Goal: Information Seeking & Learning: Check status

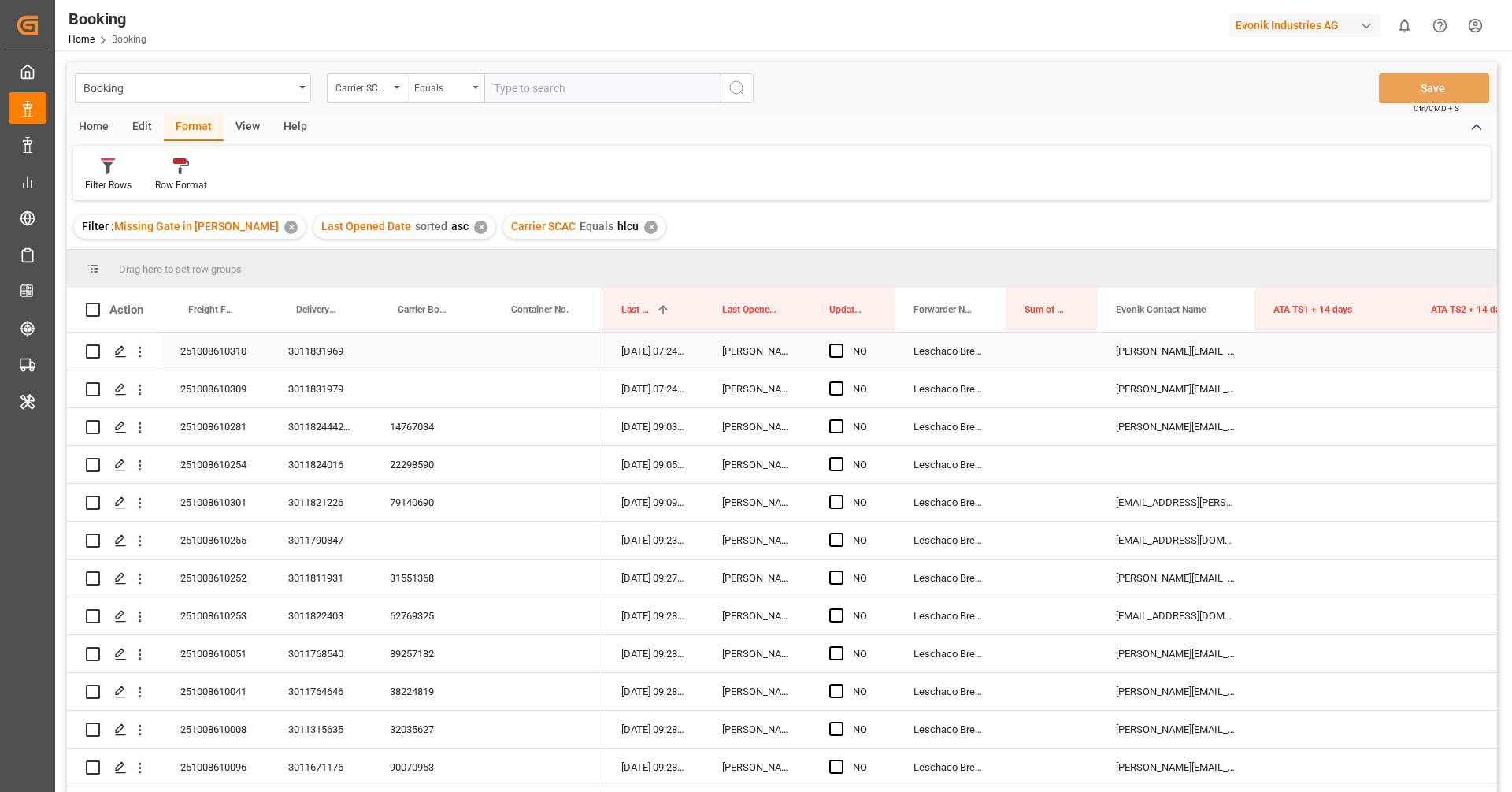
click at [235, 363] on div "251008610310" at bounding box center [216, 351] width 108 height 37
click at [138, 360] on button "open menu" at bounding box center [139, 352] width 17 height 30
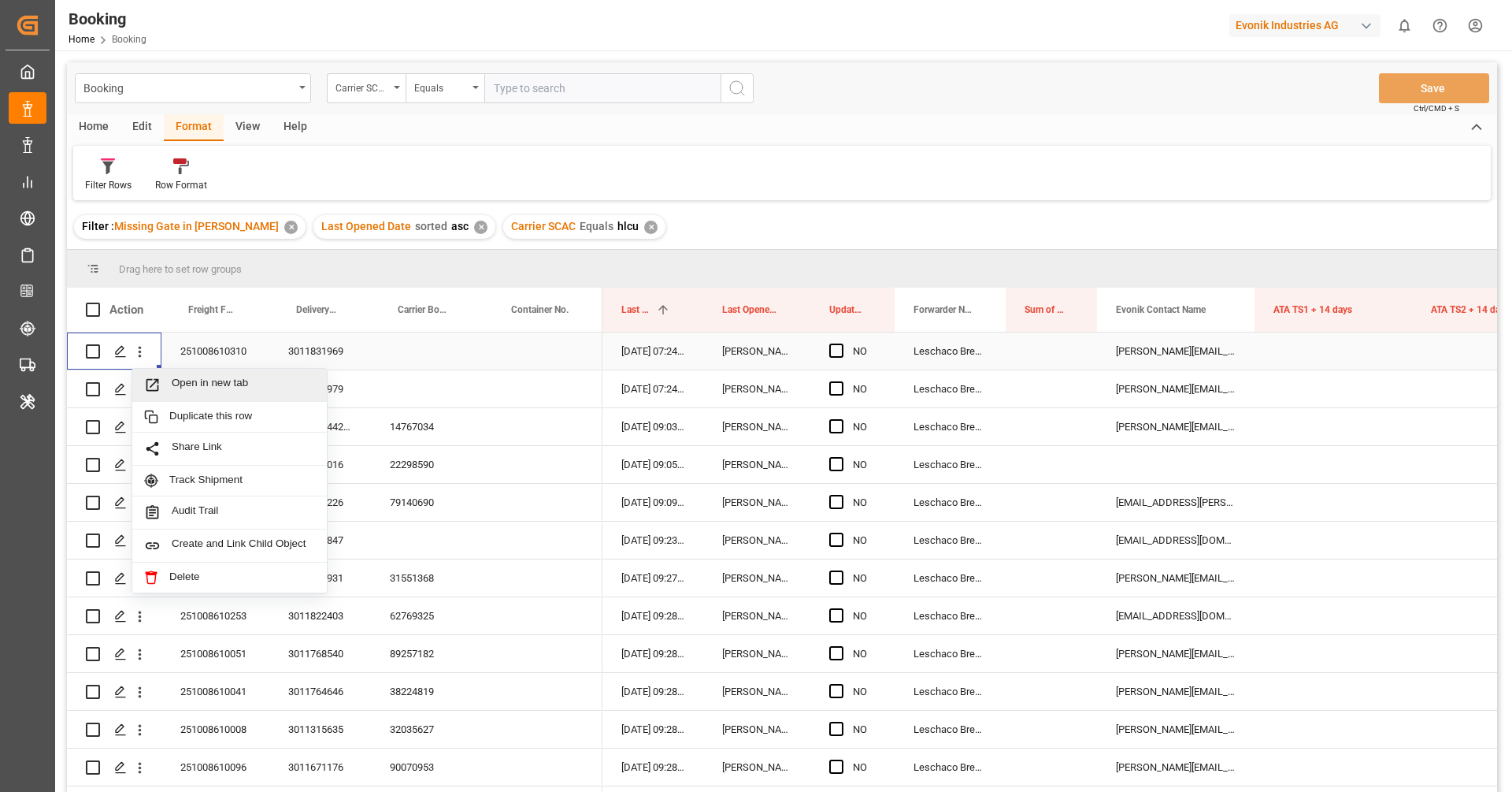
click at [206, 386] on span "Open in new tab" at bounding box center [243, 385] width 144 height 17
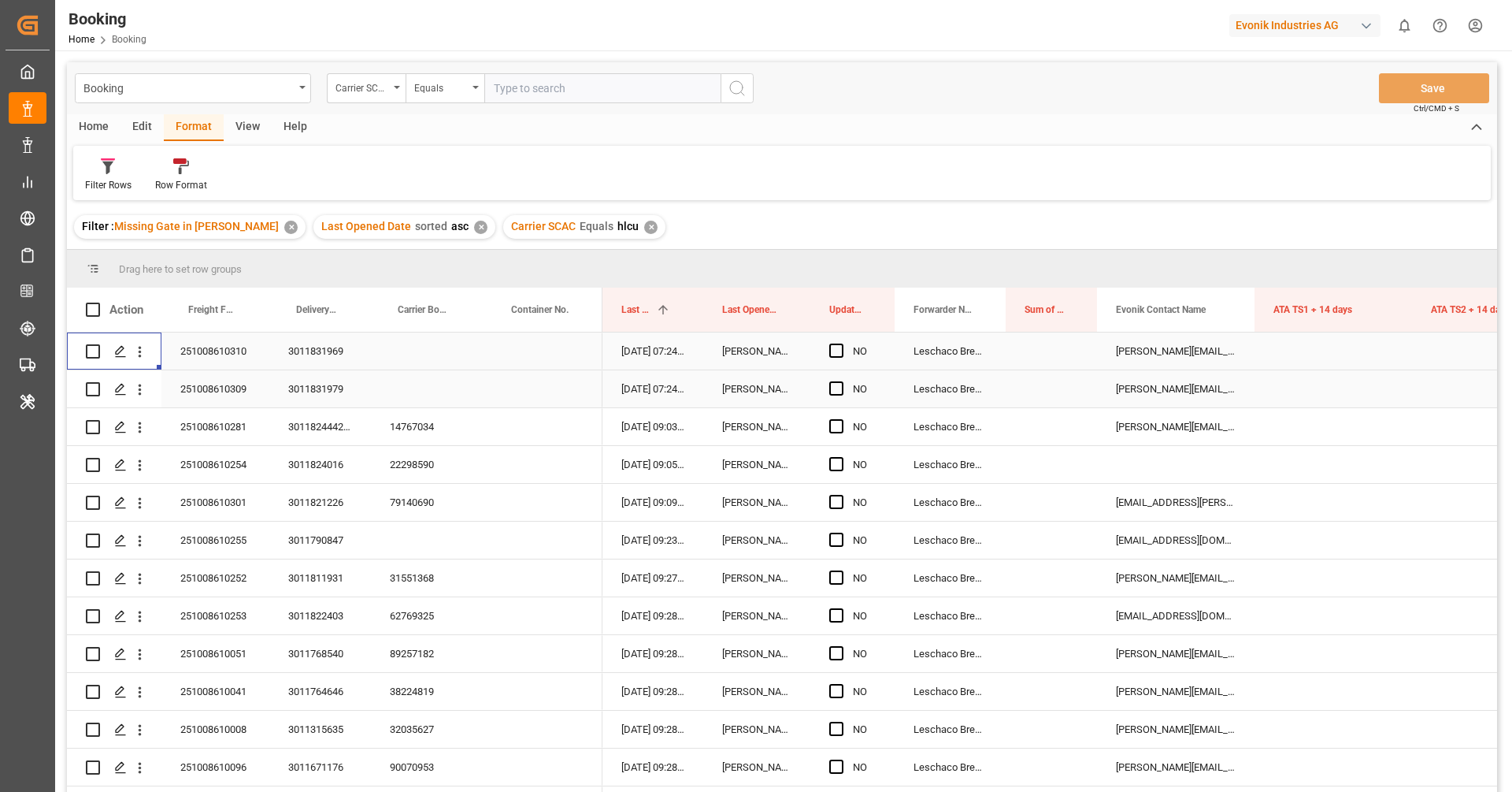
click at [211, 398] on div "251008610309" at bounding box center [216, 389] width 108 height 37
click at [140, 392] on icon "open menu" at bounding box center [139, 389] width 17 height 17
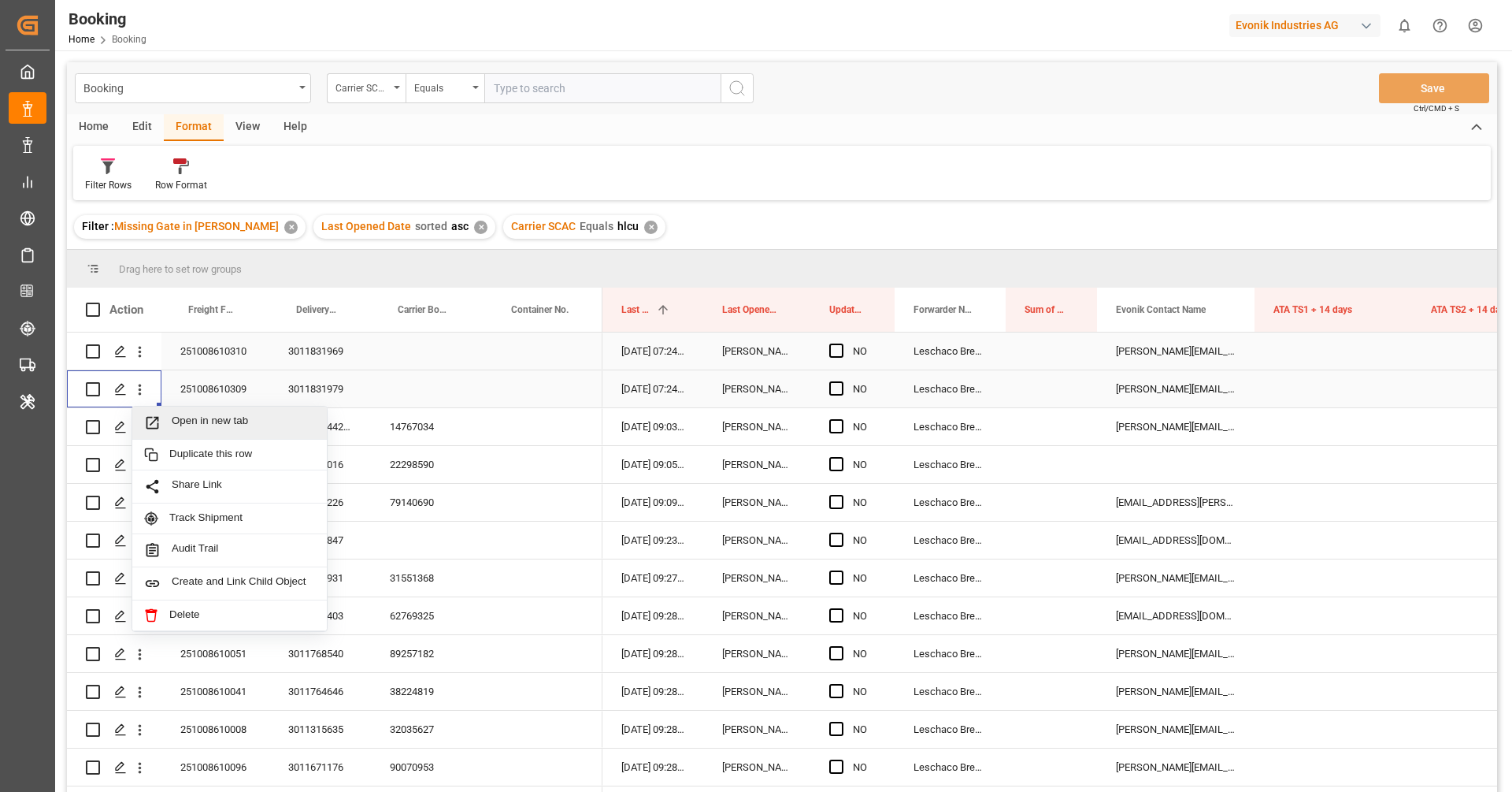
click at [186, 426] on span "Open in new tab" at bounding box center [243, 422] width 144 height 17
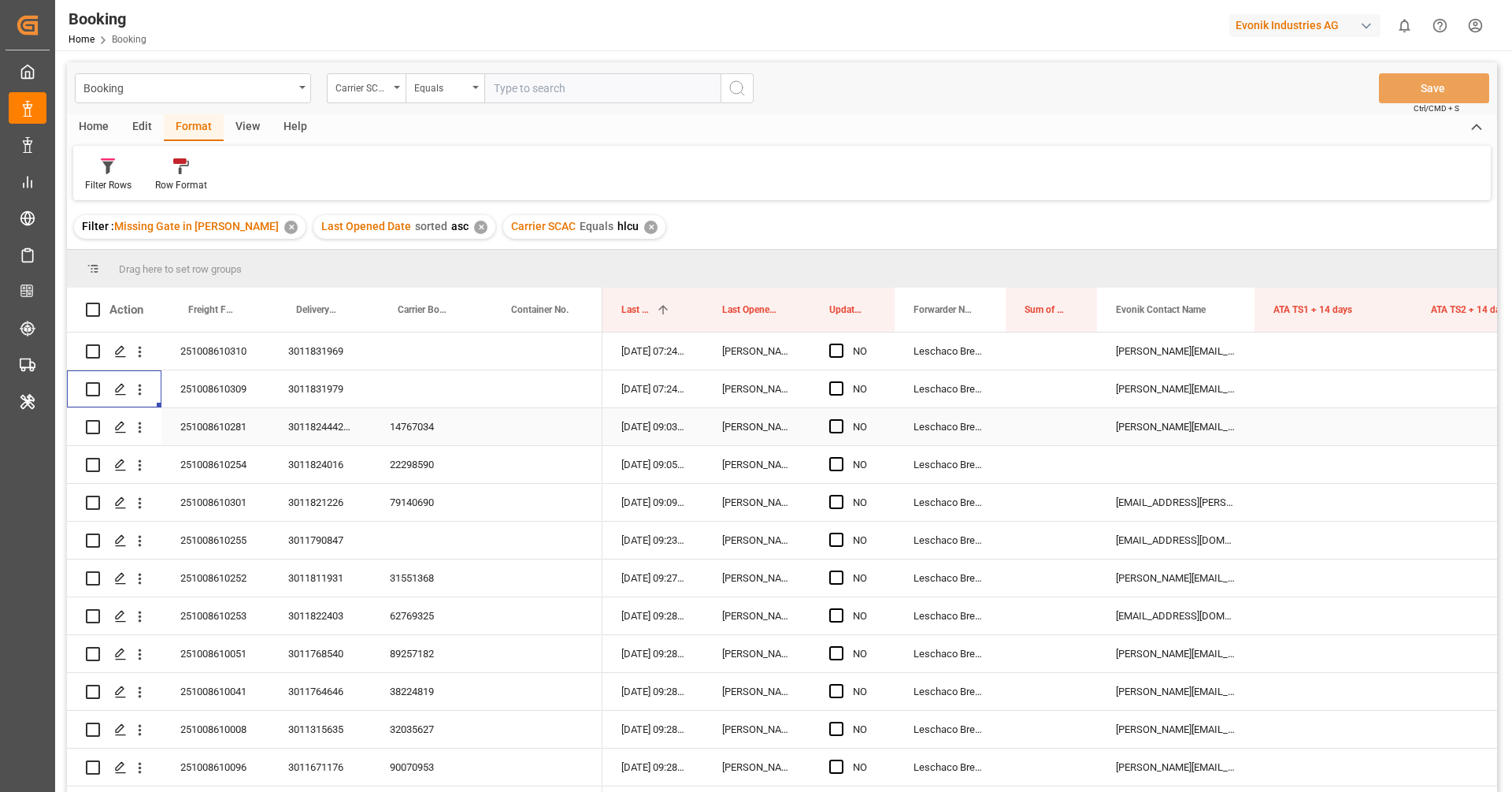
click at [431, 425] on div "14767034" at bounding box center [427, 426] width 113 height 37
click at [144, 437] on button "open menu" at bounding box center [139, 427] width 17 height 30
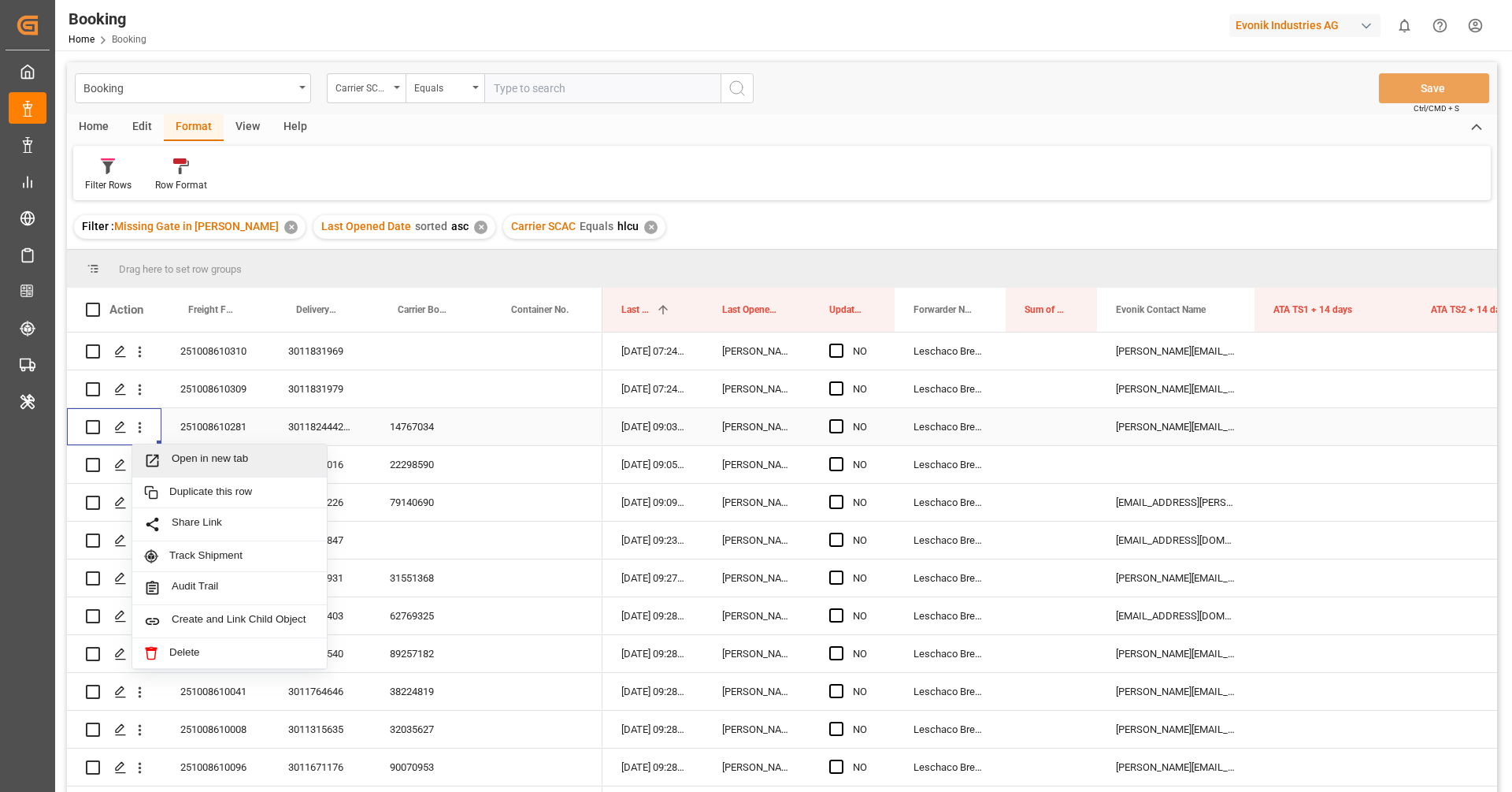
click at [170, 450] on div "Open in new tab" at bounding box center [230, 461] width 195 height 33
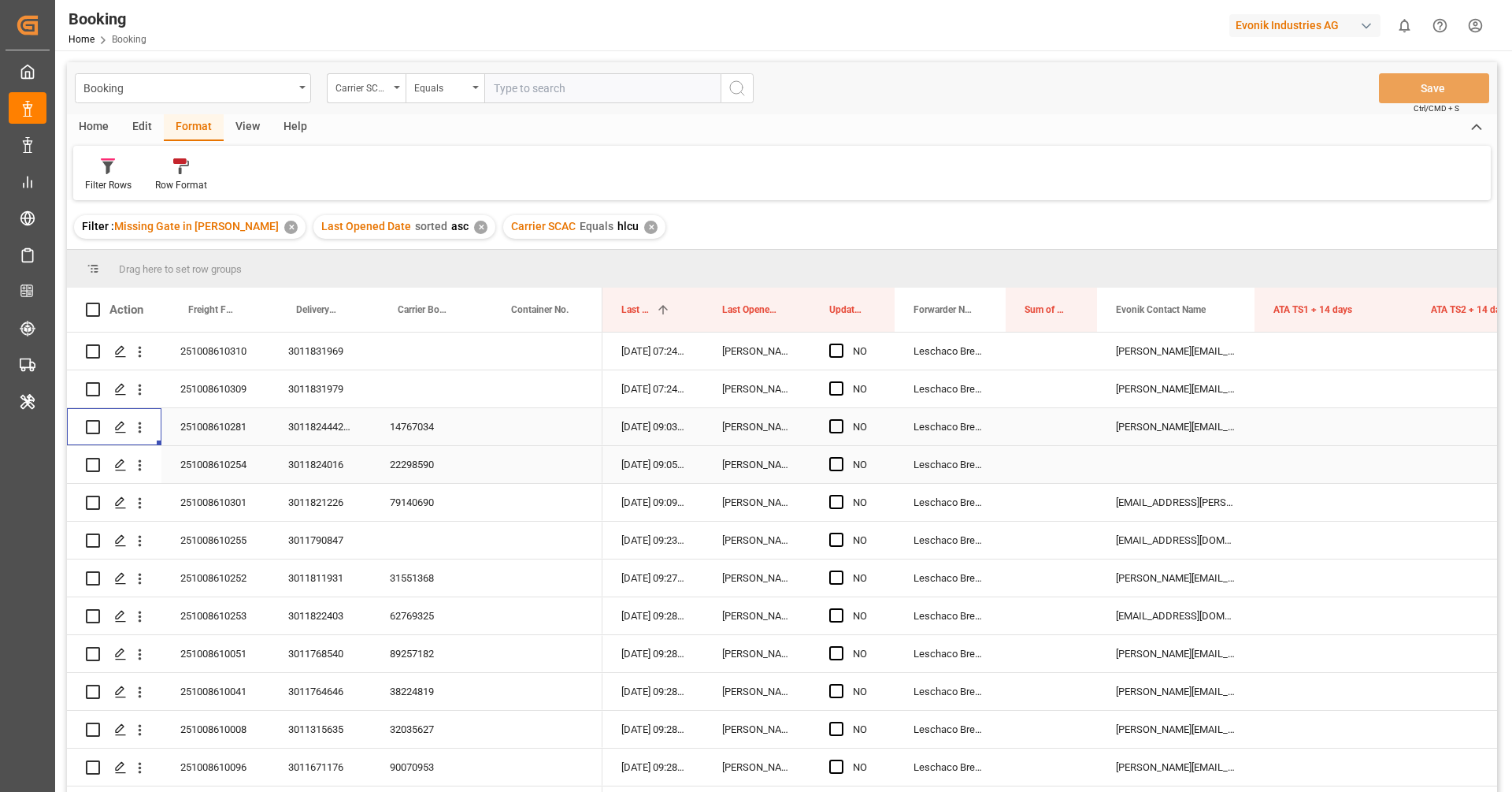
click at [417, 465] on div "22298590" at bounding box center [427, 464] width 113 height 37
click at [144, 473] on icon "open menu" at bounding box center [139, 465] width 17 height 17
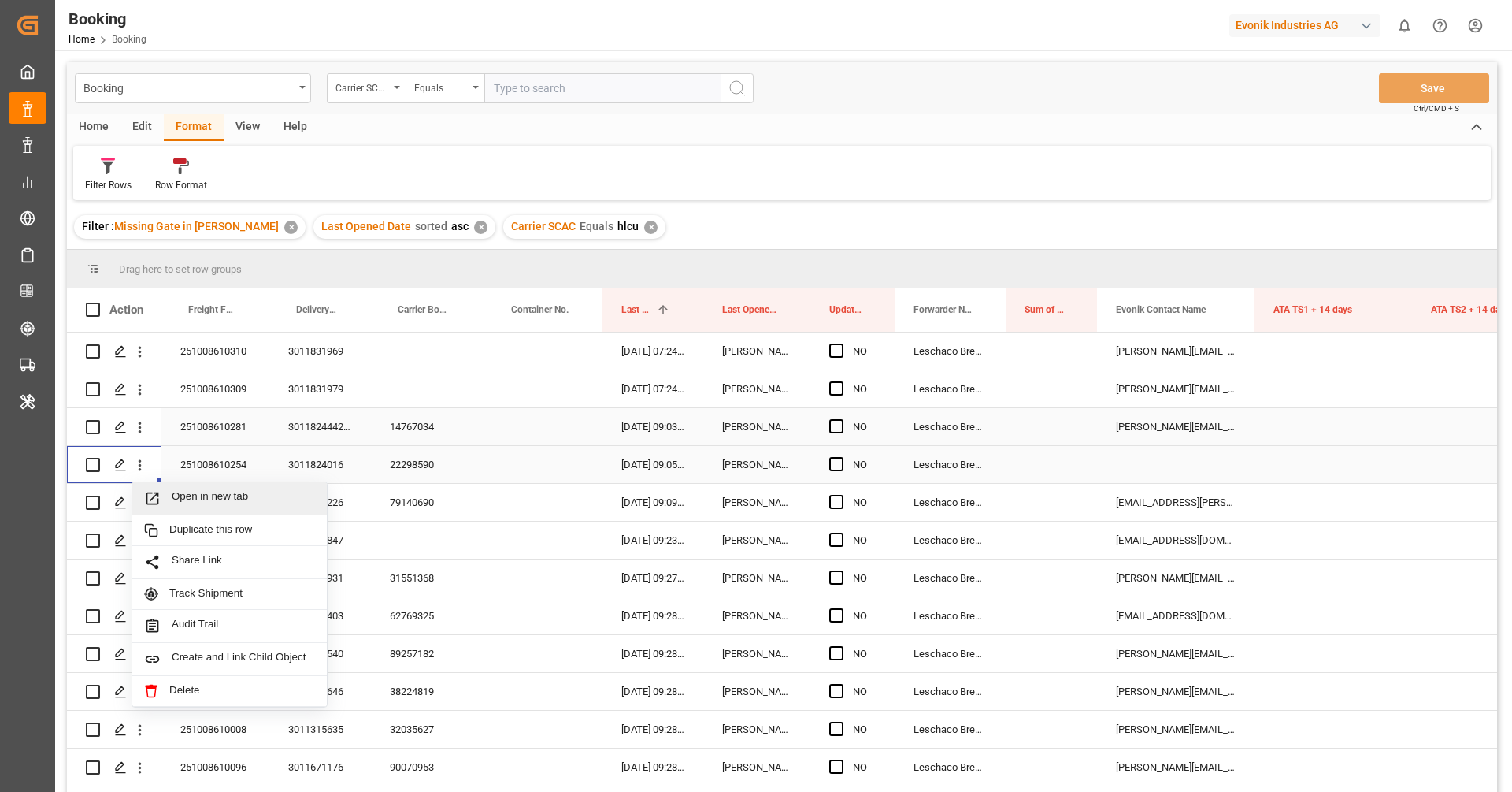
click at [193, 495] on span "Open in new tab" at bounding box center [243, 498] width 144 height 17
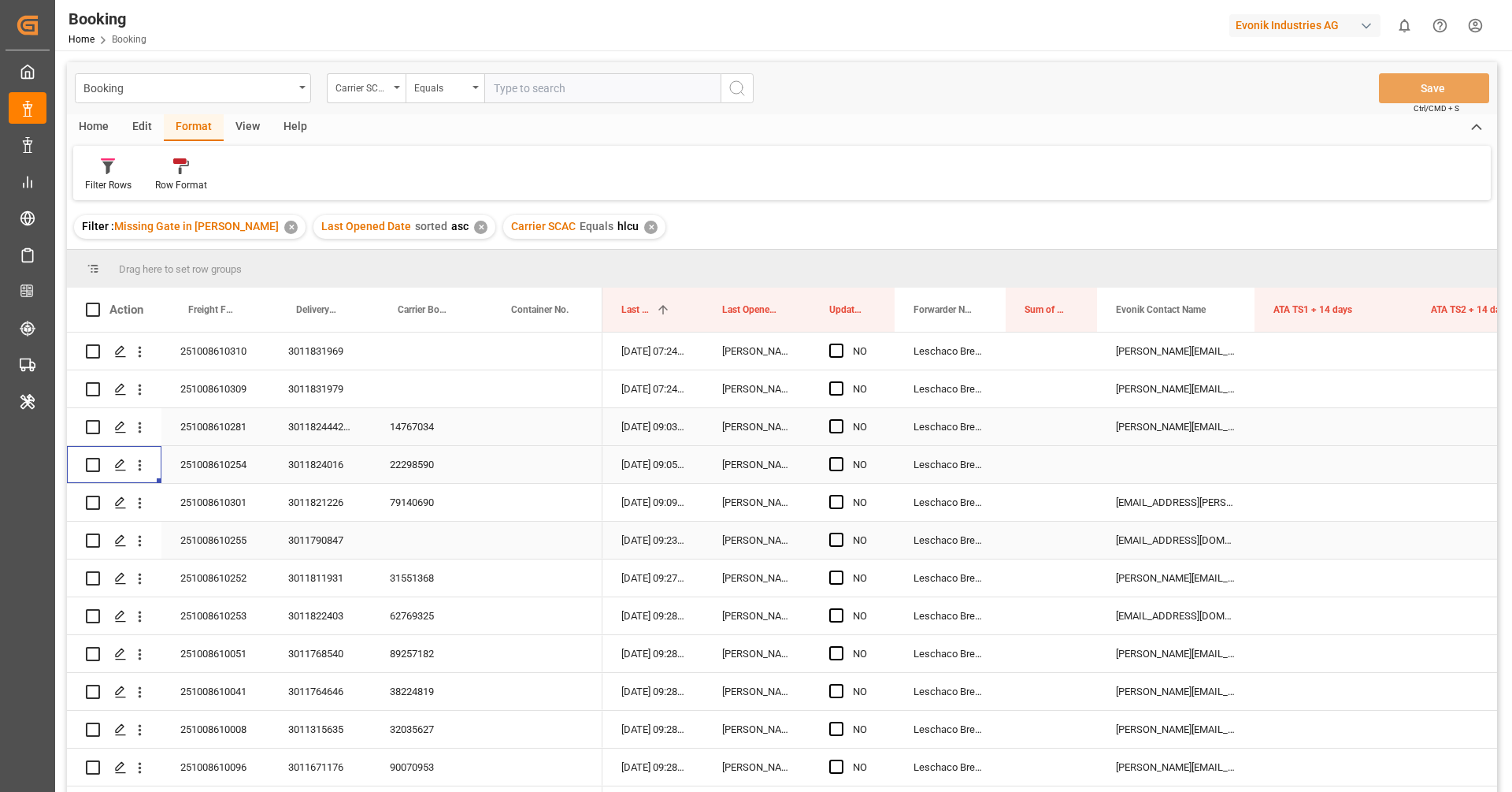
click at [428, 517] on div "79140690" at bounding box center [427, 502] width 113 height 37
click at [139, 507] on icon "open menu" at bounding box center [140, 503] width 3 height 11
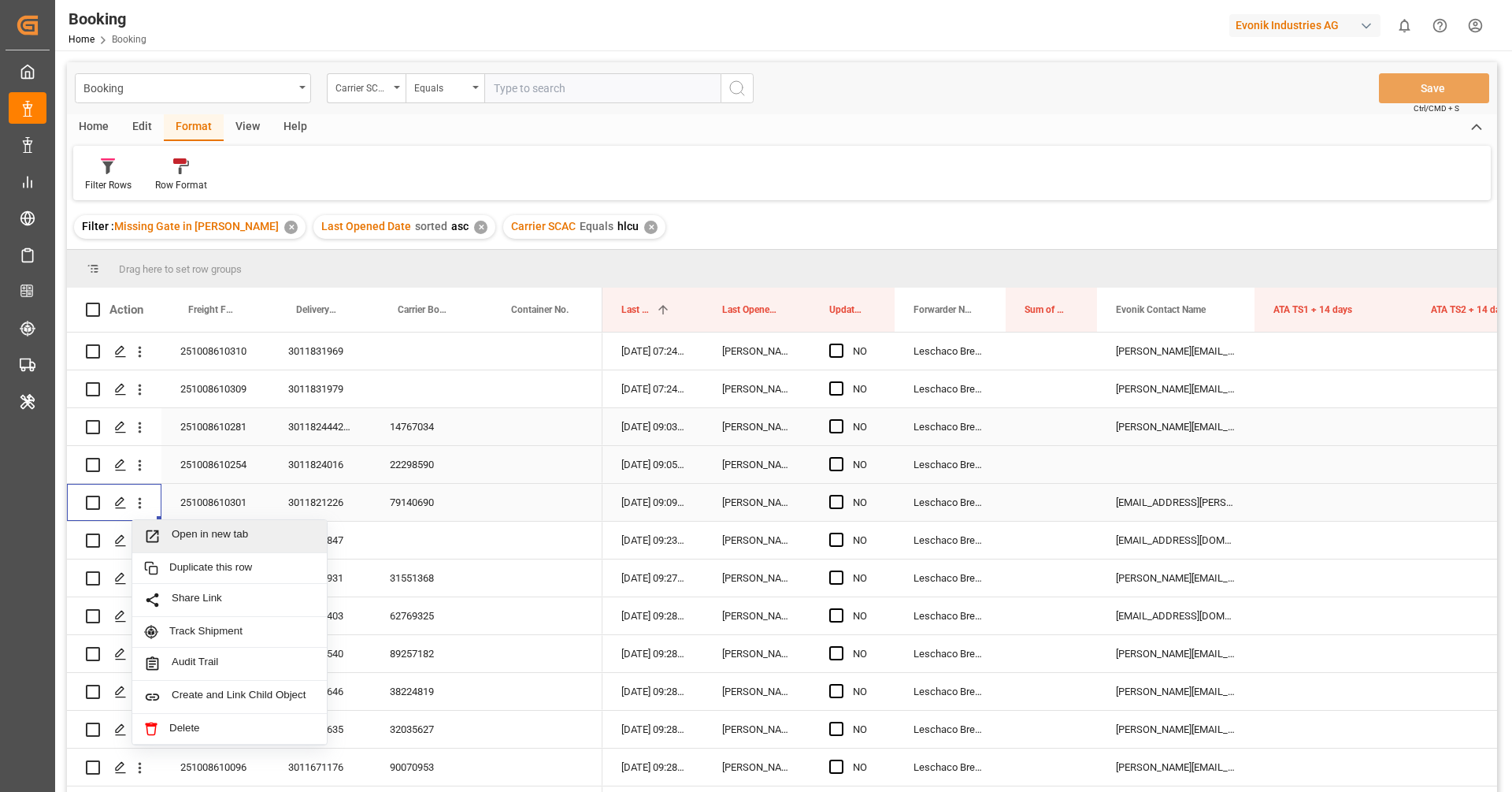
click at [190, 538] on span "Open in new tab" at bounding box center [243, 536] width 144 height 17
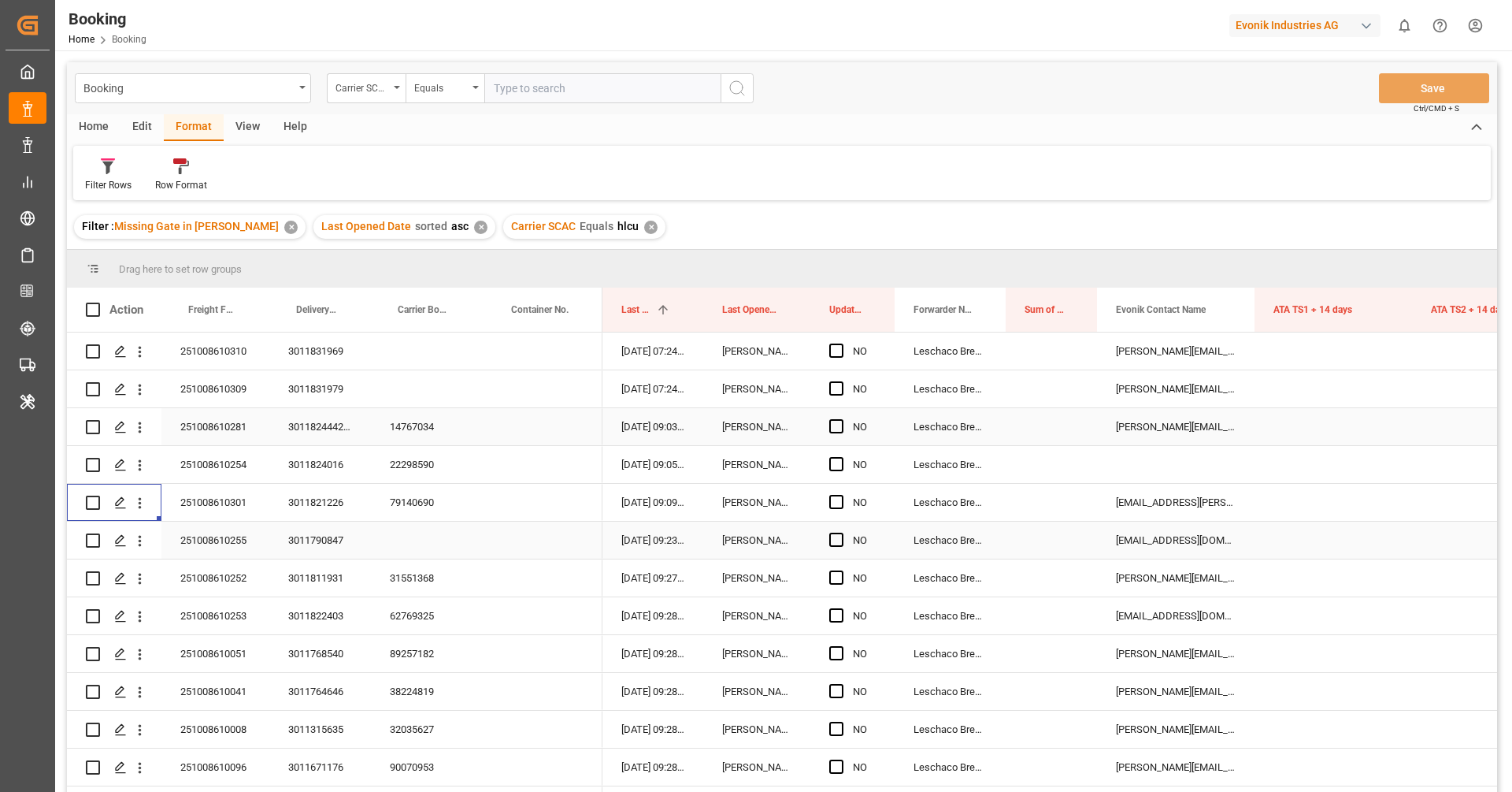
click at [244, 528] on div "251008610255" at bounding box center [216, 540] width 108 height 37
click at [139, 547] on icon "open menu" at bounding box center [139, 540] width 17 height 17
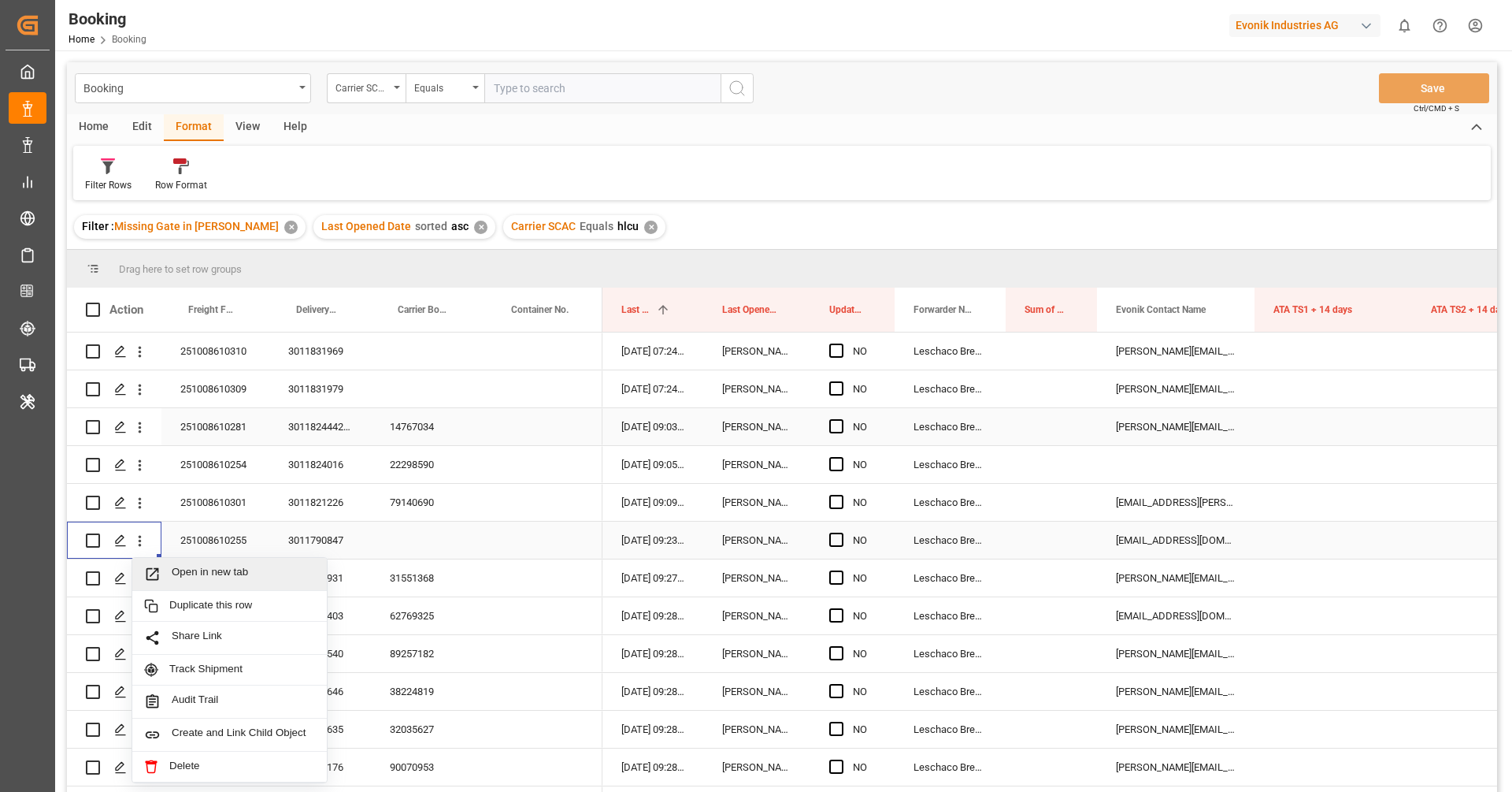
click at [173, 571] on span "Open in new tab" at bounding box center [243, 574] width 144 height 17
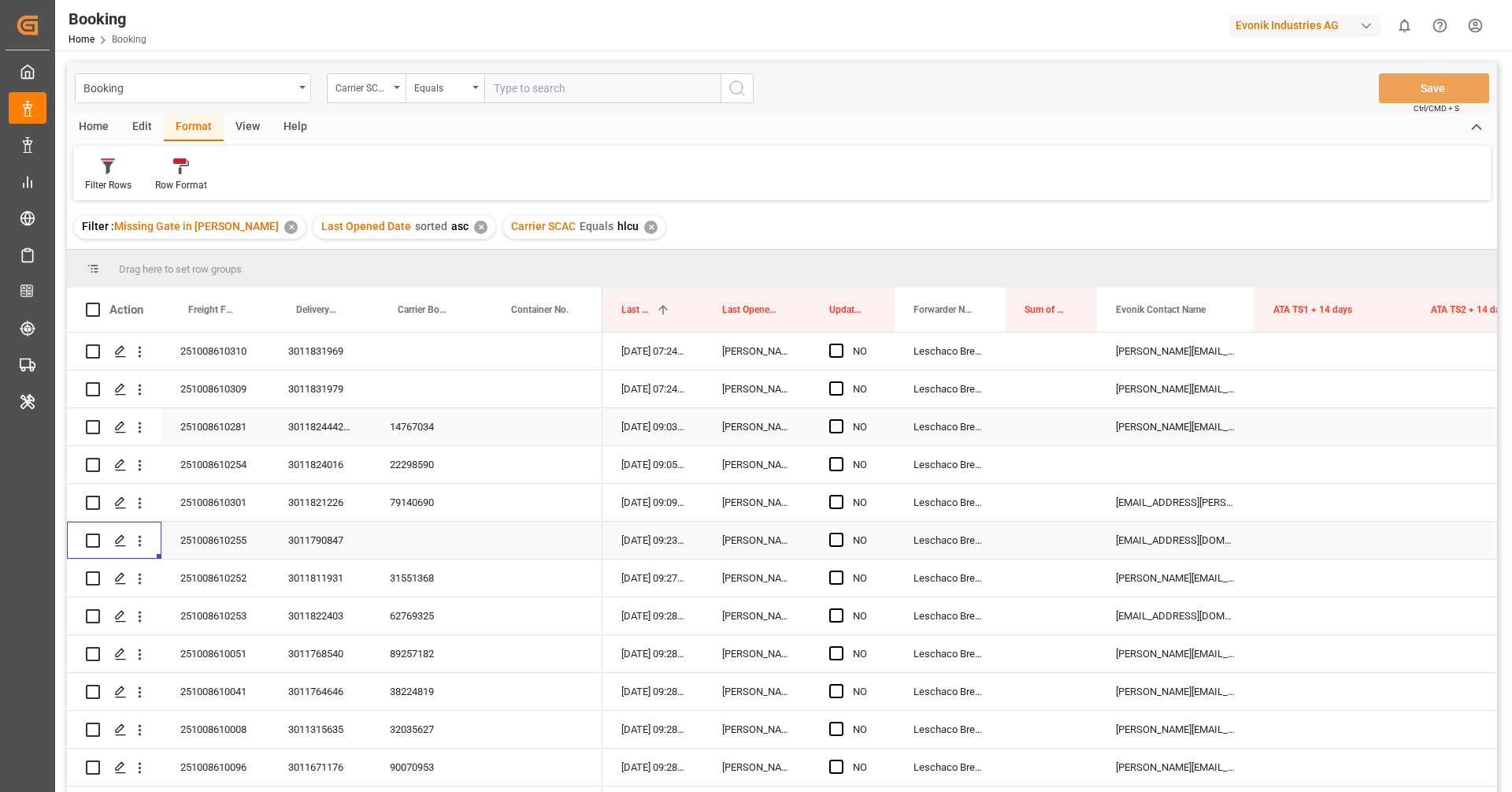
click at [236, 543] on div "251008610255" at bounding box center [216, 540] width 108 height 37
click at [142, 546] on icon "open menu" at bounding box center [139, 540] width 17 height 17
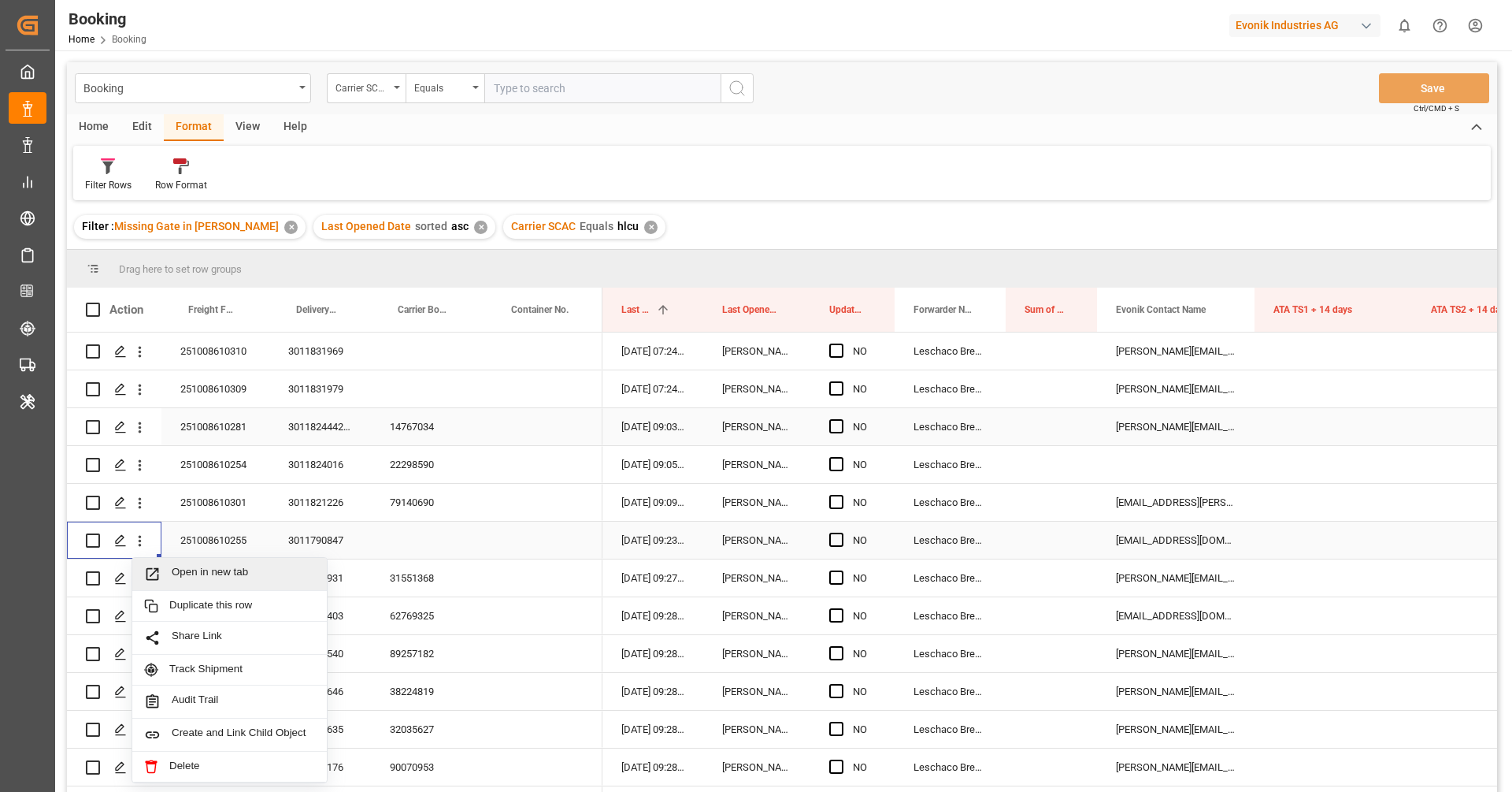
click at [172, 580] on span "Open in new tab" at bounding box center [243, 574] width 144 height 17
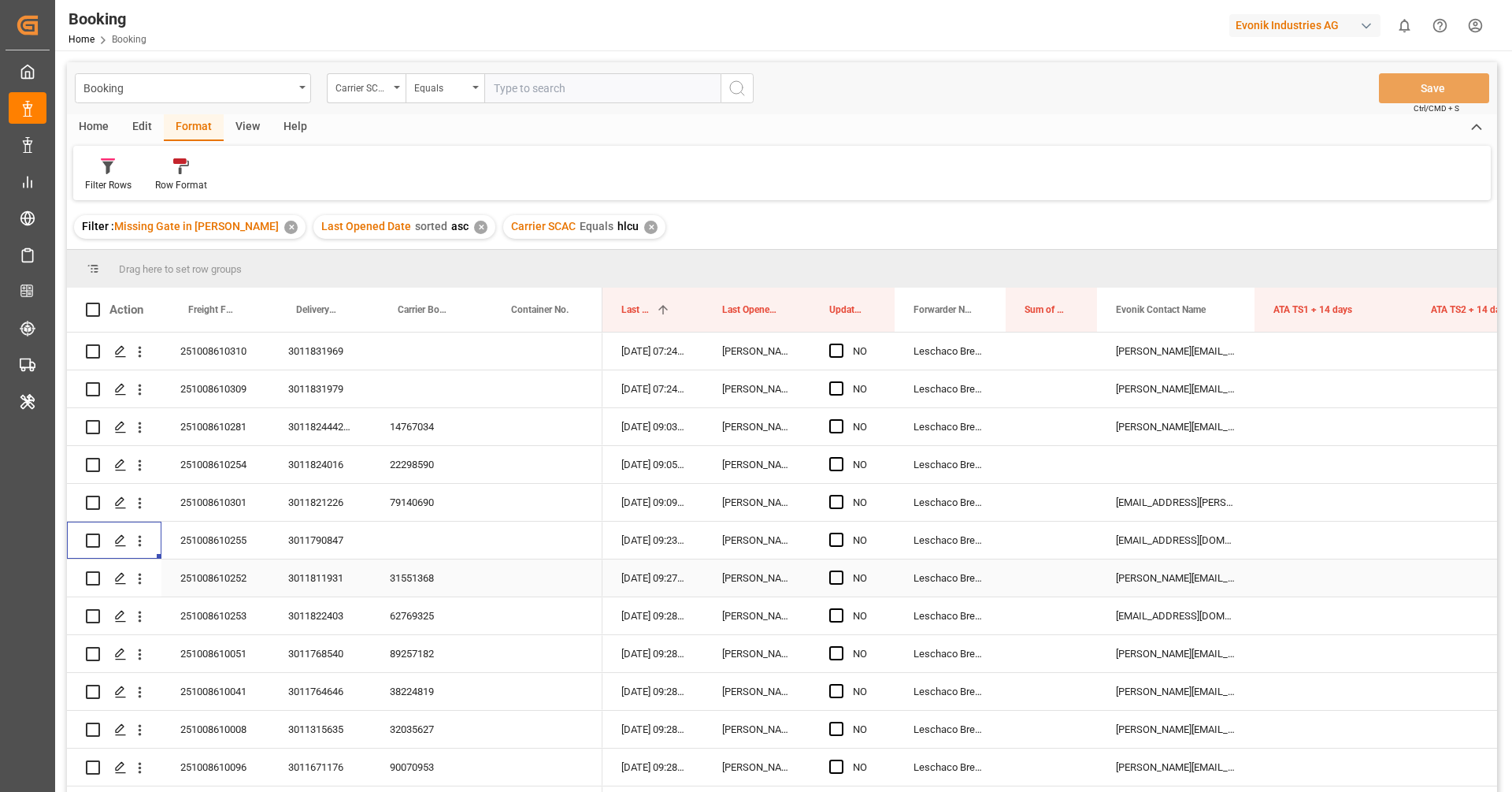
click at [411, 587] on div "31551368" at bounding box center [427, 578] width 113 height 37
click at [143, 583] on icon "open menu" at bounding box center [139, 578] width 17 height 17
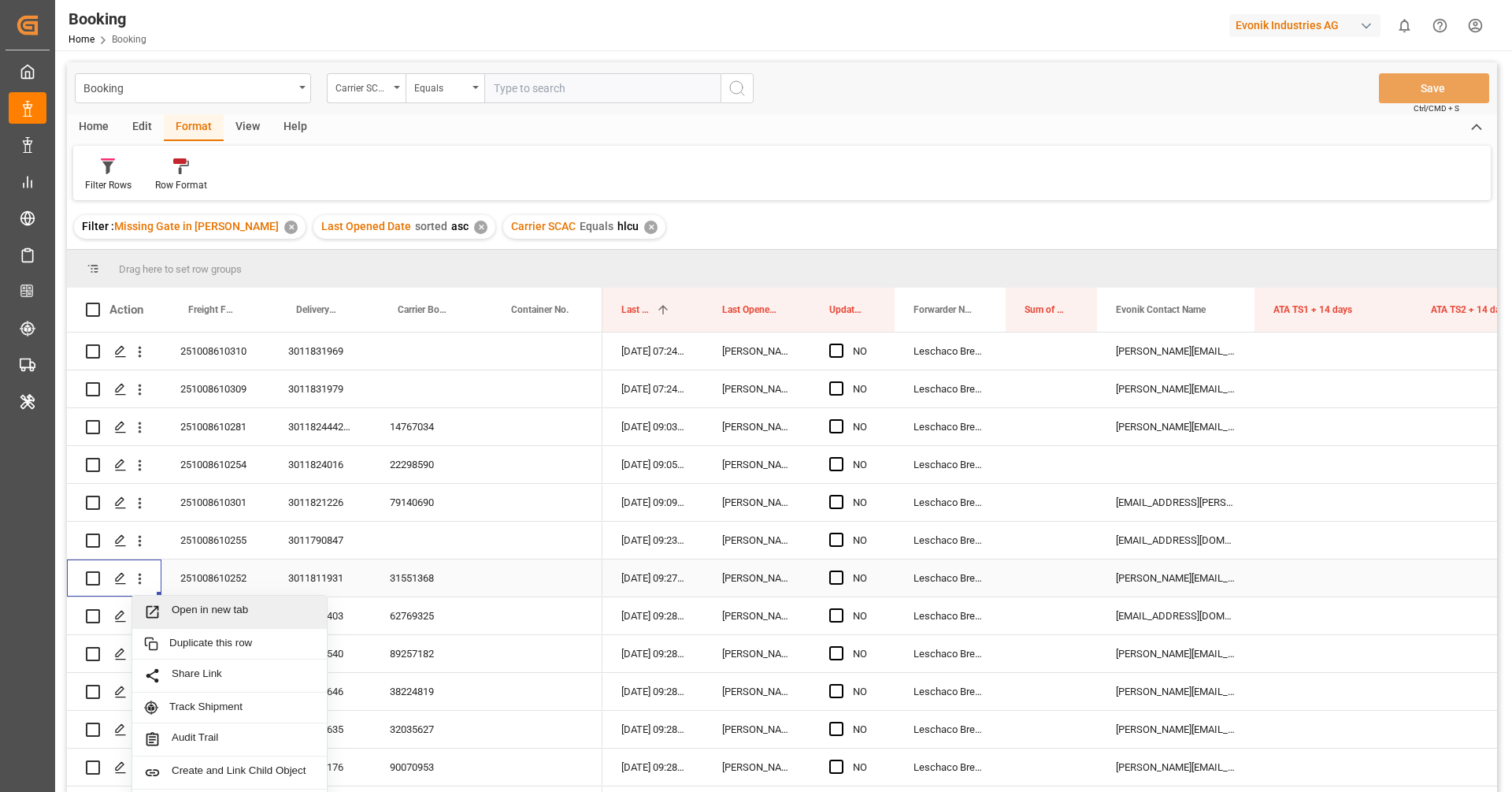
click at [191, 616] on span "Open in new tab" at bounding box center [243, 612] width 144 height 17
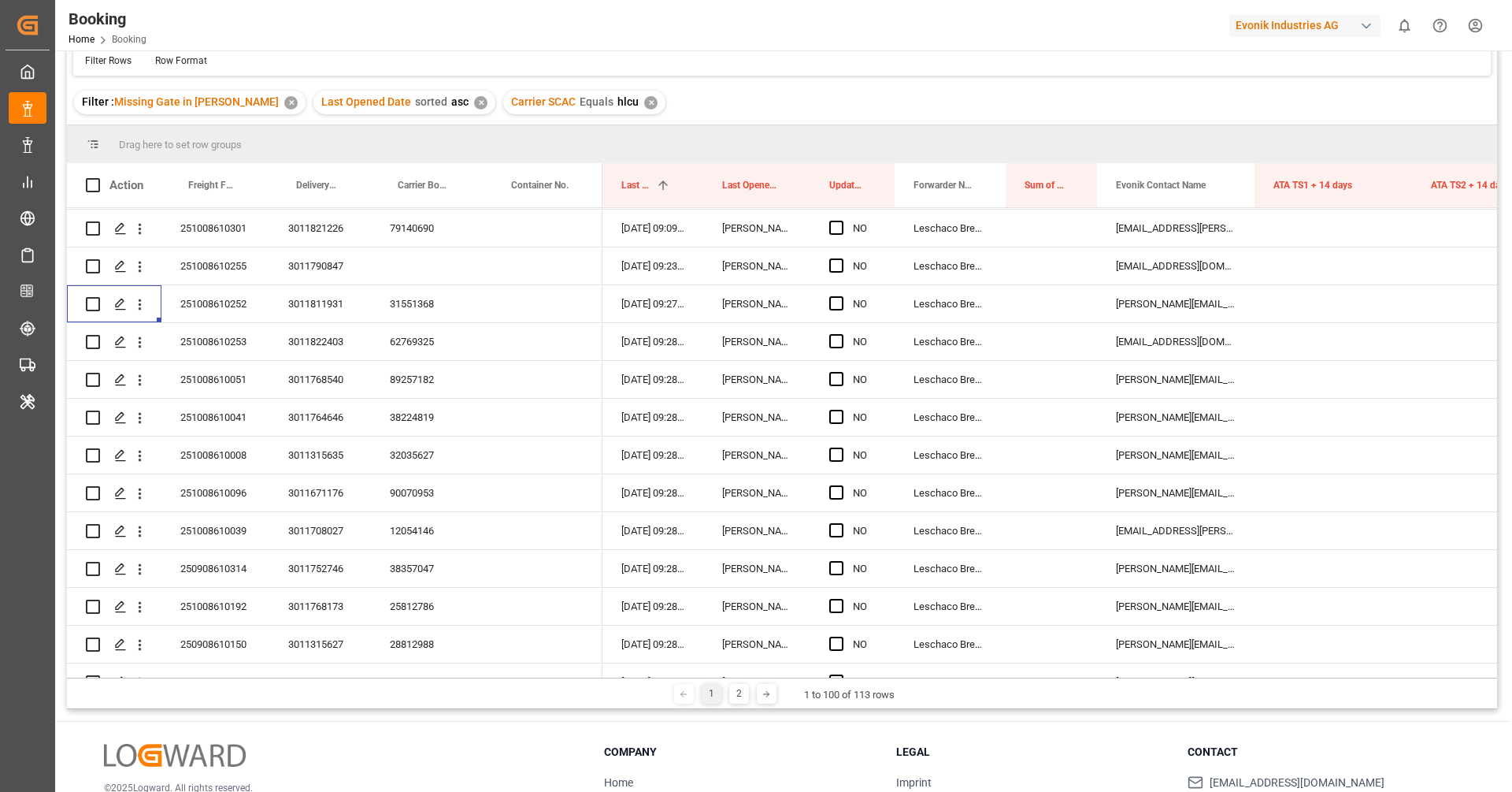
scroll to position [132, 0]
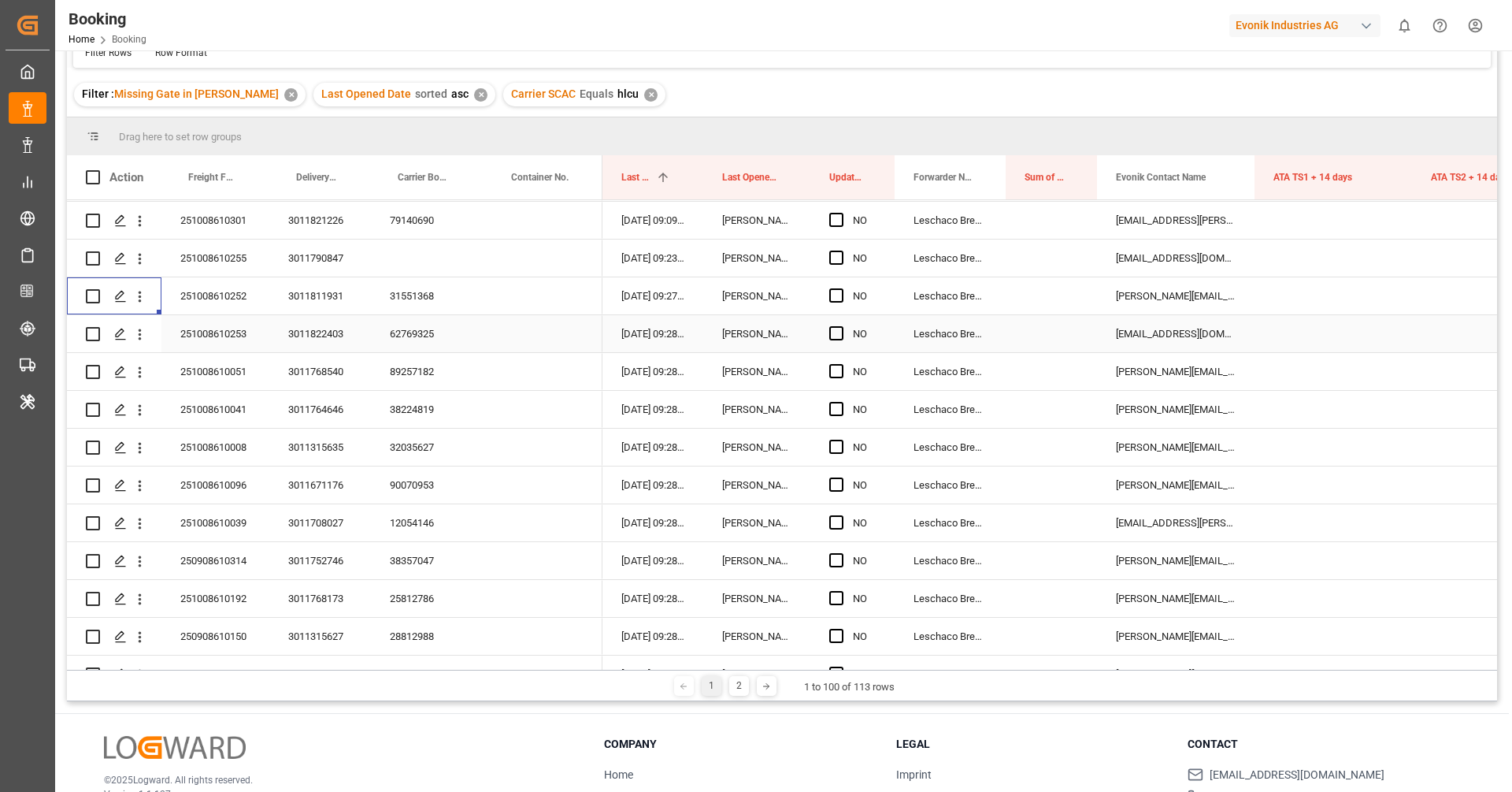
click at [412, 344] on div "62769325" at bounding box center [427, 333] width 113 height 37
click at [142, 339] on icon "open menu" at bounding box center [139, 334] width 17 height 17
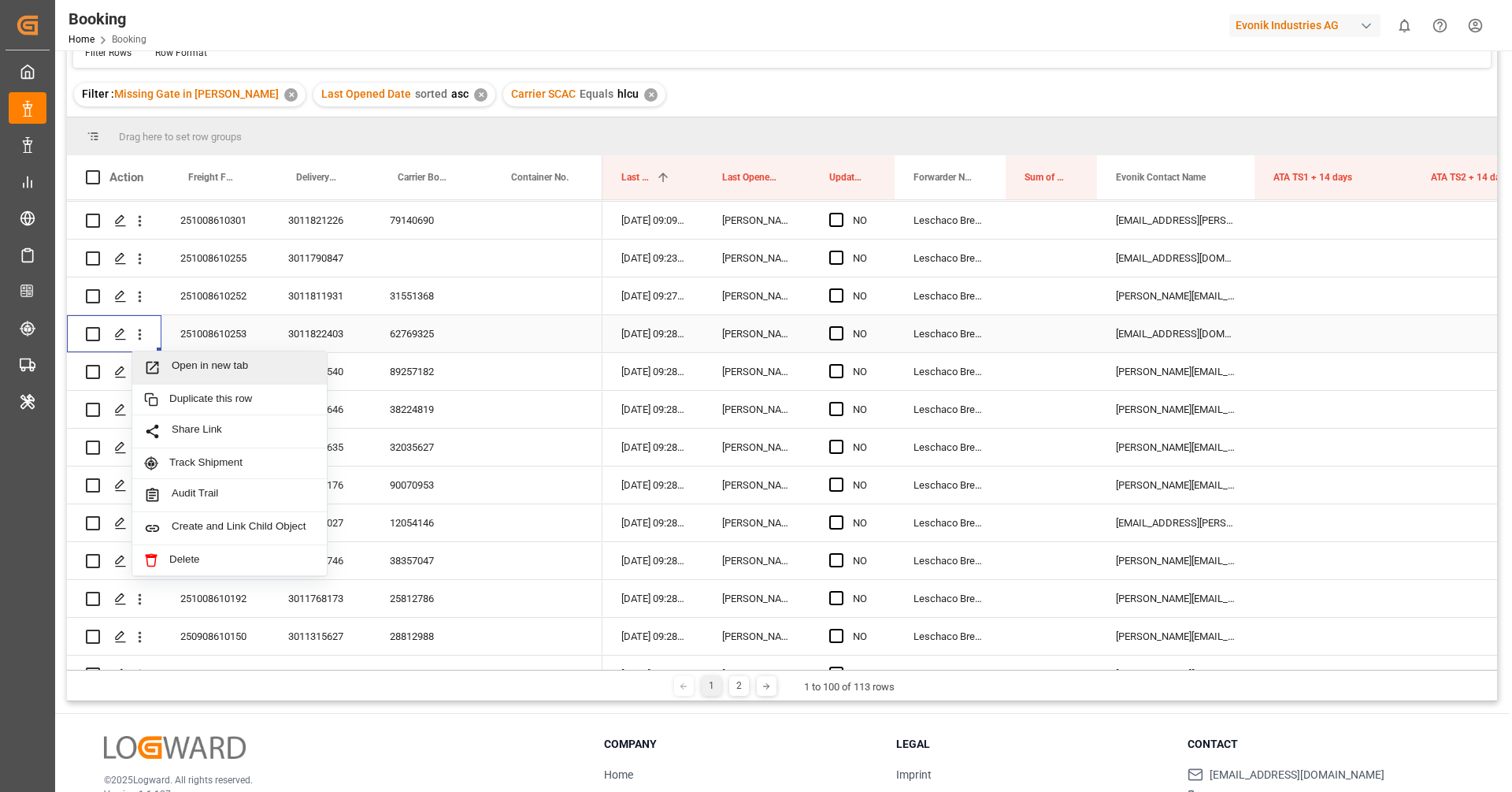
click at [183, 364] on span "Open in new tab" at bounding box center [243, 367] width 144 height 17
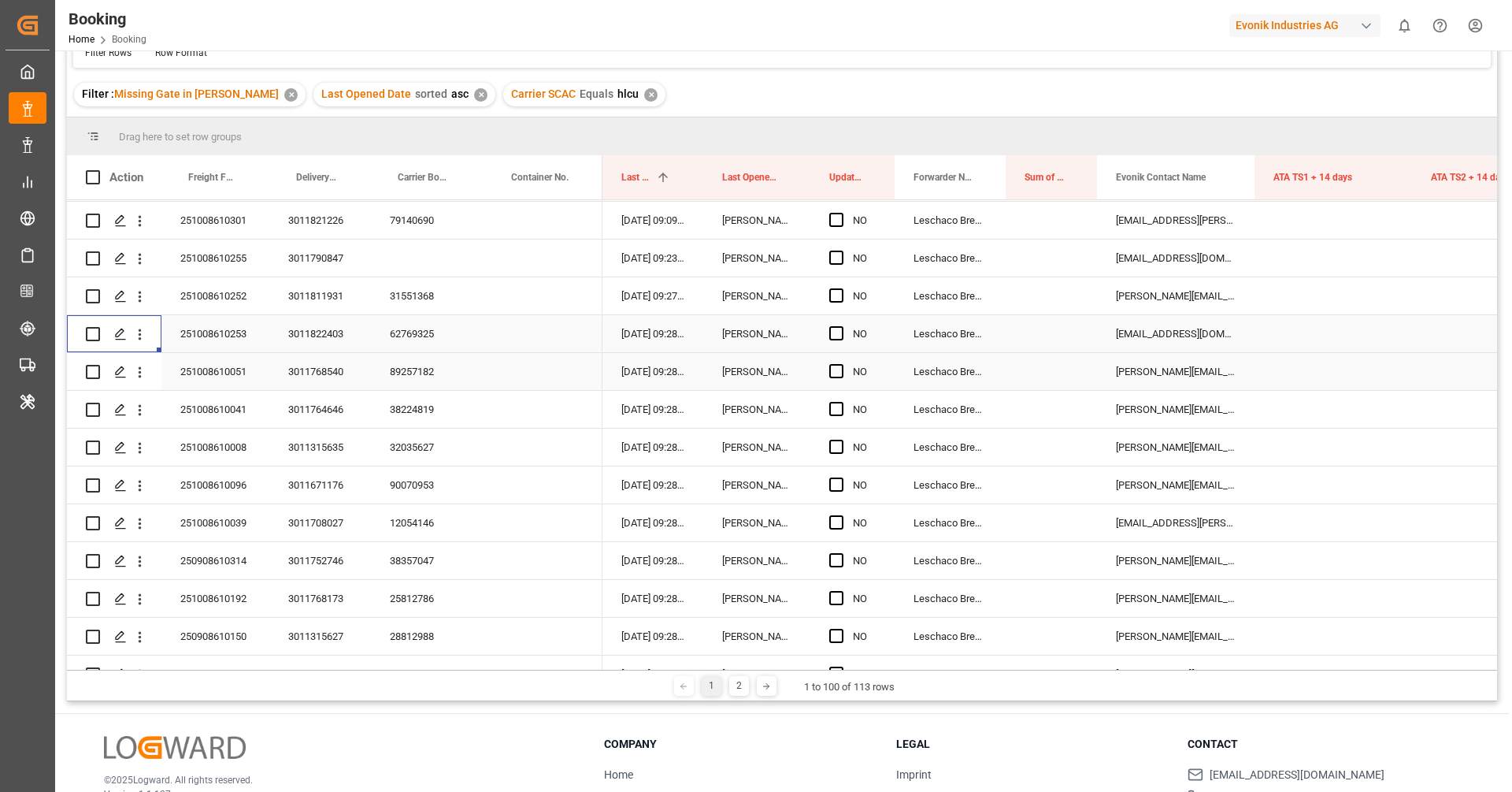
click at [418, 370] on div "89257182" at bounding box center [427, 372] width 113 height 37
click at [143, 379] on button "open menu" at bounding box center [139, 372] width 17 height 30
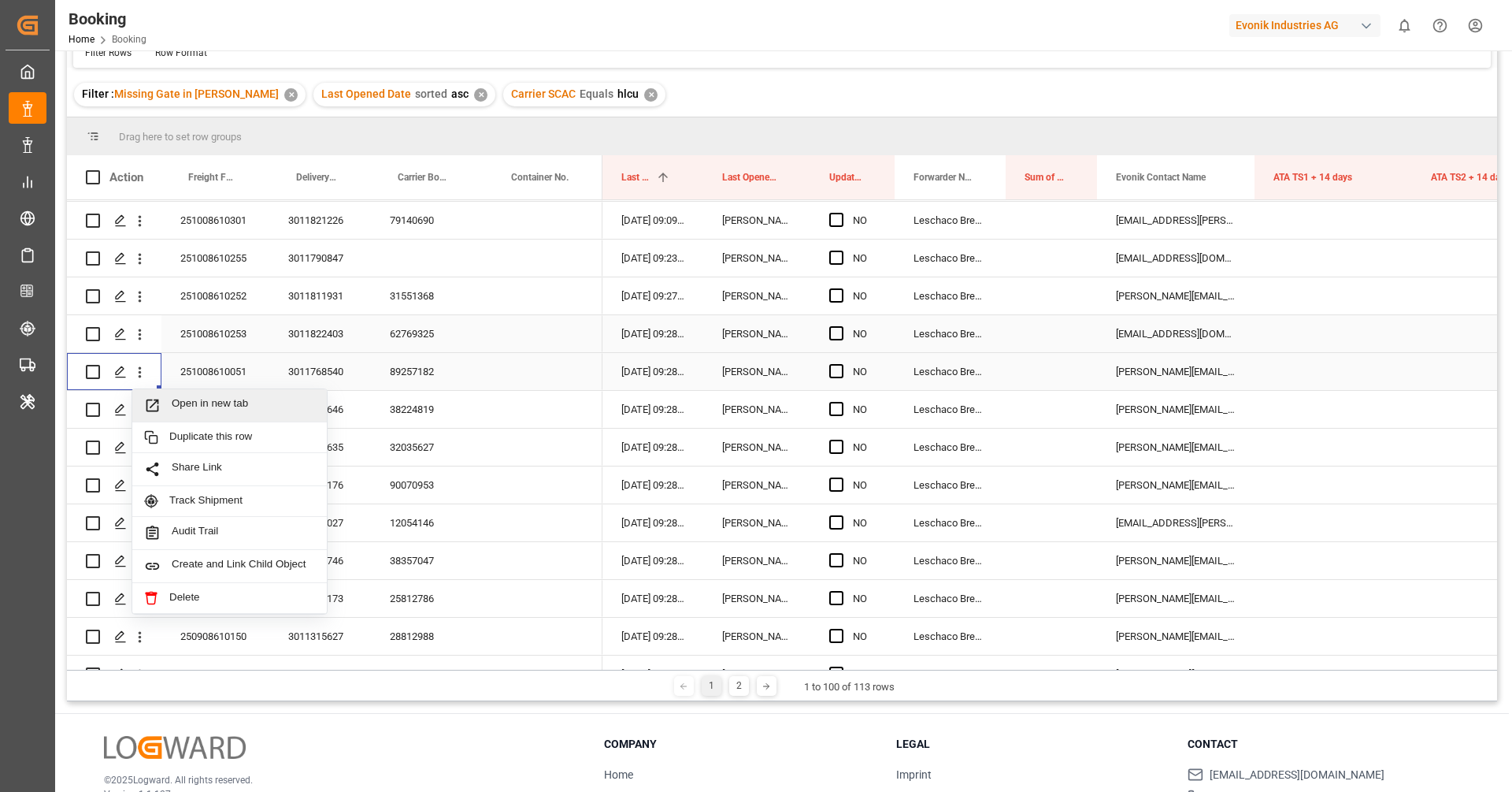
click at [211, 404] on span "Open in new tab" at bounding box center [243, 405] width 144 height 17
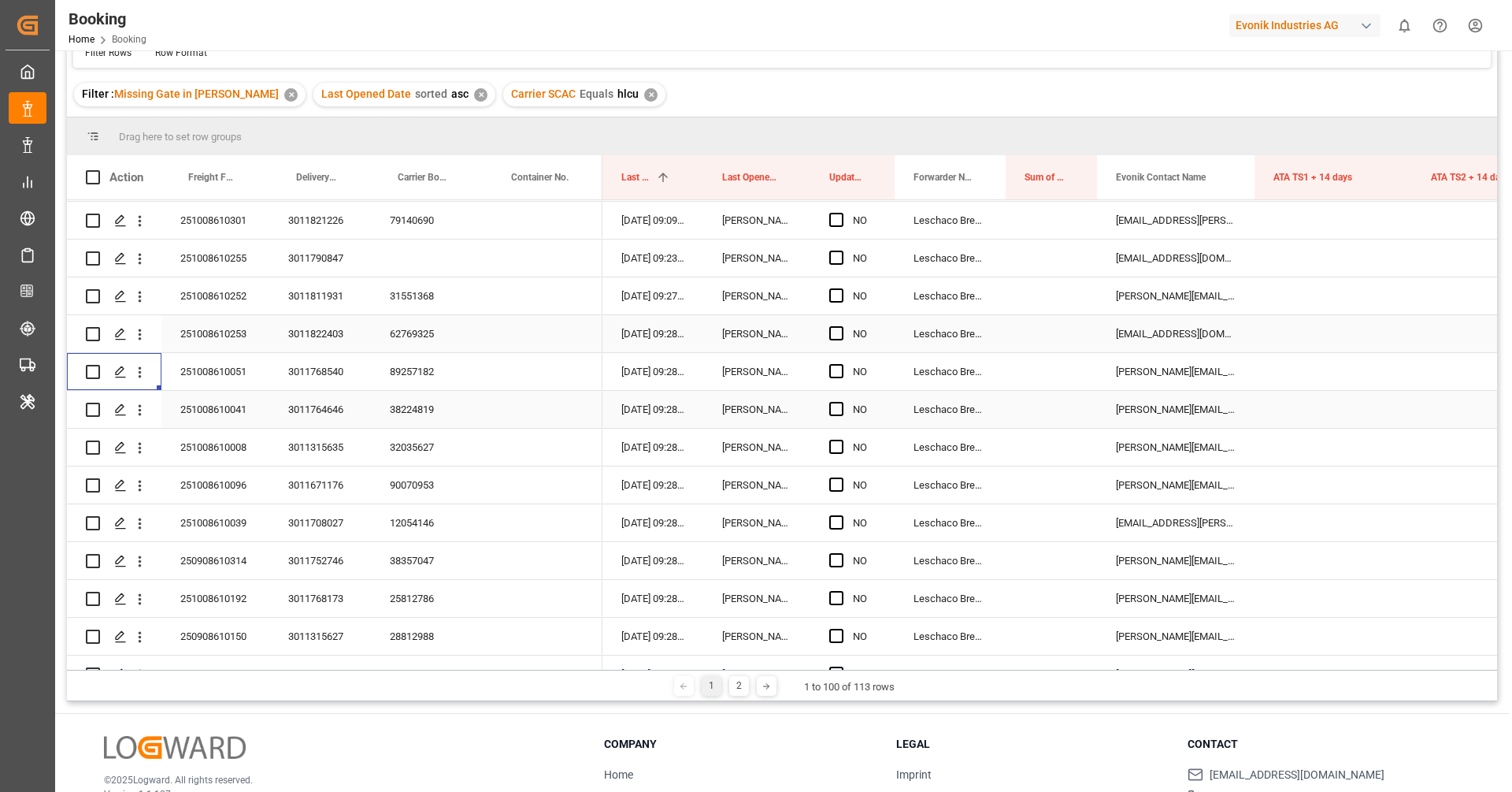
click at [415, 406] on div "38224819" at bounding box center [427, 409] width 113 height 37
click at [139, 418] on button "open menu" at bounding box center [139, 410] width 17 height 30
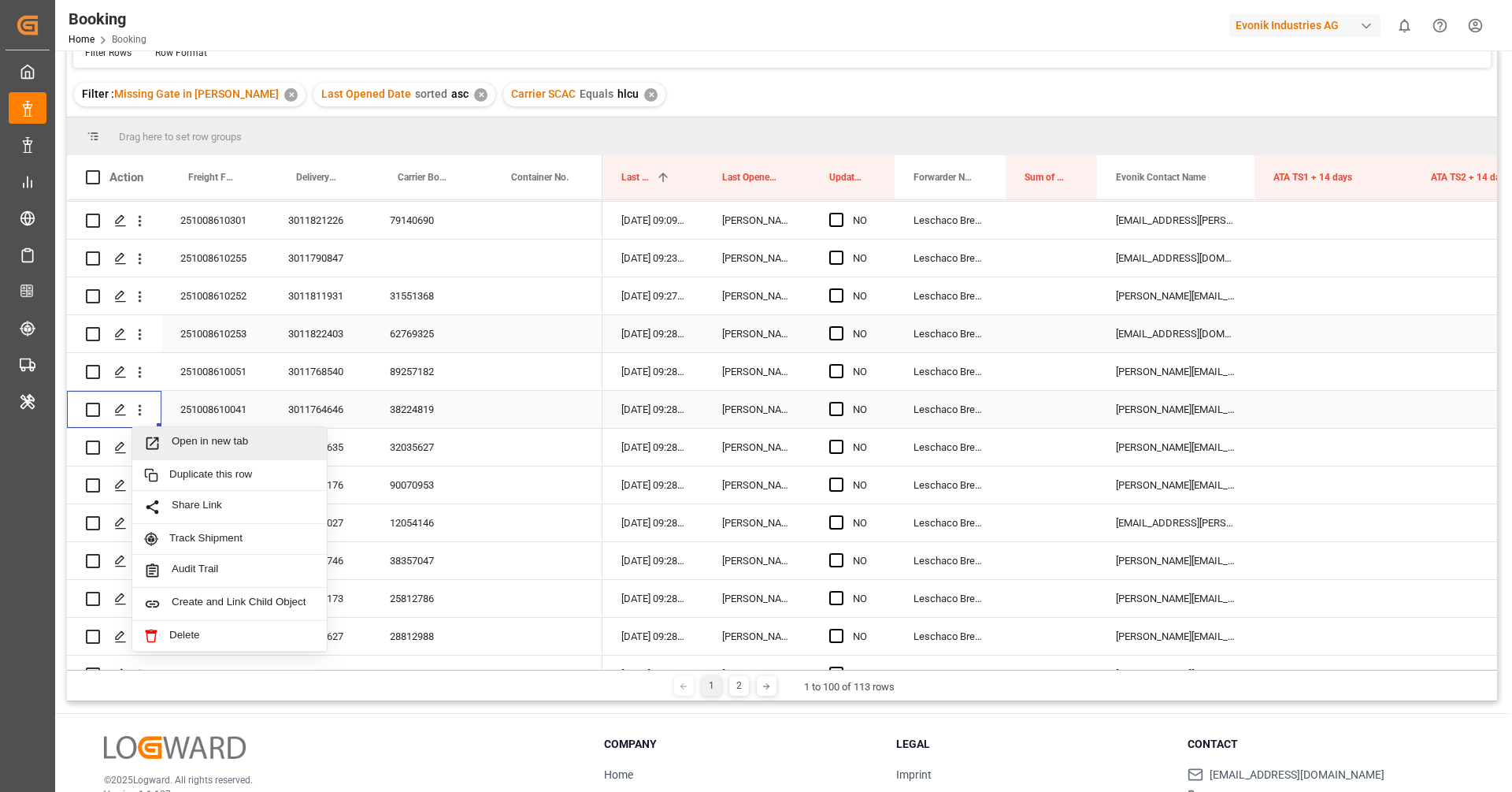
click at [194, 442] on span "Open in new tab" at bounding box center [243, 443] width 144 height 17
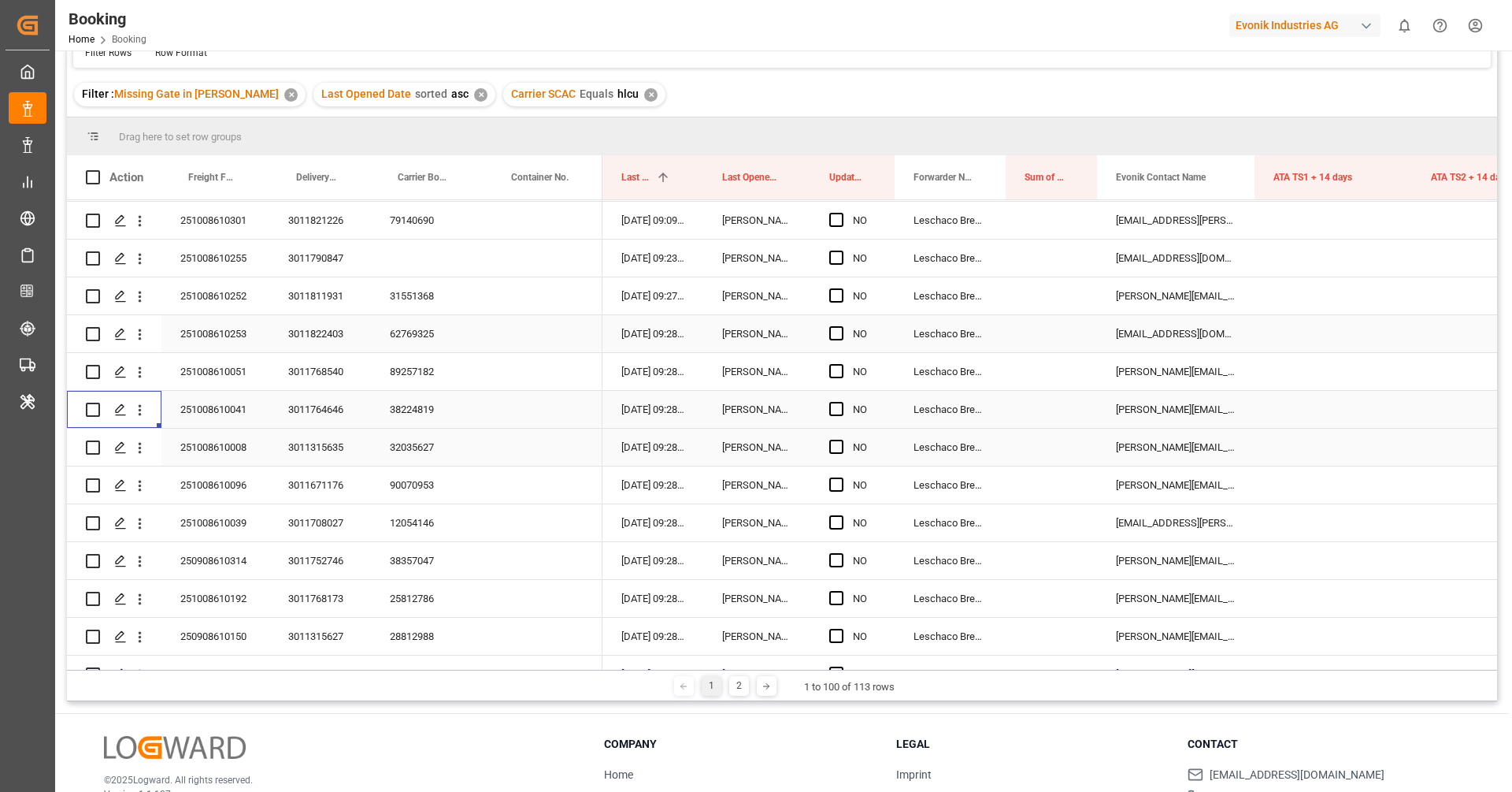
click at [414, 441] on div "32035627" at bounding box center [427, 447] width 113 height 37
click at [144, 450] on icon "open menu" at bounding box center [139, 447] width 17 height 17
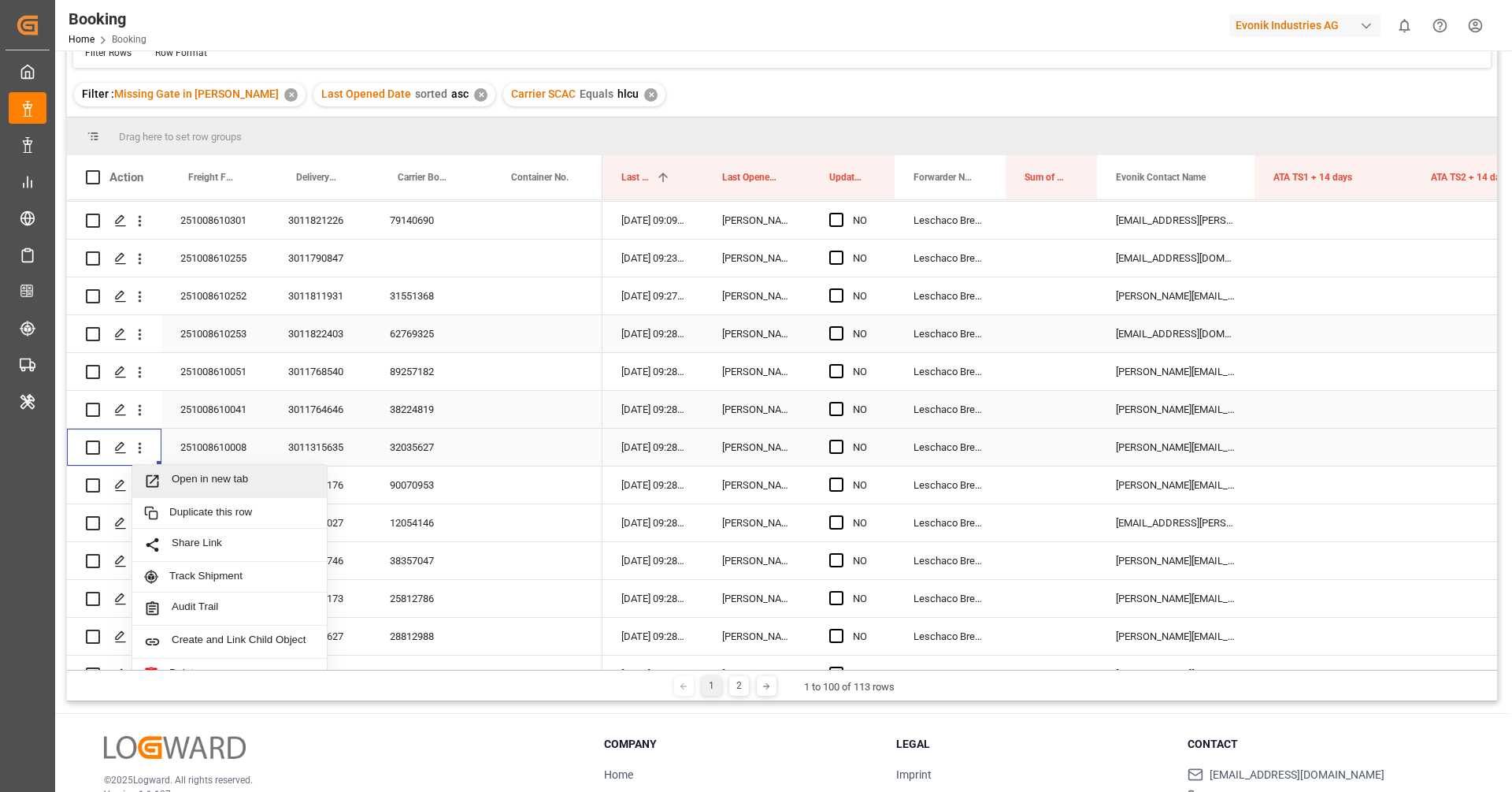
click at [184, 473] on span "Open in new tab" at bounding box center [243, 480] width 144 height 17
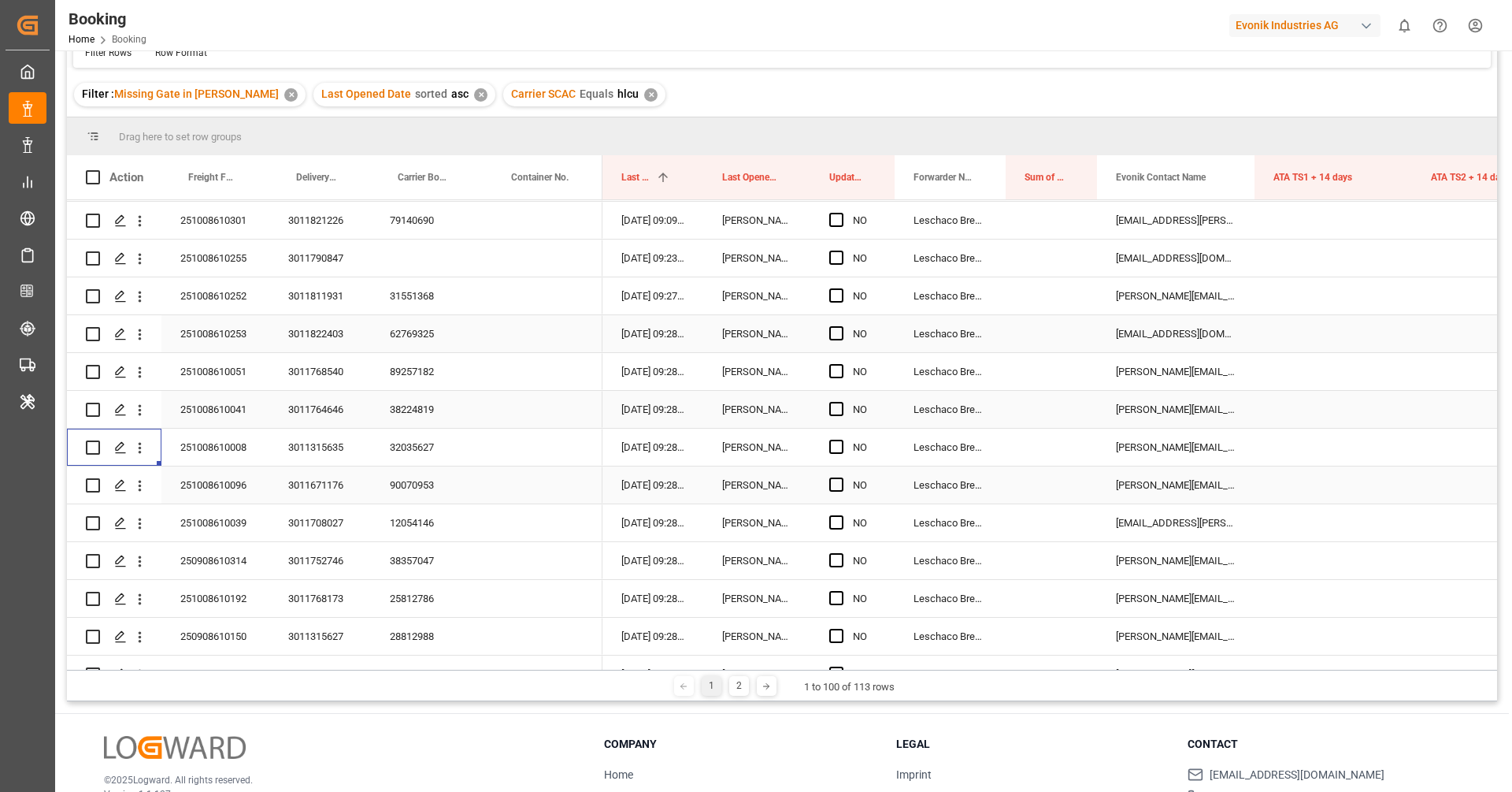
click at [426, 482] on div "90070953" at bounding box center [427, 485] width 113 height 37
click at [139, 493] on button "open menu" at bounding box center [139, 486] width 17 height 30
click at [191, 515] on span "Open in new tab" at bounding box center [243, 519] width 144 height 17
click at [401, 514] on div "12054146" at bounding box center [427, 522] width 113 height 37
click at [143, 525] on icon "open menu" at bounding box center [139, 523] width 17 height 17
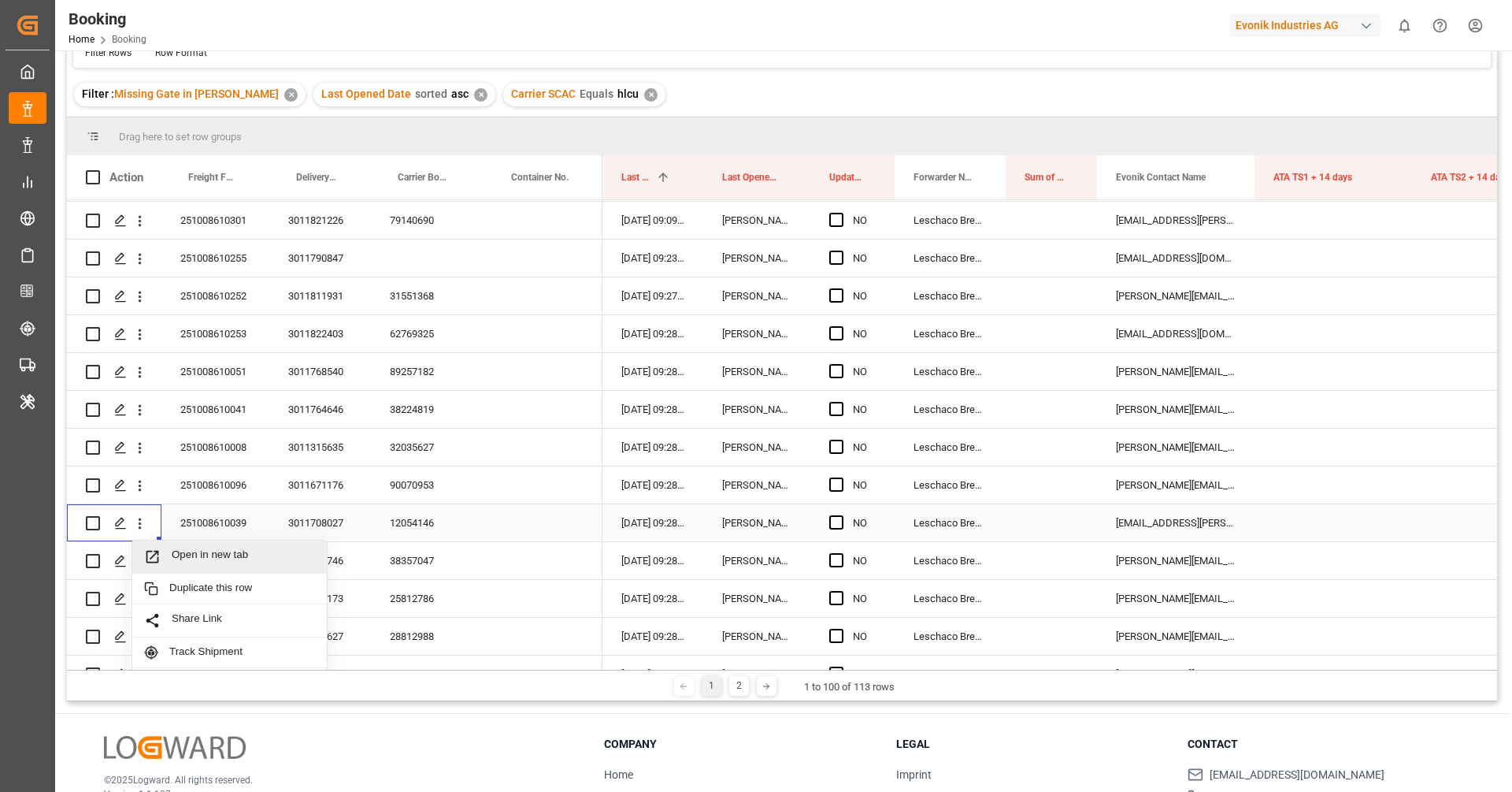
click at [182, 548] on span "Open in new tab" at bounding box center [243, 556] width 144 height 17
click at [416, 563] on div "38357047" at bounding box center [427, 560] width 113 height 37
click at [144, 568] on icon "open menu" at bounding box center [139, 561] width 17 height 17
click at [184, 589] on span "Open in new tab" at bounding box center [243, 594] width 144 height 17
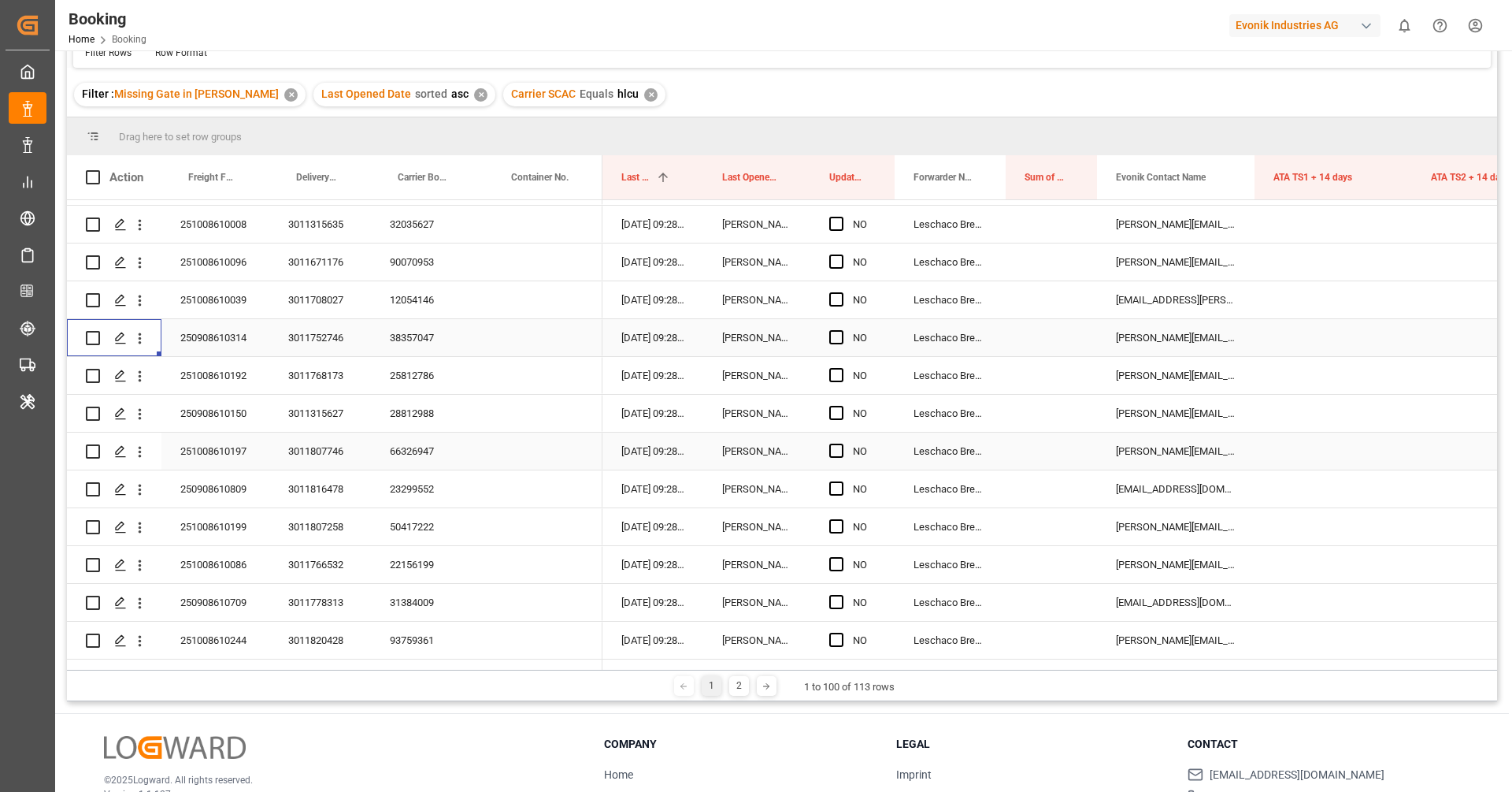
scroll to position [376, 0]
click at [413, 379] on div "25812786" at bounding box center [427, 373] width 113 height 37
click at [147, 379] on div "Press SPACE to select this row." at bounding box center [140, 373] width 40 height 30
click at [139, 378] on icon "open menu" at bounding box center [140, 373] width 3 height 11
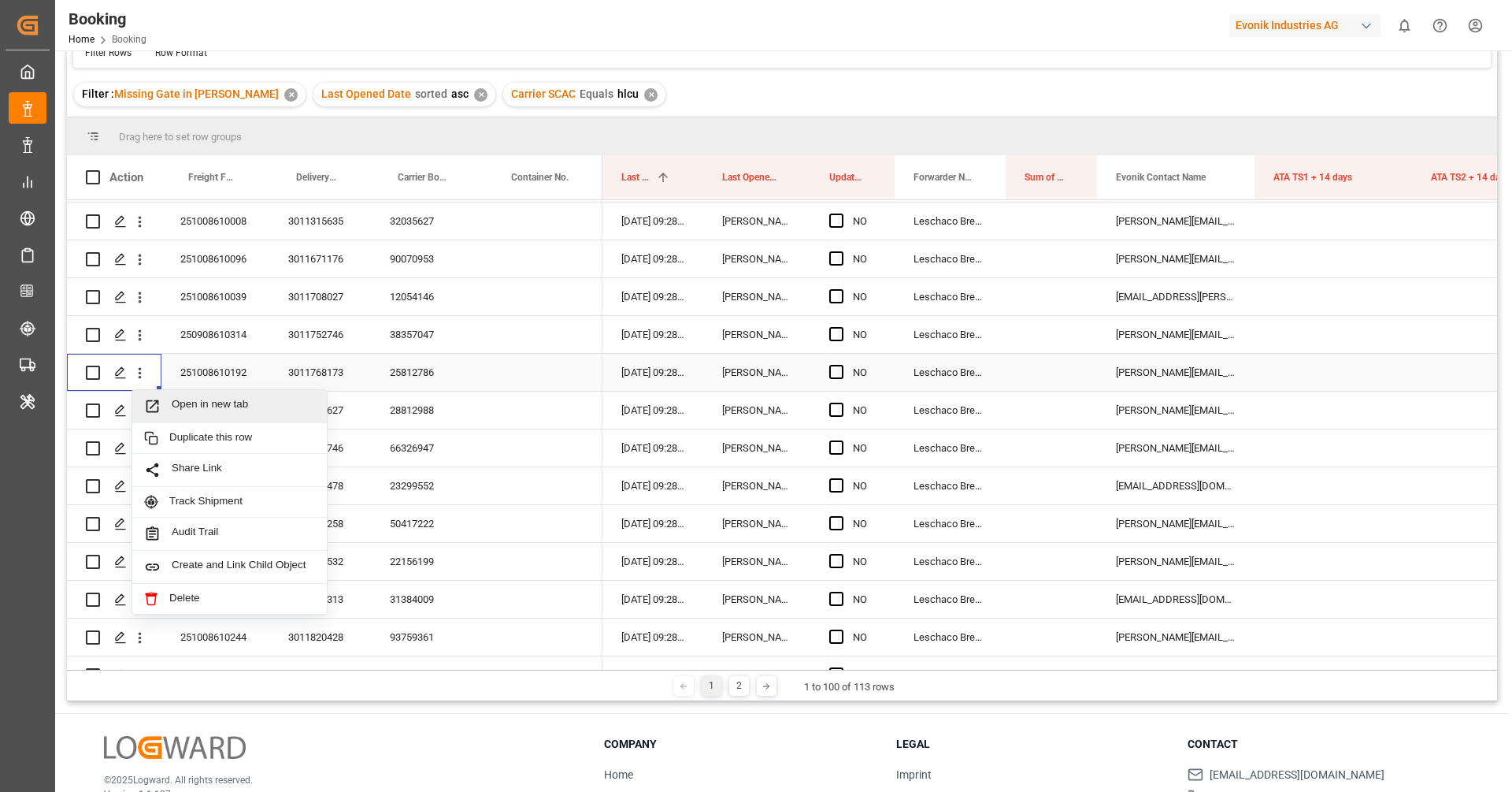
click at [179, 400] on span "Open in new tab" at bounding box center [243, 406] width 144 height 17
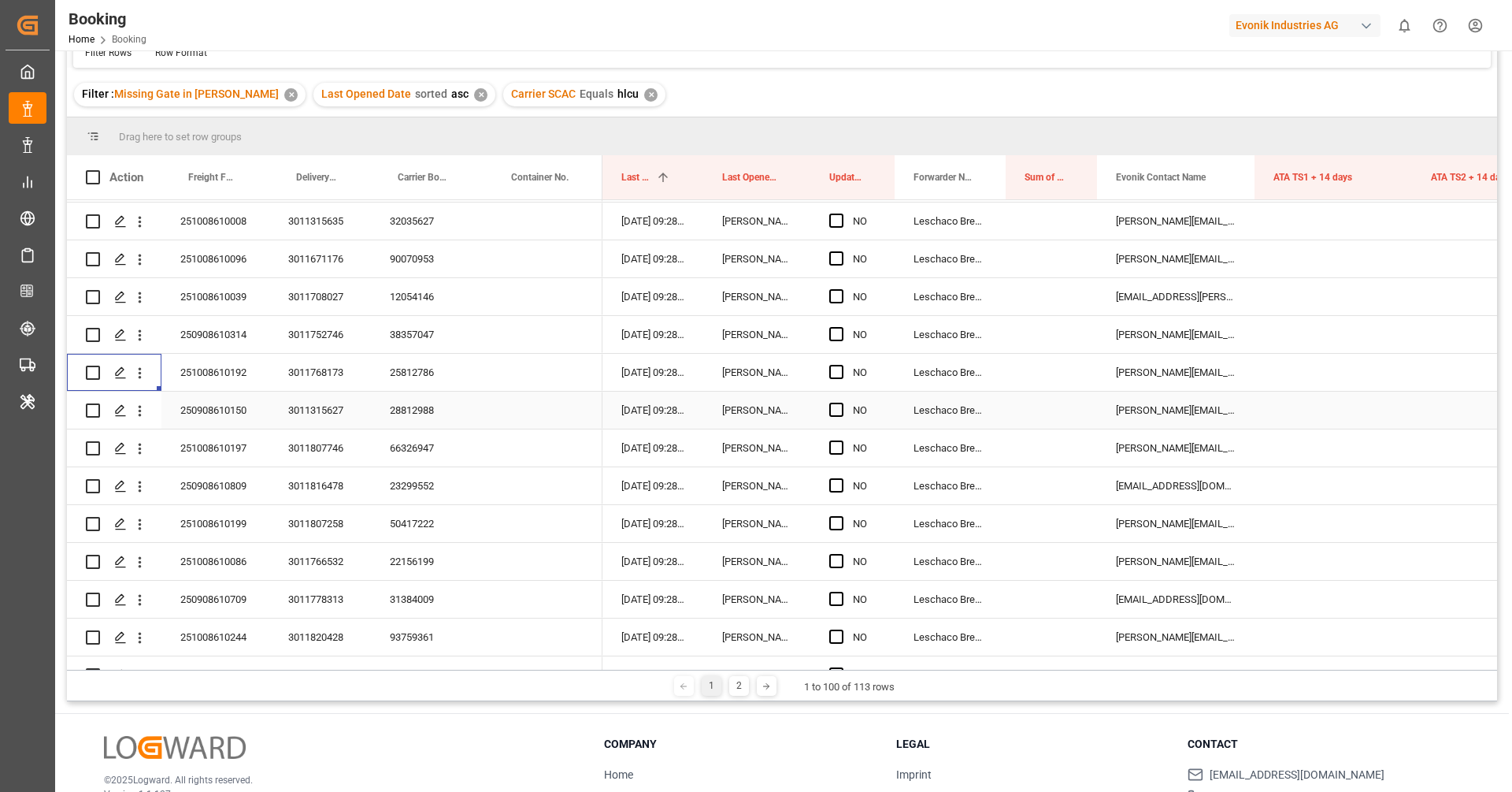
click at [429, 407] on div "28812988" at bounding box center [427, 410] width 113 height 37
click at [135, 421] on button "open menu" at bounding box center [139, 410] width 17 height 30
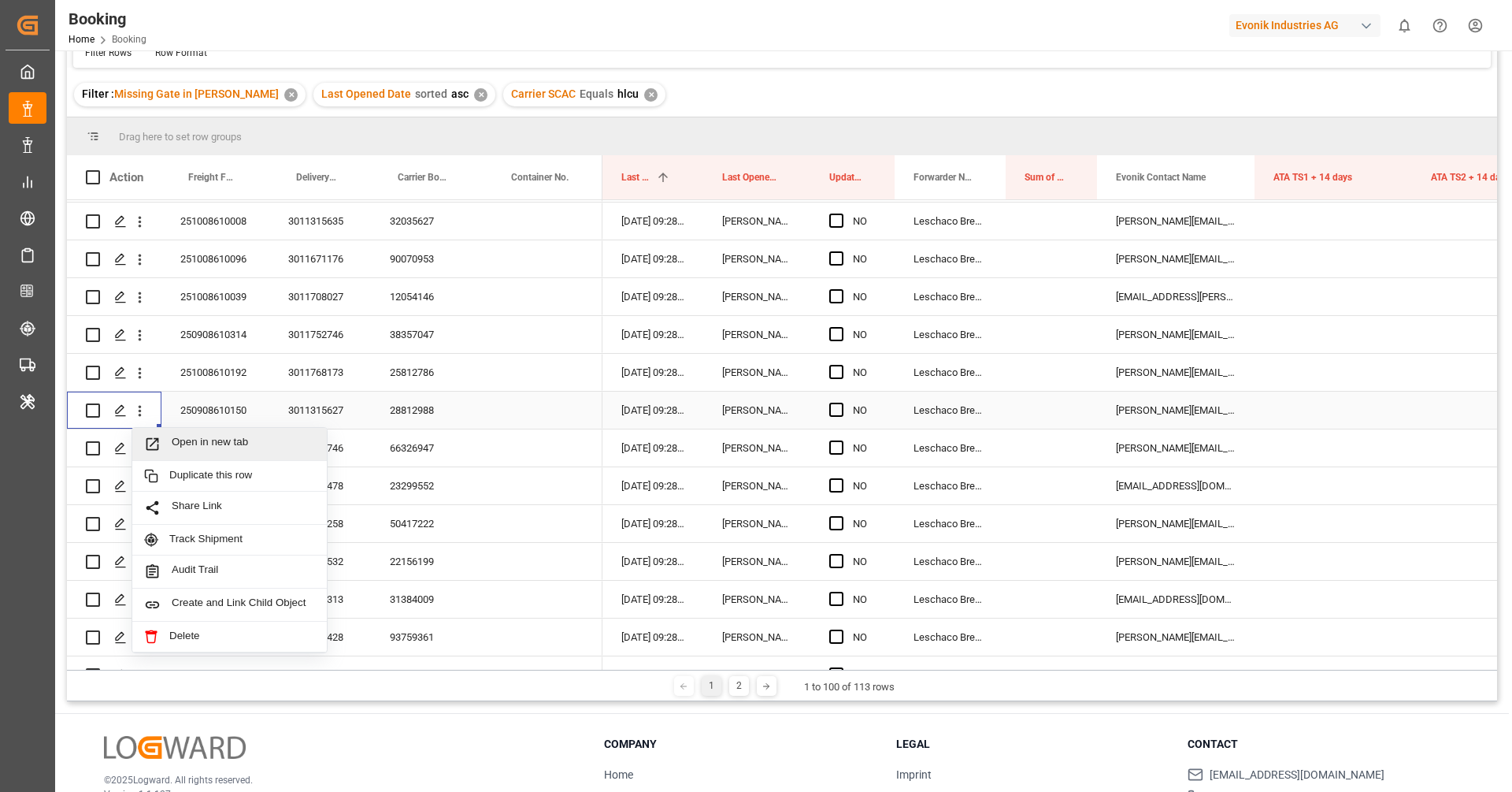
click at [182, 439] on span "Open in new tab" at bounding box center [243, 444] width 144 height 17
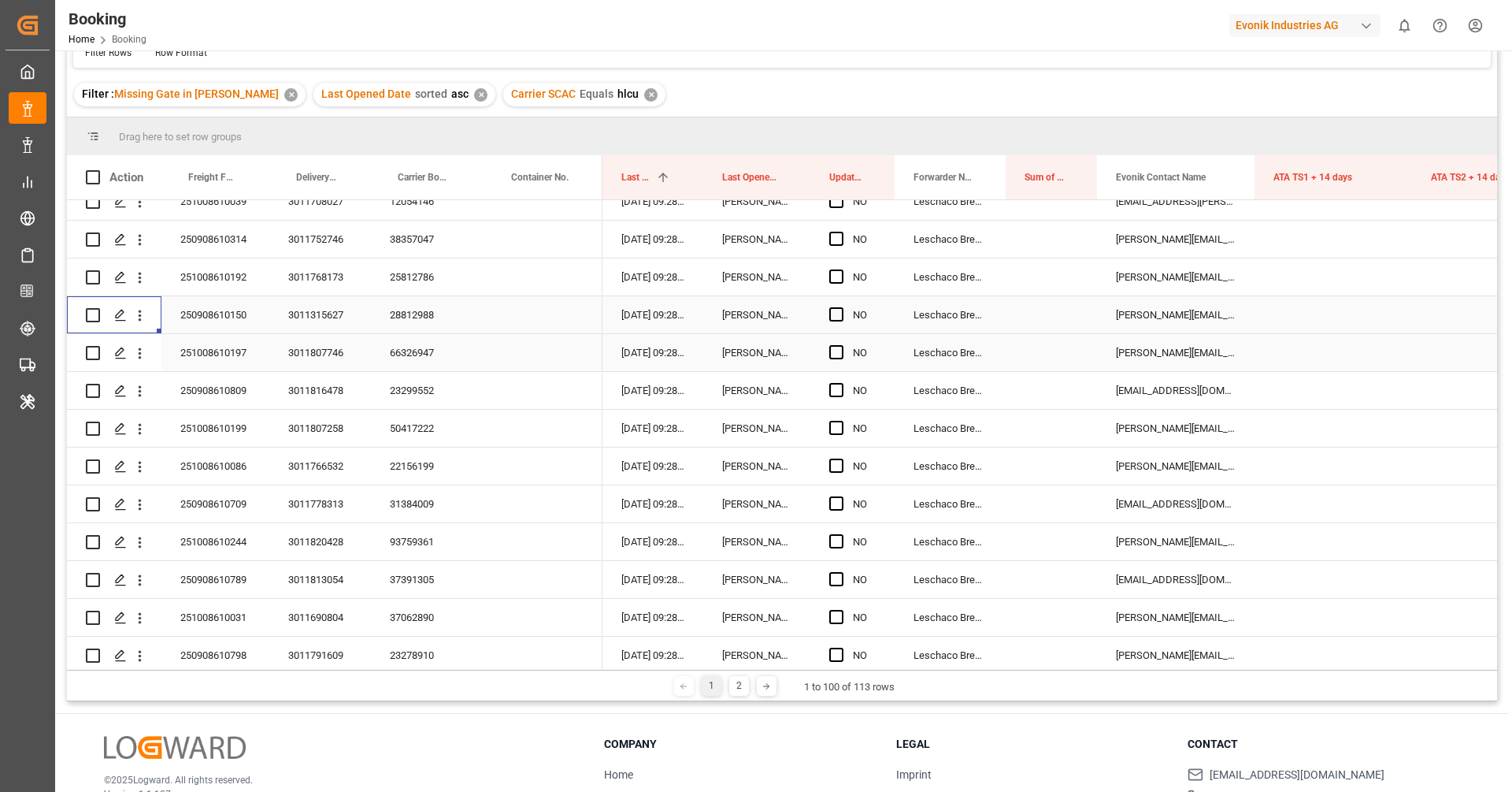
scroll to position [483, 0]
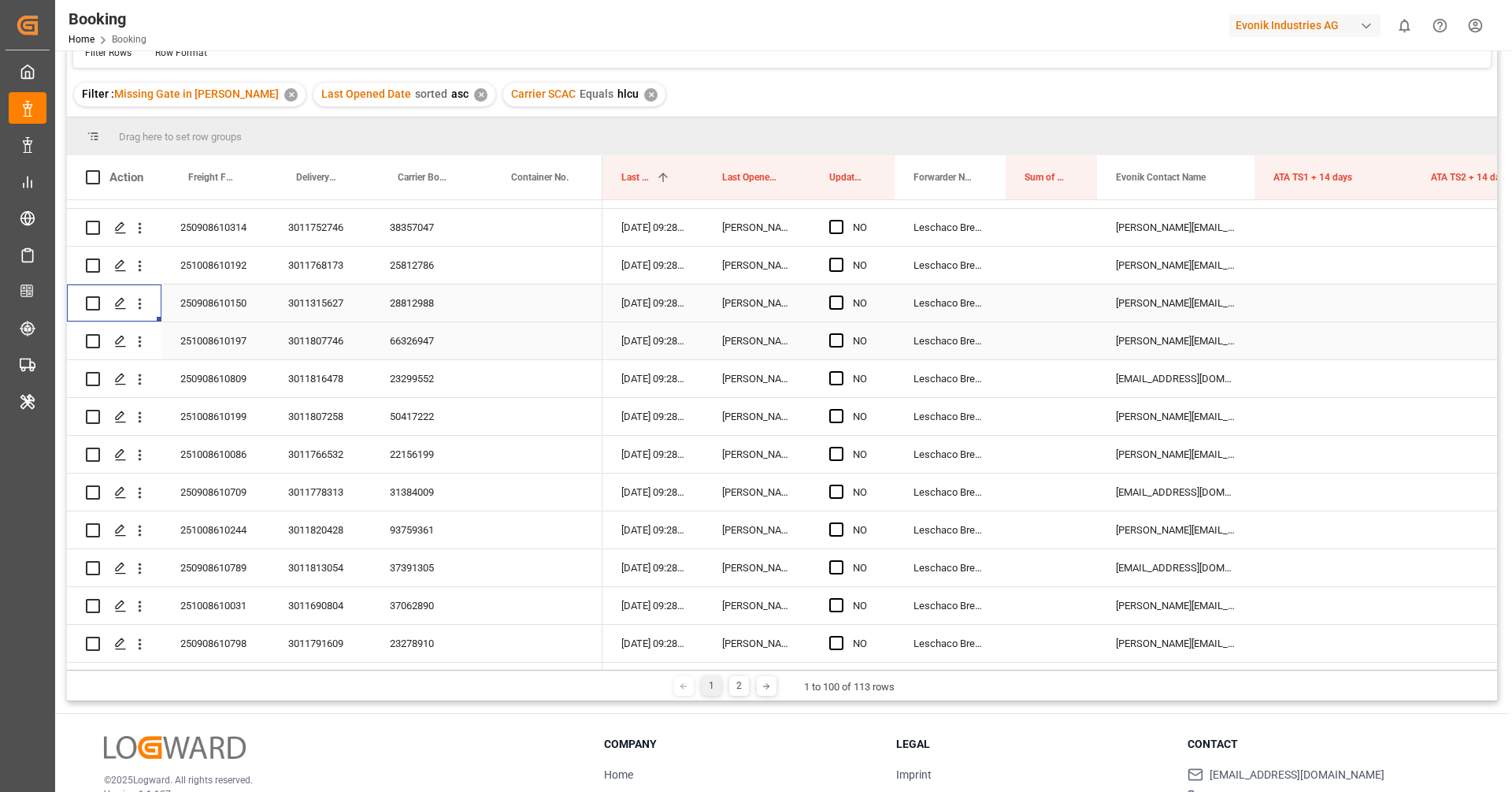
click at [423, 344] on div "66326947" at bounding box center [427, 340] width 113 height 37
click at [140, 346] on icon "open menu" at bounding box center [139, 341] width 17 height 17
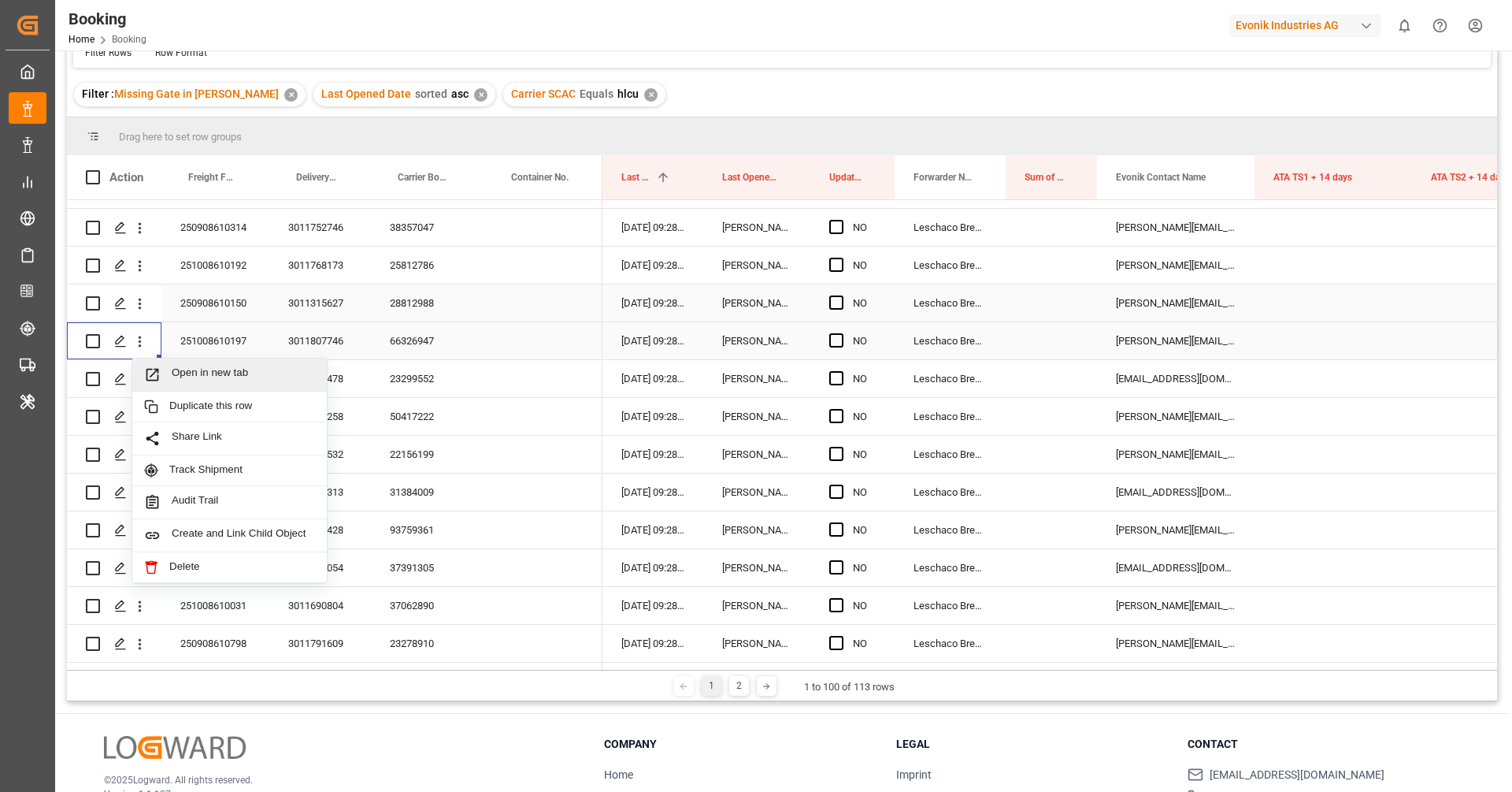
click at [191, 373] on span "Open in new tab" at bounding box center [243, 374] width 144 height 17
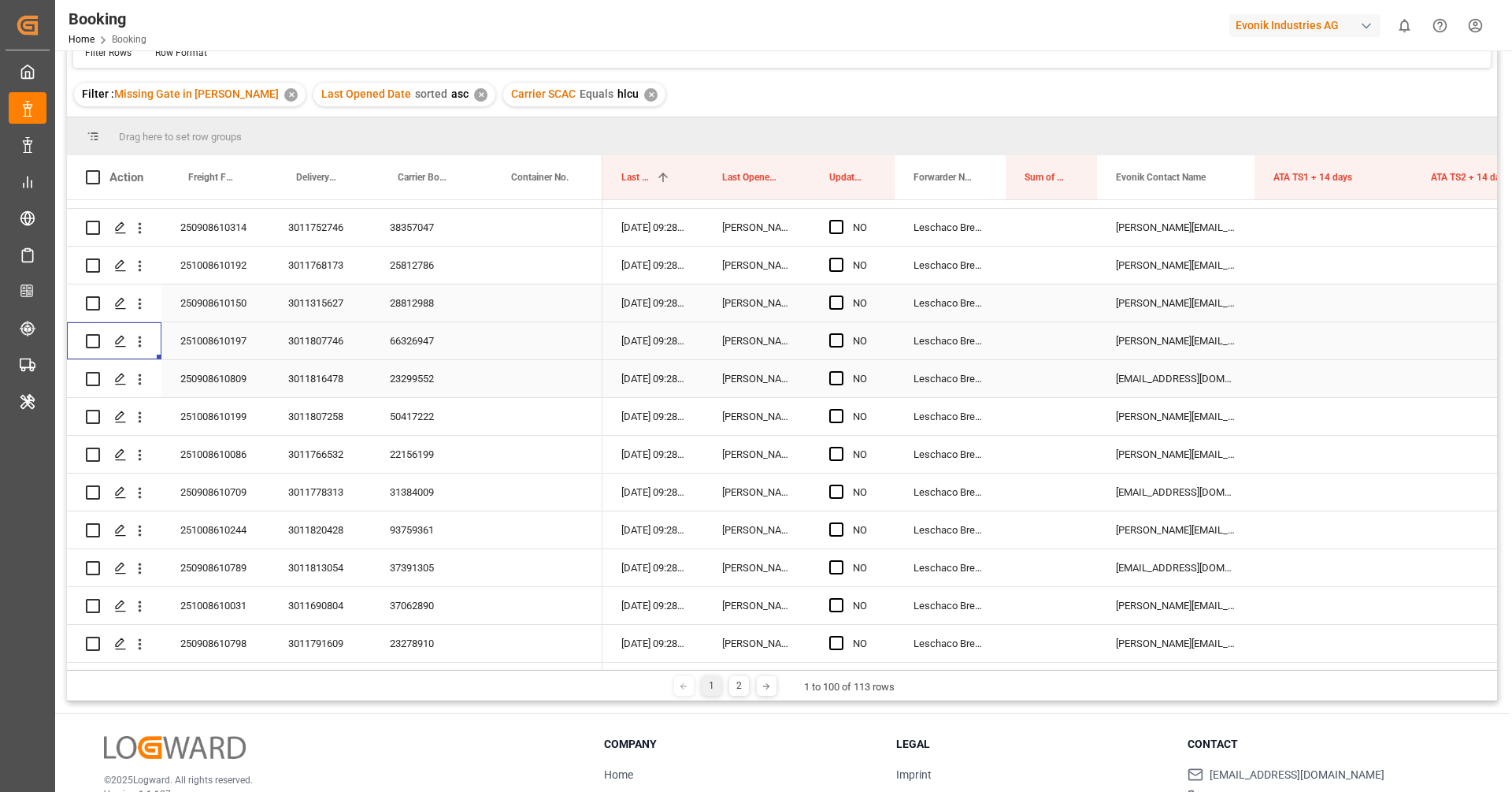
click at [420, 389] on div "23299552" at bounding box center [427, 379] width 113 height 37
click at [139, 380] on icon "open menu" at bounding box center [139, 379] width 17 height 17
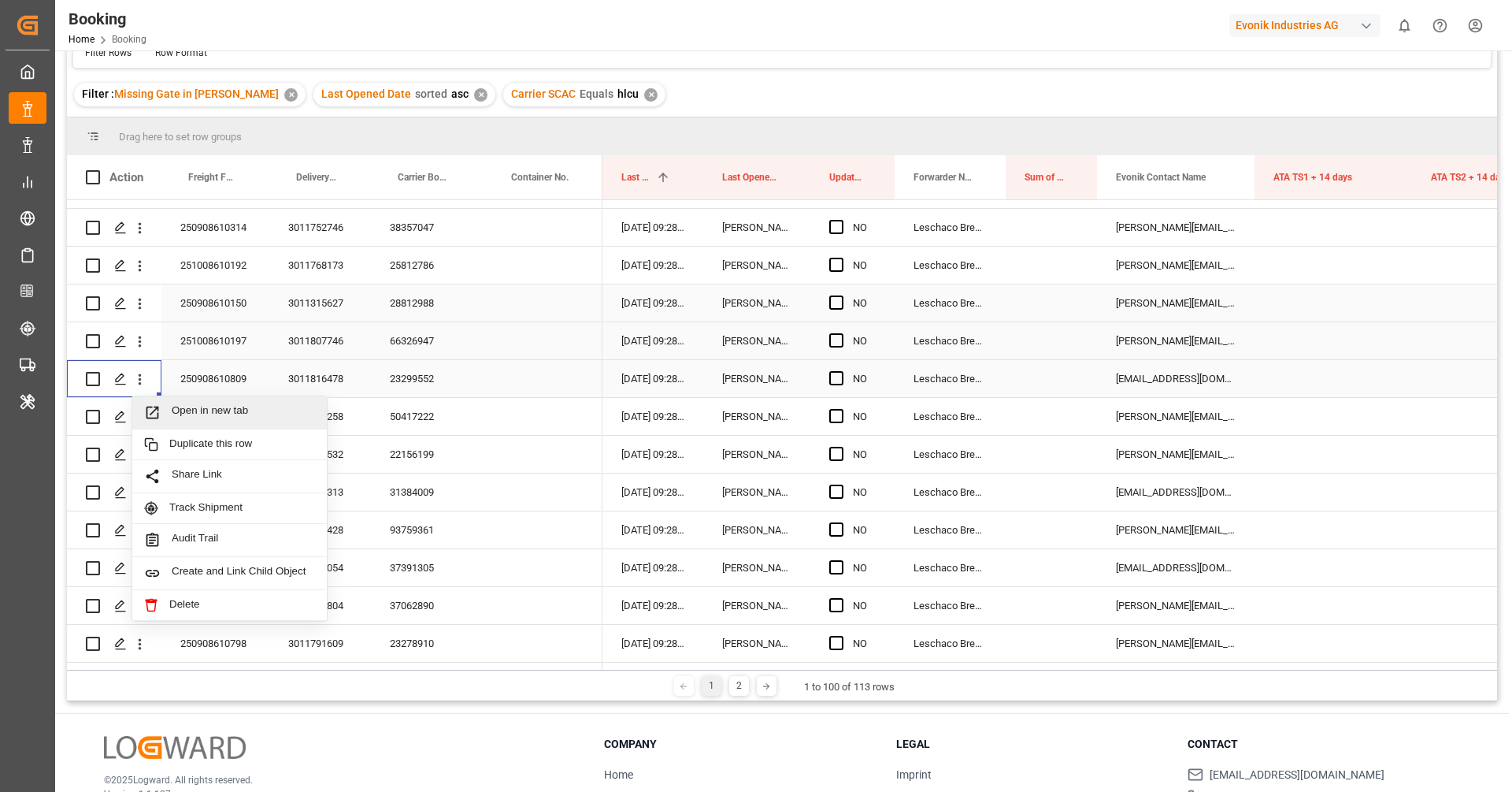
click at [178, 400] on div "Open in new tab" at bounding box center [230, 413] width 195 height 33
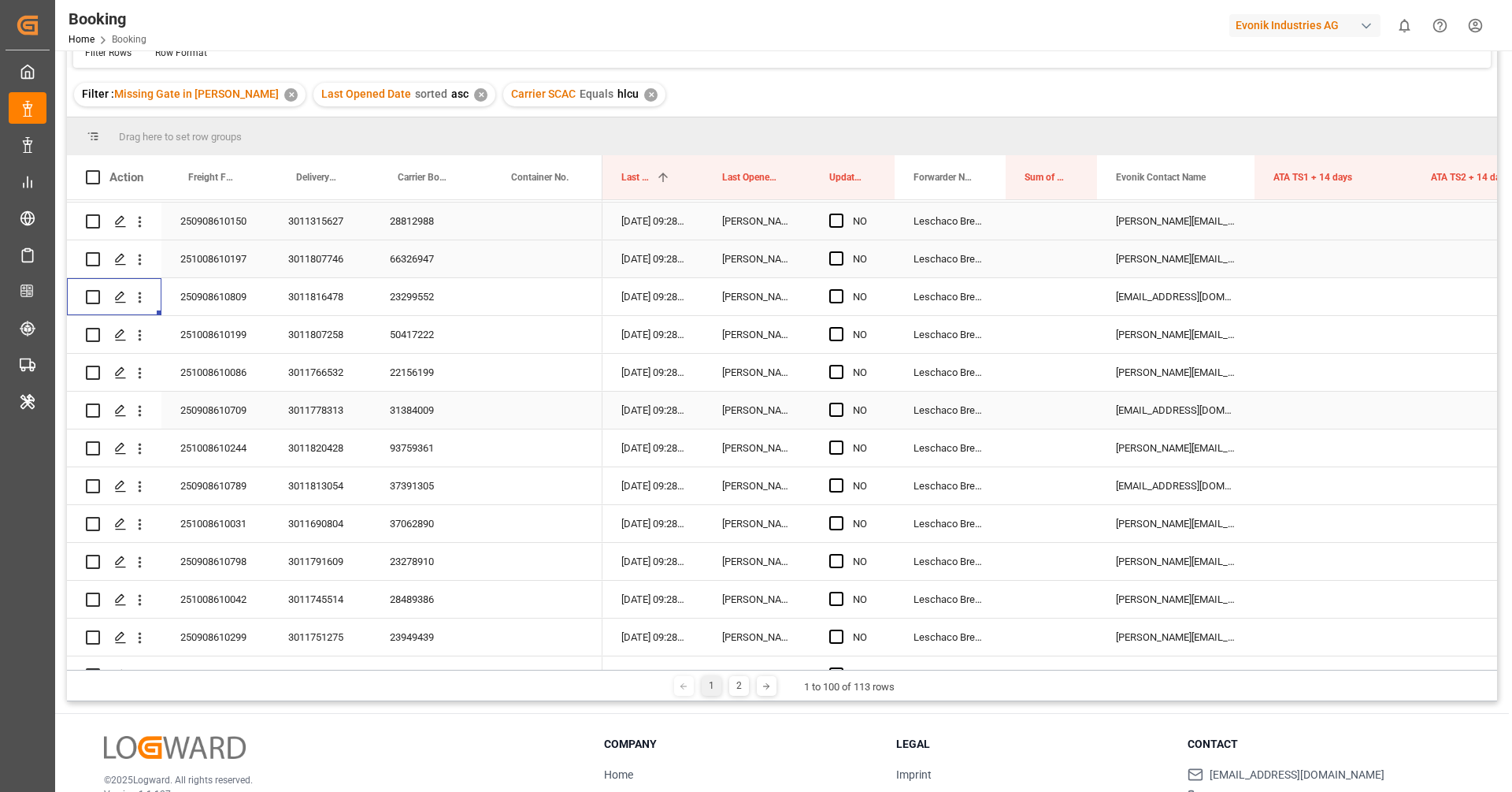
scroll to position [577, 0]
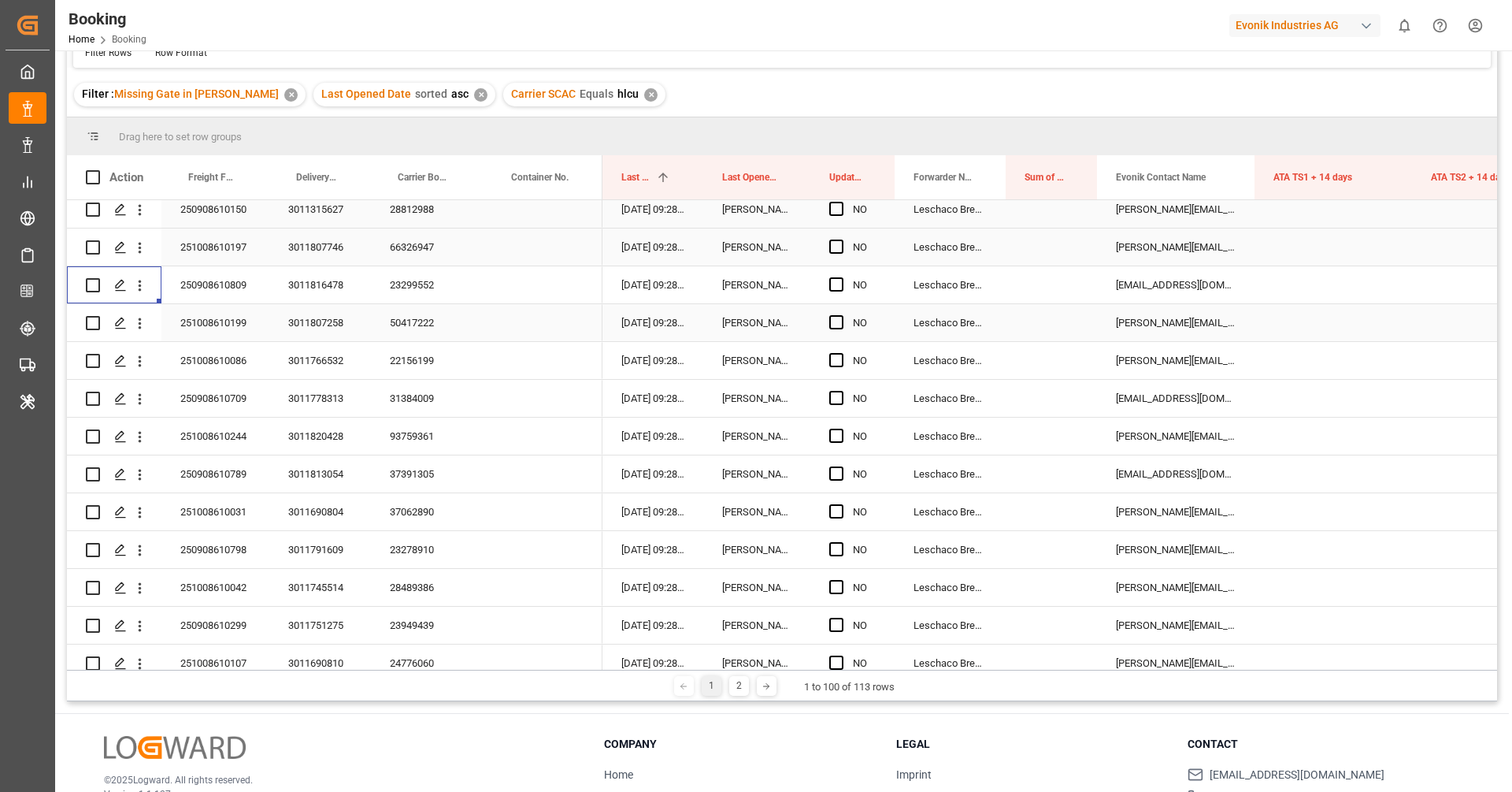
click at [430, 332] on div "50417222" at bounding box center [427, 322] width 113 height 37
click at [140, 331] on icon "open menu" at bounding box center [139, 323] width 17 height 17
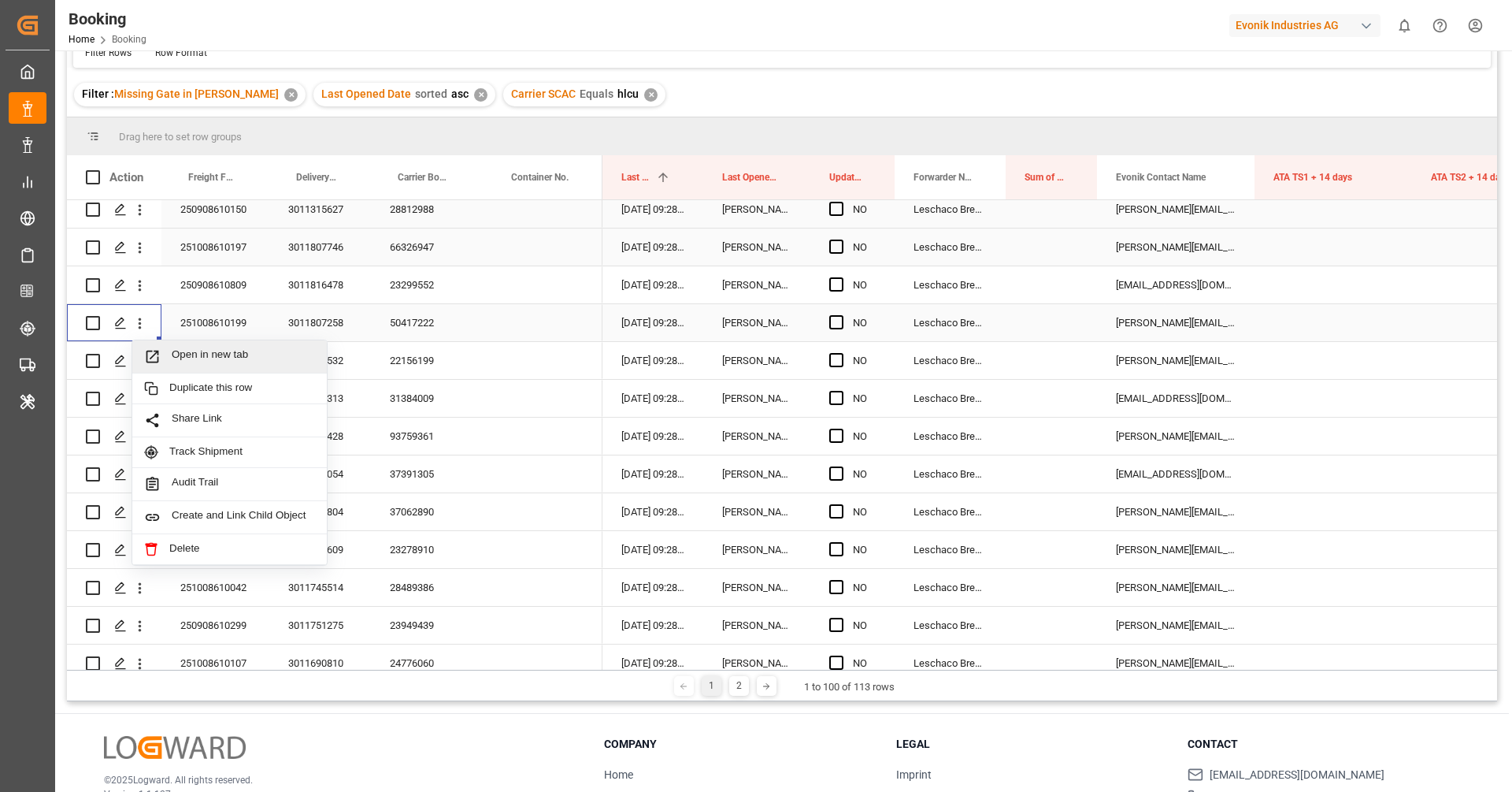
click at [181, 355] on span "Open in new tab" at bounding box center [243, 356] width 144 height 17
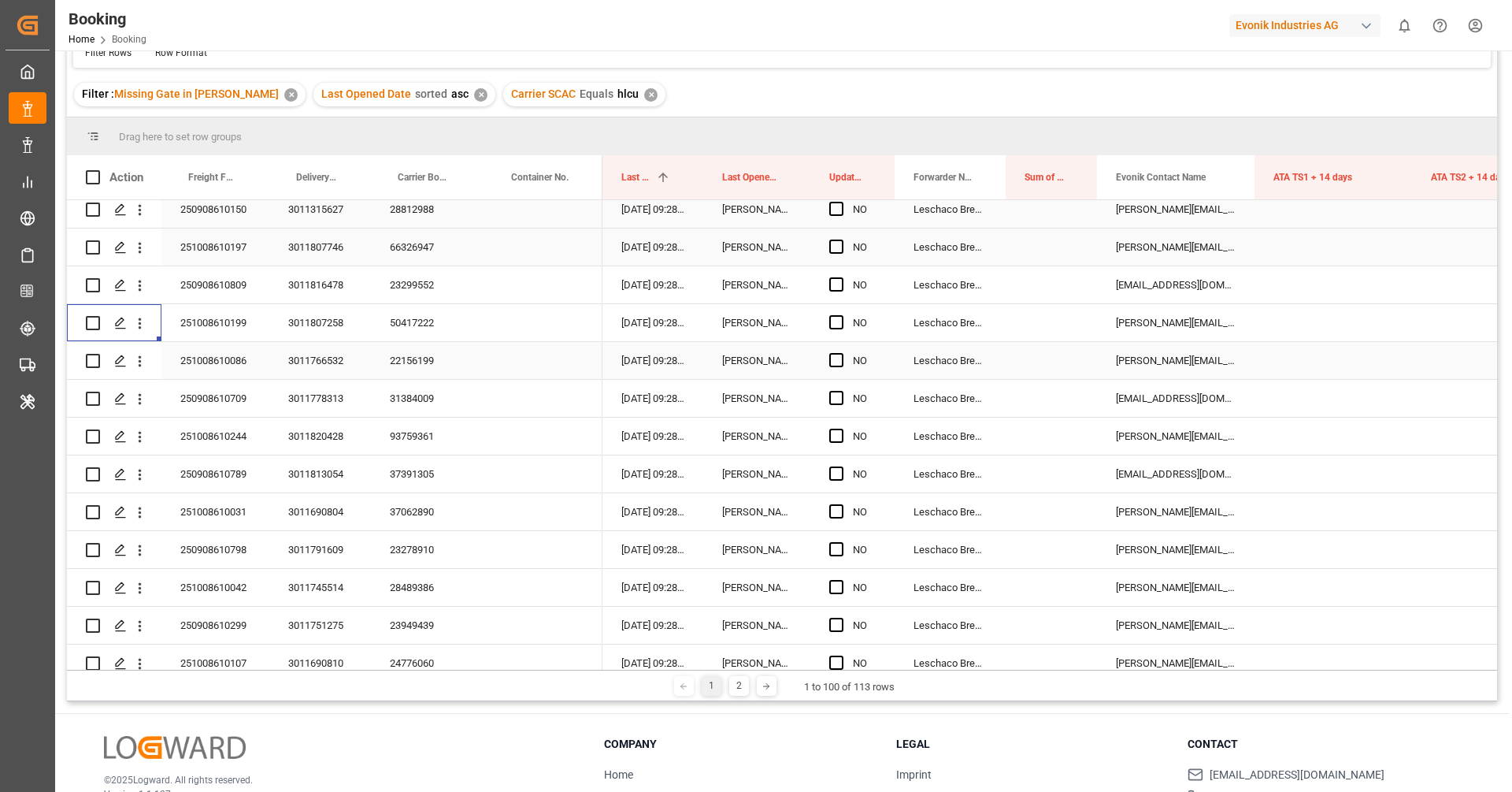
click at [418, 359] on div "22156199" at bounding box center [427, 360] width 113 height 37
click at [143, 366] on icon "open menu" at bounding box center [139, 361] width 17 height 17
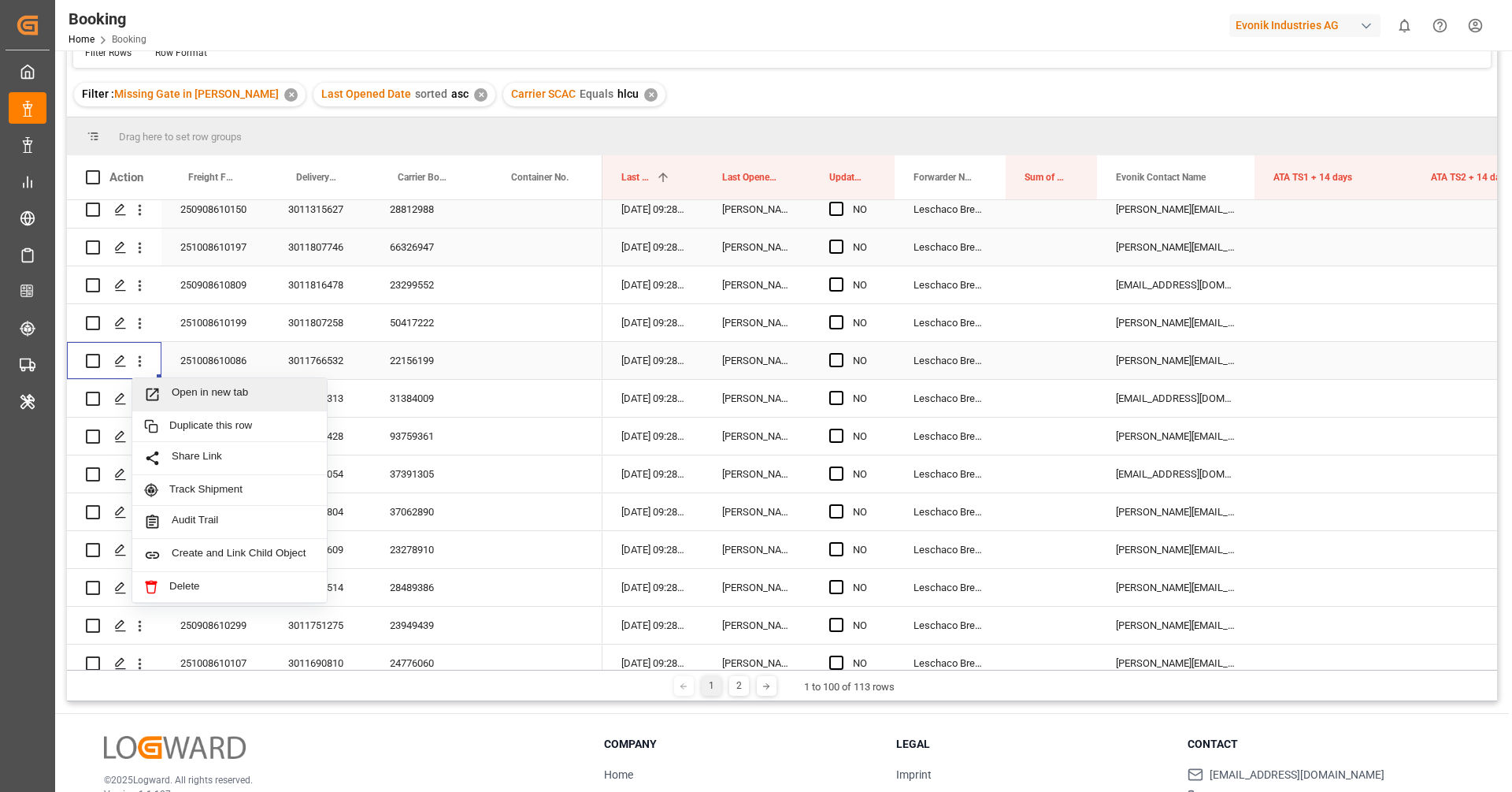
click at [178, 390] on span "Open in new tab" at bounding box center [243, 394] width 144 height 17
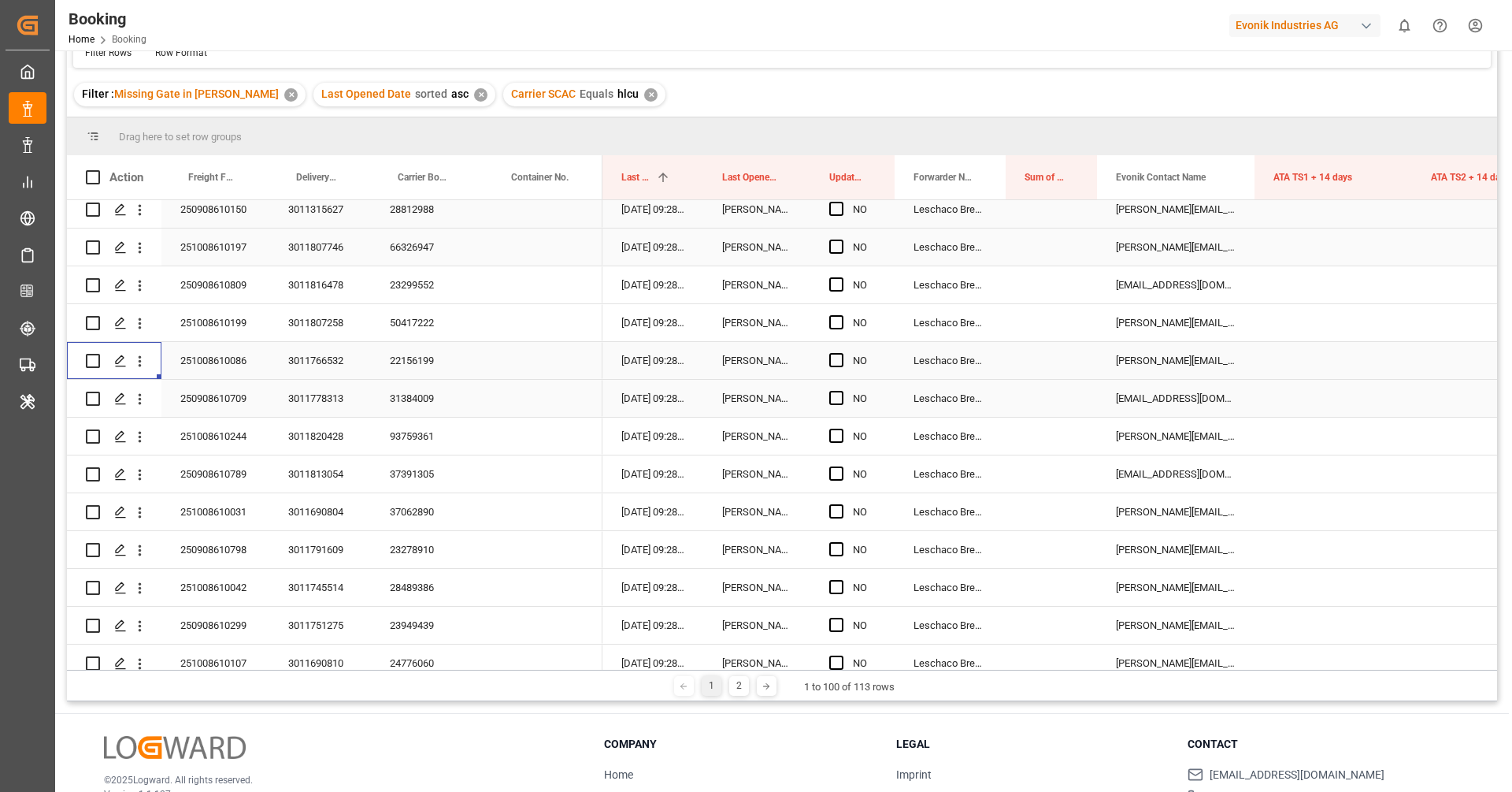
click at [411, 387] on div "31384009" at bounding box center [427, 398] width 113 height 37
click at [142, 395] on icon "open menu" at bounding box center [139, 399] width 17 height 17
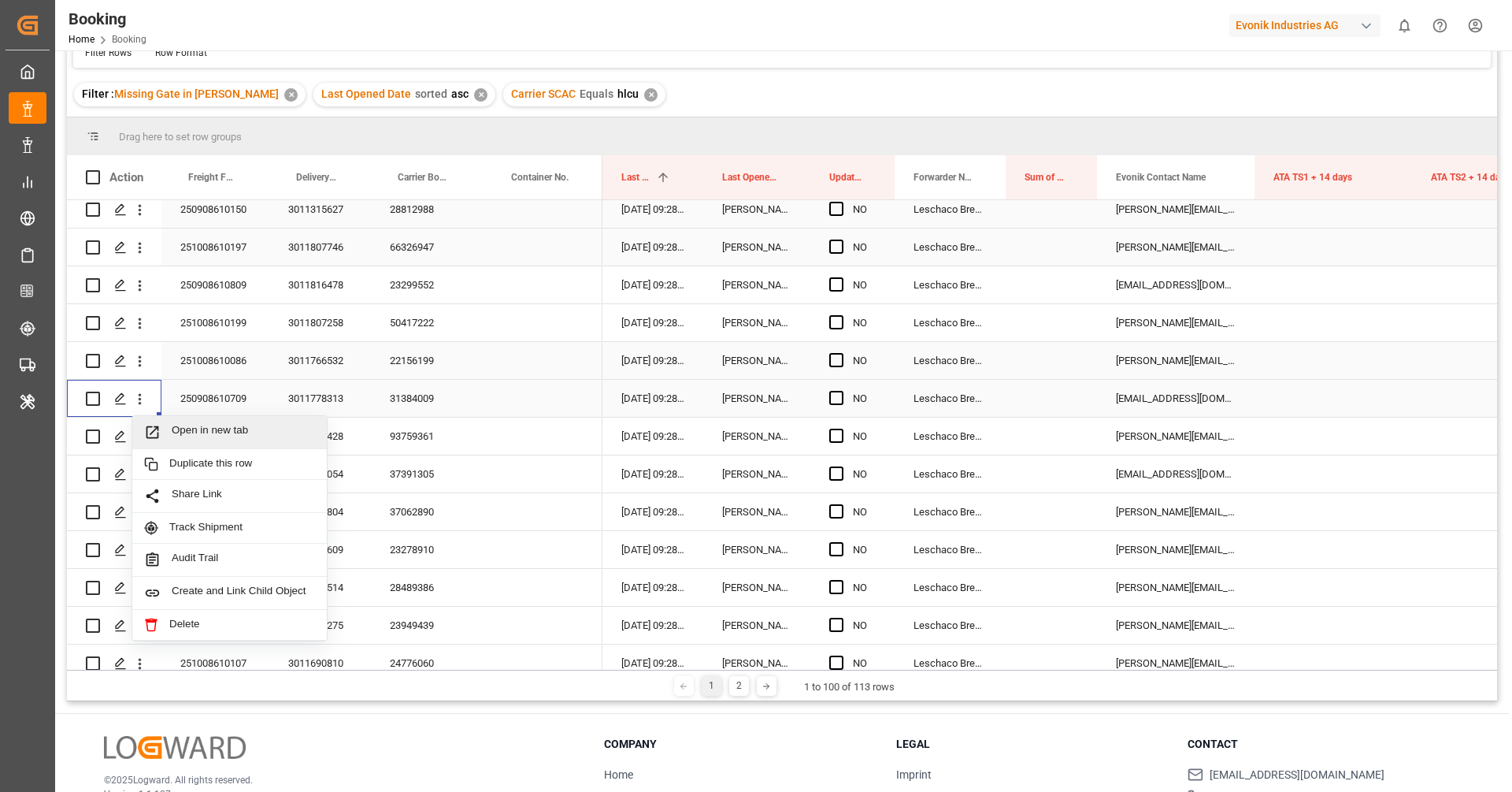
click at [203, 430] on span "Open in new tab" at bounding box center [243, 432] width 144 height 17
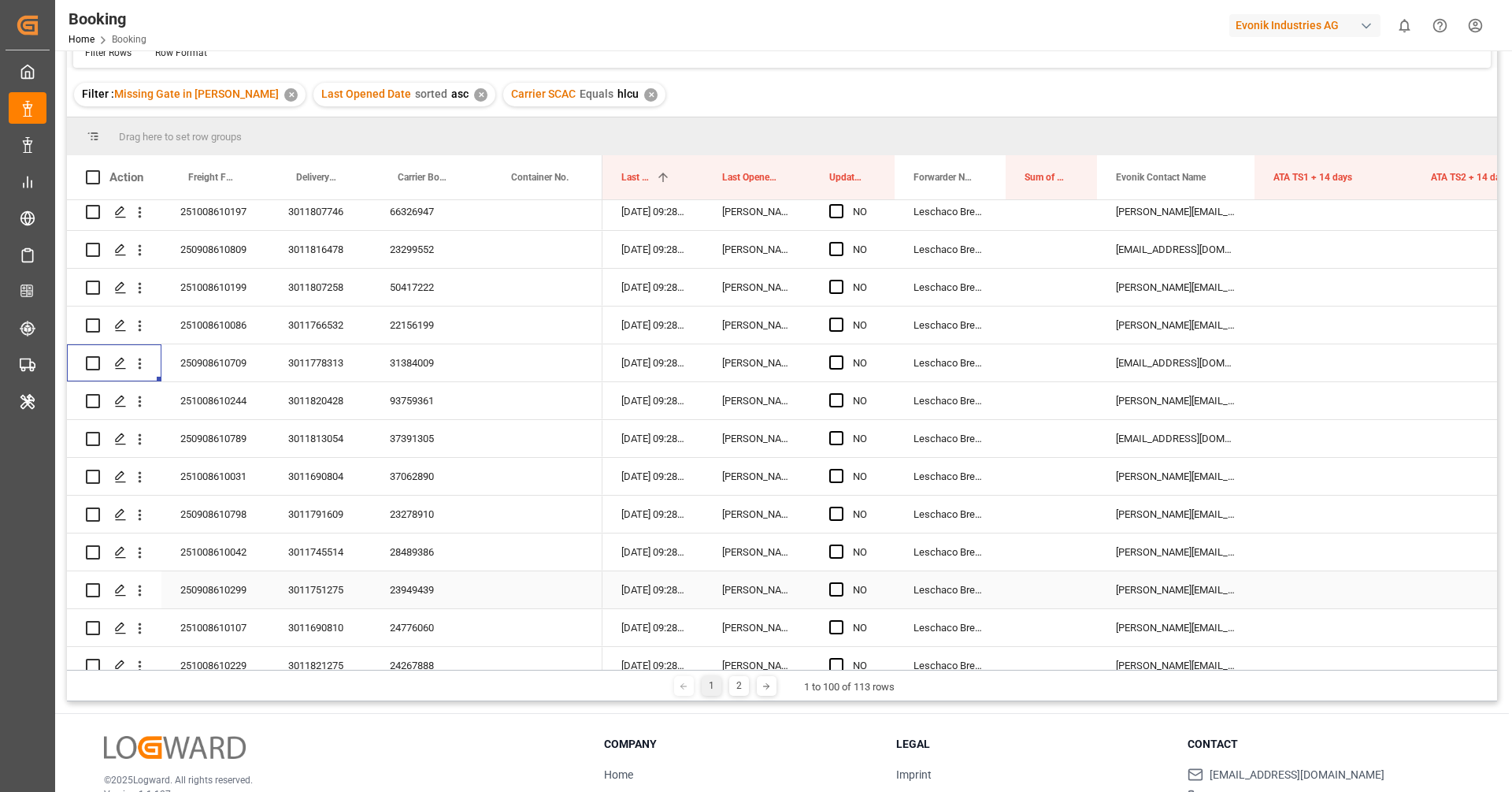
scroll to position [597, 0]
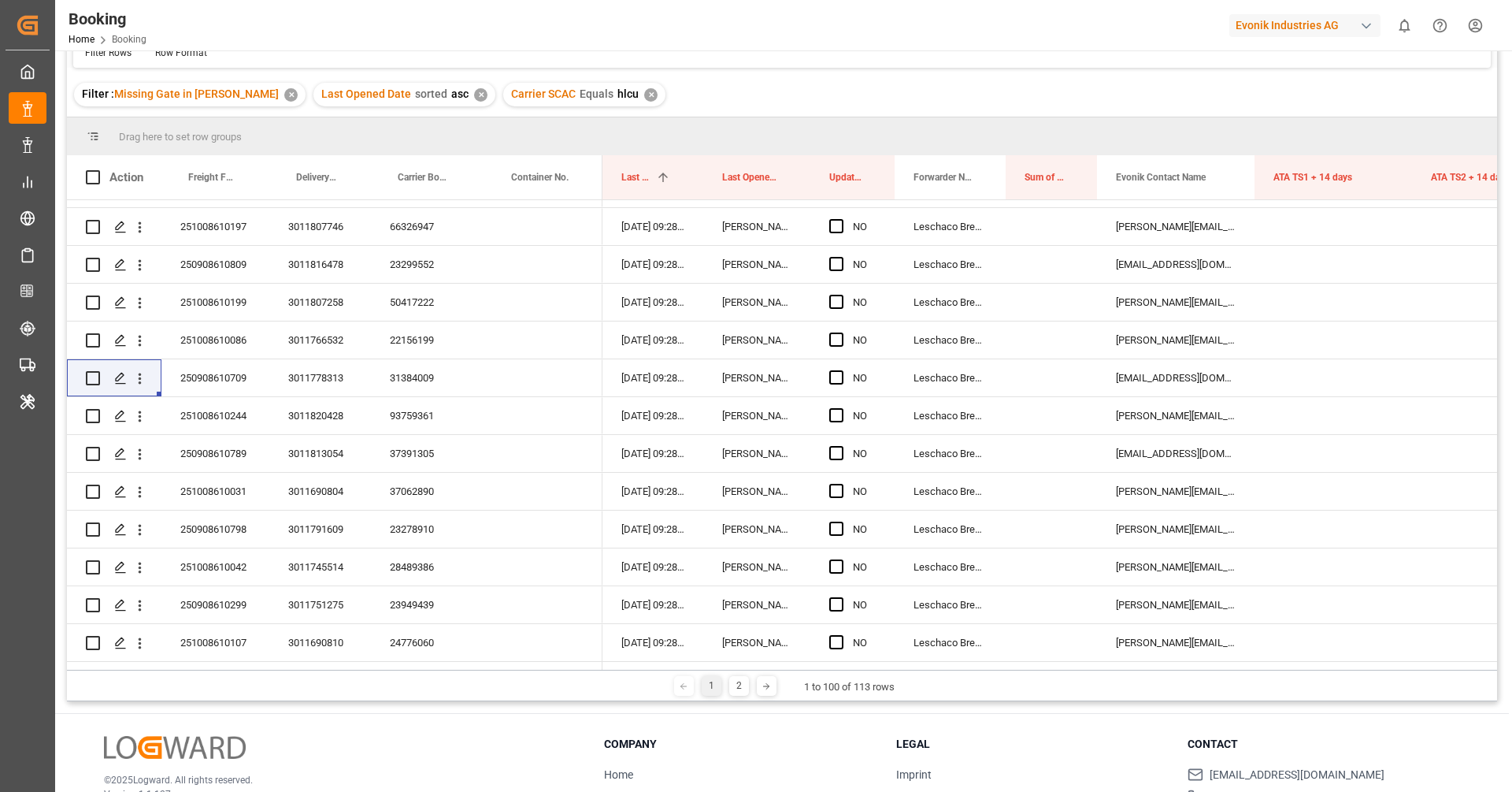
click at [477, 63] on div "Filter Rows Row Format" at bounding box center [782, 40] width 1418 height 54
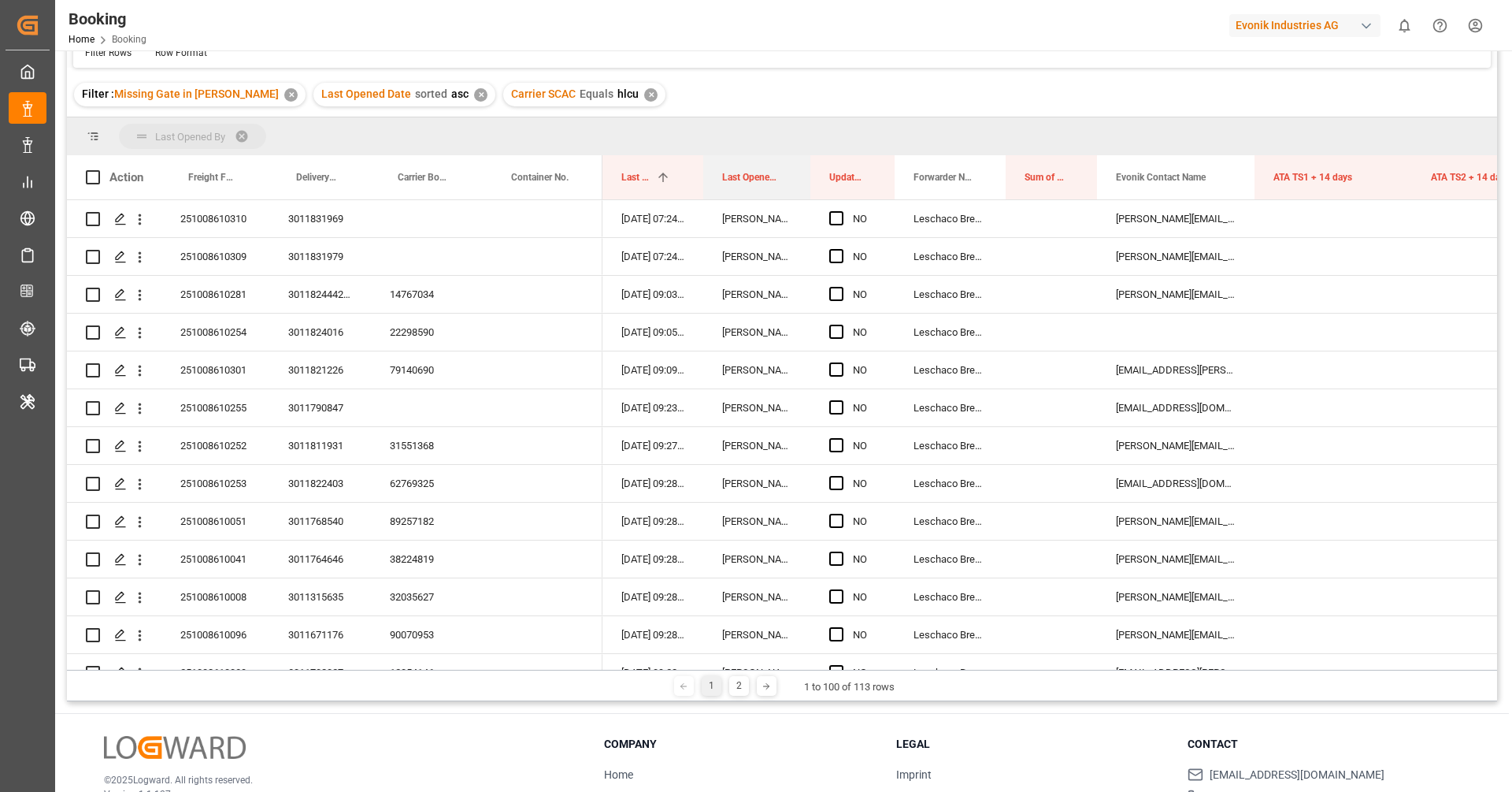
drag, startPoint x: 740, startPoint y: 183, endPoint x: 764, endPoint y: 245, distance: 66.5
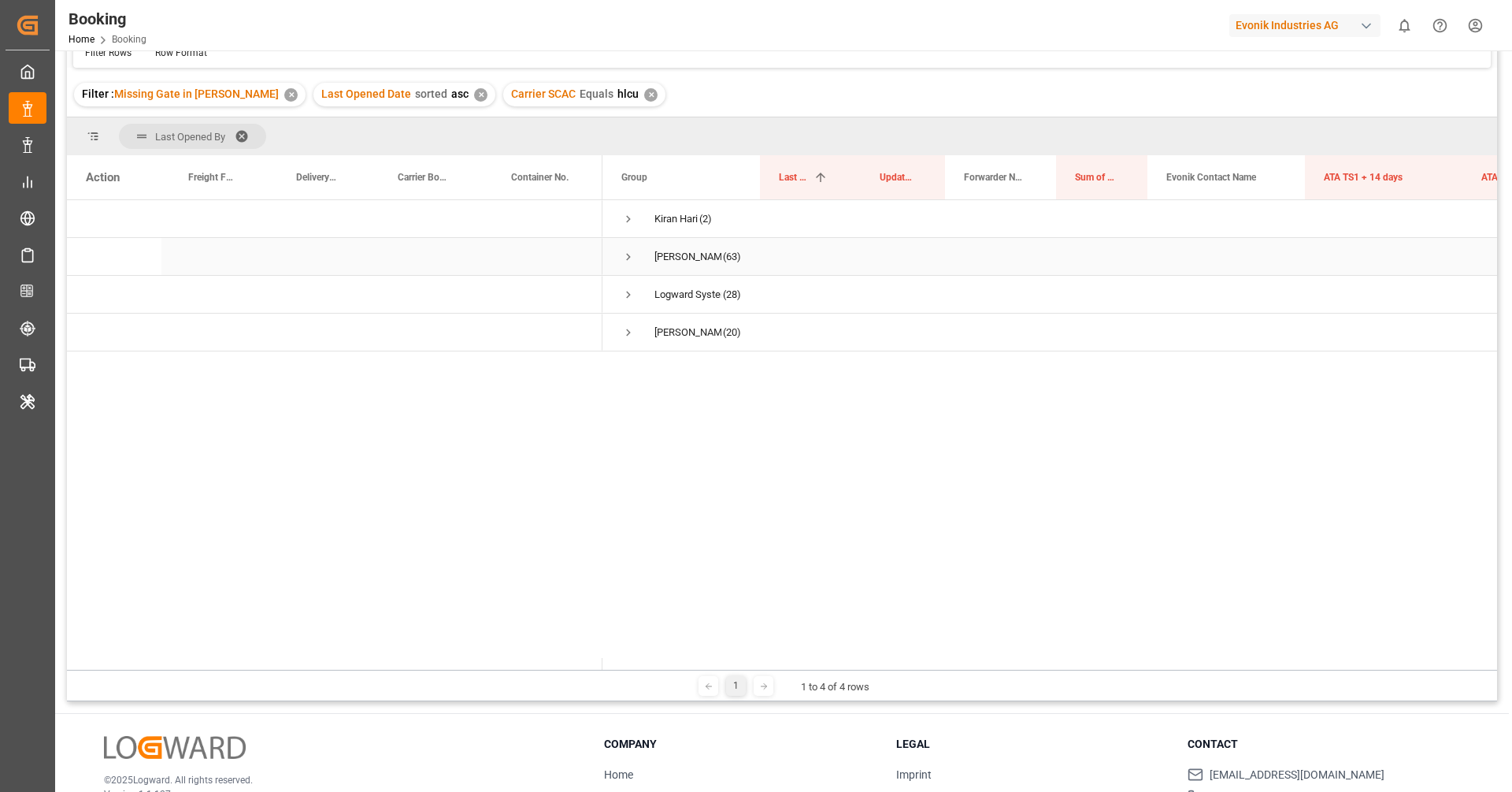
click at [628, 256] on span "Press SPACE to select this row." at bounding box center [628, 257] width 14 height 14
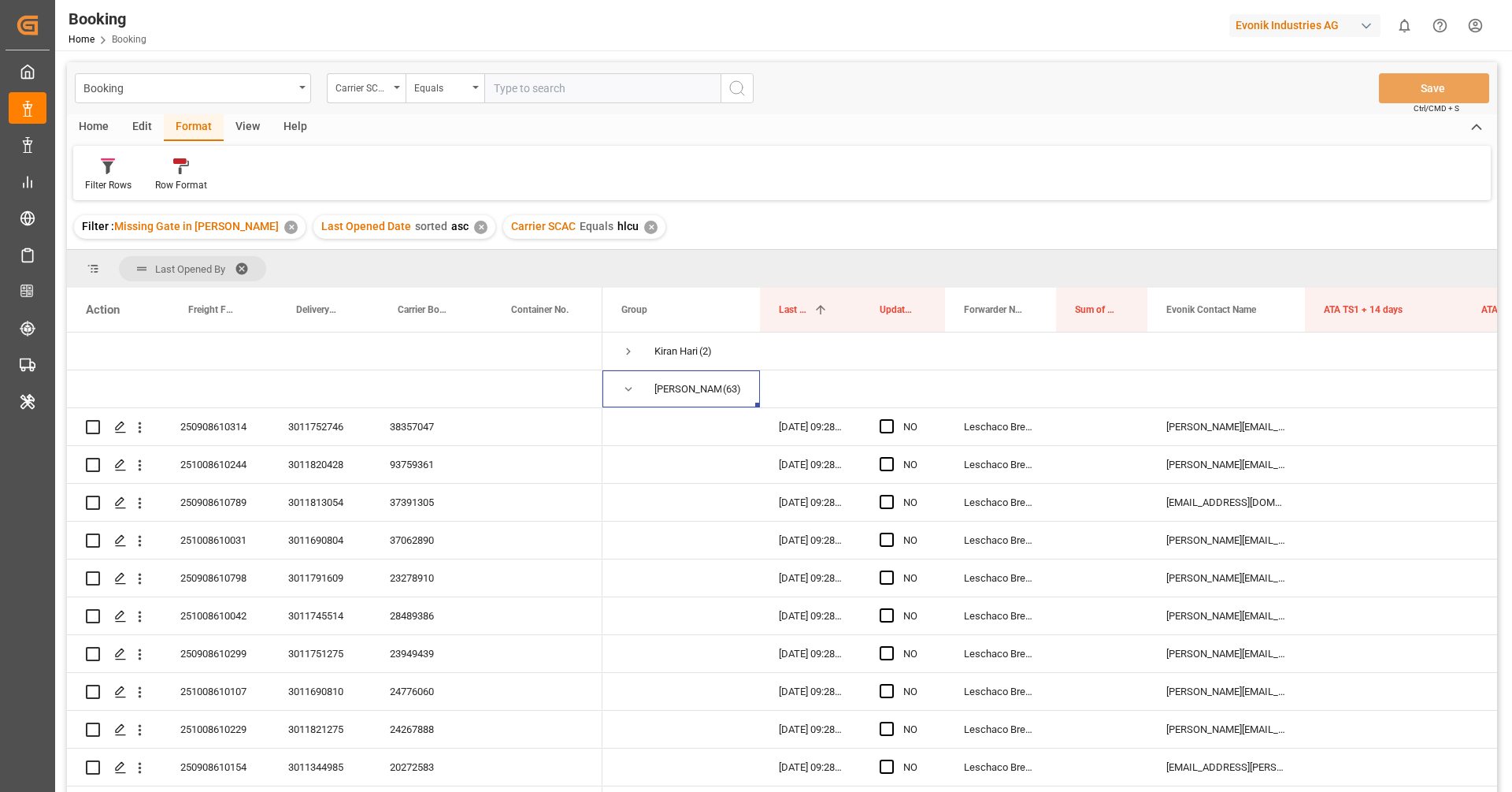
click at [246, 128] on div "View" at bounding box center [247, 127] width 48 height 27
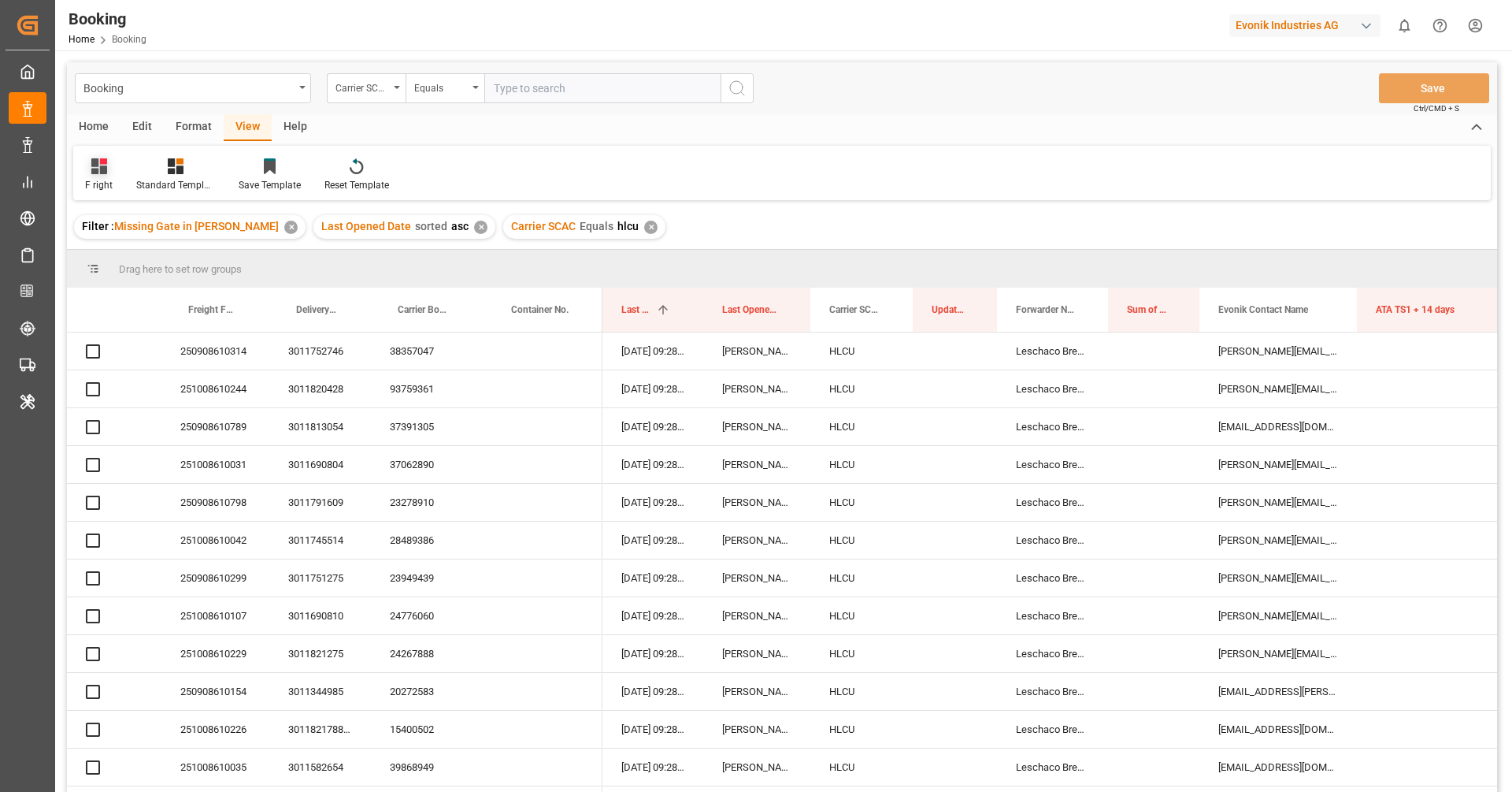
click at [96, 176] on div "F right" at bounding box center [98, 175] width 51 height 35
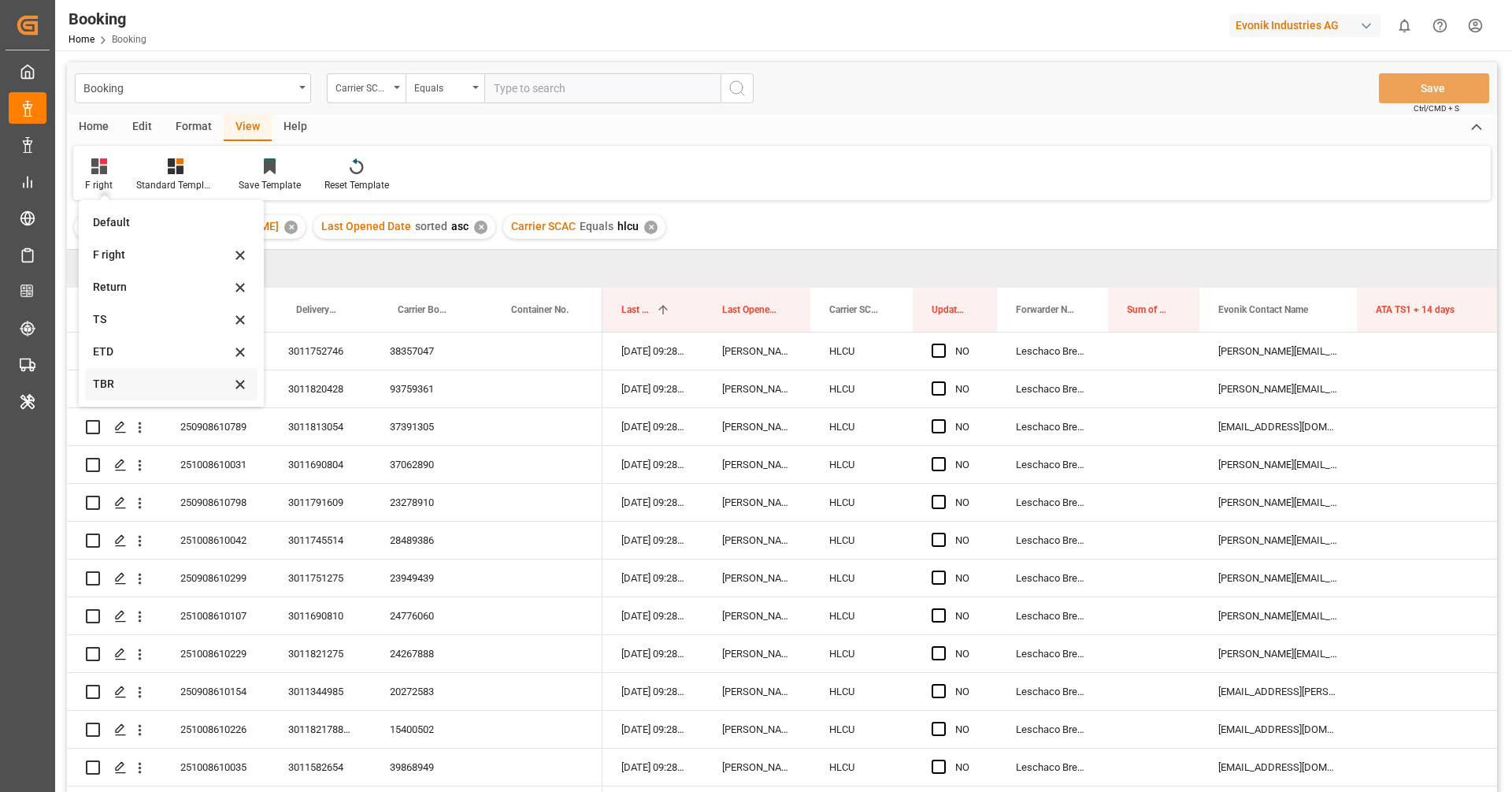
click at [123, 386] on div "TBR" at bounding box center [162, 384] width 137 height 17
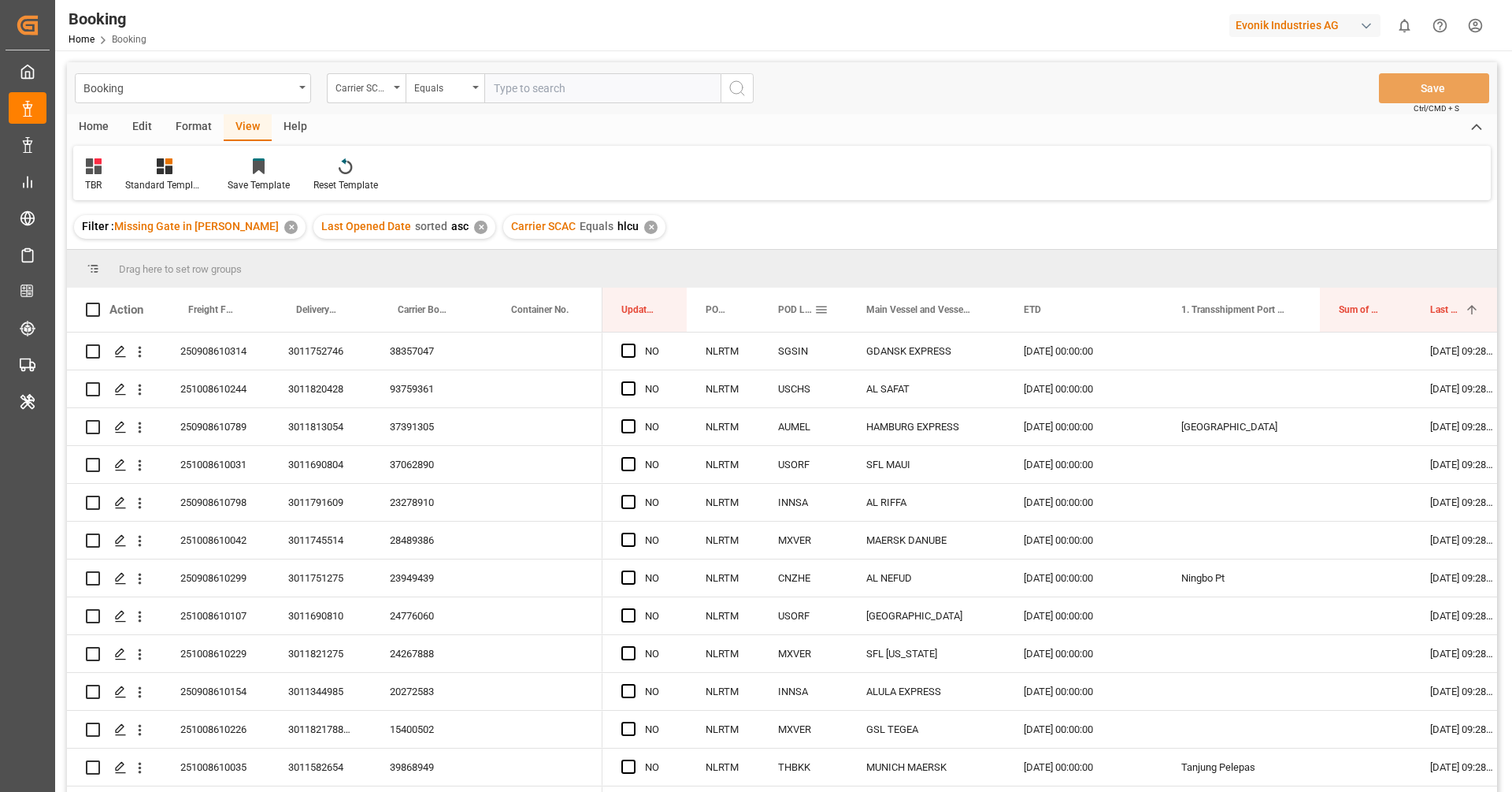
click at [826, 314] on span at bounding box center [821, 310] width 14 height 14
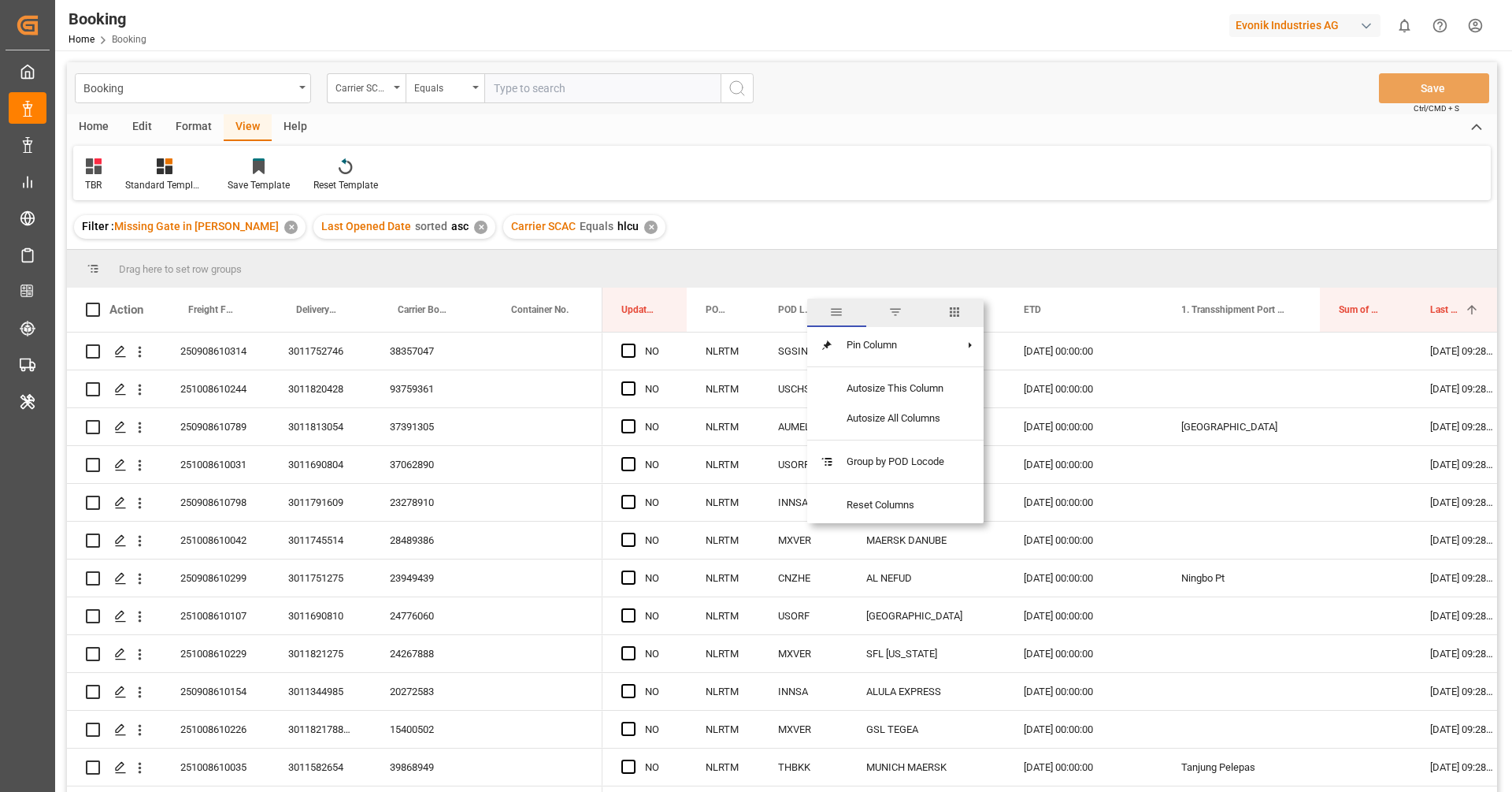
click at [786, 219] on div "Filter : Missing Gate in POL Barge ✕ Last Opened Date sorted asc ✕ Carrier SCAC…" at bounding box center [782, 226] width 1430 height 44
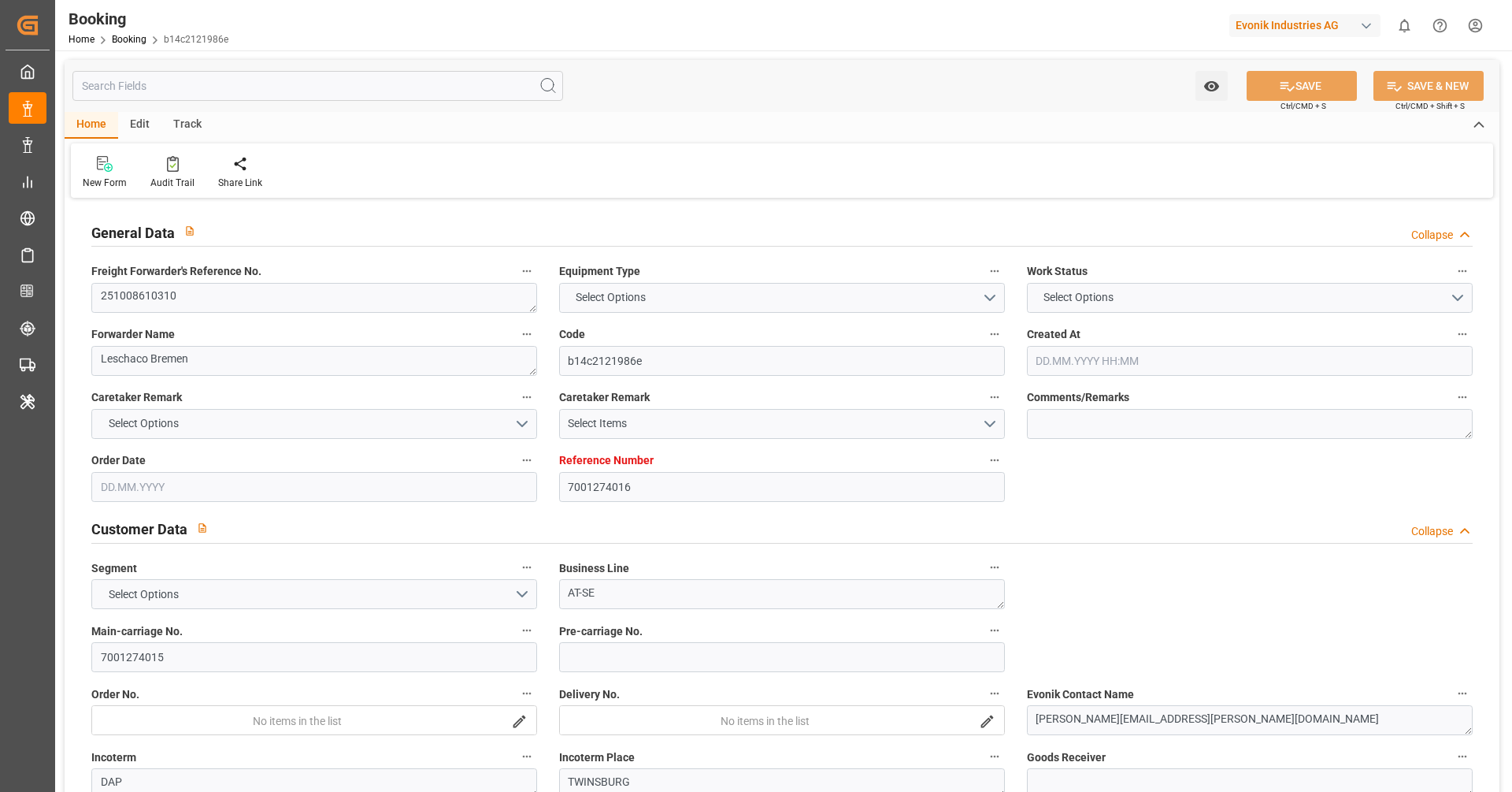
type input "7001274016"
type input "9635688"
type input "Hapag [PERSON_NAME]"
type input "Hapag Lloyd Aktiengesellschaft"
type input "EUNWC"
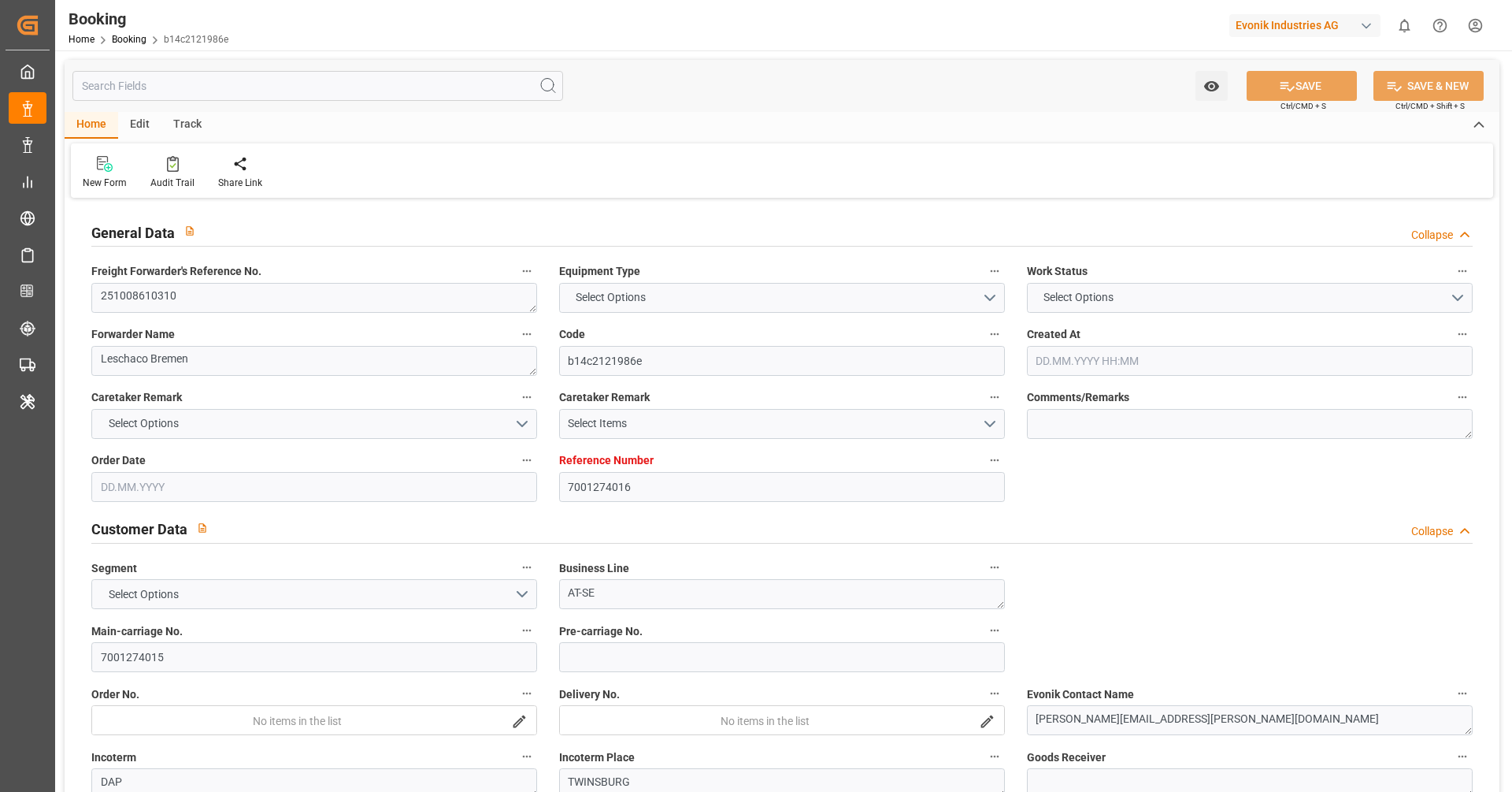
type input "EUNWC"
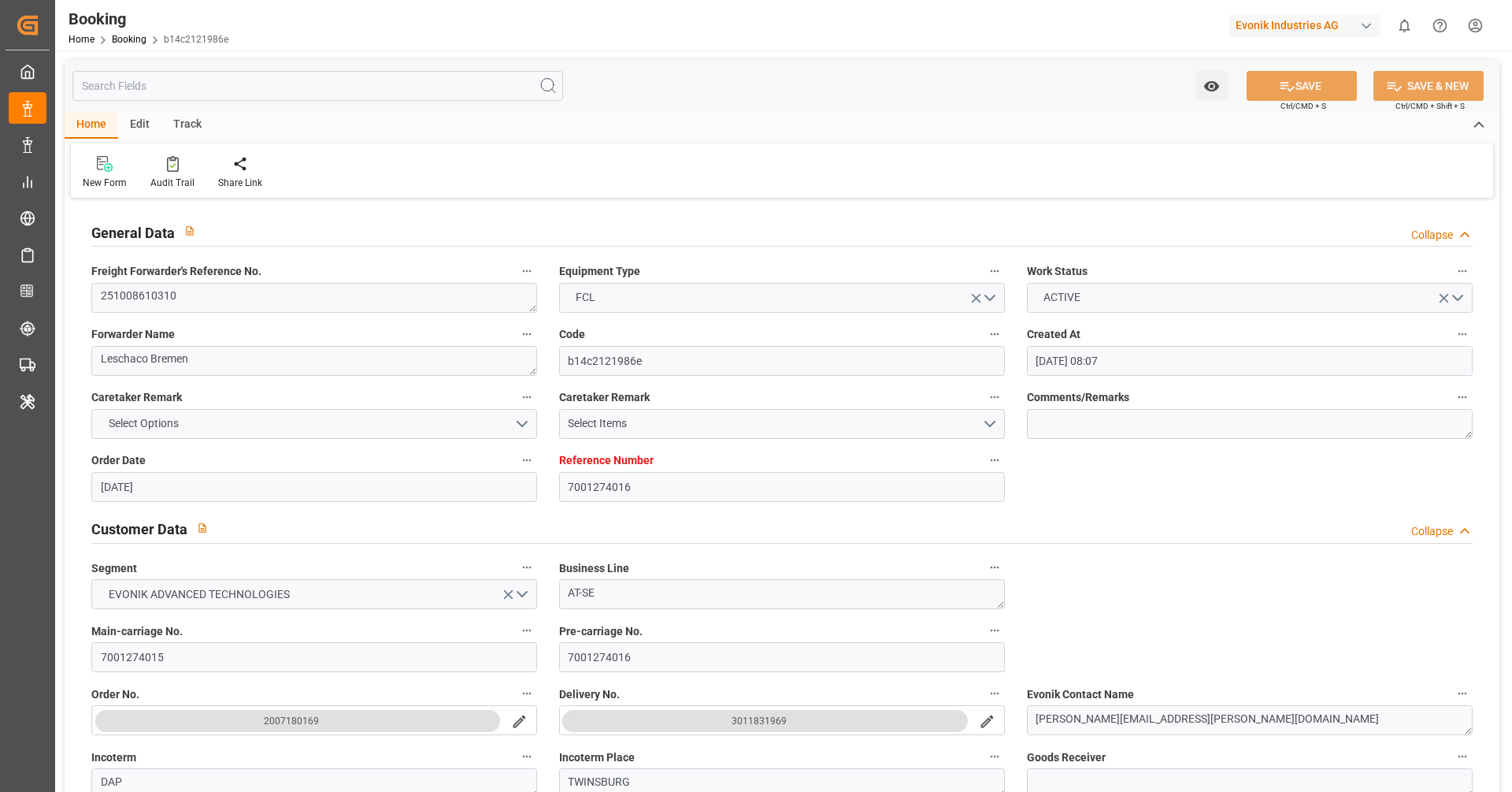
type input "12.09.2025 08:07"
type input "[DATE]"
type input "04.11.2025"
type input "25.09.2025"
type input "25.09.2025 00:00"
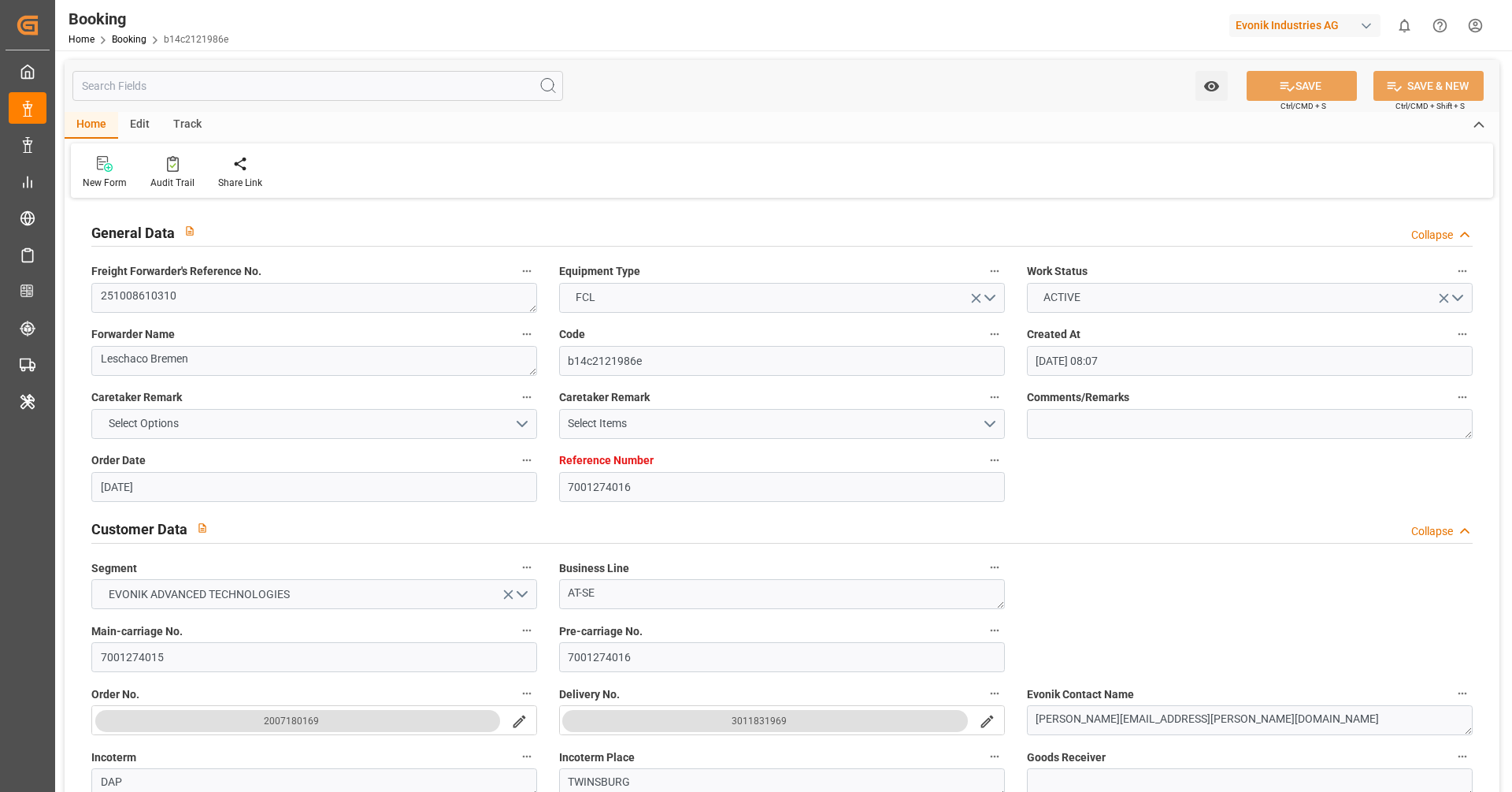
type input "25.09.2025 00:00"
type input "[DATE]"
type input "03.10.2025 00:00"
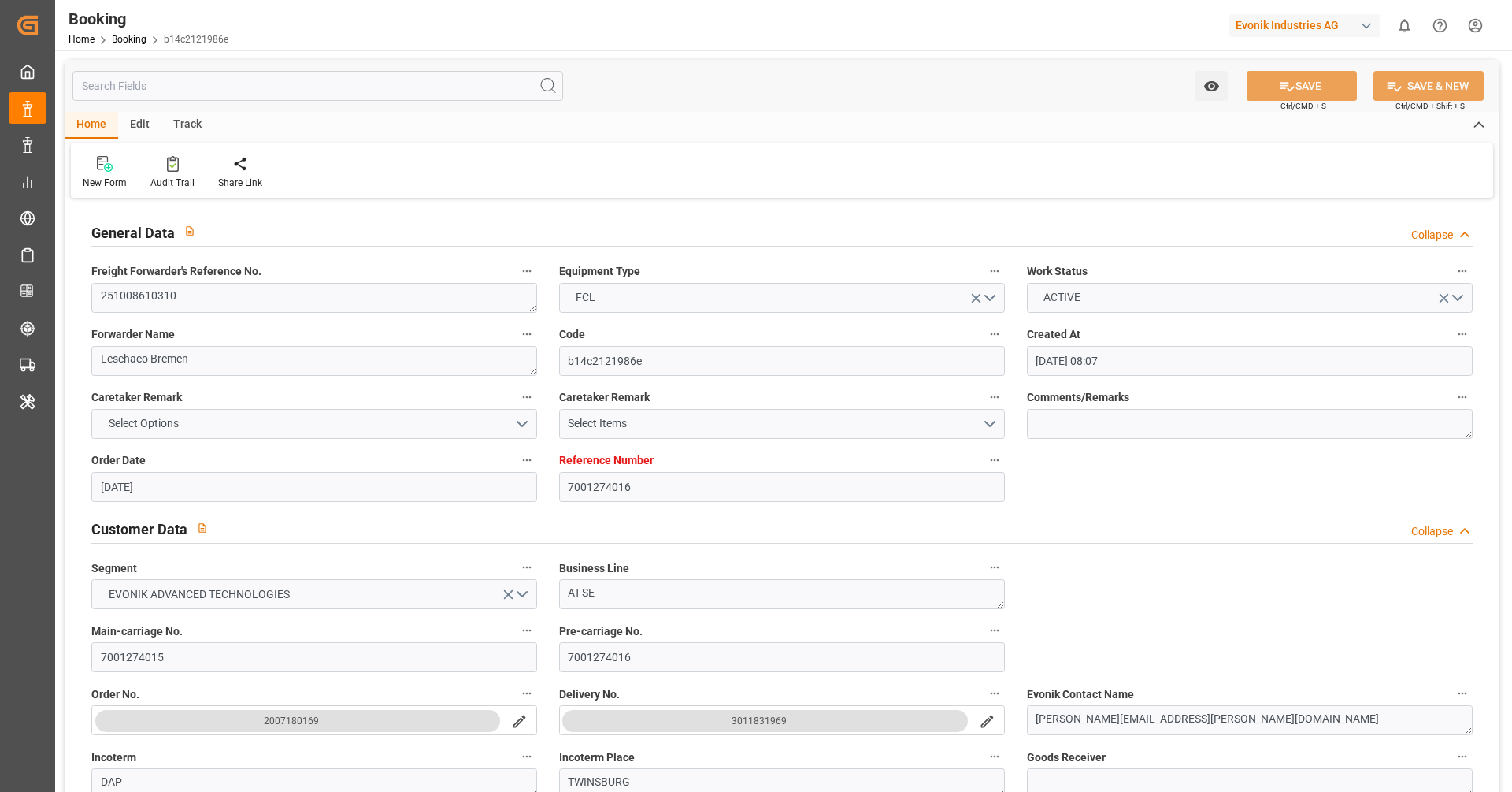
type input "22.10.2025 00:00"
type input "15.09.2025 07:24"
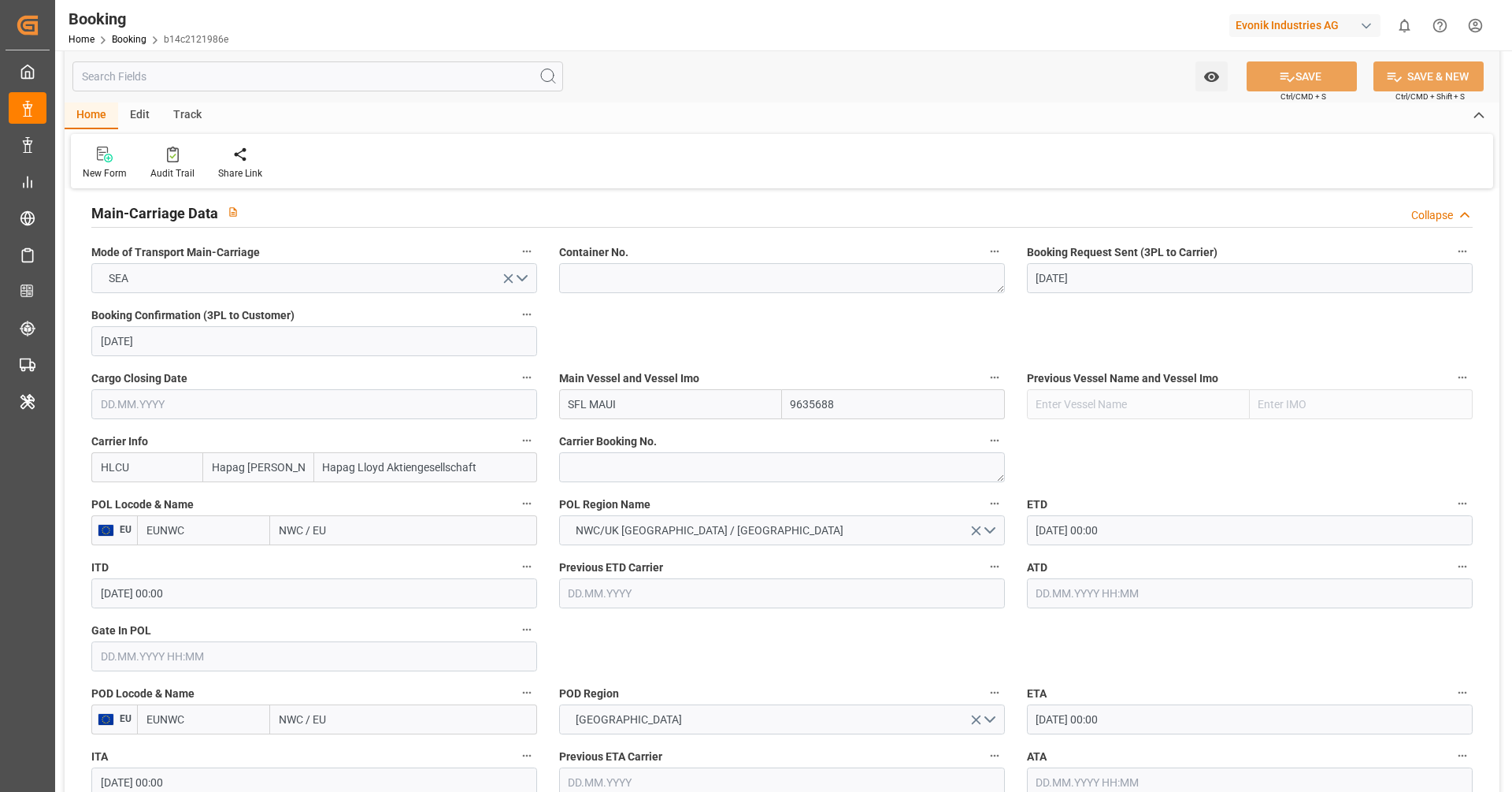
scroll to position [975, 0]
click at [616, 463] on textarea at bounding box center [782, 465] width 445 height 30
paste textarea "90084517"
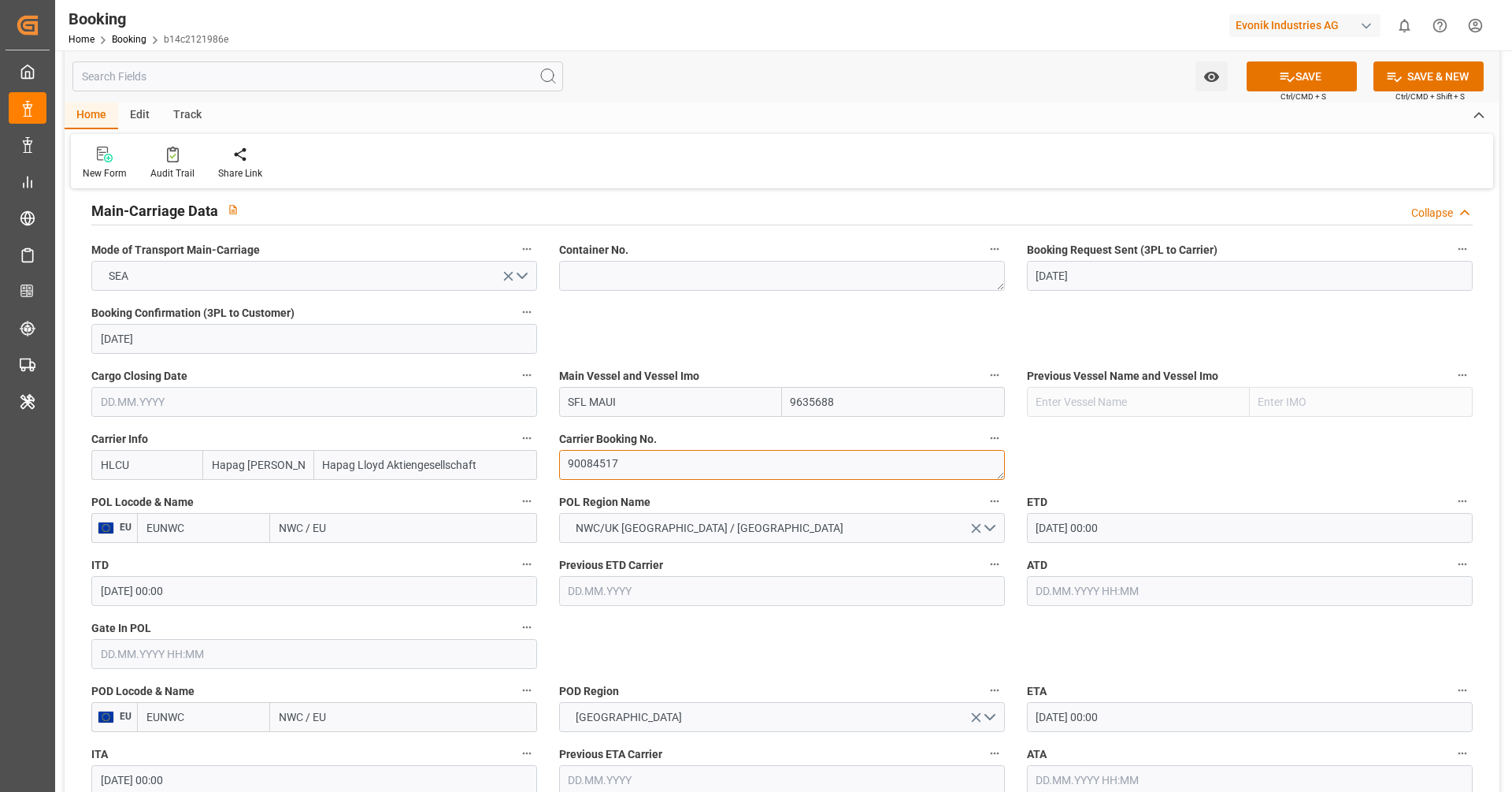
type textarea "90084517"
click at [213, 523] on input "EUNWC" at bounding box center [204, 527] width 133 height 30
click at [197, 570] on div "NLRTM - Rotterdam" at bounding box center [203, 572] width 131 height 52
type input "NLRTM"
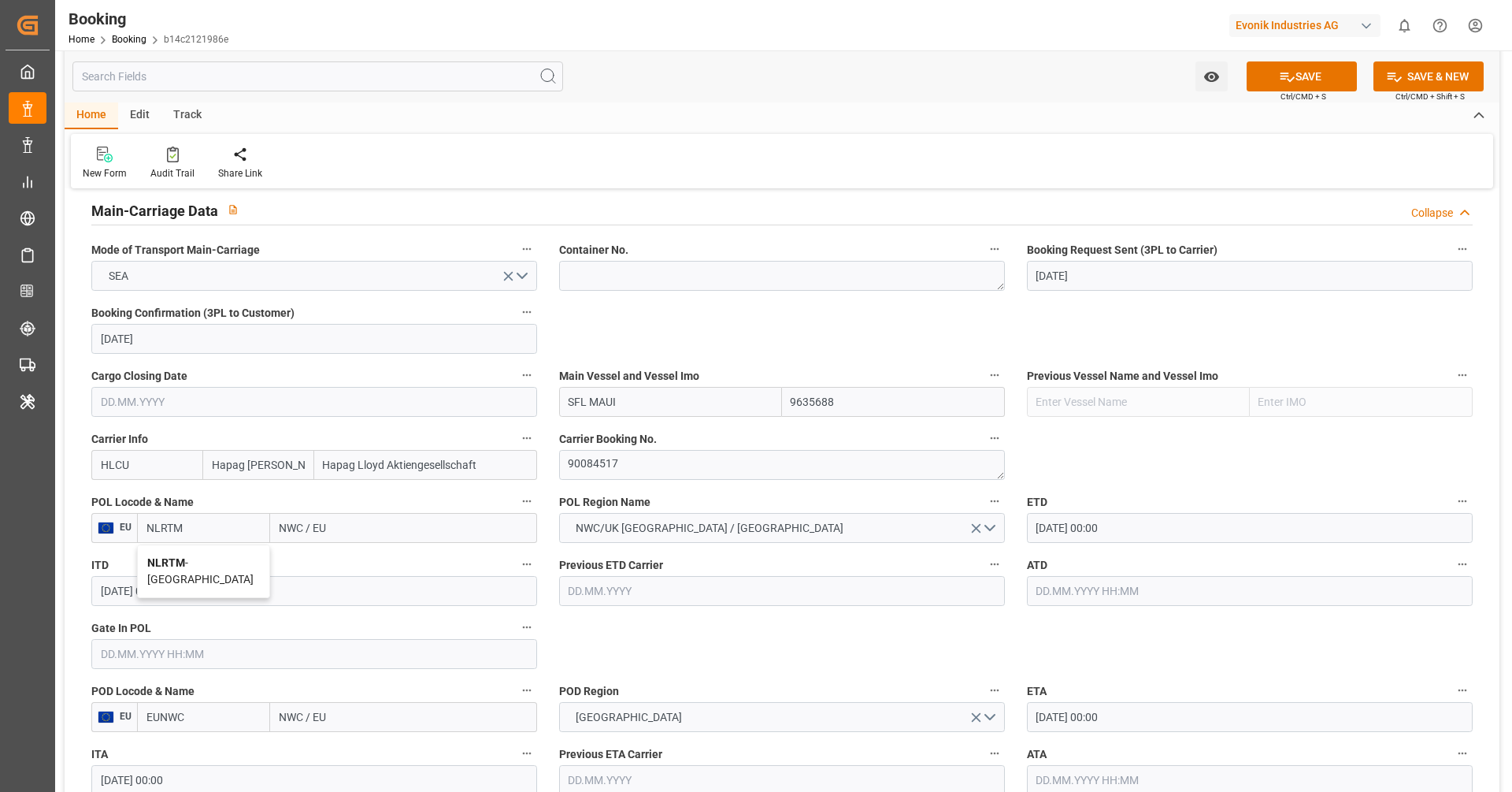
type input "[GEOGRAPHIC_DATA]"
type input "NLRTM"
click at [228, 705] on input "EUNWC" at bounding box center [204, 717] width 133 height 30
click at [204, 754] on span "USORF - Norfolk" at bounding box center [200, 759] width 106 height 29
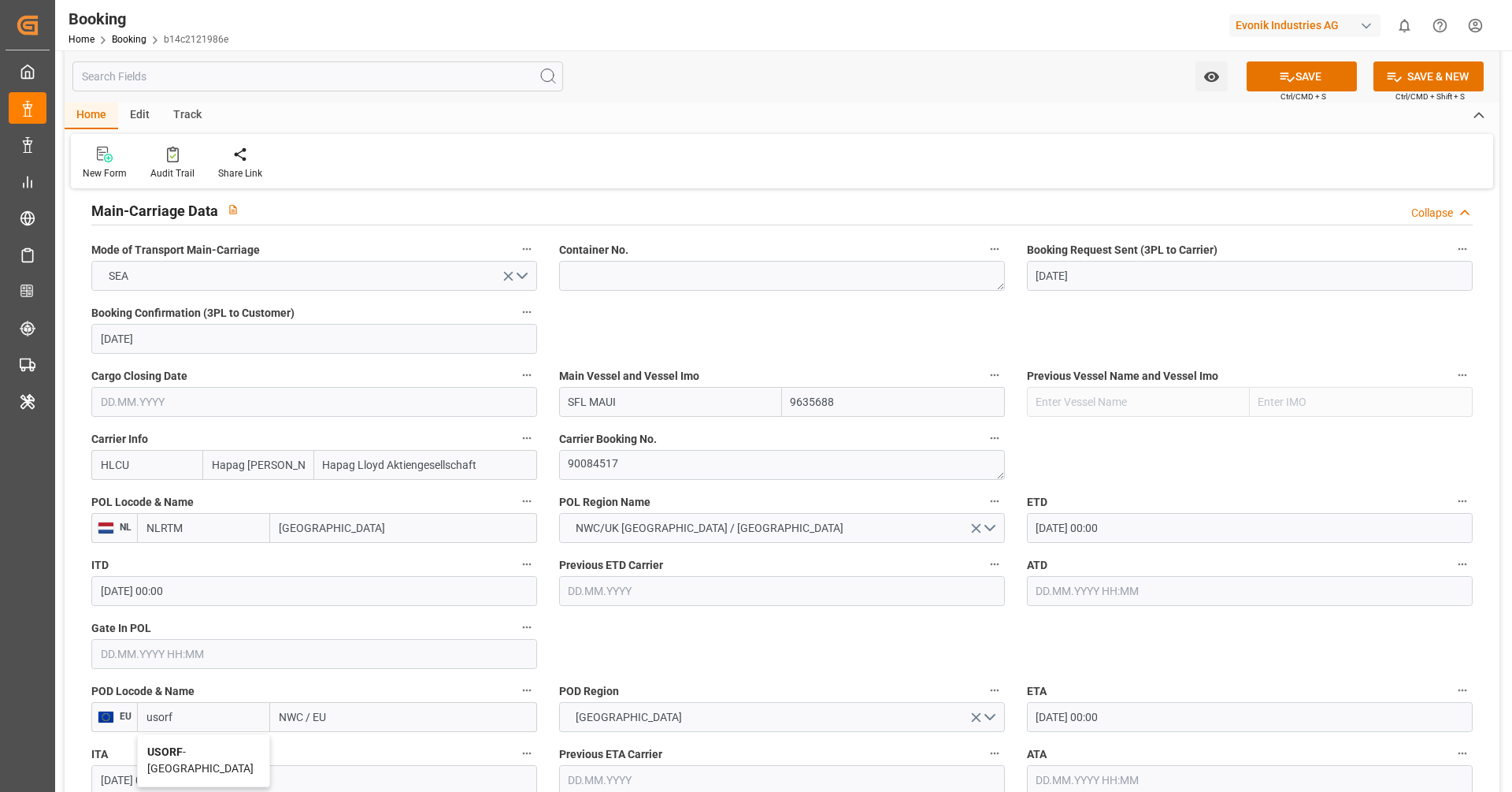
type input "USORF"
type input "Norfolk"
type input "USORF"
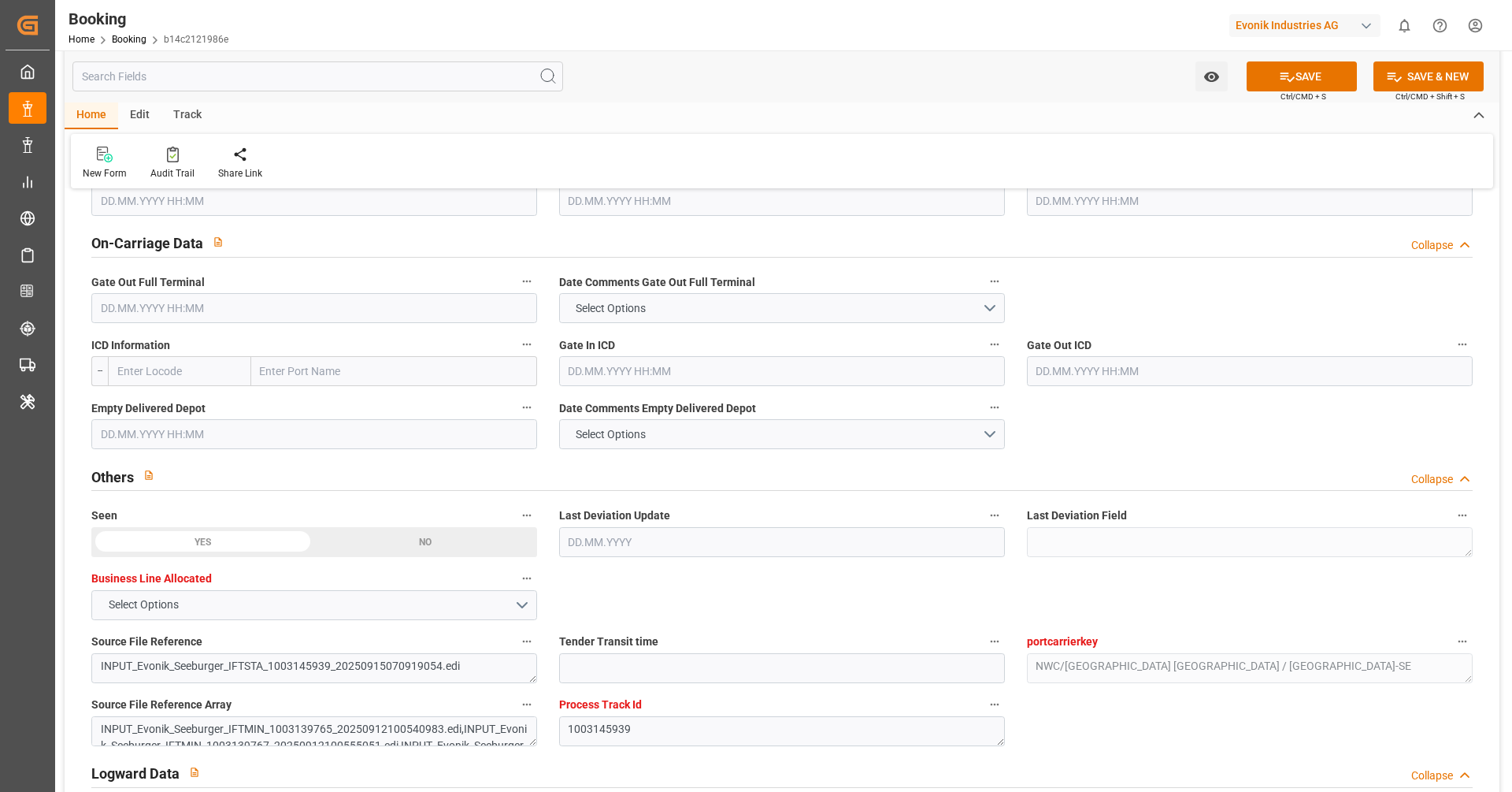
scroll to position [2336, 0]
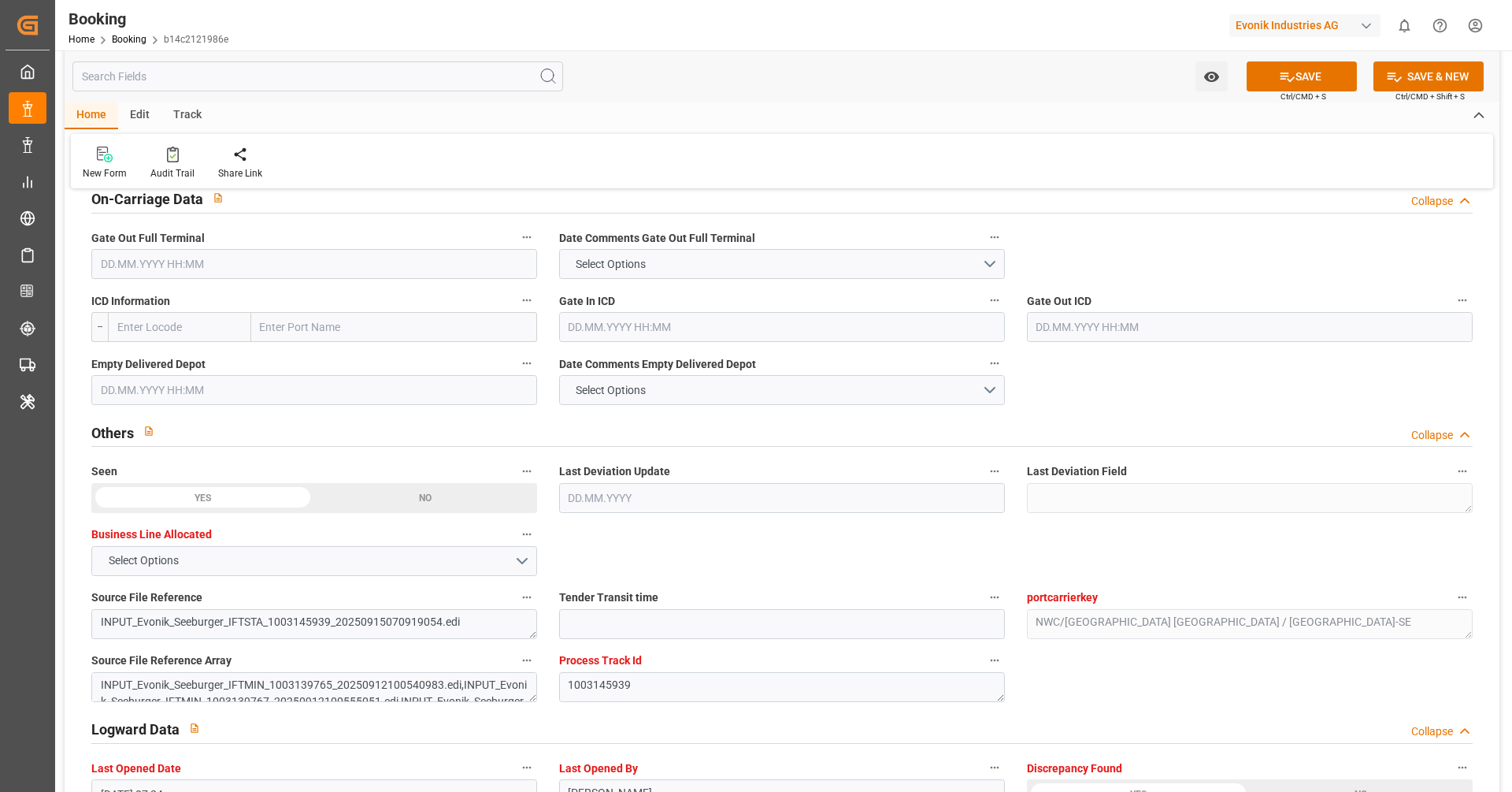
click at [187, 327] on input "text" at bounding box center [179, 327] width 144 height 30
click at [167, 360] on span "USCLE - Cleveland" at bounding box center [171, 369] width 106 height 29
type input "USCLE"
type input "Cleveland"
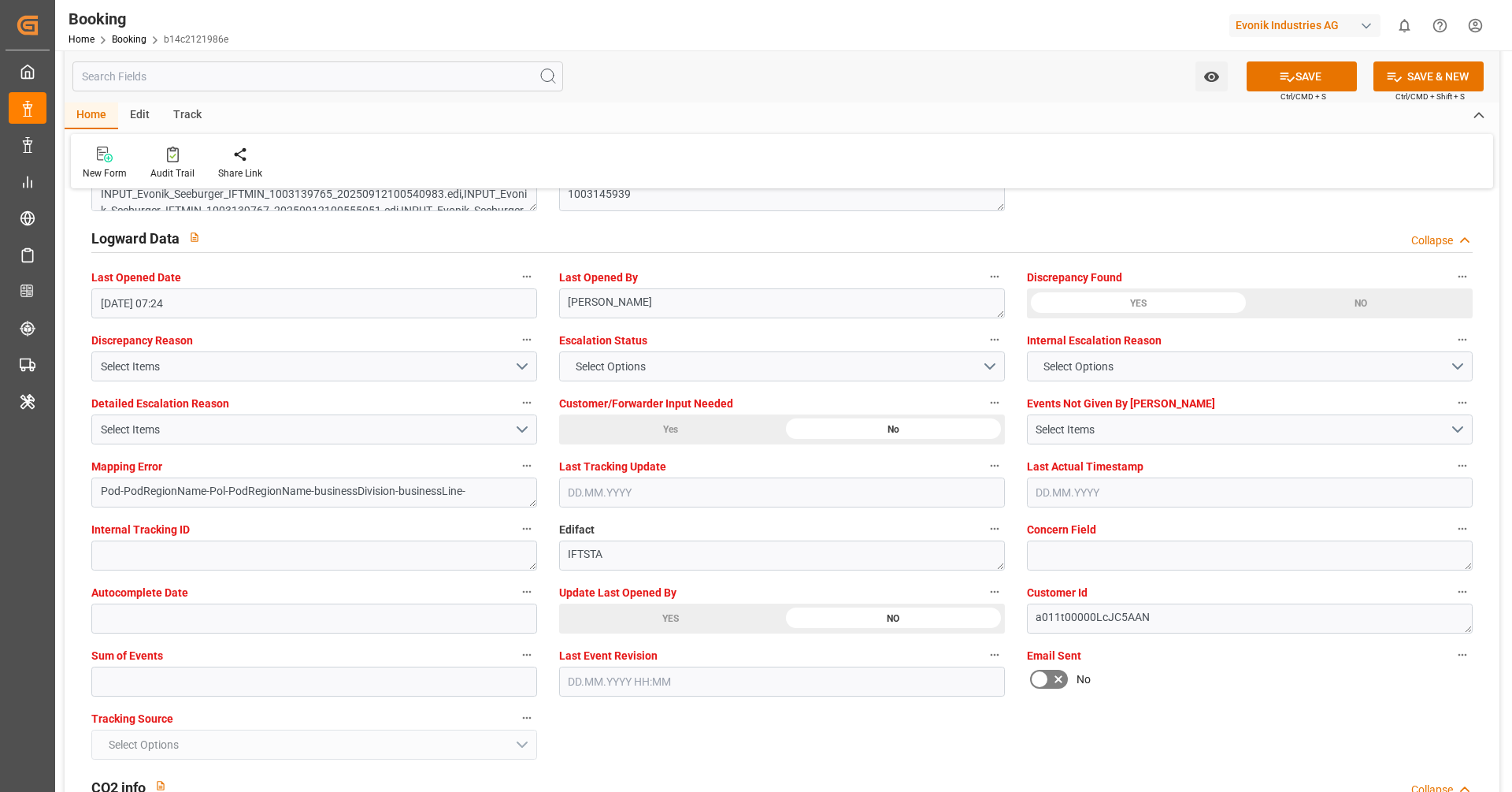
type input "USCLE"
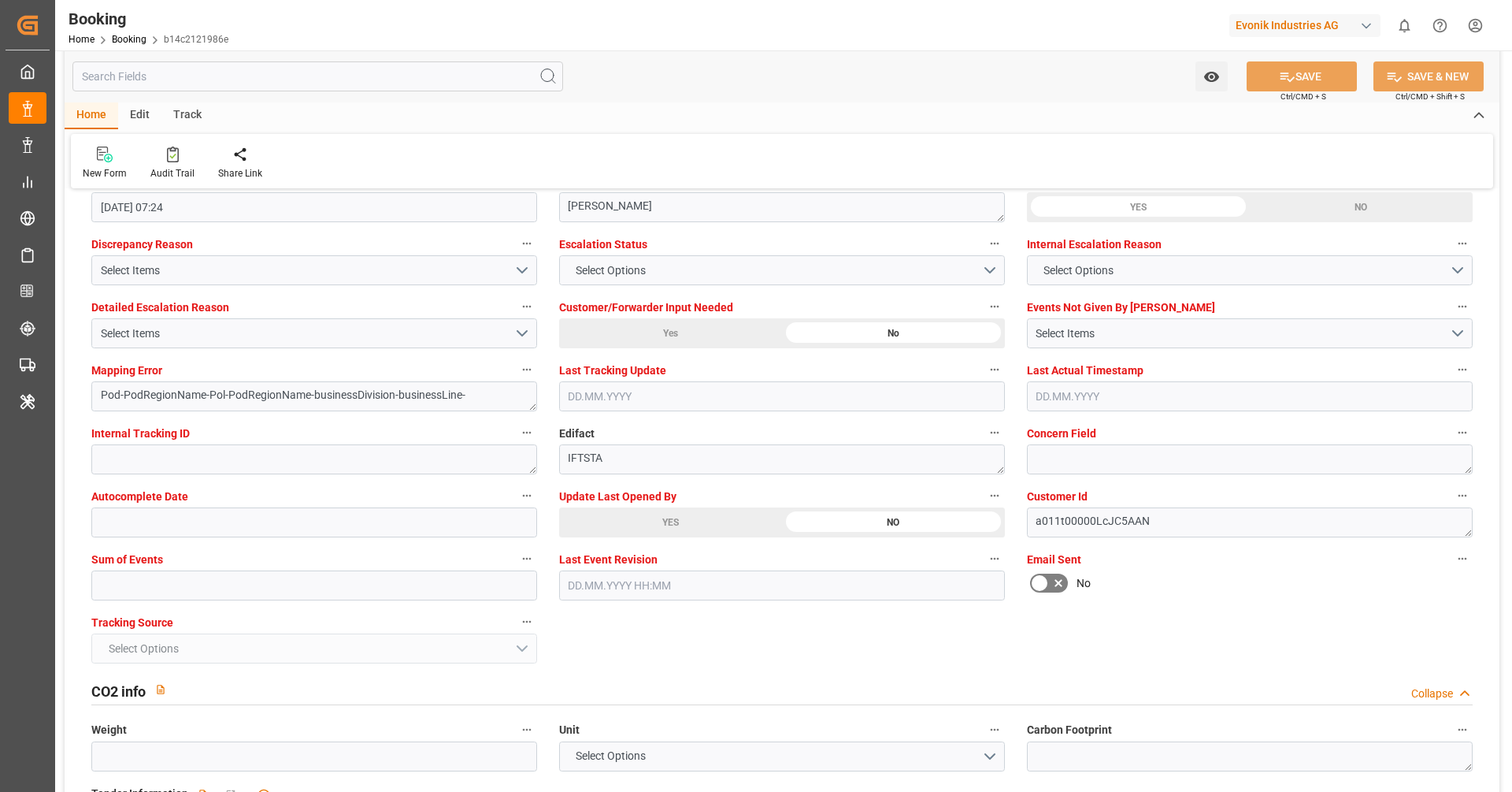
scroll to position [2937, 0]
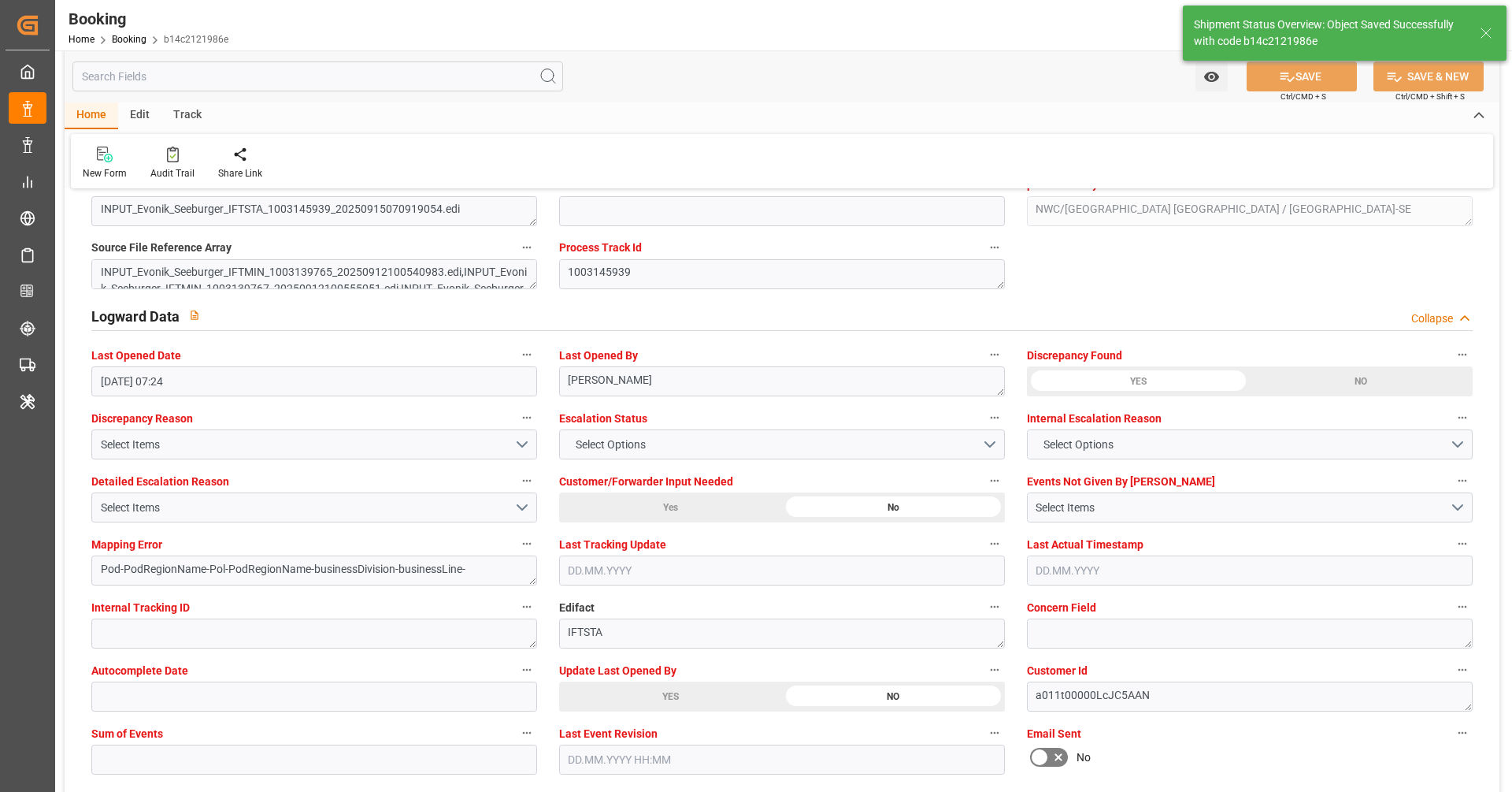
type textarea "NWC/UK North West Continent / UK_USORF_HLCU_AT-SE"
type textarea "[PERSON_NAME]"
type textarea "businessDivision-businessLine-"
type input "16.09.2025 08:02"
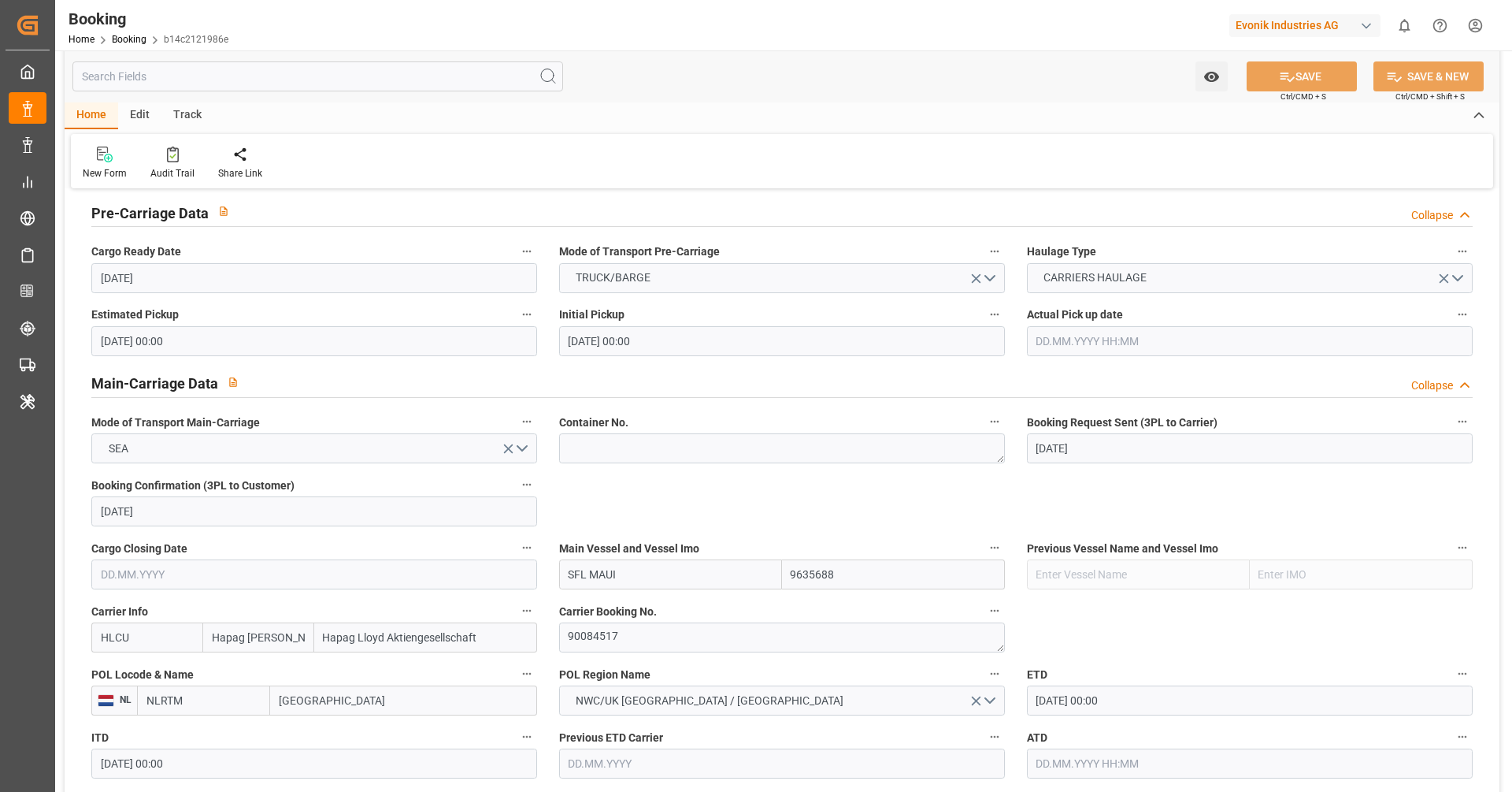
scroll to position [774, 0]
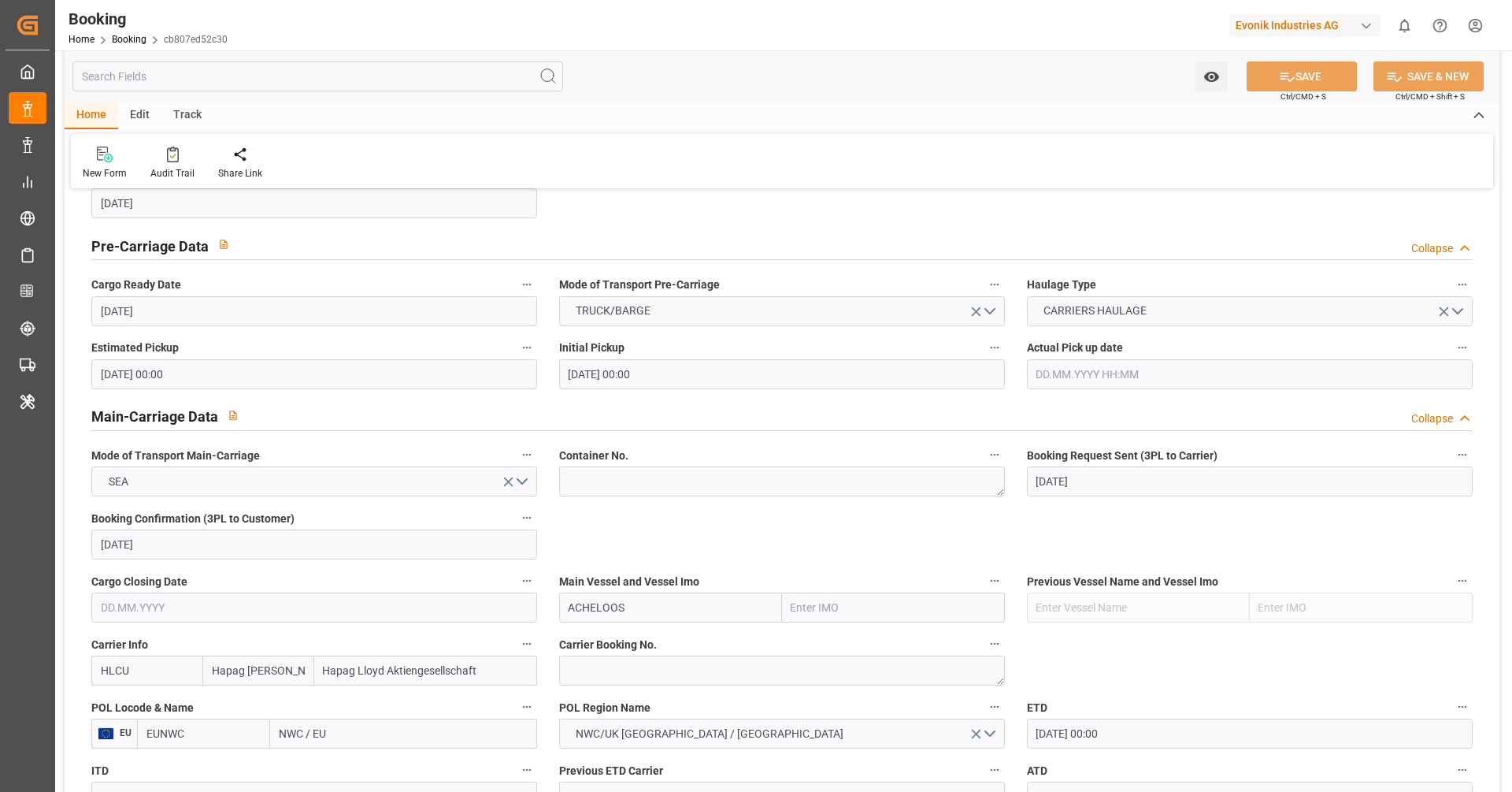
scroll to position [792, 0]
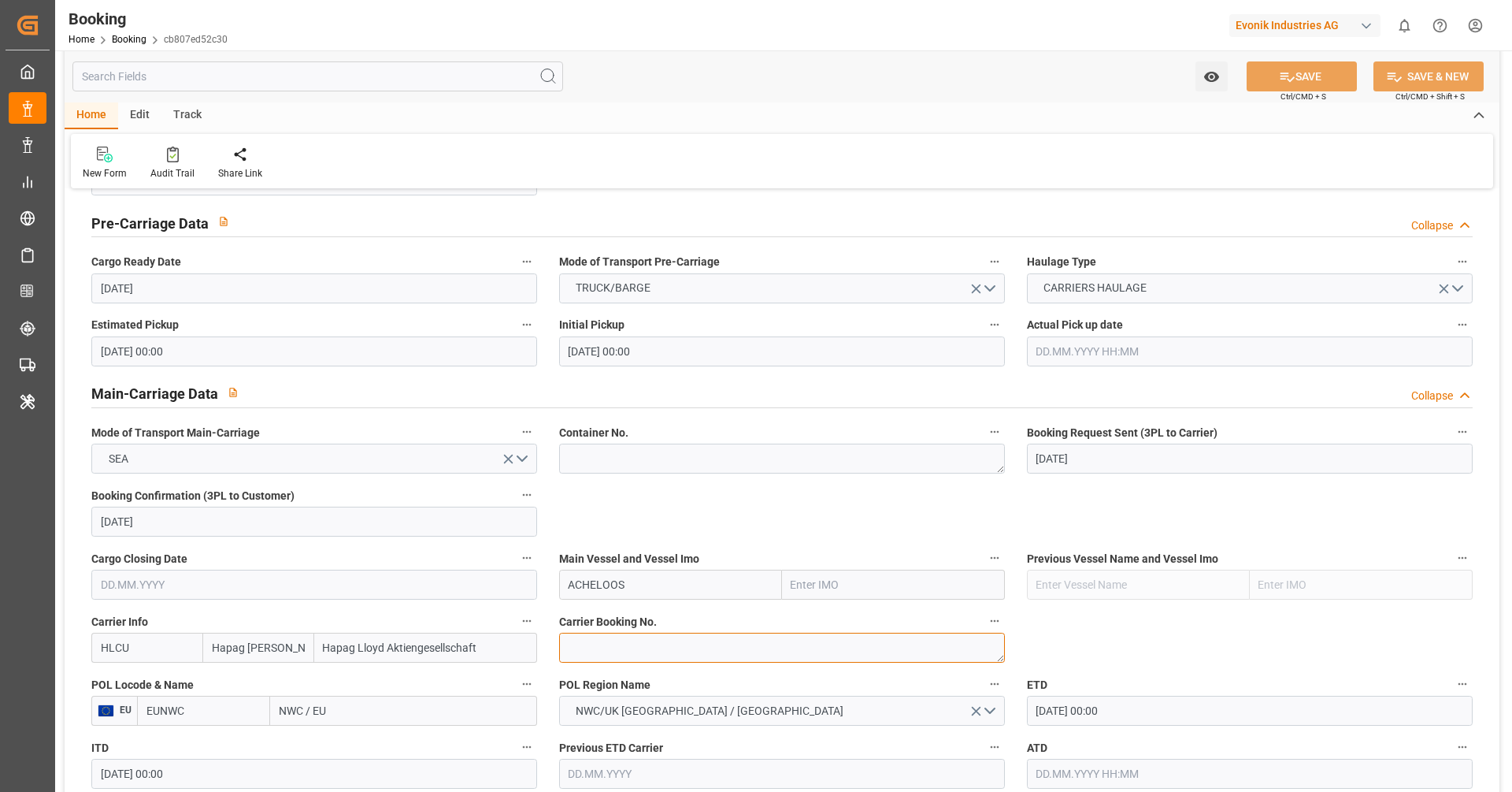
click at [665, 658] on textarea at bounding box center [782, 648] width 445 height 30
paste textarea "27948420"
type textarea "27948420"
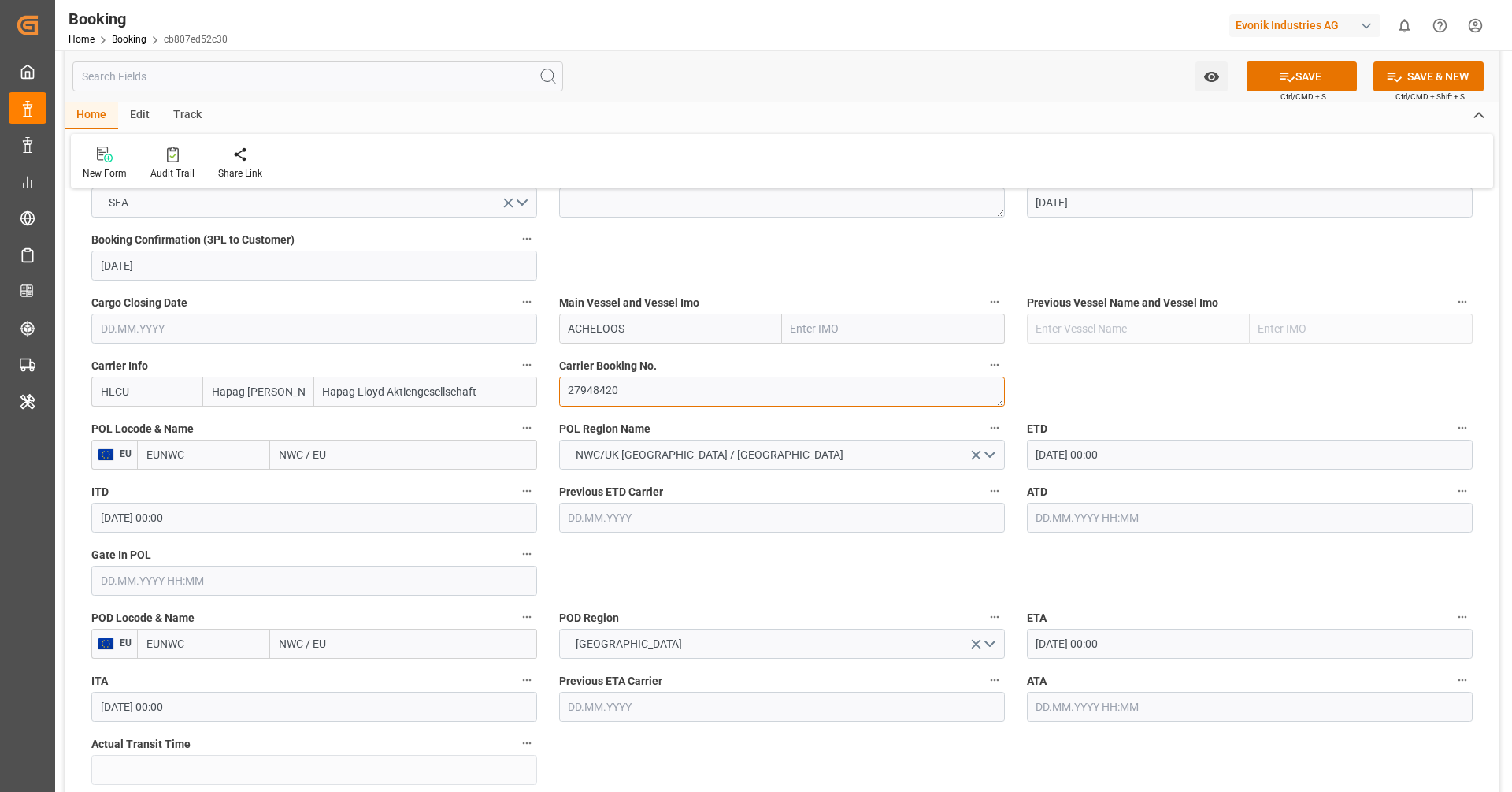
scroll to position [1050, 0]
click at [217, 457] on input "EUNWC" at bounding box center [204, 453] width 133 height 30
click at [208, 462] on input "EUNWC" at bounding box center [204, 453] width 133 height 30
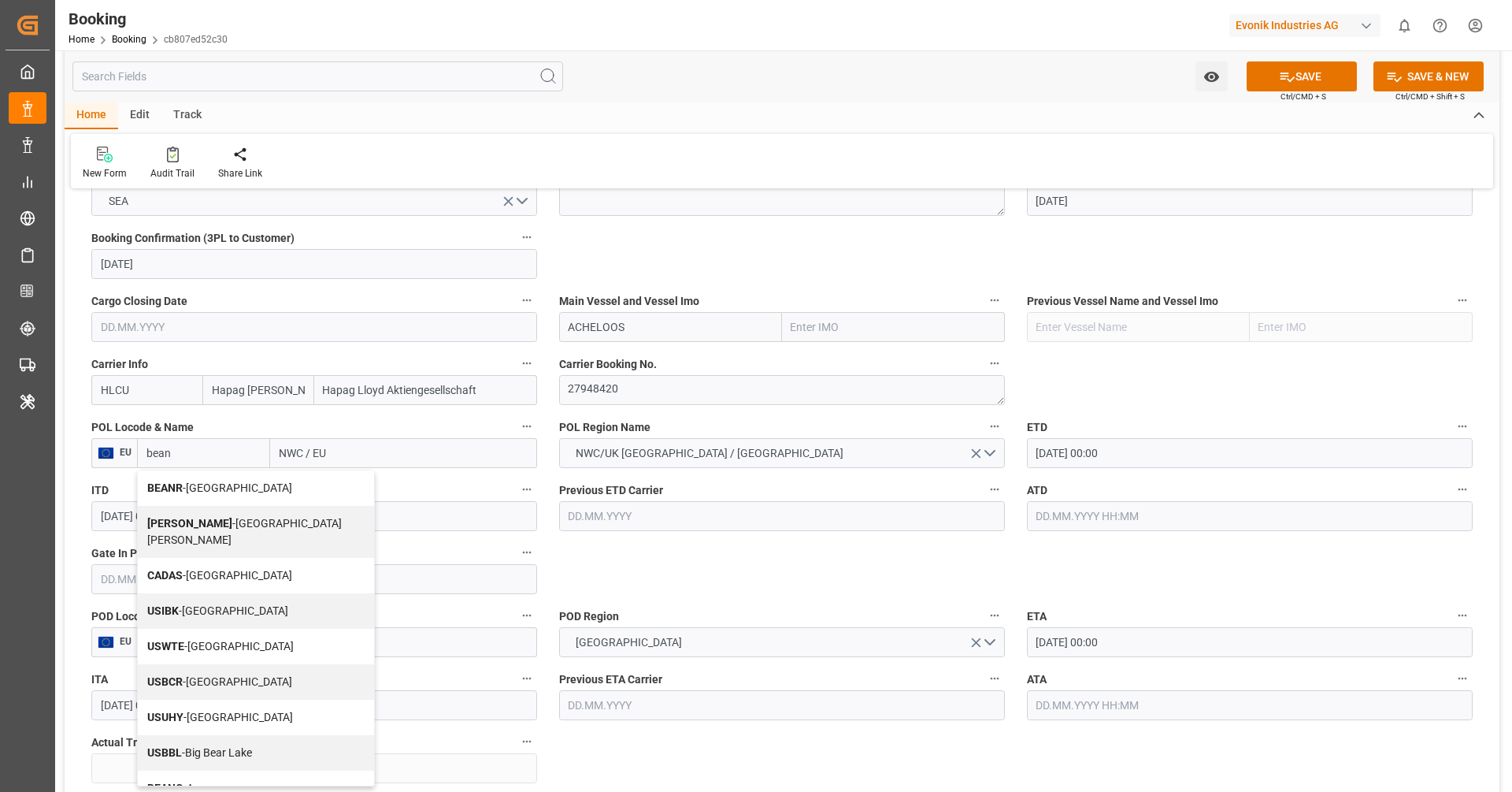
click at [212, 492] on span "BEANR - Antwerp" at bounding box center [219, 487] width 145 height 12
type input "BEANR"
type input "[GEOGRAPHIC_DATA]"
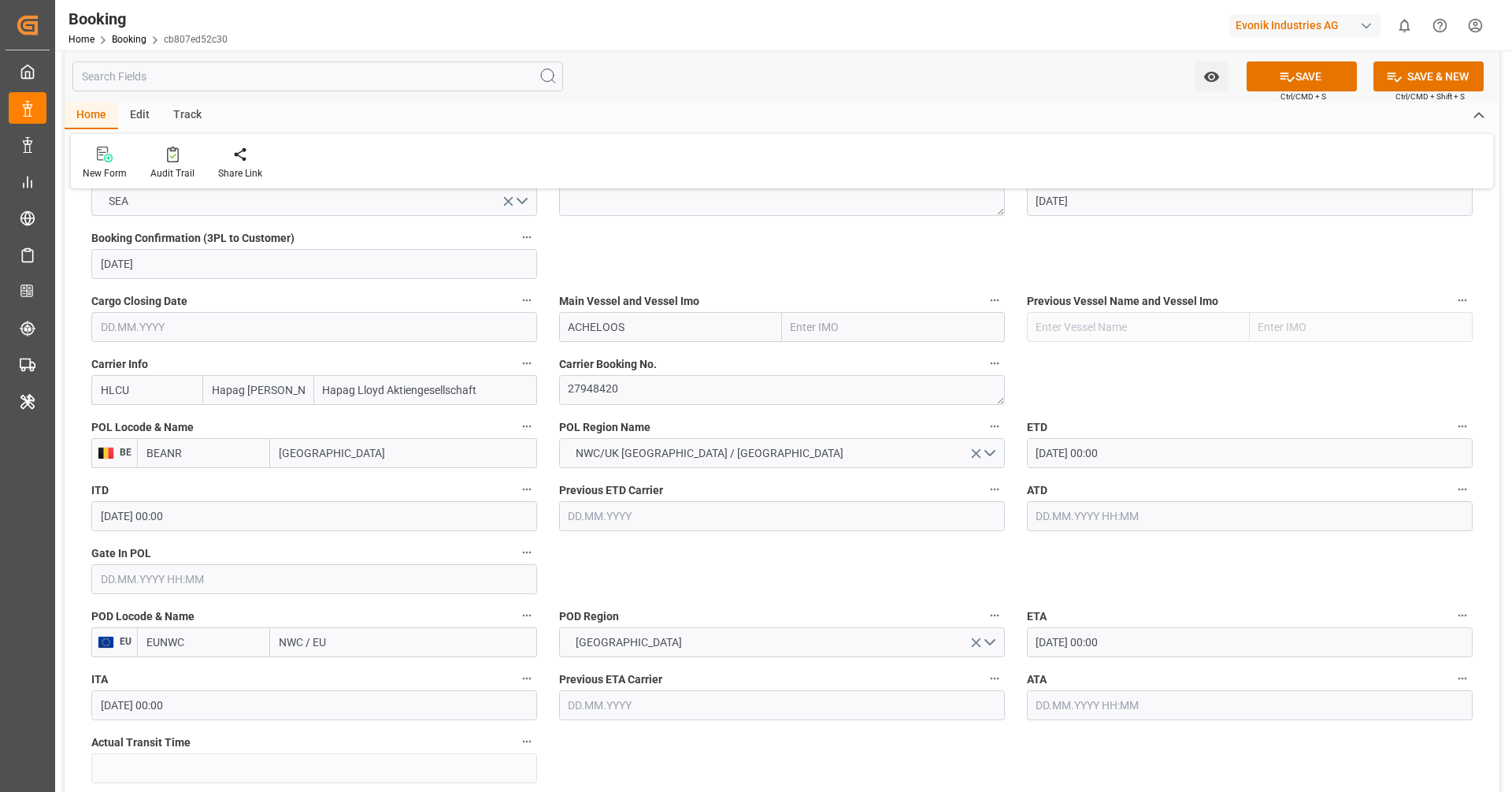
type input "BEANR"
click at [237, 645] on input "EUNWC" at bounding box center [204, 642] width 133 height 30
click at [208, 677] on span "USPHL - Philadelphia" at bounding box center [200, 684] width 106 height 29
type input "USPHL"
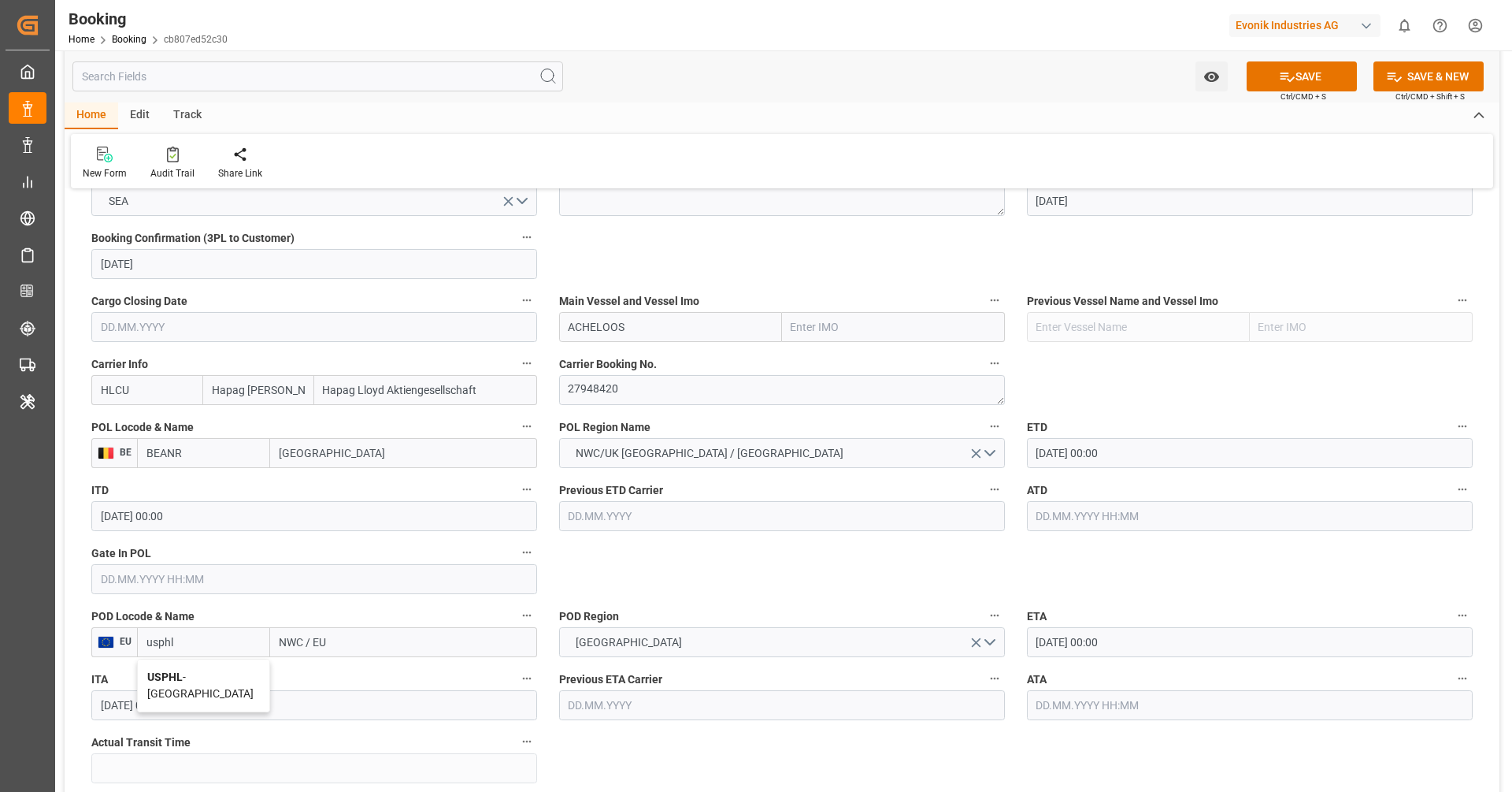
type input "Philadelphia"
type input "USPHL"
click at [673, 333] on input "ACHELOOS" at bounding box center [671, 327] width 223 height 30
type input "ACHELOOS"
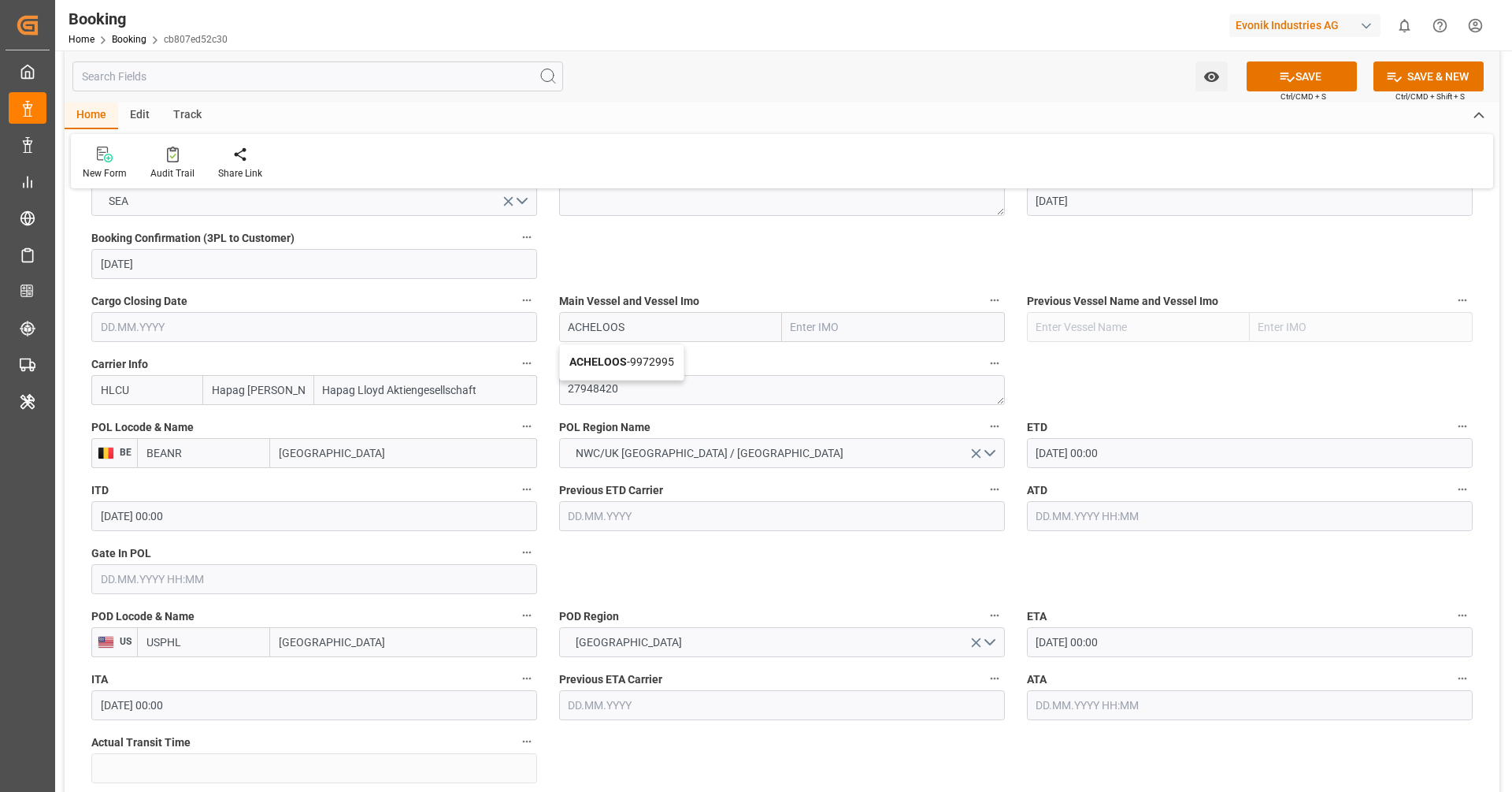
click at [653, 361] on span "ACHELOOS - 9972995" at bounding box center [622, 361] width 104 height 12
type input "9972995"
type input "ACHELOOS"
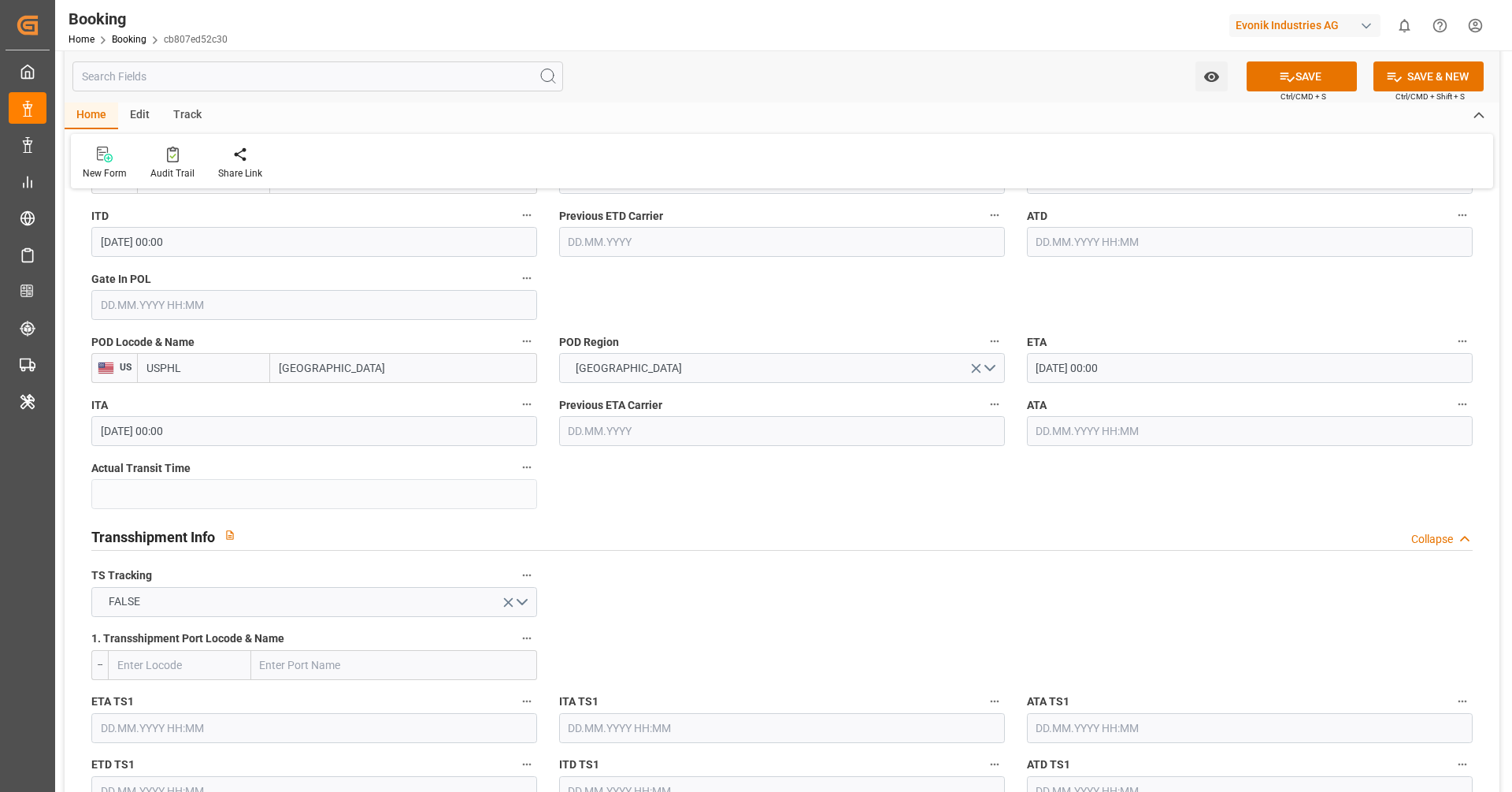
scroll to position [1349, 0]
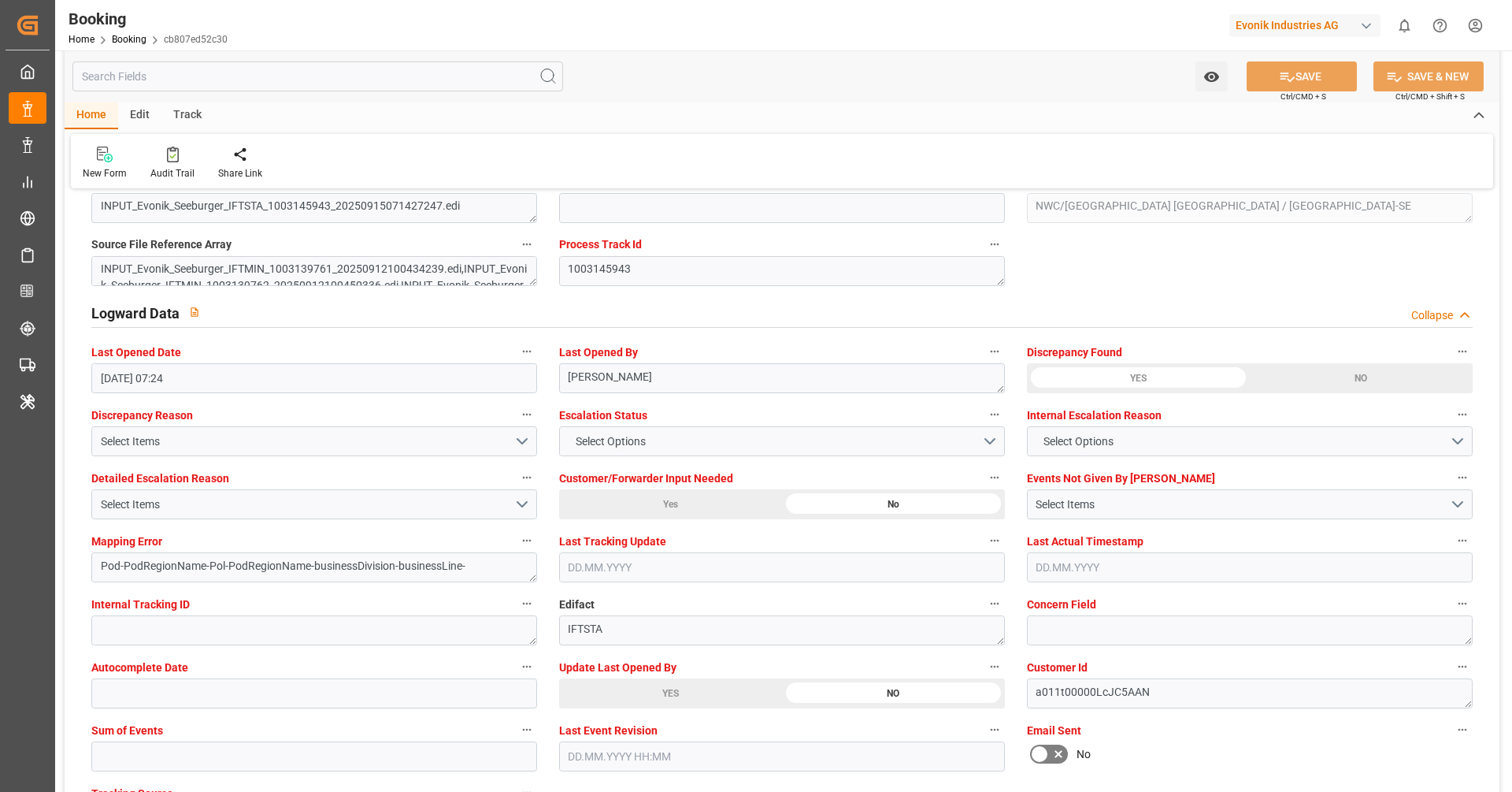
scroll to position [2740, 0]
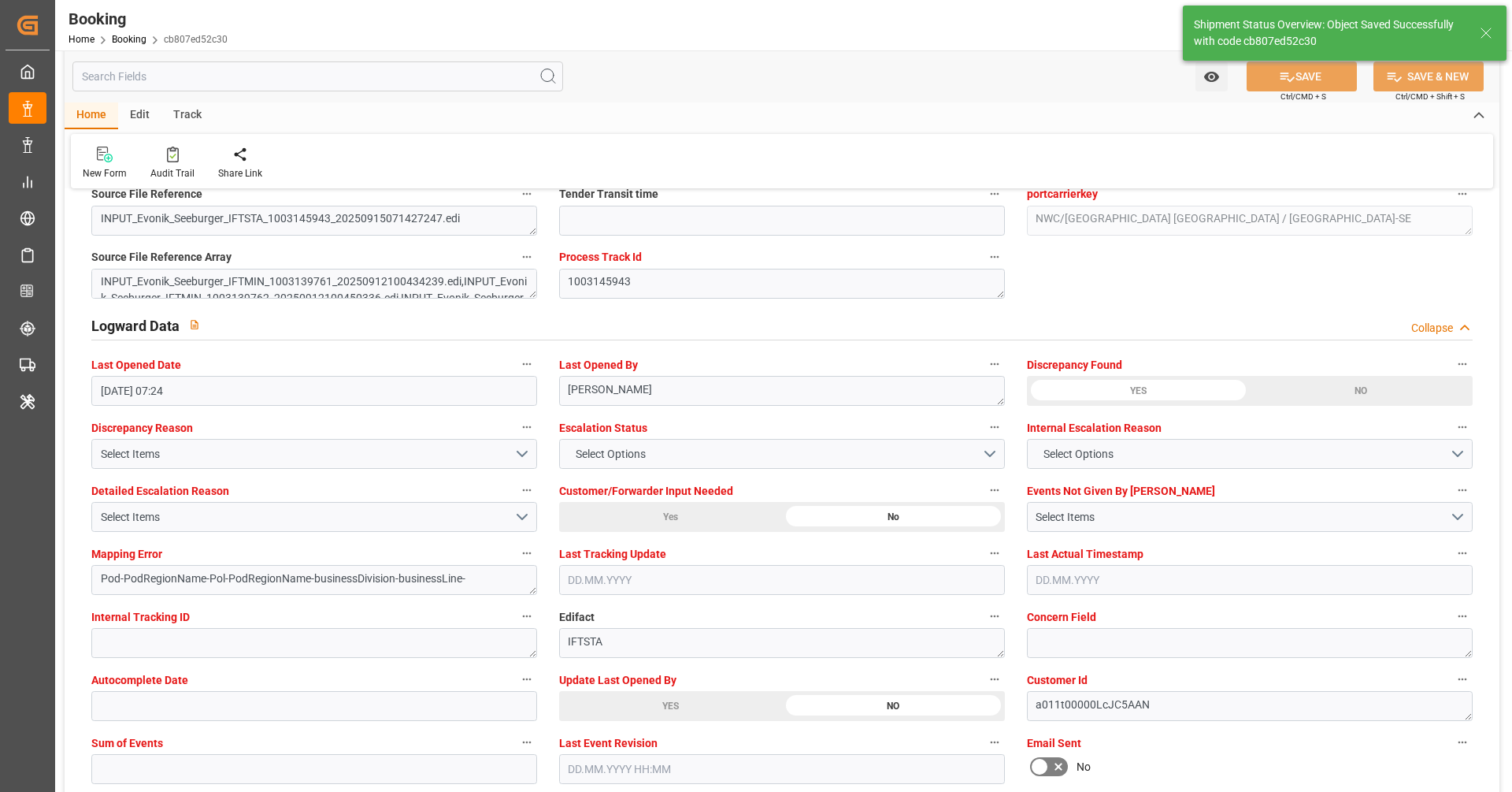
type textarea "NWC/UK North West Continent / UK_USPHL_HLCU_AT-SE"
type textarea "[PERSON_NAME]"
type textarea "businessDivision-businessLine-"
type input "ACHELOOS"
type input "16.09.2025 08:07"
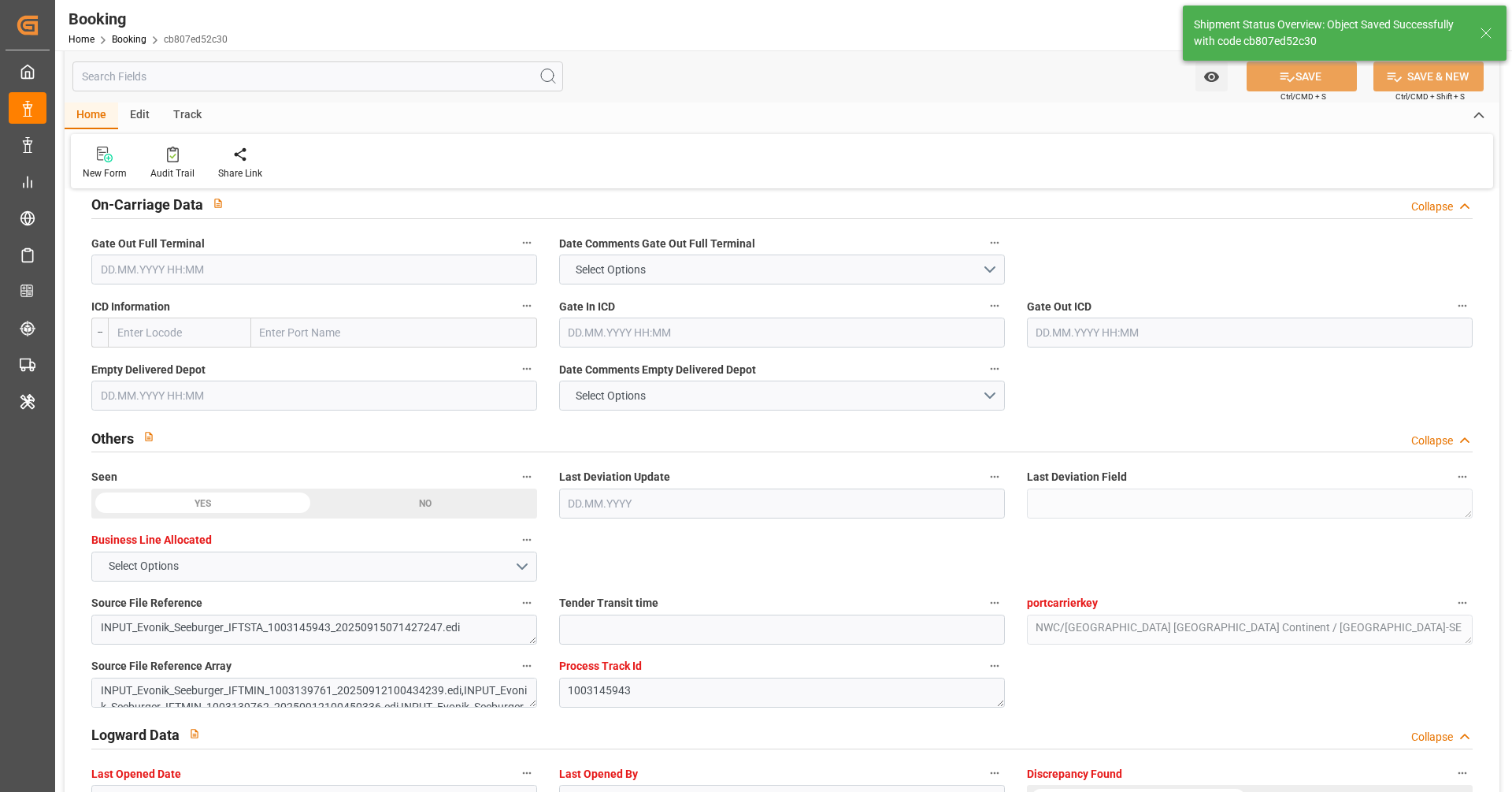
scroll to position [2235, 0]
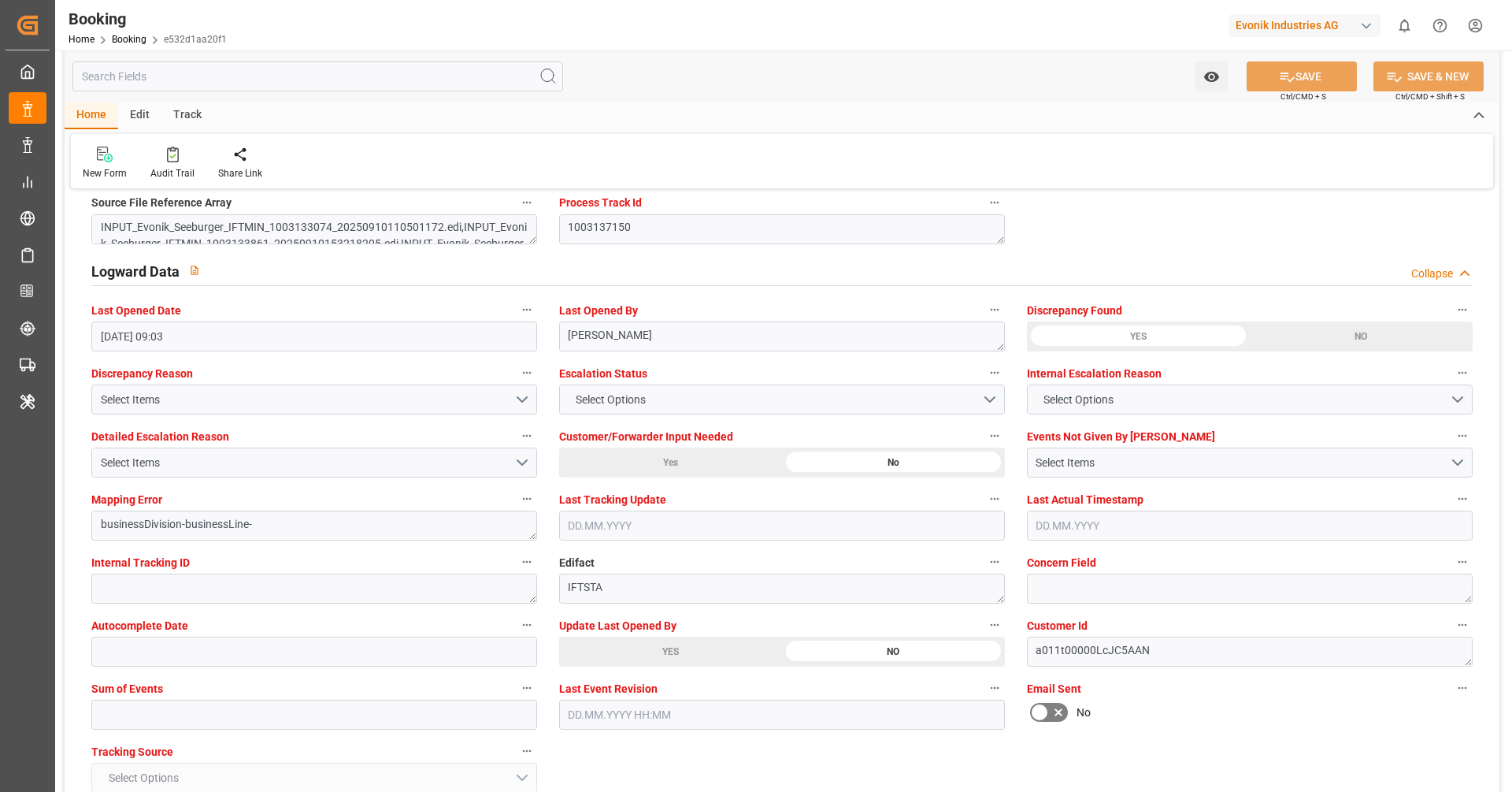
scroll to position [2800, 0]
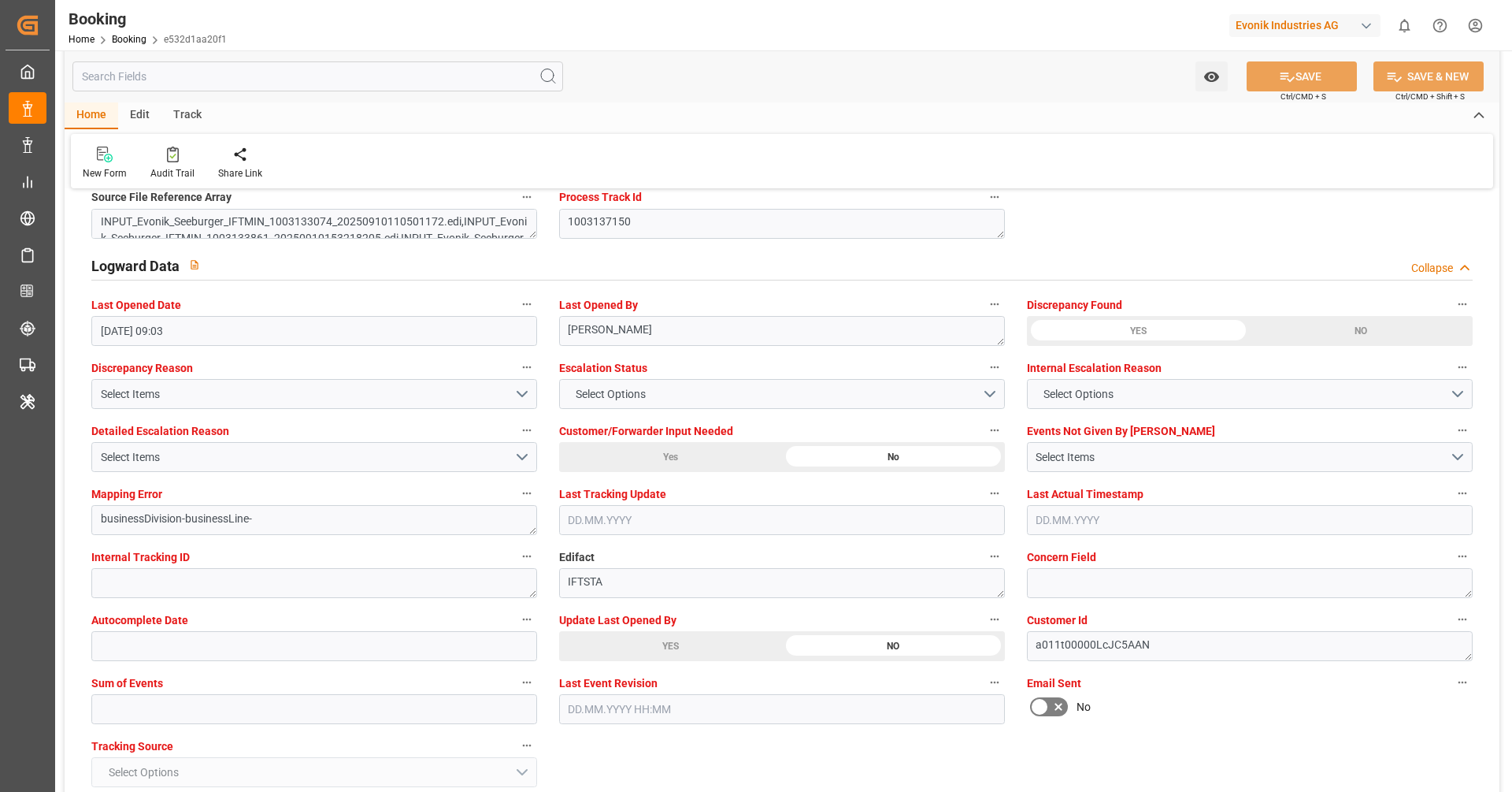
click at [600, 657] on div "YES" at bounding box center [671, 646] width 223 height 30
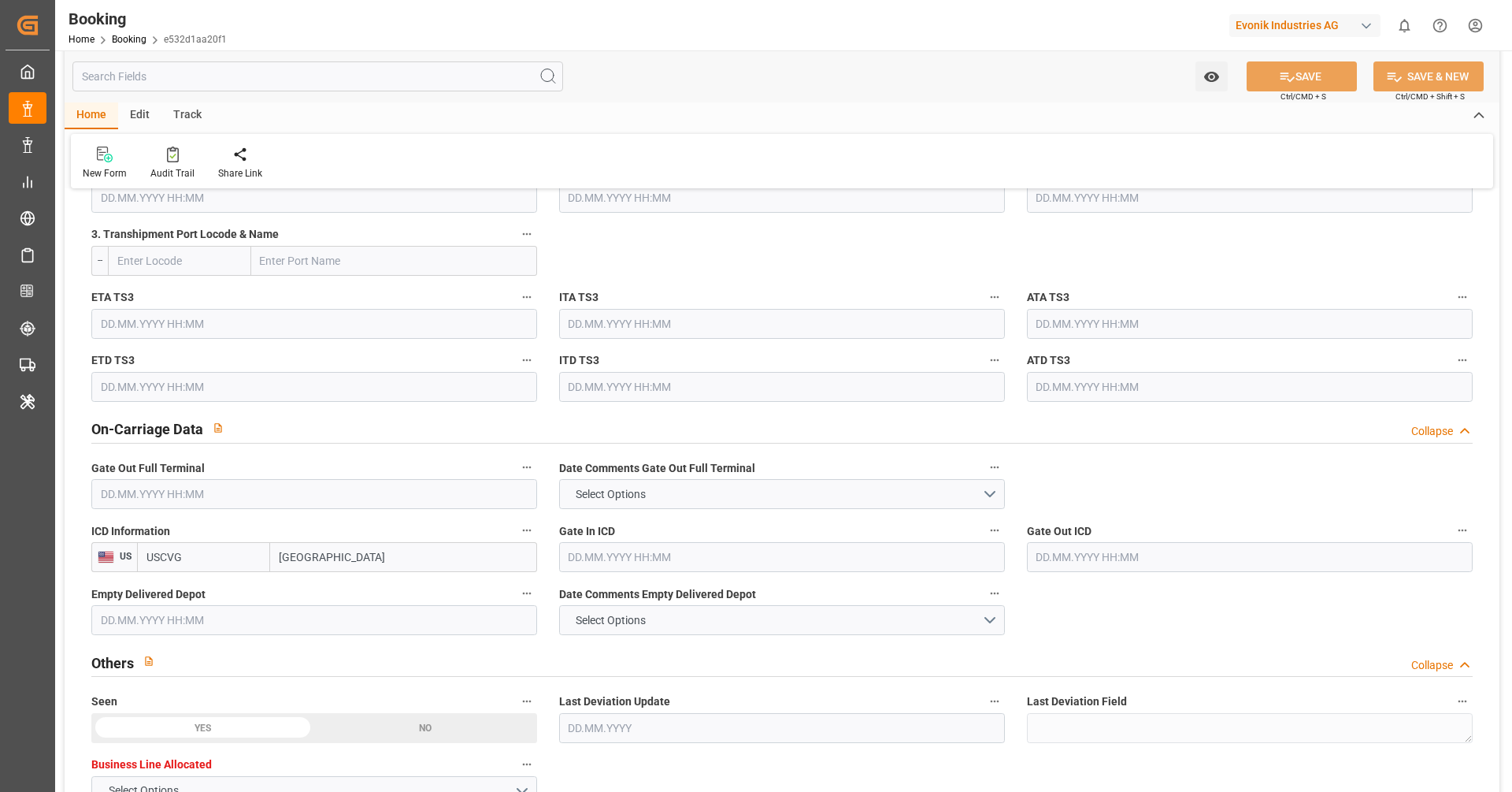
scroll to position [1511, 0]
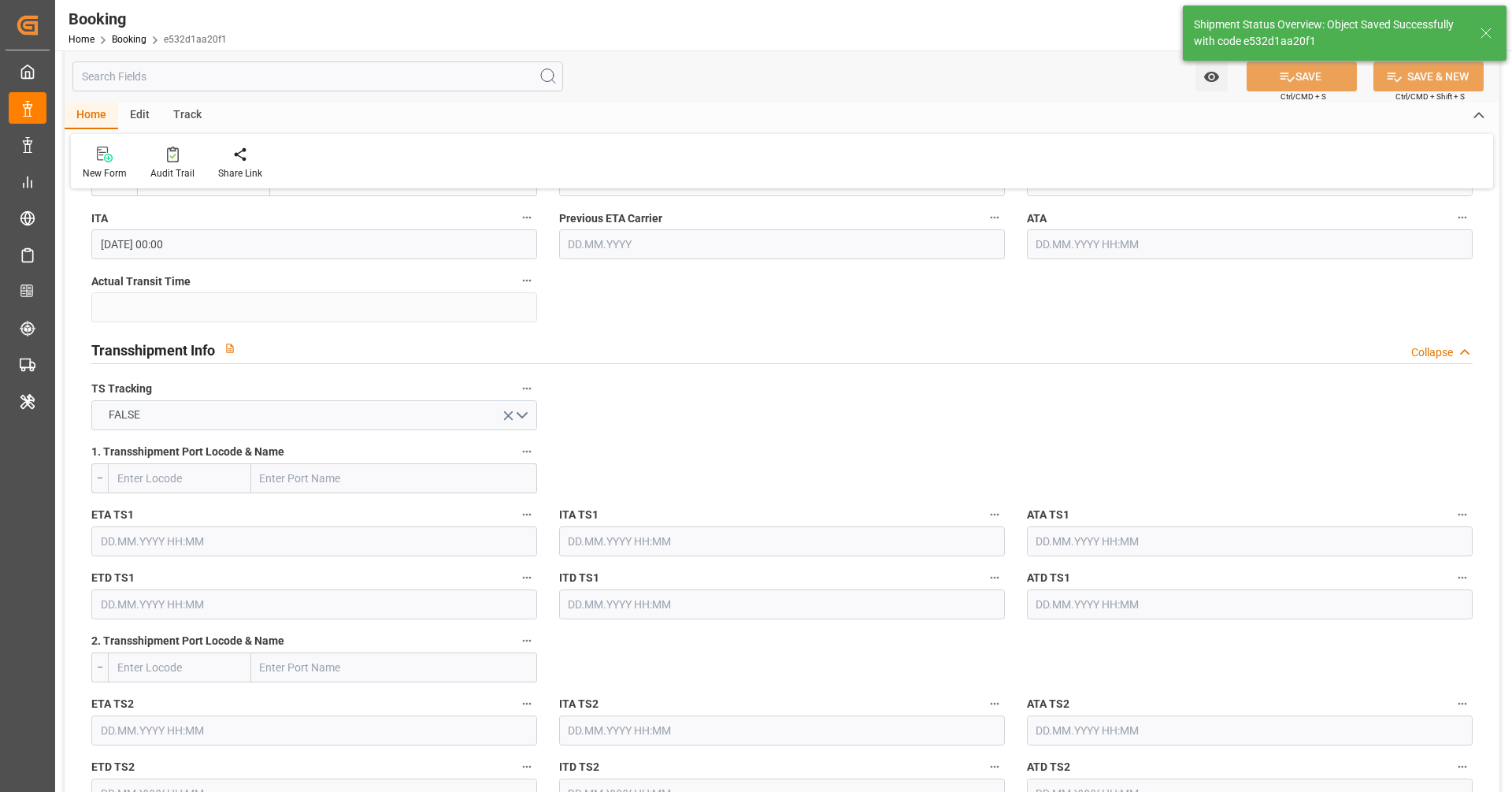
type input "16.09.2025 08:08"
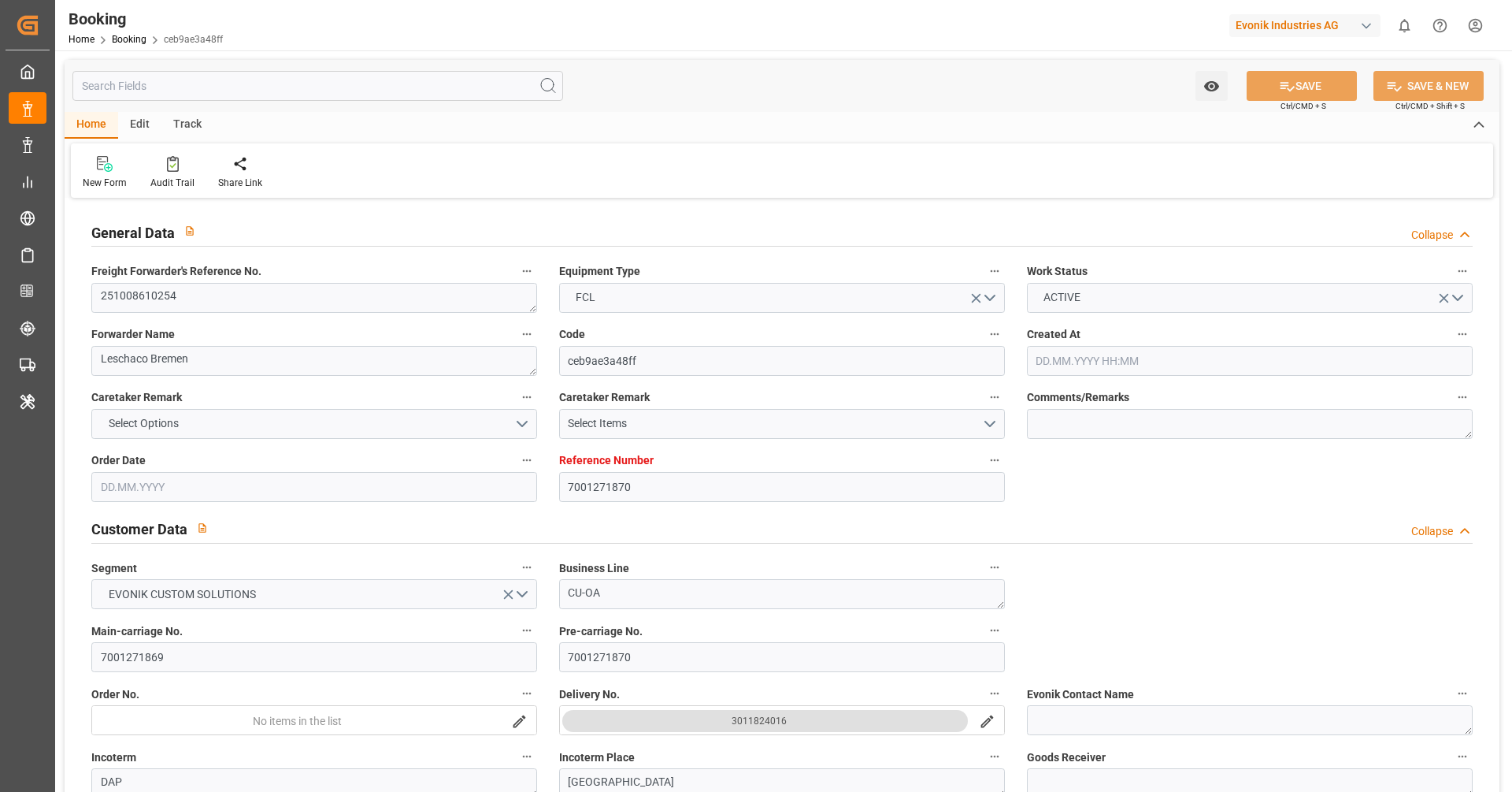
type input "[DATE] 09:19"
type input "[DATE]"
type input "[DATE] 00:00"
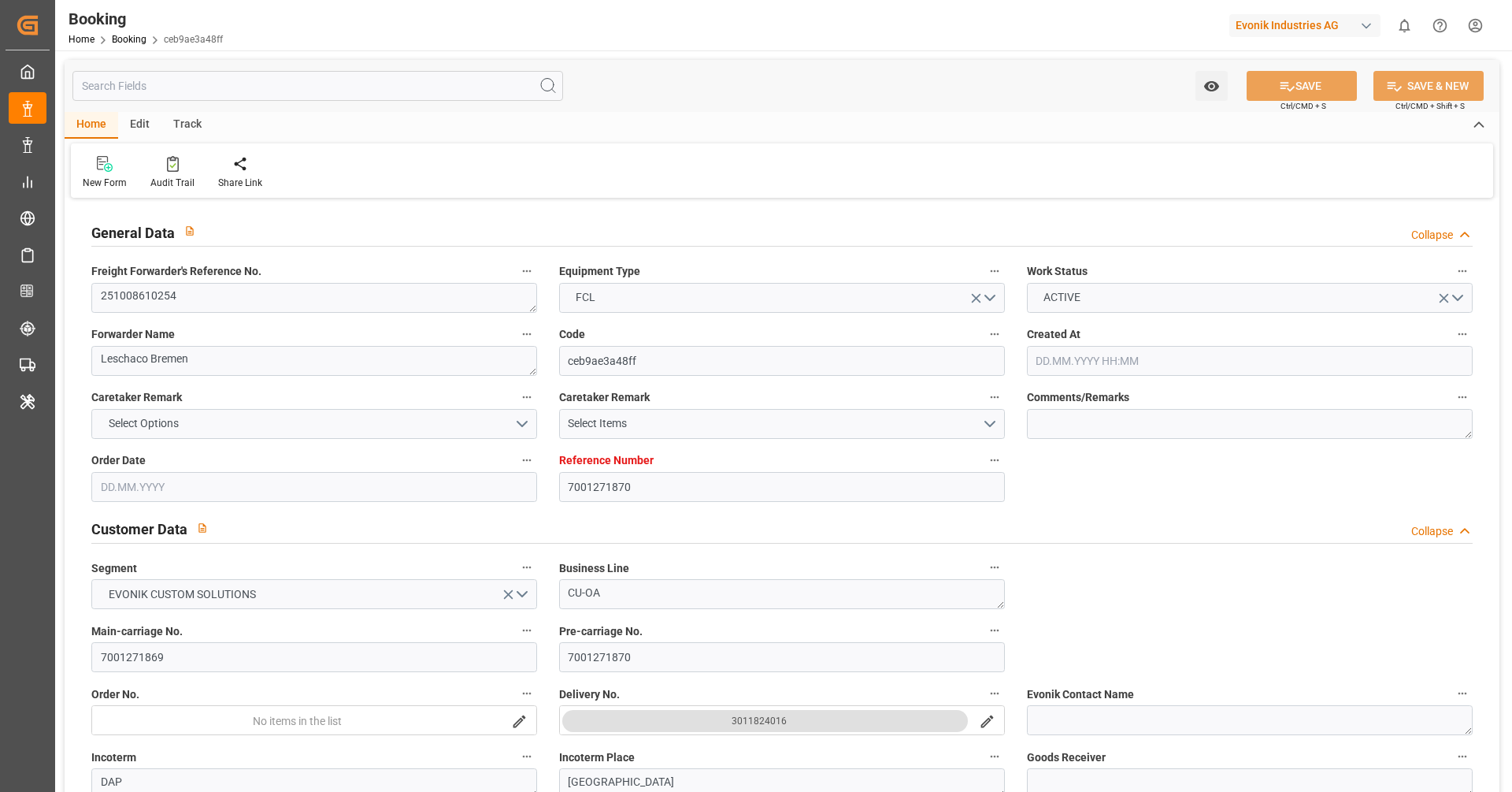
type input "[DATE] 00:00"
type input "[DATE]"
type input "[DATE] 00:00"
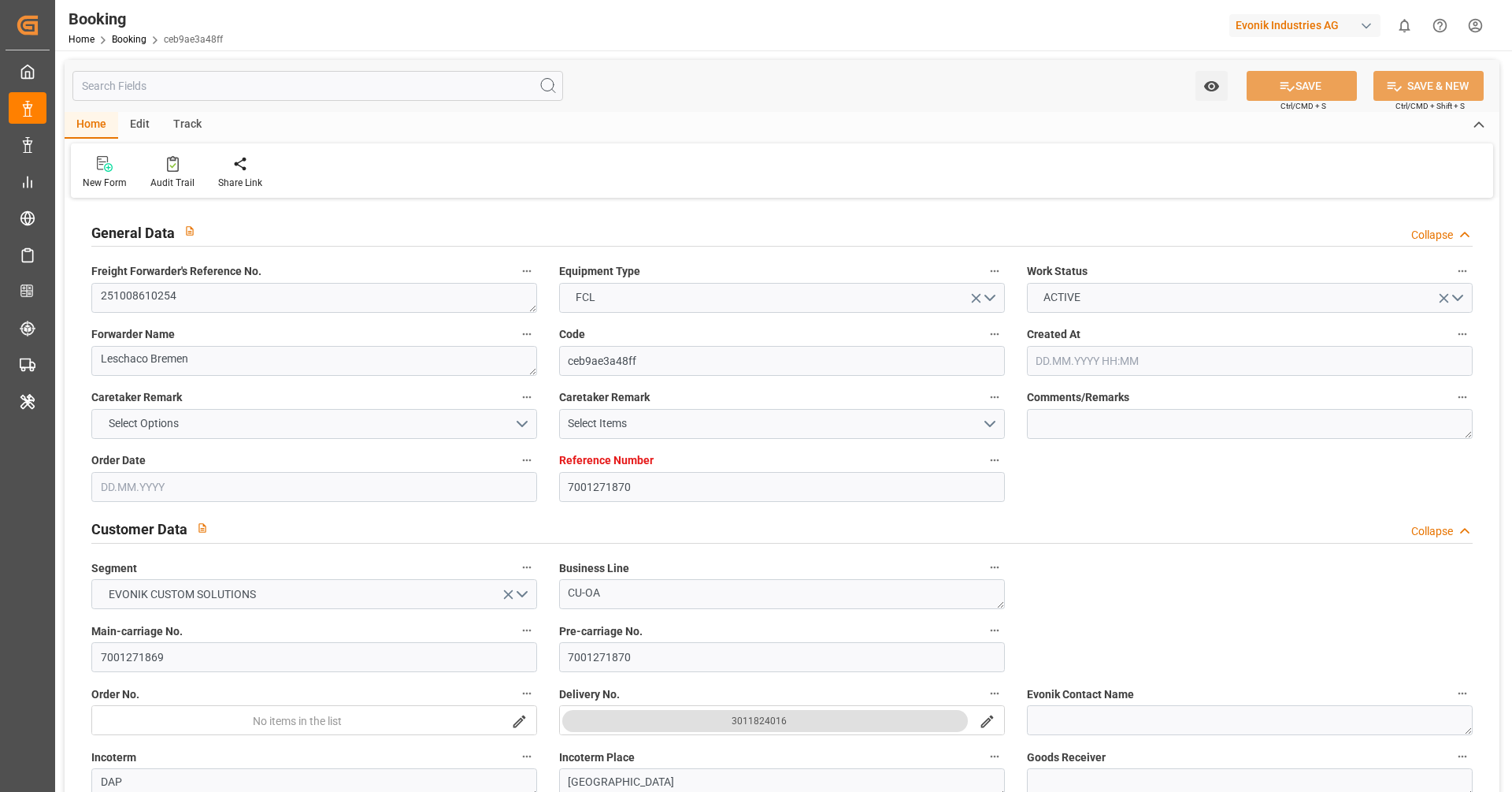
type input "[DATE] 00:00"
type input "[DATE] 09:05"
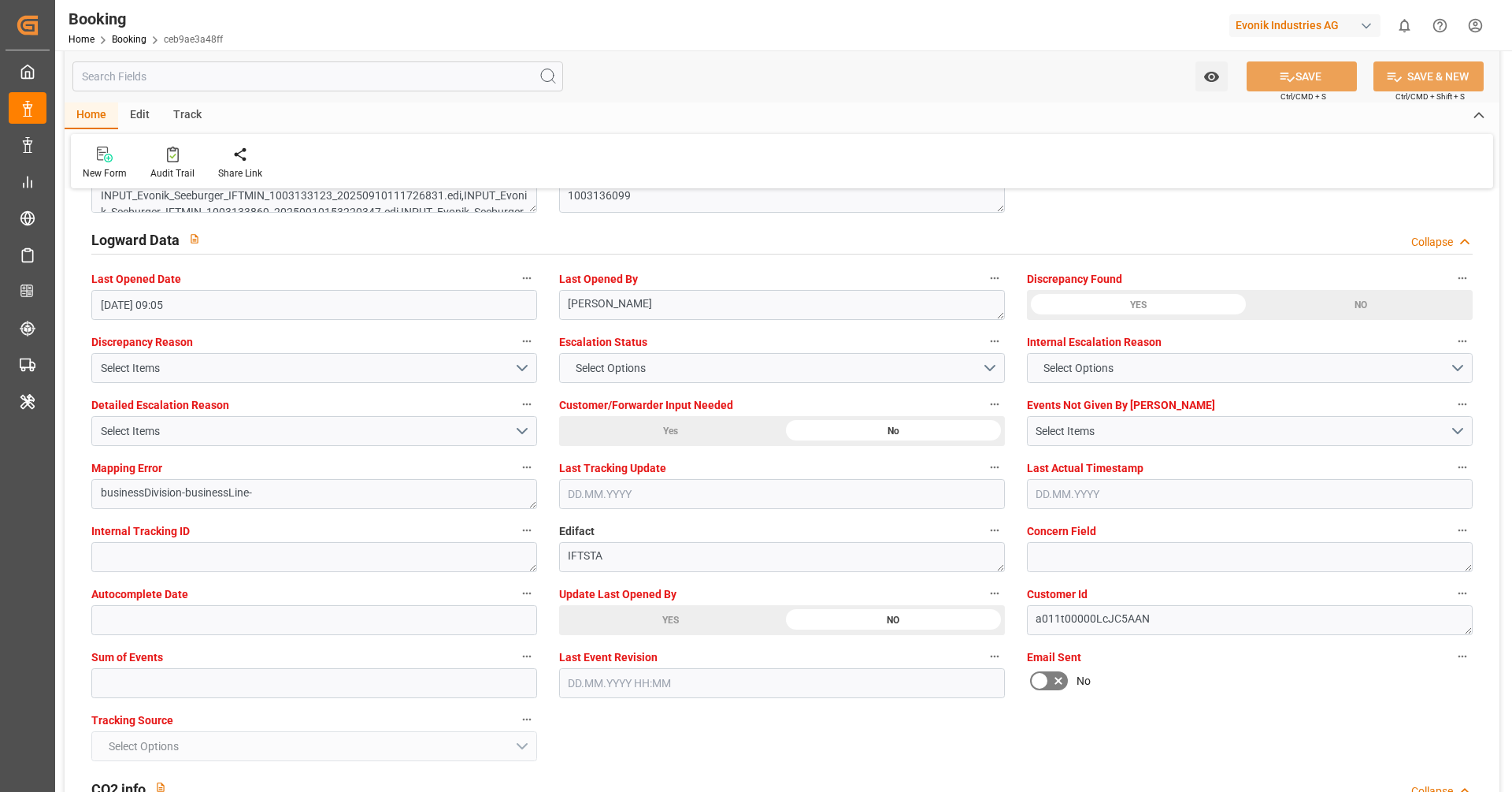
scroll to position [2856, 0]
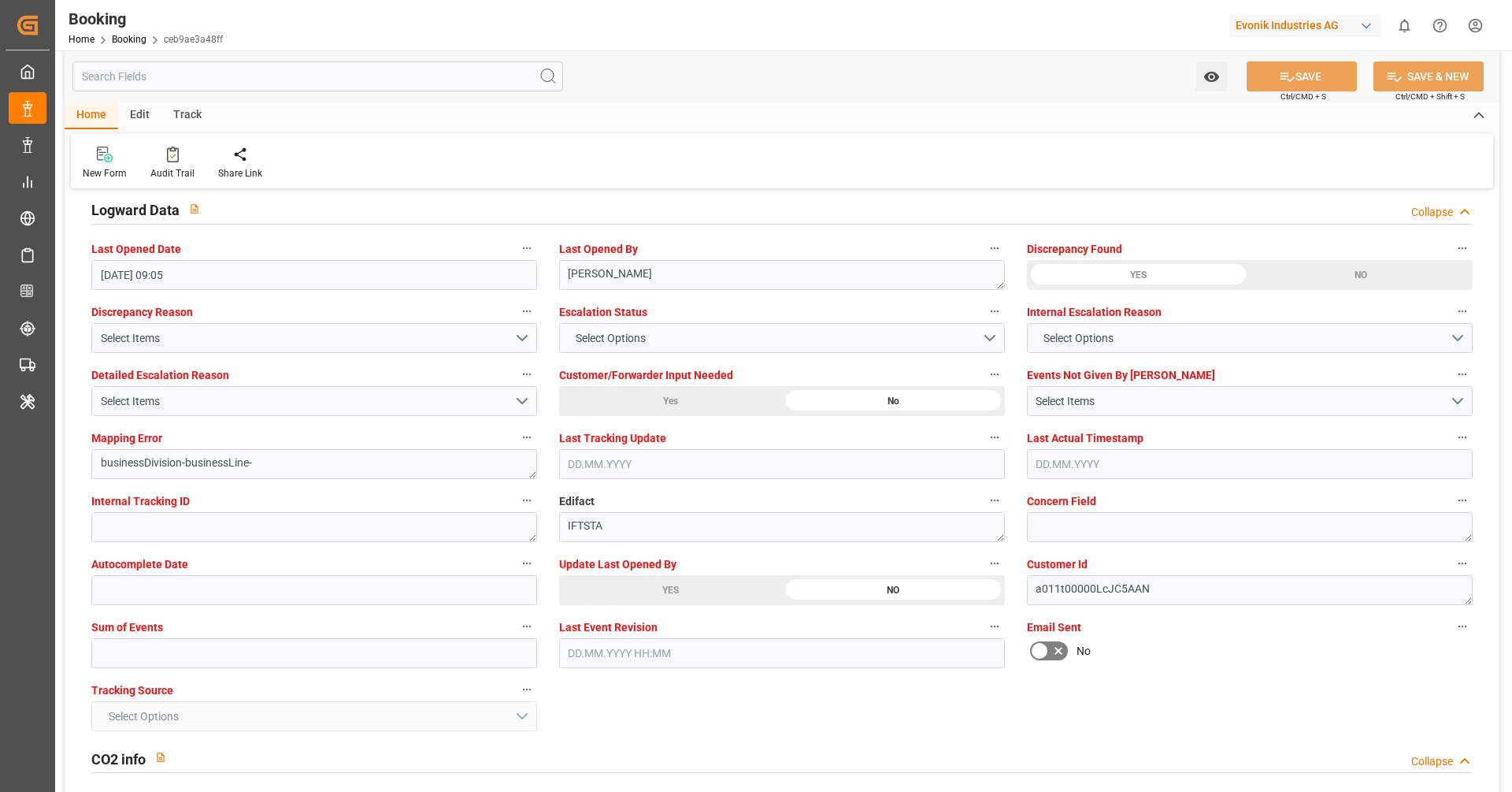
click at [663, 585] on div "YES" at bounding box center [671, 590] width 223 height 30
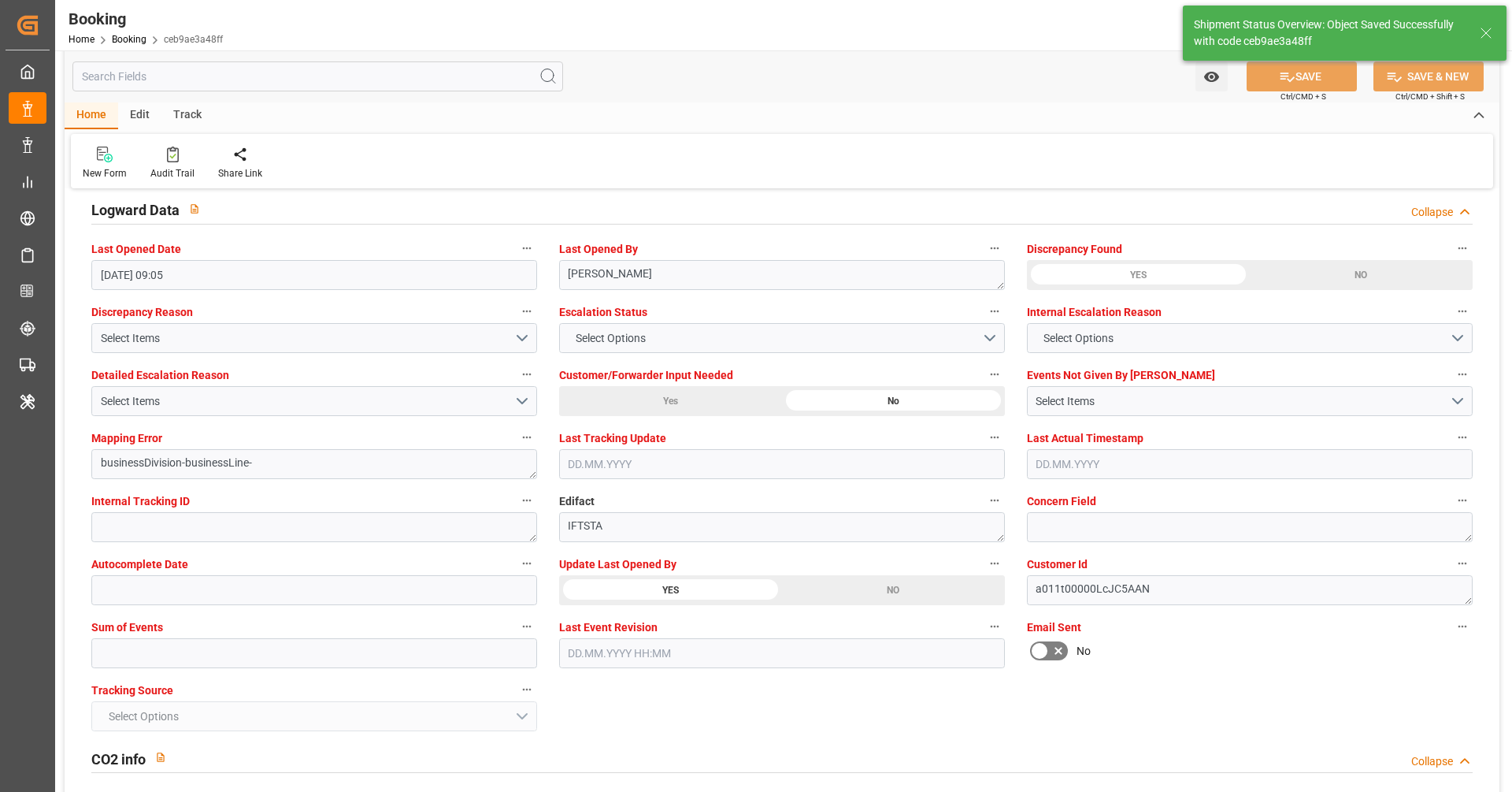
type textarea "[PERSON_NAME]"
type input "[DATE] 08:10"
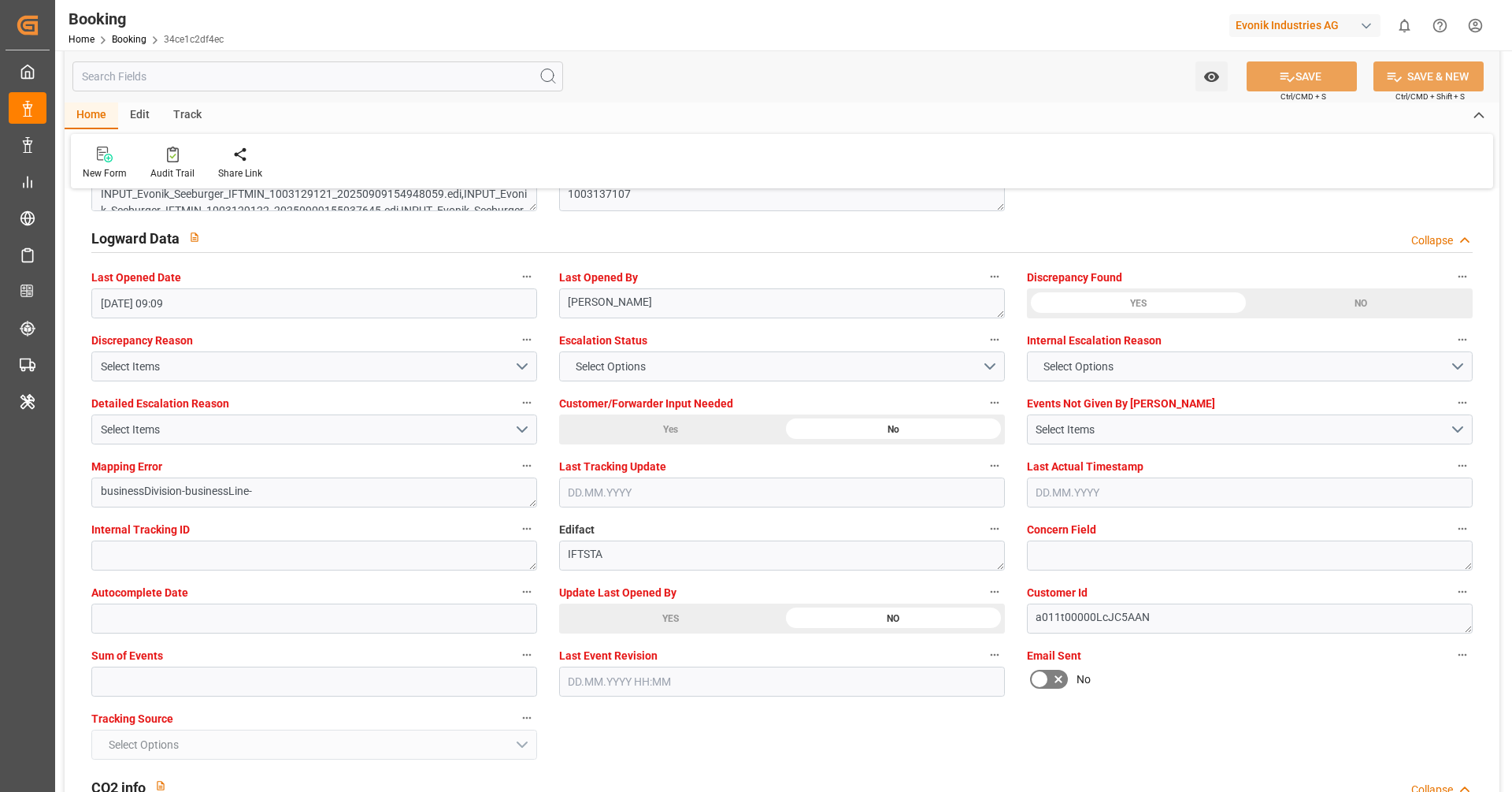
scroll to position [2848, 0]
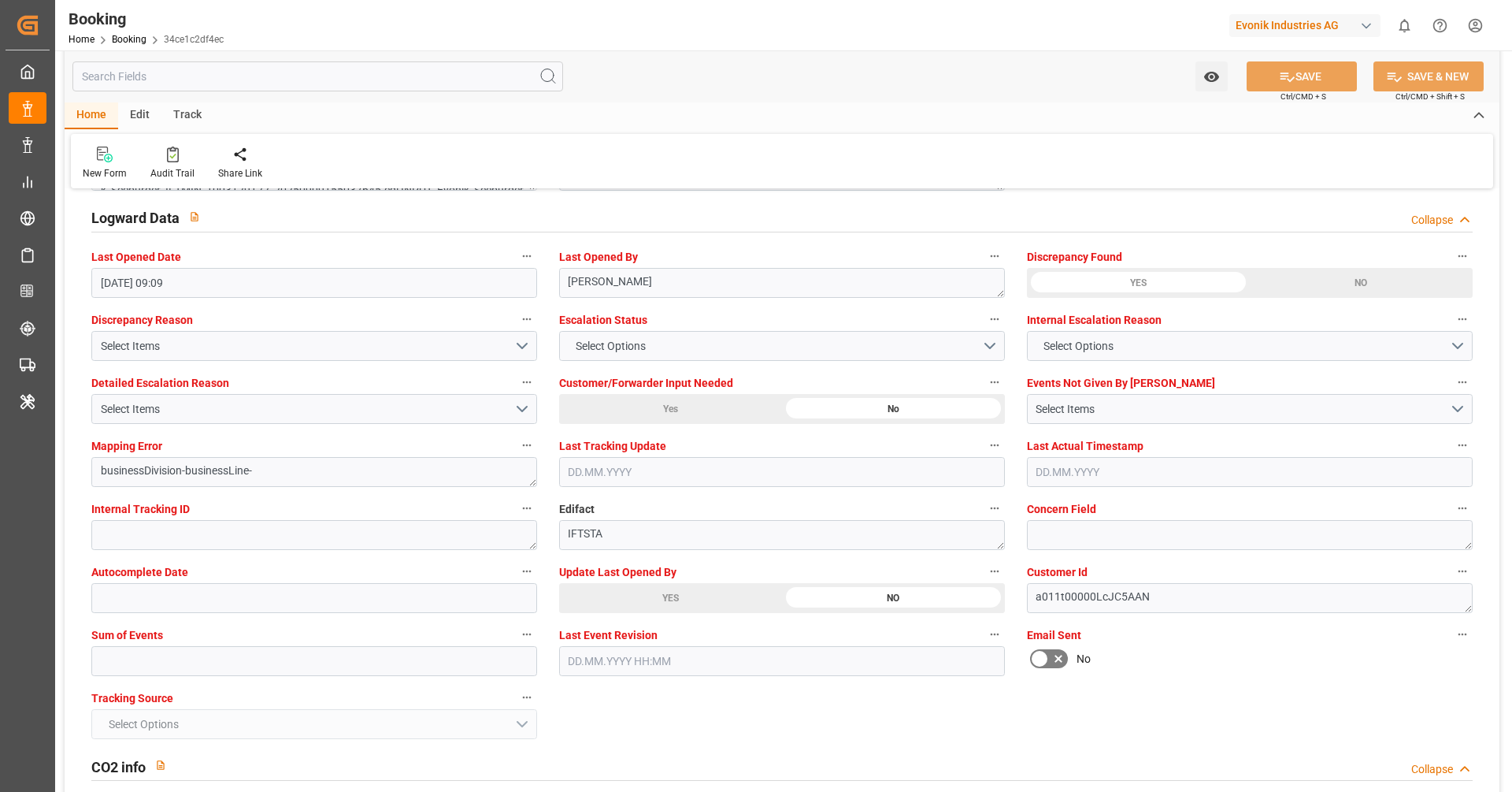
click at [662, 607] on div "YES" at bounding box center [671, 598] width 223 height 30
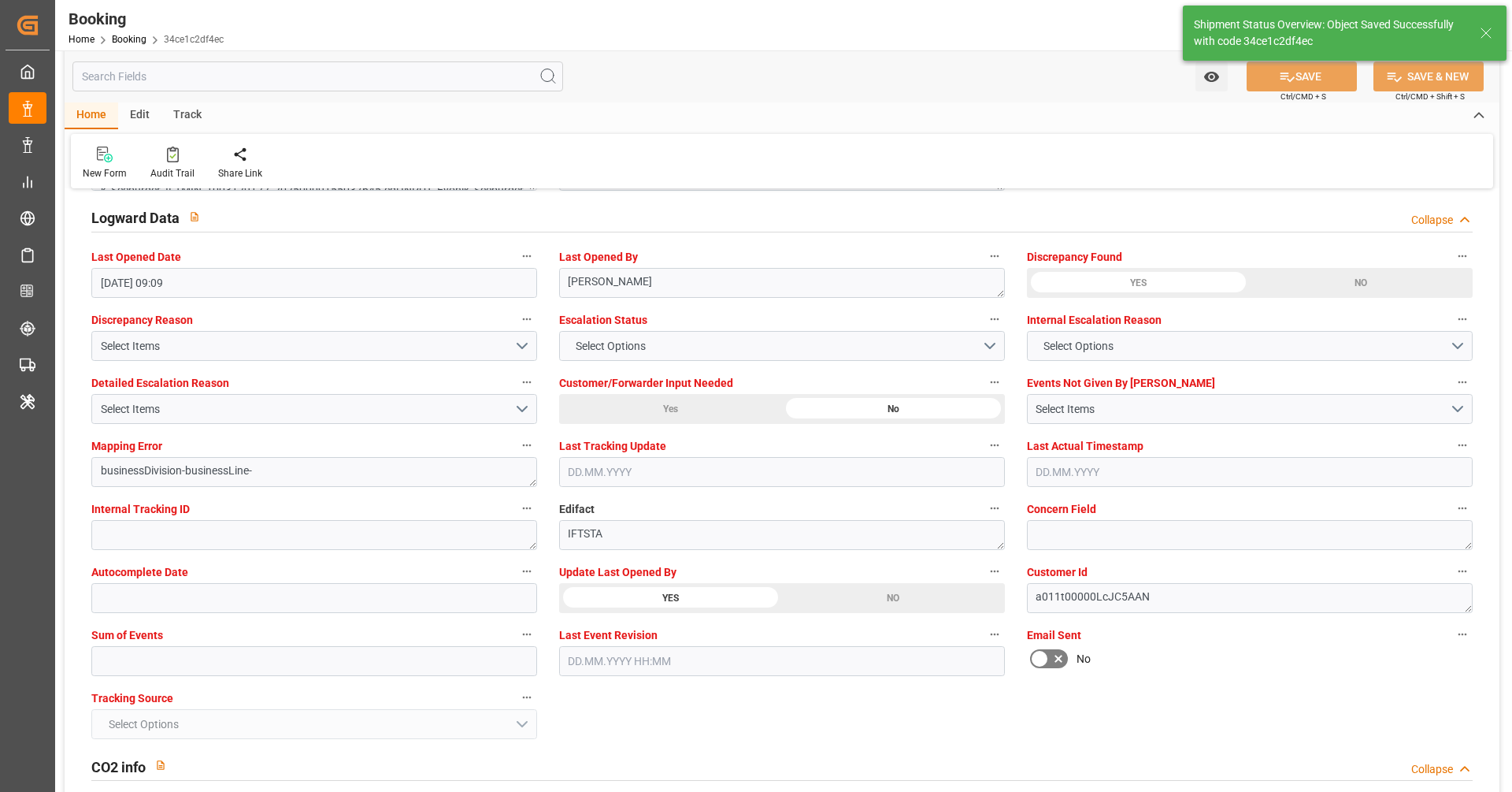
type textarea "[PERSON_NAME]"
type input "[DATE] 08:11"
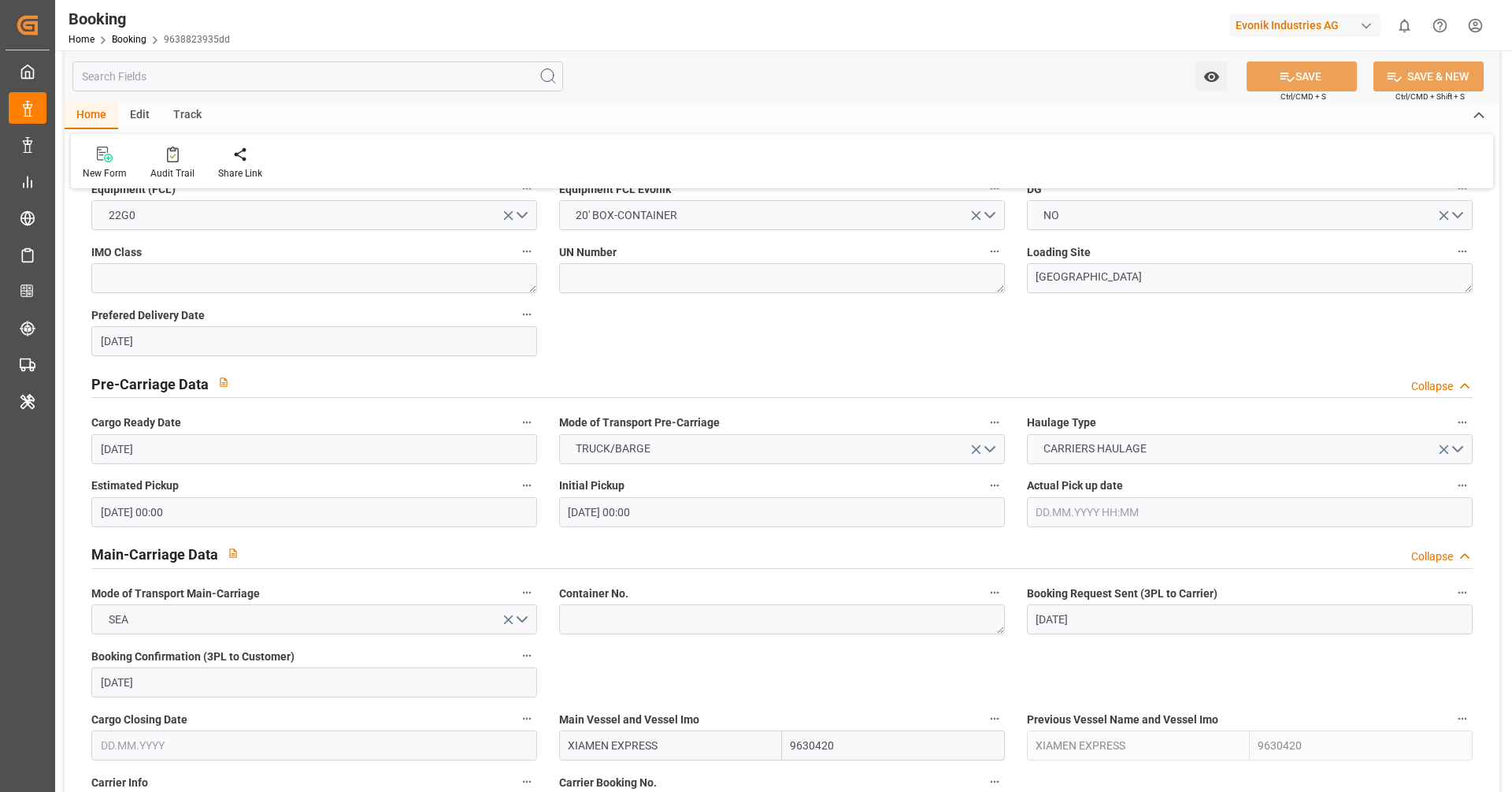
scroll to position [628, 0]
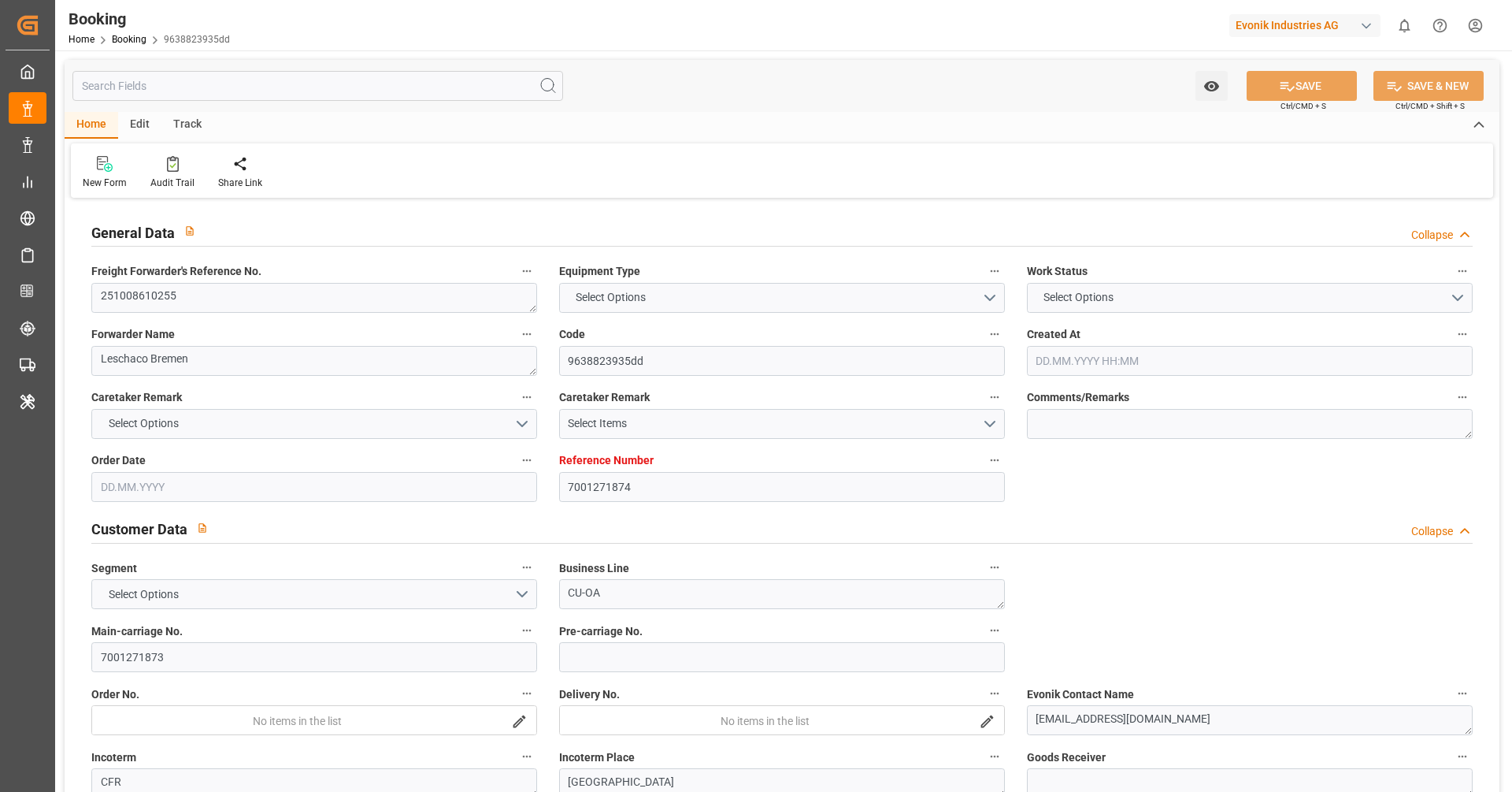
type textarea "251008610255"
type textarea "Leschaco Bremen"
type input "9638823935dd"
type input "7001271874"
type textarea "CU-OA"
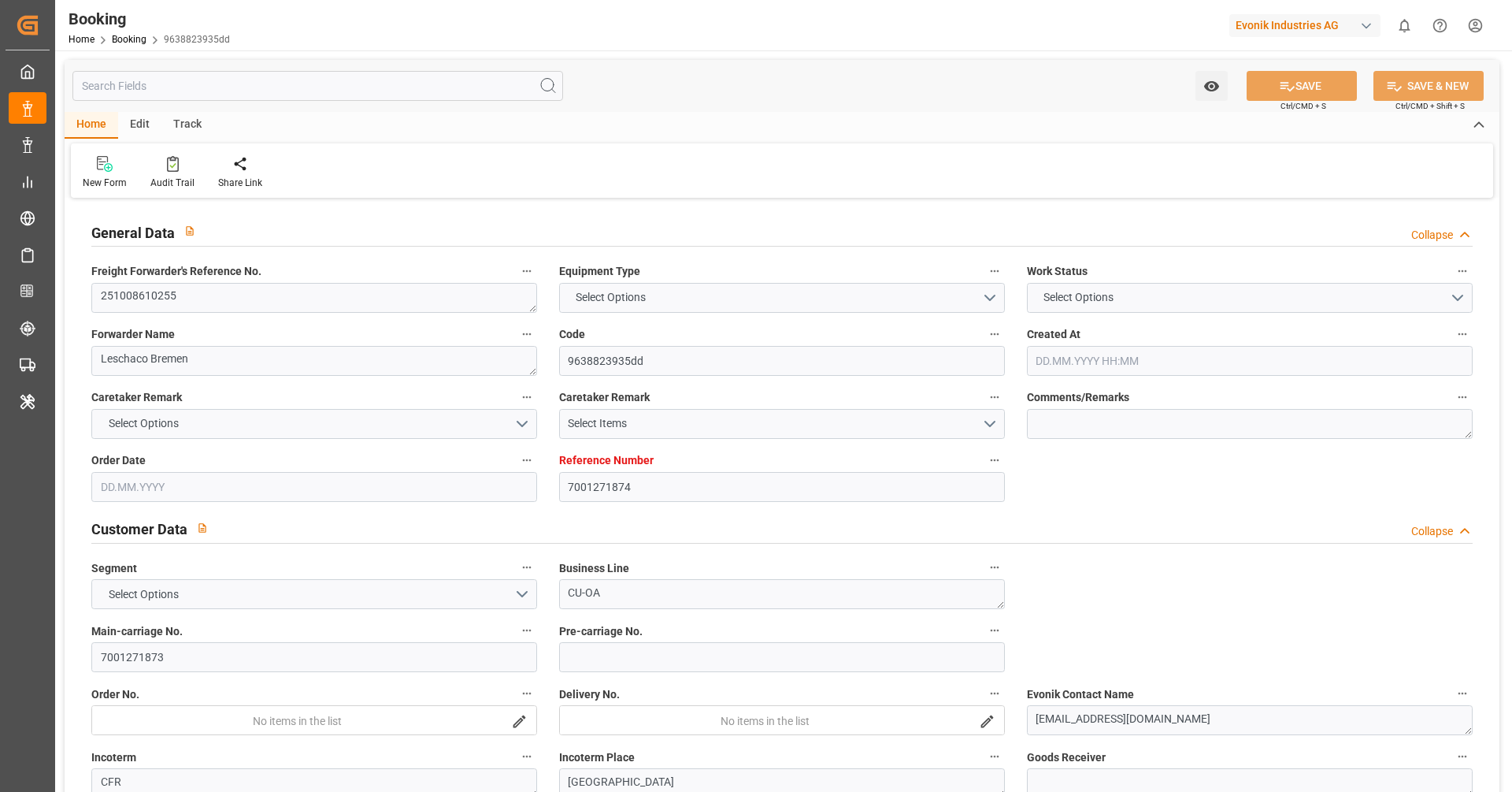
type input "7001271873"
type textarea "[EMAIL_ADDRESS][DOMAIN_NAME]"
type textarea "CFR"
type textarea "[GEOGRAPHIC_DATA]"
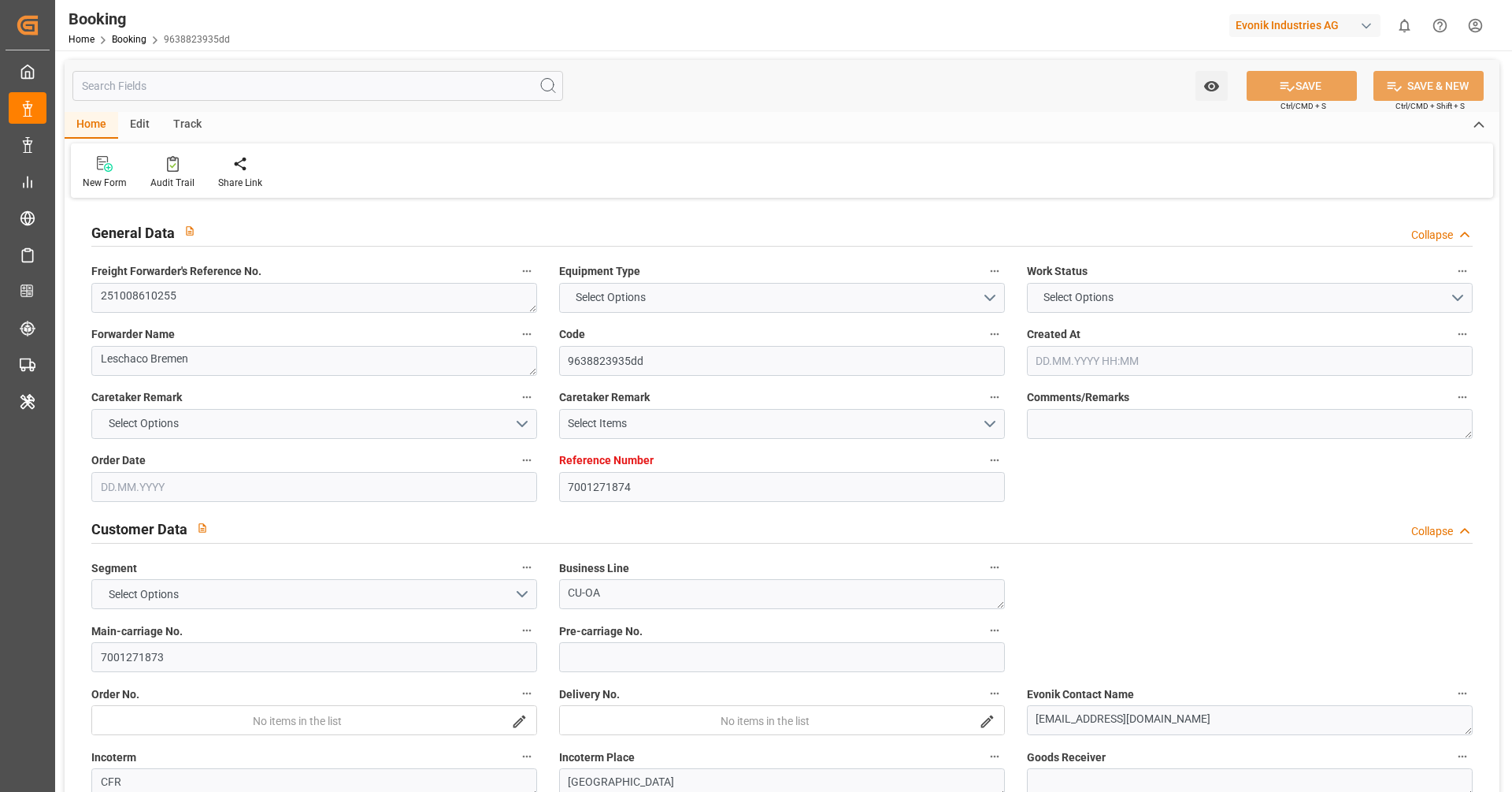
type input "XIAMEN EXPRESS"
type input "HLCU"
type input "NWC / EU"
type input "[GEOGRAPHIC_DATA]"
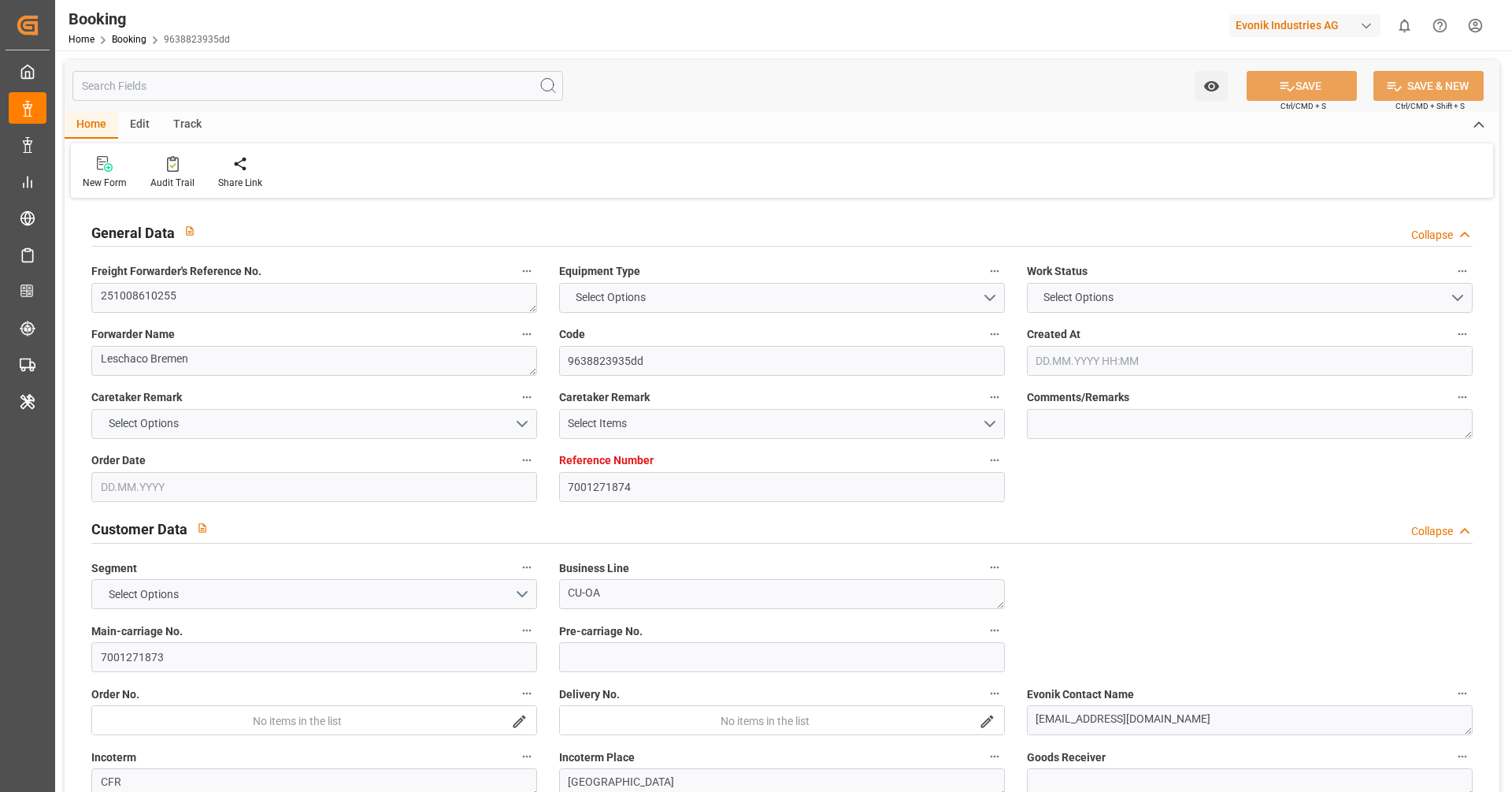
type textarea "INPUT_Evonik_Seeburger_IFTMIN_1003140349_20250912131105166.edi"
type textarea "NWC/[GEOGRAPHIC_DATA] [GEOGRAPHIC_DATA] Continent / [GEOGRAPHIC_DATA]-OA"
type textarea "INPUT_Evonik_Seeburger_IFTMIN_1003133129_20250910111904551.edi,INPUT_Evonik_See…"
type textarea "1003140349"
type textarea "[PERSON_NAME]"
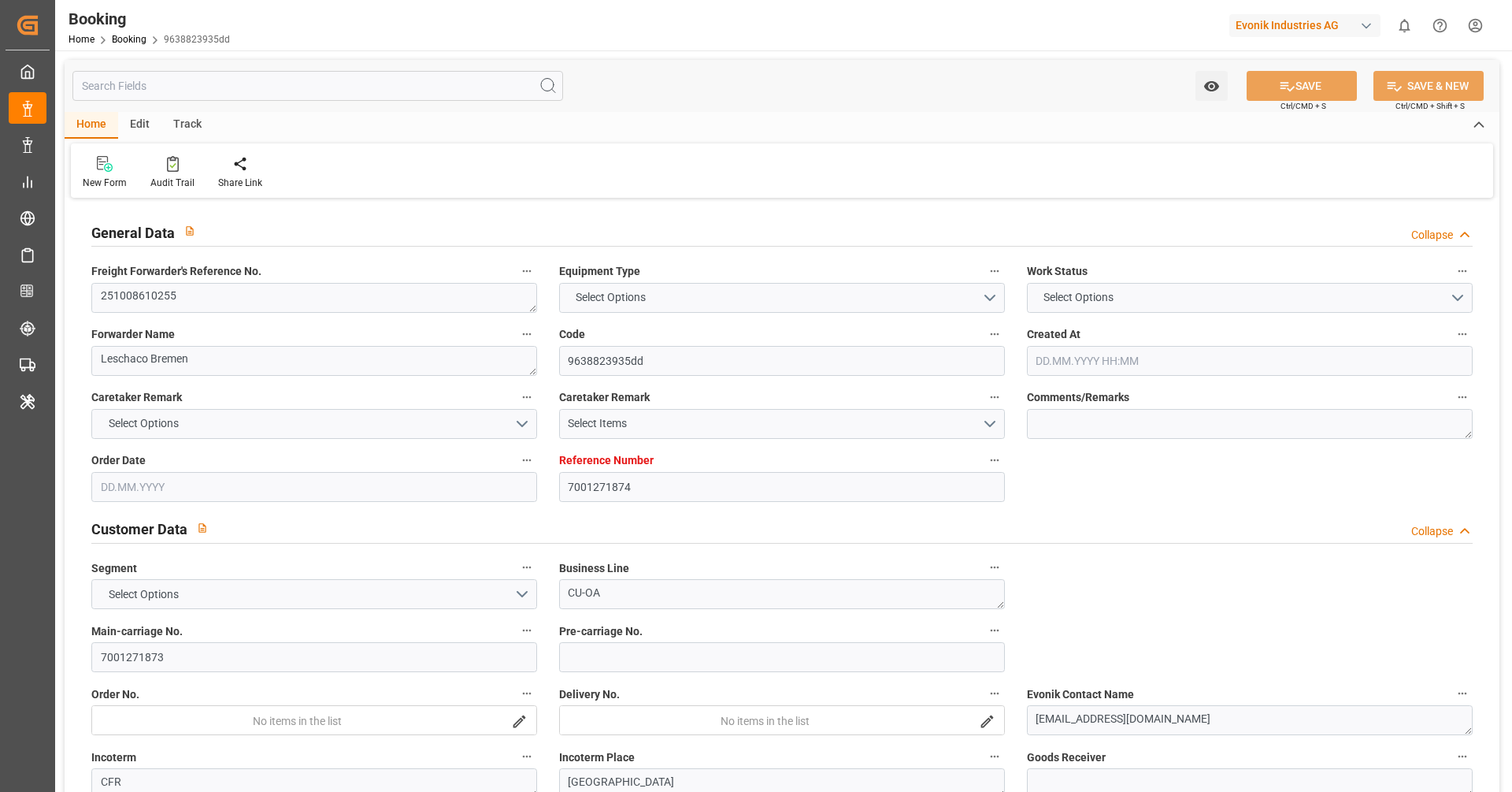
type textarea "Pol-PodRegionName-businessDivision-businessLine-"
type textarea "IFTSTA"
type textarea "a011t00000LcJC5AAN"
type textarea "No"
type input "7001271874"
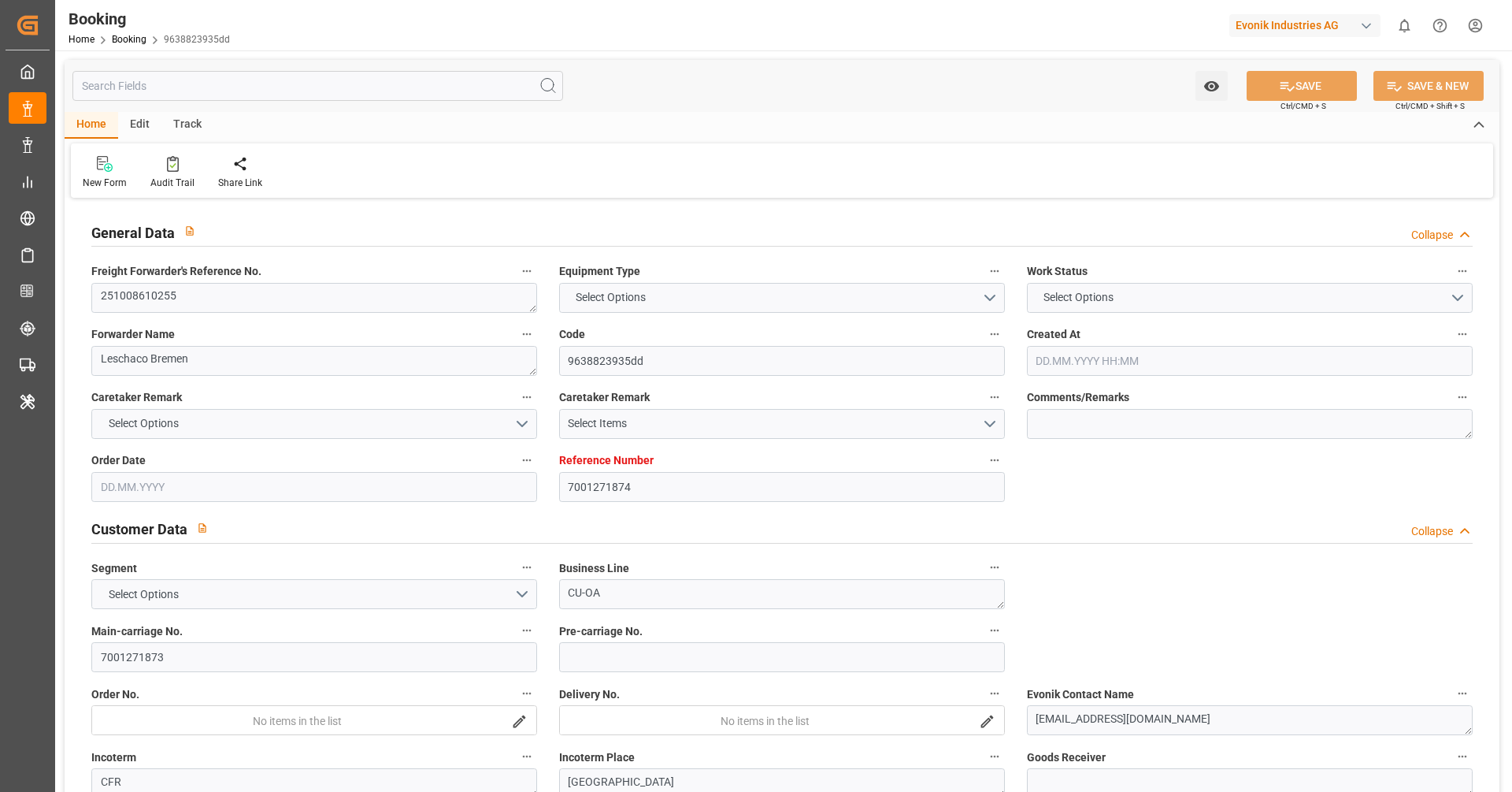
type input "9630420"
type input "Hapag [PERSON_NAME]"
type input "Hapag Lloyd Aktiengesellschaft"
type input "EUNWC"
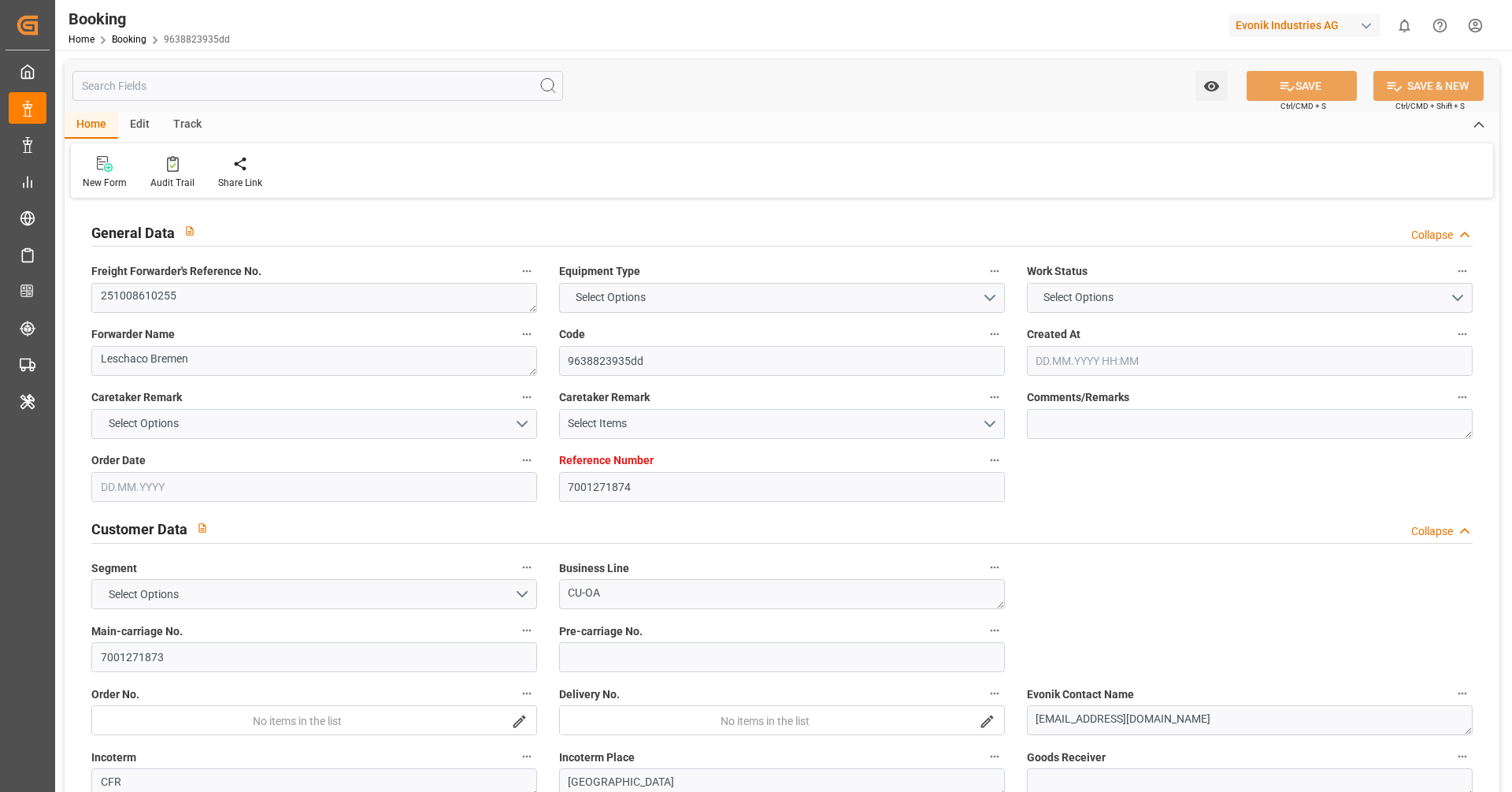
type input "ARBUE"
type input "10.09.2025 09:20"
type input "[DATE]"
type input "01.12.2025"
type input "21.10.2025"
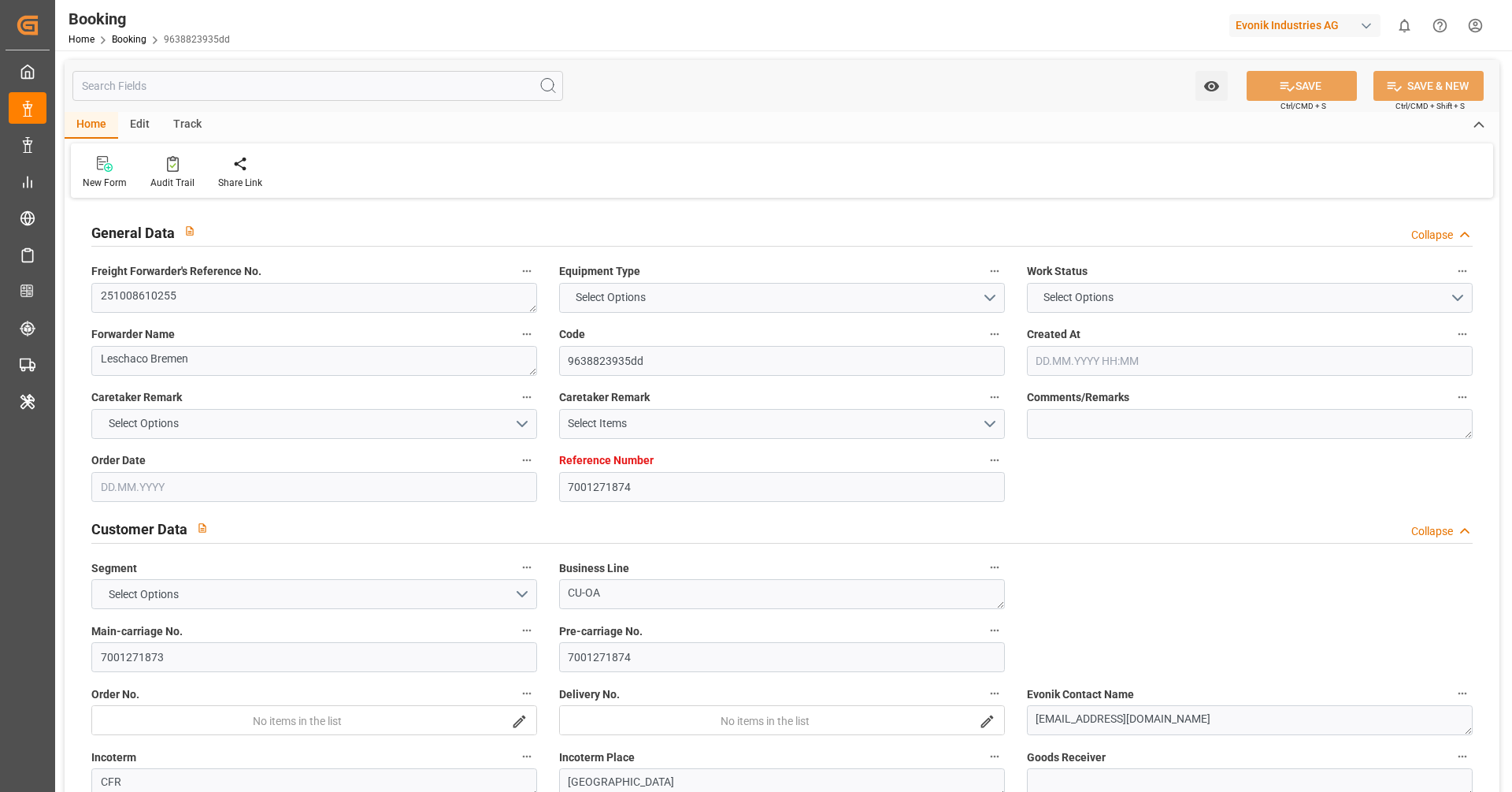
type input "21.10.2025 00:00"
type input "12.09.2025"
type input "27.10.2025 00:00"
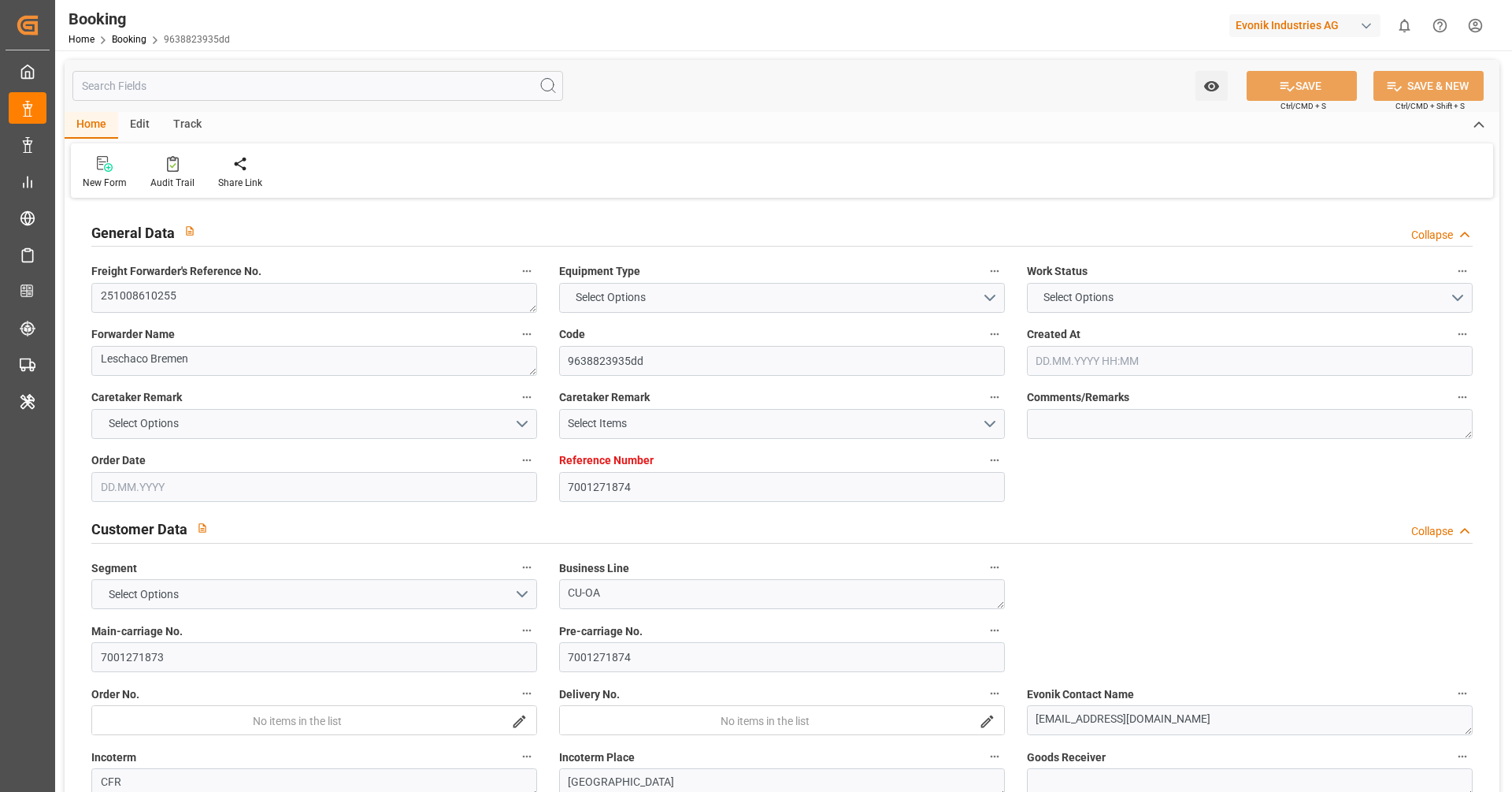
type input "27.10.2025 00:00"
type input "24.11.2025 00:00"
type input "01.12.2025 00:00"
type input "15.09.2025 09:23"
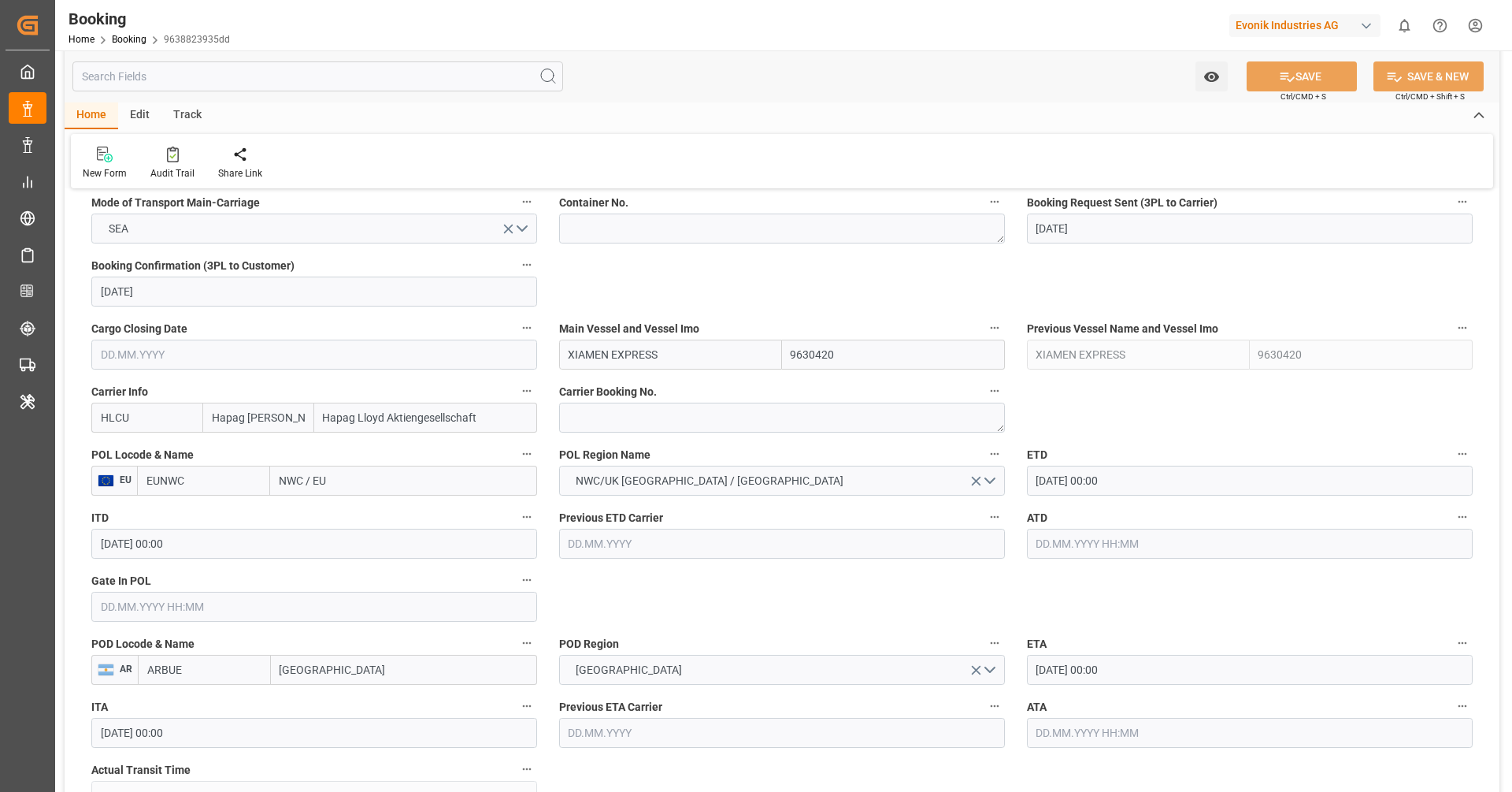
scroll to position [1041, 0]
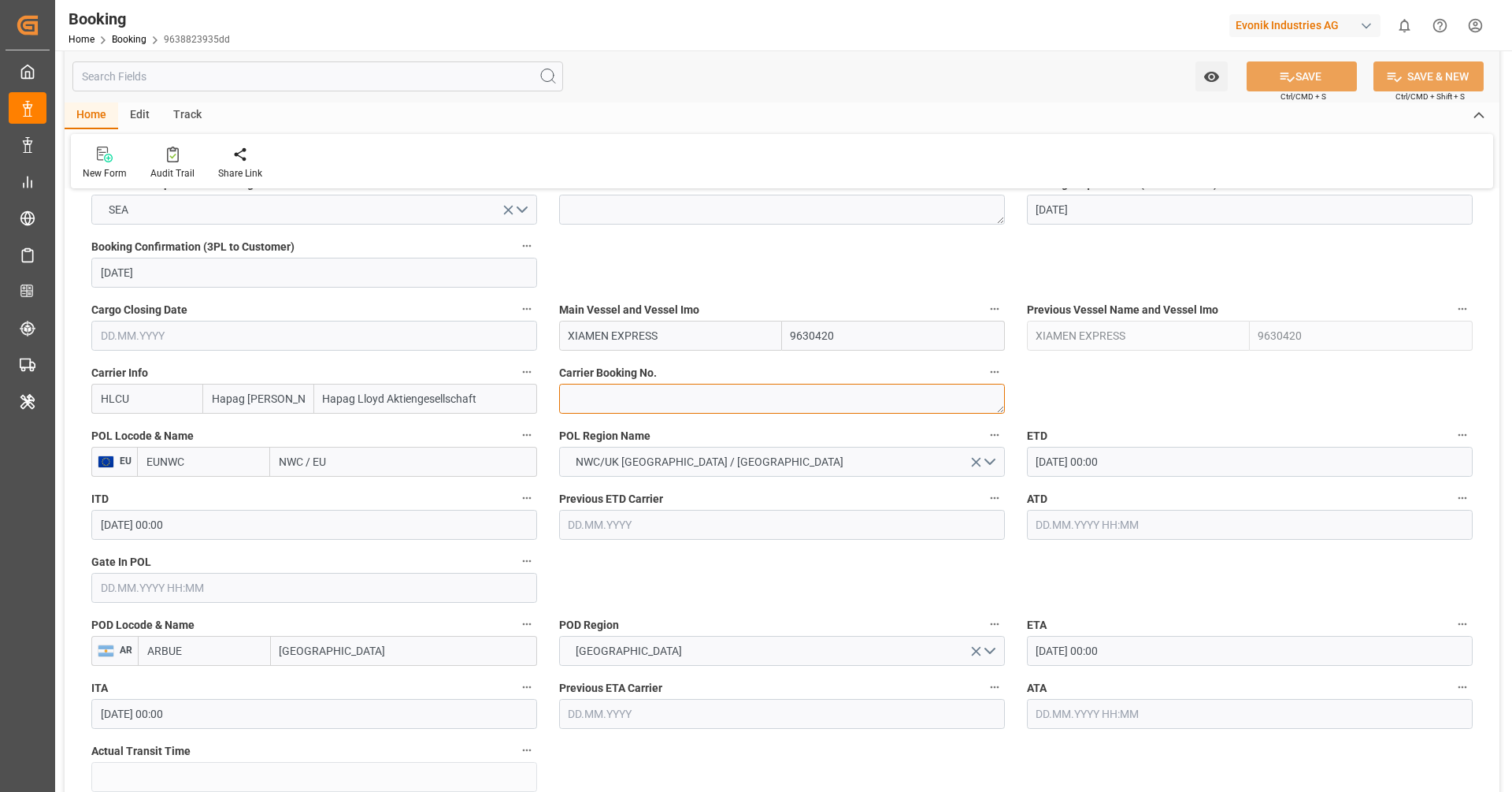
click at [683, 404] on textarea at bounding box center [782, 399] width 445 height 30
paste textarea "19203375"
type textarea "19203375"
click at [251, 458] on input "EUNWC" at bounding box center [204, 461] width 133 height 30
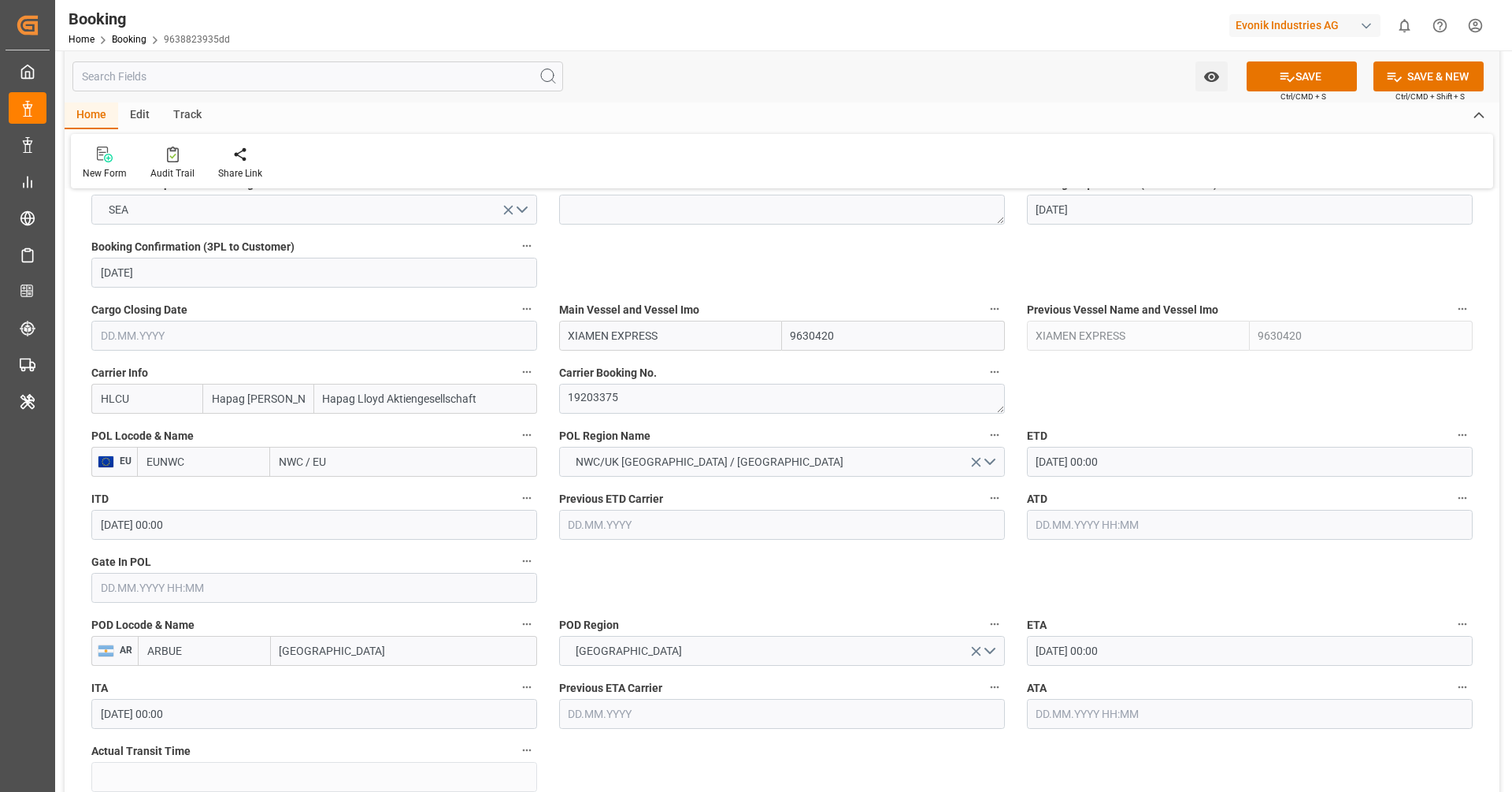
type input "e"
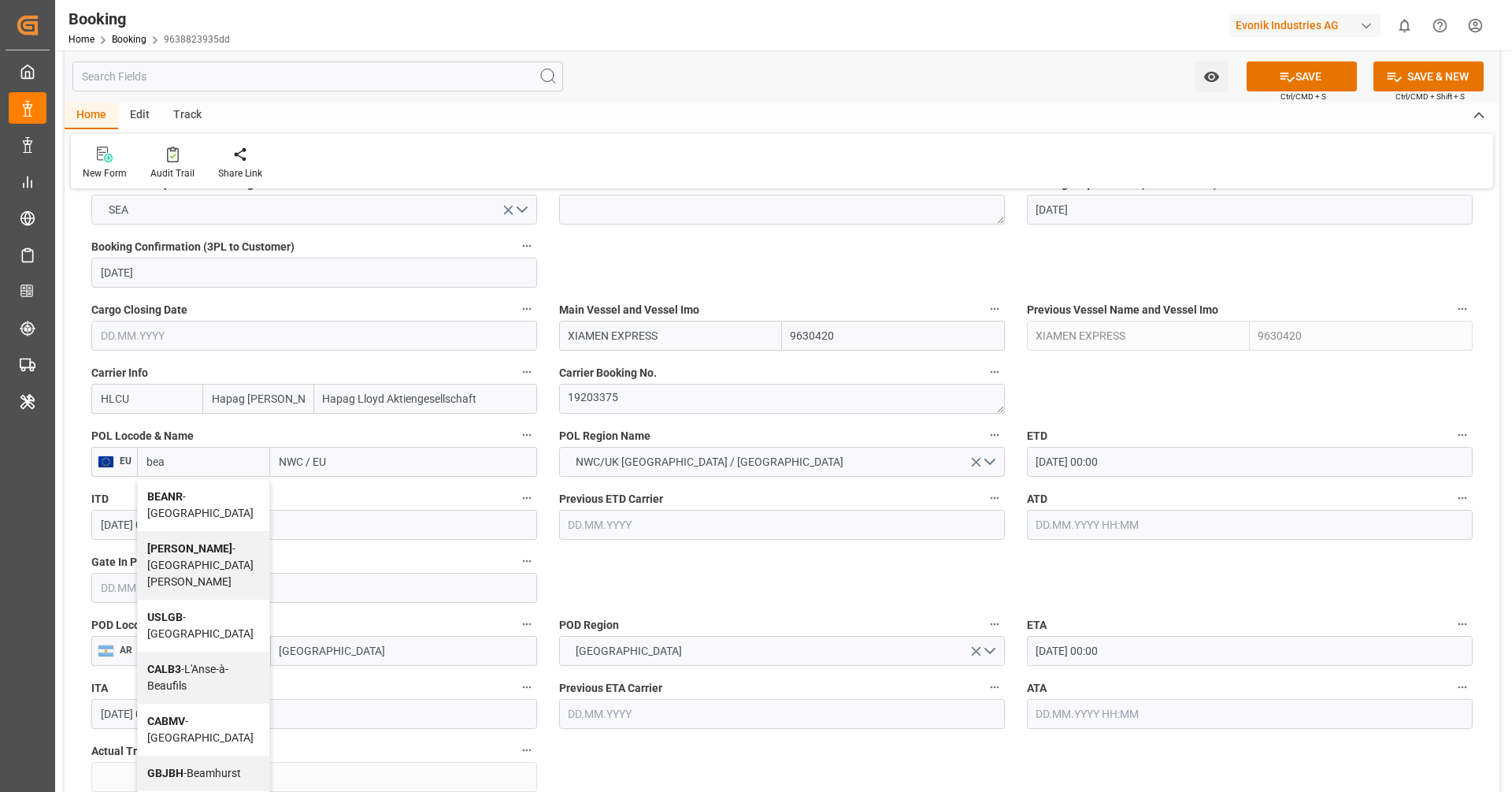
click at [204, 494] on span "BEANR - Antwerp" at bounding box center [200, 504] width 106 height 29
type input "BEANR"
type input "Antwerp"
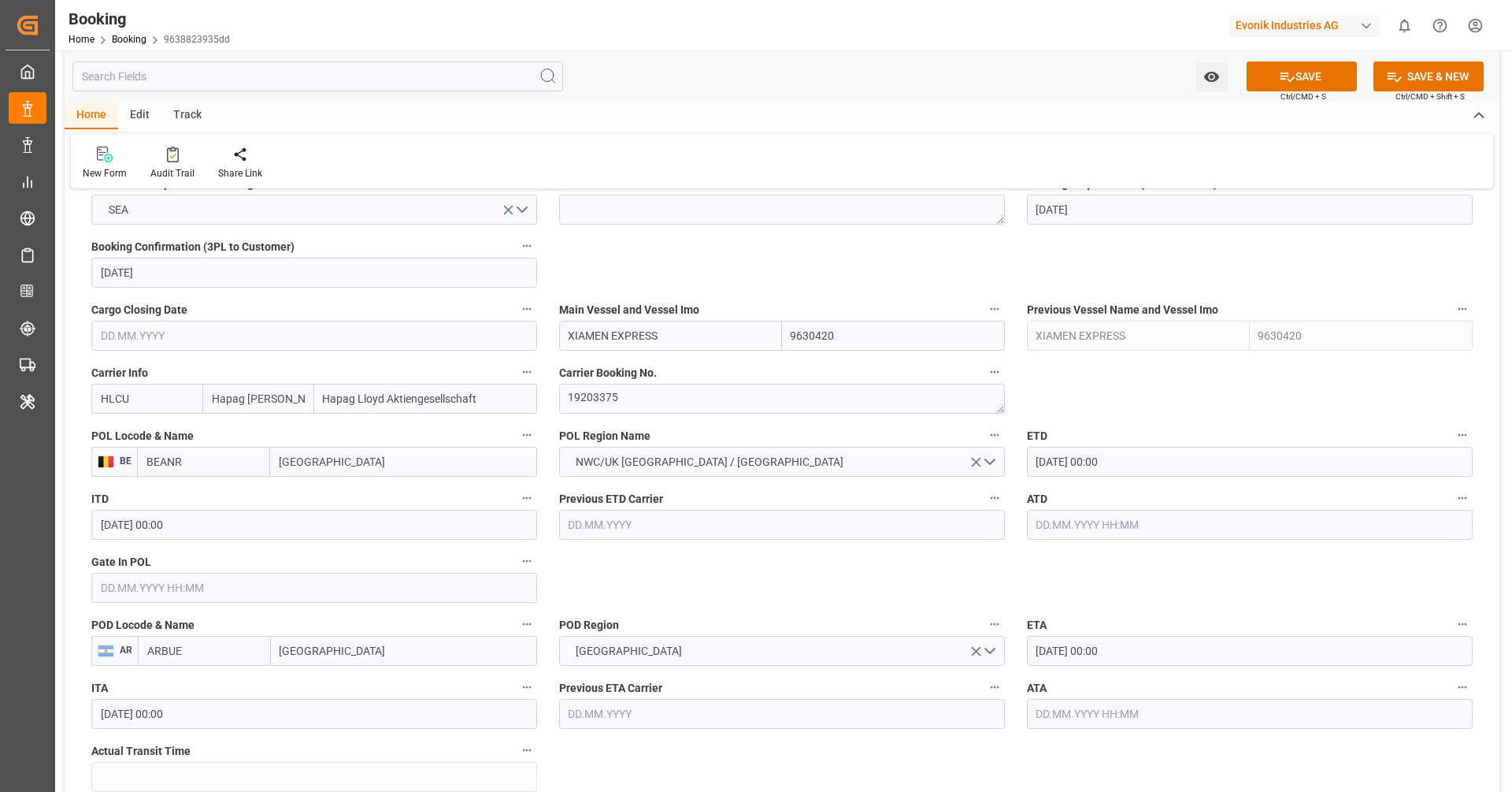
type input "BEANR"
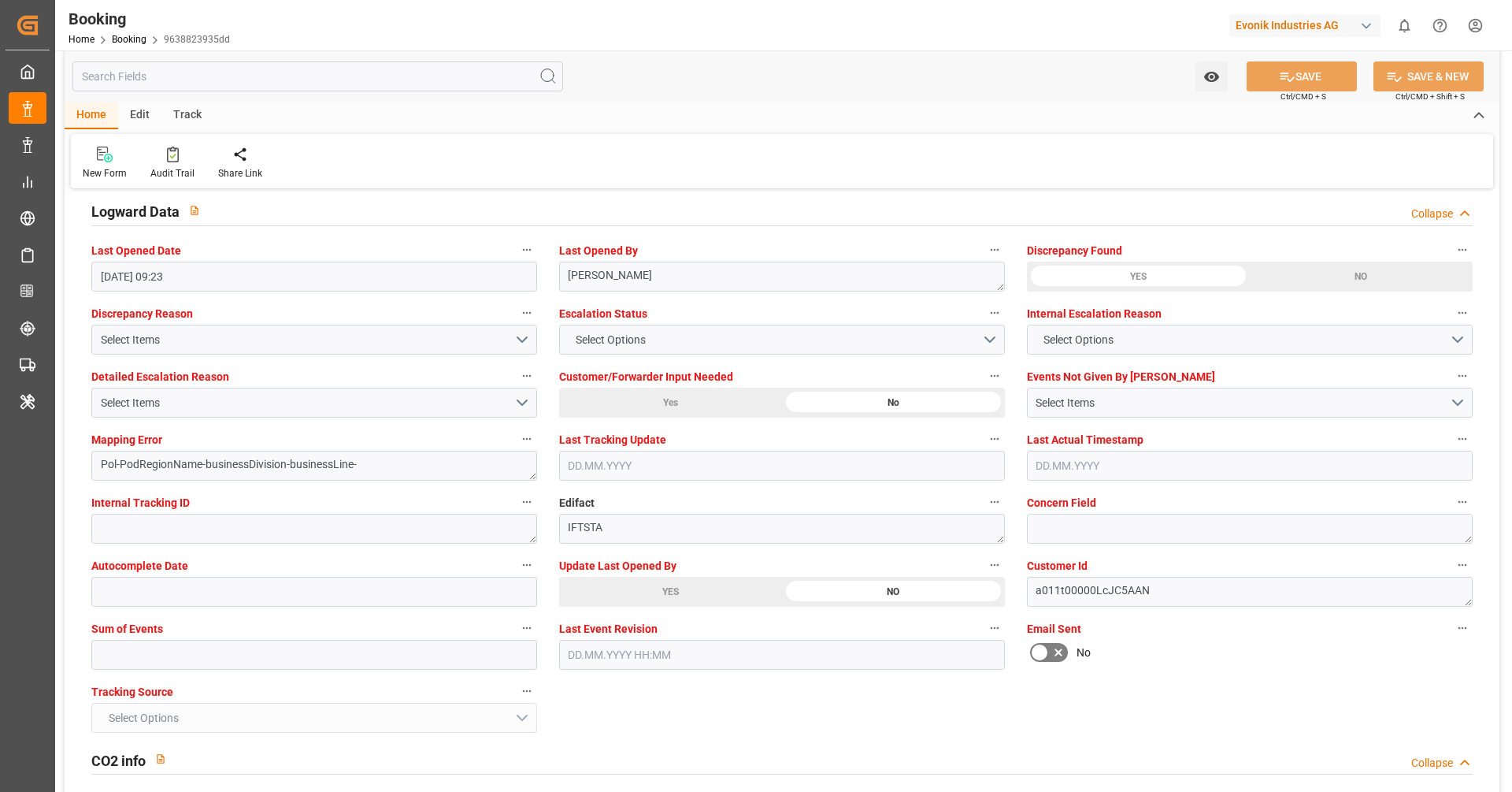
scroll to position [2782, 0]
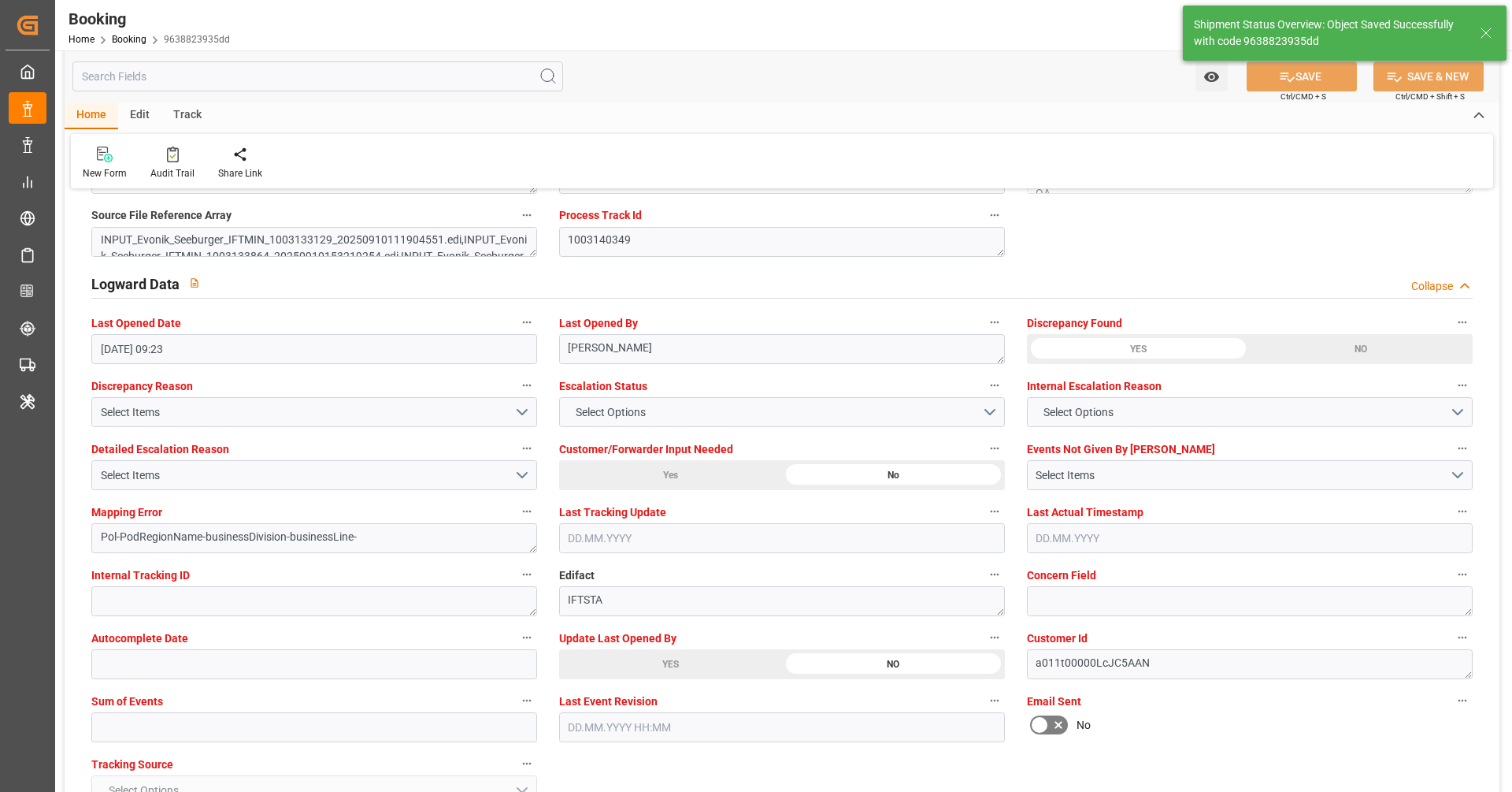
type textarea "[PERSON_NAME]"
type textarea "businessDivision-businessLine-"
type input "16.09.2025 08:12"
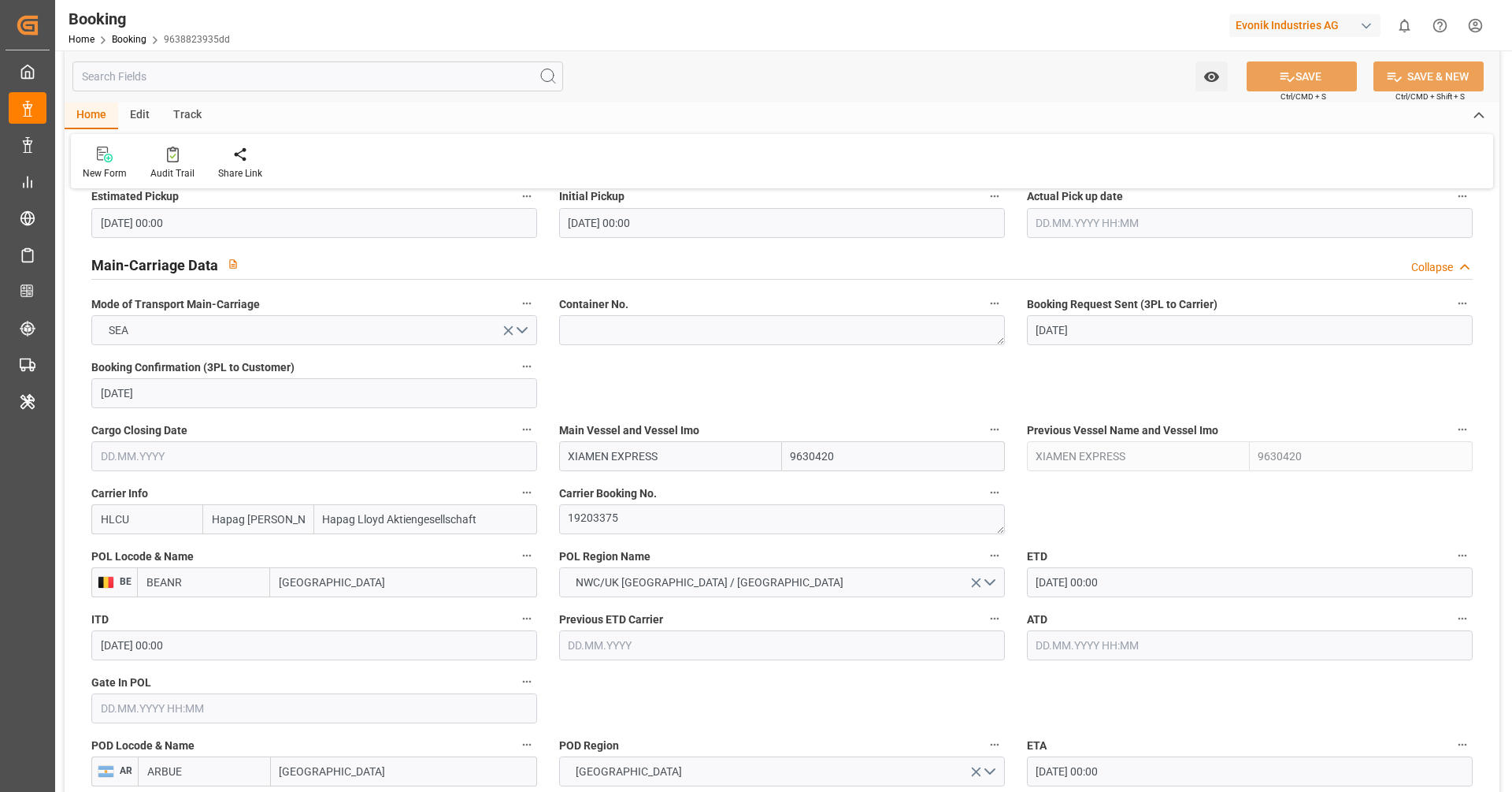
scroll to position [915, 0]
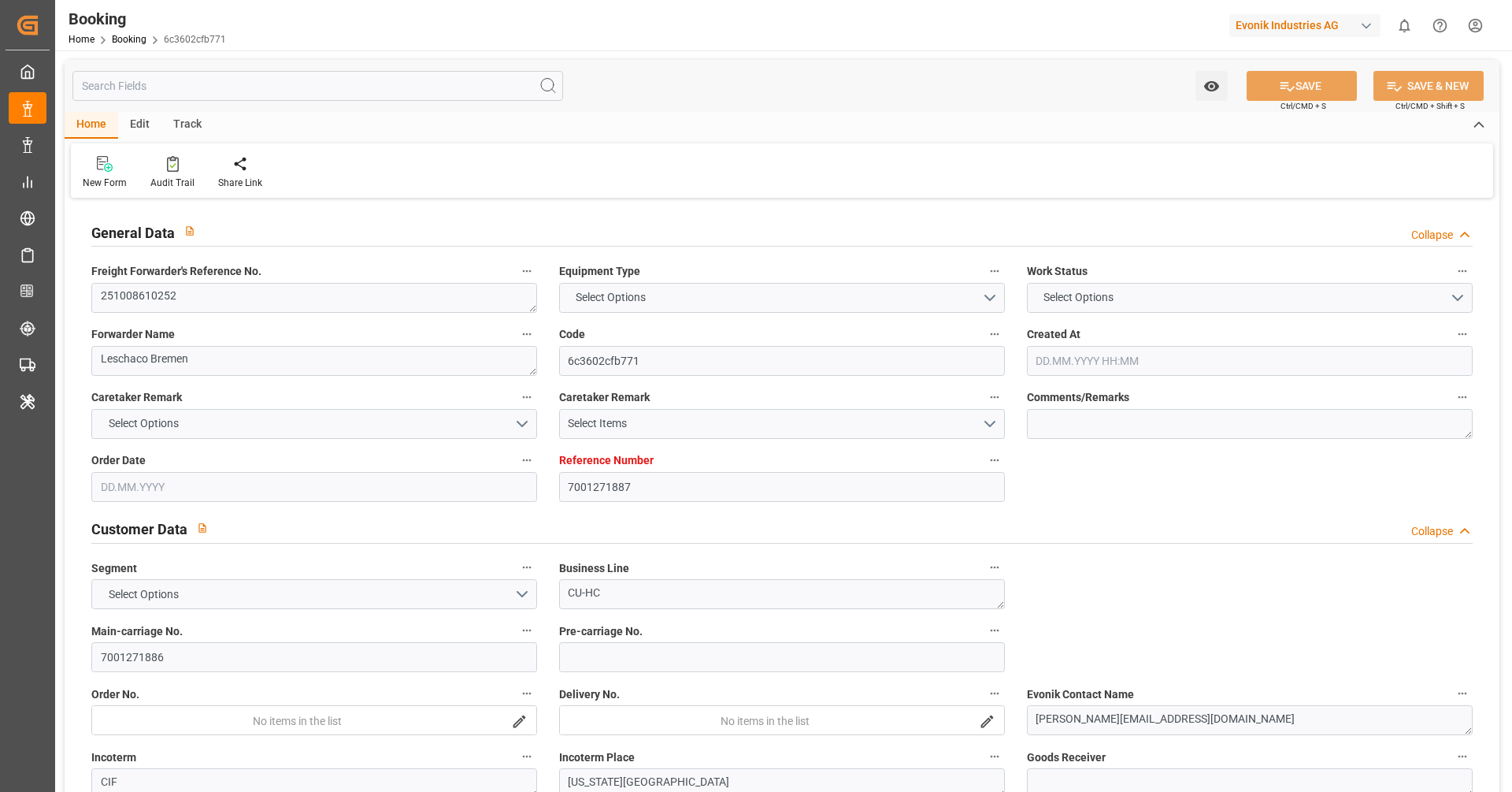
type input "7001271887"
type input "9444730"
type input "Hapag [PERSON_NAME]"
type input "Hapag Lloyd Aktiengesellschaft"
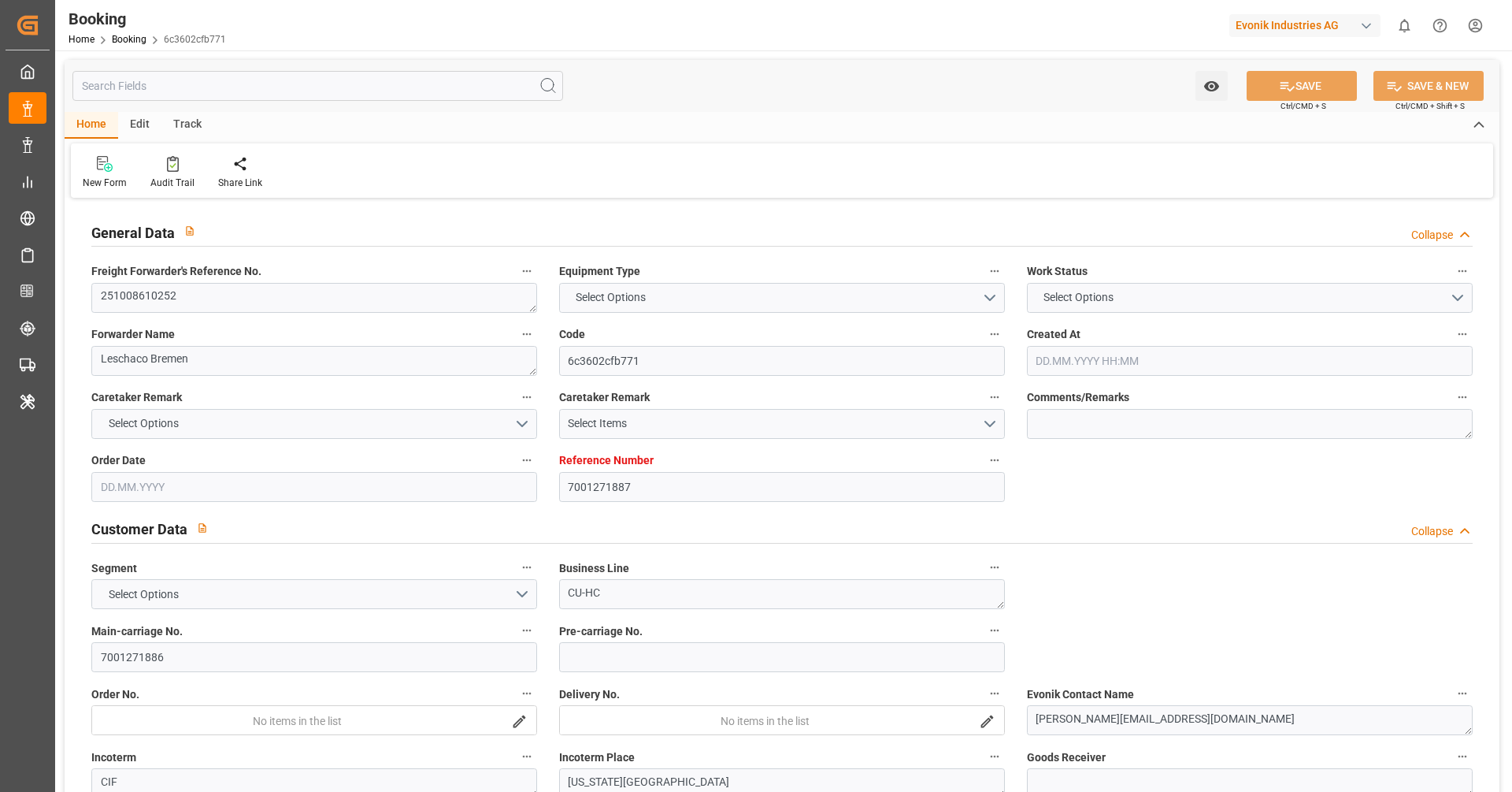
type input "NLRTM"
type input "USNYC"
type input "[DATE] 09:29"
type input "[DATE]"
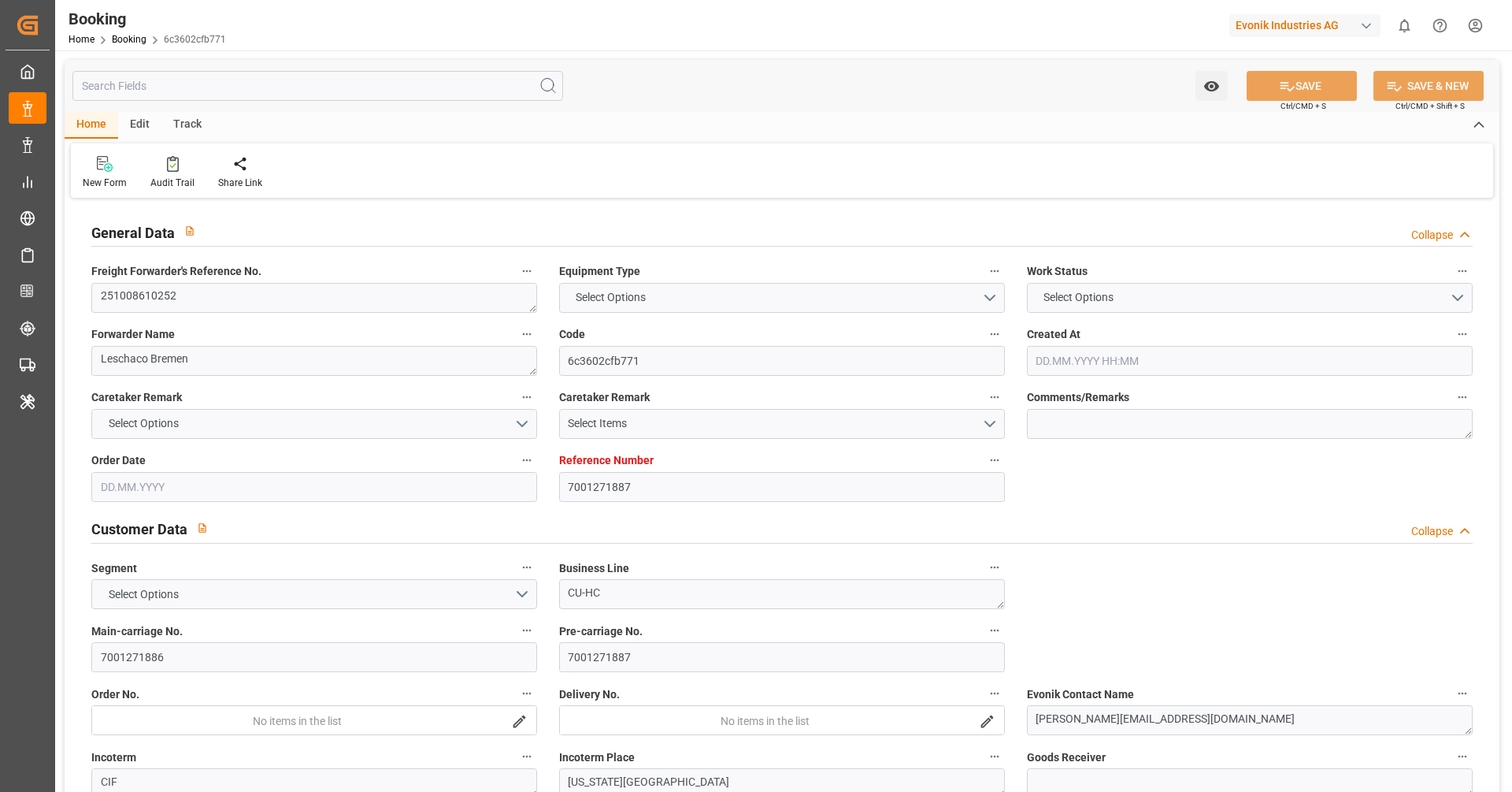
type input "[DATE]"
type input "30.09.2025 00:00"
type input "[DATE]"
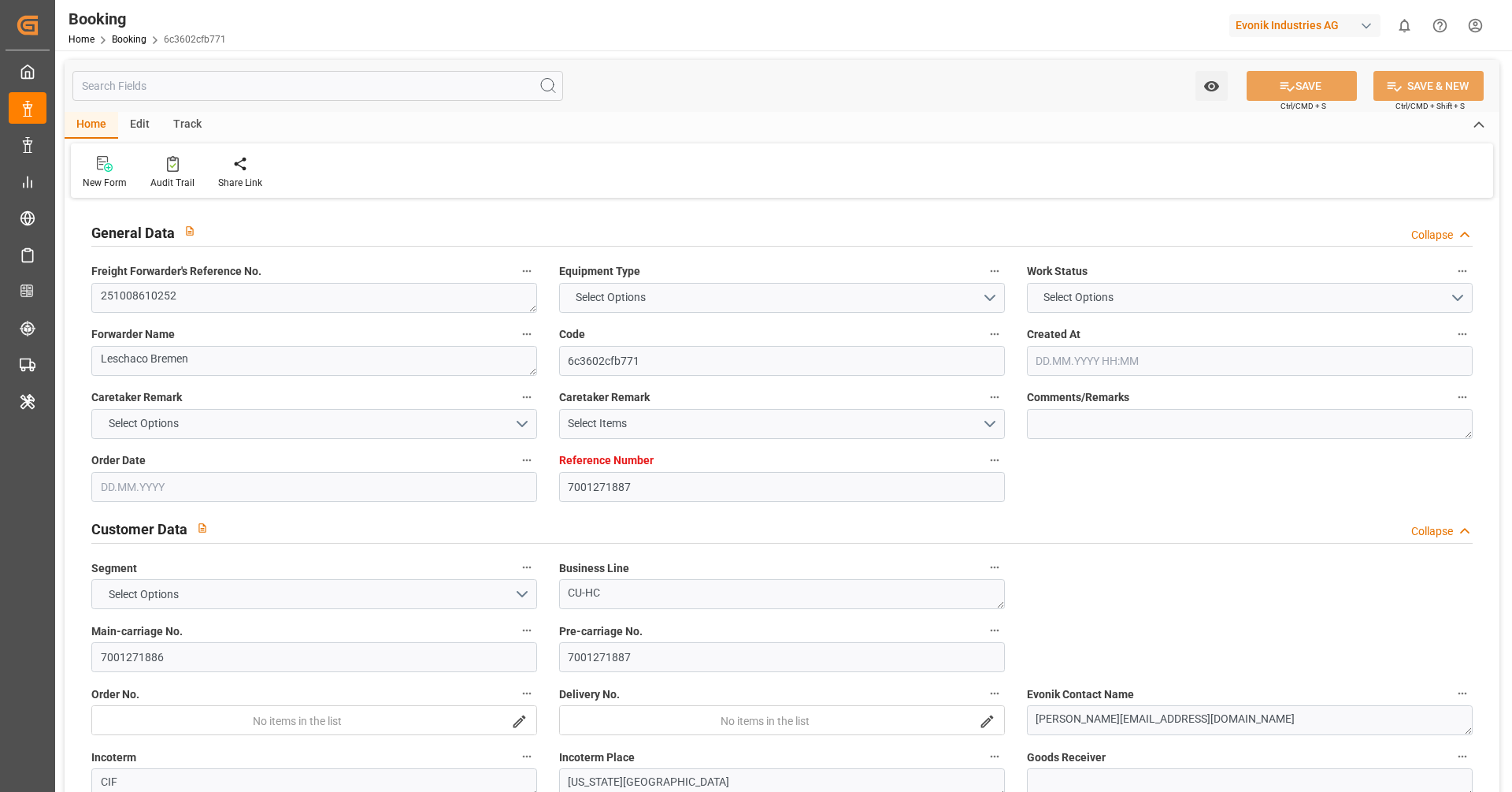
type input "10.10.2025 00:00"
type input "26.10.2025 00:00"
type input "[DATE] 00:00"
type input "15.09.2025 09:27"
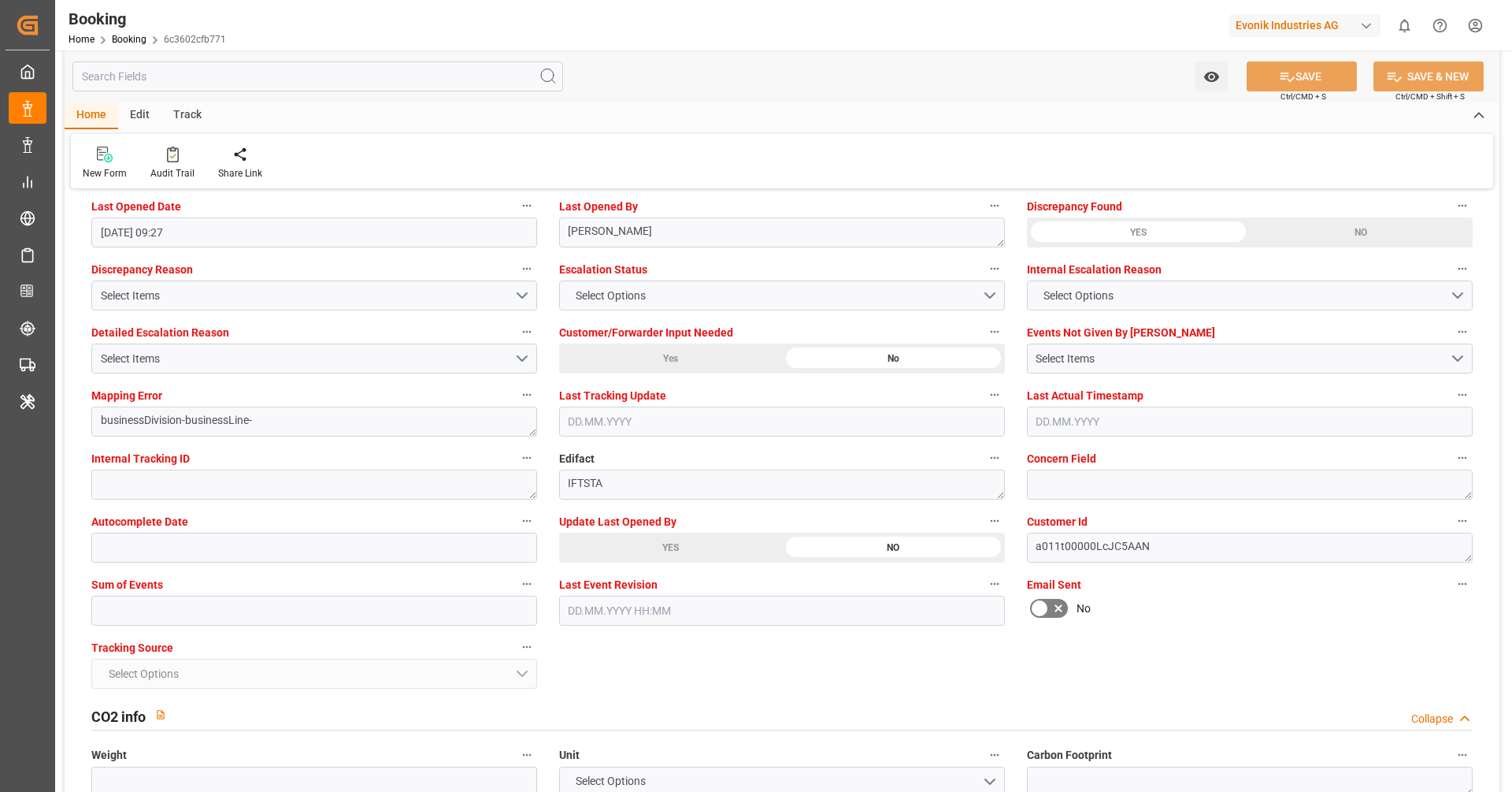
scroll to position [2914, 0]
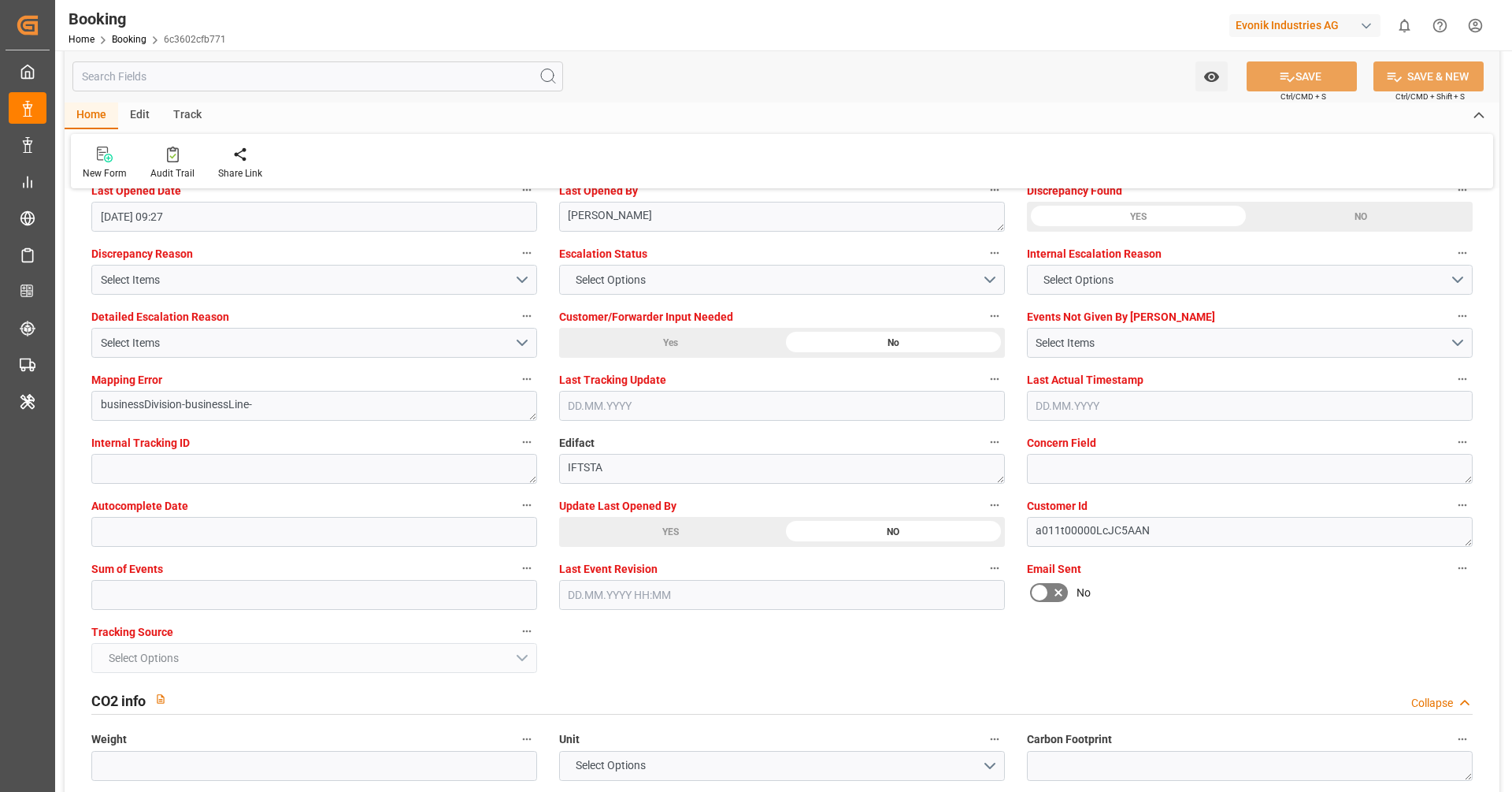
click at [699, 529] on div "YES" at bounding box center [671, 532] width 223 height 30
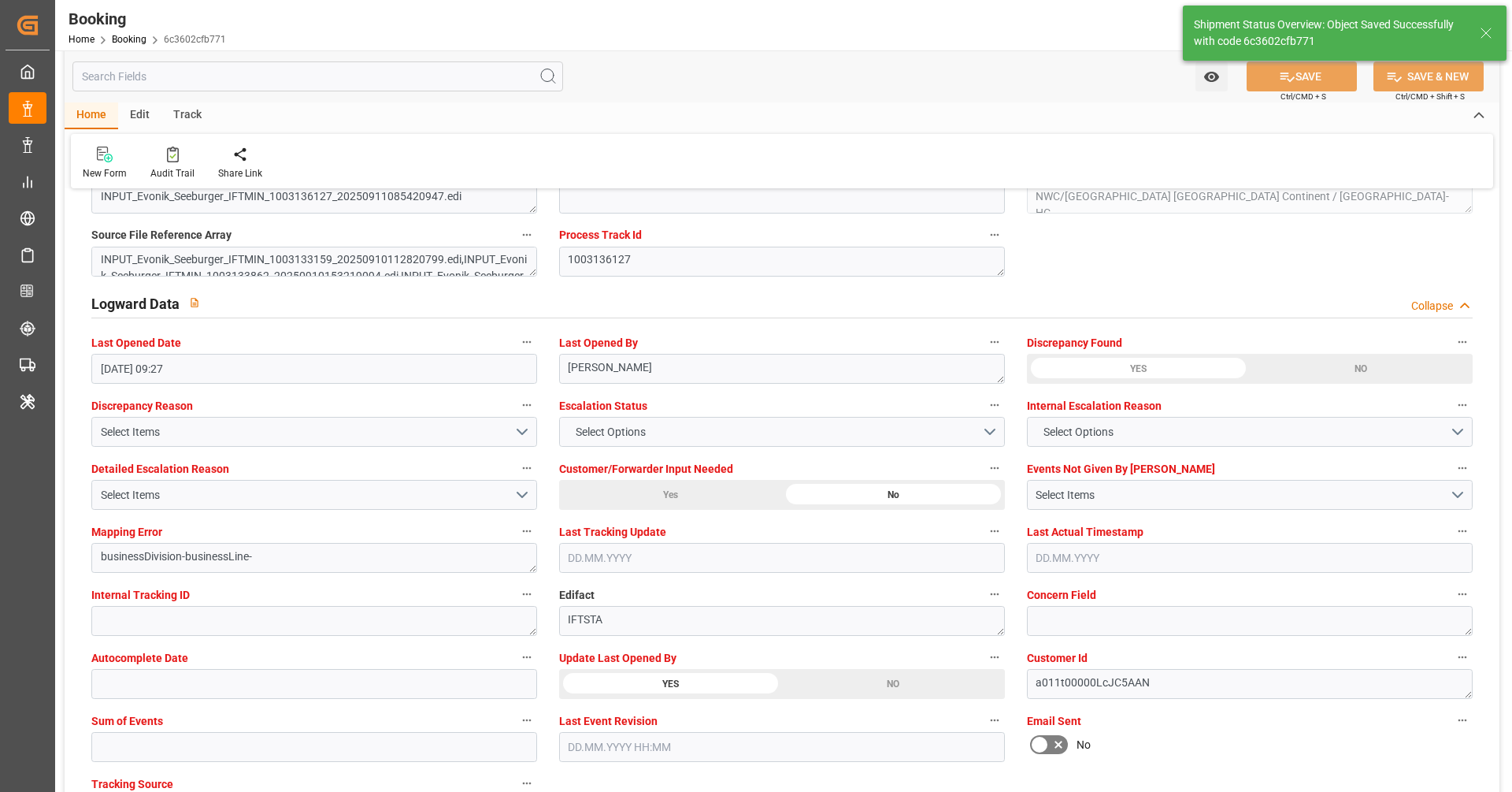
type textarea "[PERSON_NAME]"
type input "16.09.2025 08:13"
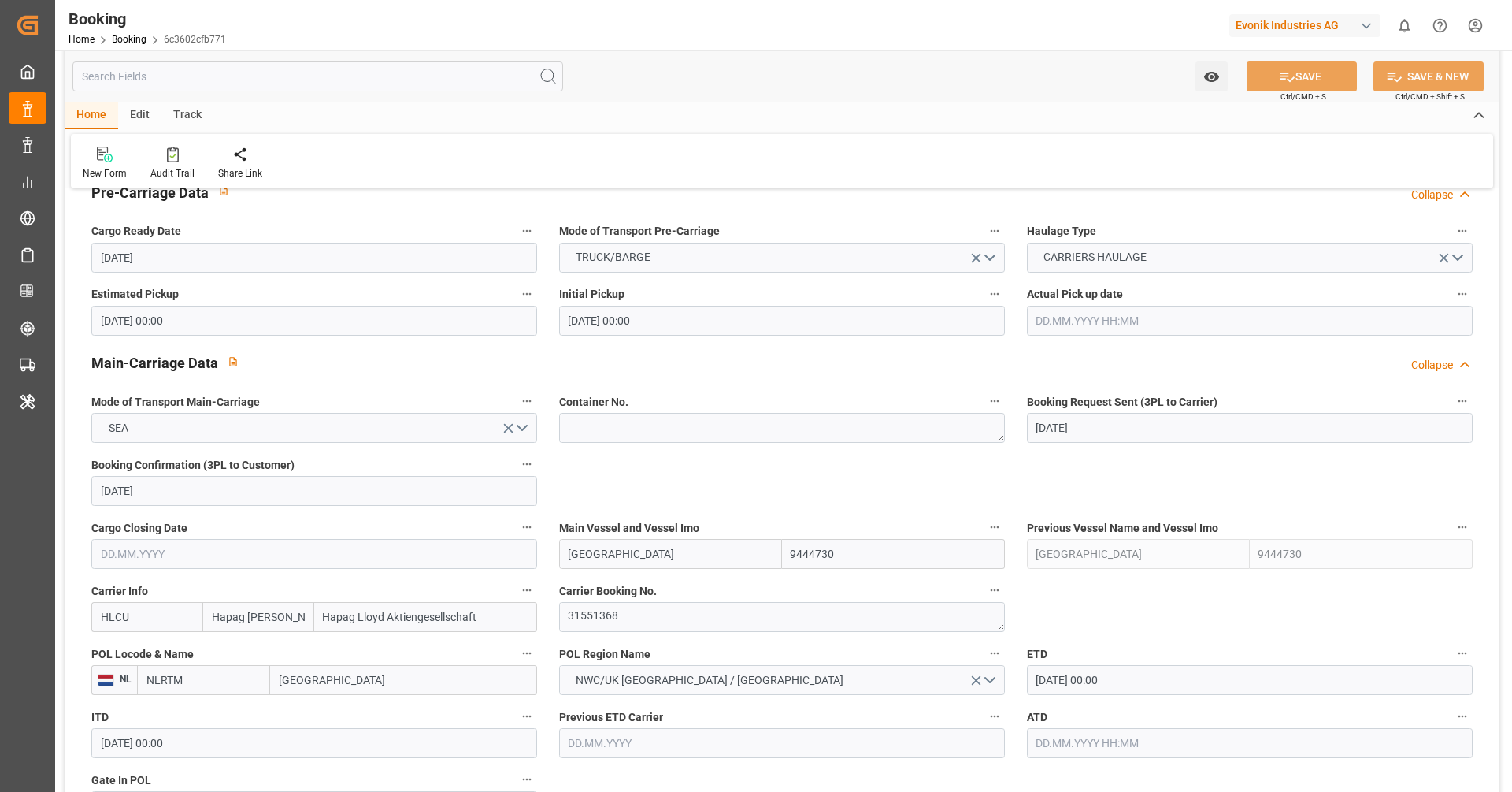
scroll to position [818, 0]
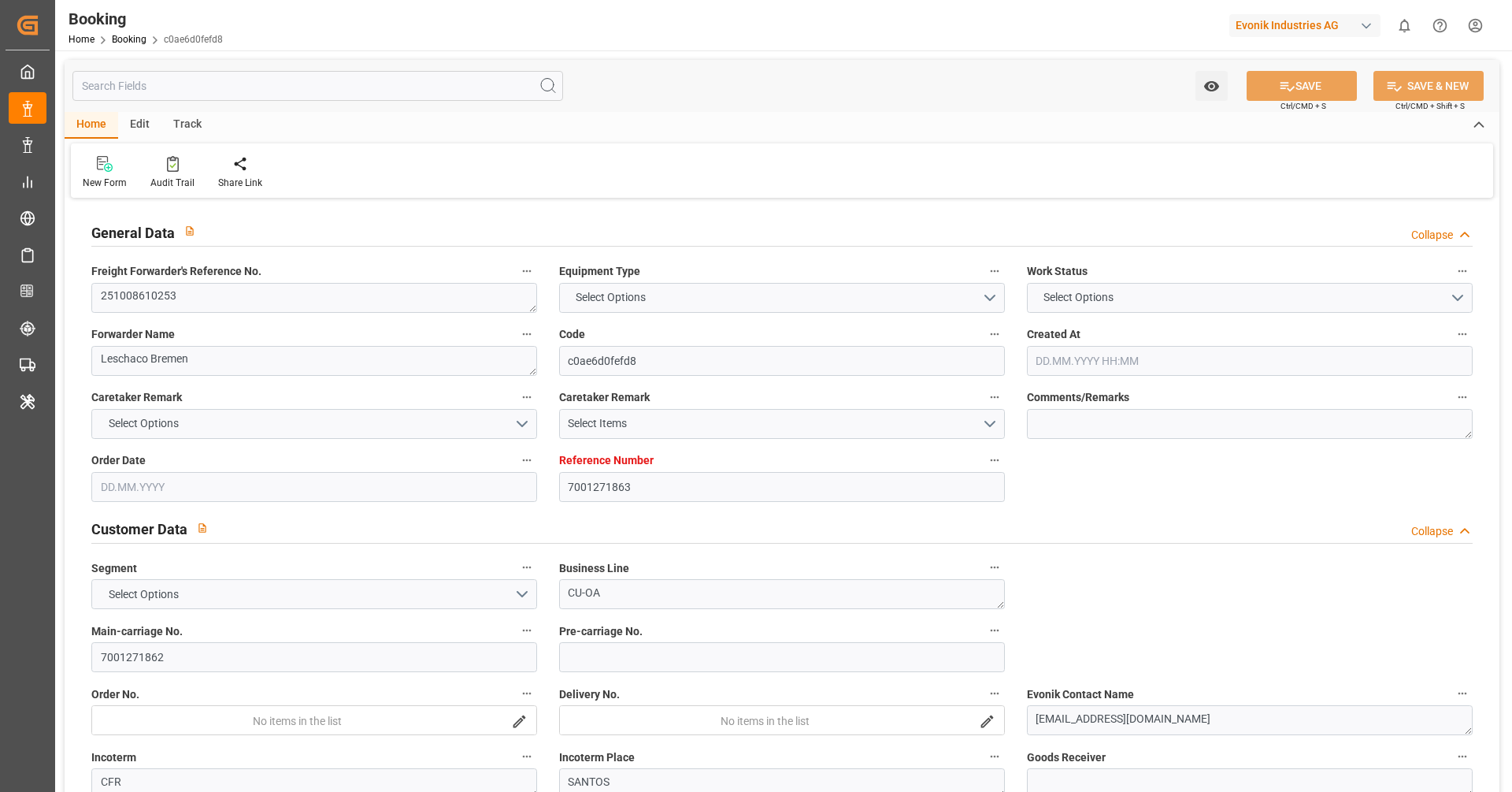
type input "7001271863"
type input "1016654"
type input "Hapag [PERSON_NAME]"
type input "Hapag Lloyd Aktiengesellschaft"
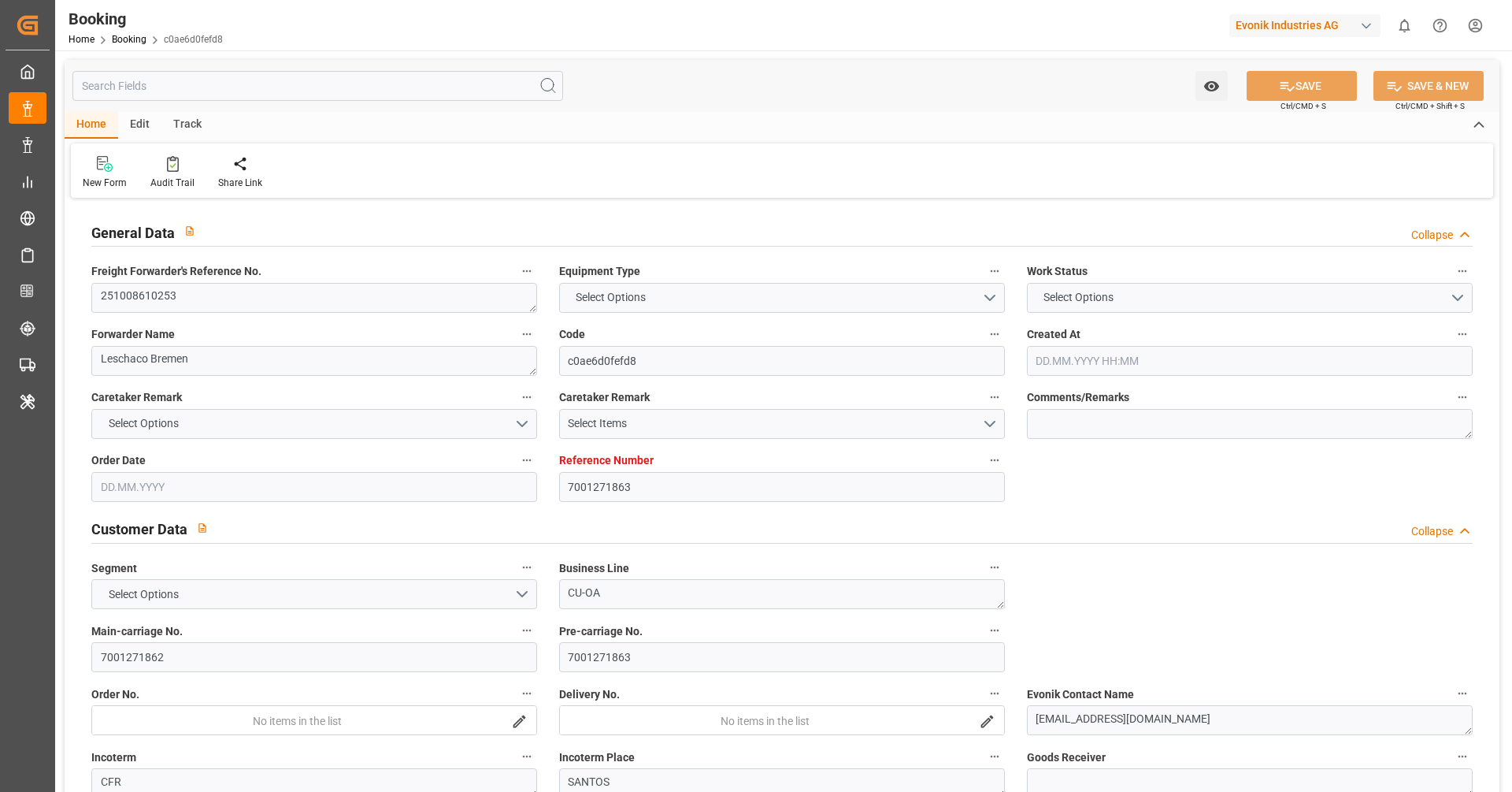
type input "BEANR"
type input "BRSSZ"
type input "[DATE] 09:15"
type input "[DATE]"
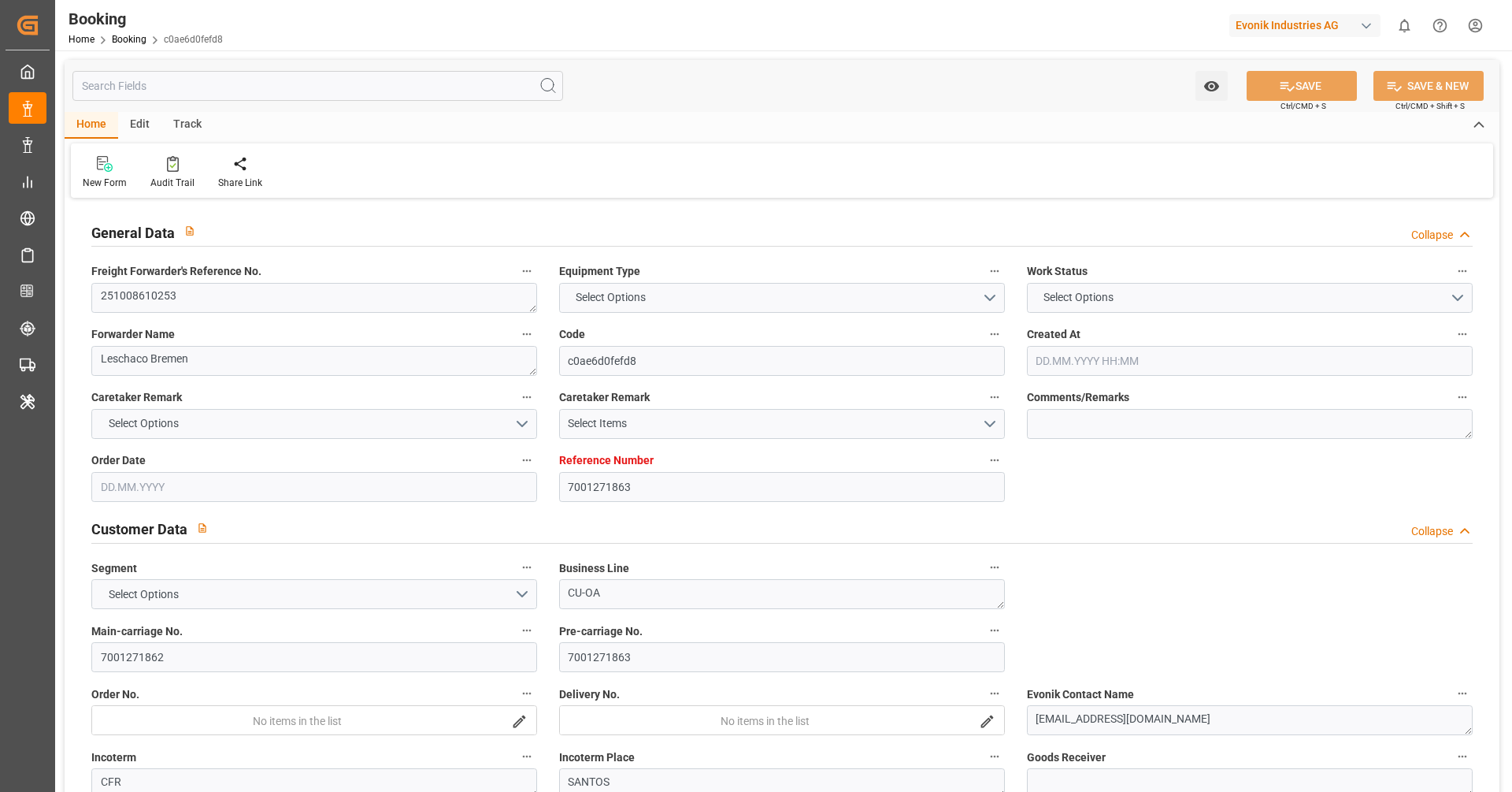
type input "[DATE]"
type input "[DATE] 00:00"
type input "11.09.2025"
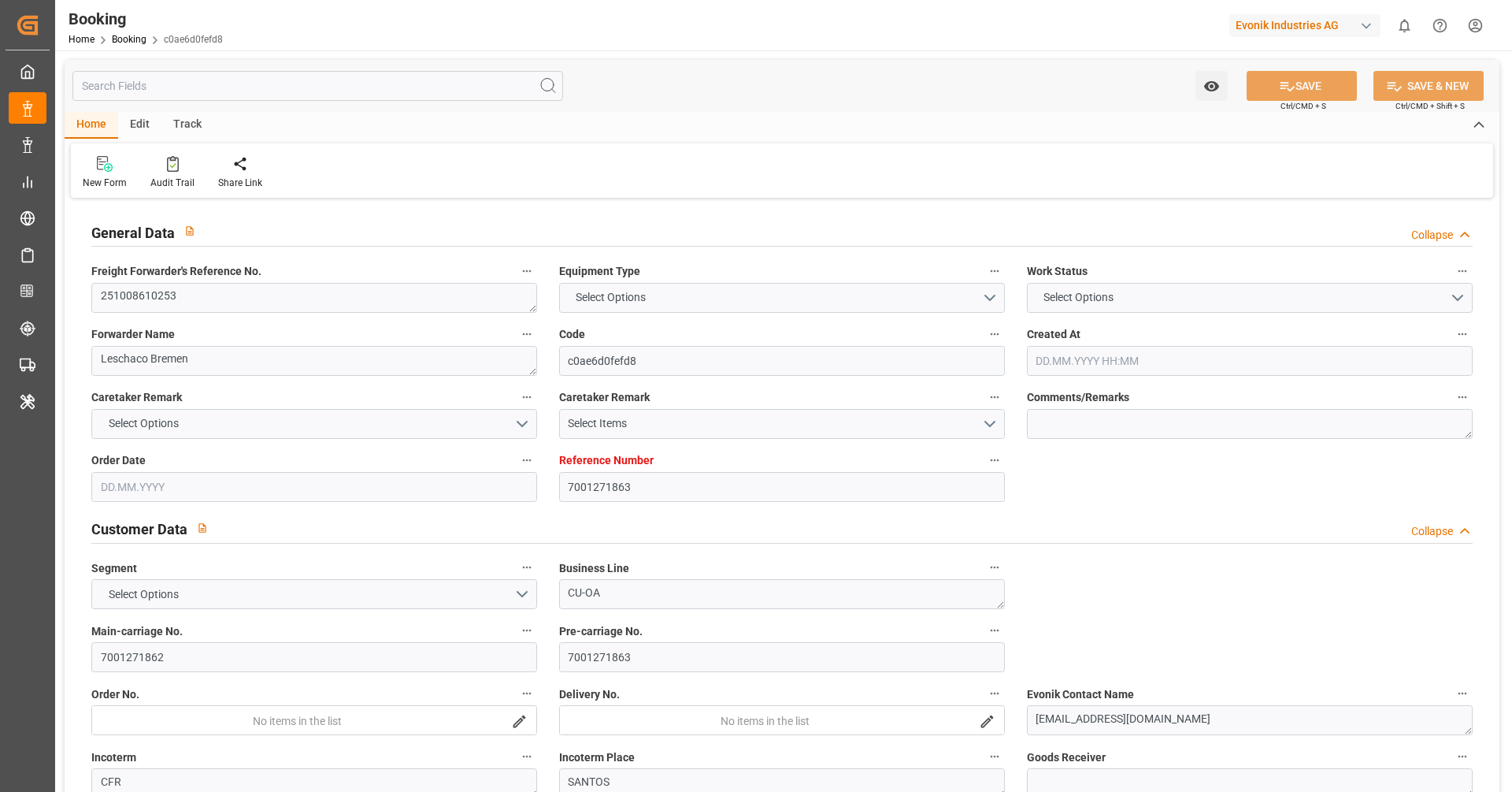
type input "[DATE] 00:00"
type input "28.10.2025 00:00"
type input "01.11.2025 00:00"
type input "[DATE] 09:28"
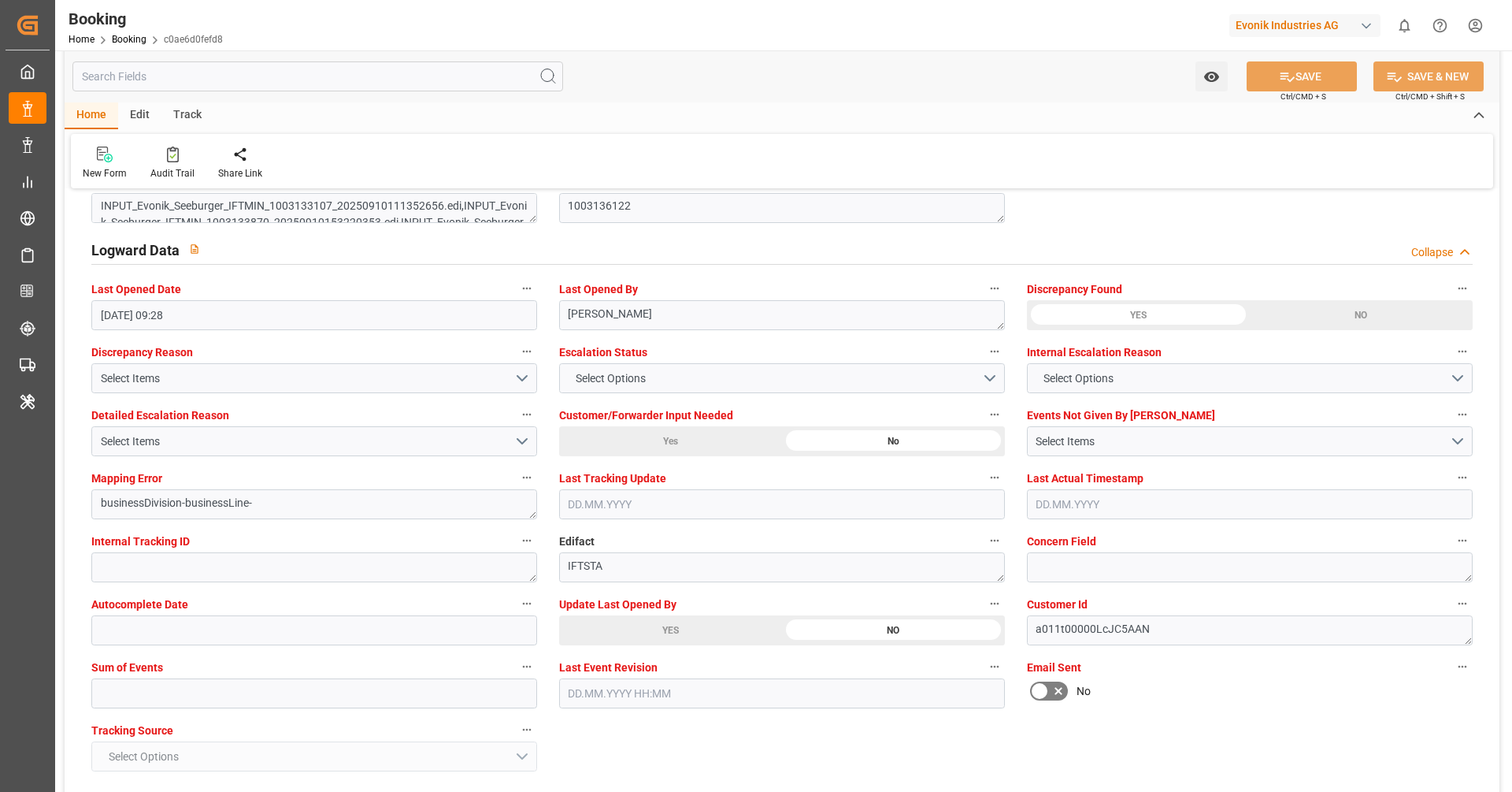
scroll to position [2818, 0]
click at [684, 622] on div "YES" at bounding box center [671, 628] width 223 height 30
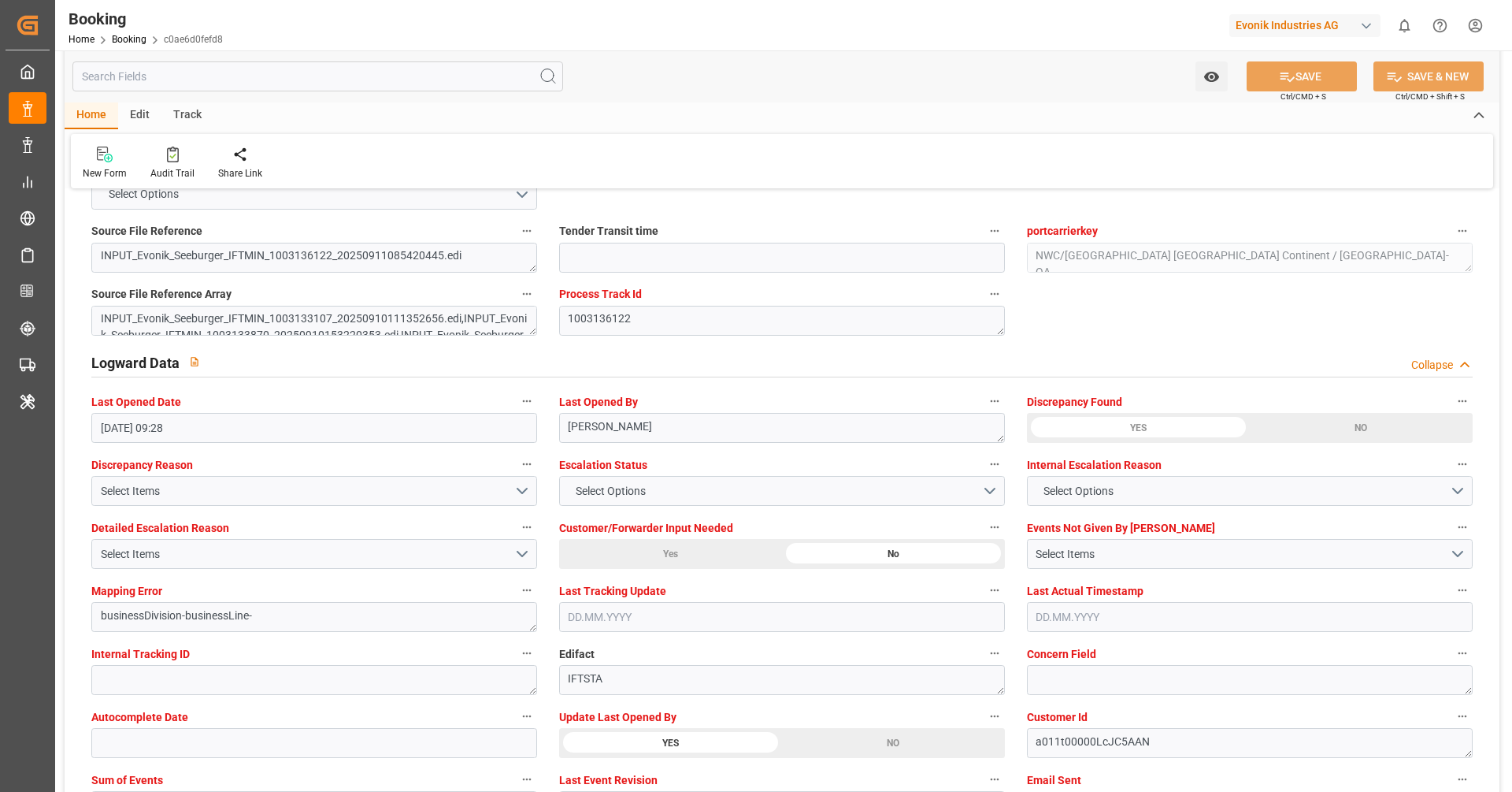
scroll to position [2253, 0]
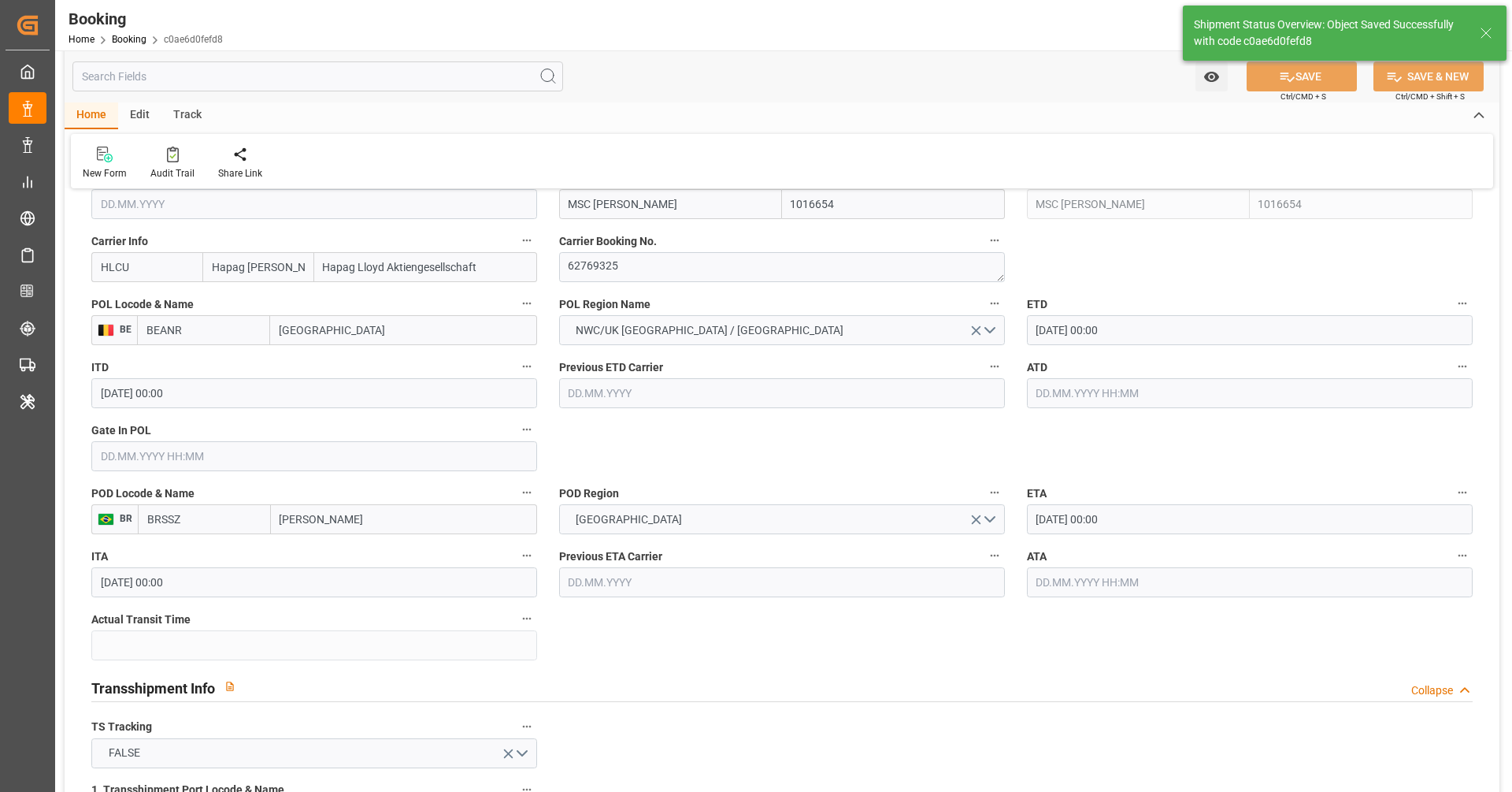
type textarea "[PERSON_NAME]"
type input "16.09.2025 08:14"
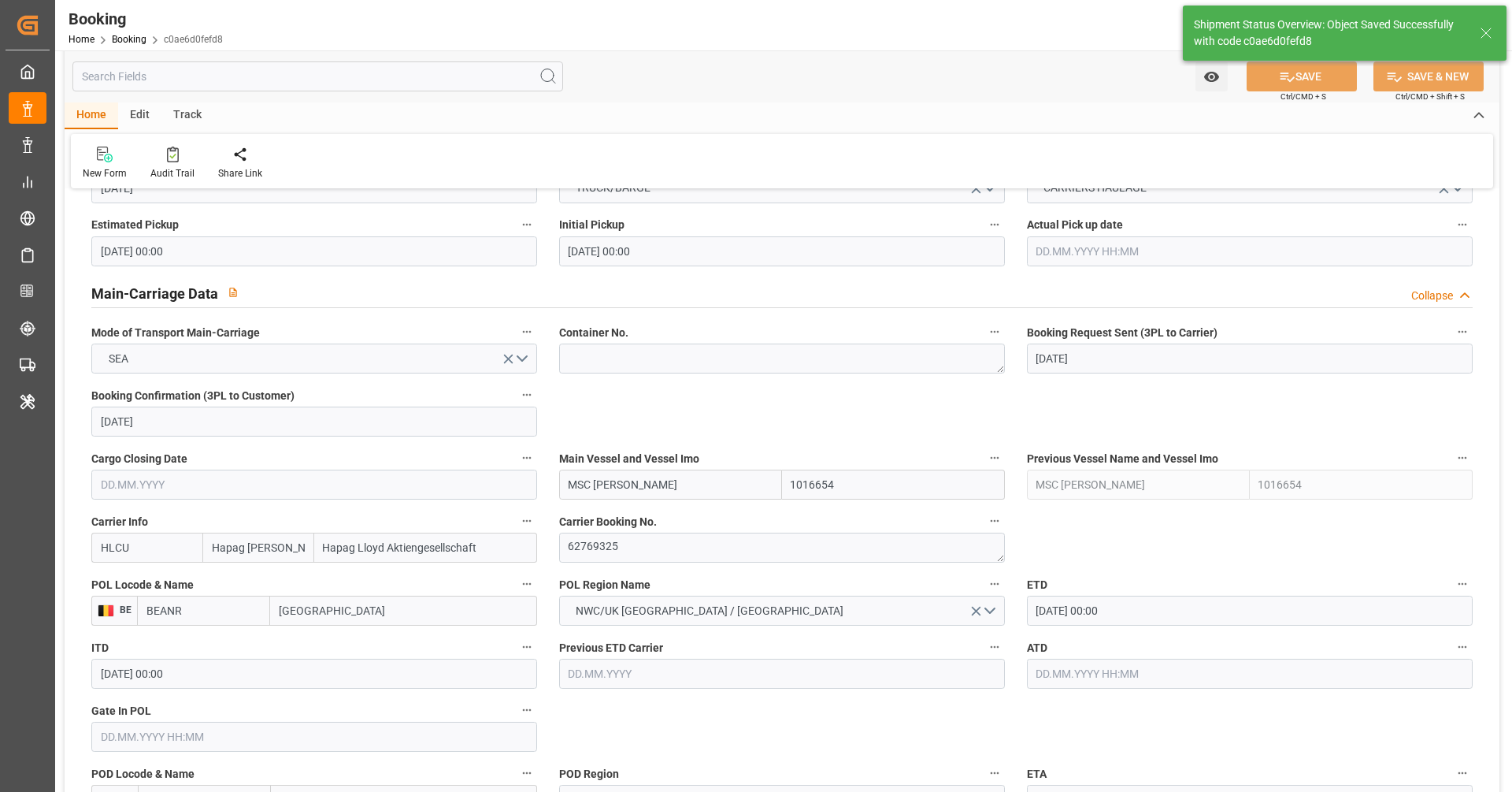
scroll to position [852, 0]
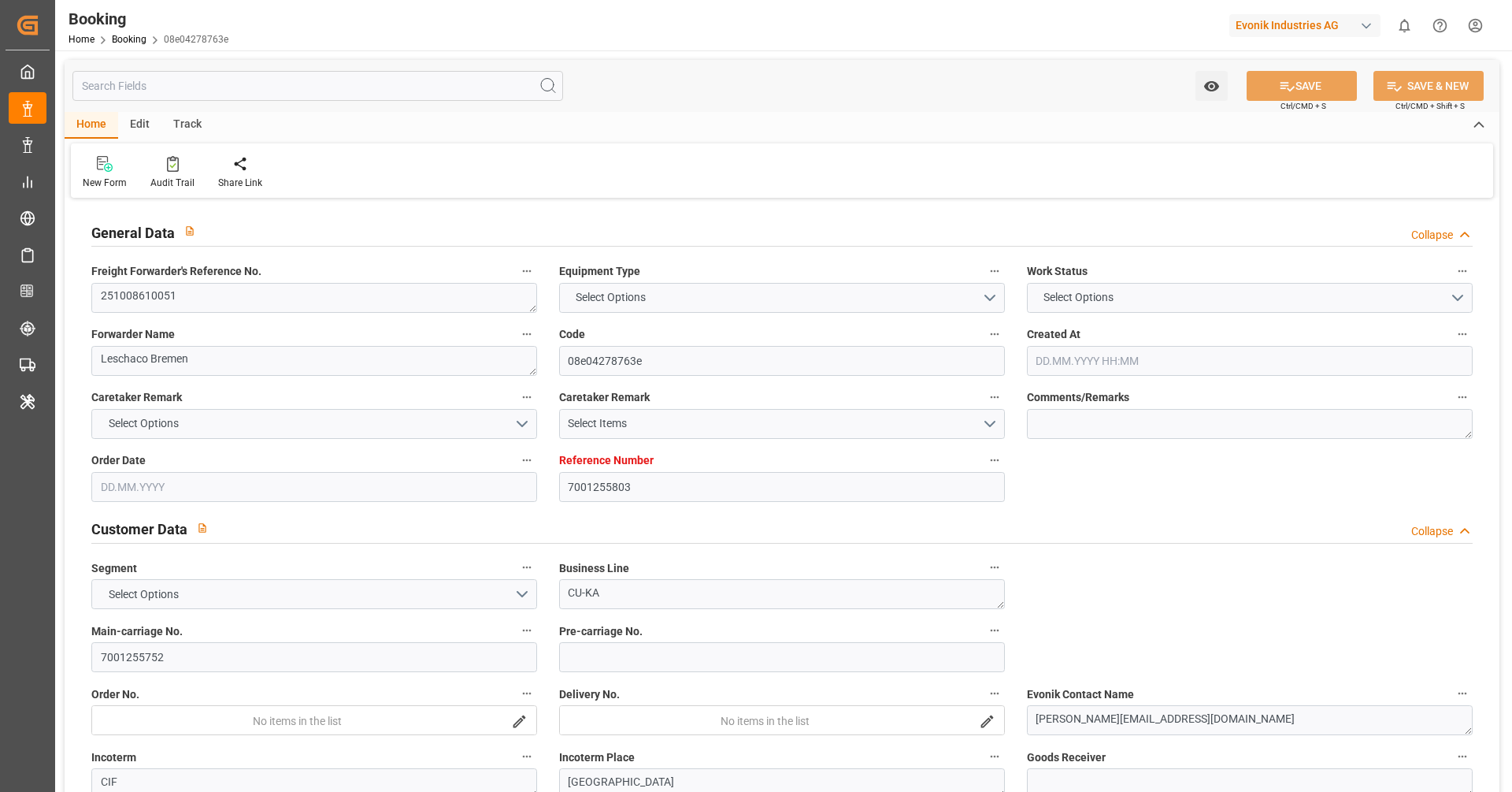
type input "7001255803"
type input "9778832"
type input "Hapag [PERSON_NAME]"
type input "Hapag Lloyd Aktiengesellschaft"
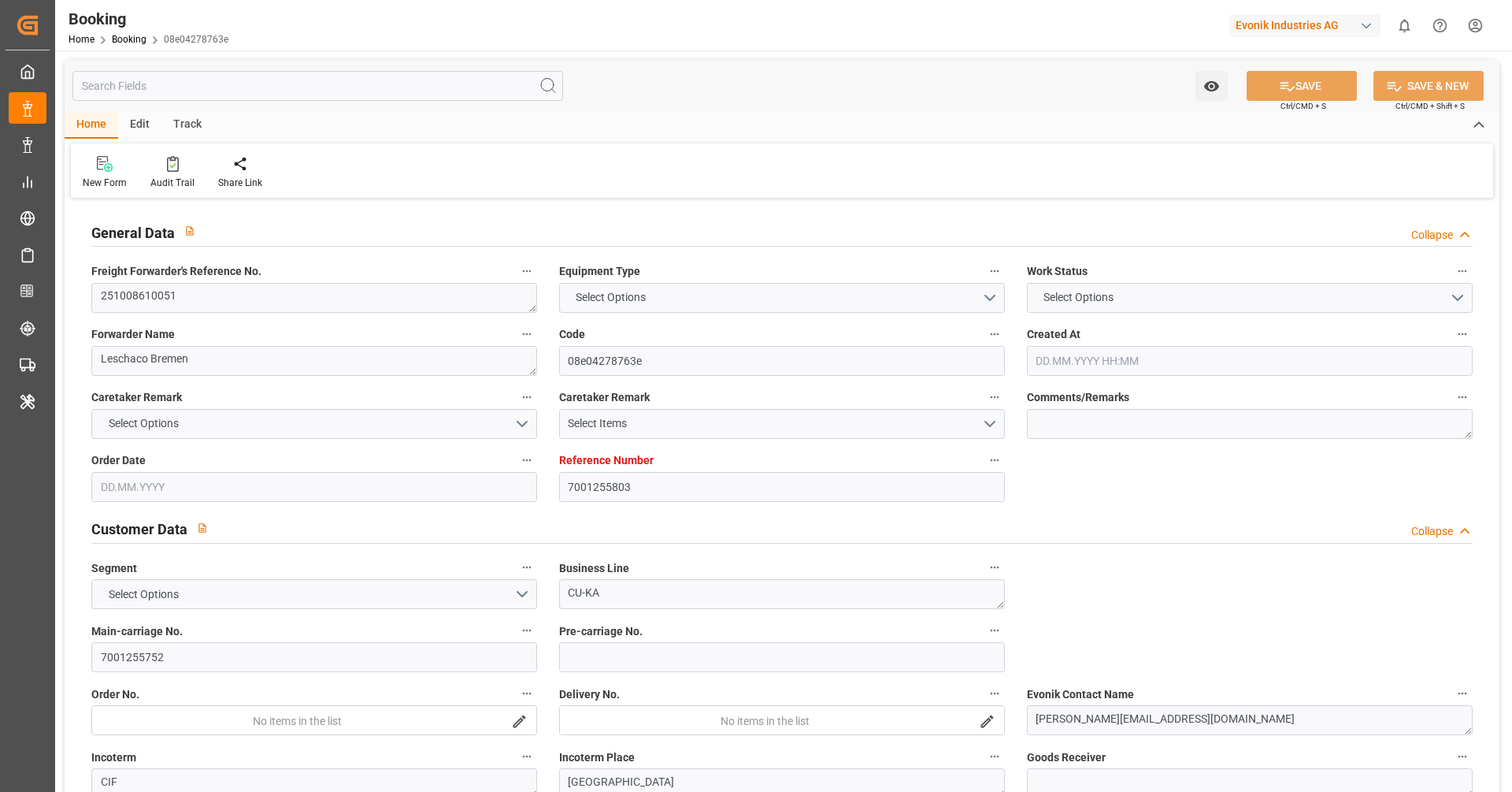
type input "NLRTM"
type input "CNSGH"
type input "22.08.2025 08:25"
type input "22.08.2025"
type input "20.11.2025"
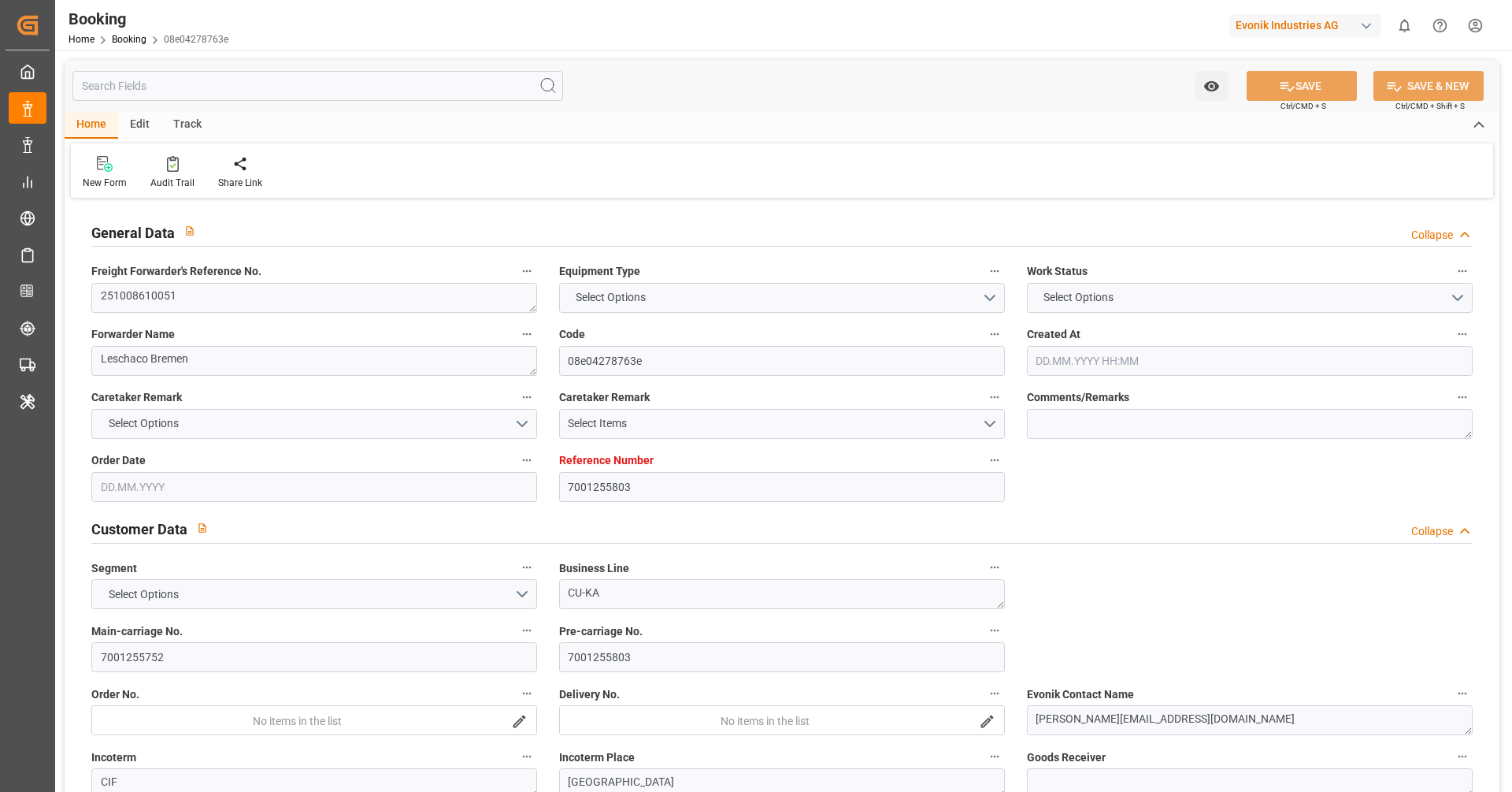
type input "24.09.2025"
type input "26.09.2025 00:00"
type input "26.08.2025"
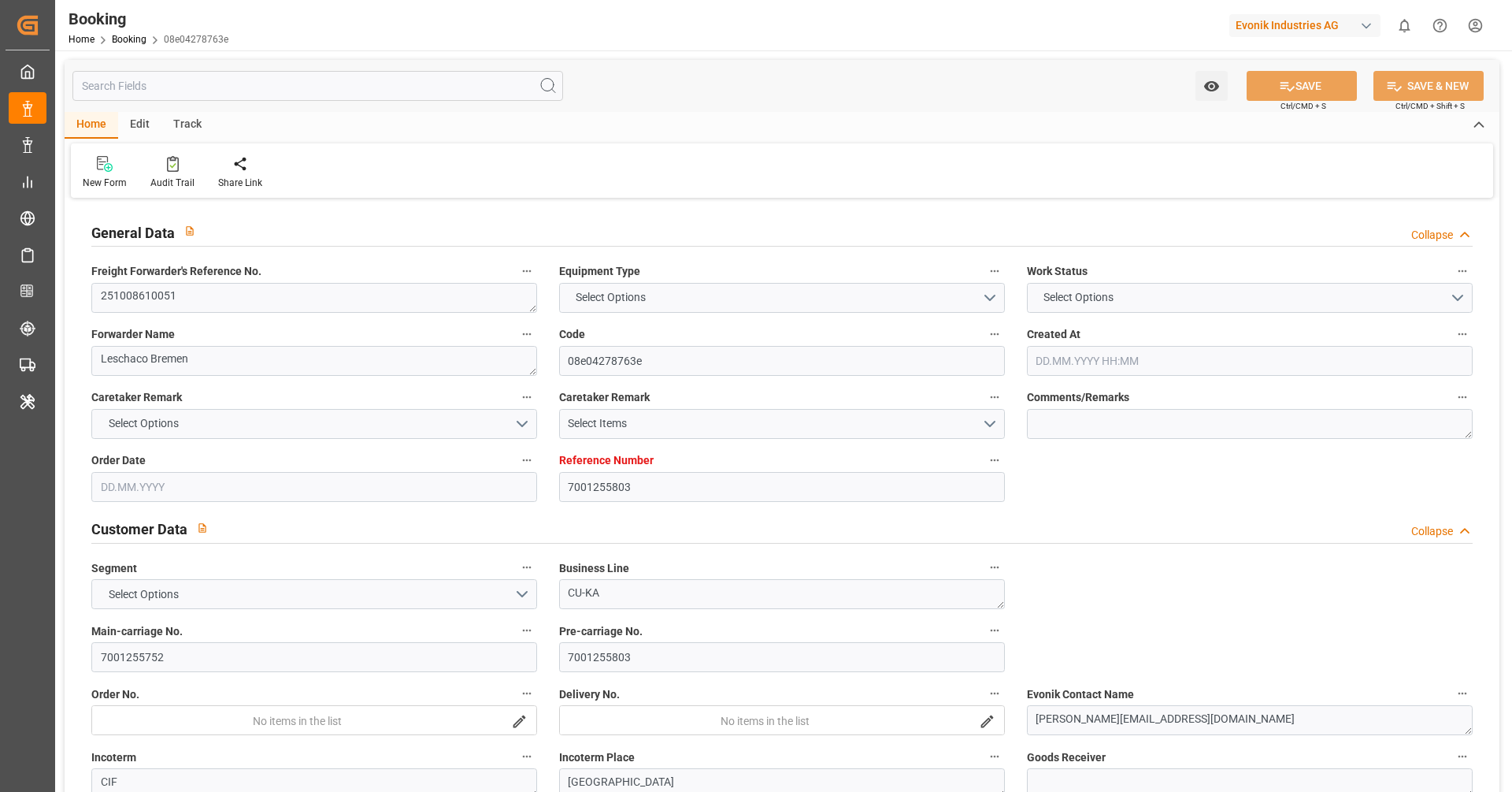
type input "05.10.2025 00:00"
type input "15.11.2025 00:00"
type input "20.11.2025 00:00"
type input "22.08.2025"
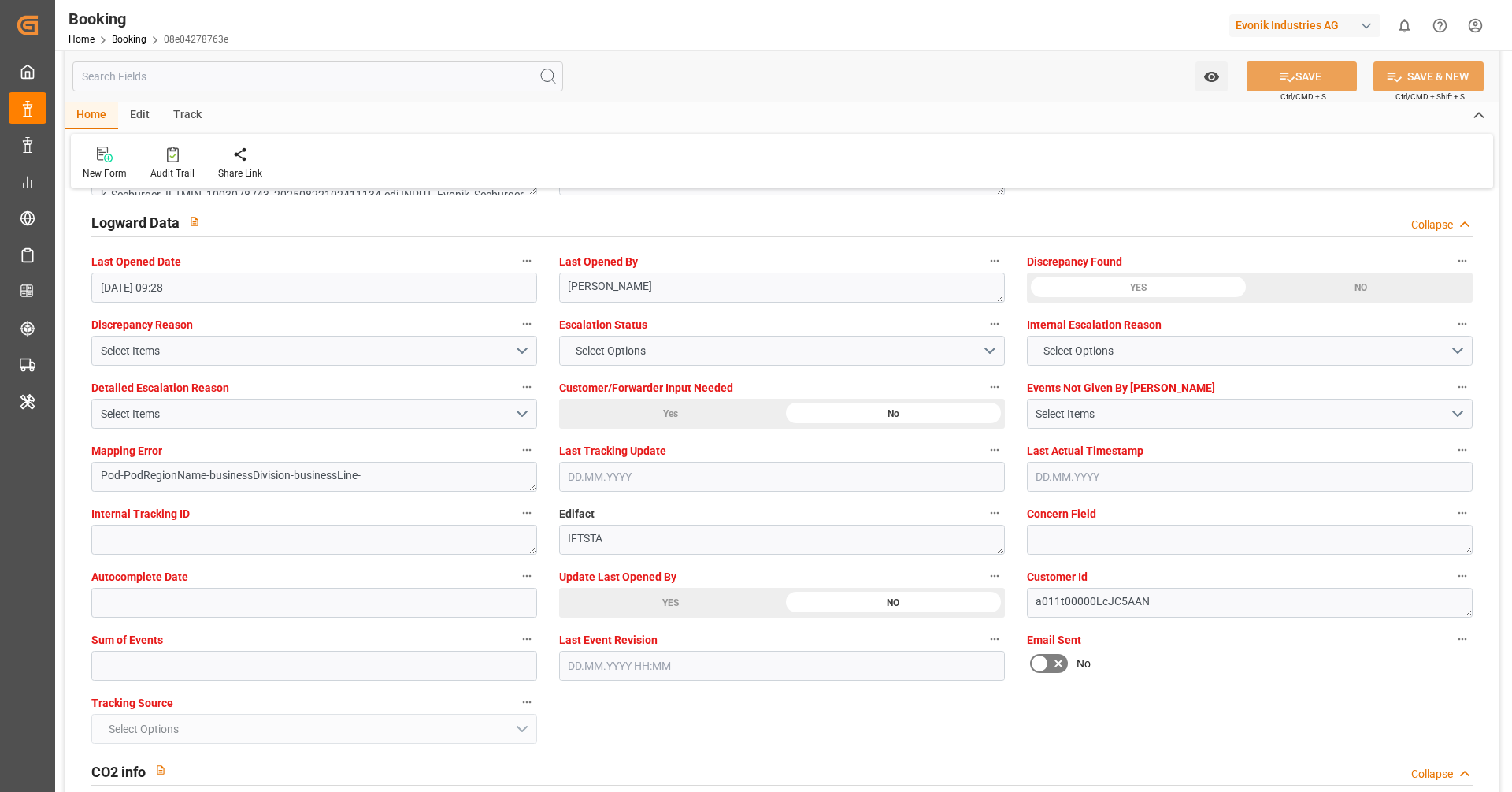
scroll to position [2876, 0]
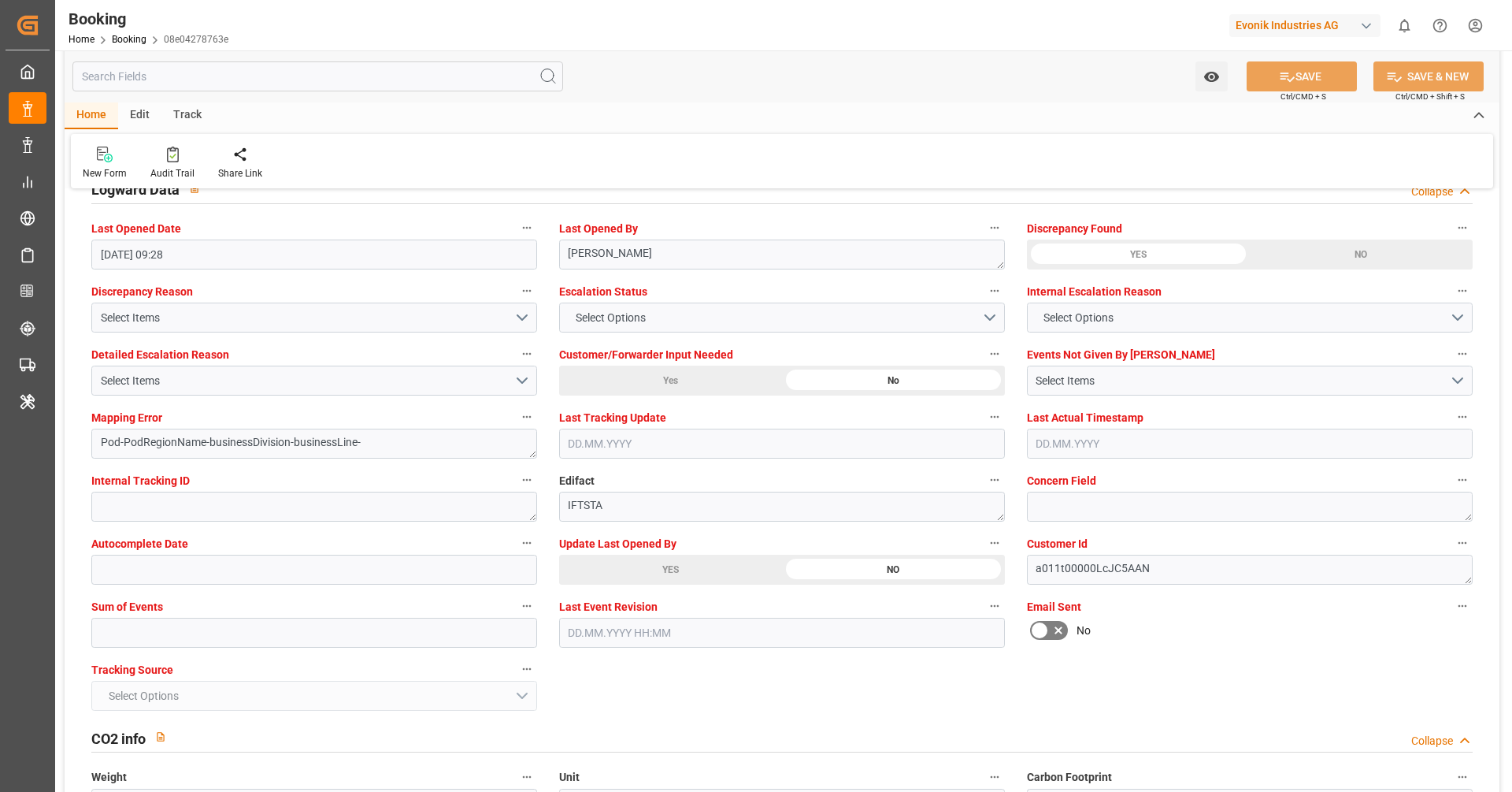
click at [634, 570] on div "YES" at bounding box center [671, 569] width 223 height 30
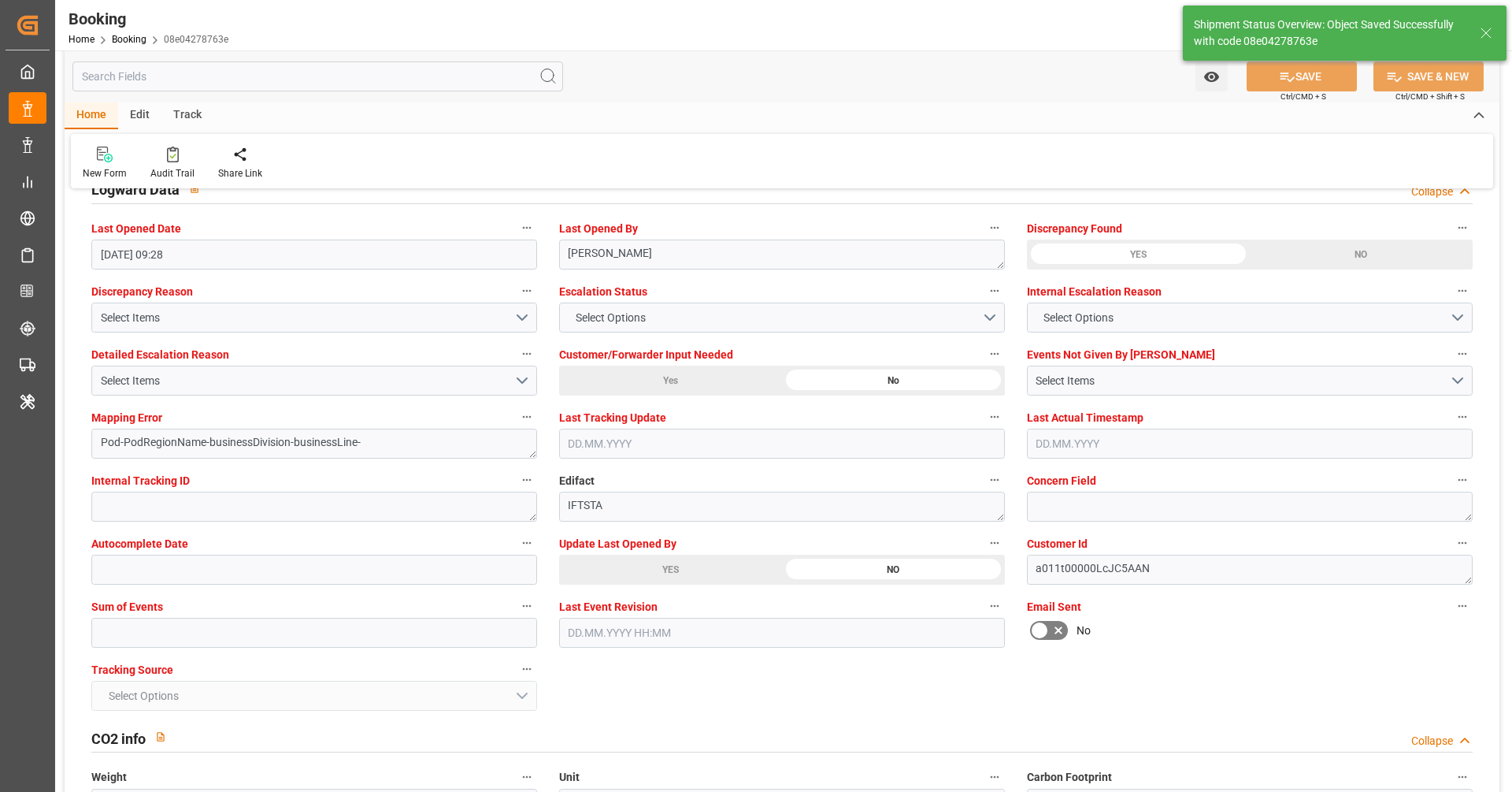
type input "16.09.2025 08:16"
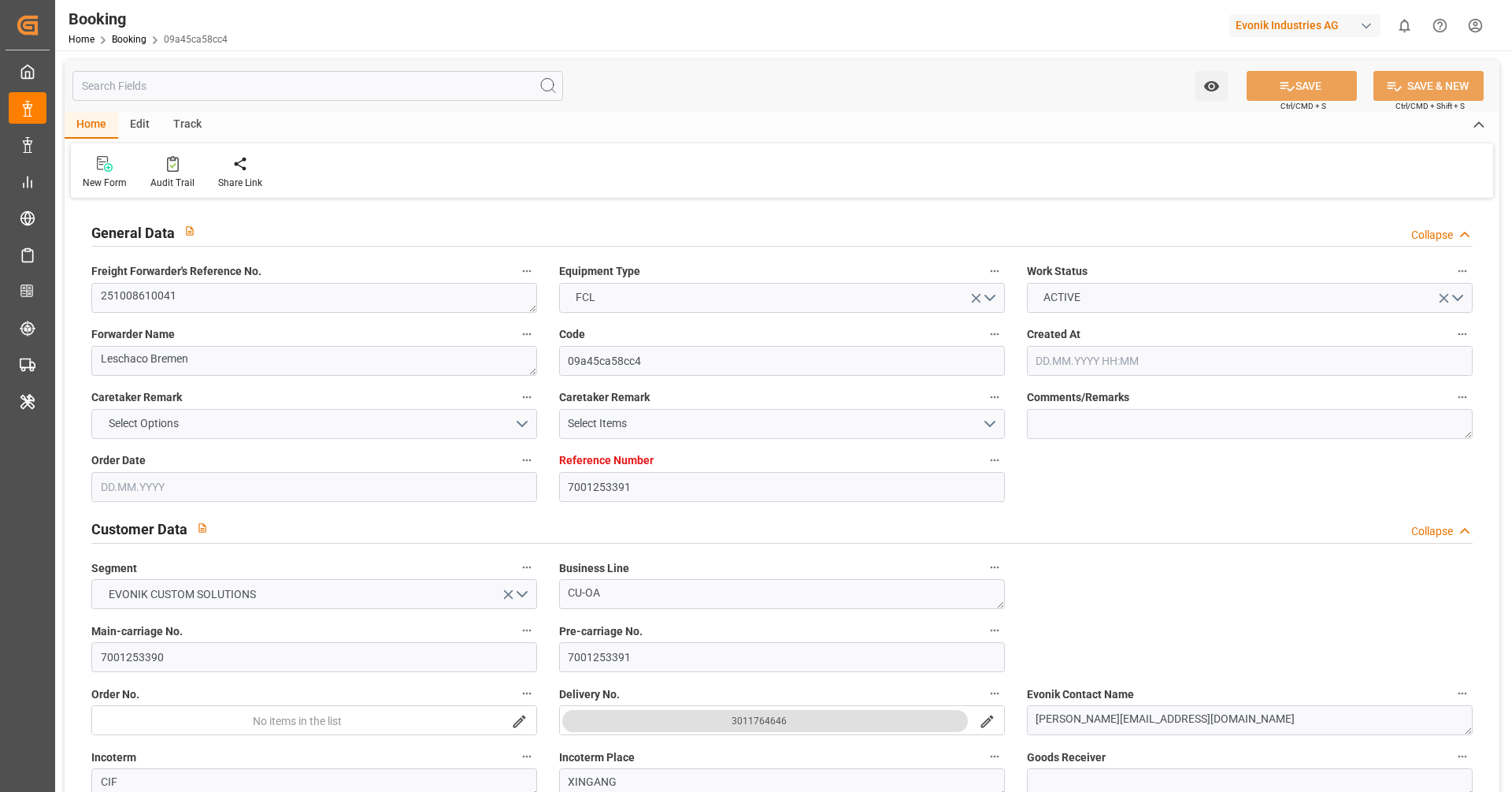
type input "[DATE] 08:16"
type input "[DATE]"
type input "[DATE] 00:00"
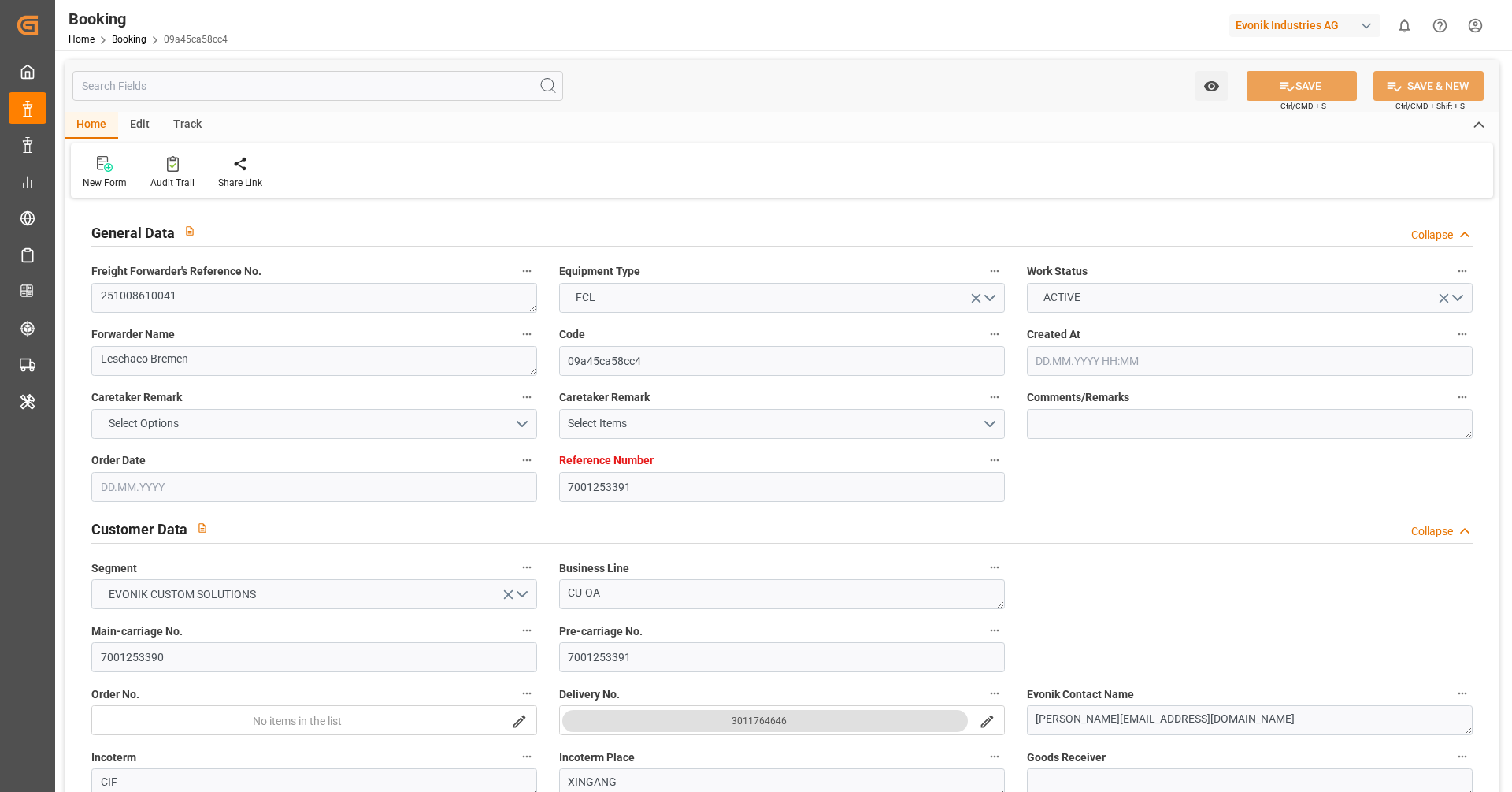
type input "[DATE] 00:00"
type input "[DATE]"
type input "[DATE] 00:00"
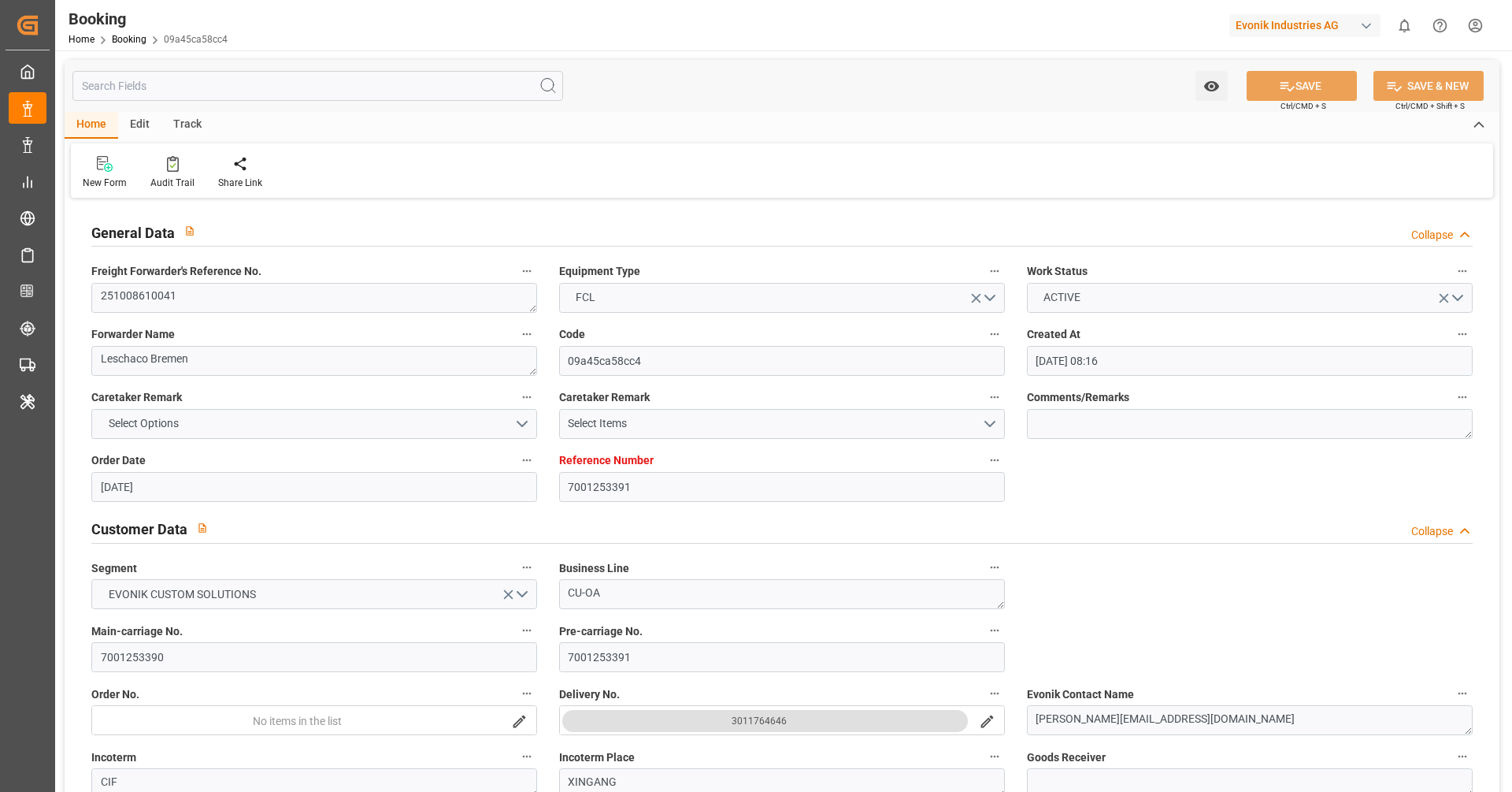
type input "[DATE] 00:00"
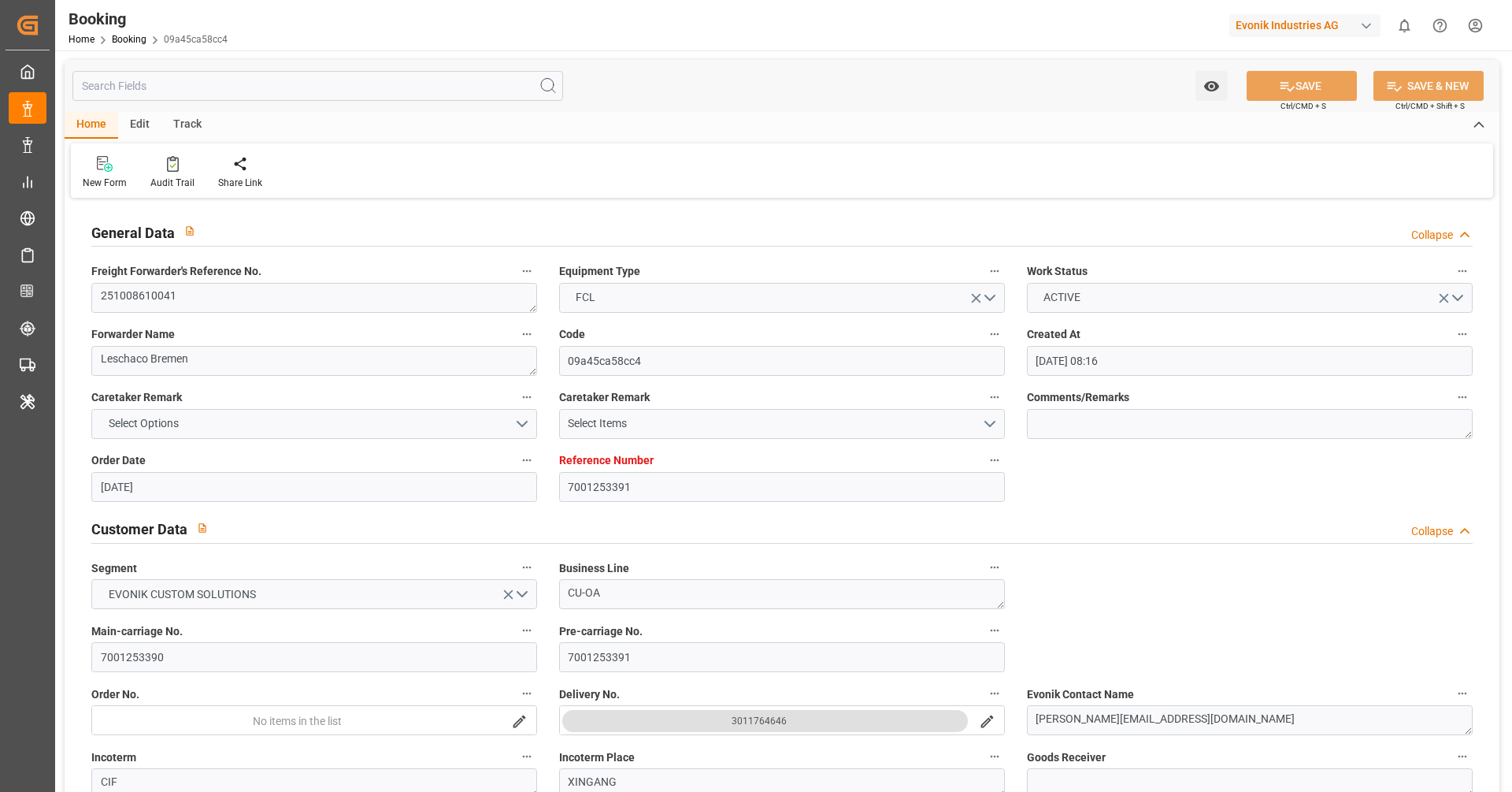
type input "[DATE] 00:00"
type input "[DATE]"
type input "[DATE] 09:28"
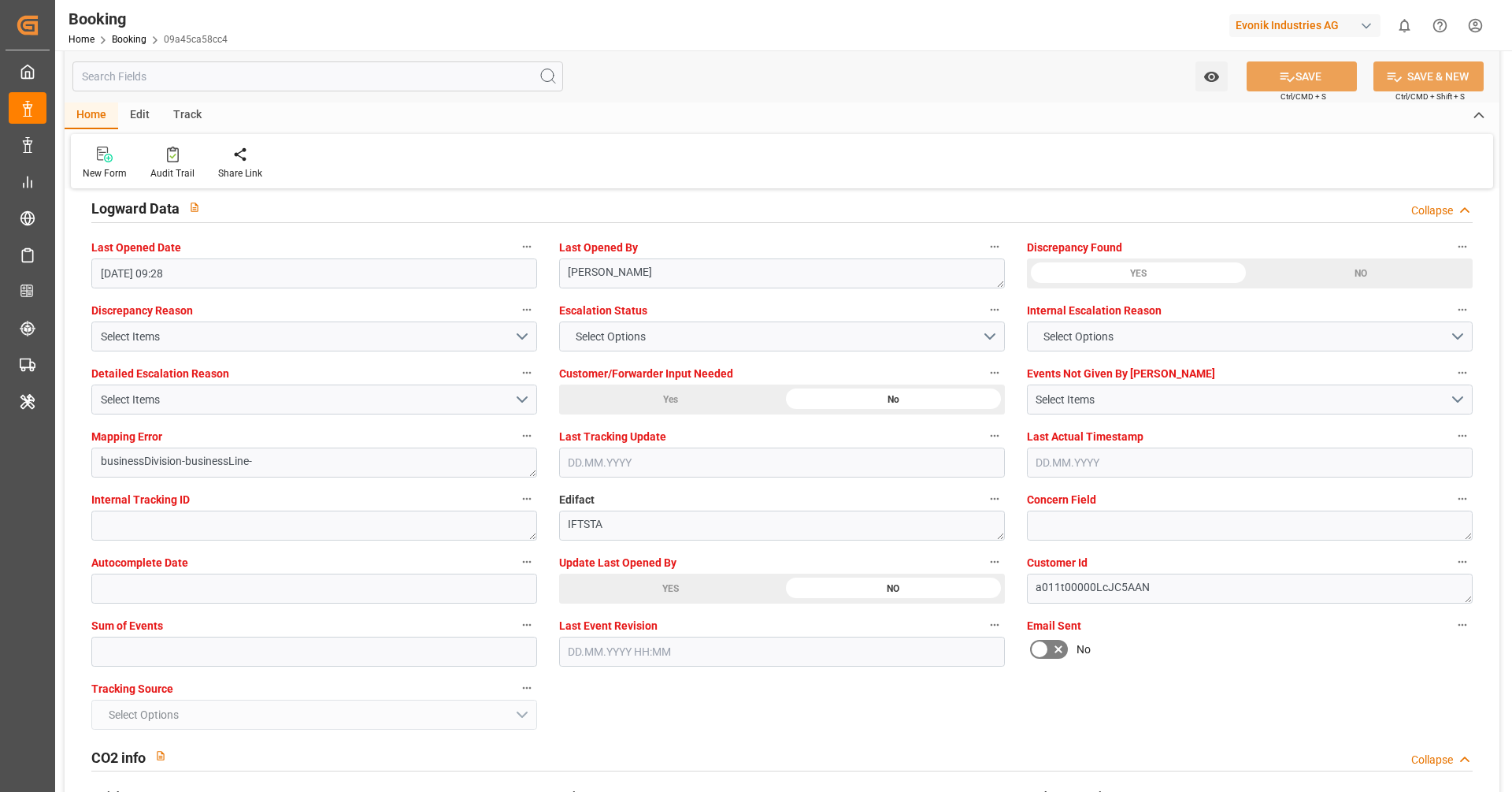
scroll to position [2876, 0]
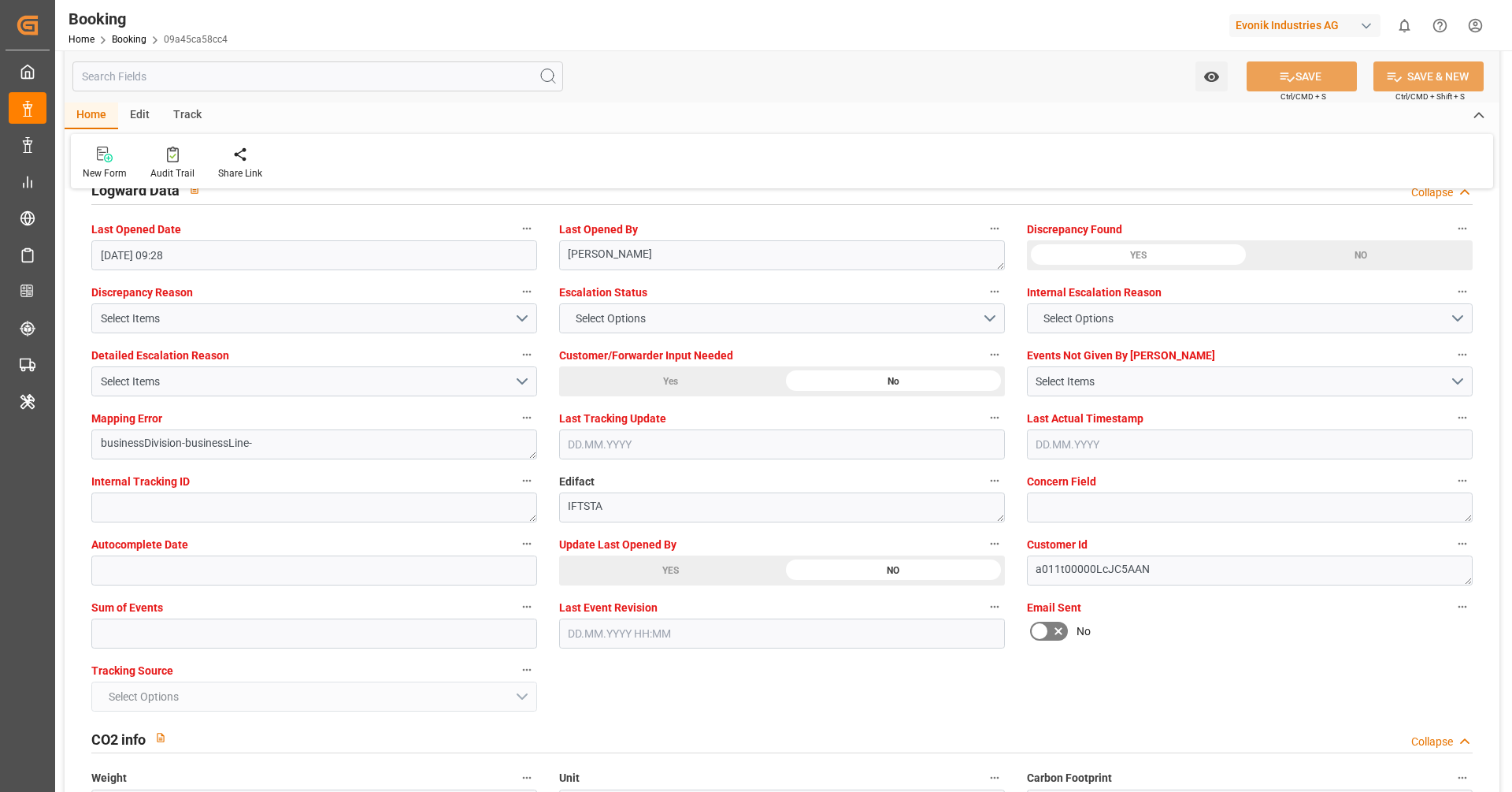
click at [679, 560] on div "YES" at bounding box center [671, 570] width 223 height 30
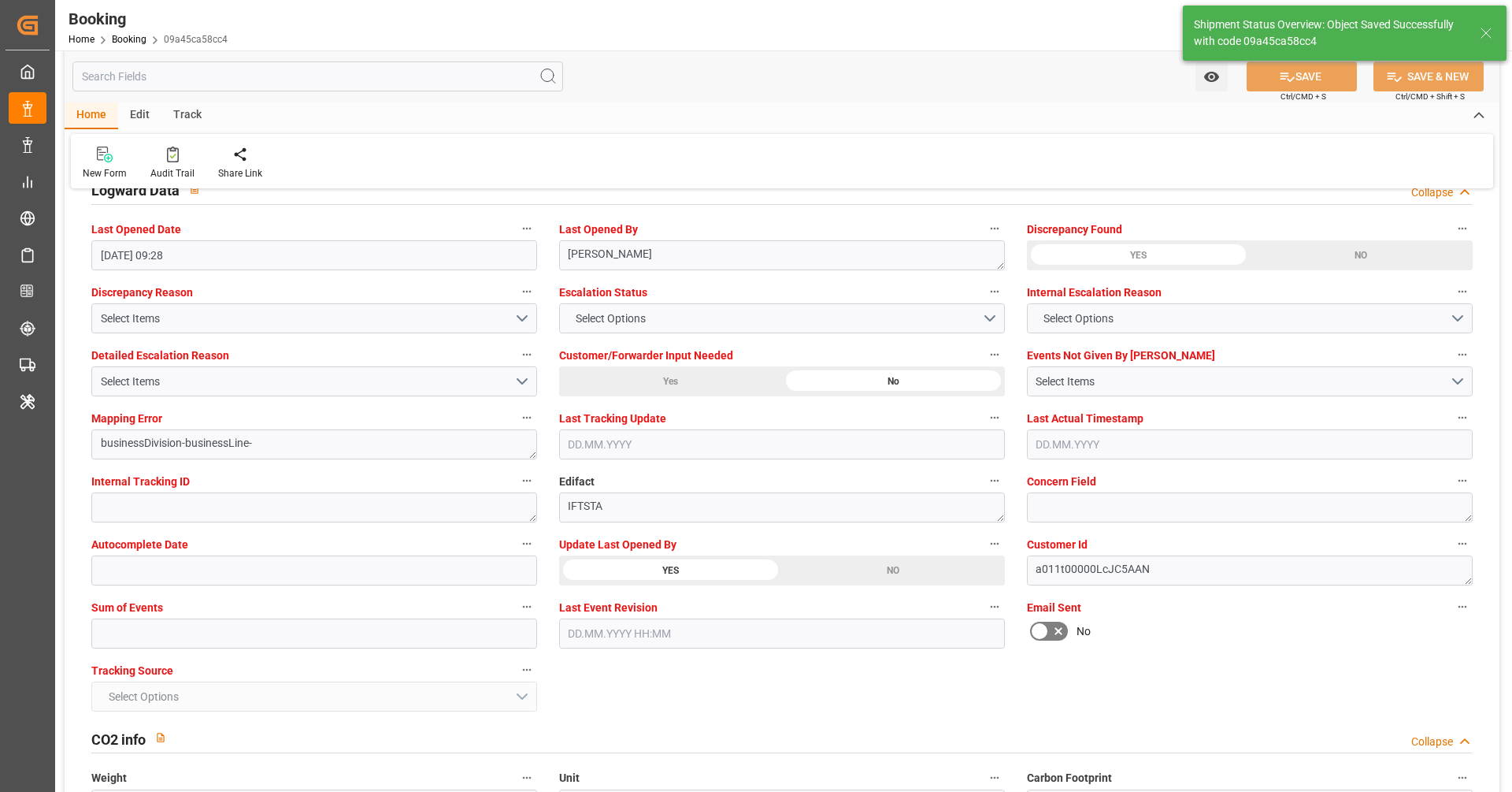
type textarea "[PERSON_NAME]"
type input "[DATE] 08:17"
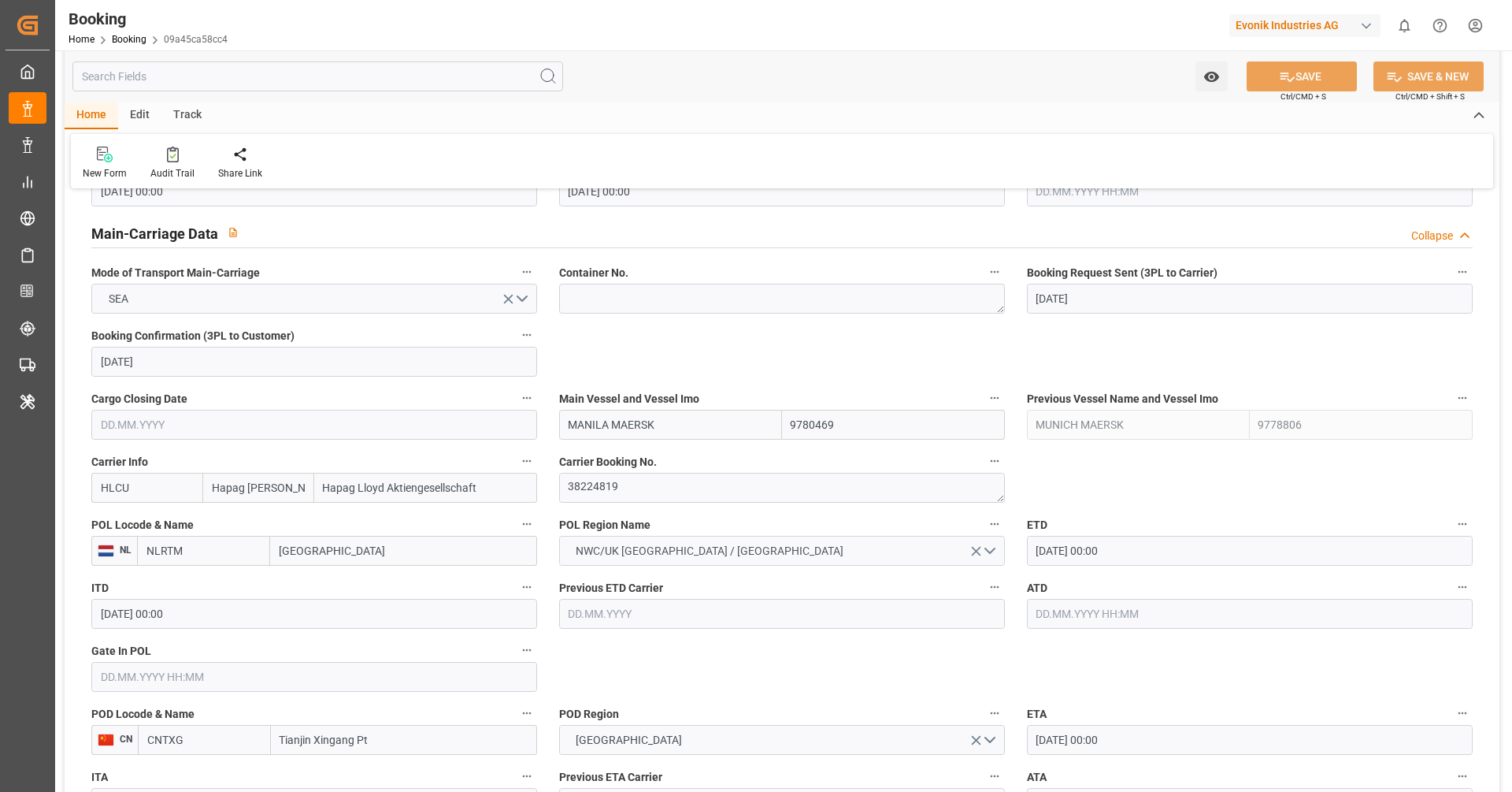
scroll to position [924, 0]
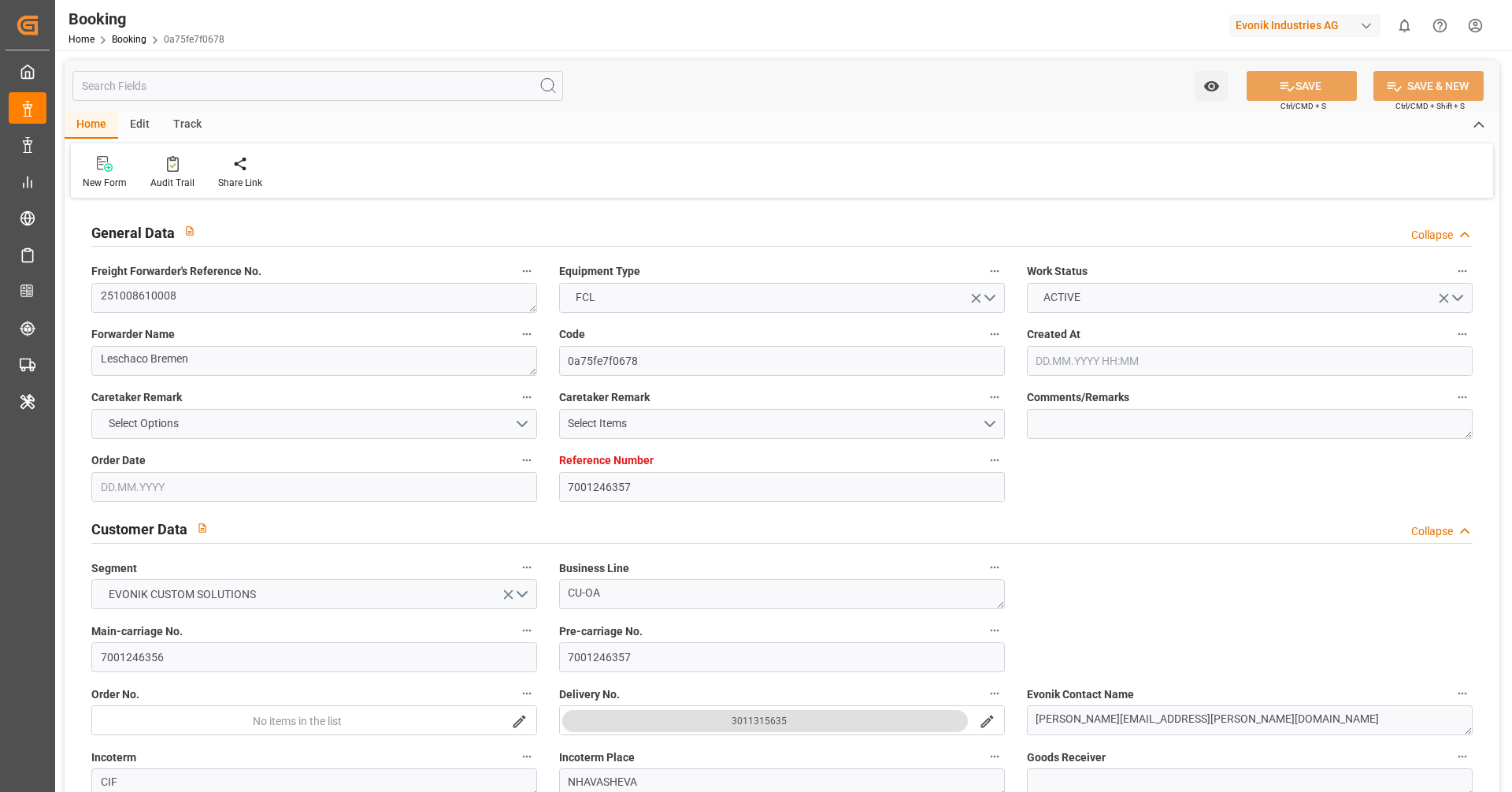
type input "7001246357"
type input "9667162"
type input "Hapag [PERSON_NAME]"
type input "Hapag Lloyd Aktiengesellschaft"
type input "NLRTM"
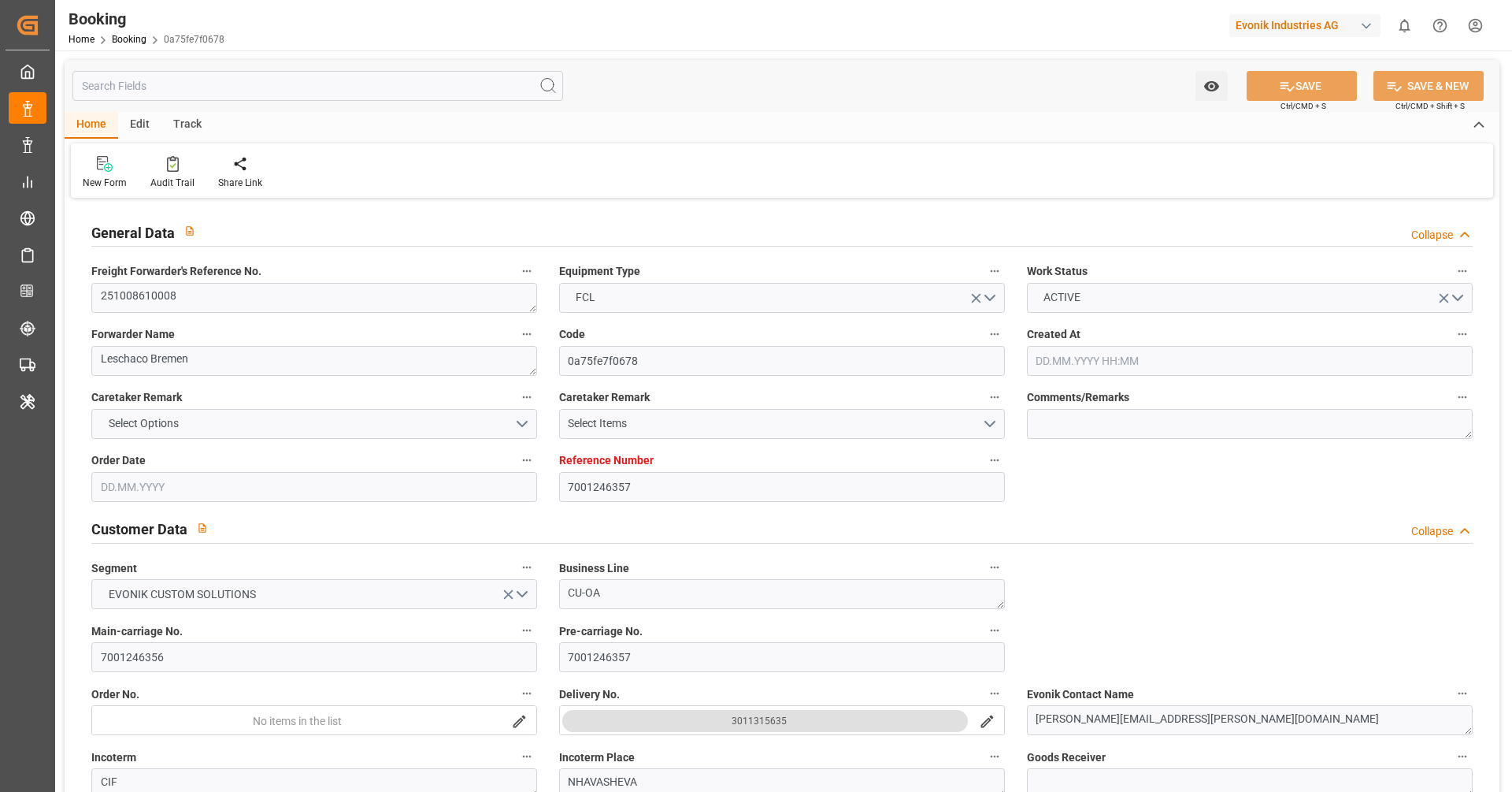
type input "INNSA"
type input "[DATE] 09:00"
type input "[DATE]"
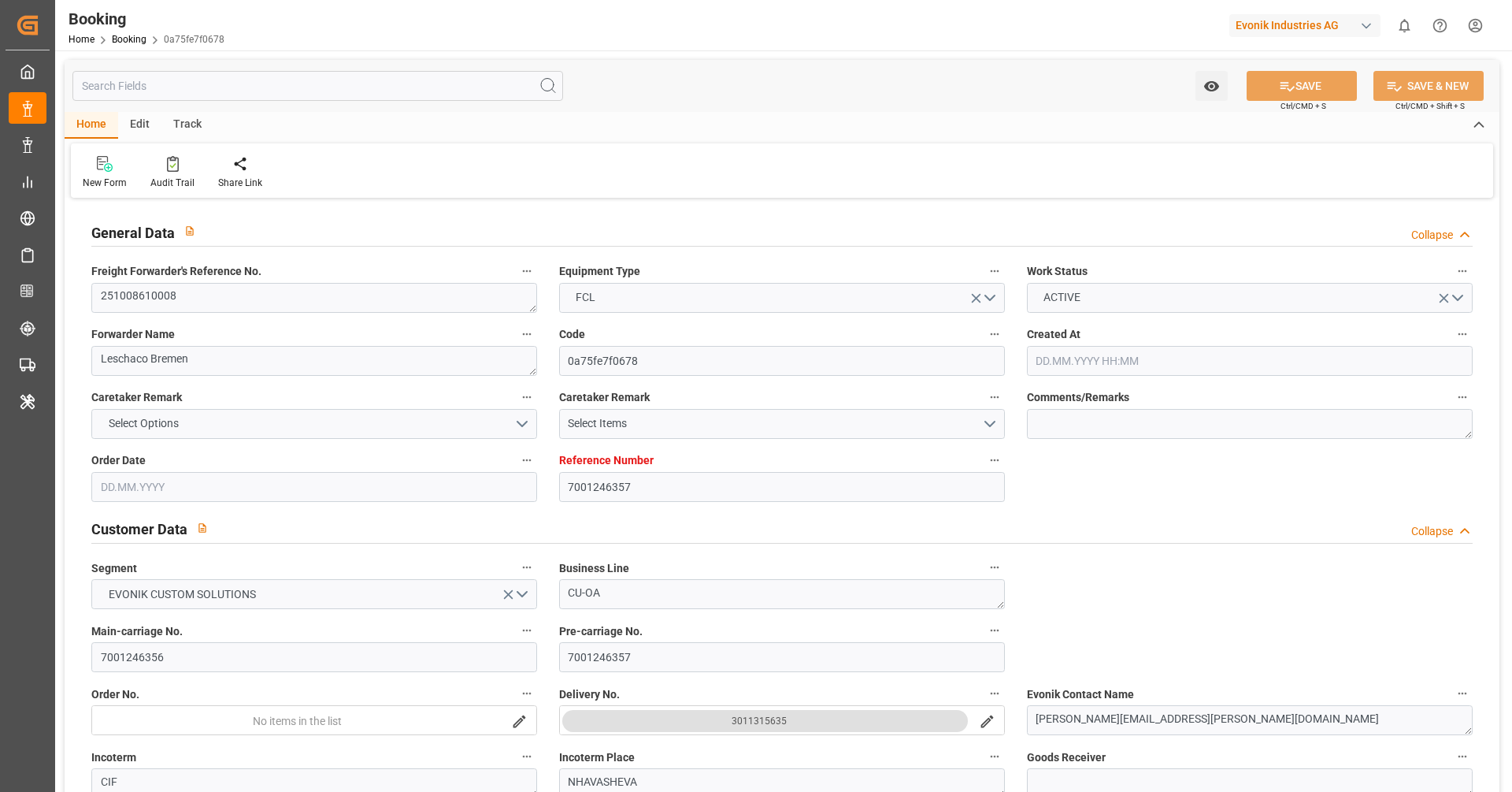
type input "[DATE]"
type input "[DATE] 00:00"
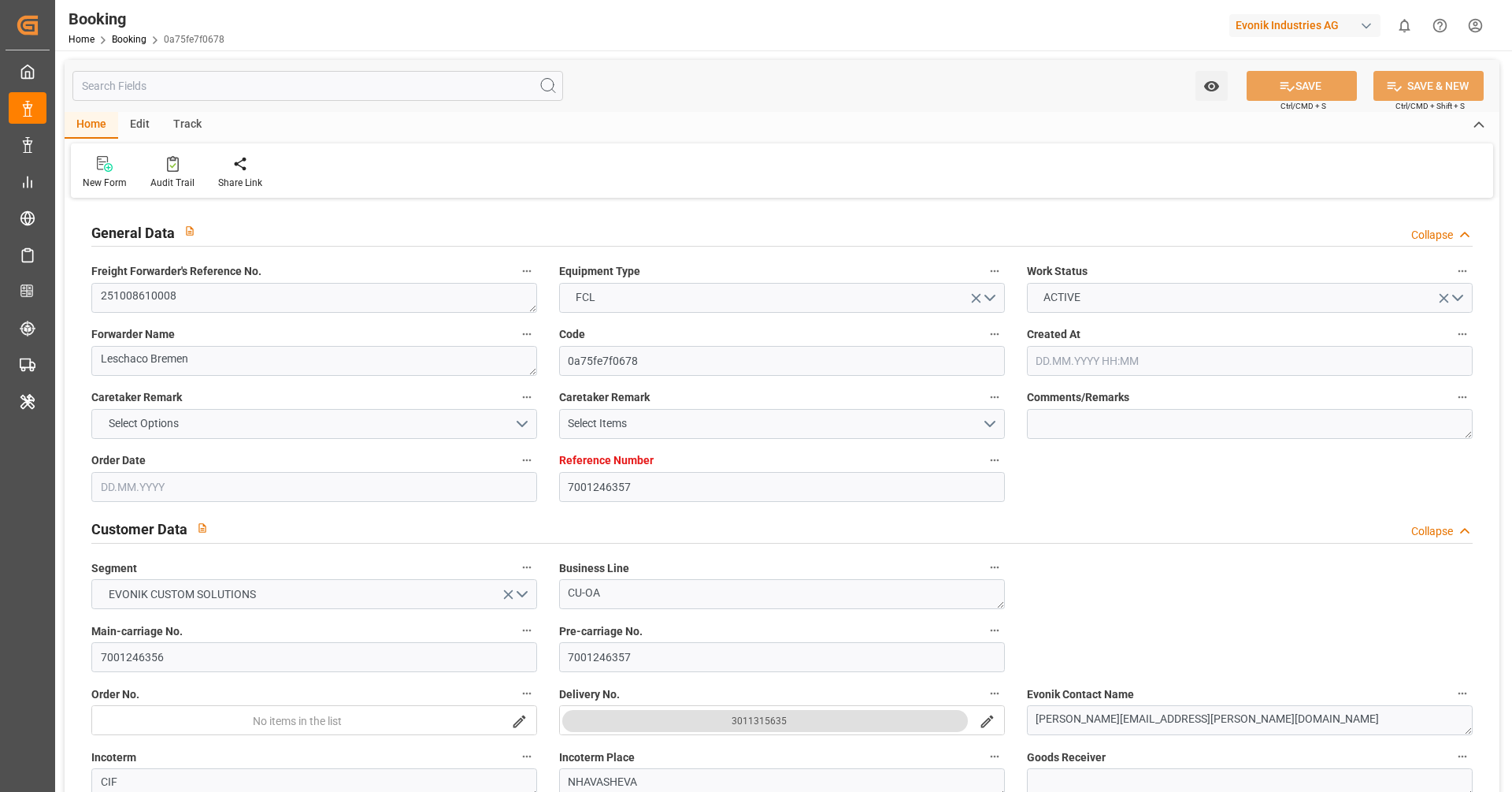
type input "[DATE] 00:00"
type input "[DATE]"
type input "[DATE] 09:28"
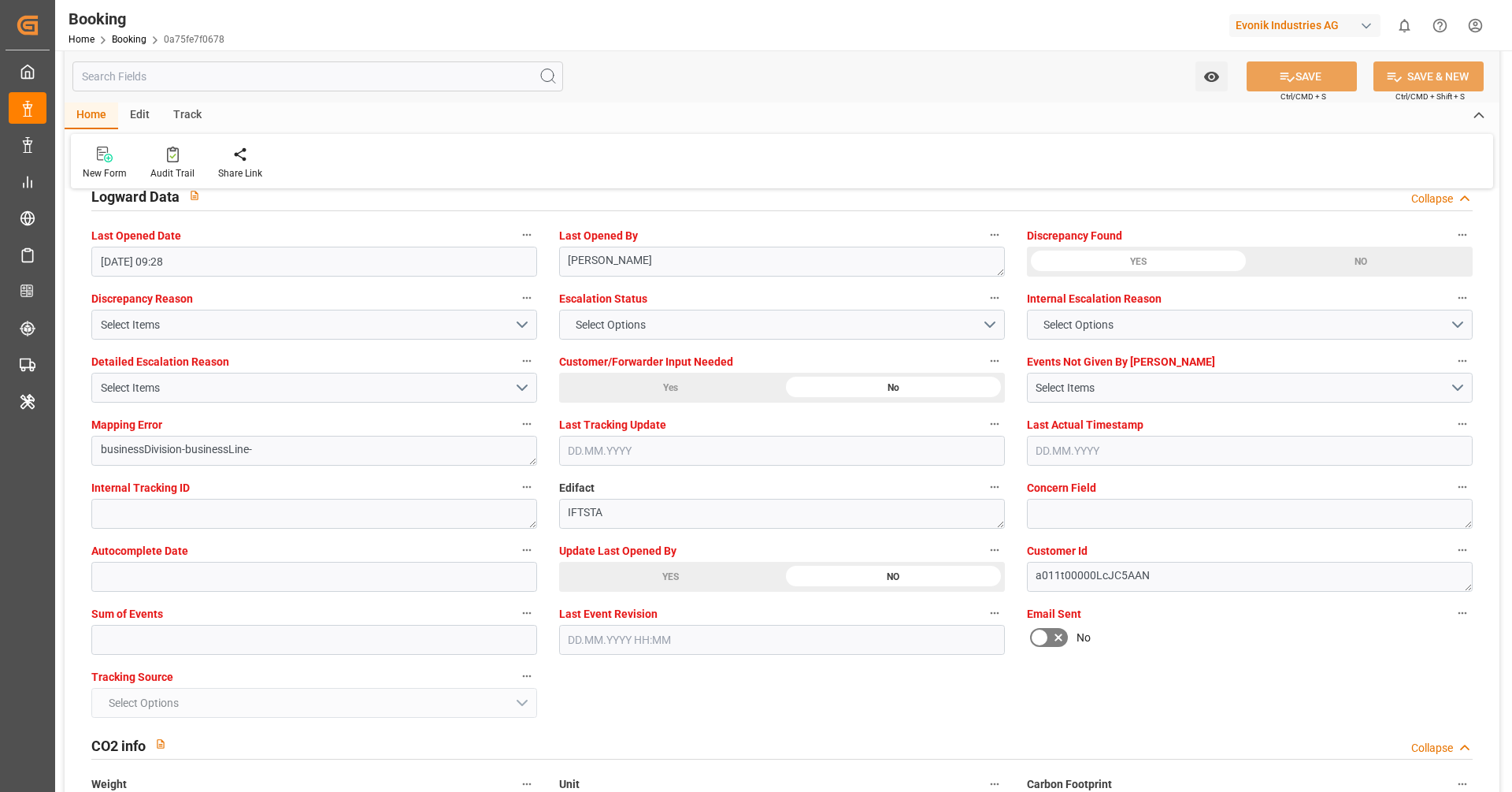
scroll to position [2913, 0]
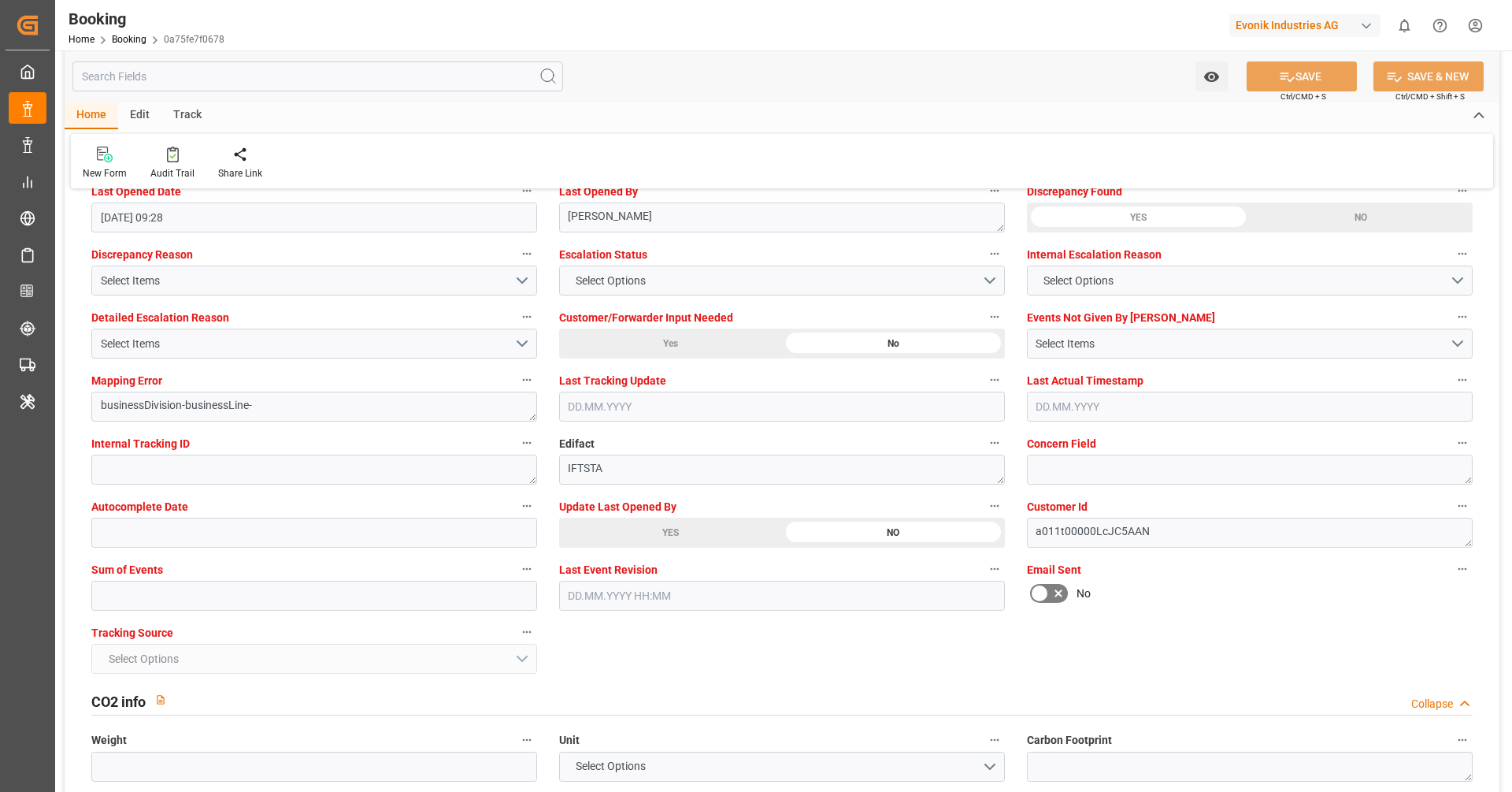
click at [645, 533] on div "YES" at bounding box center [671, 533] width 223 height 30
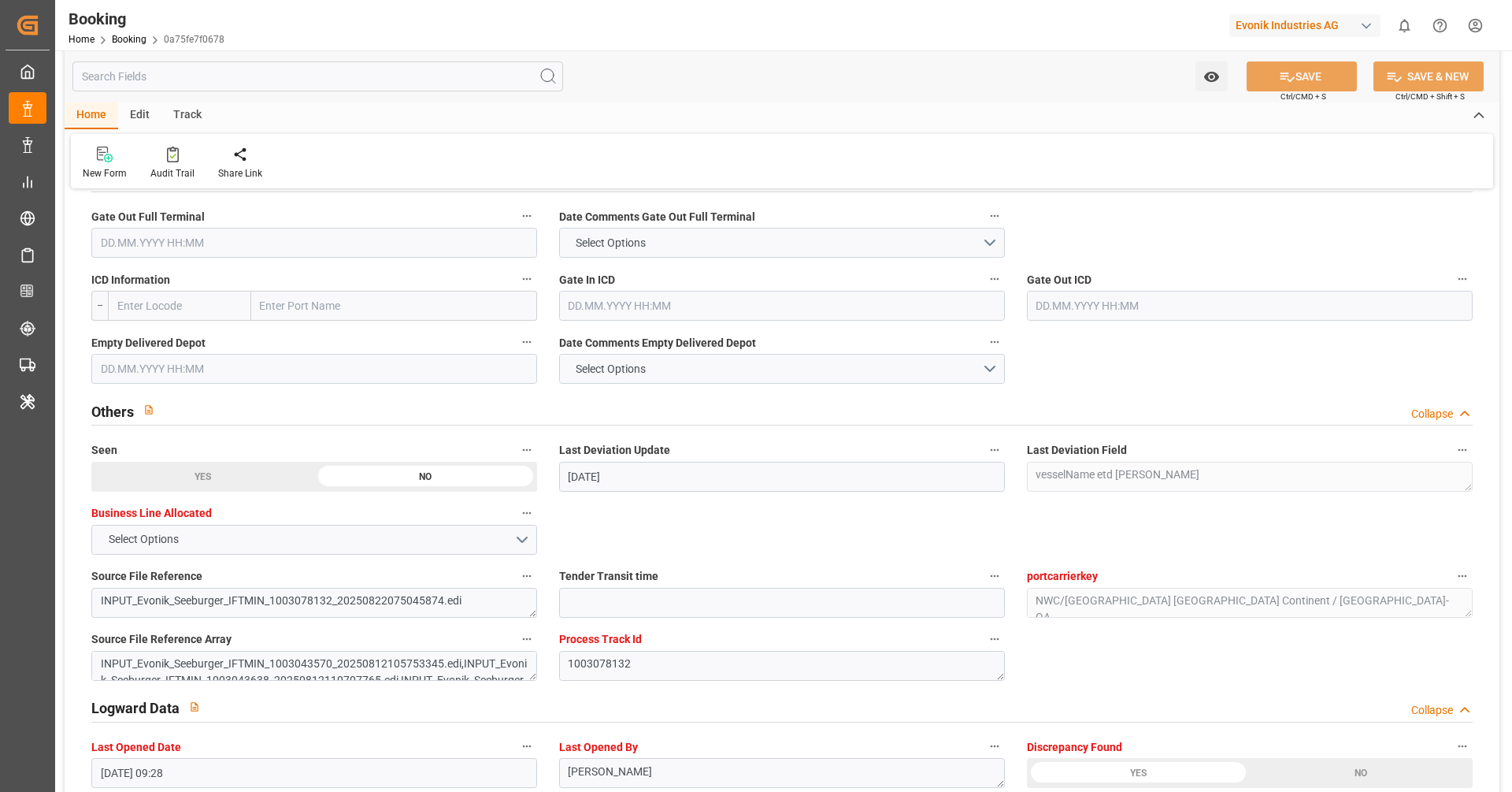
scroll to position [2268, 0]
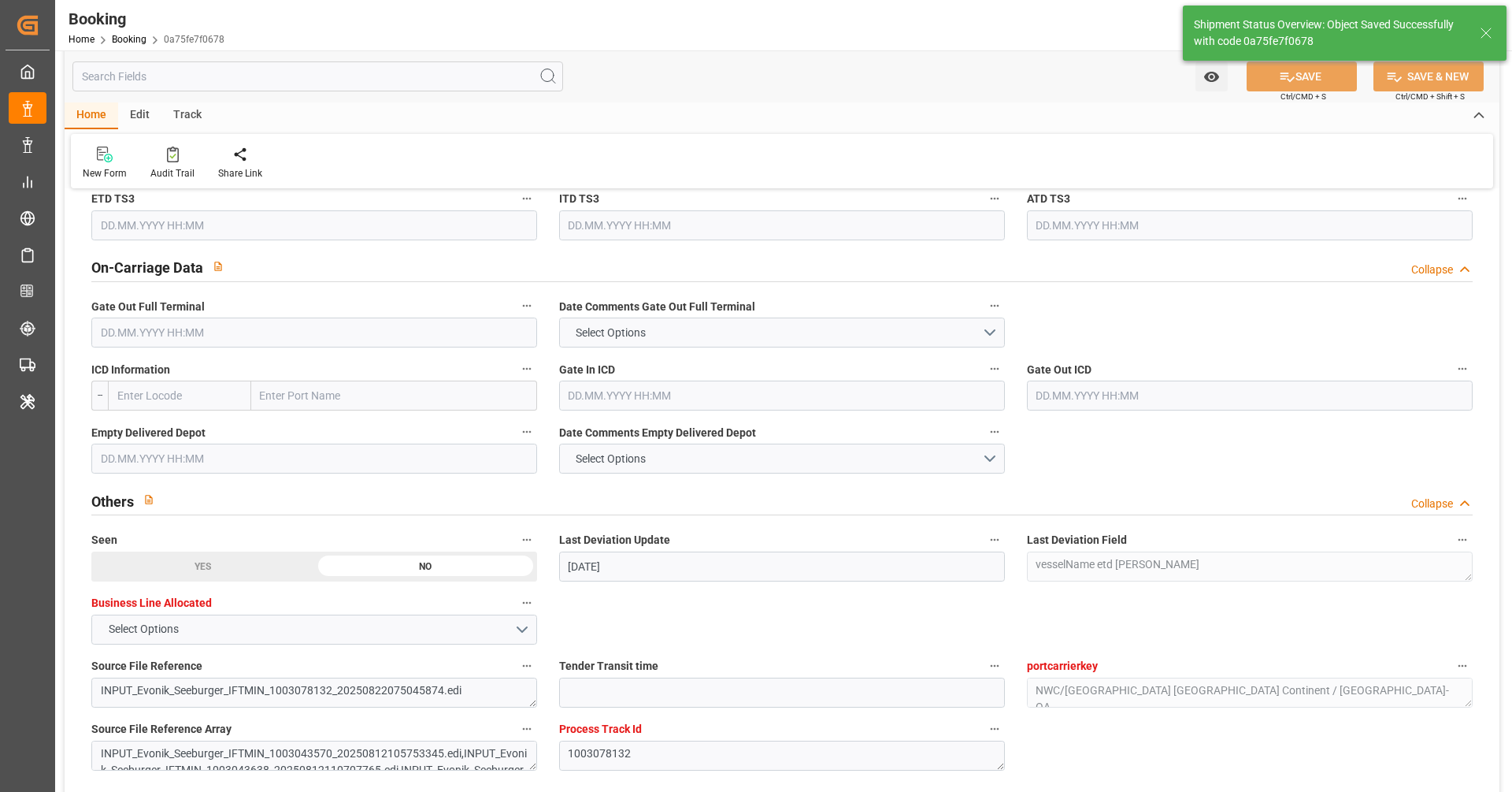
type textarea "[PERSON_NAME]"
type input "[DATE] 08:18"
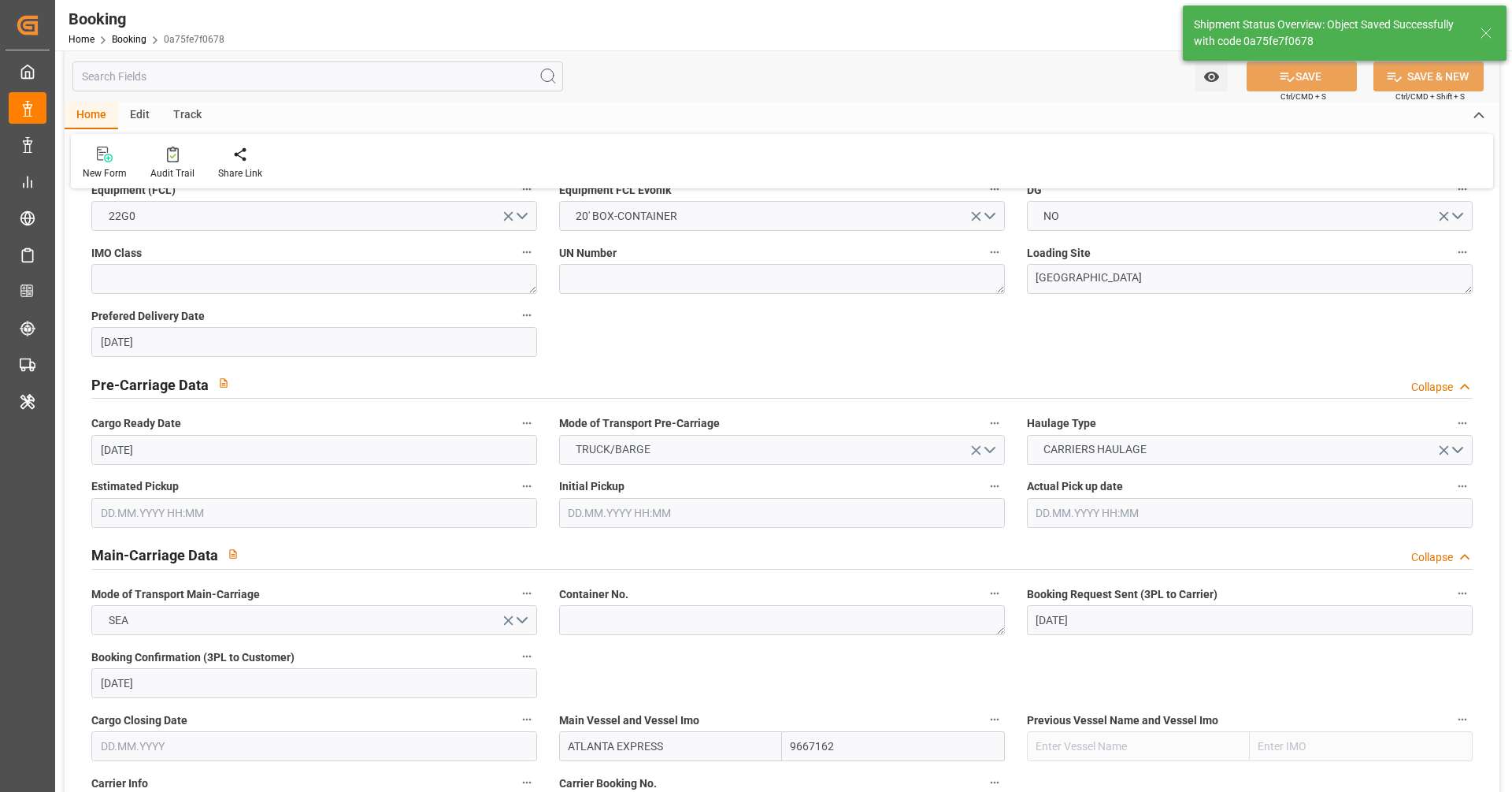
scroll to position [625, 0]
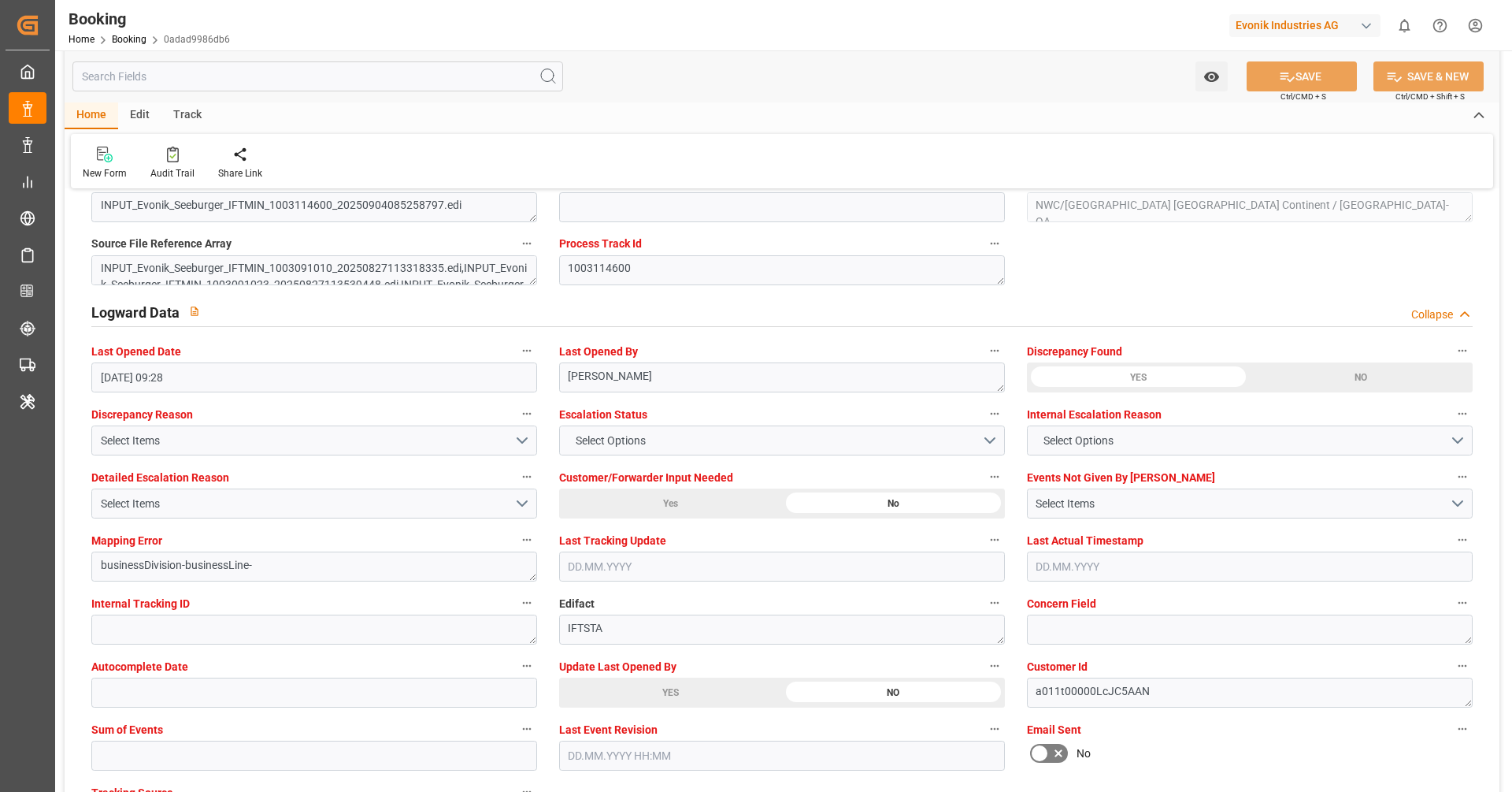
scroll to position [2759, 0]
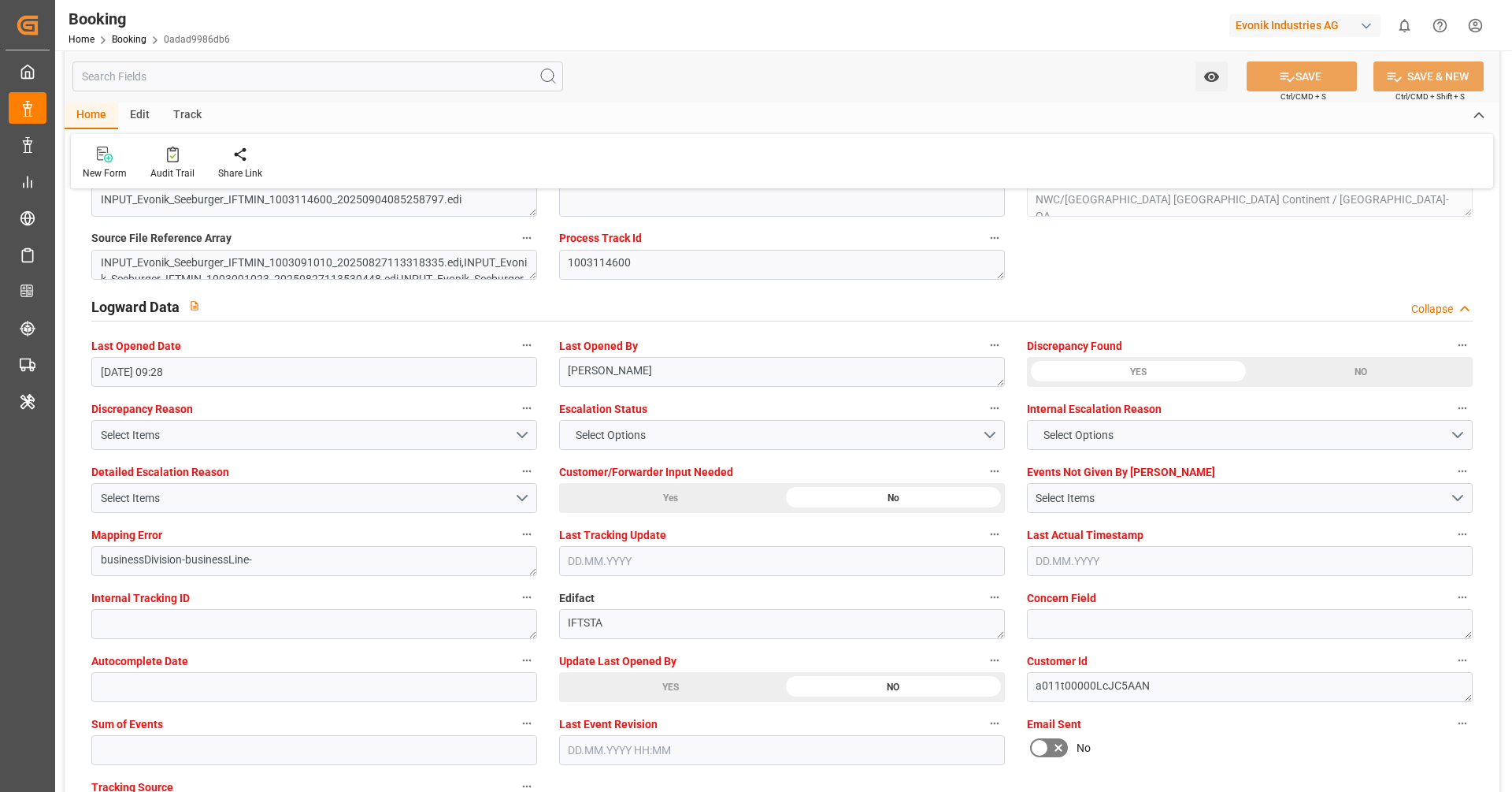
click at [713, 679] on div "YES" at bounding box center [671, 687] width 223 height 30
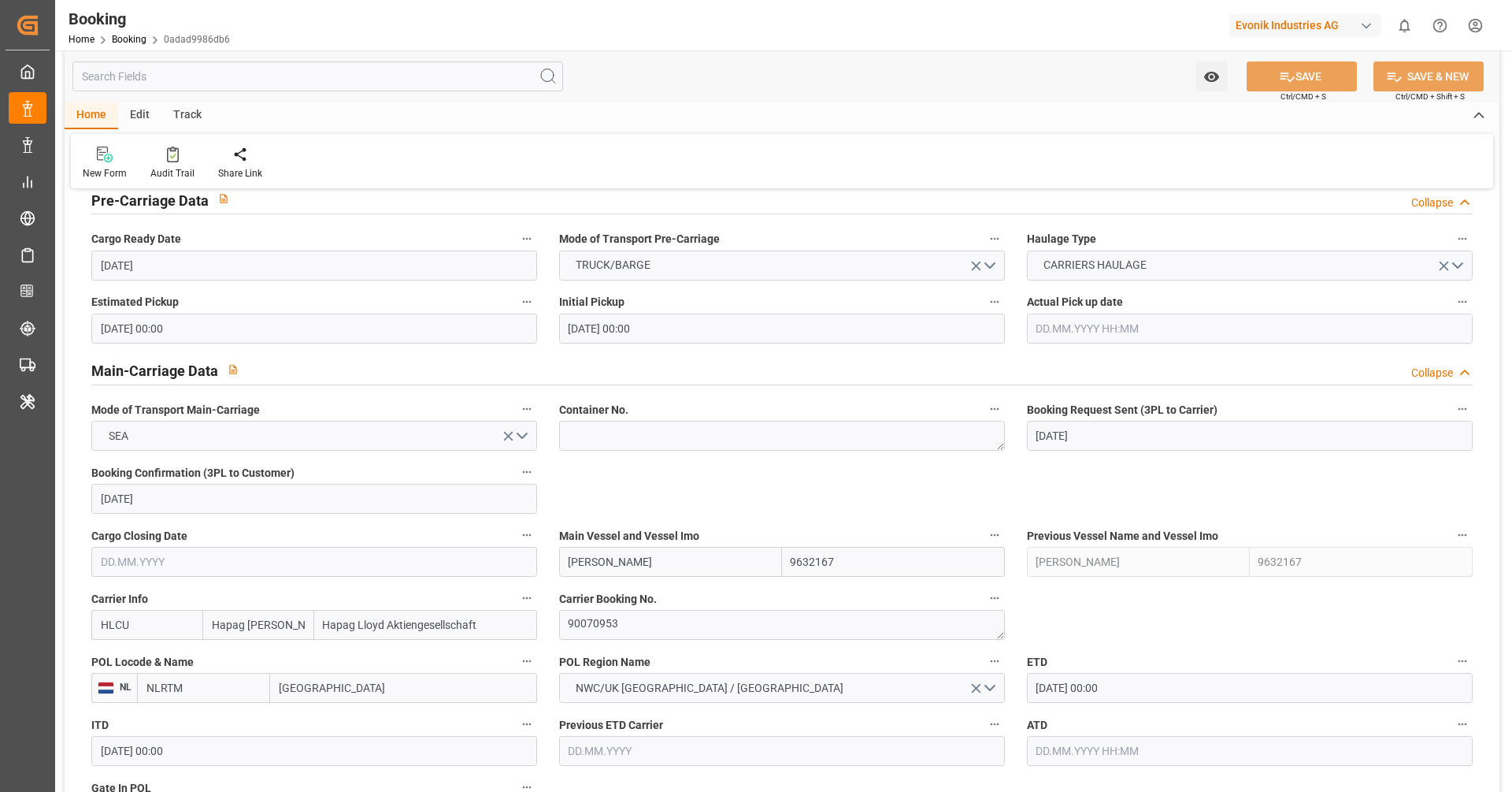
scroll to position [812, 0]
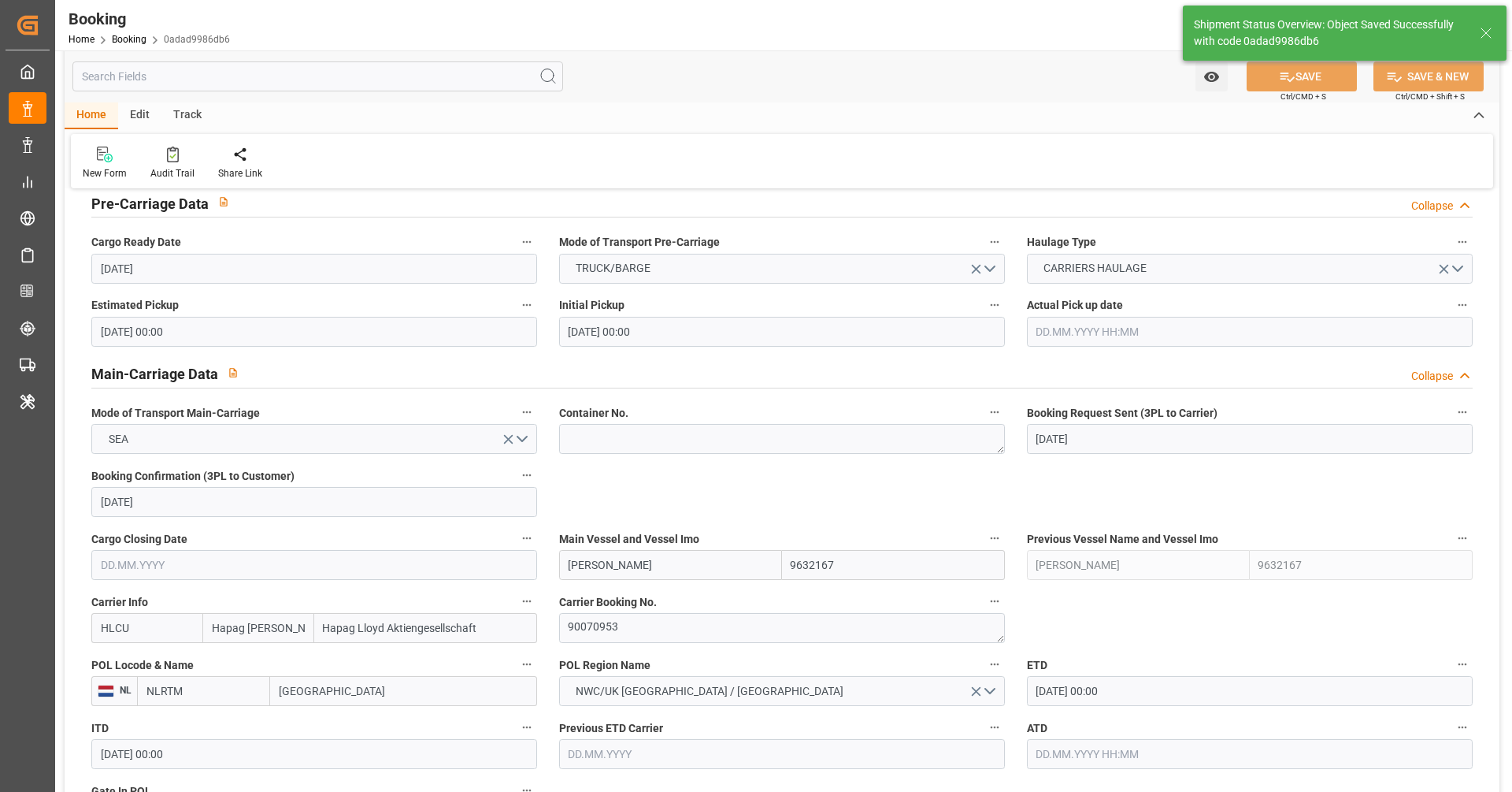
type textarea "[PERSON_NAME]"
type input "[DATE] 08:23"
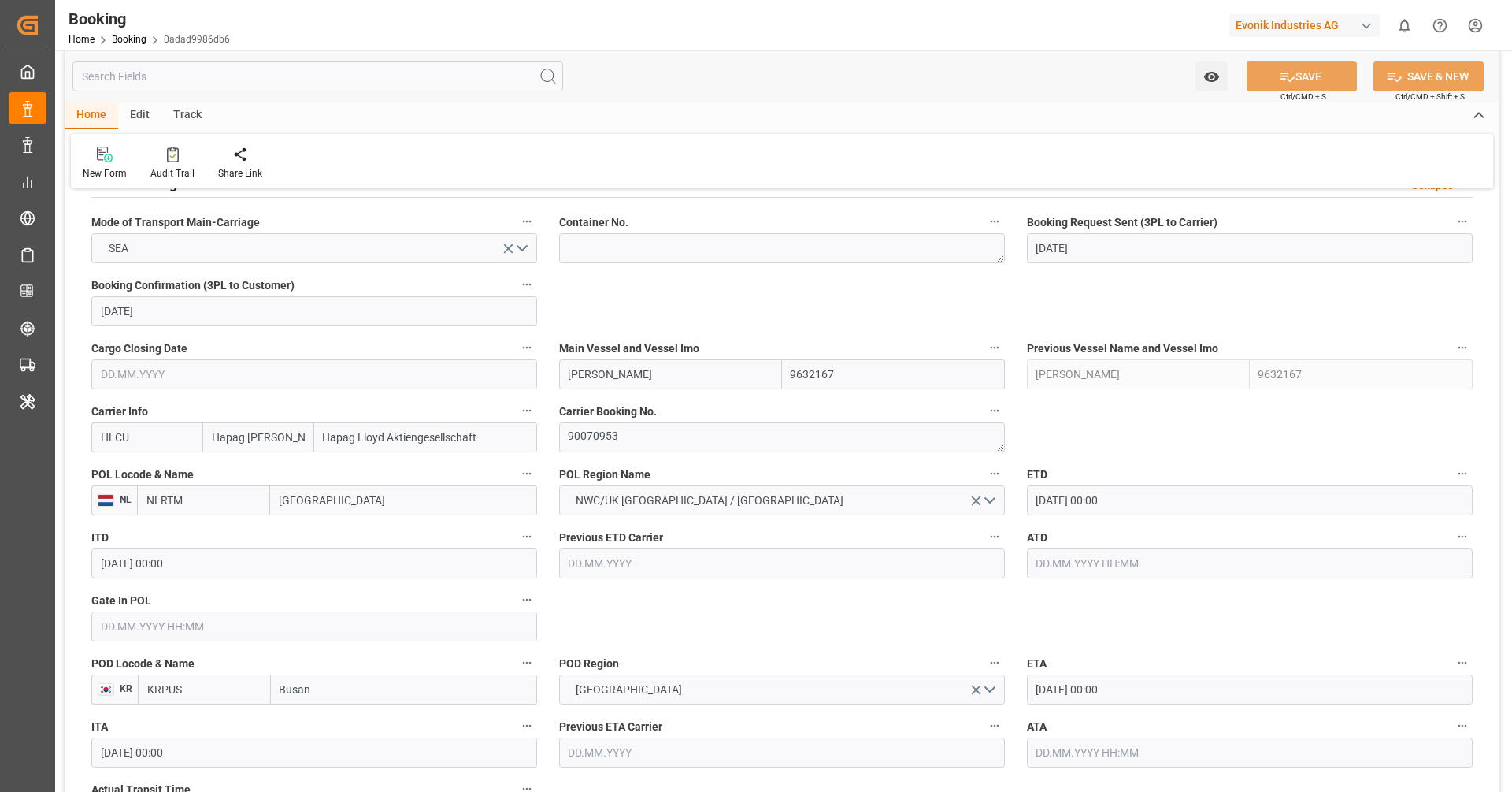
scroll to position [956, 0]
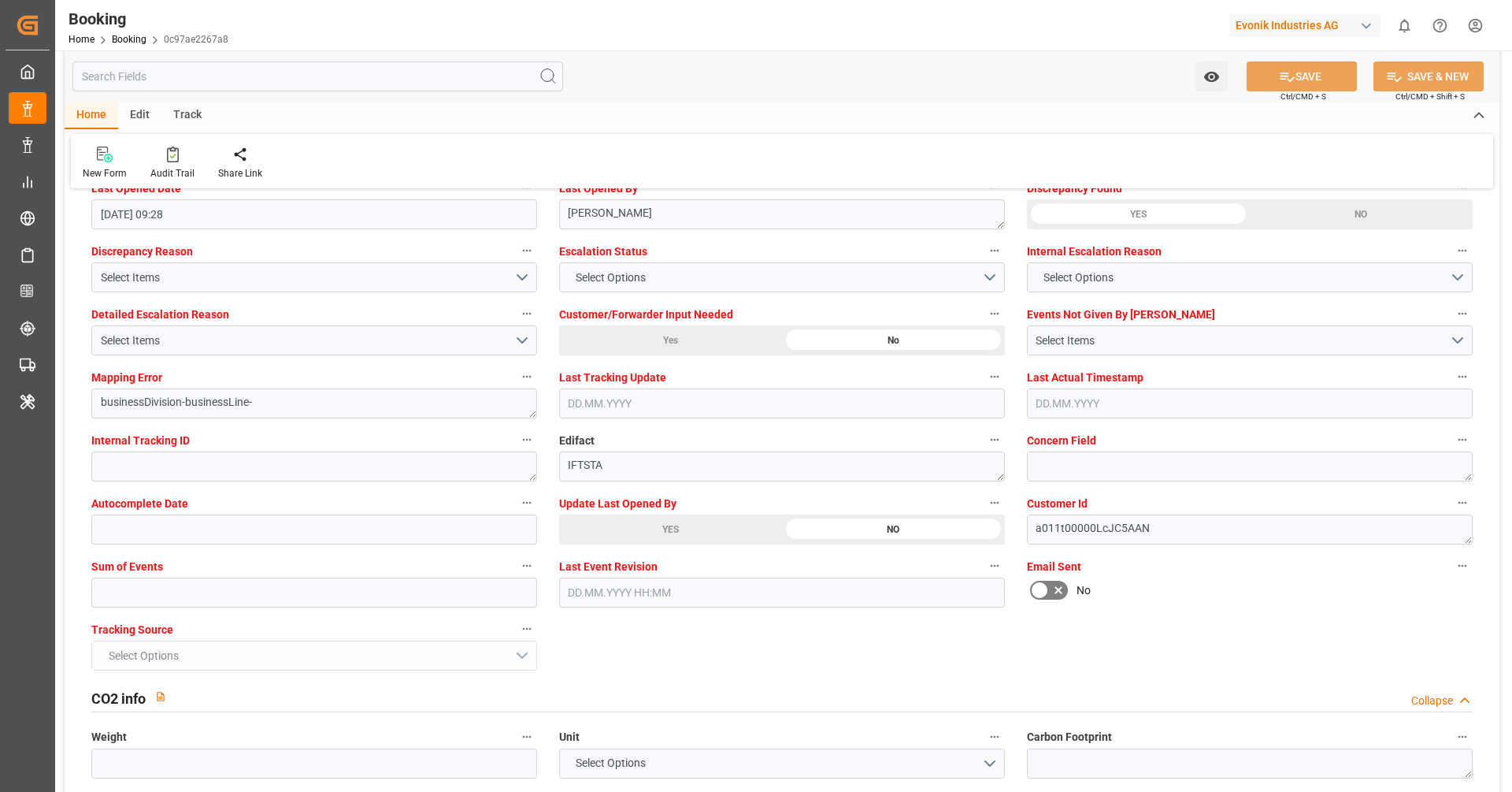
scroll to position [2920, 0]
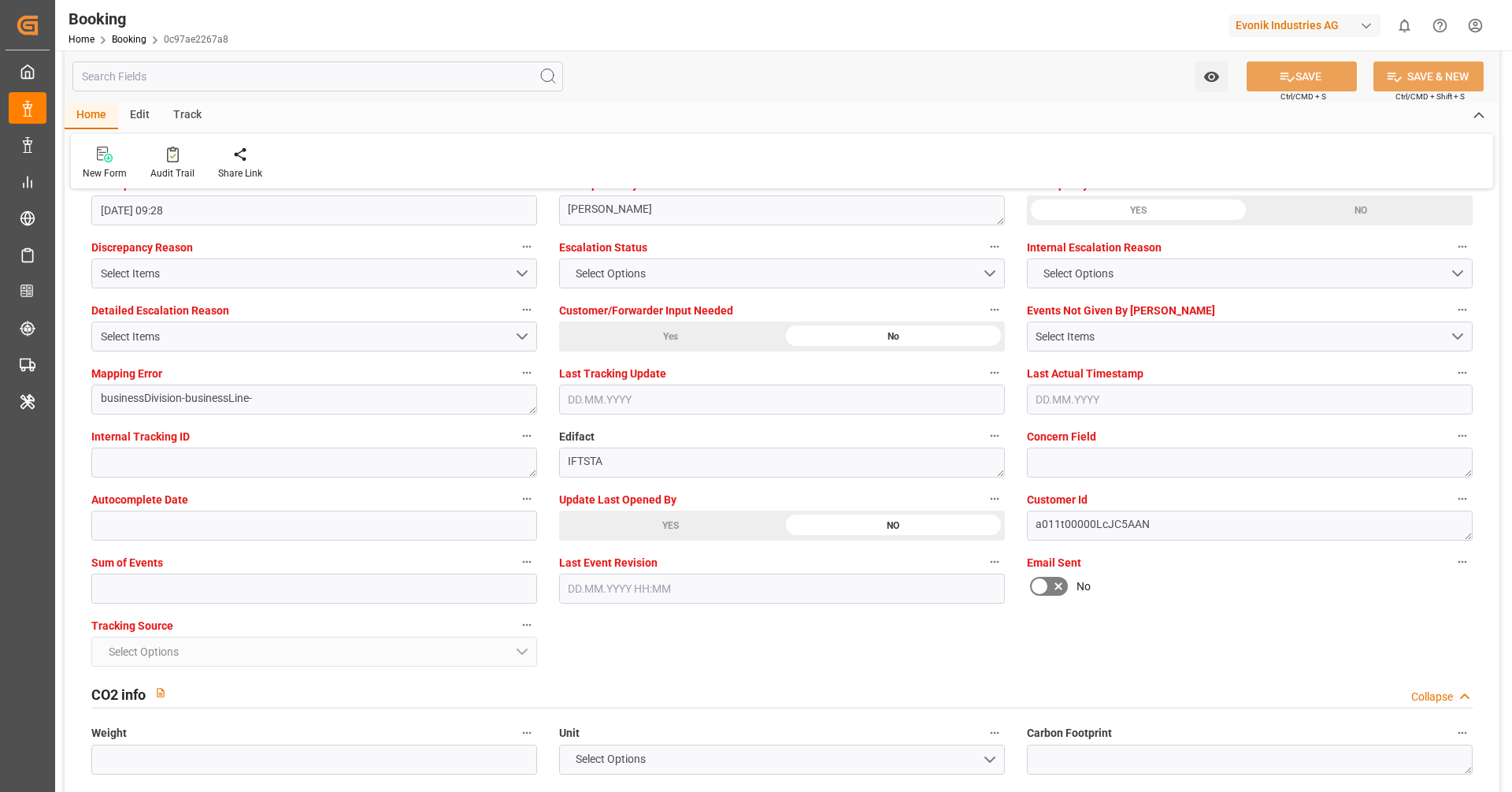
click at [713, 534] on div "YES" at bounding box center [671, 526] width 223 height 30
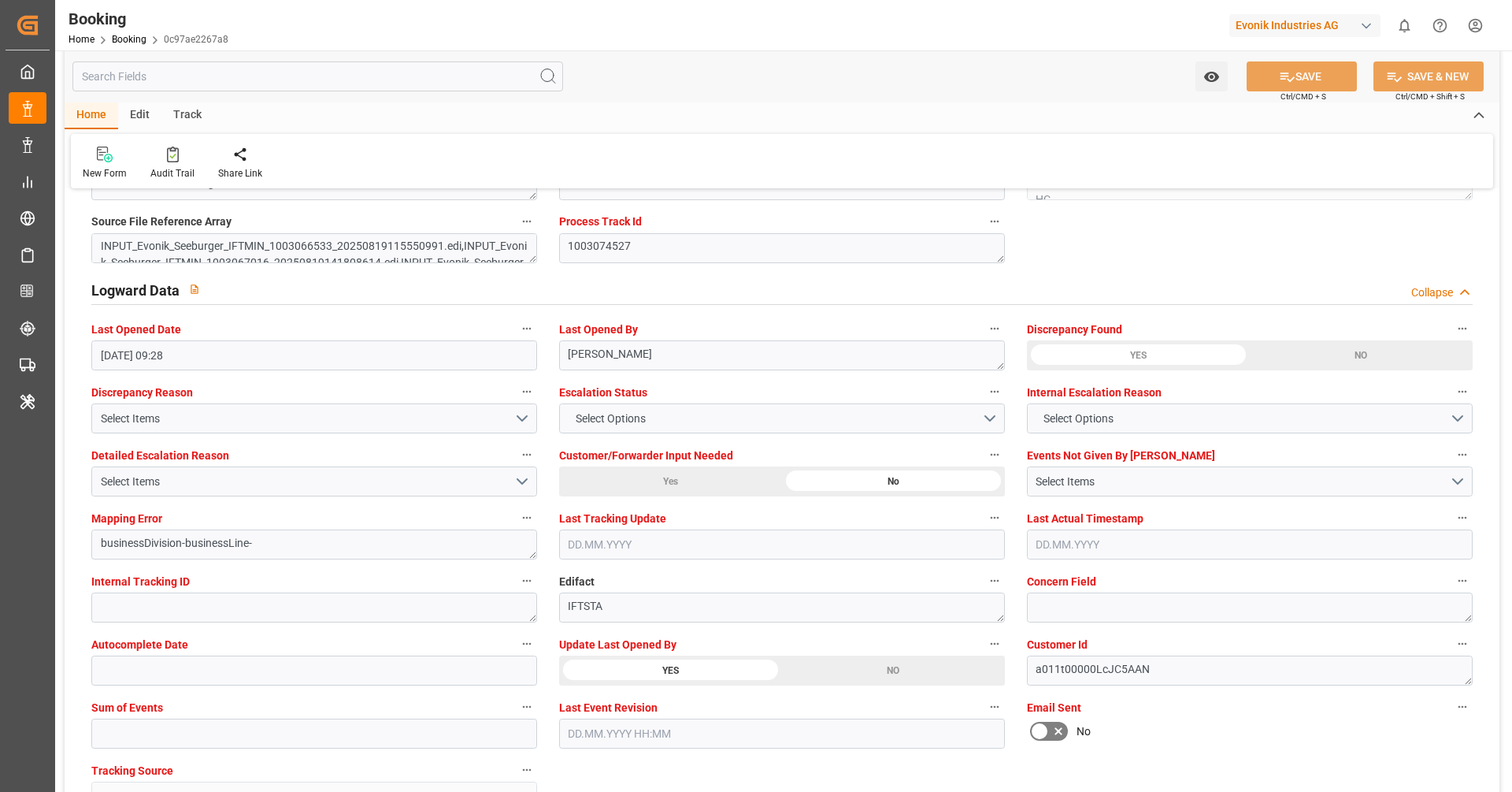
scroll to position [2778, 0]
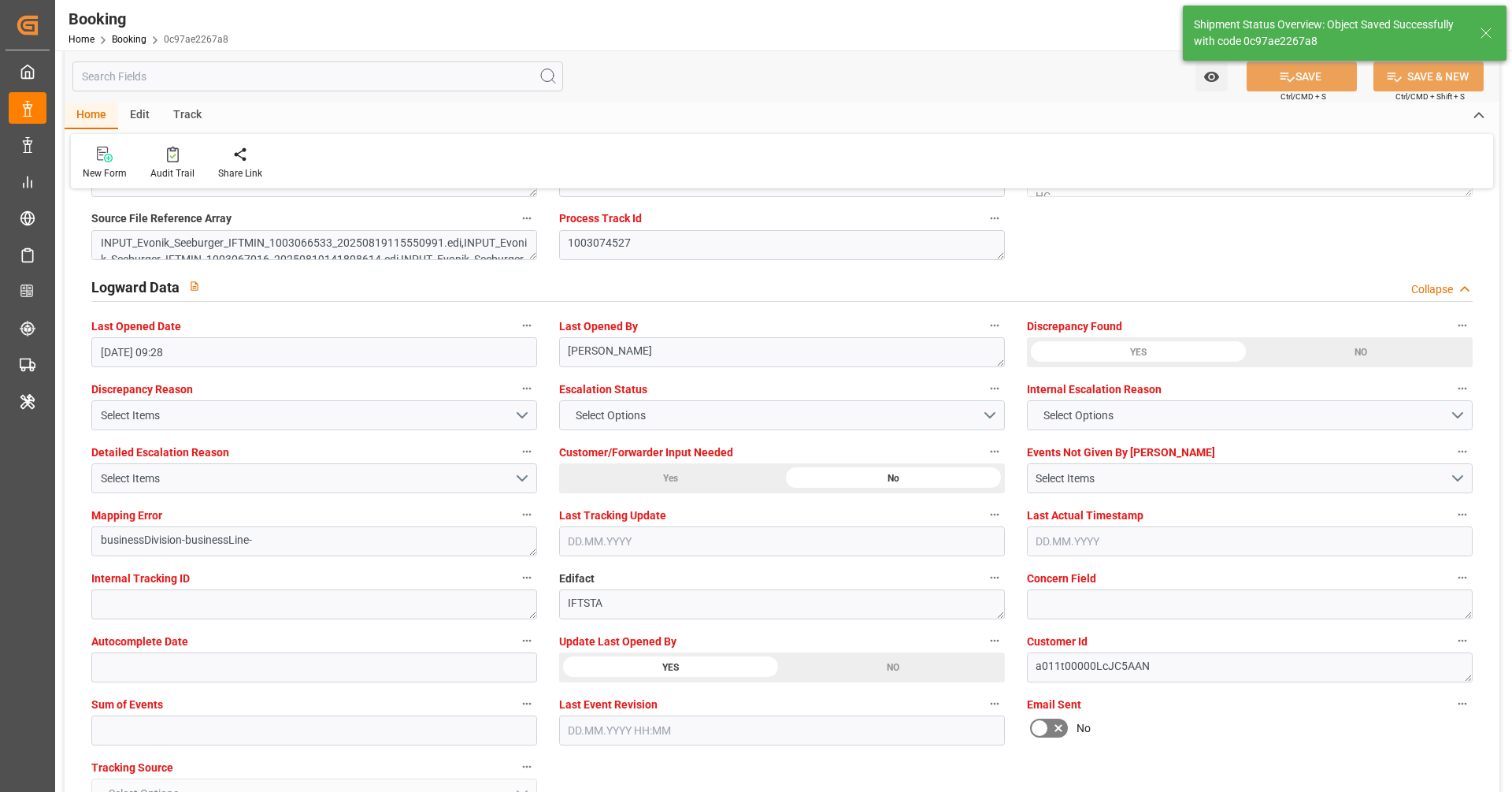
type input "16.09.2025 08:25"
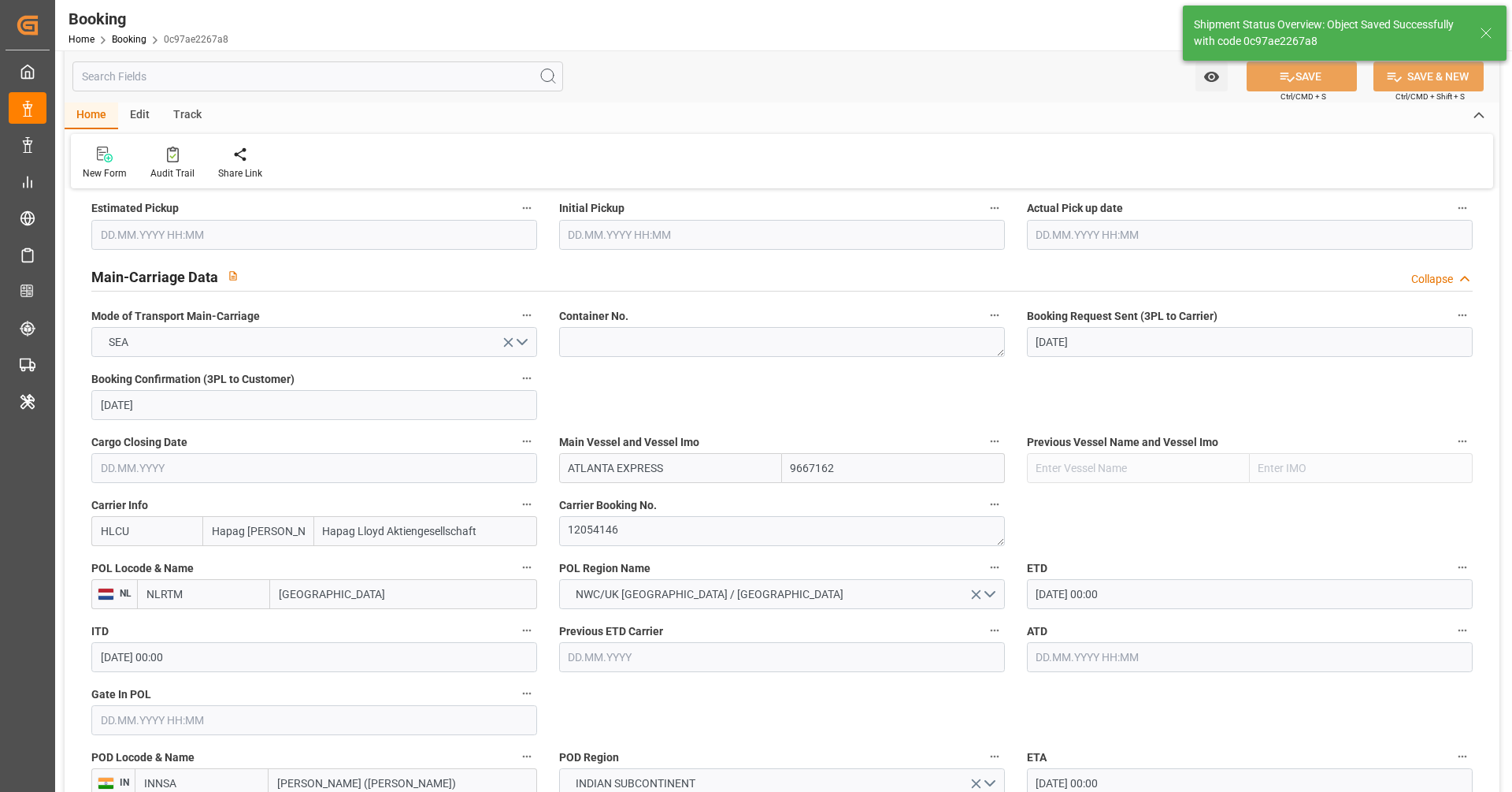
scroll to position [906, 0]
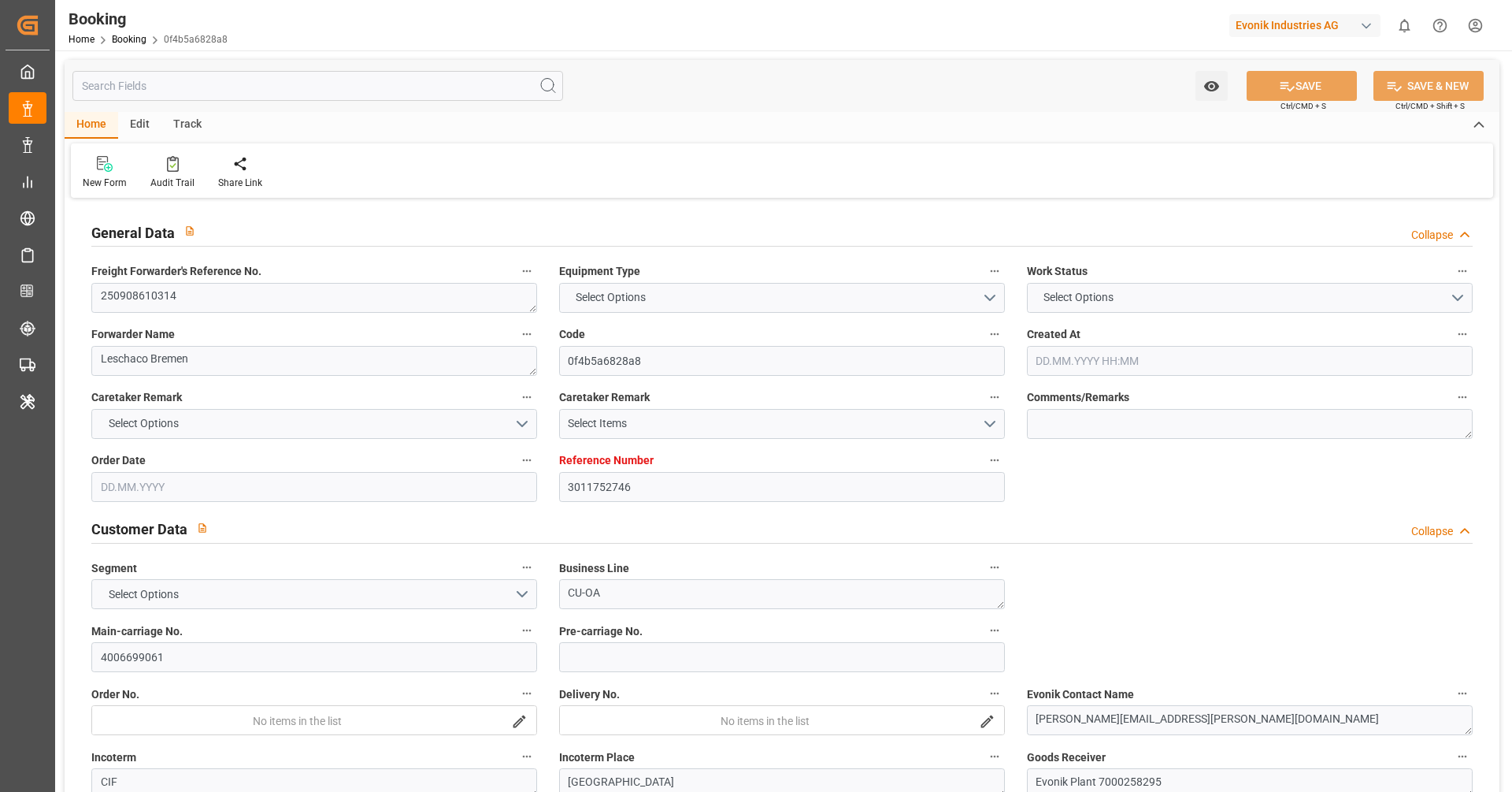
type input "3011752746"
type input "9943877"
type input "Hapag [PERSON_NAME]"
type input "Hapag Lloyd Aktiengesellschaft"
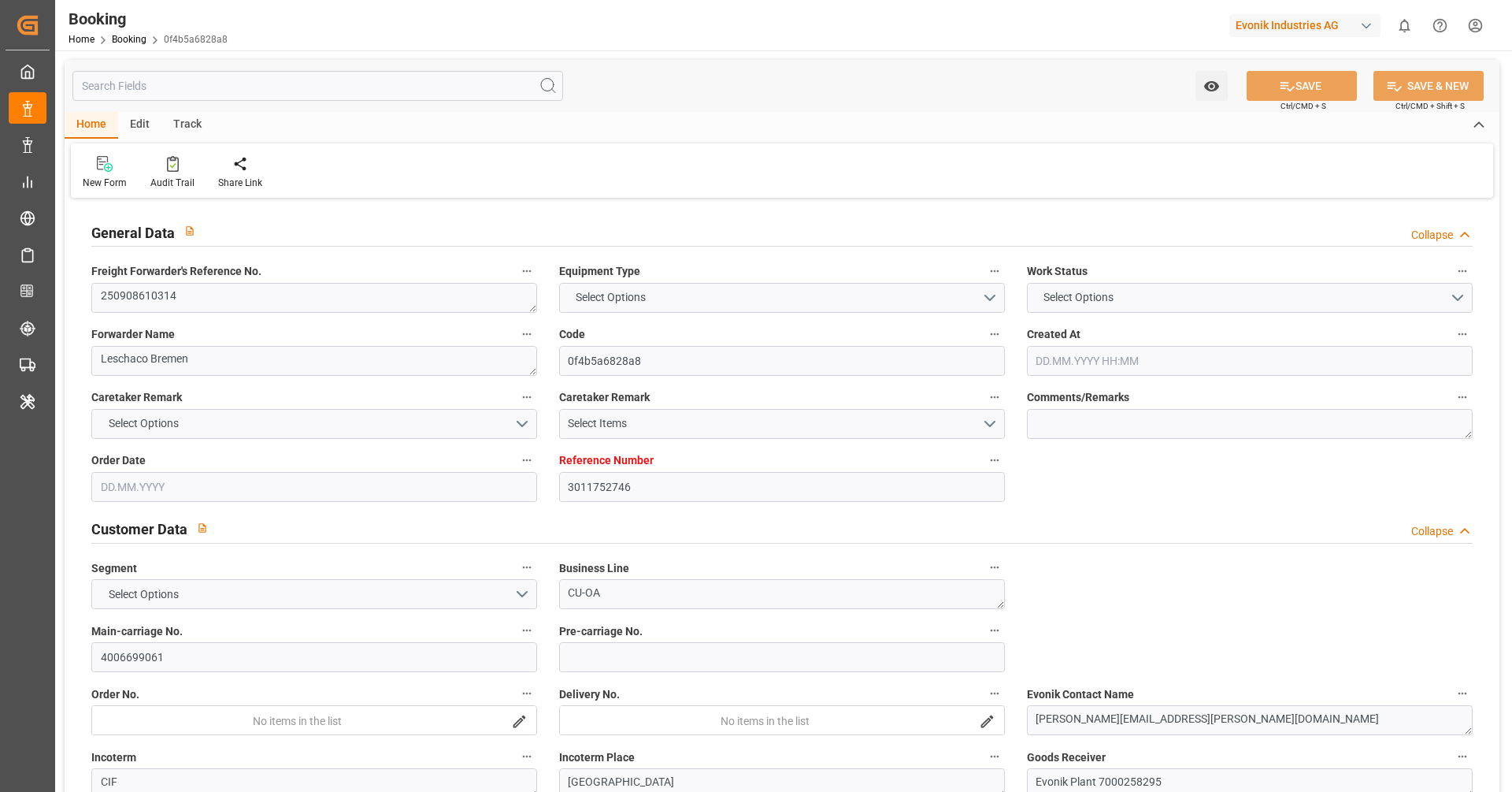
type input "NLRTM"
type input "SGSIN"
type input "15.08.2025 04:48"
type input "15.08.2025"
type input "31.10.2025"
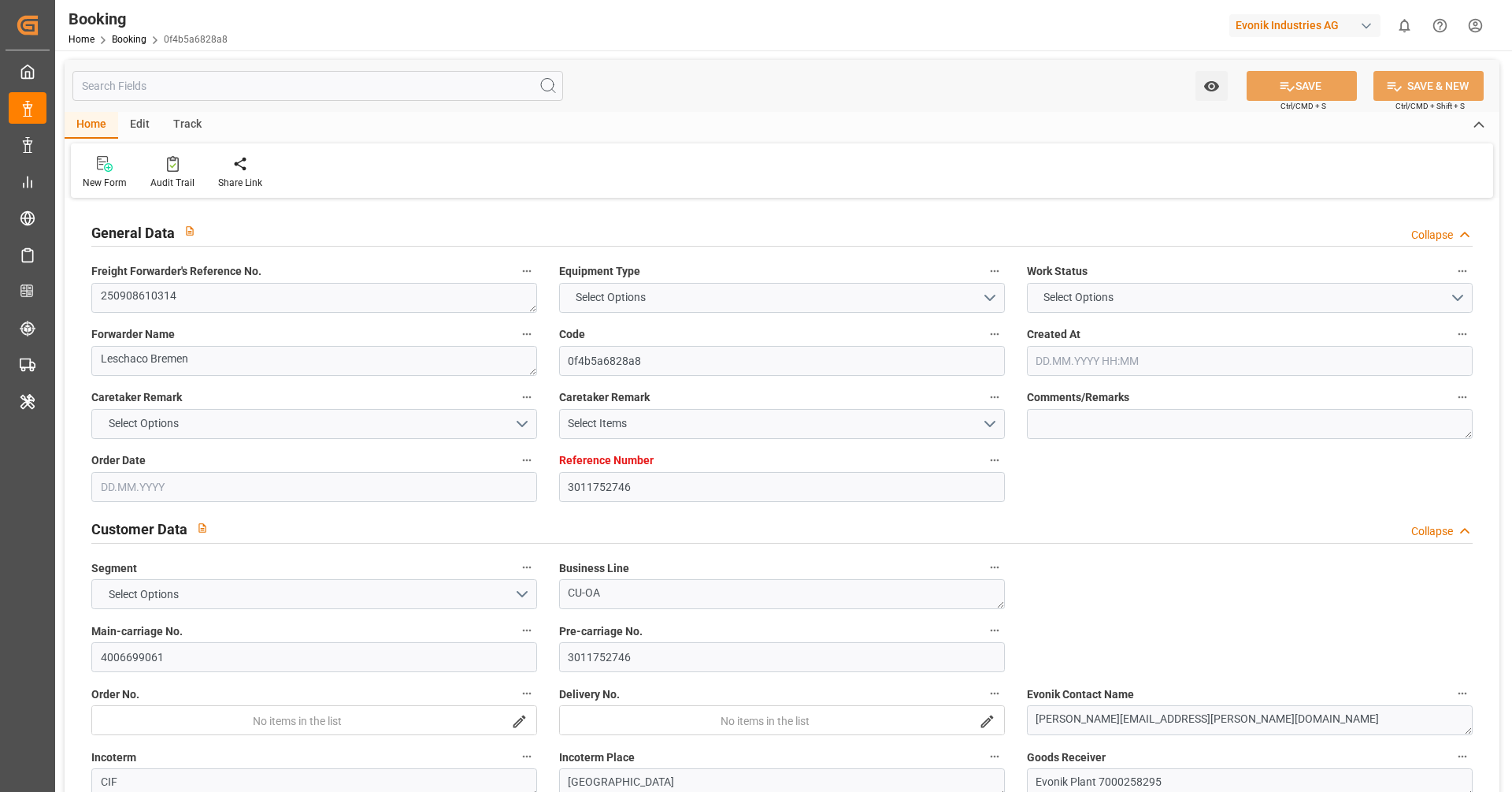
type input "10.09.2025"
type input "10.09.2025 00:00"
type input "10.09.2025"
type input "15.08.2025"
type input "19.09.2025 00:00"
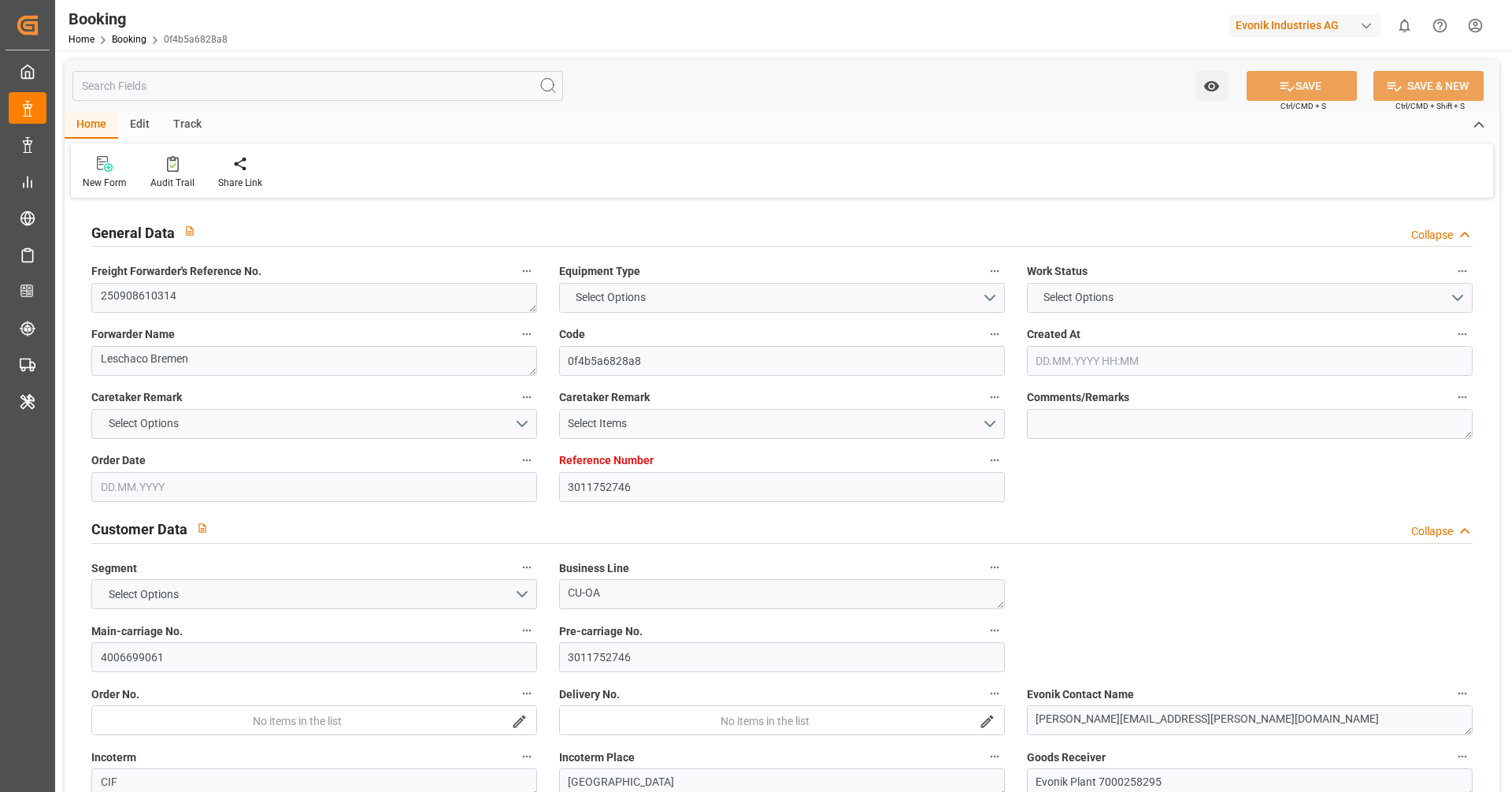
type input "19.09.2025 00:00"
type input "24.10.2025 00:00"
type input "15.08.2025"
type input "15.09.2025 09:28"
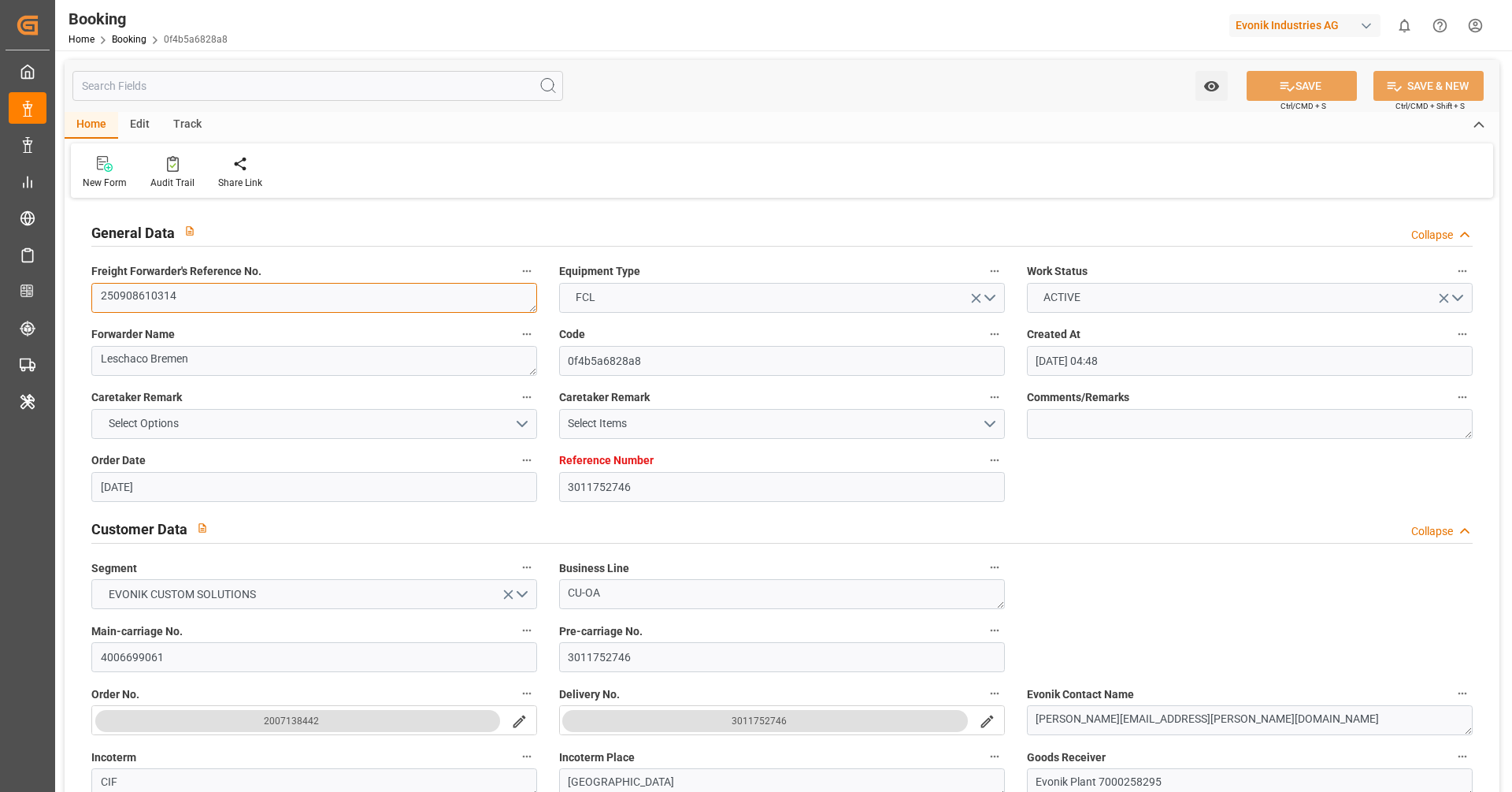
click at [284, 301] on textarea "250908610314" at bounding box center [314, 298] width 445 height 30
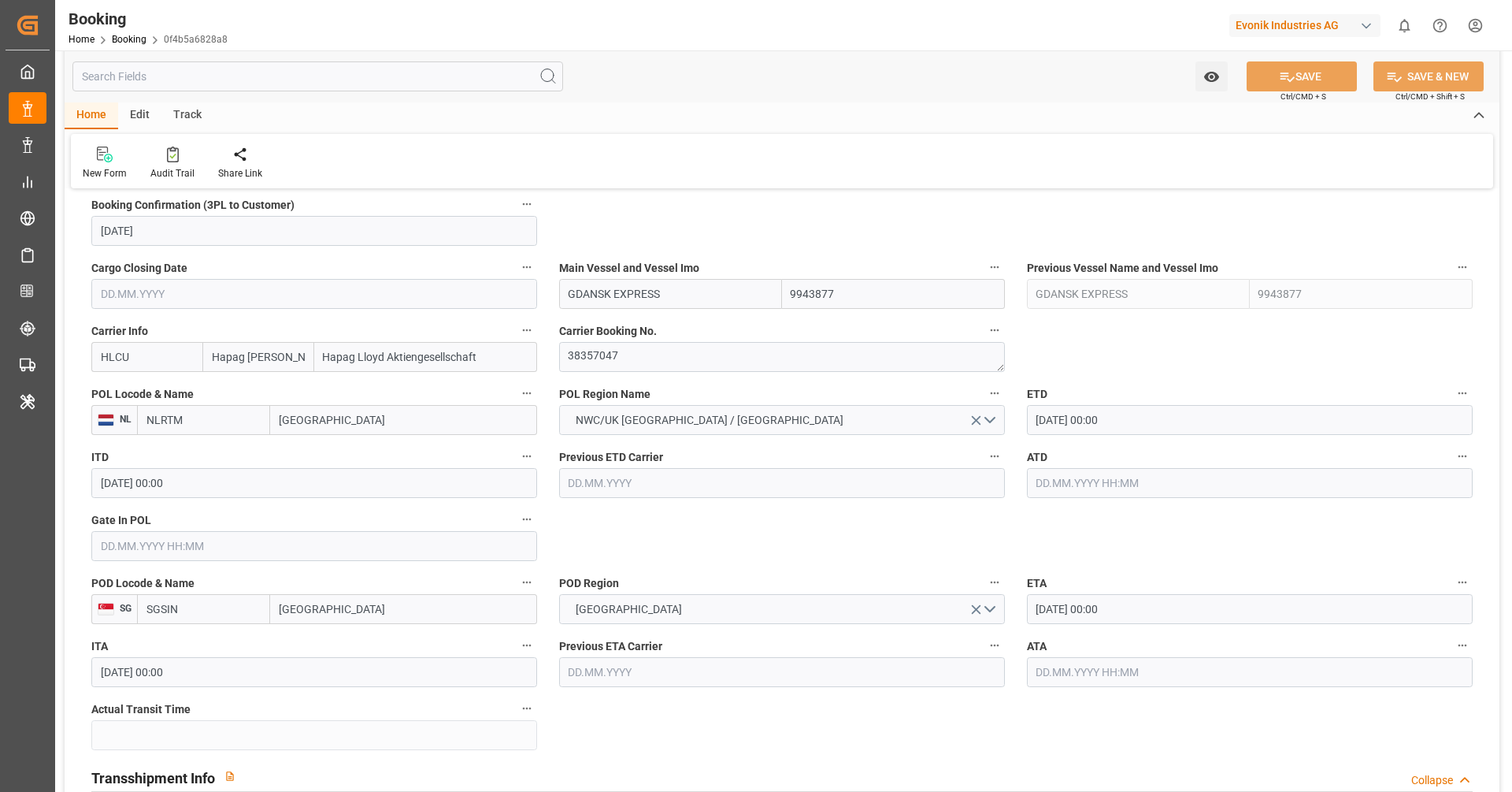
scroll to position [1077, 0]
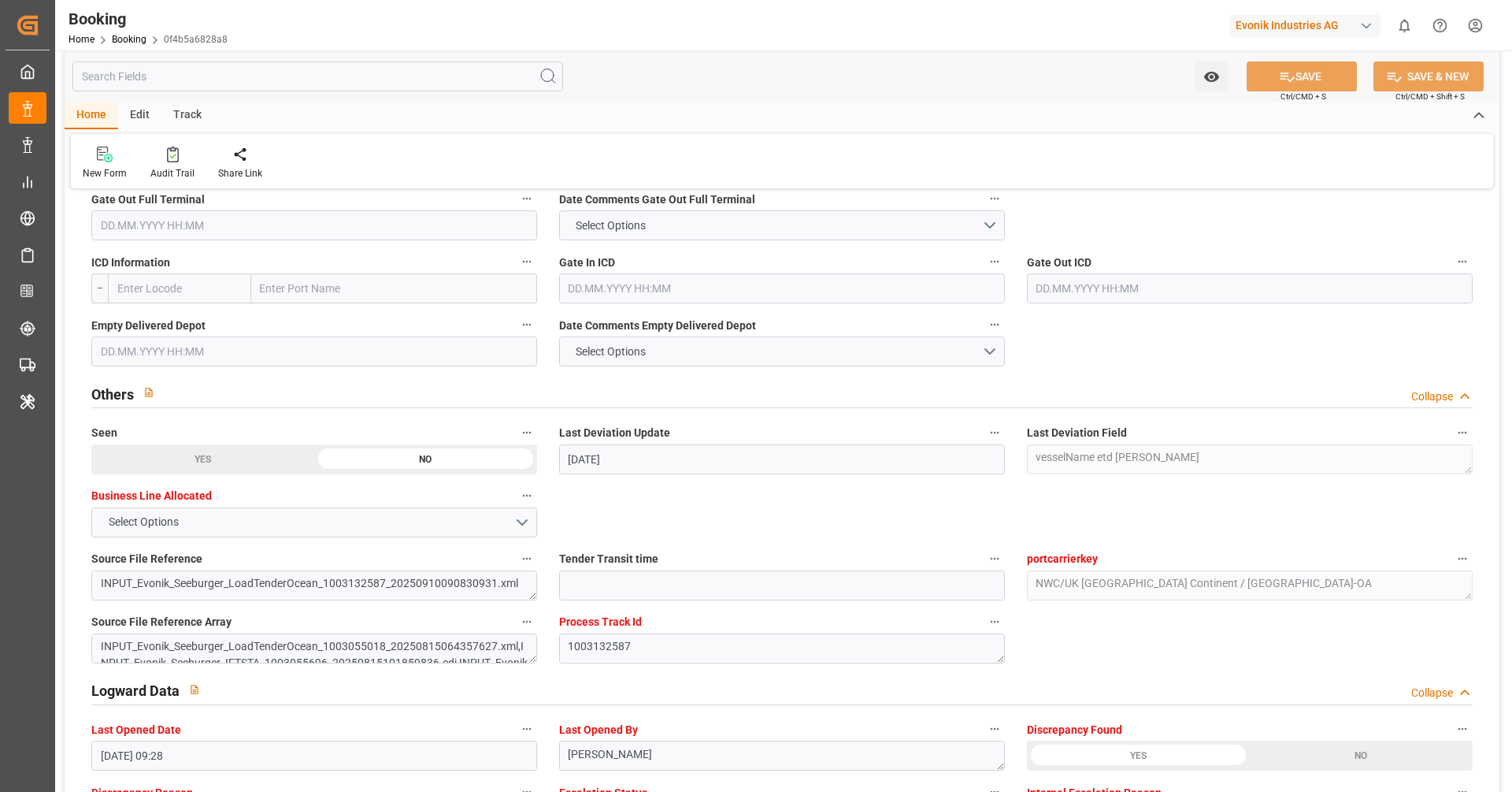
scroll to position [2352, 0]
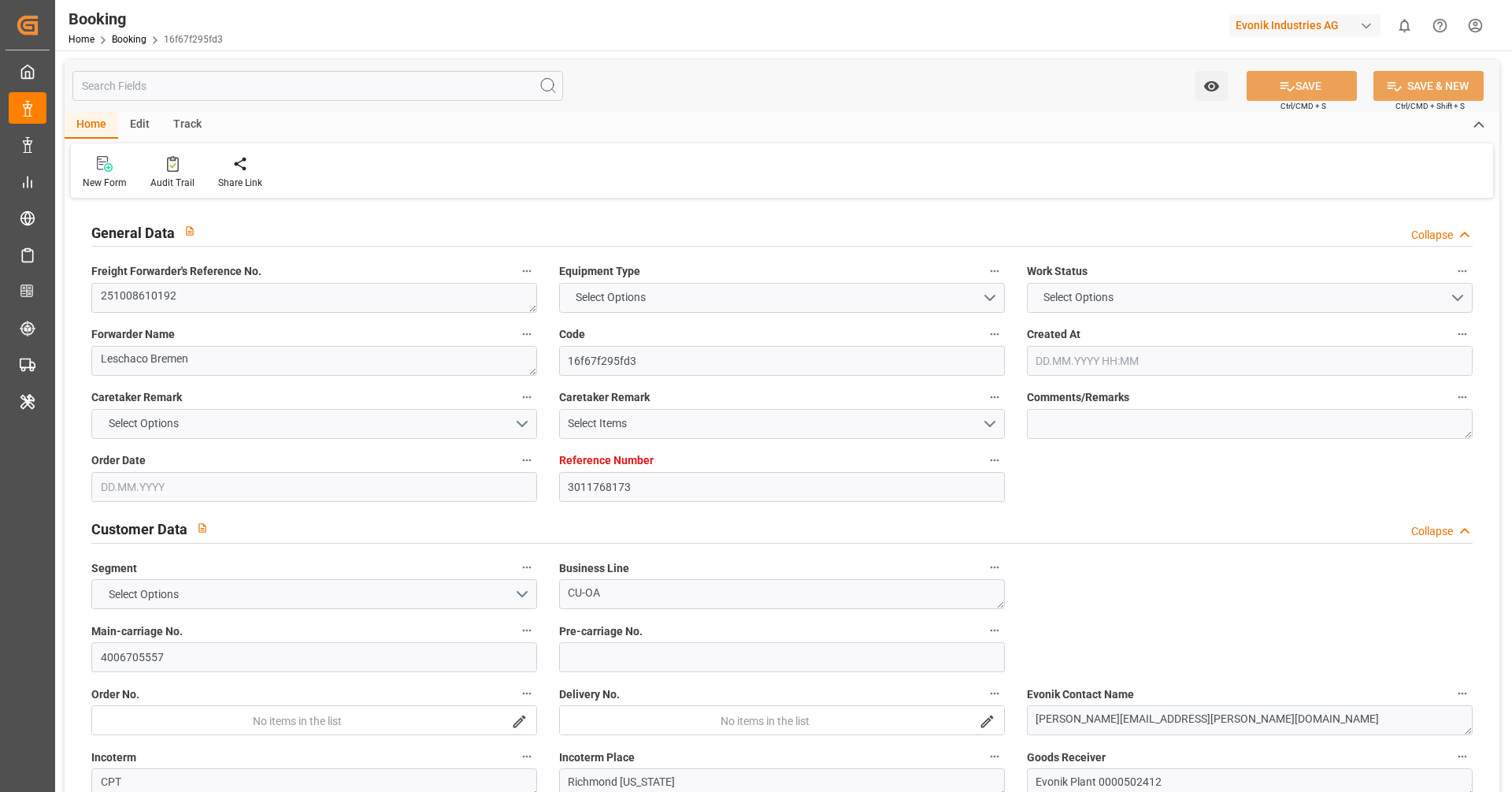
type input "3011768173"
type input "9314210"
type input "Hapag [PERSON_NAME]"
type input "Hapag Lloyd Aktiengesellschaft"
type input "NLRTM"
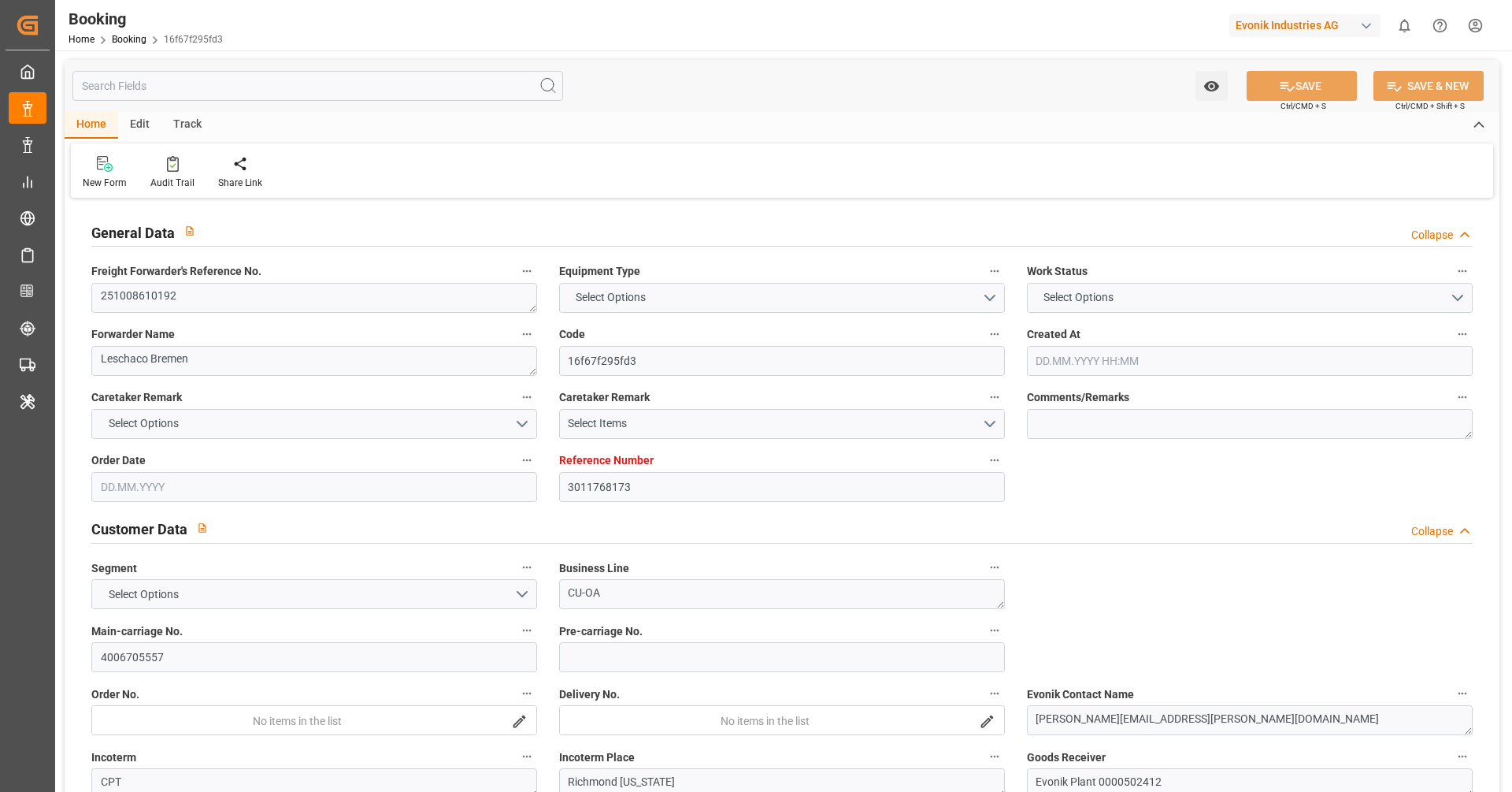
type input "USORF"
type input "USCVG"
type input "[DATE] 07:29"
type input "[DATE]"
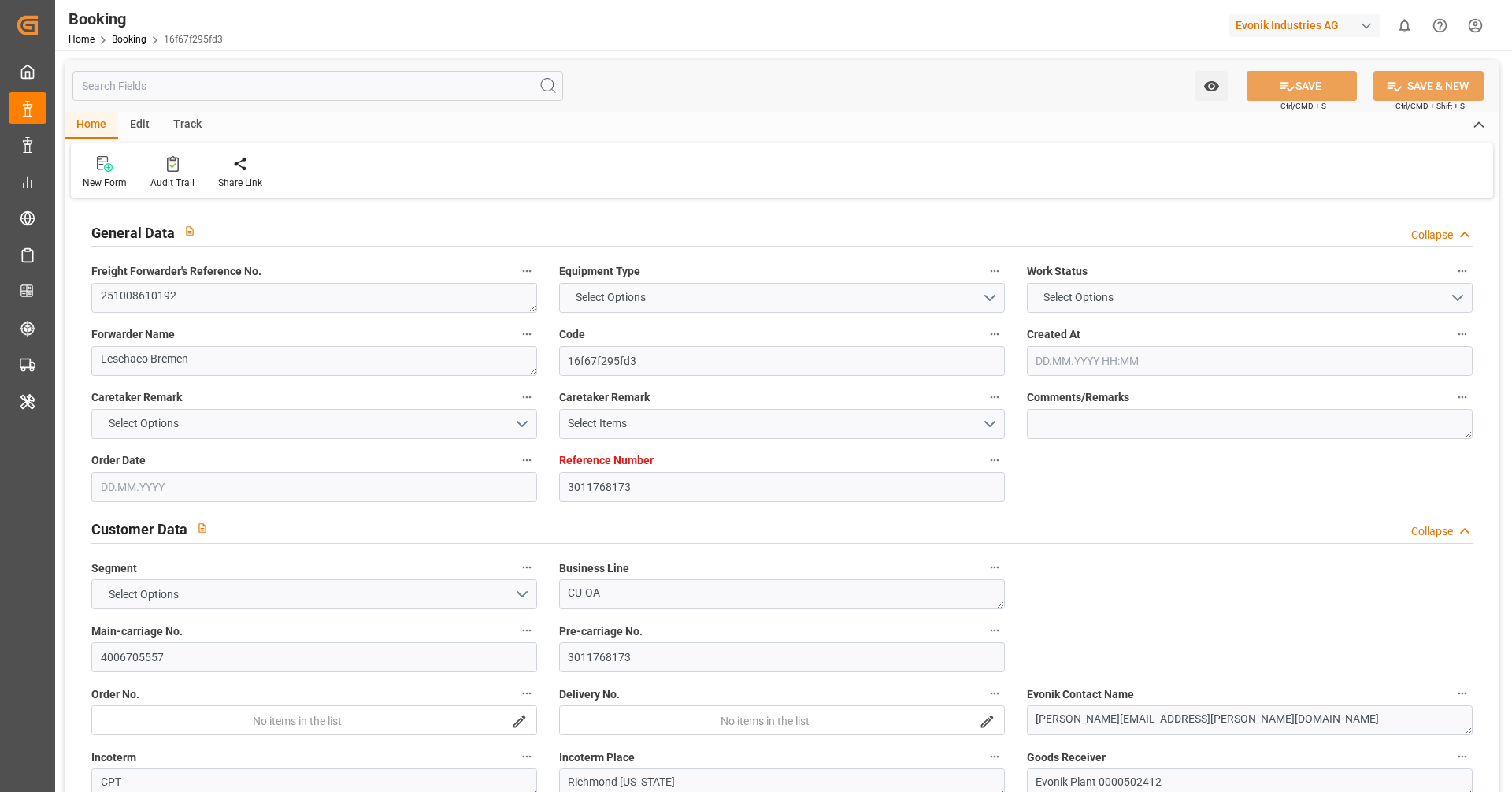
type input "[DATE]"
type input "[DATE] 00:00"
type input "[DATE]"
type input "[DATE] 00:00"
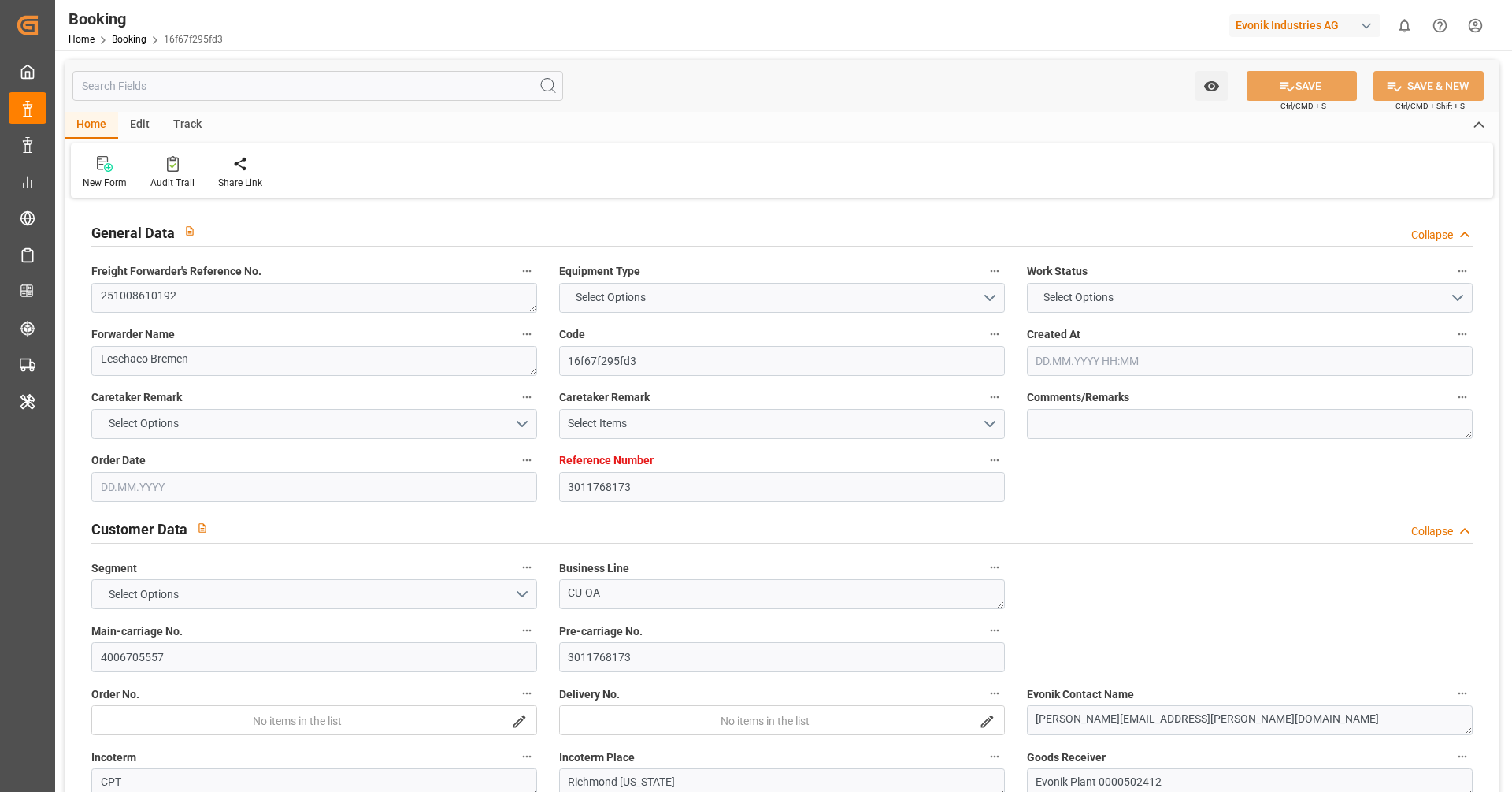
type input "[DATE] 00:00"
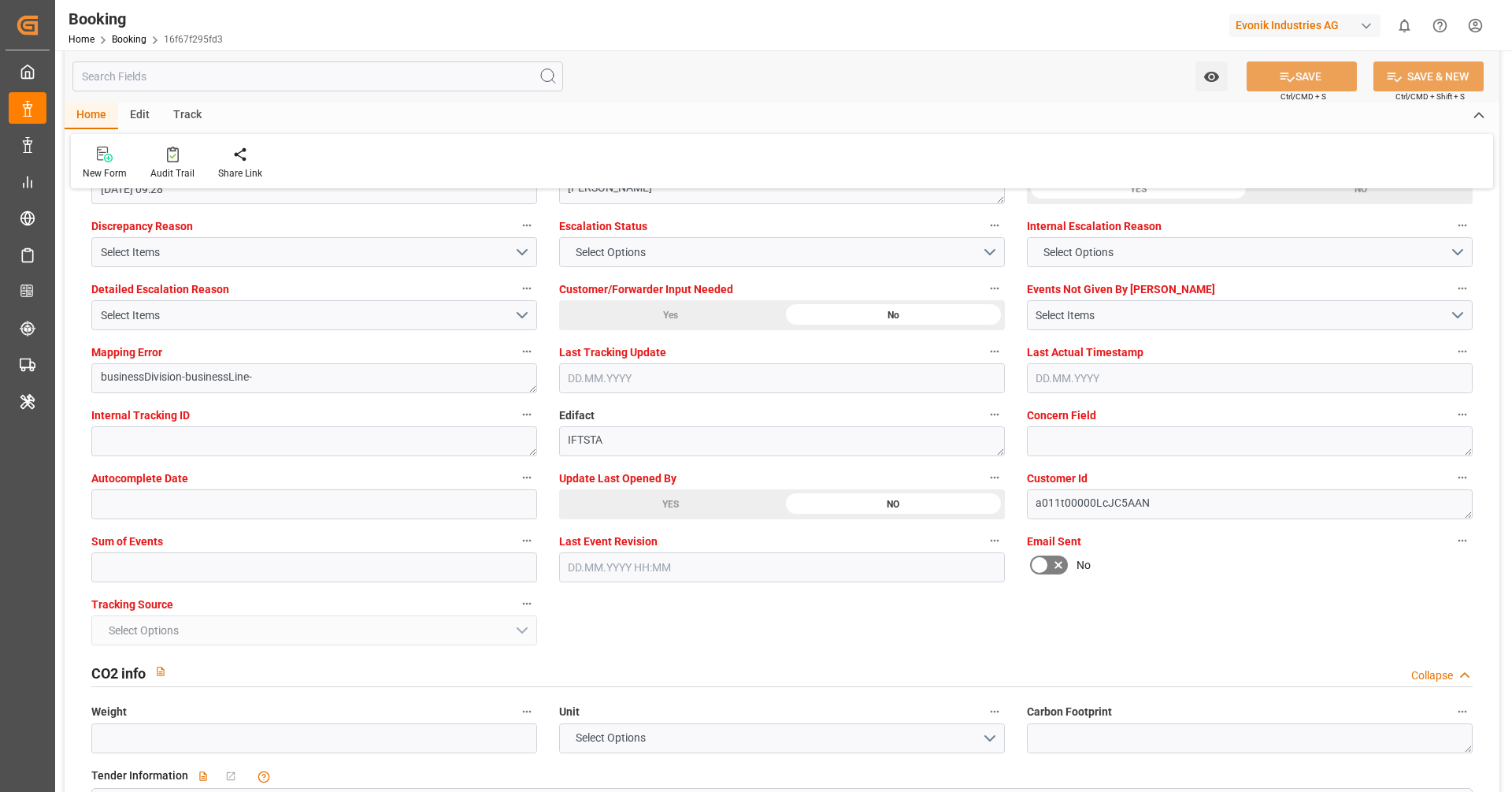
scroll to position [2929, 0]
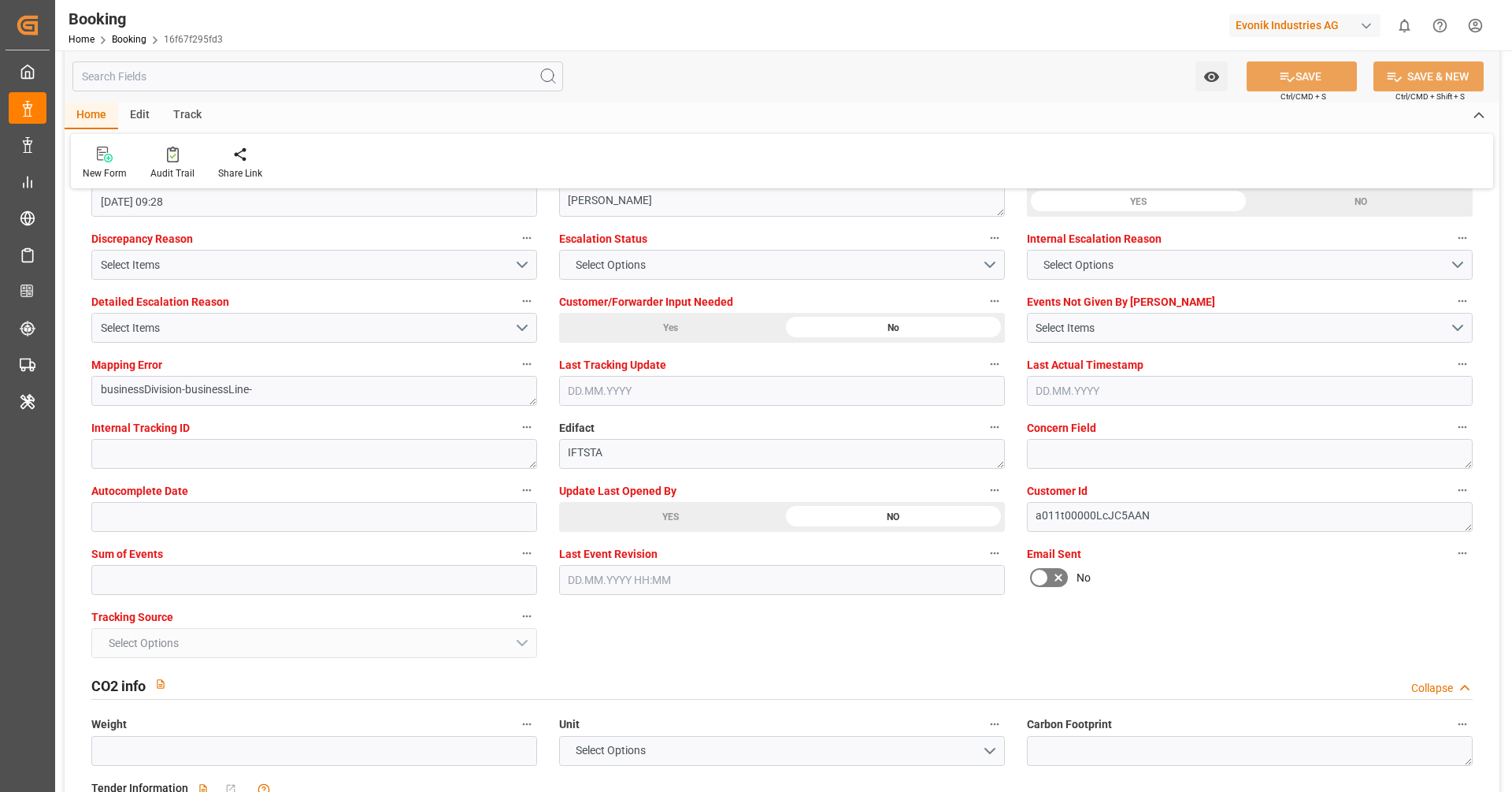
click at [697, 513] on div "YES" at bounding box center [671, 517] width 223 height 30
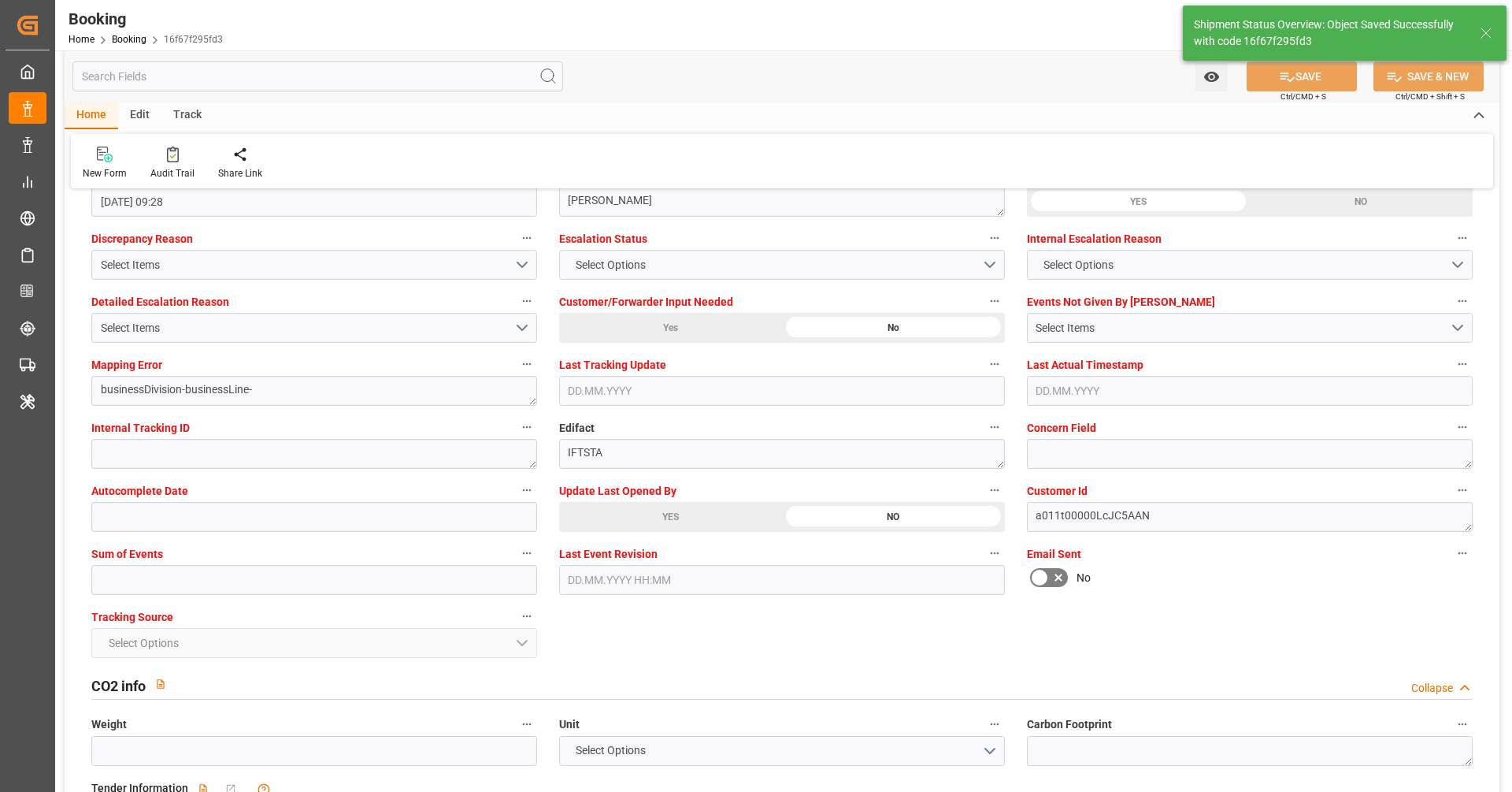
type input "[DATE] 08:30"
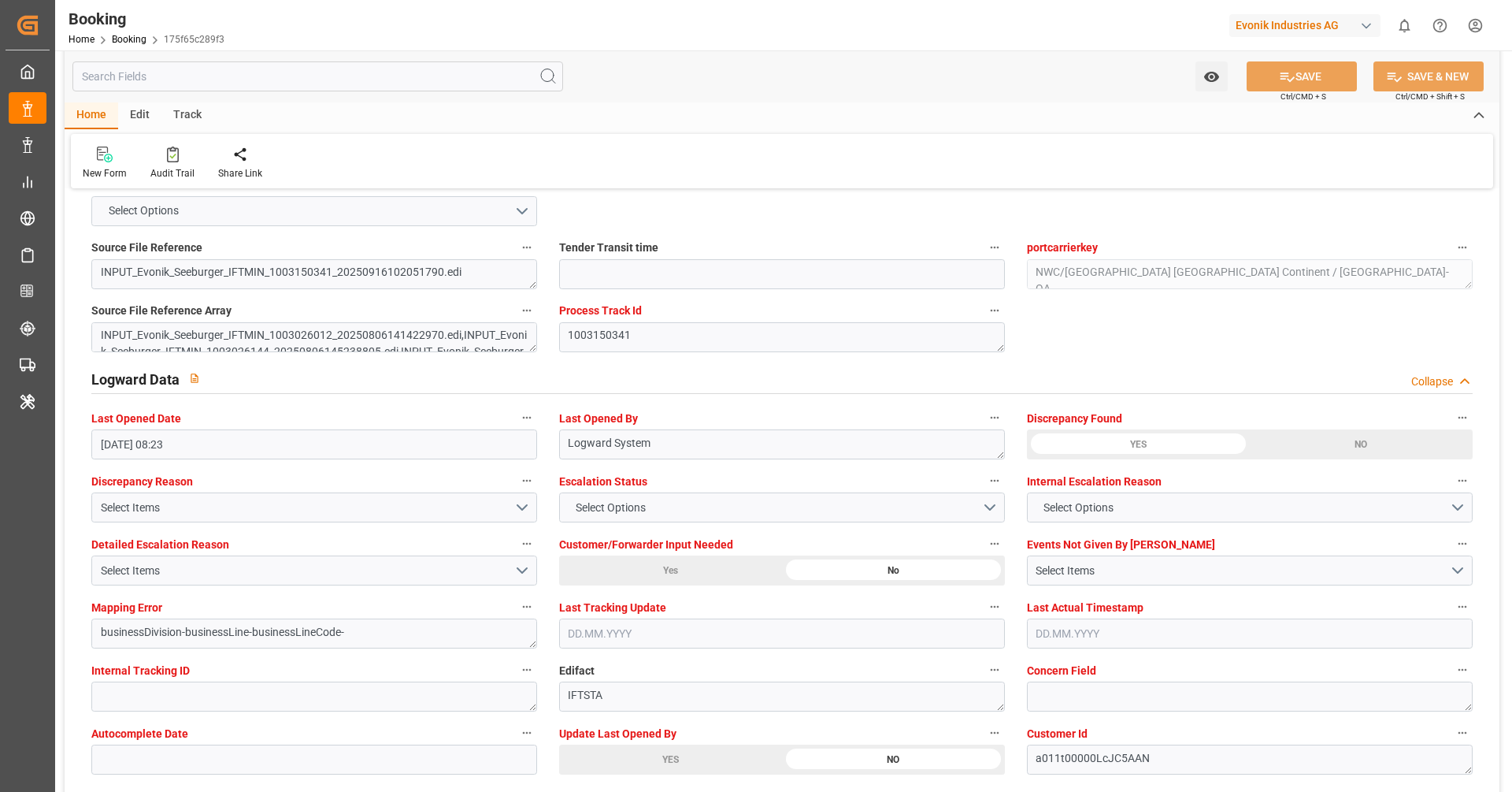
scroll to position [2715, 0]
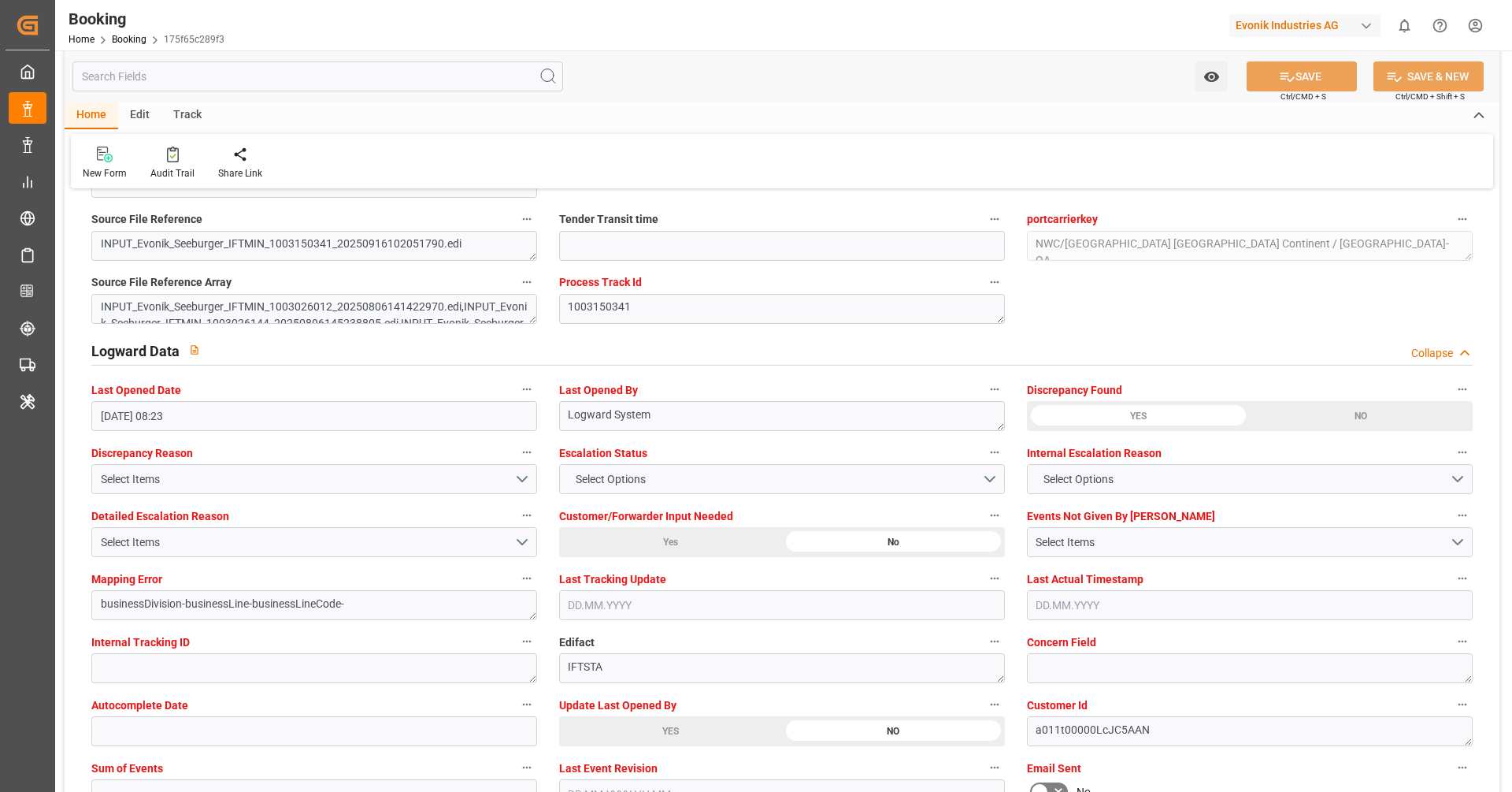
click at [686, 712] on label "Update Last Opened By" at bounding box center [782, 705] width 445 height 22
click at [985, 712] on button "Update Last Opened By" at bounding box center [995, 705] width 21 height 21
click at [681, 721] on div at bounding box center [756, 396] width 1512 height 792
click at [670, 733] on div "YES" at bounding box center [671, 731] width 223 height 30
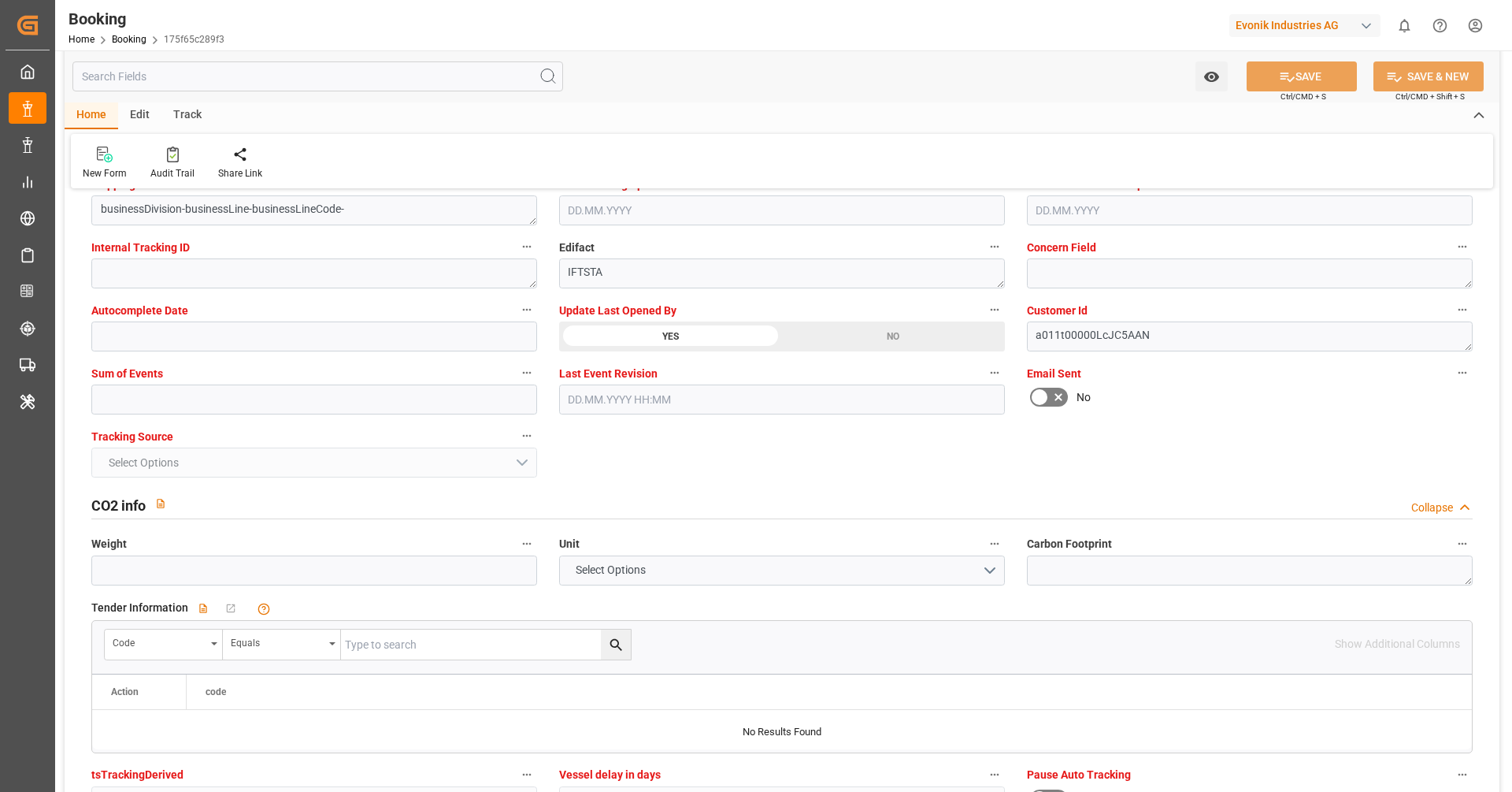
scroll to position [3180, 0]
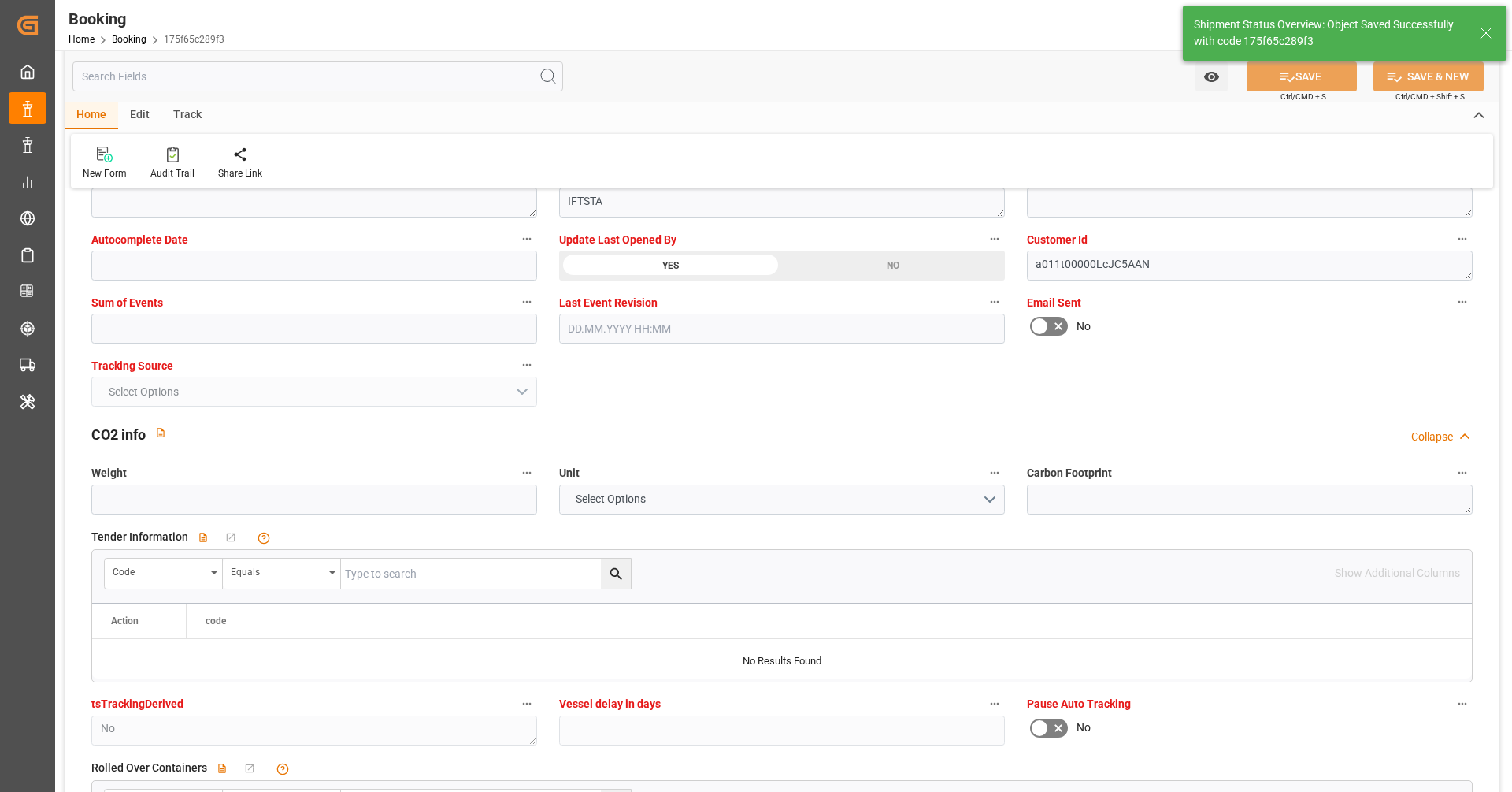
type textarea "Vipul Benurkar"
type textarea "businessDivision-businessLine-"
type input "16.09.2025 08:31"
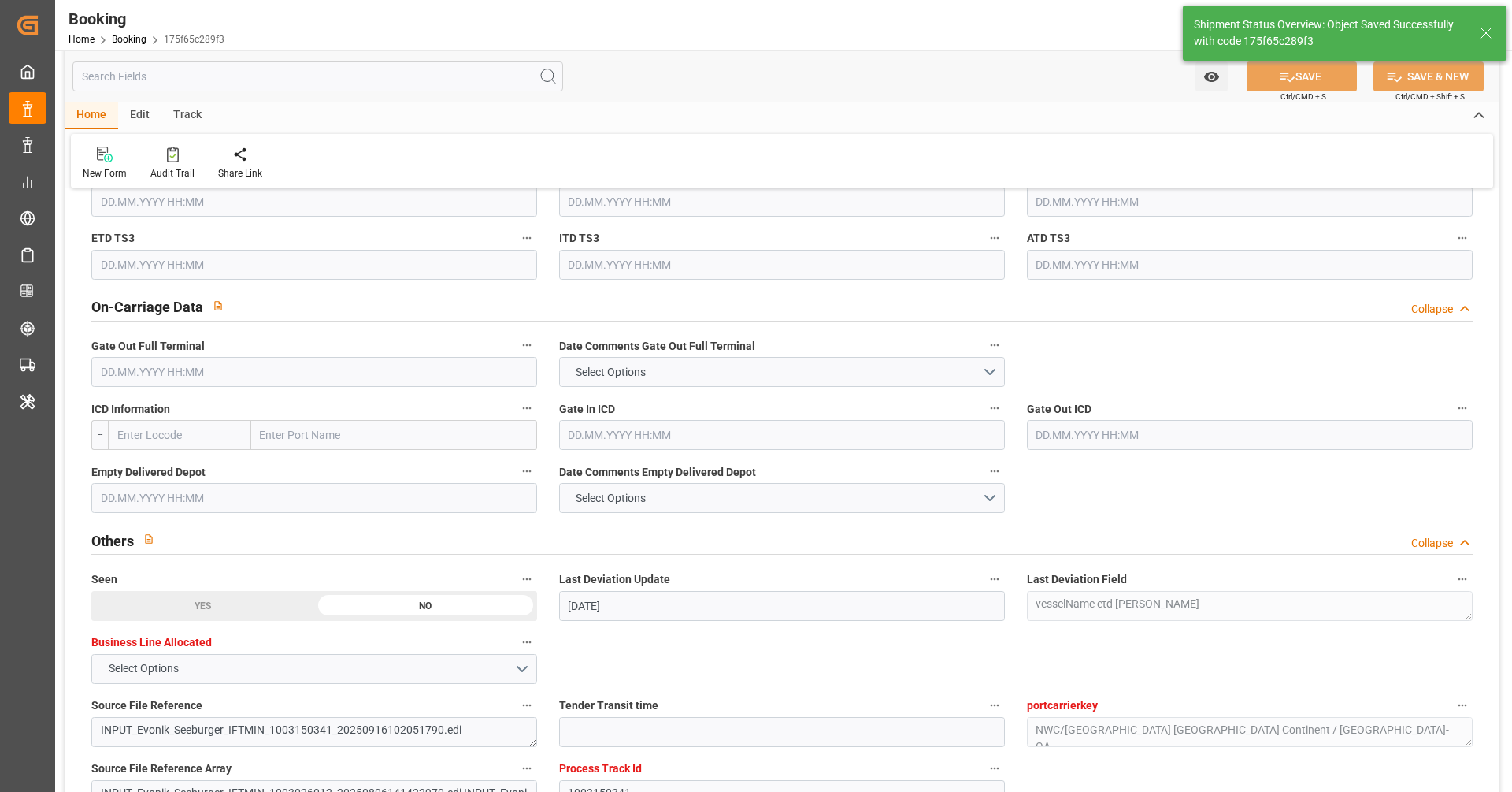
scroll to position [2129, 0]
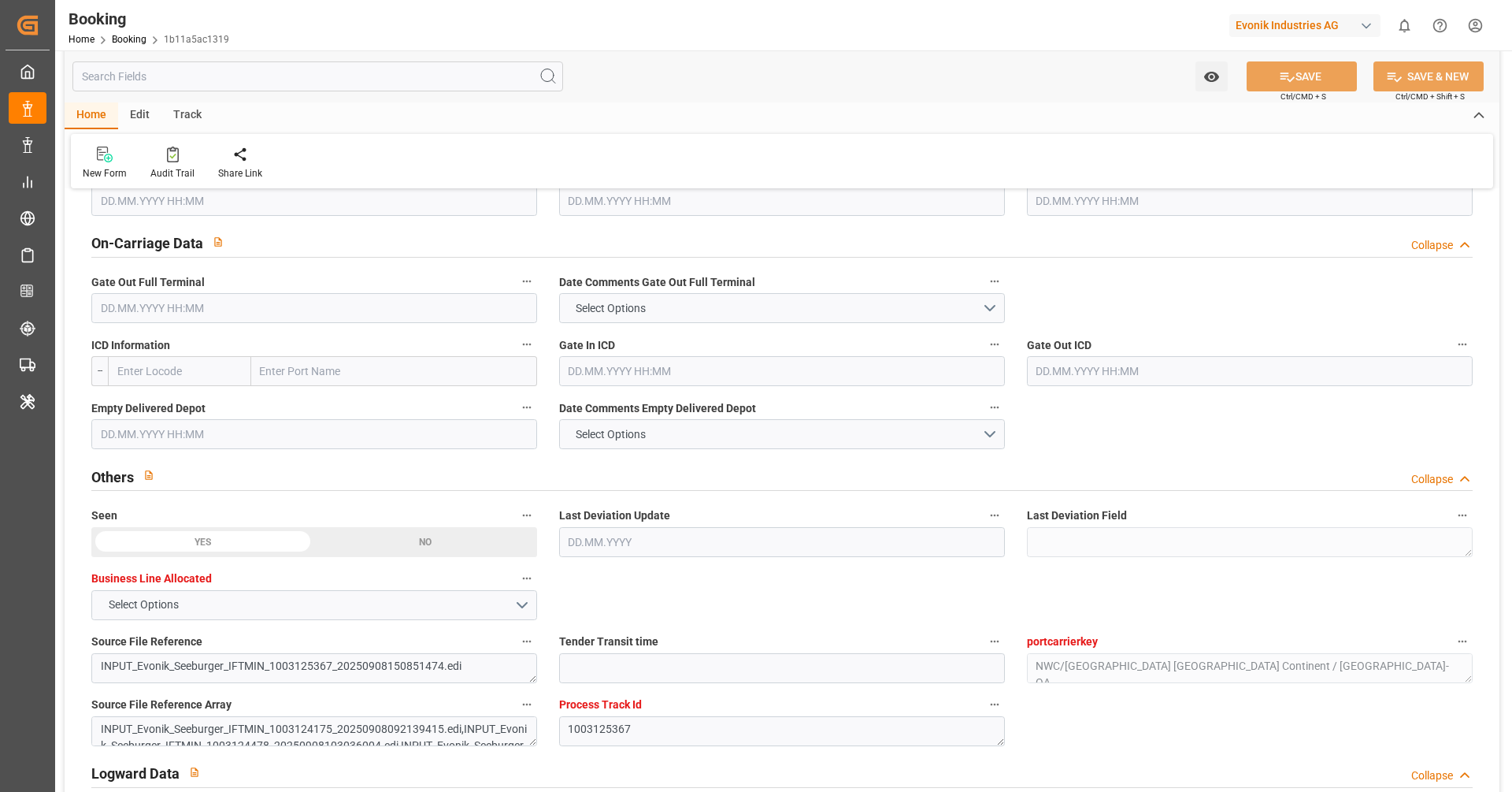
scroll to position [2308, 0]
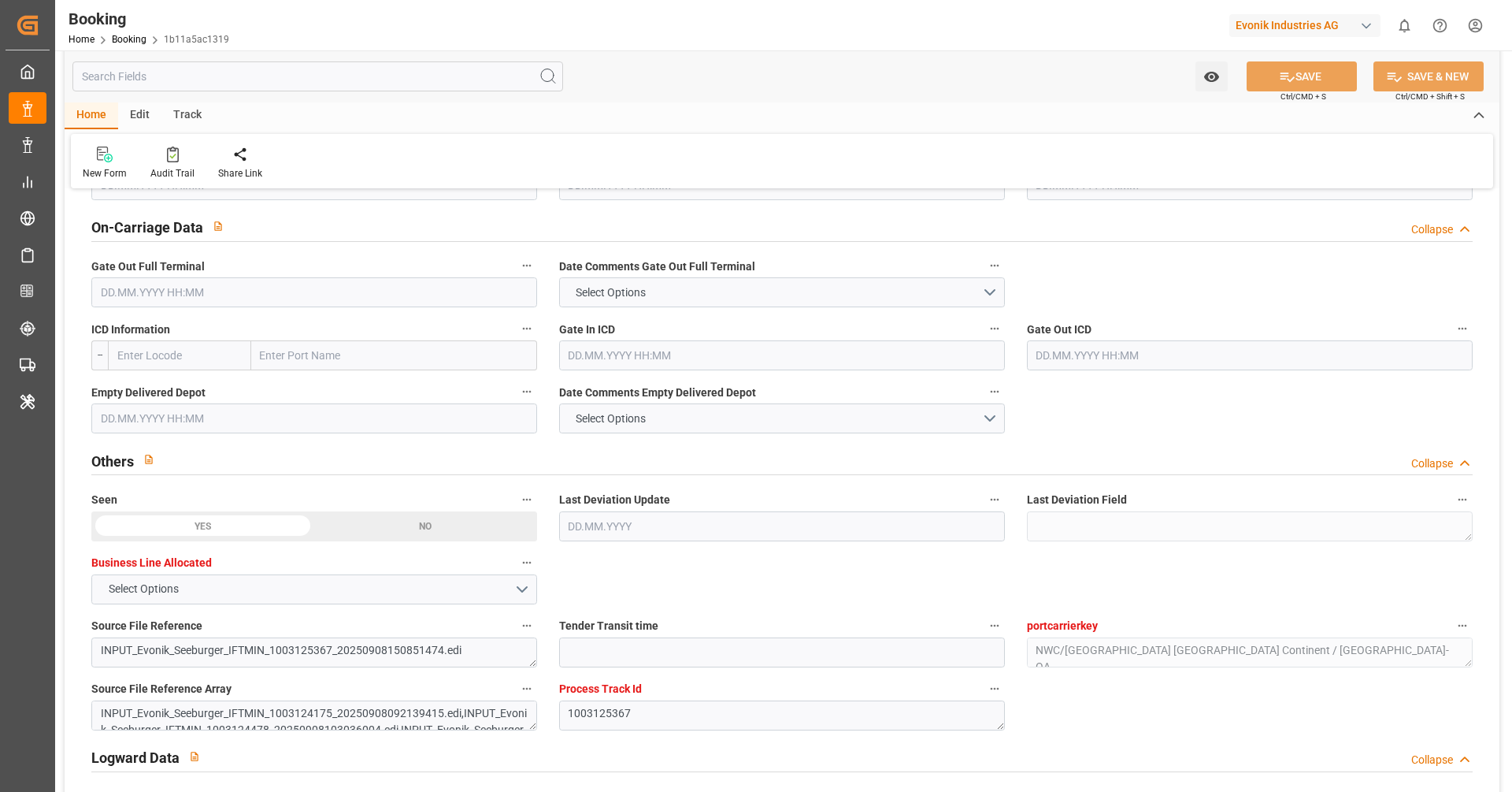
click at [229, 350] on input "text" at bounding box center [179, 355] width 144 height 30
click at [169, 389] on span "USCVG - Cincinnati" at bounding box center [171, 398] width 106 height 29
type input "USCVG"
type input "Cincinnati"
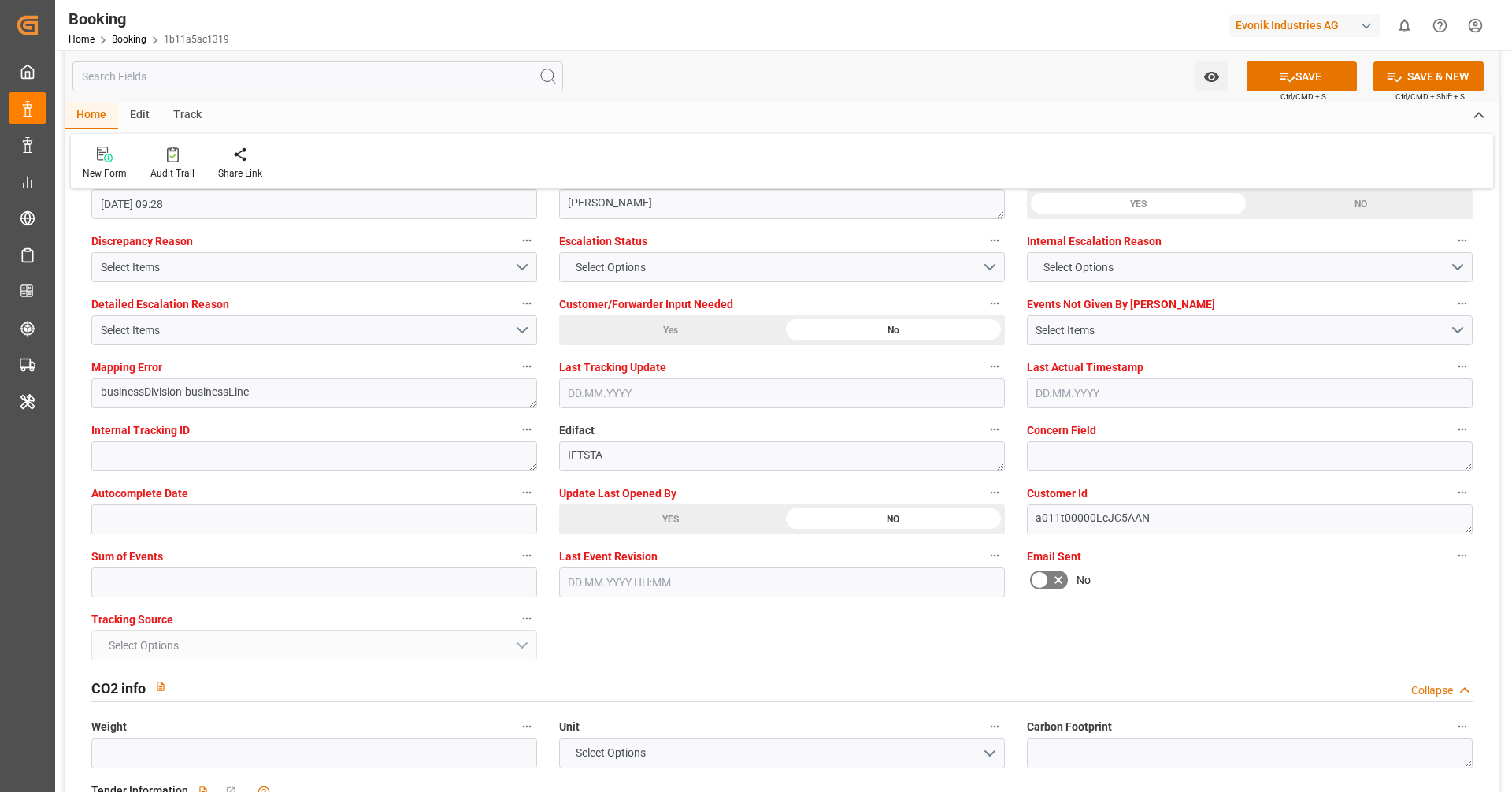
type input "USCVG"
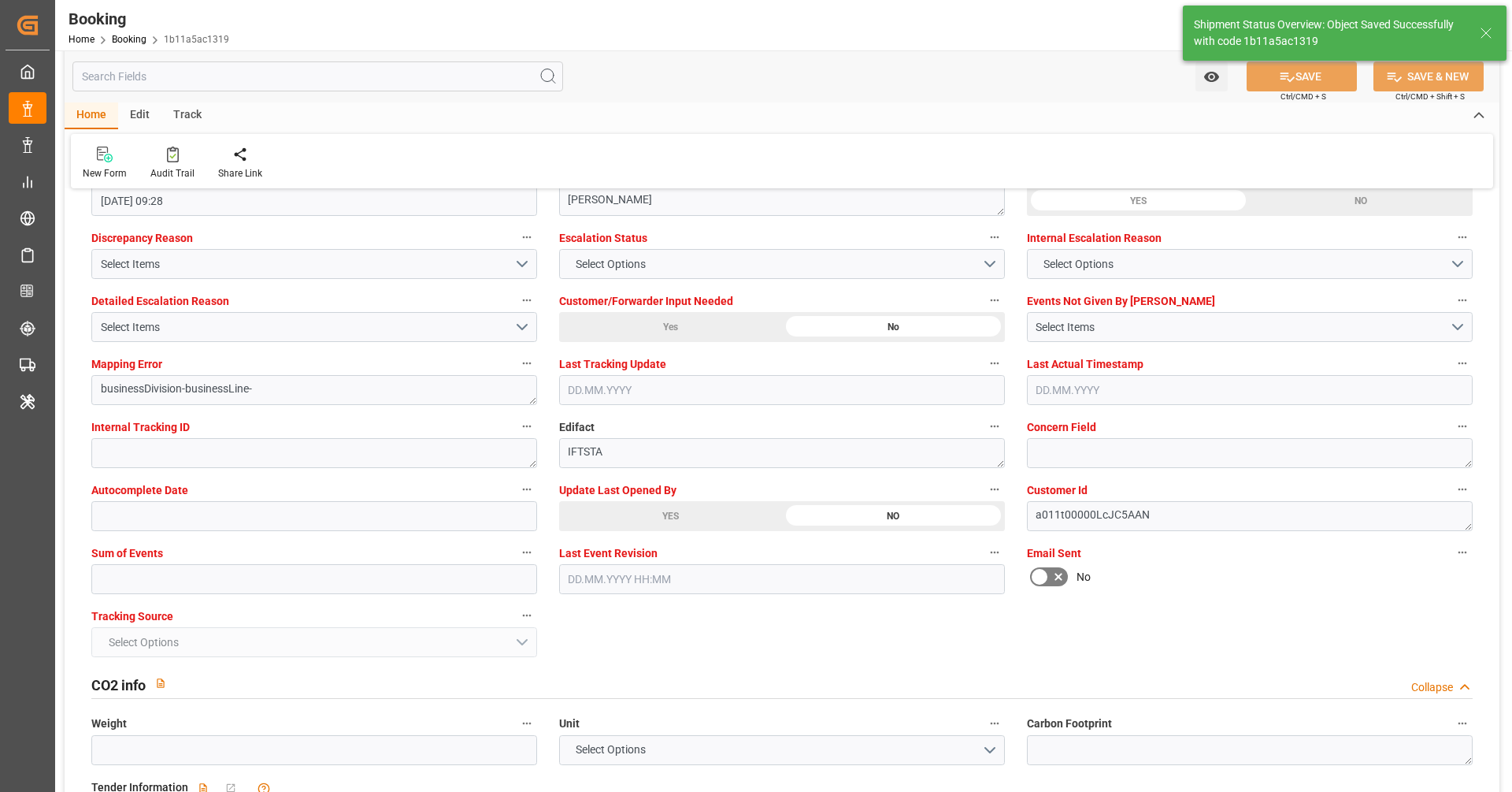
type textarea "[PERSON_NAME]"
type input "16.09.2025 08:33"
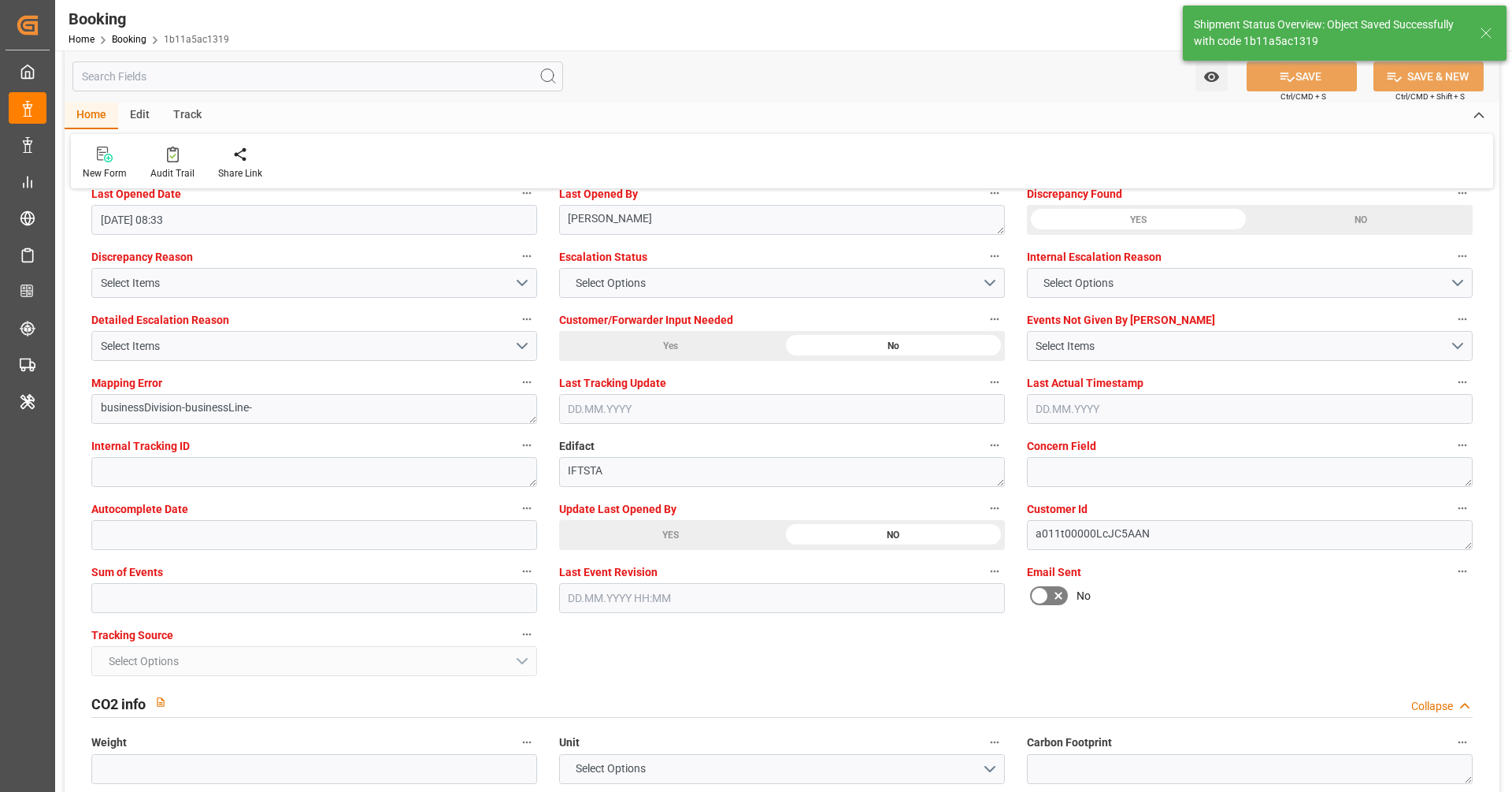
scroll to position [2903, 0]
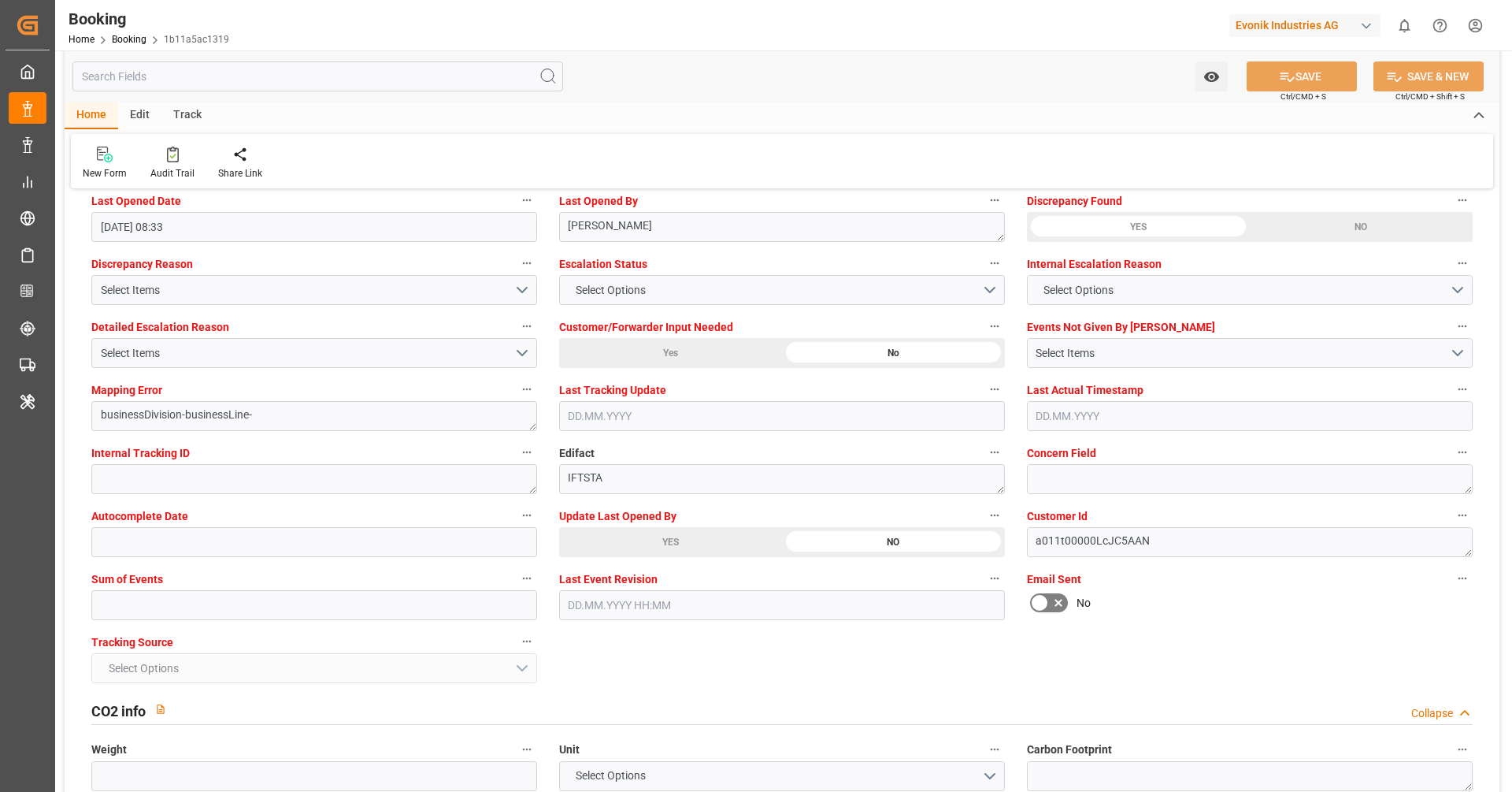
click at [755, 671] on div "General Data Collapse Freight Forwarder's Reference No. 251008610197 Equipment …" at bounding box center [782, 802] width 1435 height 7008
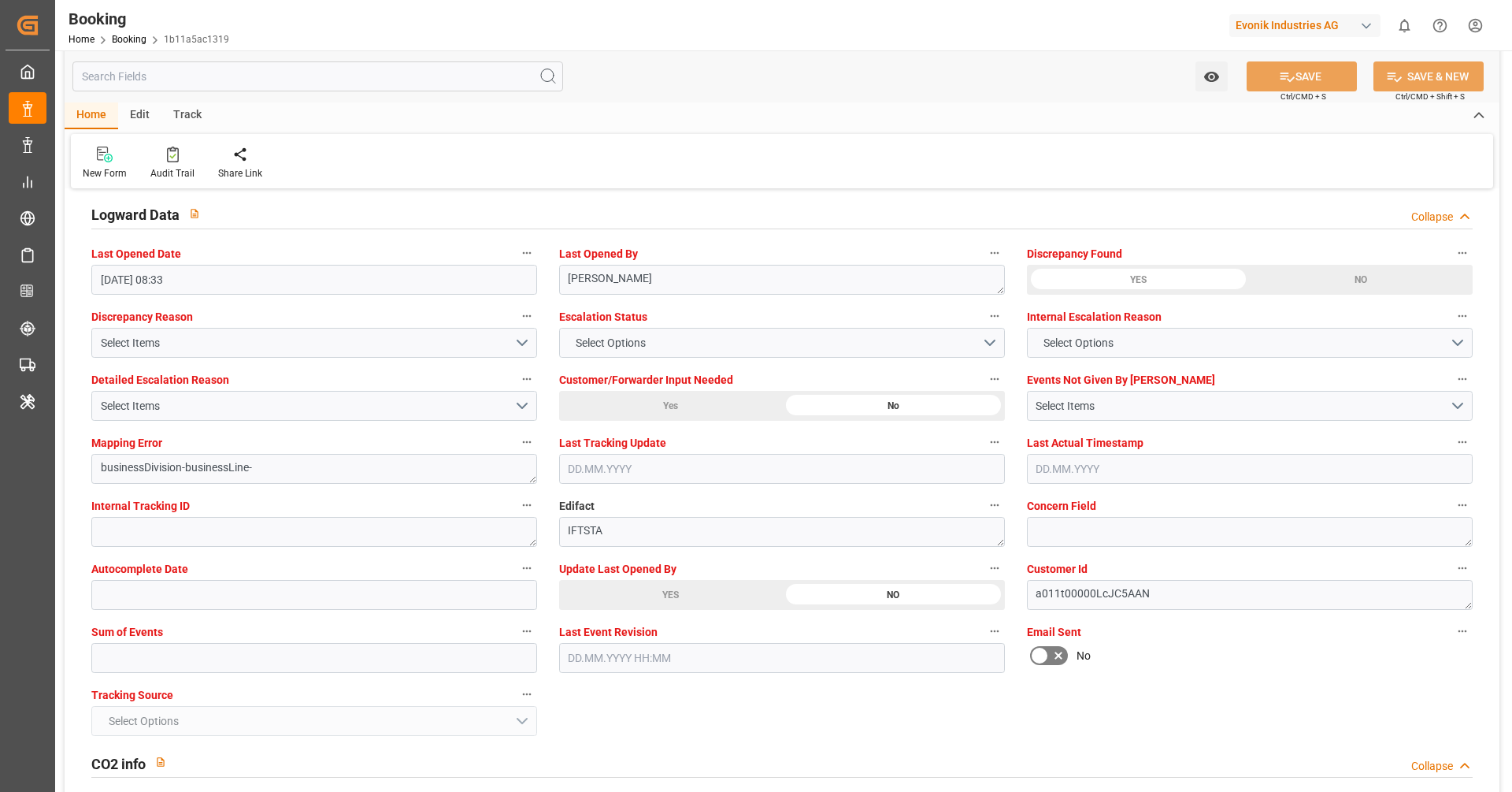
scroll to position [2848, 0]
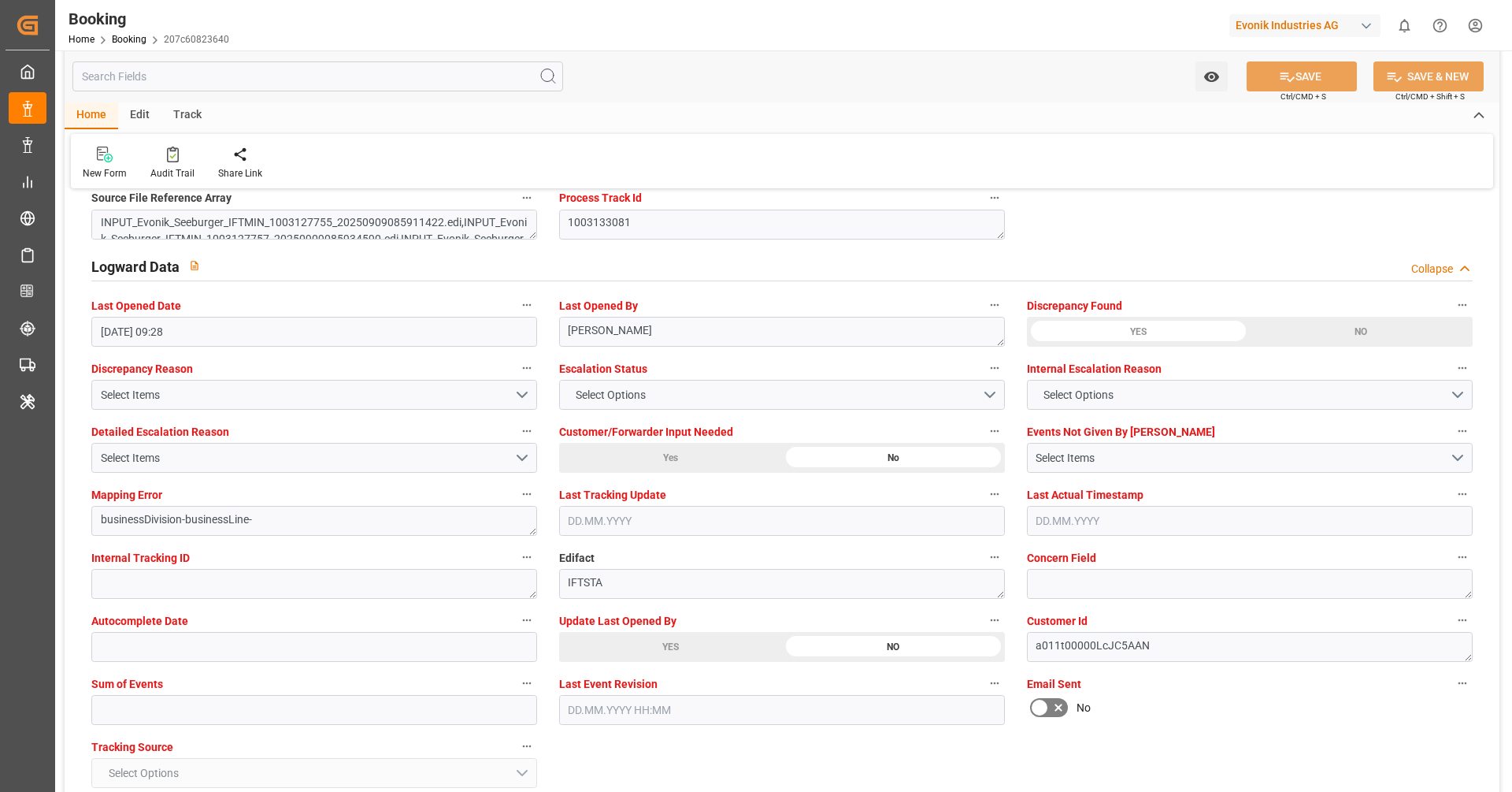
scroll to position [2815, 0]
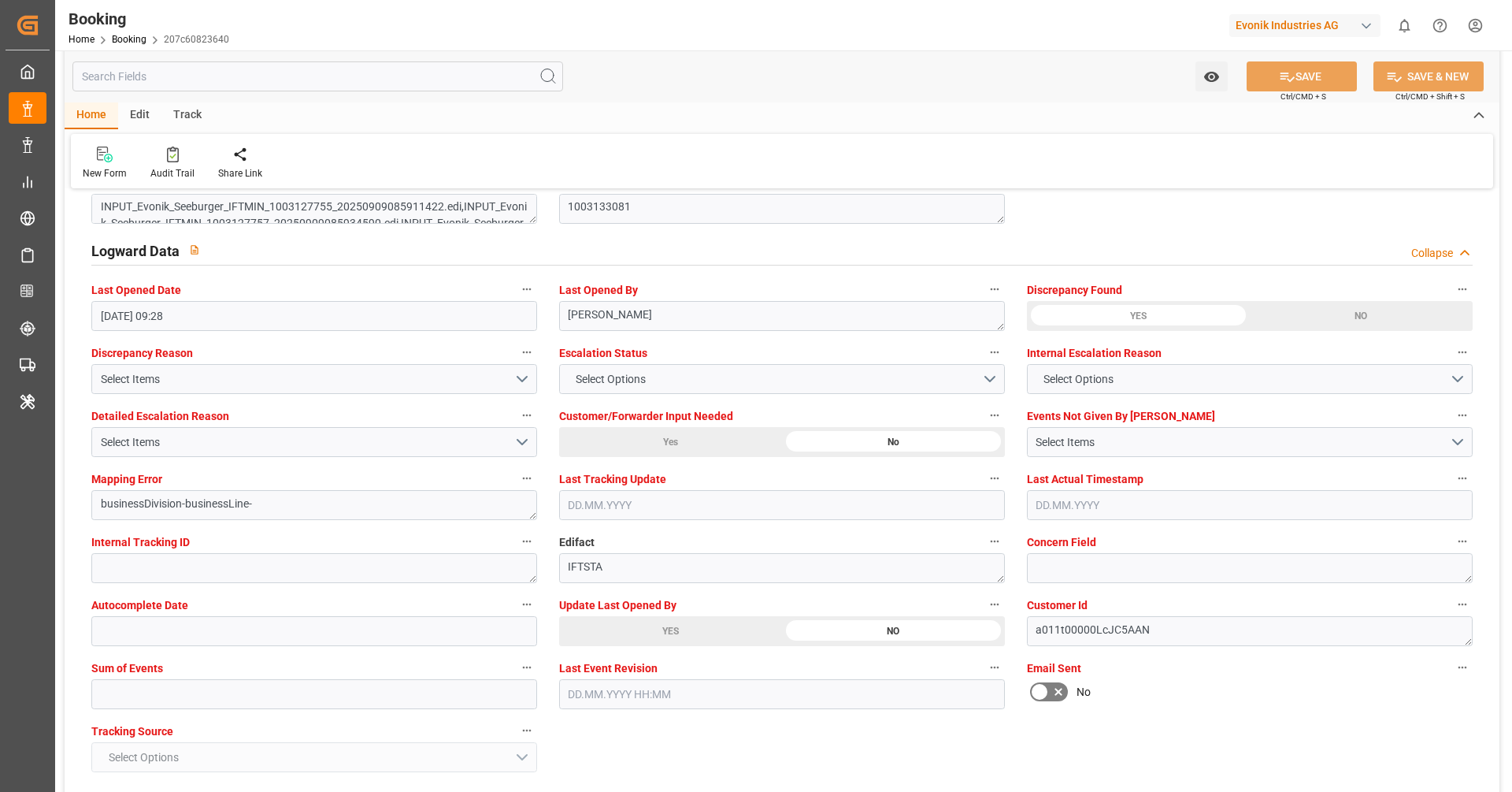
click at [652, 616] on div "YES" at bounding box center [671, 631] width 223 height 30
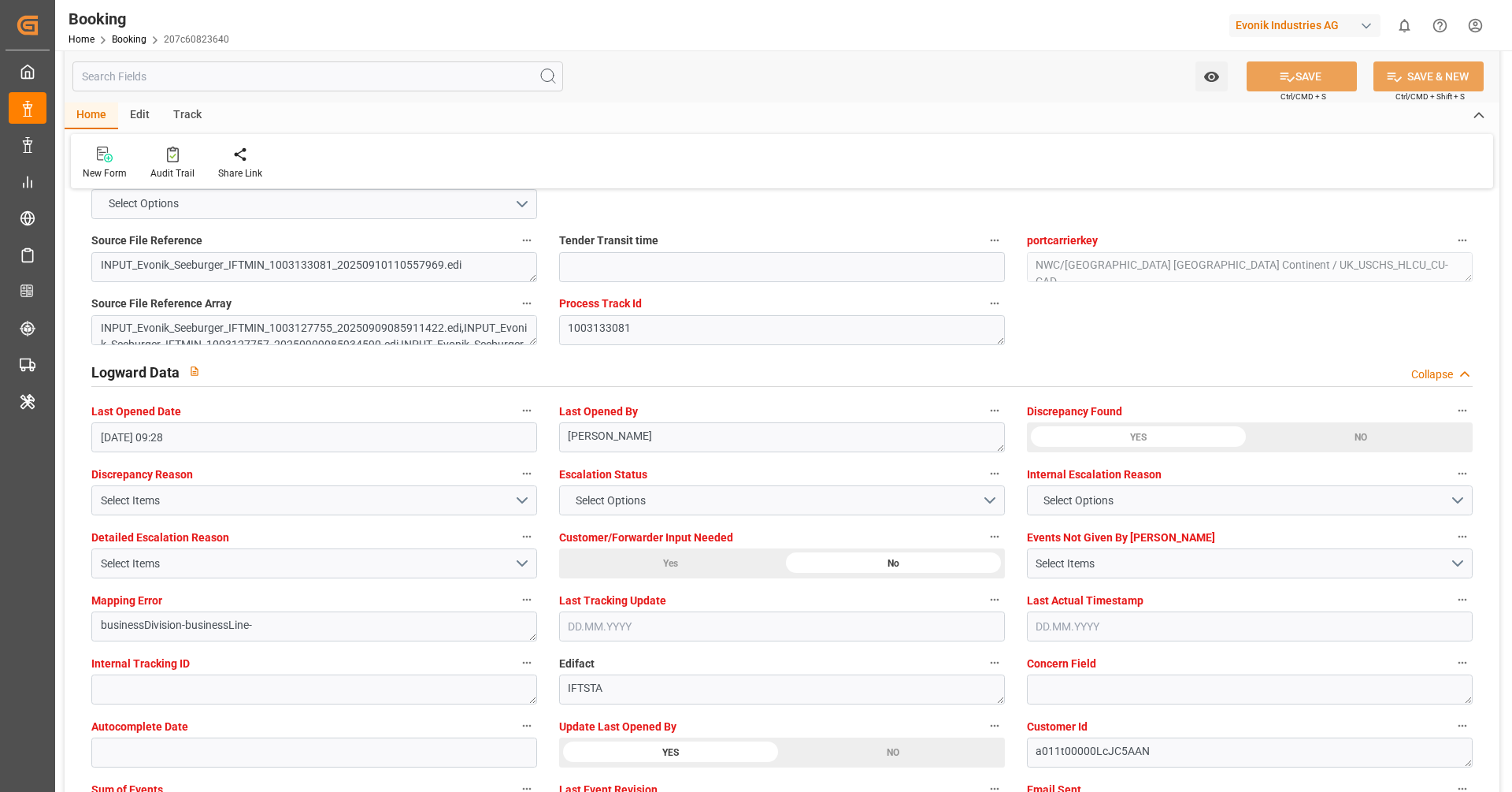
scroll to position [2198, 0]
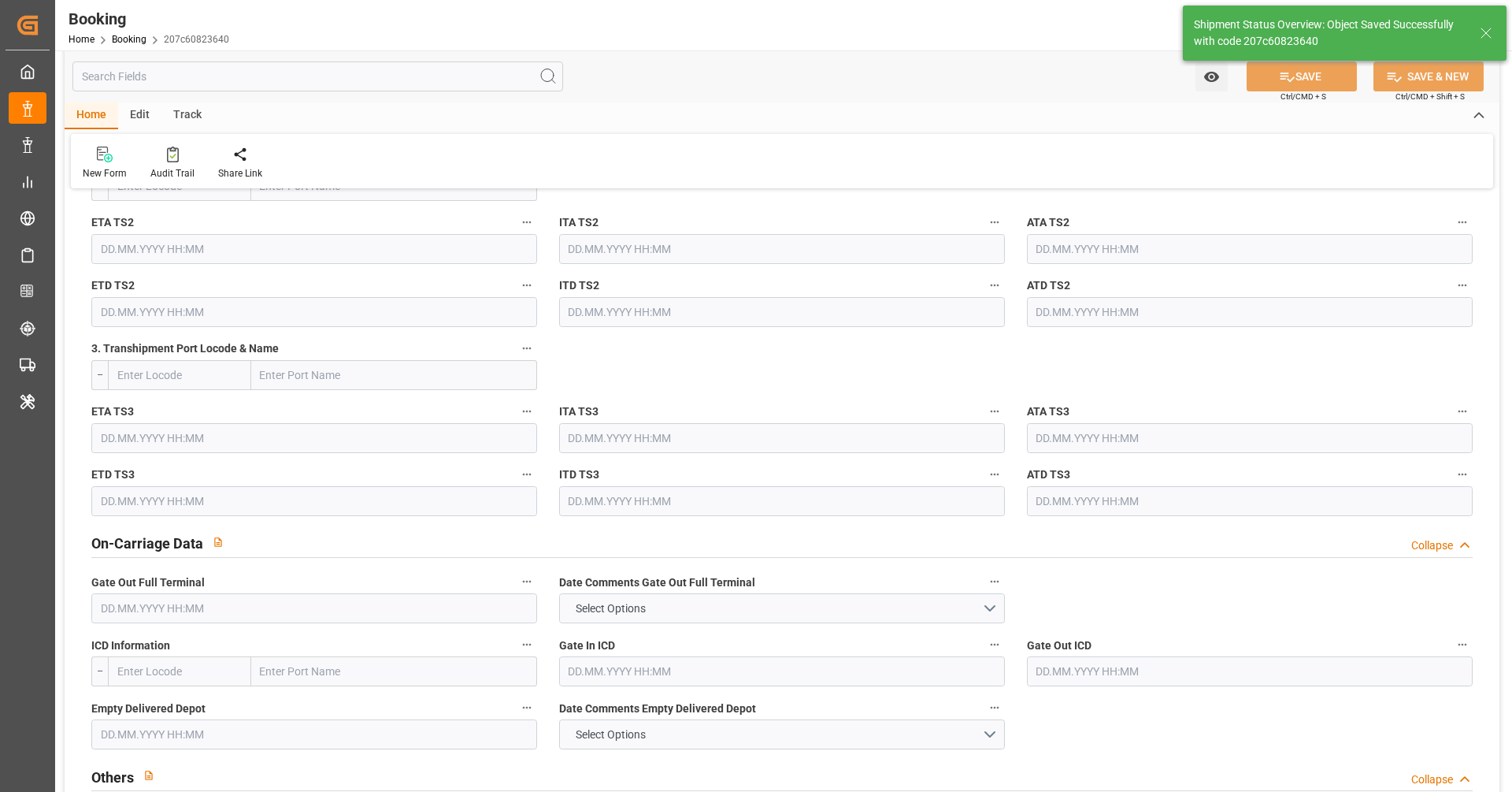
type textarea "[PERSON_NAME]"
type input "[DATE] 08:36"
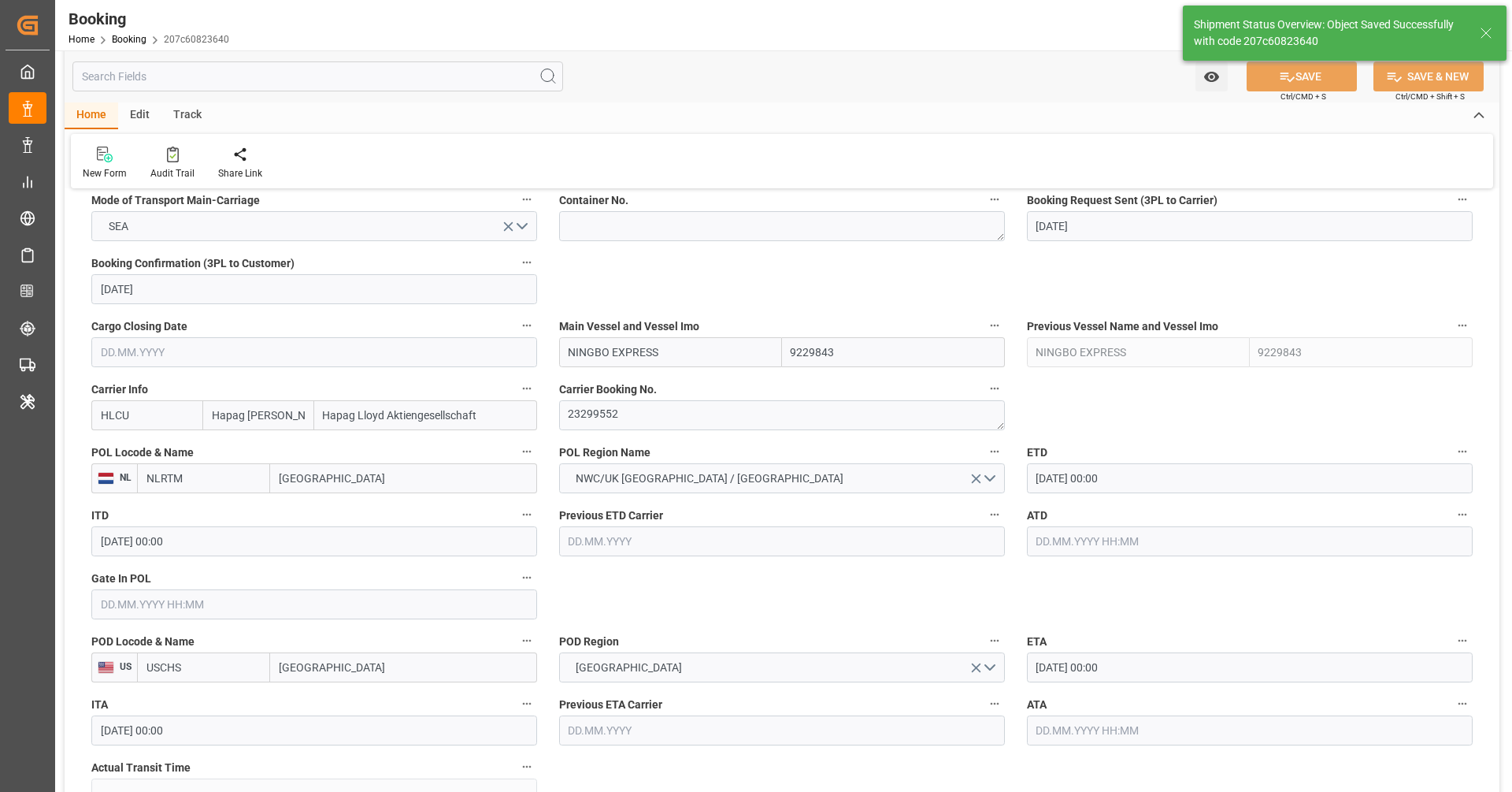
scroll to position [1066, 0]
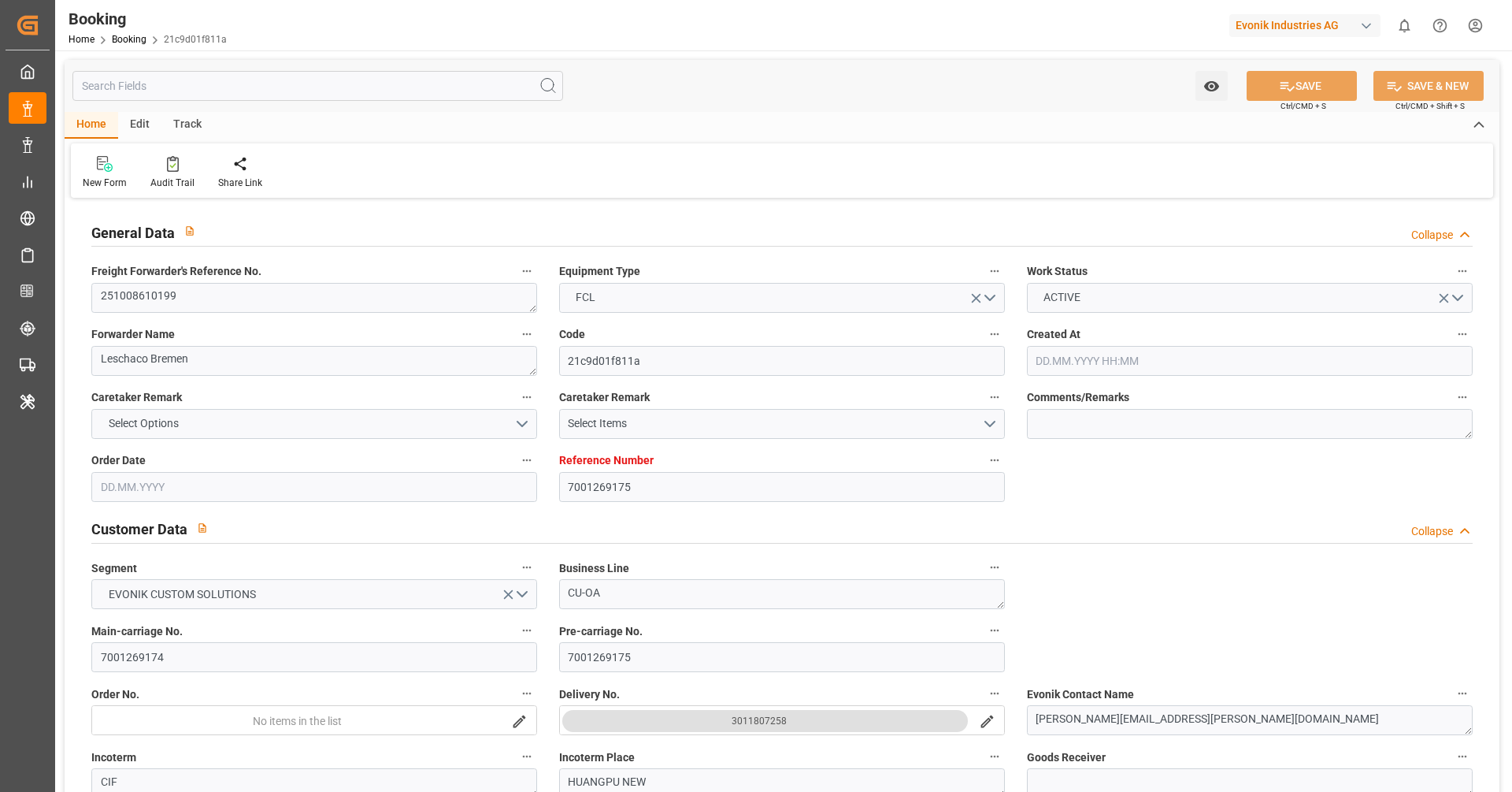
type input "08.09.2025 07:03"
type input "08.09.2025"
type input "25.11.2025"
type input "27.09.2025"
type input "26.09.2025 00:00"
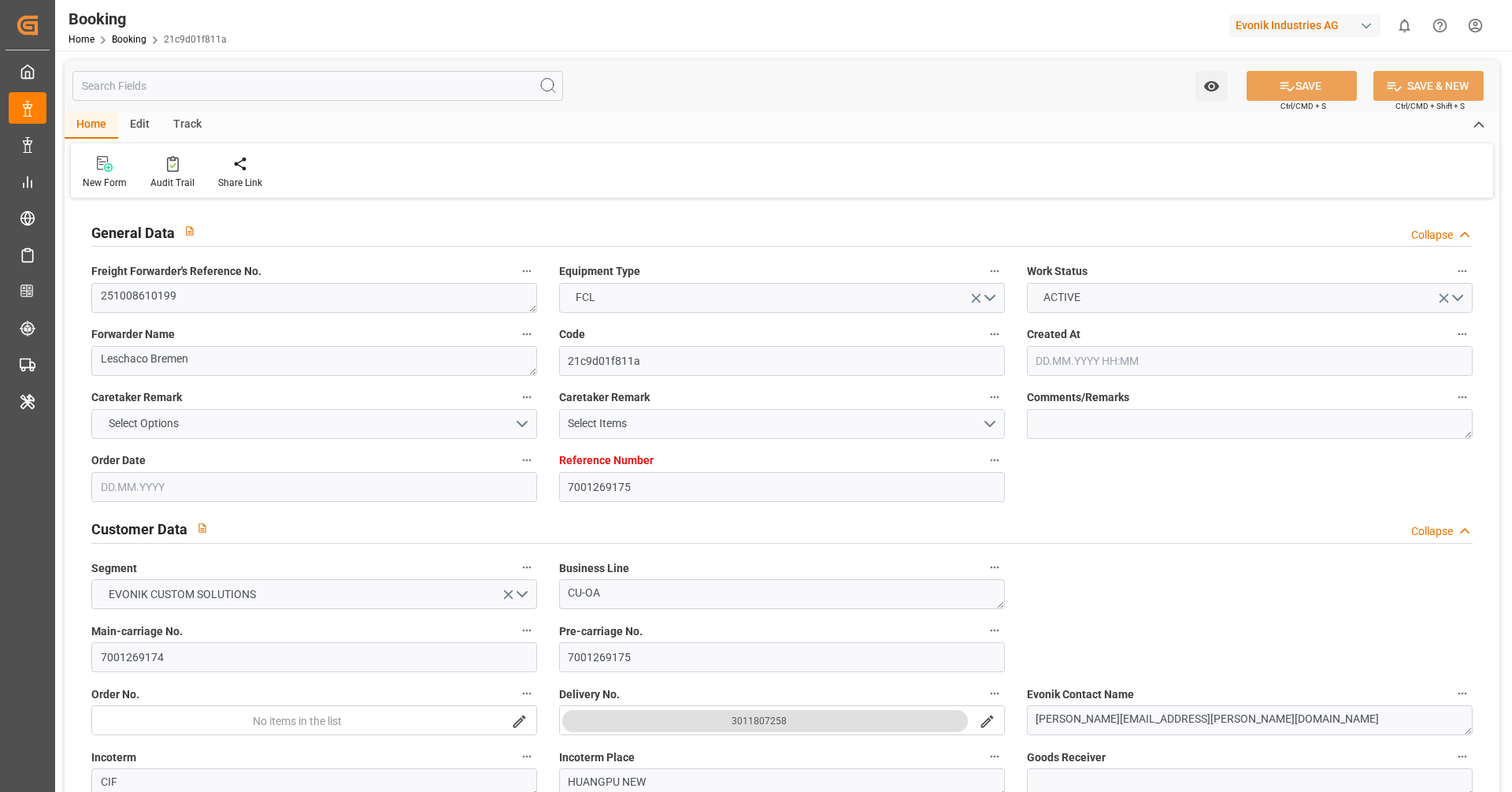
type input "27.09.2025 00:00"
type input "08.09.2025"
type input "07.10.2025 00:00"
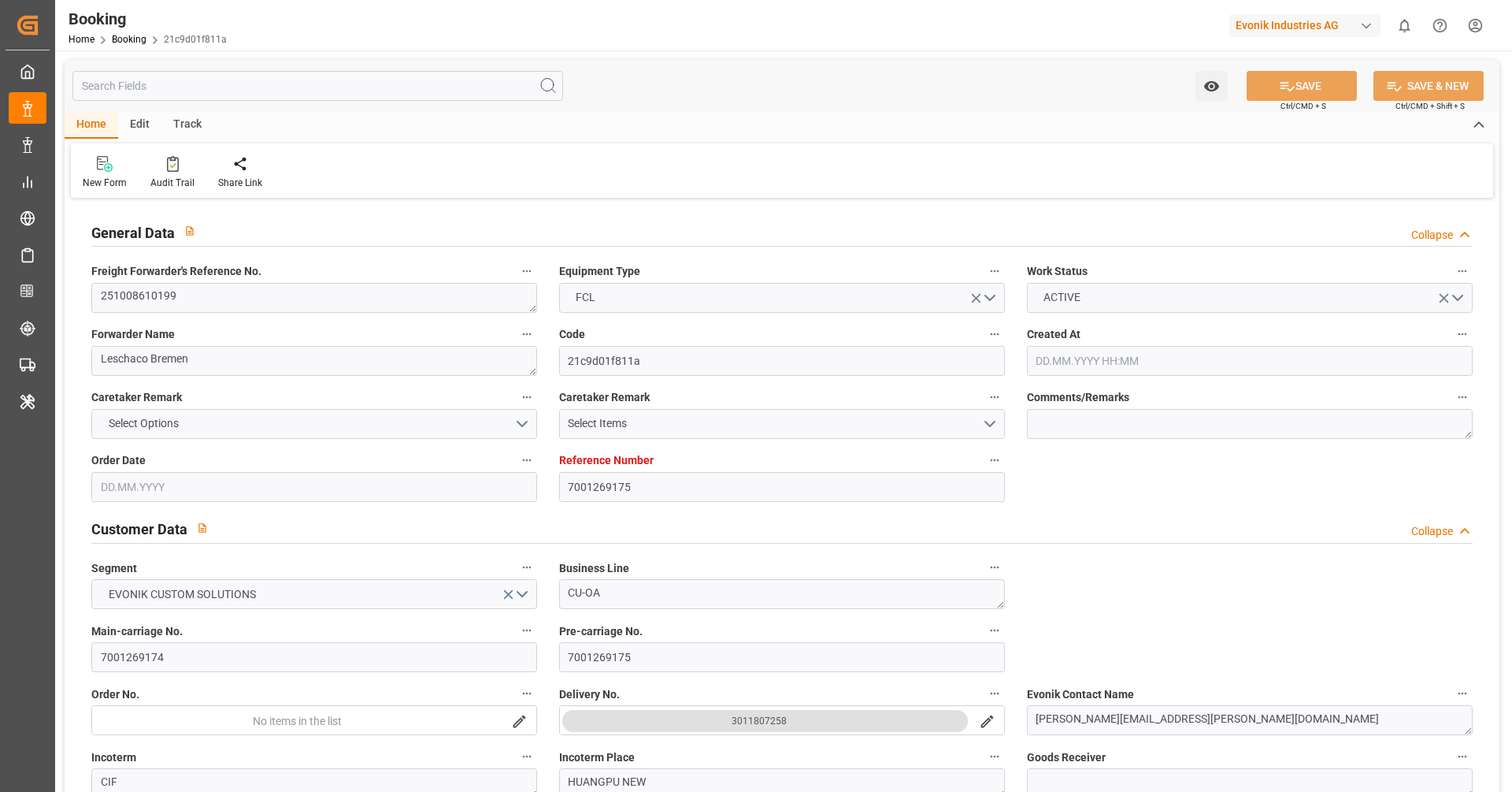
type input "28.11.2025 00:00"
type input "25.11.2025 00:00"
type input "21.11.2025 00:00"
type input "25.11.2025 00:00"
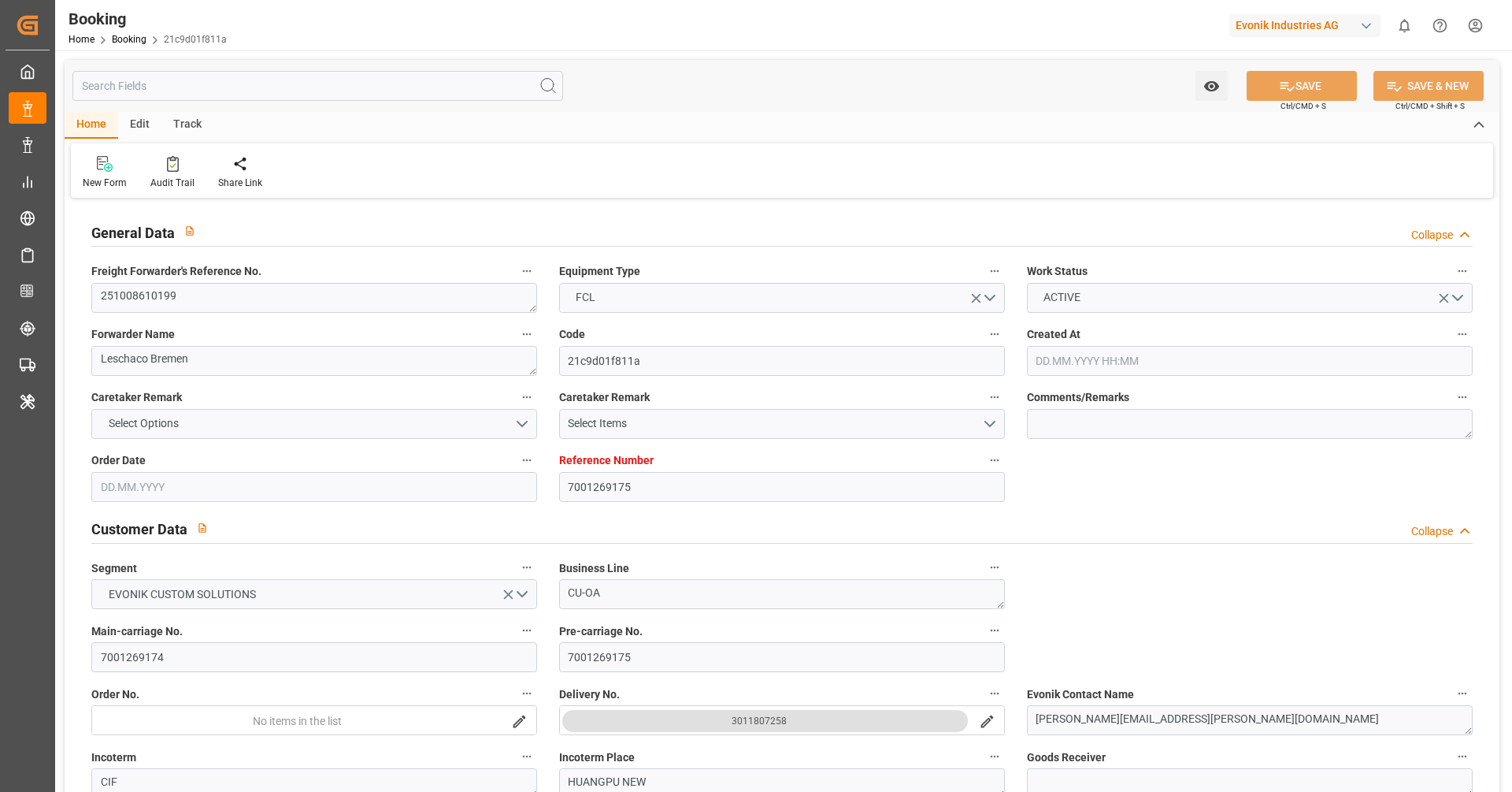
type input "25.11.2025 00:00"
type input "[DATE] 09:28"
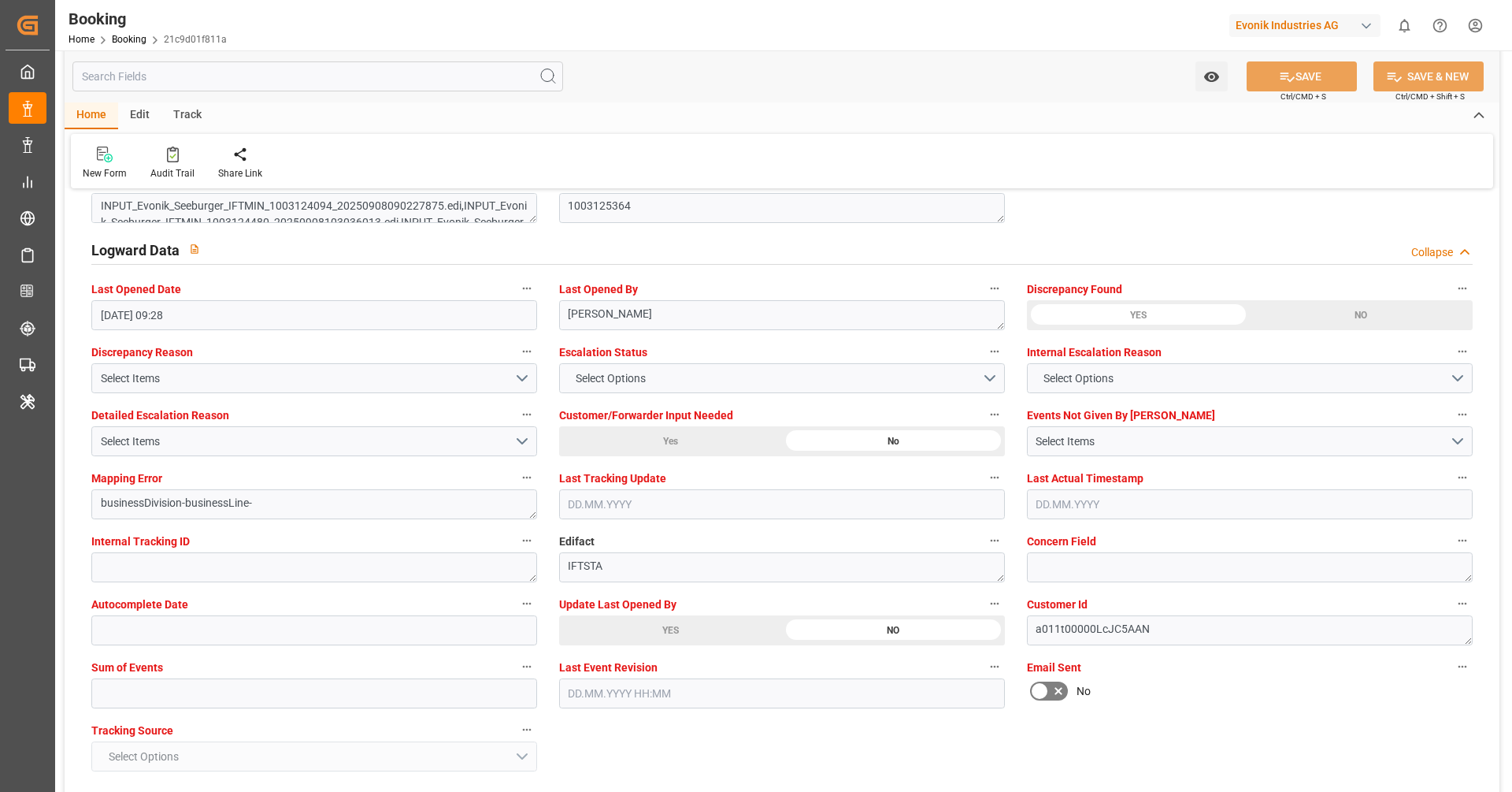
scroll to position [2825, 0]
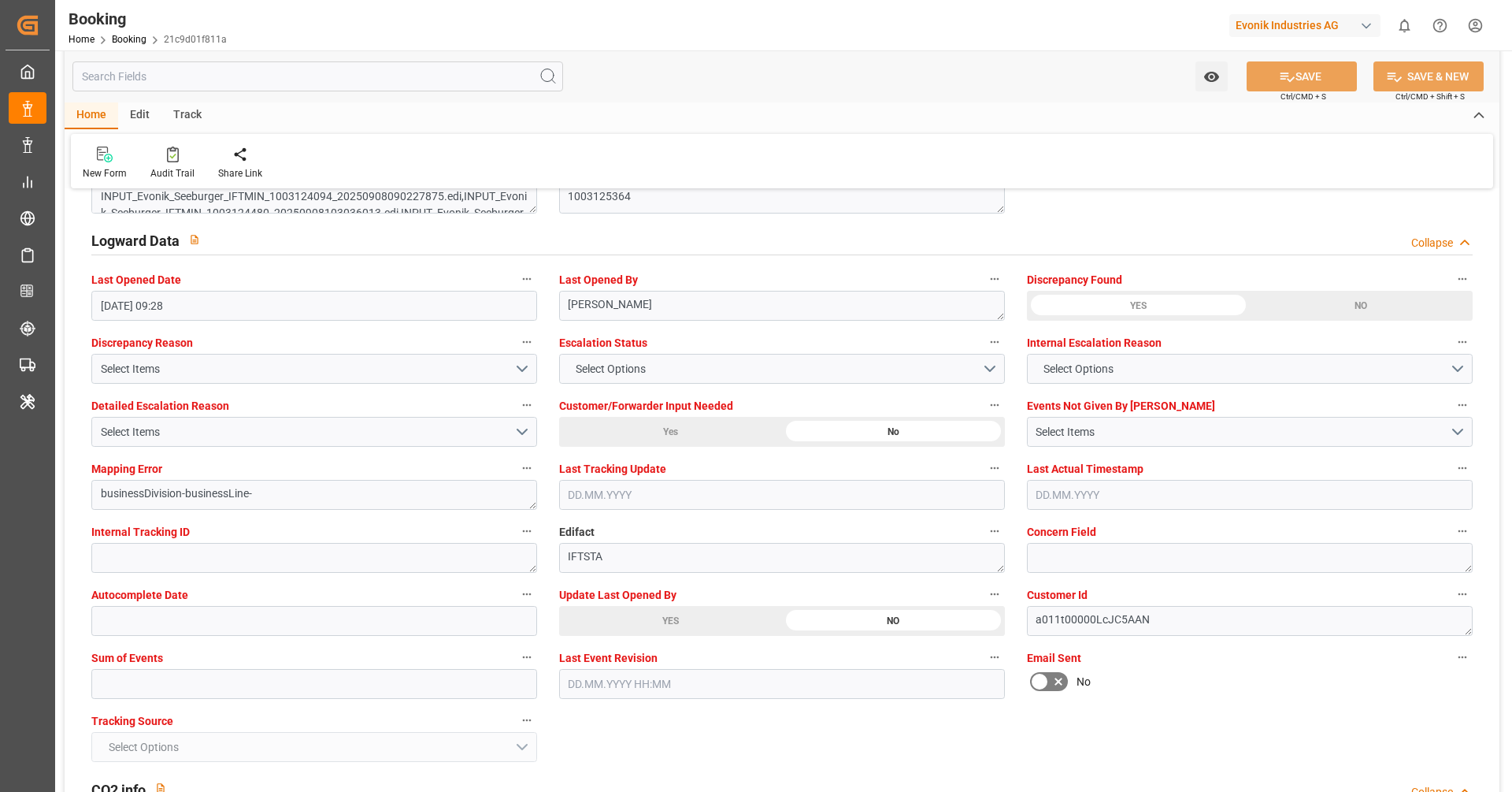
click at [595, 601] on label "Update Last Opened By" at bounding box center [782, 594] width 445 height 22
click at [985, 601] on button "Update Last Opened By" at bounding box center [995, 594] width 21 height 21
click at [595, 616] on div at bounding box center [756, 396] width 1512 height 792
click at [599, 622] on div "YES" at bounding box center [671, 621] width 223 height 30
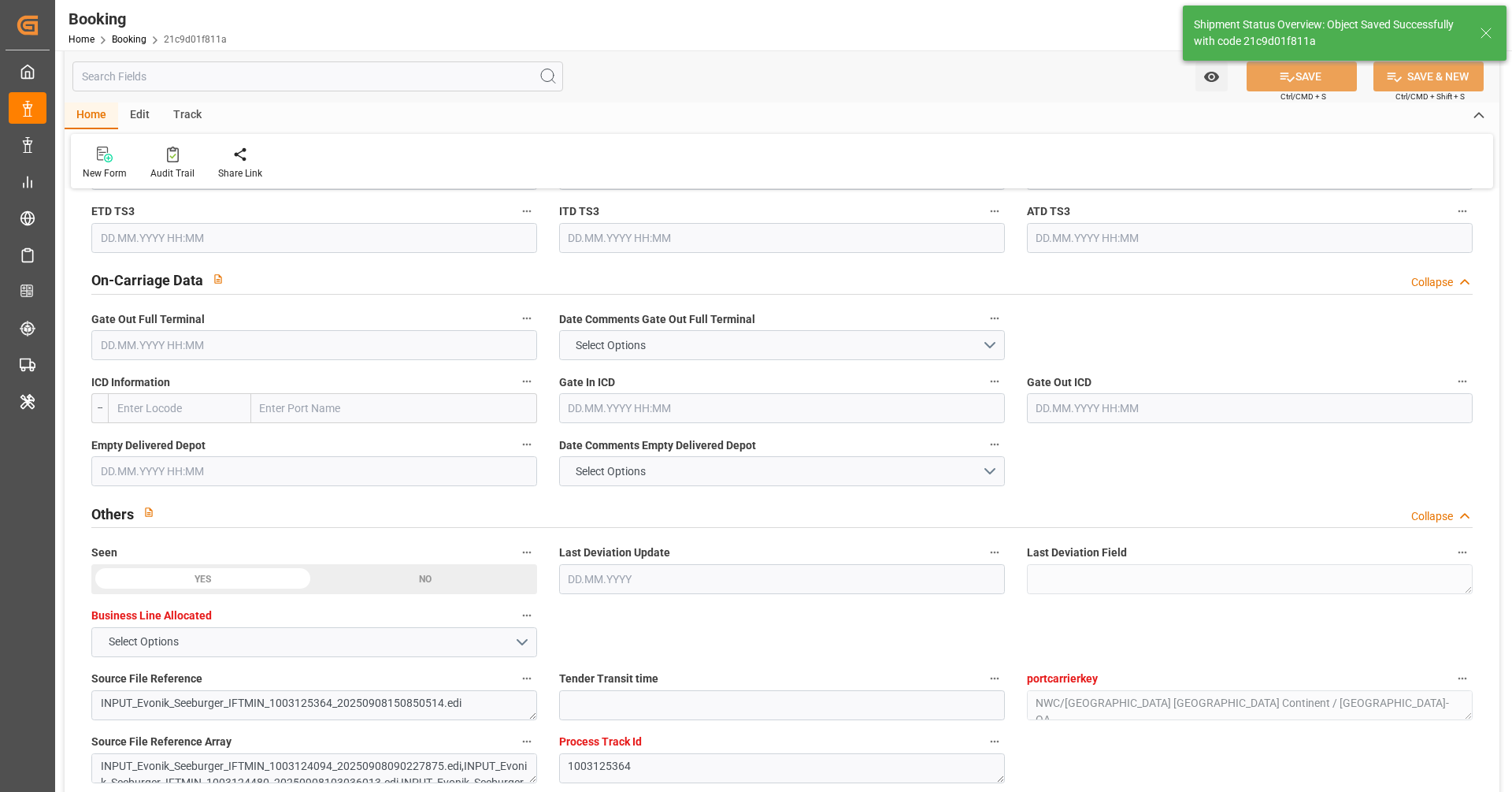
type textarea "[PERSON_NAME]"
type input "16.09.2025 08:38"
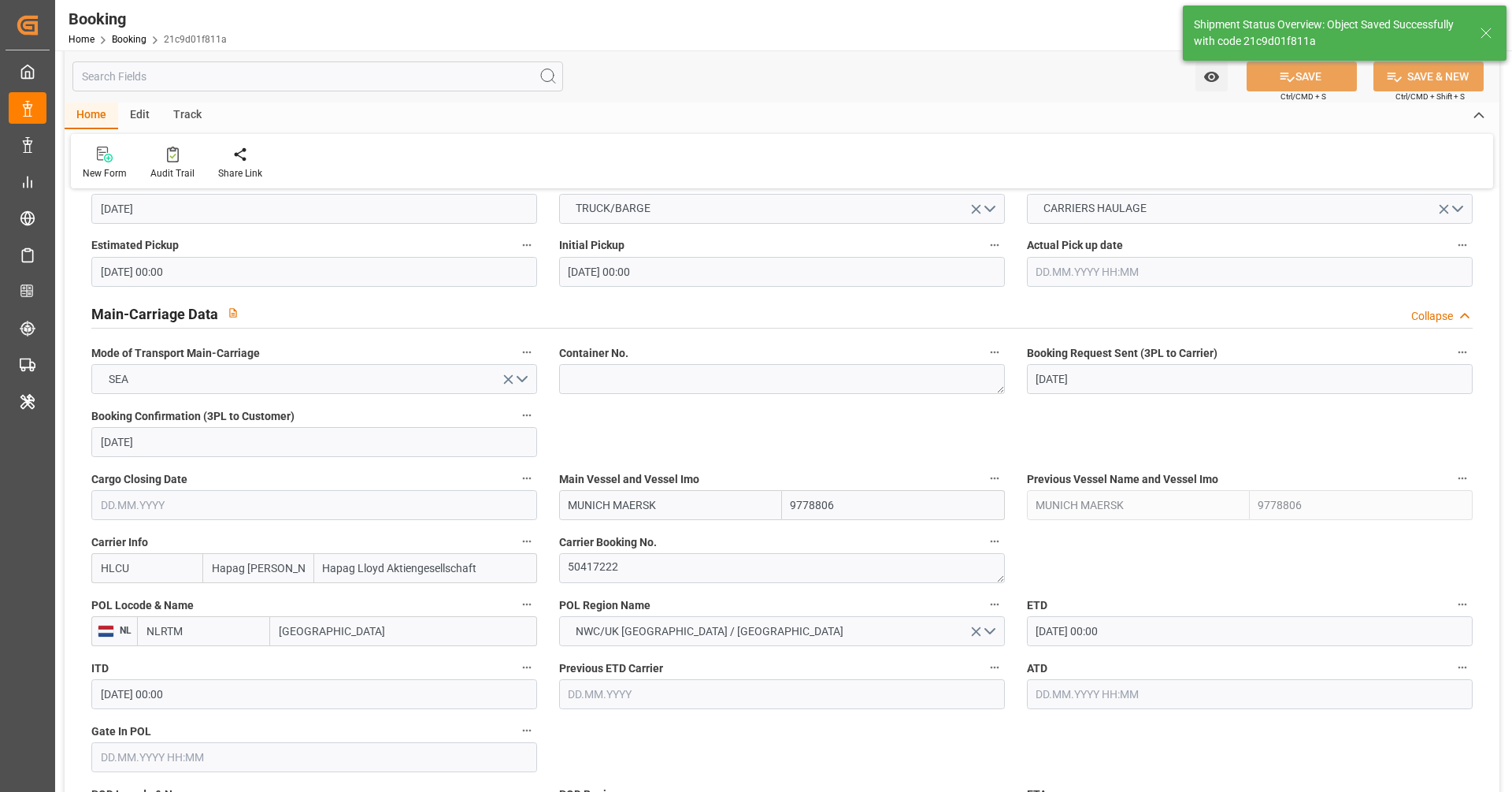
scroll to position [836, 0]
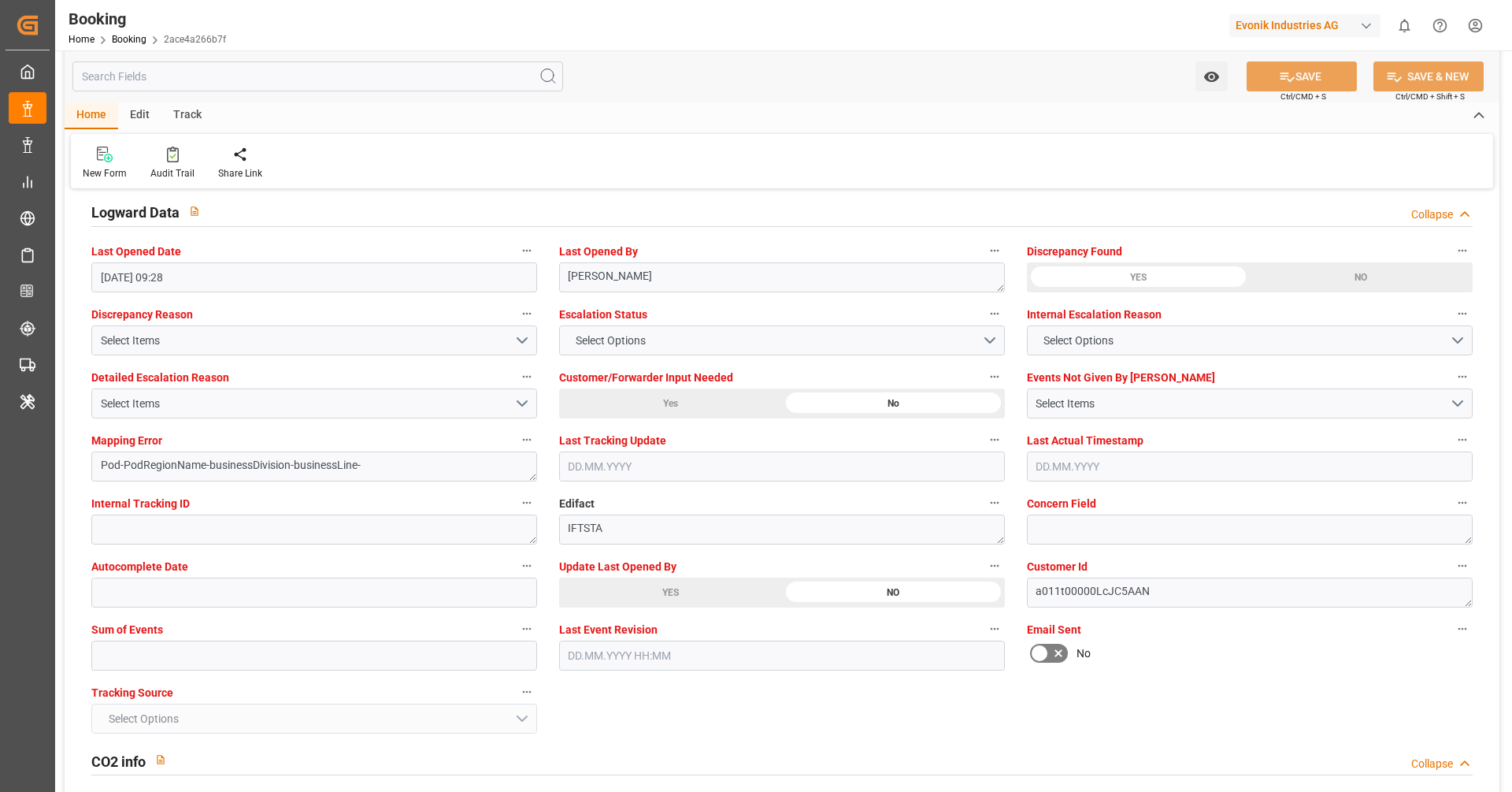
scroll to position [2908, 0]
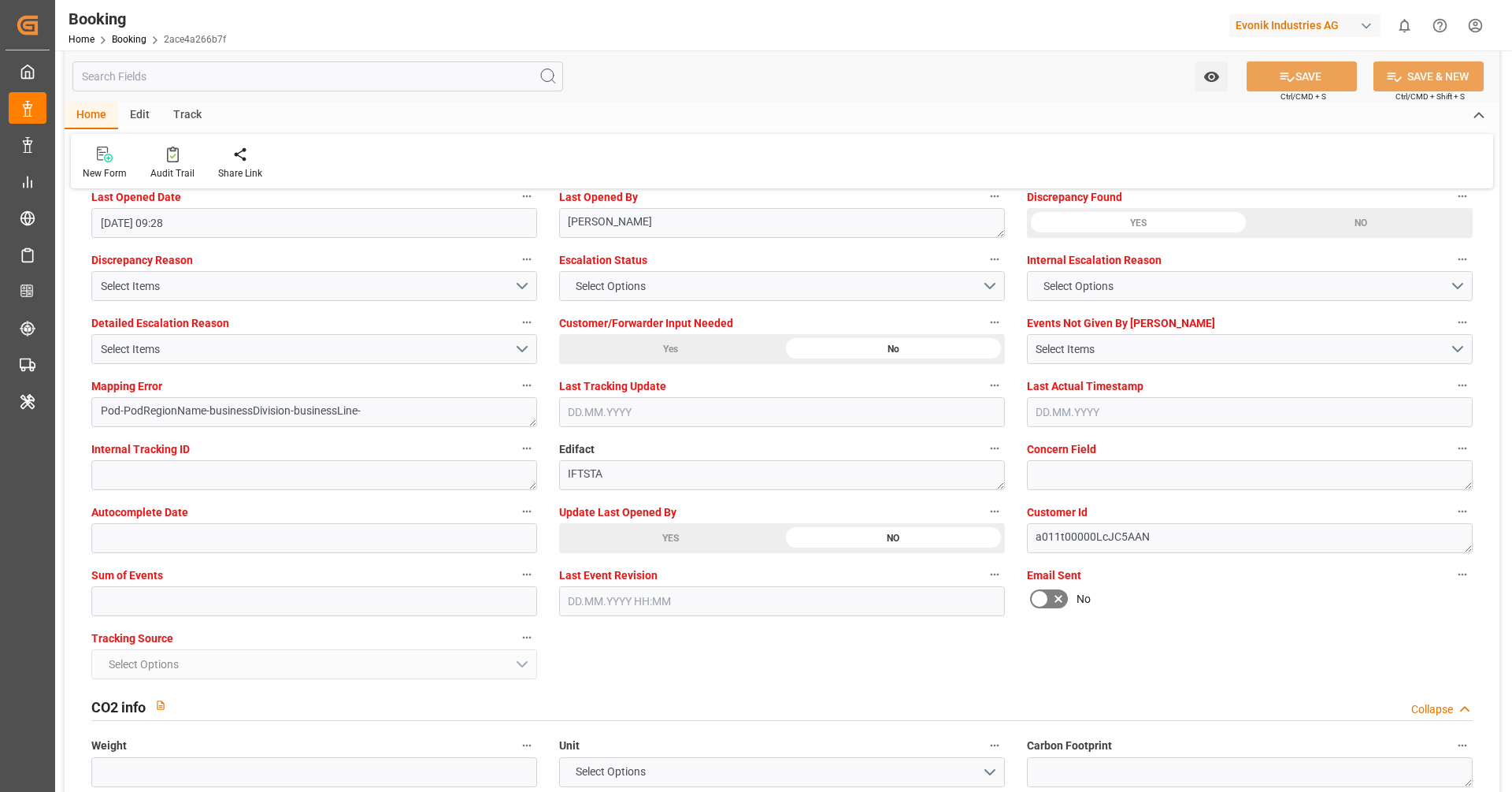
click at [686, 543] on div "YES" at bounding box center [671, 538] width 223 height 30
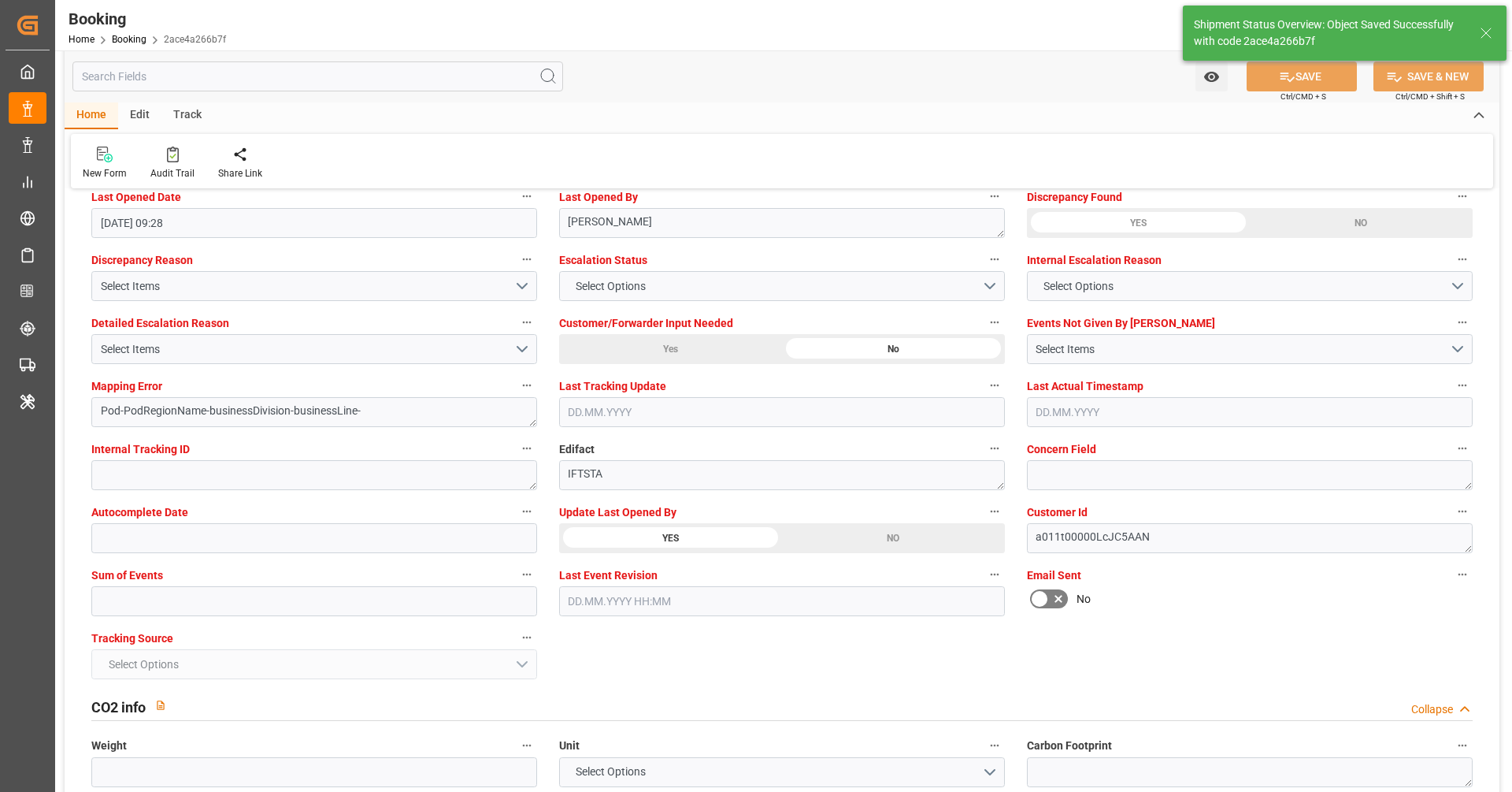
type textarea "[PERSON_NAME]"
type input "16.09.2025 08:39"
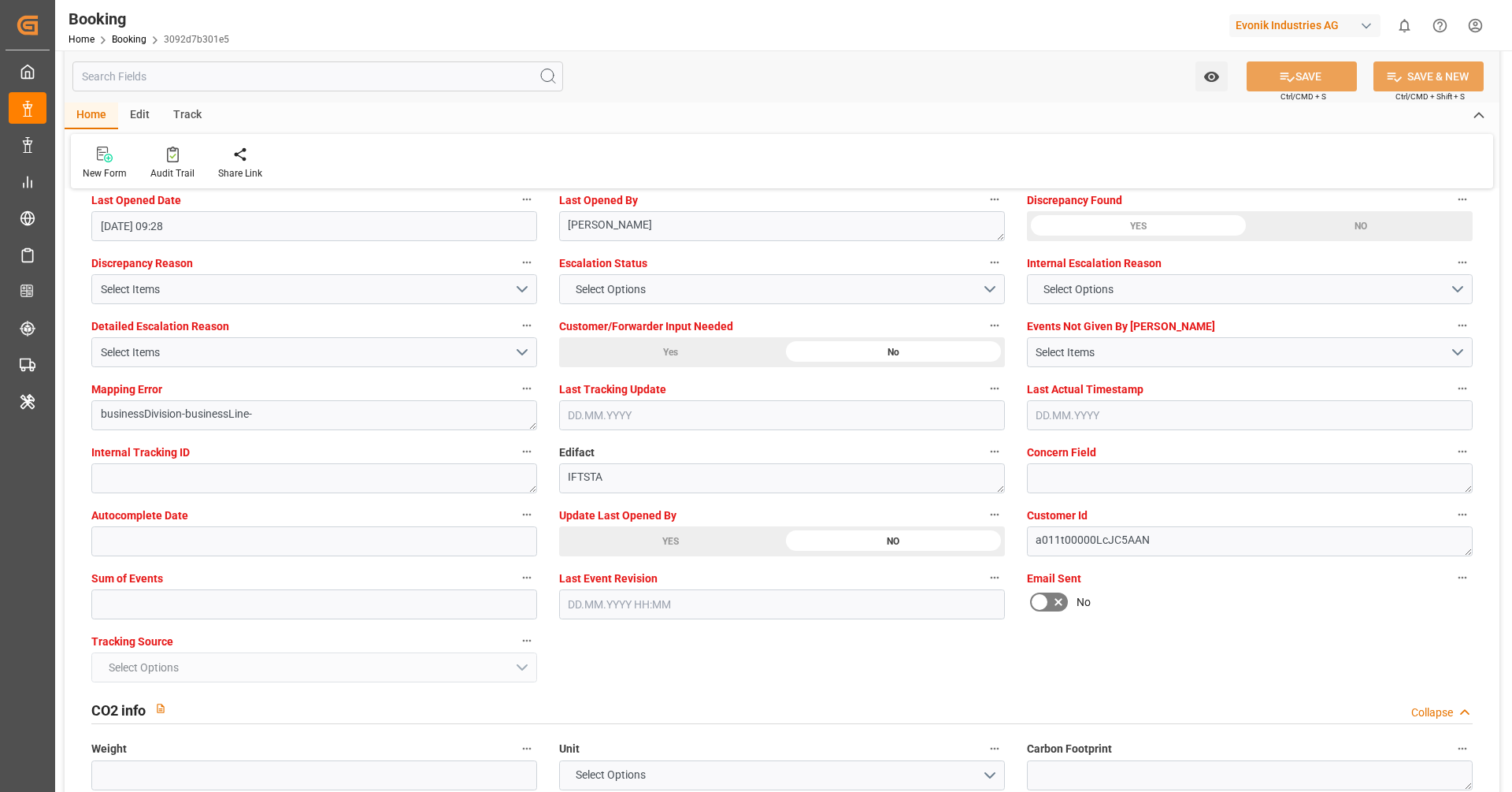
scroll to position [2977, 0]
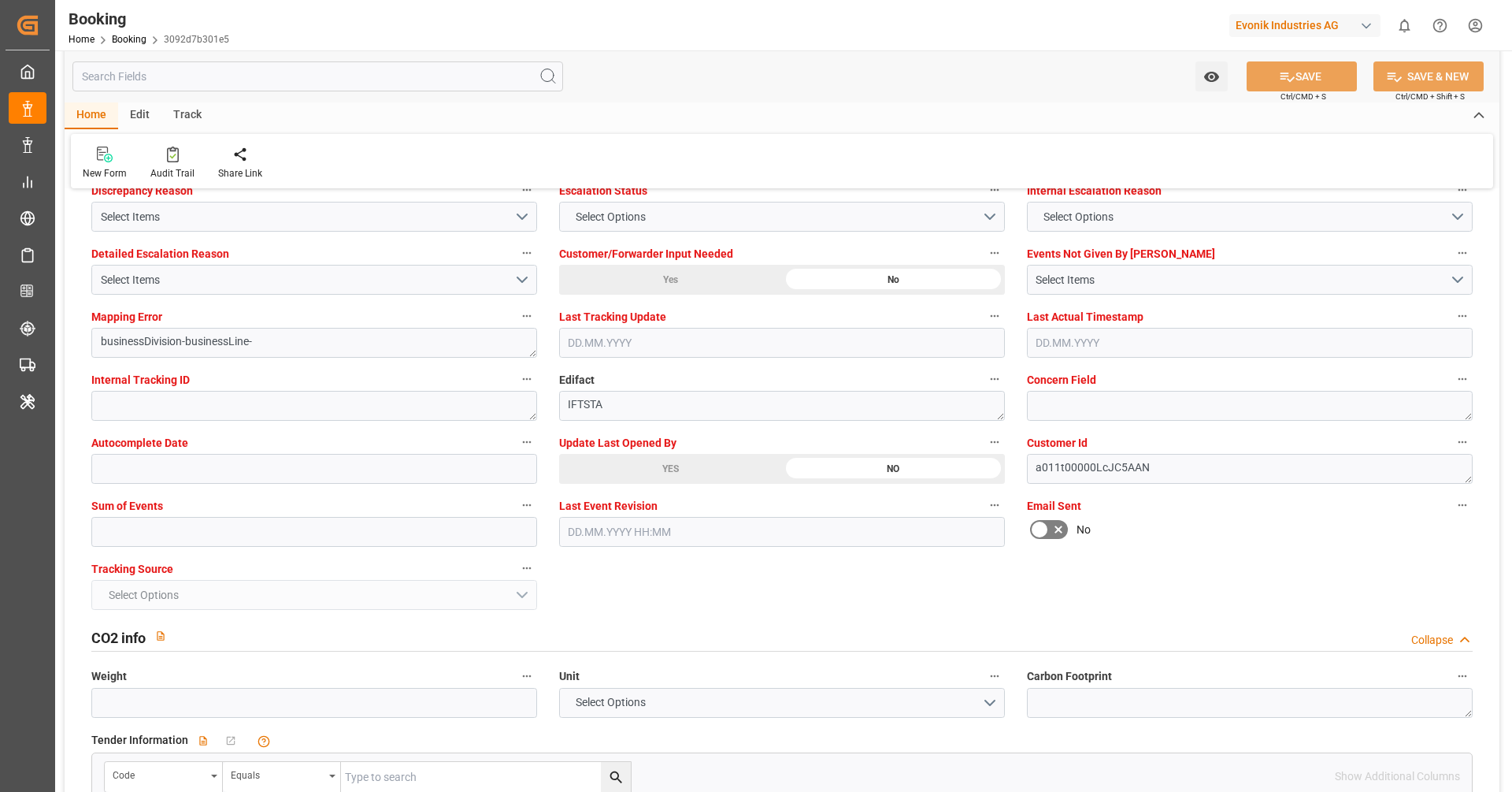
click at [595, 480] on div "YES" at bounding box center [671, 468] width 223 height 30
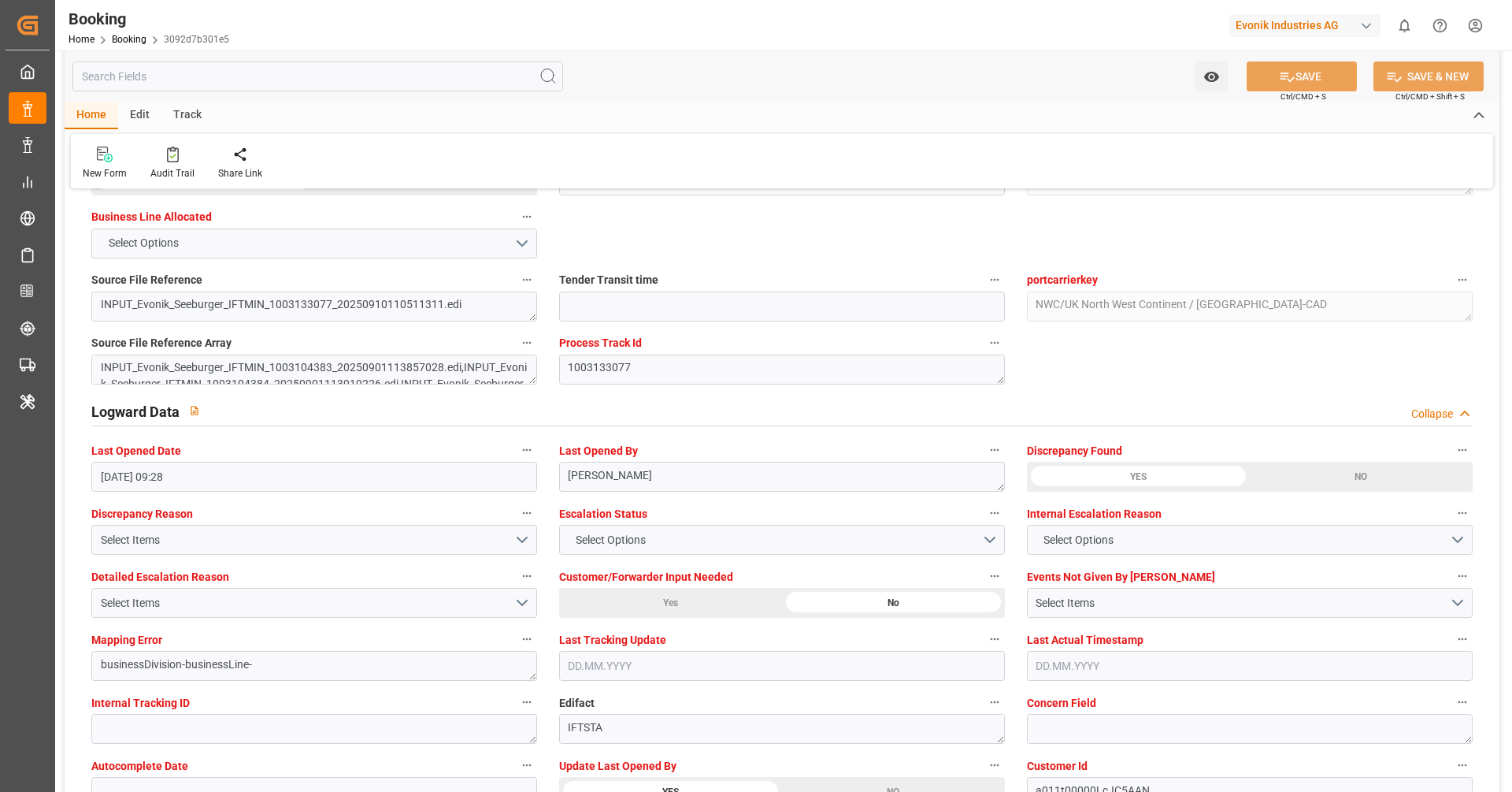
scroll to position [2646, 0]
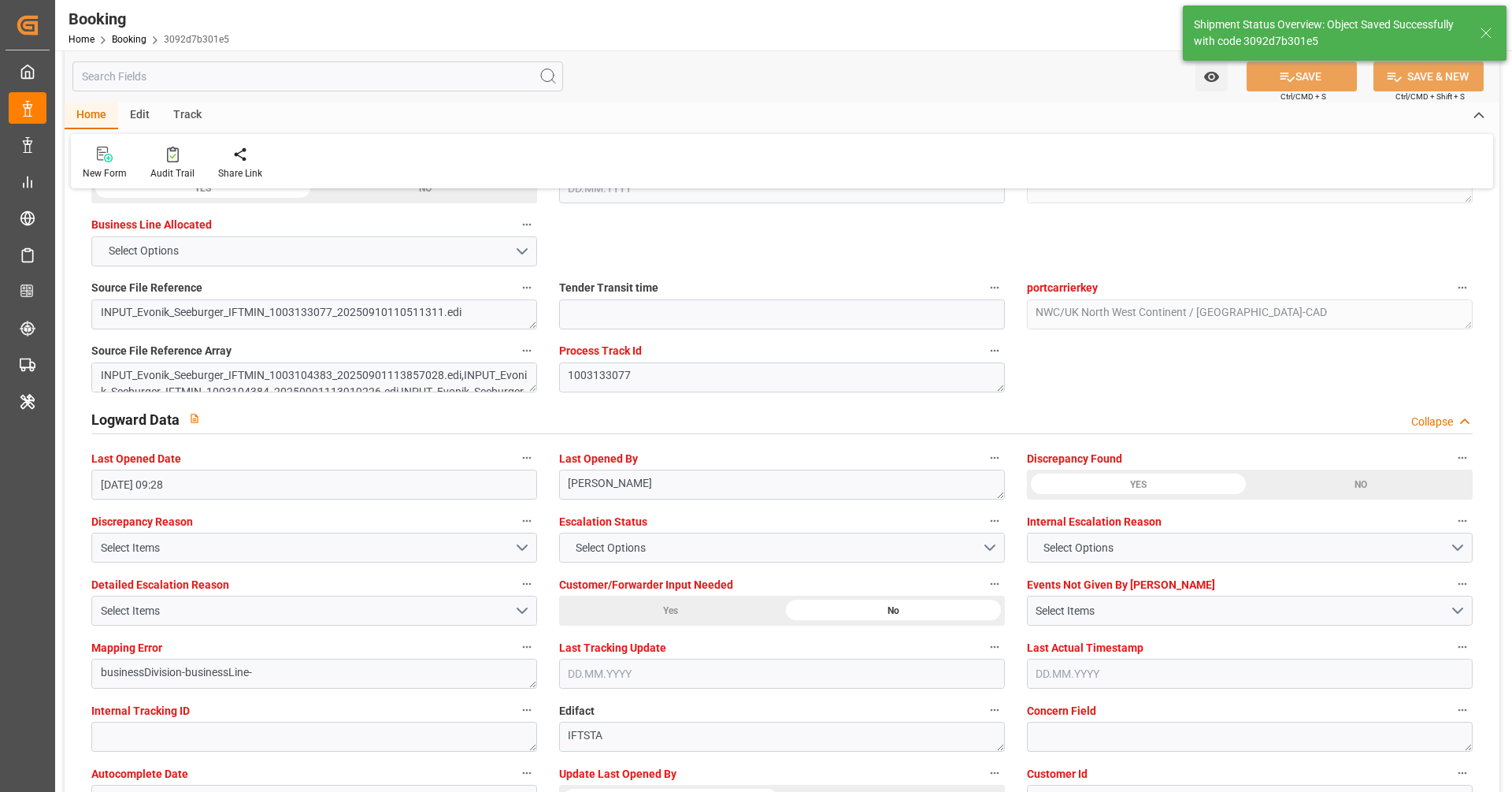
type textarea "[PERSON_NAME]"
type input "16.09.2025 08:40"
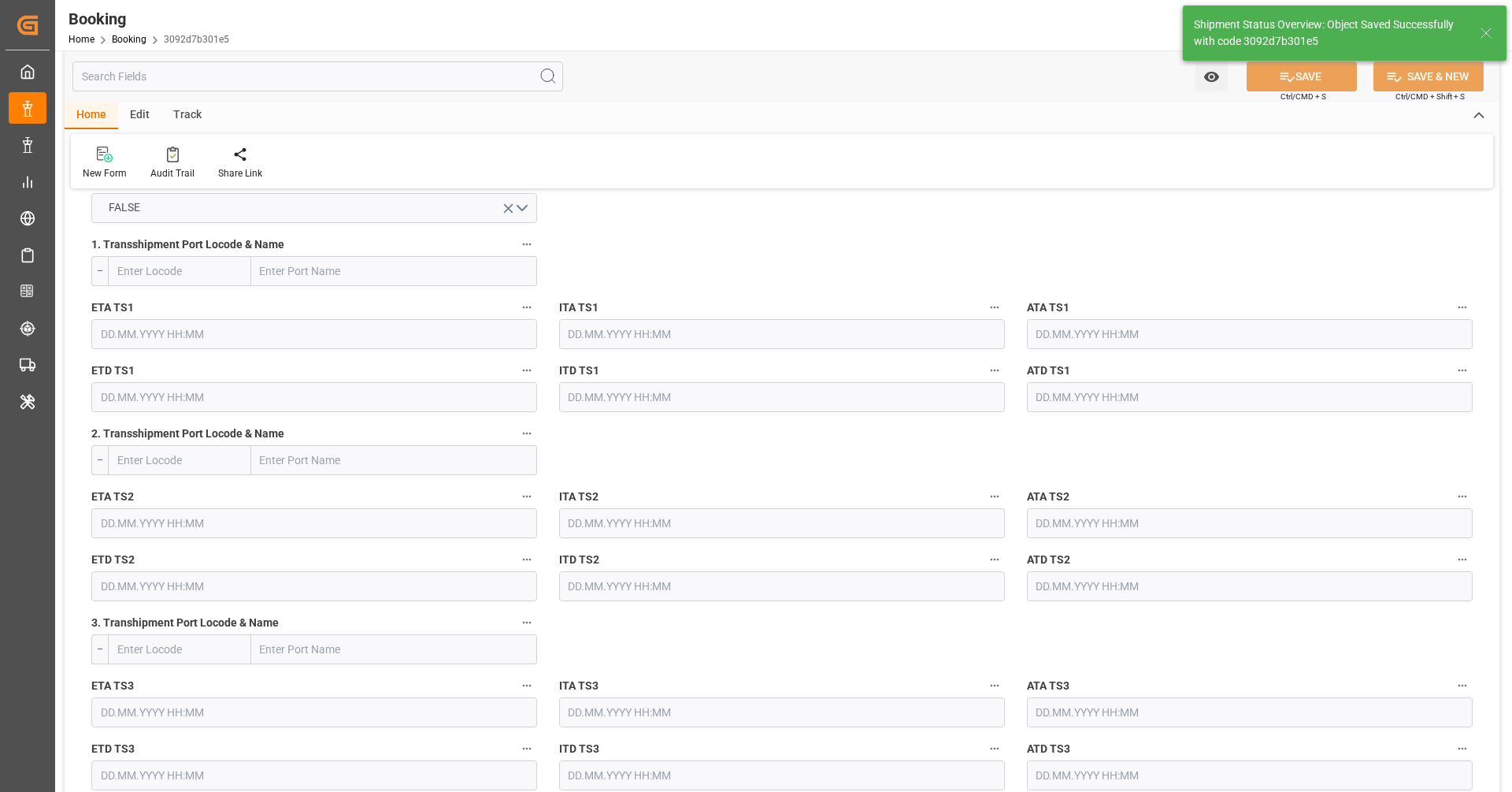
scroll to position [1590, 0]
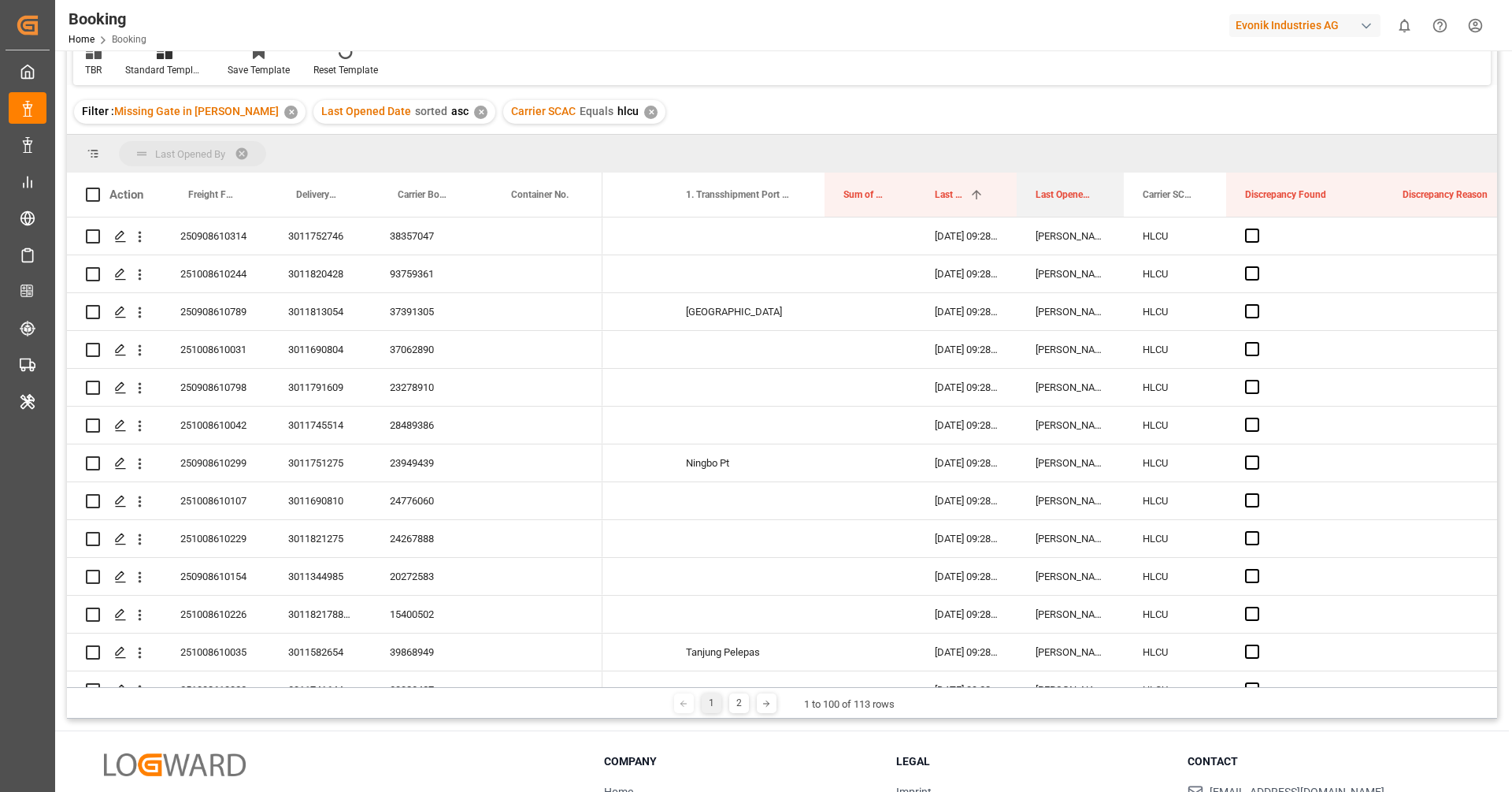
drag, startPoint x: 1050, startPoint y: 192, endPoint x: 1040, endPoint y: 154, distance: 39.3
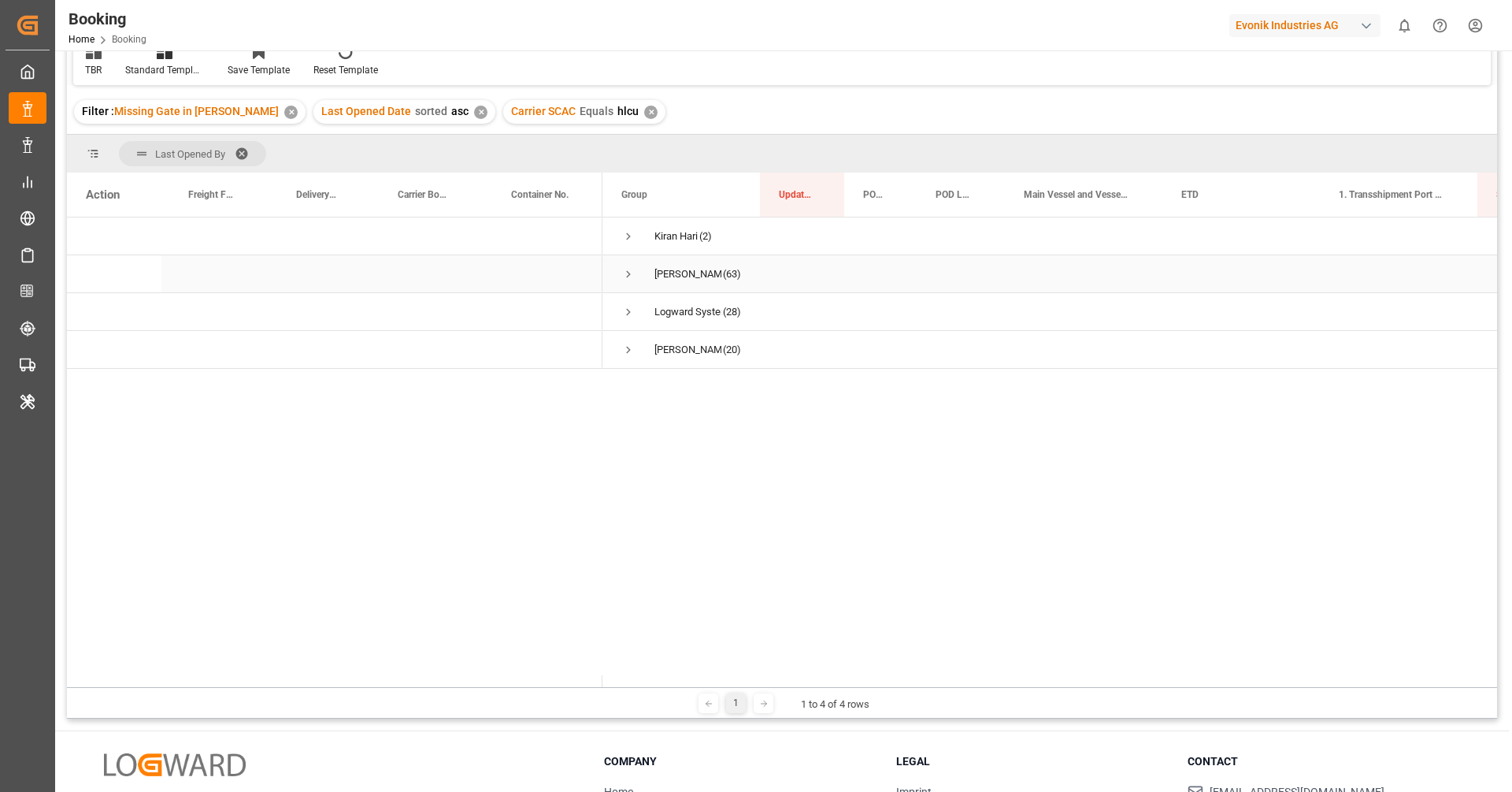
click at [632, 274] on span "Press SPACE to select this row." at bounding box center [628, 274] width 14 height 14
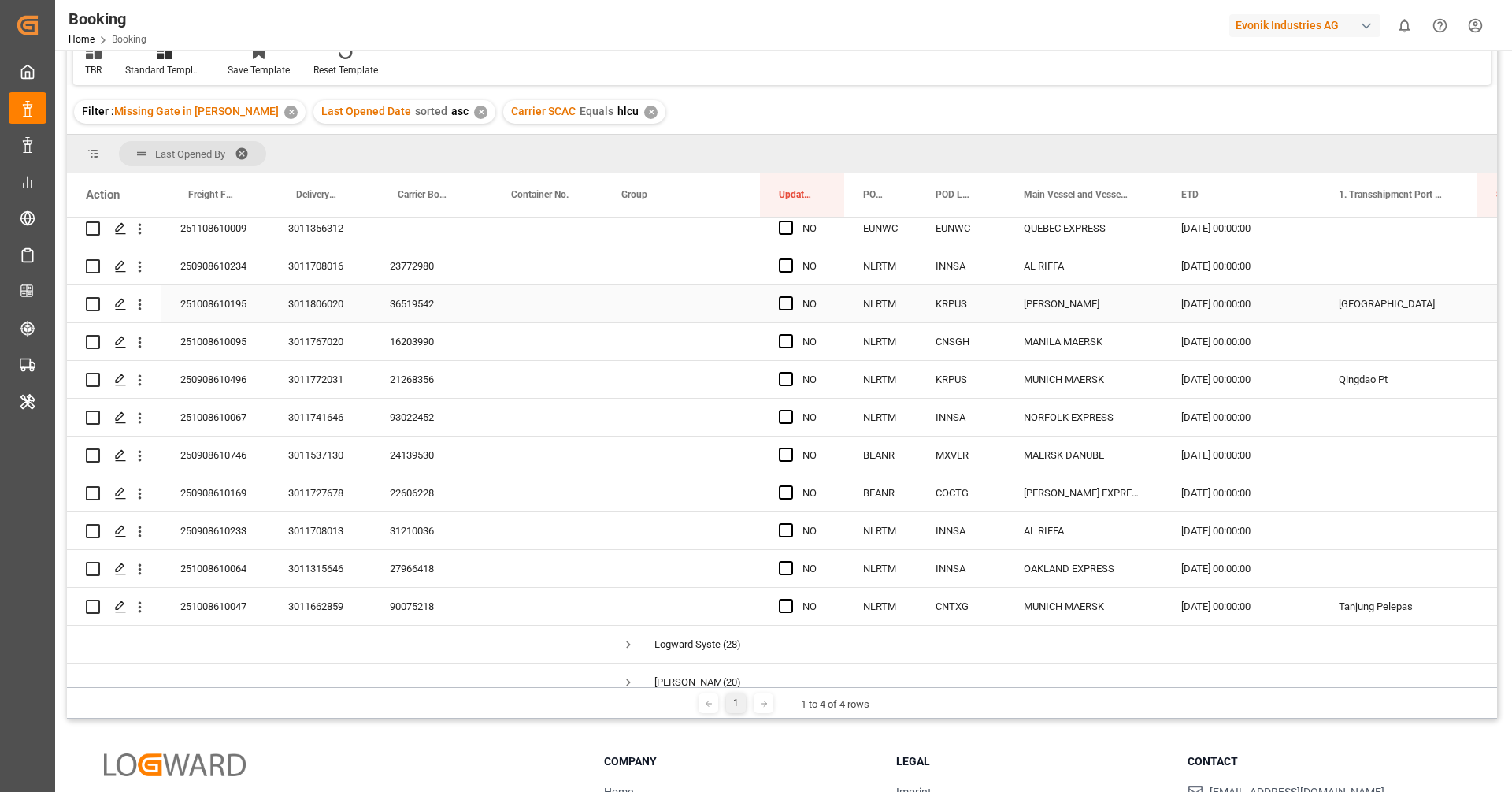
scroll to position [2064, 0]
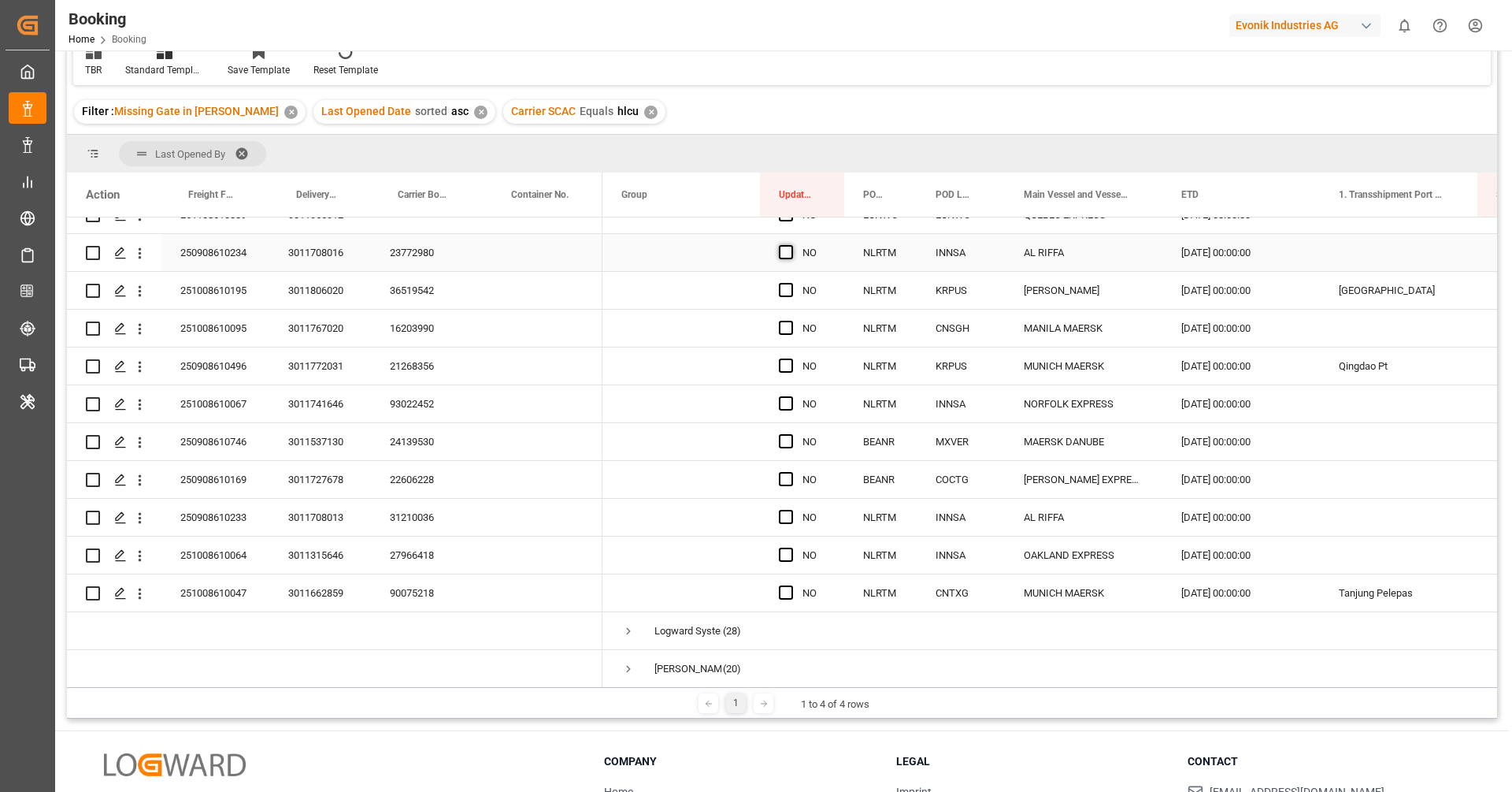
click at [785, 251] on span "Press SPACE to select this row." at bounding box center [786, 252] width 14 height 14
click at [791, 245] on input "Press SPACE to select this row." at bounding box center [791, 245] width 0 height 0
drag, startPoint x: 842, startPoint y: 268, endPoint x: 833, endPoint y: 578, distance: 310.1
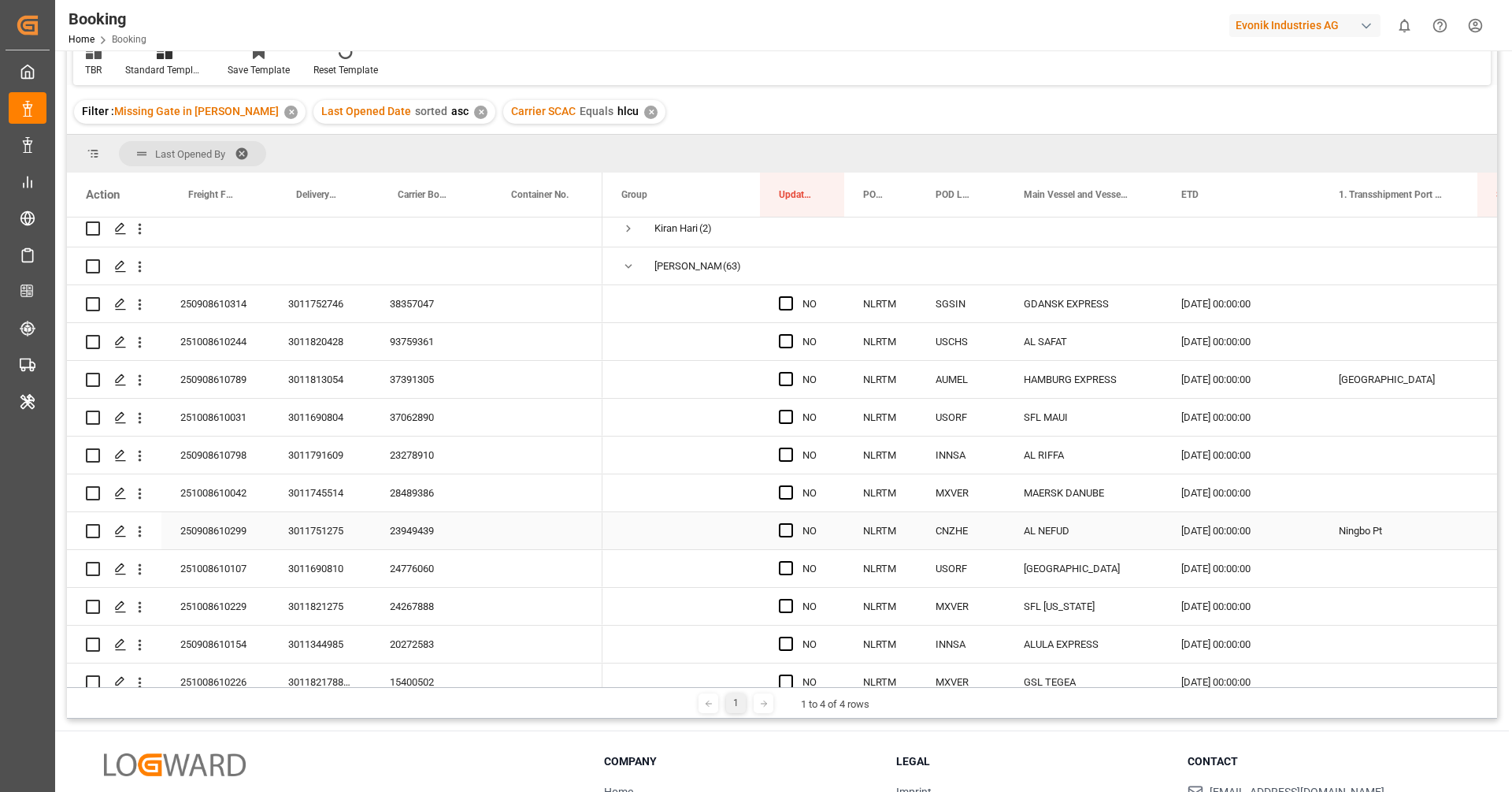
scroll to position [0, 0]
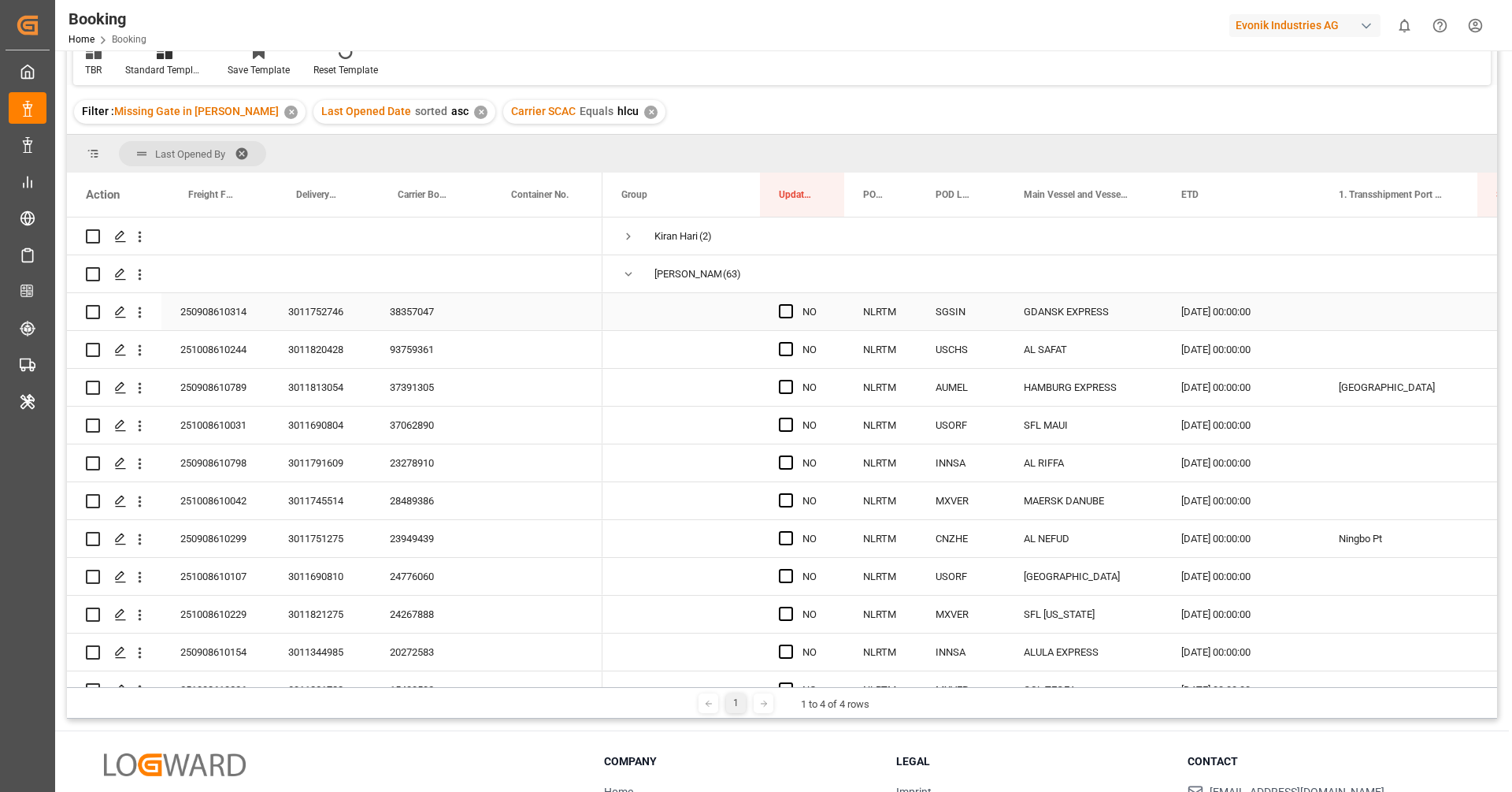
click at [442, 306] on div "38357047" at bounding box center [427, 312] width 113 height 37
click at [144, 316] on icon "open menu" at bounding box center [139, 312] width 17 height 17
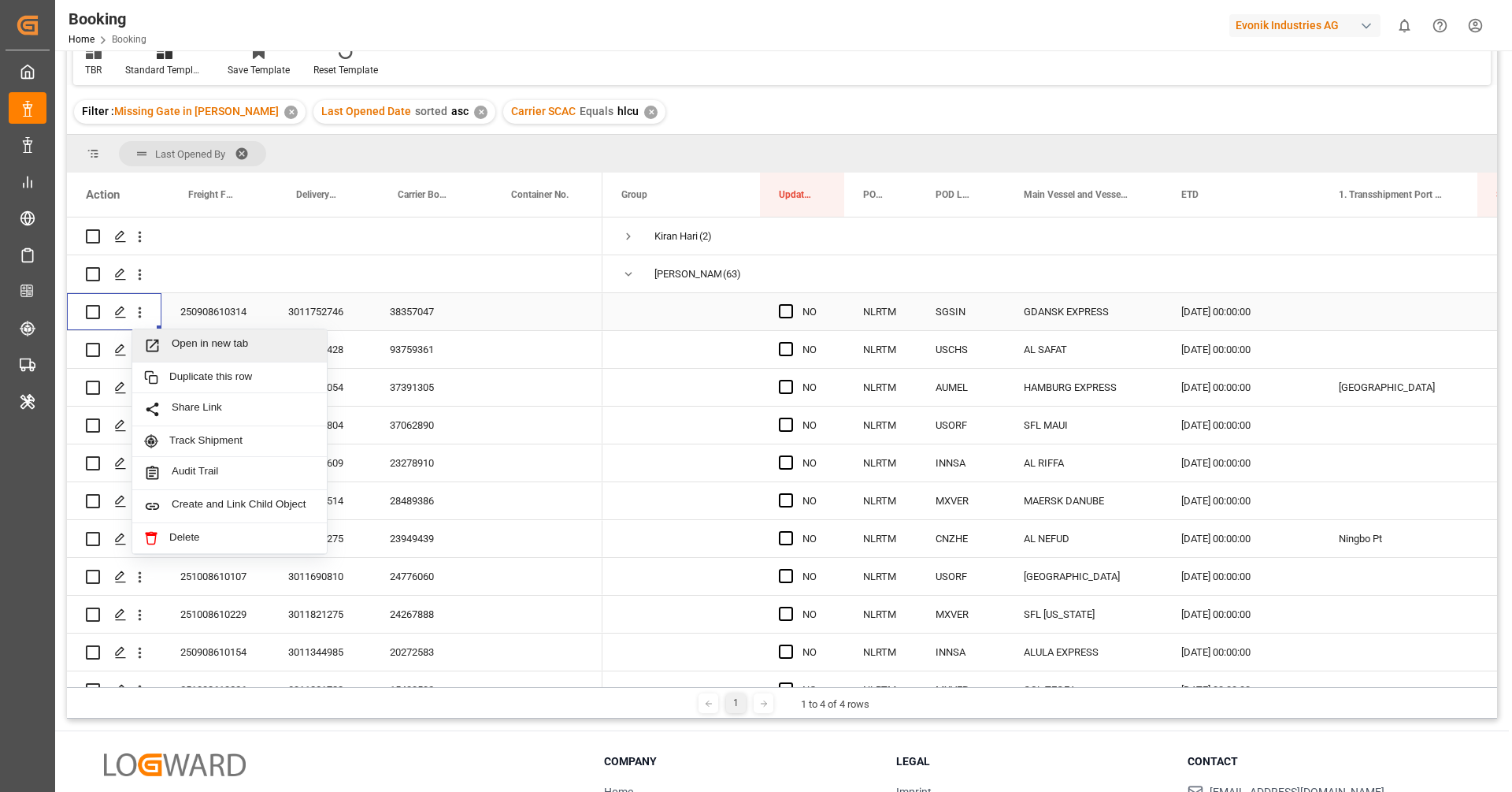
click at [182, 343] on span "Open in new tab" at bounding box center [243, 345] width 144 height 17
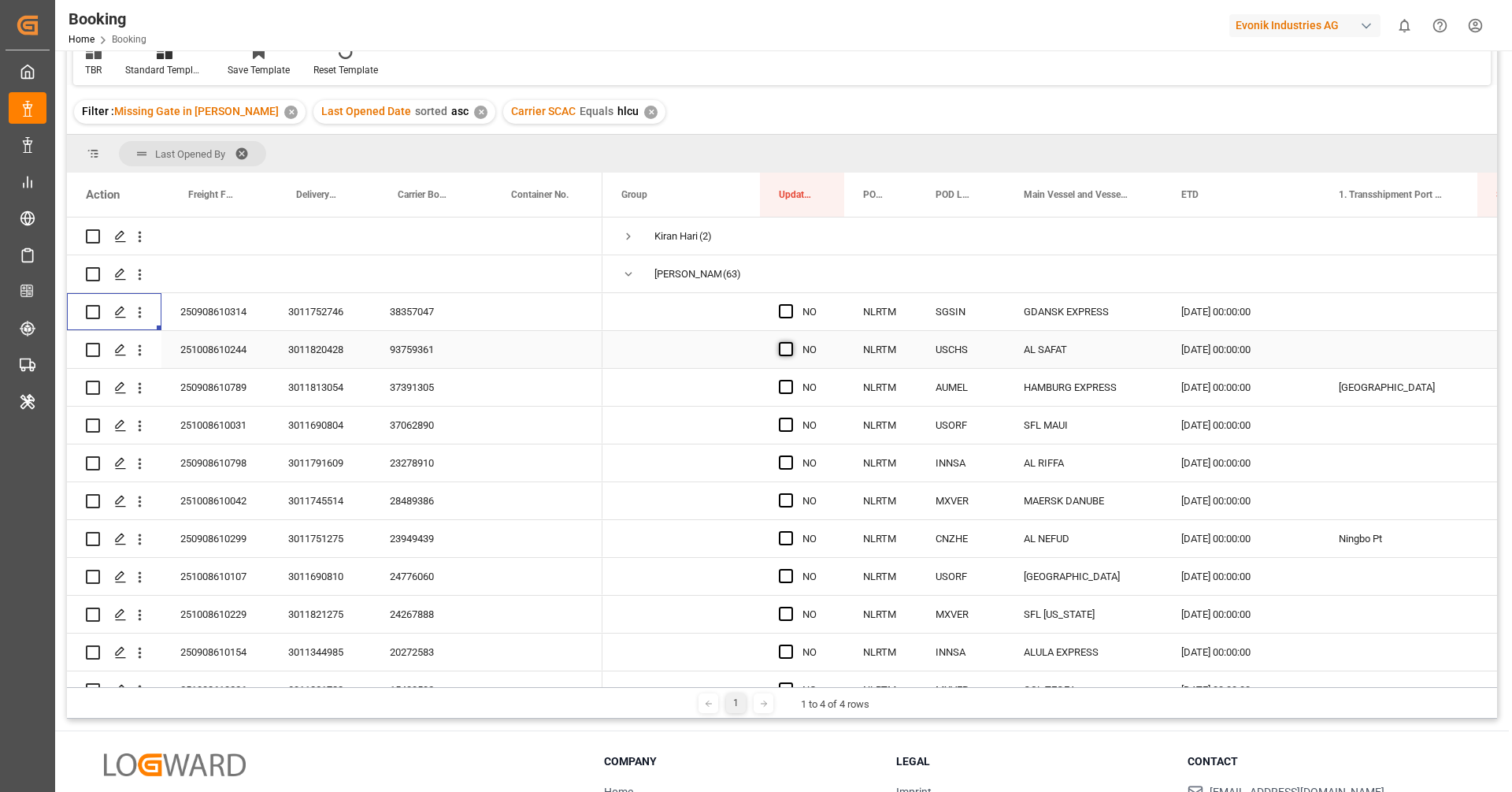
click at [786, 348] on span "Press SPACE to select this row." at bounding box center [786, 349] width 14 height 14
click at [791, 342] on input "Press SPACE to select this row." at bounding box center [791, 342] width 0 height 0
drag, startPoint x: 842, startPoint y: 365, endPoint x: 853, endPoint y: 628, distance: 263.2
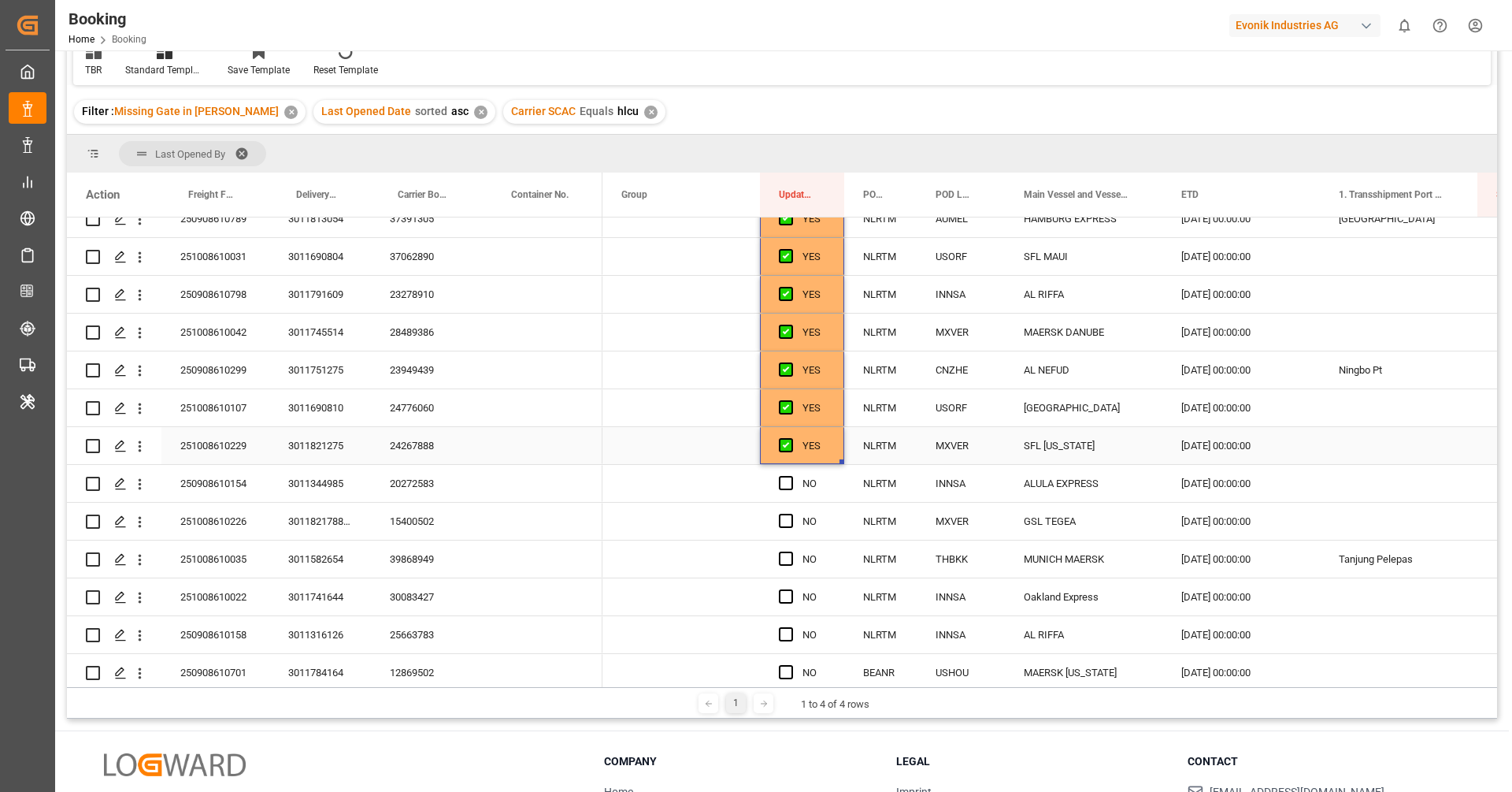
scroll to position [184, 0]
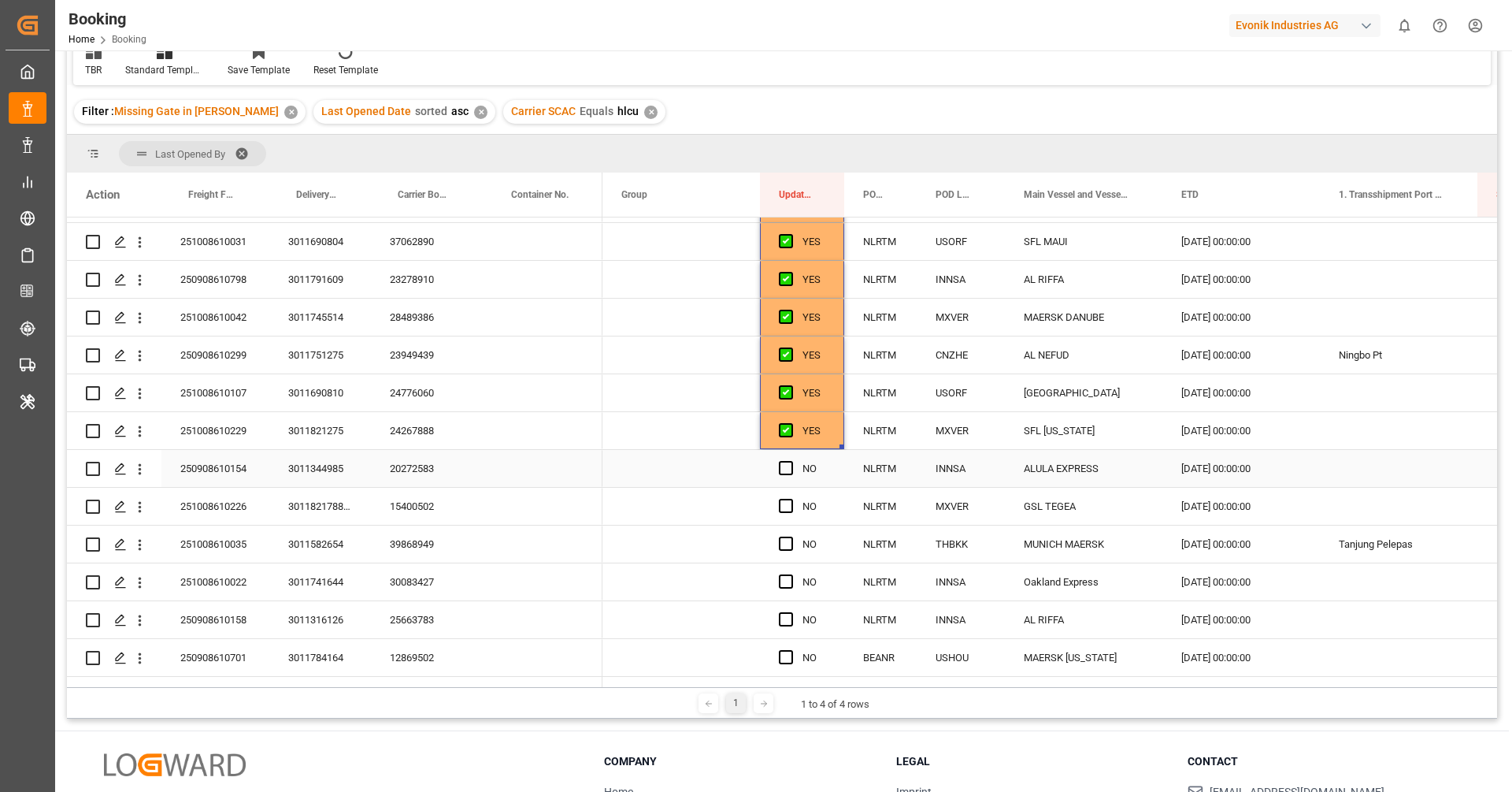
click at [424, 465] on div "20272583" at bounding box center [427, 468] width 113 height 37
click at [228, 466] on div "250908610154" at bounding box center [216, 468] width 108 height 37
click at [139, 475] on icon "open menu" at bounding box center [139, 469] width 17 height 17
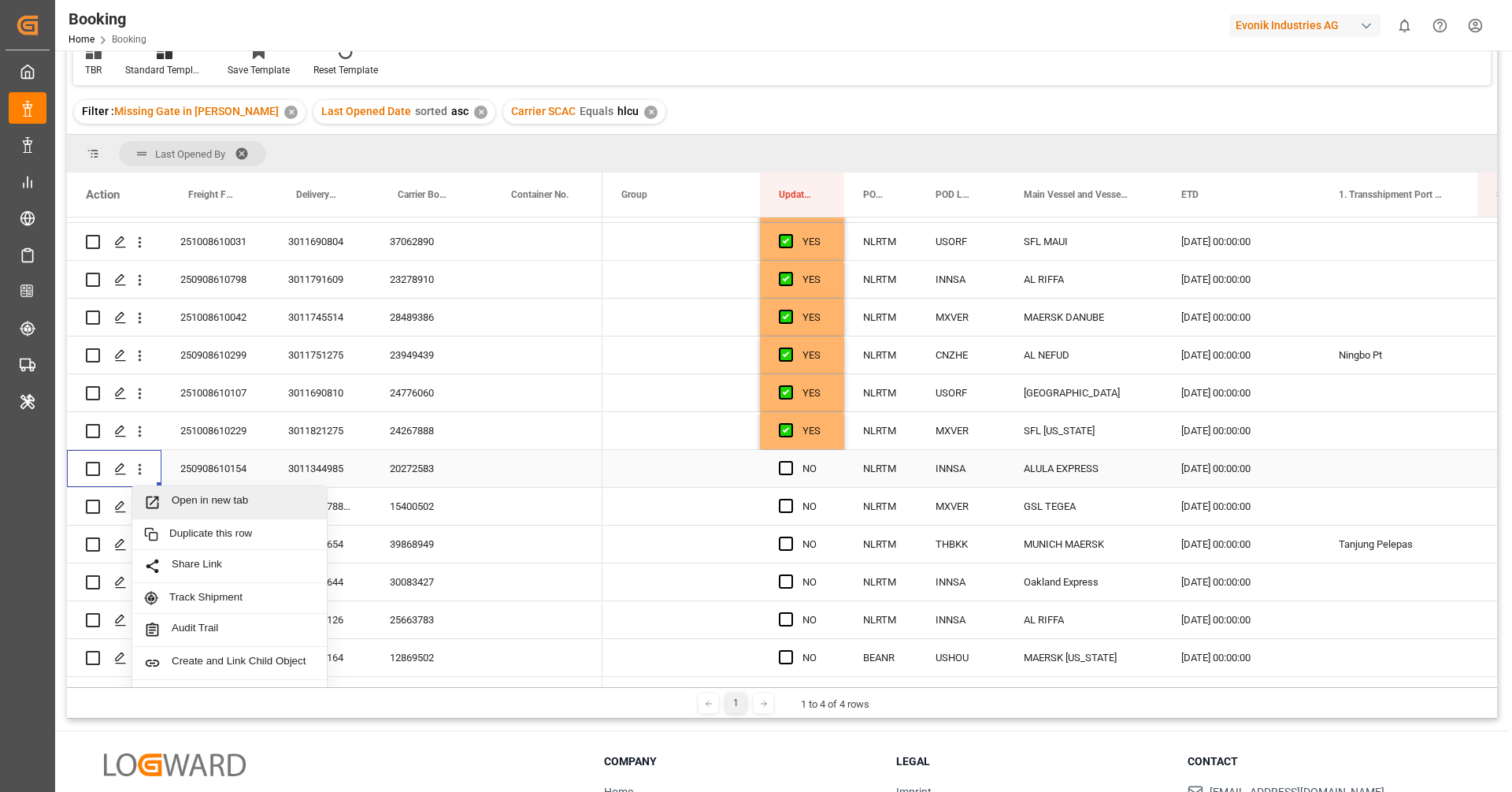
click at [204, 504] on span "Open in new tab" at bounding box center [243, 502] width 144 height 17
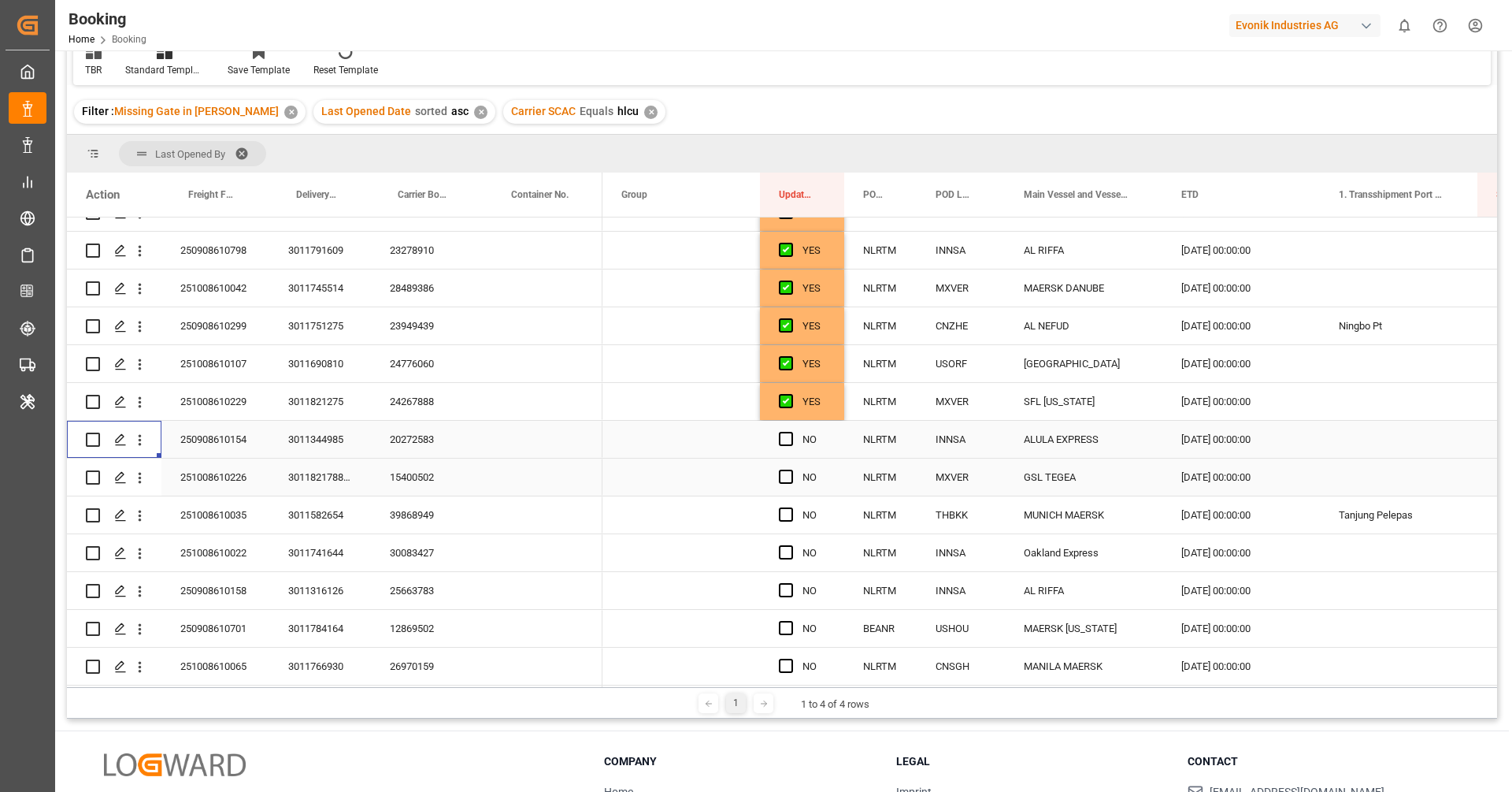
scroll to position [224, 0]
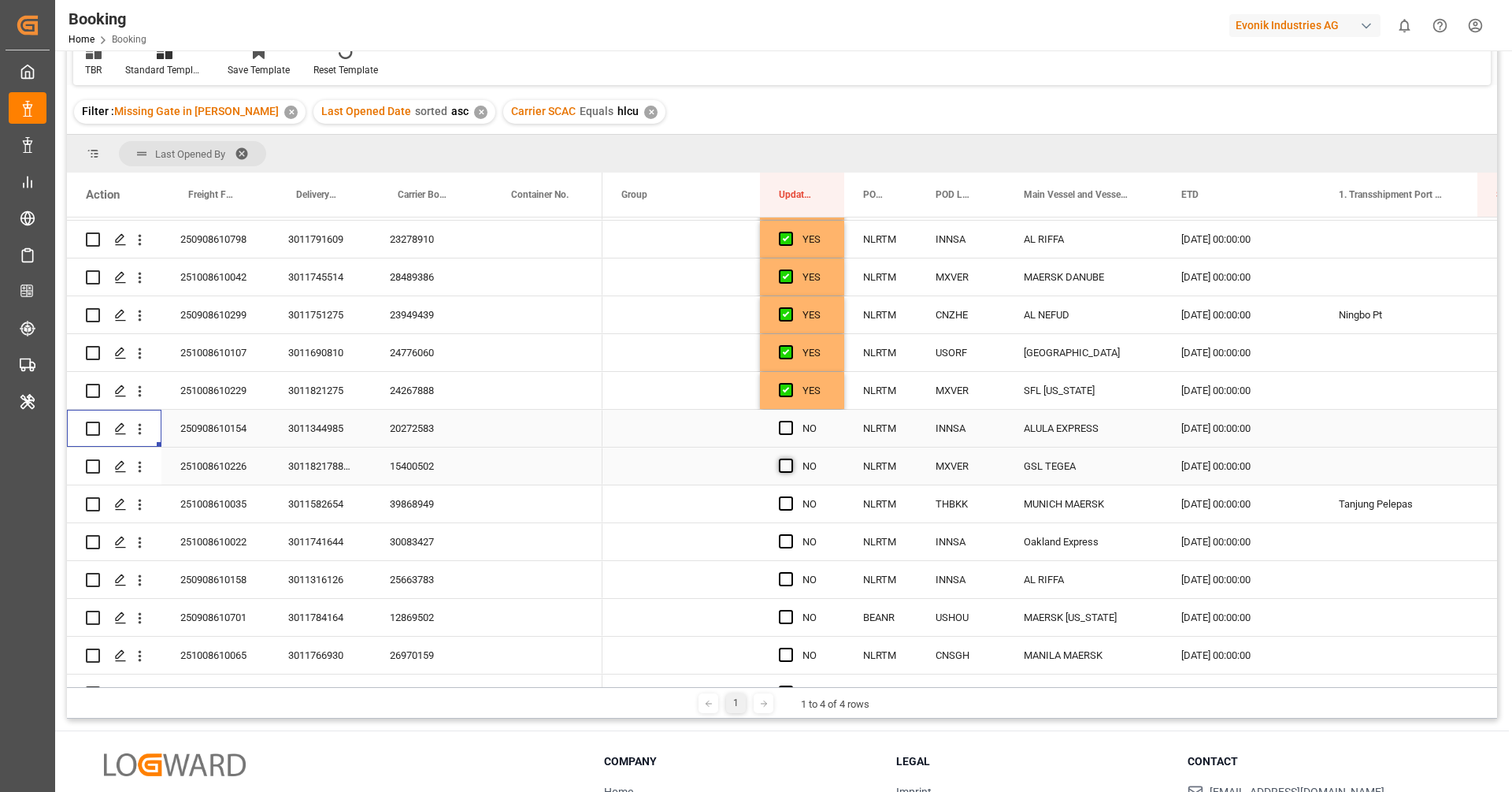
click at [789, 464] on span "Press SPACE to select this row." at bounding box center [786, 466] width 14 height 14
click at [791, 459] on input "Press SPACE to select this row." at bounding box center [791, 459] width 0 height 0
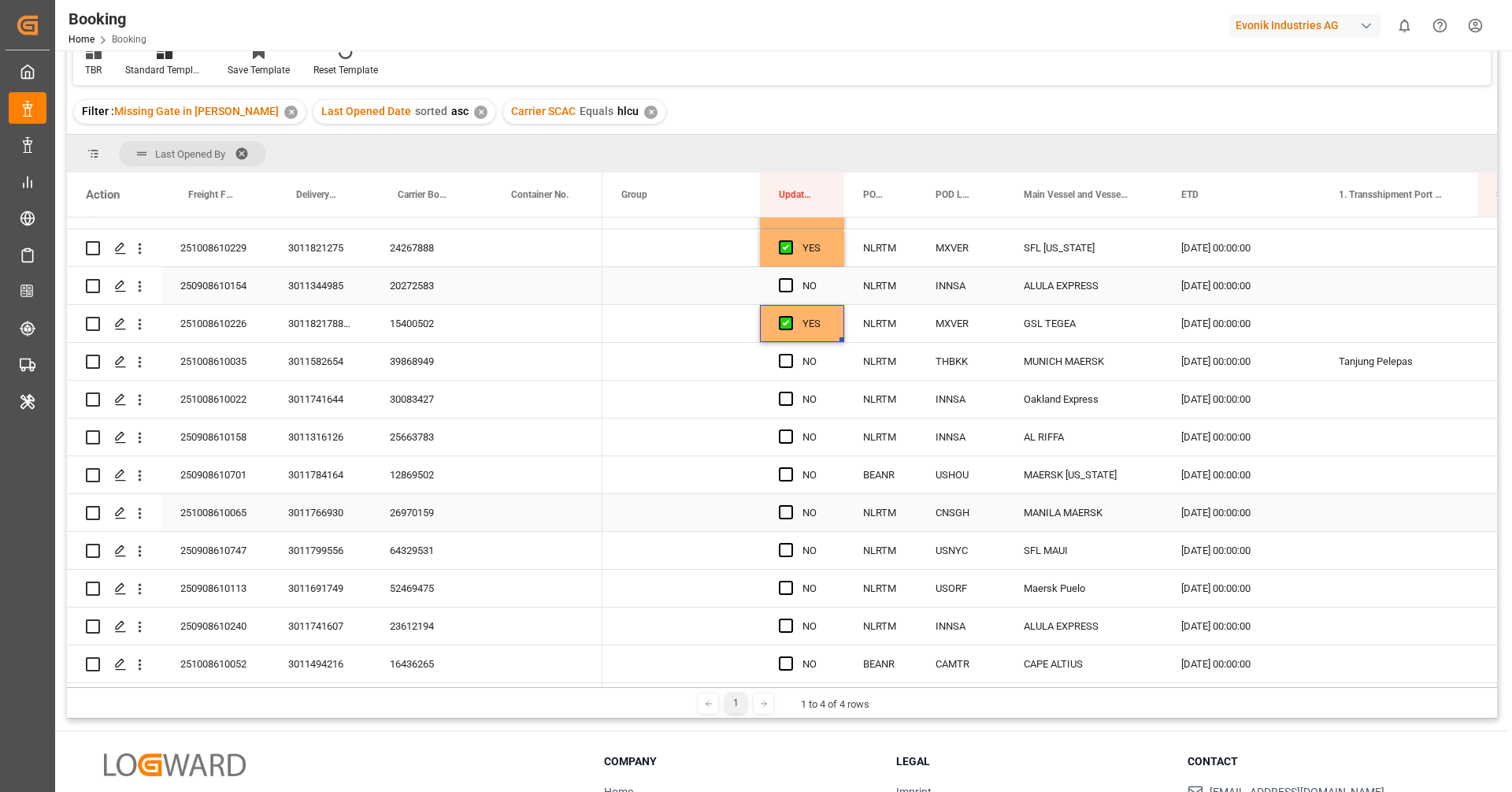
scroll to position [386, 0]
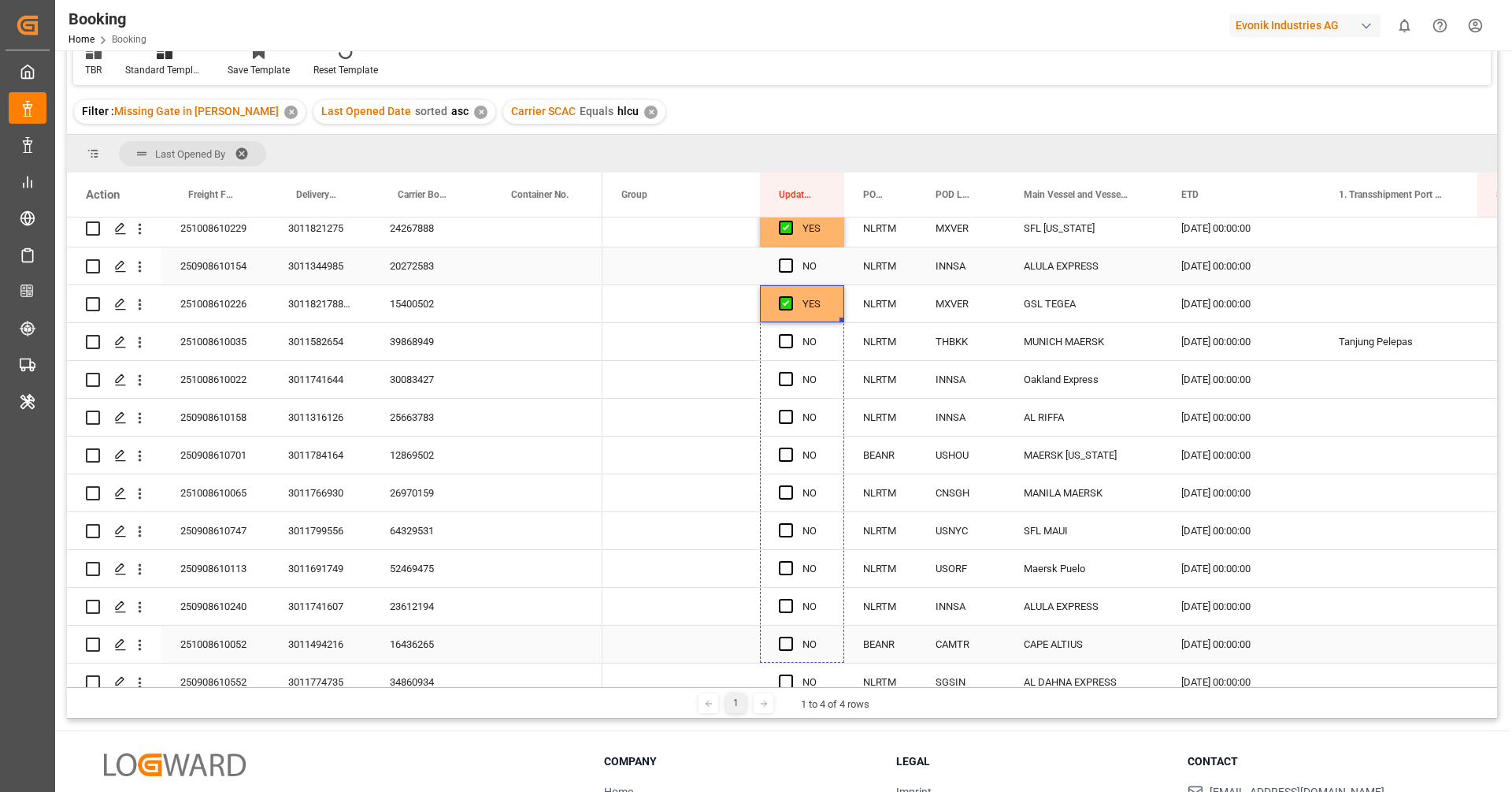
drag, startPoint x: 841, startPoint y: 319, endPoint x: 862, endPoint y: 654, distance: 335.7
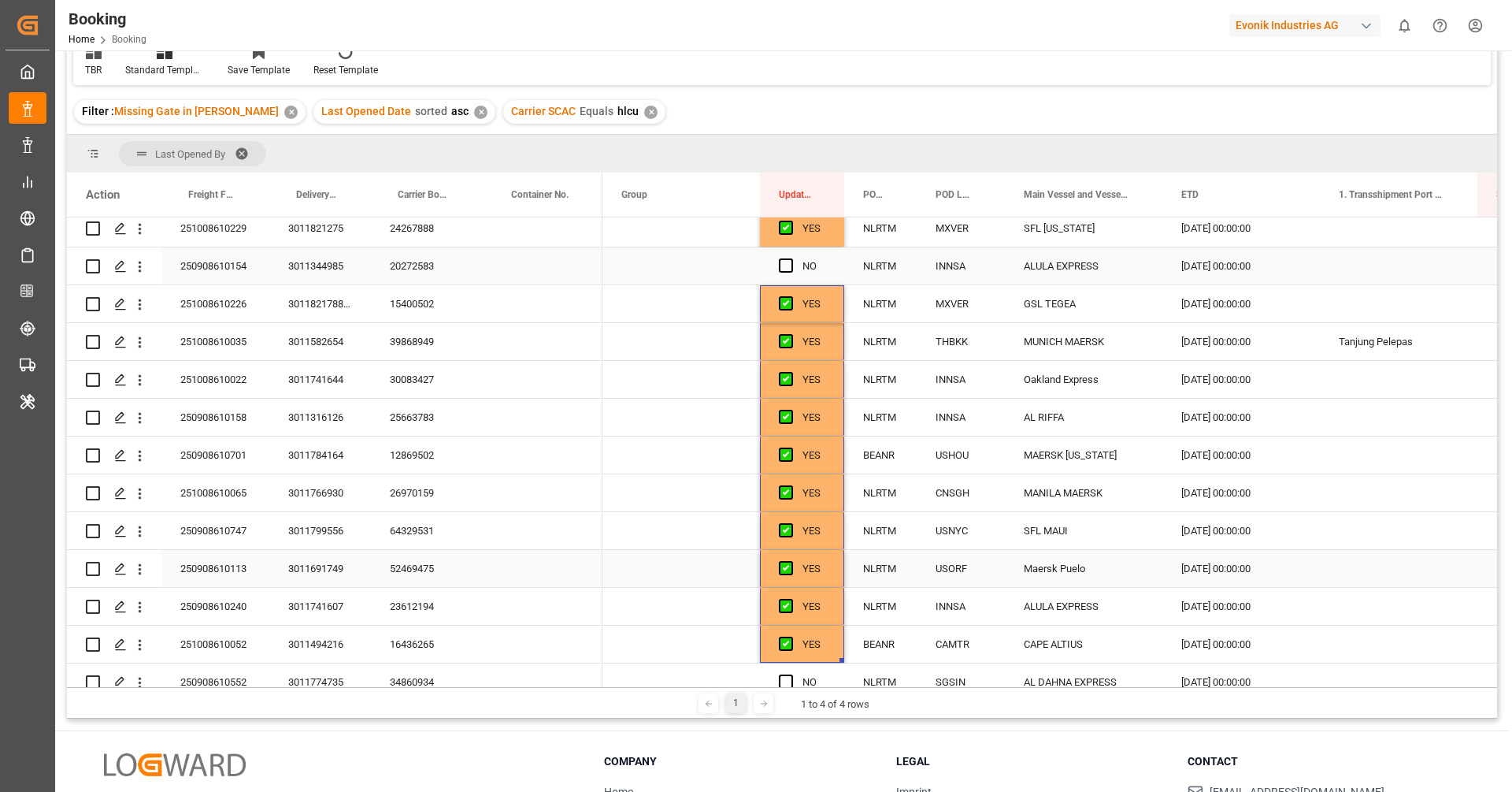
click at [425, 578] on div "52469475" at bounding box center [427, 568] width 113 height 37
click at [220, 570] on div "250908610113" at bounding box center [216, 568] width 108 height 37
click at [142, 572] on icon "open menu" at bounding box center [139, 569] width 17 height 17
click at [182, 594] on span "Open in new tab" at bounding box center [243, 602] width 144 height 17
click at [427, 604] on div "23612194" at bounding box center [427, 606] width 113 height 37
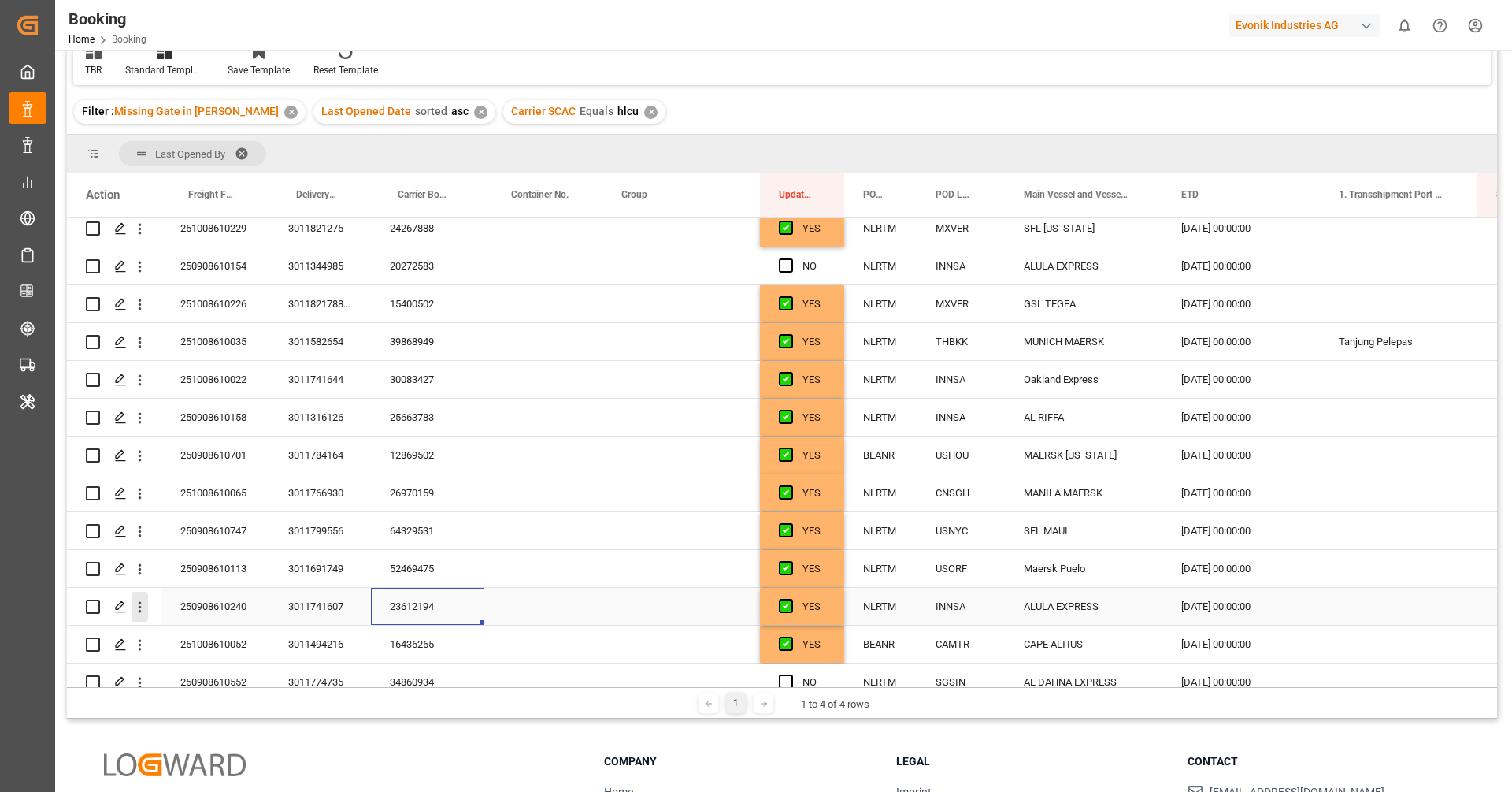
click at [144, 607] on icon "open menu" at bounding box center [139, 607] width 17 height 17
click at [191, 636] on span "Open in new tab" at bounding box center [243, 640] width 144 height 17
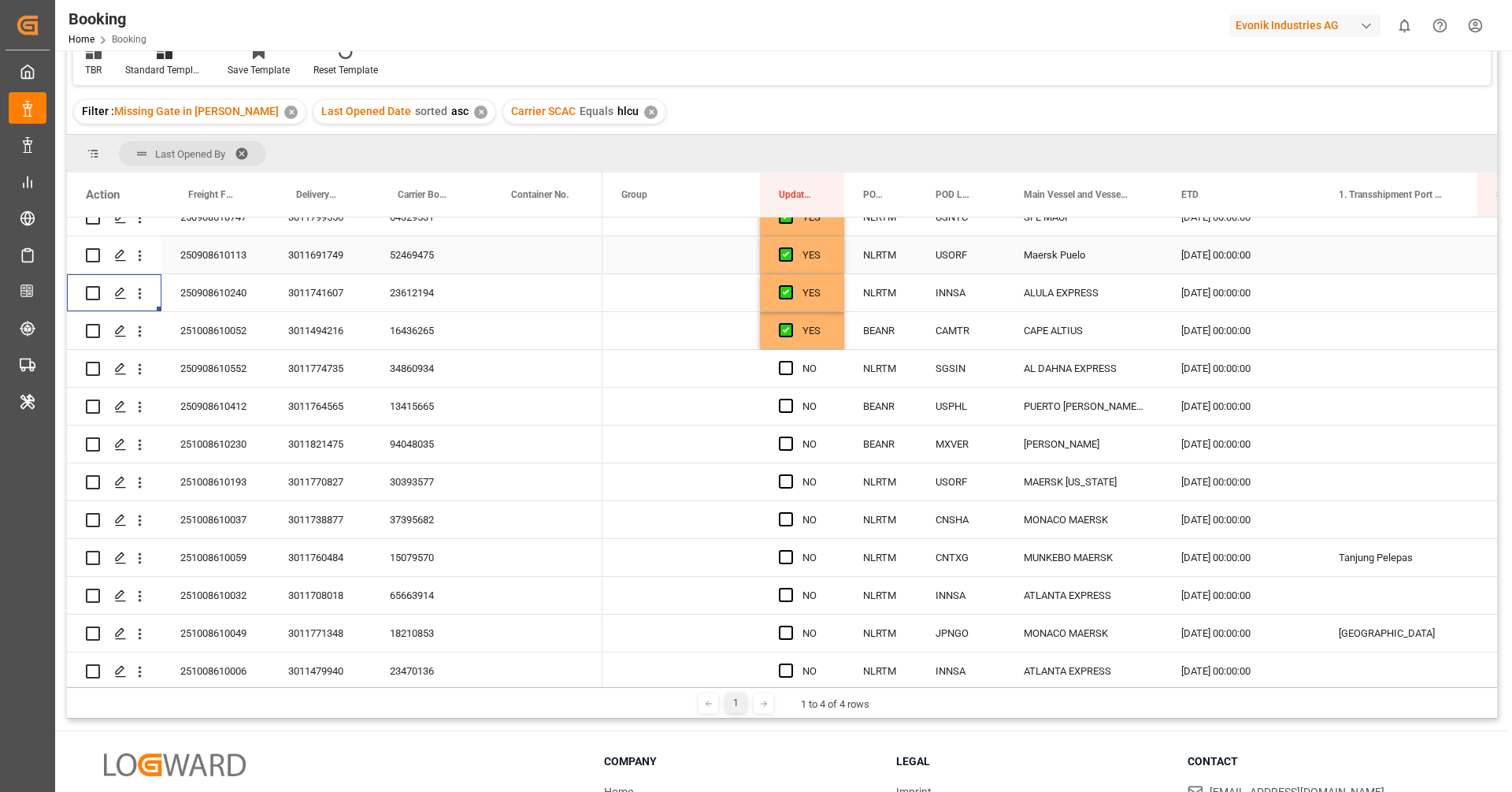
scroll to position [722, 0]
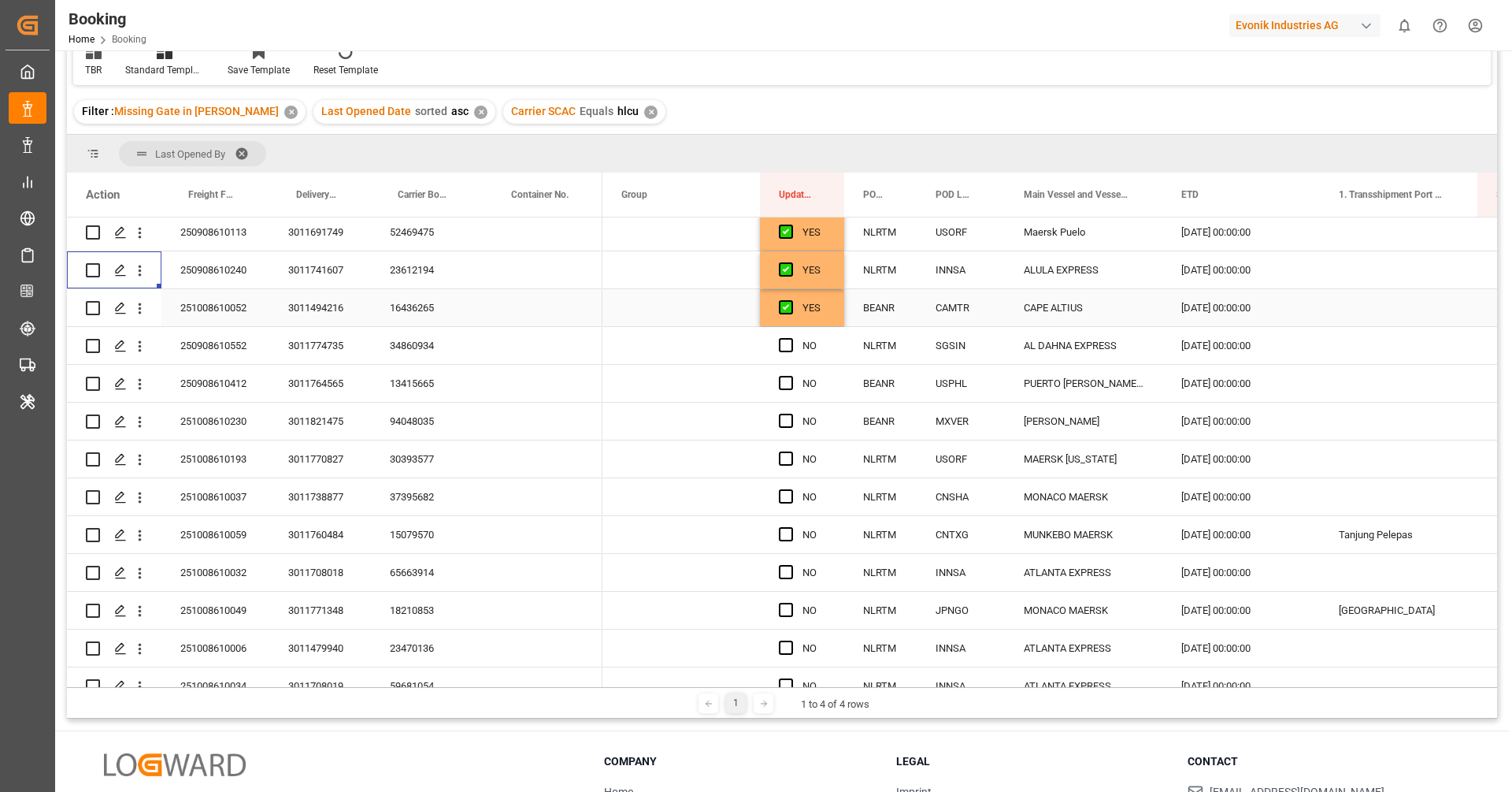
click at [829, 311] on div "YES" at bounding box center [802, 307] width 84 height 37
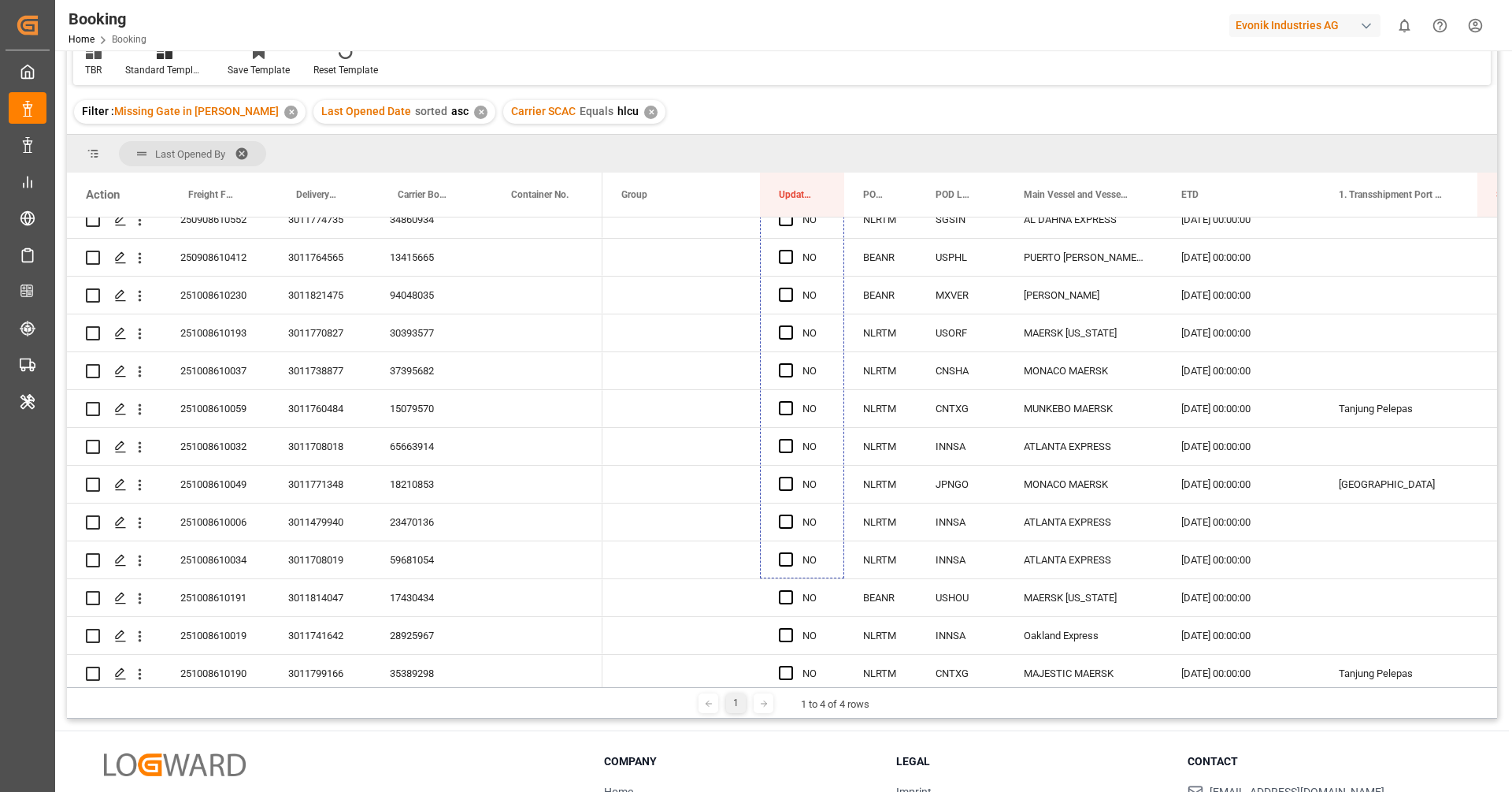
scroll to position [912, 0]
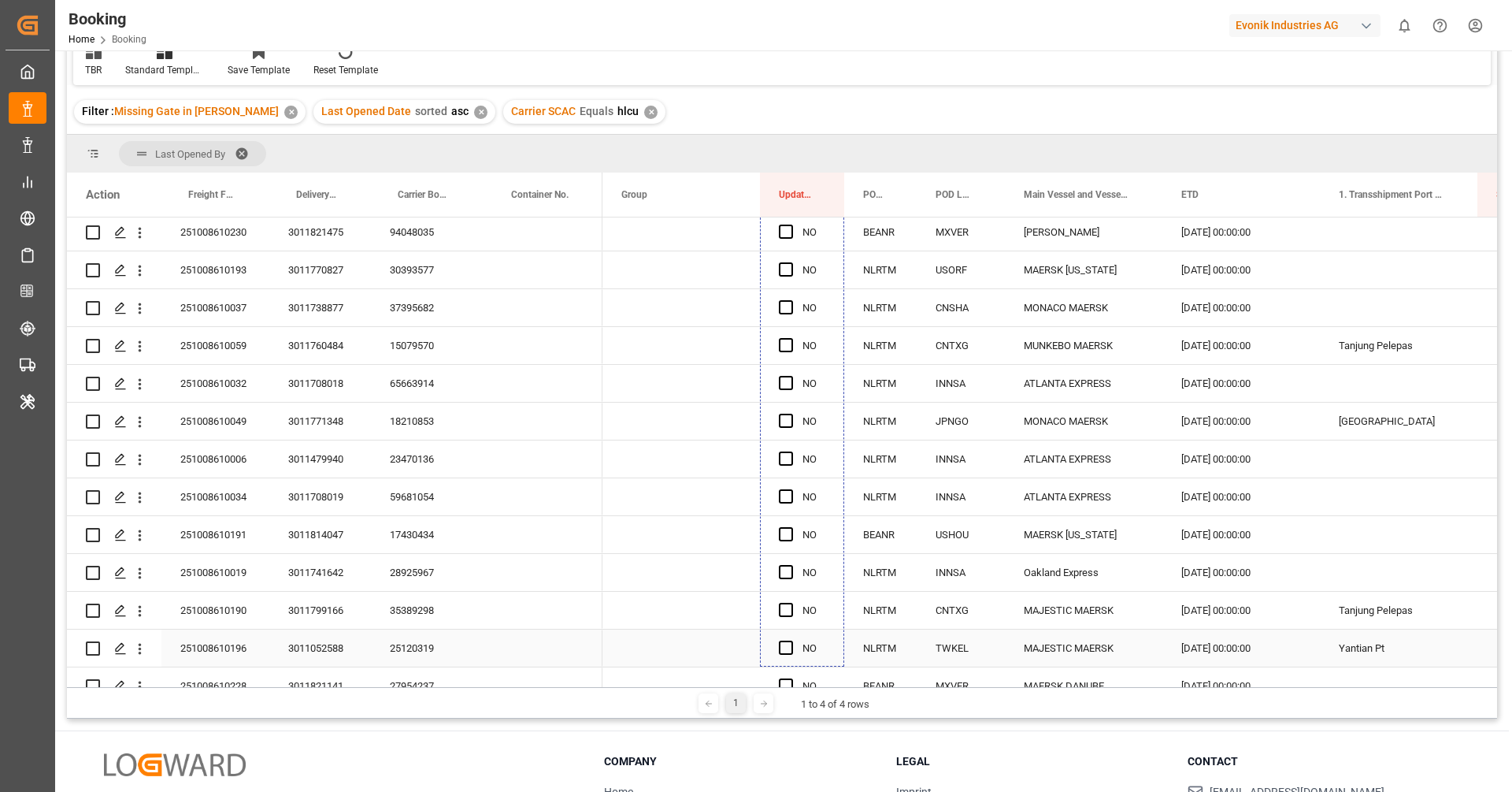
drag, startPoint x: 843, startPoint y: 322, endPoint x: 856, endPoint y: 645, distance: 323.3
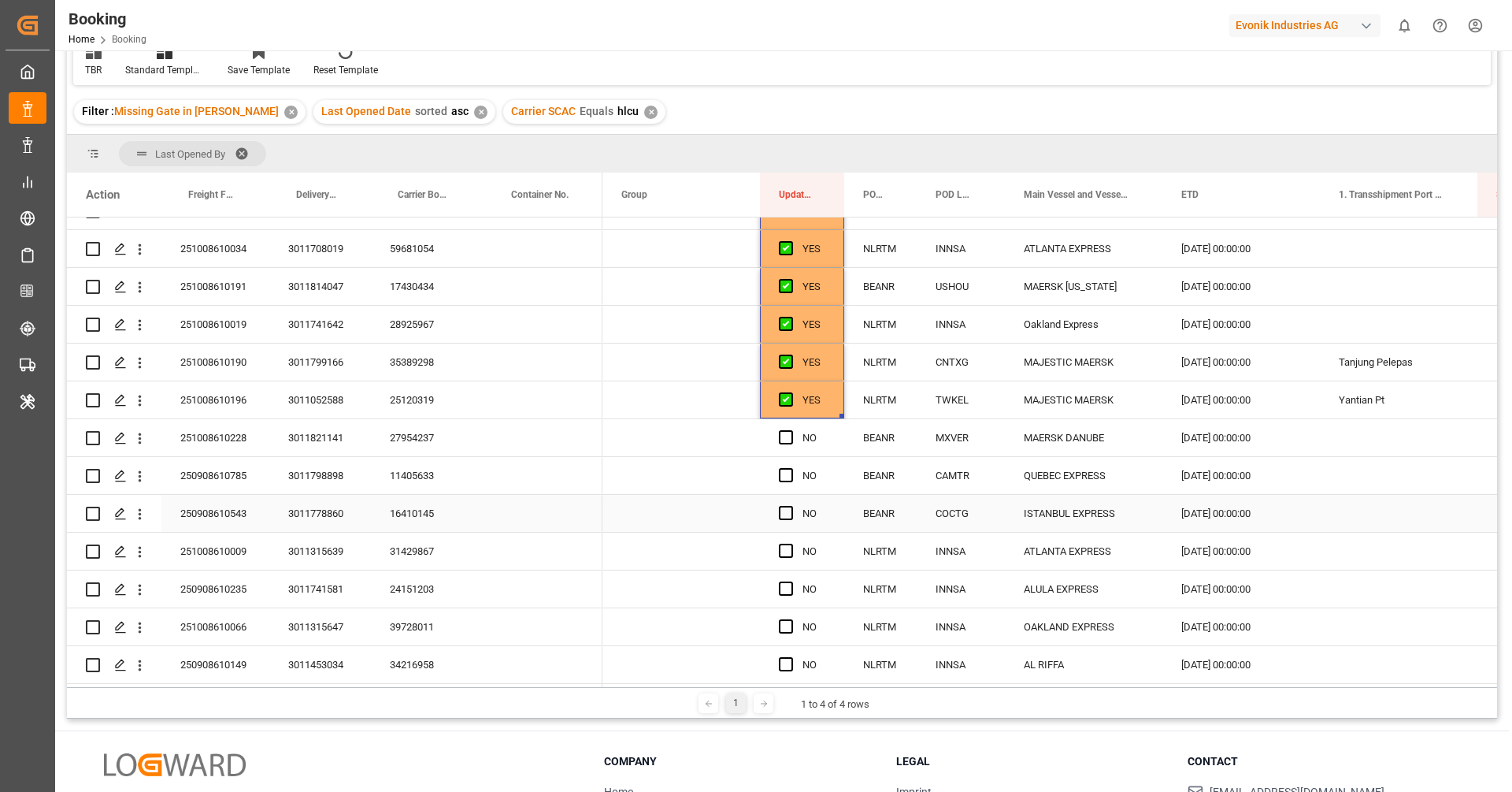
scroll to position [1166, 0]
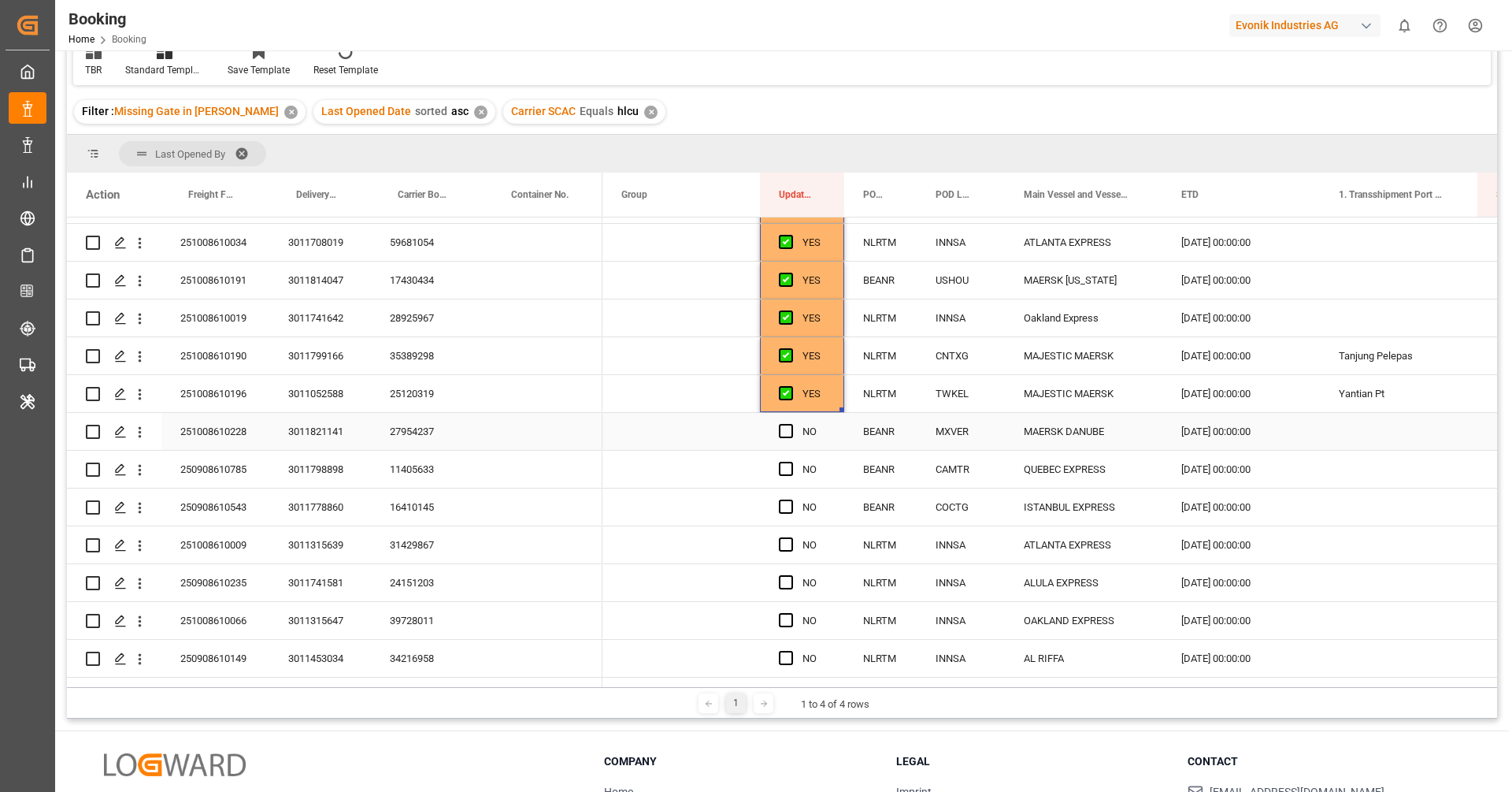
click at [439, 426] on div "27954237" at bounding box center [427, 431] width 113 height 37
click at [790, 426] on span "Press SPACE to select this row." at bounding box center [786, 431] width 14 height 14
click at [791, 424] on input "Press SPACE to select this row." at bounding box center [791, 424] width 0 height 0
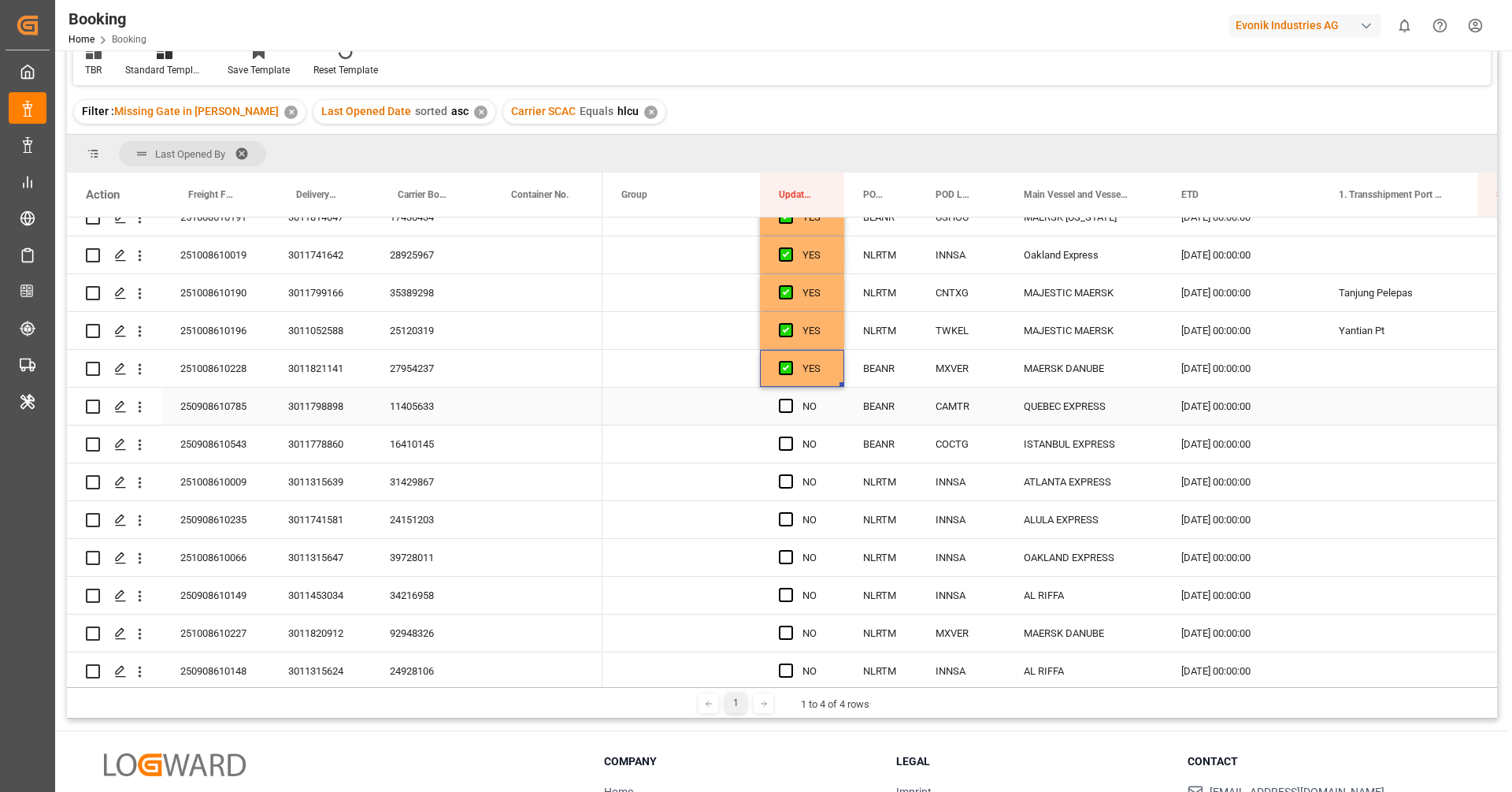
scroll to position [1268, 0]
click at [438, 359] on div "11405633" at bounding box center [427, 367] width 113 height 37
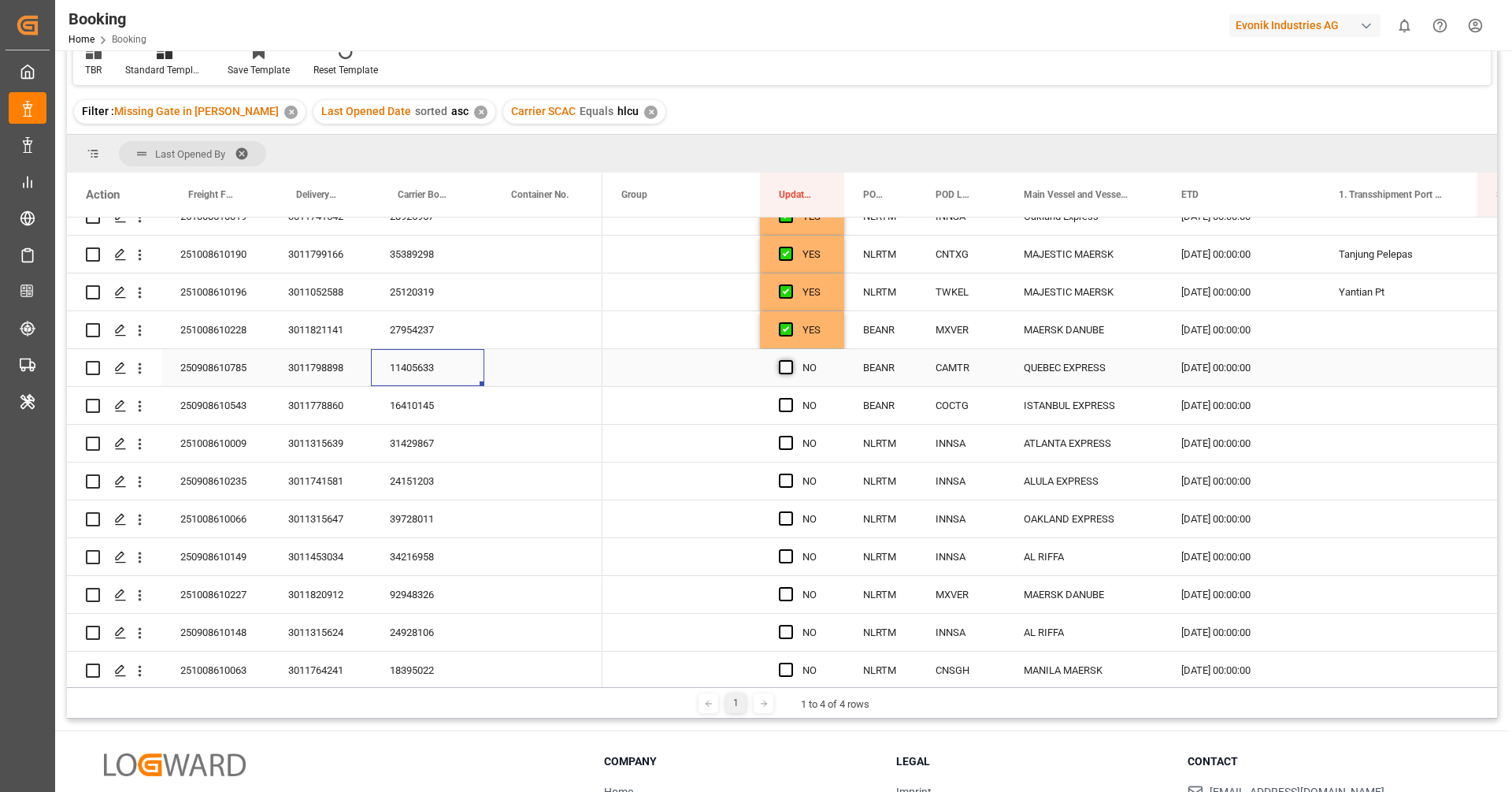
click at [788, 363] on span "Press SPACE to select this row." at bounding box center [786, 367] width 14 height 14
click at [791, 360] on input "Press SPACE to select this row." at bounding box center [791, 360] width 0 height 0
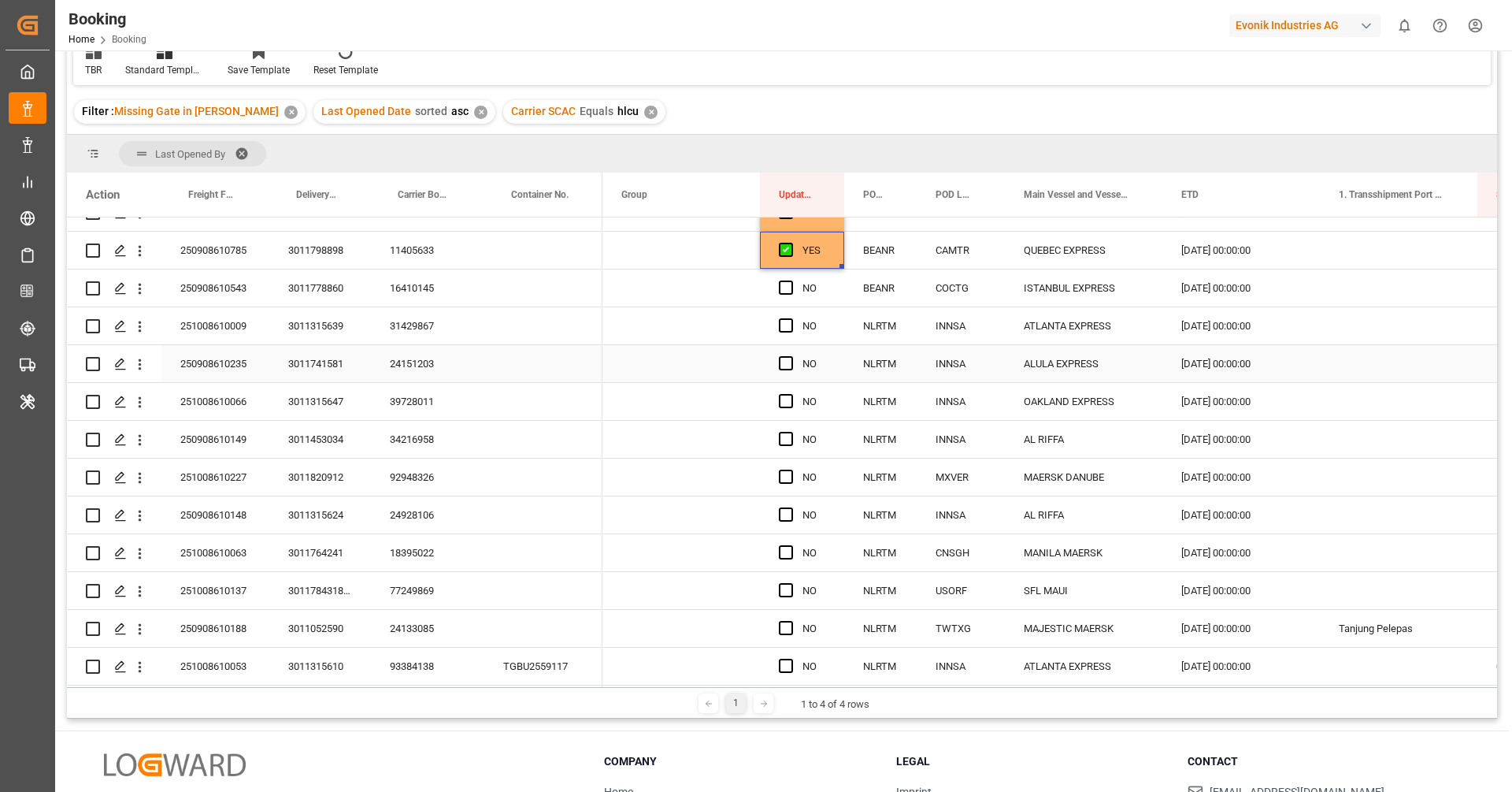
scroll to position [1386, 0]
drag, startPoint x: 840, startPoint y: 265, endPoint x: 827, endPoint y: 653, distance: 388.2
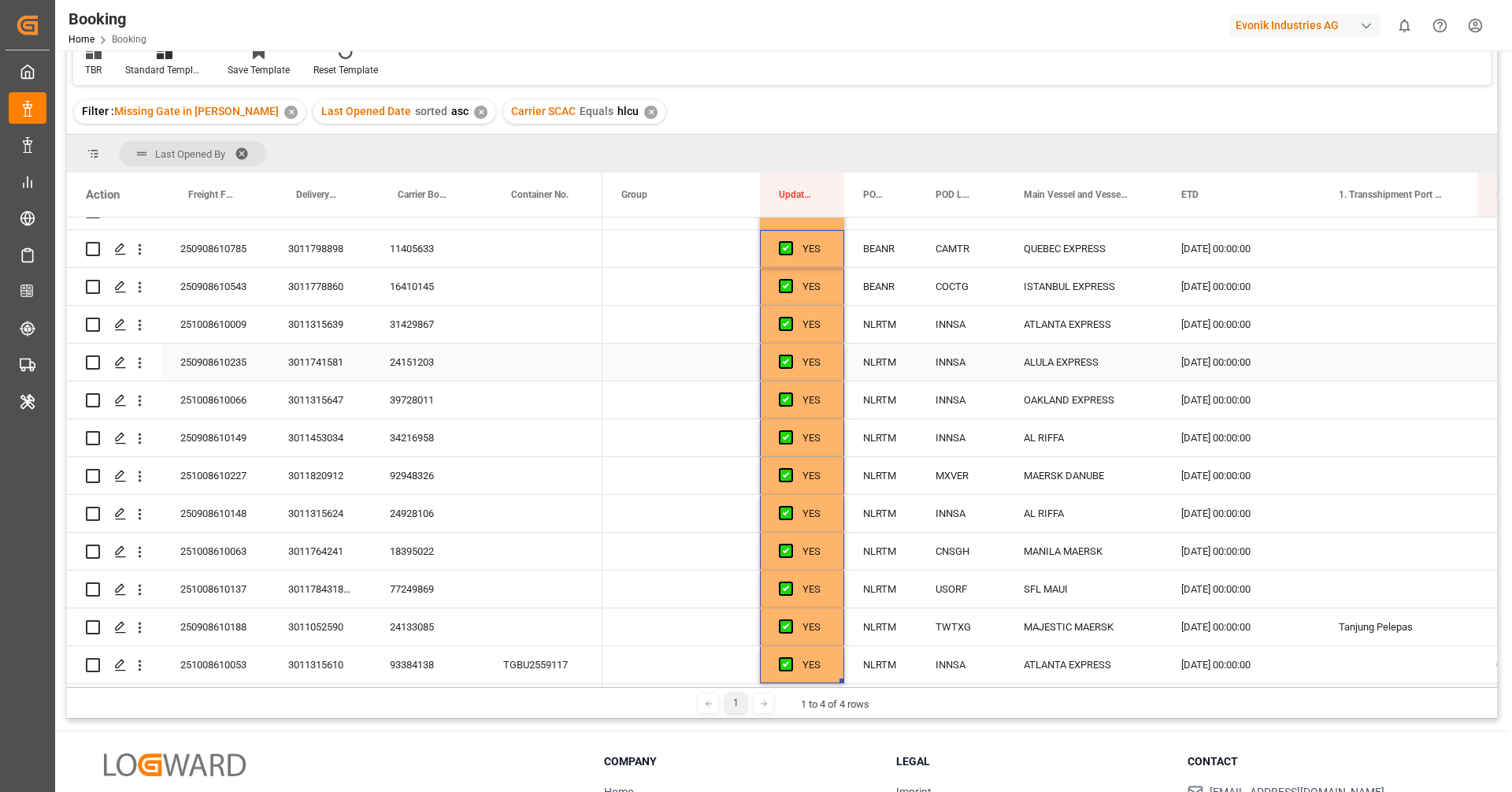
click at [416, 361] on div "24151203" at bounding box center [427, 362] width 113 height 37
click at [140, 368] on icon "open menu" at bounding box center [139, 362] width 17 height 17
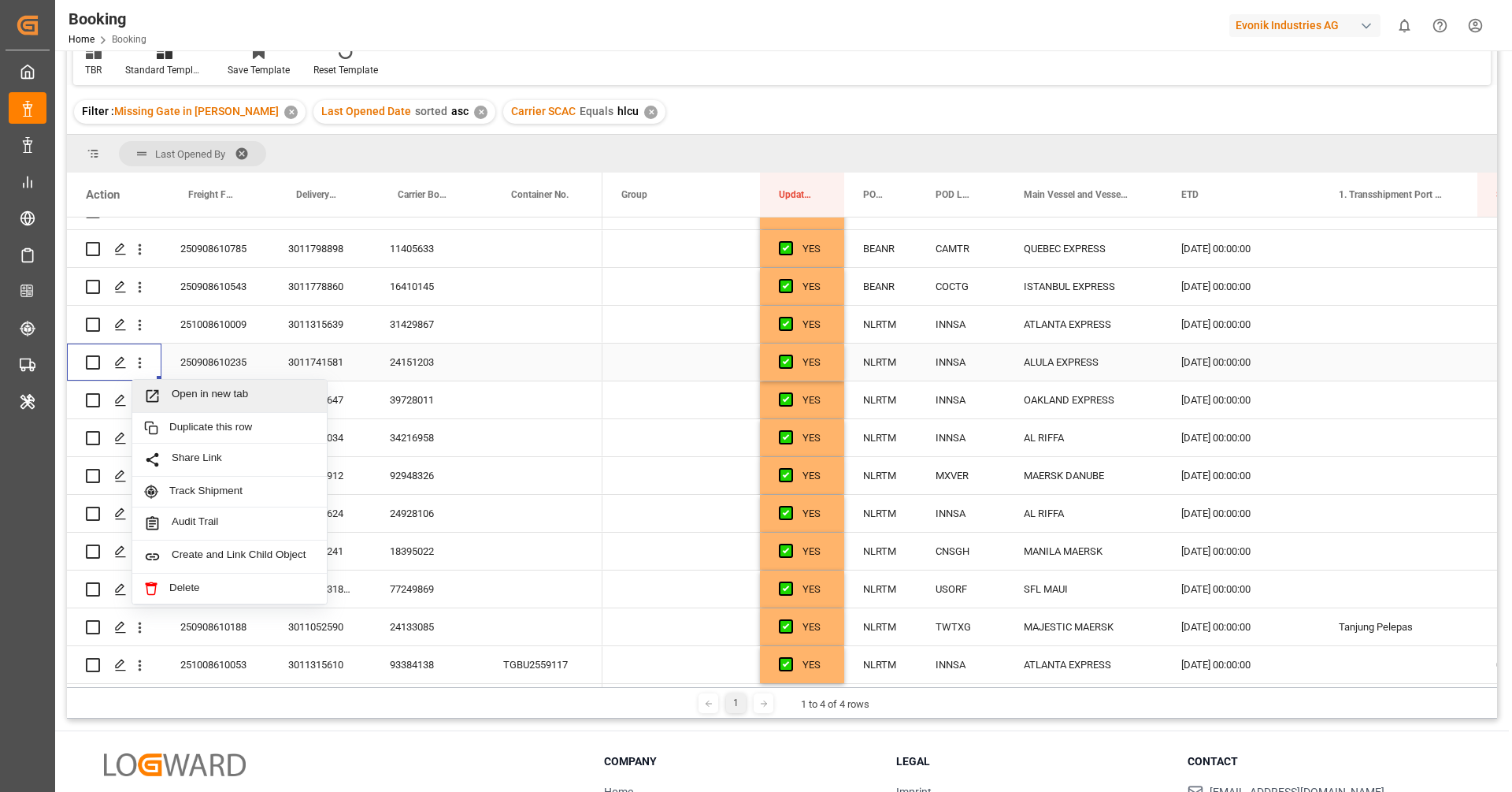
click at [186, 387] on span "Open in new tab" at bounding box center [243, 395] width 144 height 17
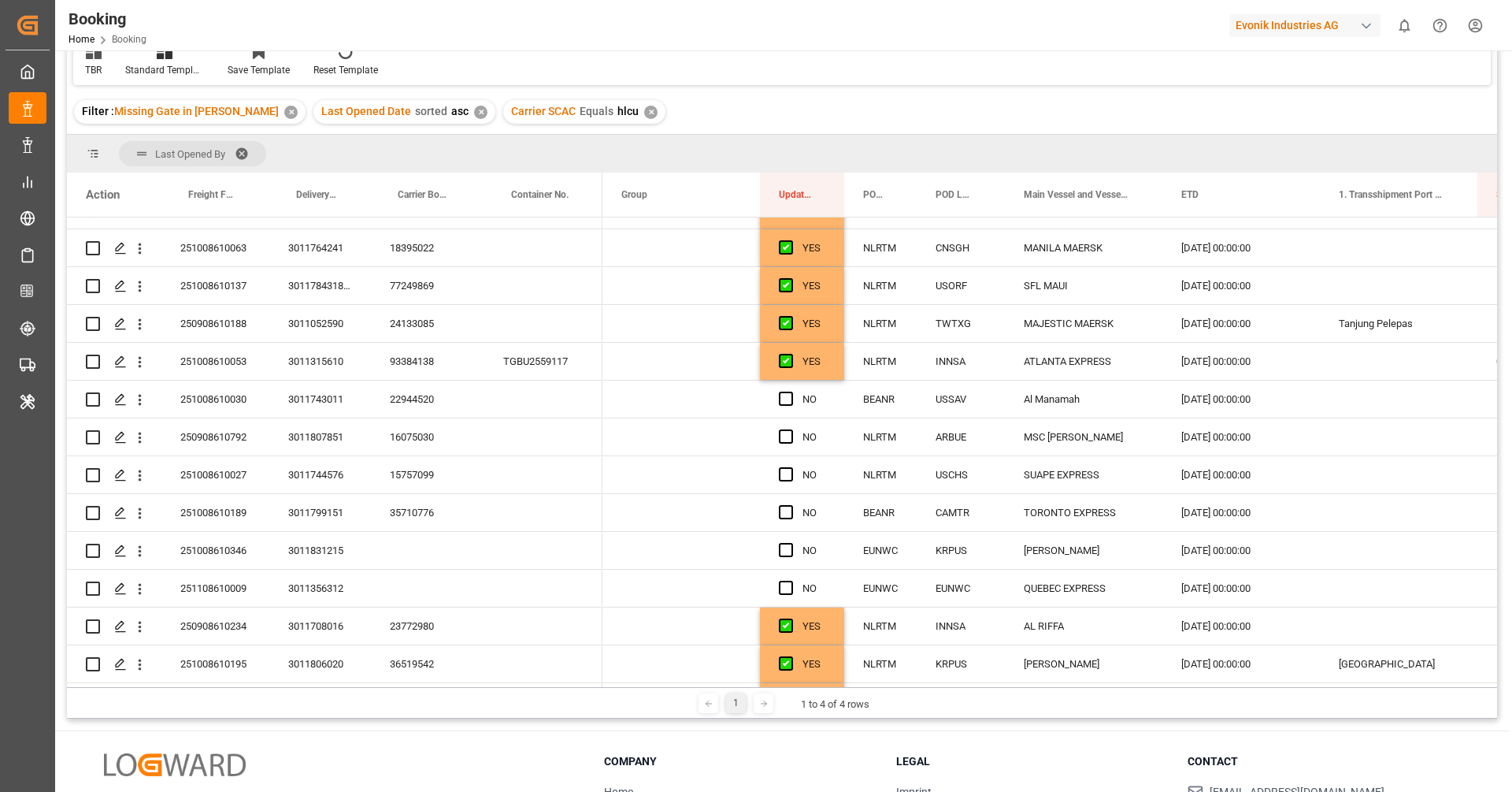
scroll to position [1699, 0]
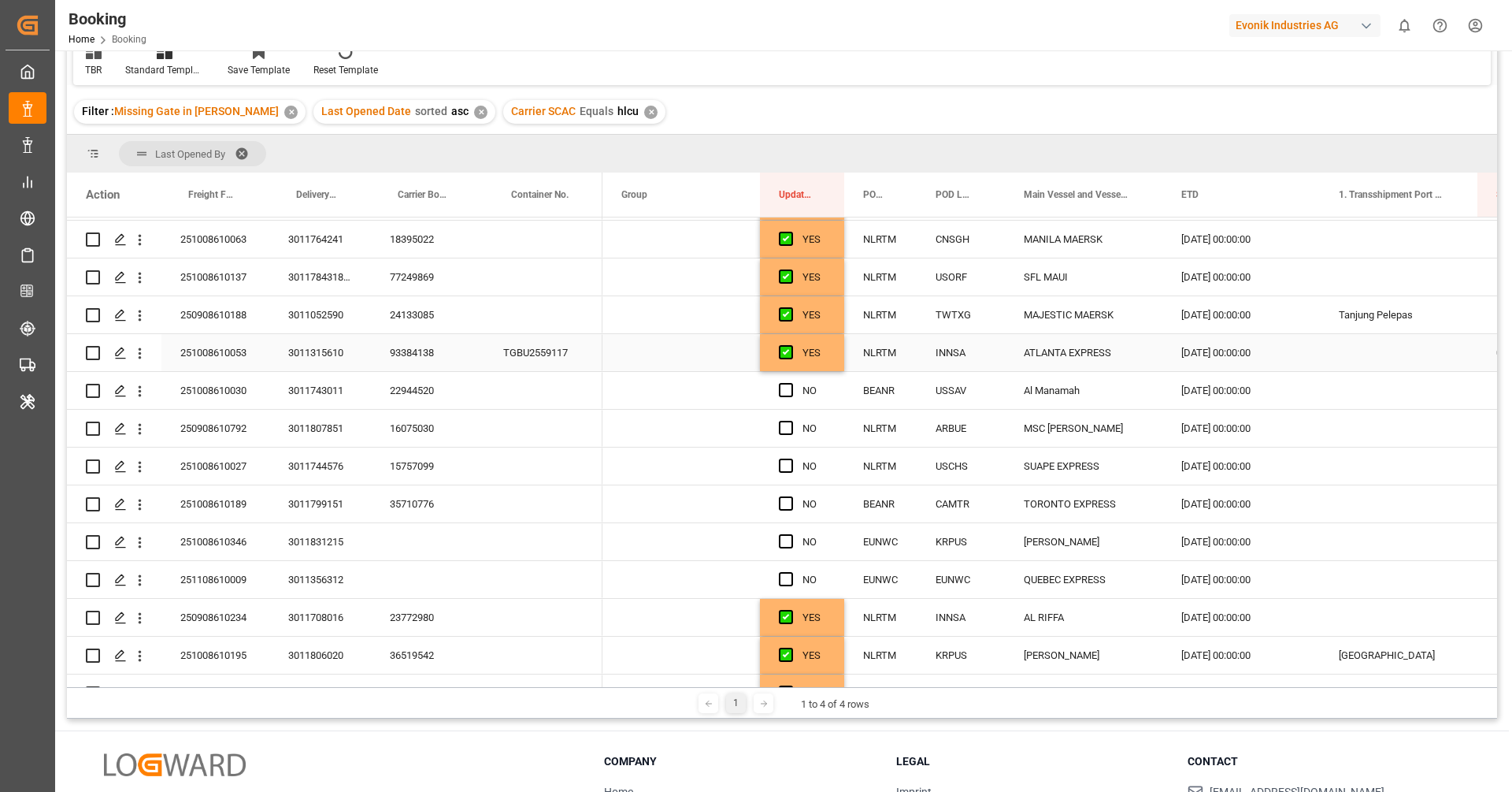
click at [830, 365] on div "YES" at bounding box center [802, 352] width 84 height 37
drag, startPoint x: 840, startPoint y: 369, endPoint x: 836, endPoint y: 492, distance: 123.1
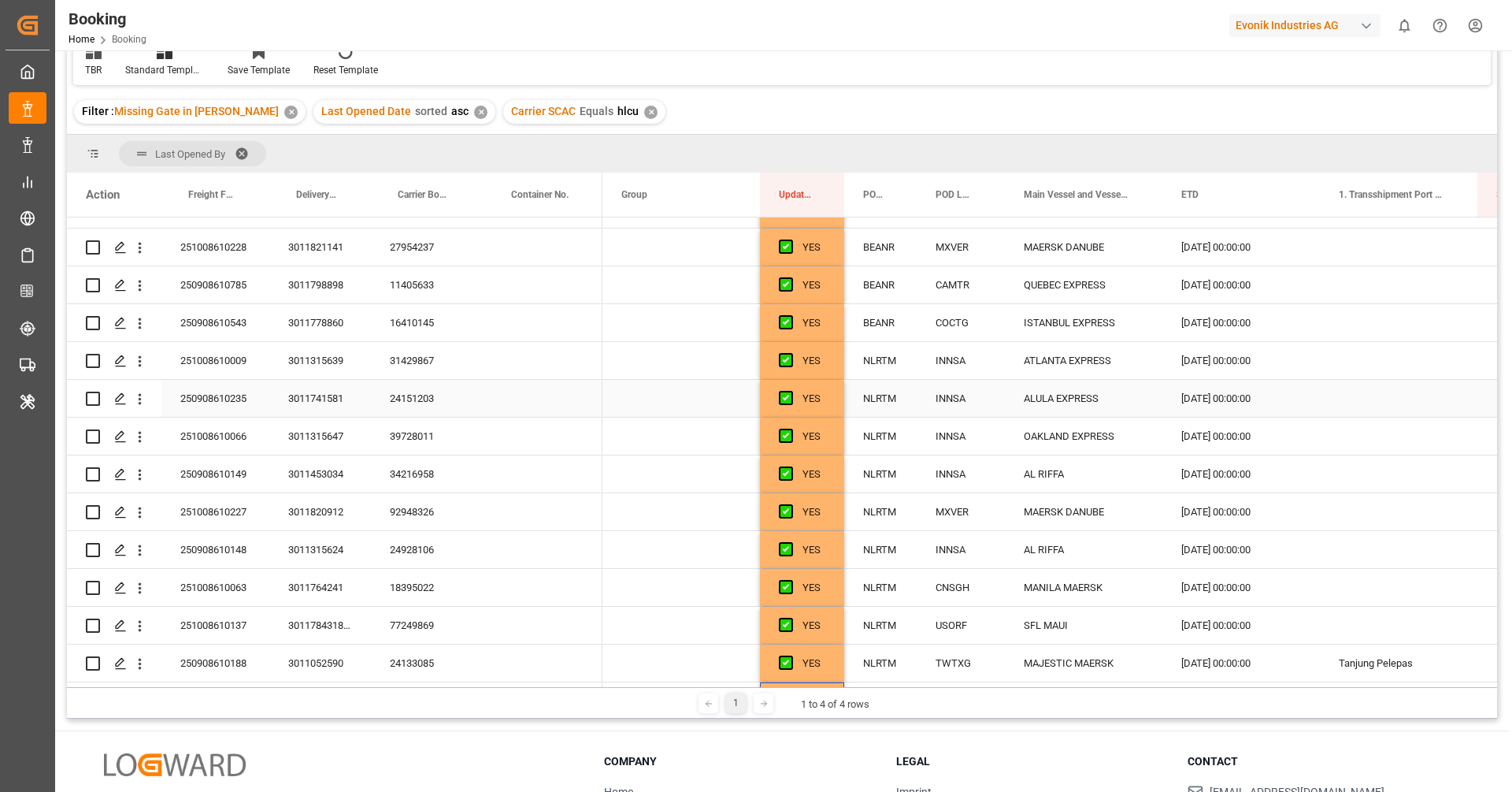
scroll to position [1362, 0]
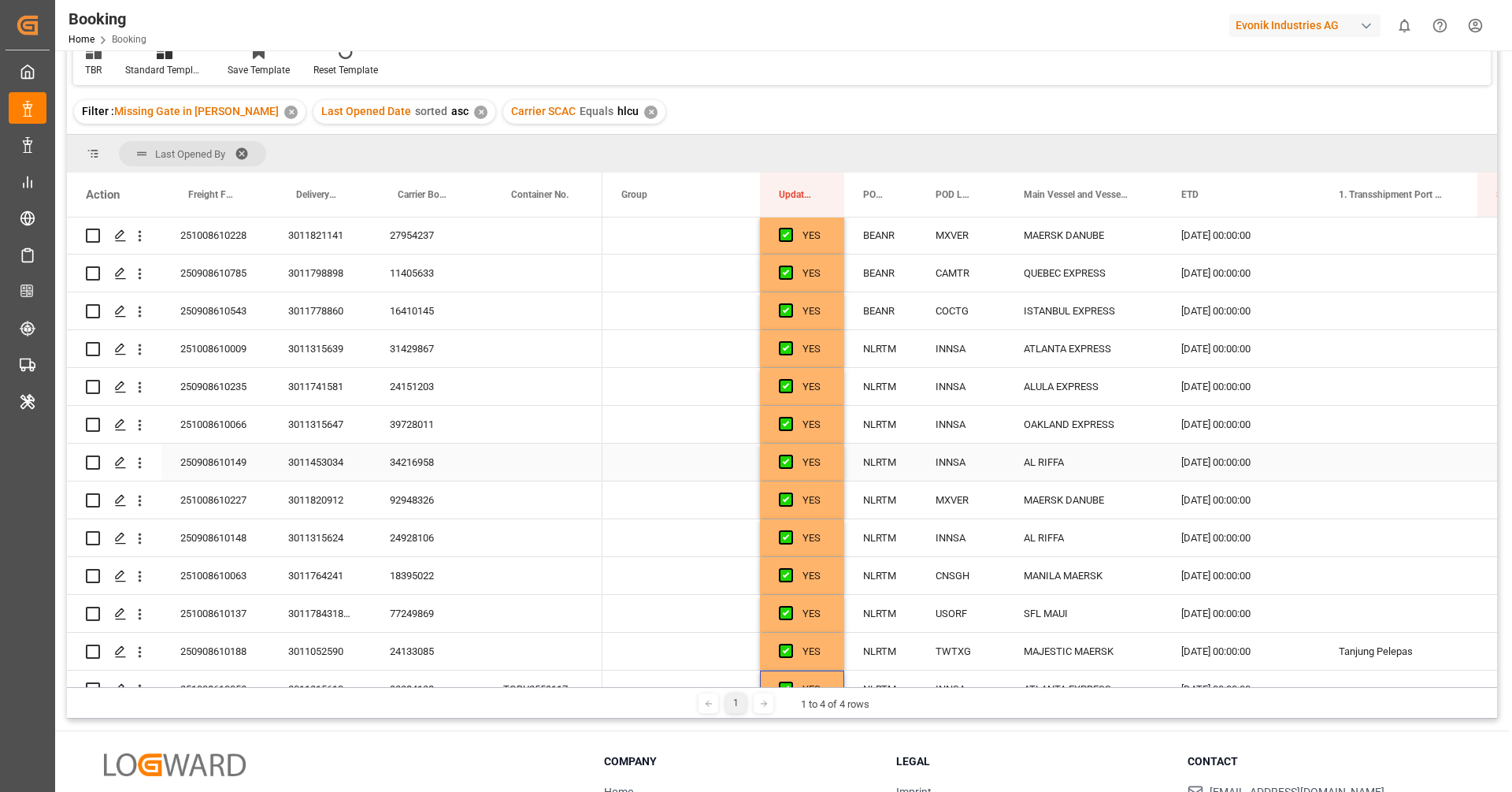
click at [433, 447] on div "34216958" at bounding box center [427, 462] width 113 height 37
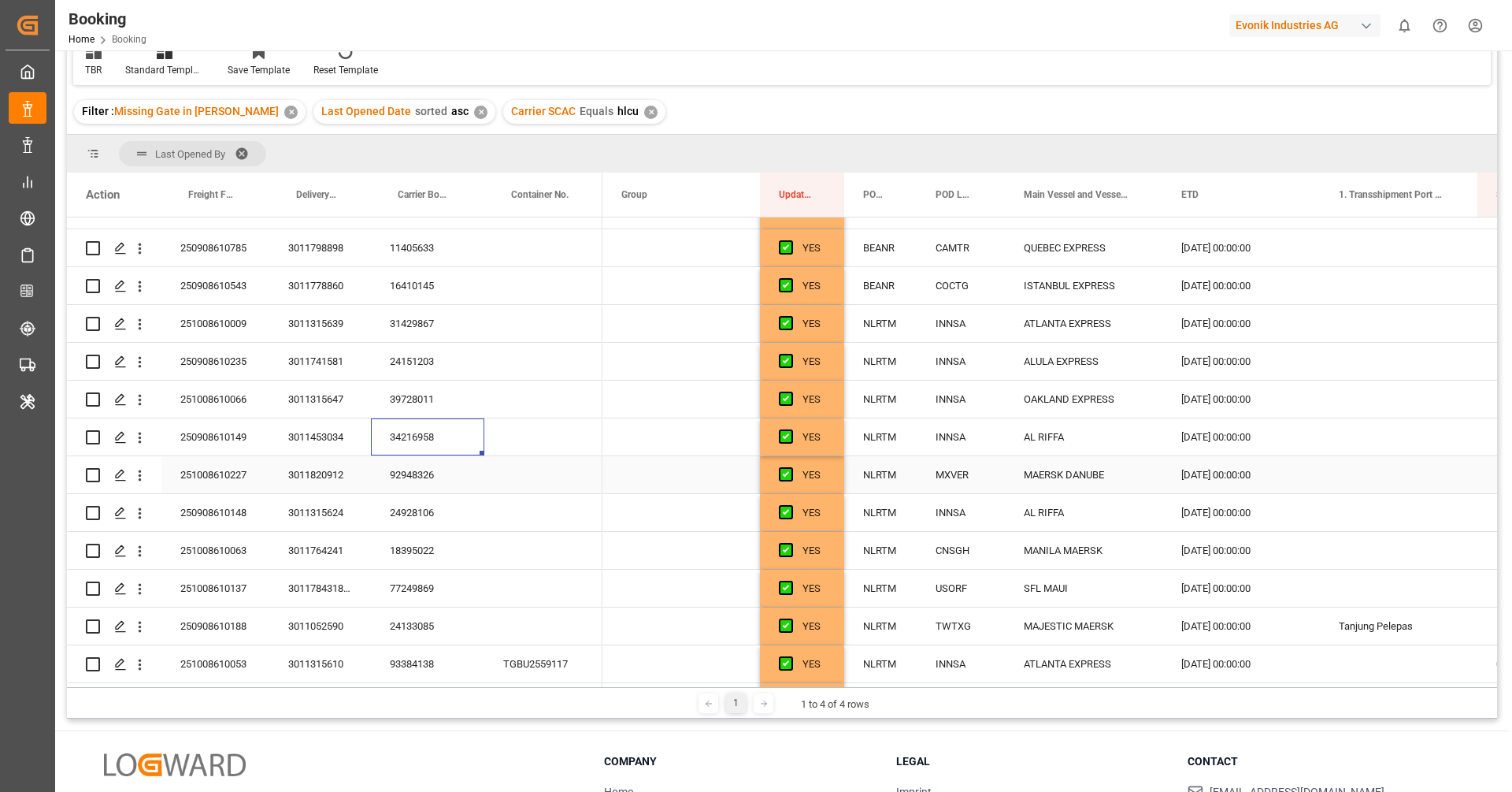
scroll to position [1390, 0]
click at [420, 499] on div "24928106" at bounding box center [427, 510] width 113 height 37
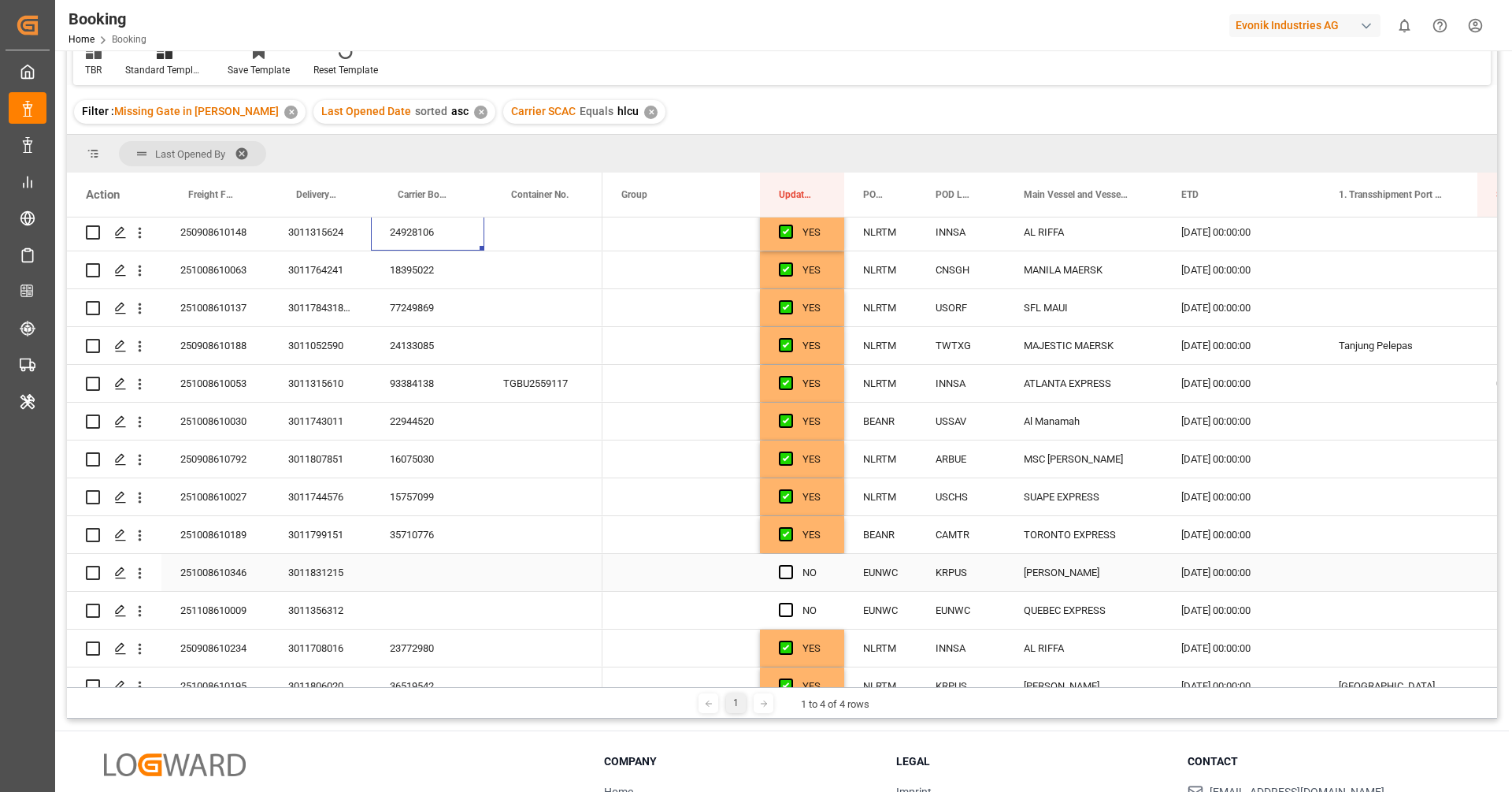
scroll to position [1661, 0]
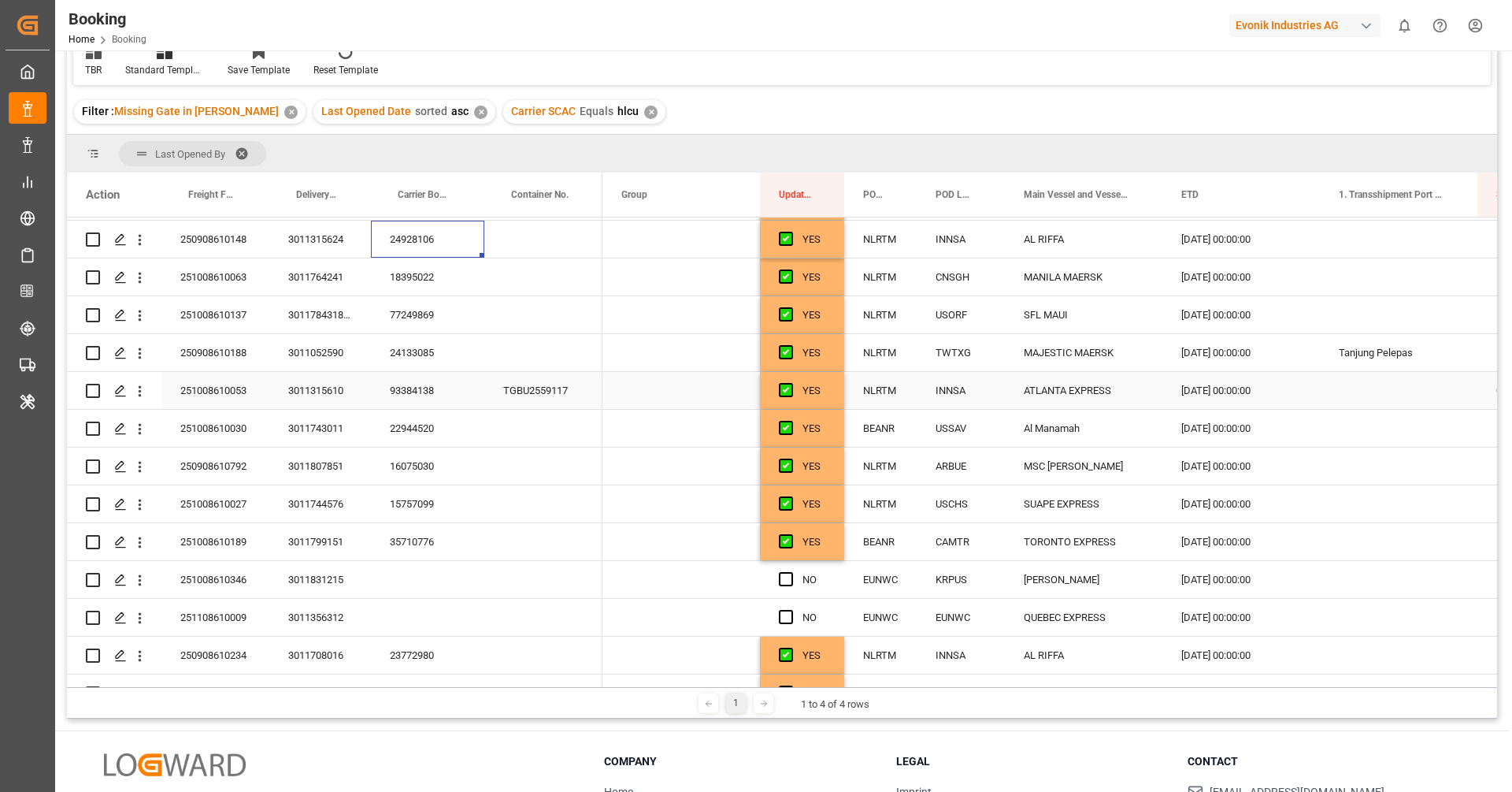
click at [418, 386] on div "93384138" at bounding box center [427, 390] width 113 height 37
click at [418, 403] on div "93384138" at bounding box center [427, 390] width 113 height 37
click at [143, 393] on icon "open menu" at bounding box center [139, 391] width 17 height 17
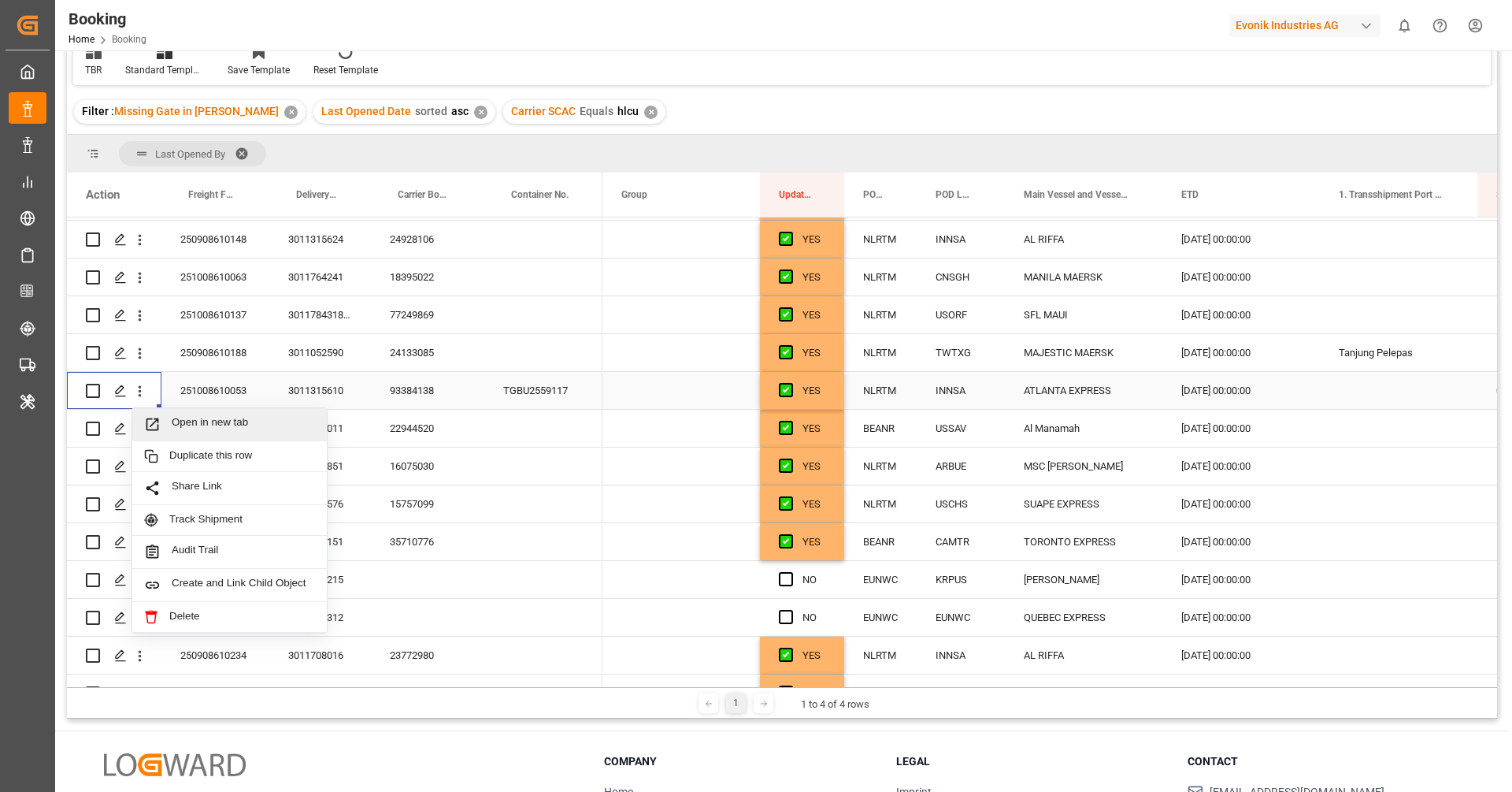
click at [187, 423] on span "Open in new tab" at bounding box center [243, 424] width 144 height 17
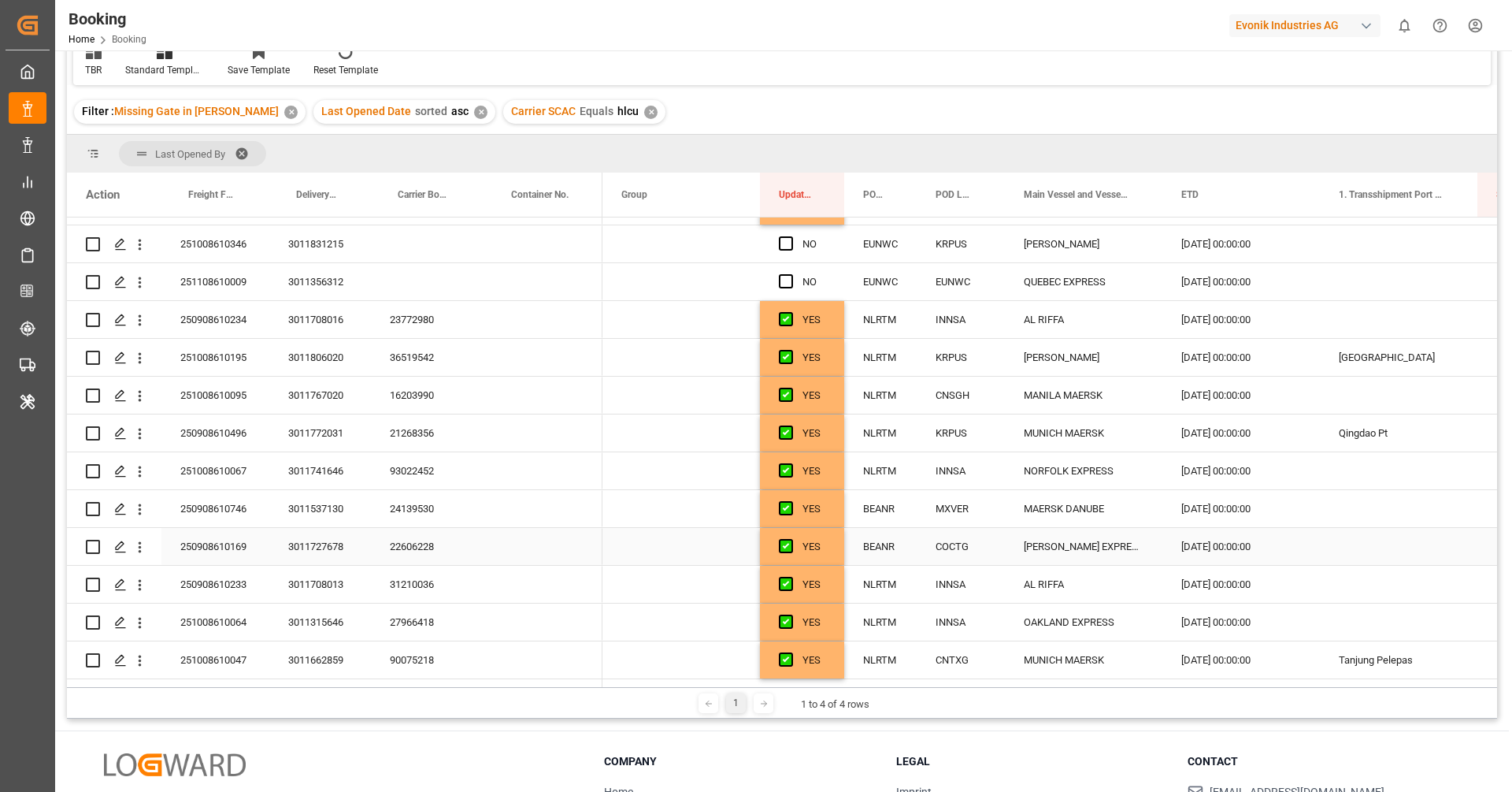
scroll to position [2012, 0]
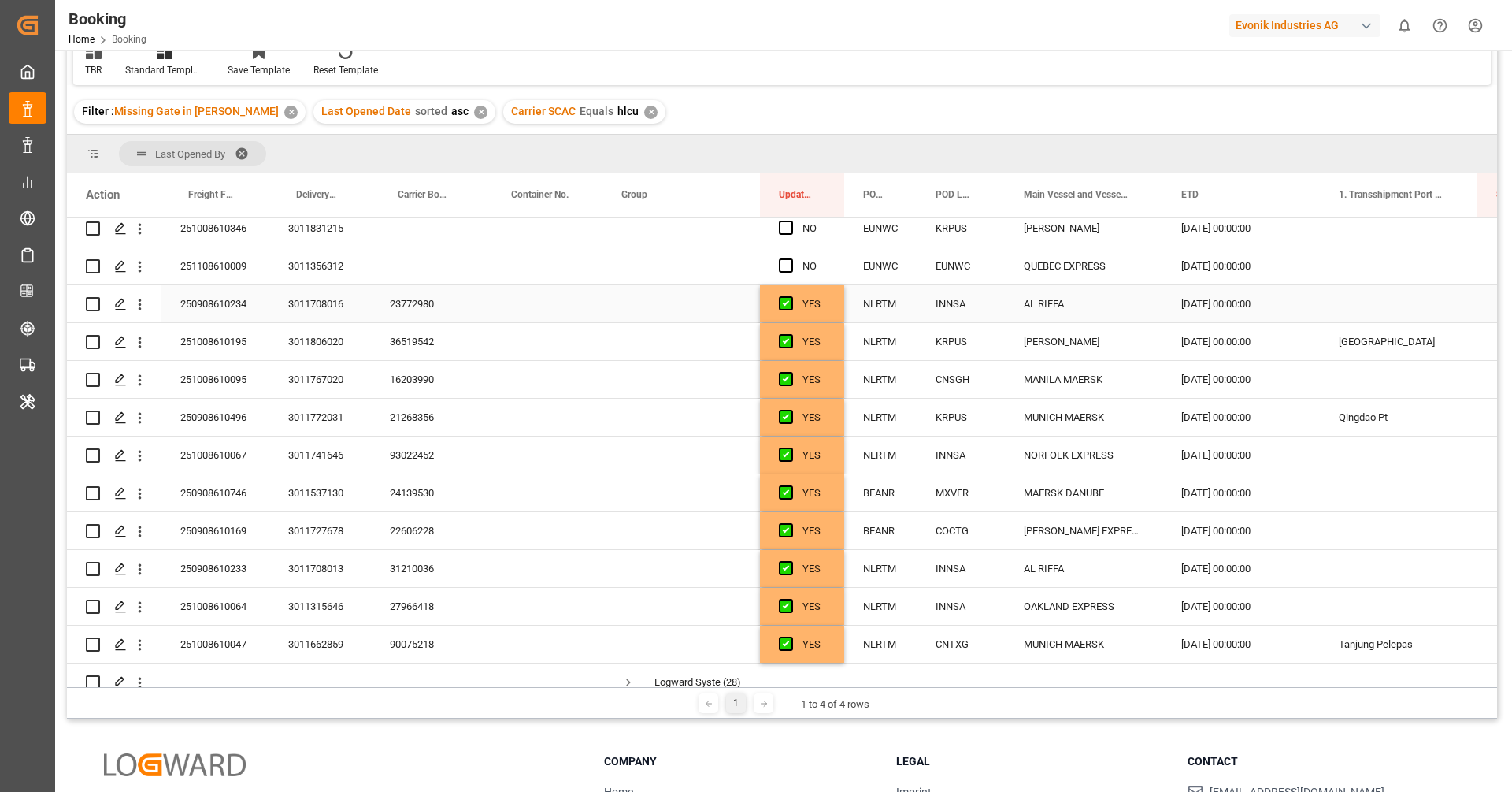
click at [432, 318] on div "23772980" at bounding box center [427, 304] width 113 height 37
click at [240, 303] on div "250908610234" at bounding box center [216, 304] width 108 height 37
click at [416, 500] on div "24139530" at bounding box center [427, 493] width 113 height 37
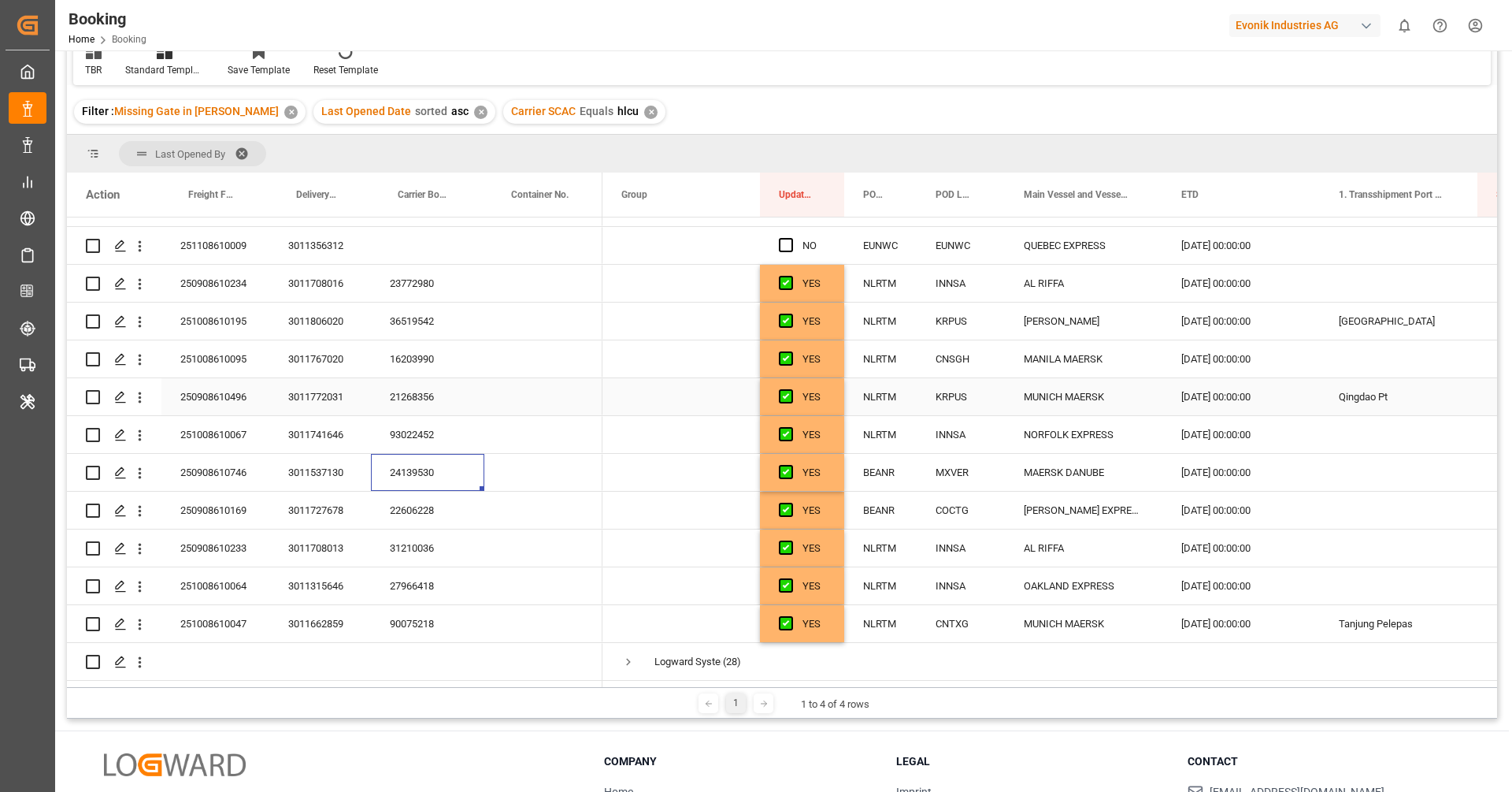
scroll to position [2064, 0]
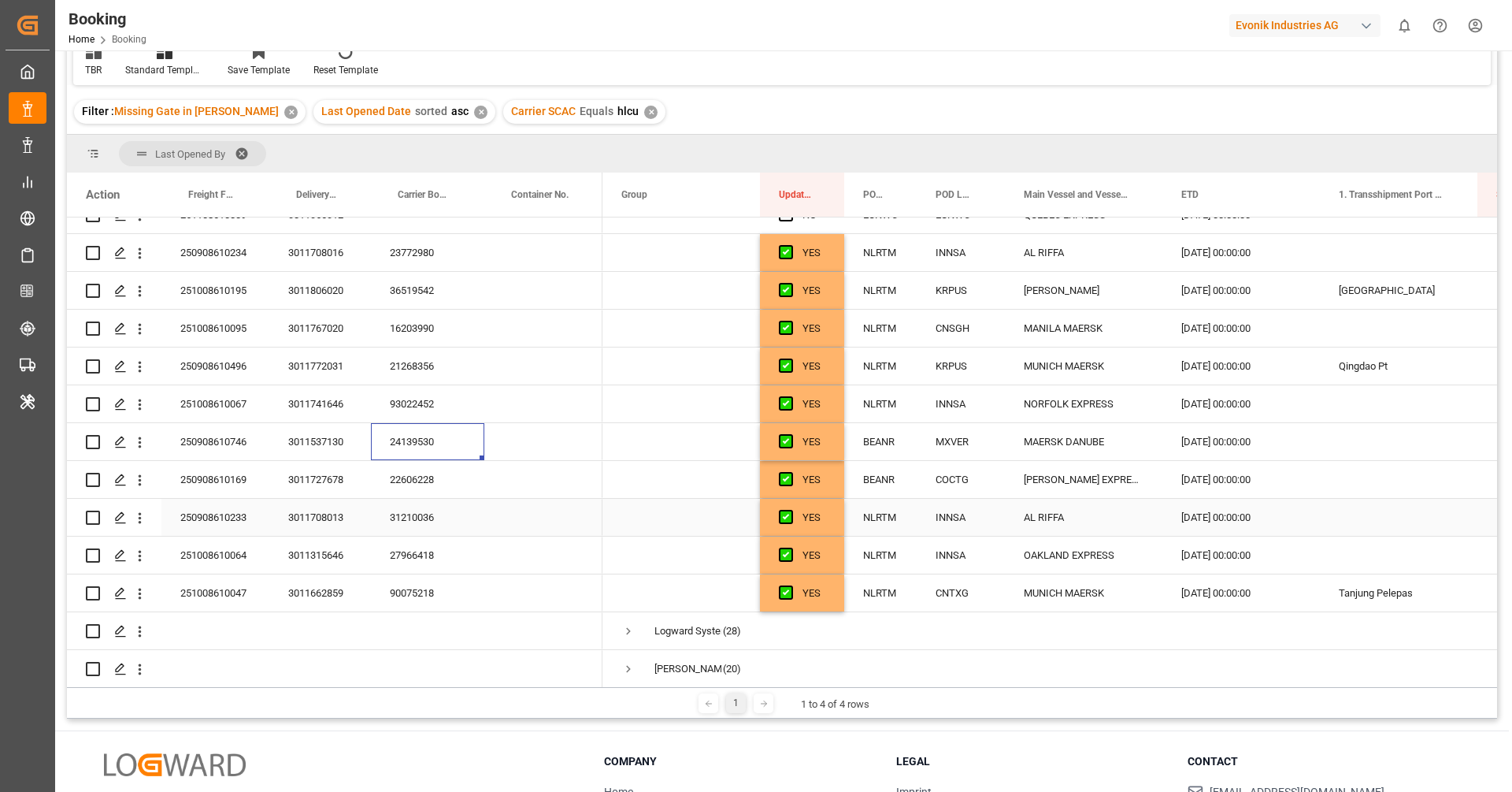
click at [407, 512] on div "31210036" at bounding box center [427, 517] width 113 height 37
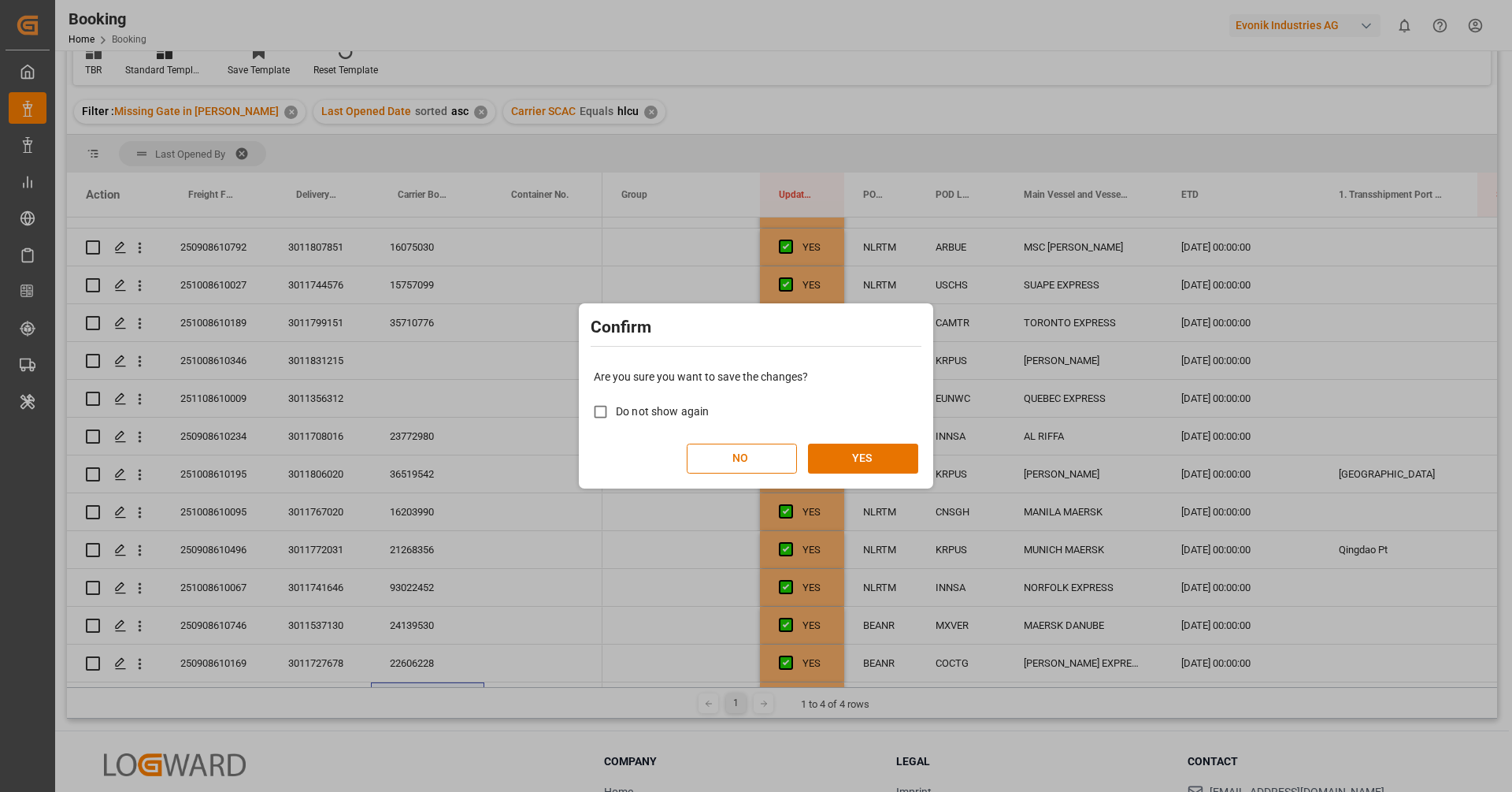
scroll to position [1872, 0]
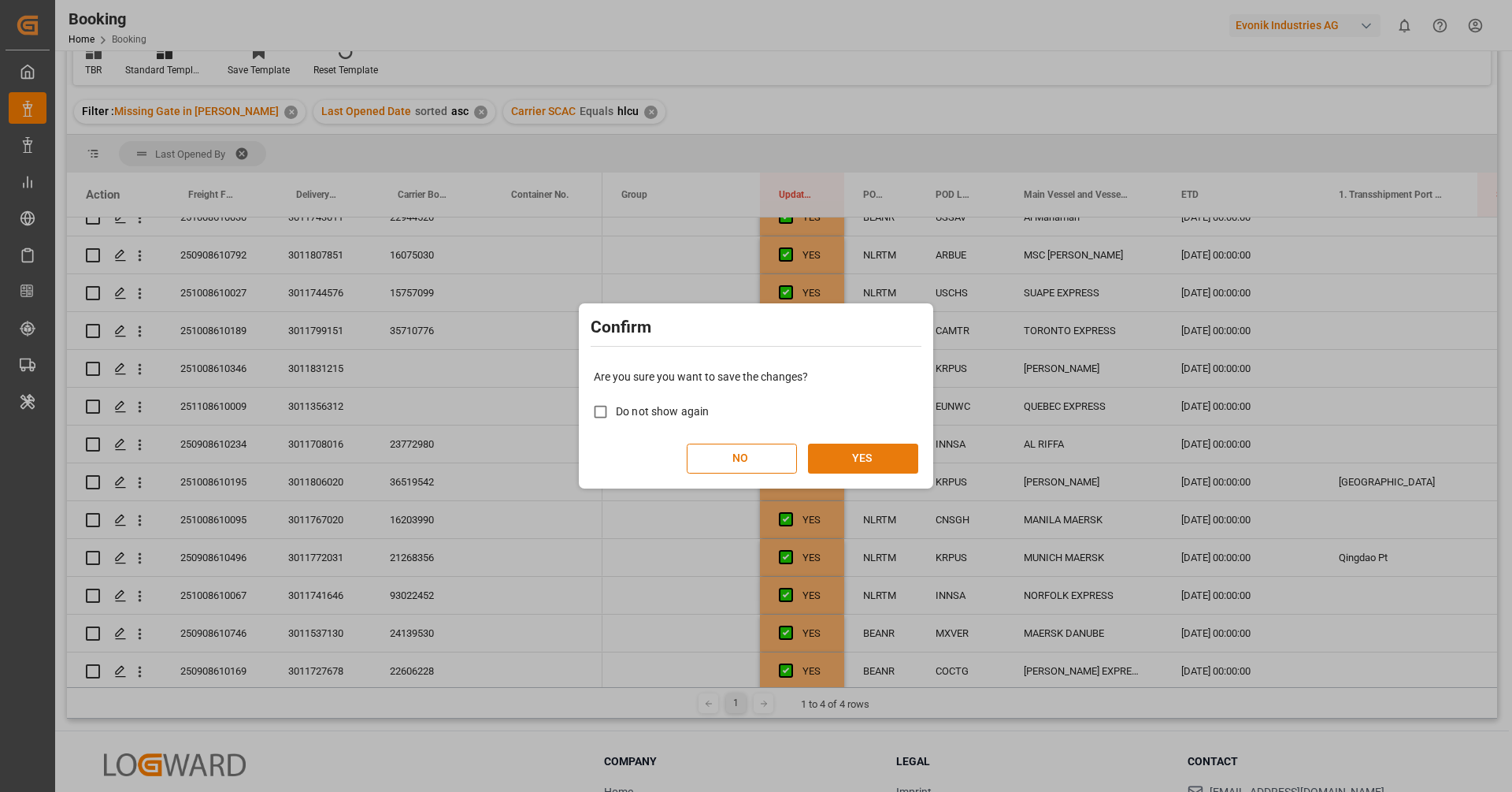
click at [846, 460] on button "YES" at bounding box center [863, 459] width 110 height 30
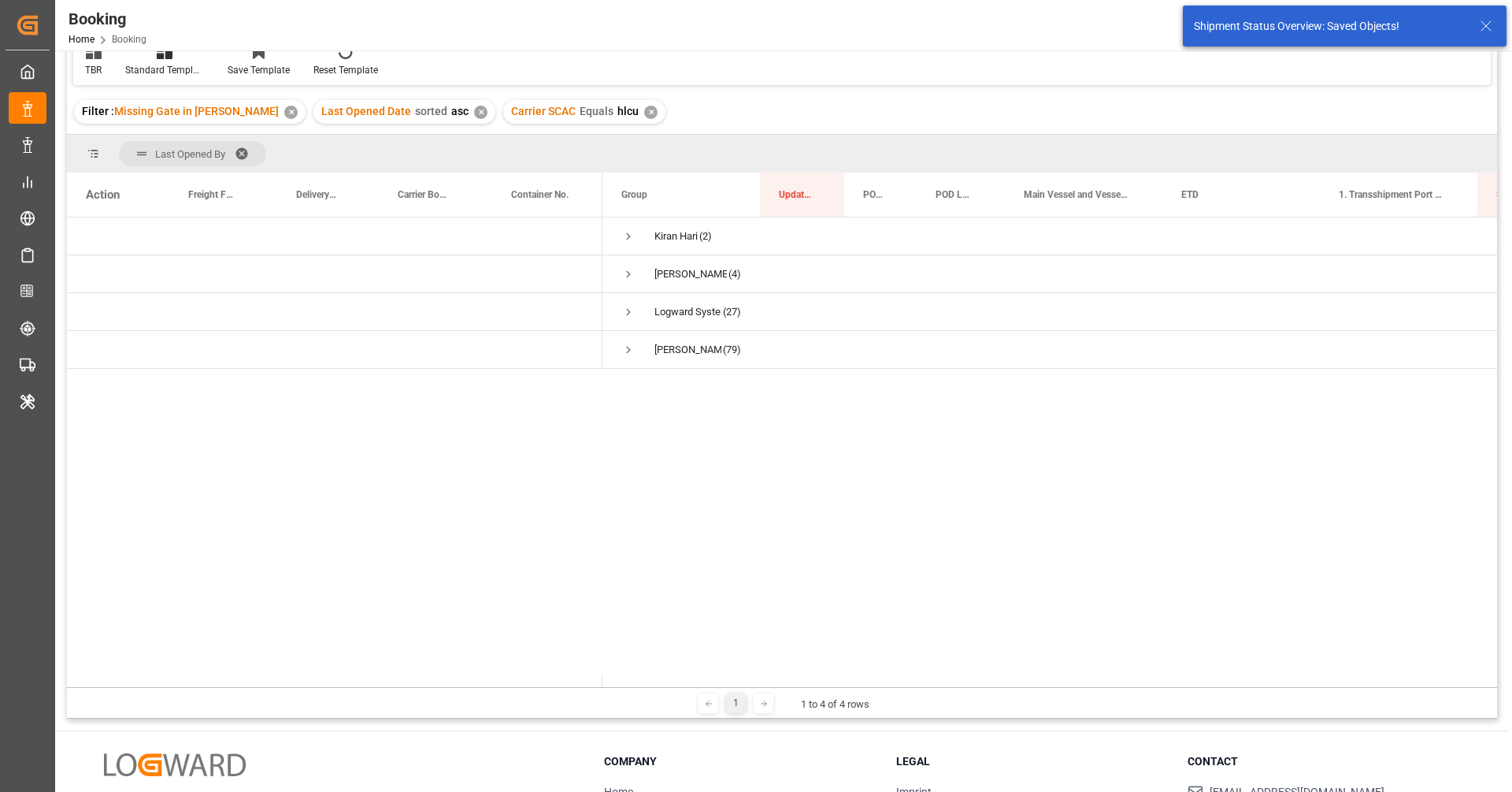
scroll to position [0, 0]
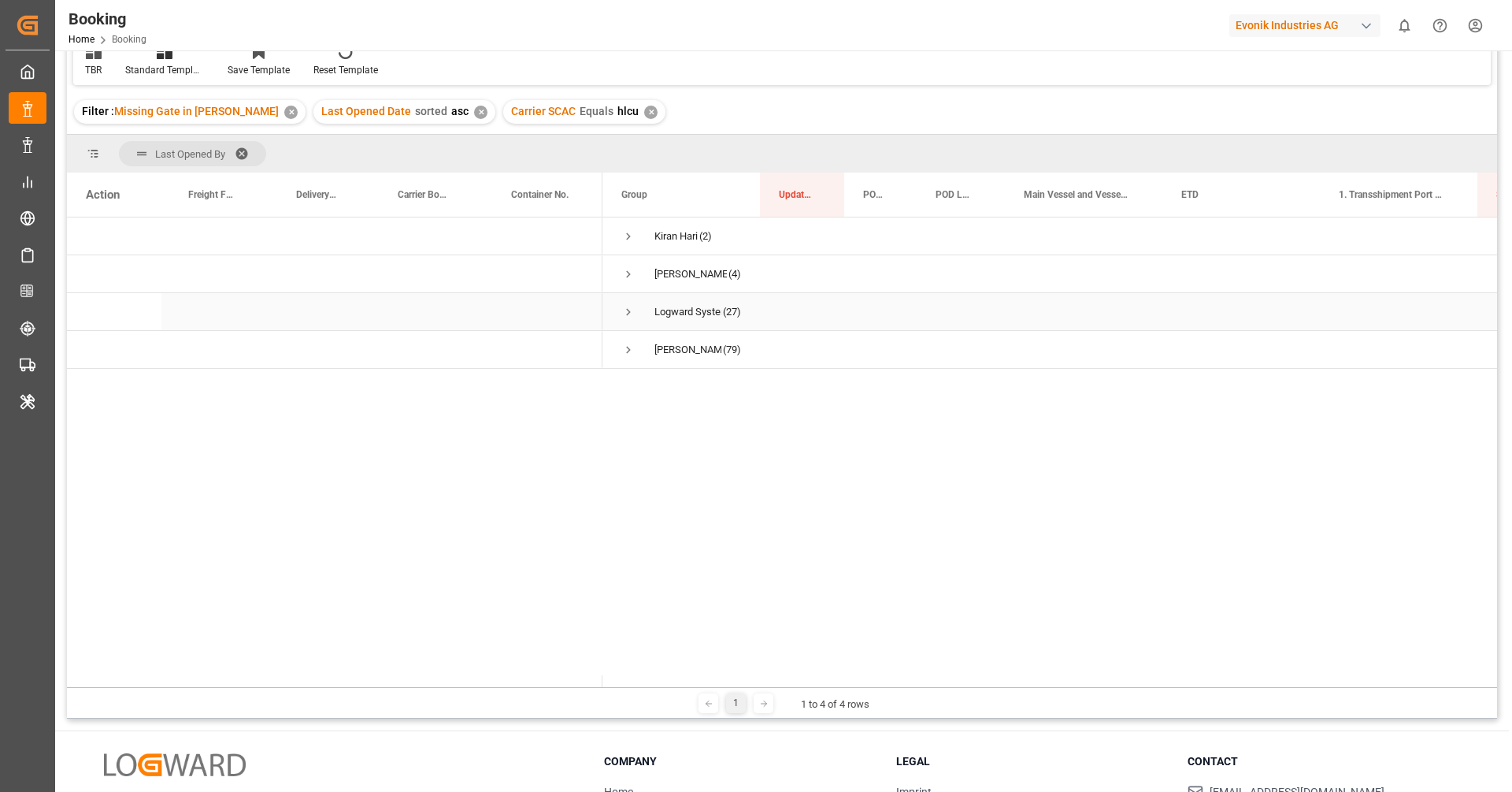
click at [624, 312] on span "Press SPACE to select this row." at bounding box center [628, 312] width 14 height 14
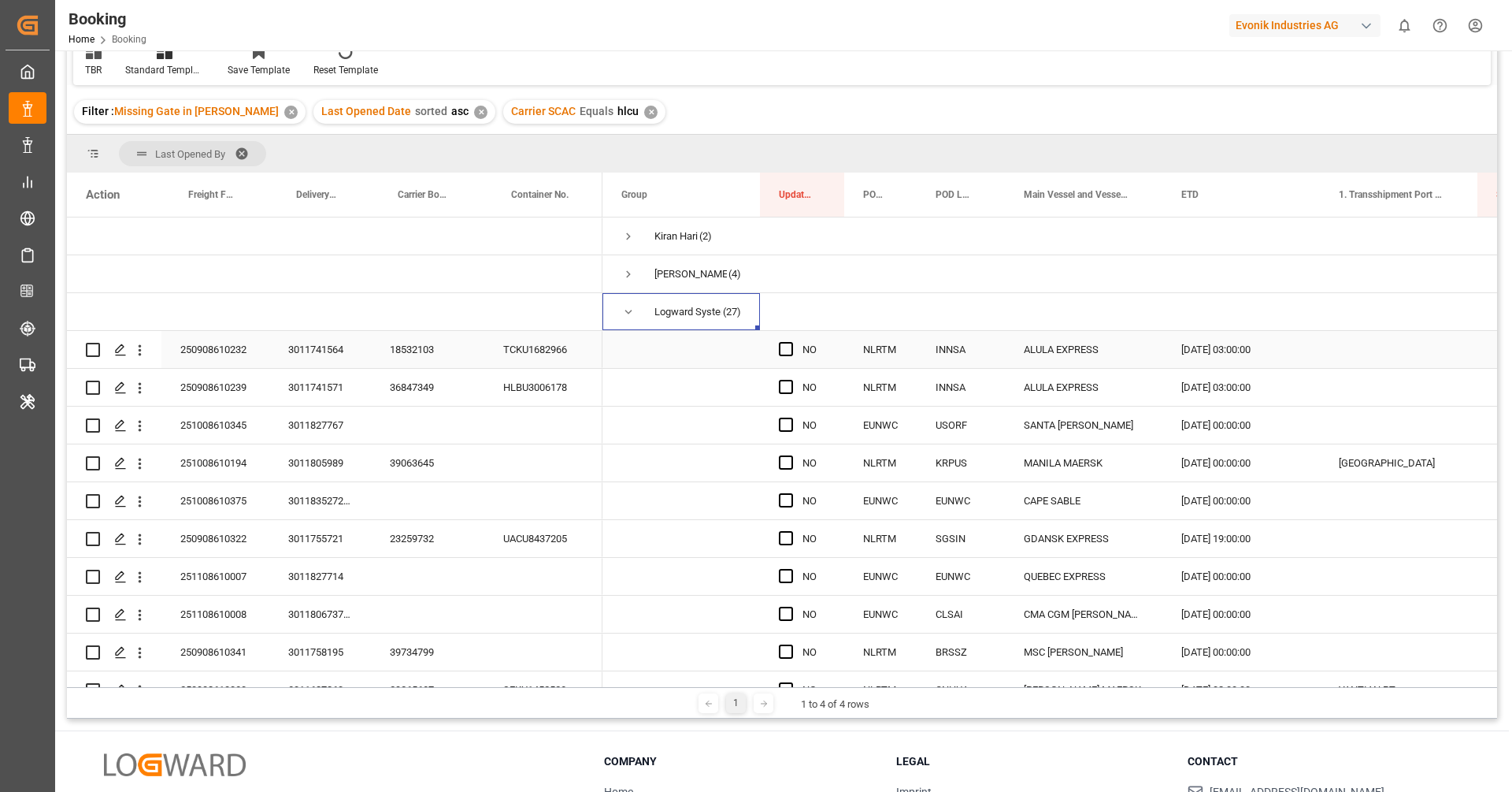
click at [420, 351] on div "18532103" at bounding box center [427, 349] width 113 height 37
click at [144, 357] on icon "open menu" at bounding box center [139, 350] width 17 height 17
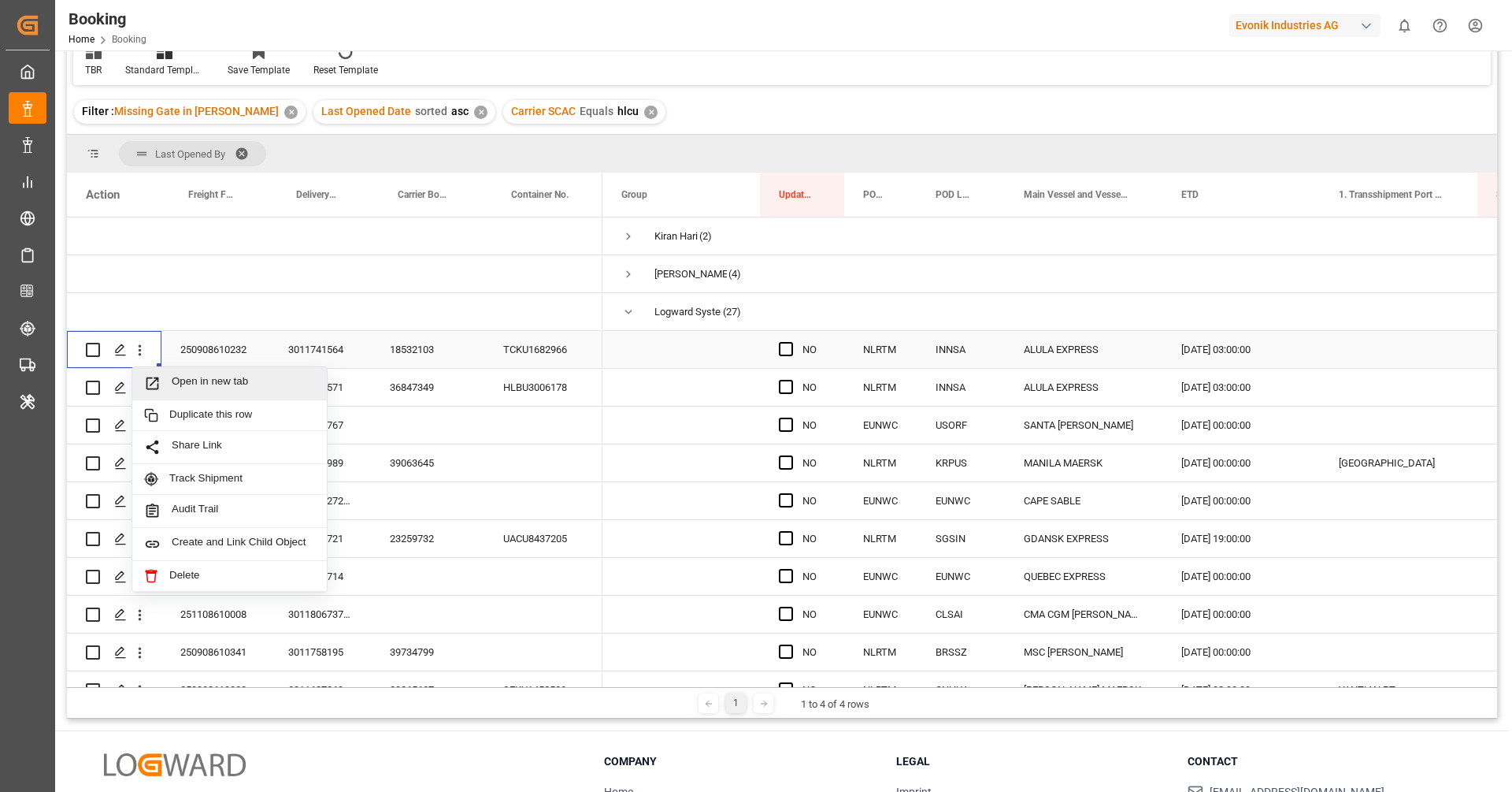
click at [187, 379] on span "Open in new tab" at bounding box center [243, 383] width 144 height 17
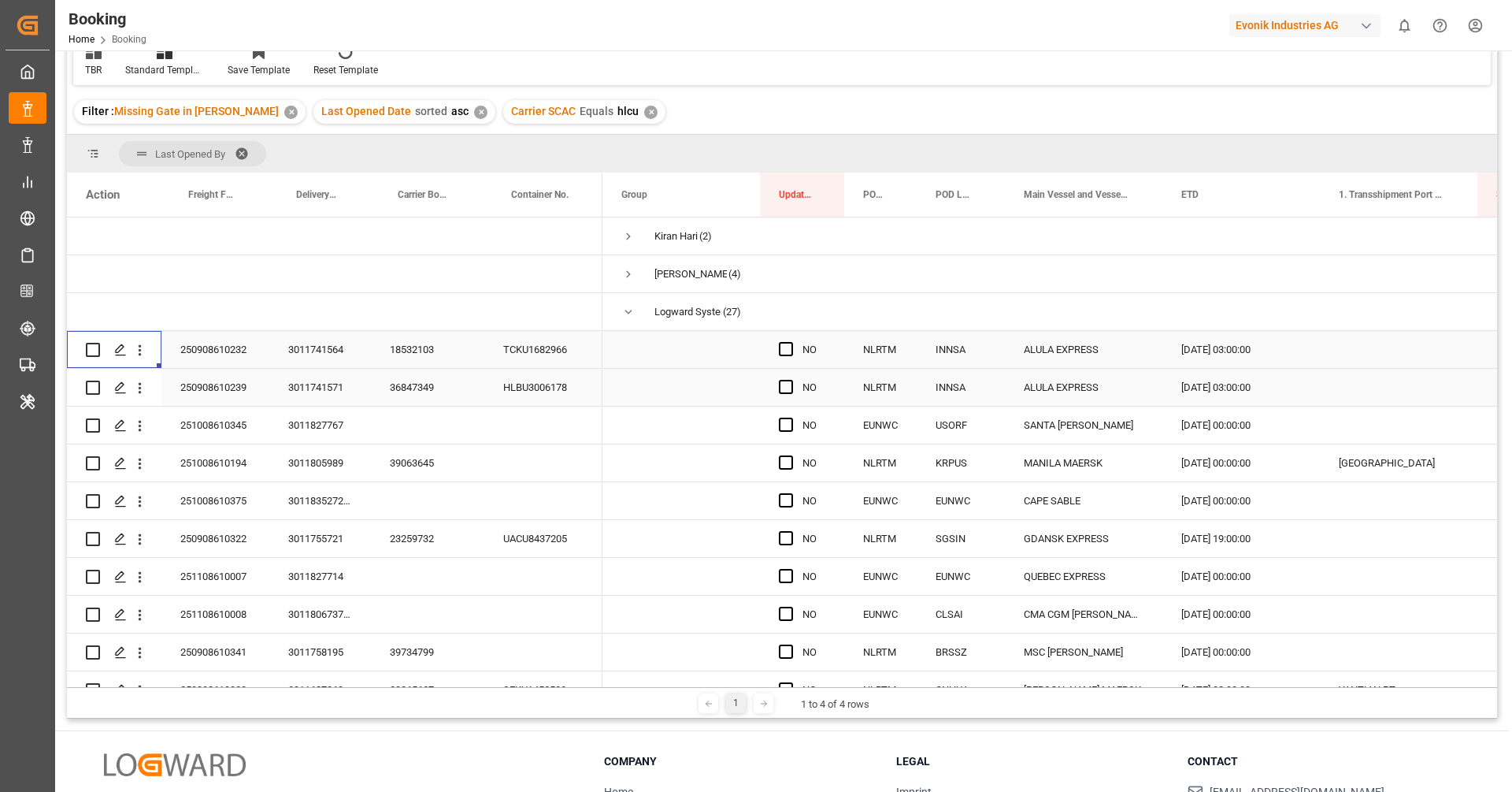
click at [412, 385] on div "36847349" at bounding box center [427, 387] width 113 height 37
click at [145, 394] on icon "open menu" at bounding box center [139, 387] width 17 height 17
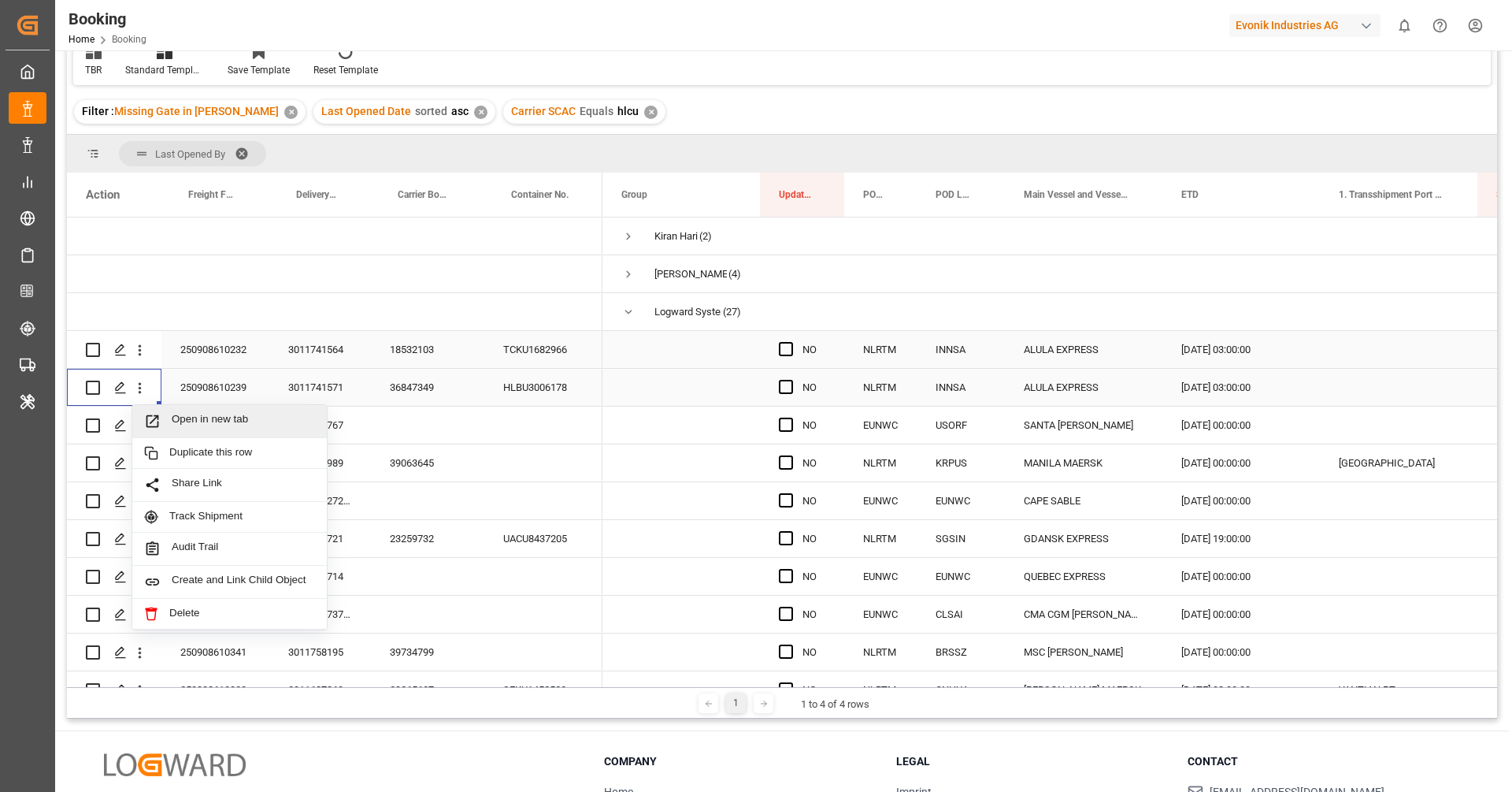
click at [196, 429] on div "Open in new tab" at bounding box center [230, 421] width 195 height 33
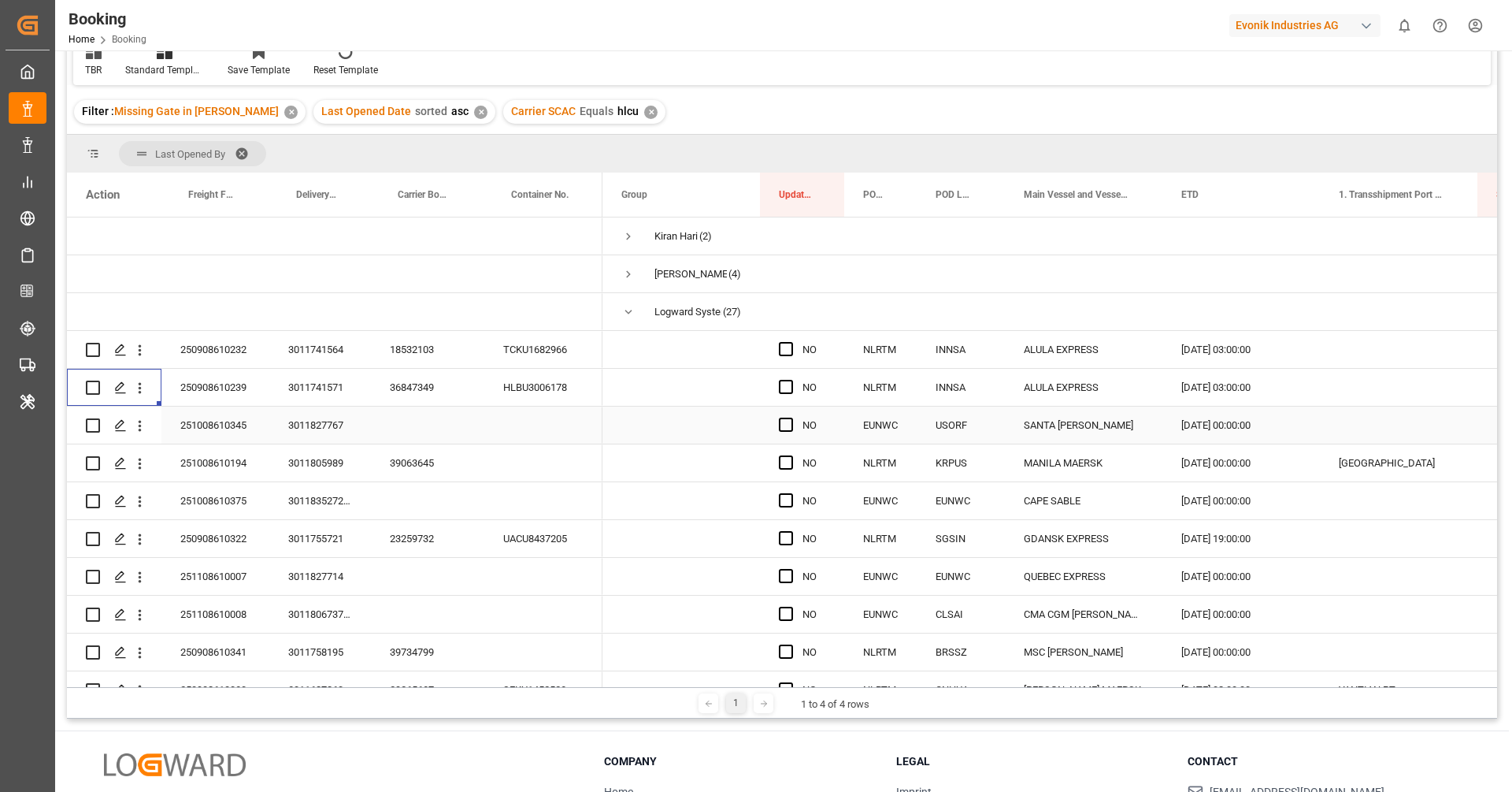
click at [234, 416] on div "251008610345" at bounding box center [216, 425] width 108 height 37
click at [138, 429] on icon "open menu" at bounding box center [140, 426] width 3 height 11
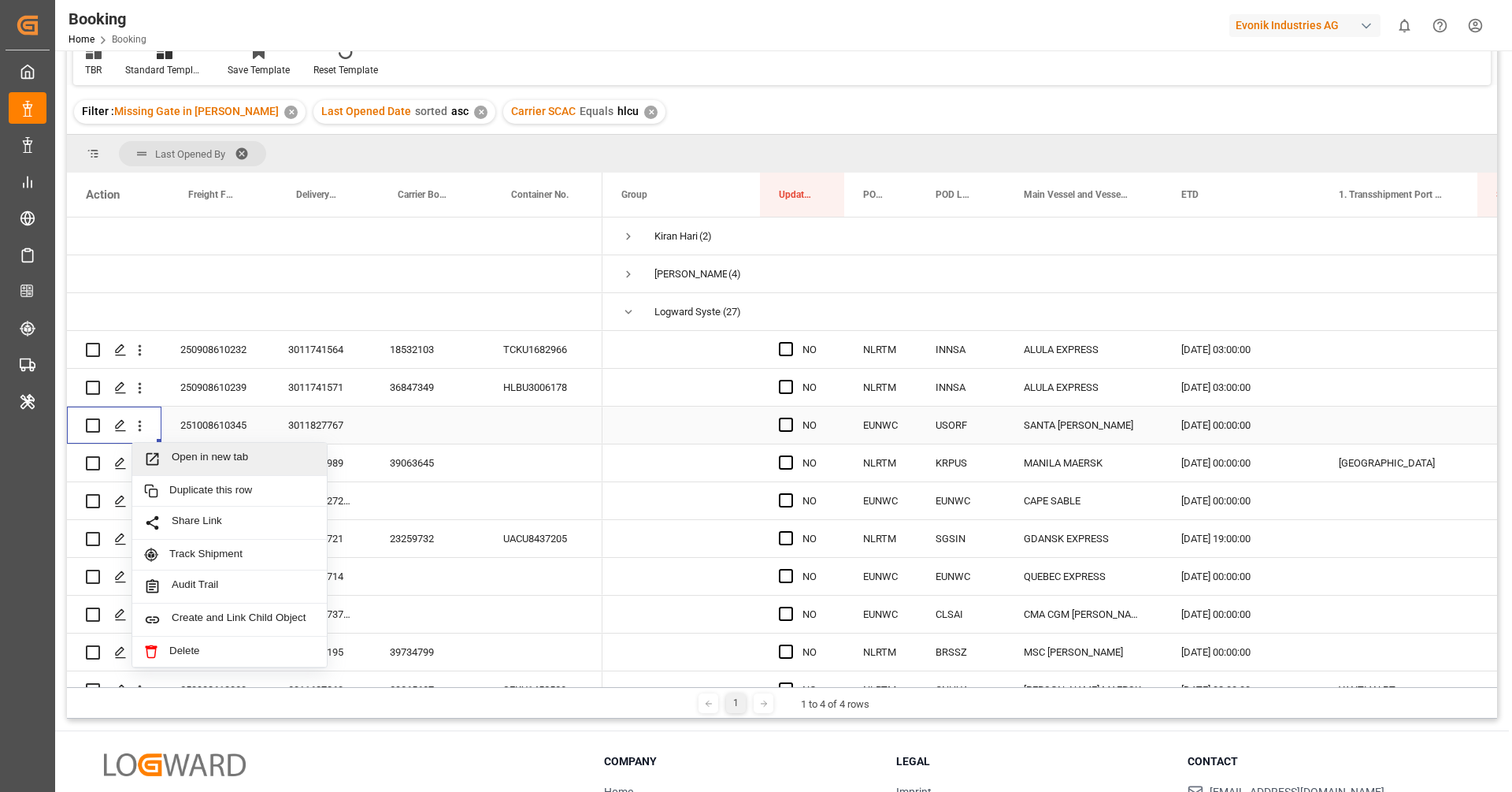
click at [184, 453] on span "Open in new tab" at bounding box center [243, 459] width 144 height 17
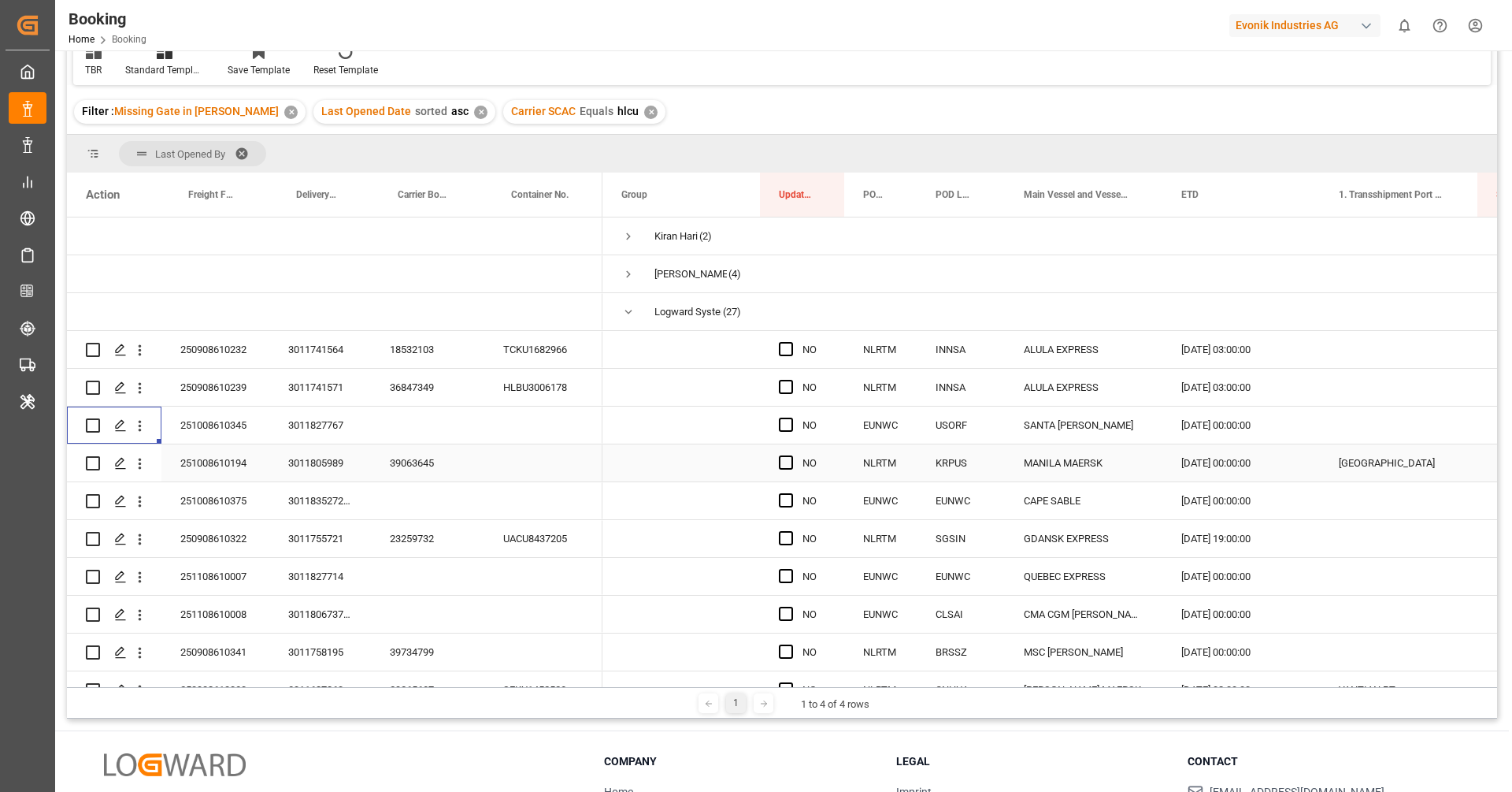
click at [409, 460] on div "39063645" at bounding box center [427, 463] width 113 height 37
click at [138, 463] on icon "open menu" at bounding box center [140, 464] width 3 height 11
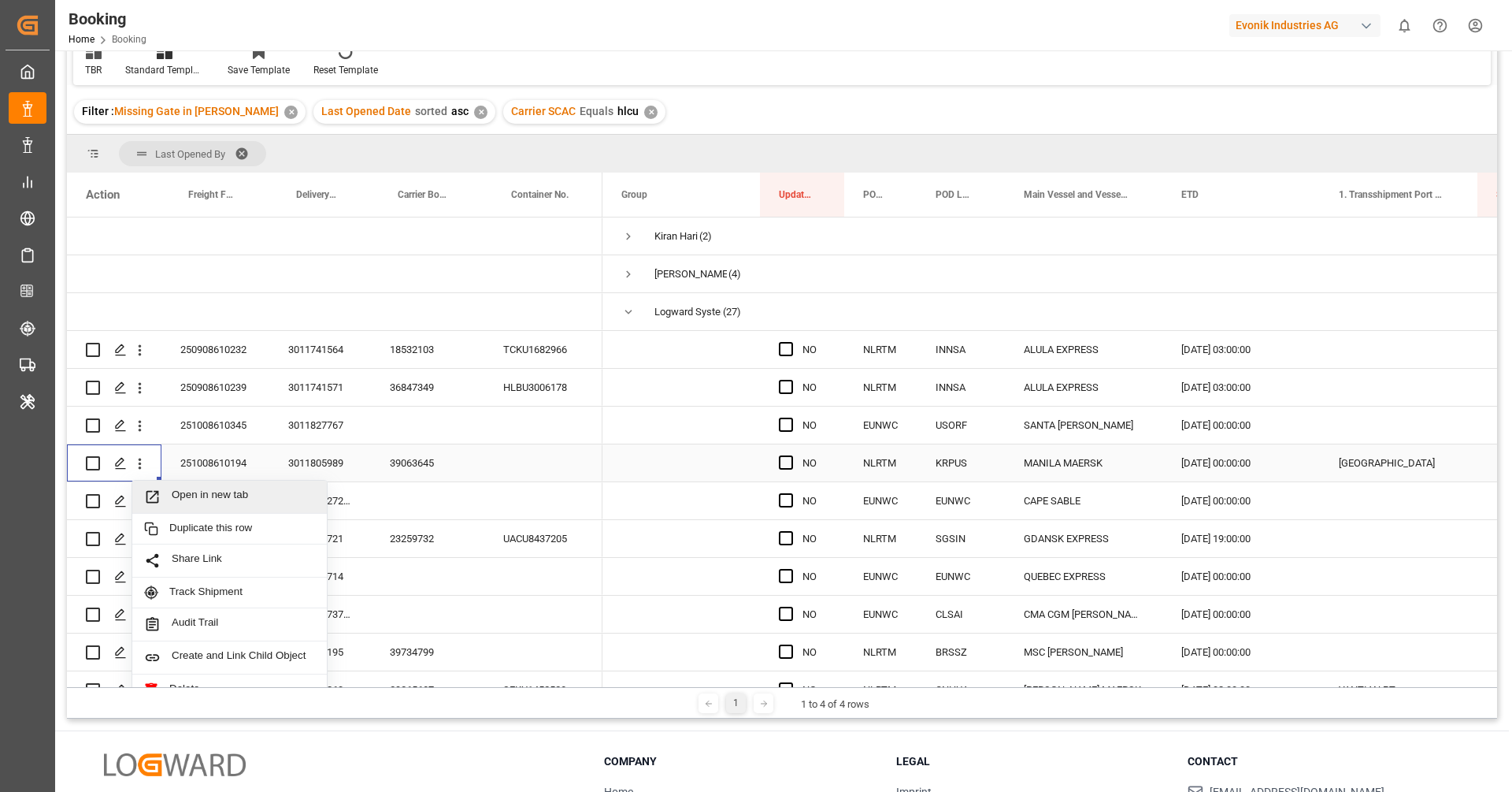
click at [187, 497] on span "Open in new tab" at bounding box center [243, 496] width 144 height 17
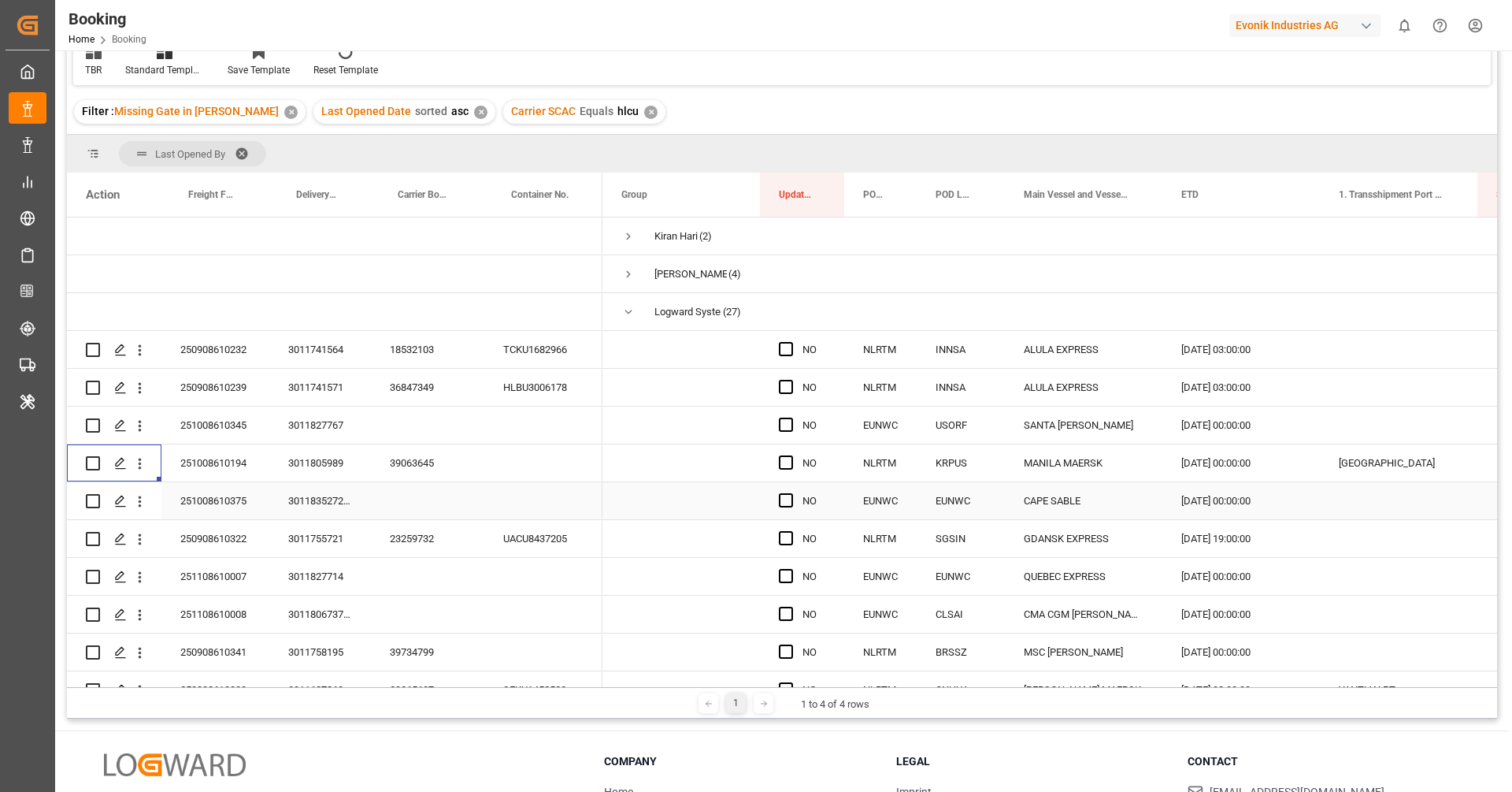
click at [218, 502] on div "251008610375" at bounding box center [216, 500] width 108 height 37
click at [142, 512] on button "open menu" at bounding box center [139, 501] width 17 height 30
click at [190, 534] on span "Open in new tab" at bounding box center [243, 534] width 144 height 17
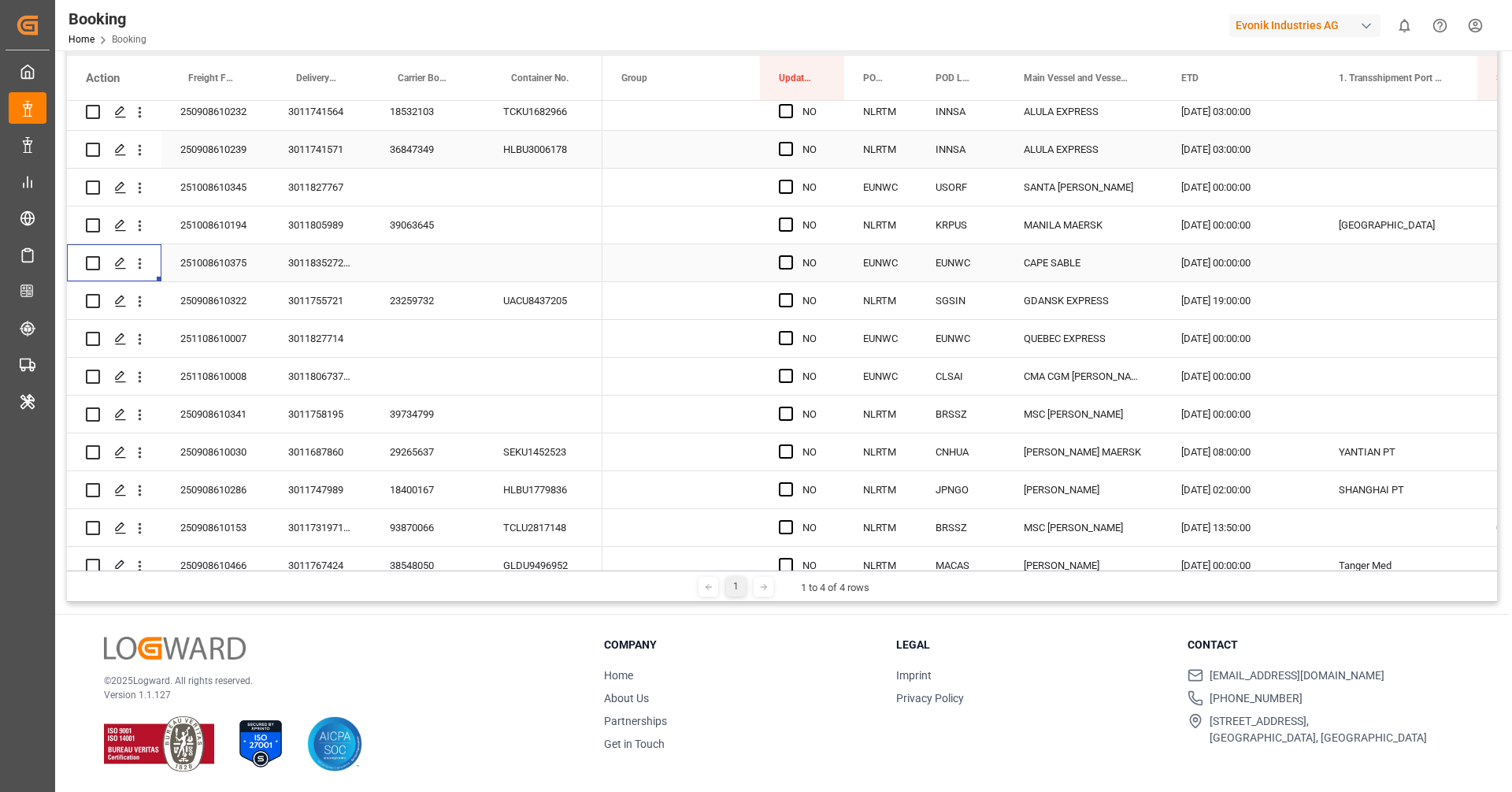
scroll to position [127, 0]
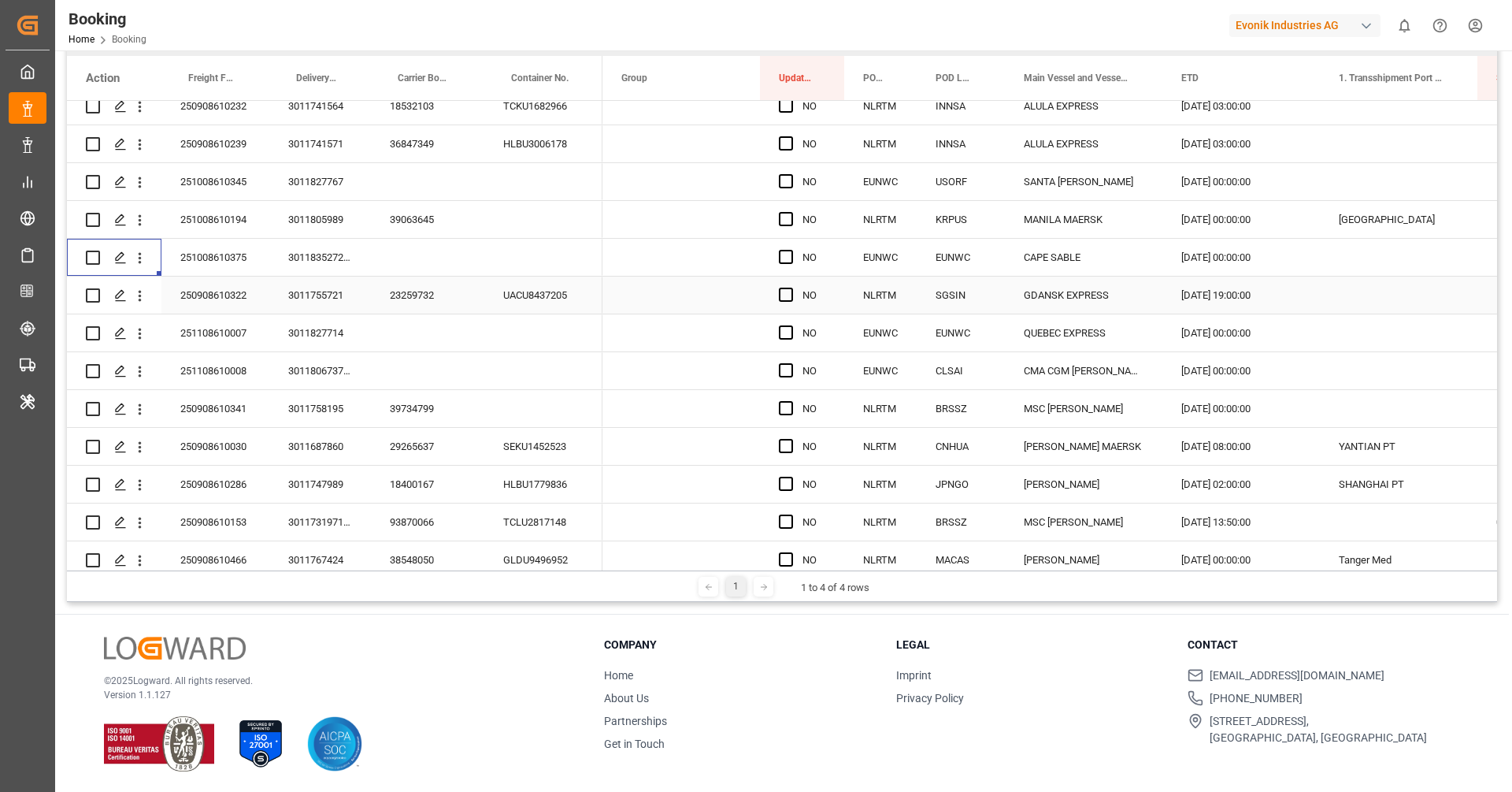
click at [418, 296] on div "23259732" at bounding box center [427, 295] width 113 height 37
click at [146, 300] on icon "open menu" at bounding box center [139, 295] width 17 height 17
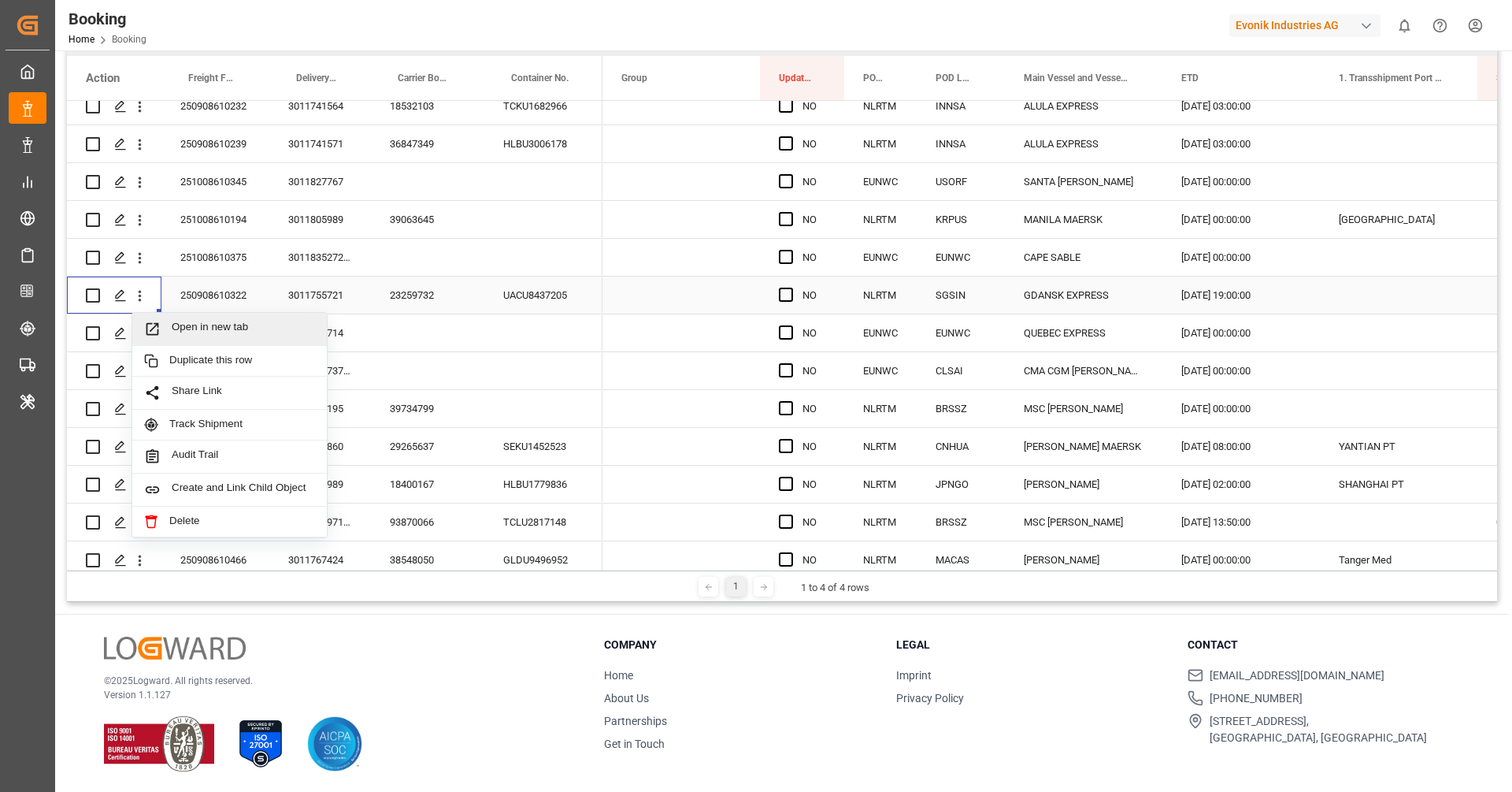
click at [194, 324] on span "Open in new tab" at bounding box center [243, 328] width 144 height 17
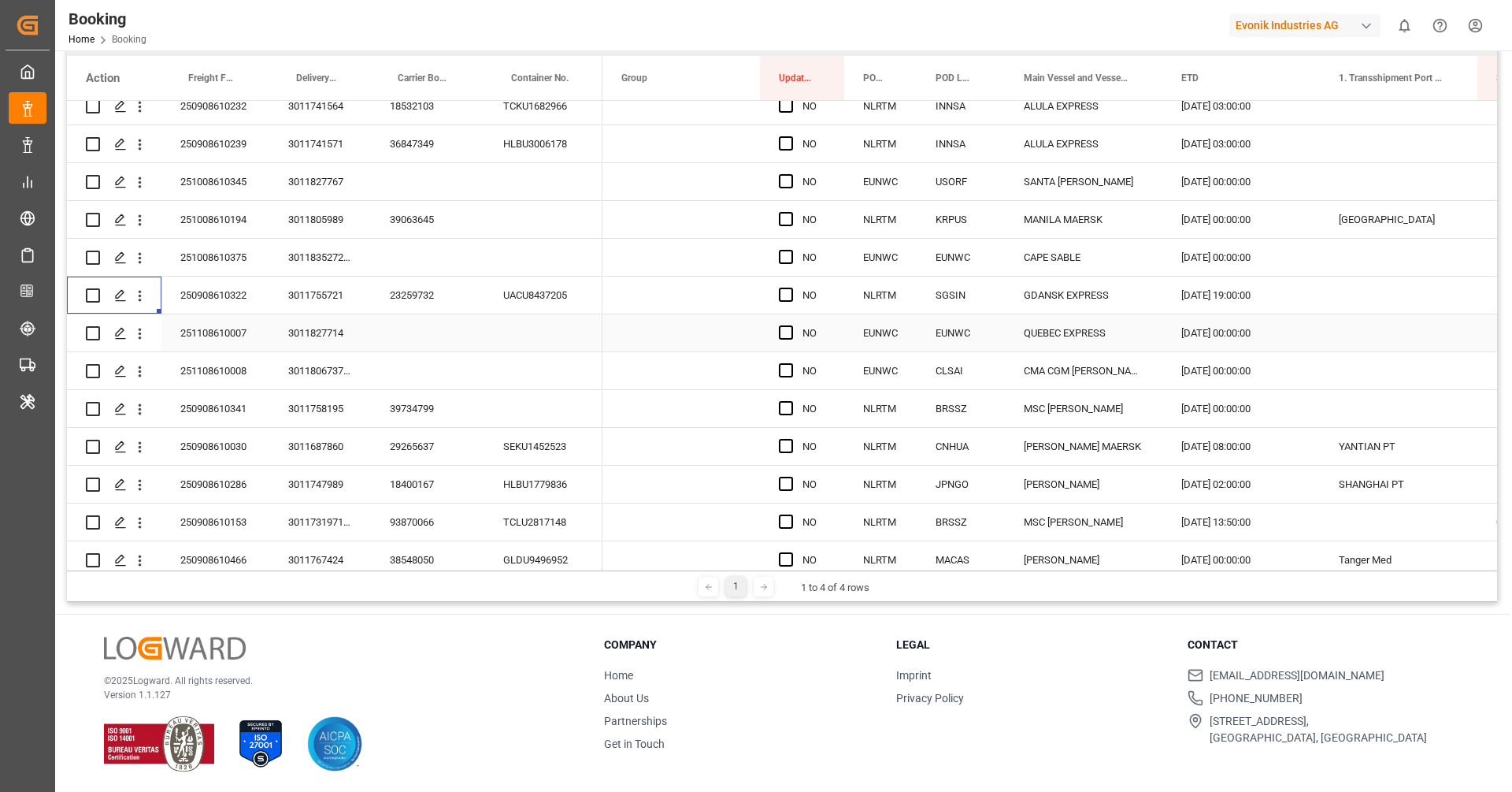
click at [231, 340] on div "251108610007" at bounding box center [216, 332] width 108 height 37
click at [143, 336] on icon "open menu" at bounding box center [139, 333] width 17 height 17
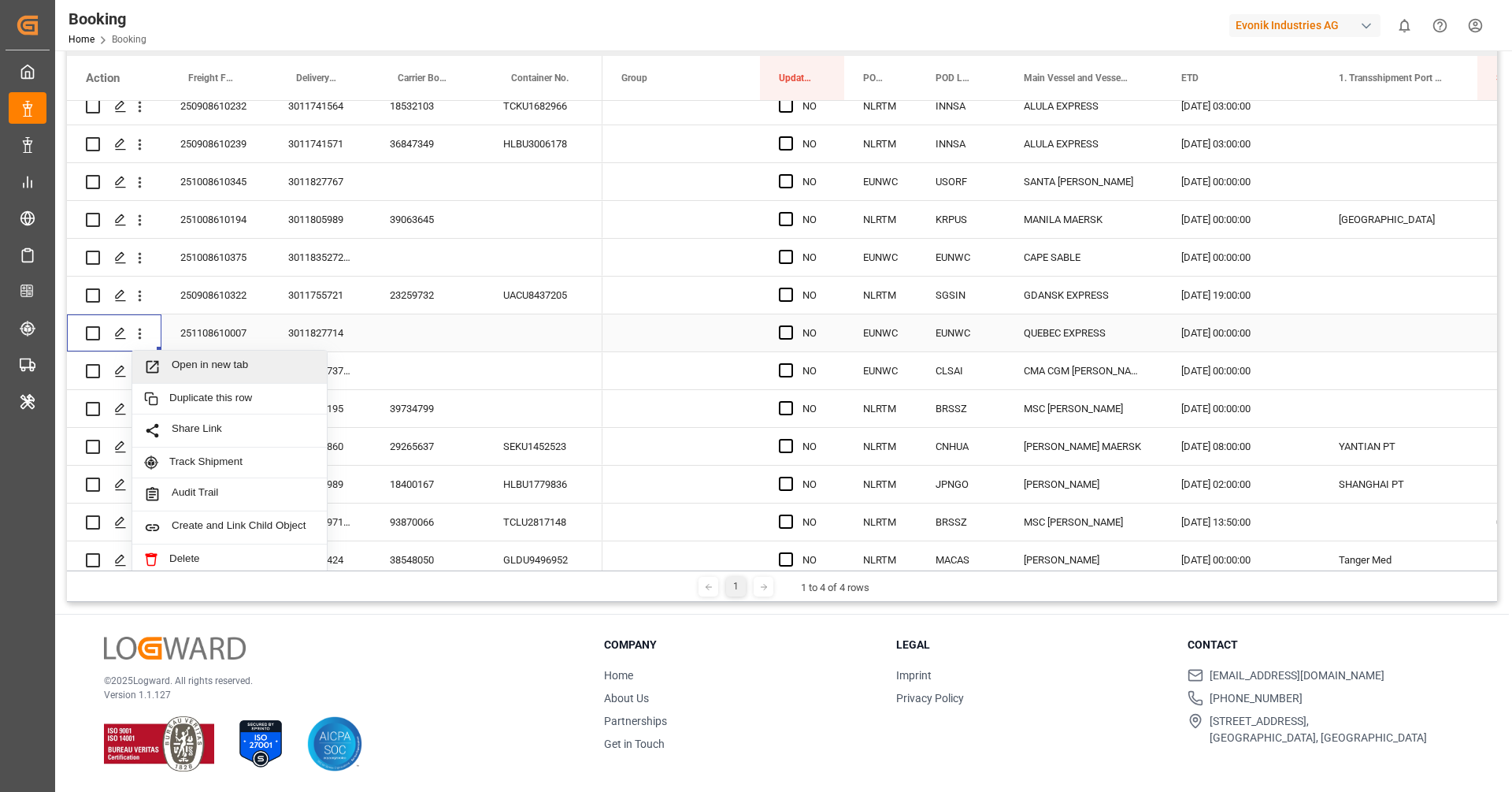
click at [184, 370] on span "Open in new tab" at bounding box center [243, 366] width 144 height 17
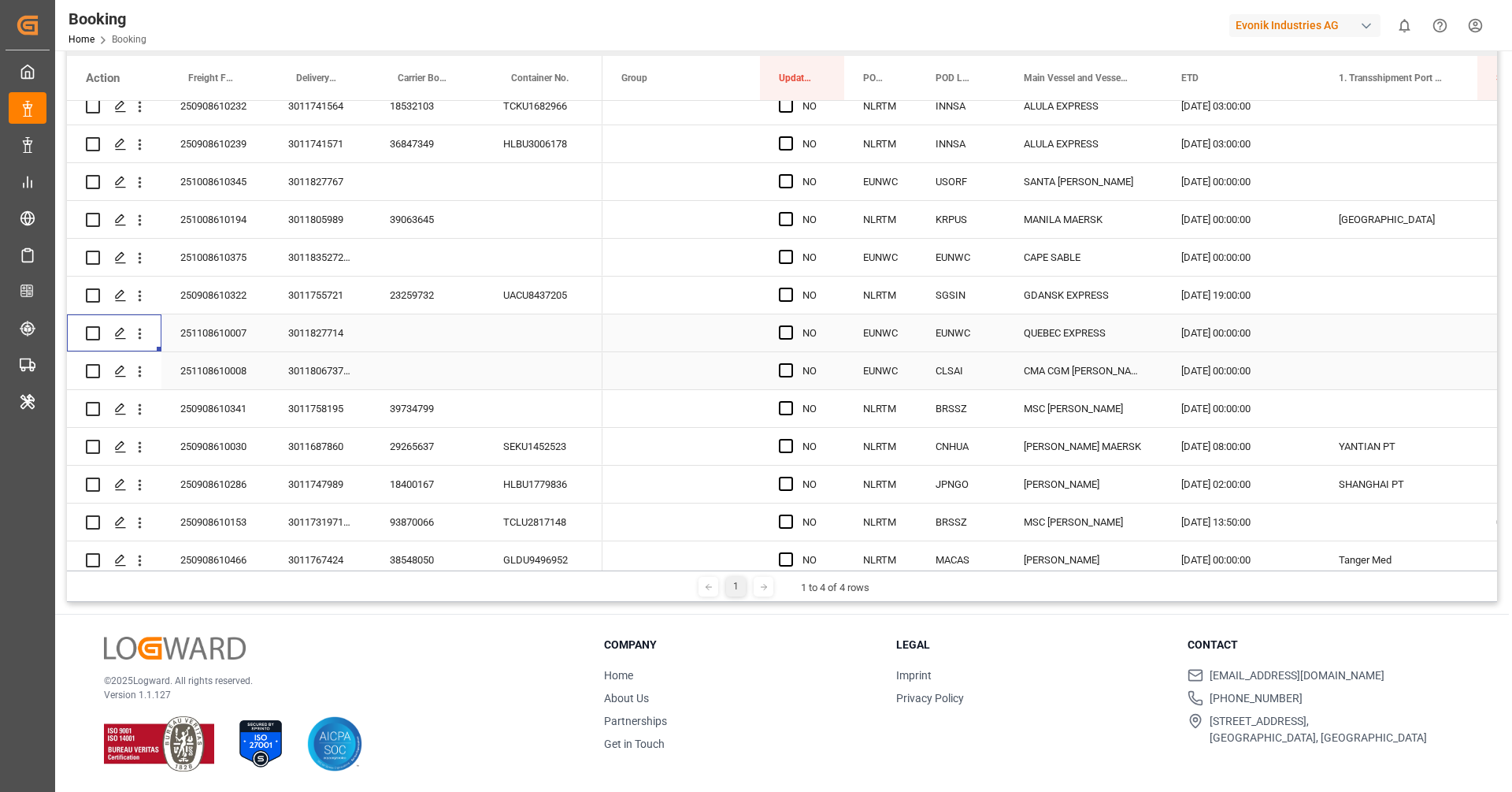
click at [259, 368] on div "251108610008" at bounding box center [216, 371] width 108 height 37
click at [141, 379] on icon "open menu" at bounding box center [139, 371] width 17 height 17
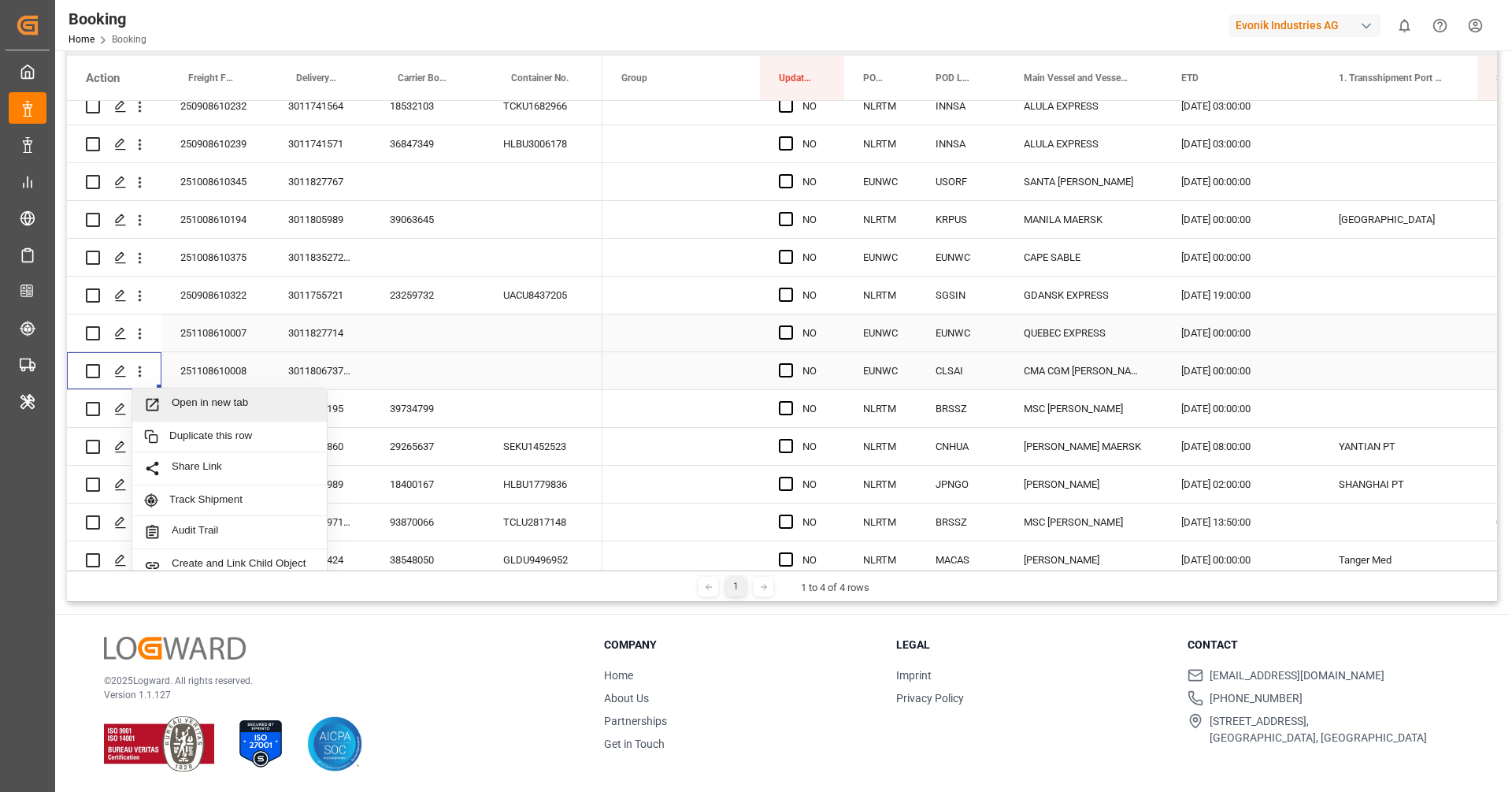
click at [199, 396] on span "Open in new tab" at bounding box center [243, 404] width 144 height 17
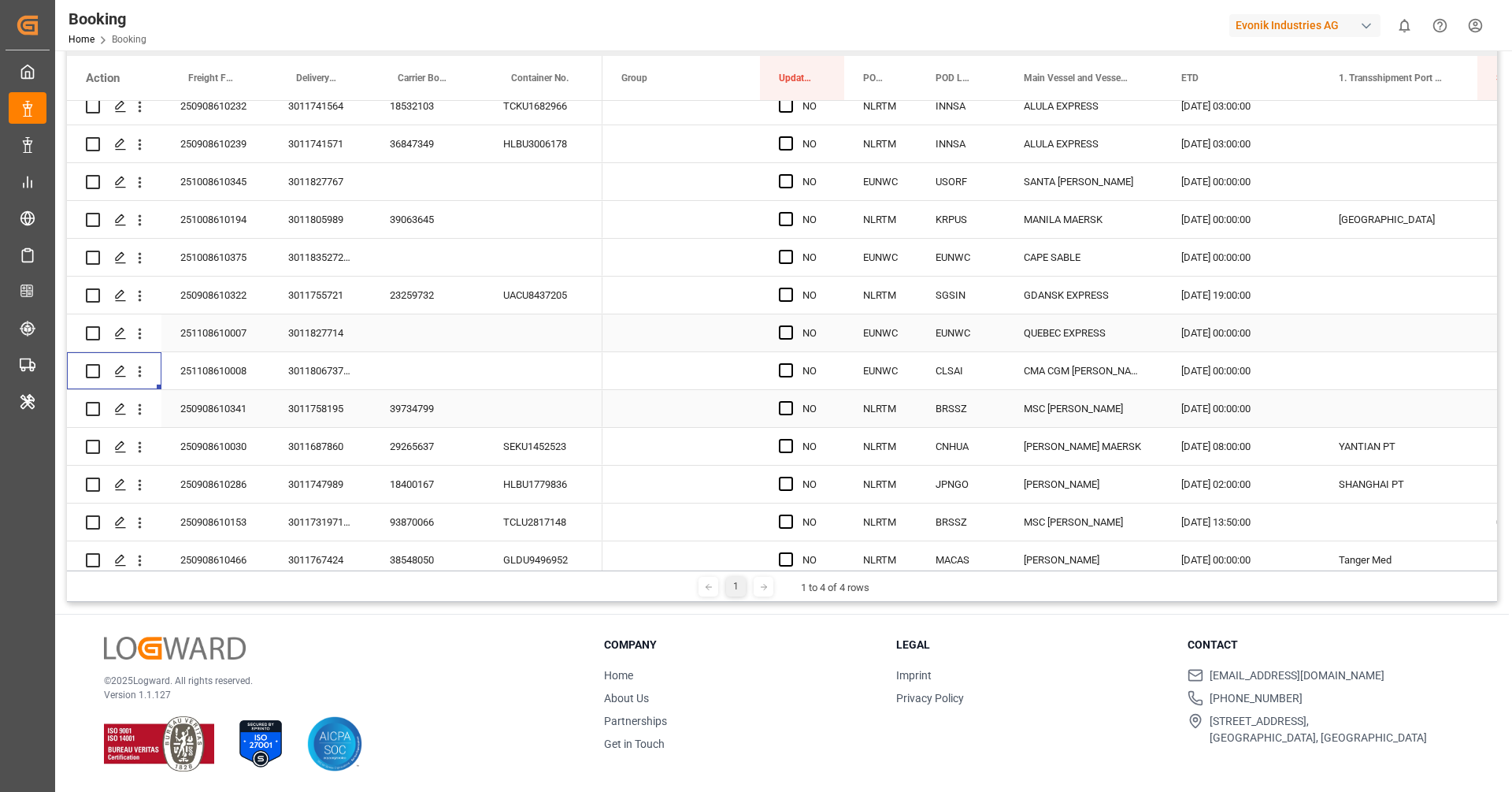
click at [405, 422] on div "39734799" at bounding box center [427, 408] width 113 height 37
click at [141, 418] on button "open menu" at bounding box center [139, 409] width 17 height 30
click at [194, 446] on span "Open in new tab" at bounding box center [243, 442] width 144 height 17
click at [417, 438] on div "29265637" at bounding box center [427, 446] width 113 height 37
click at [141, 449] on icon "open menu" at bounding box center [139, 446] width 17 height 17
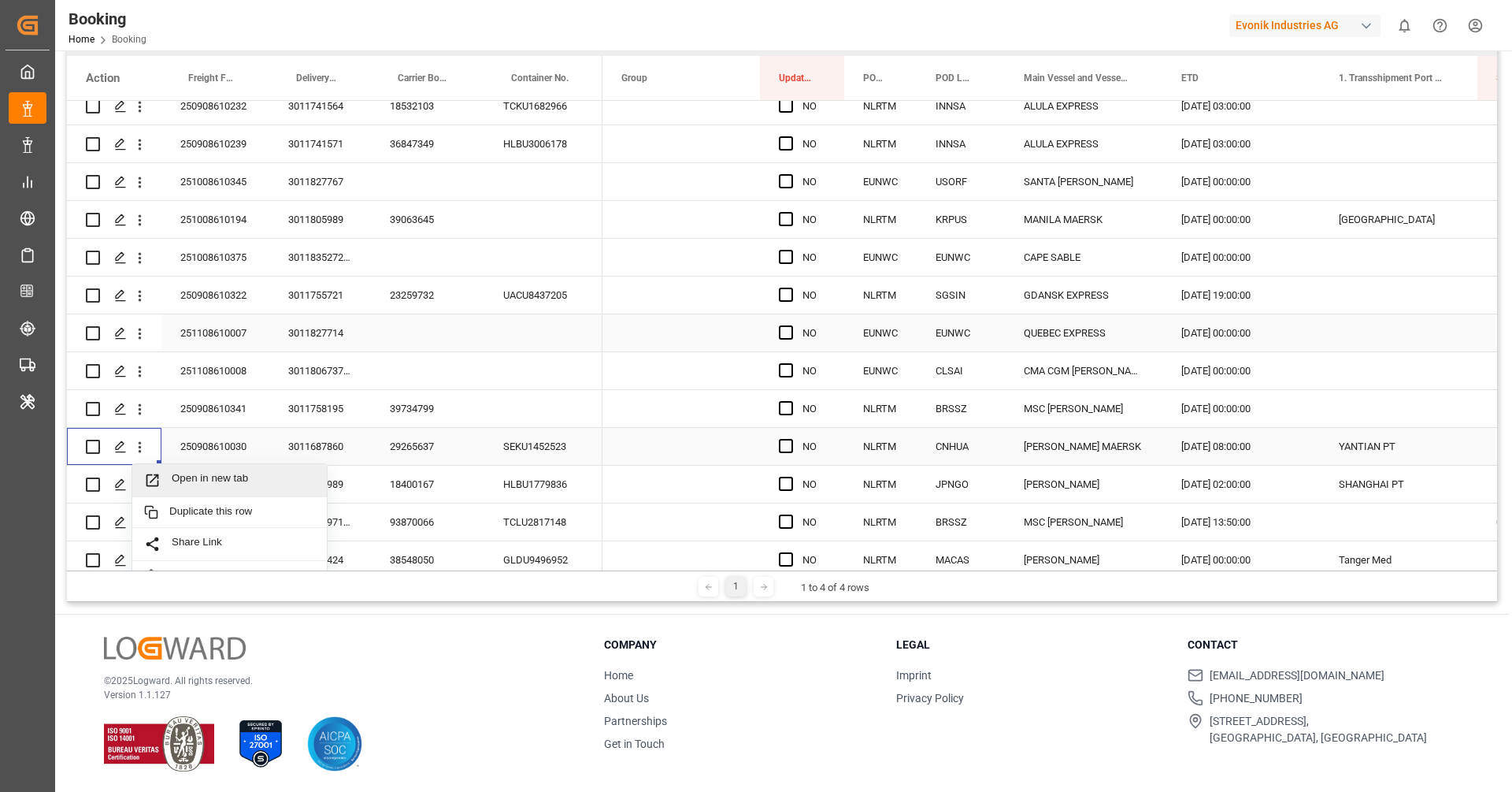
click at [221, 488] on div "Open in new tab" at bounding box center [230, 480] width 195 height 33
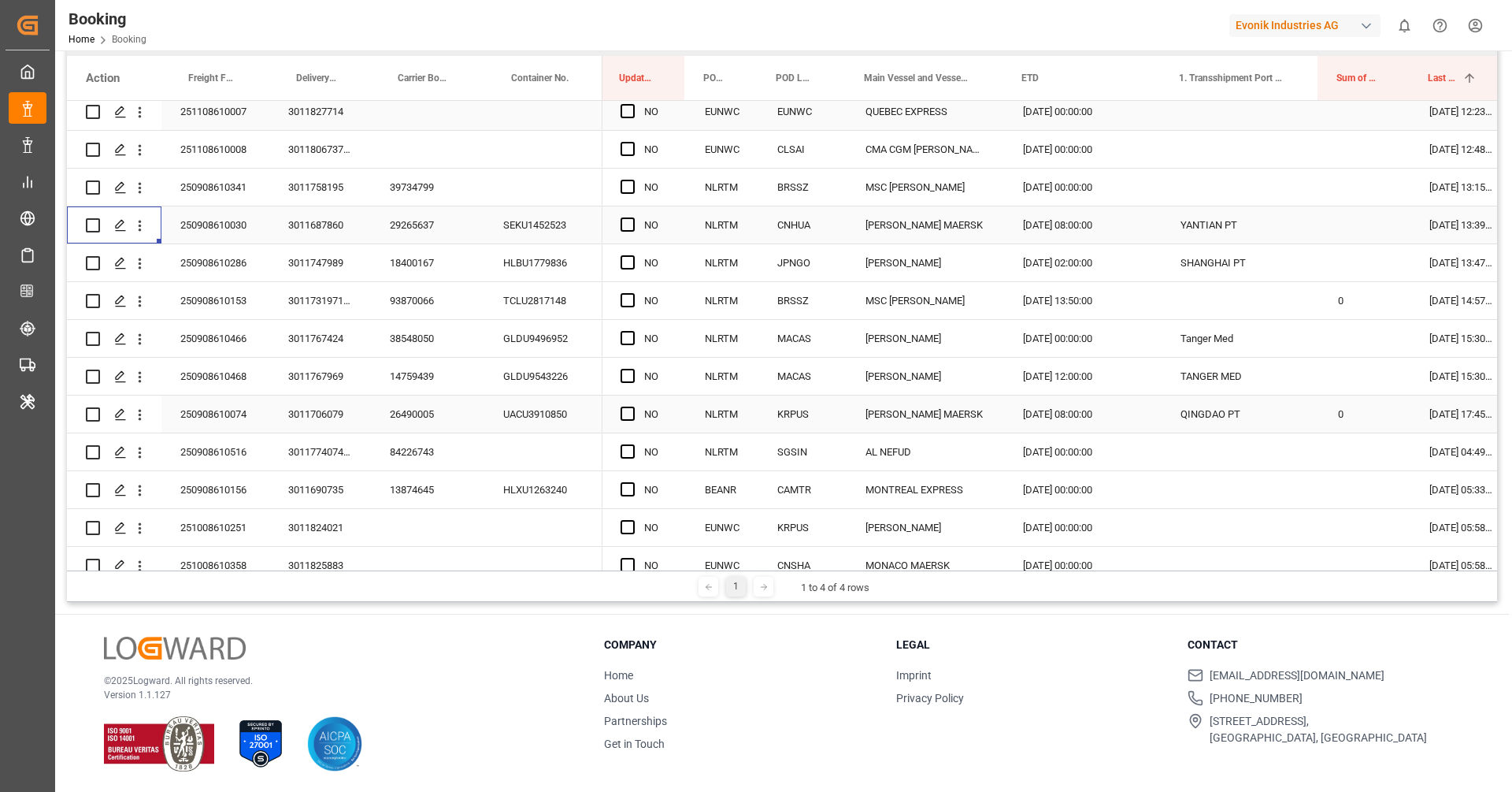
scroll to position [0, 167]
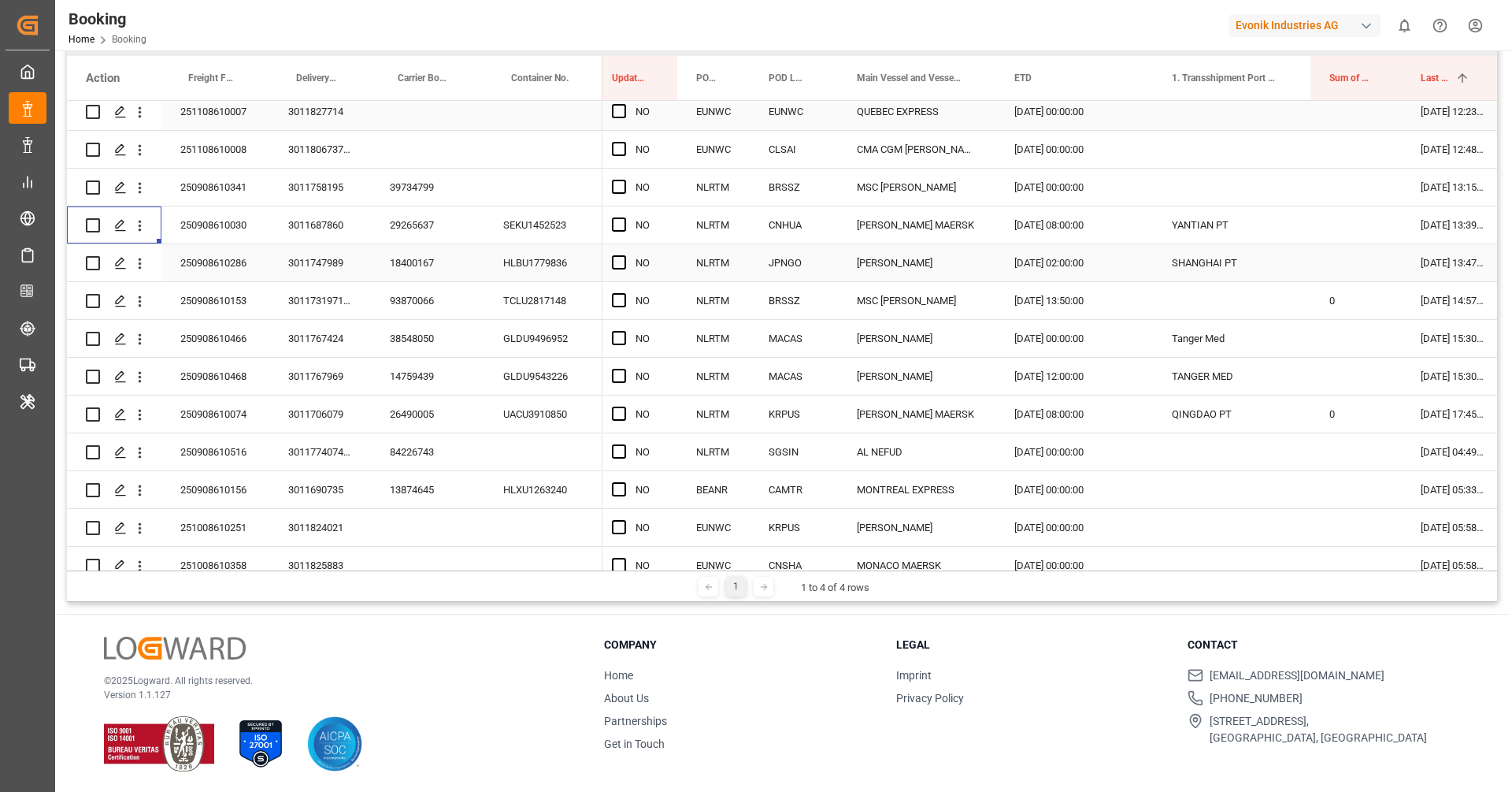
click at [414, 260] on div "18400167" at bounding box center [427, 263] width 113 height 37
click at [144, 265] on icon "open menu" at bounding box center [139, 263] width 17 height 17
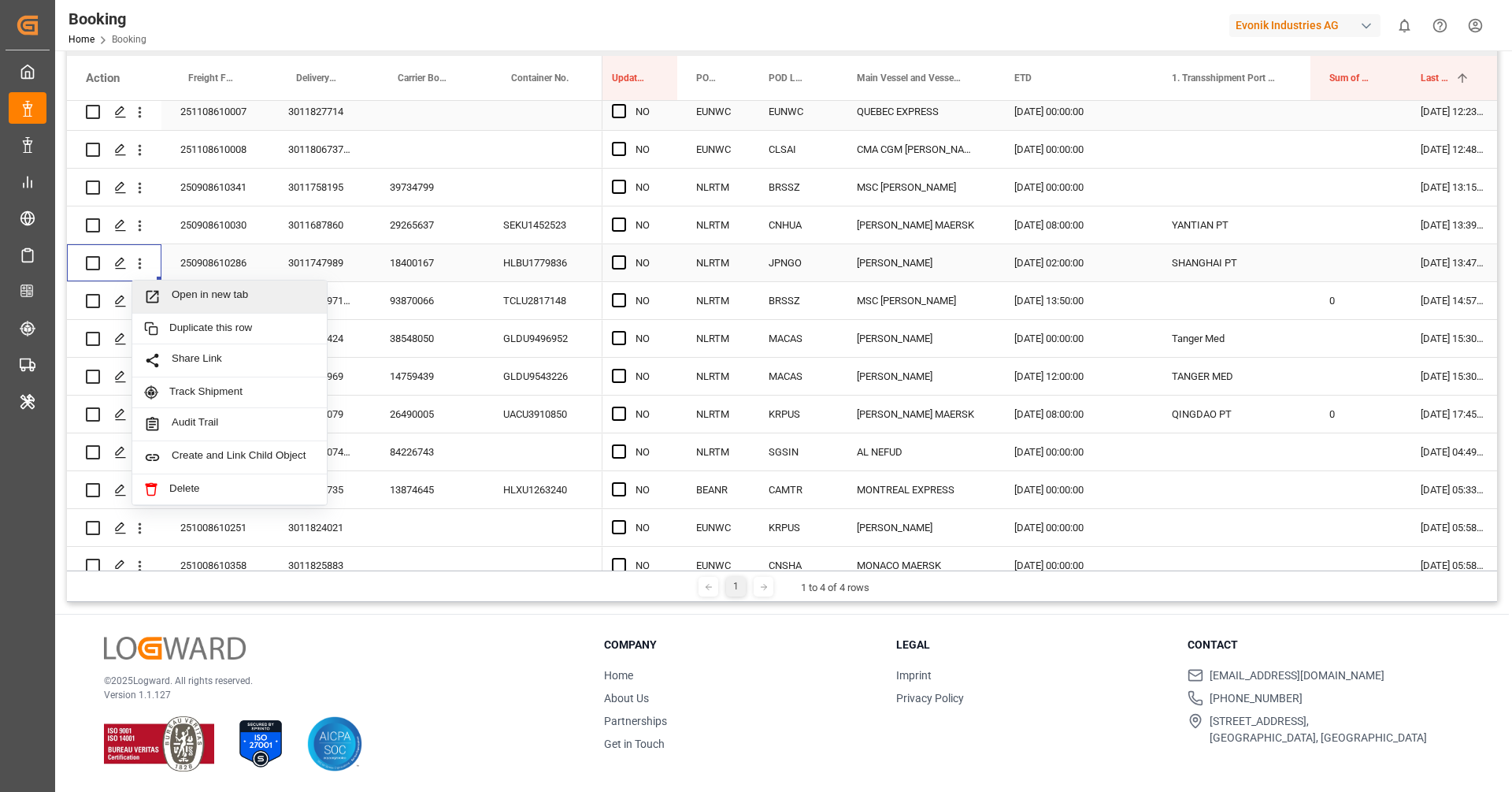
click at [186, 292] on span "Open in new tab" at bounding box center [243, 296] width 144 height 17
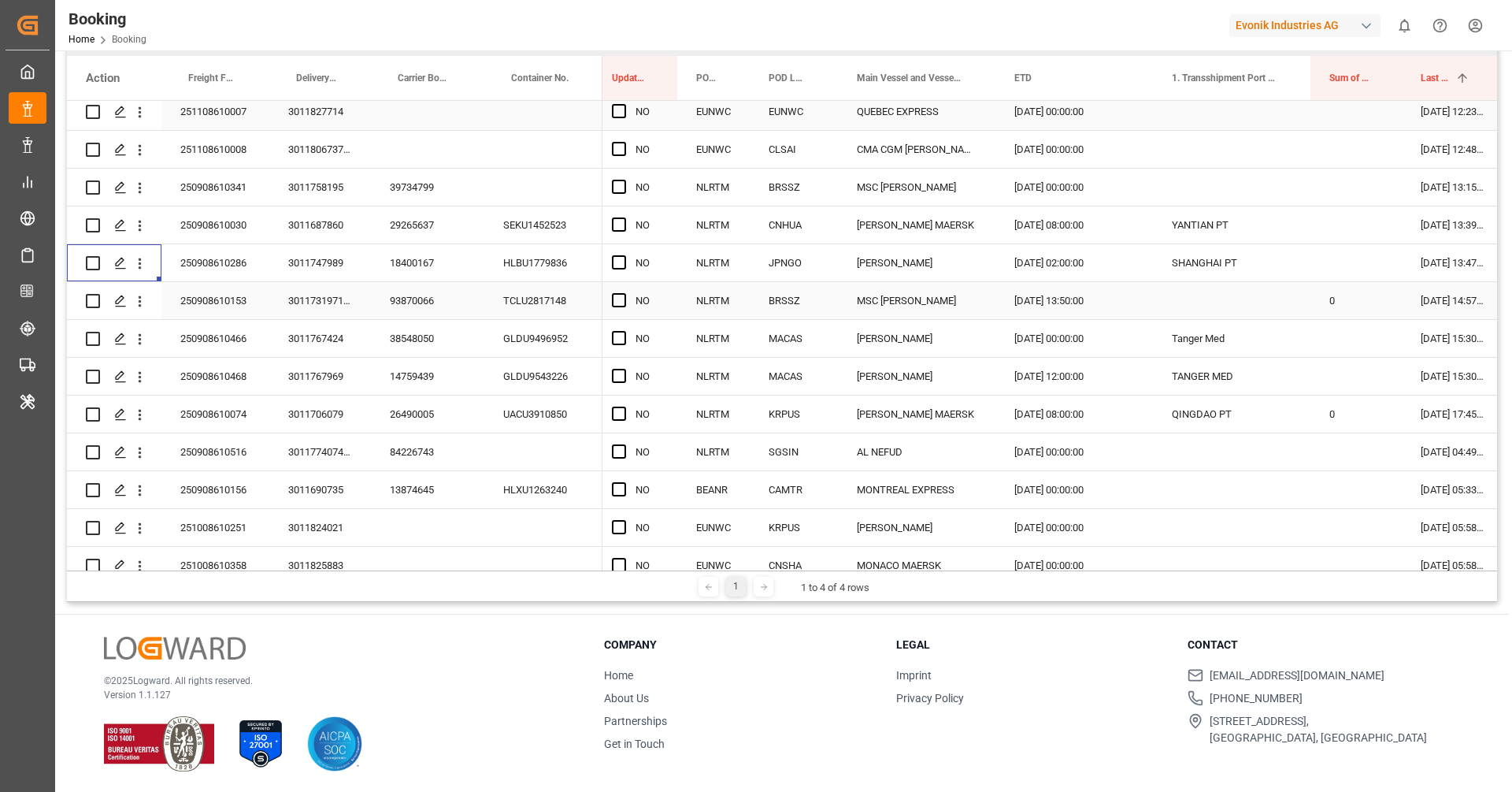
click at [420, 292] on div "93870066" at bounding box center [427, 300] width 113 height 37
click at [145, 305] on icon "open menu" at bounding box center [139, 301] width 17 height 17
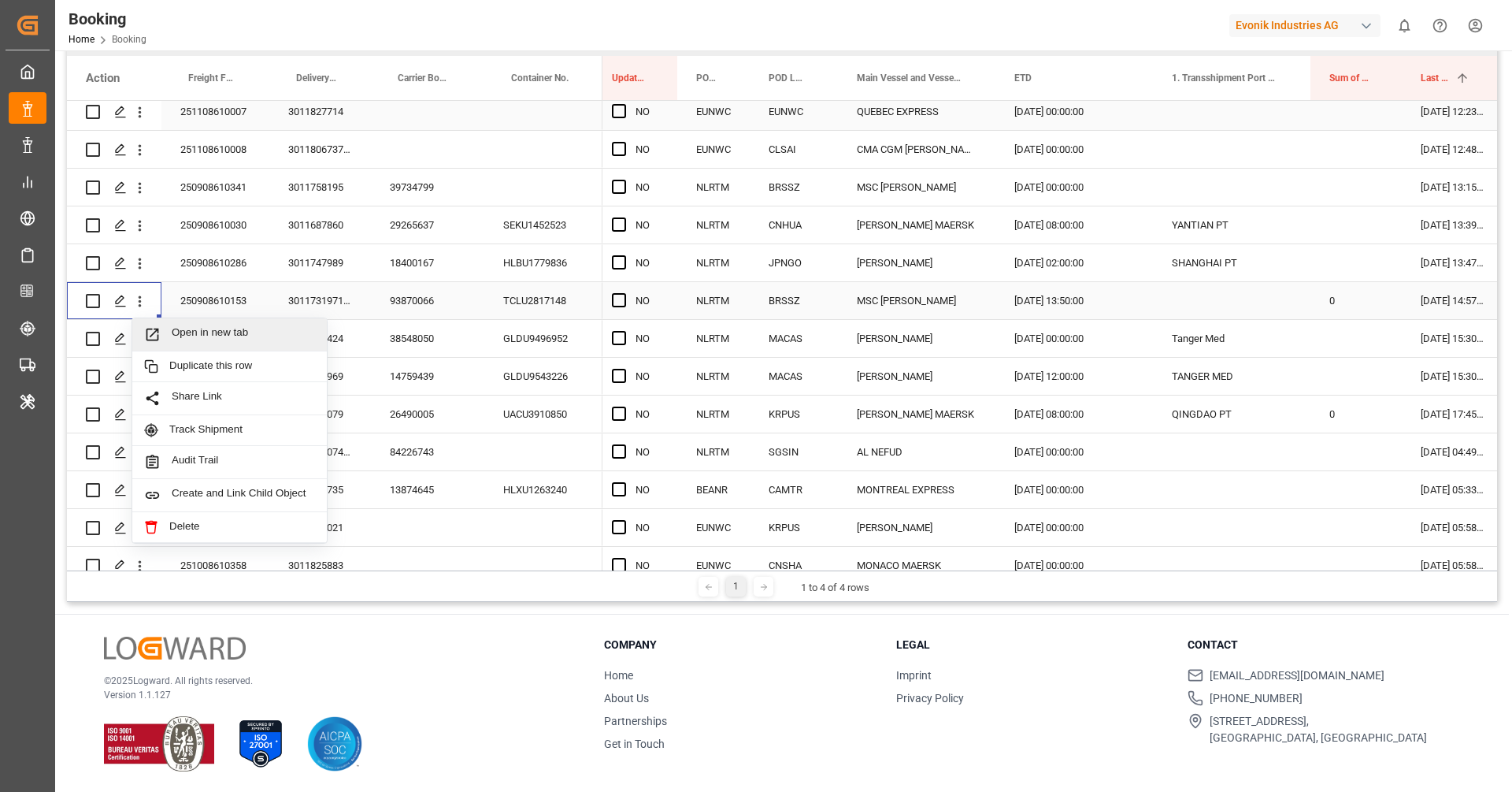
click at [187, 320] on div "Open in new tab" at bounding box center [230, 335] width 195 height 33
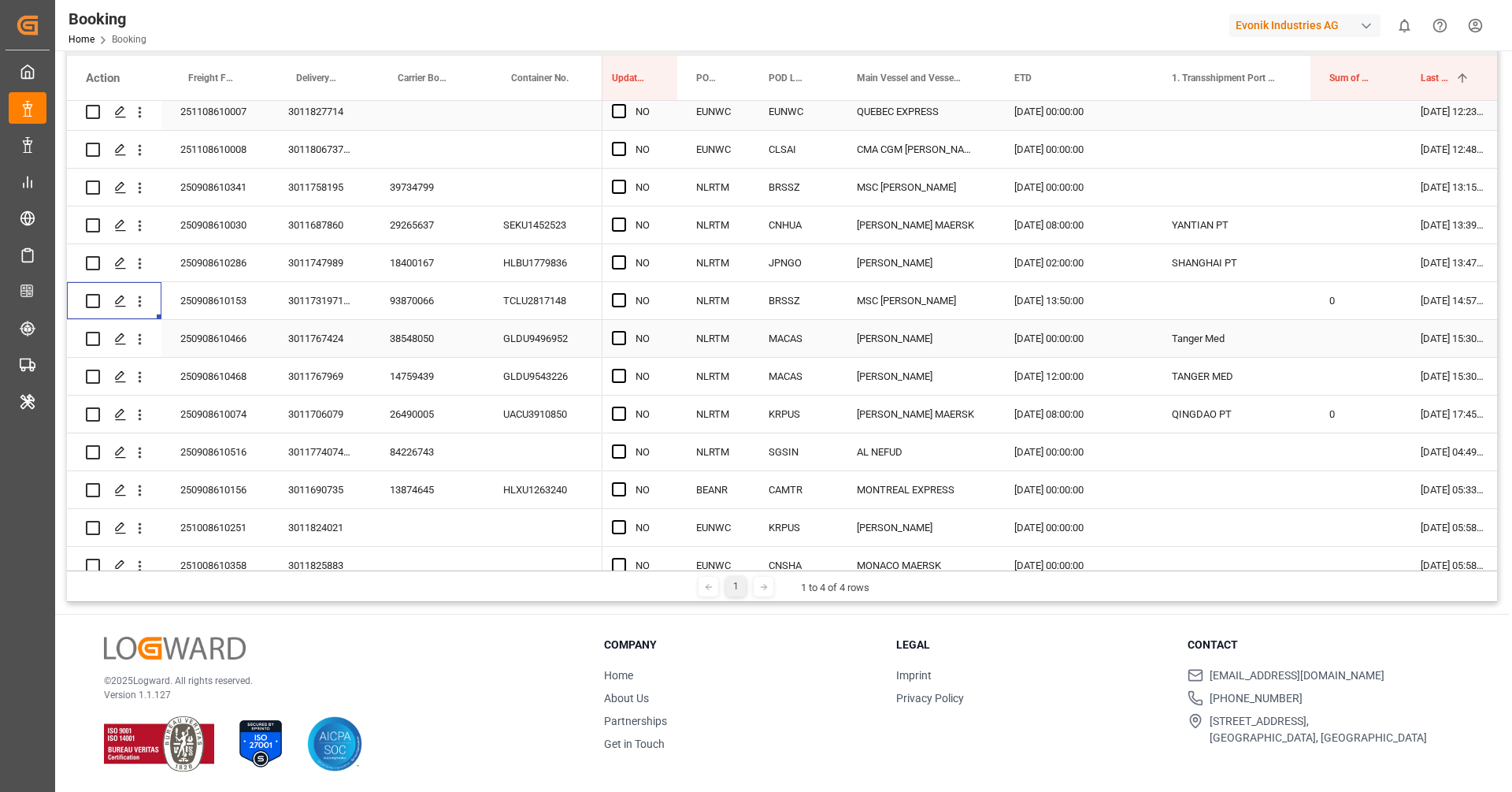
click at [415, 340] on div "38548050" at bounding box center [427, 339] width 113 height 37
click at [139, 346] on icon "open menu" at bounding box center [139, 339] width 17 height 17
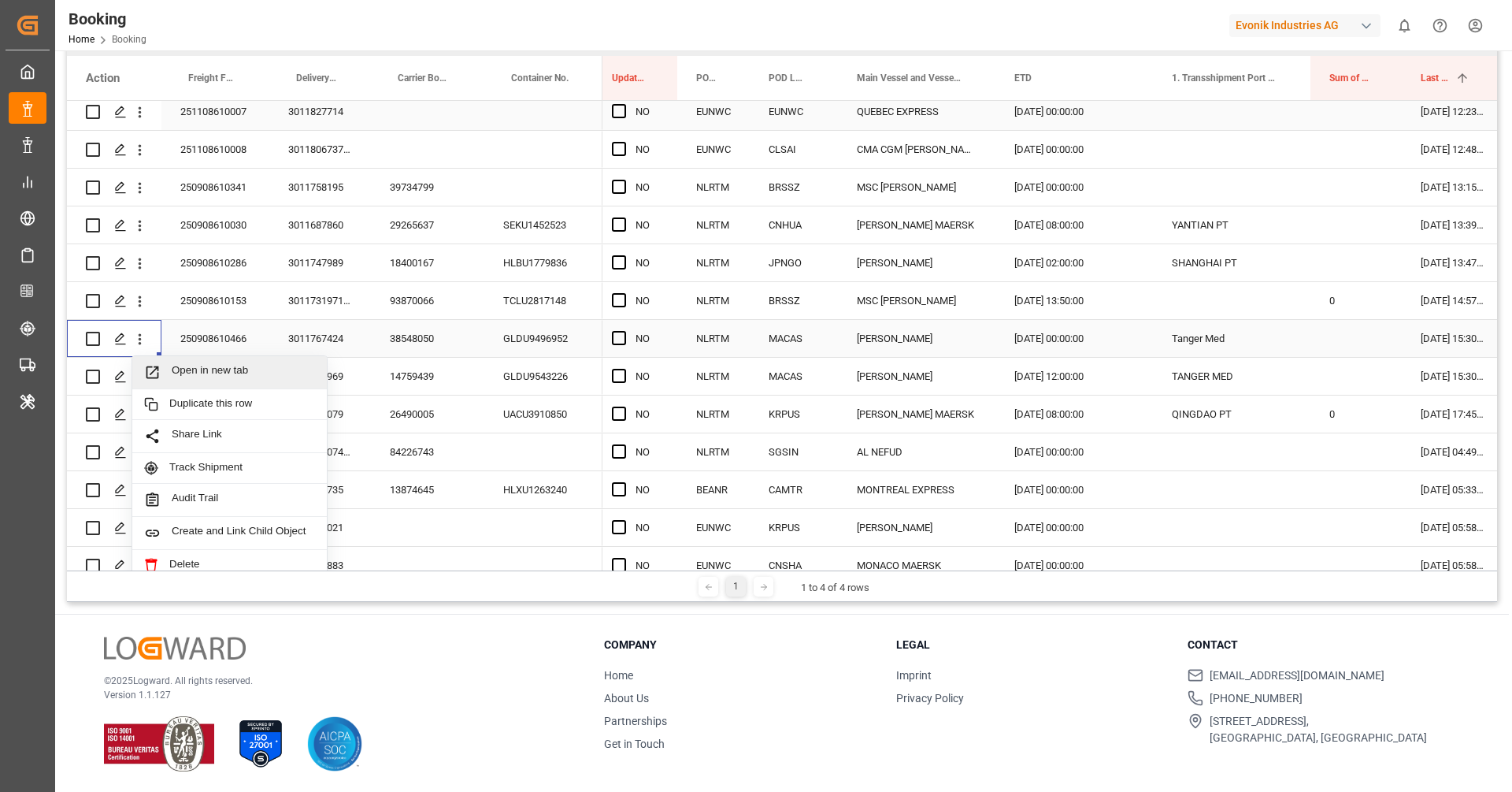
click at [189, 364] on span "Open in new tab" at bounding box center [243, 372] width 144 height 17
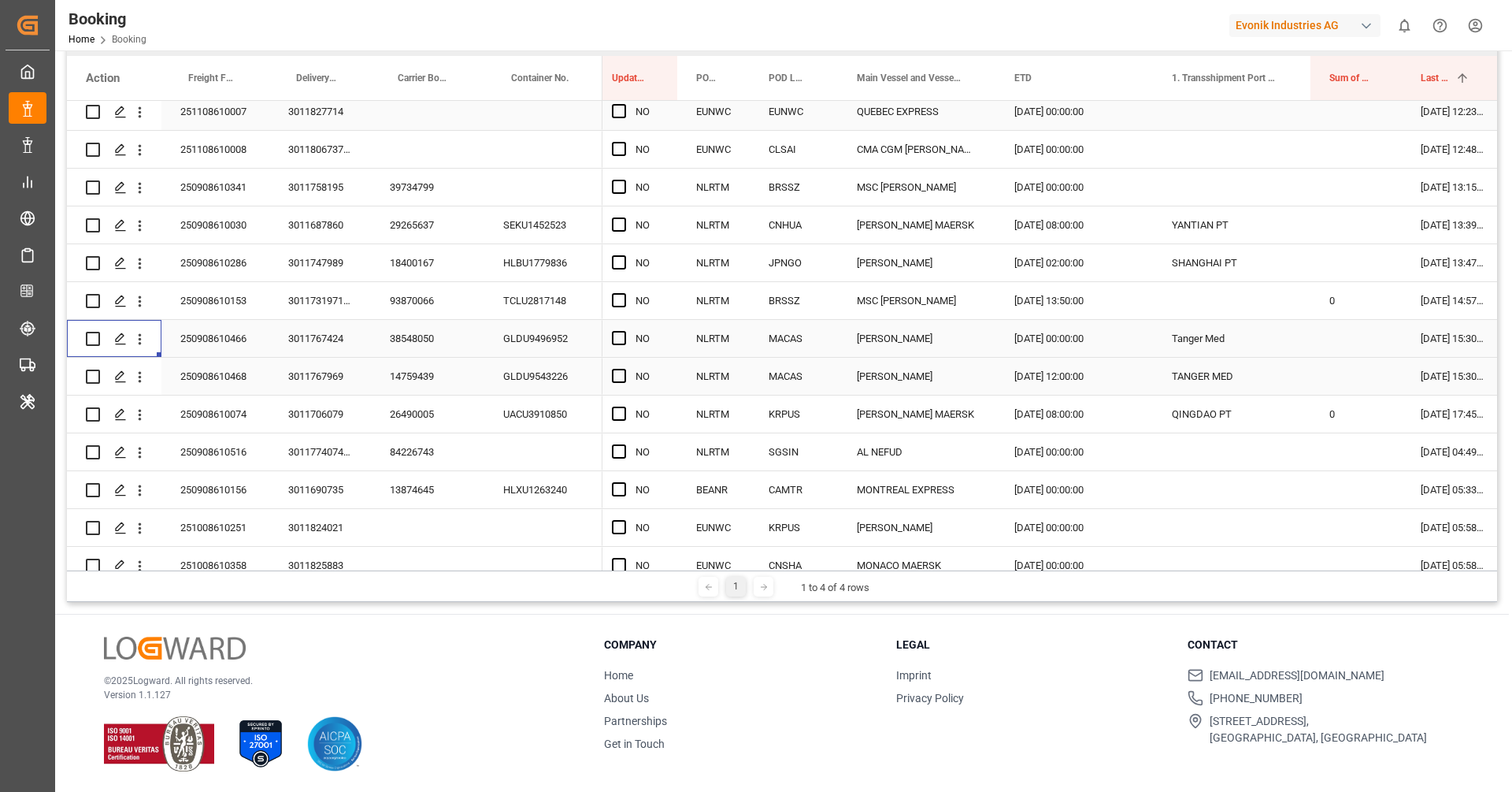
click at [418, 373] on div "14759439" at bounding box center [427, 376] width 113 height 37
click at [143, 382] on icon "open menu" at bounding box center [139, 377] width 17 height 17
click at [184, 405] on span "Open in new tab" at bounding box center [243, 410] width 144 height 17
click at [425, 416] on div "26490005" at bounding box center [427, 413] width 113 height 37
click at [144, 414] on icon "open menu" at bounding box center [139, 414] width 17 height 17
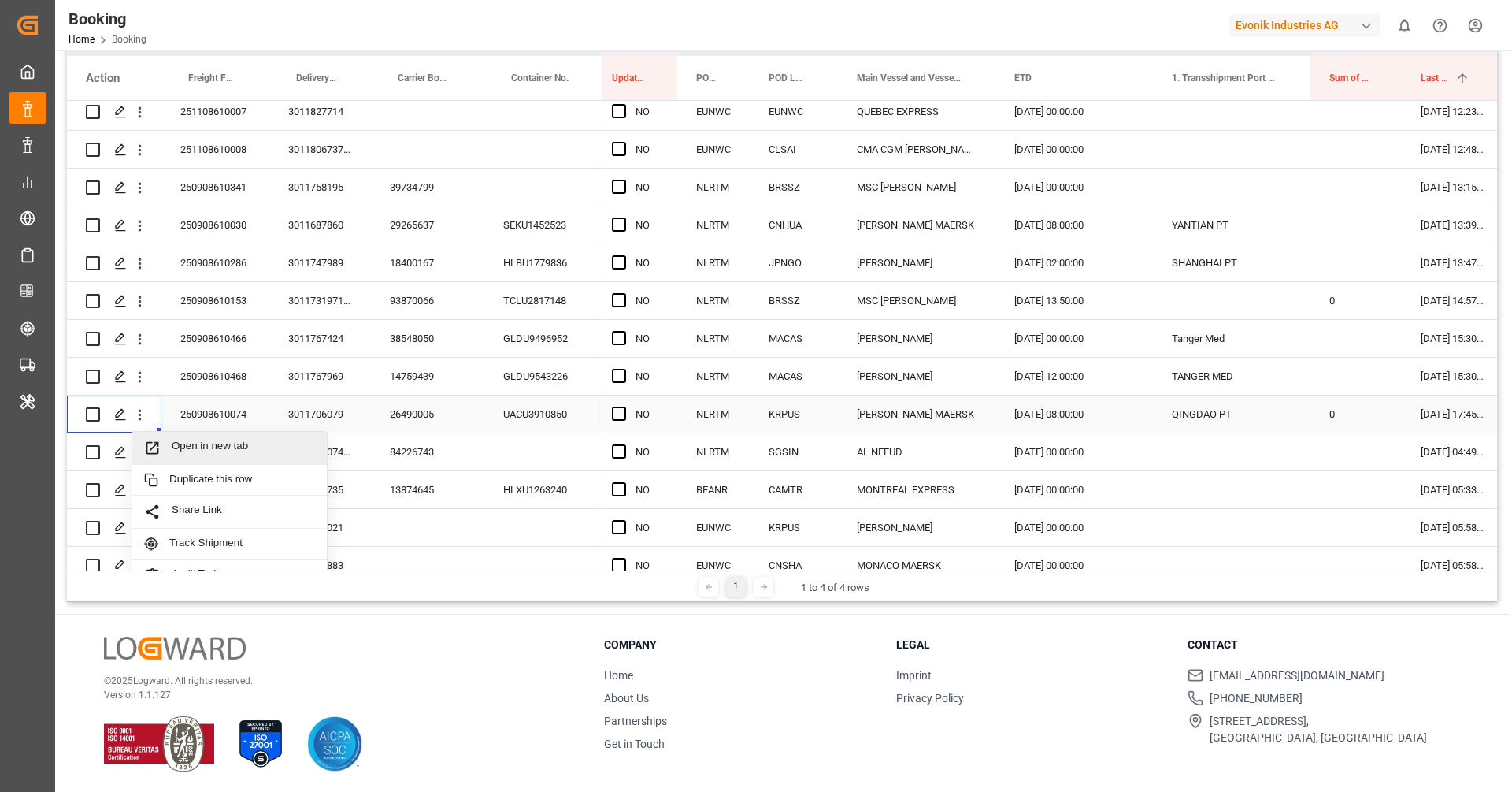
click at [193, 446] on span "Open in new tab" at bounding box center [243, 447] width 144 height 17
click at [418, 451] on div "84226743" at bounding box center [427, 452] width 113 height 37
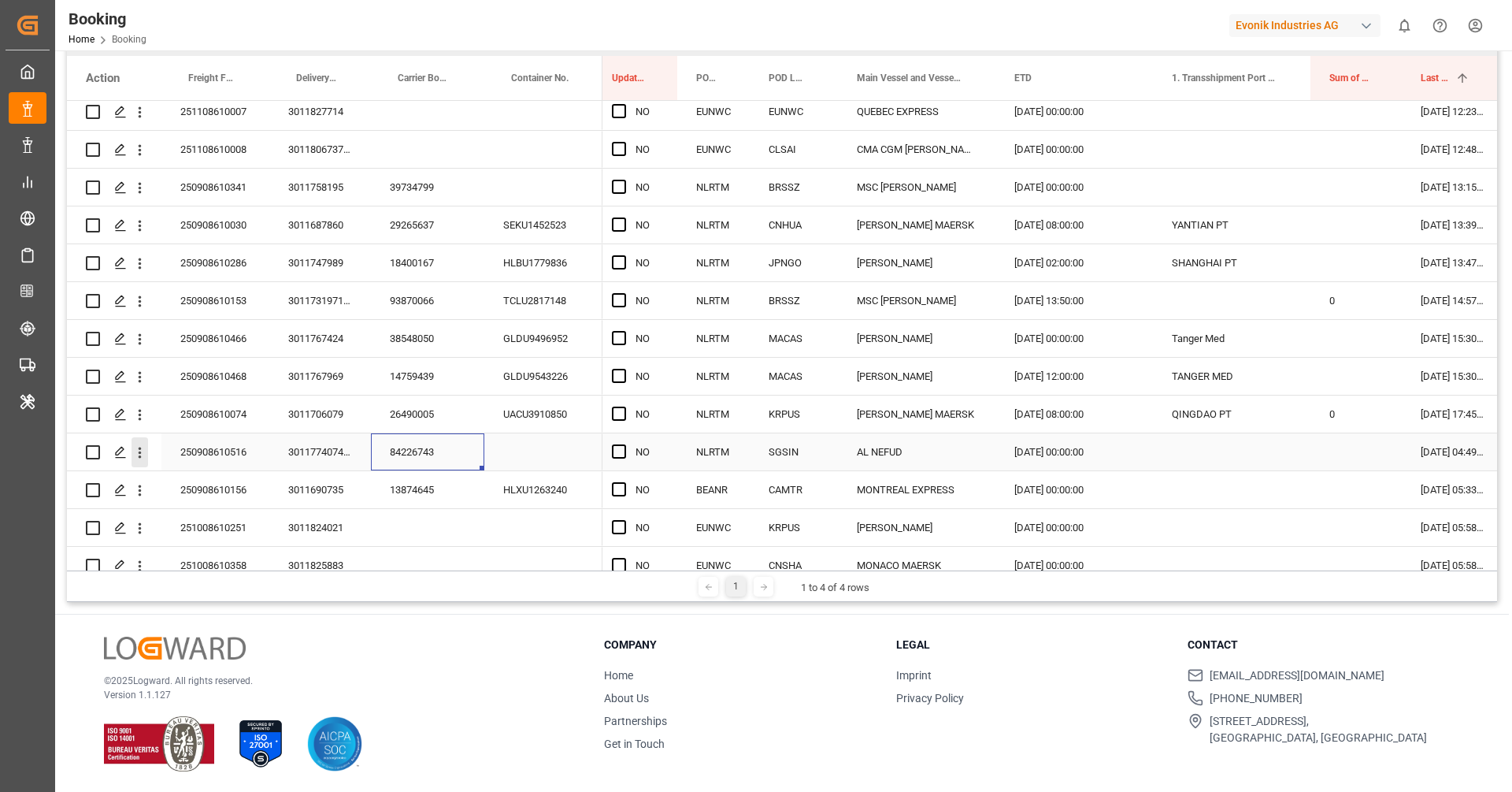
click at [140, 451] on icon "open menu" at bounding box center [139, 453] width 17 height 17
click at [218, 478] on span "Open in new tab" at bounding box center [243, 486] width 144 height 17
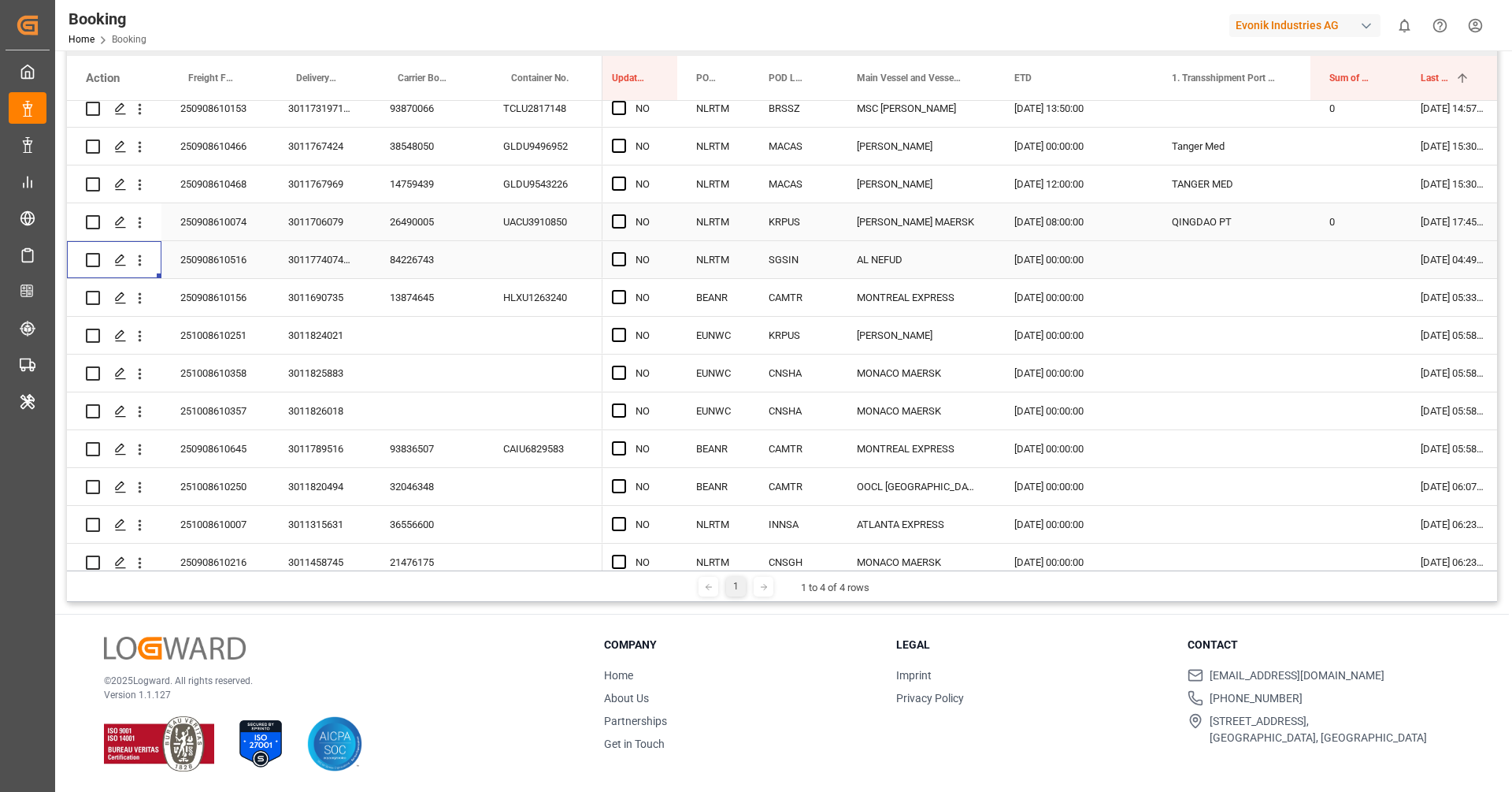
scroll to position [571, 0]
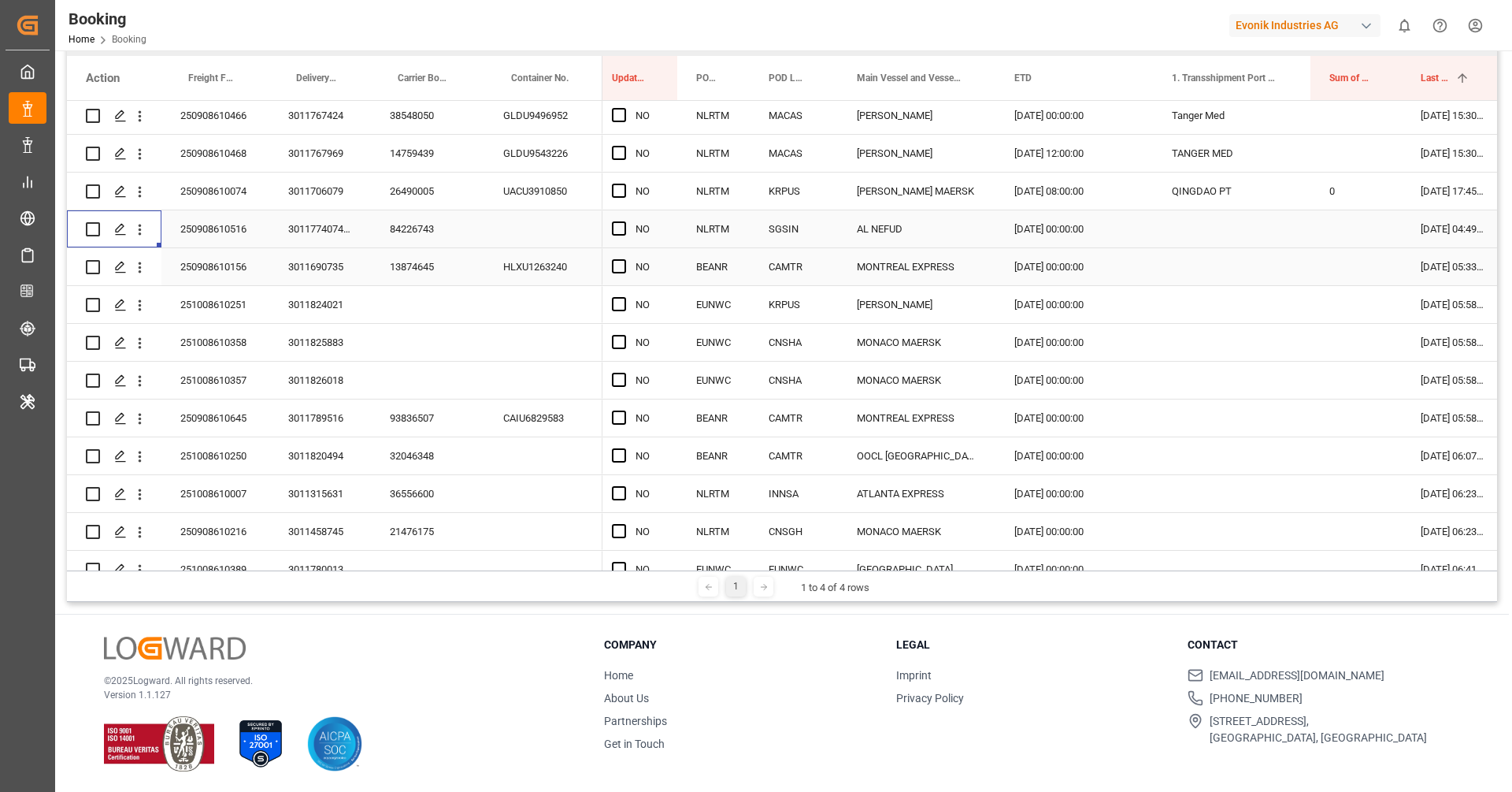
click at [409, 267] on div "13874645" at bounding box center [427, 266] width 113 height 37
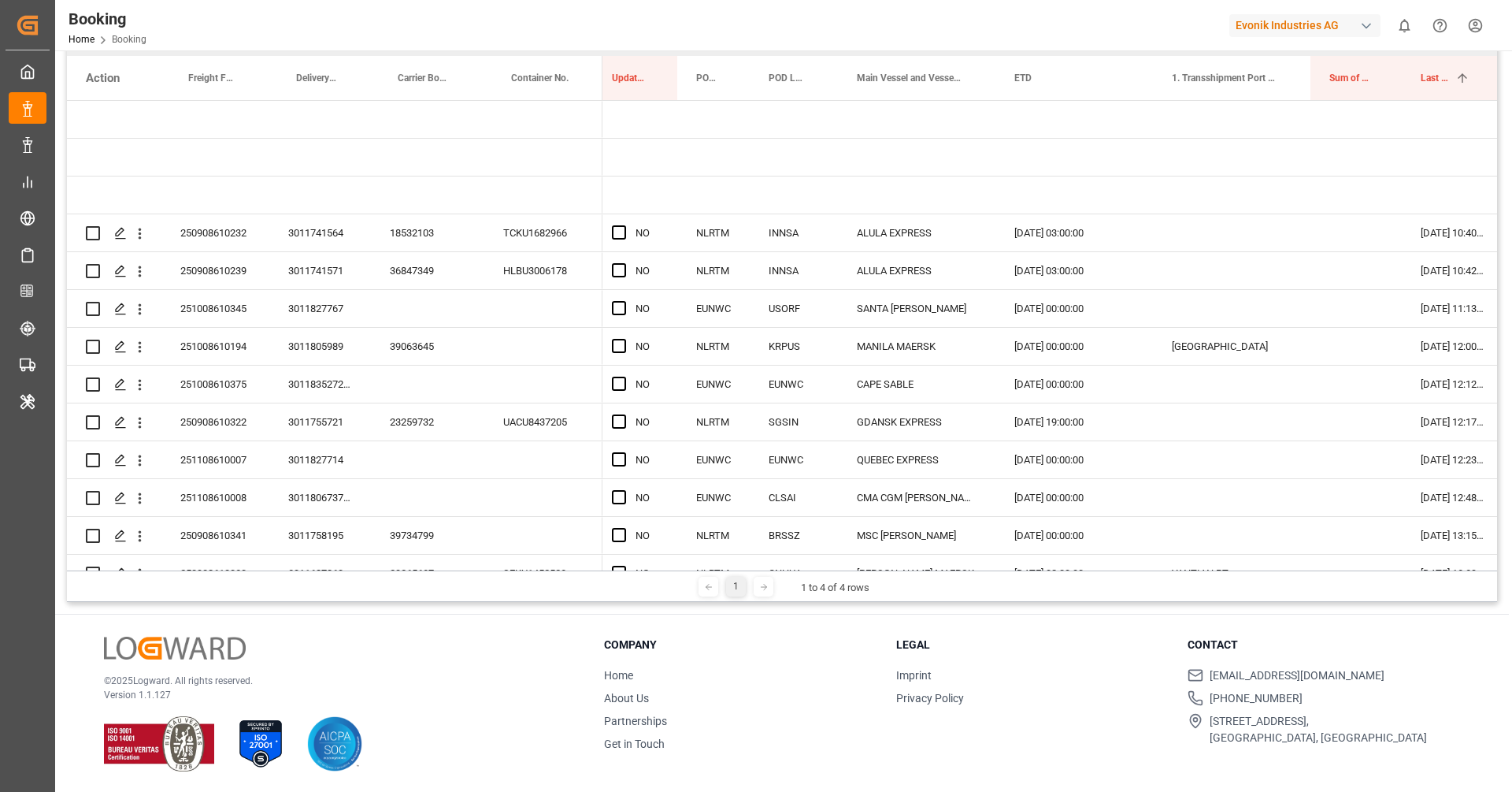
scroll to position [0, 0]
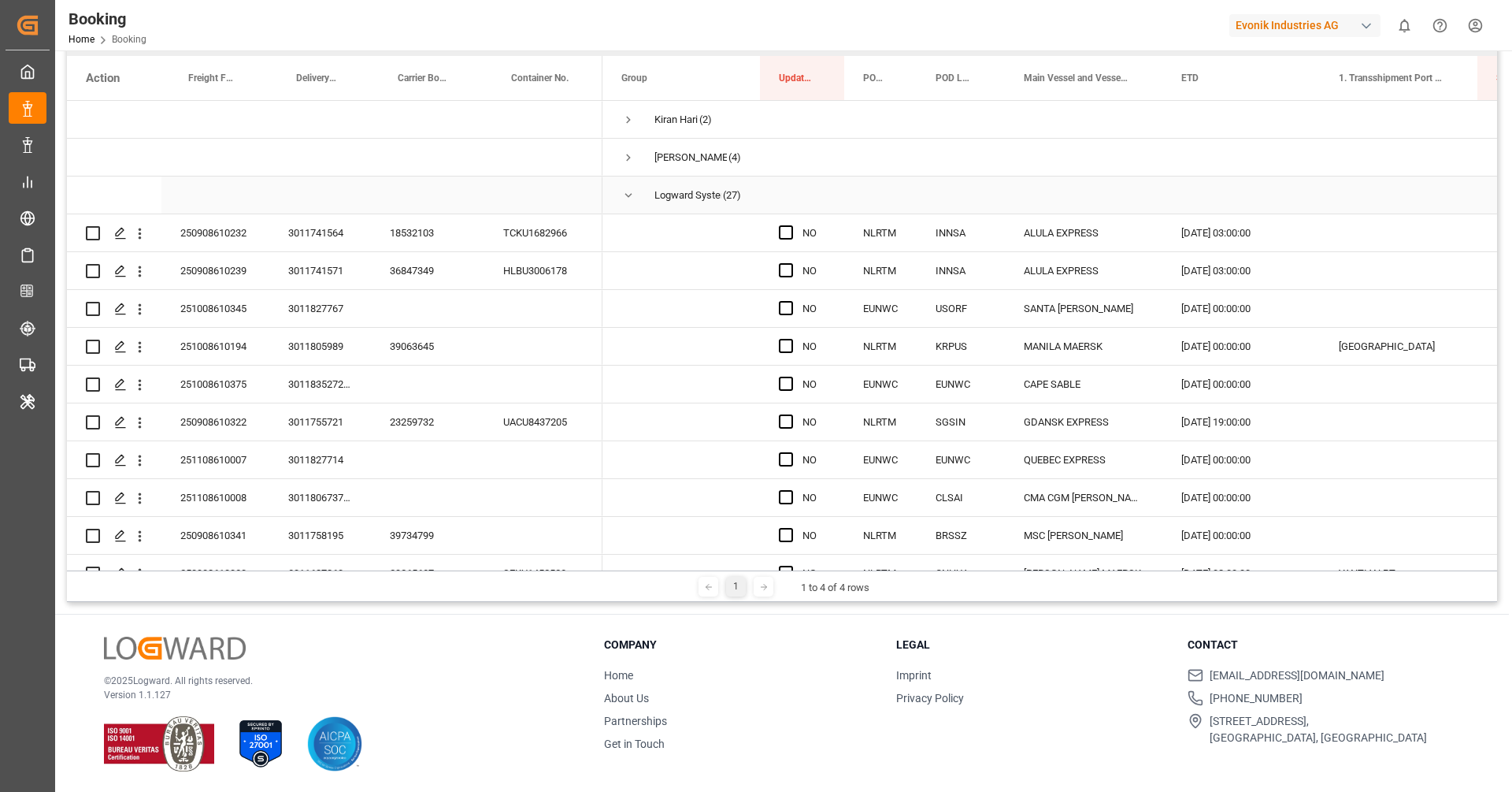
click at [626, 199] on span "Press SPACE to select this row." at bounding box center [628, 195] width 14 height 14
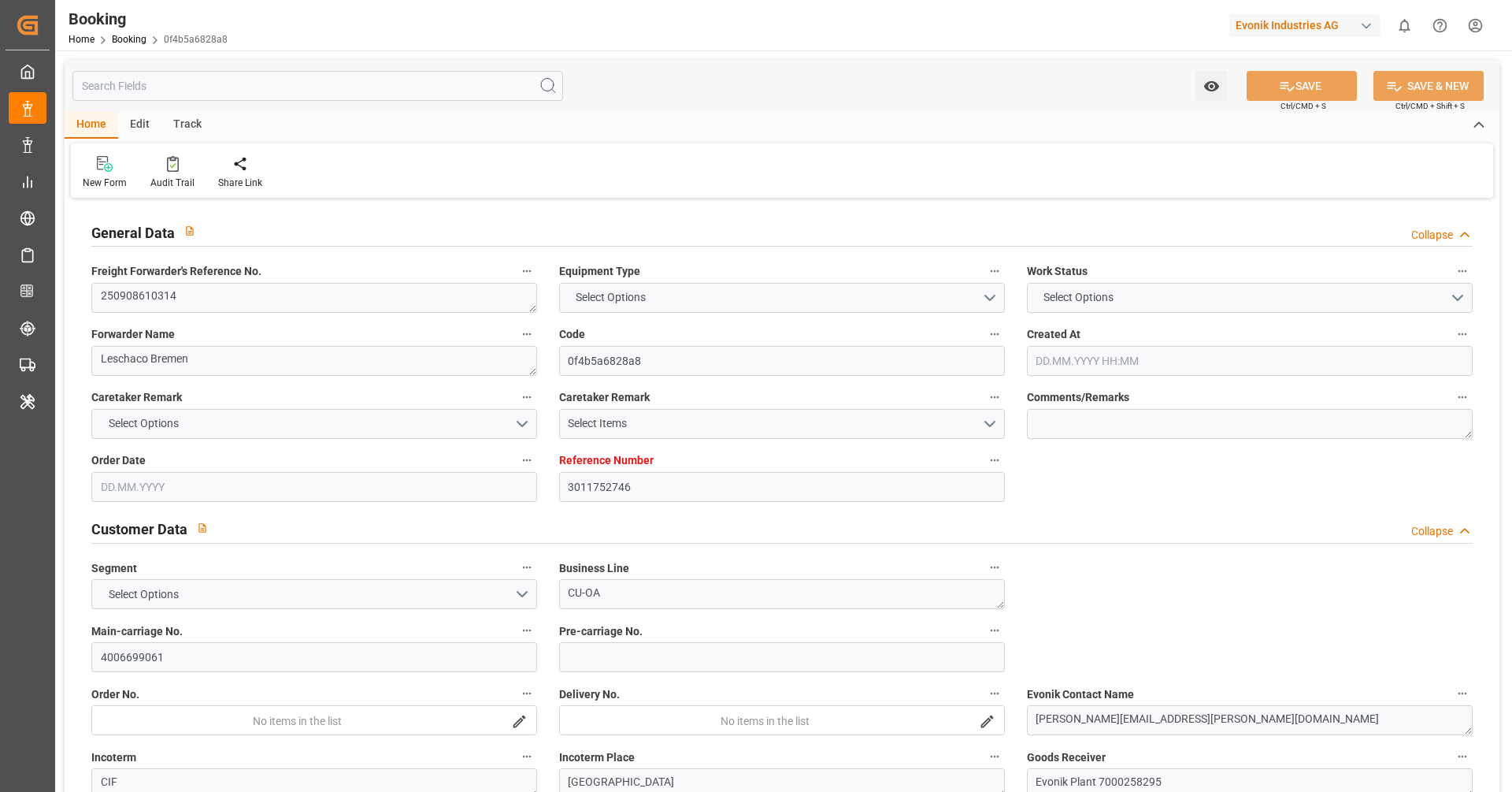
type input "3011752746"
type input "9943877"
type input "Hapag [PERSON_NAME]"
type input "Hapag Lloyd Aktiengesellschaft"
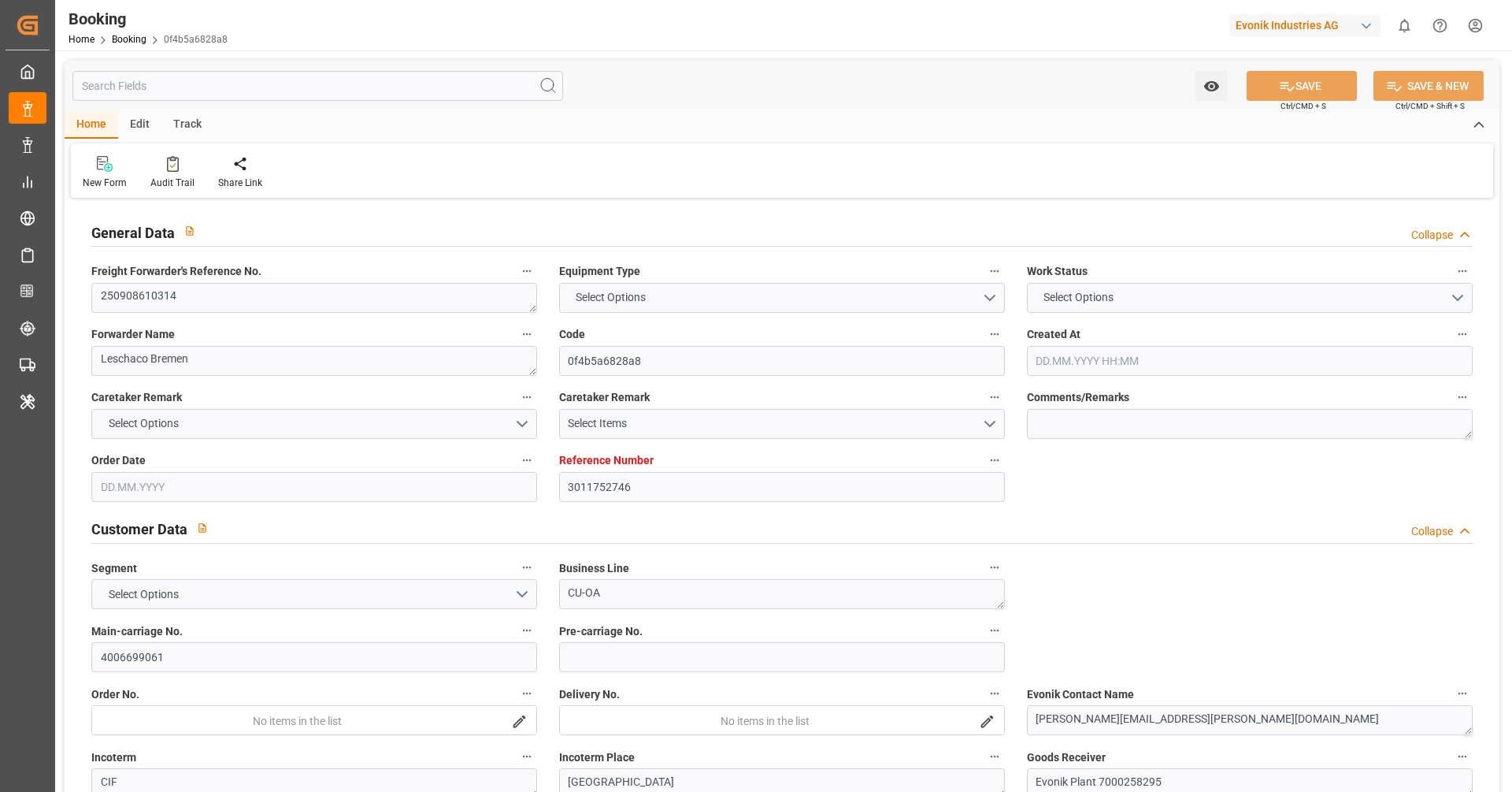
type input "NLRTM"
type input "SGSIN"
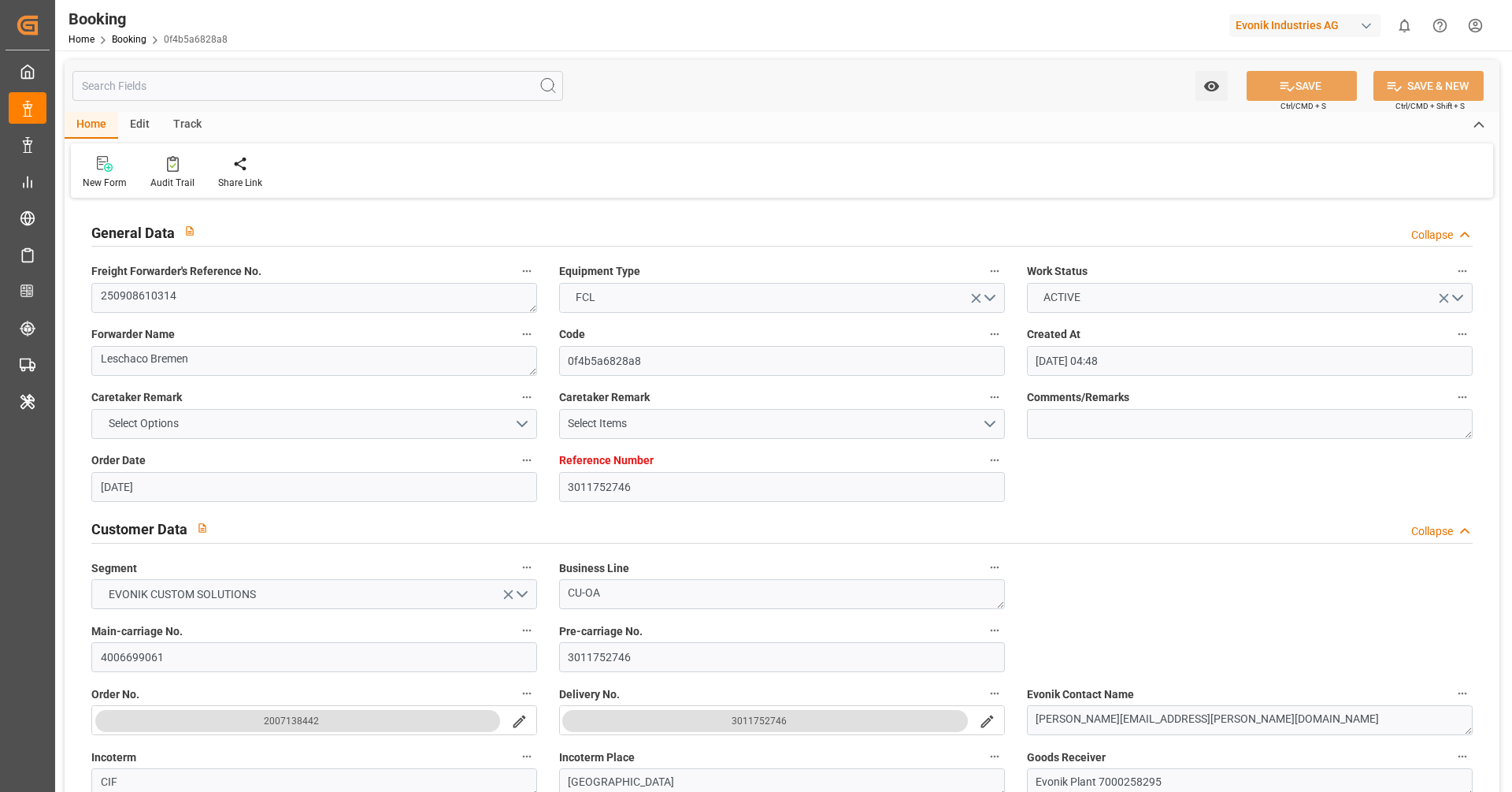
type input "[DATE] 04:48"
type input "[DATE]"
type input "[DATE] 00:00"
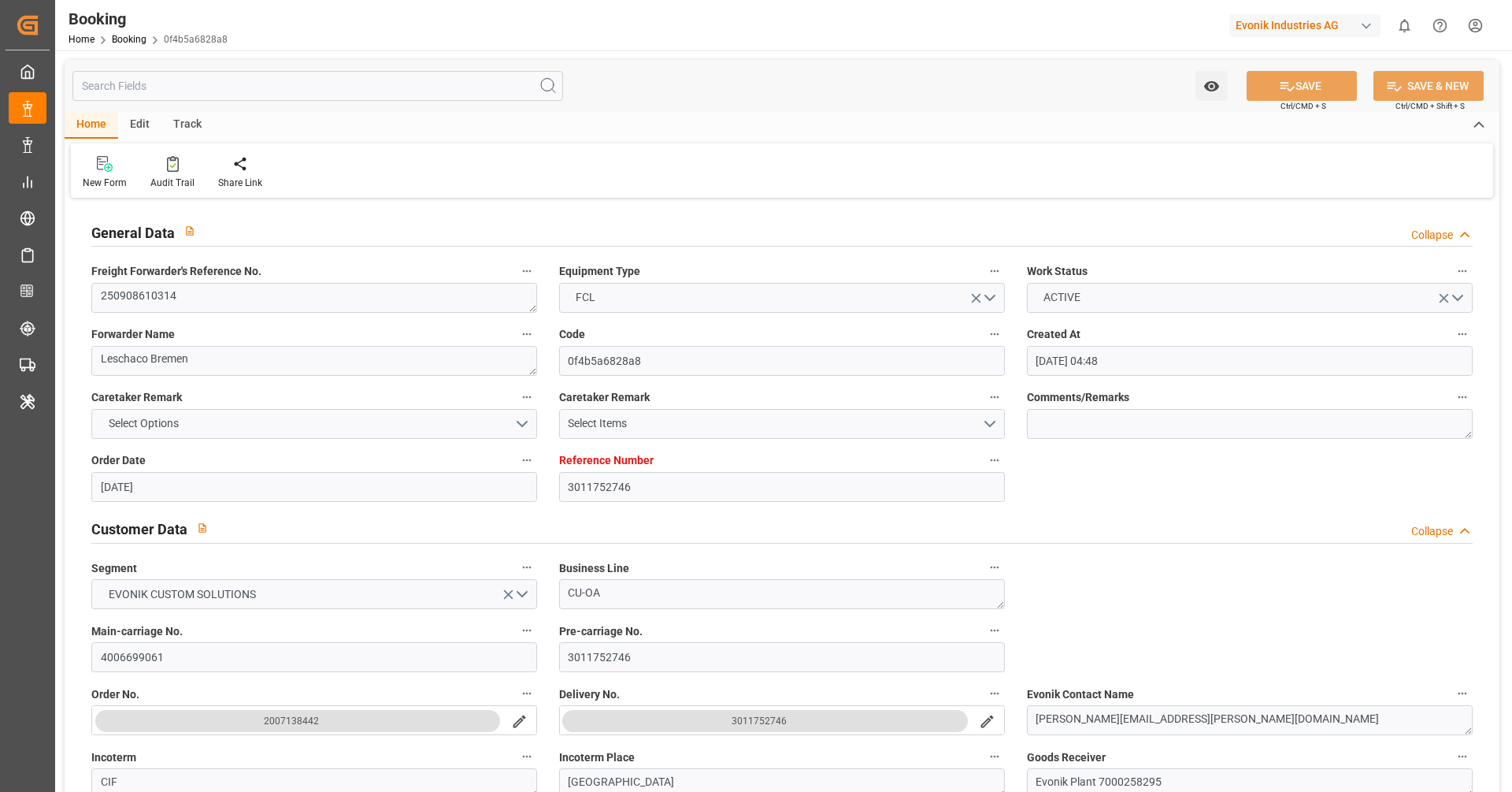
type input "[DATE]"
type input "[DATE] 00:00"
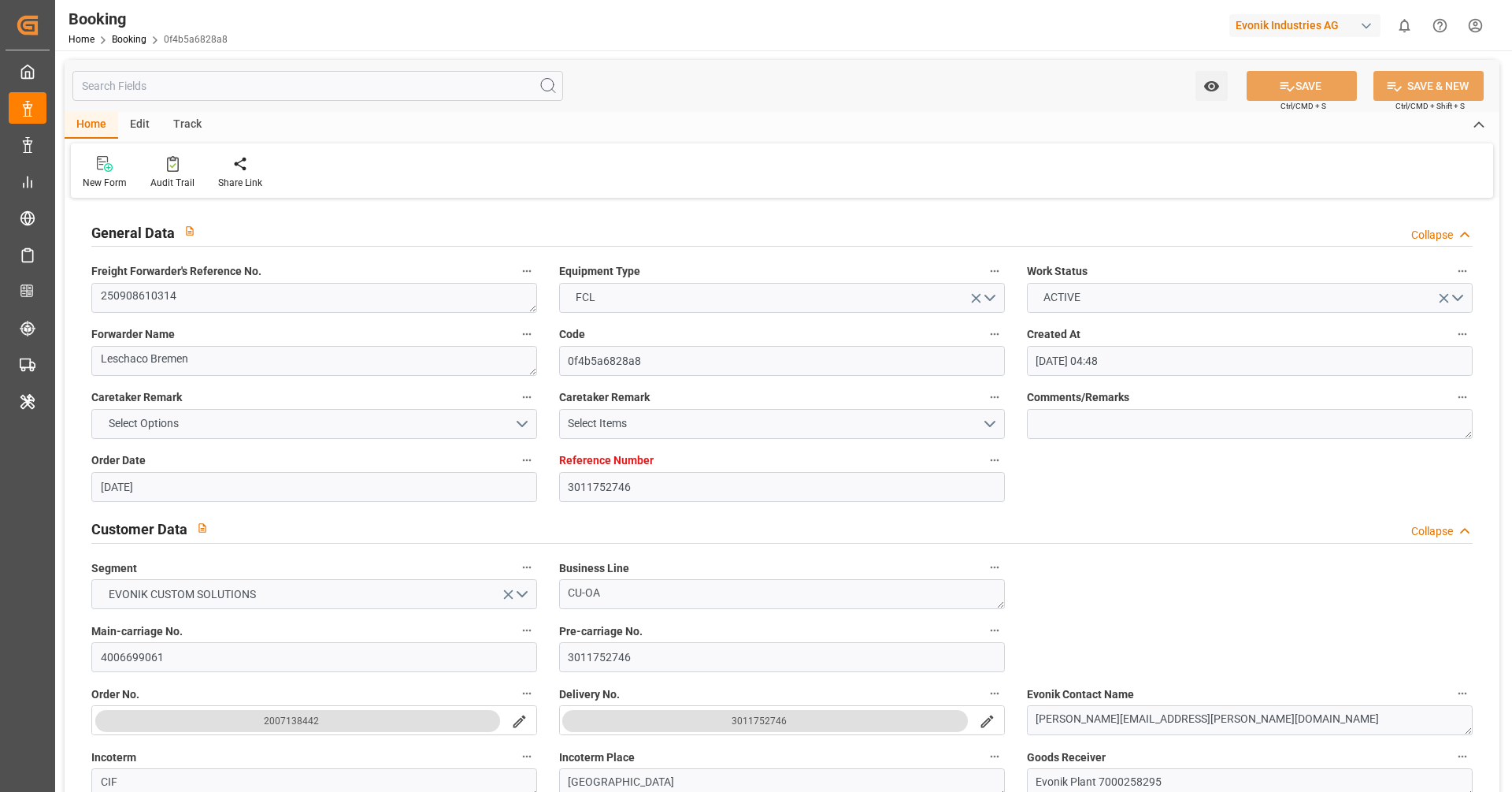
type input "[DATE] 00:00"
type input "[DATE]"
type input "[DATE] 09:28"
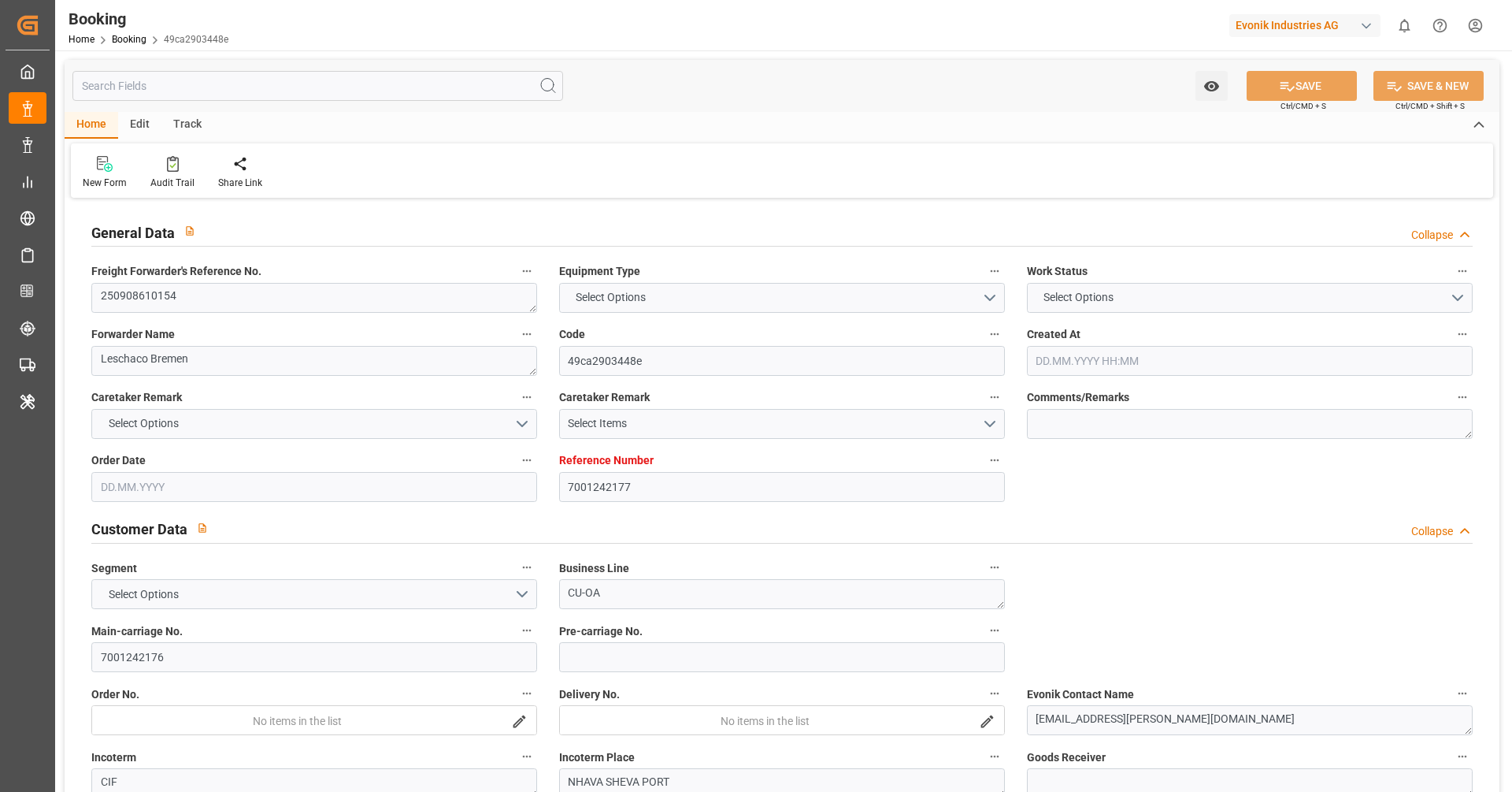
type input "7001242177"
type input "9525883"
type input "Hapag [PERSON_NAME]"
type input "Hapag Lloyd Aktiengesellschaft"
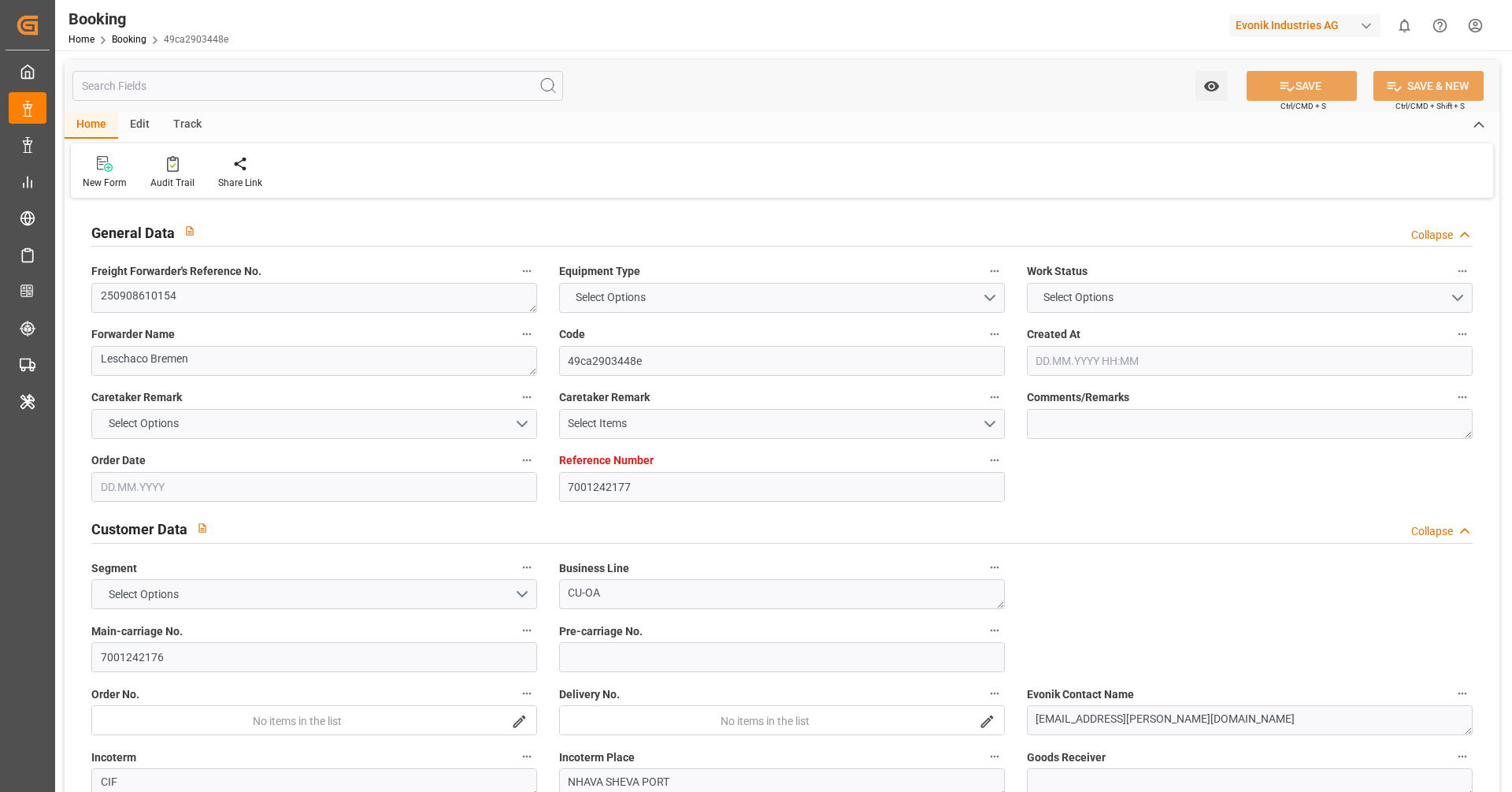
type input "NLRTM"
type input "INNSA"
type input "[DATE] 12:28"
type input "[DATE]"
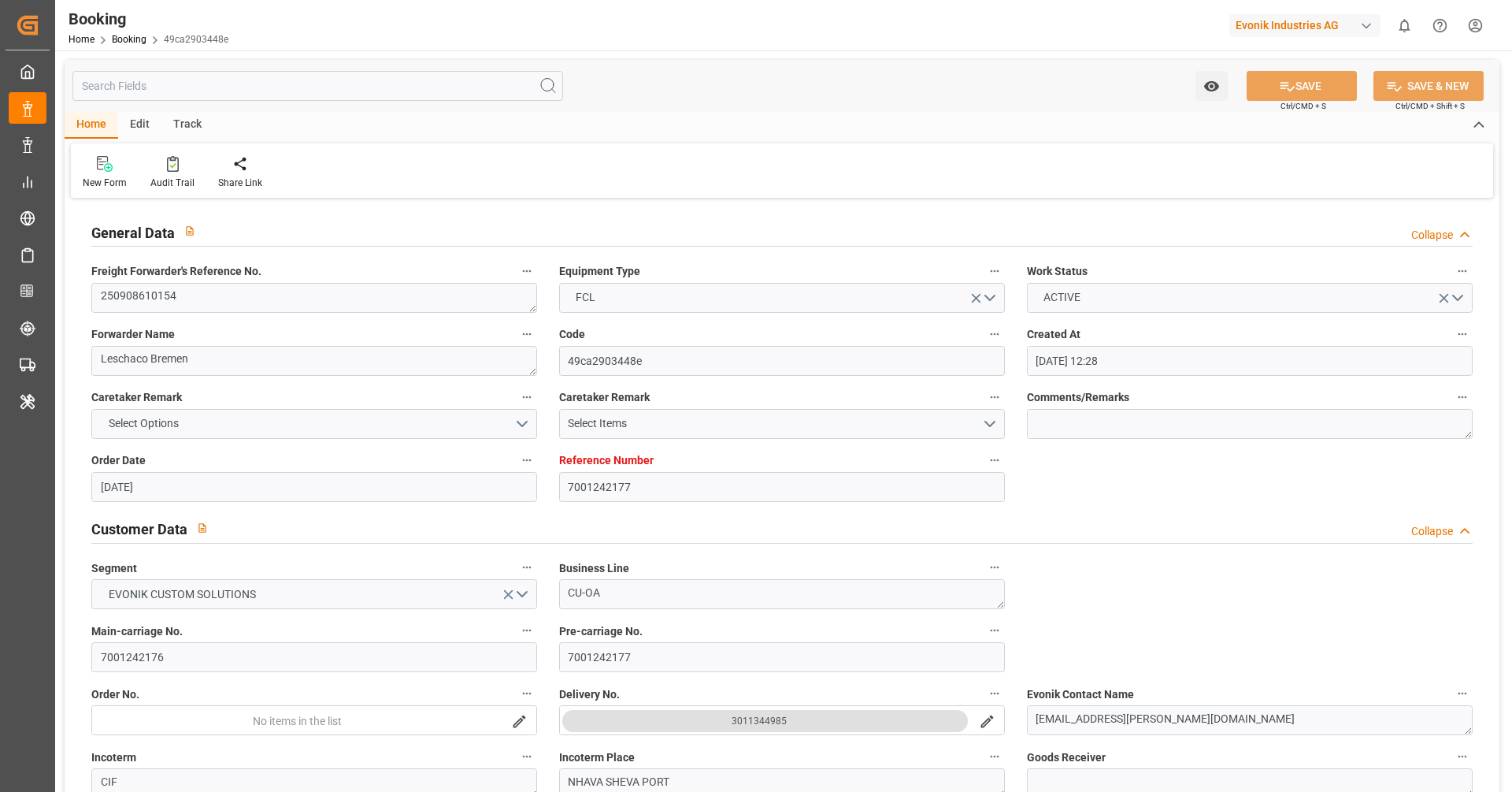
type input "[DATE]"
type input "[DATE] 00:00"
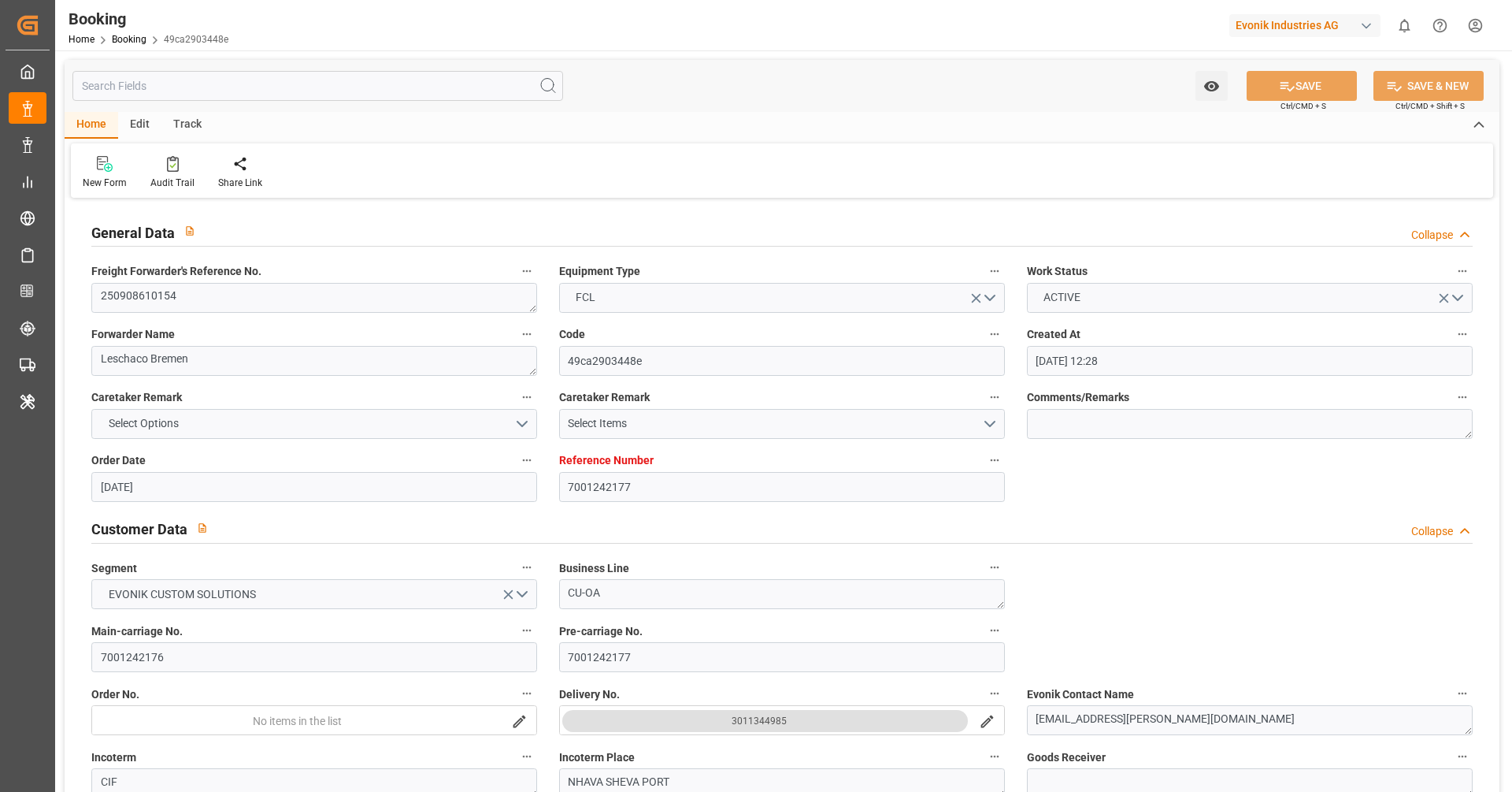
type input "[DATE] 00:00"
type input "[DATE]"
type input "[DATE] 09:28"
click at [178, 171] on div "Audit Trail" at bounding box center [172, 172] width 68 height 35
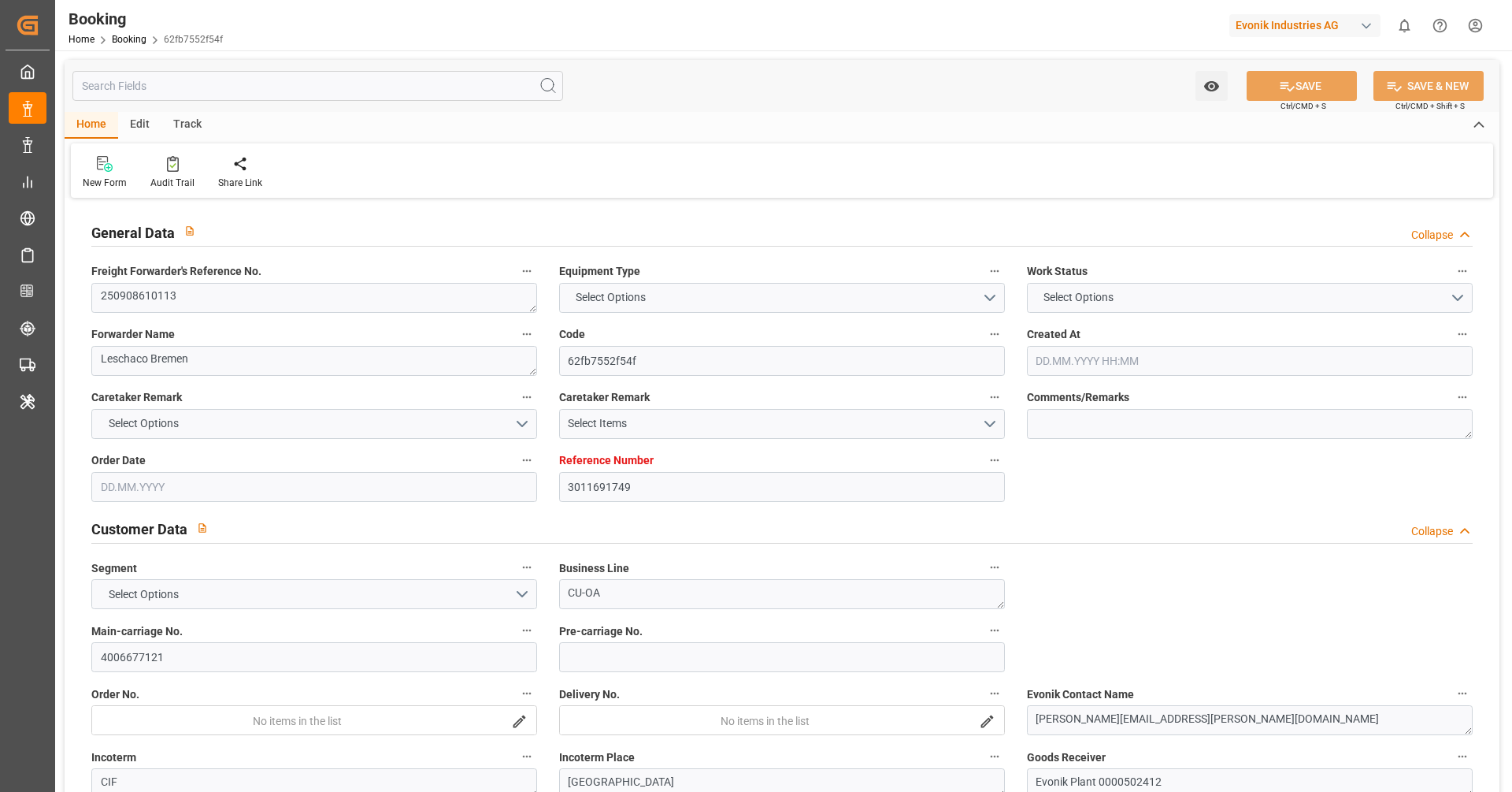
type input "3011691749"
type input "9306172"
type input "Hapag [PERSON_NAME]"
type input "Hapag Lloyd Aktiengesellschaft"
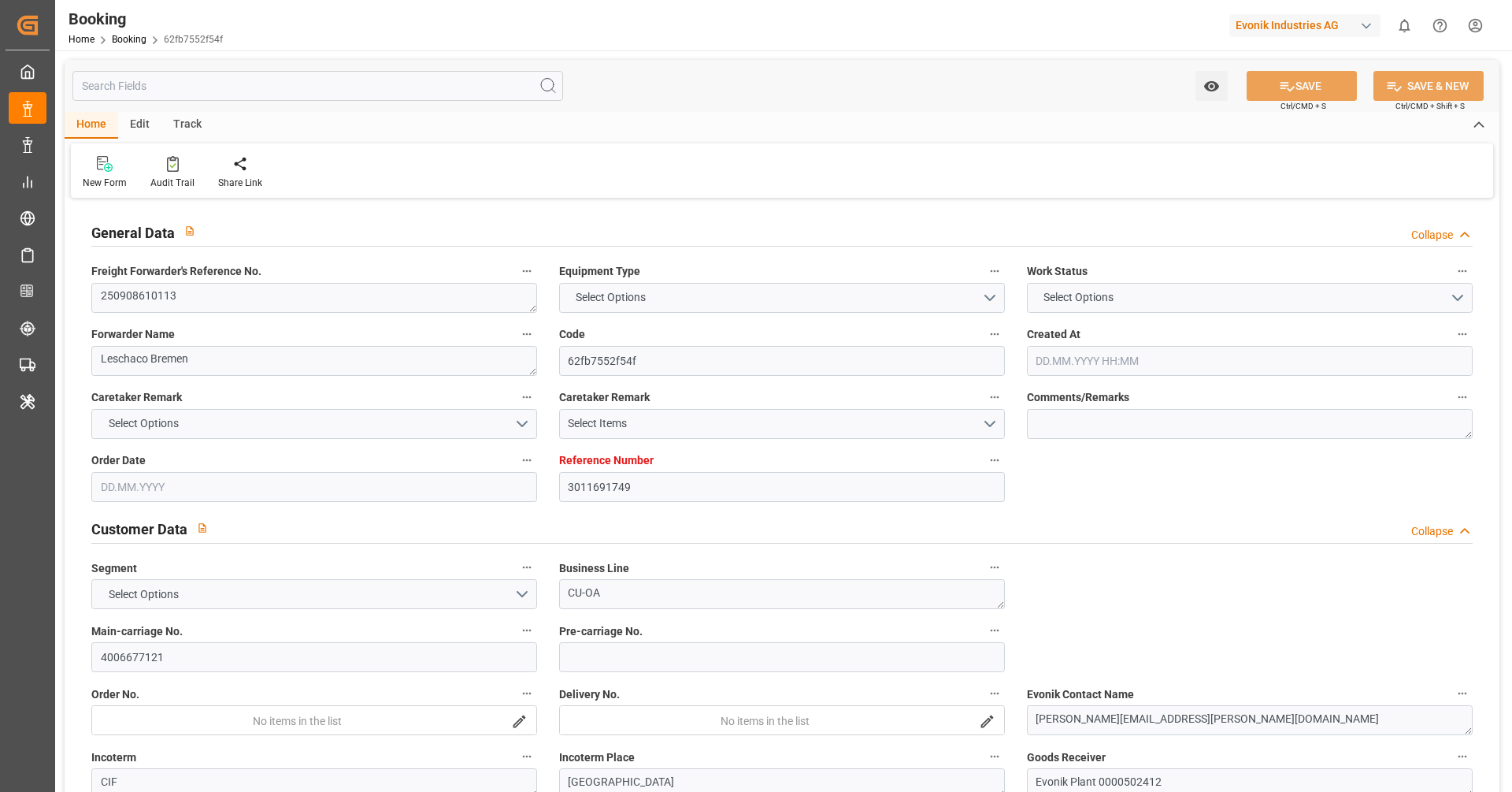
type input "NLRTM"
type input "USORF"
type input "USCVG"
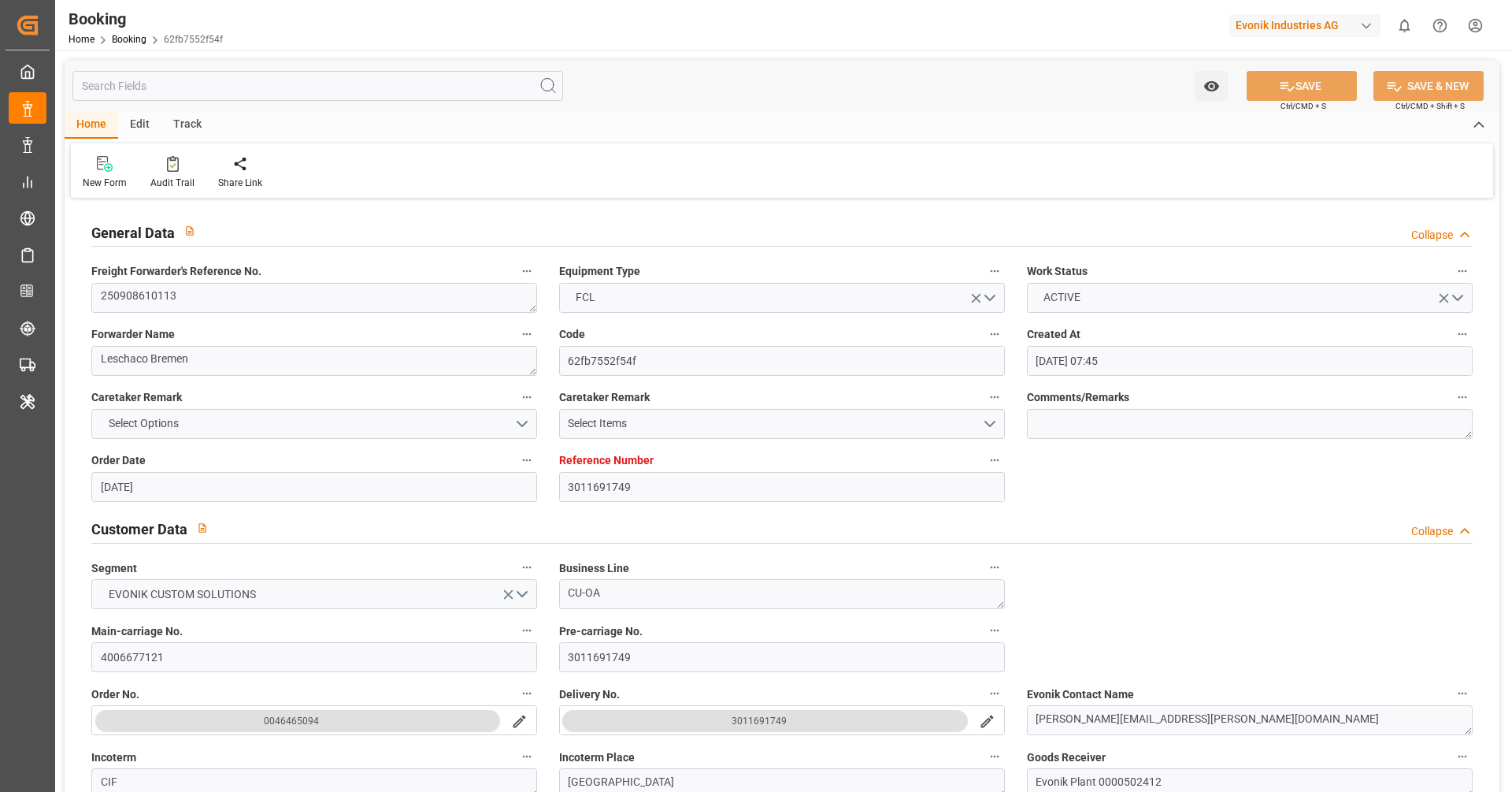
type input "05.08.2025 07:45"
type input "05.08.2025"
type input "14.10.2025"
type input "10.09.2025"
type input "[DATE]"
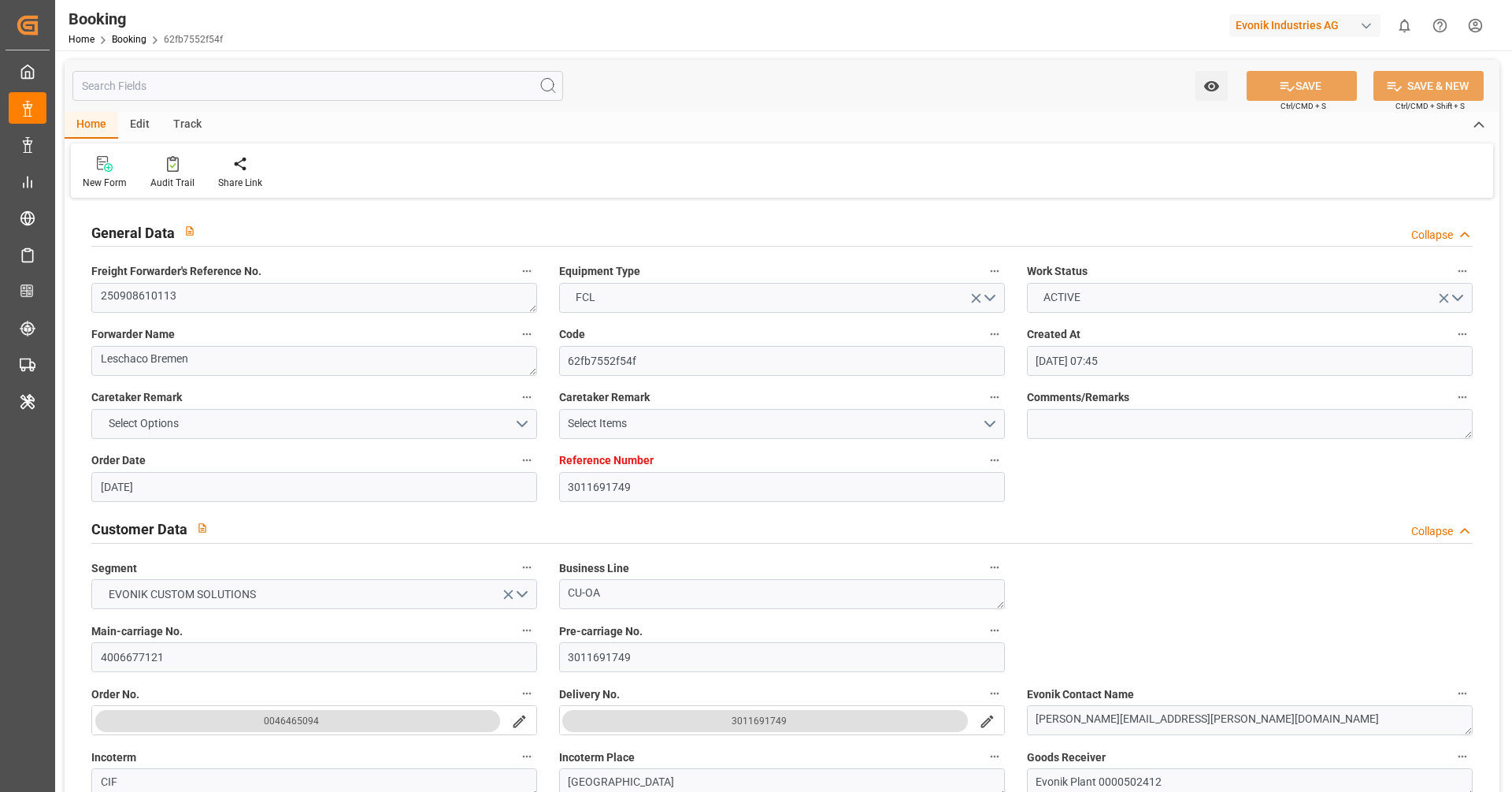
type input "05.08.2025"
type input "[DATE] 00:00"
type input "05.10.2025 00:00"
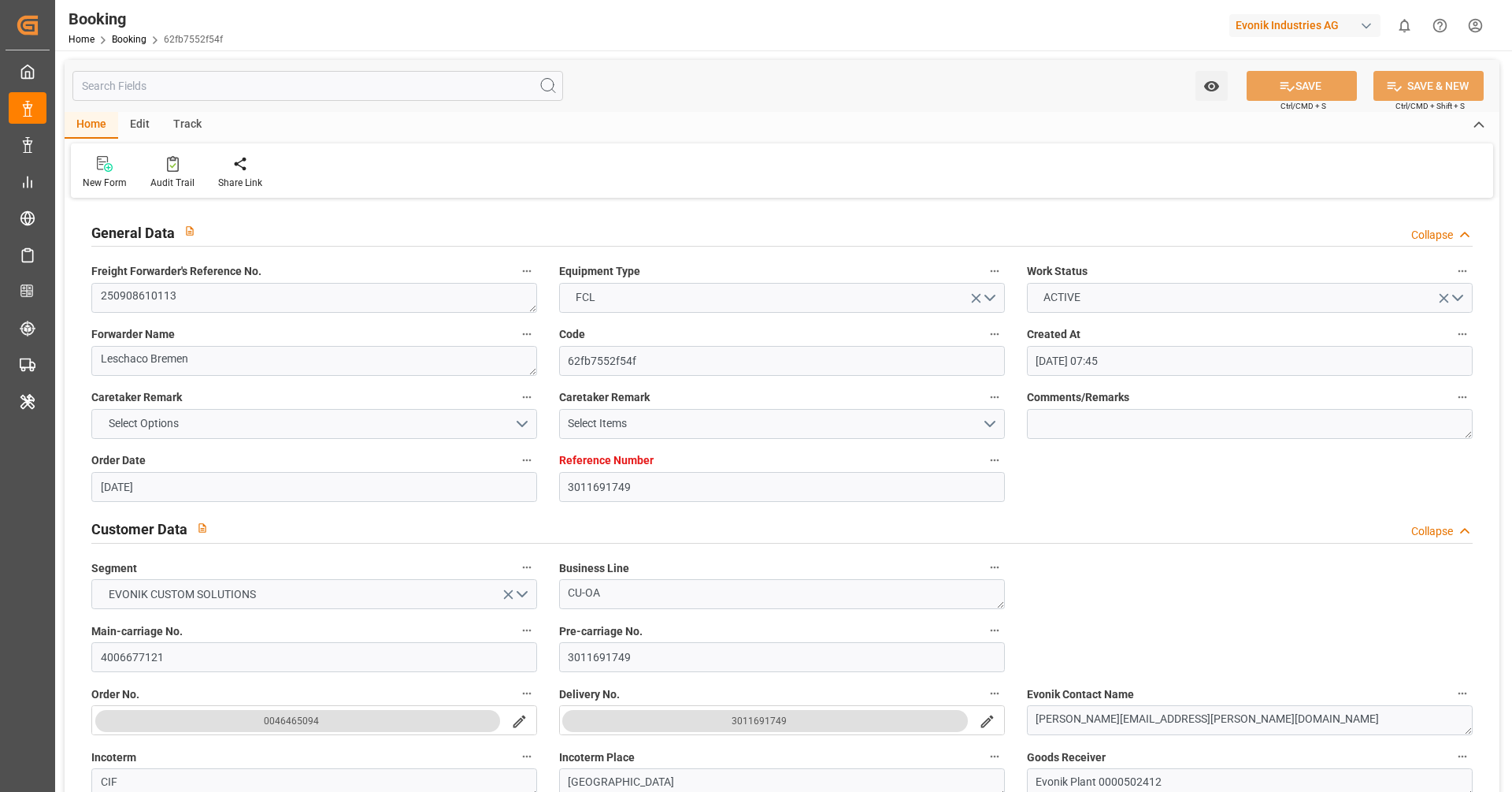
type input "05.08.2025"
type input "[DATE] 09:28"
click at [689, 119] on div "Home Edit Track" at bounding box center [782, 125] width 1435 height 27
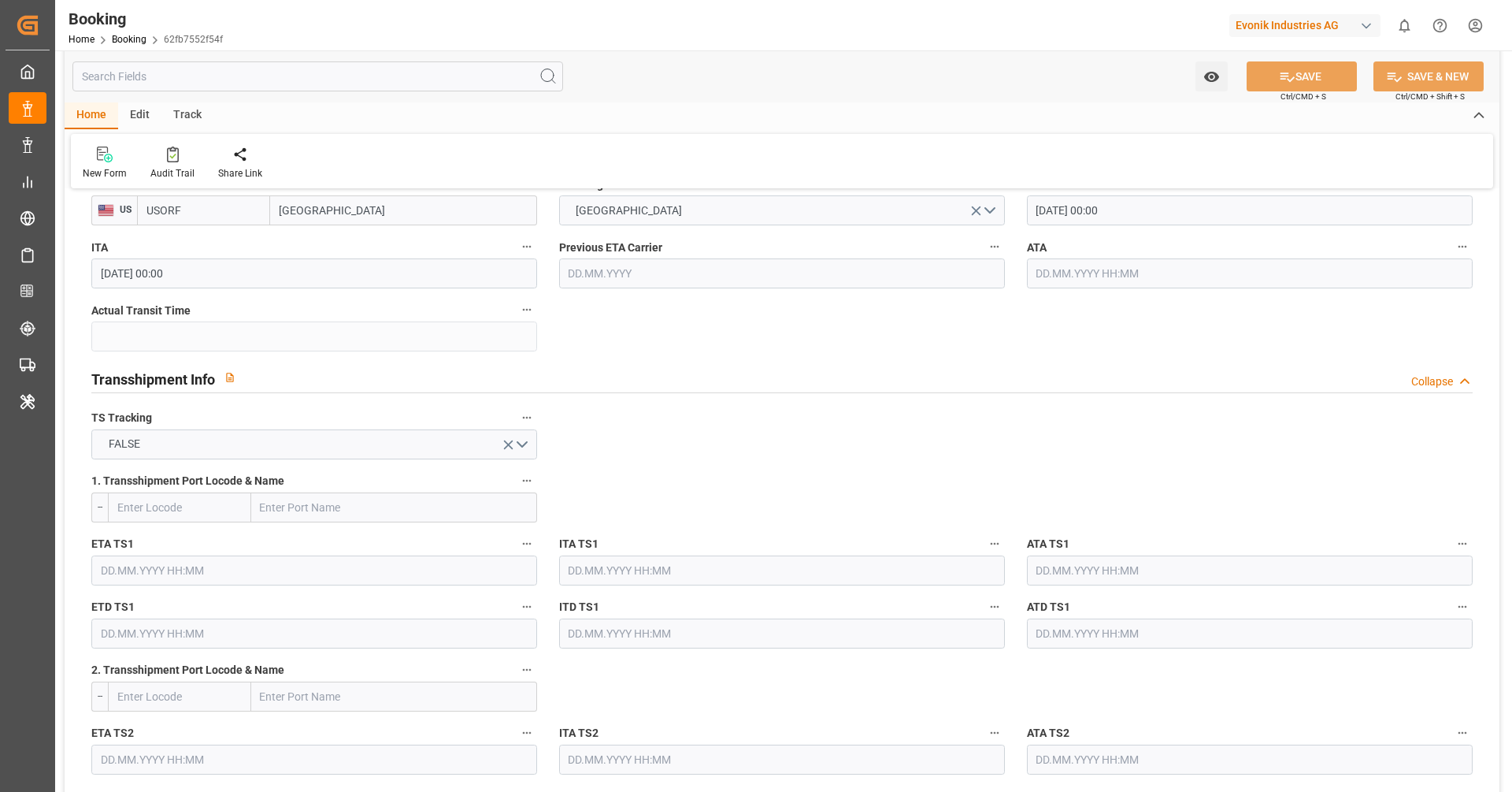
scroll to position [1526, 0]
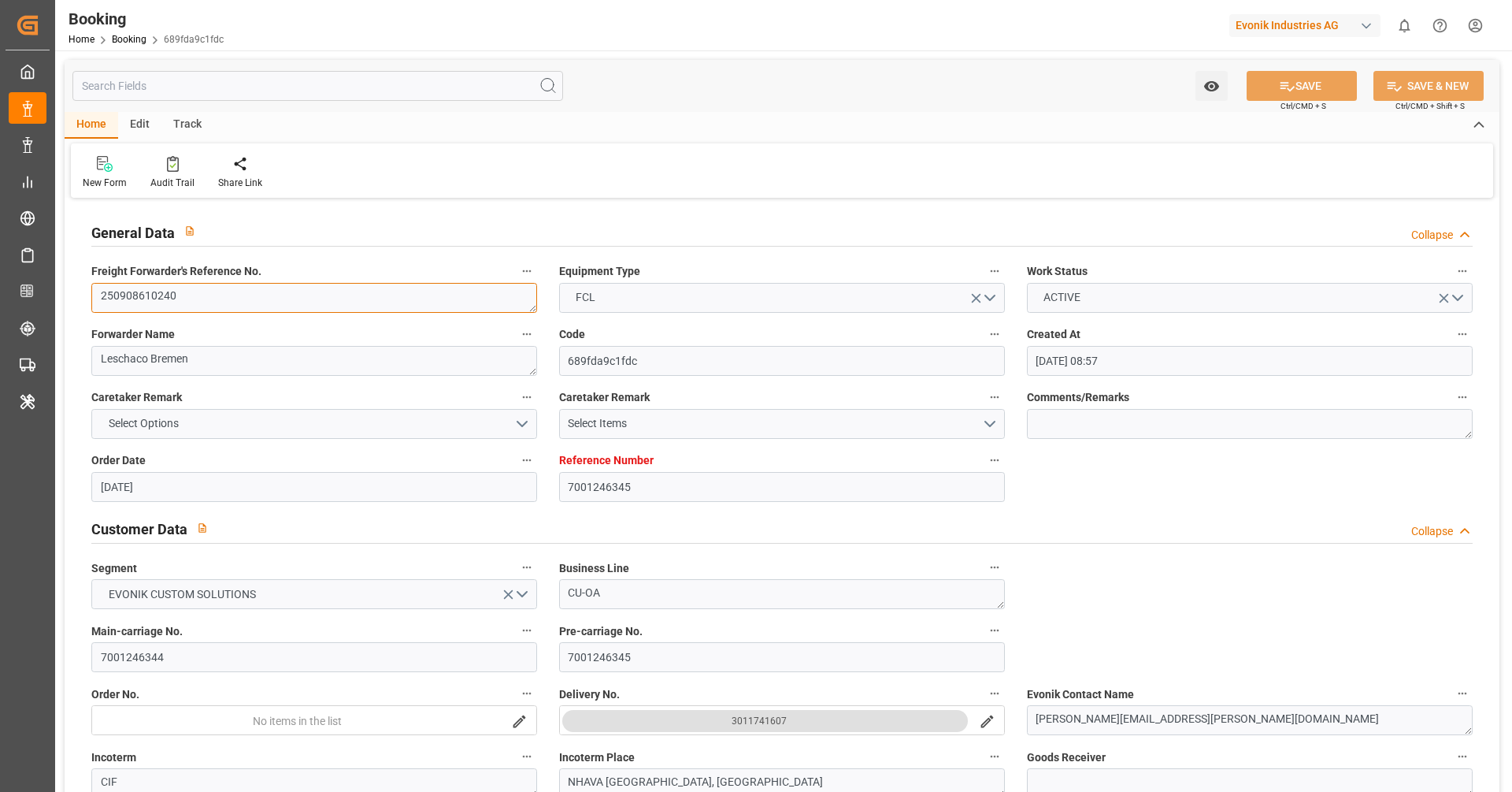
click at [351, 301] on textarea "250908610240" at bounding box center [314, 298] width 445 height 30
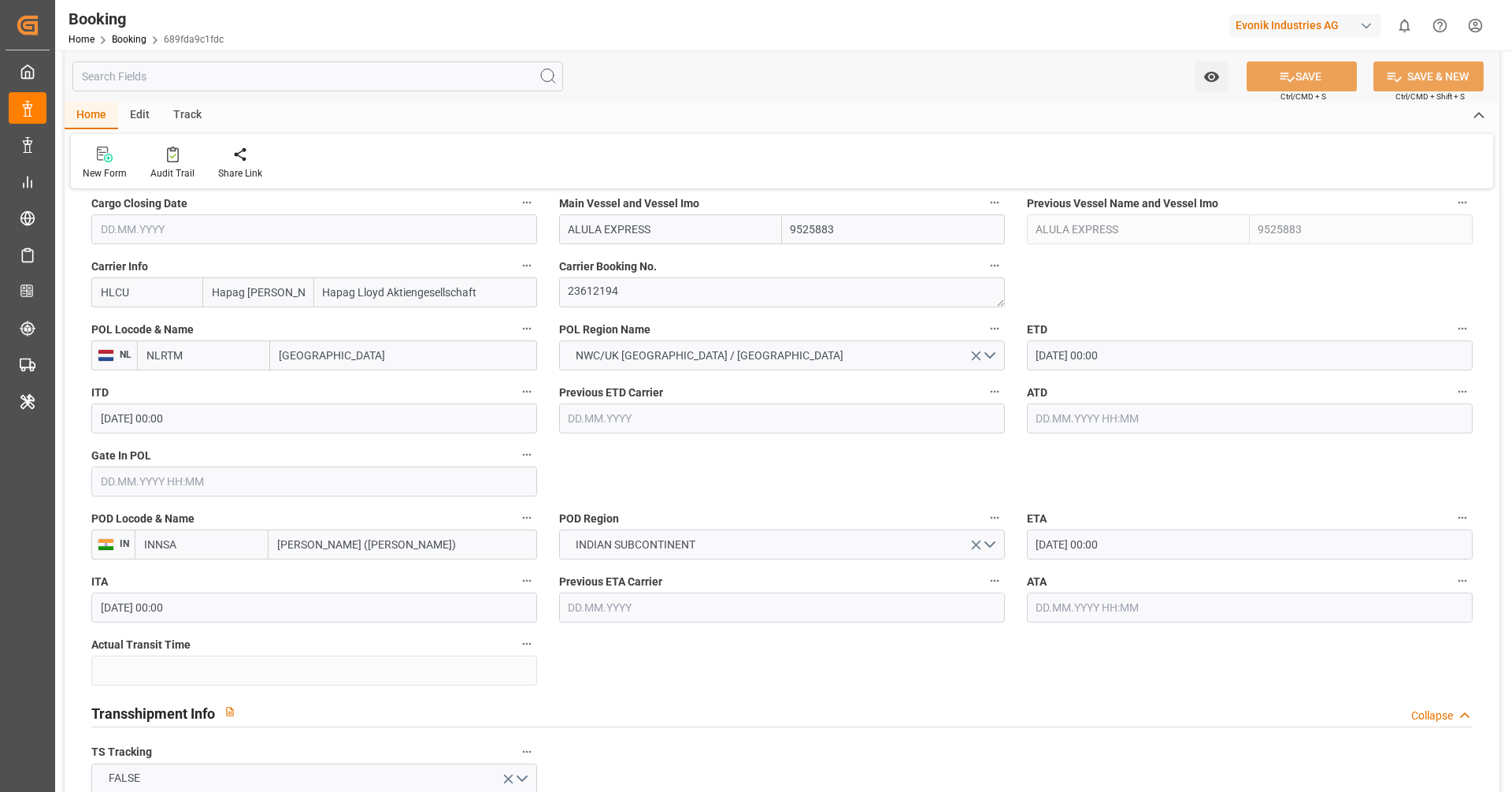
scroll to position [1170, 0]
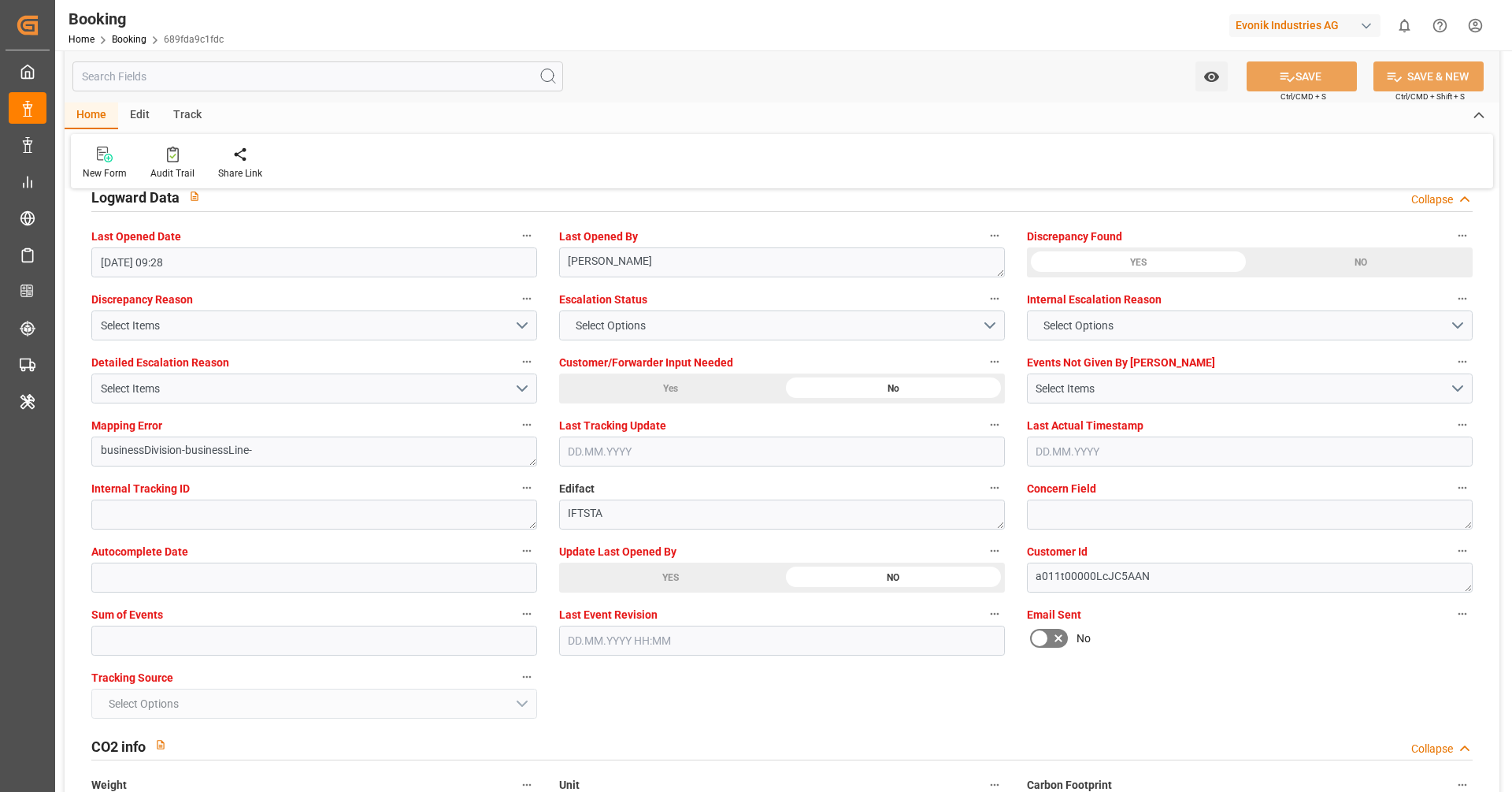
scroll to position [2872, 0]
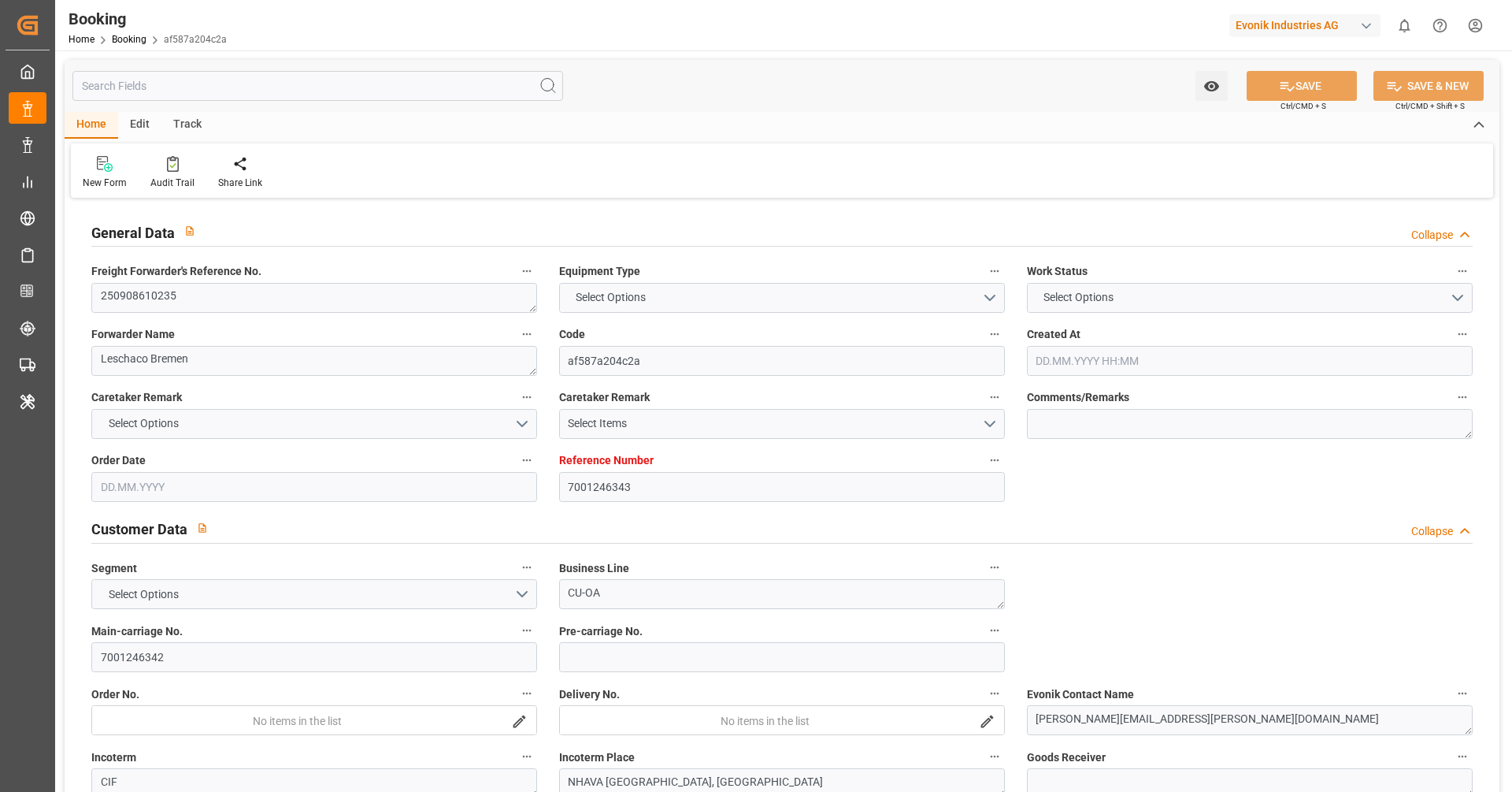
type textarea "250908610235"
type textarea "Leschaco Bremen"
type input "af587a204c2a"
type input "7001246343"
type textarea "CU-OA"
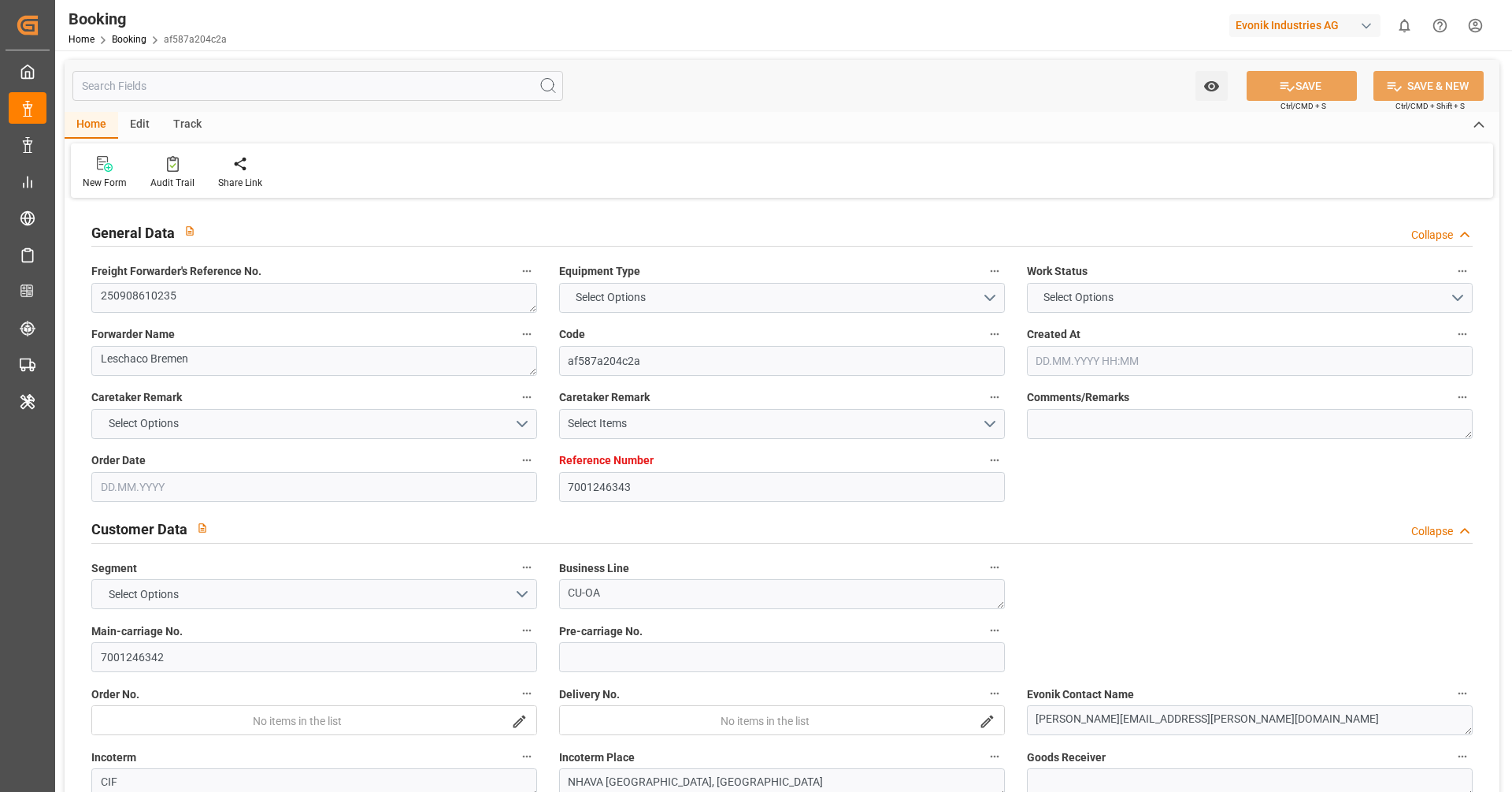
type input "7001246342"
type textarea "[PERSON_NAME][EMAIL_ADDRESS][PERSON_NAME][DOMAIN_NAME]"
type textarea "CIF"
type textarea "NHAVA [GEOGRAPHIC_DATA], [GEOGRAPHIC_DATA]"
type textarea "Lauterbourg"
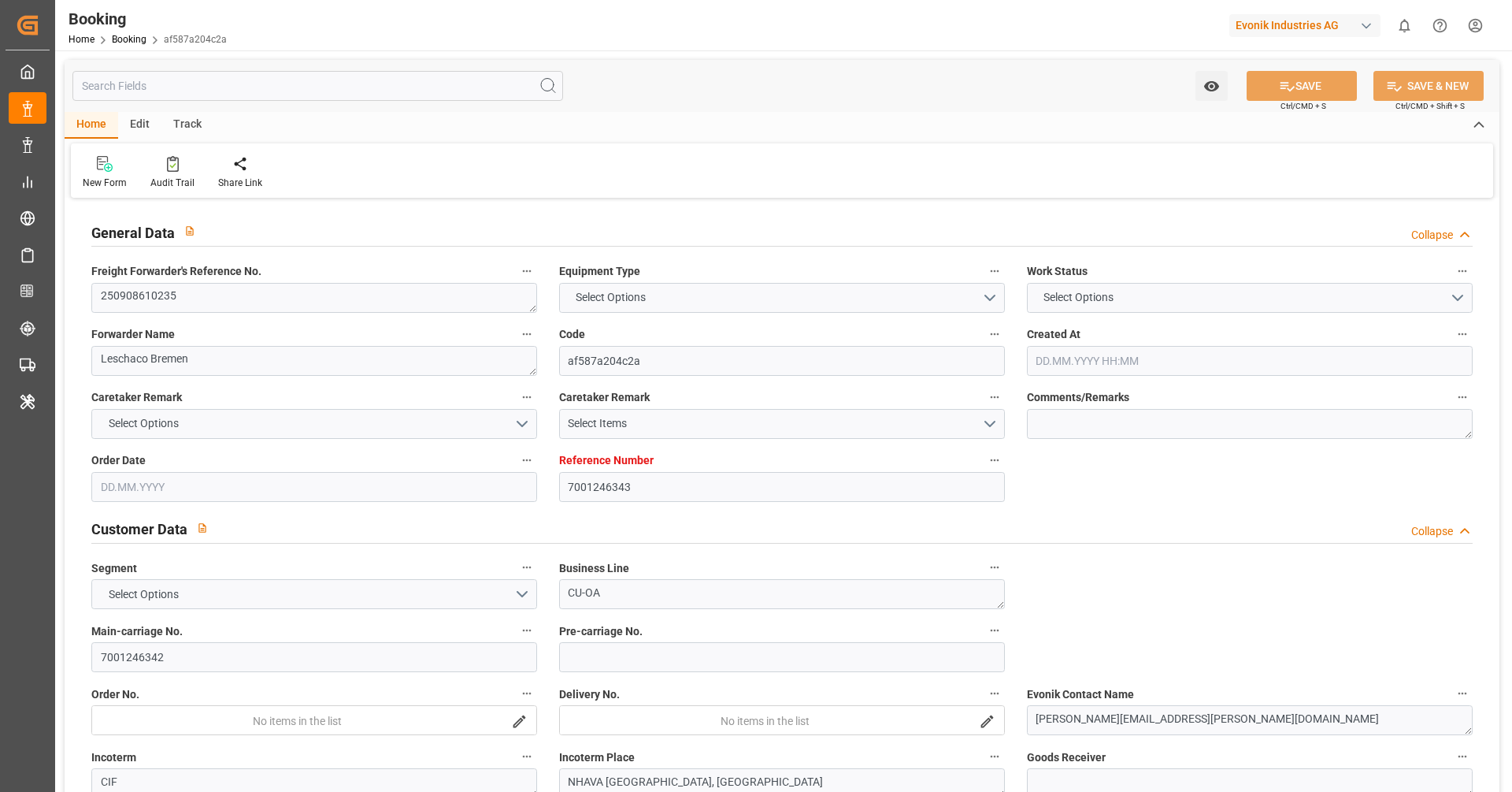
type input "ALULA EXPRESS"
type input "HLCU"
type textarea "24151203"
type input "[GEOGRAPHIC_DATA]"
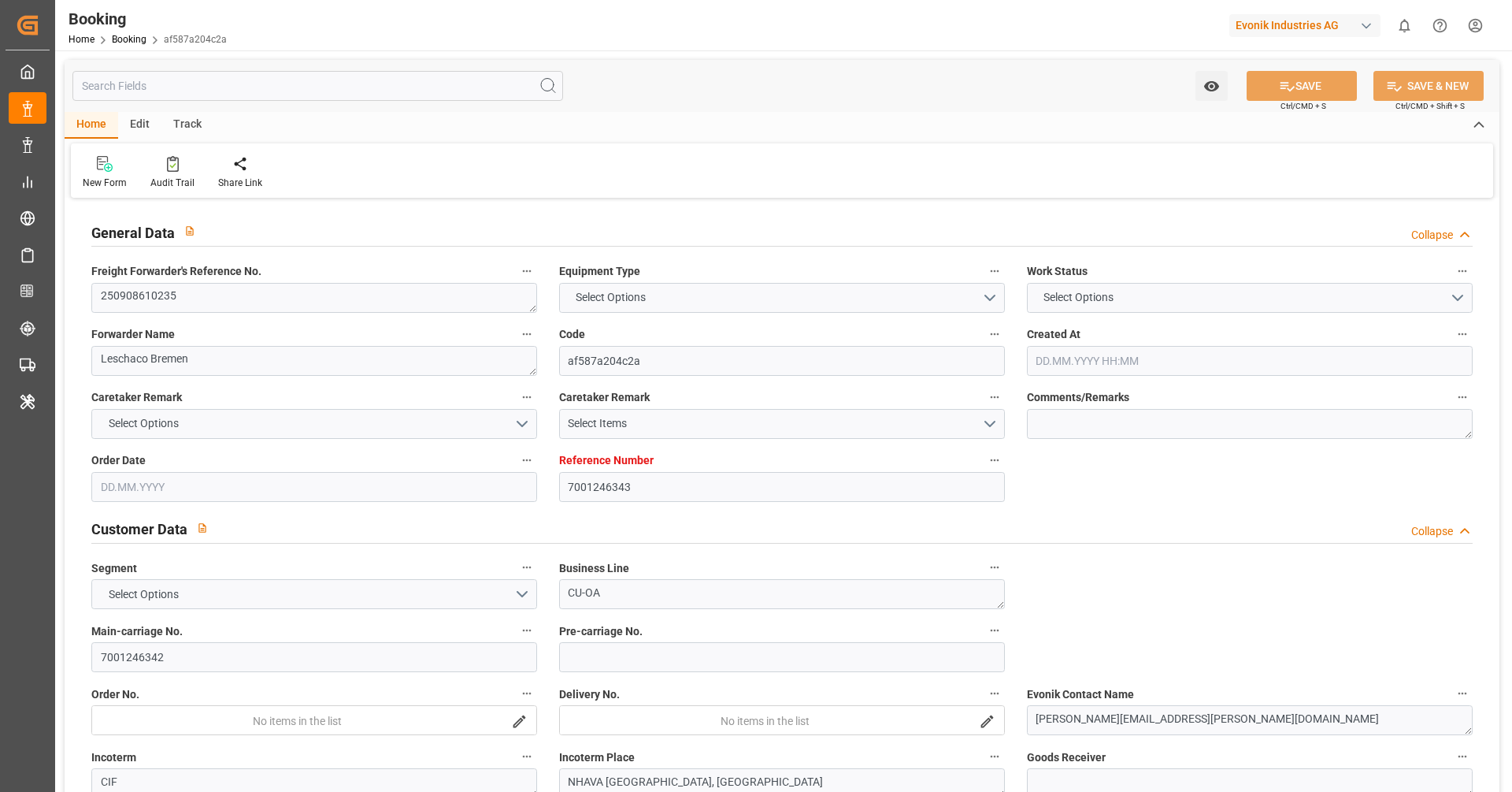
type input "[PERSON_NAME] ([PERSON_NAME])"
type textarea "vesselName etd [PERSON_NAME]"
type textarea "INPUT_Evonik_Seeburger_IFTMIN_1003115989_20250904153728536.edi"
type textarea "NWC/[GEOGRAPHIC_DATA] [GEOGRAPHIC_DATA] Continent / [GEOGRAPHIC_DATA]-OA"
type textarea "INPUT_Evonik_Seeburger_IFTMIN_1003043557_20250812105521793.edi,INPUT_Evonik_See…"
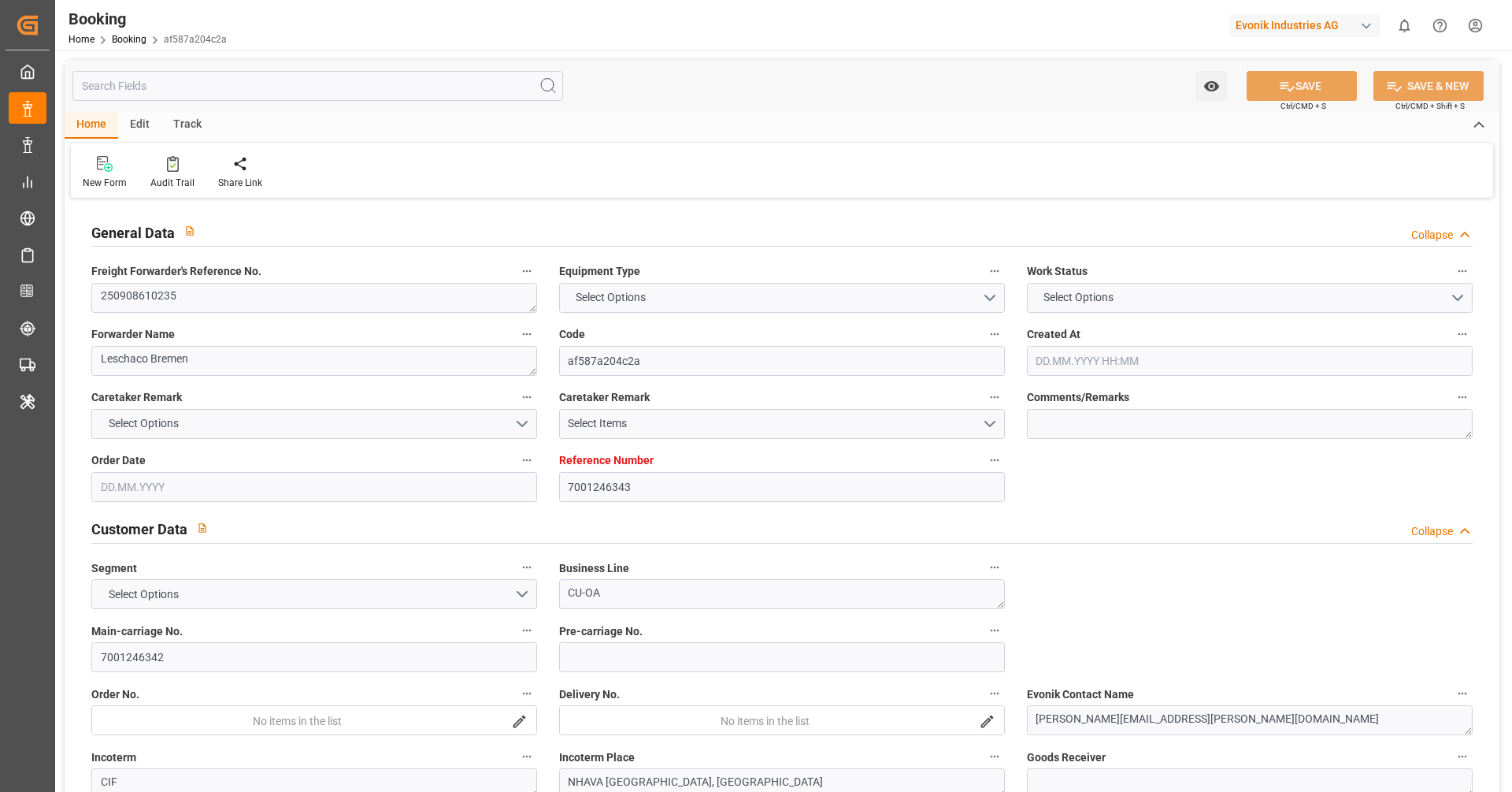
type textarea "1003115989"
type textarea "[PERSON_NAME]"
type textarea "businessDivision-businessLine-"
type textarea "IFTSTA"
type textarea "a011t00000LcJC5AAN"
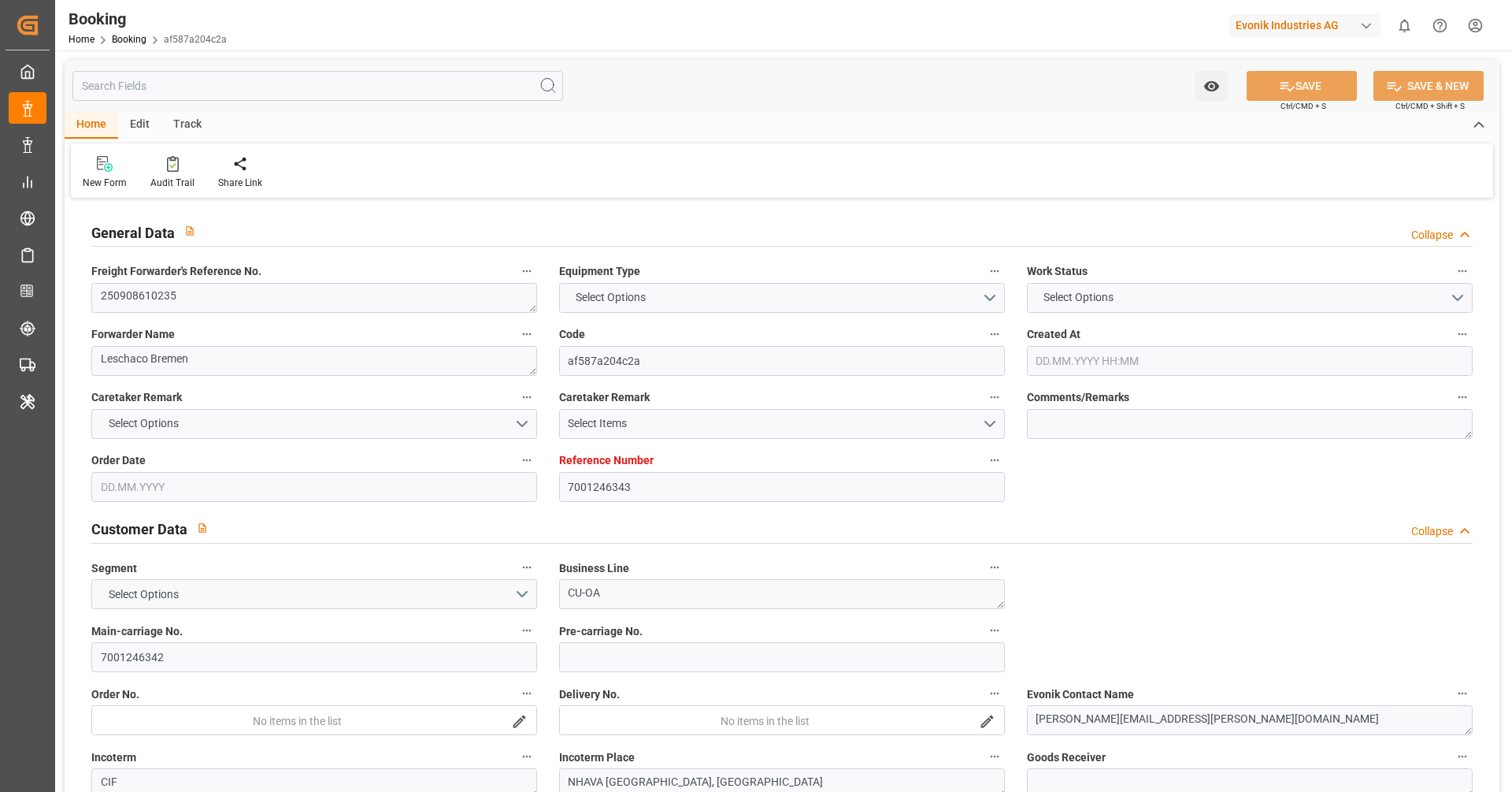
type textarea "No"
type input "7001246343"
type input "9525883"
type input "Hapag [PERSON_NAME]"
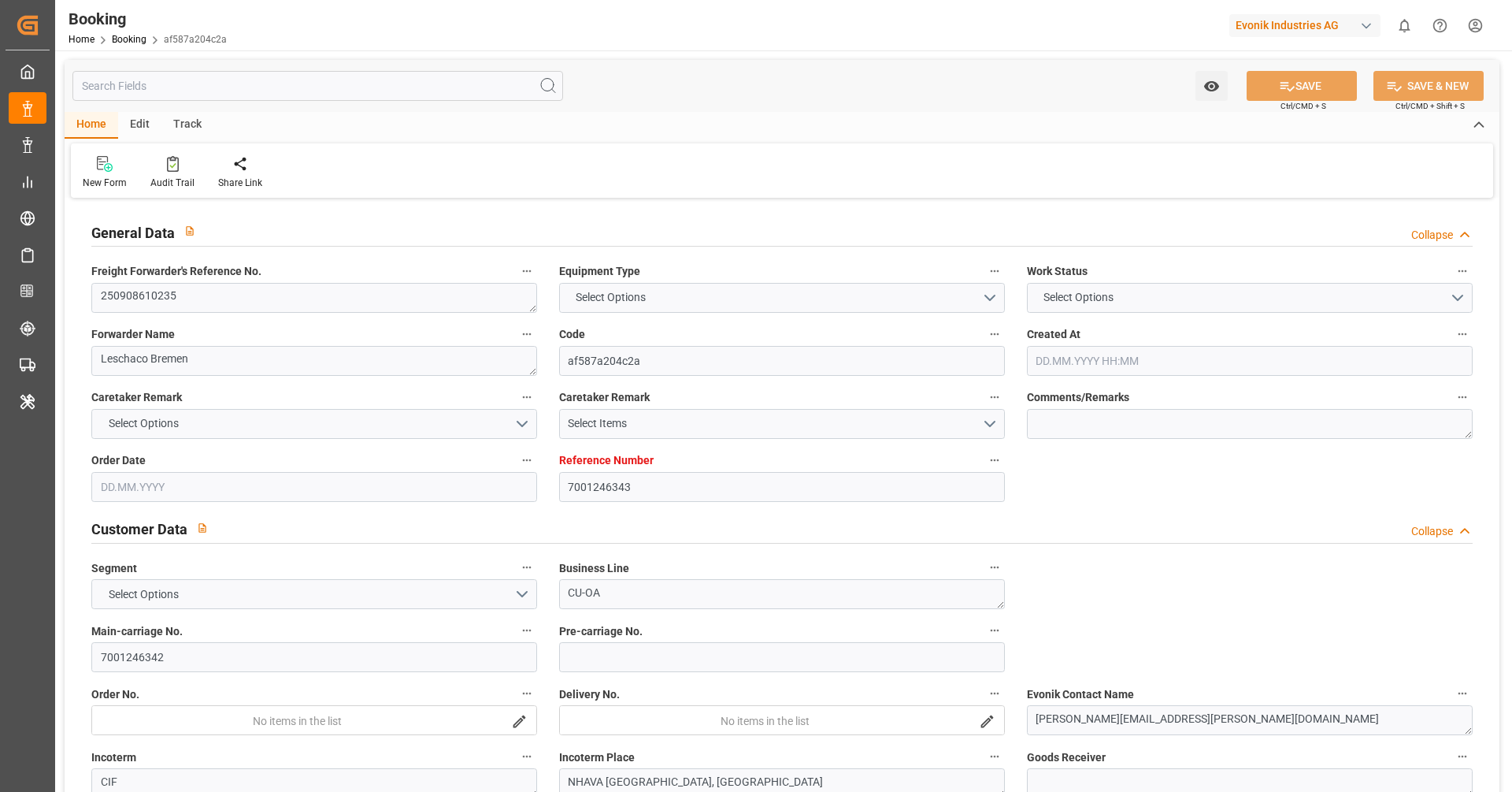
type input "Hapag Lloyd Aktiengesellschaft"
type input "NLRTM"
type input "INNSA"
type input "[DATE] 08:57"
type input "[DATE]"
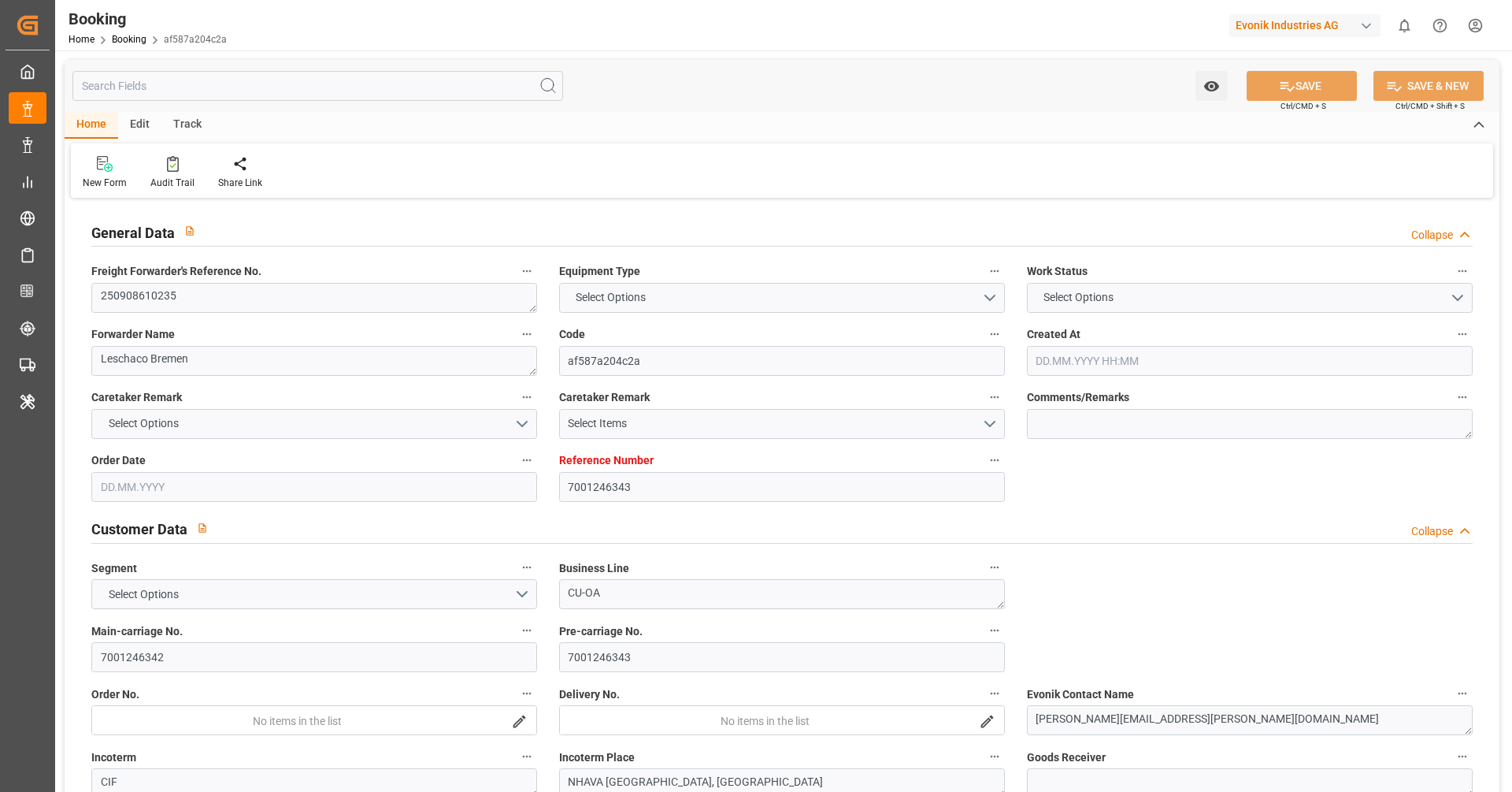
type input "[DATE]"
type input "[DATE] 00:00"
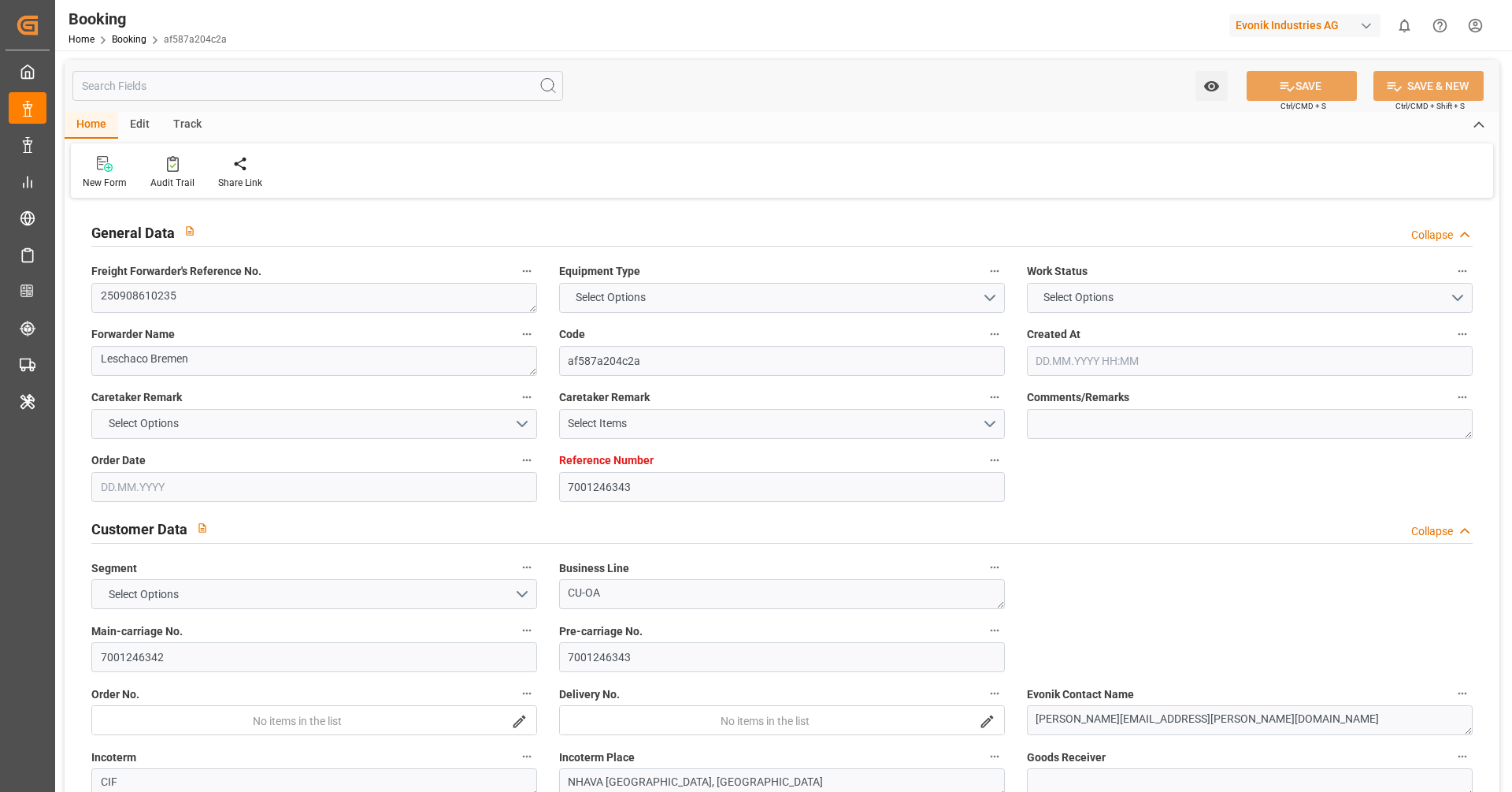
type input "[DATE] 00:00"
type input "[DATE]"
type input "[DATE] 09:28"
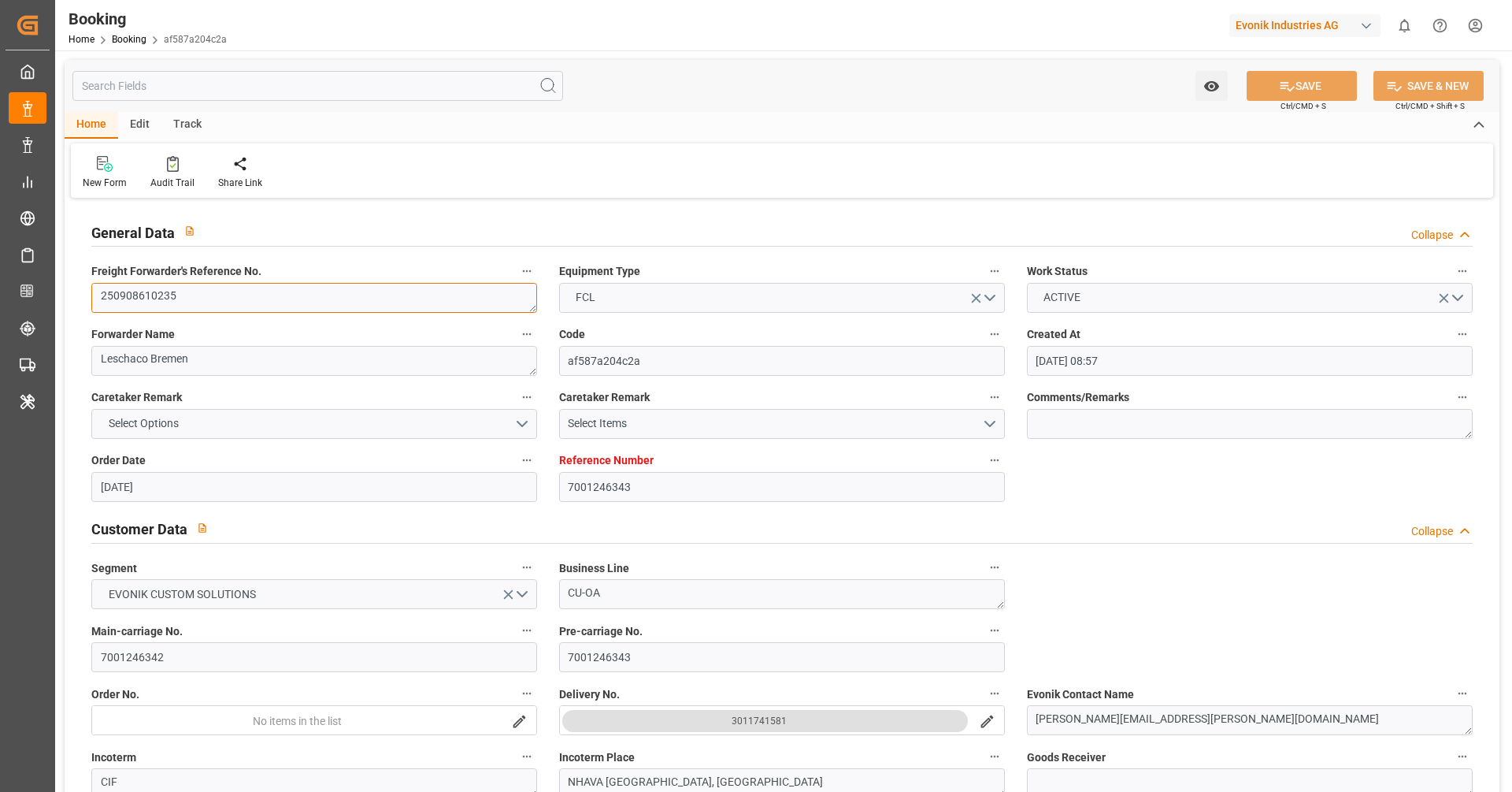
click at [282, 296] on textarea "250908610235" at bounding box center [314, 298] width 445 height 30
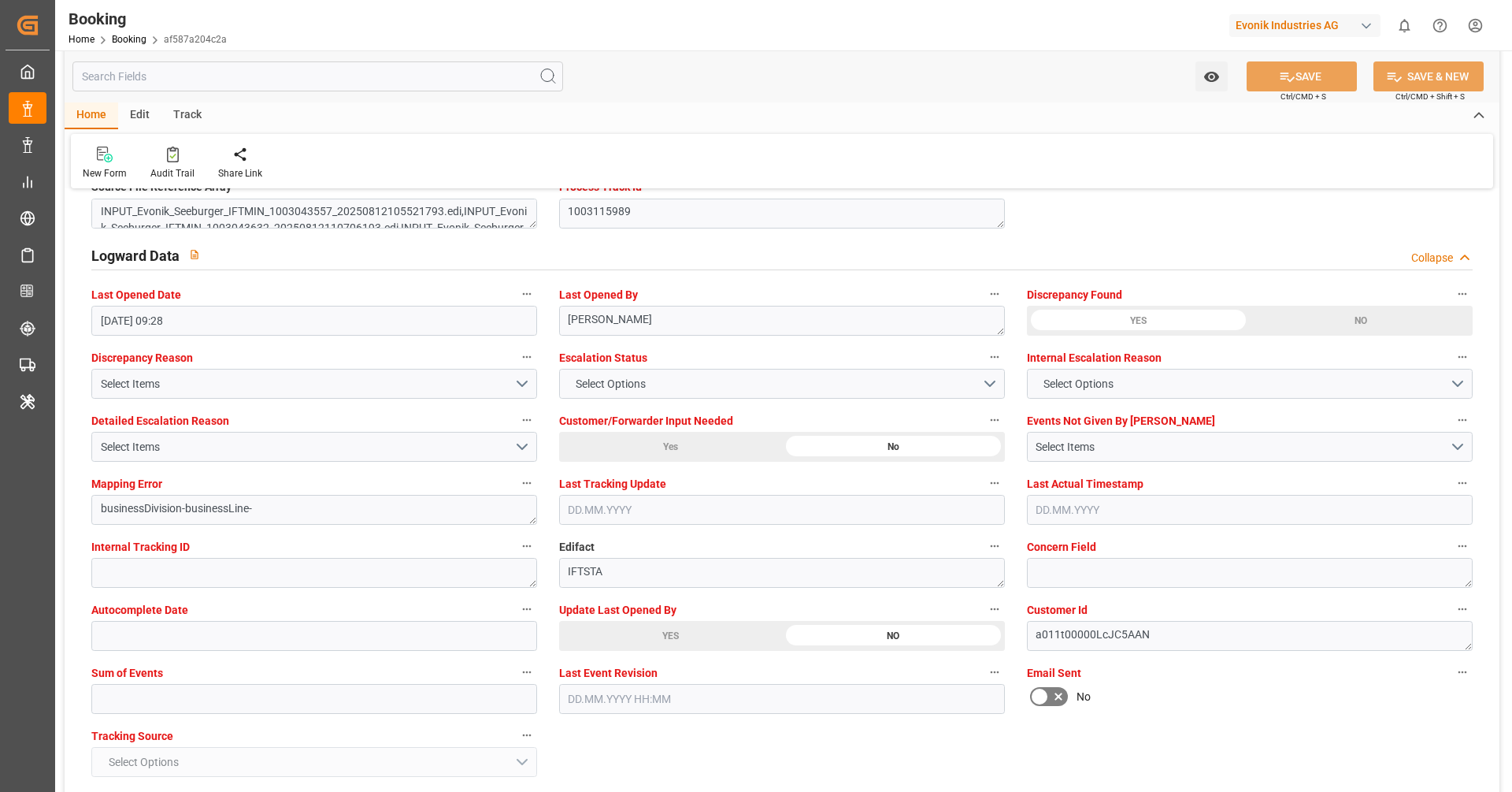
scroll to position [2841, 0]
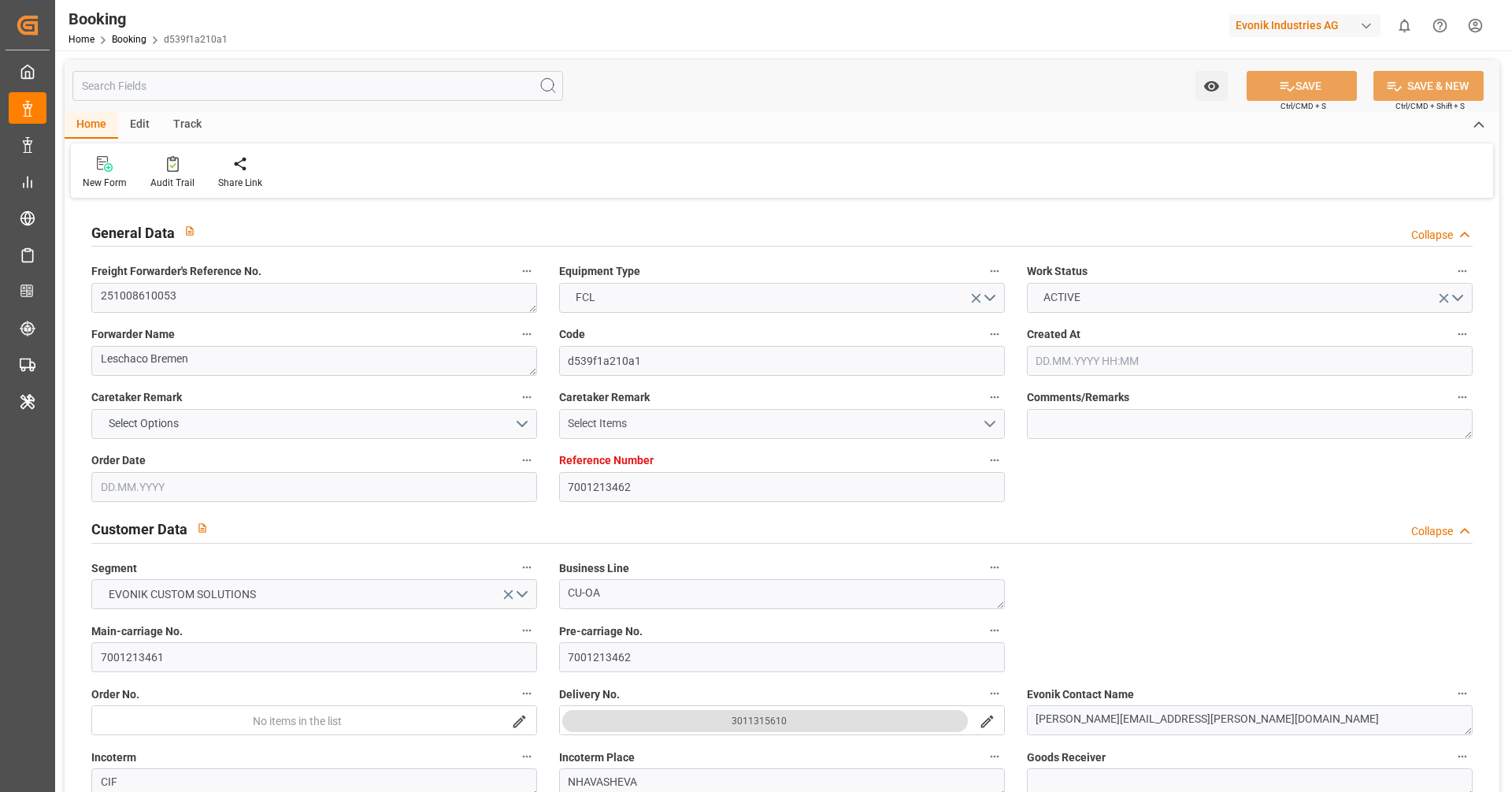
type input "7001213462"
type input "9667162"
type input "Hapag [PERSON_NAME]"
type input "Hapag Lloyd Aktiengesellschaft"
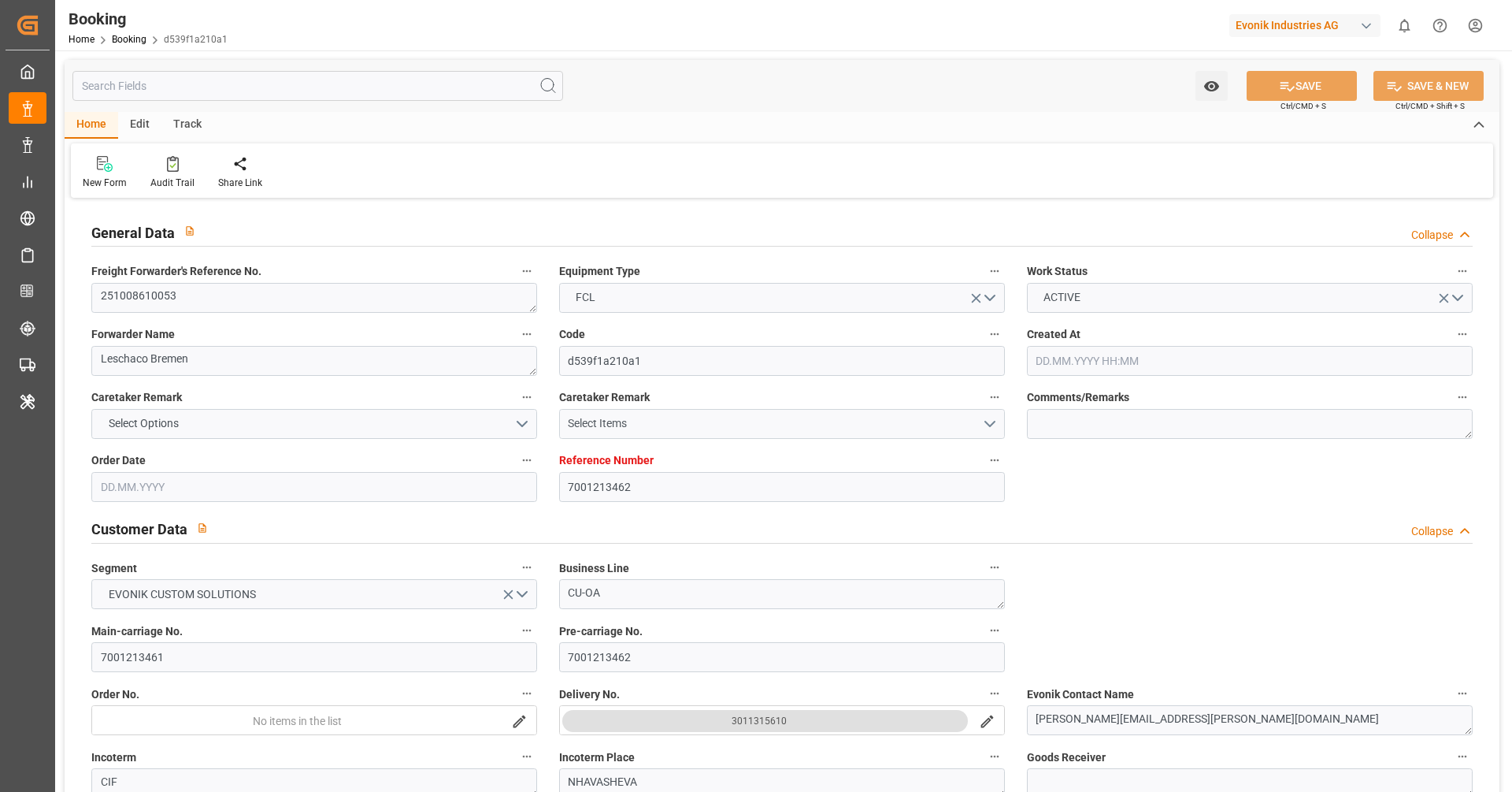
type input "NLRTM"
type input "INNSA"
type input "0"
type input "NLRTM"
type input "INNSA"
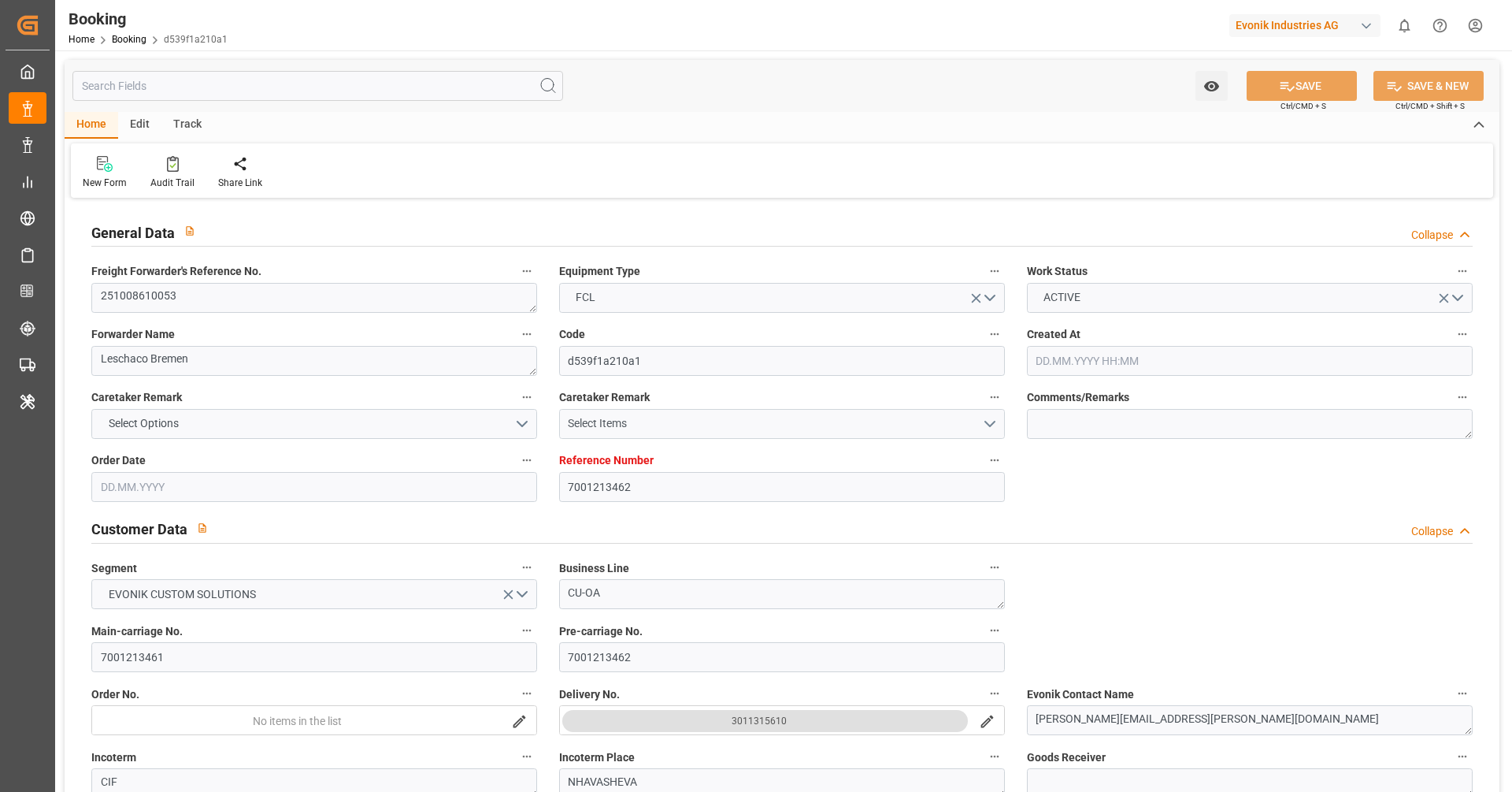
type input "9667162"
type input "04.07.2025 08:37"
type input "04.07.2025"
type input "05.10.2025"
type input "[DATE]"
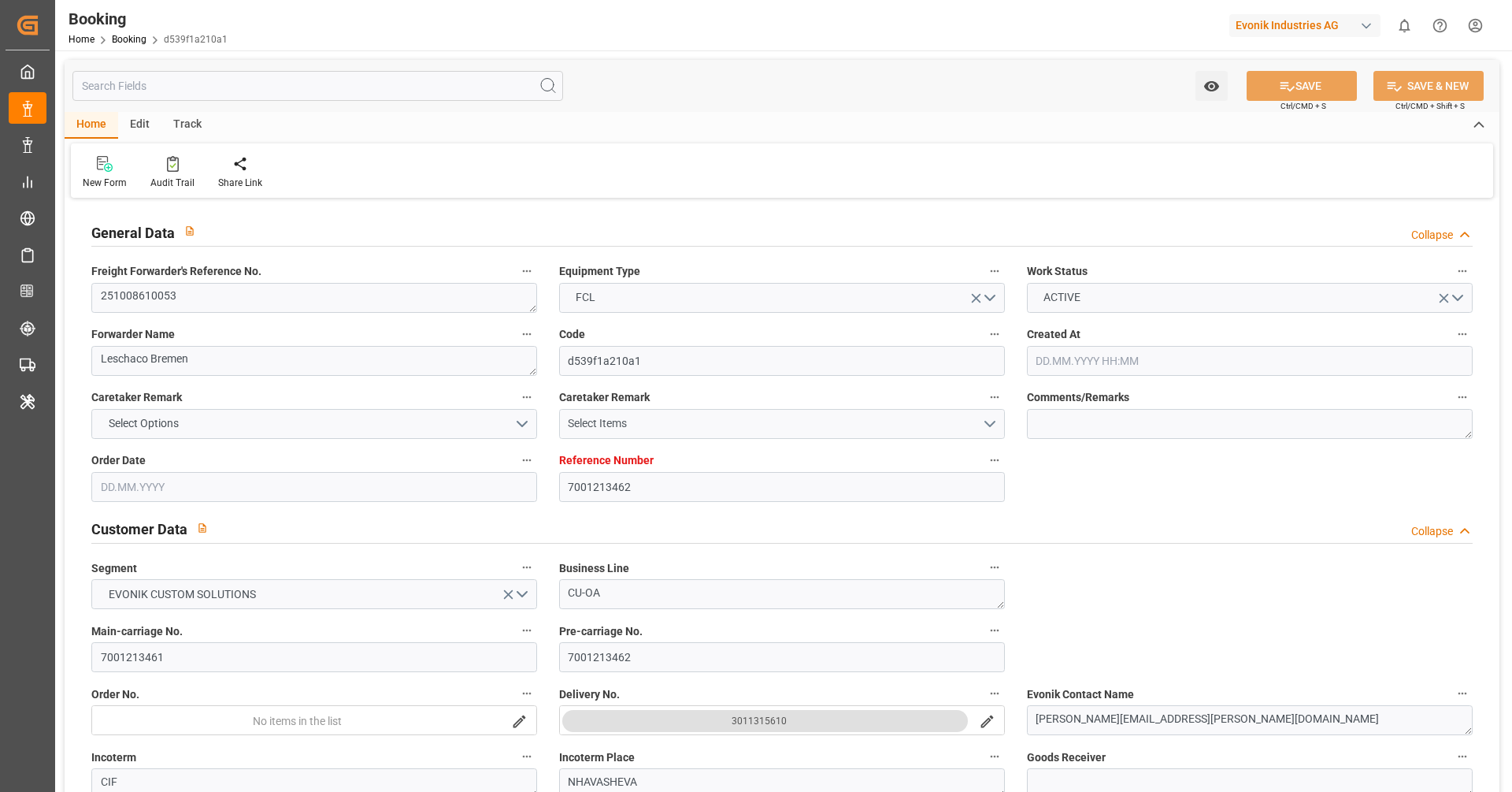
type input "23.07.2025"
type input "25.08.2025"
type input "04.10.2025 00:00"
type input "22.08.2025 00:00"
type input "19.11.2025 00:00"
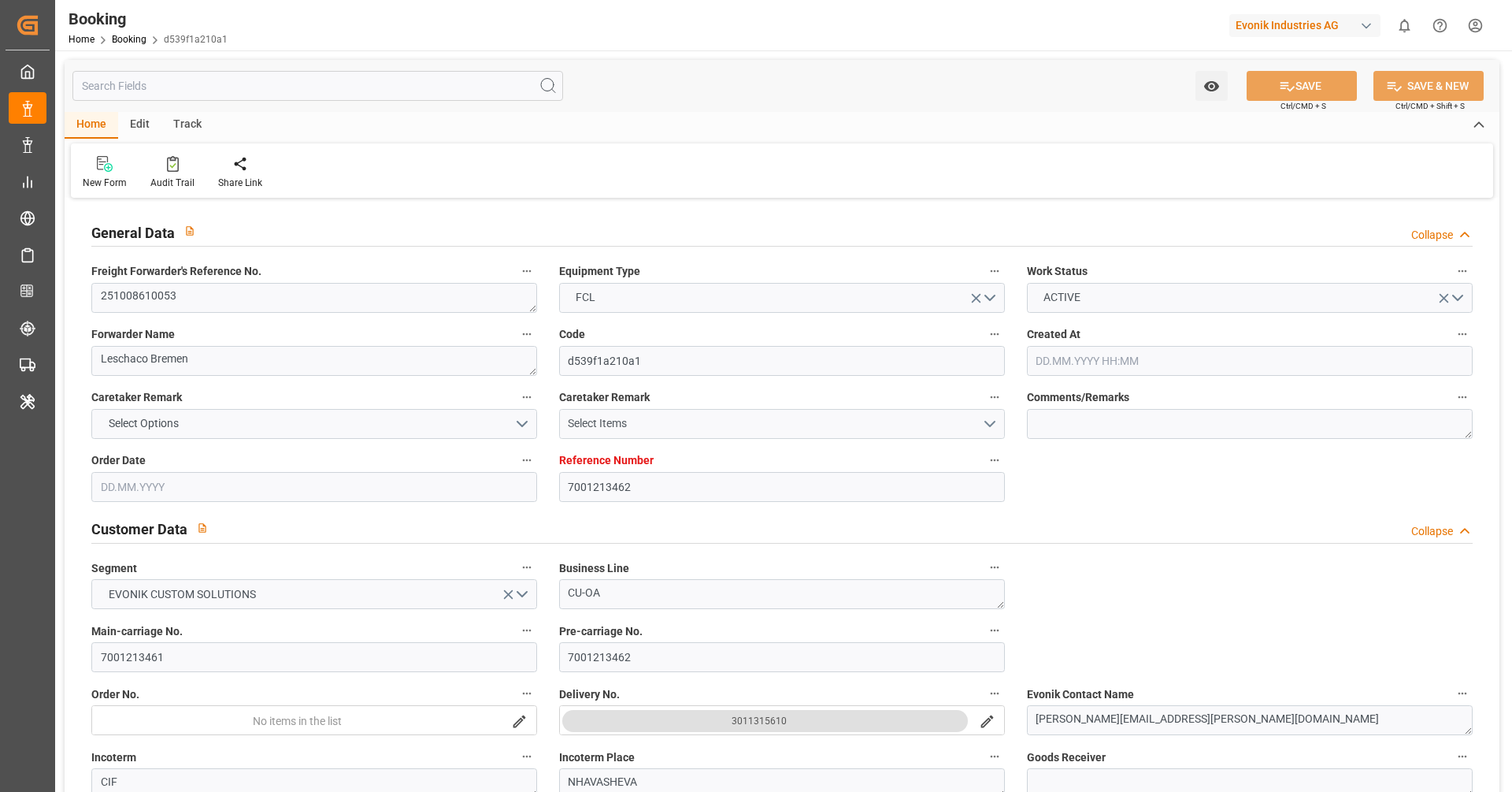
type input "08.10.2025 00:00"
type input "14.08.2025"
type input "15.09.2025 09:28"
type input "14.08.2025"
type input "26.09.2025 11:45"
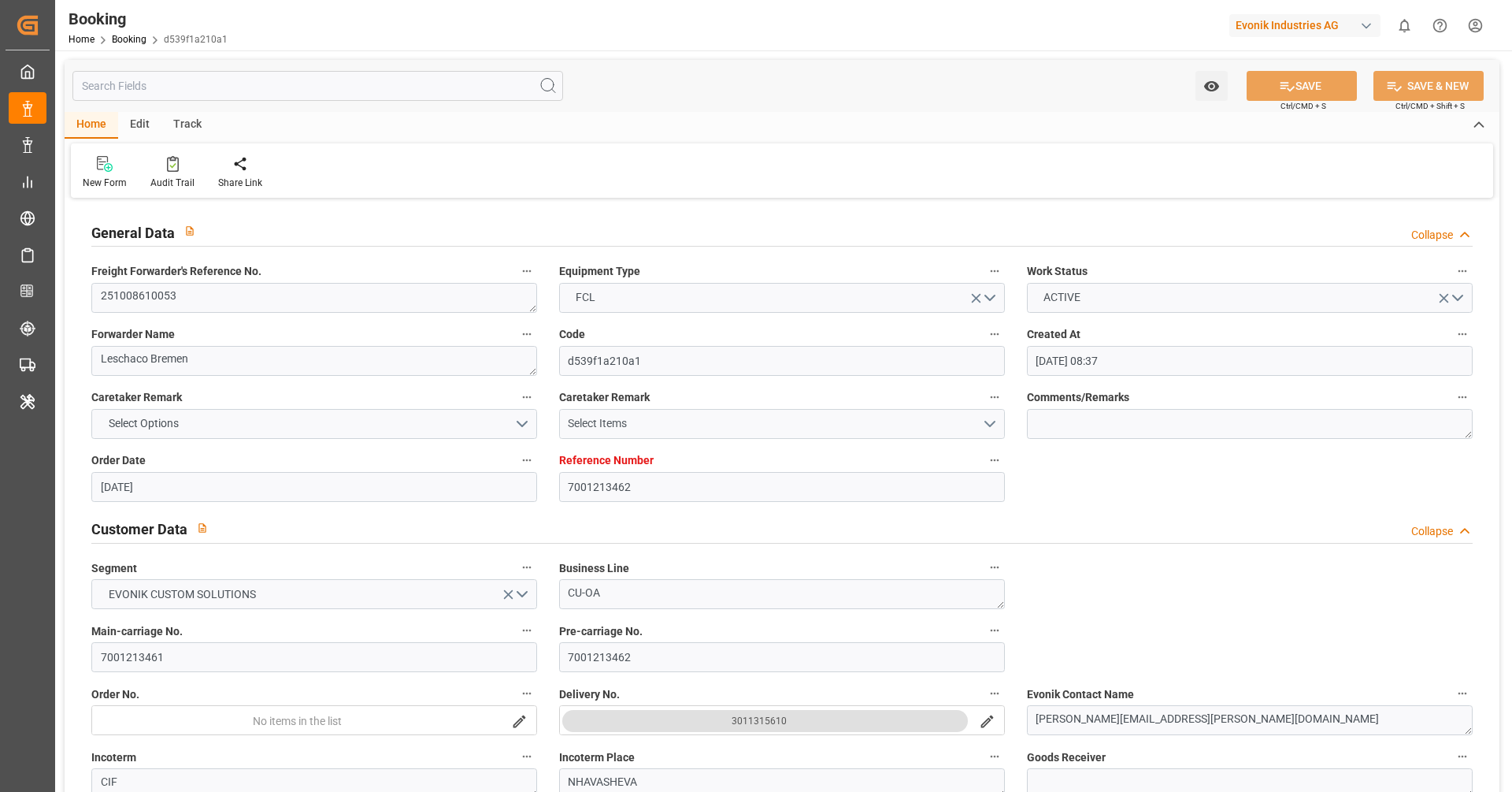
type input "26.09.2025 11:45"
type input "14.08.2025 10:07"
type input "26.09.2025 11:45"
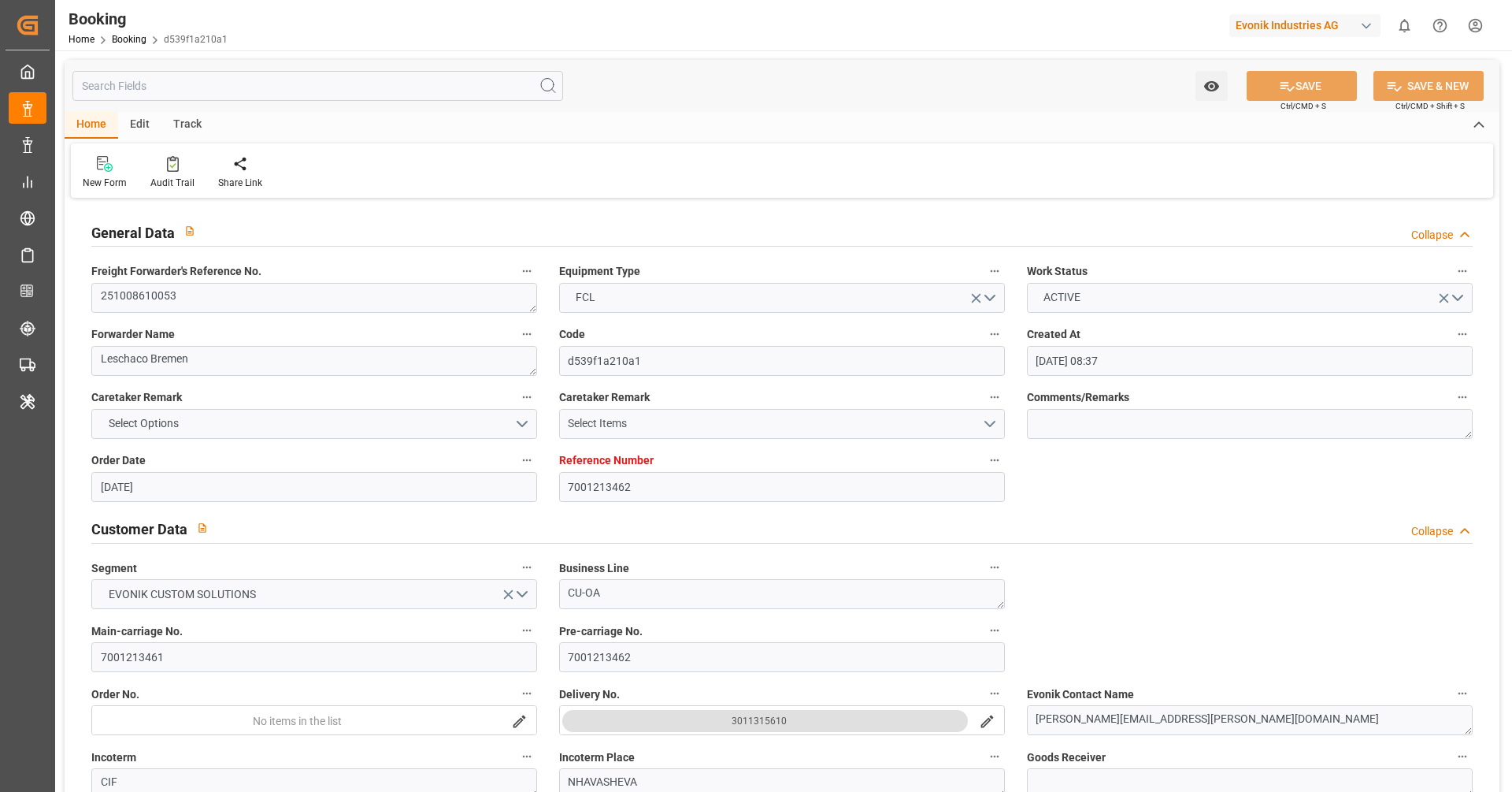
type input "26.09.2025 11:45"
type input "04.10.2025 03:00"
type input "19.11.2025 10:00"
type input "19.11.2025 17:19"
type input "23.11.2025 17:19"
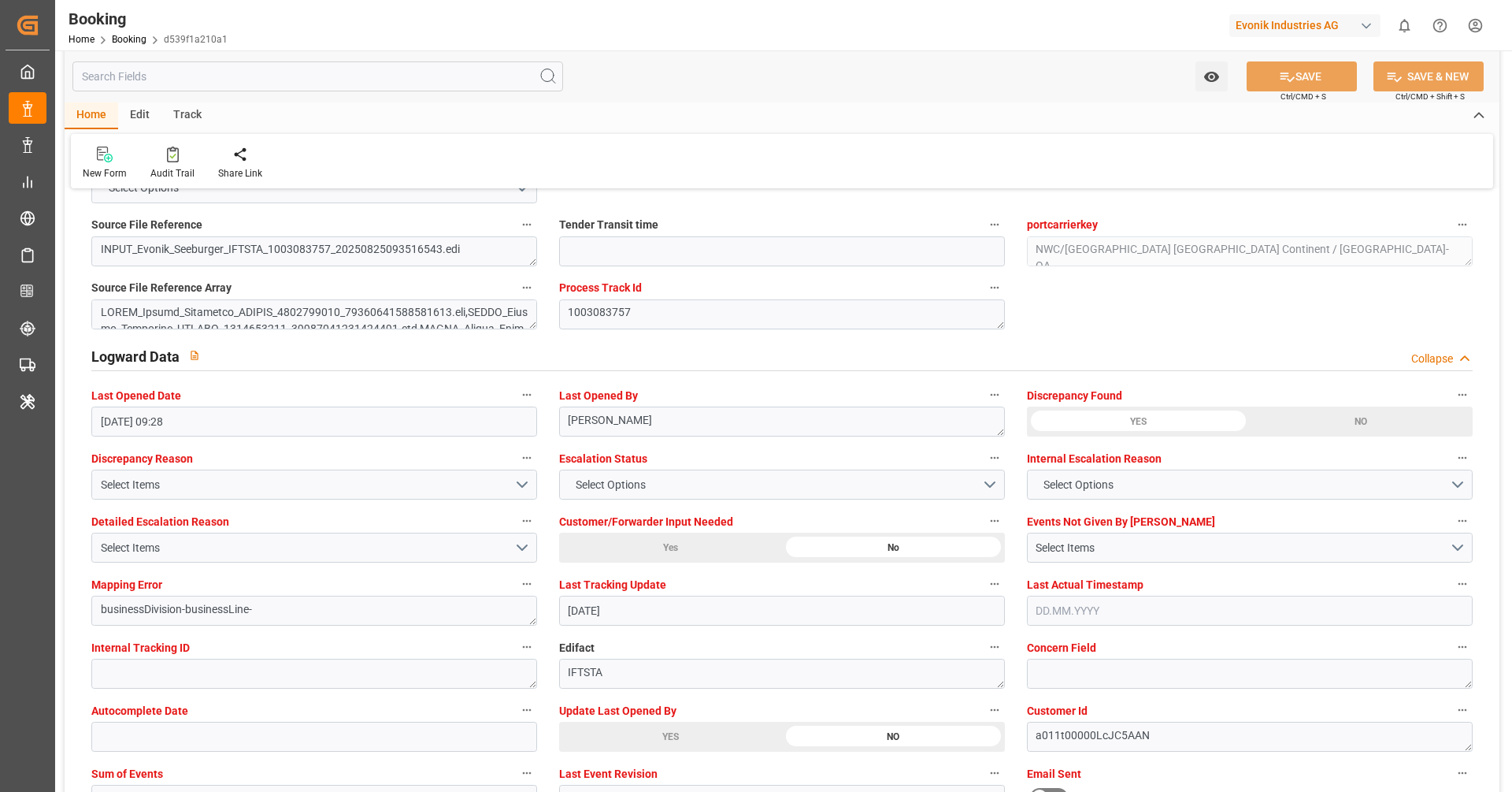
scroll to position [2749, 0]
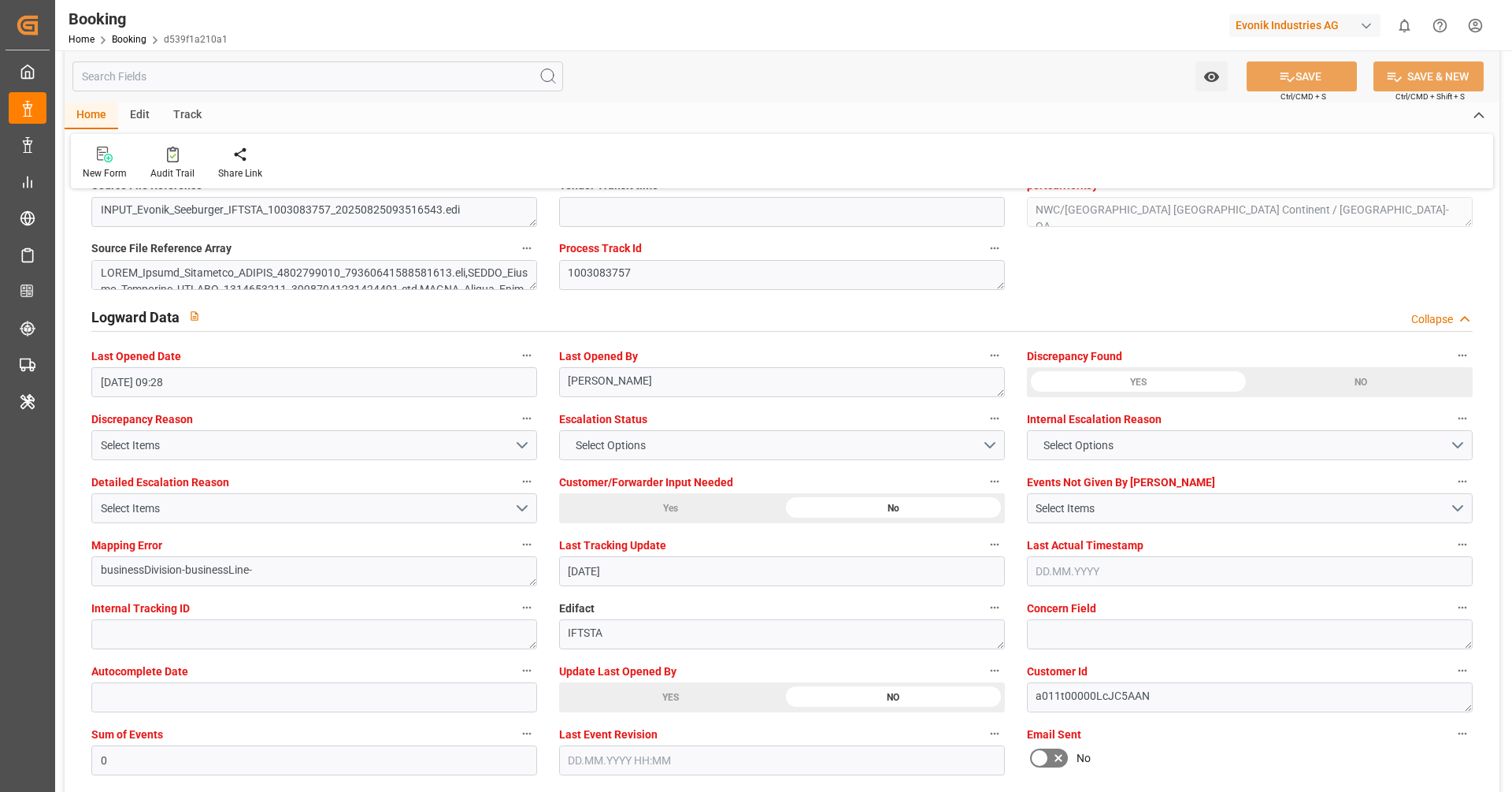
click at [645, 688] on div "YES" at bounding box center [671, 697] width 223 height 30
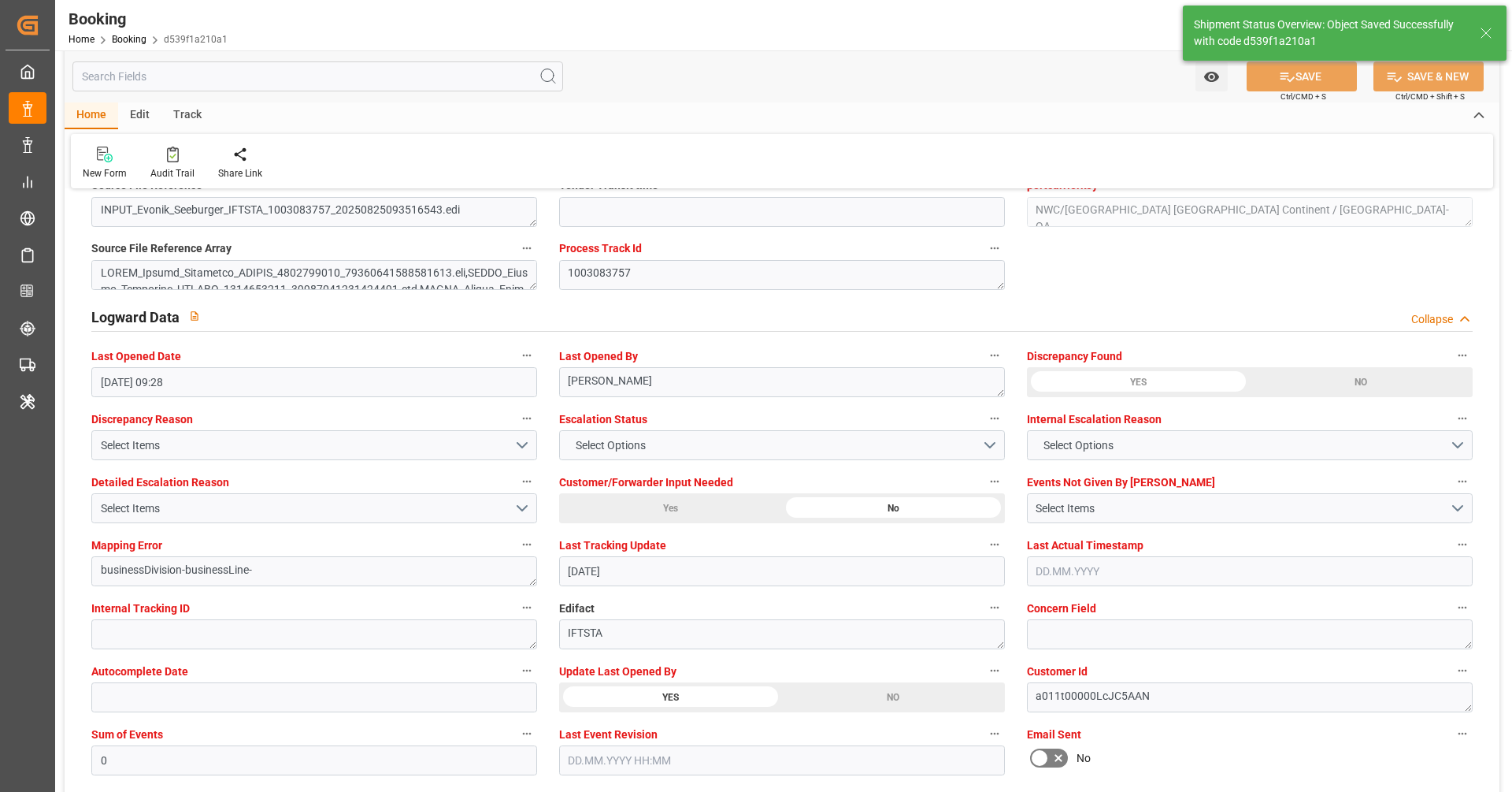
type textarea "[PERSON_NAME]"
type input "16.09.2025 09:52"
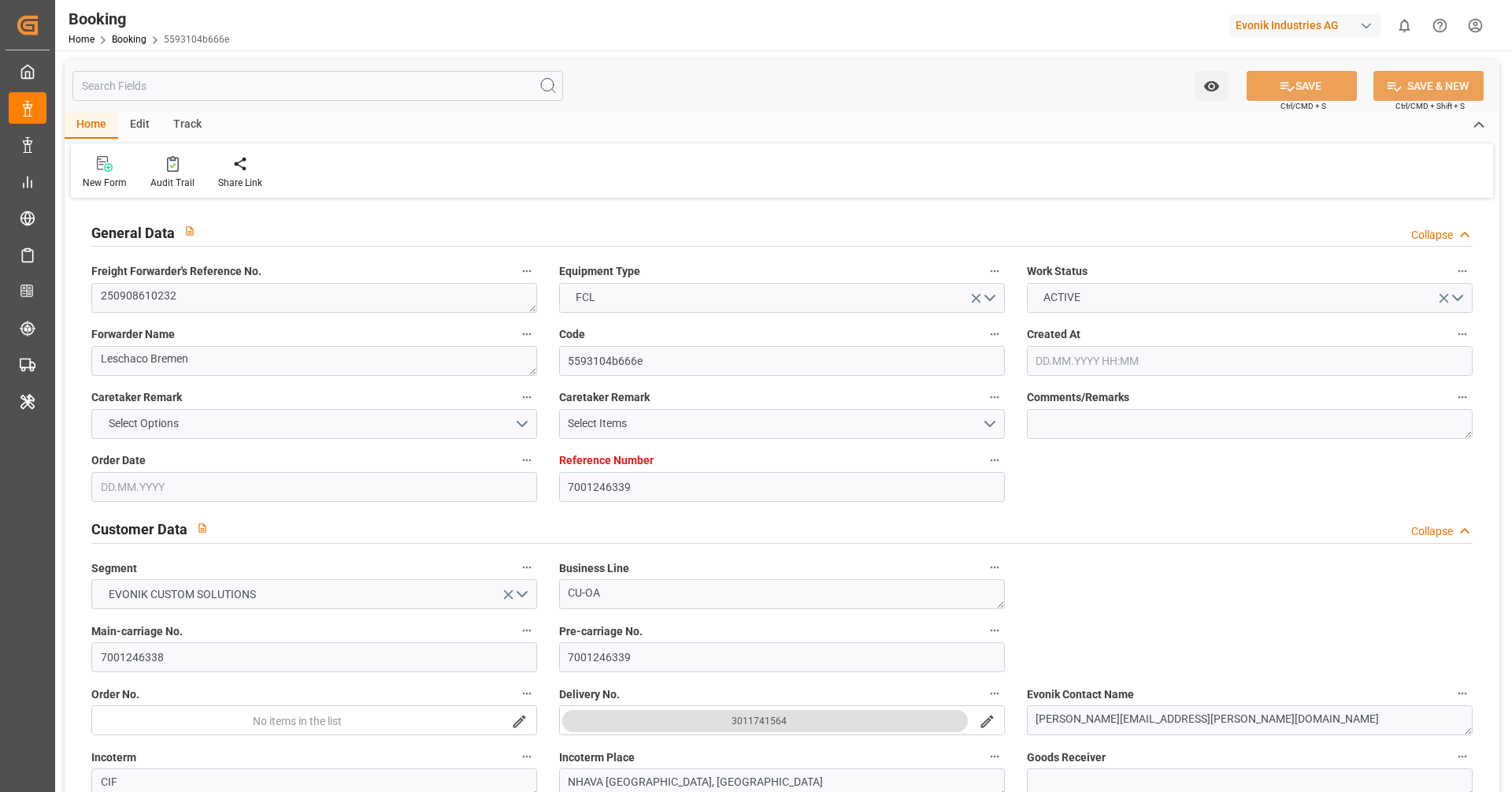
type input "[DATE] 08:53"
type input "[DATE]"
type input "[DATE] 00:00"
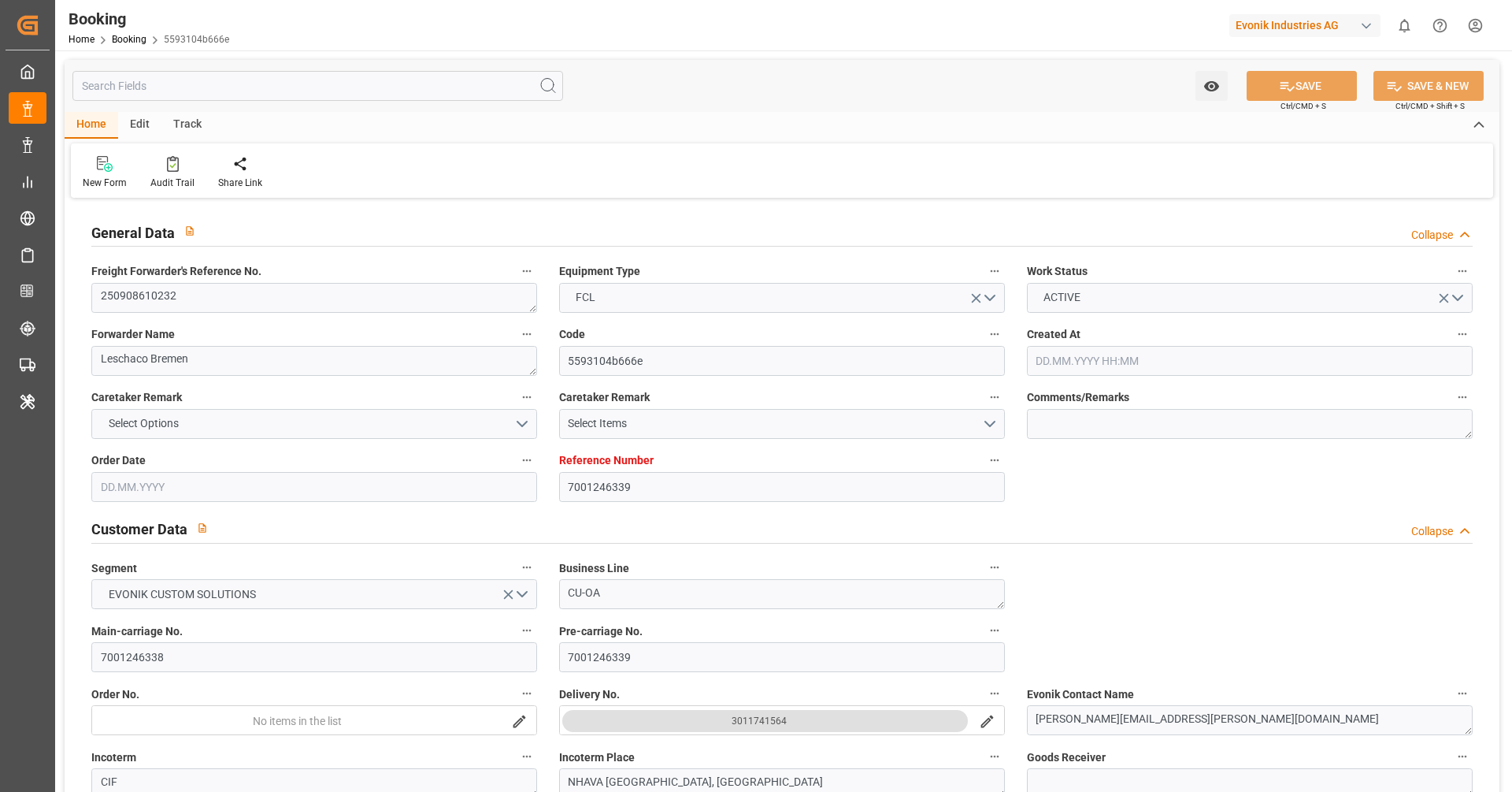
type input "[DATE] 00:00"
type input "[DATE]"
type input "[DATE] 03:00"
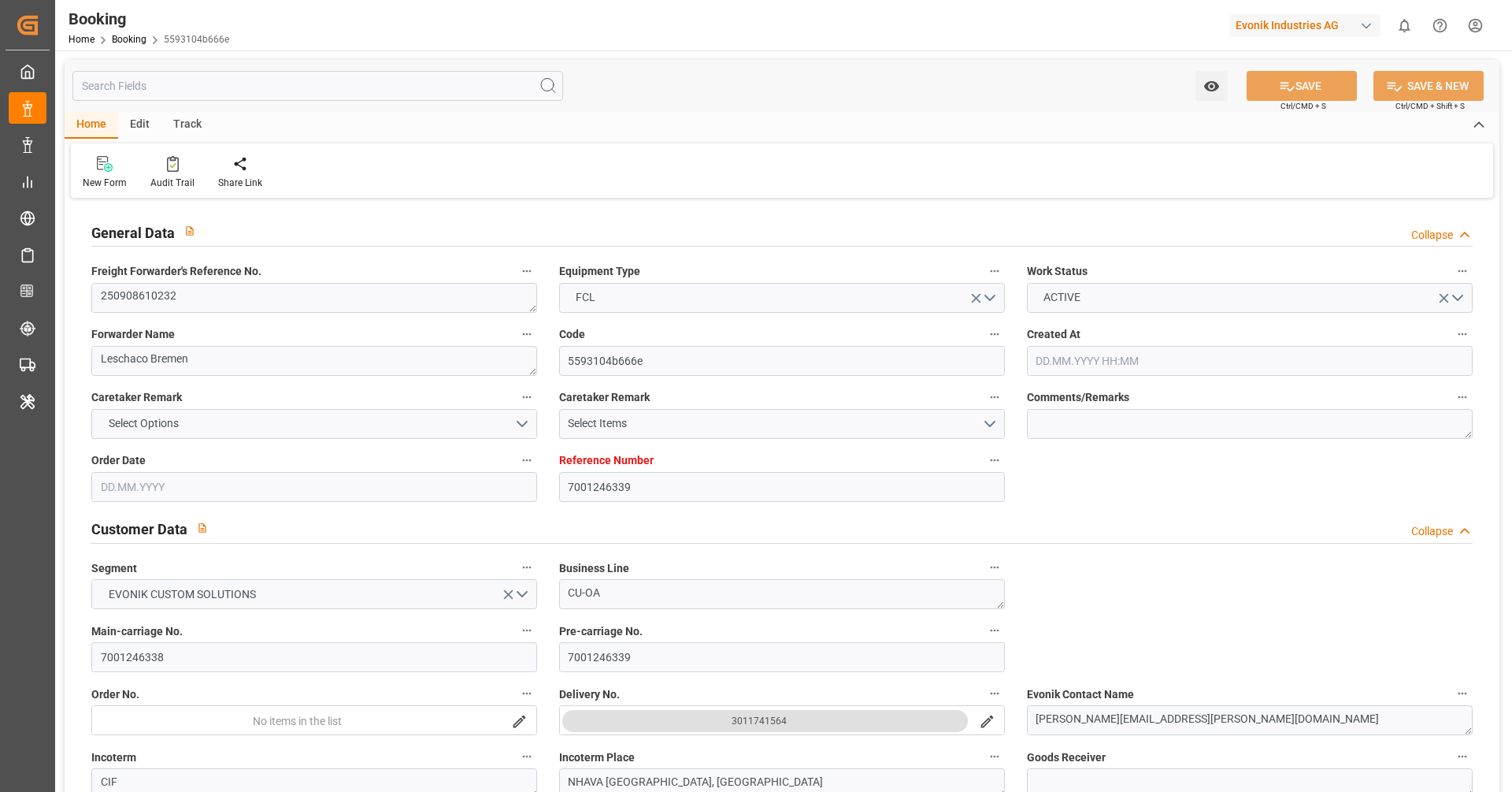
type input "[DATE] 00:00"
type input "[DATE] 10:00"
type input "[DATE] 00:00"
type input "[DATE]"
type input "[DATE] 10:40"
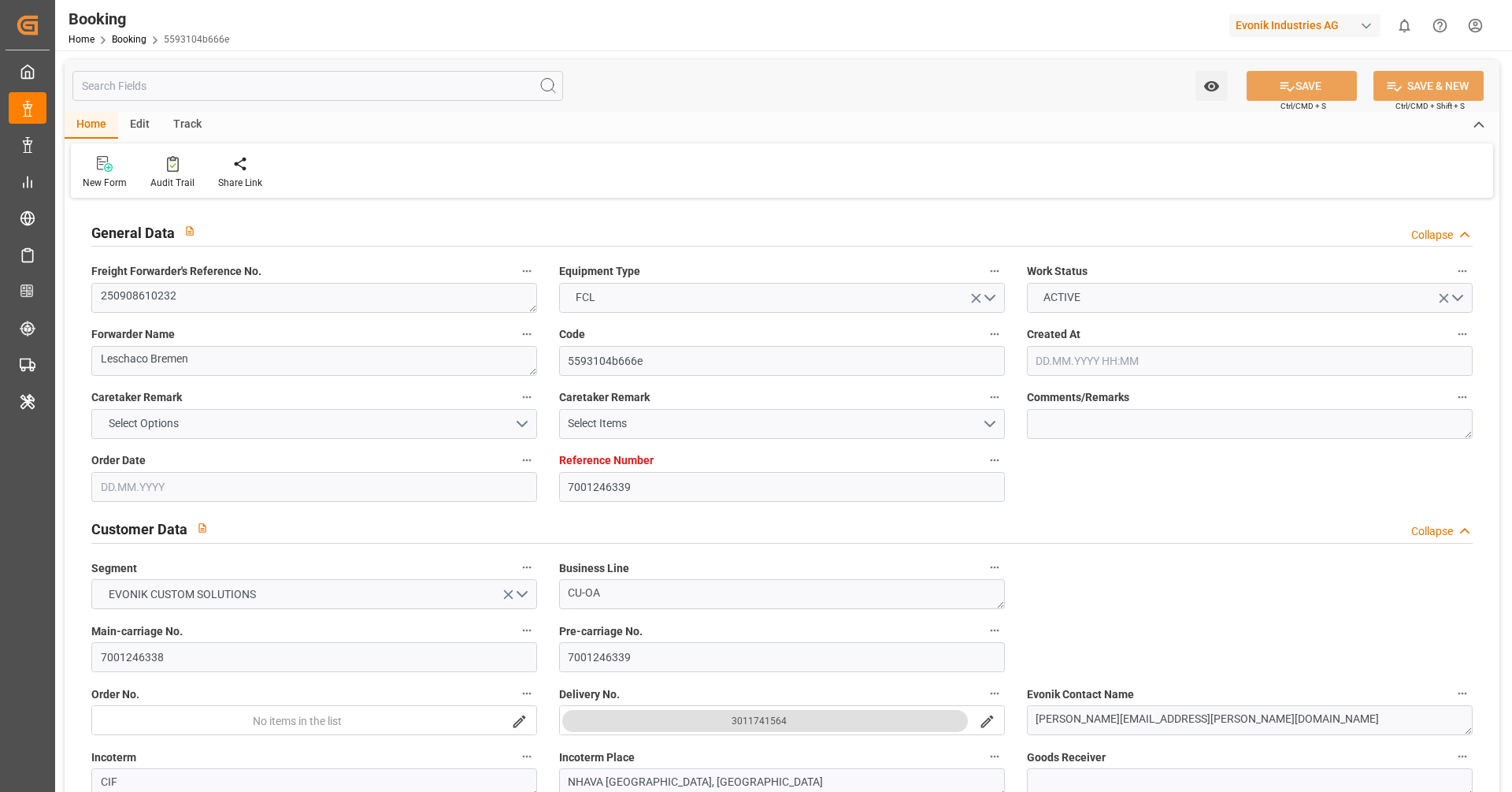
type input "[DATE]"
type input "[DATE] 12:00"
type input "[DATE] 03:00"
type input "[DATE] 10:00"
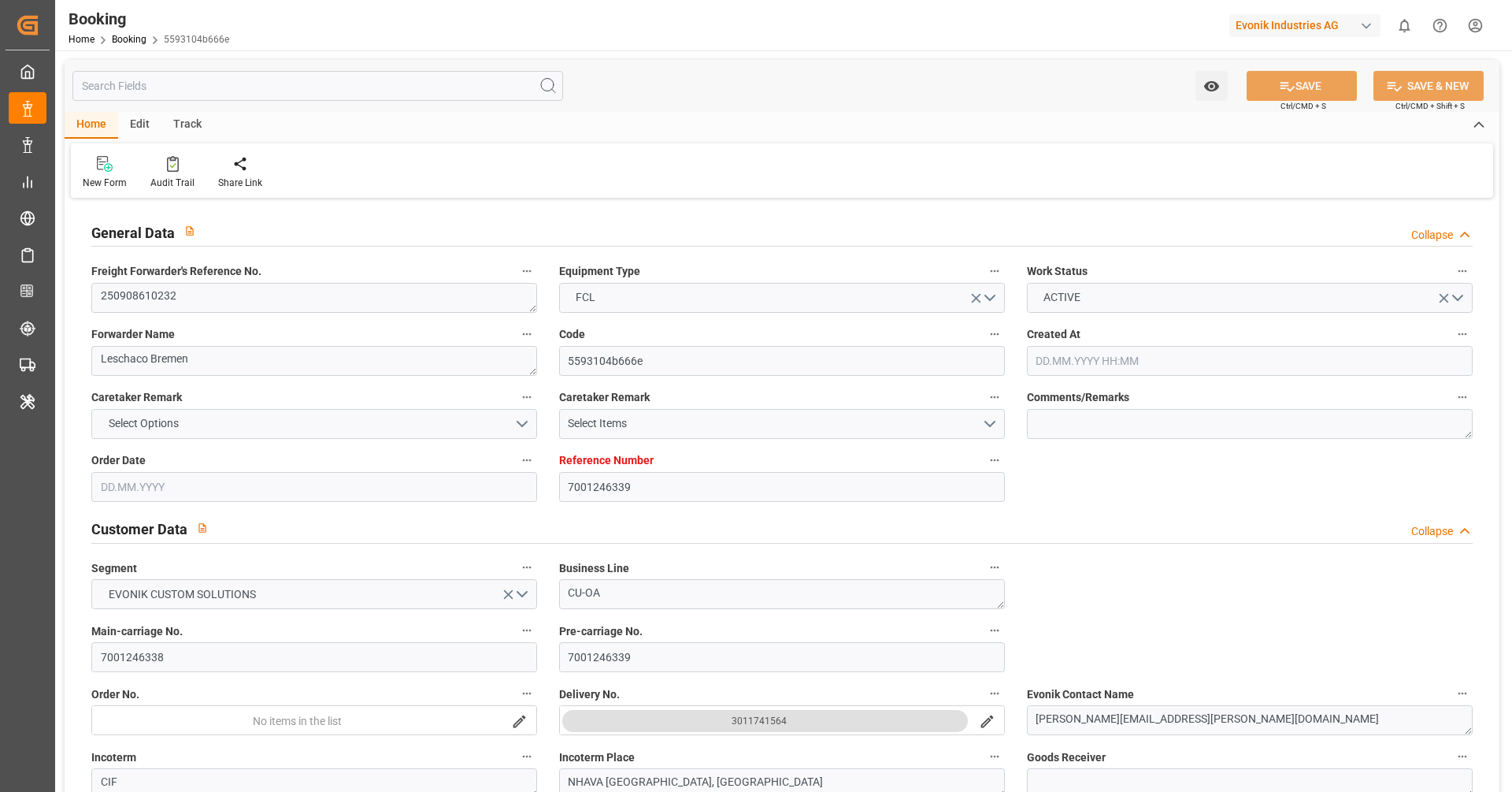
type input "[DATE] 17:09"
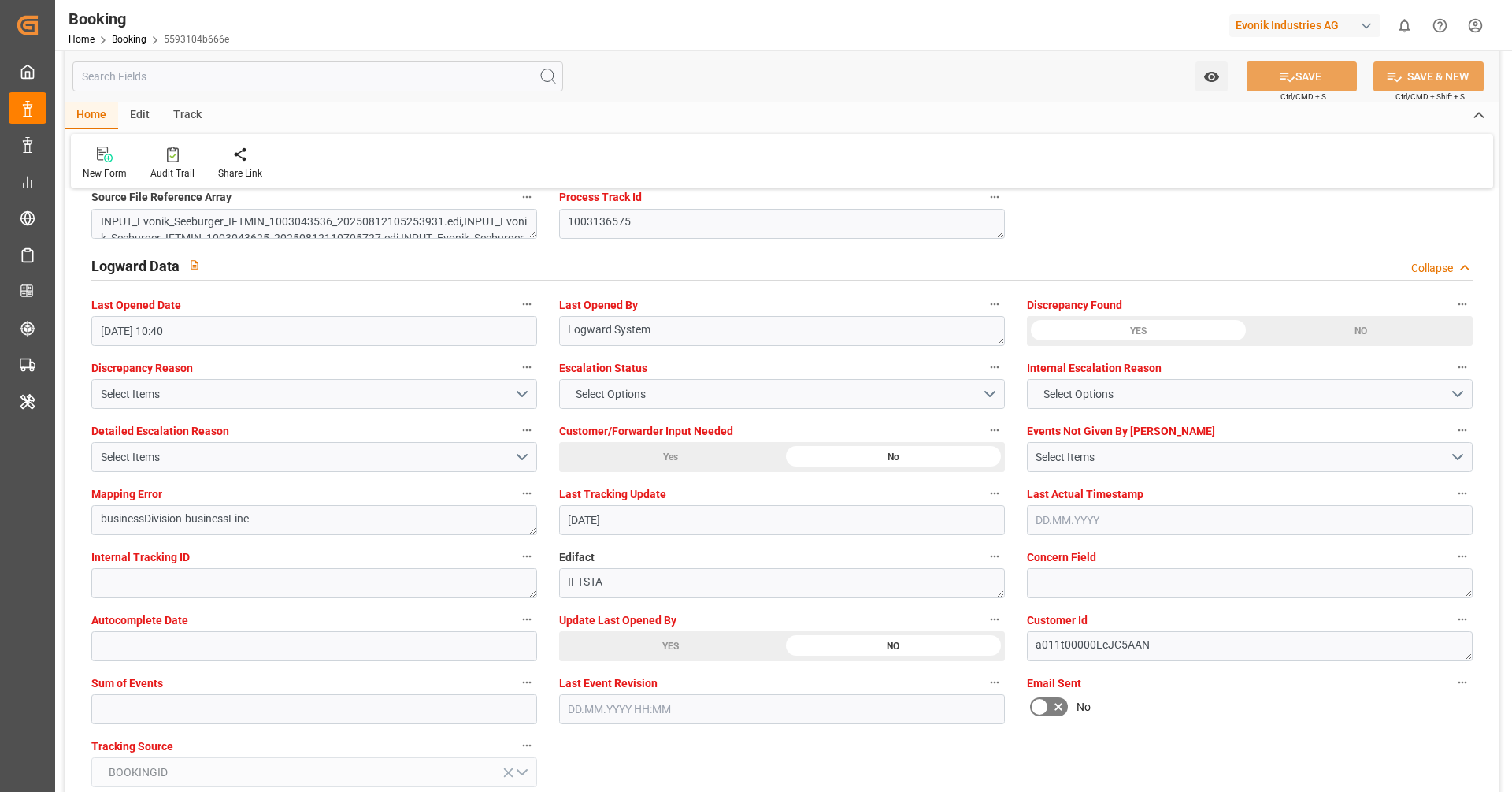
scroll to position [2821, 0]
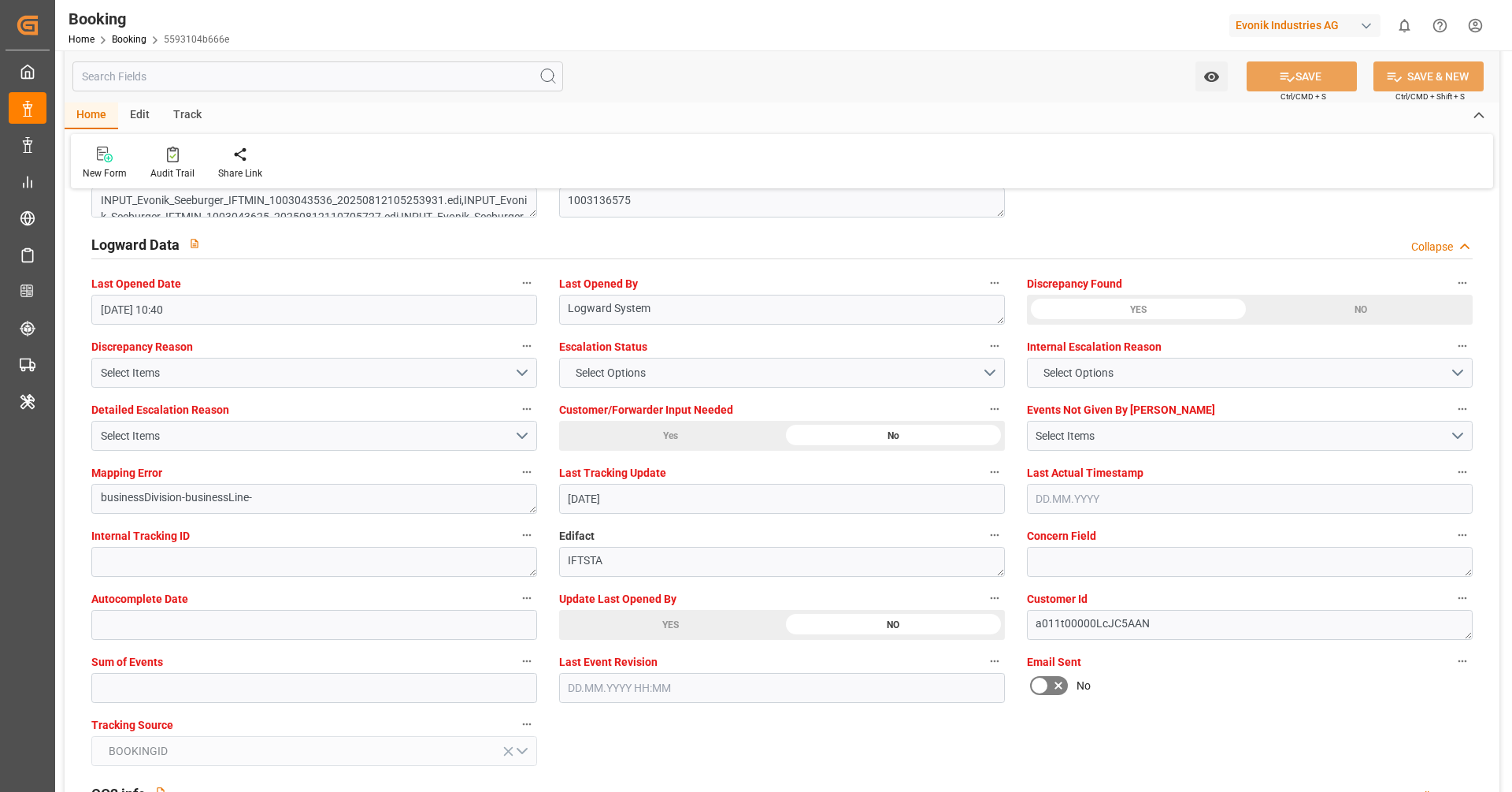
click at [670, 621] on div "YES" at bounding box center [671, 625] width 223 height 30
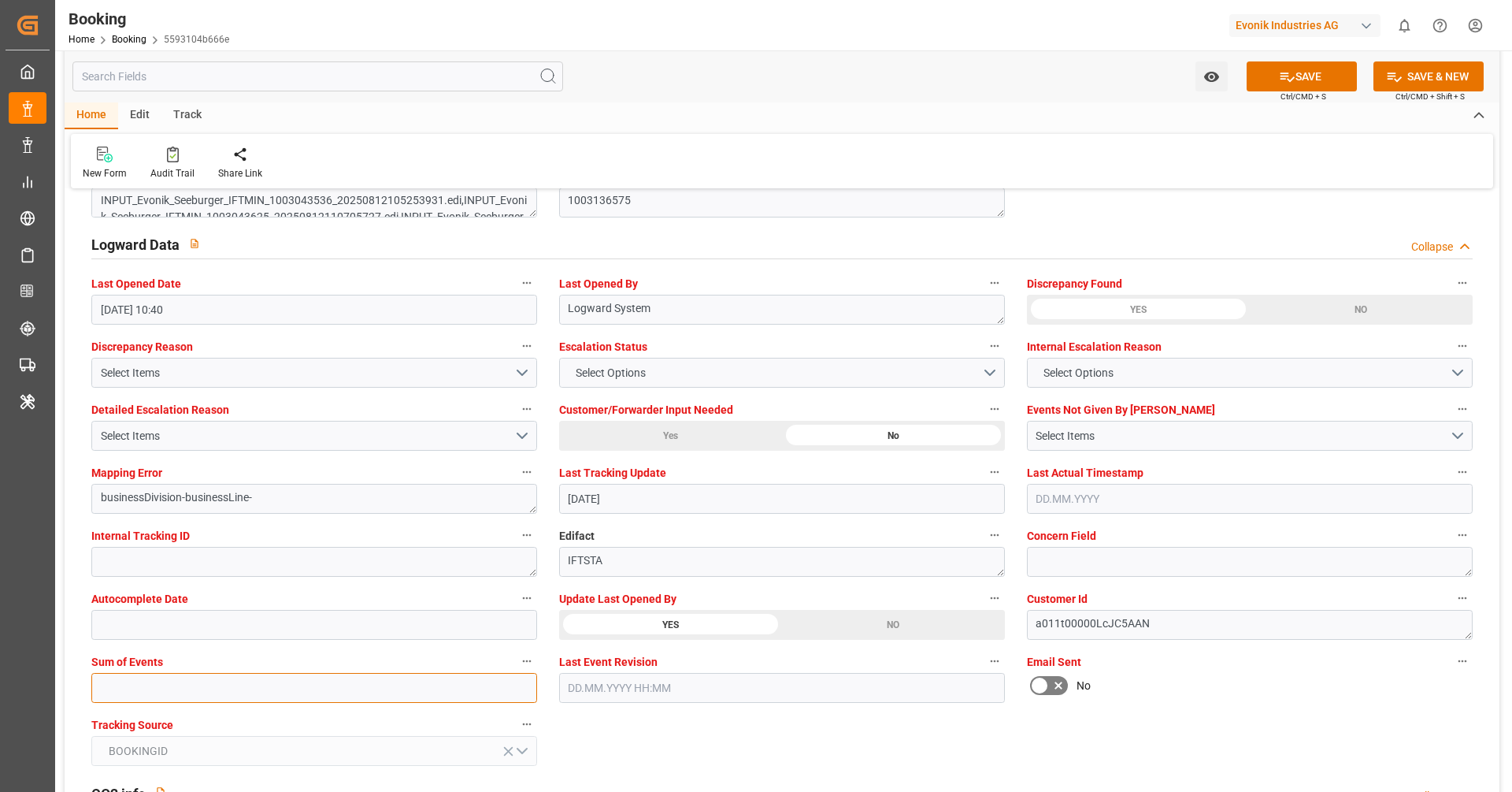
click at [396, 687] on input "text" at bounding box center [314, 688] width 445 height 30
type input "0"
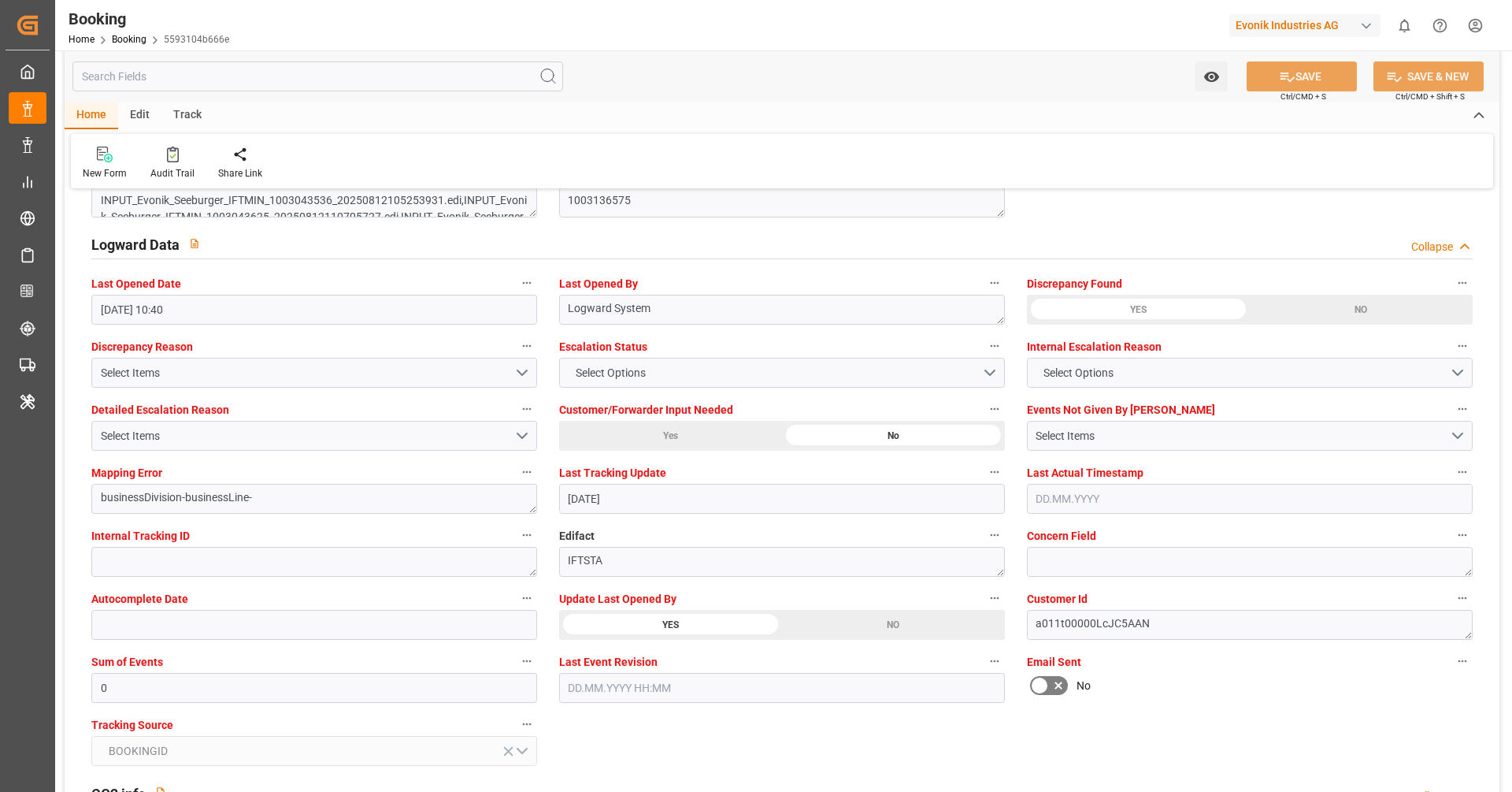
scroll to position [2507, 0]
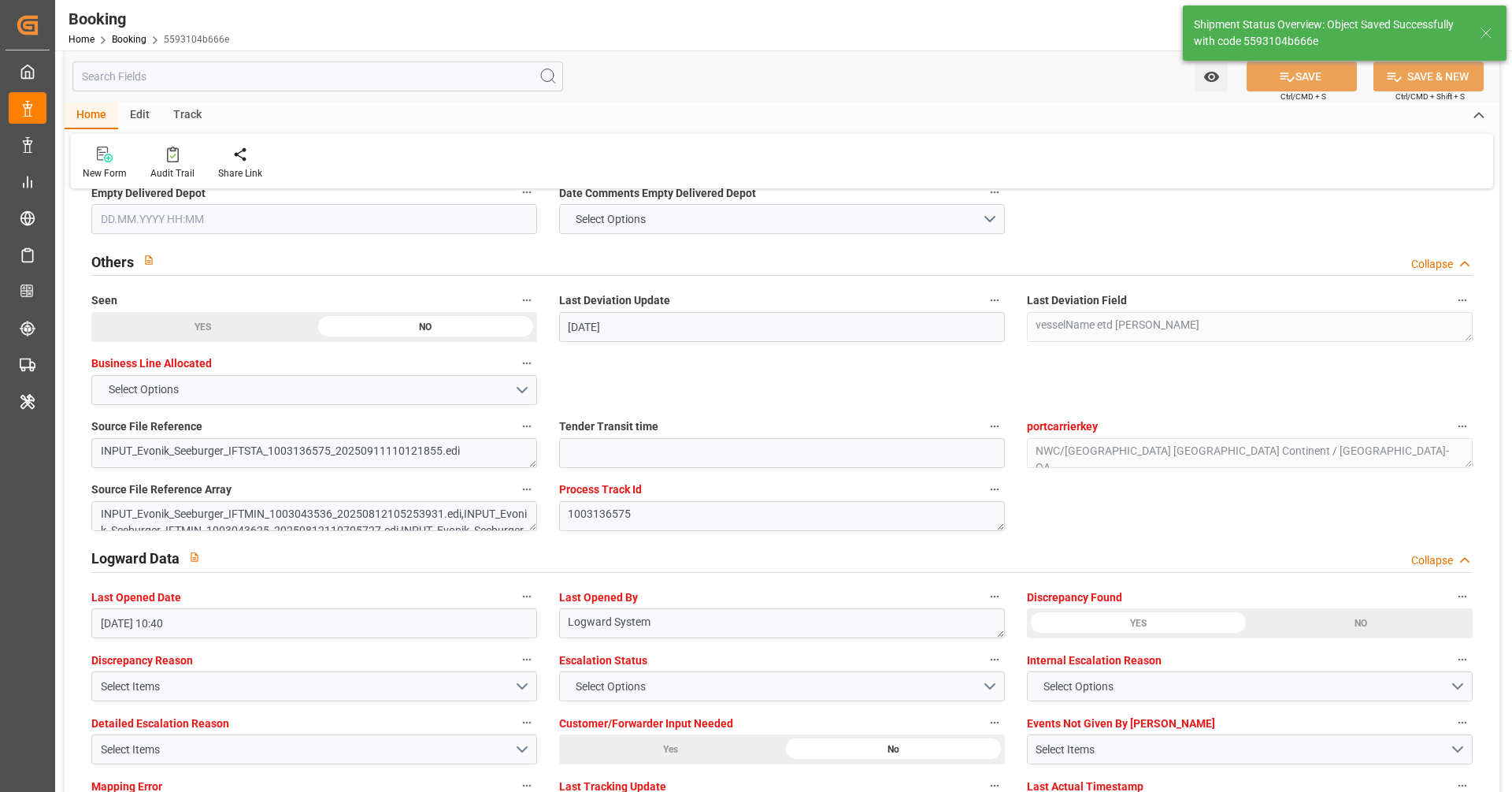
type textarea "[PERSON_NAME]"
type input "16.09.2025 10:04"
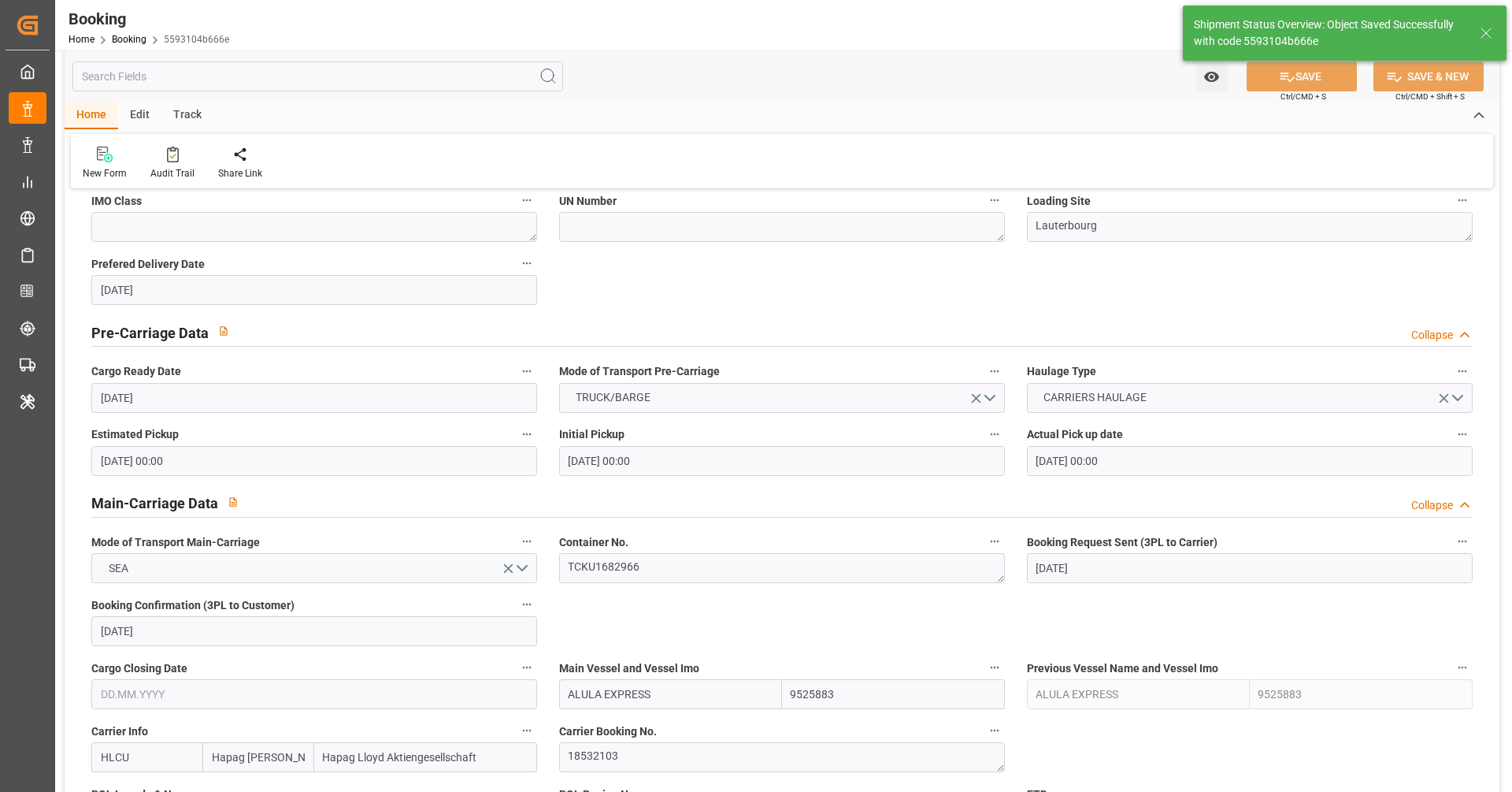
scroll to position [665, 0]
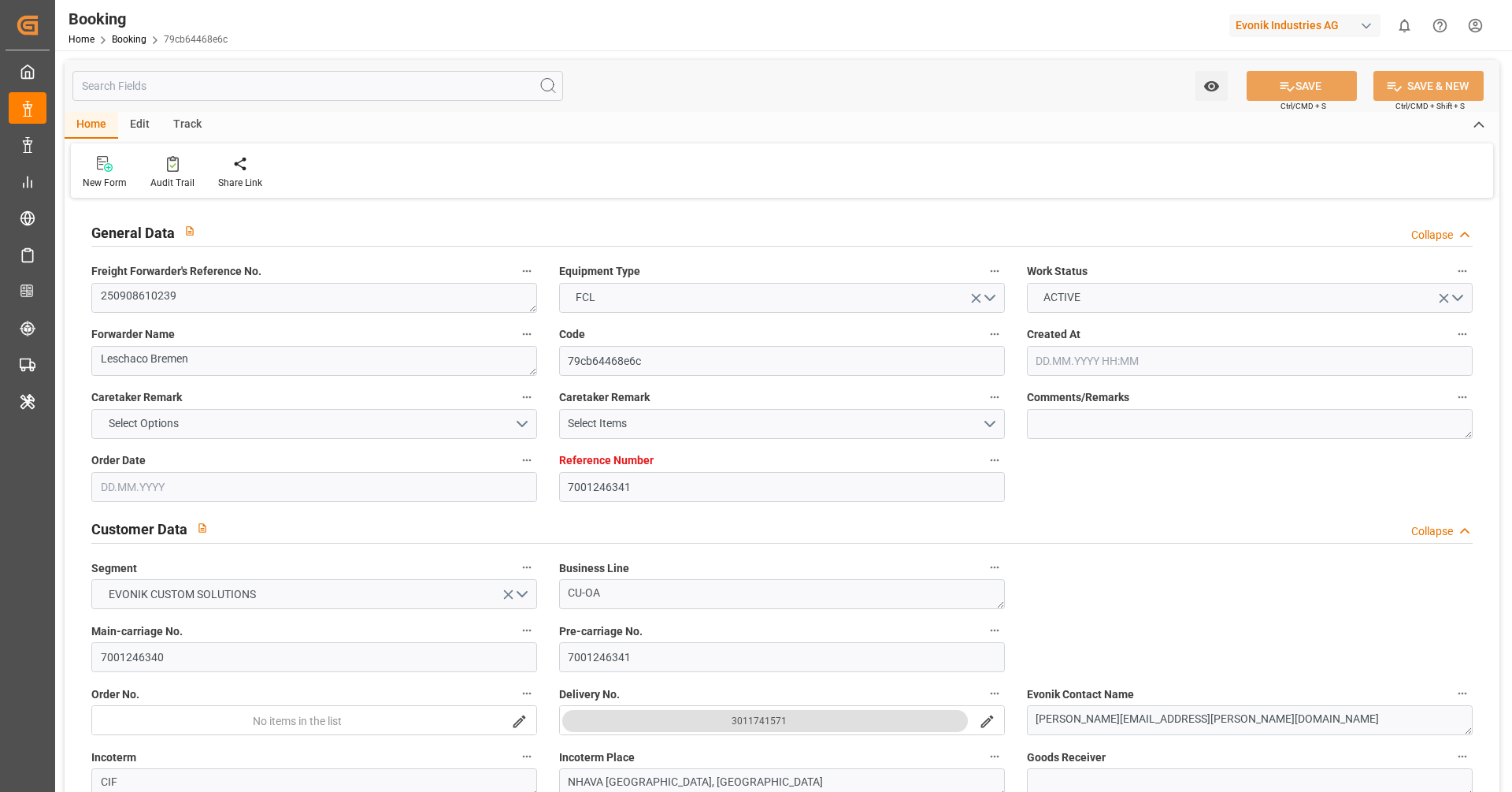
type input "[DATE] 08:56"
type input "[DATE]"
type input "[DATE] 00:00"
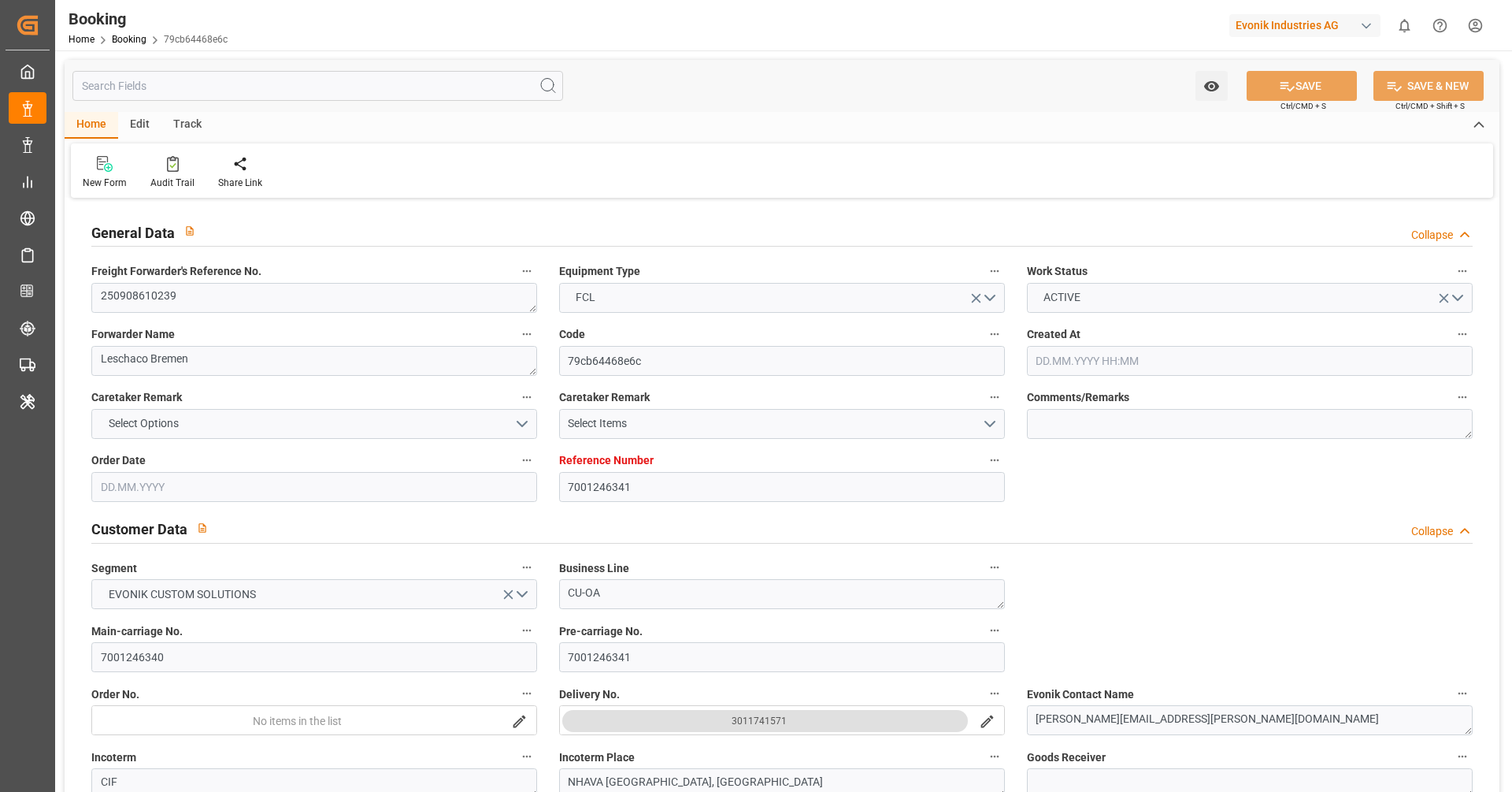
type input "10.09.2025 00:00"
type input "13.08.2025"
type input "11.09.2025"
type input "20.09.2025 03:00"
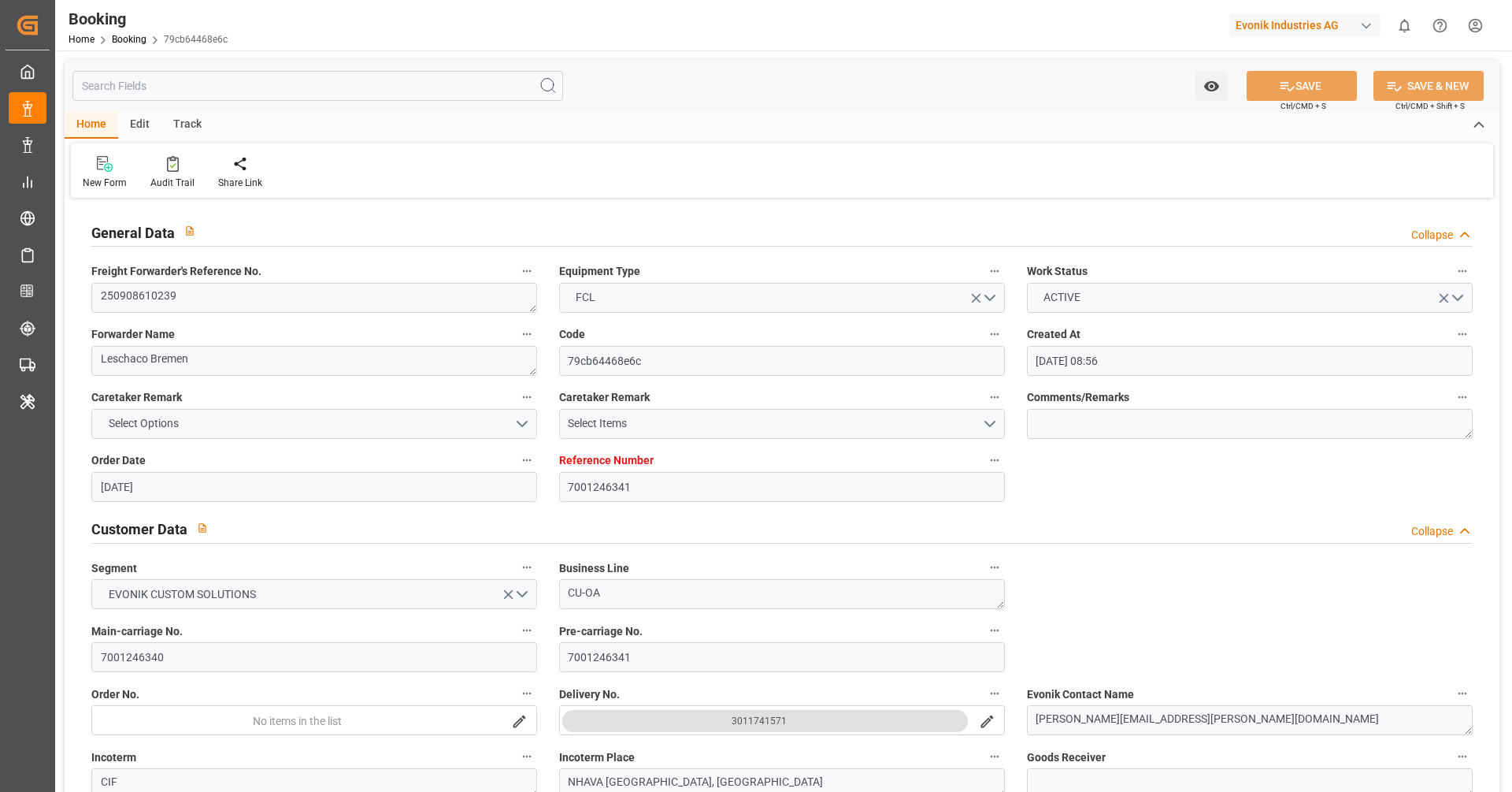
type input "20.09.2025 00:00"
type input "05.11.2025 10:00"
type input "05.11.2025 00:00"
type input "13.08.2025"
type input "15.09.2025 10:42"
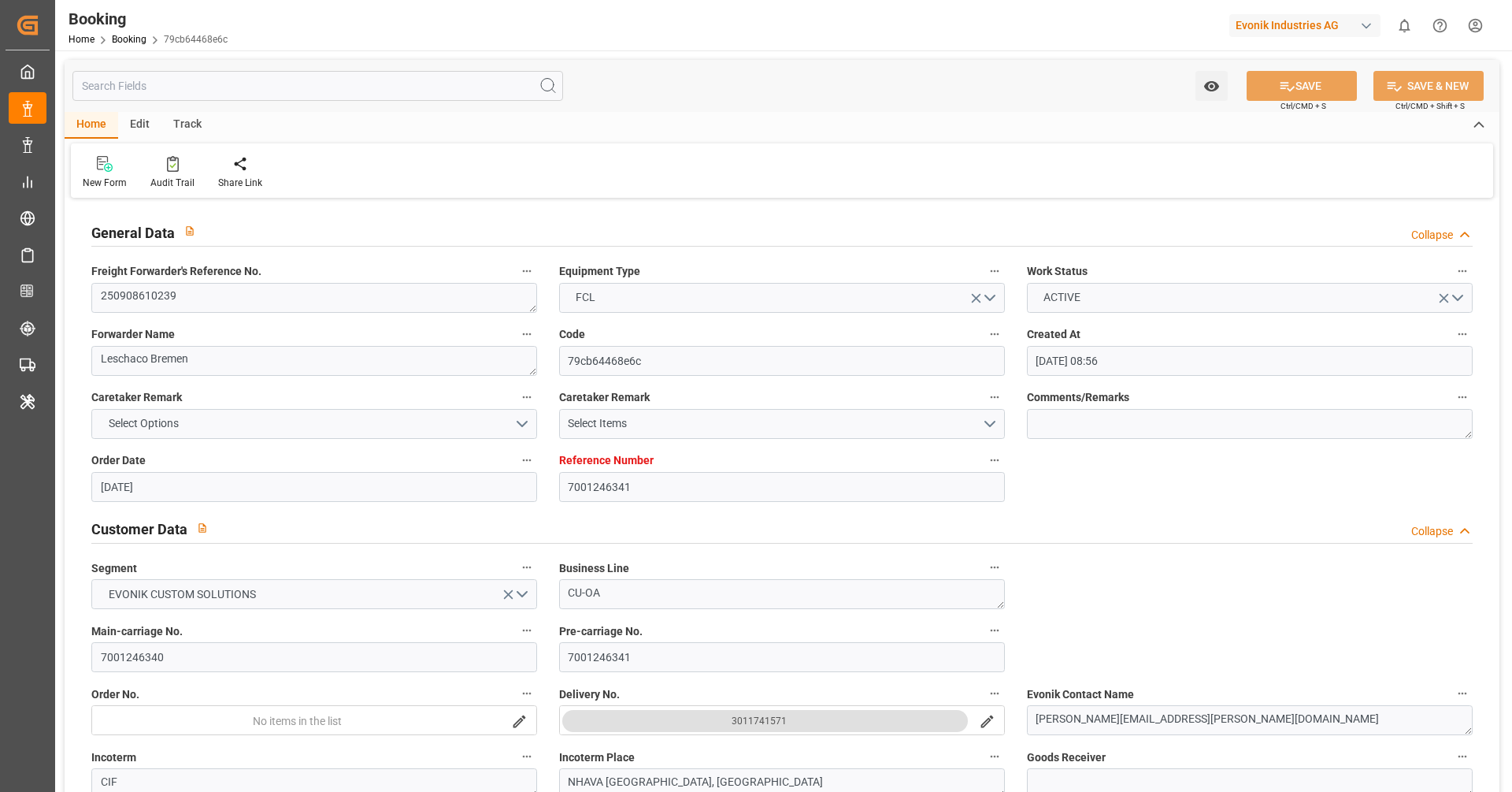
type input "[DATE]"
type input "17.09.2025 12:00"
type input "20.09.2025 03:00"
type input "05.11.2025 10:00"
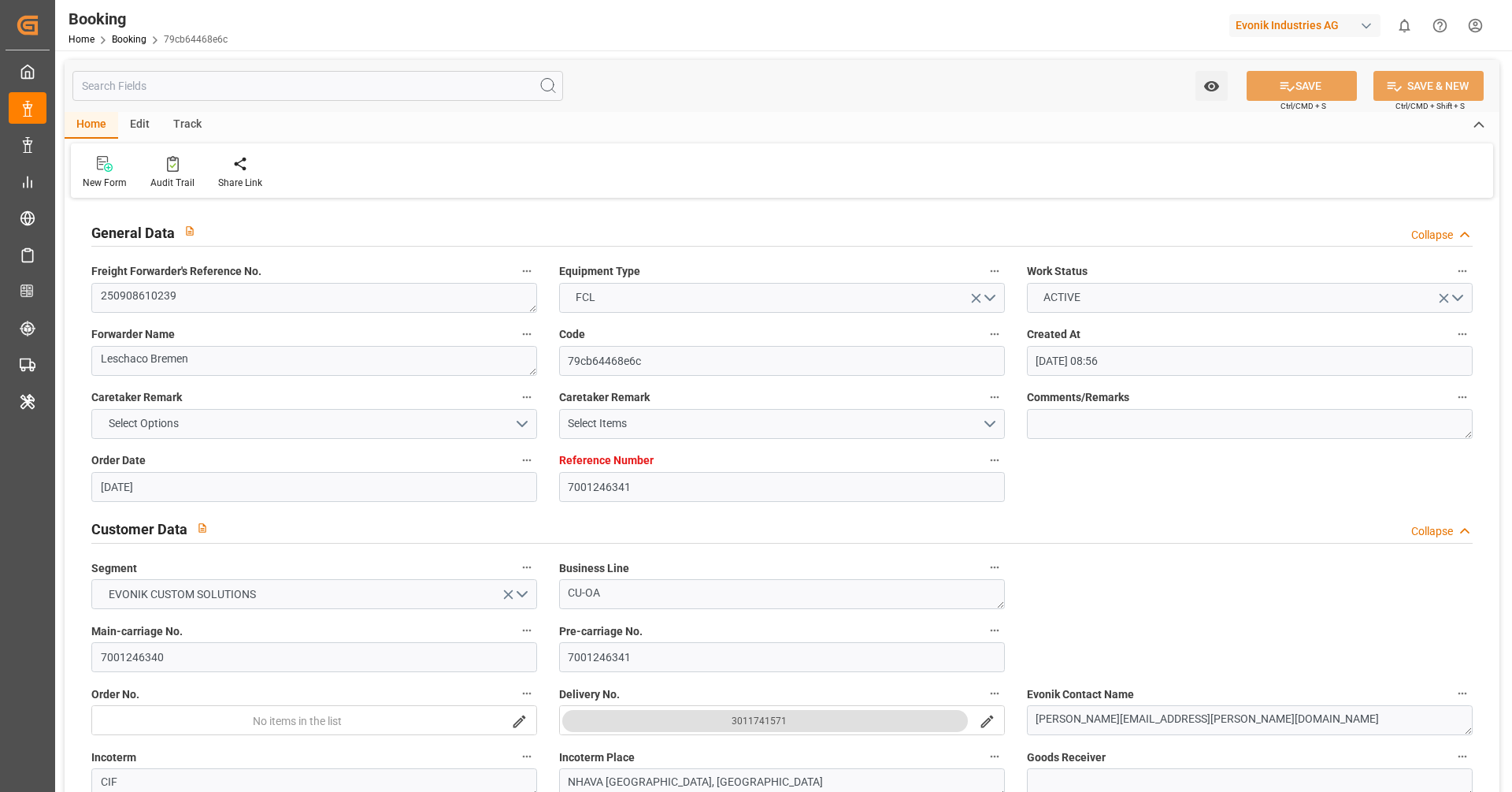
type input "05.11.2025 17:09"
type input "09.11.2025 17:09"
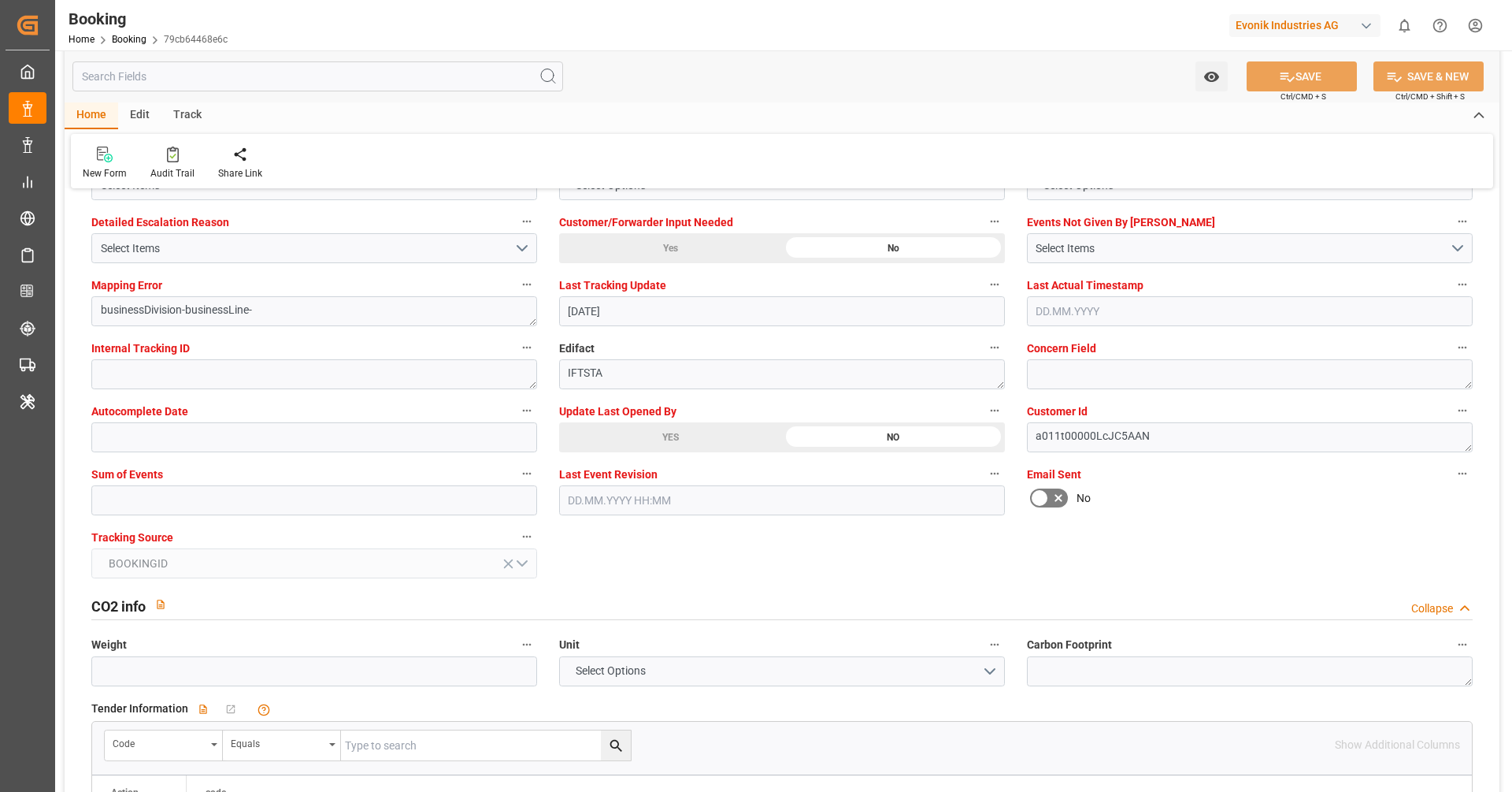
scroll to position [2818, 0]
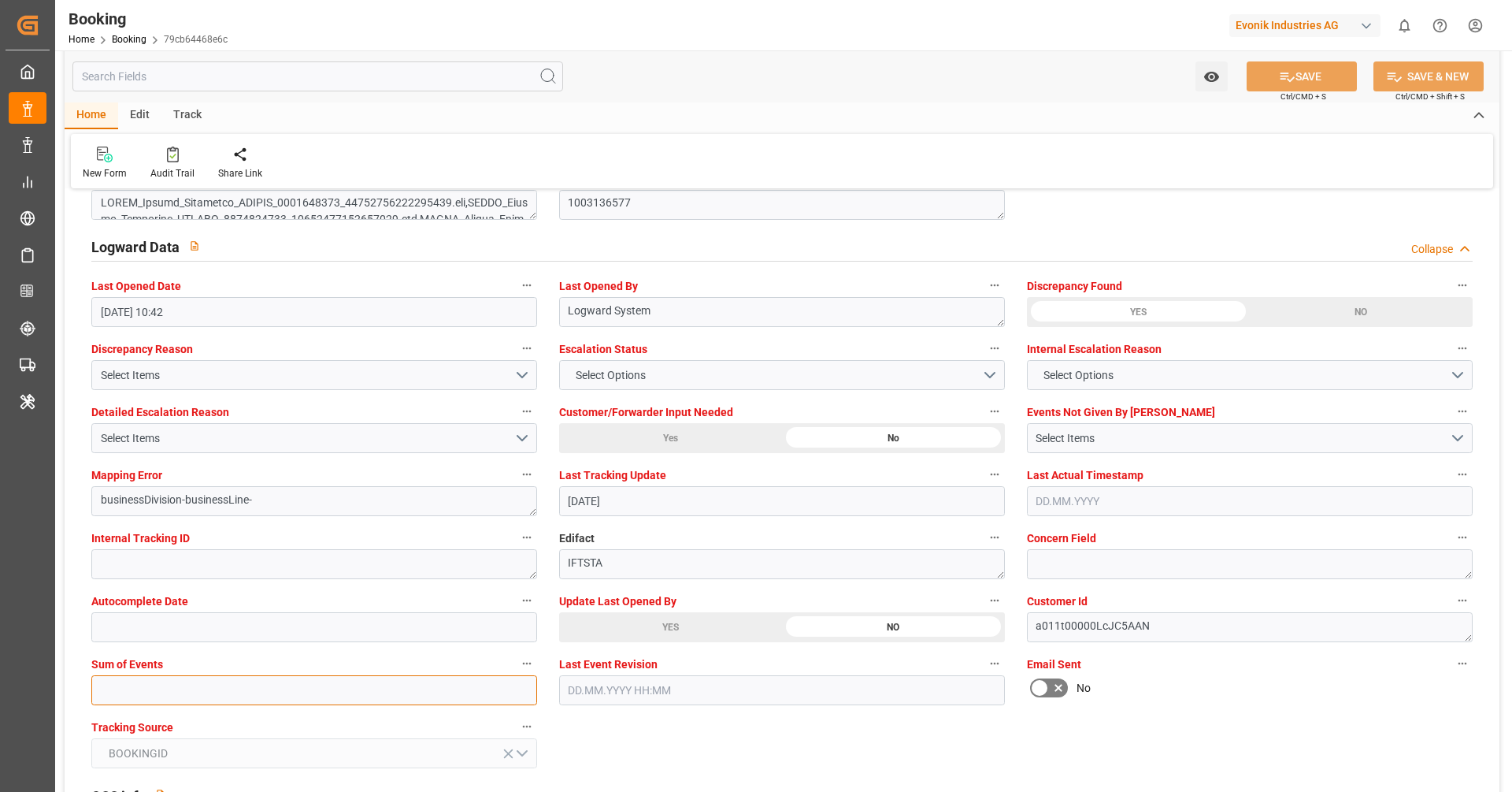
click at [408, 690] on input "text" at bounding box center [314, 690] width 445 height 30
type input "0"
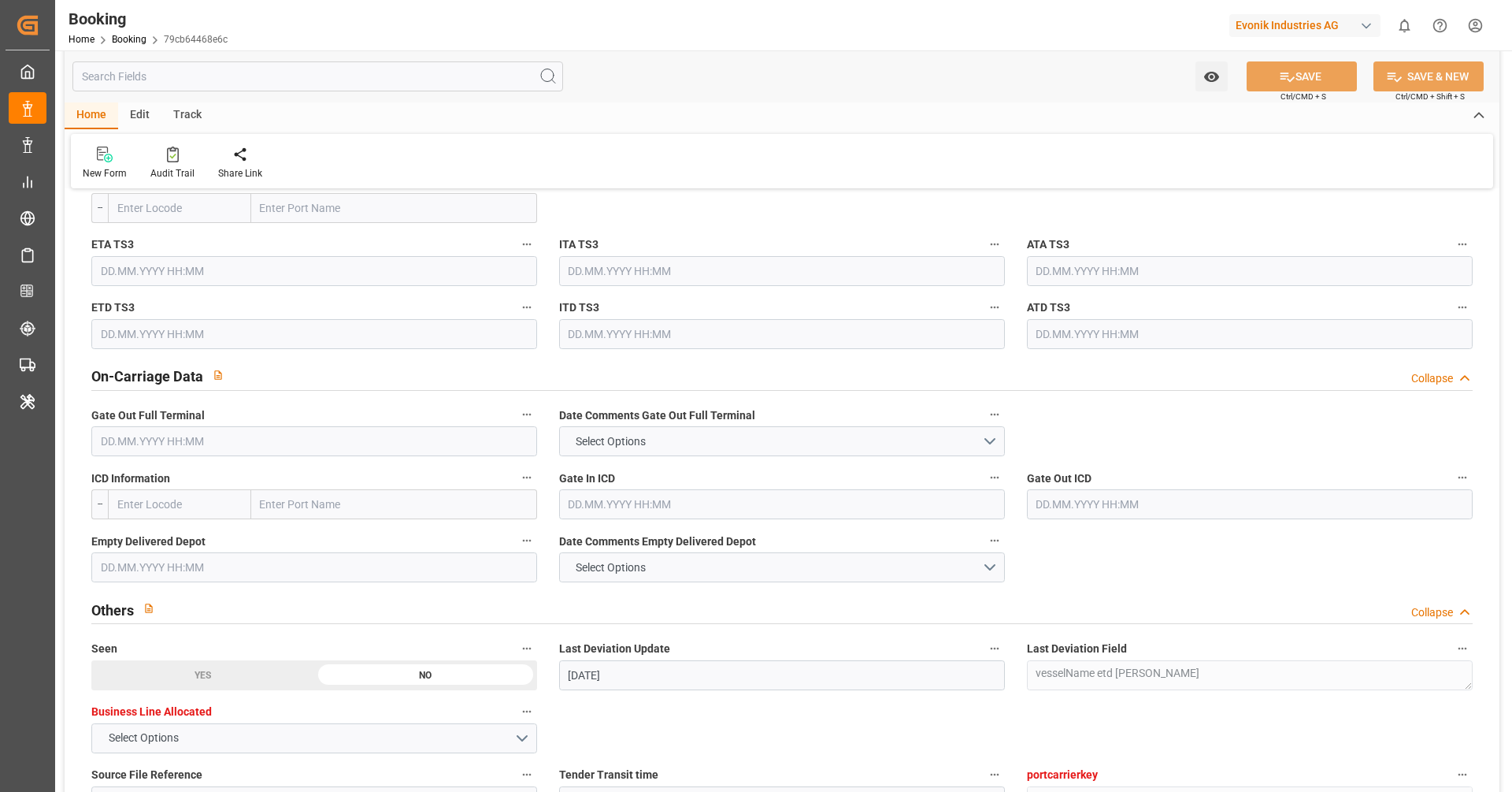
scroll to position [2157, 0]
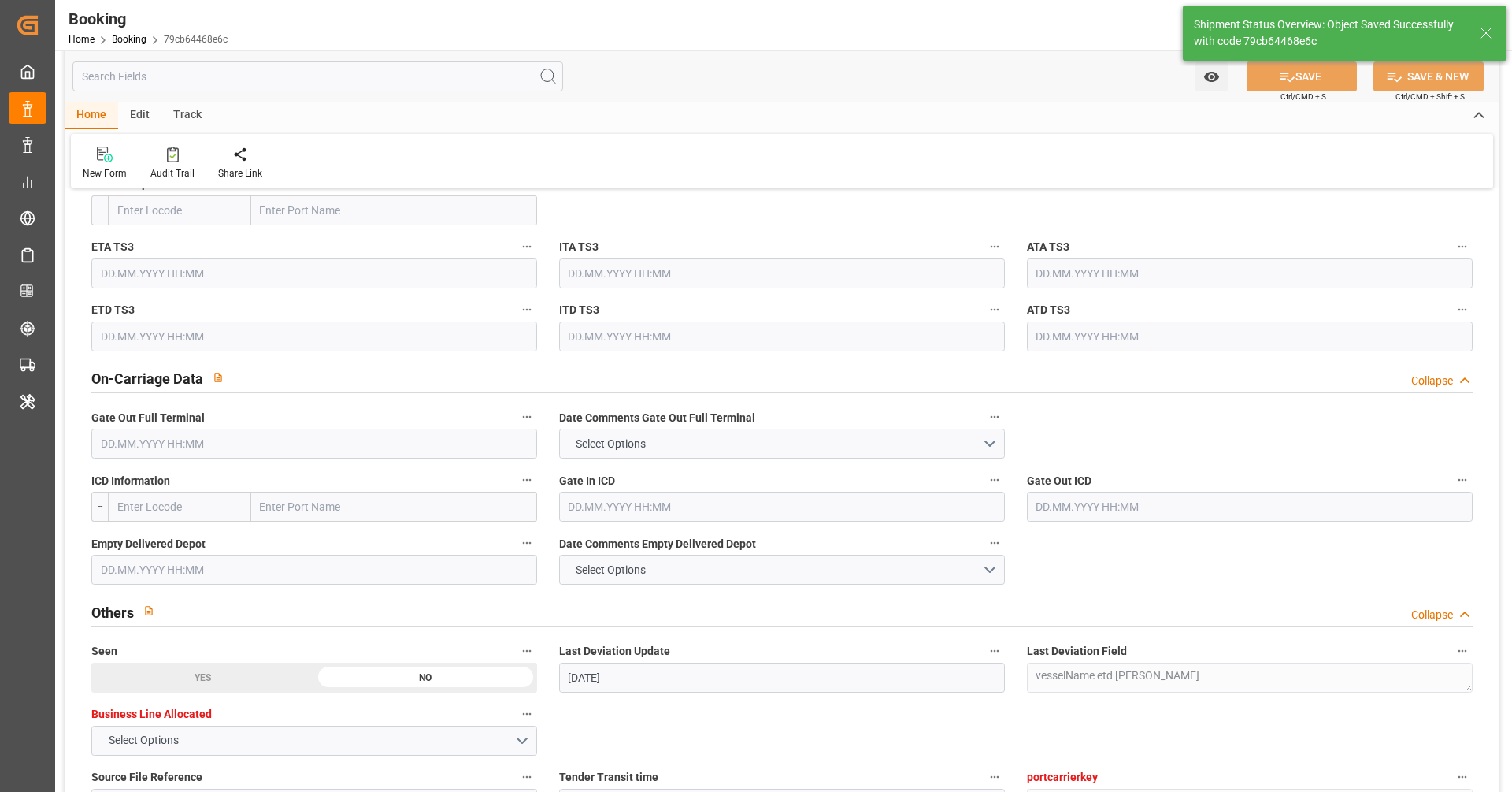
type textarea "[PERSON_NAME]"
type input "16.09.2025 10:05"
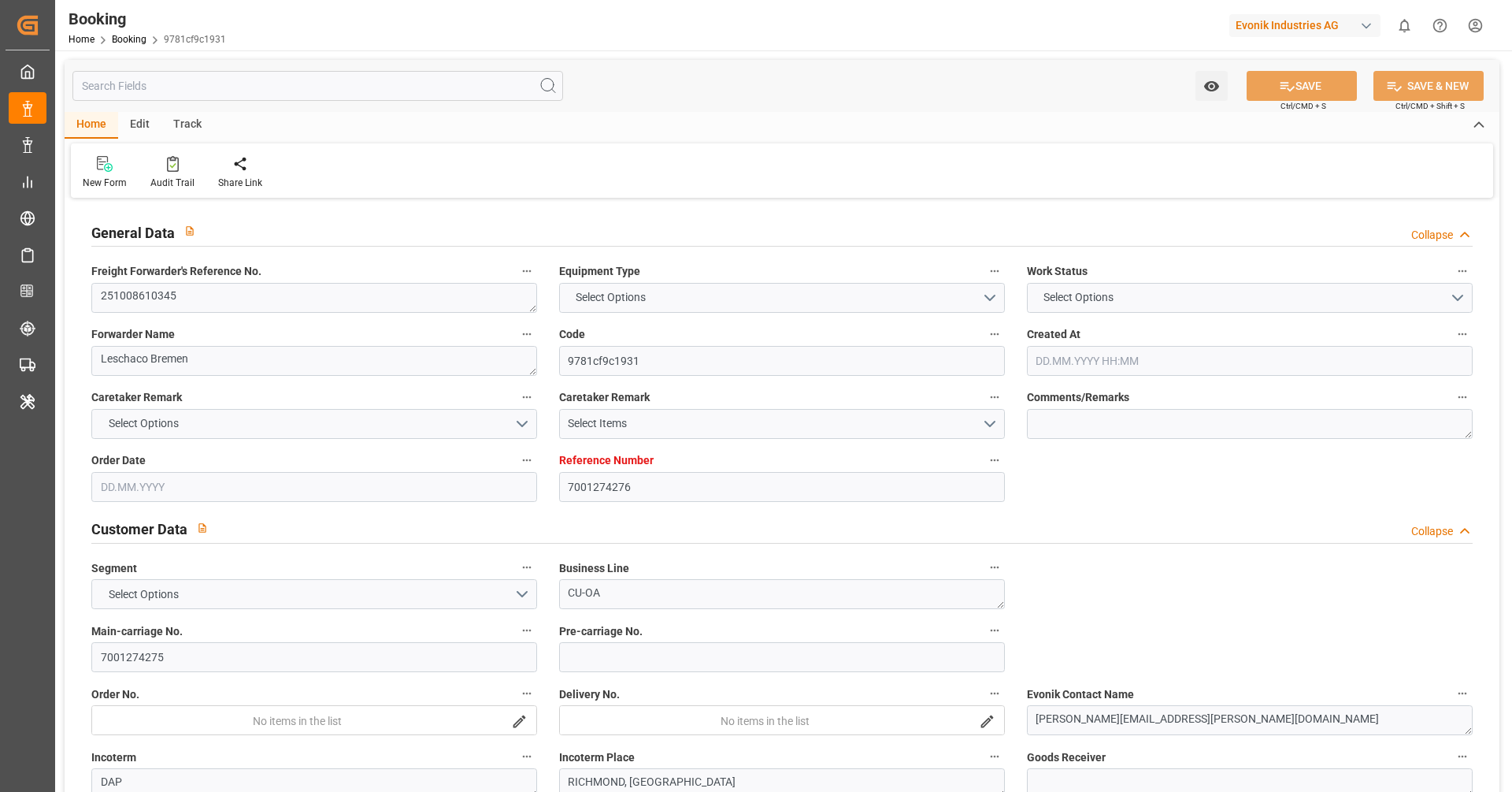
type textarea "251008610345"
type textarea "Leschaco Bremen"
type input "9781cf9c1931"
type input "7001274276"
type textarea "CU-OA"
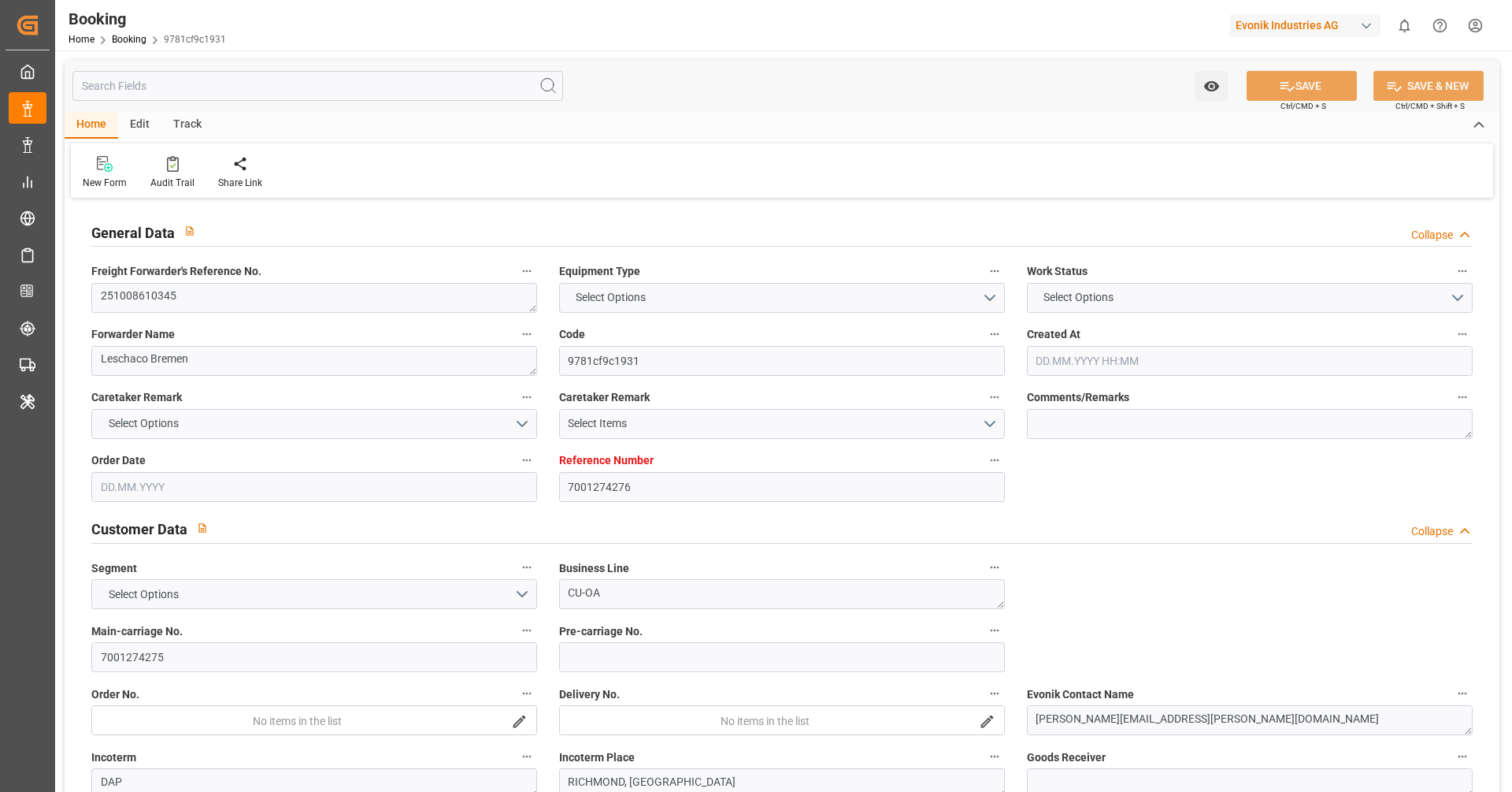
type input "7001274275"
type textarea "[PERSON_NAME][EMAIL_ADDRESS][PERSON_NAME][DOMAIN_NAME]"
type textarea "DAP"
type textarea "RICHMOND, [GEOGRAPHIC_DATA]"
type textarea "Lauterbourg"
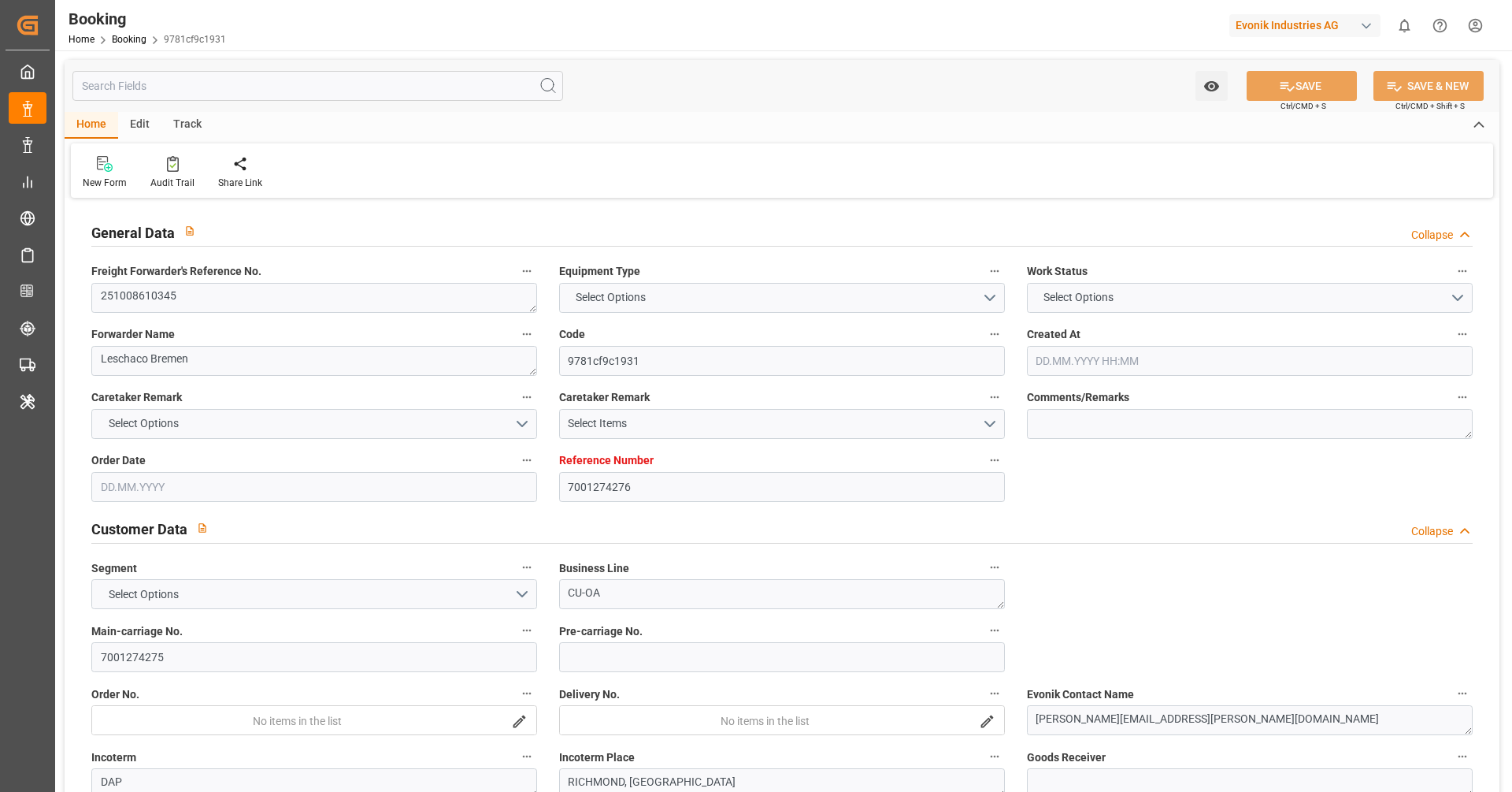
type input "SANTA [PERSON_NAME]"
type input "HLCU"
type input "NWC / EU"
type input "[GEOGRAPHIC_DATA]"
type textarea "INPUT_Evonik_Seeburger_IFTSTA_1003147104_20250915131111060.edi"
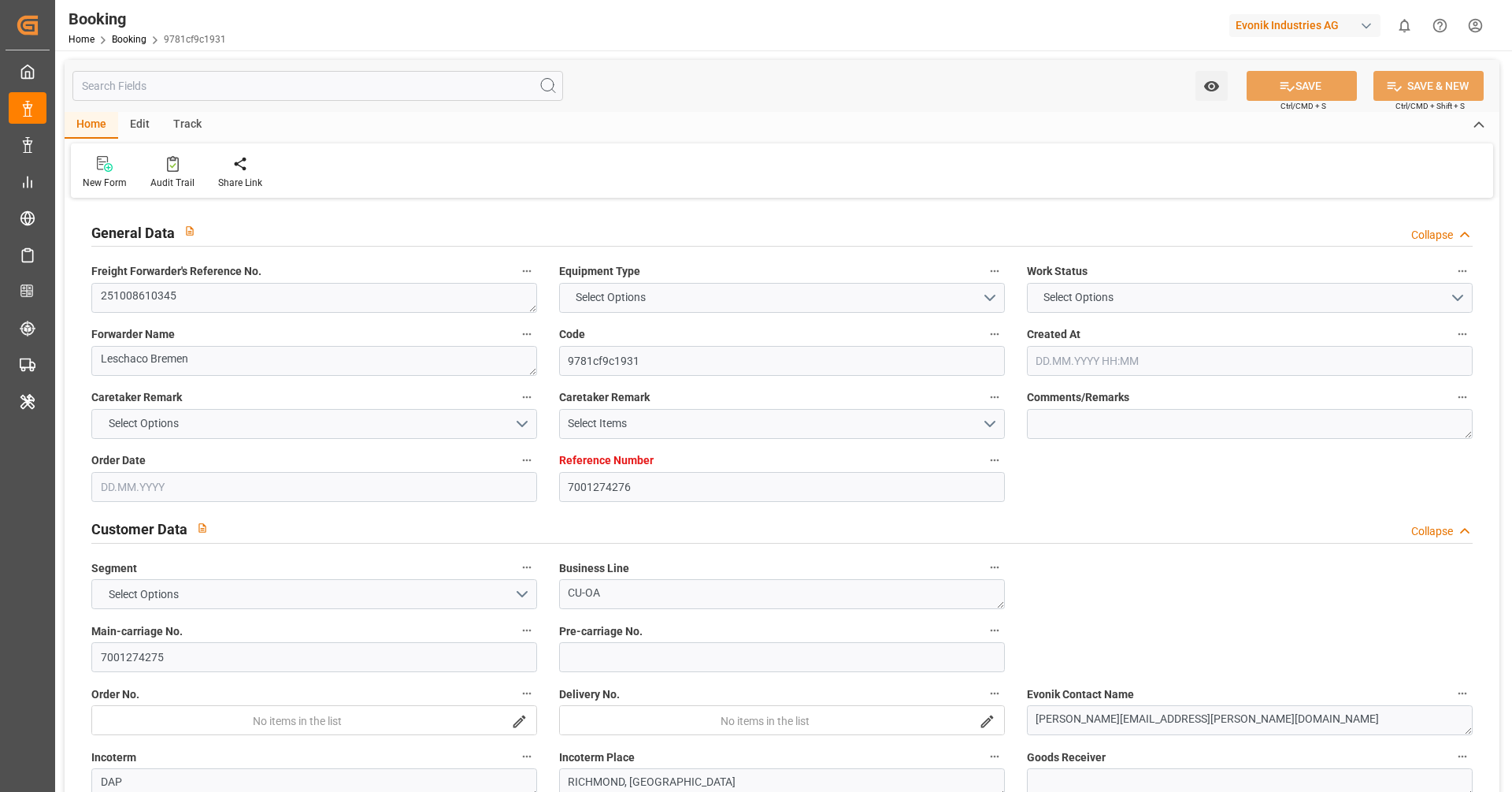
type textarea "NWC/[GEOGRAPHIC_DATA] [GEOGRAPHIC_DATA] Continent / [GEOGRAPHIC_DATA]-OA"
type textarea "INPUT_Evonik_Seeburger_IFTMIN_1003140296_20250912130228696.edi,INPUT_Evonik_See…"
type textarea "1003147104"
type textarea "Logward System"
type textarea "Pol-PodRegionName-PolName-businessDivision-businessLine-"
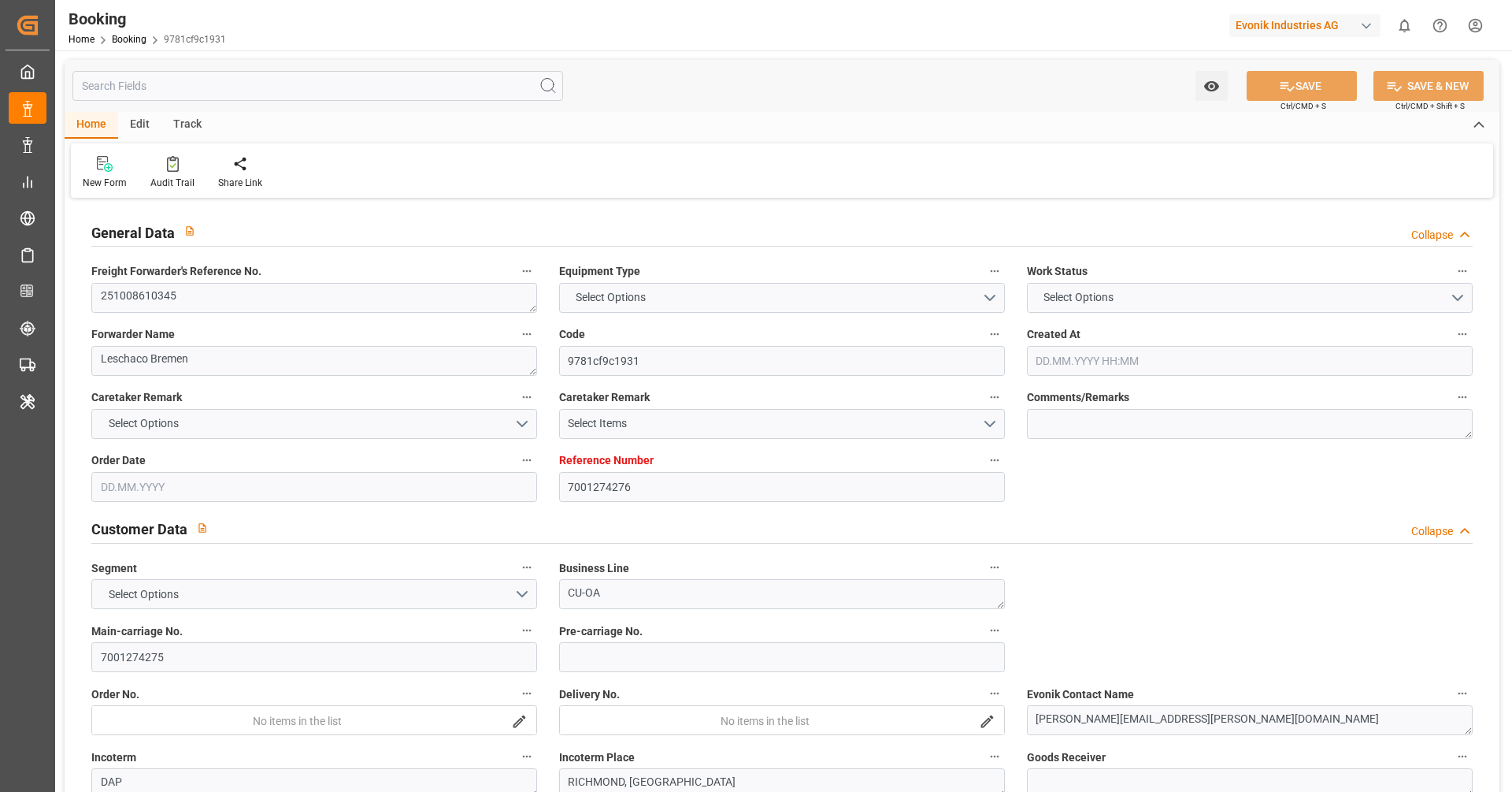
type textarea "IFTSTA"
type textarea "a011t00000LcJC5AAN"
type textarea "No"
type input "7001274276"
type input "9430363"
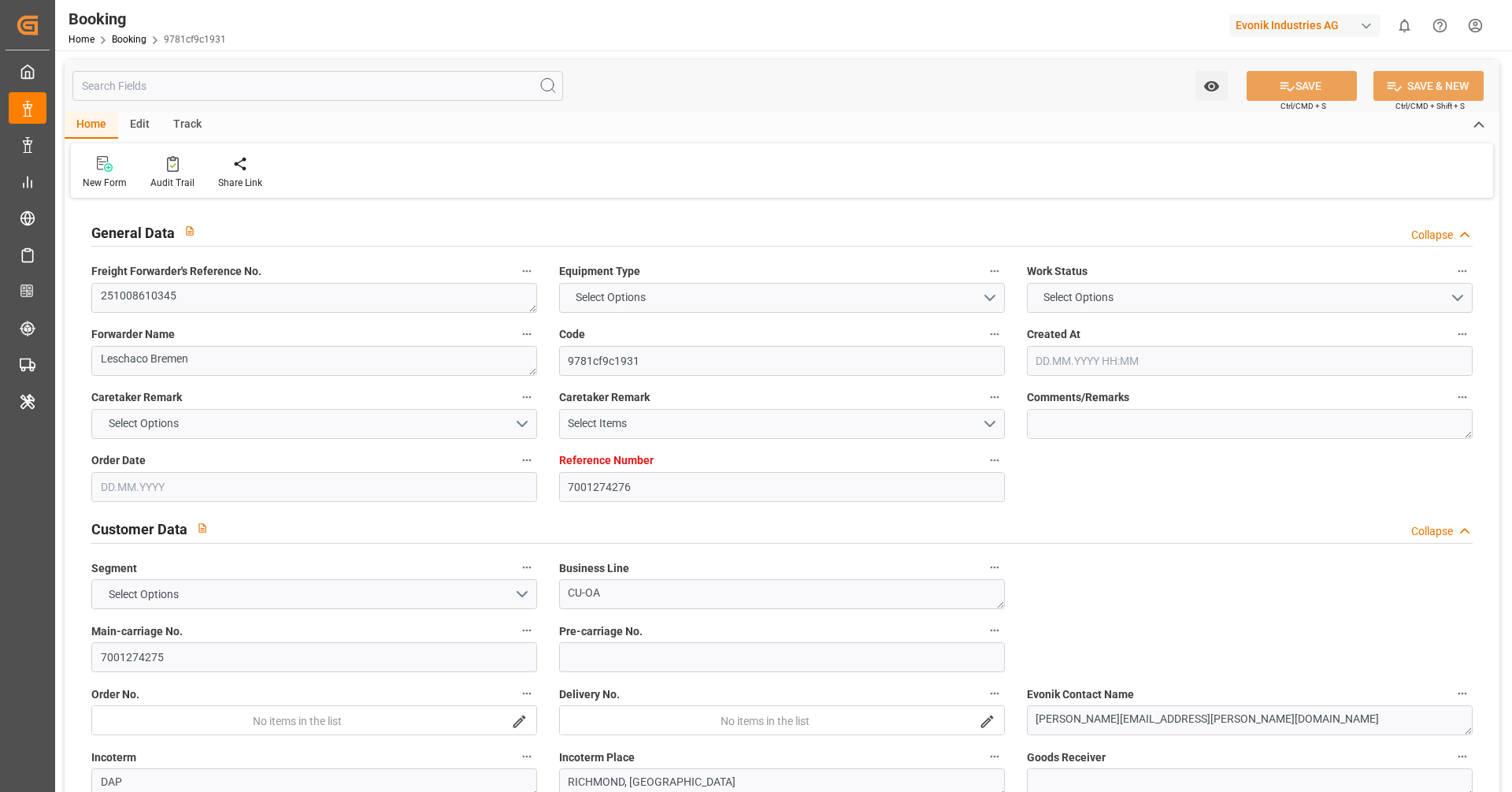
type input "Hapag [PERSON_NAME]"
type input "Hapag Lloyd Aktiengesellschaft"
type input "EUNWC"
type input "USORF"
type input "12.09.2025 11:03"
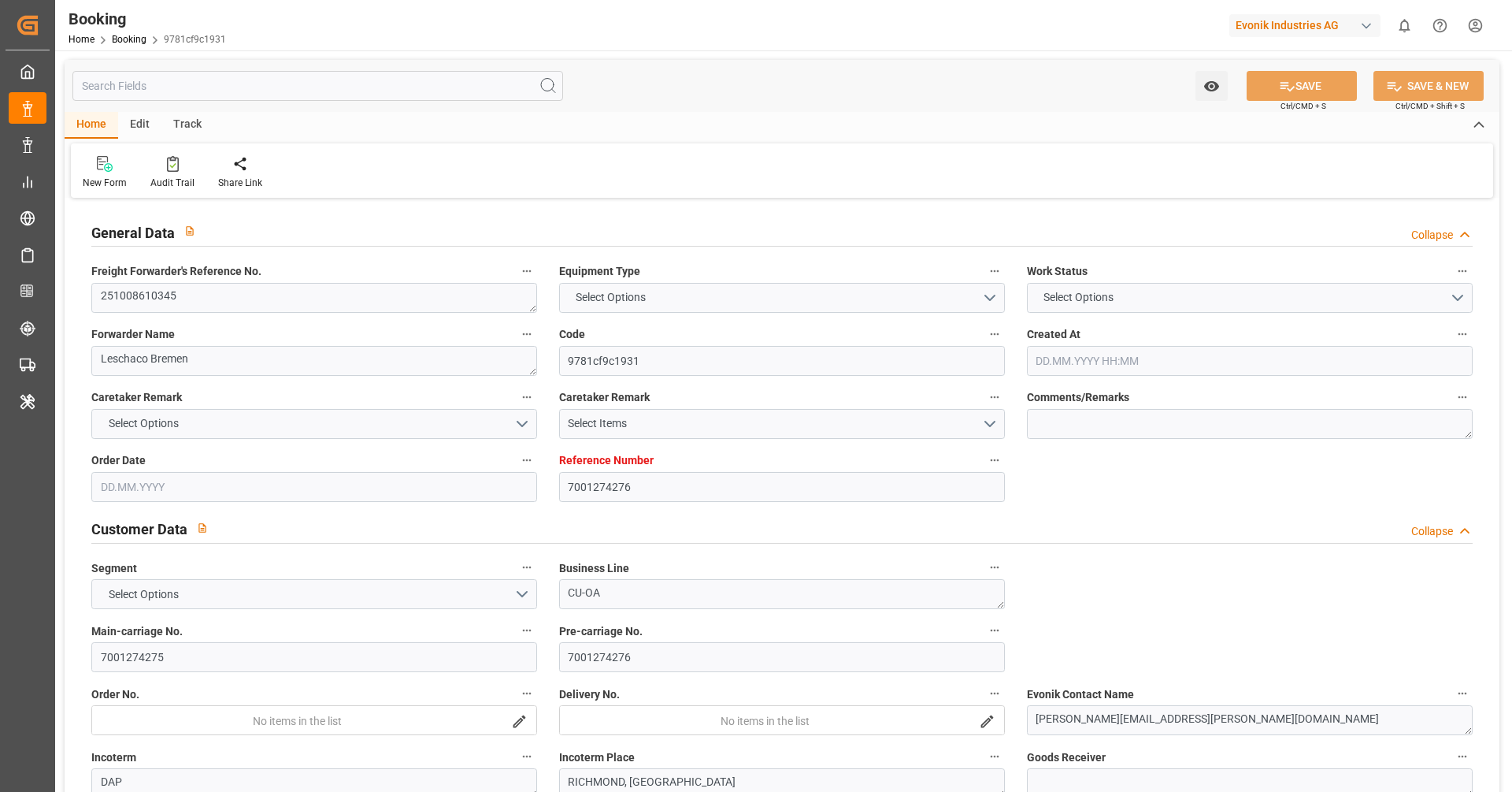
type input "12.09.2025"
type input "23.11.2025"
type input "10.10.2025"
type input "10.10.2025 00:00"
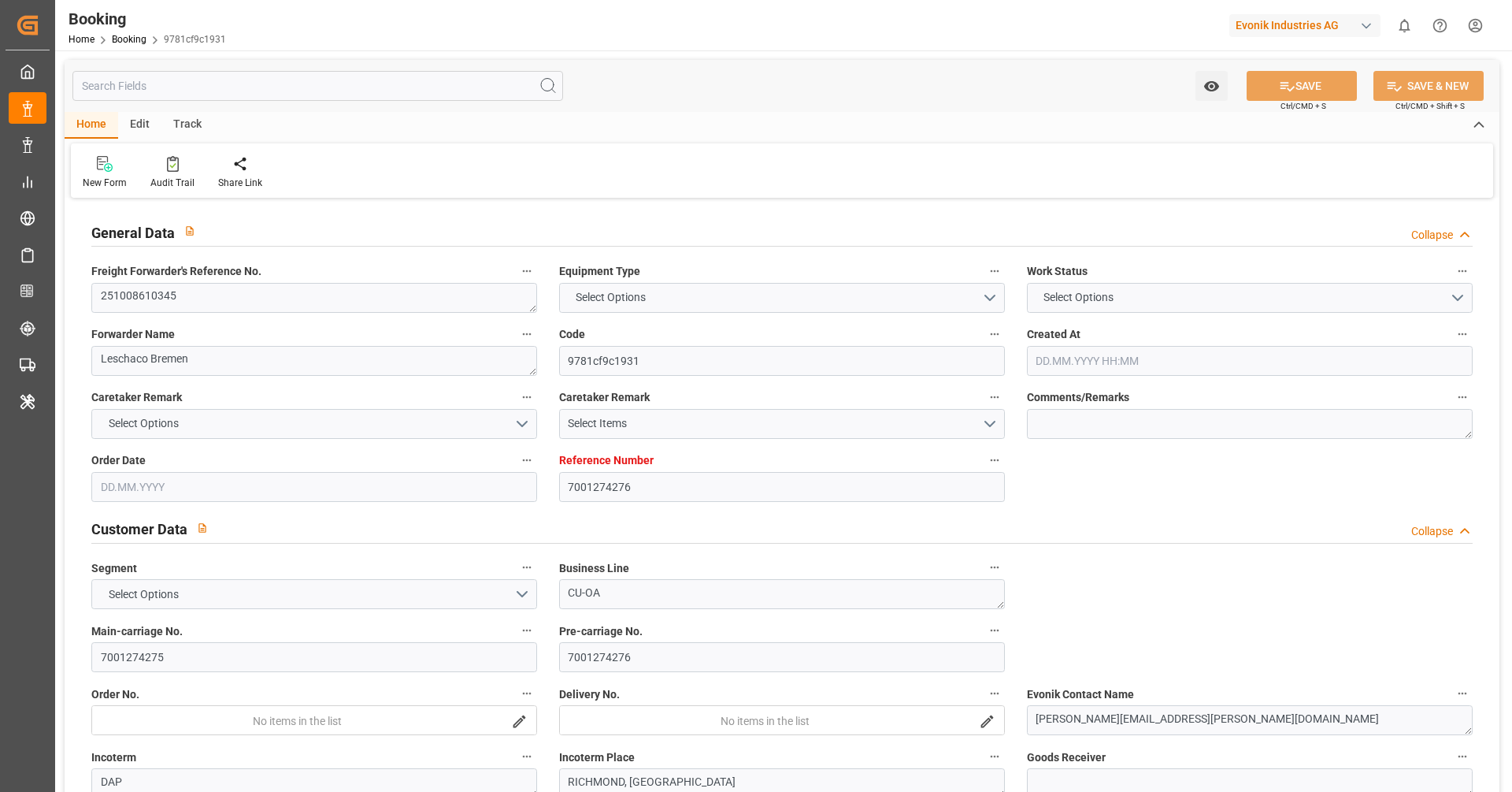
type input "15.09.2025"
type input "17.10.2025 00:00"
type input "05.11.2025 00:00"
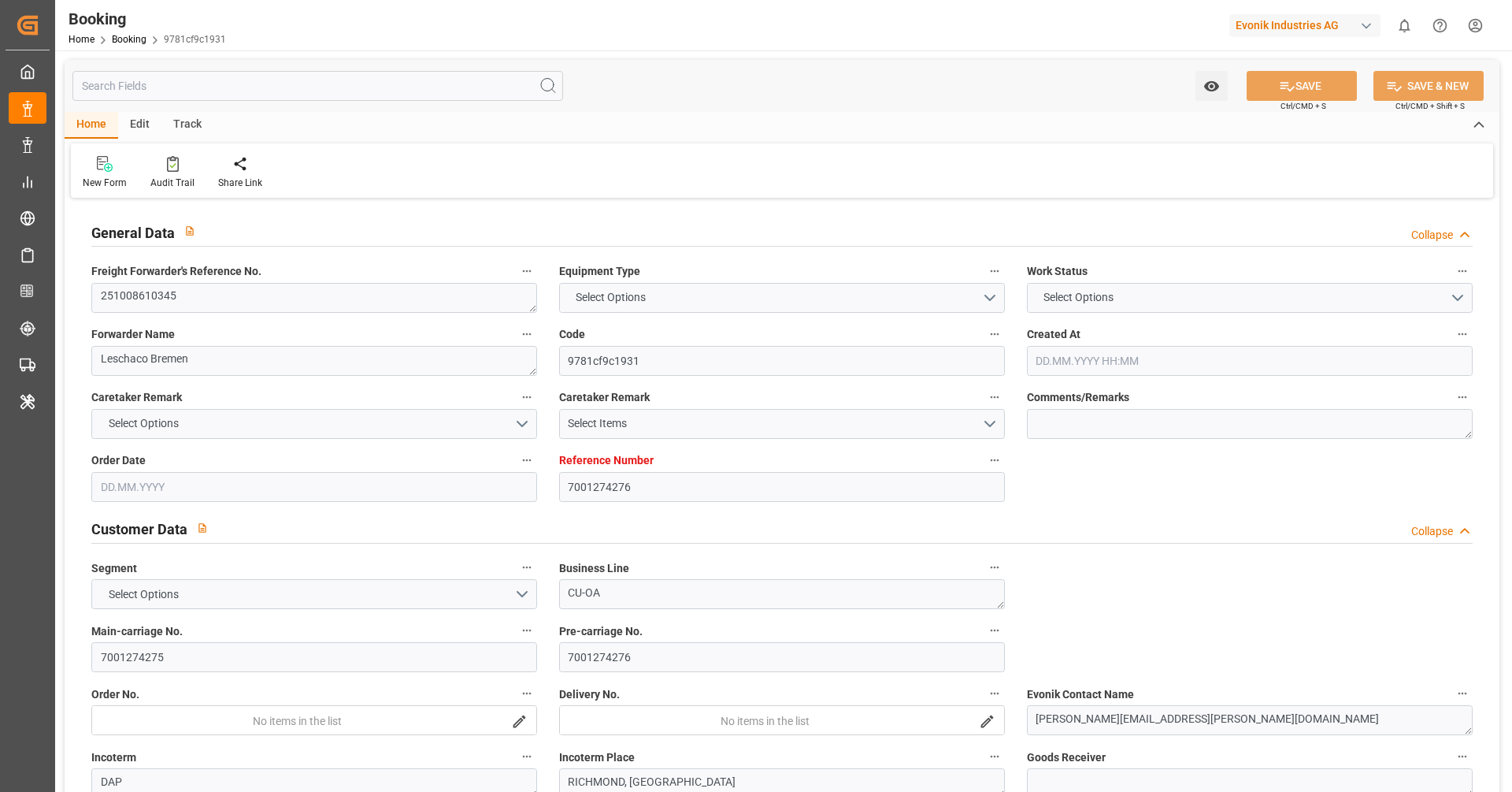
type input "05.11.2025 00:00"
type input "15.09.2025 11:13"
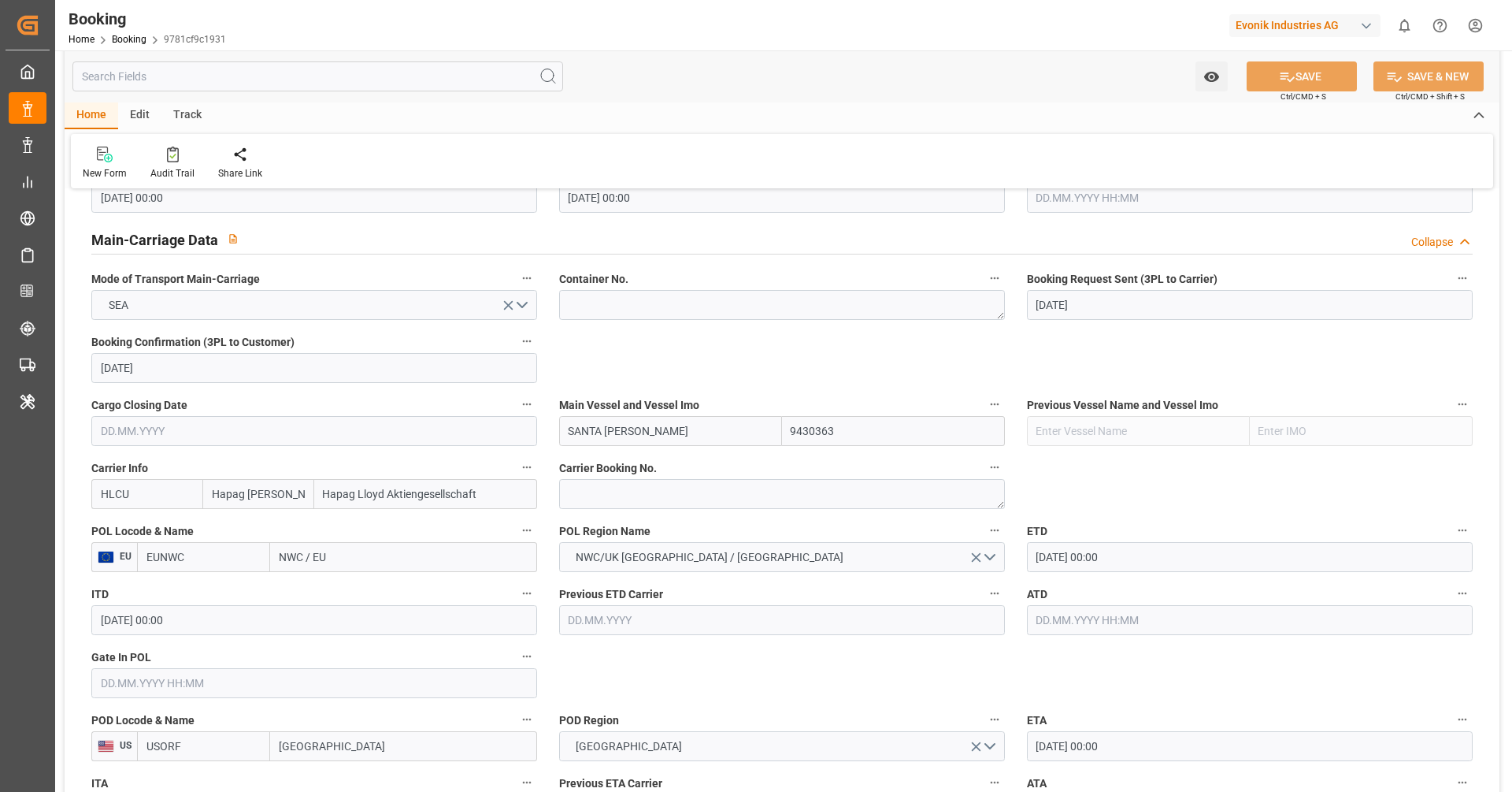
scroll to position [950, 0]
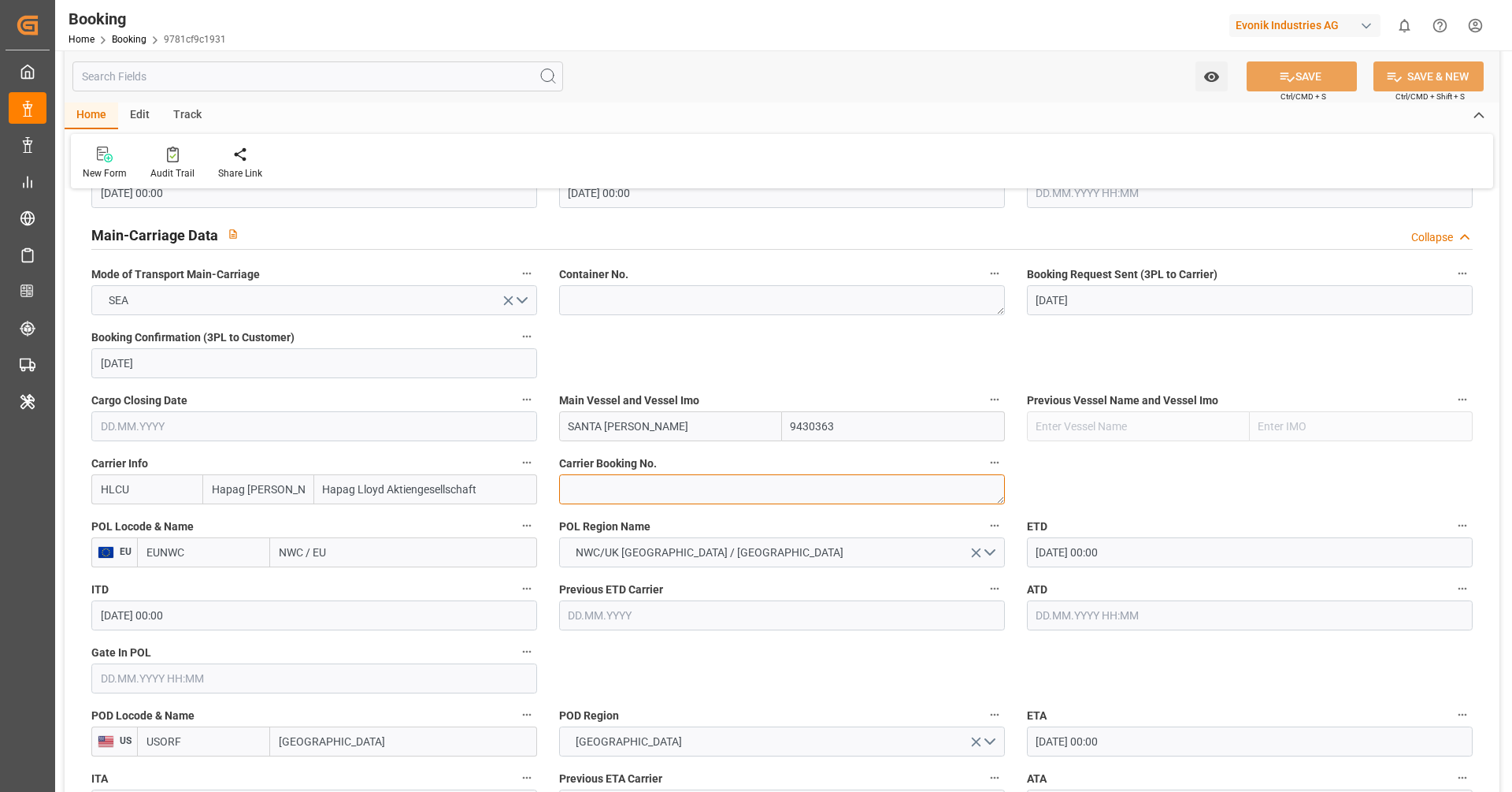
click at [649, 492] on textarea at bounding box center [782, 489] width 445 height 30
paste textarea "29465979"
type textarea "29465979"
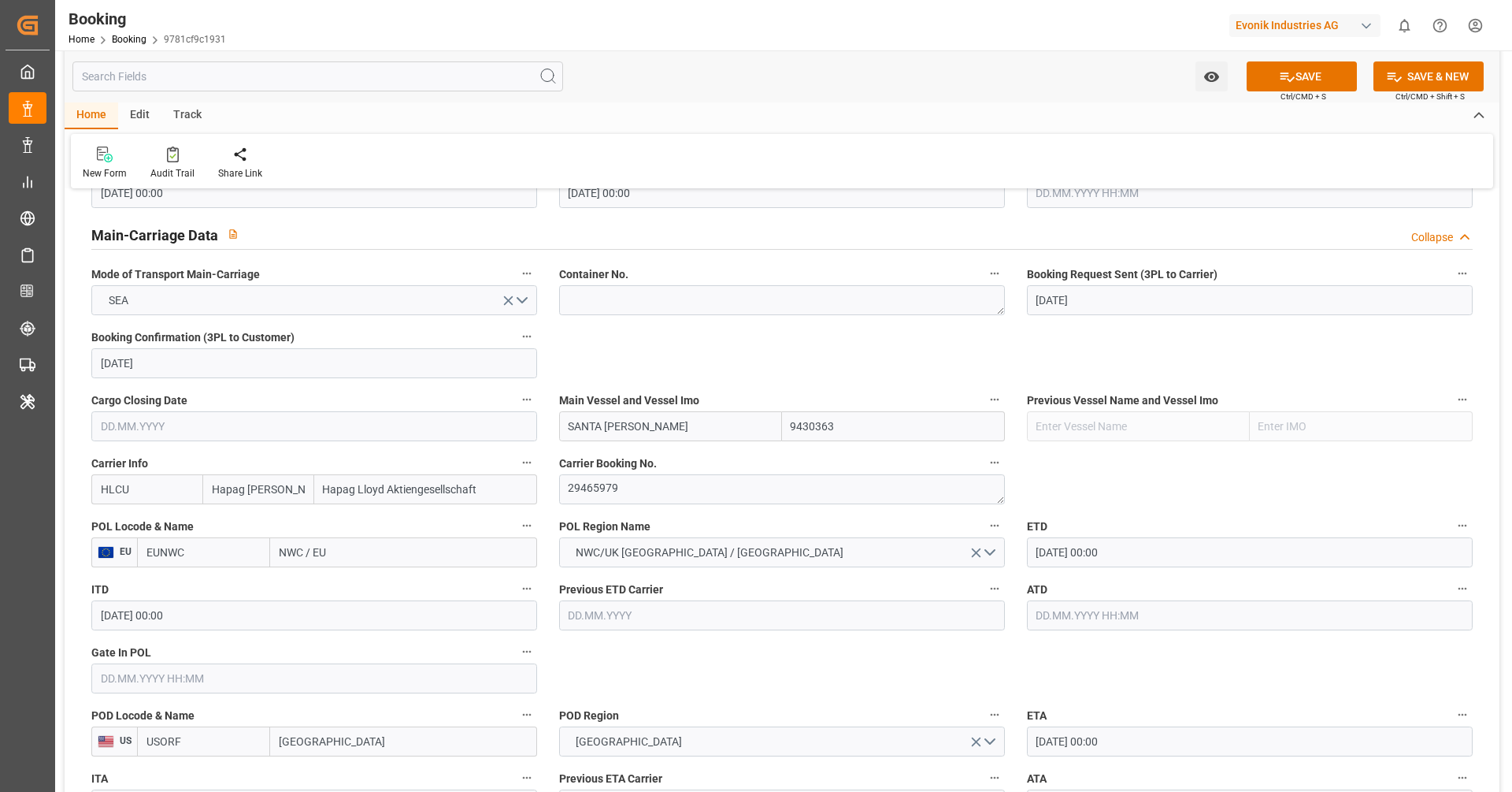
click at [399, 557] on input "NWC / EU" at bounding box center [404, 552] width 267 height 30
type input "nlrtm"
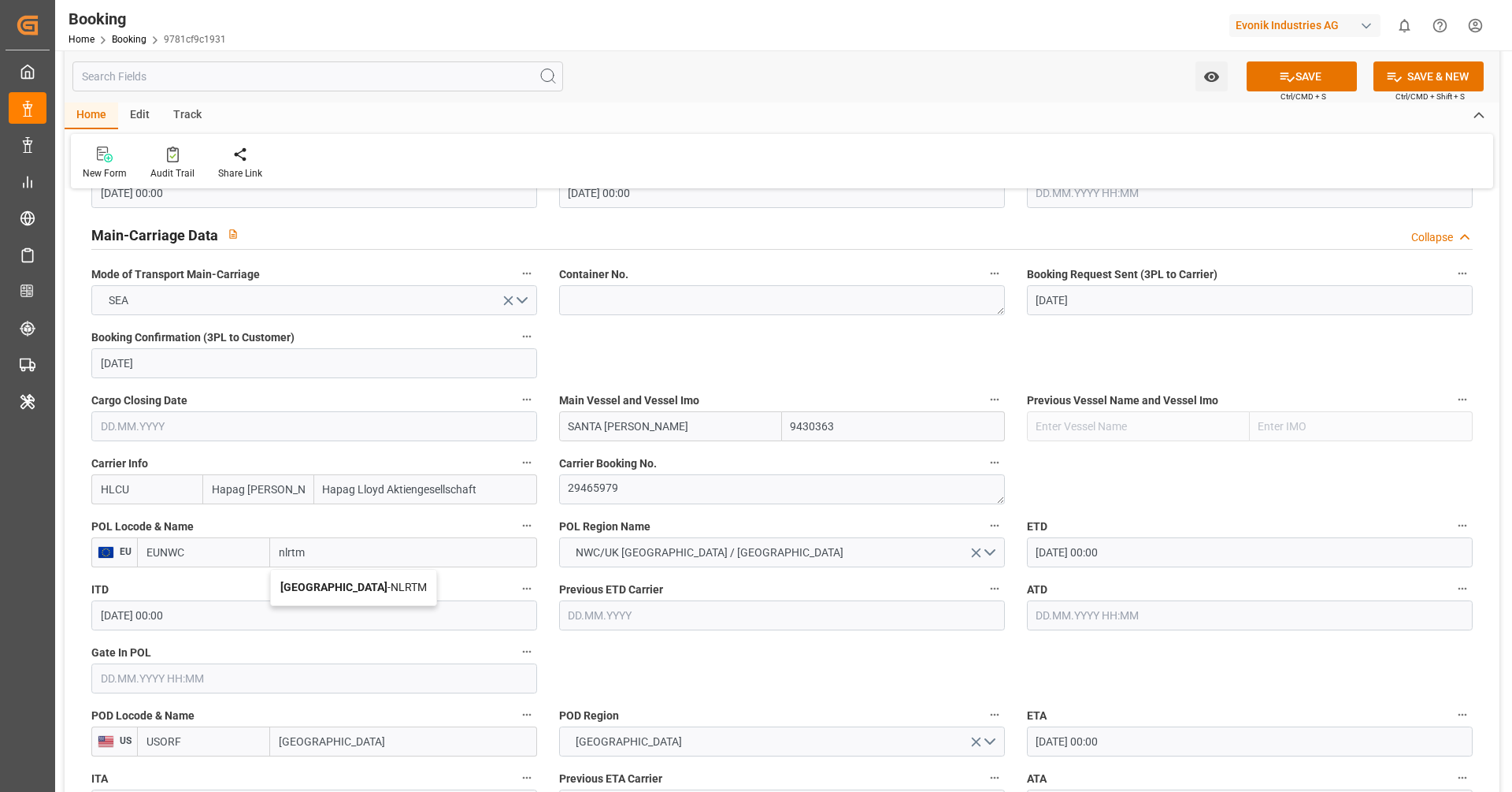
click at [329, 592] on div "Rotterdam - NLRTM" at bounding box center [353, 587] width 165 height 36
type input "NLRTM"
type input "Rotterdam"
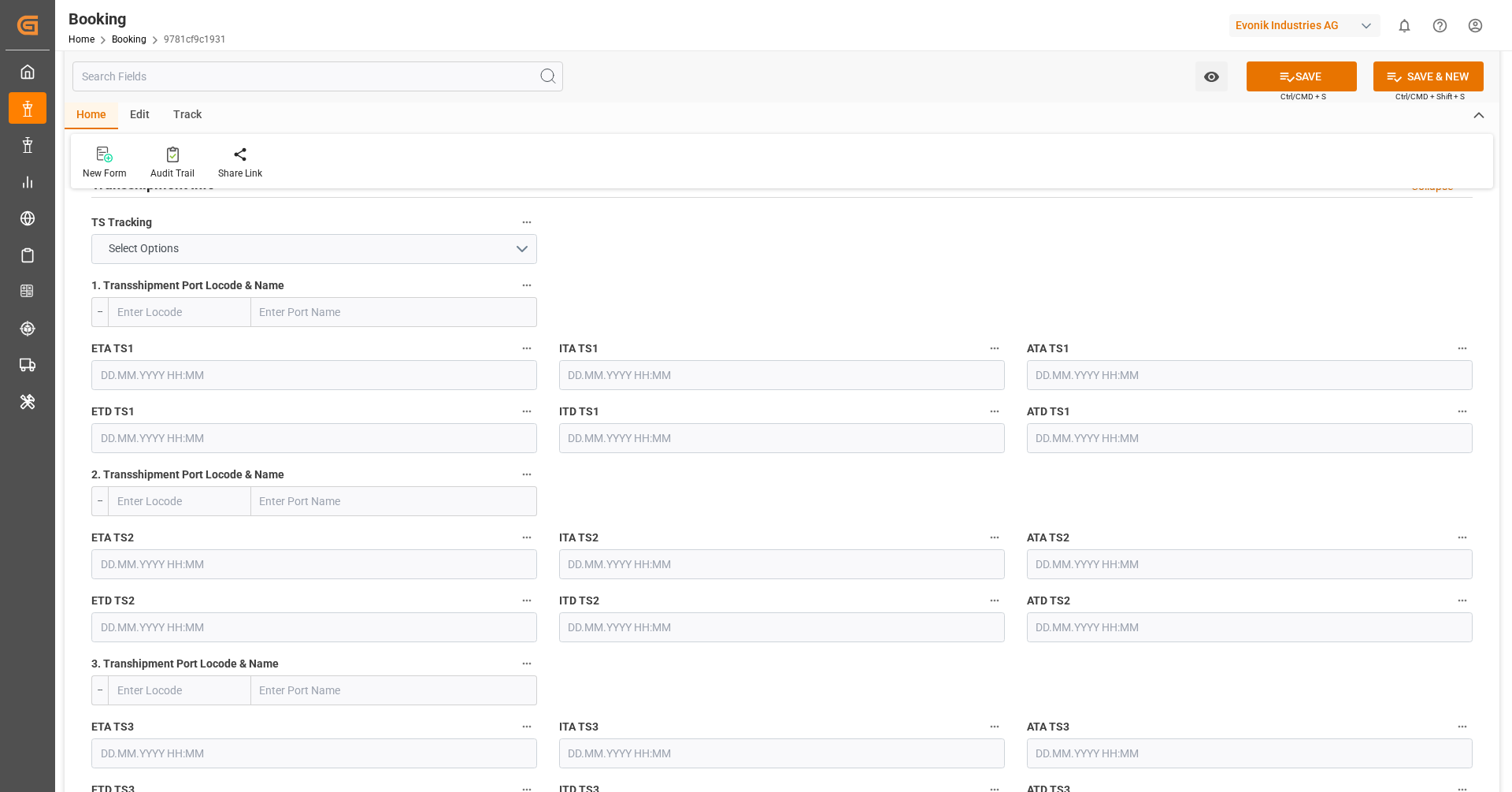
scroll to position [1678, 0]
click at [415, 245] on button "Select Options" at bounding box center [314, 248] width 445 height 30
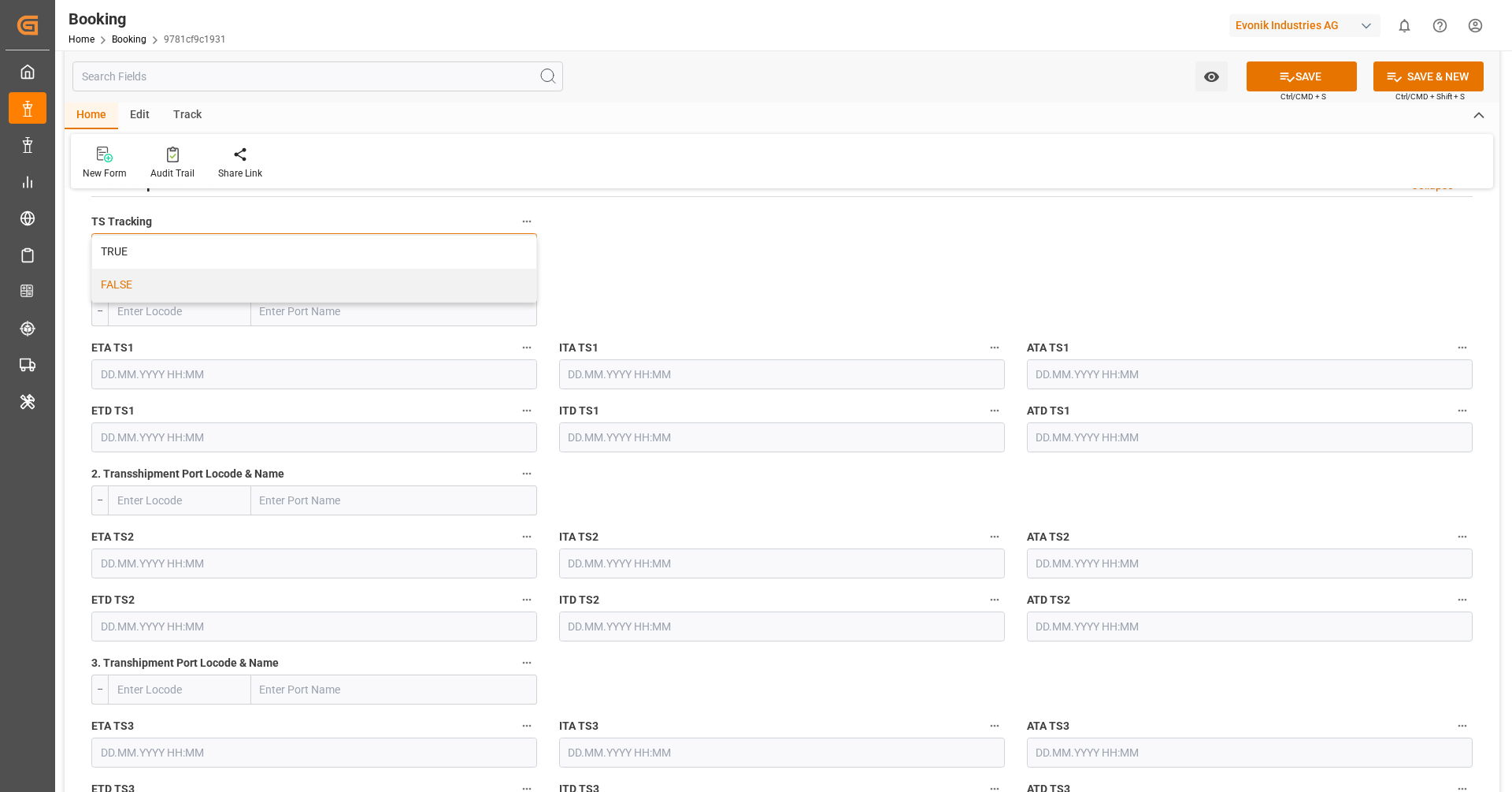
click at [404, 274] on div "FALSE" at bounding box center [314, 285] width 445 height 33
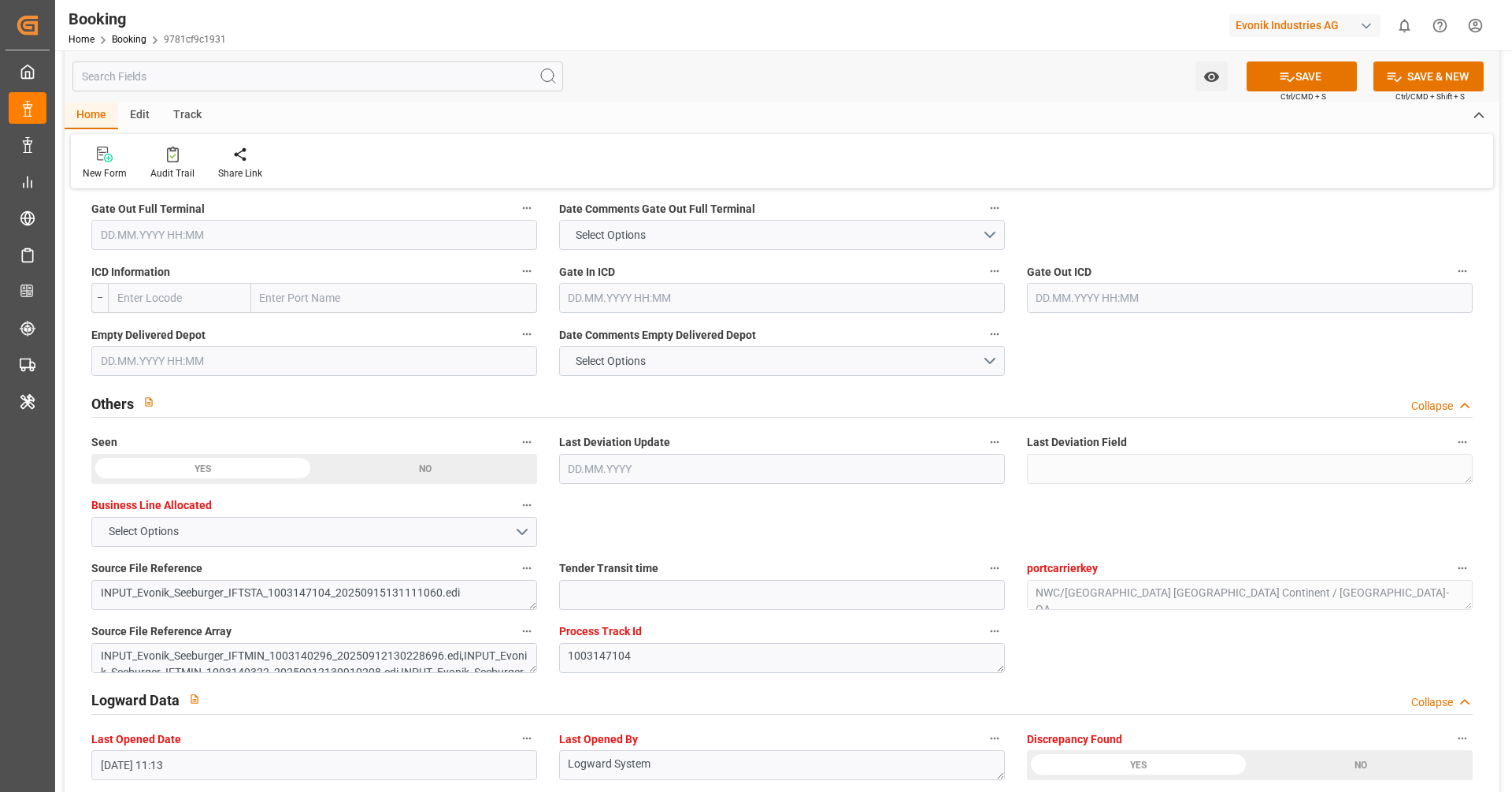
scroll to position [2369, 0]
click at [180, 289] on input "text" at bounding box center [179, 294] width 144 height 30
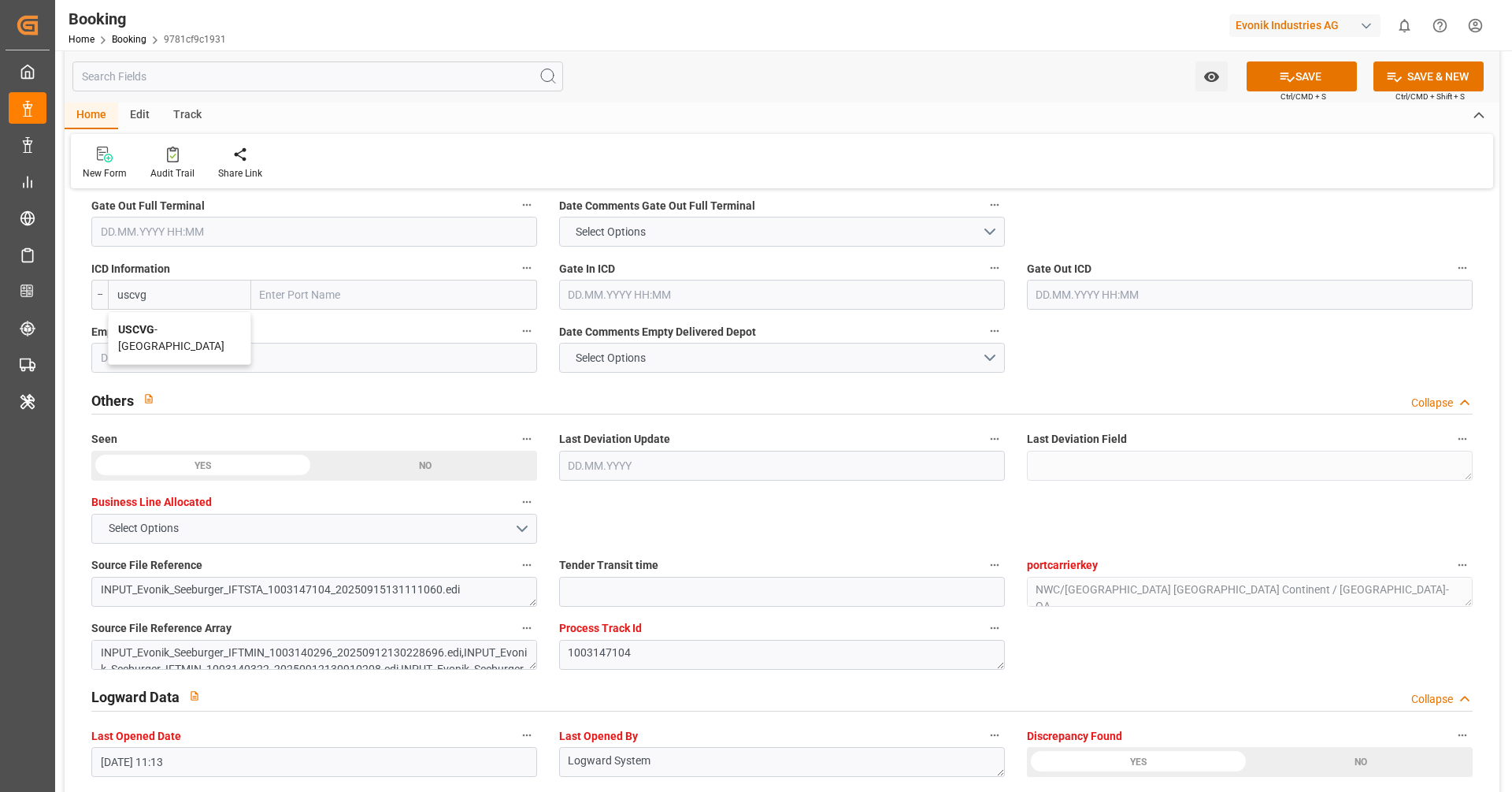
click at [154, 334] on div "USCVG - Cincinnati" at bounding box center [179, 339] width 142 height 52
type input "USCVG"
type input "Cincinnati"
type input "USCVG"
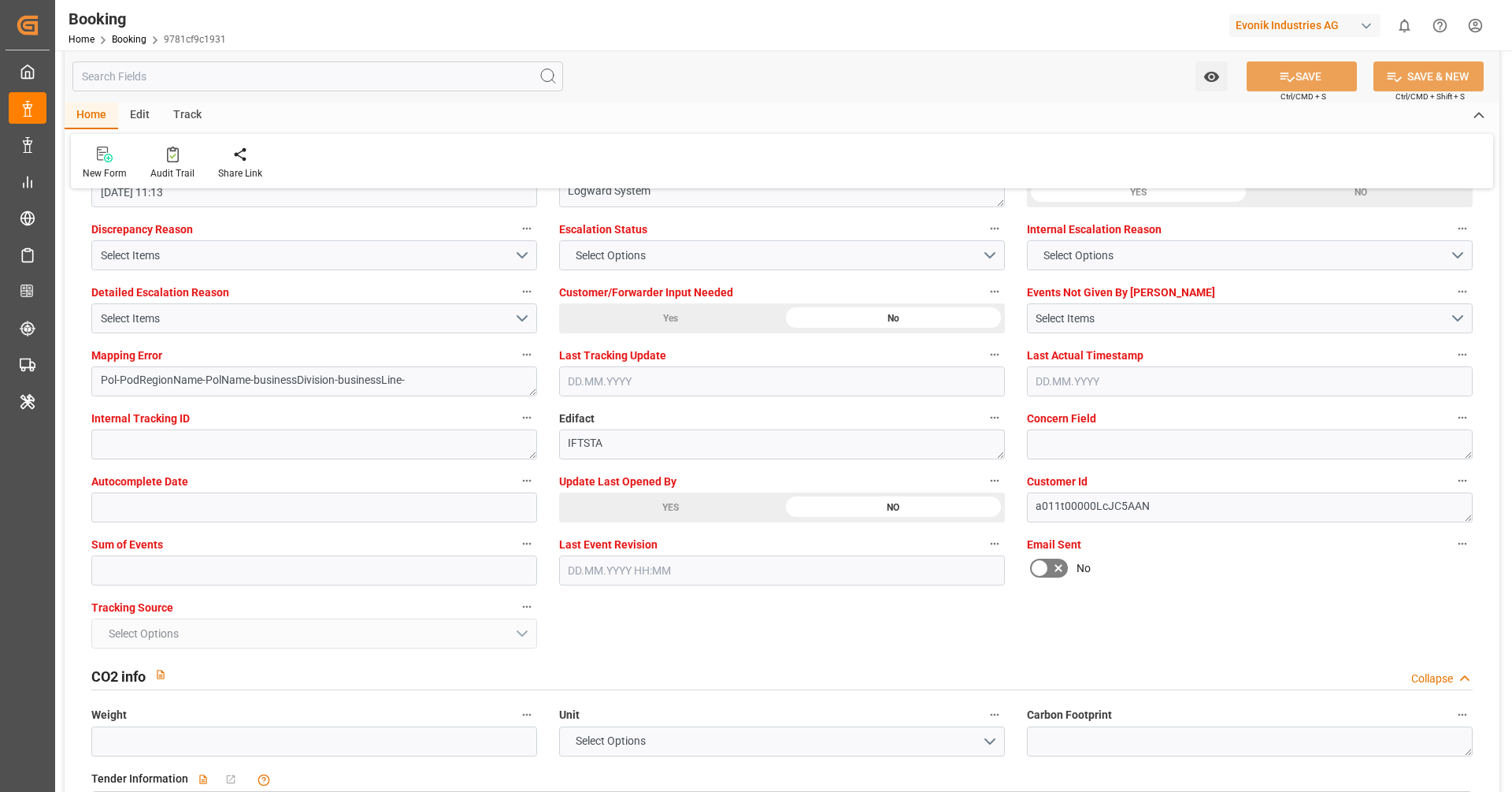
scroll to position [2949, 0]
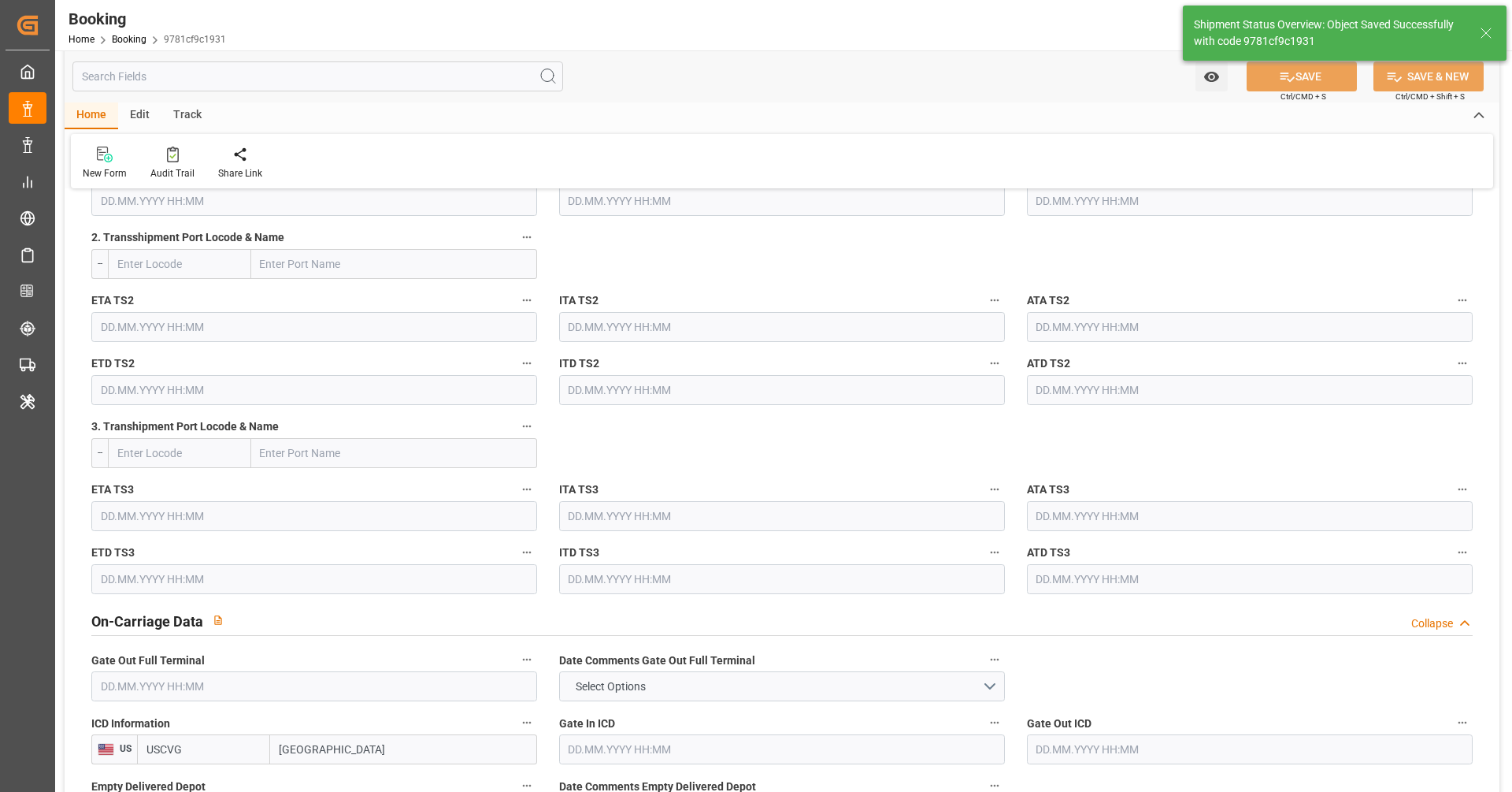
type textarea "[PERSON_NAME]"
type textarea "businessDivision-businessLine-"
type input "16.09.2025 10:09"
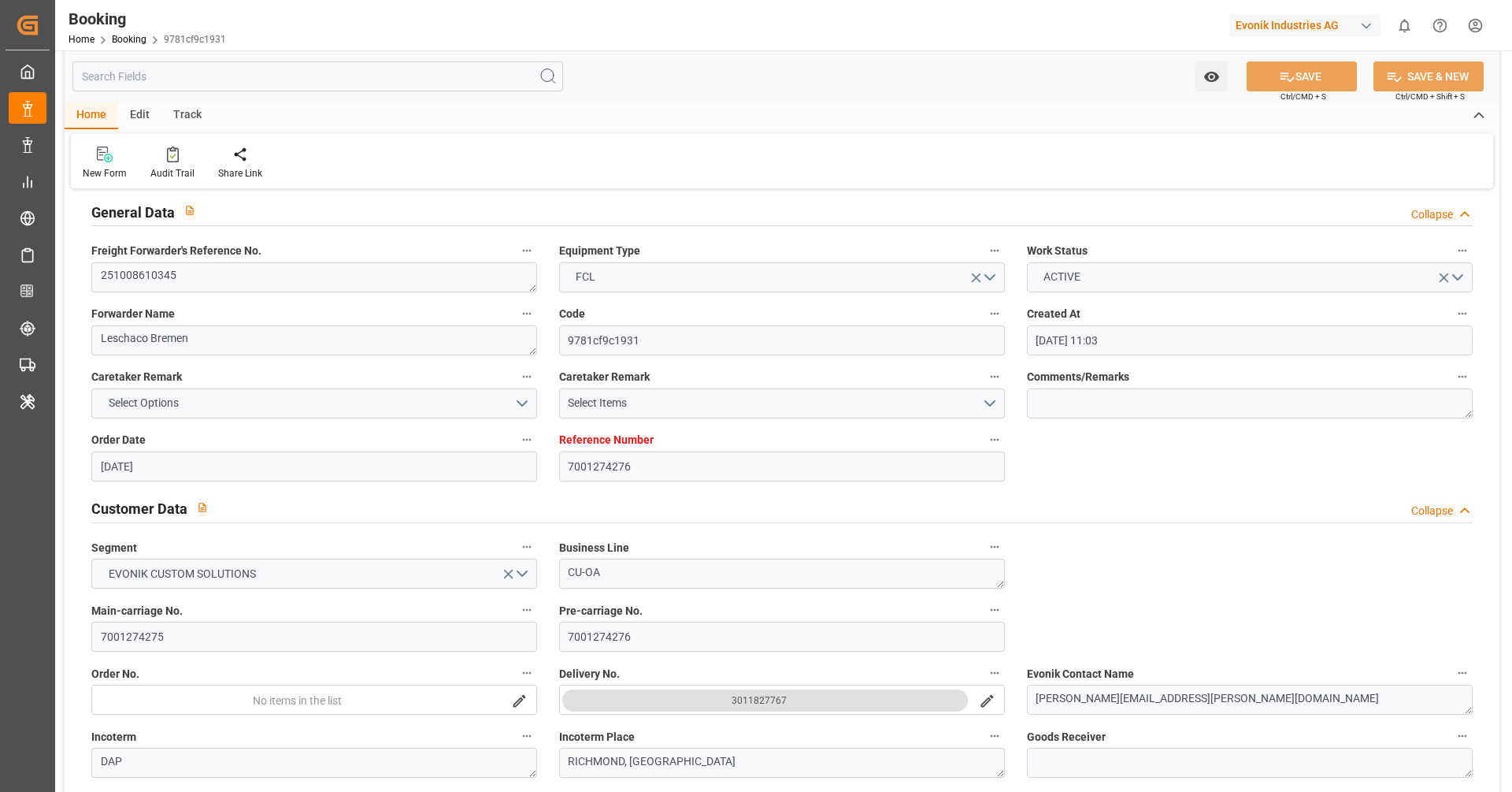
scroll to position [0, 0]
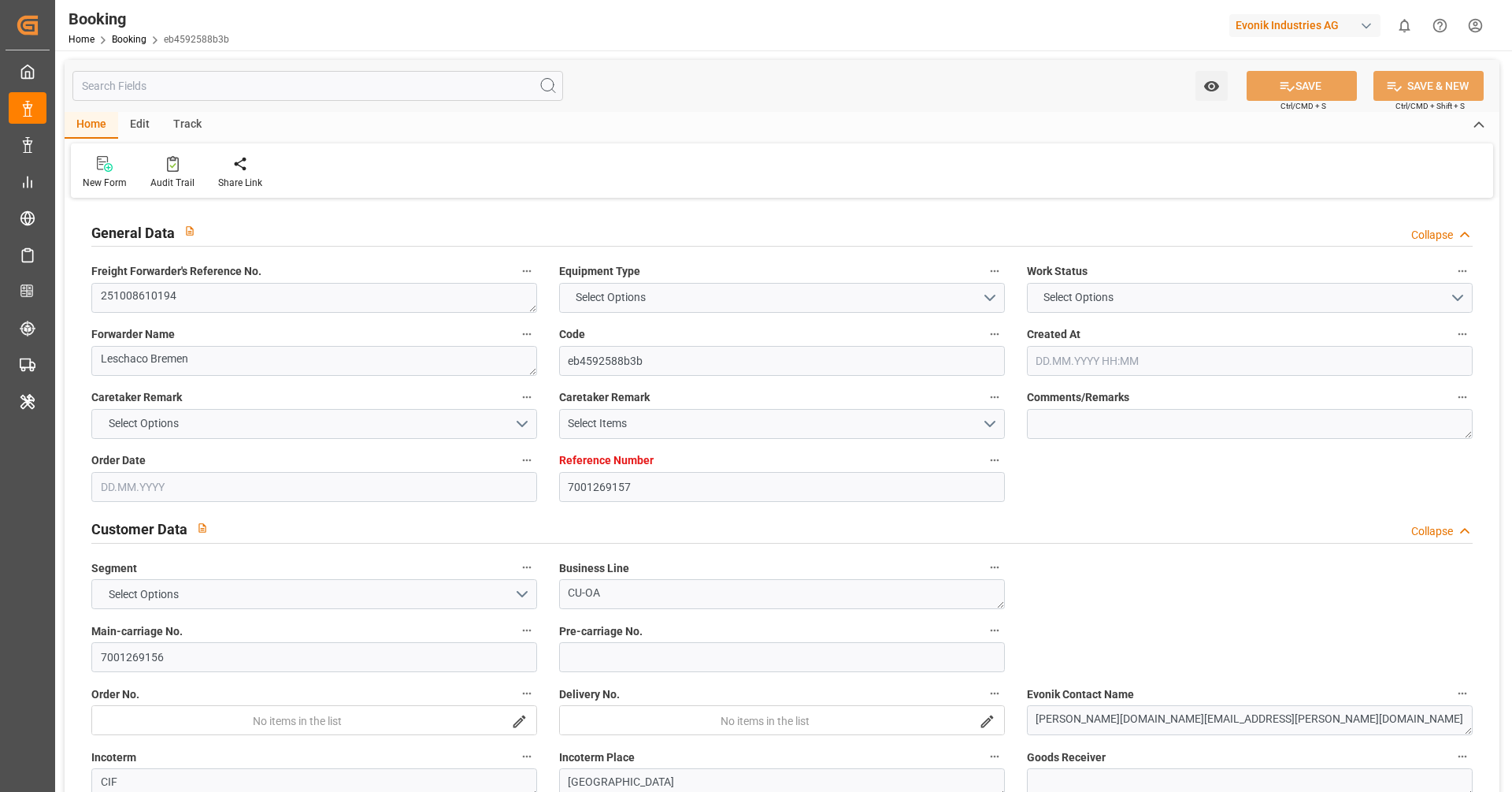
type input "7001269157"
type input "9780469"
type input "Hapag [PERSON_NAME]"
type input "Hapag Lloyd Aktiengesellschaft"
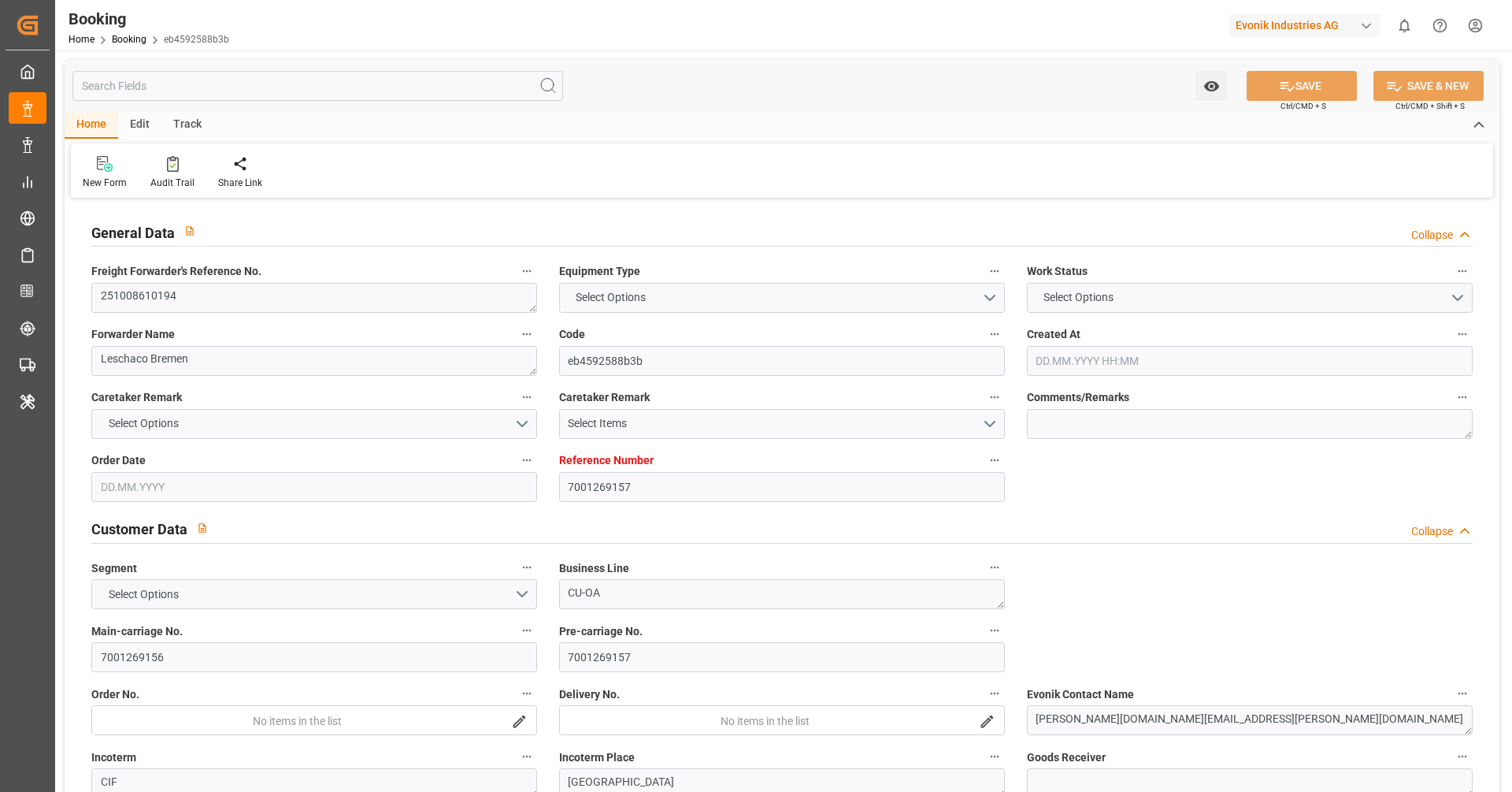
type input "NLRTM"
type input "KRPUS"
type input "CNSGH"
type input "[DATE] 07:00"
type input "[DATE]"
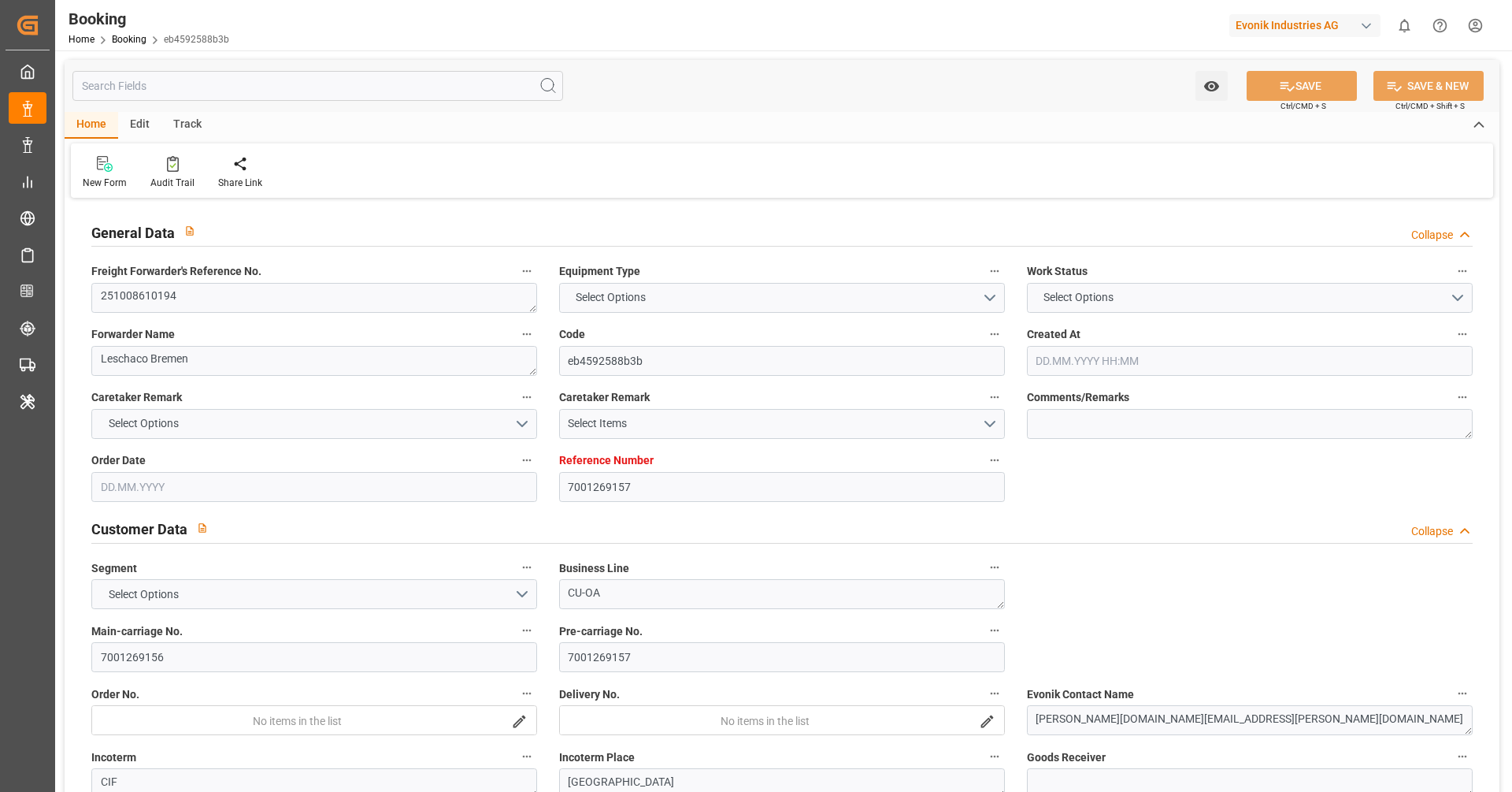
type input "[DATE]"
type input "[DATE] 00:00"
type input "[DATE]"
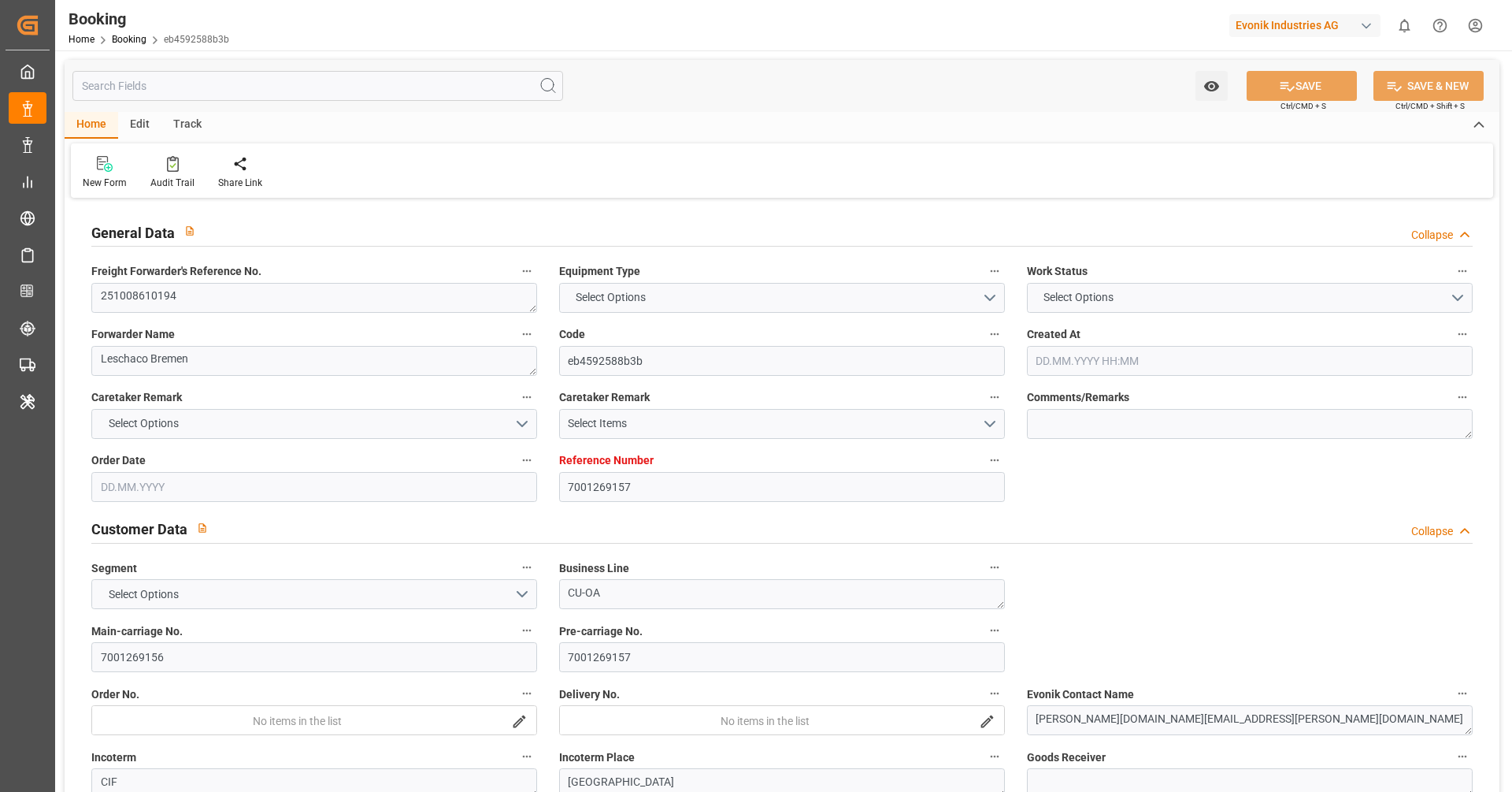
type input "[DATE]"
type input "[DATE] 00:00"
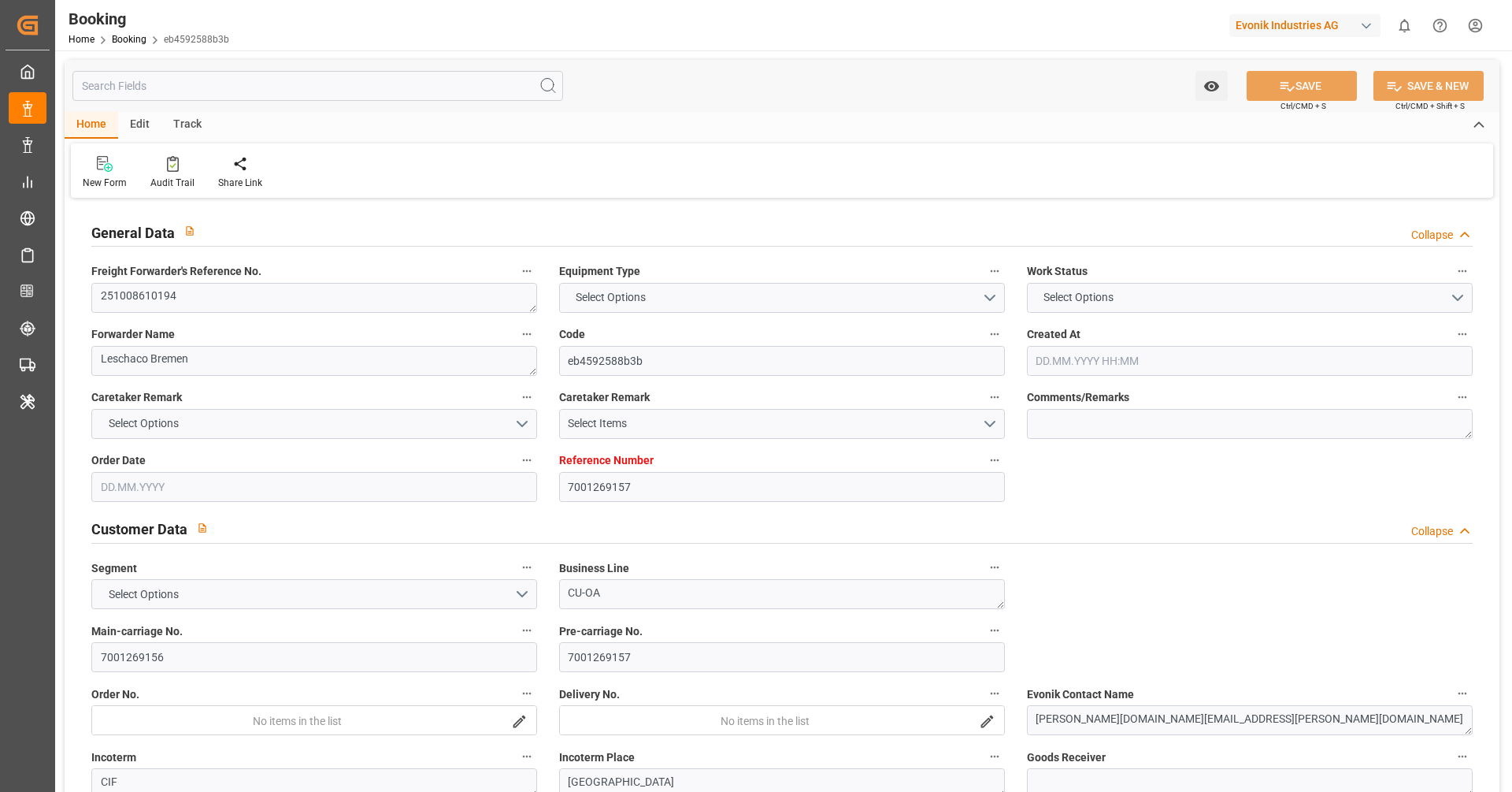
type input "[DATE] 00:00"
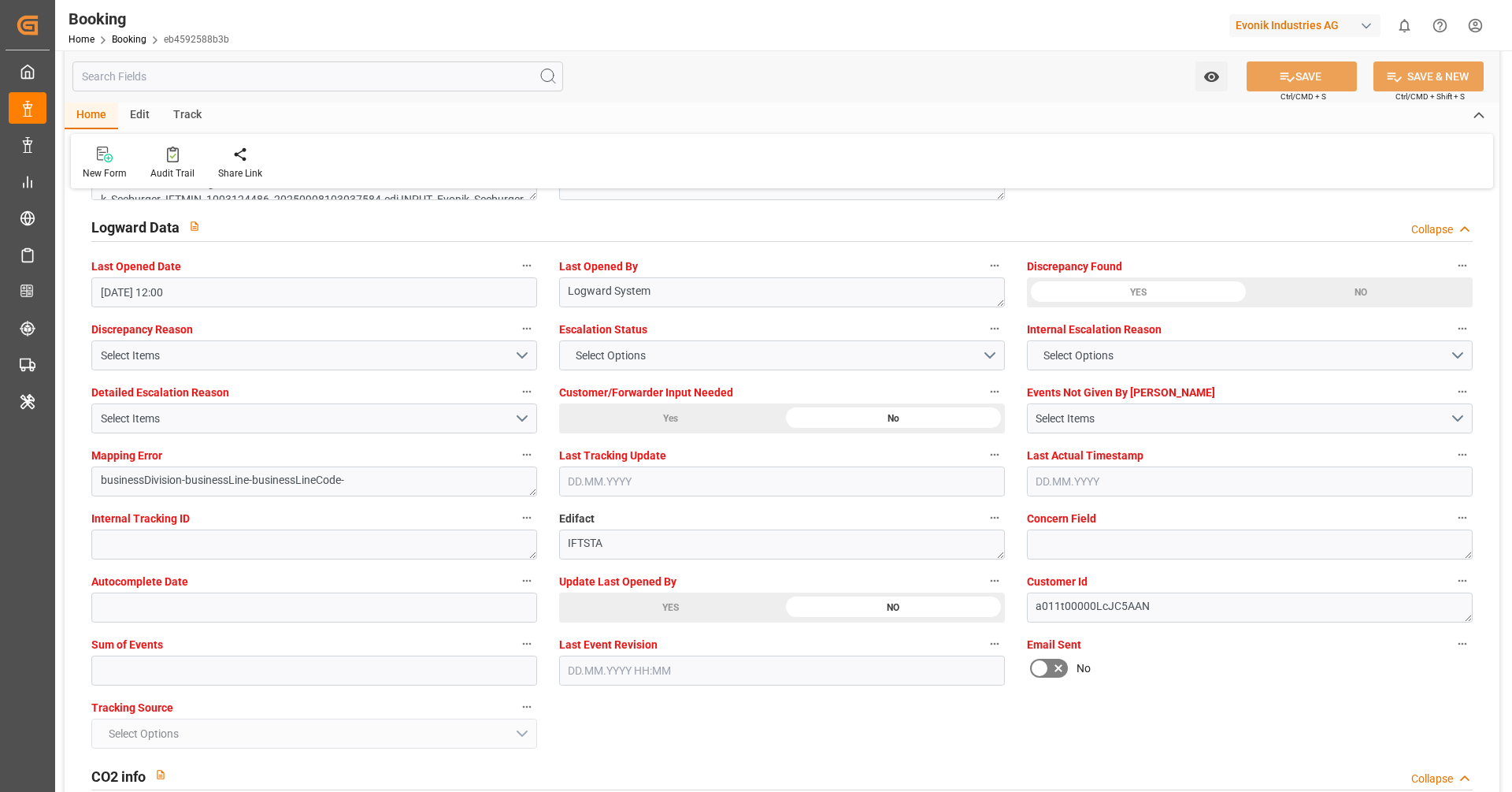
scroll to position [2923, 0]
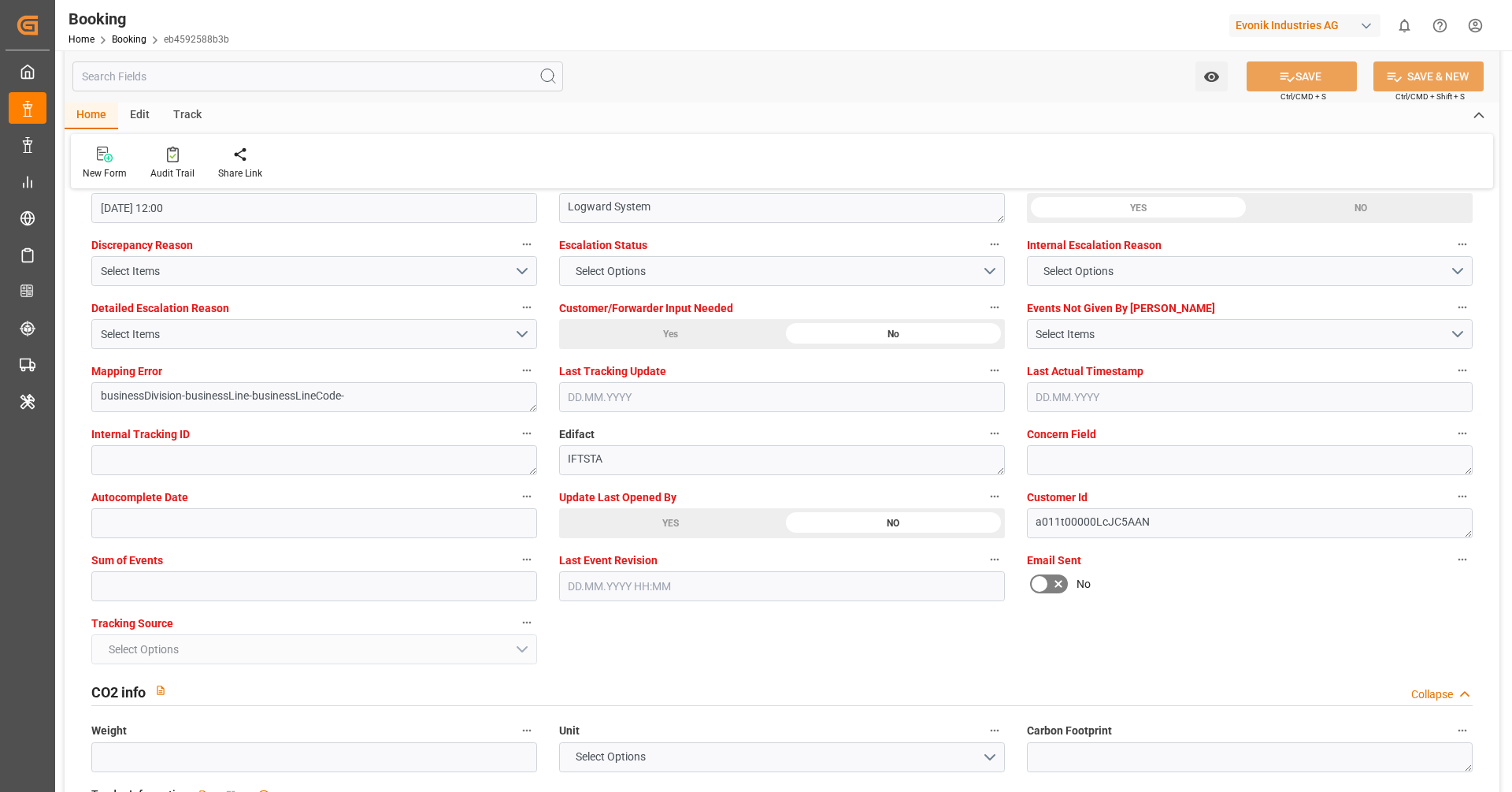
click at [630, 522] on div "YES" at bounding box center [671, 523] width 223 height 30
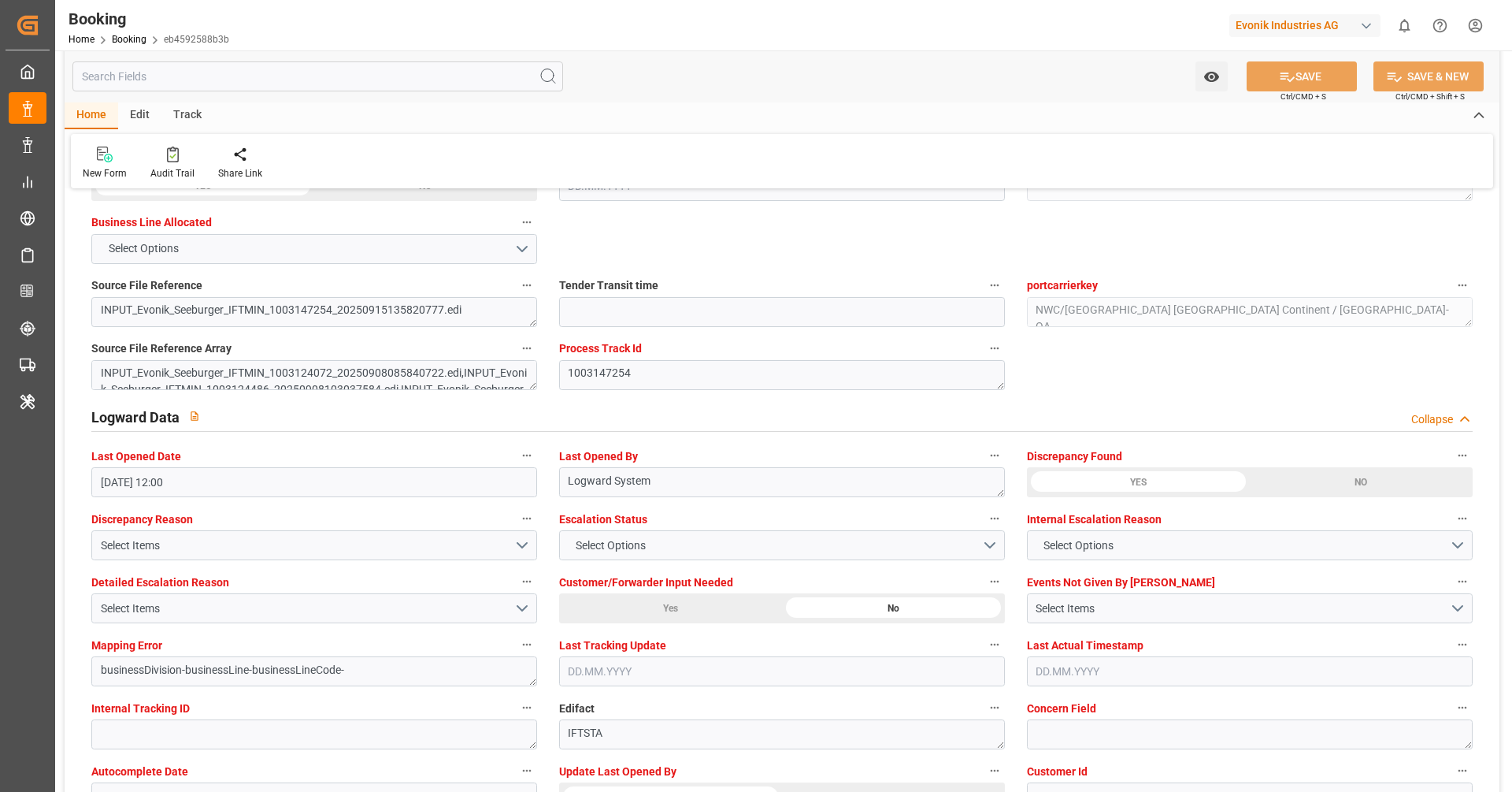
scroll to position [2141, 0]
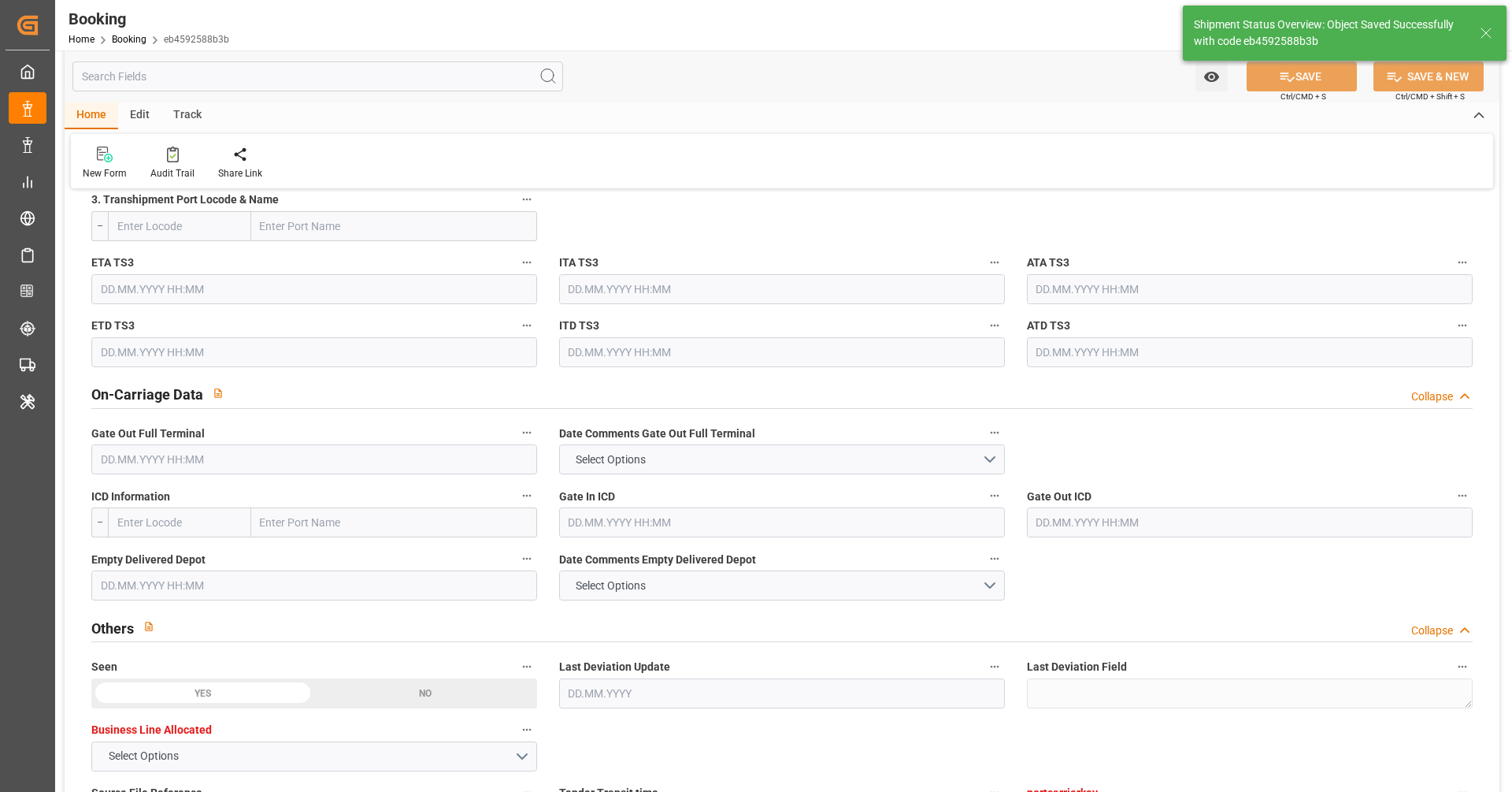
type input "[DATE] 10:11"
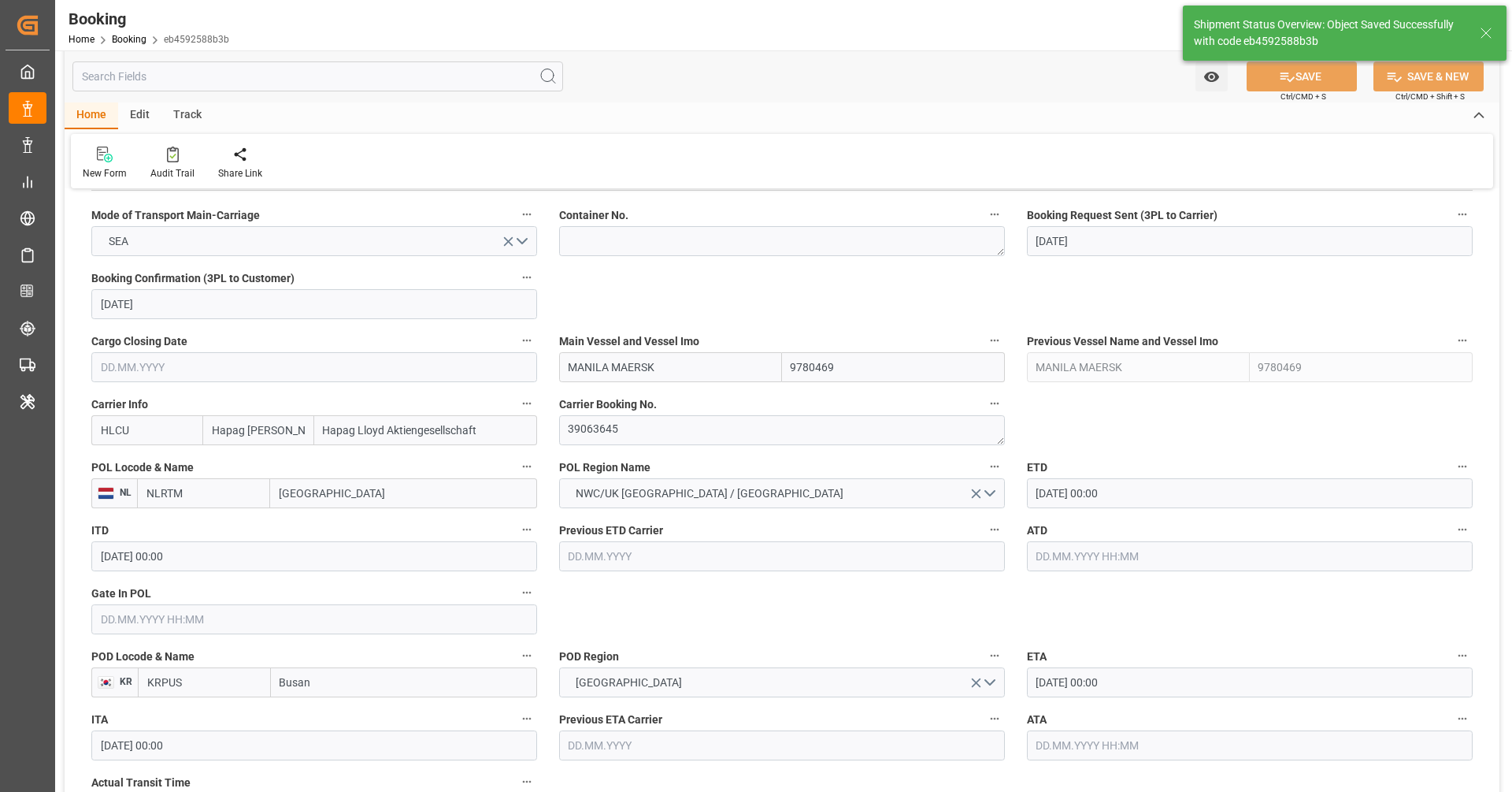
scroll to position [1077, 0]
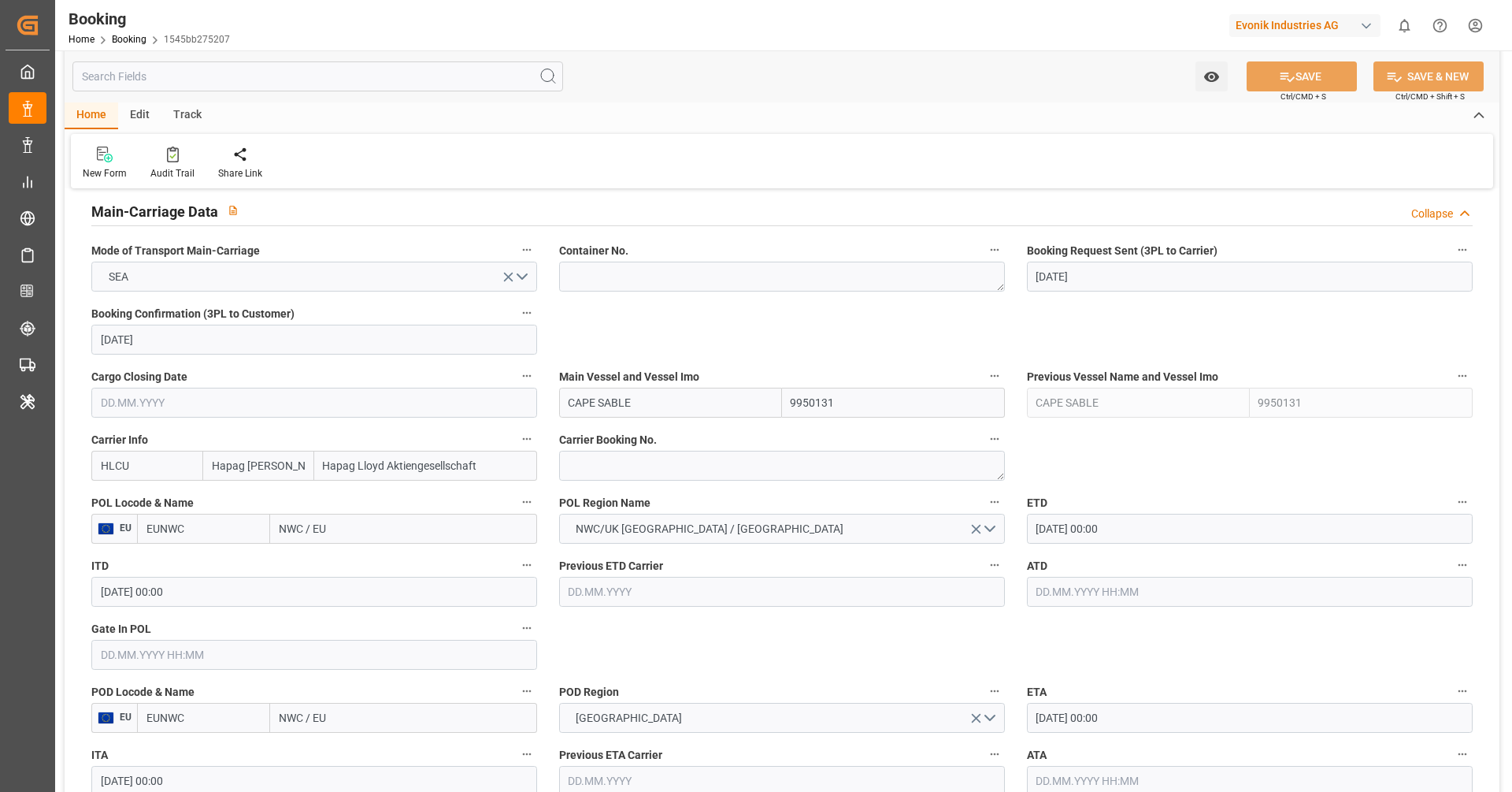
scroll to position [987, 0]
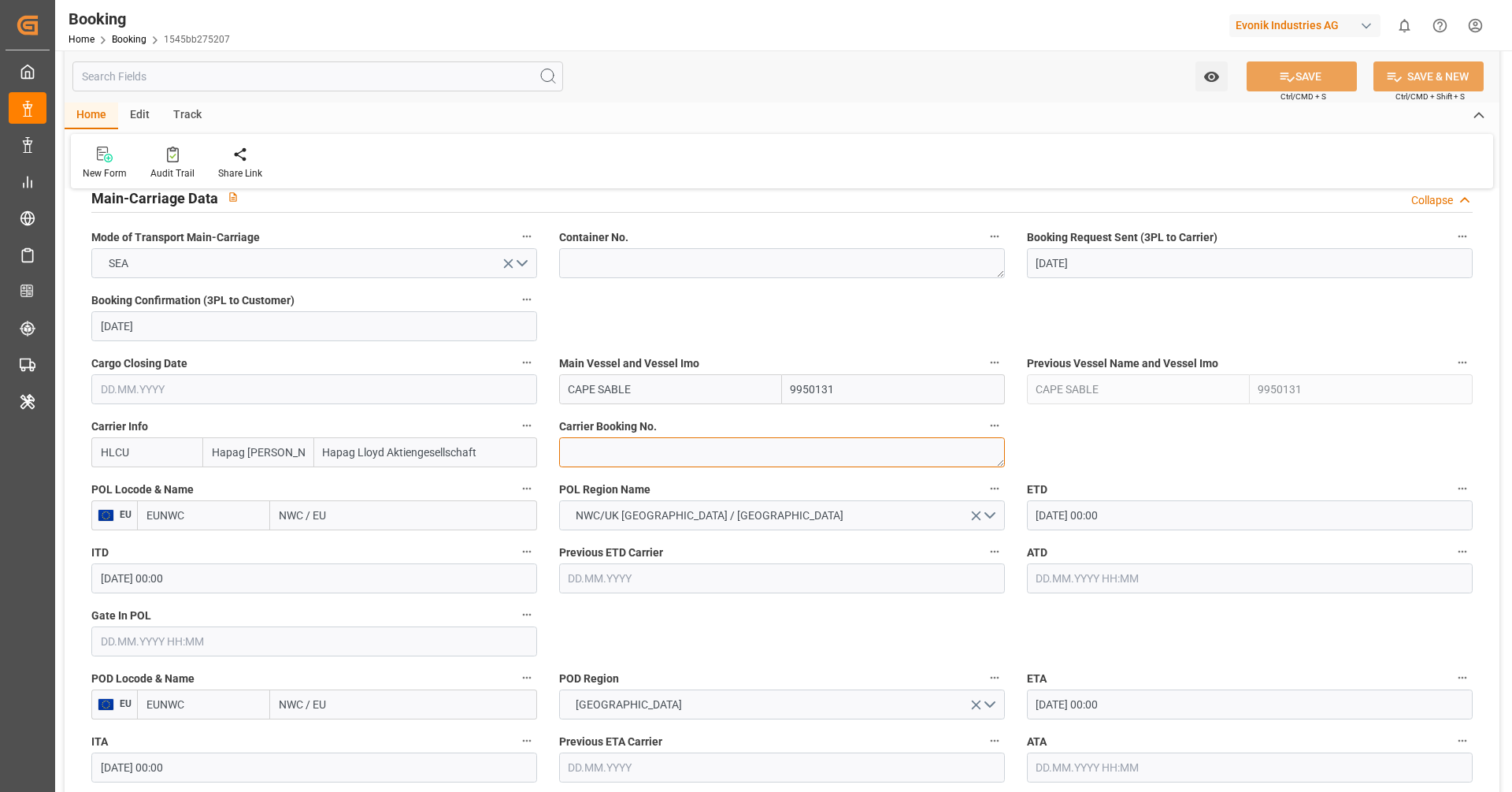
click at [635, 456] on textarea at bounding box center [782, 452] width 445 height 30
paste textarea "19765377"
type textarea "19765377"
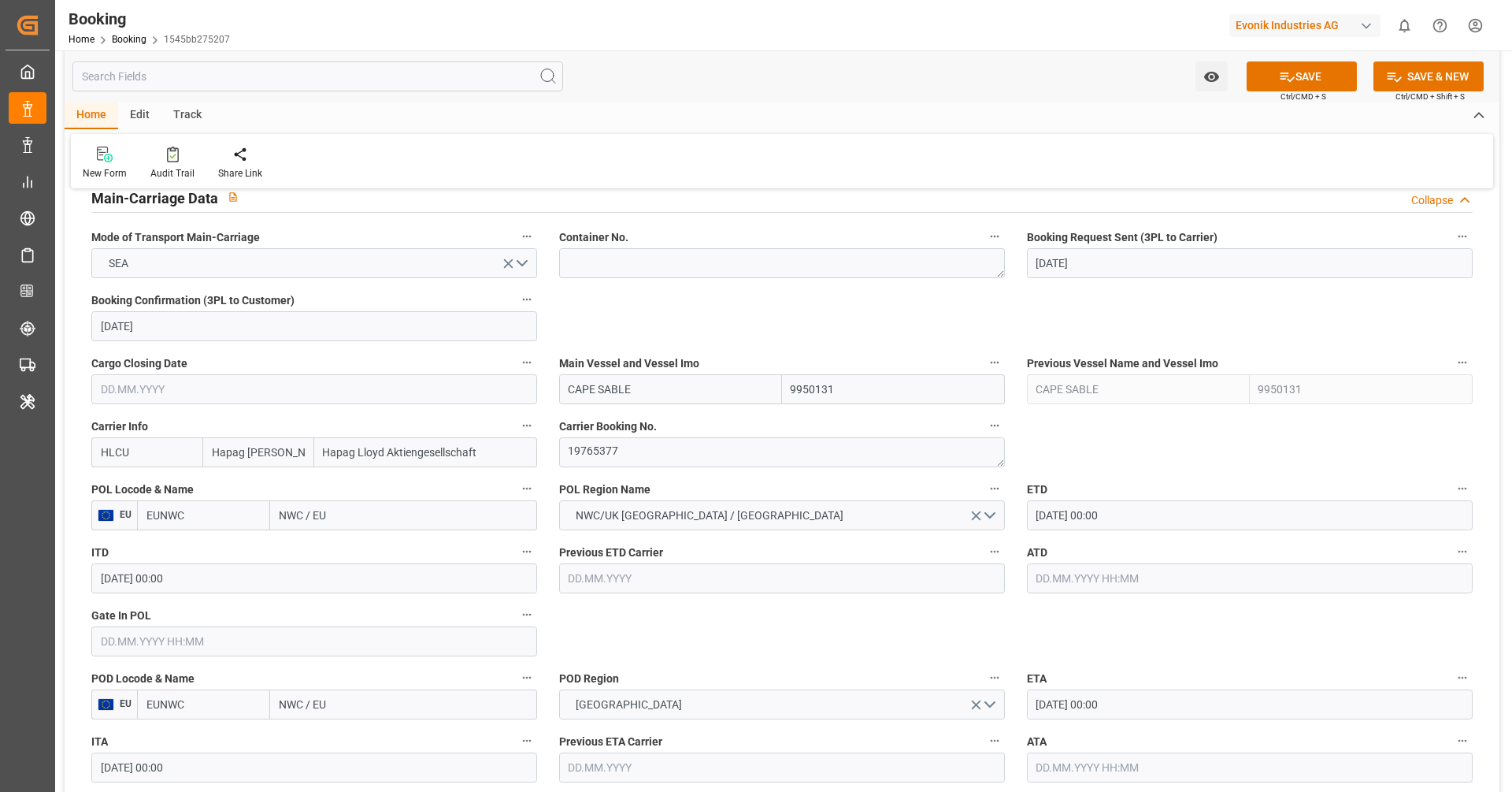
click at [245, 513] on input "EUNWC" at bounding box center [204, 515] width 133 height 30
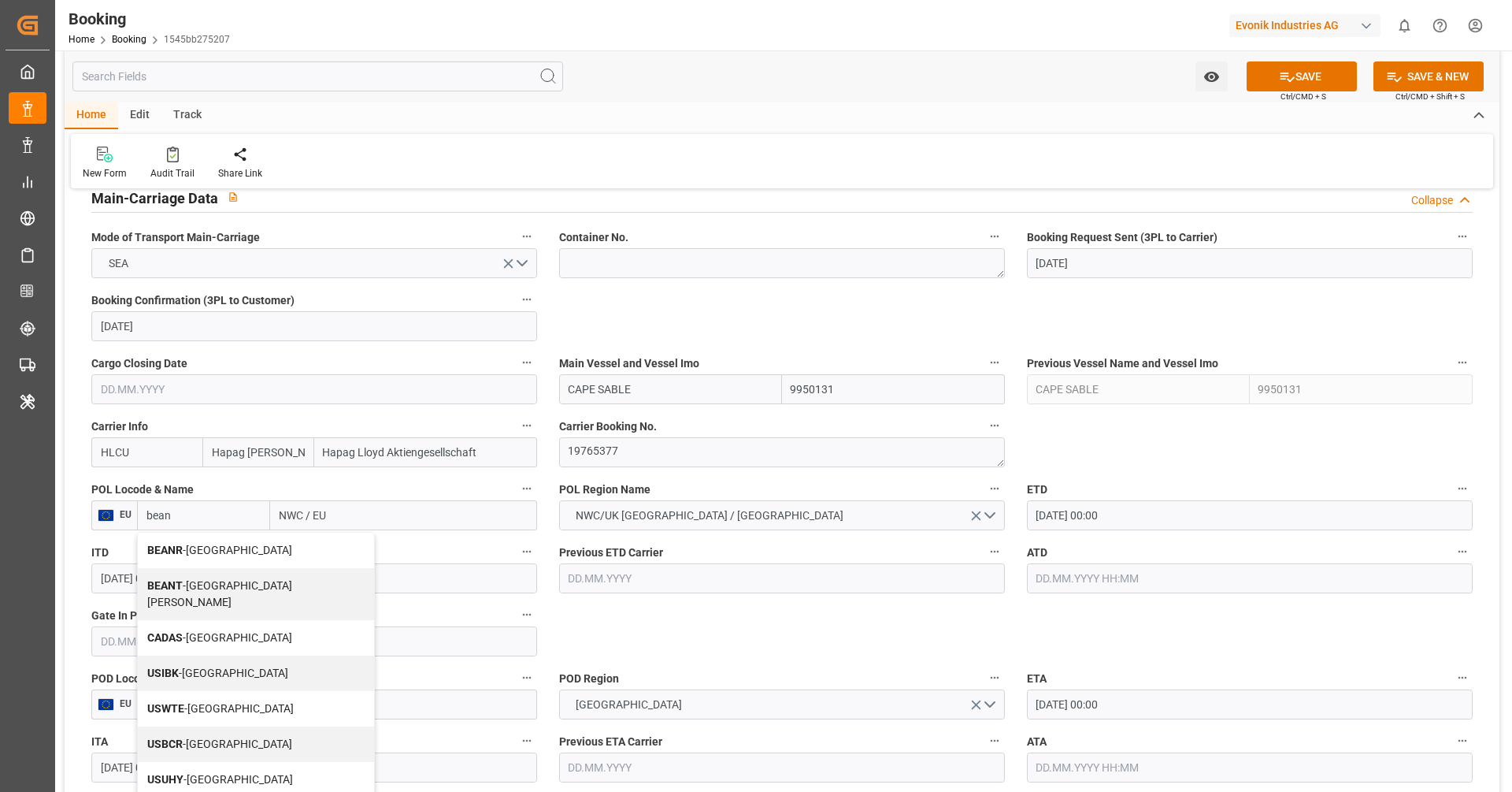
click at [204, 546] on span "BEANR - [GEOGRAPHIC_DATA]" at bounding box center [219, 550] width 145 height 12
type input "BEANR"
type input "[GEOGRAPHIC_DATA]"
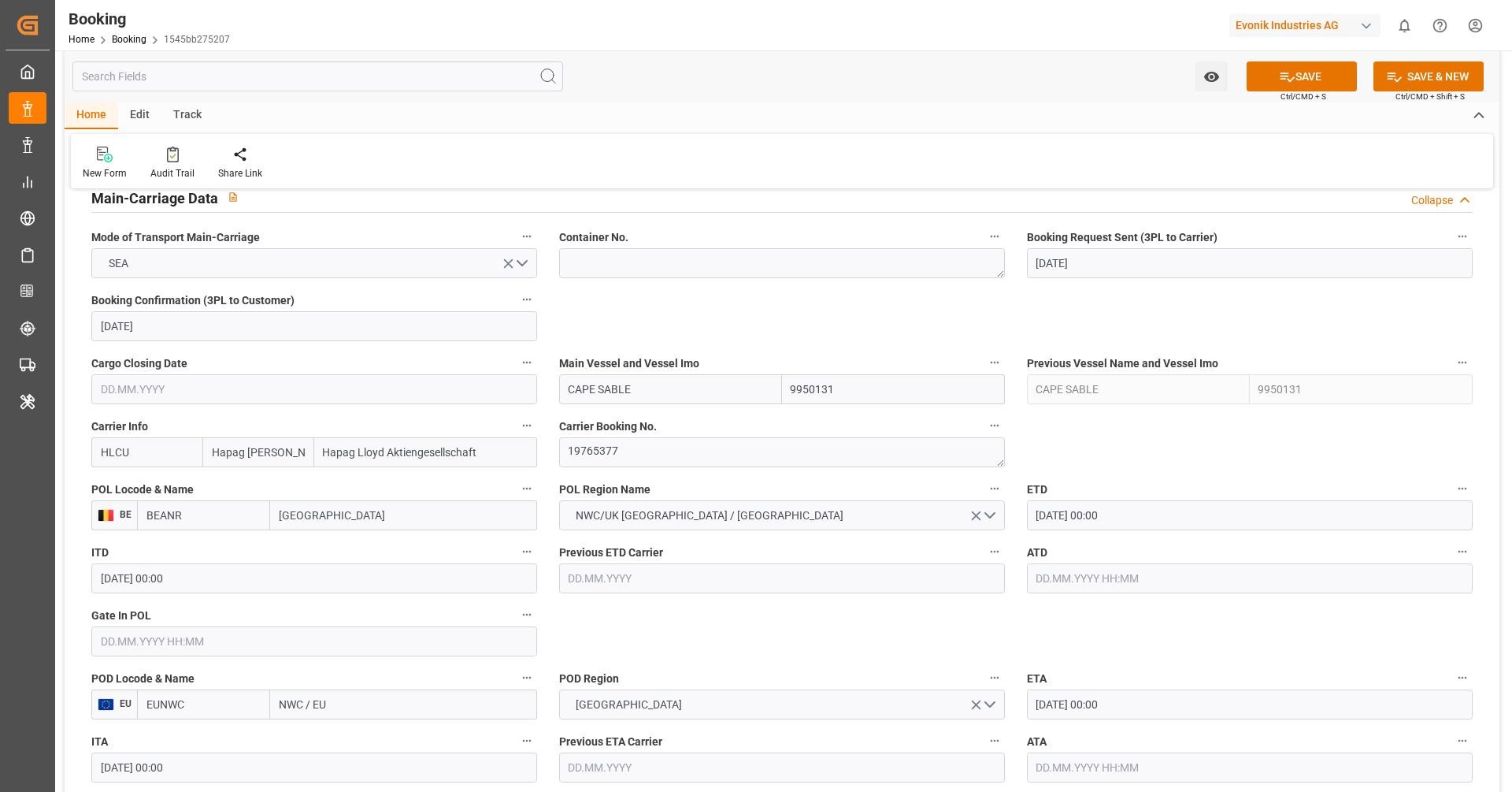
type input "BEANR"
click at [228, 701] on input "EUNWC" at bounding box center [204, 704] width 133 height 30
click at [194, 736] on span "USPHL - [GEOGRAPHIC_DATA]" at bounding box center [200, 747] width 106 height 29
type input "USPHL"
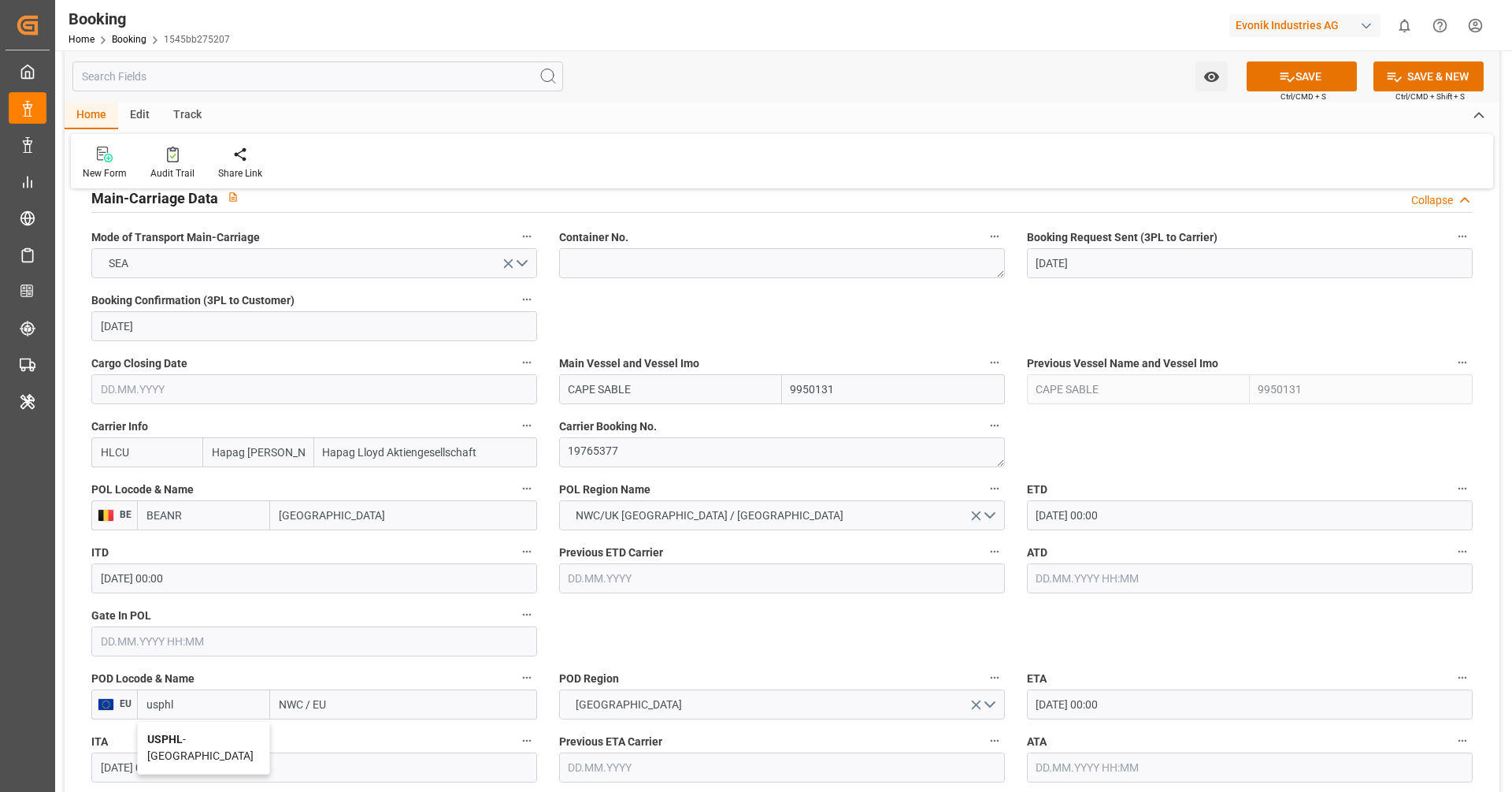
type input "[GEOGRAPHIC_DATA]"
type input "USPHL"
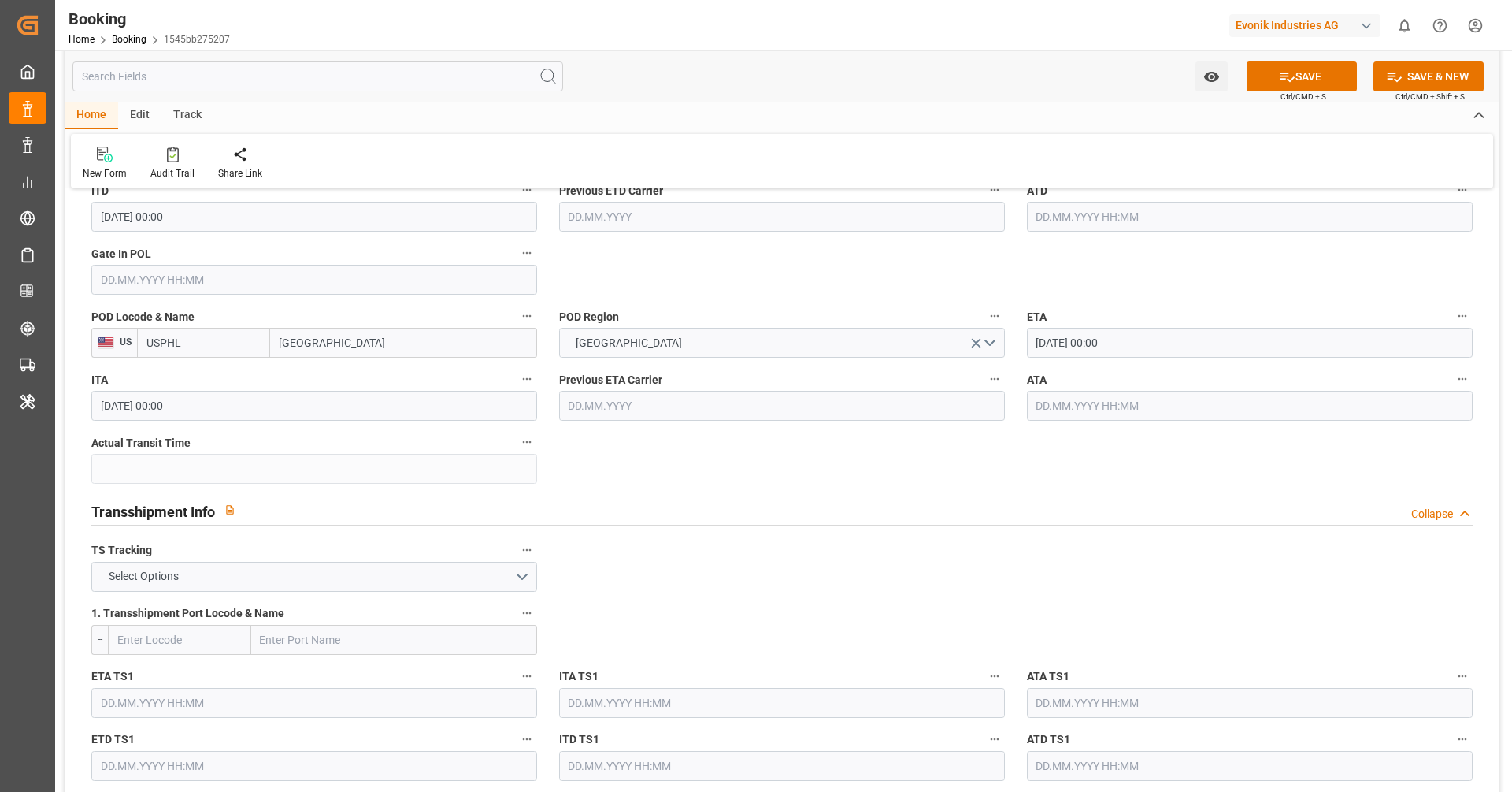
scroll to position [1441, 0]
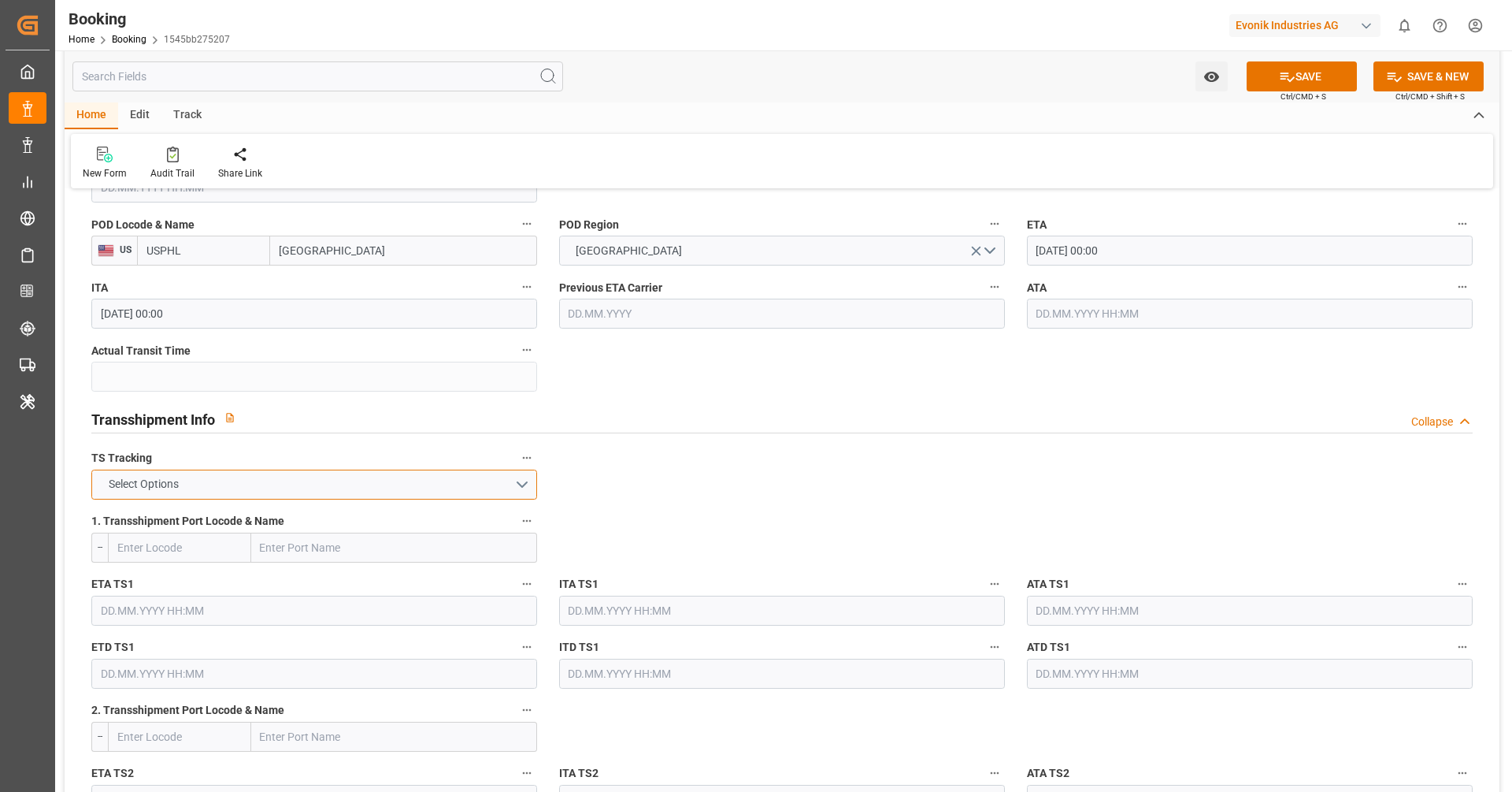
click at [364, 487] on button "Select Options" at bounding box center [314, 485] width 445 height 30
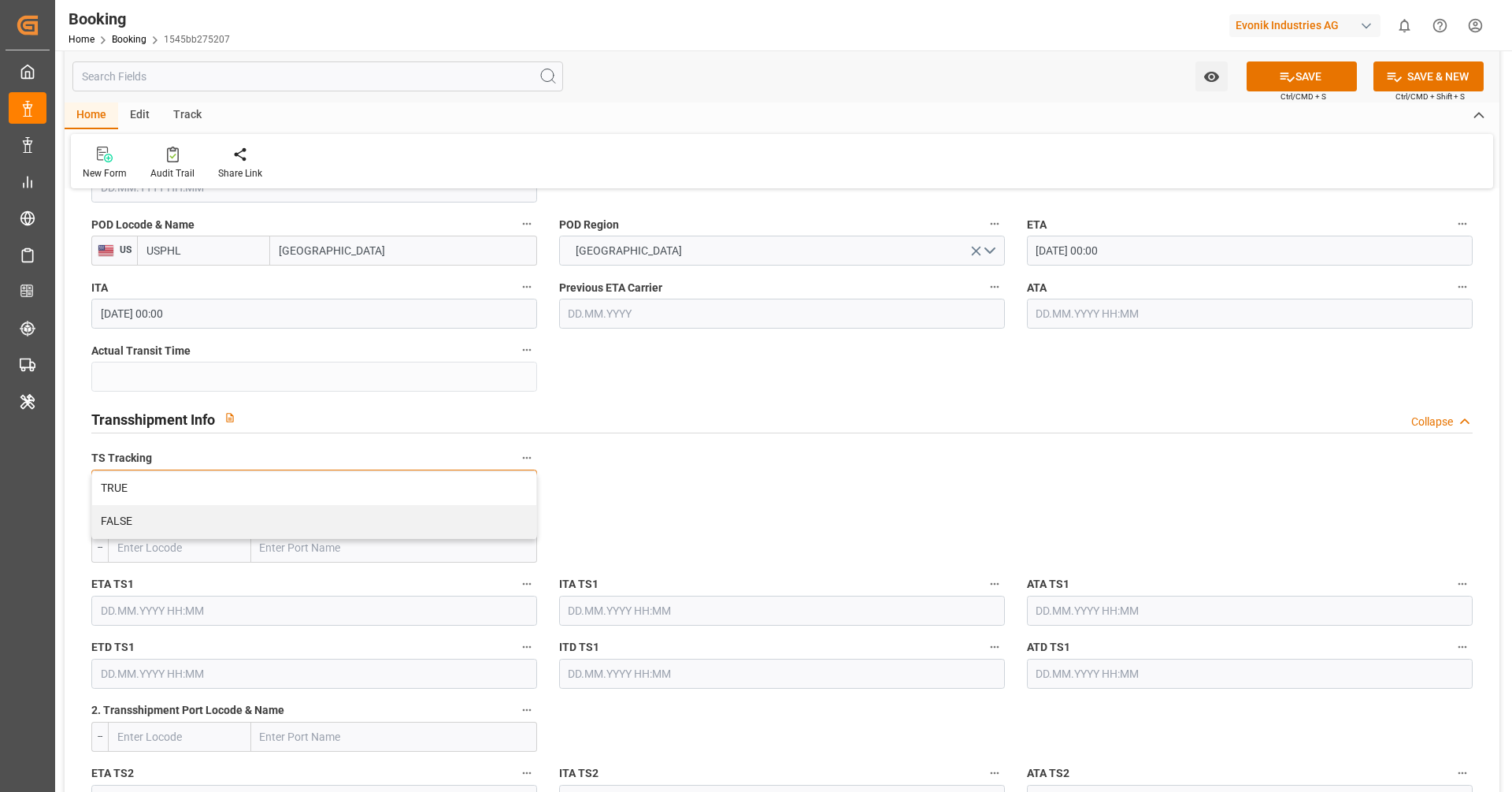
click at [356, 522] on div "FALSE" at bounding box center [314, 521] width 445 height 33
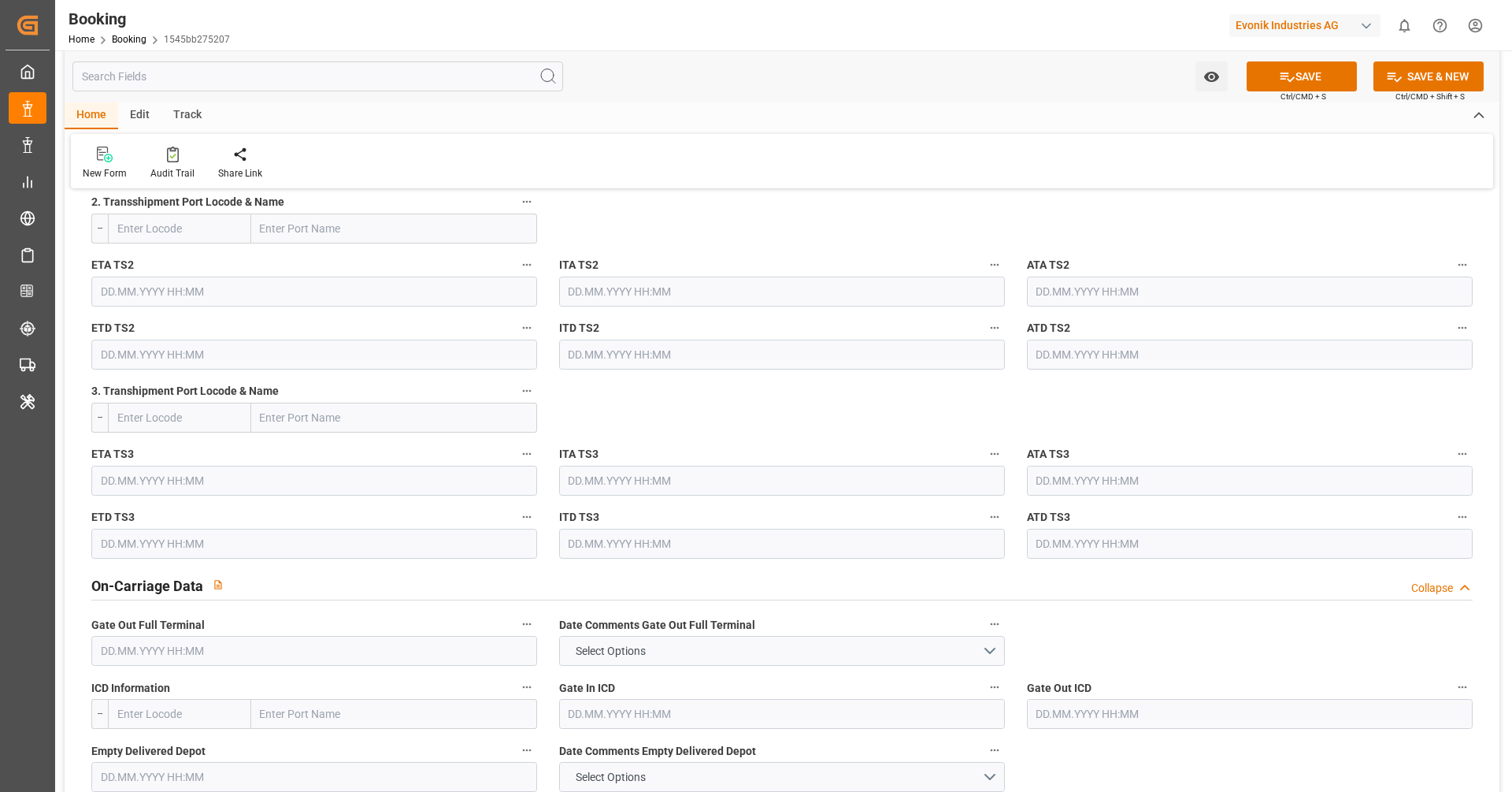
scroll to position [2074, 0]
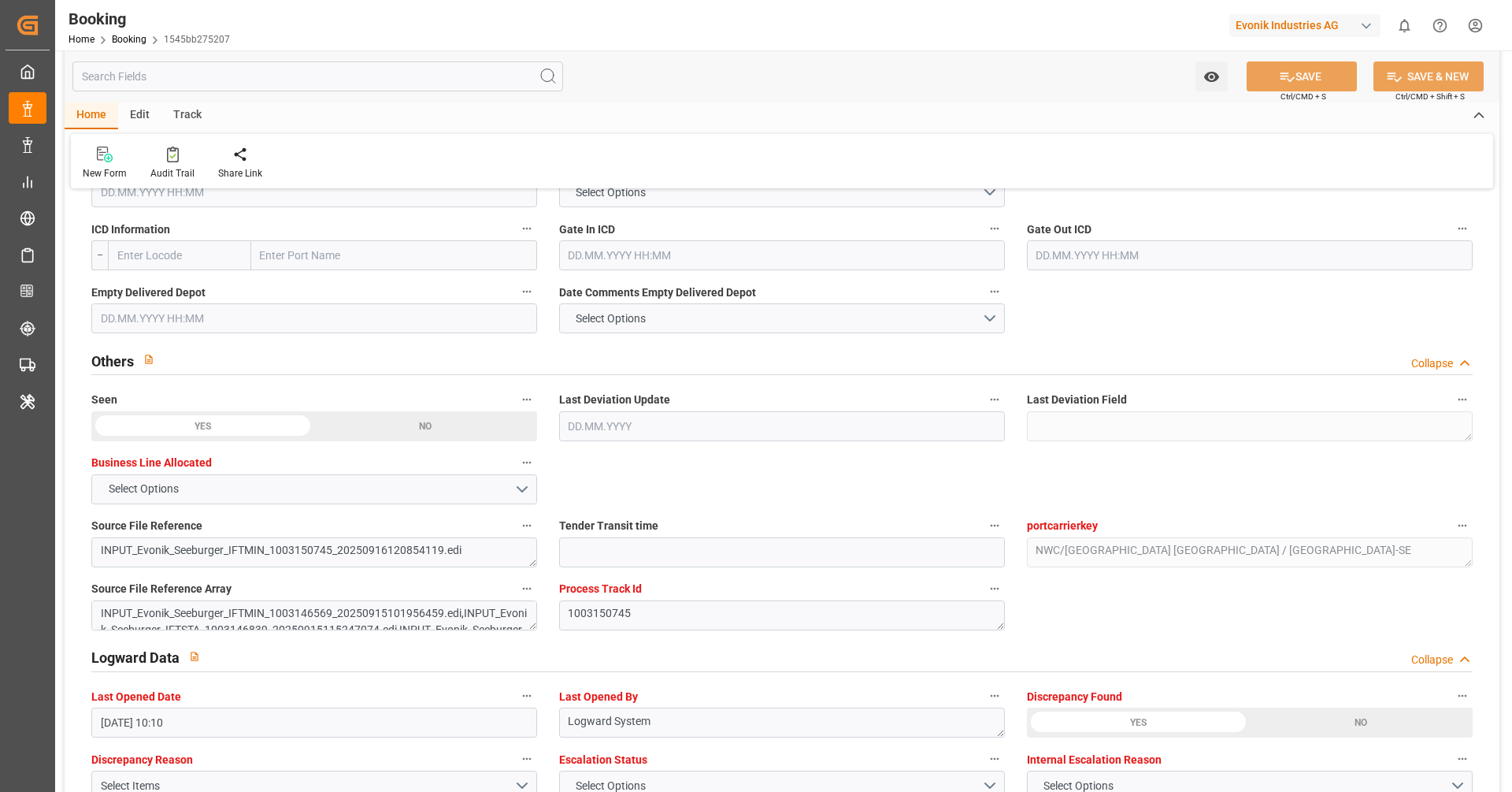
scroll to position [2699, 0]
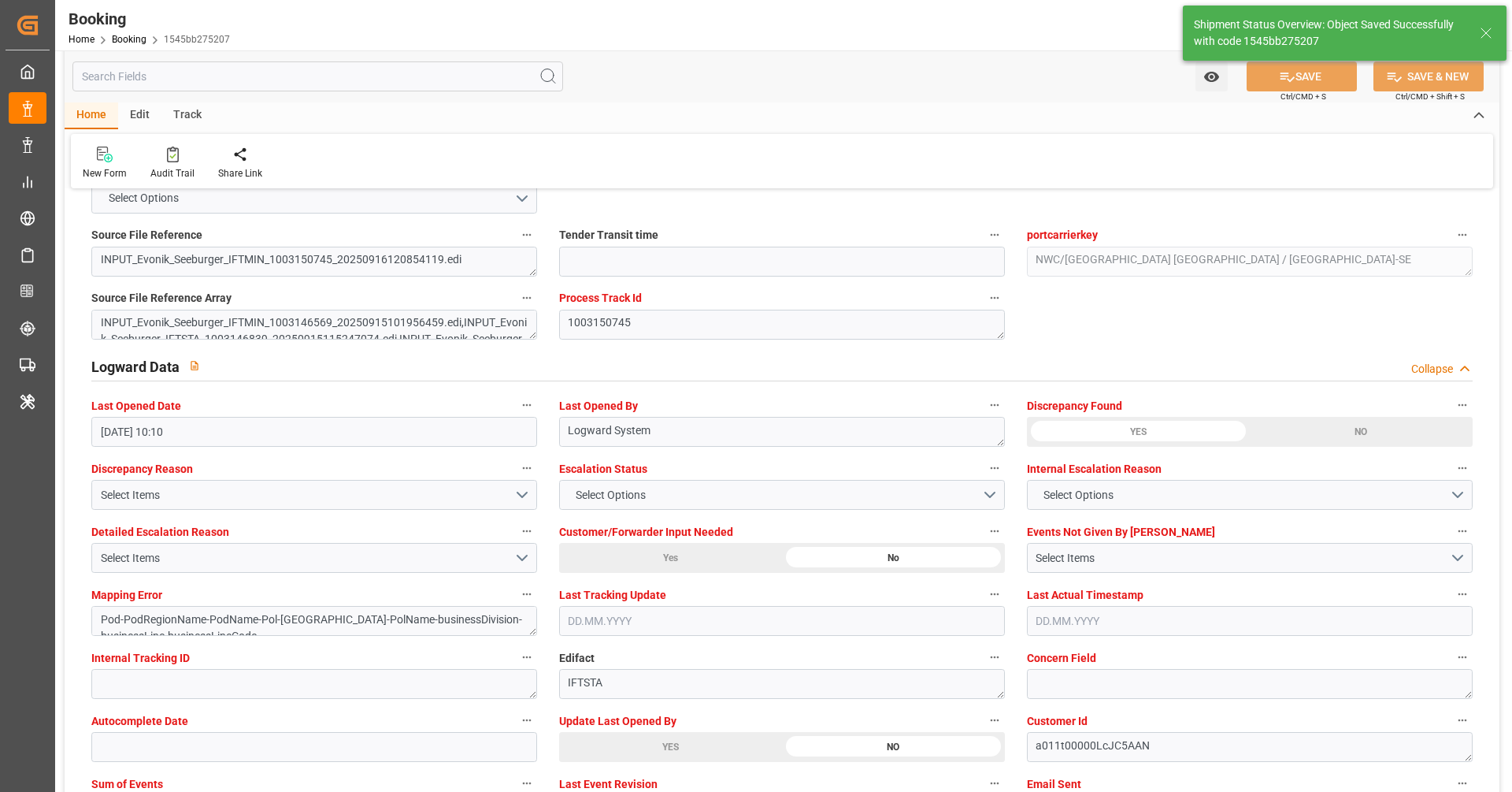
type textarea "NWC/[GEOGRAPHIC_DATA] [GEOGRAPHIC_DATA] Continent / [GEOGRAPHIC_DATA]-SE"
type textarea "[PERSON_NAME]"
type textarea "businessDivision-businessLine-"
type input "16.09.2025 10:12"
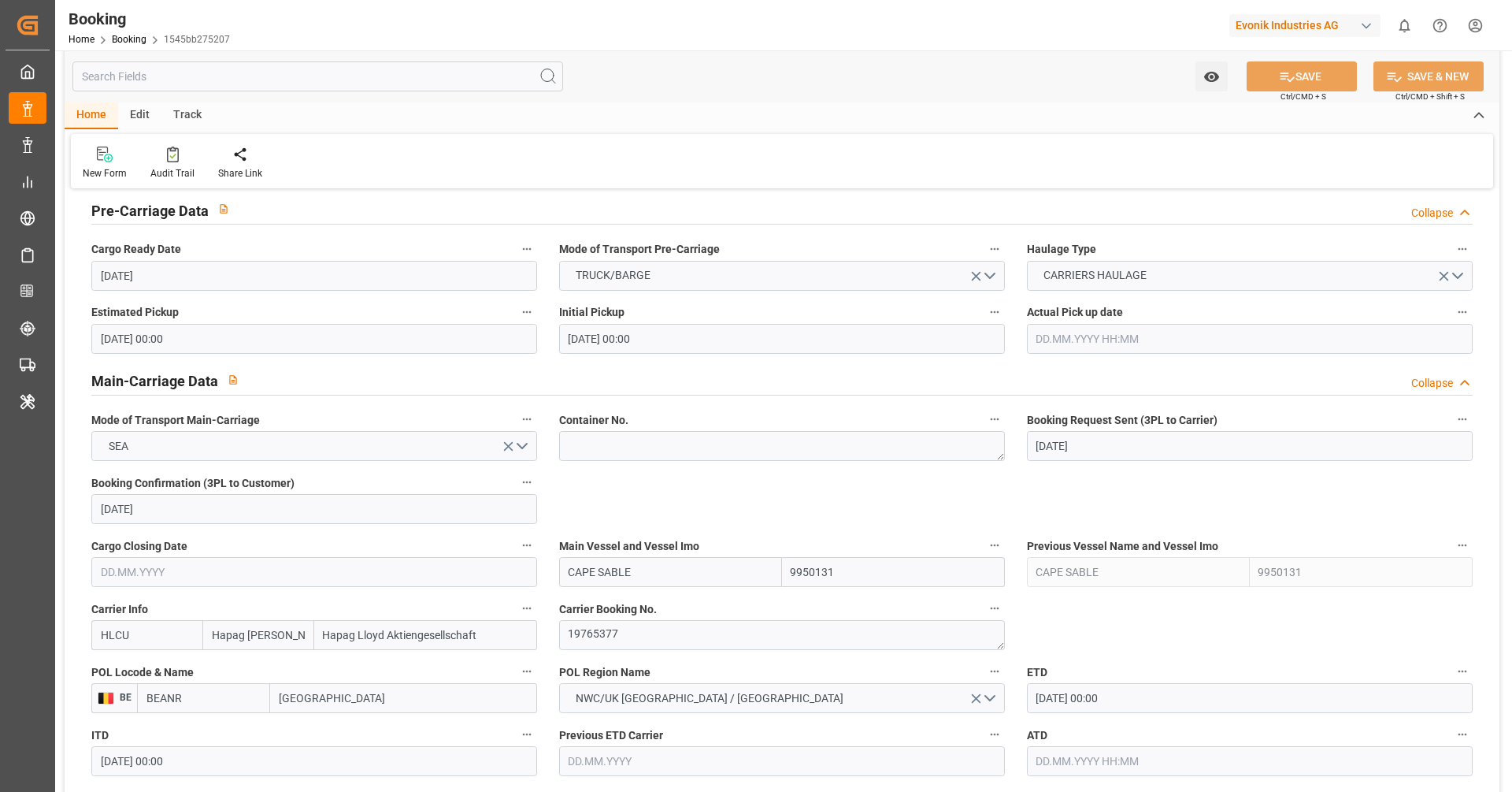
scroll to position [815, 0]
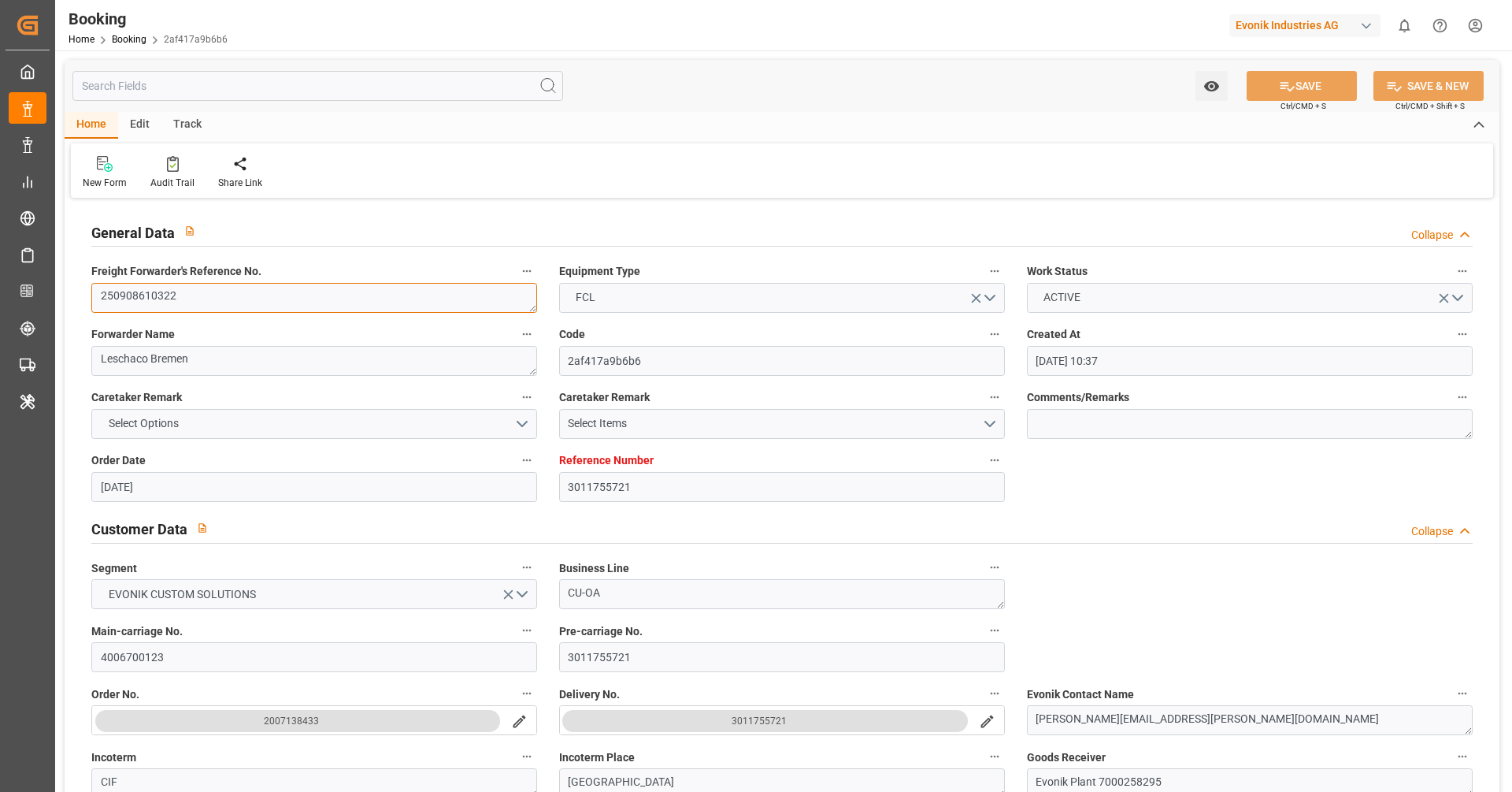
click at [330, 300] on textarea "250908610322" at bounding box center [314, 298] width 445 height 30
click at [167, 176] on div "Audit Trail" at bounding box center [172, 183] width 44 height 14
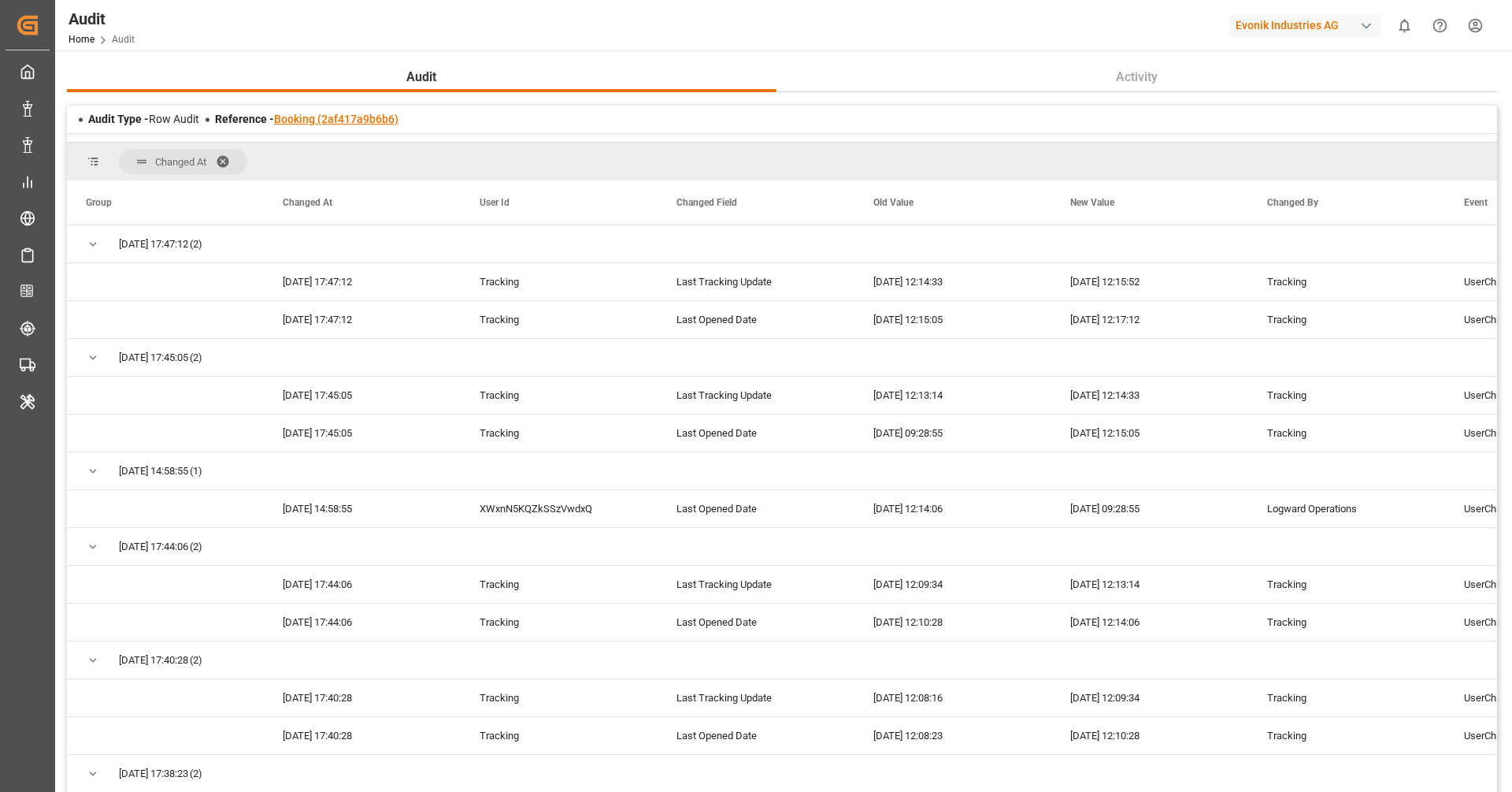
click at [371, 117] on link "Booking (2af417a9b6b6)" at bounding box center [336, 118] width 124 height 12
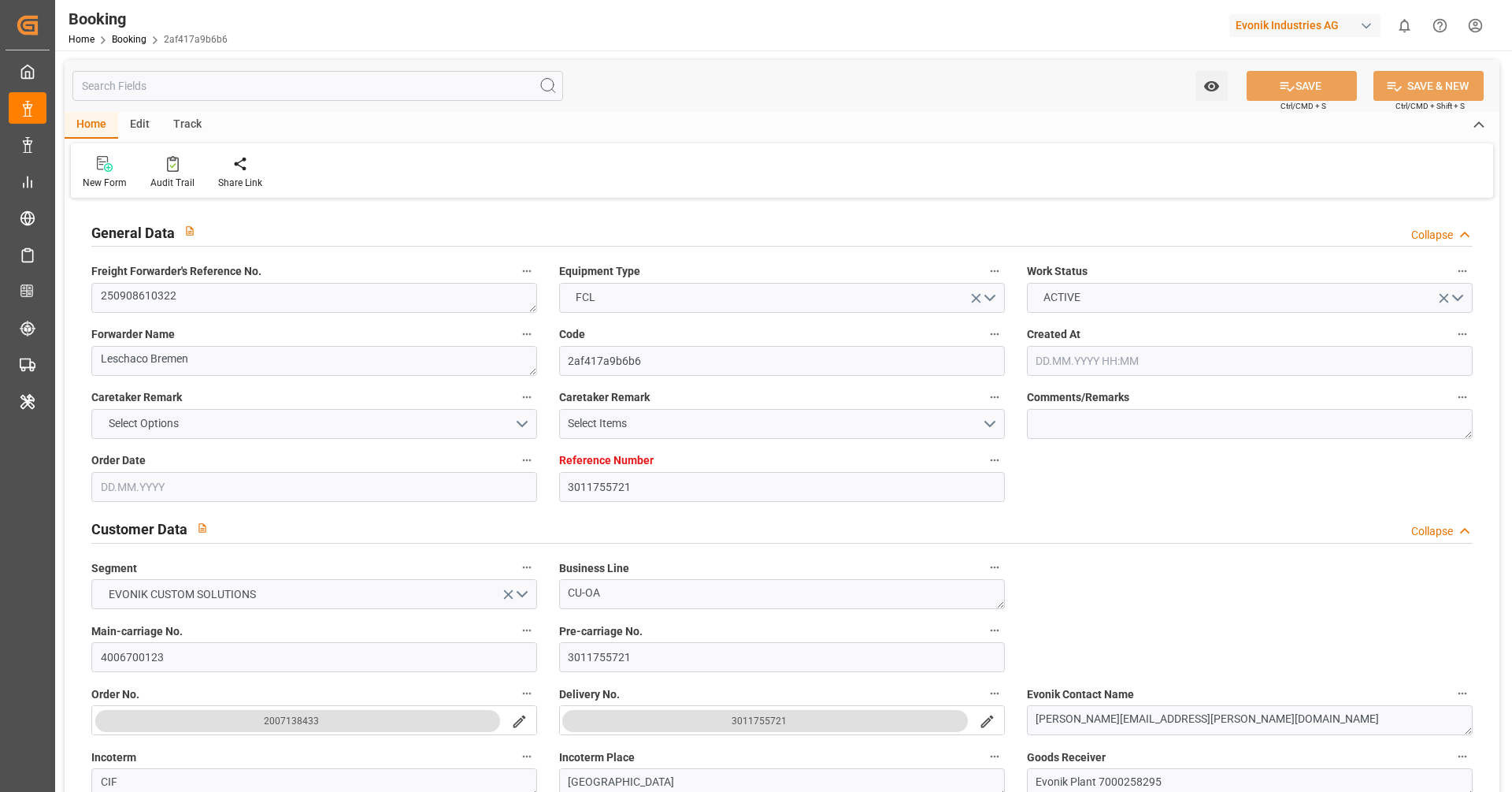
type input "3011755721"
type input "9943877"
type input "Hapag [PERSON_NAME]"
type input "Hapag Lloyd Aktiengesellschaft"
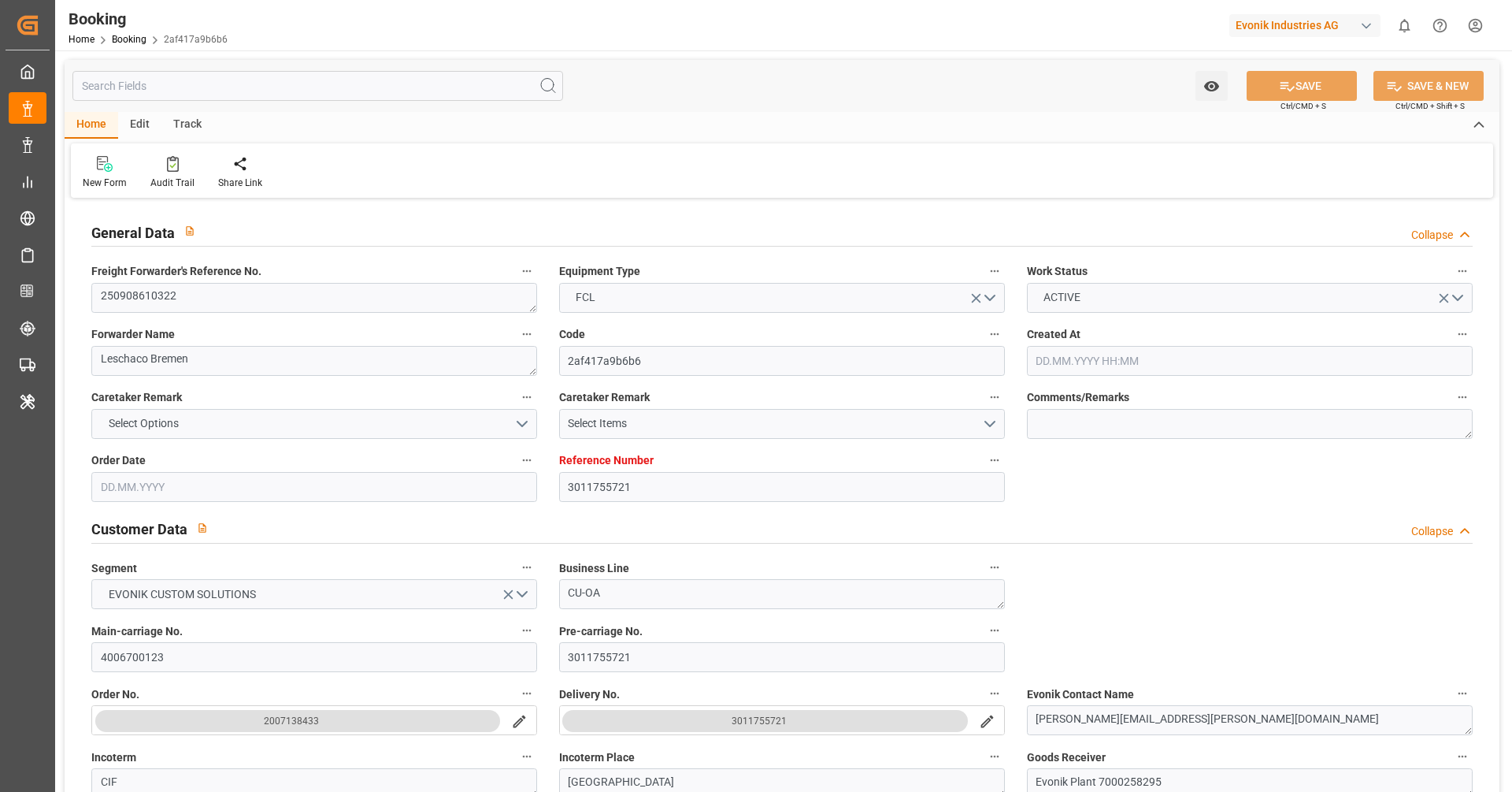
type input "NLRTM"
type input "SGSIN"
type input "NLRTM"
type input "SGSIN"
type input "15.08.2025 10:37"
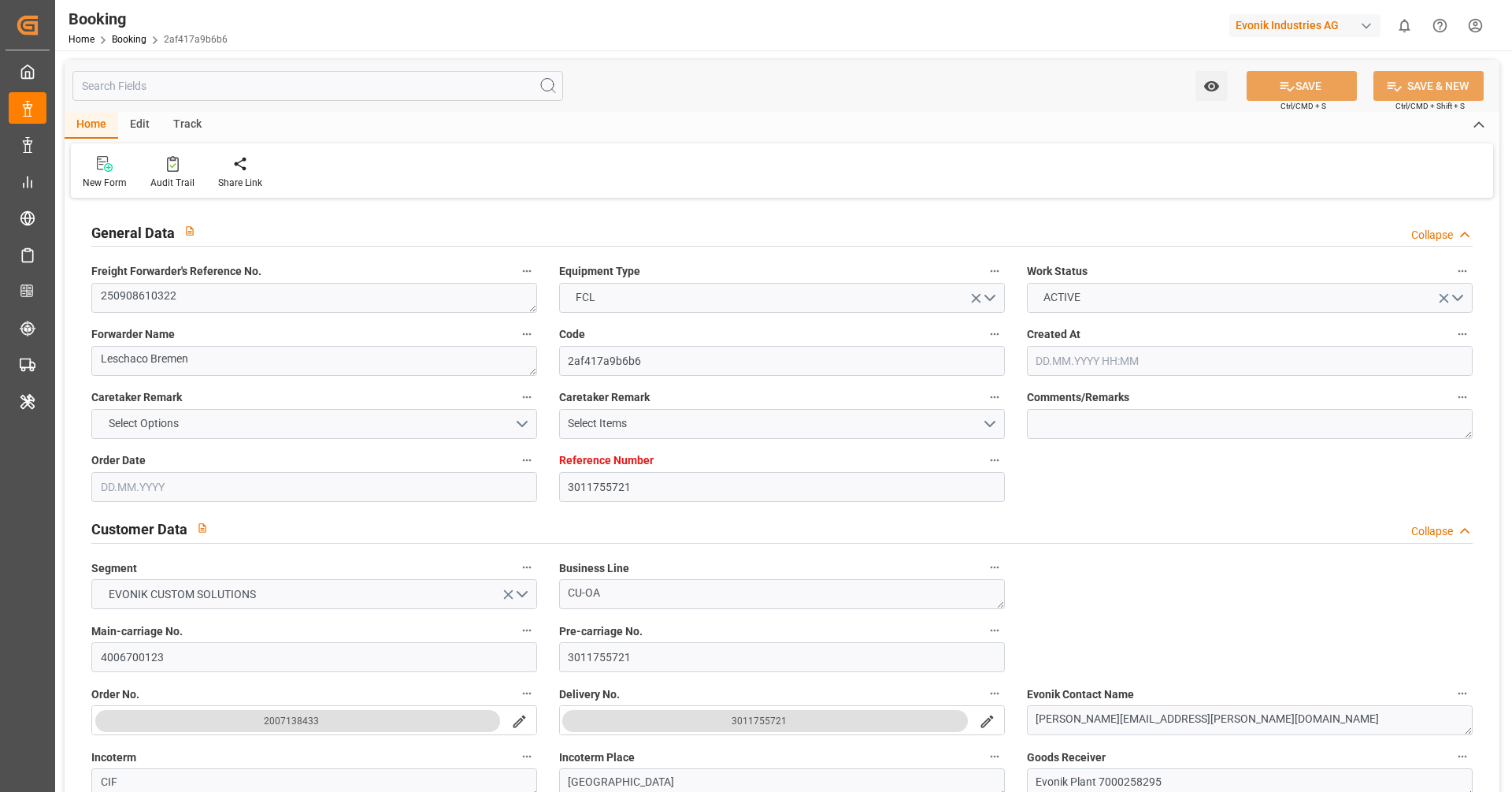
type input "15.08.2025"
type input "17.10.2025"
type input "25.08.2025"
type input "10.09.2025 00:00"
type input "20.08.2025"
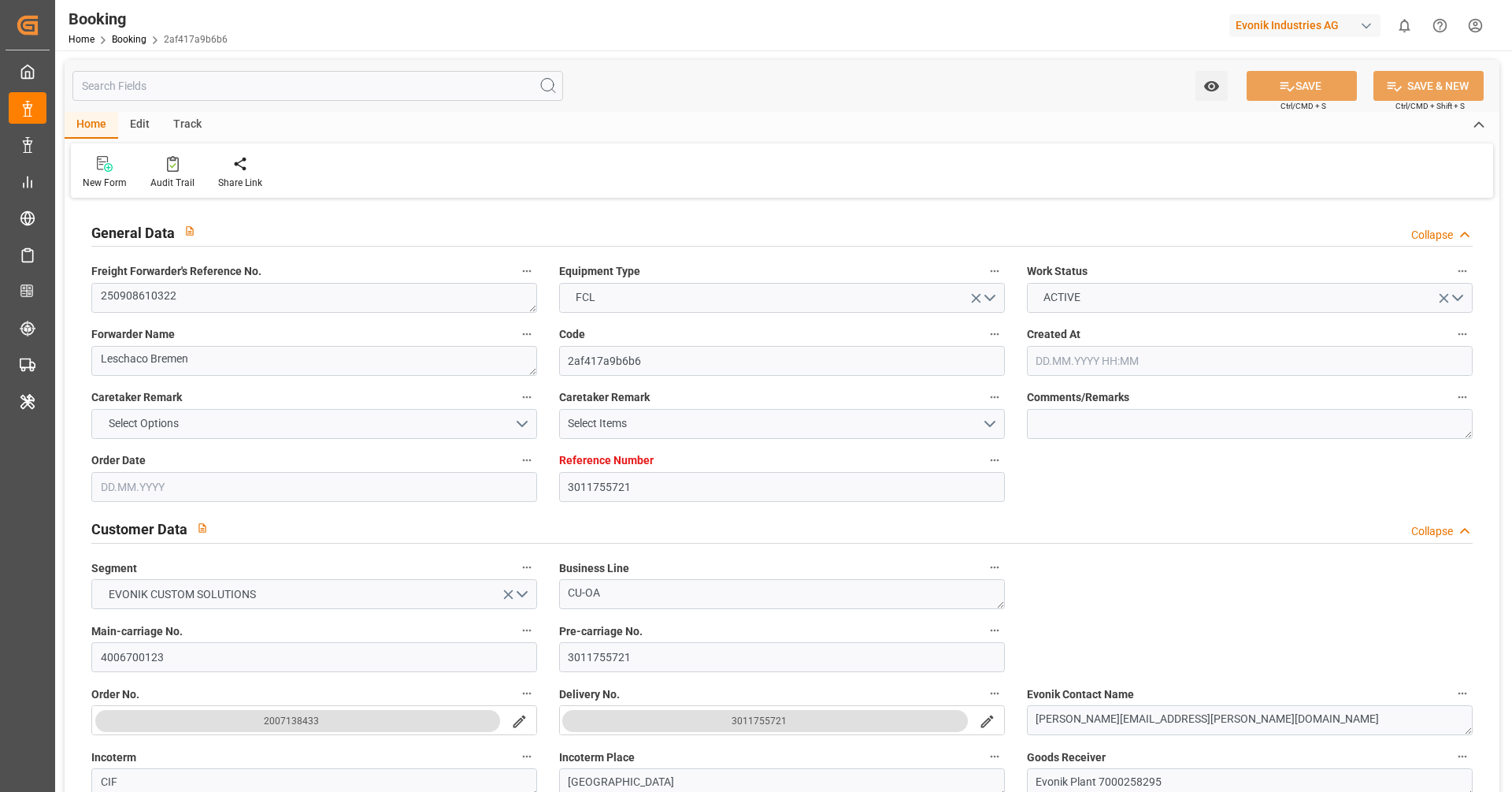
type input "20.08.2025"
type input "19.09.2025 19:00"
type input "01.09.2025 00:00"
type input "24.10.2025 06:00"
type input "24.10.2025 00:00"
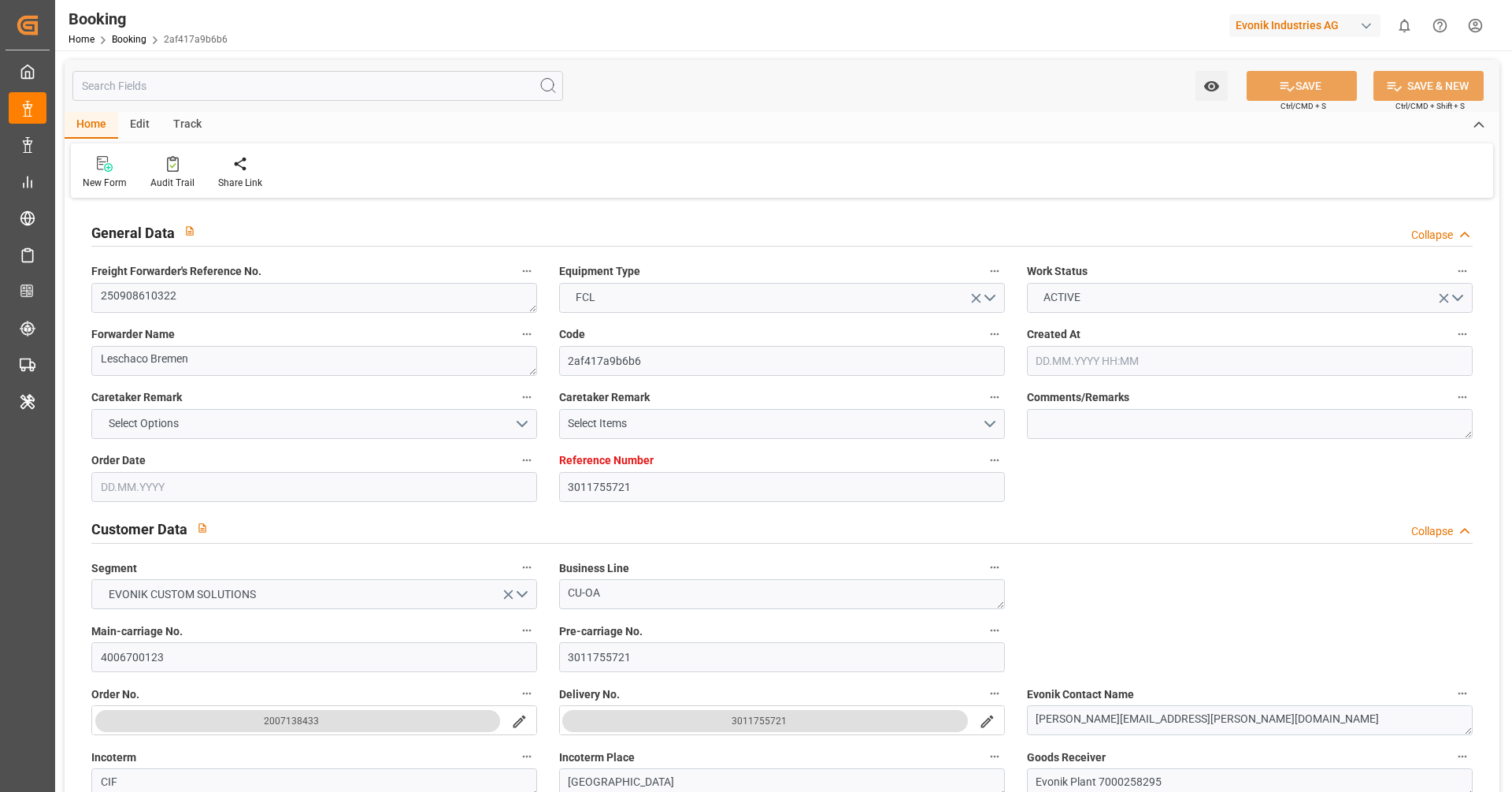
type input "20.08.2025"
type input "15.09.2025 12:17"
type input "[DATE]"
type input "10.09.2025 08:02"
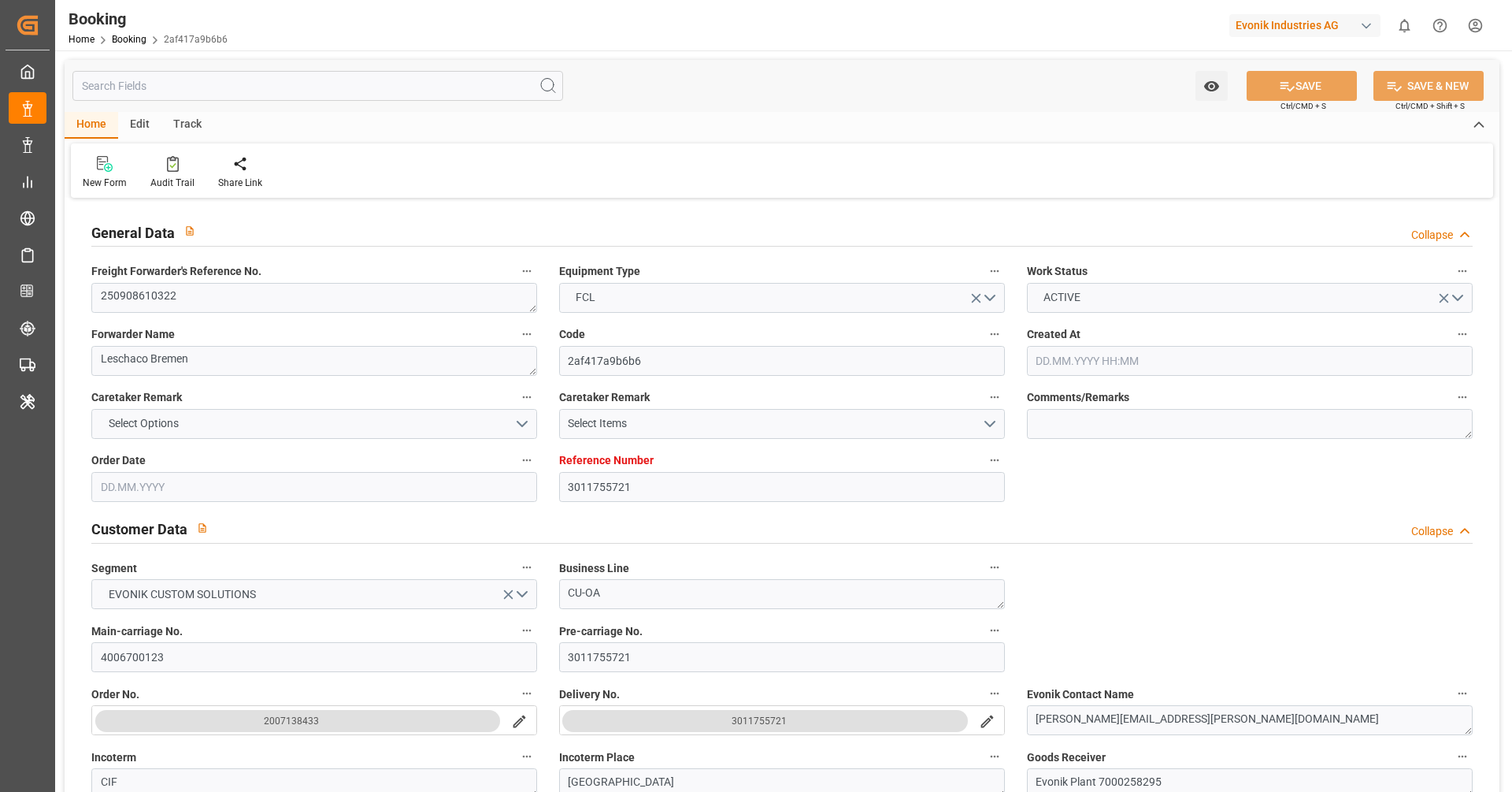
type input "17.09.2025 12:00"
type input "19.09.2025 19:00"
type input "24.10.2025 06:00"
type input "24.10.2025 18:41"
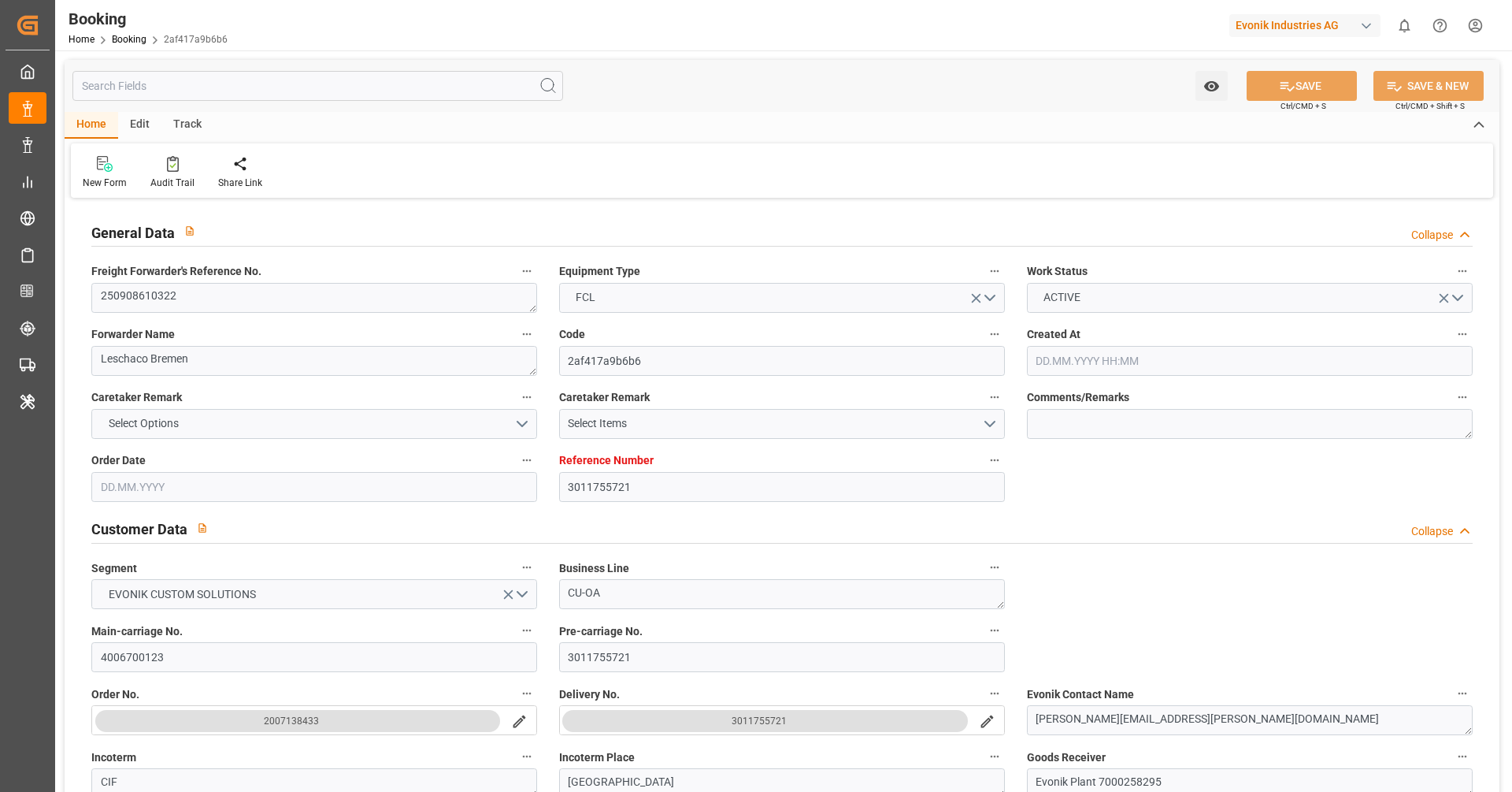
type input "28.10.2025 18:41"
click at [260, 299] on textarea "250908610322" at bounding box center [314, 298] width 445 height 30
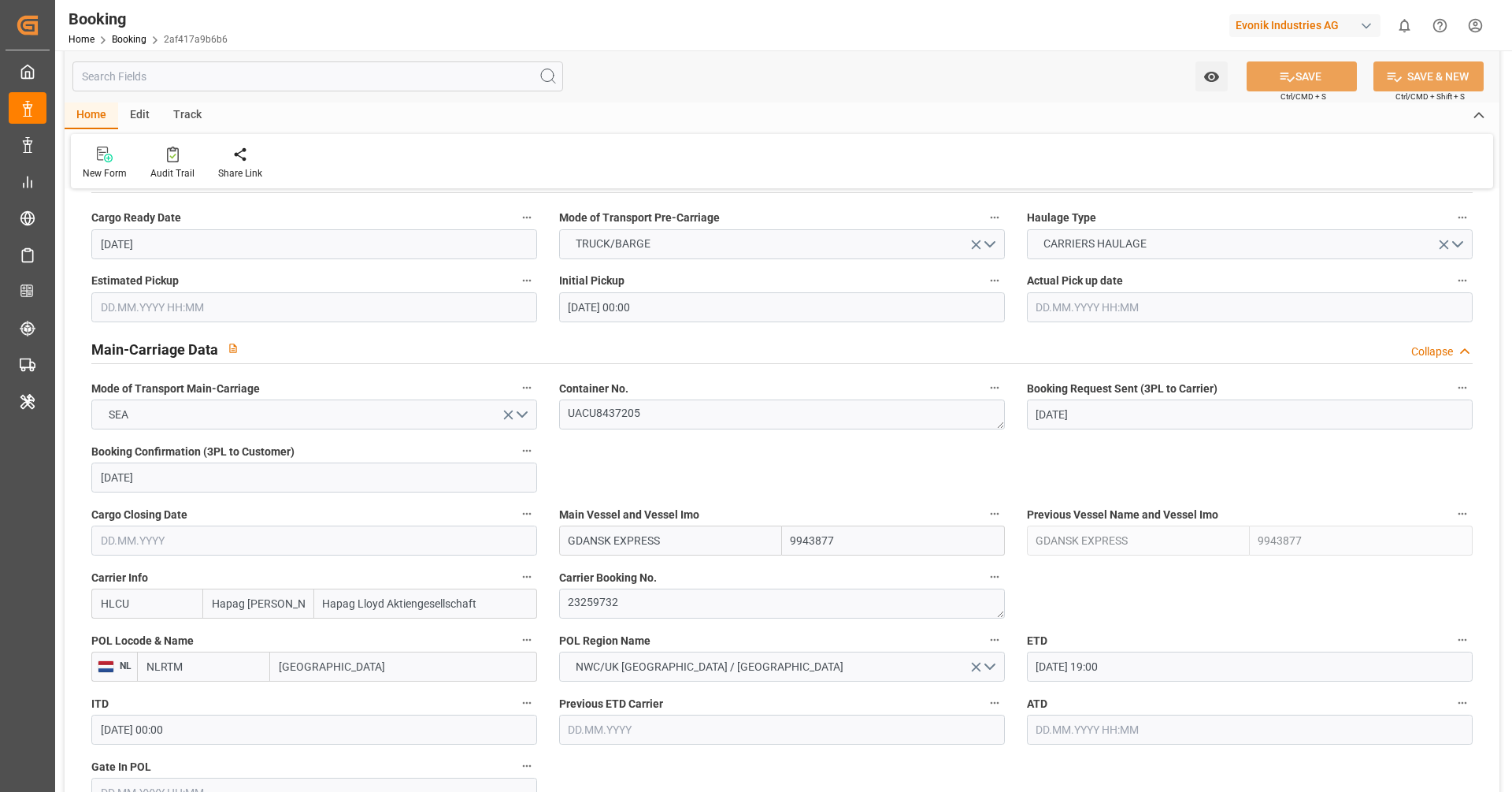
scroll to position [857, 0]
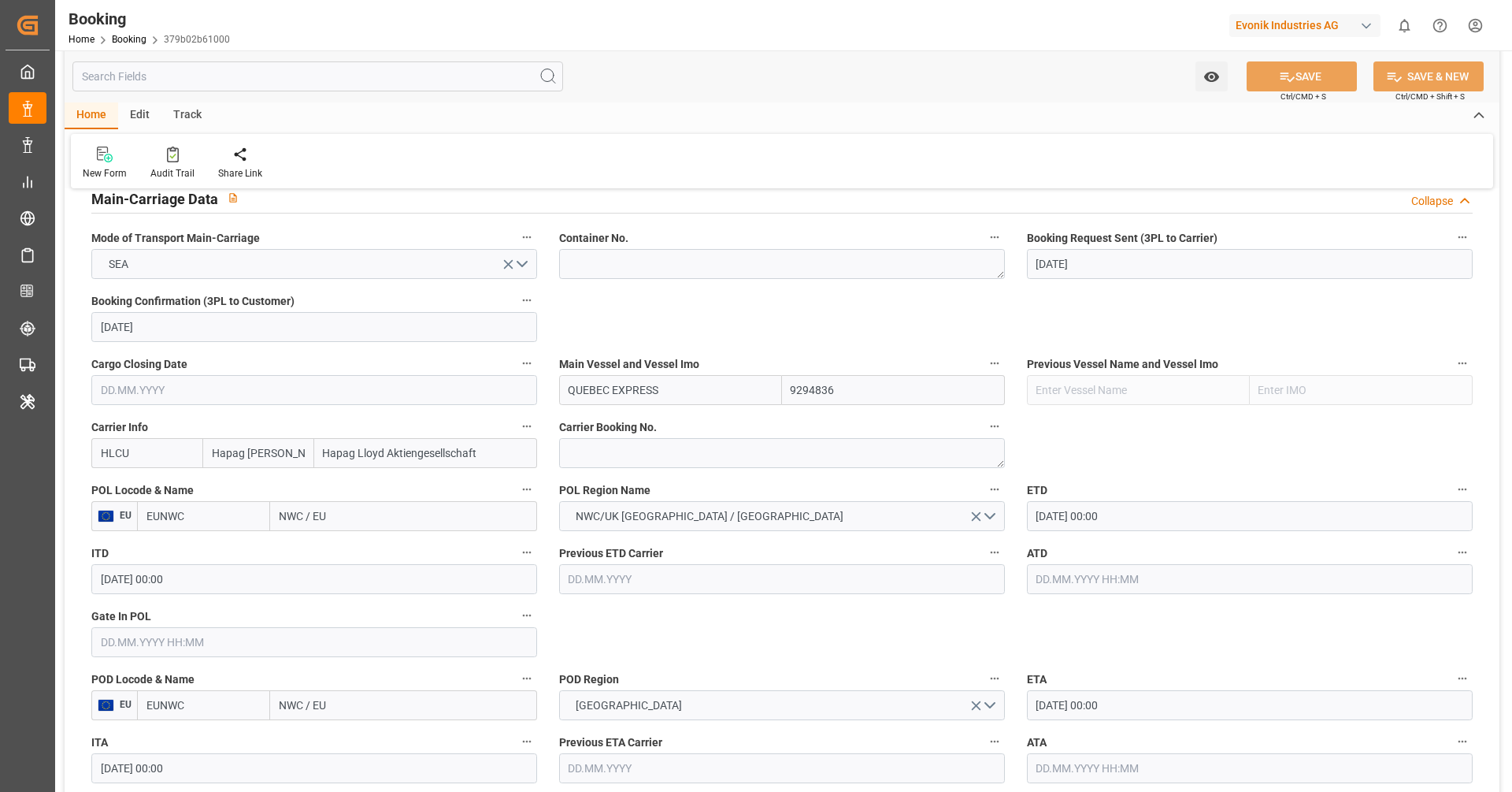
scroll to position [988, 0]
click at [608, 453] on textarea at bounding box center [782, 452] width 445 height 30
paste textarea "31254984"
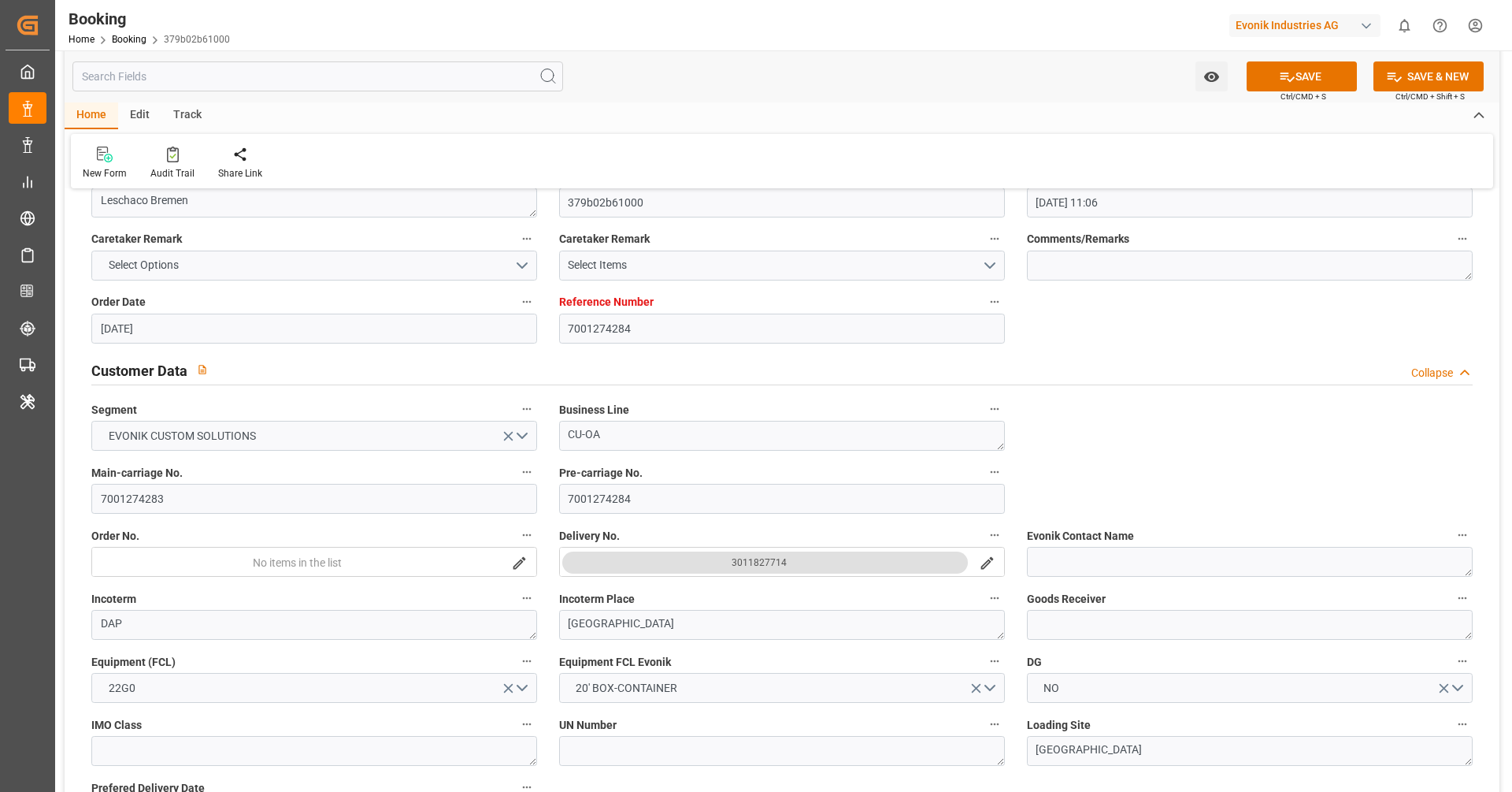
scroll to position [0, 0]
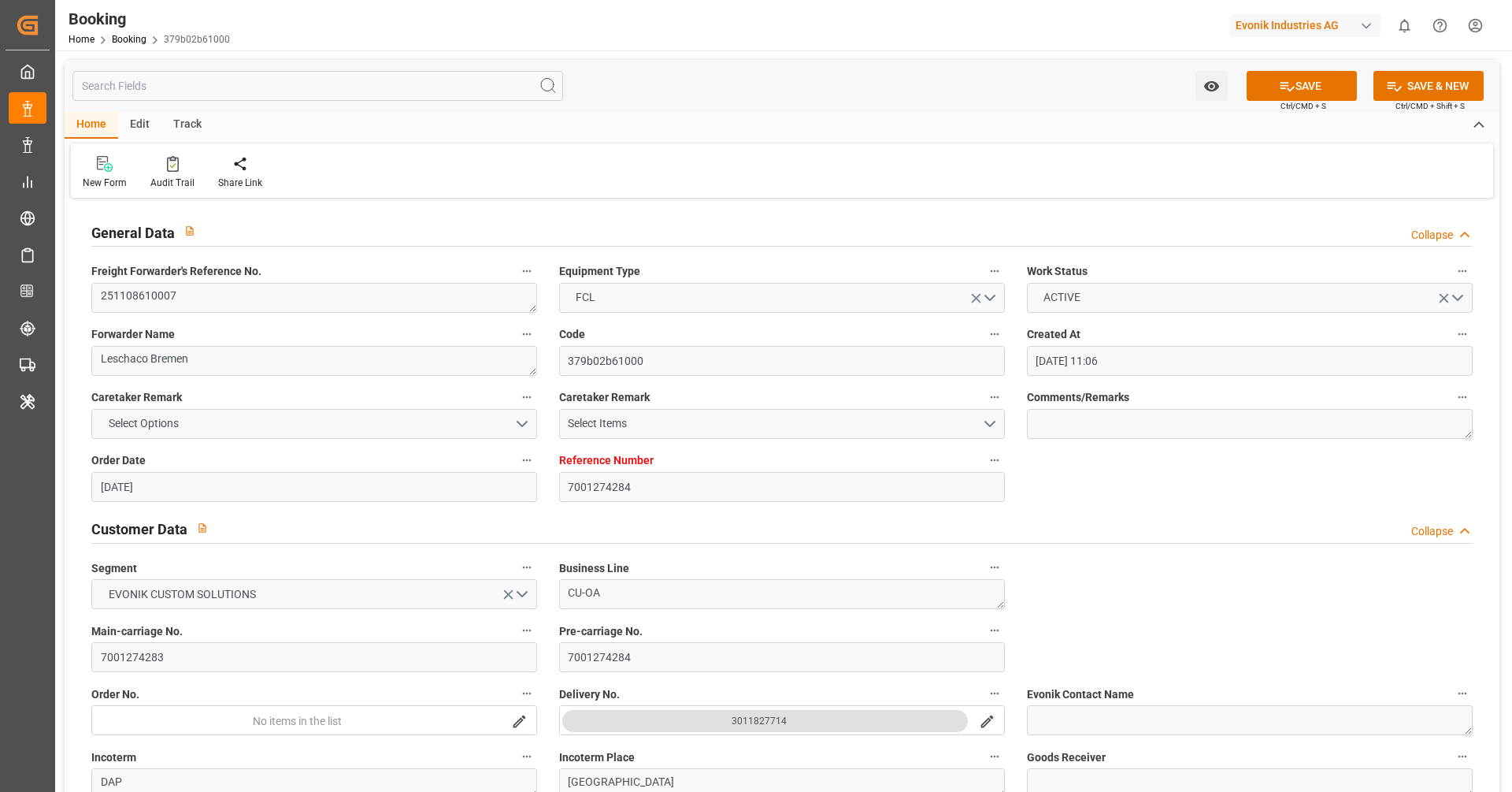
type textarea "31254984"
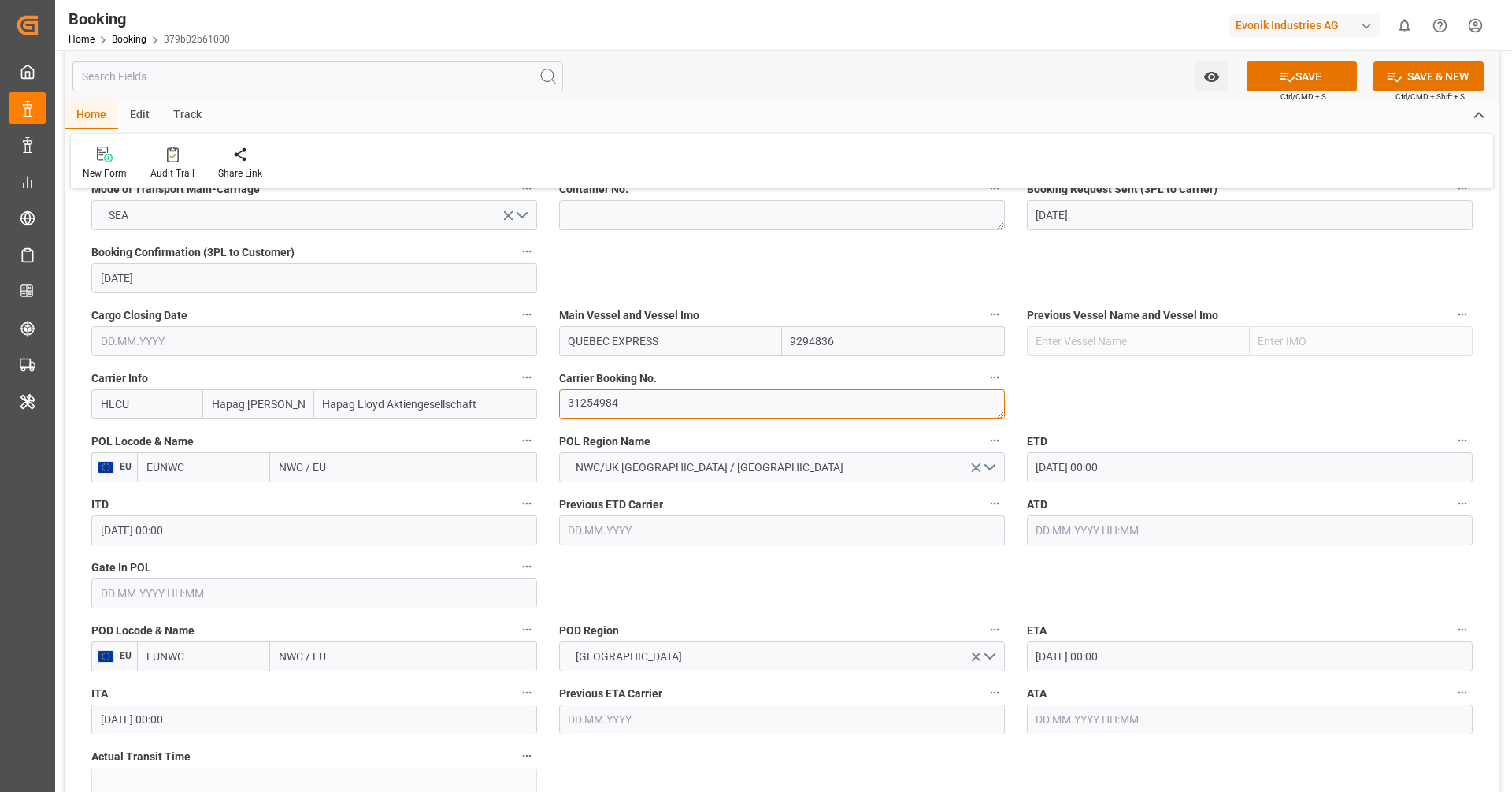
scroll to position [1029, 0]
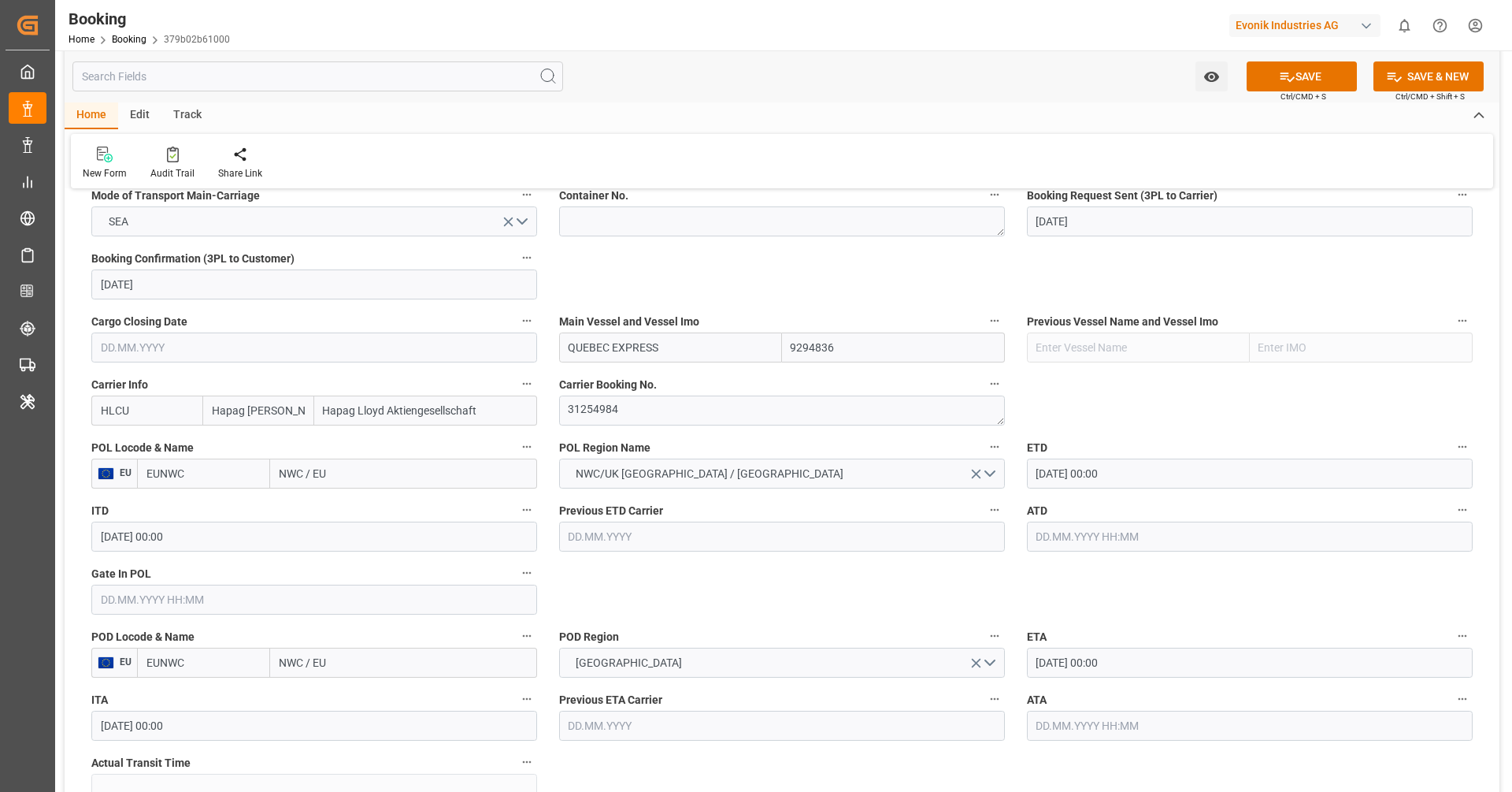
click at [246, 471] on input "EUNWC" at bounding box center [204, 473] width 133 height 30
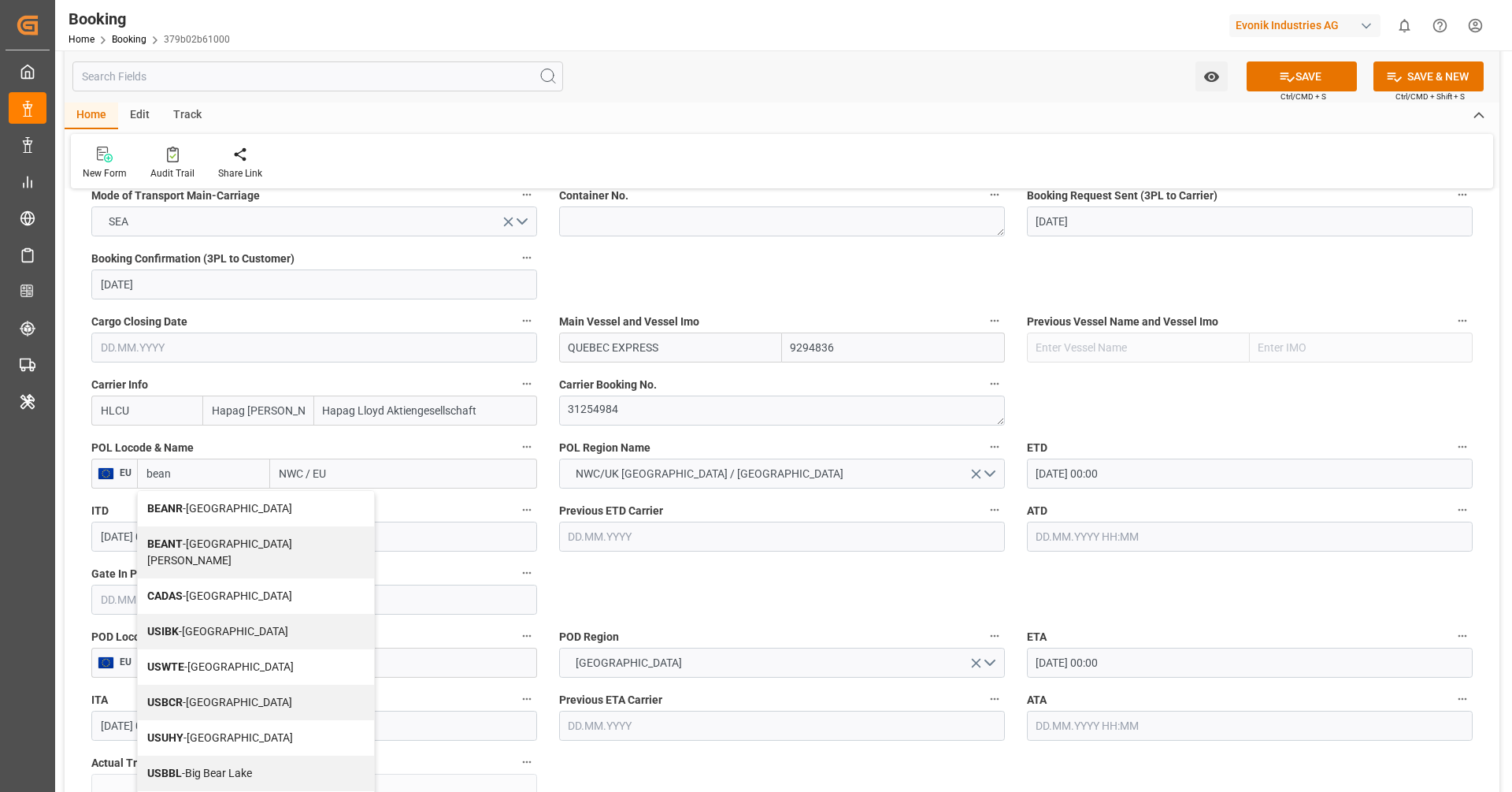
click at [204, 507] on span "BEANR - Antwerp" at bounding box center [219, 508] width 145 height 12
type input "BEANR"
type input "Antwerp"
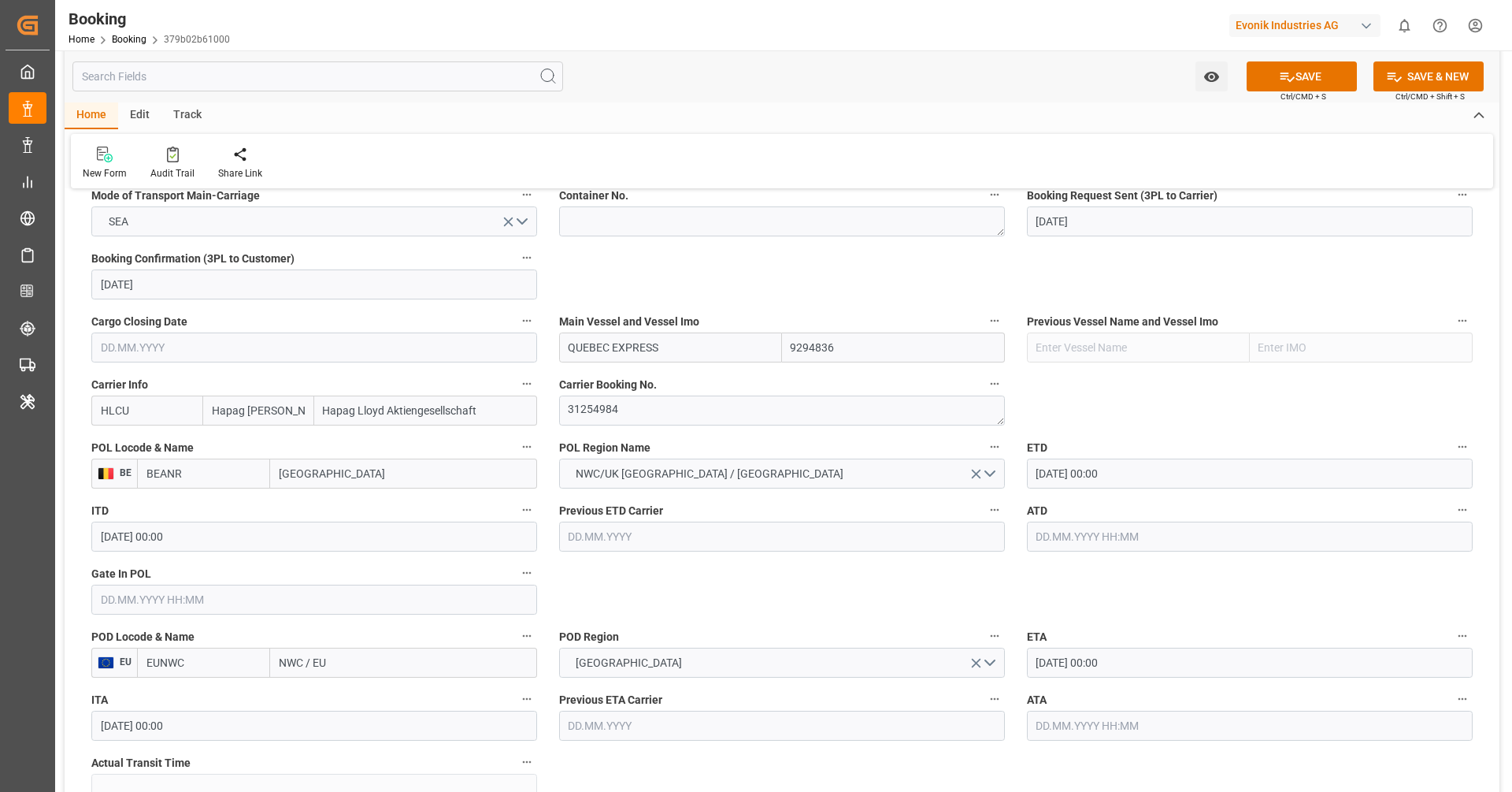
type input "BEANR"
click at [212, 660] on input "EUNWC" at bounding box center [204, 662] width 133 height 30
click at [214, 748] on span "CAMTR - Montreal" at bounding box center [200, 757] width 106 height 29
type input "CAMTR"
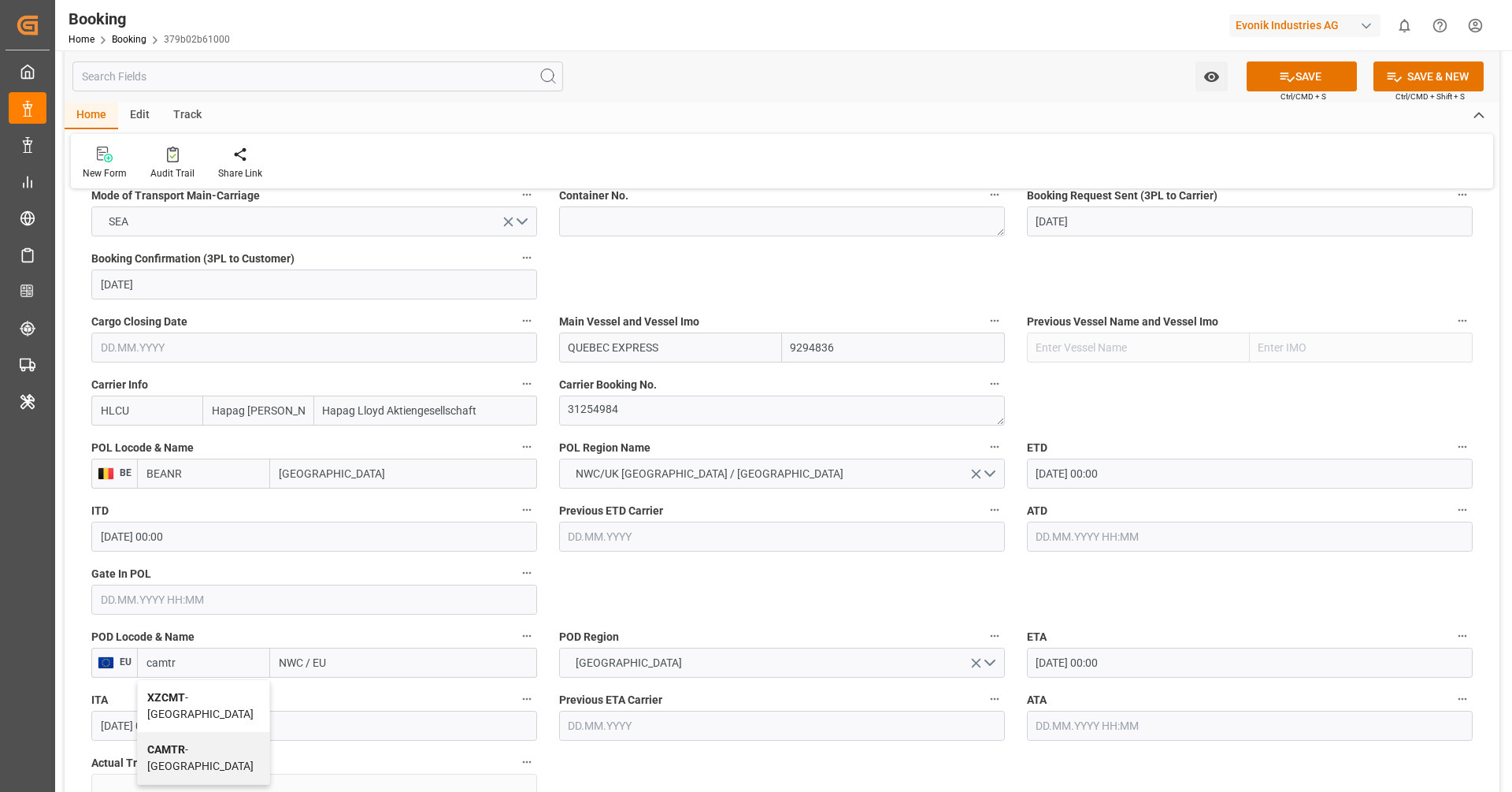
type input "Montreal"
type input "CAMTR"
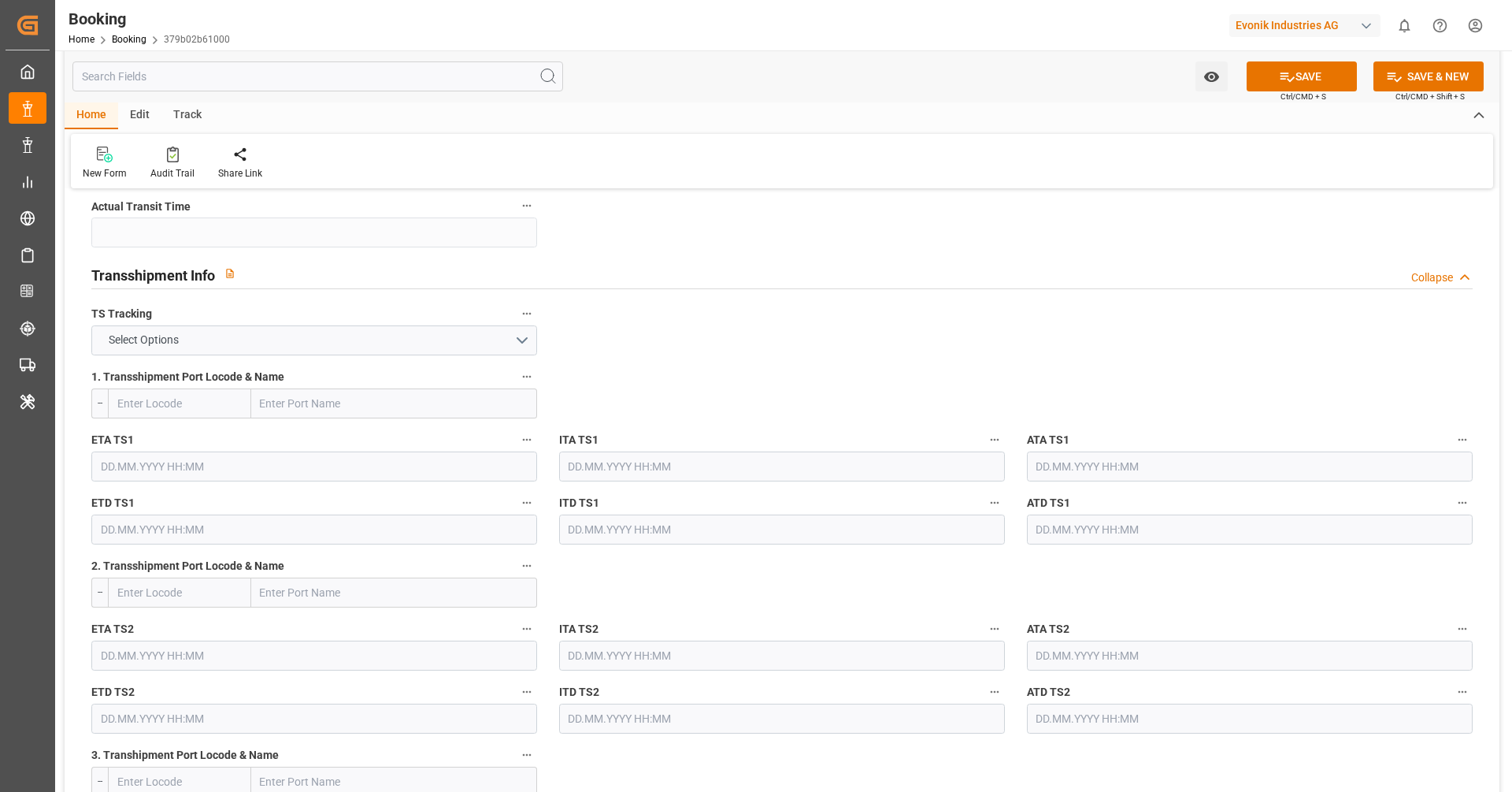
scroll to position [1557, 0]
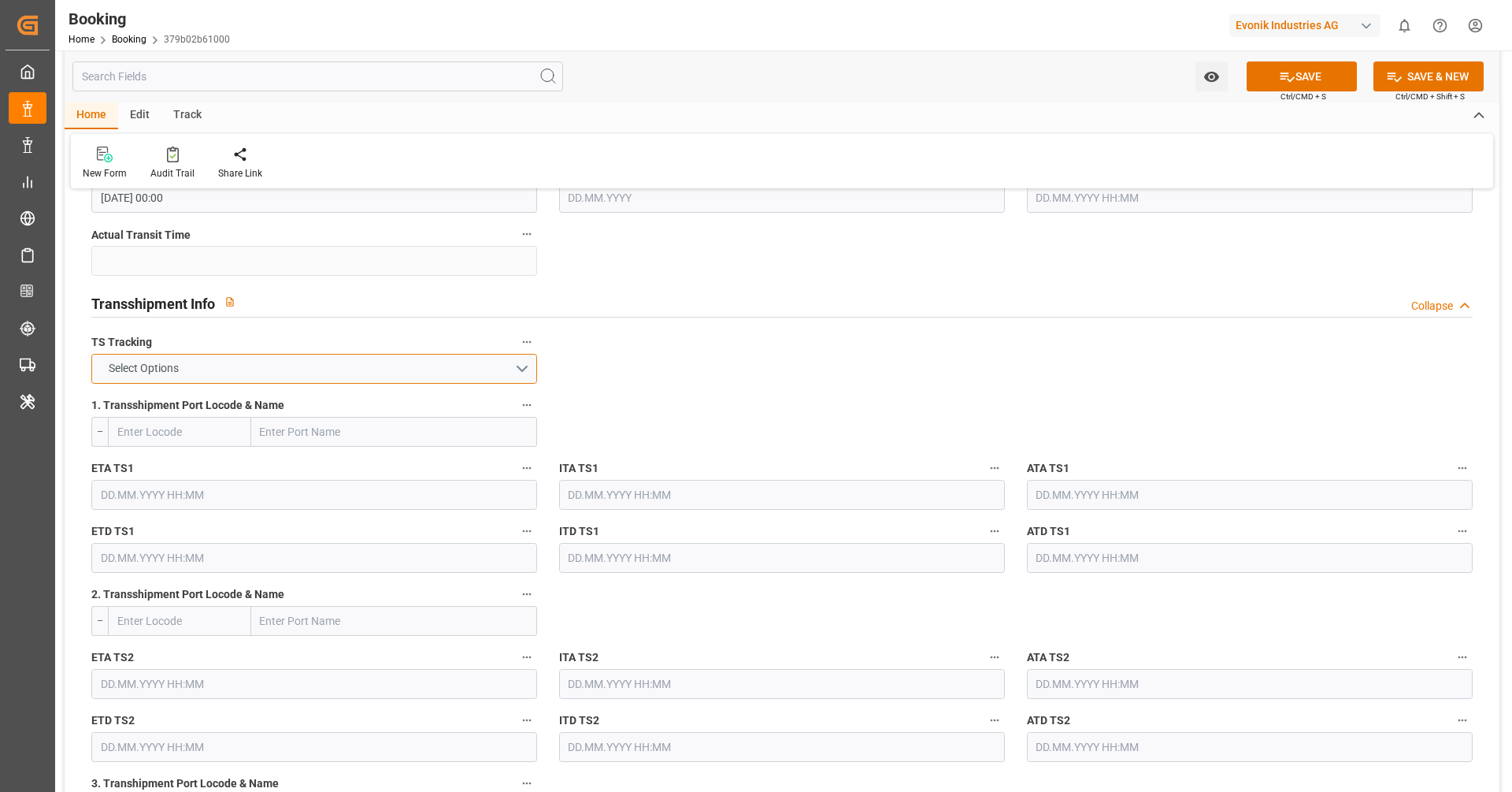
click at [404, 381] on button "Select Options" at bounding box center [314, 369] width 445 height 30
click at [403, 400] on div "FALSE" at bounding box center [314, 406] width 445 height 33
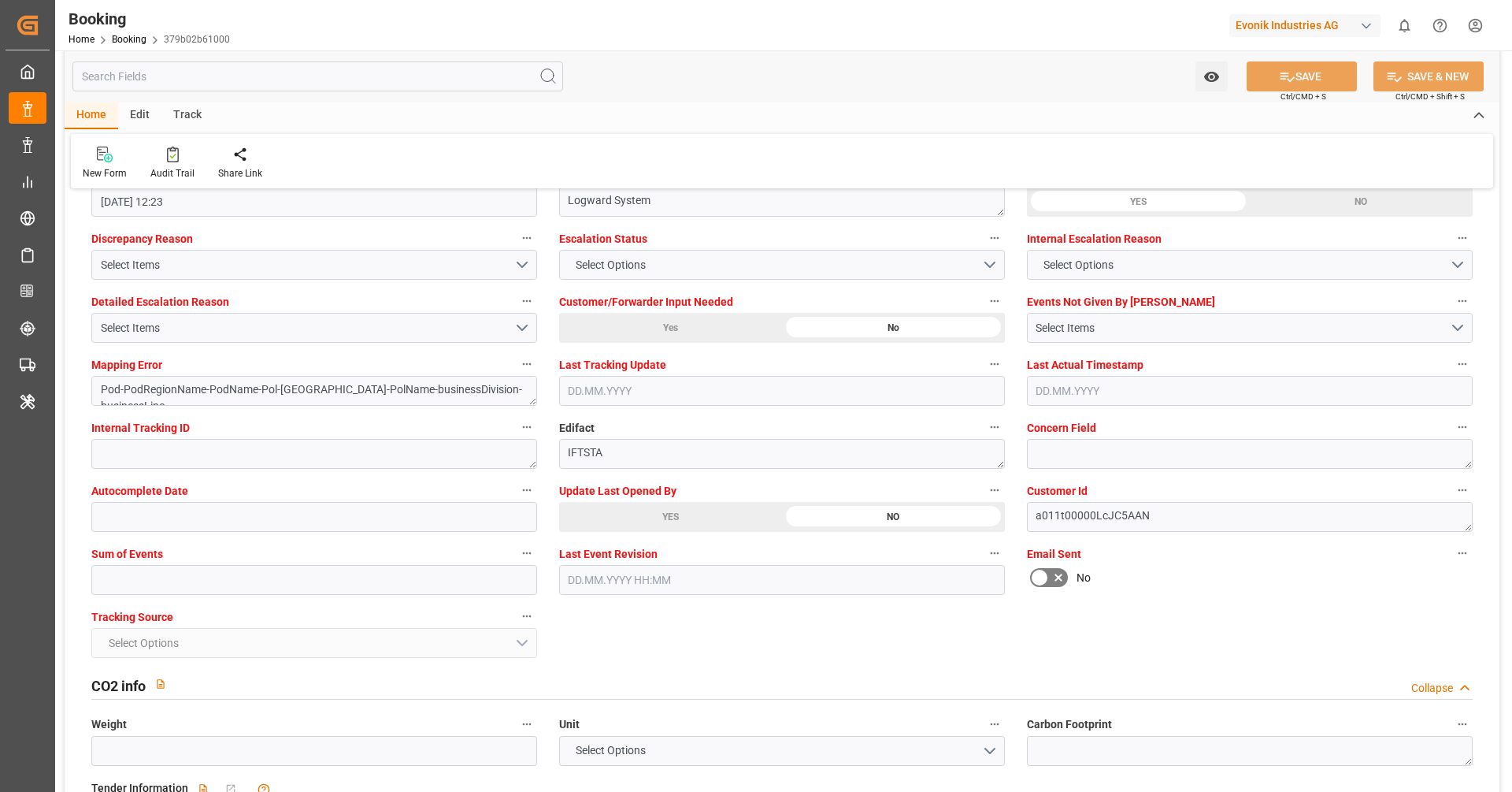
scroll to position [2930, 0]
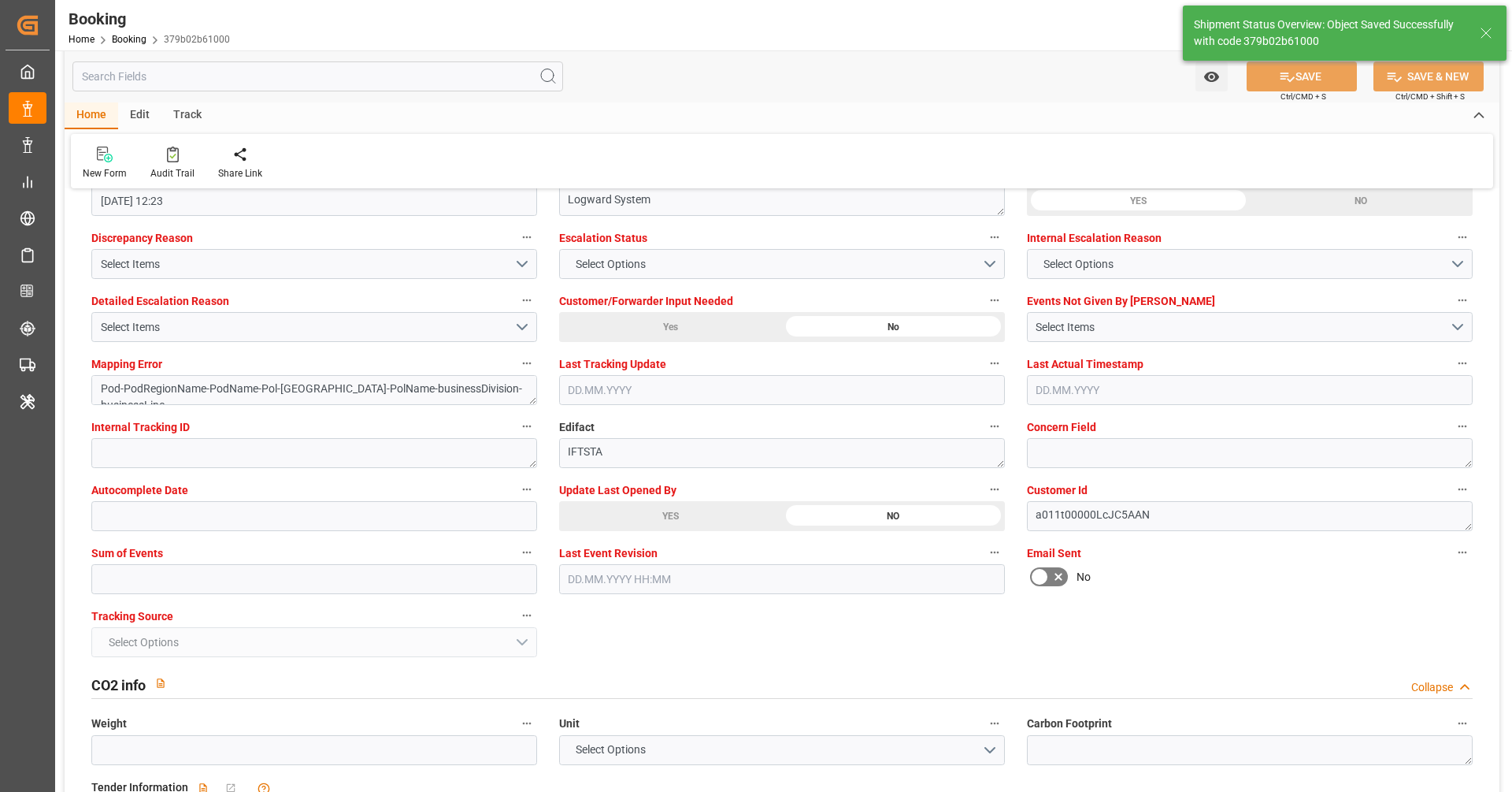
type textarea "NWC/UK North West Continent / UK_CAMTR_HLCU_CU-OA"
type textarea "[PERSON_NAME]"
type textarea "businessDivision-businessLine-"
type input "16.09.2025 10:21"
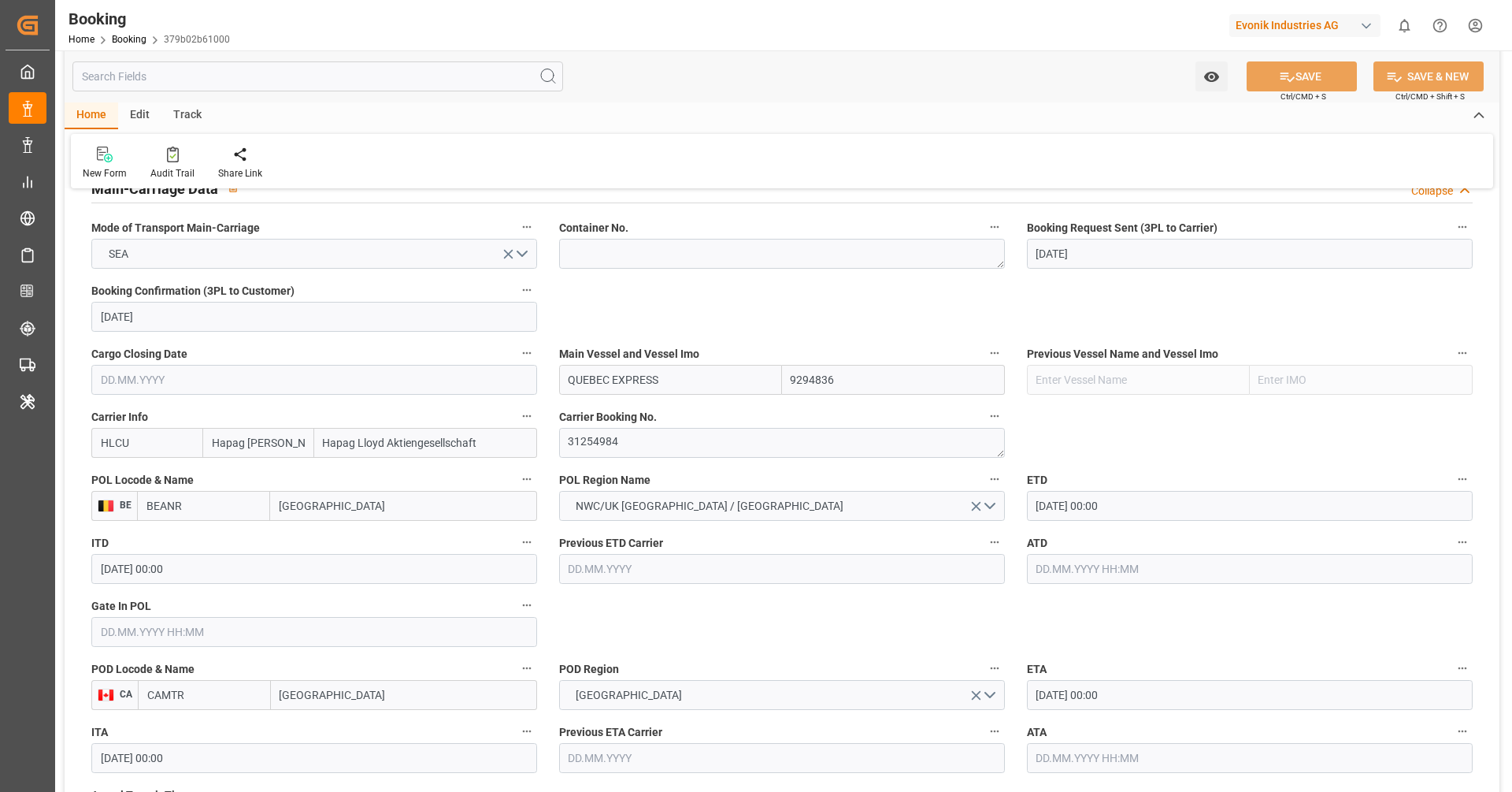
scroll to position [987, 0]
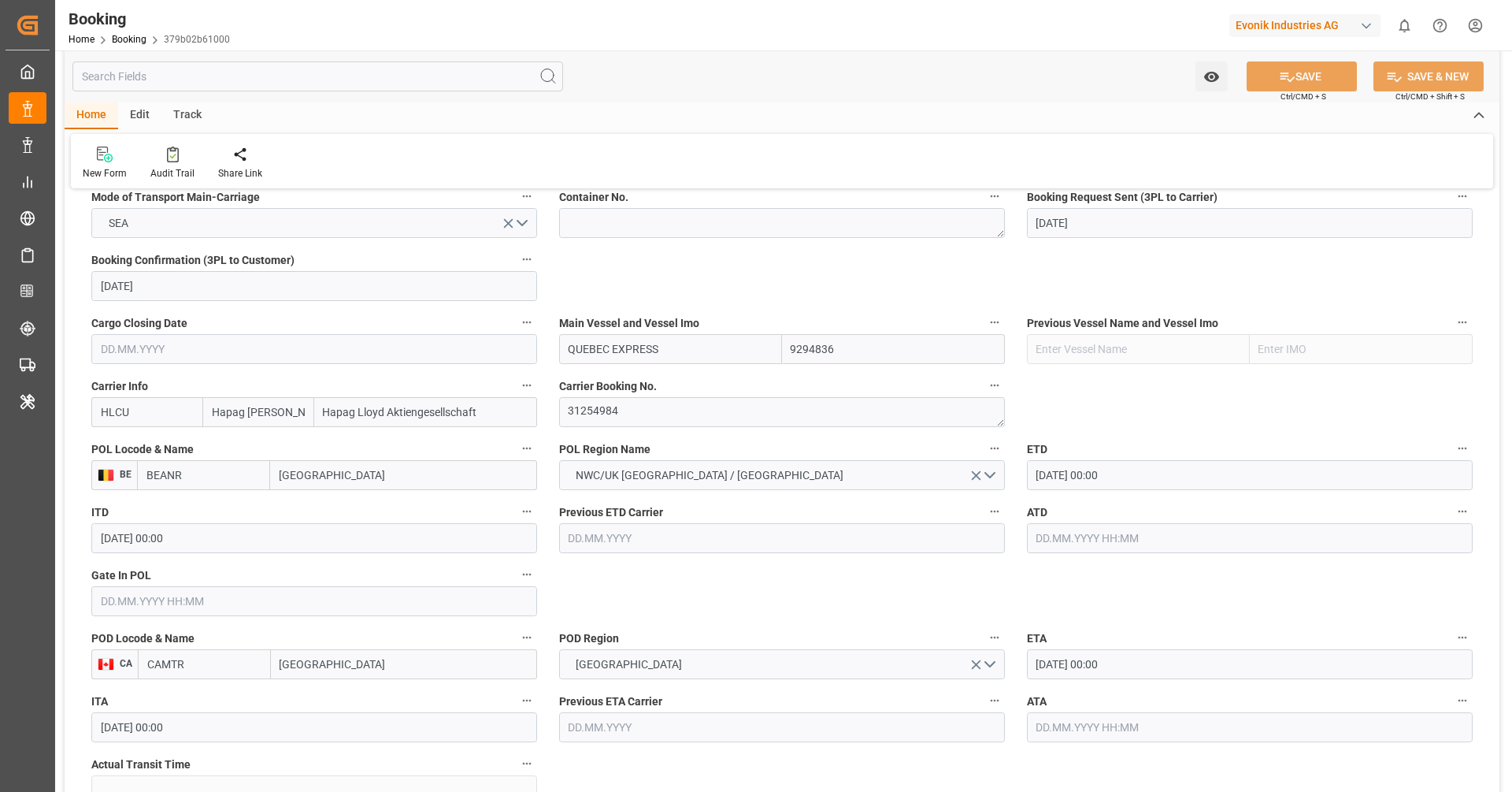
scroll to position [1020, 0]
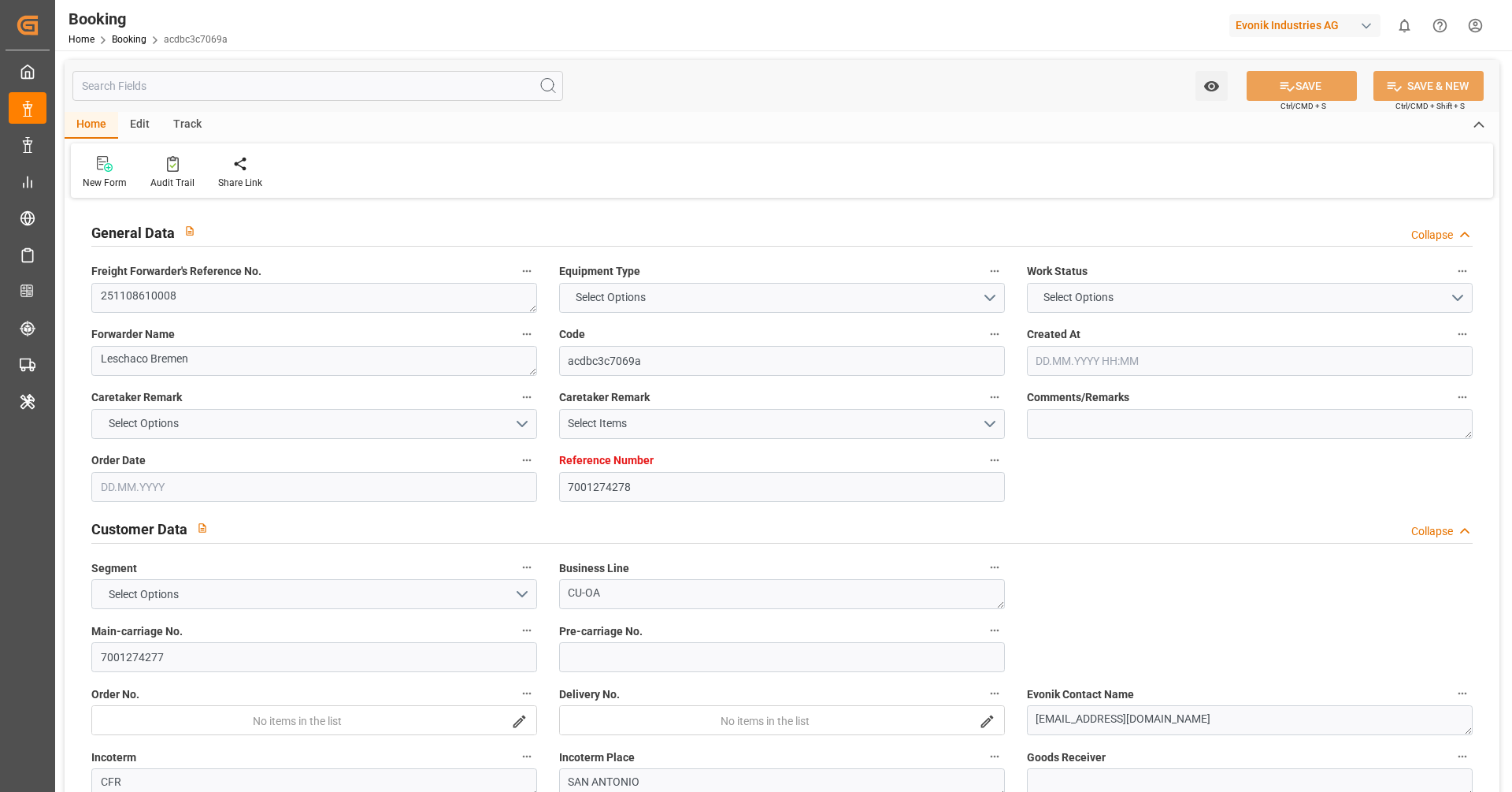
type input "7001274278"
type input "9729116"
type input "Hapag [PERSON_NAME]"
type input "Hapag Lloyd Aktiengesellschaft"
type input "EUNWC"
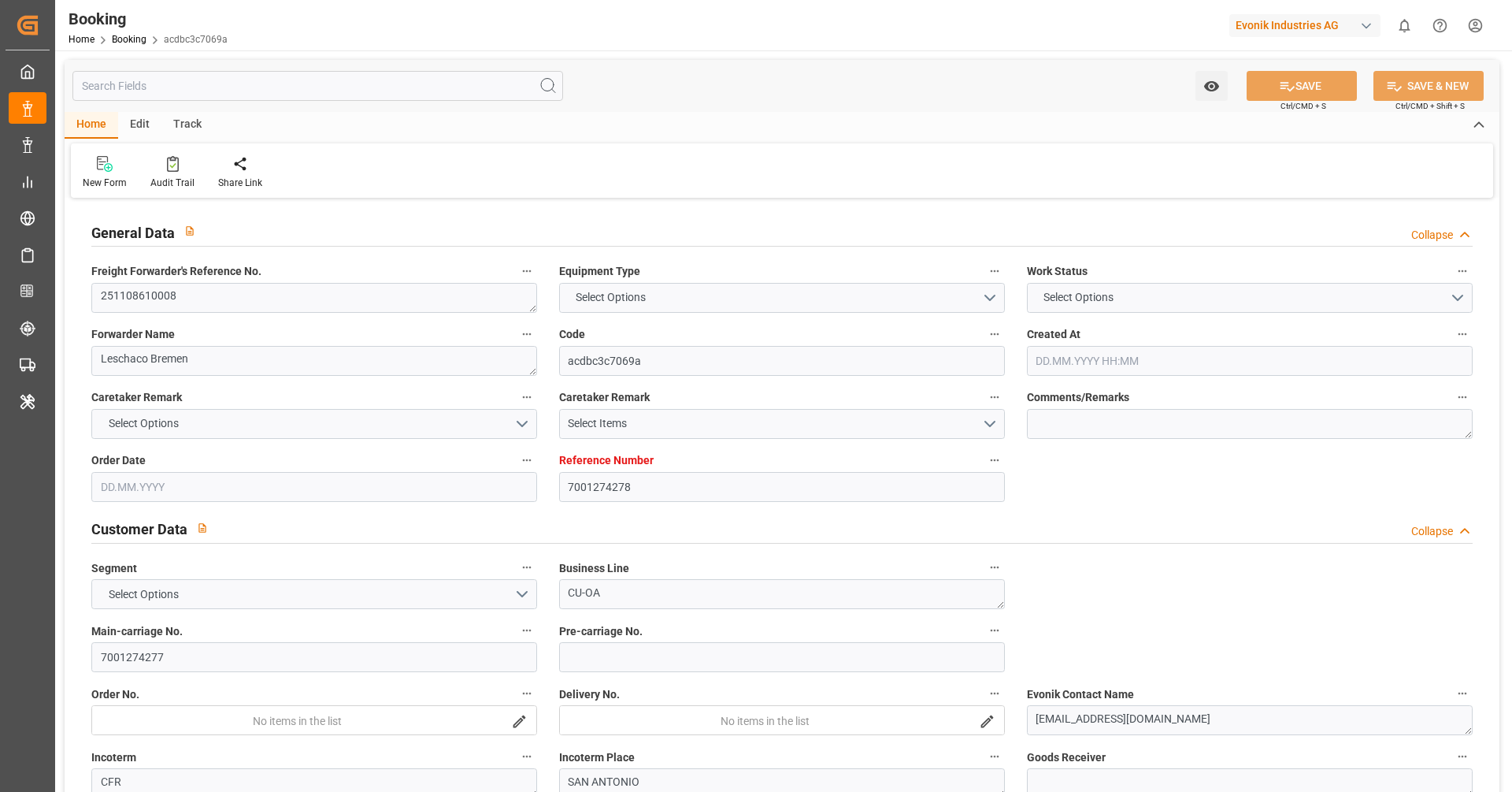
type input "CLSAI"
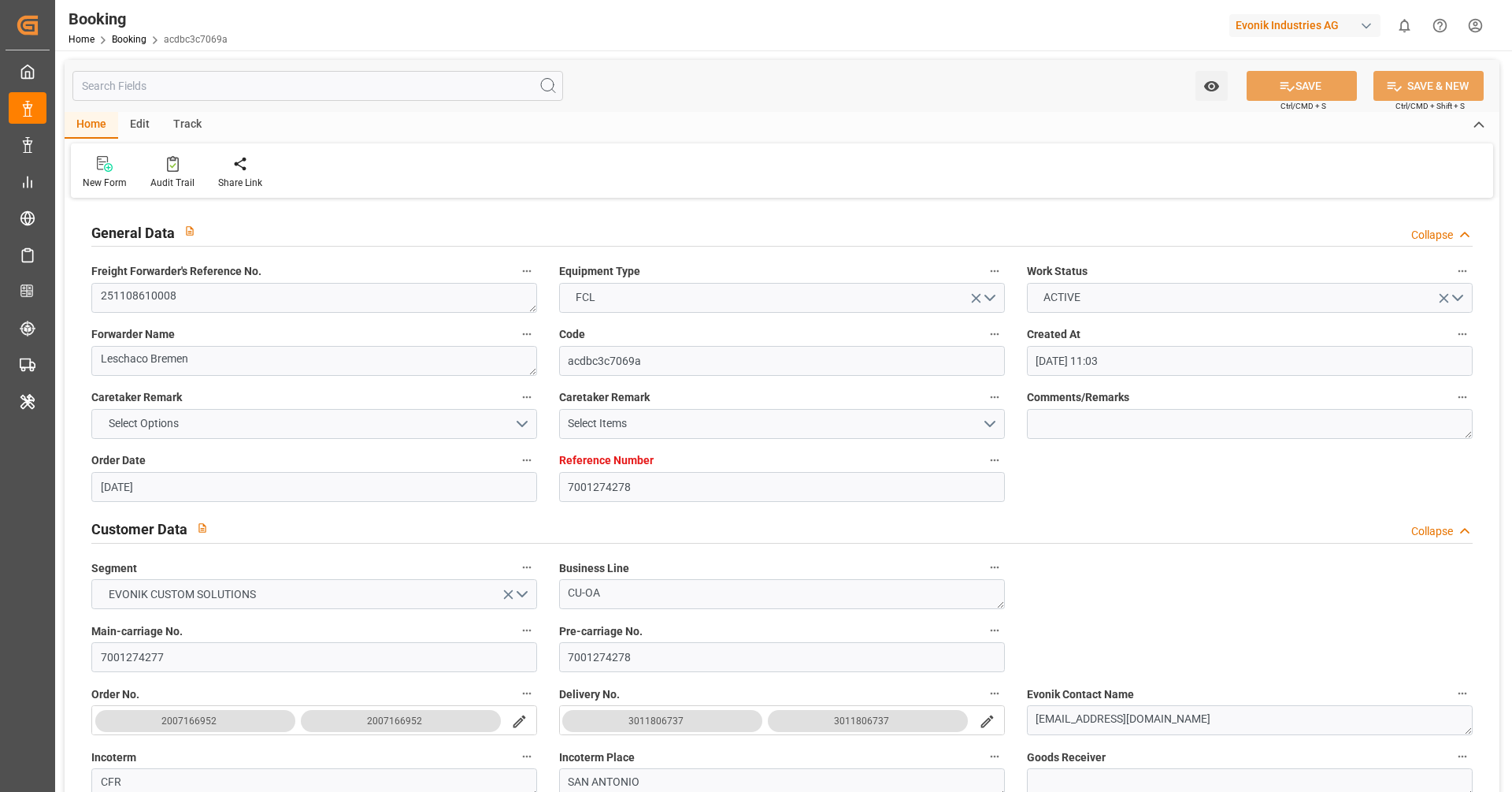
type input "[DATE] 11:03"
type input "[DATE]"
type input "[DATE] 00:00"
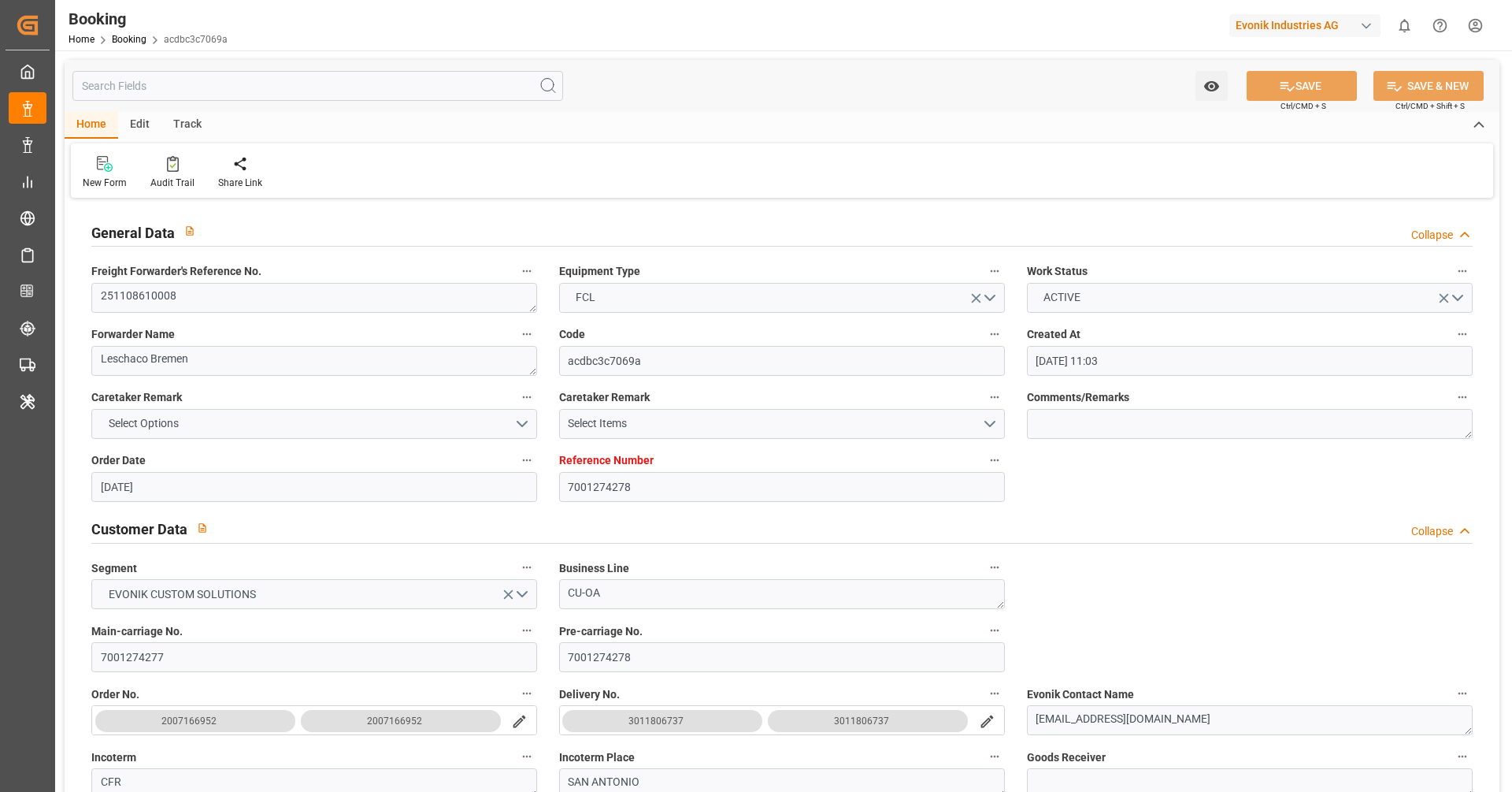
type input "[DATE] 00:00"
type input "[DATE]"
type input "[DATE] 00:00"
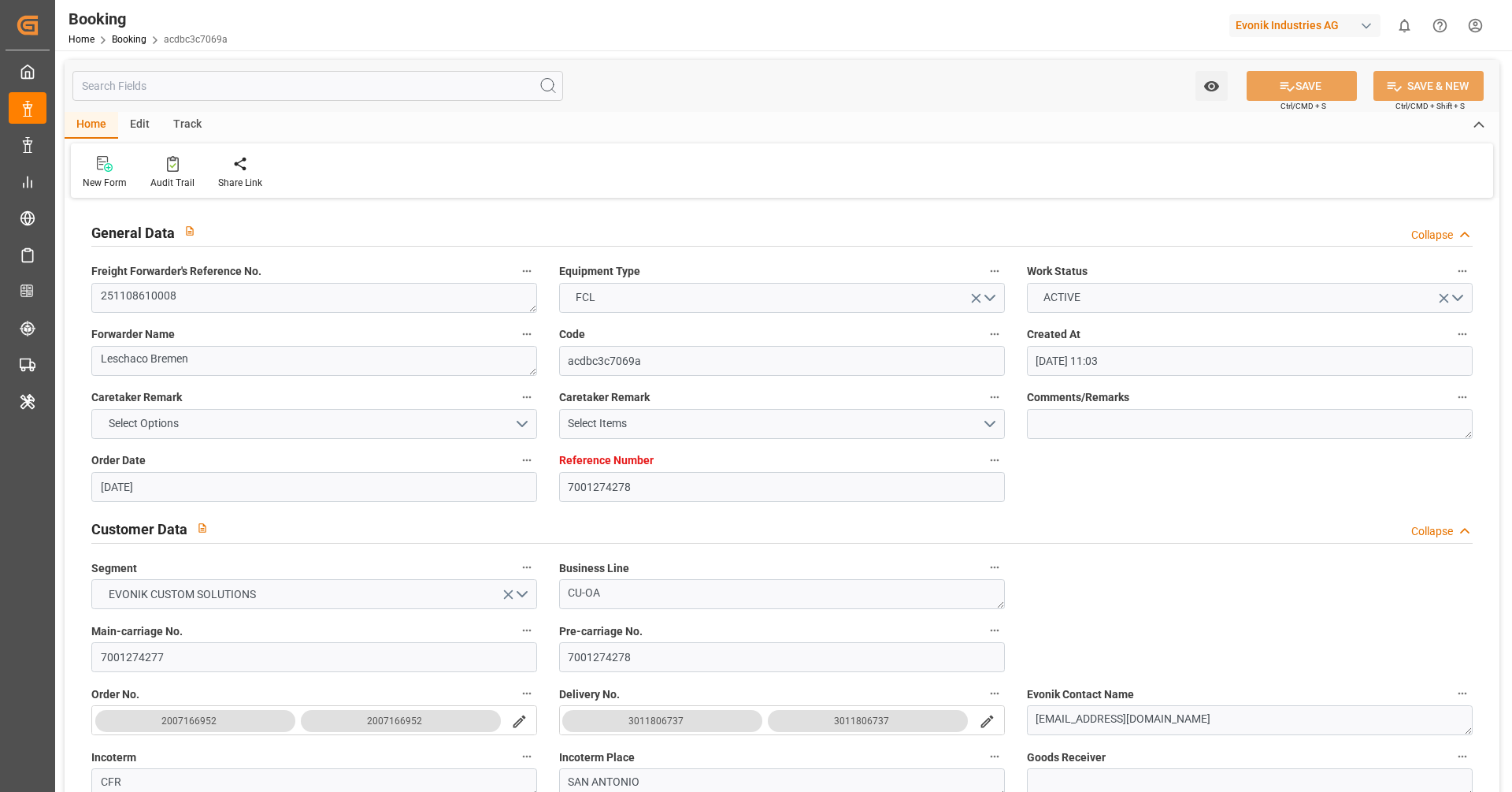
type input "[DATE] 00:00"
type input "[DATE] 12:48"
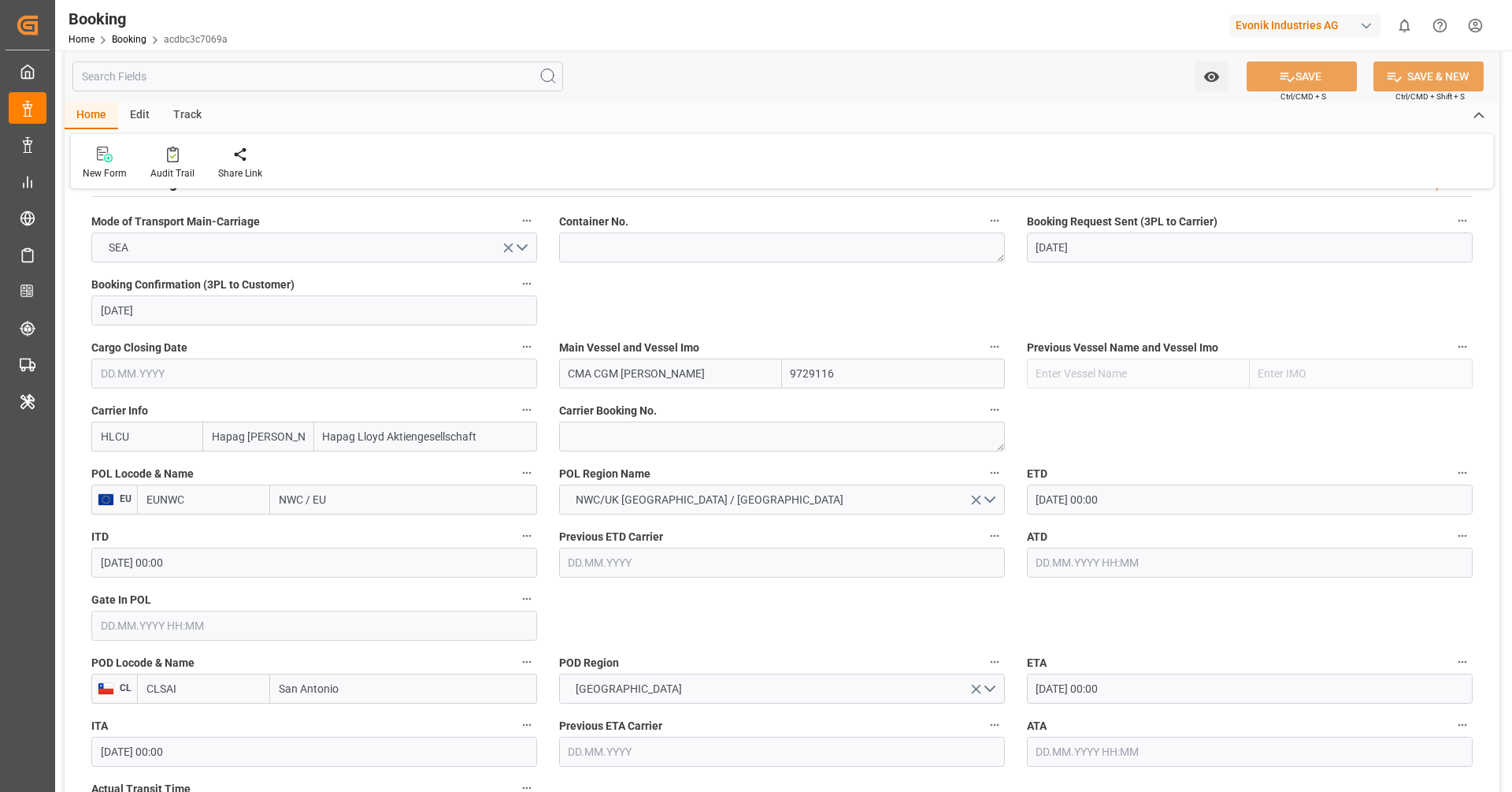
scroll to position [1021, 0]
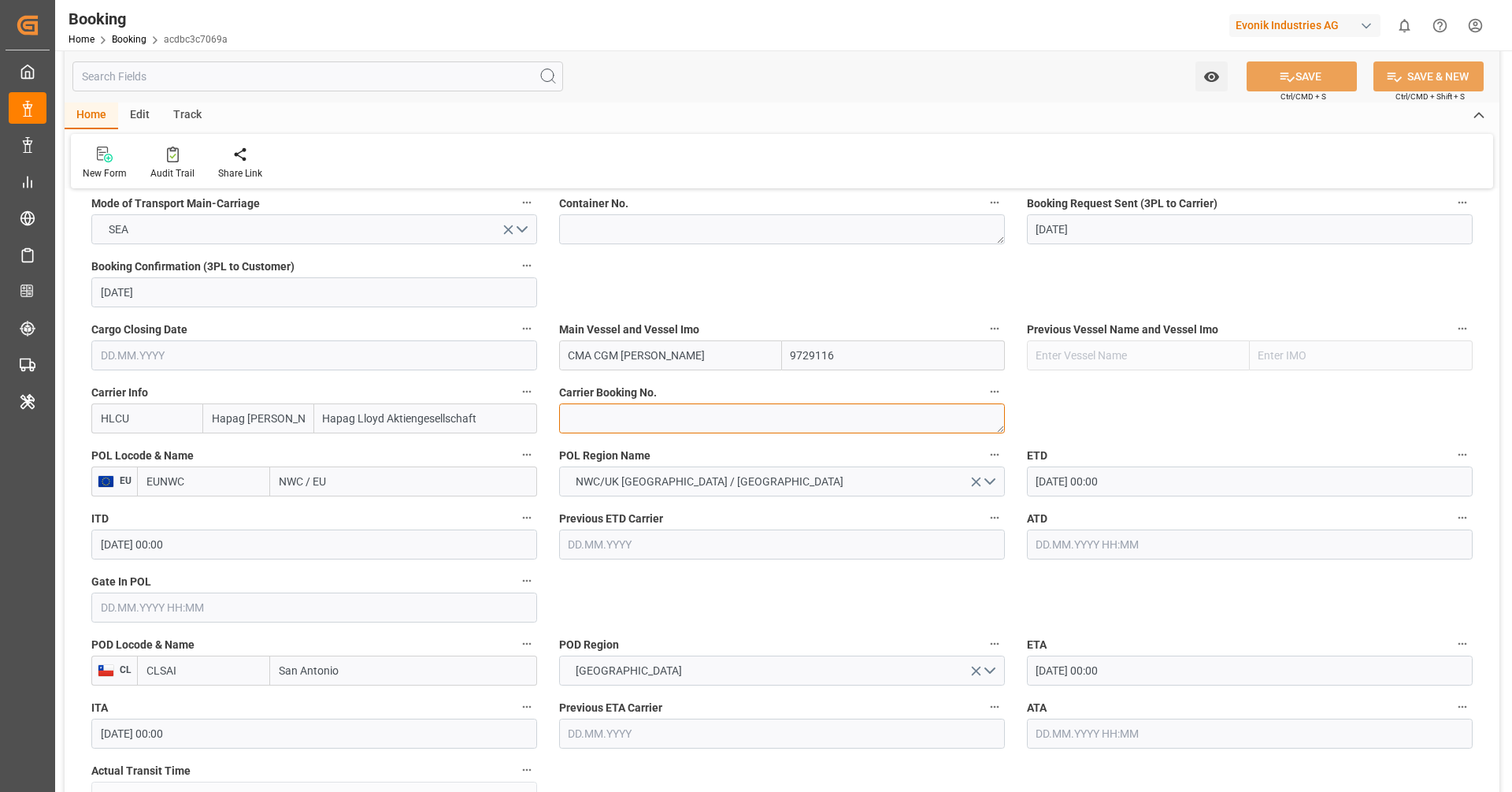
click at [593, 420] on textarea at bounding box center [782, 419] width 445 height 30
paste textarea "10065035"
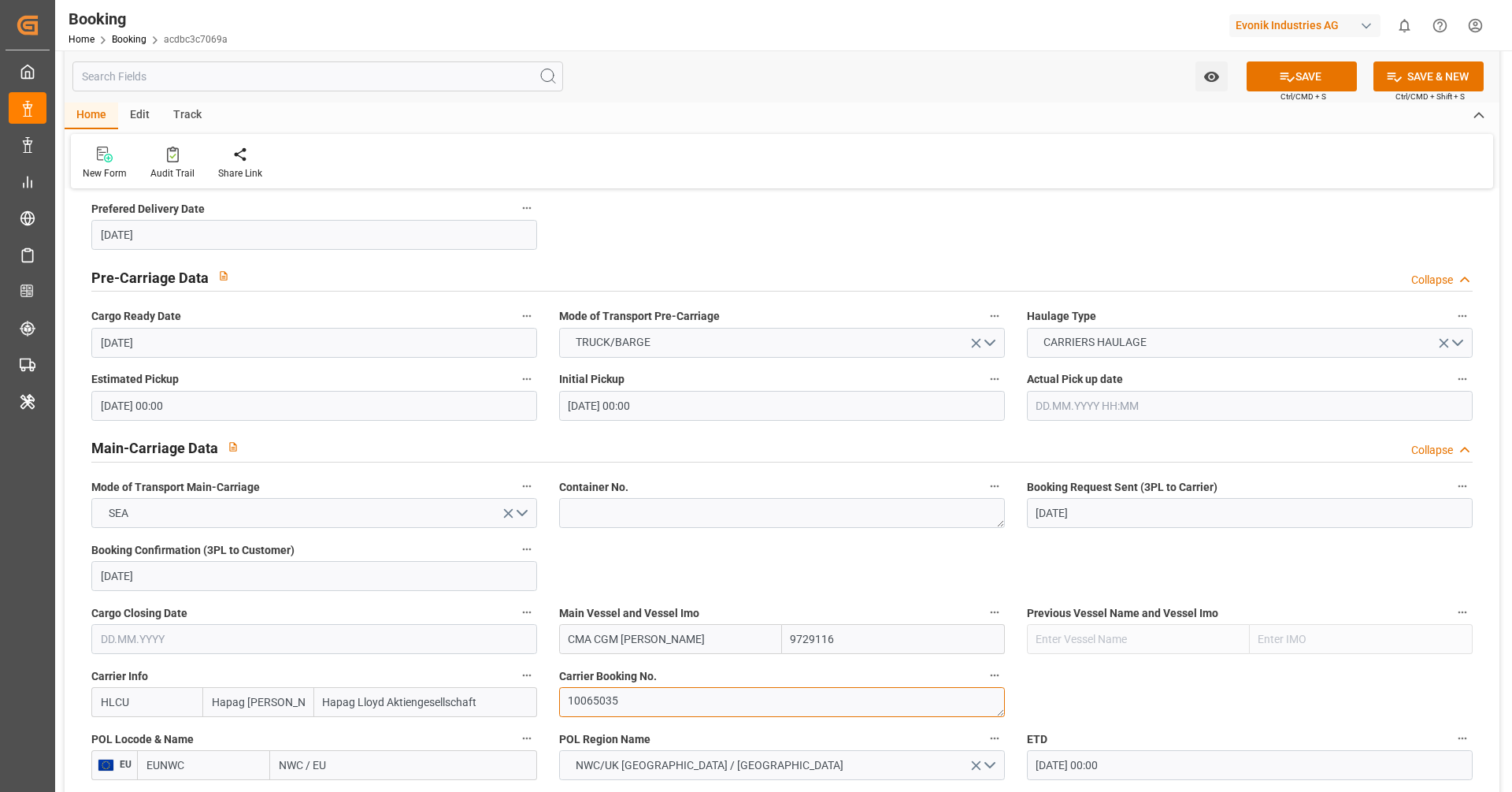
scroll to position [738, 0]
type textarea "10065035"
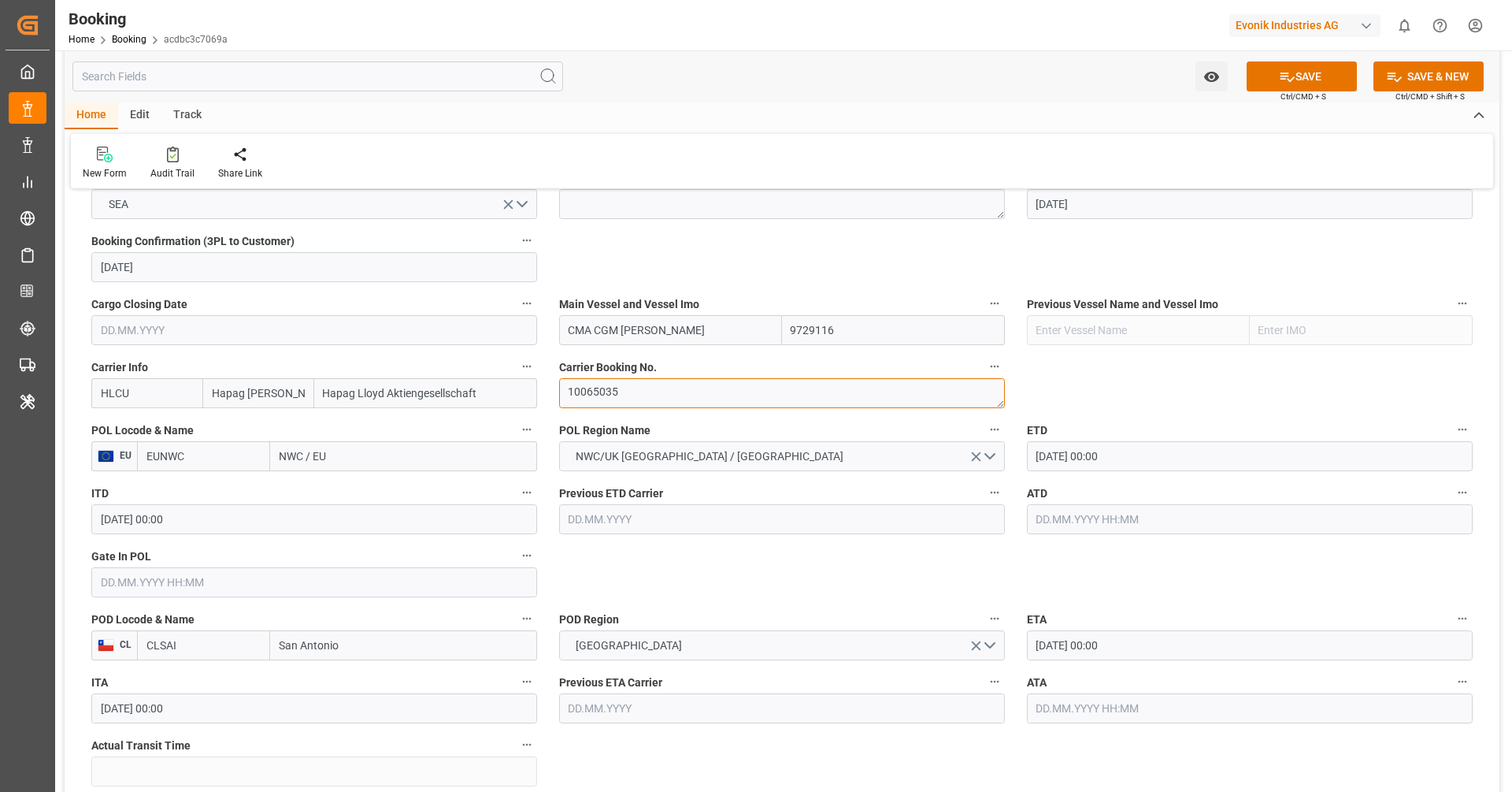
scroll to position [1056, 0]
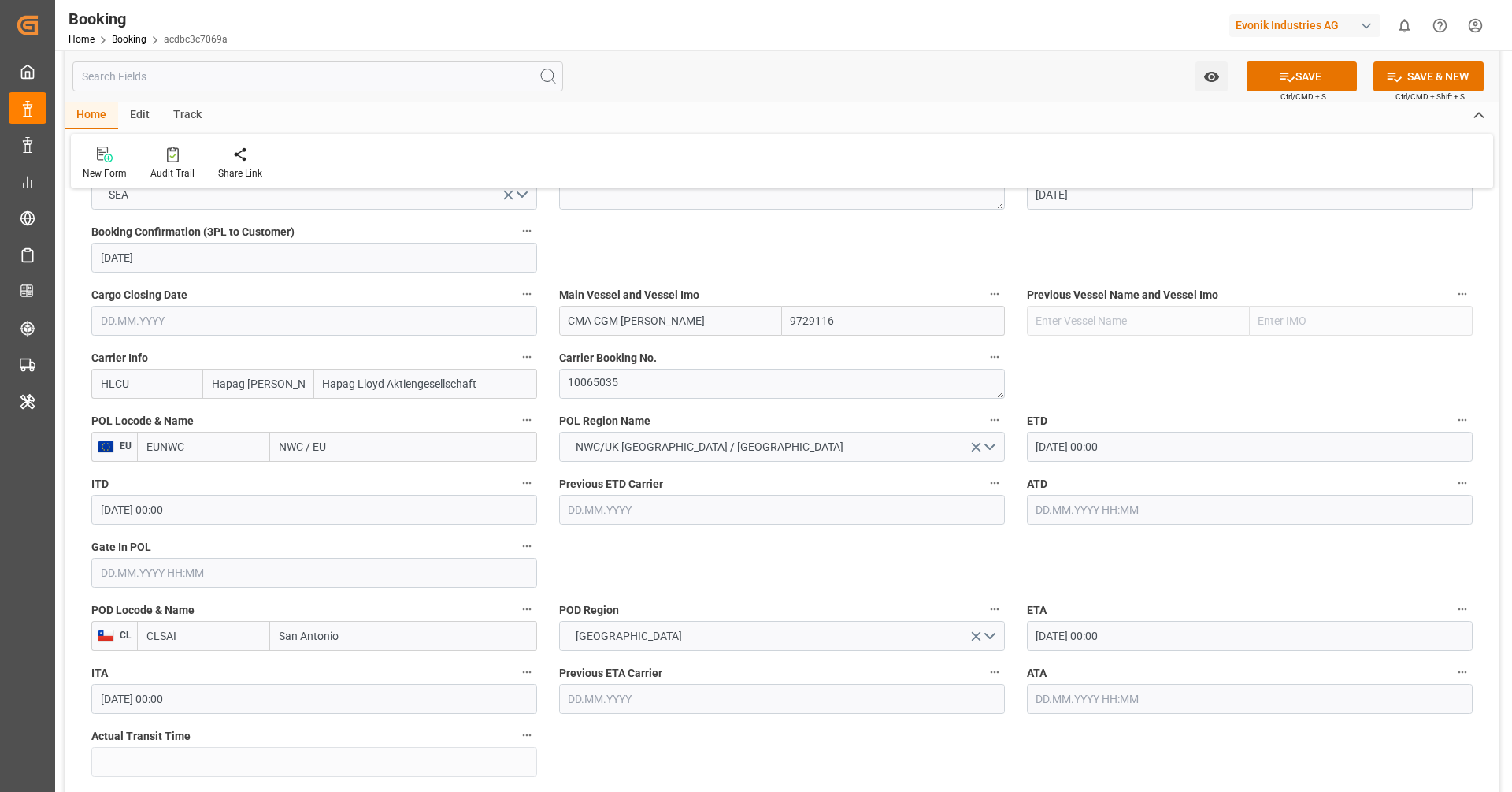
click at [236, 447] on input "EUNWC" at bounding box center [204, 446] width 133 height 30
click at [206, 485] on span "NLRTM - Rotterdam" at bounding box center [200, 489] width 106 height 29
type input "NLRTM"
type input "[GEOGRAPHIC_DATA]"
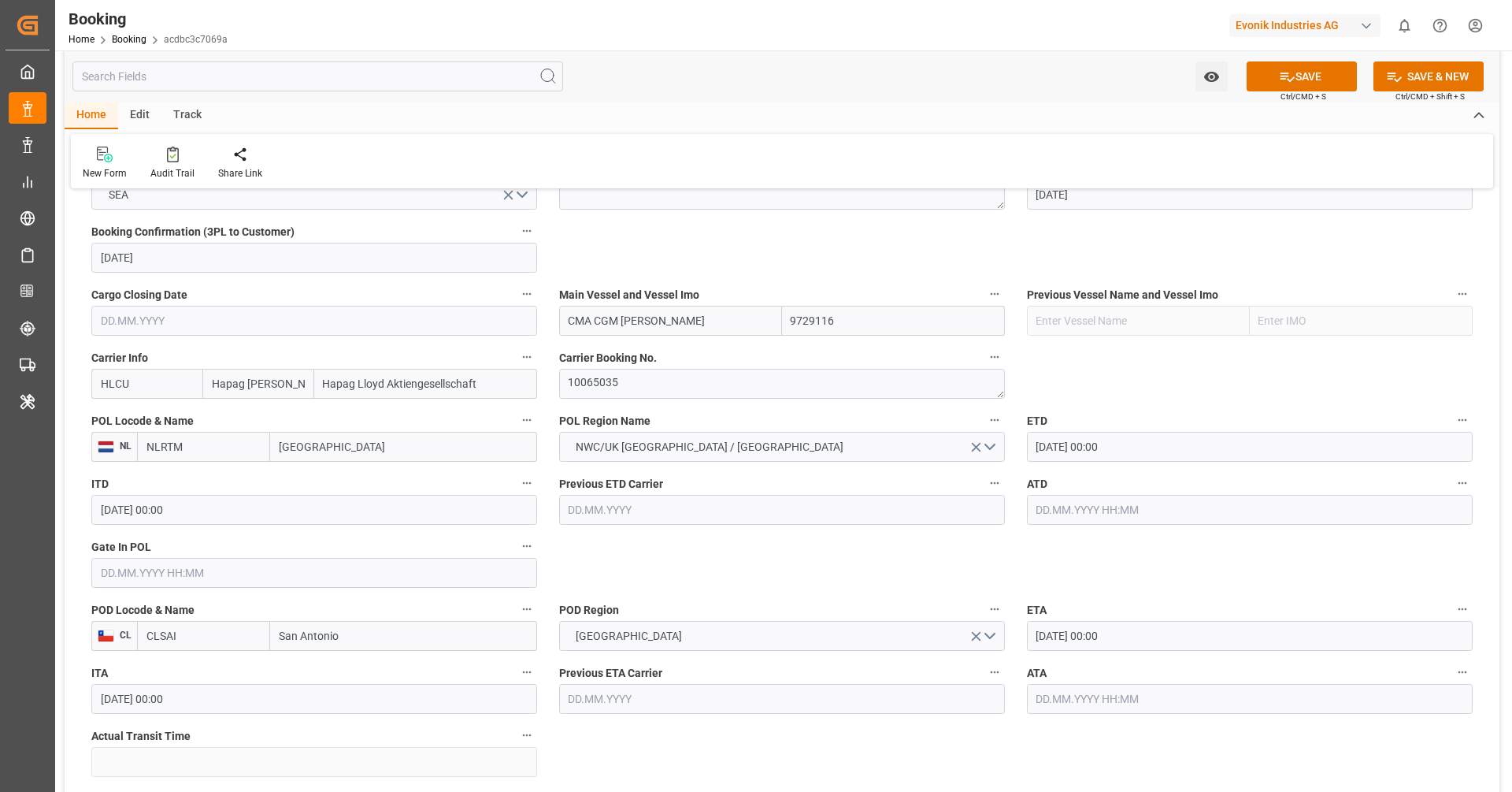
type input "NLRTM"
click at [235, 483] on label "ITD" at bounding box center [314, 483] width 445 height 22
click at [517, 483] on button "ITD" at bounding box center [527, 483] width 21 height 21
click at [649, 548] on div at bounding box center [756, 396] width 1512 height 792
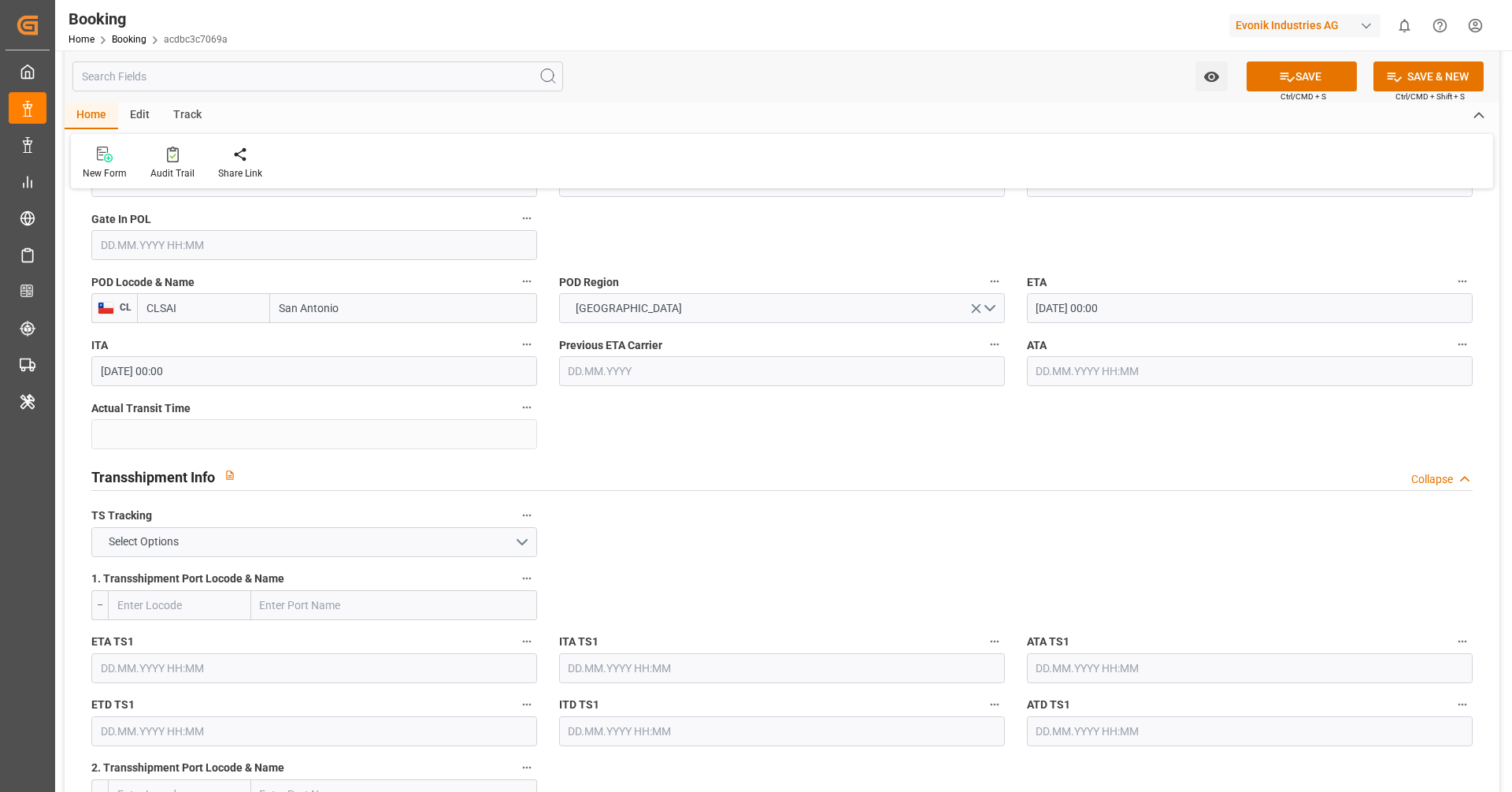
scroll to position [1528, 0]
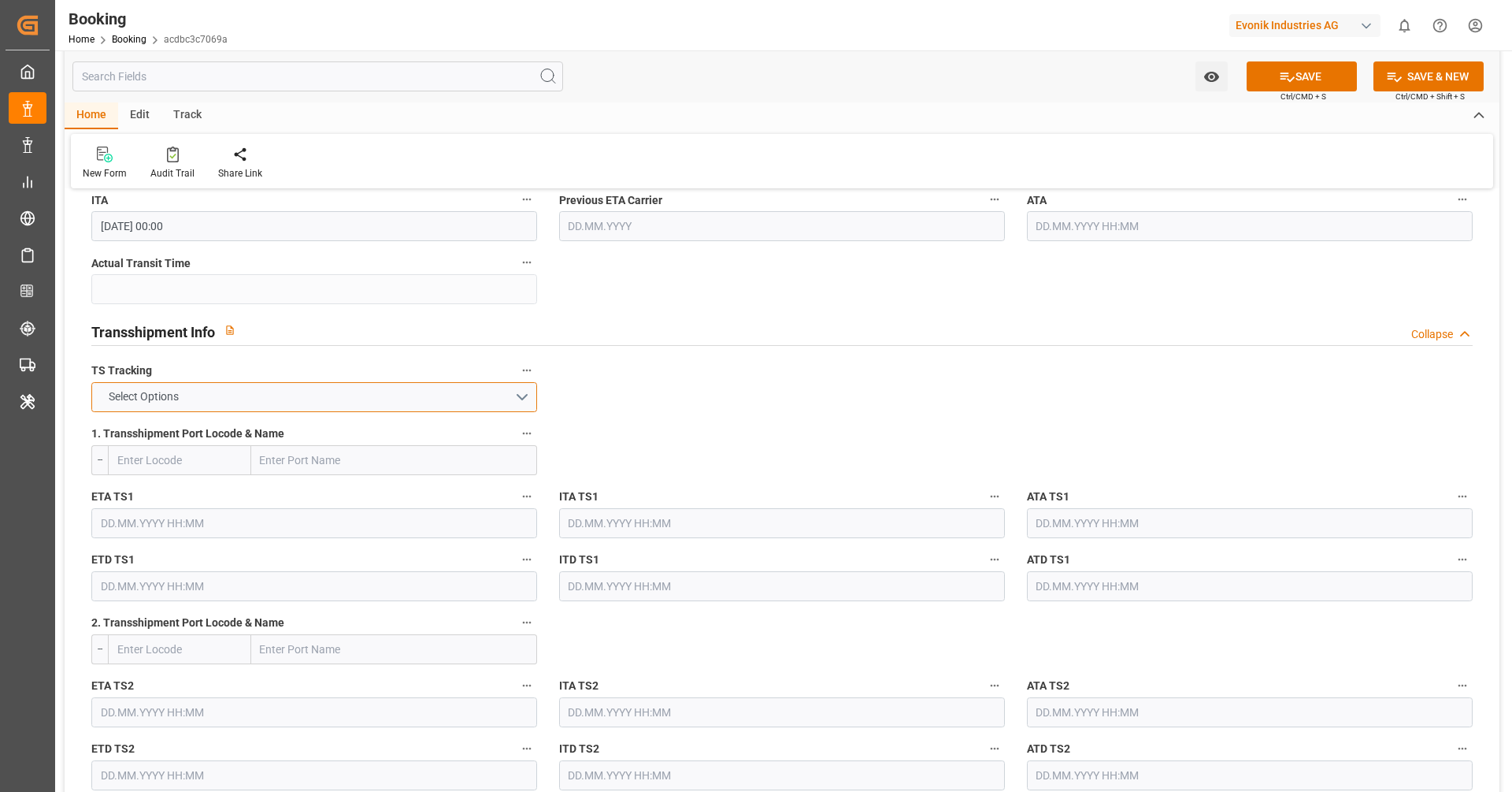
click at [283, 403] on button "Select Options" at bounding box center [314, 397] width 445 height 30
click at [268, 446] on div "FALSE" at bounding box center [314, 434] width 445 height 33
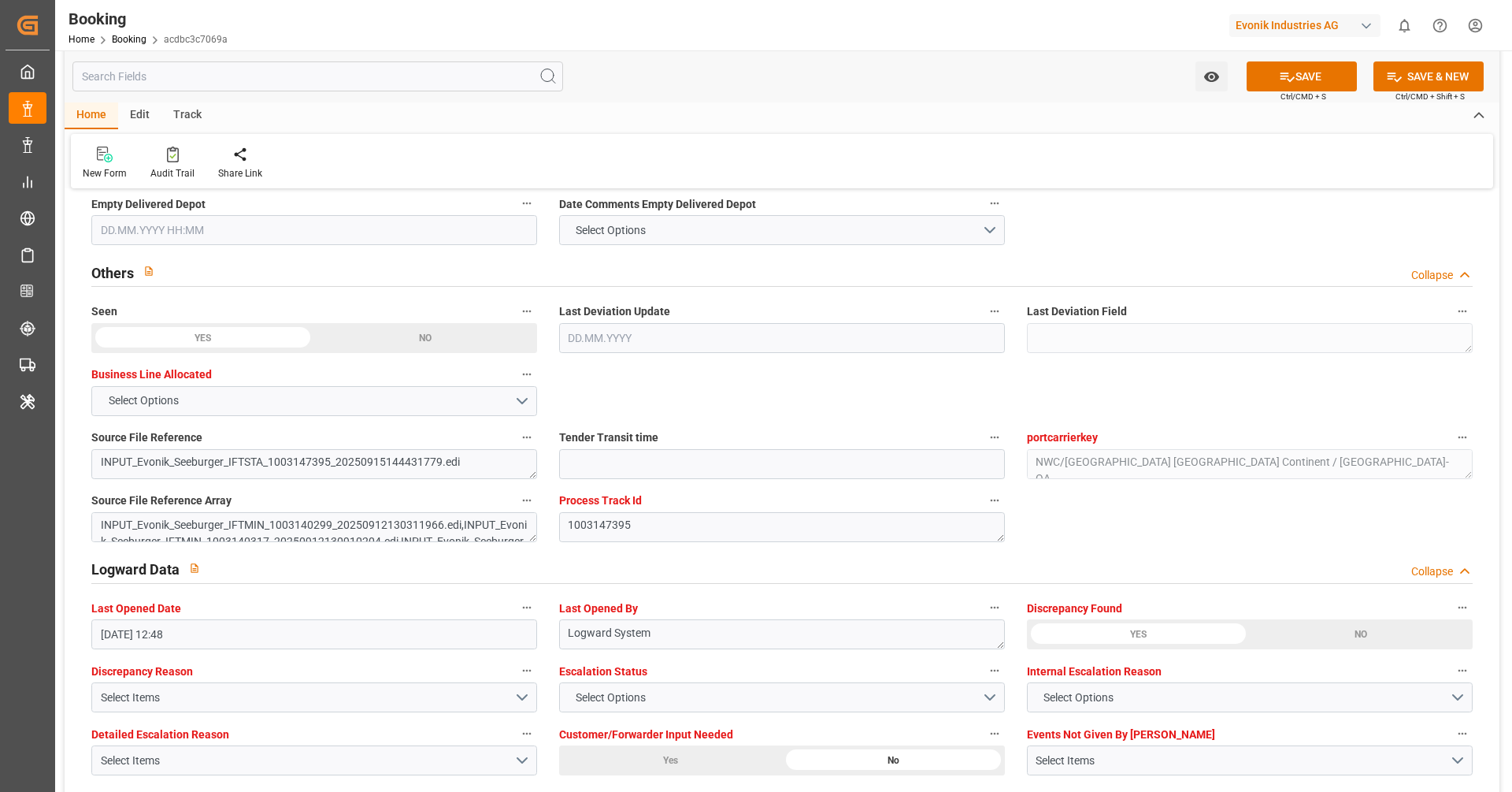
scroll to position [2500, 0]
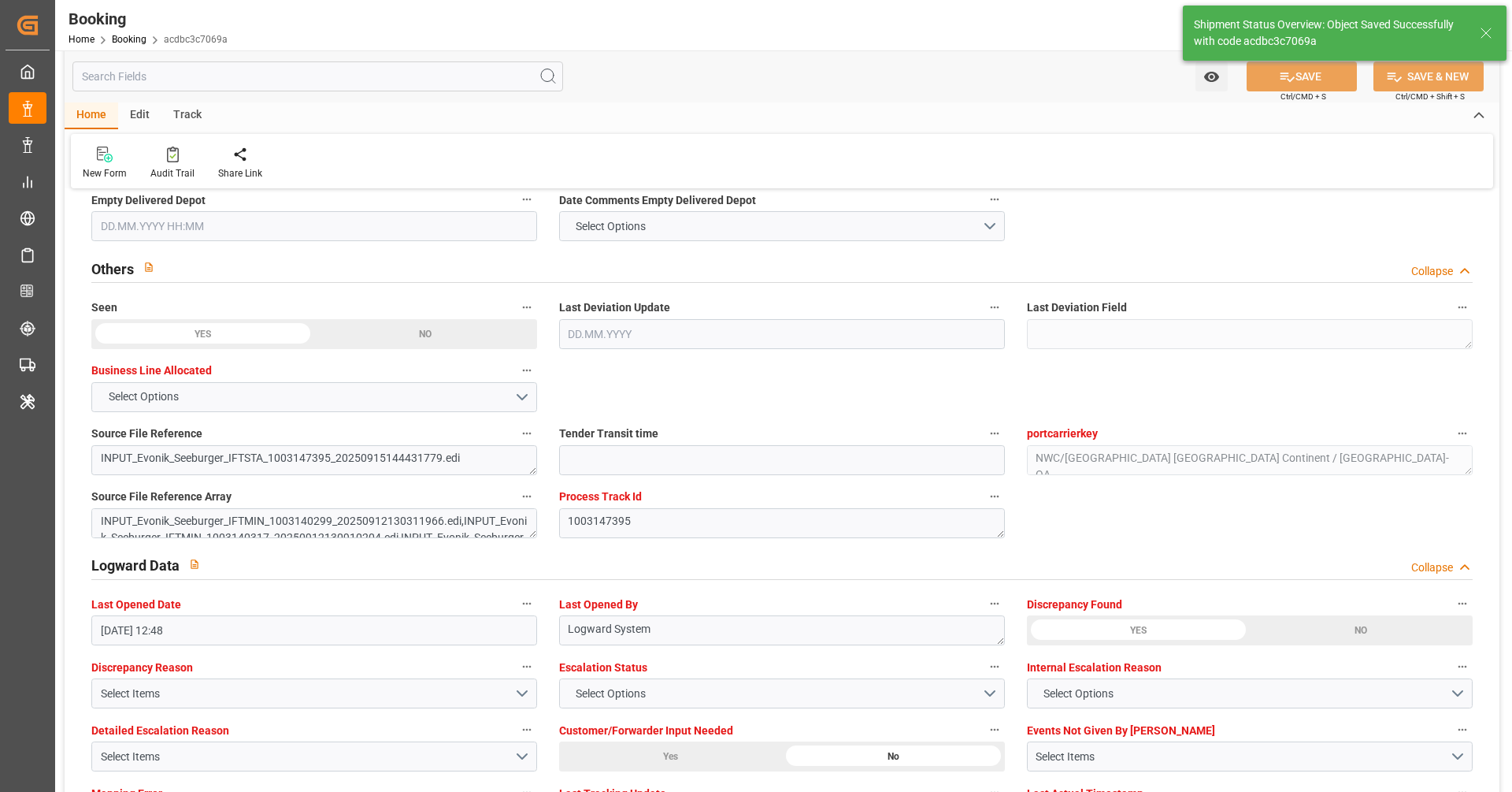
type textarea "[PERSON_NAME]"
type textarea "businessDivision-businessLine-"
type input "16.09.2025 10:27"
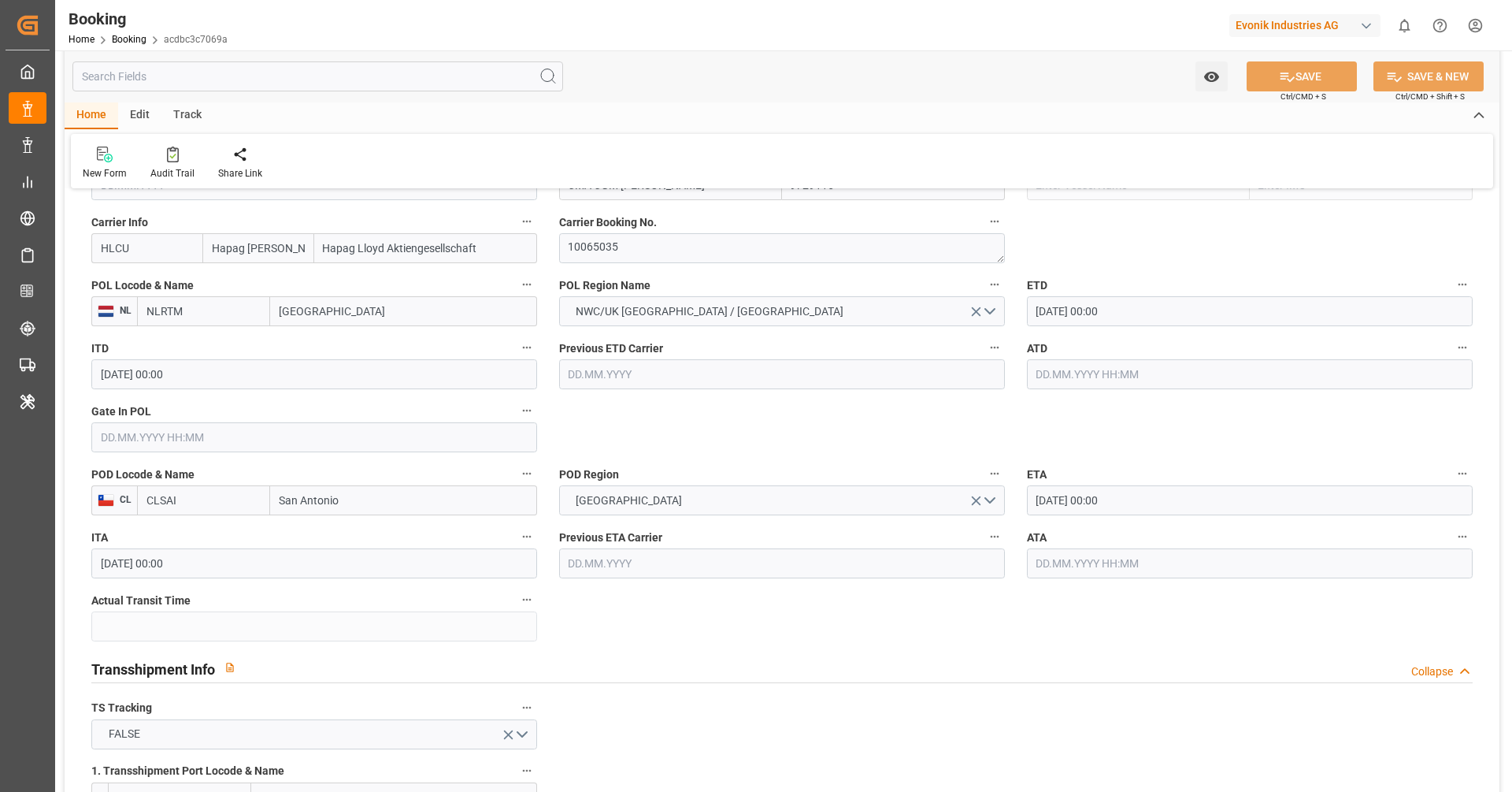
scroll to position [1195, 0]
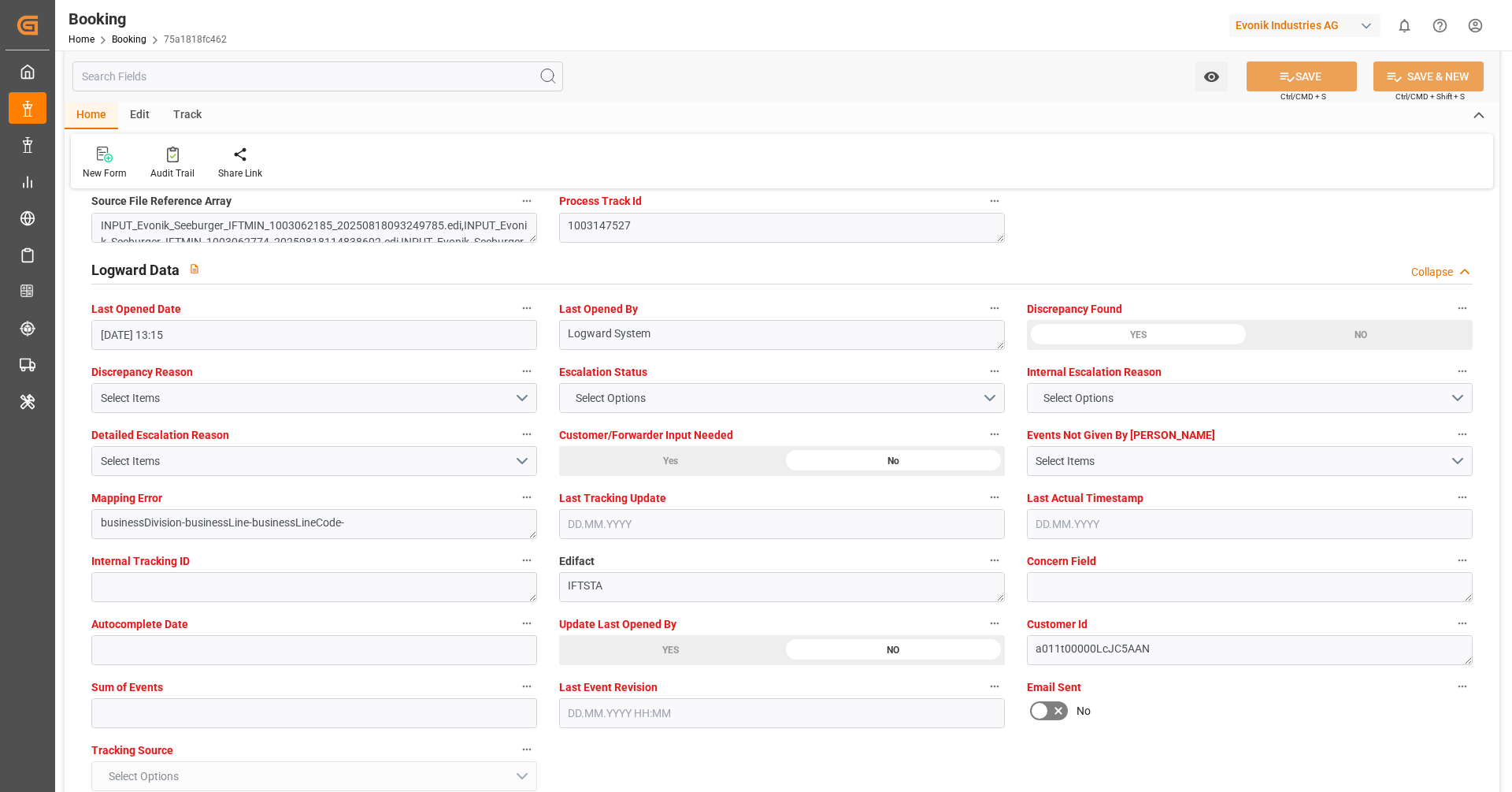
scroll to position [2840, 0]
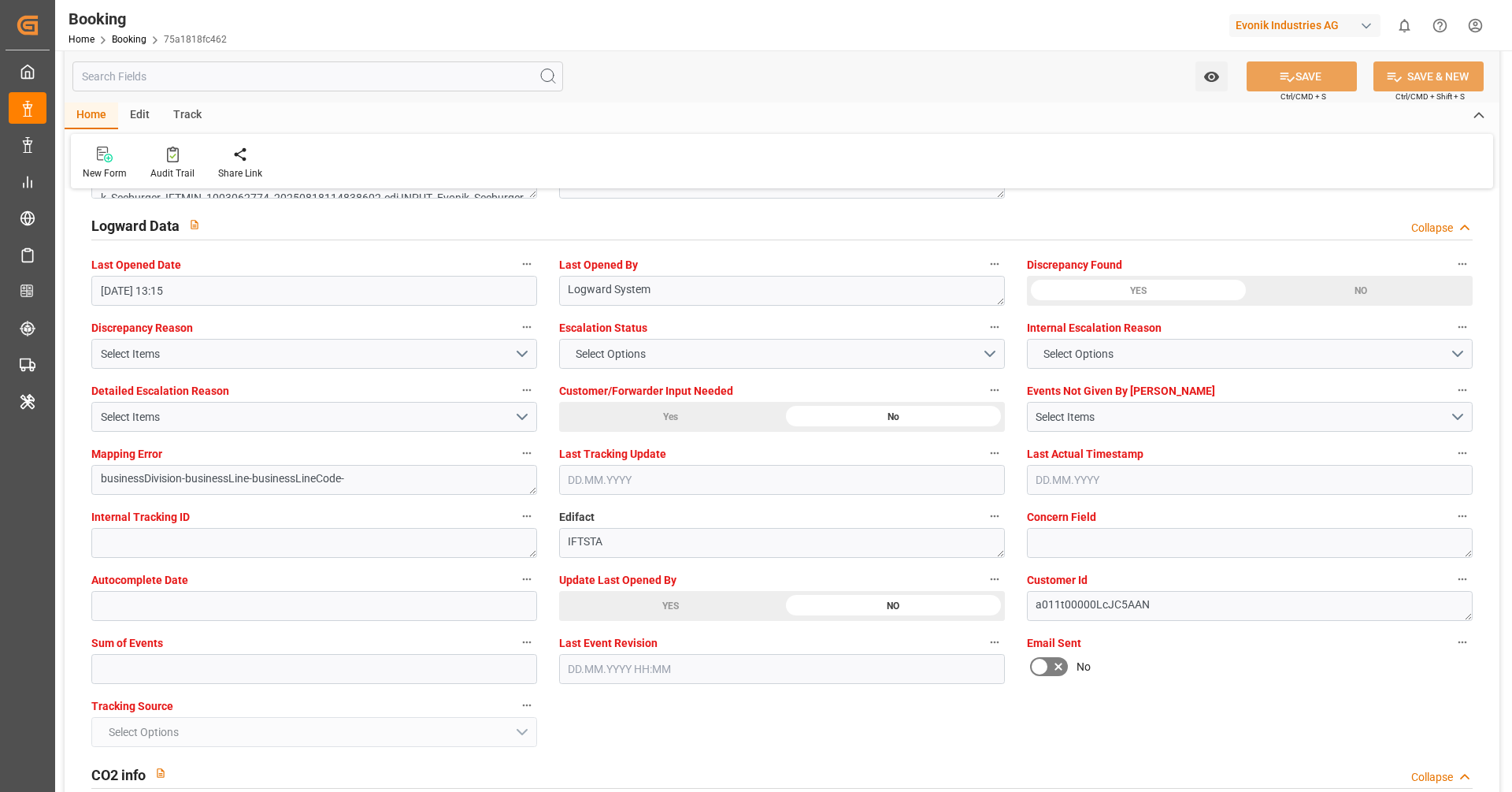
click at [662, 606] on div "YES" at bounding box center [671, 606] width 223 height 30
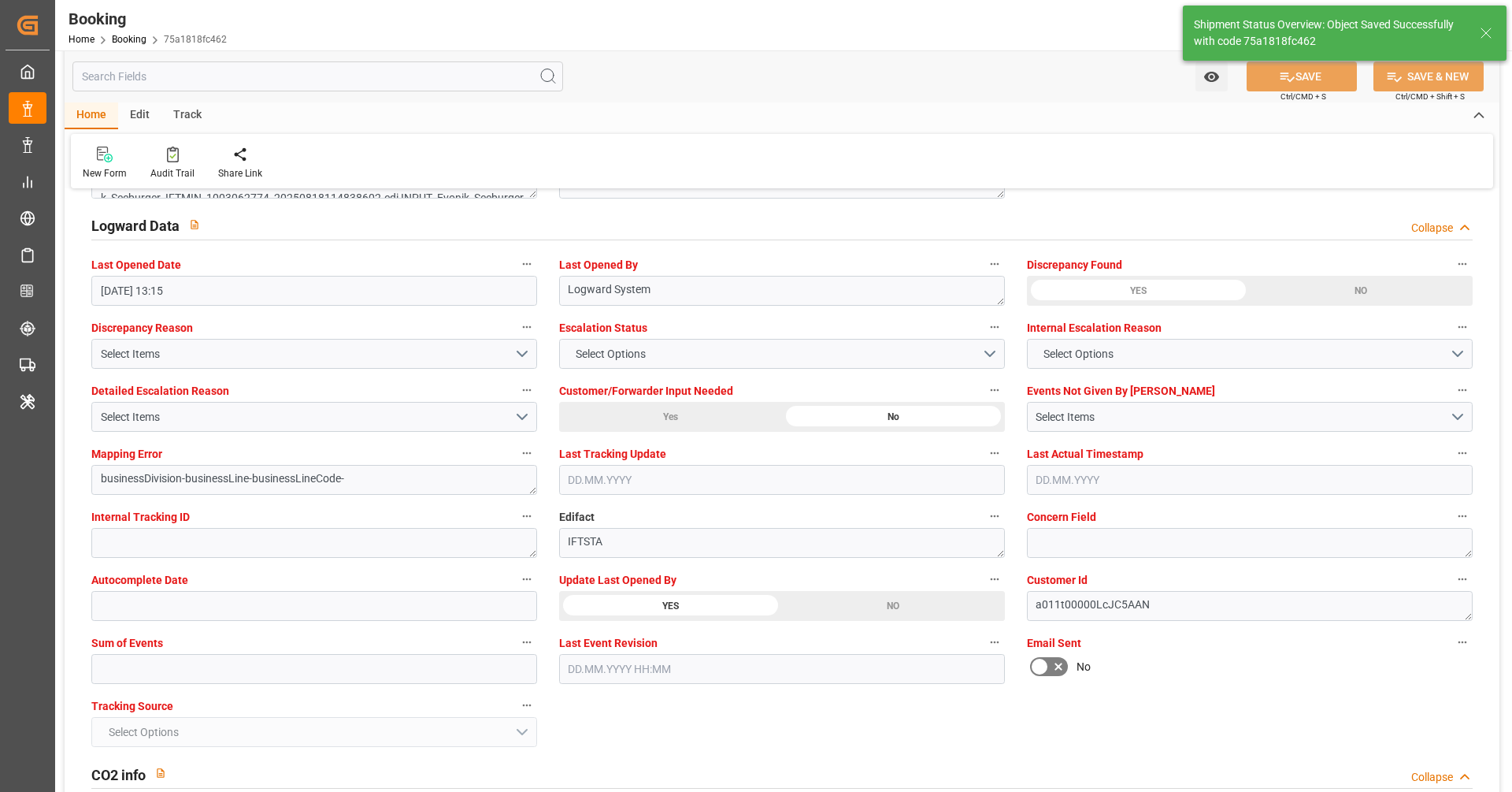
type textarea "[PERSON_NAME]"
type textarea "businessDivision-businessLine-"
type input "16.09.2025 10:29"
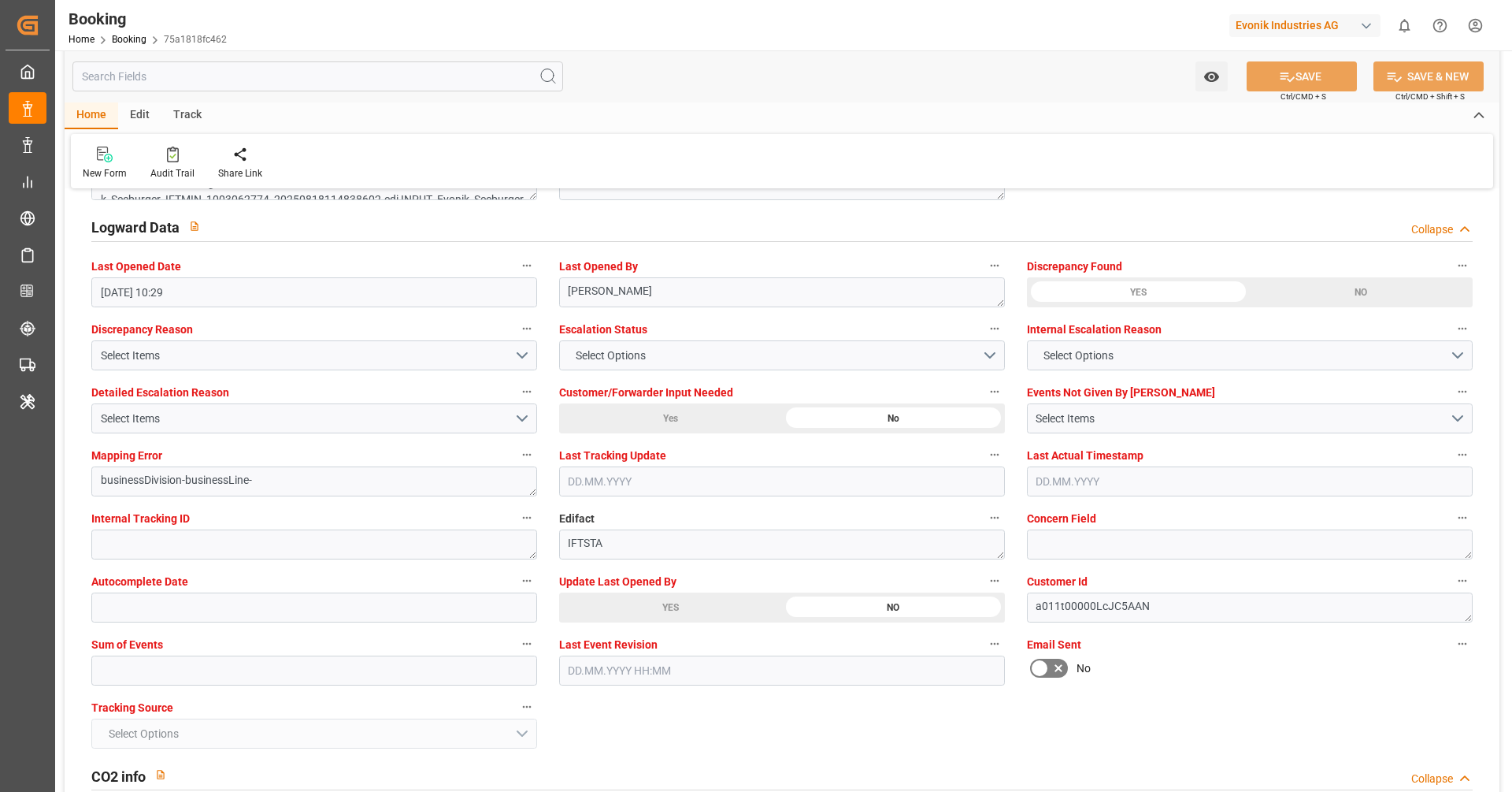
scroll to position [2831, 0]
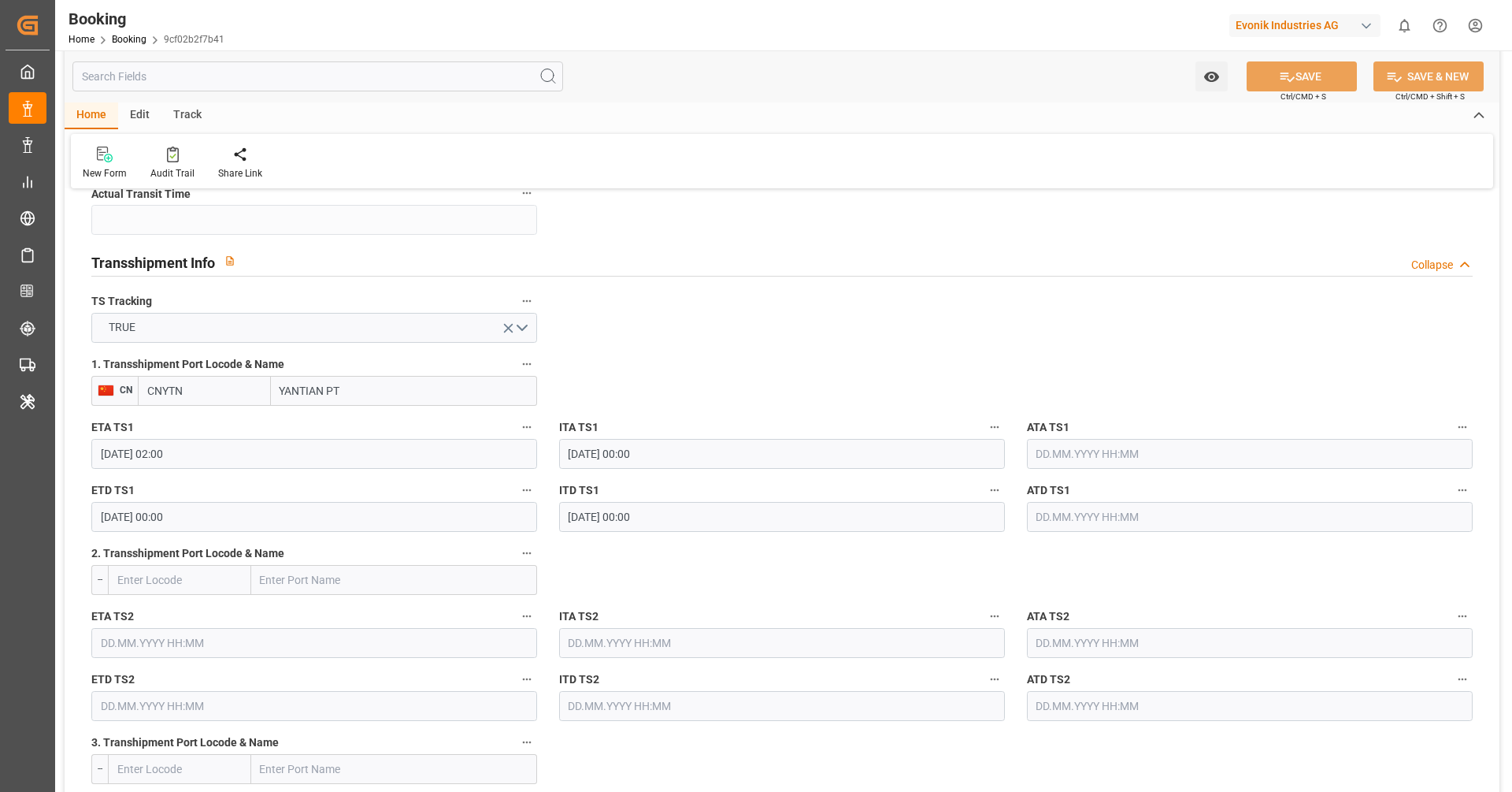
scroll to position [1583, 0]
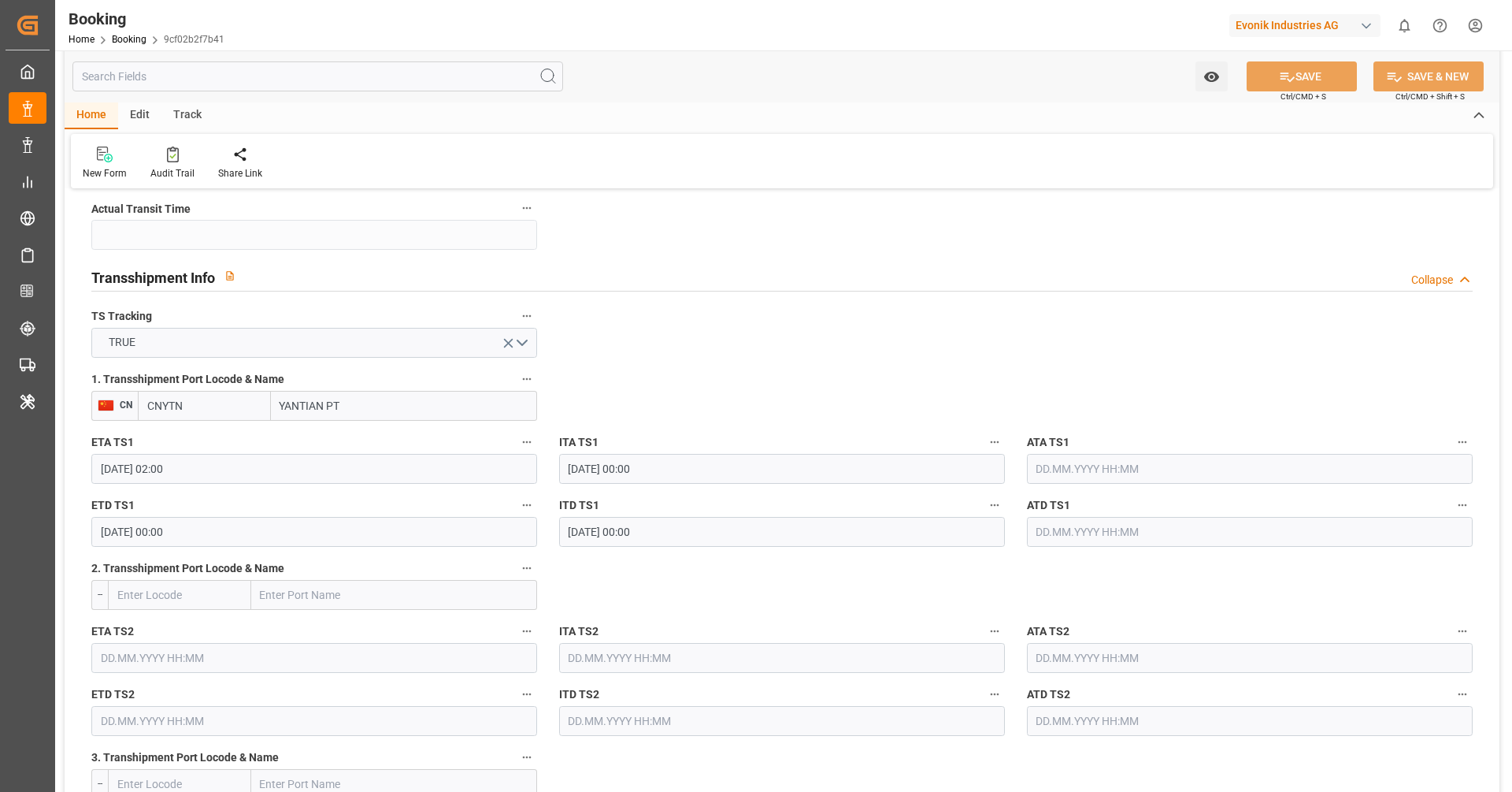
click at [395, 526] on input "[DATE] 00:00" at bounding box center [314, 532] width 445 height 30
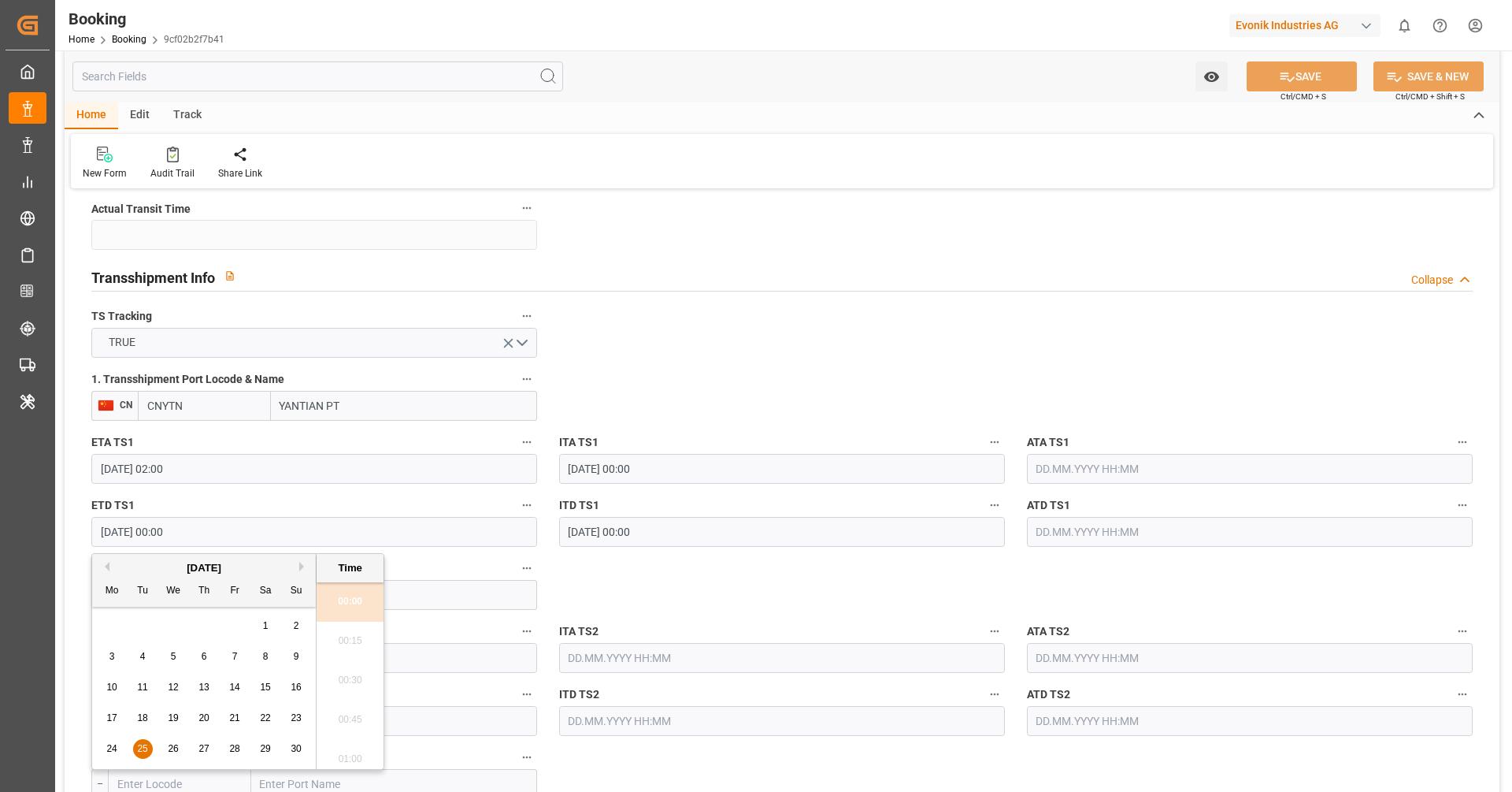
click at [264, 664] on div "8" at bounding box center [265, 657] width 20 height 19
type input "[DATE] 00:00"
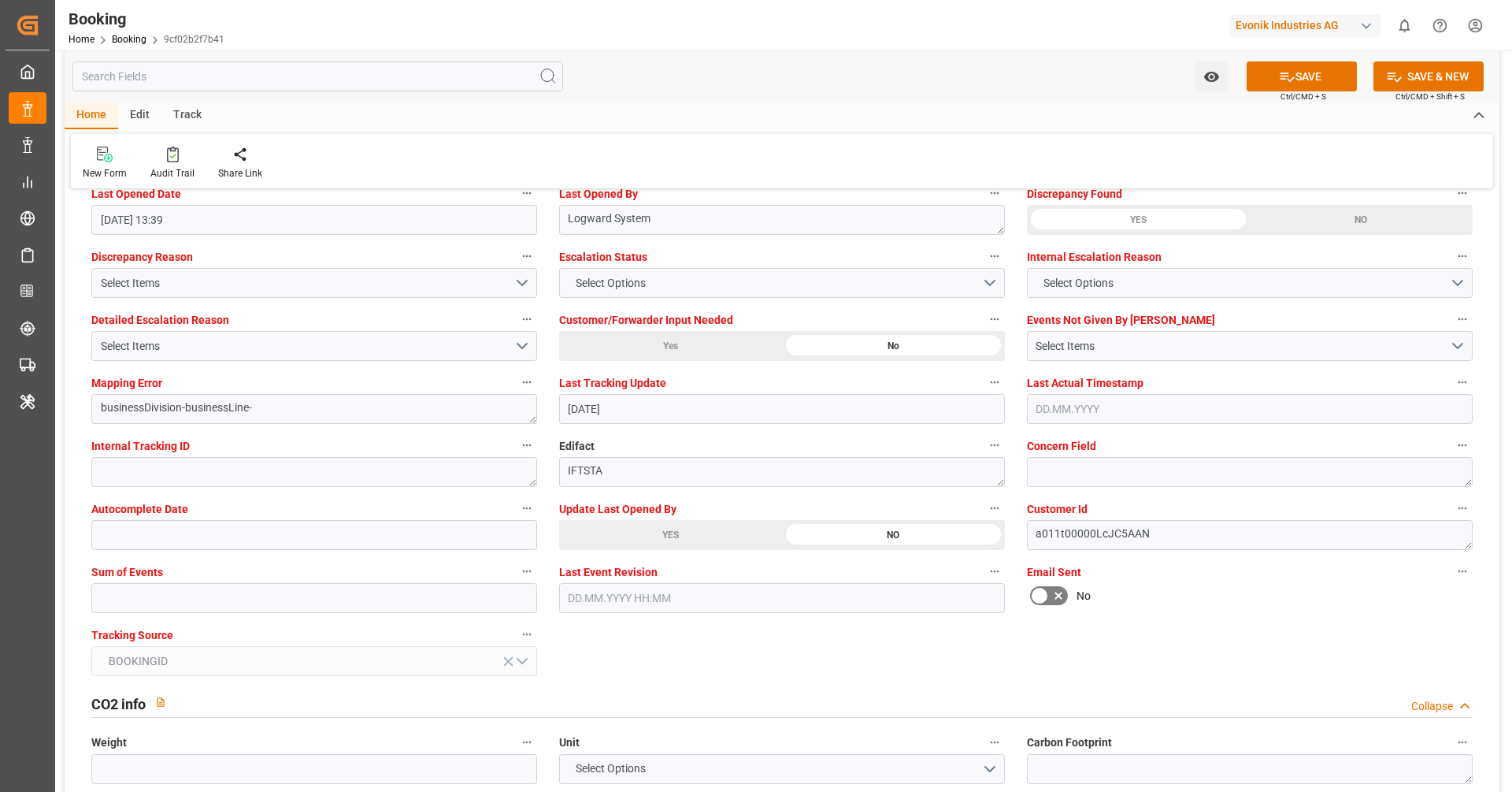
scroll to position [2914, 0]
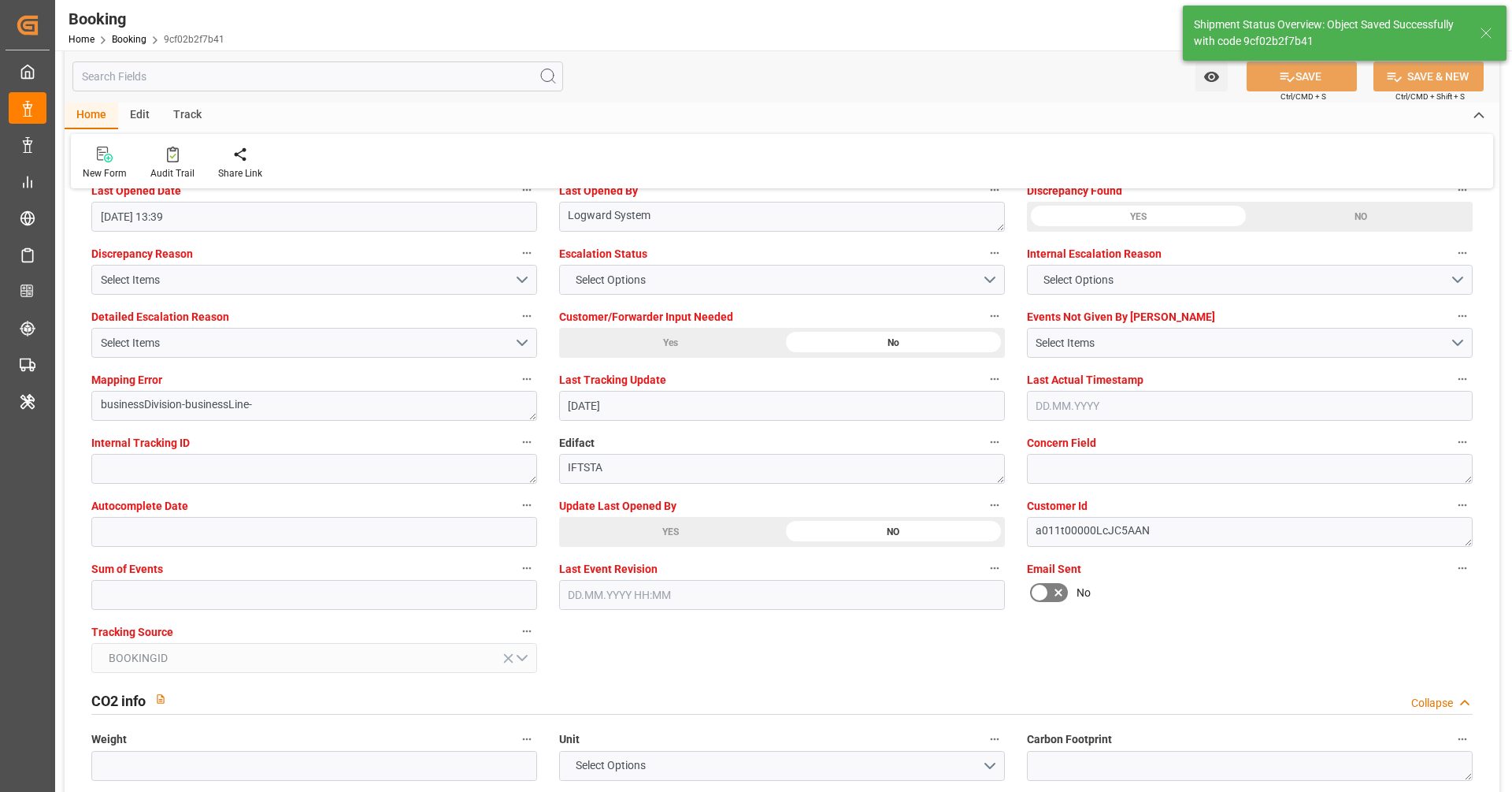
type textarea "[PERSON_NAME]"
type input "16.09.2025 10:32"
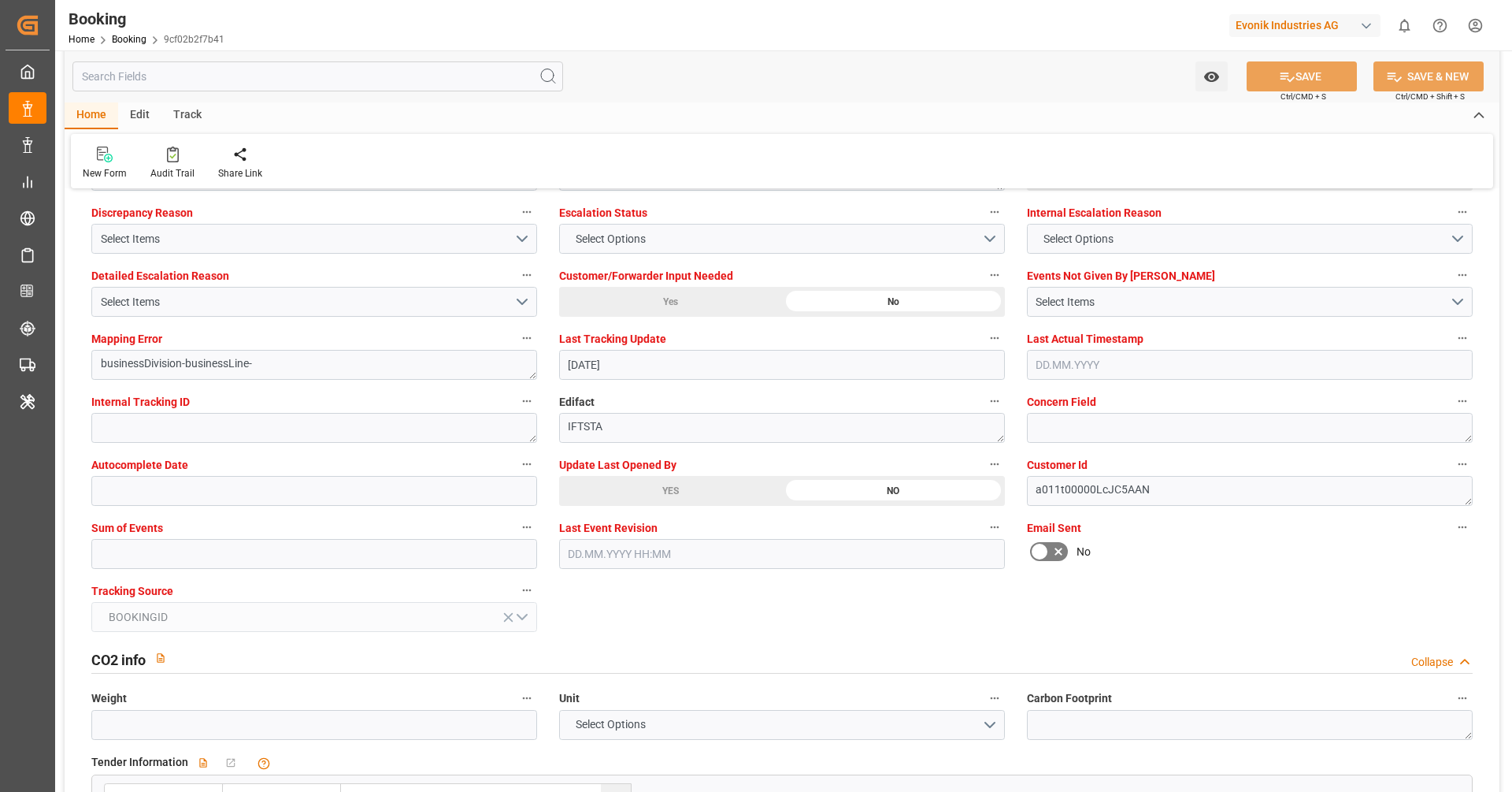
scroll to position [2960, 0]
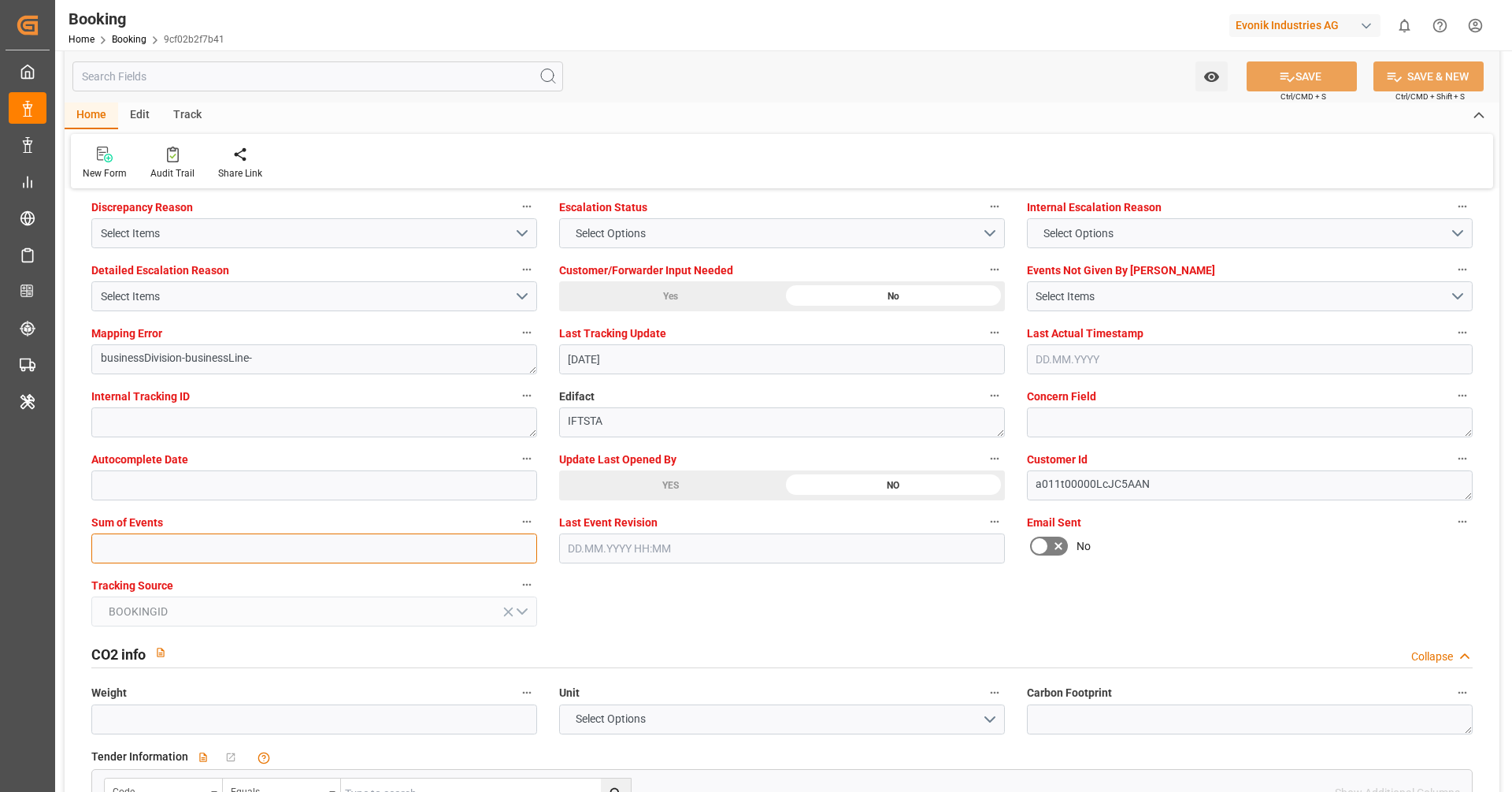
click at [393, 547] on input "text" at bounding box center [314, 548] width 445 height 30
type input "0"
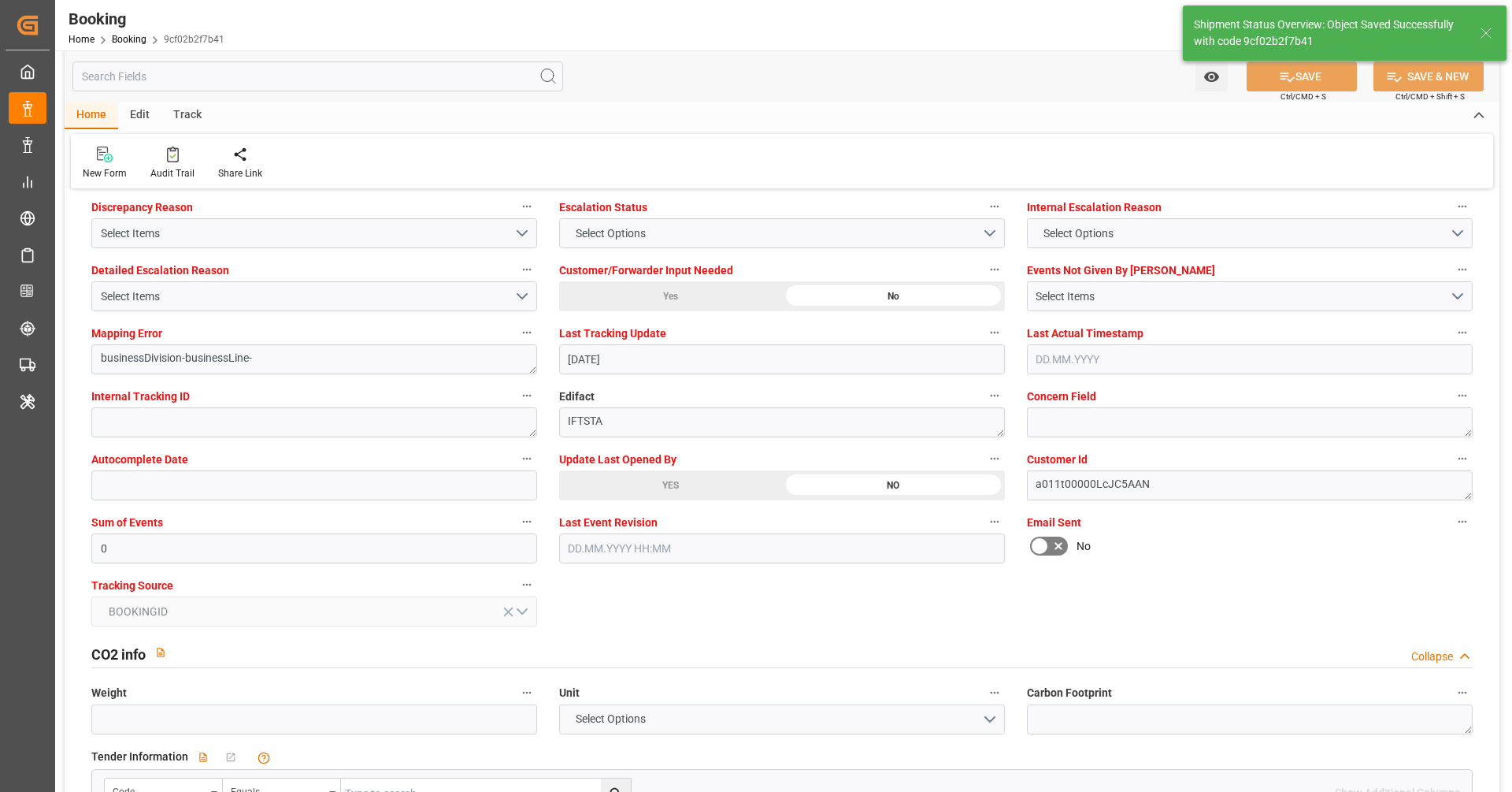
type input "16.09.2025 10:33"
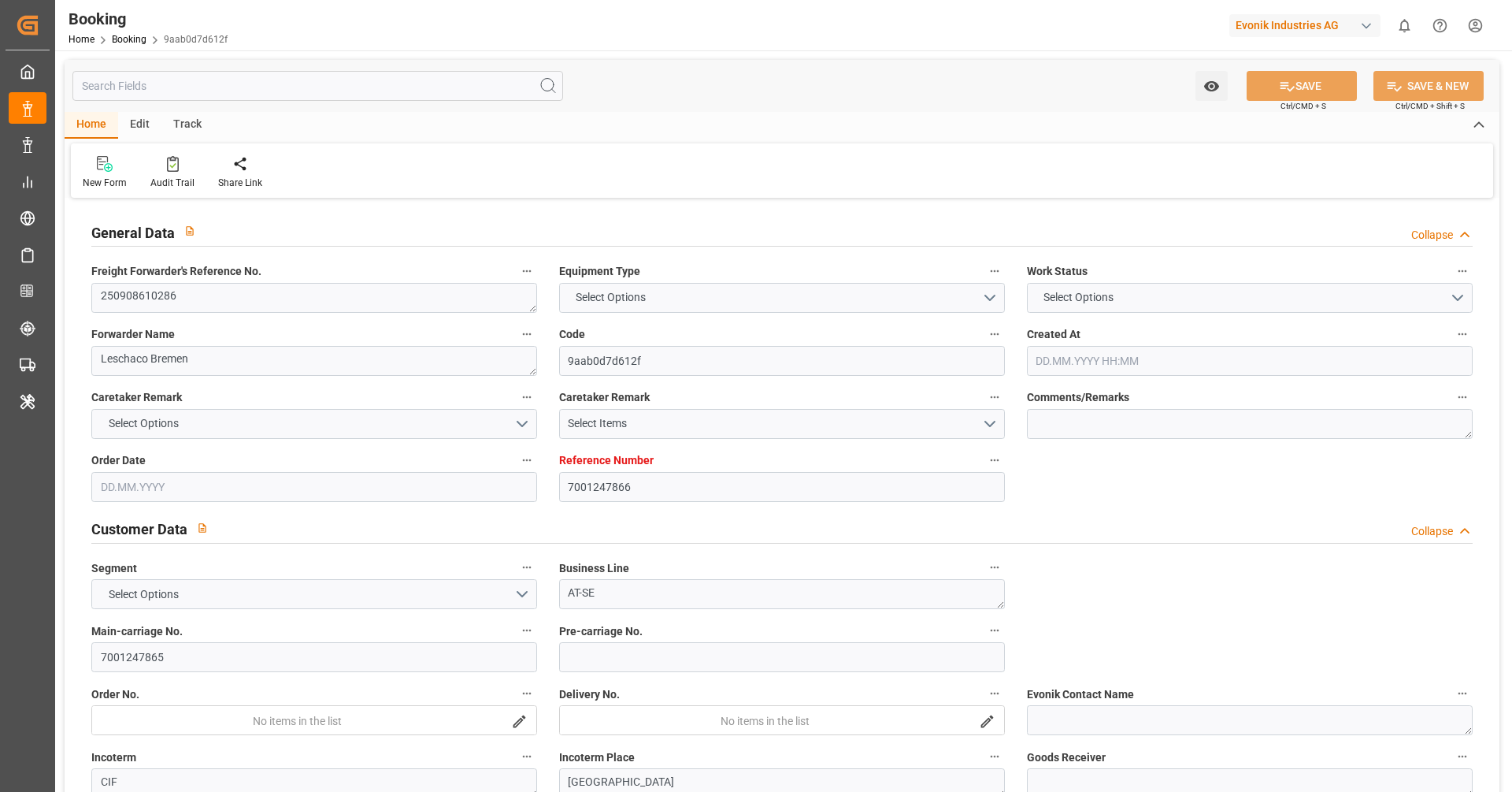
type input "7001247866"
type input "9321483"
type input "Hapag [PERSON_NAME]"
type input "Hapag Lloyd Aktiengesellschaft"
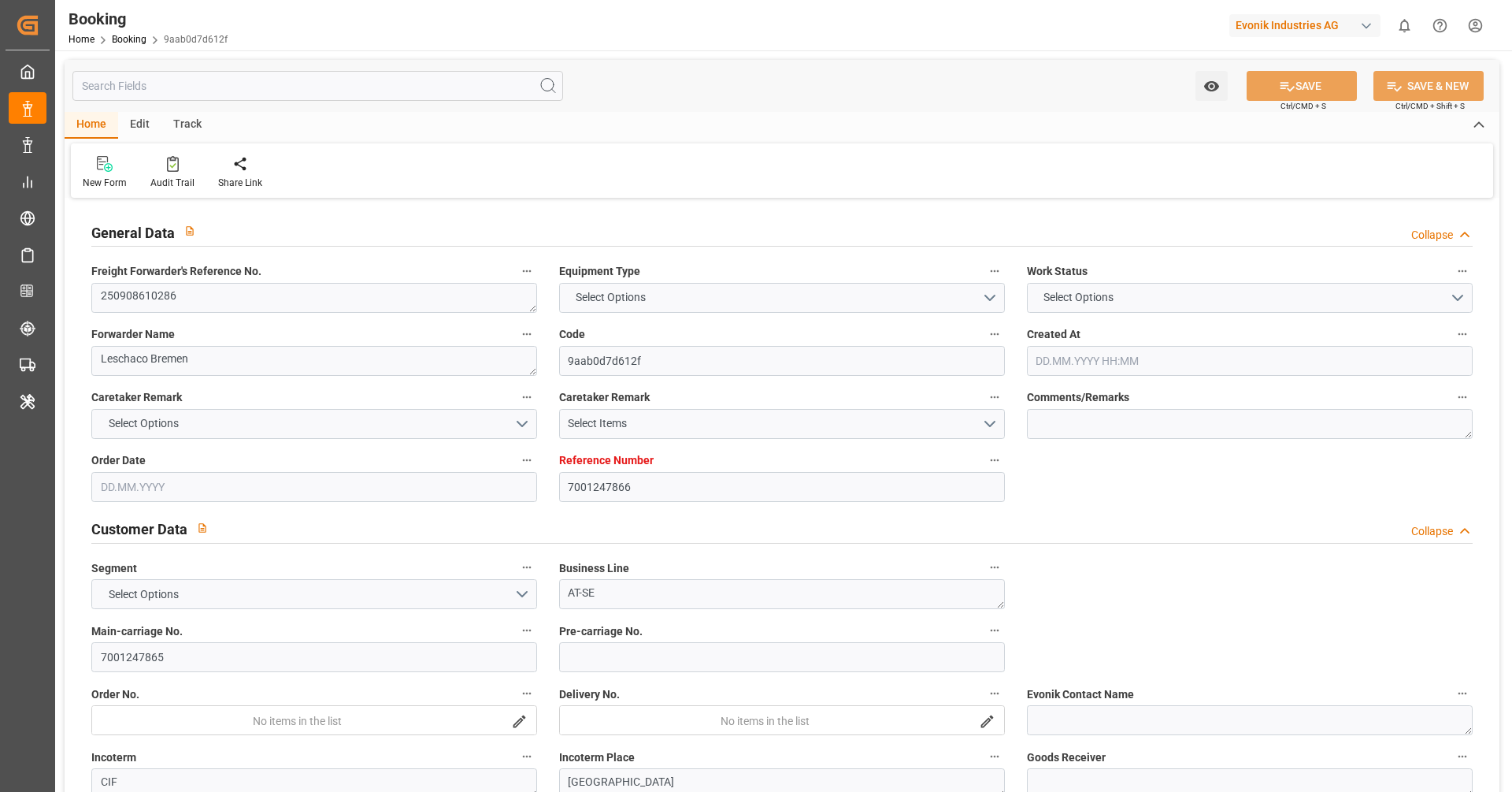
type input "NLRTM"
type input "JPNGO"
type input "CNSHG"
type input "NLRTM"
type input "JPNGO"
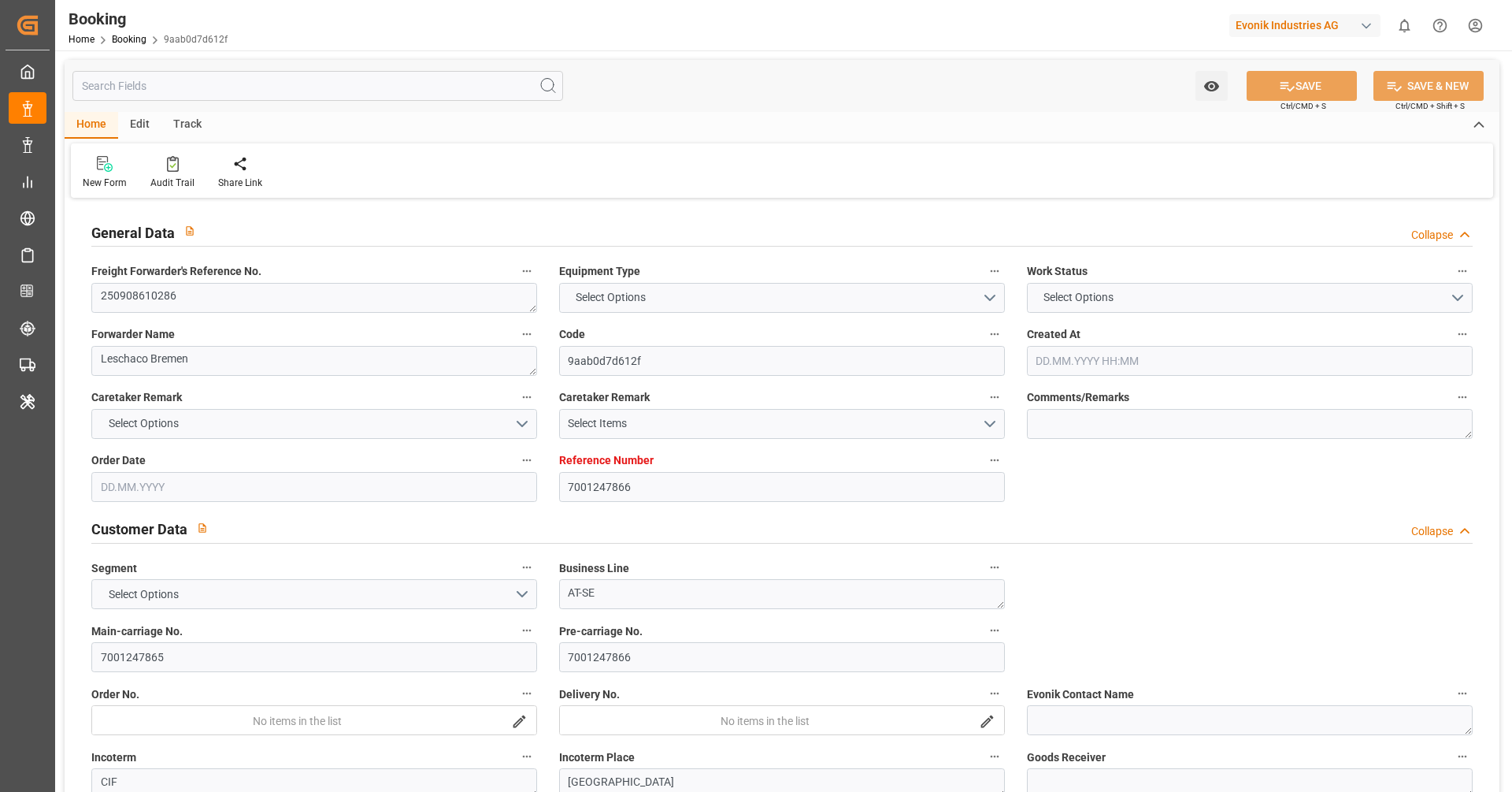
type input "9235531"
type input "[DATE] 11:55"
type input "[DATE]"
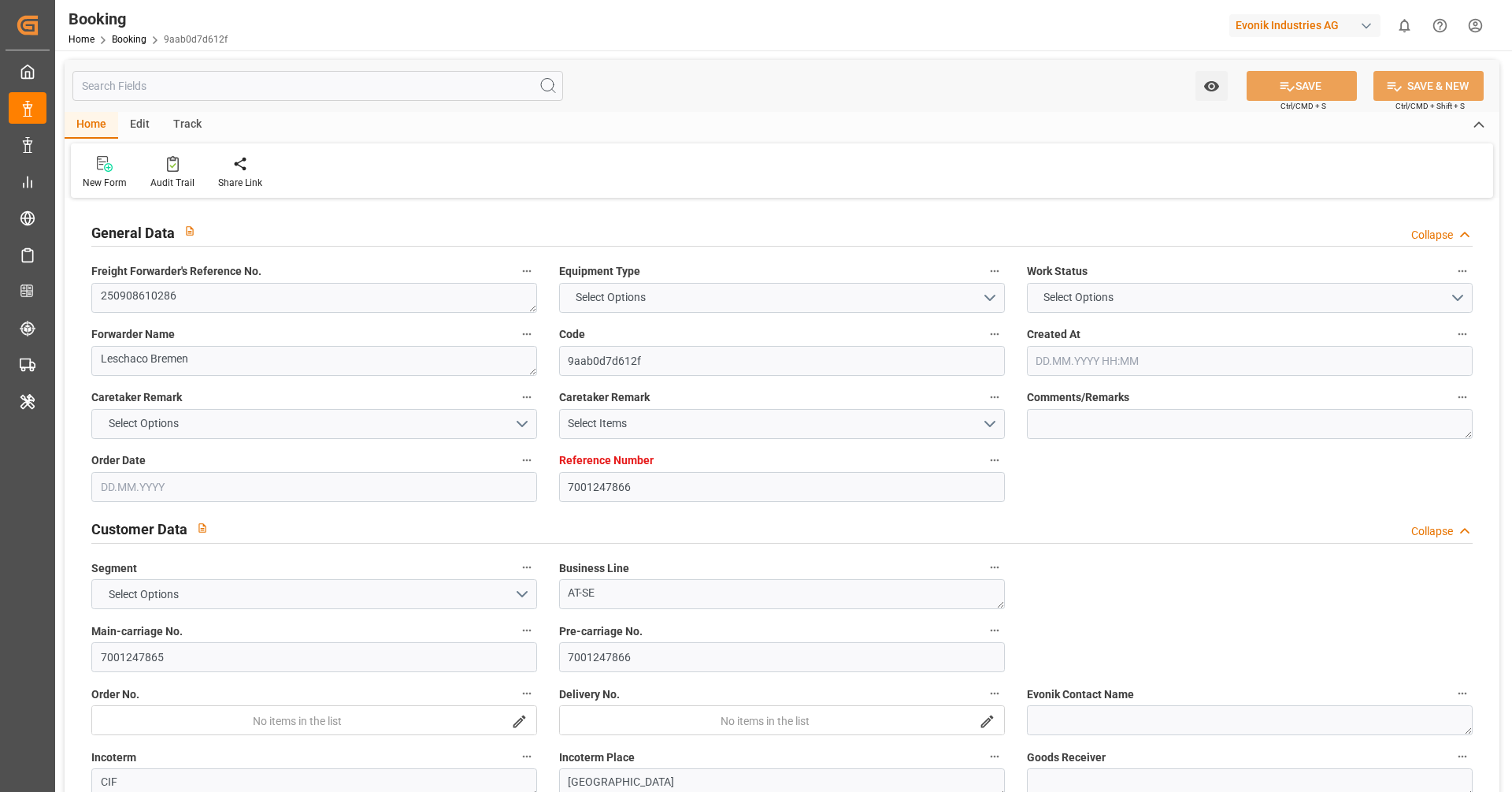
type input "[DATE] 00:00"
type input "[DATE]"
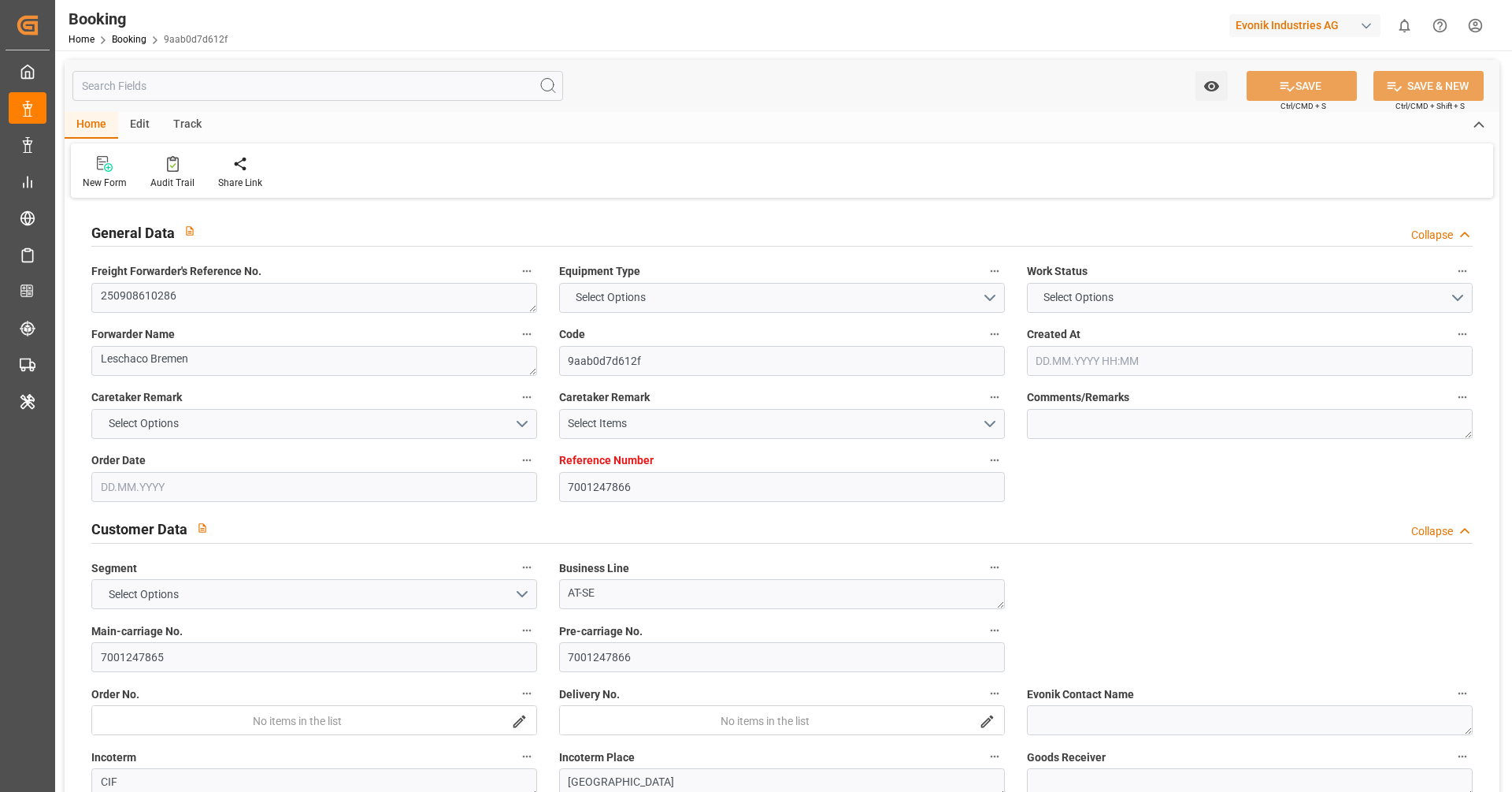
type input "[DATE] 02:00"
type input "[DATE] 00:00"
type input "19.11.2025 18:00"
type input "12.11.2025 00:00"
type input "08.11.2025 16:00"
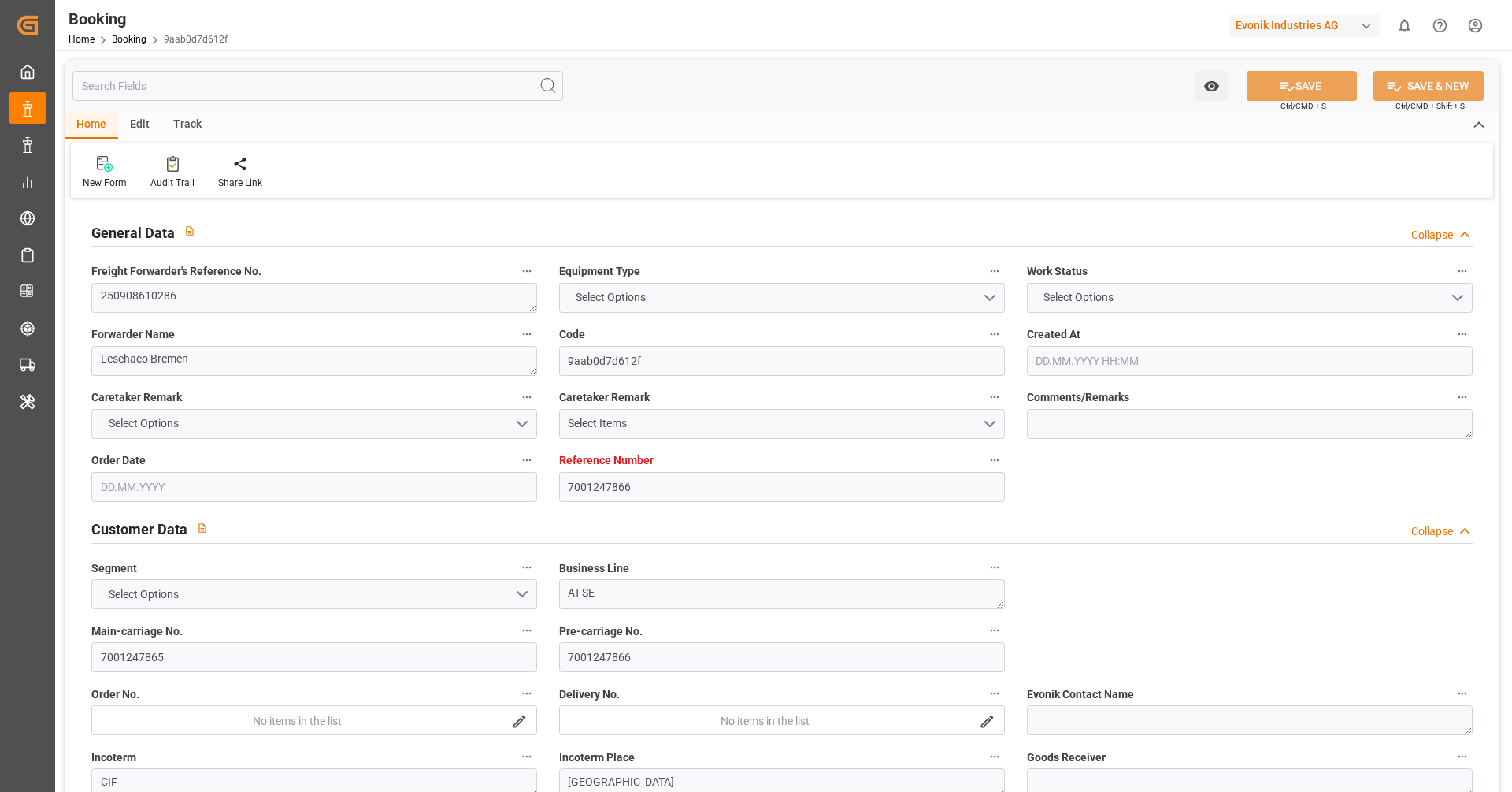
type input "01.11.2025 00:00"
type input "14.11.2025 20:00"
type input "07.11.2025 00:00"
type input "14.08.2025"
type input "15.09.2025 13:47"
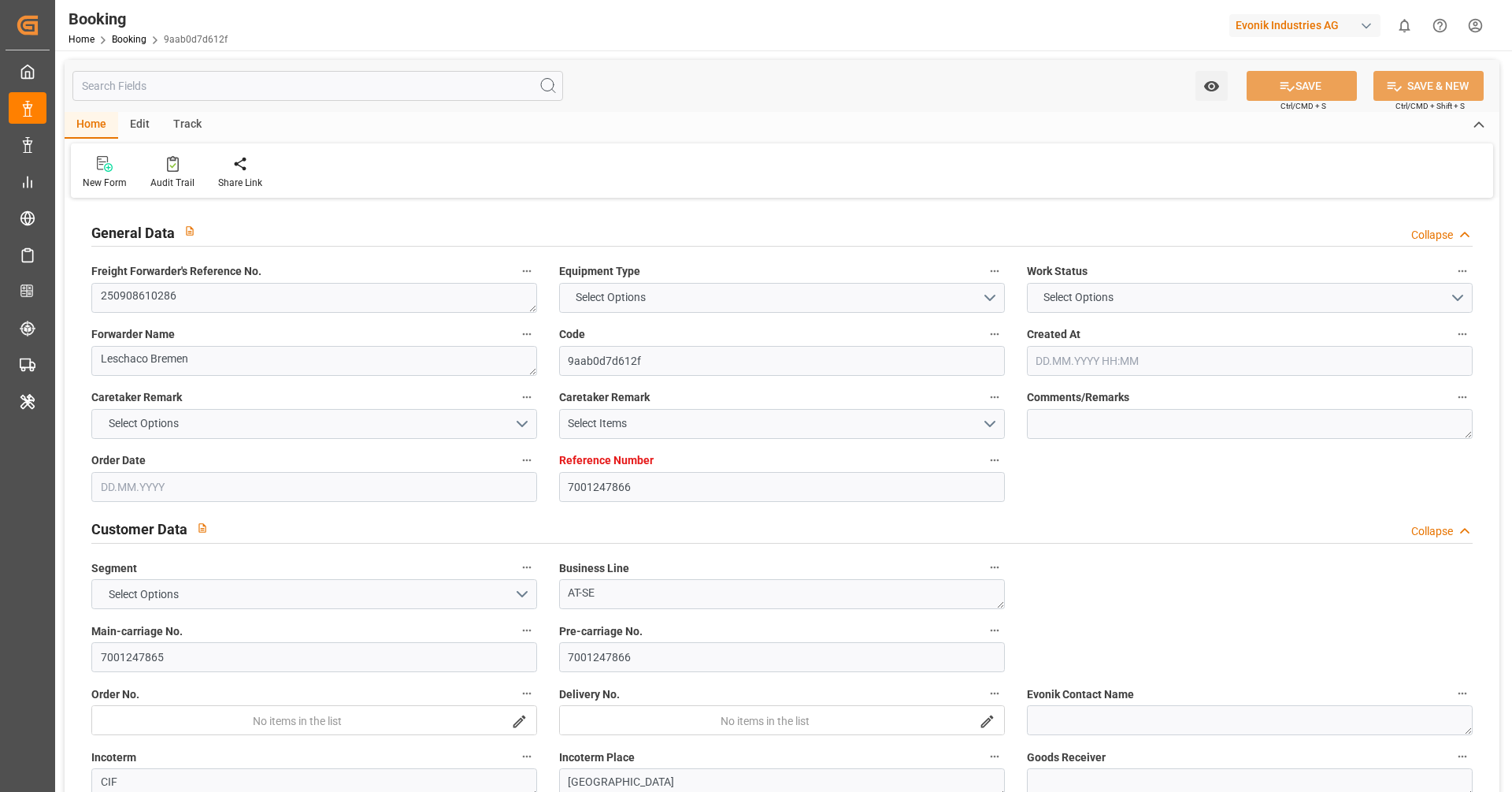
type input "[DATE]"
type input "18.09.2025 12:00"
type input "23.09.2025 20:00"
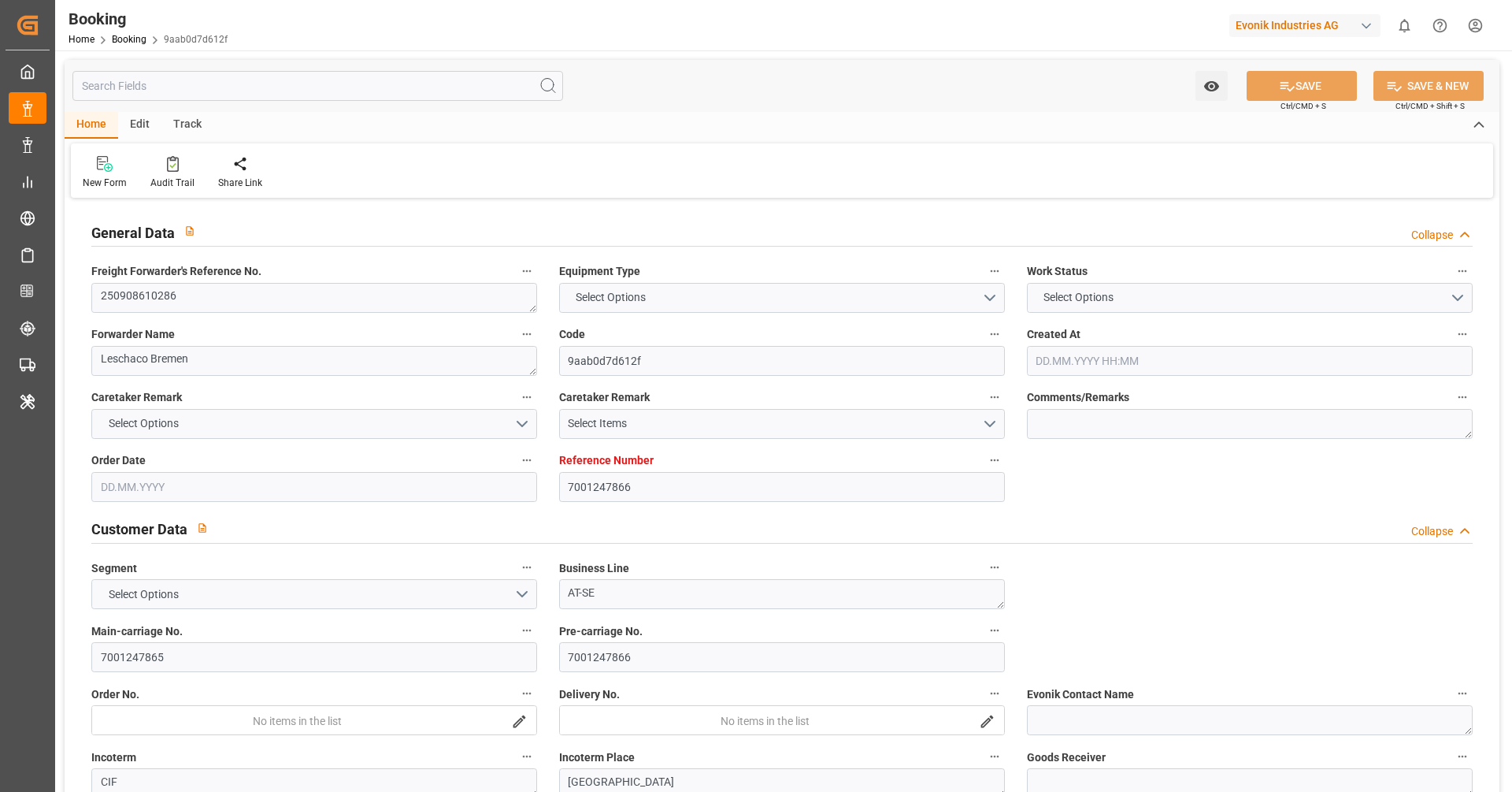
type input "25.09.2025 02:00"
type input "08.11.2025 16:00"
type input "01.11.2025 16:00"
type input "09.11.2025 01:08"
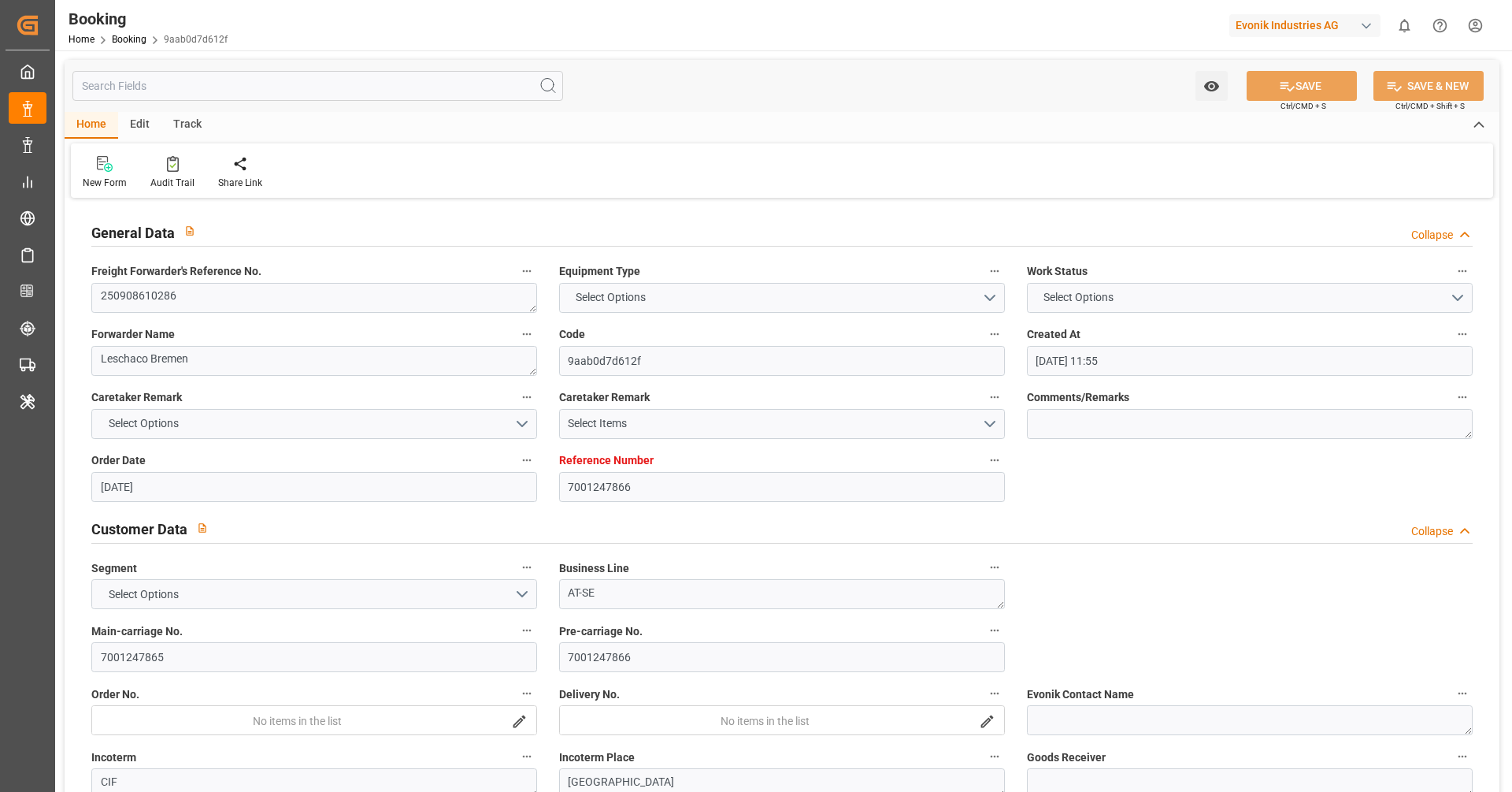
type input "07.11.2025 20:00"
type input "14.11.2025 20:00"
type input "19.11.2025 18:00"
type input "19.11.2025 22:10"
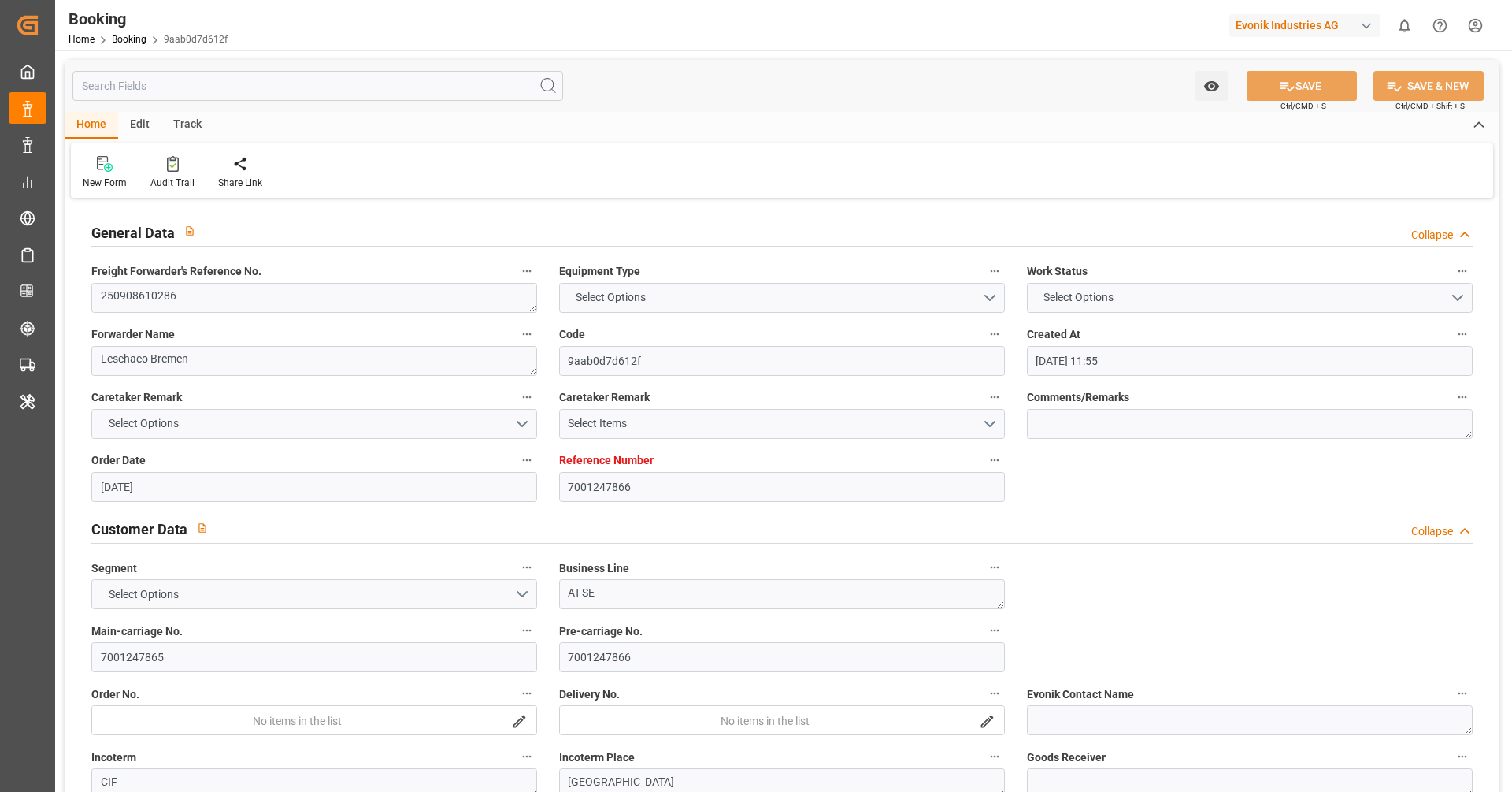
type input "12.11.2025 18:00"
type input "23.11.2025 22:10"
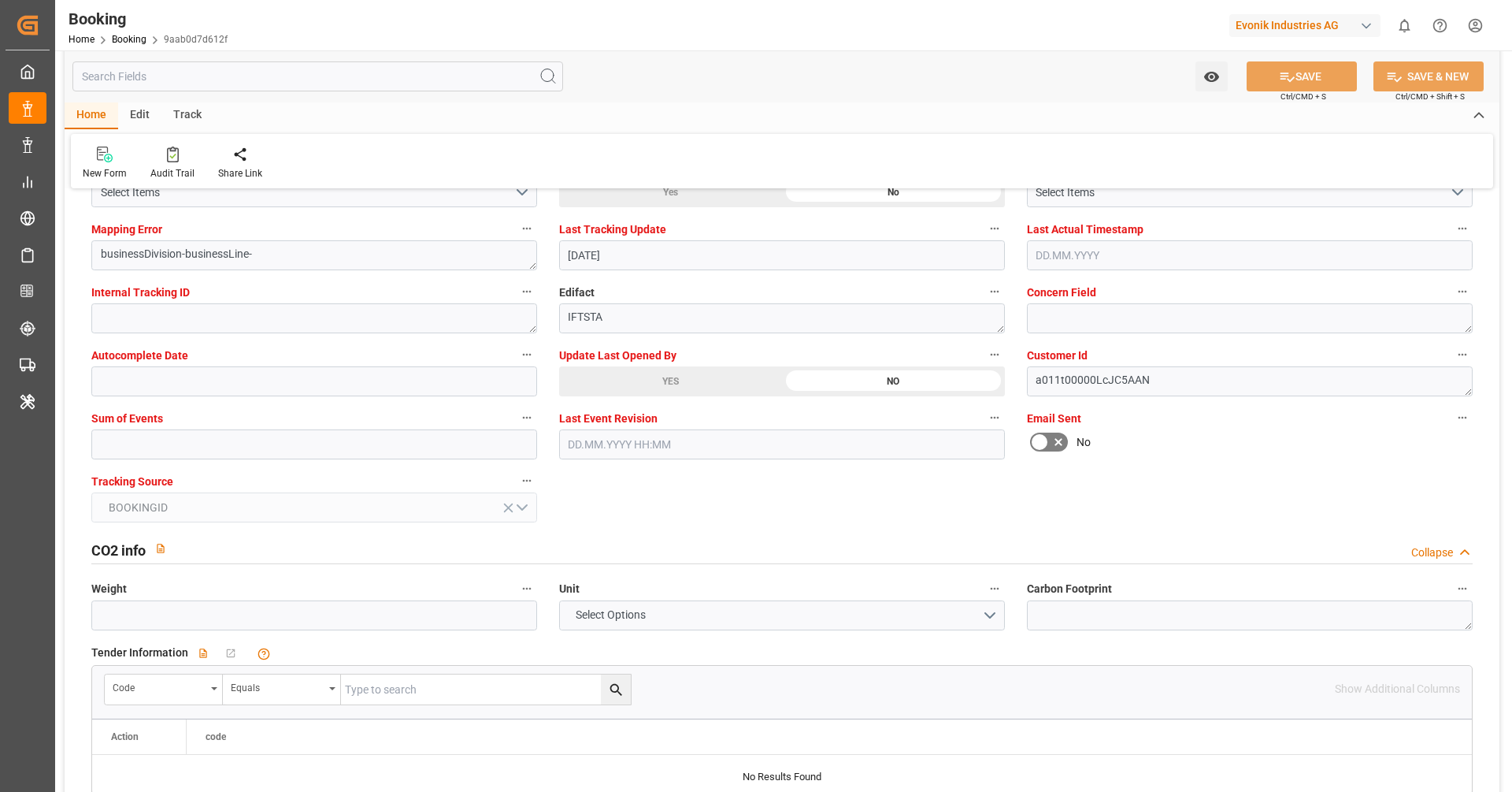
scroll to position [3065, 0]
click at [487, 444] on input "text" at bounding box center [314, 444] width 445 height 30
type input "0"
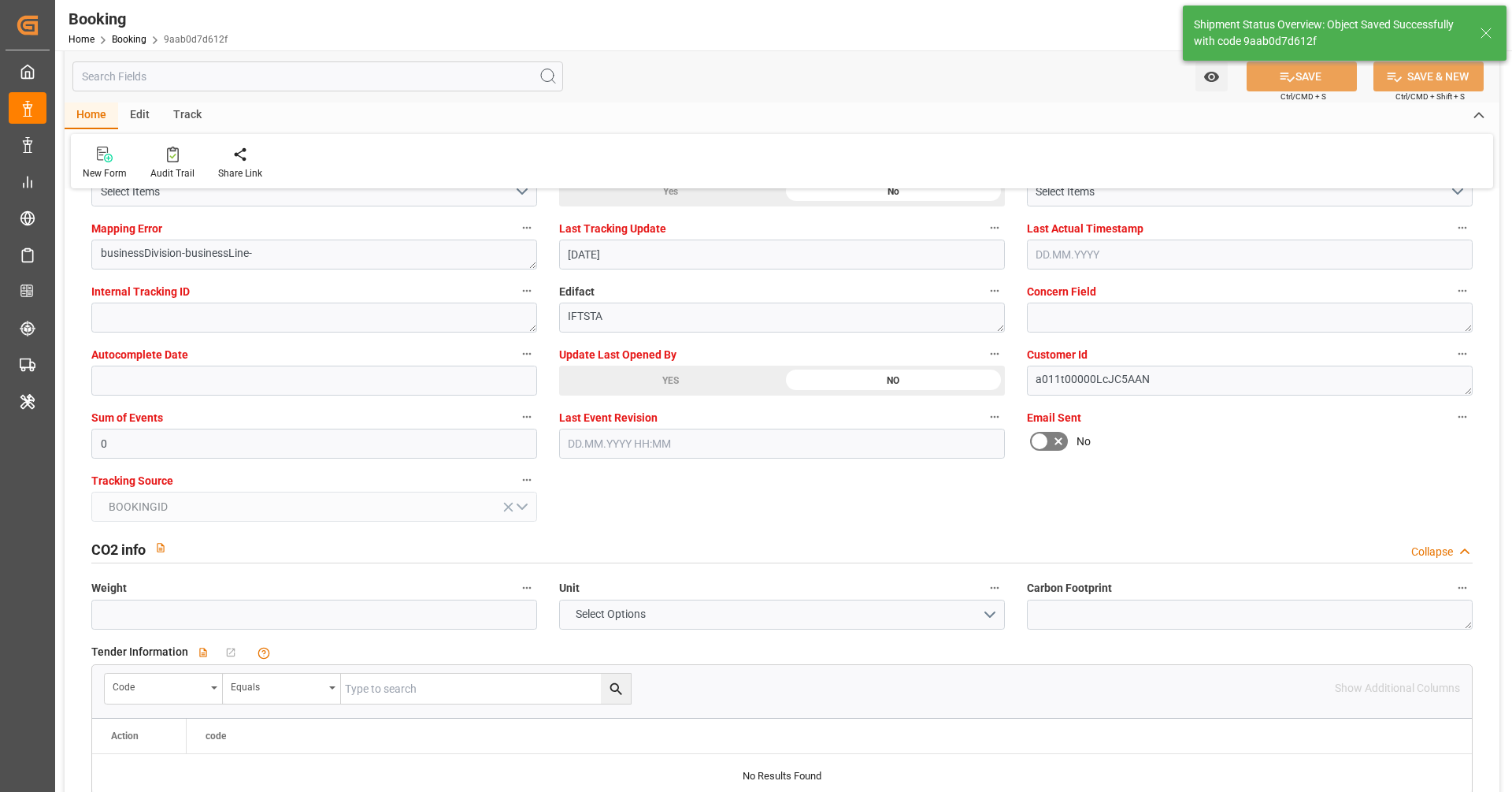
type input "16.09.2025 10:35"
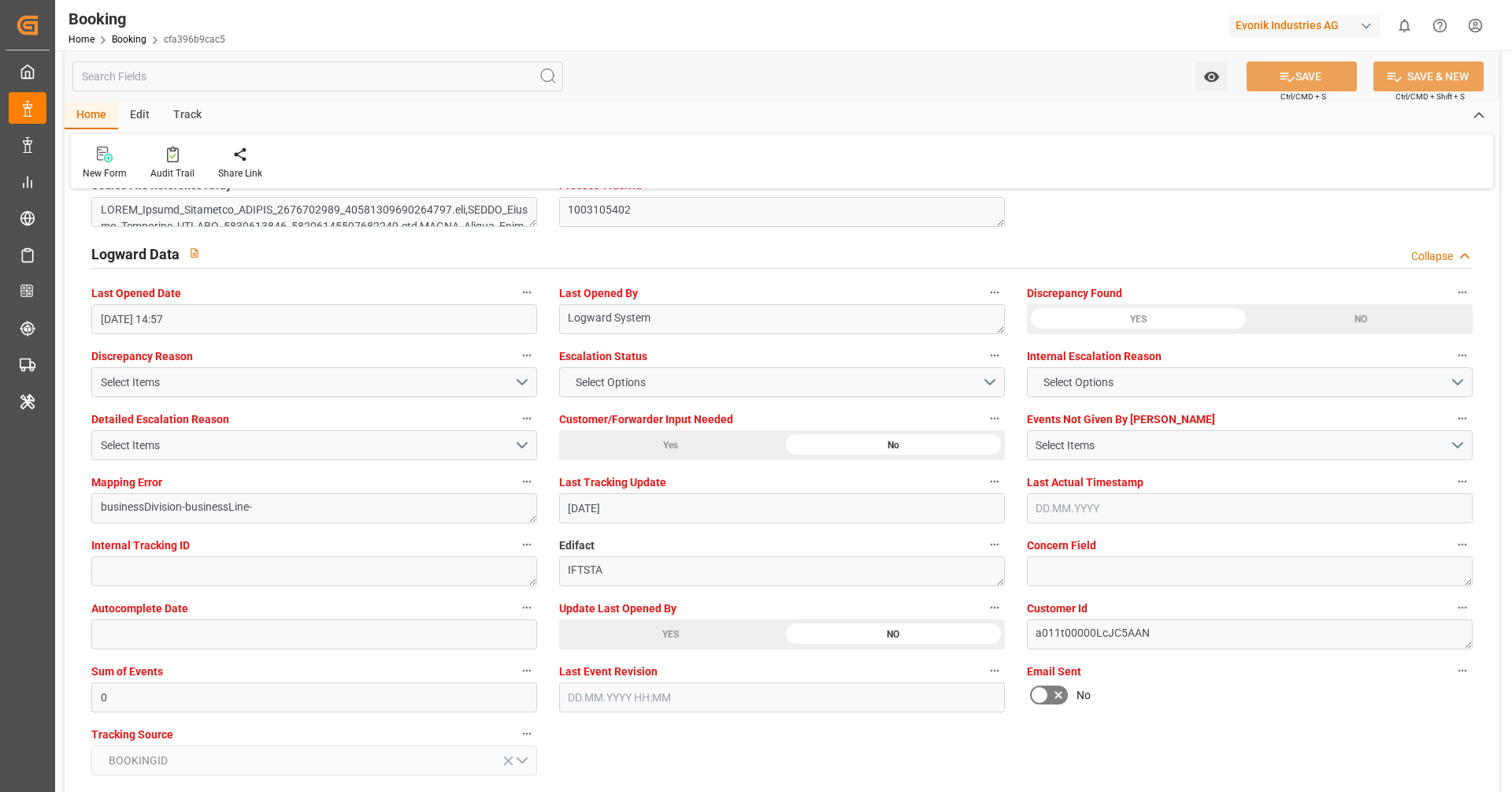
scroll to position [2846, 0]
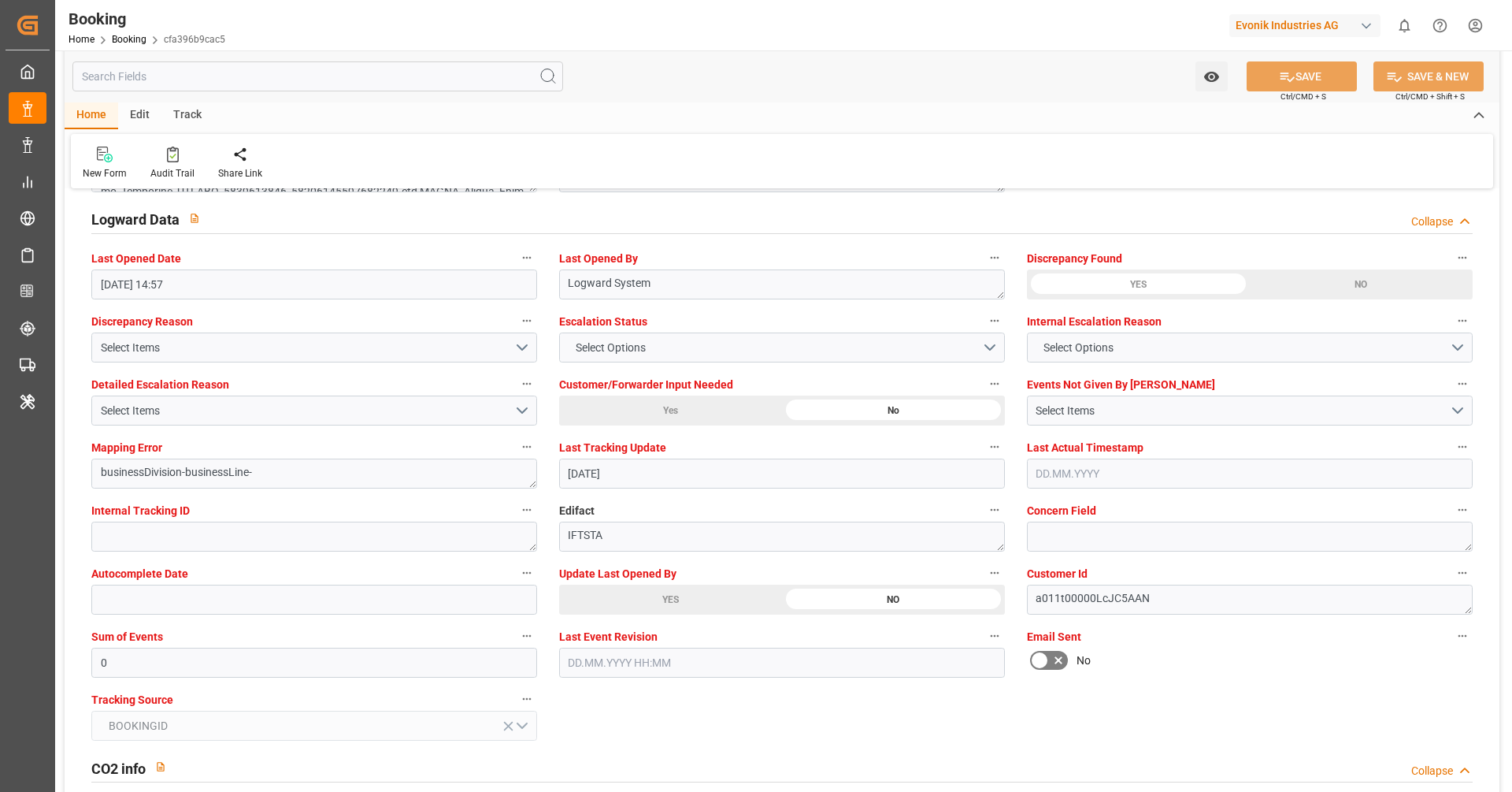
click at [585, 592] on div "YES" at bounding box center [671, 600] width 223 height 30
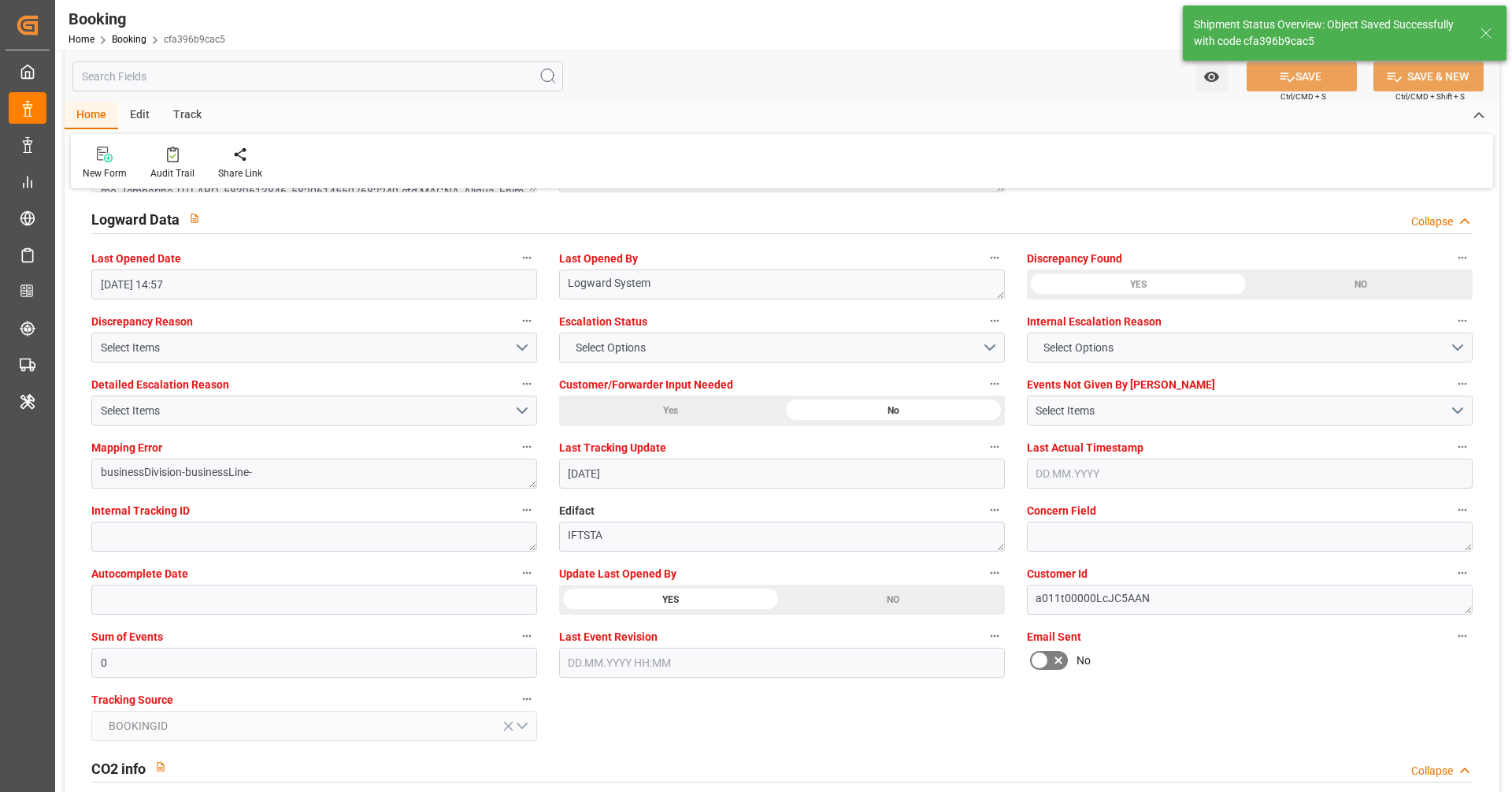
type textarea "Vipul Benurkar"
type input "16.09.2025 10:36"
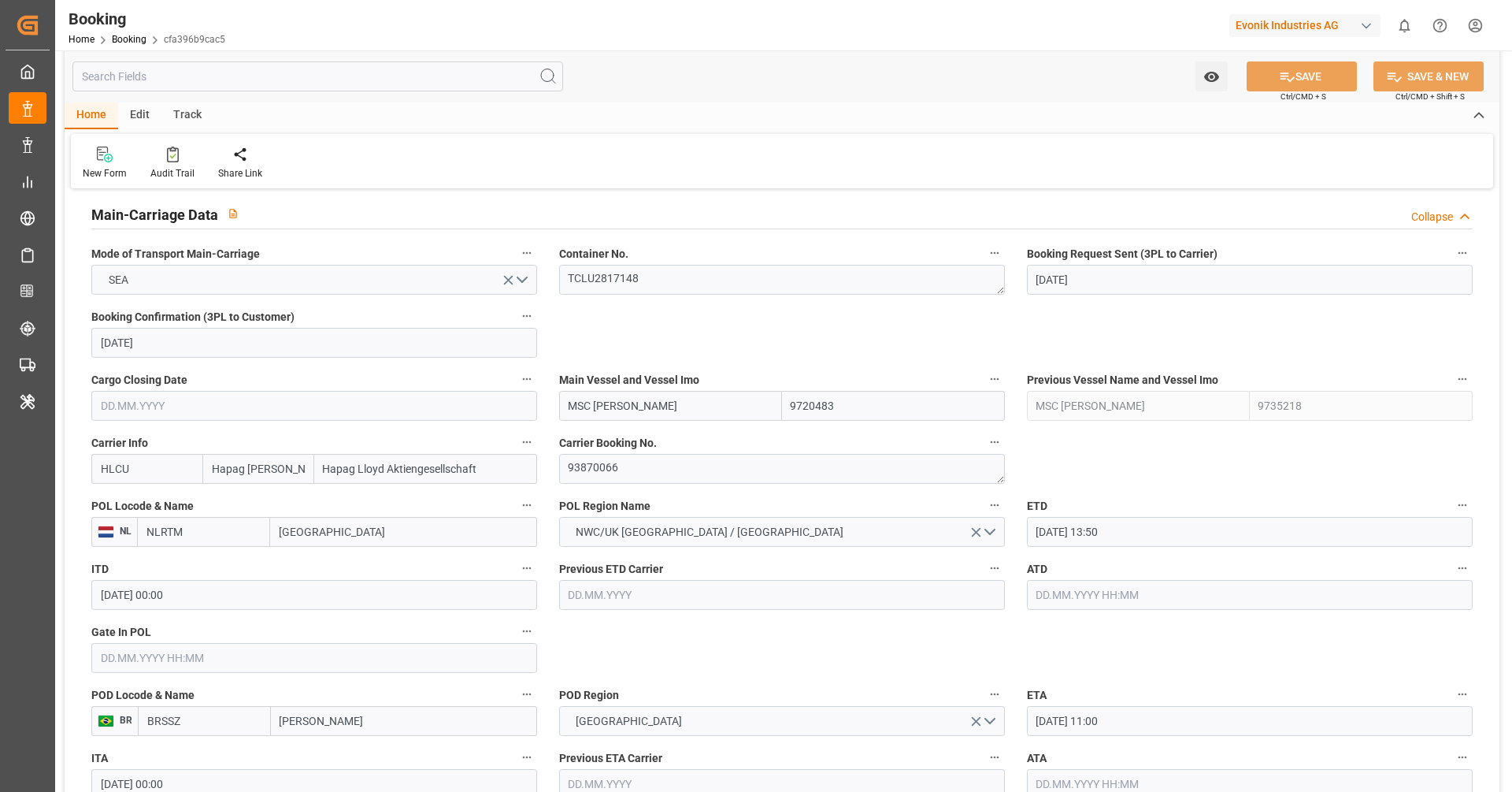
scroll to position [963, 0]
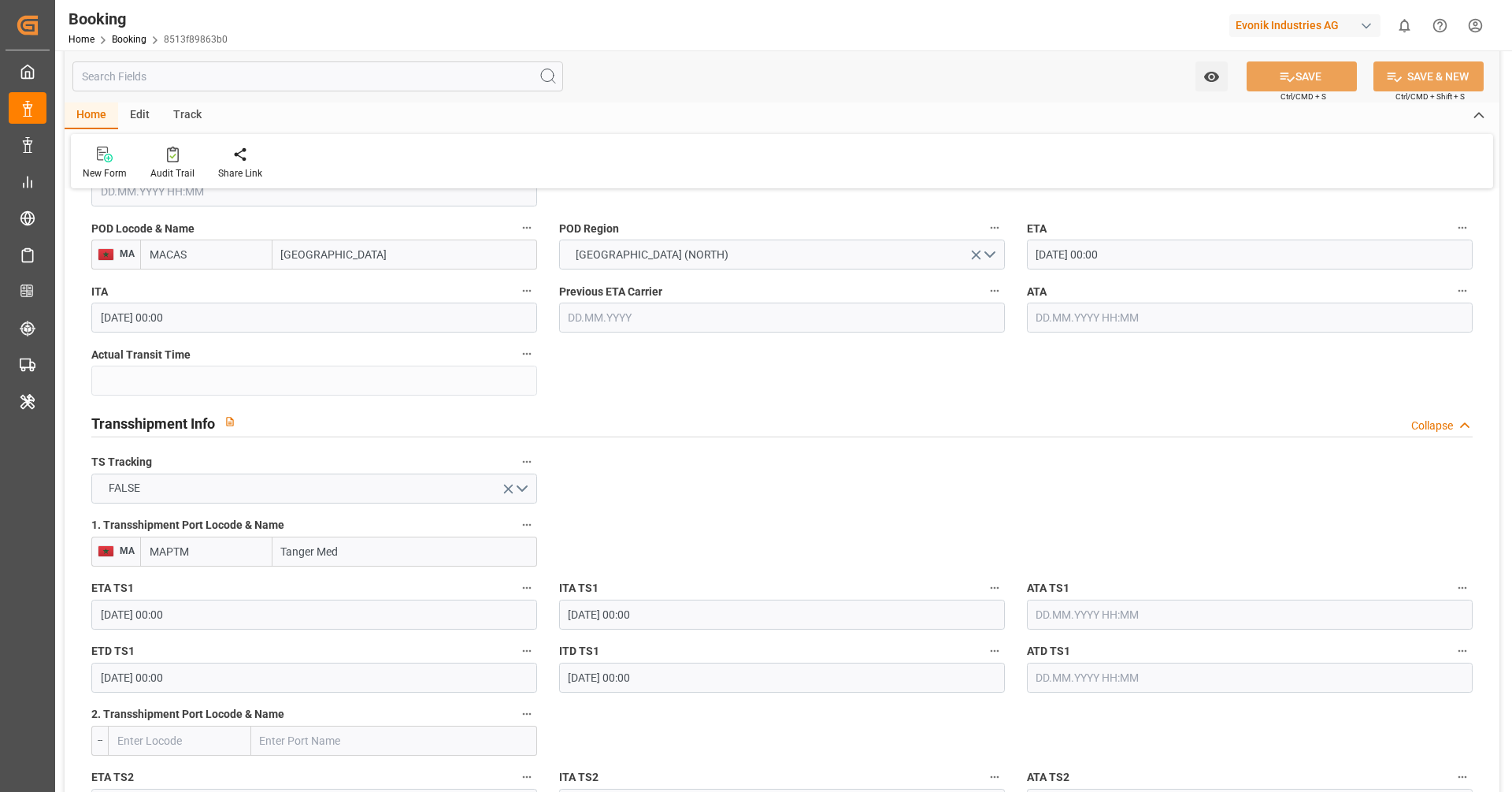
scroll to position [1460, 0]
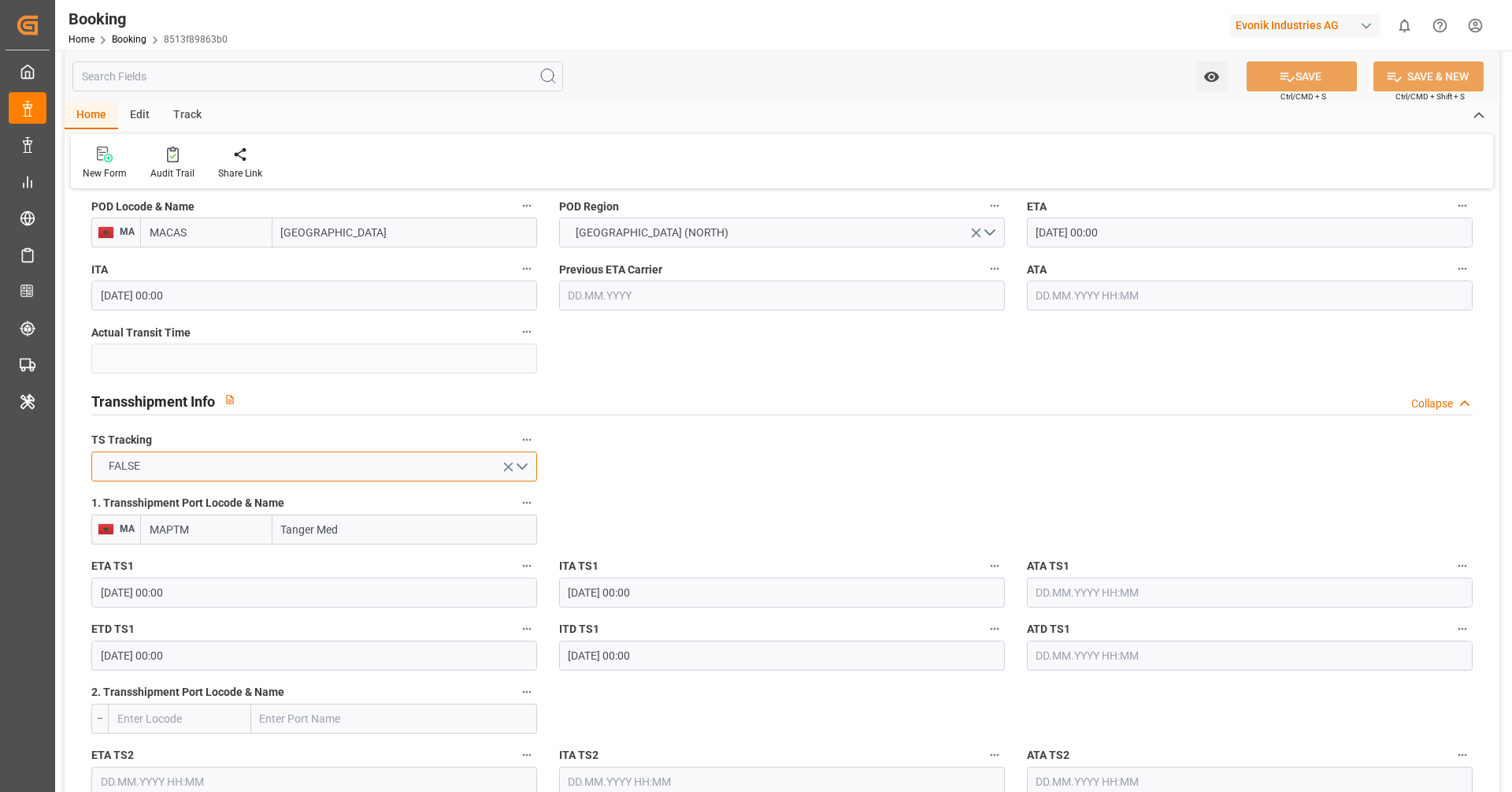
click at [384, 469] on button "FALSE" at bounding box center [314, 466] width 445 height 30
click at [339, 472] on div "TRUE" at bounding box center [314, 470] width 445 height 33
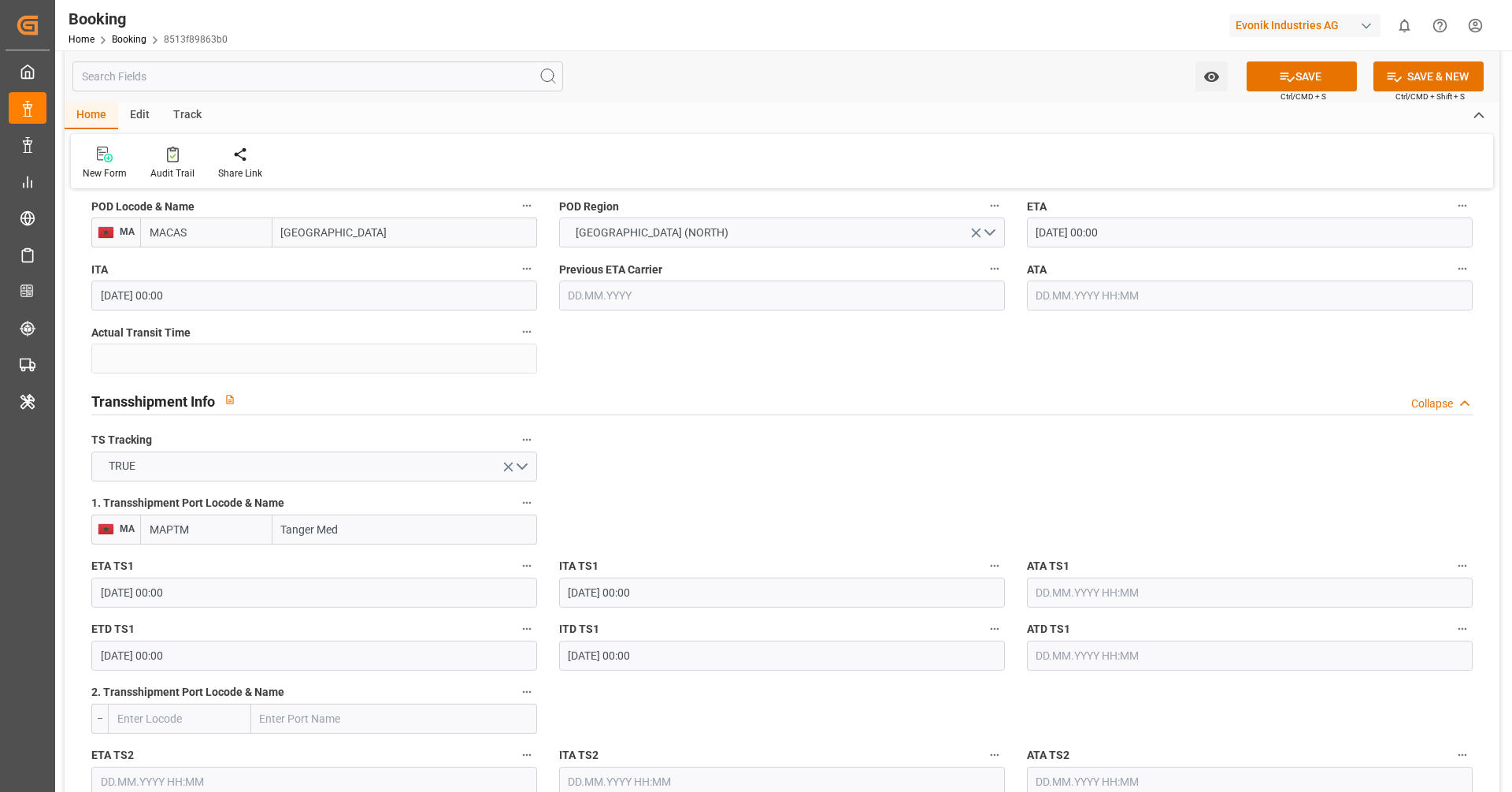
click at [518, 439] on button "TS Tracking" at bounding box center [527, 440] width 21 height 21
click at [549, 471] on li "Audits" at bounding box center [569, 464] width 104 height 26
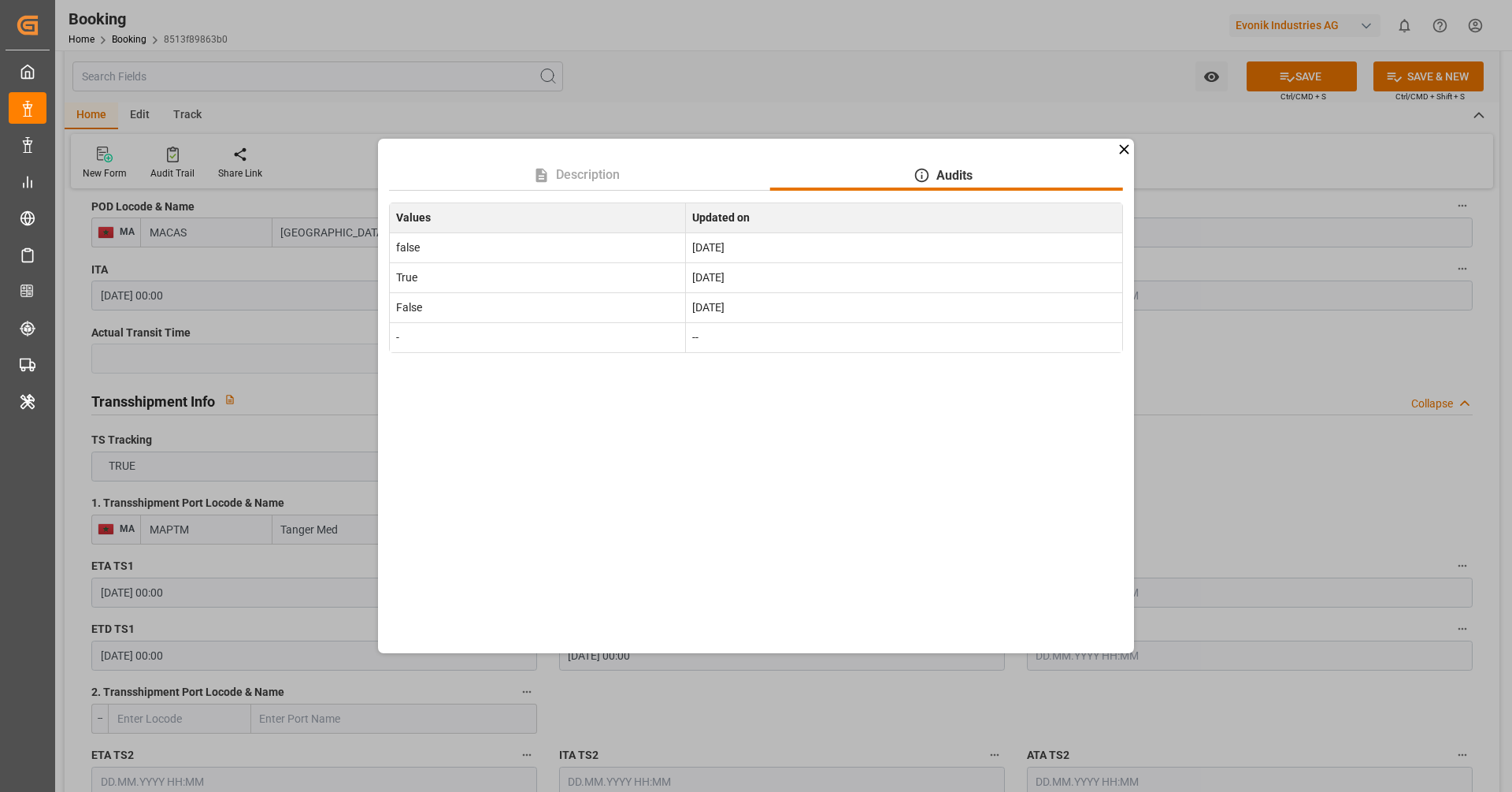
click at [1121, 154] on icon at bounding box center [1124, 149] width 17 height 17
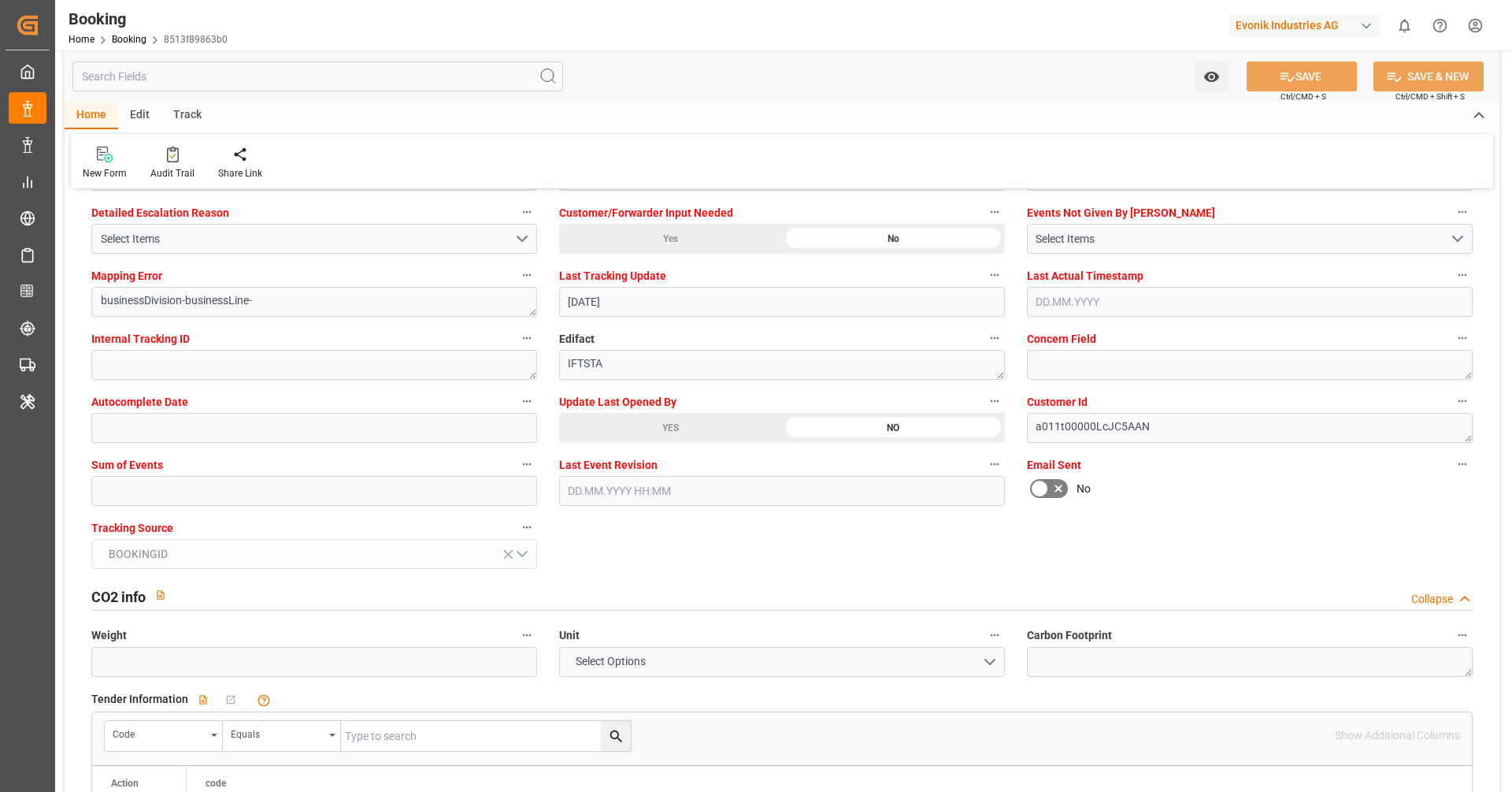
scroll to position [3068, 0]
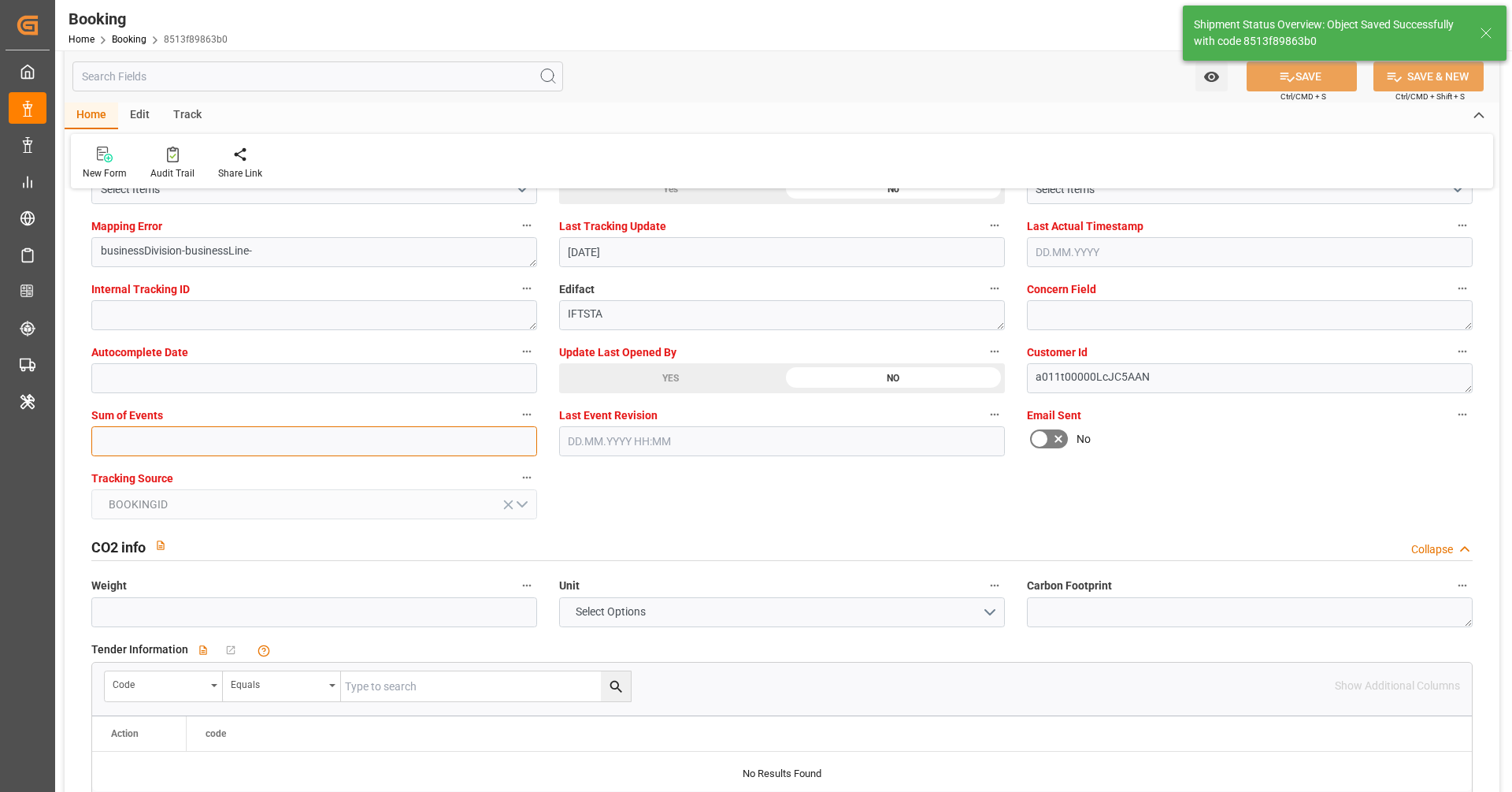
click at [376, 431] on input "text" at bounding box center [314, 441] width 445 height 30
type textarea "[PERSON_NAME]"
type input "16.09.2025 10:38"
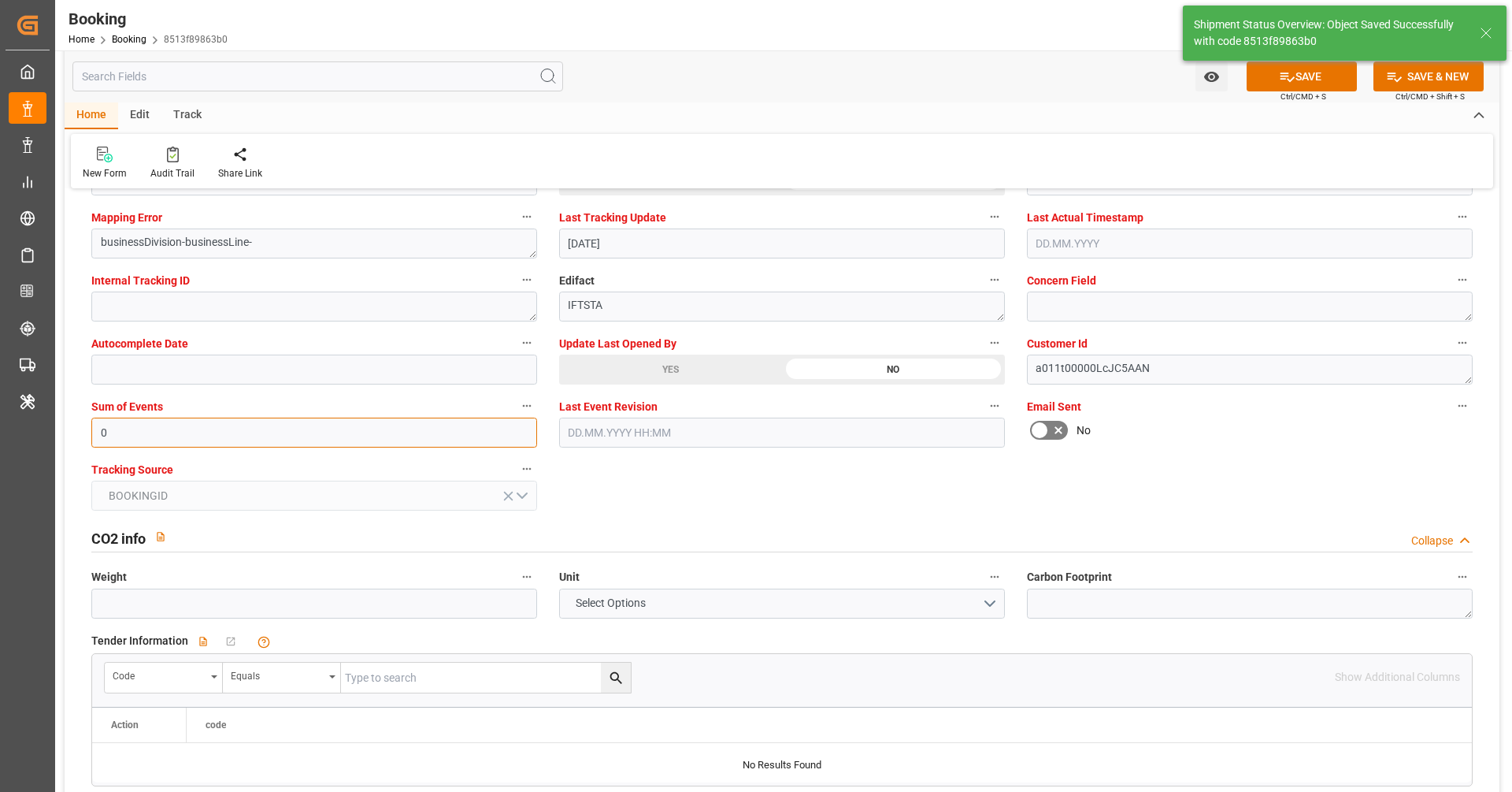
type input "0"
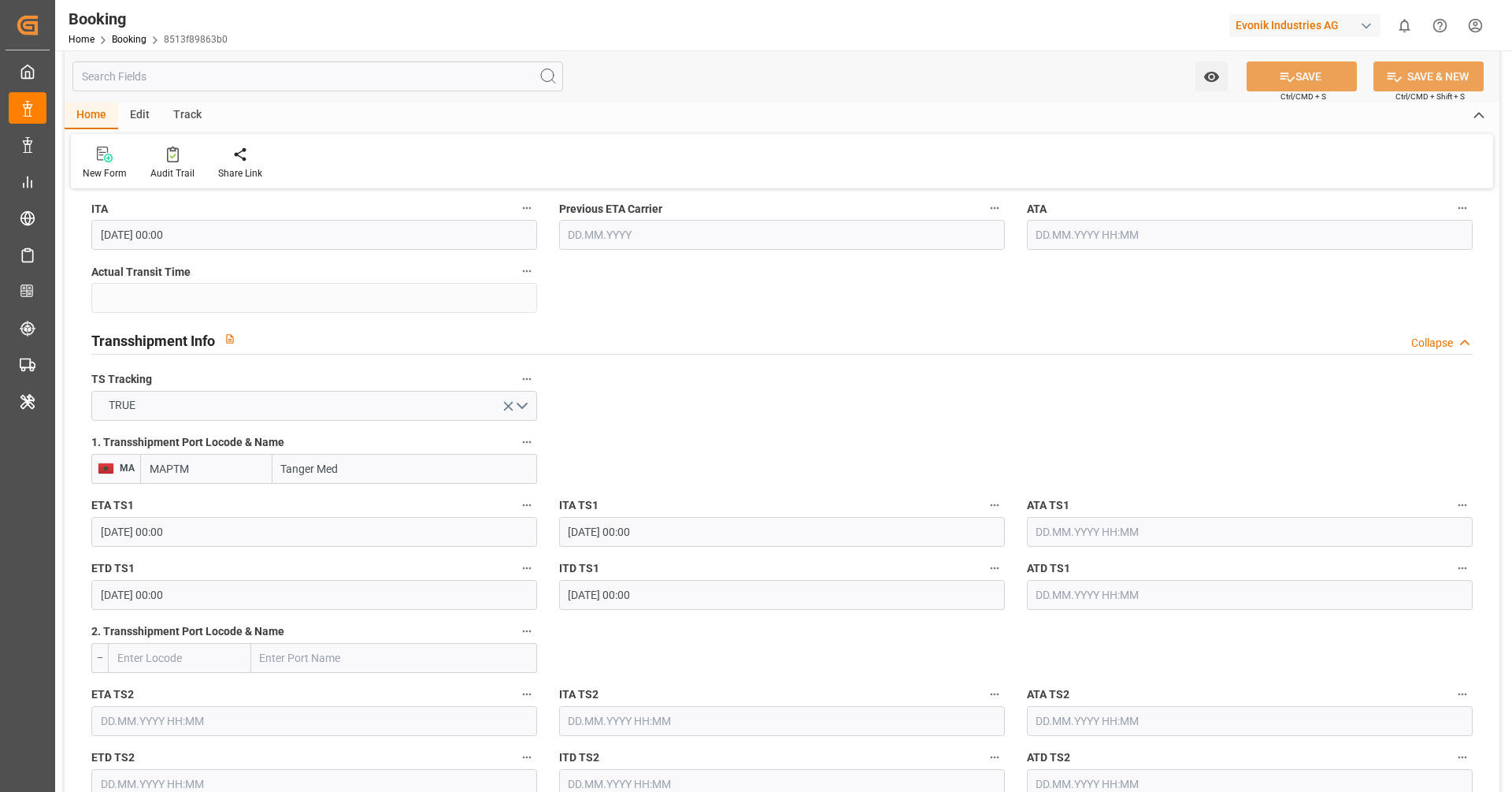
scroll to position [741, 0]
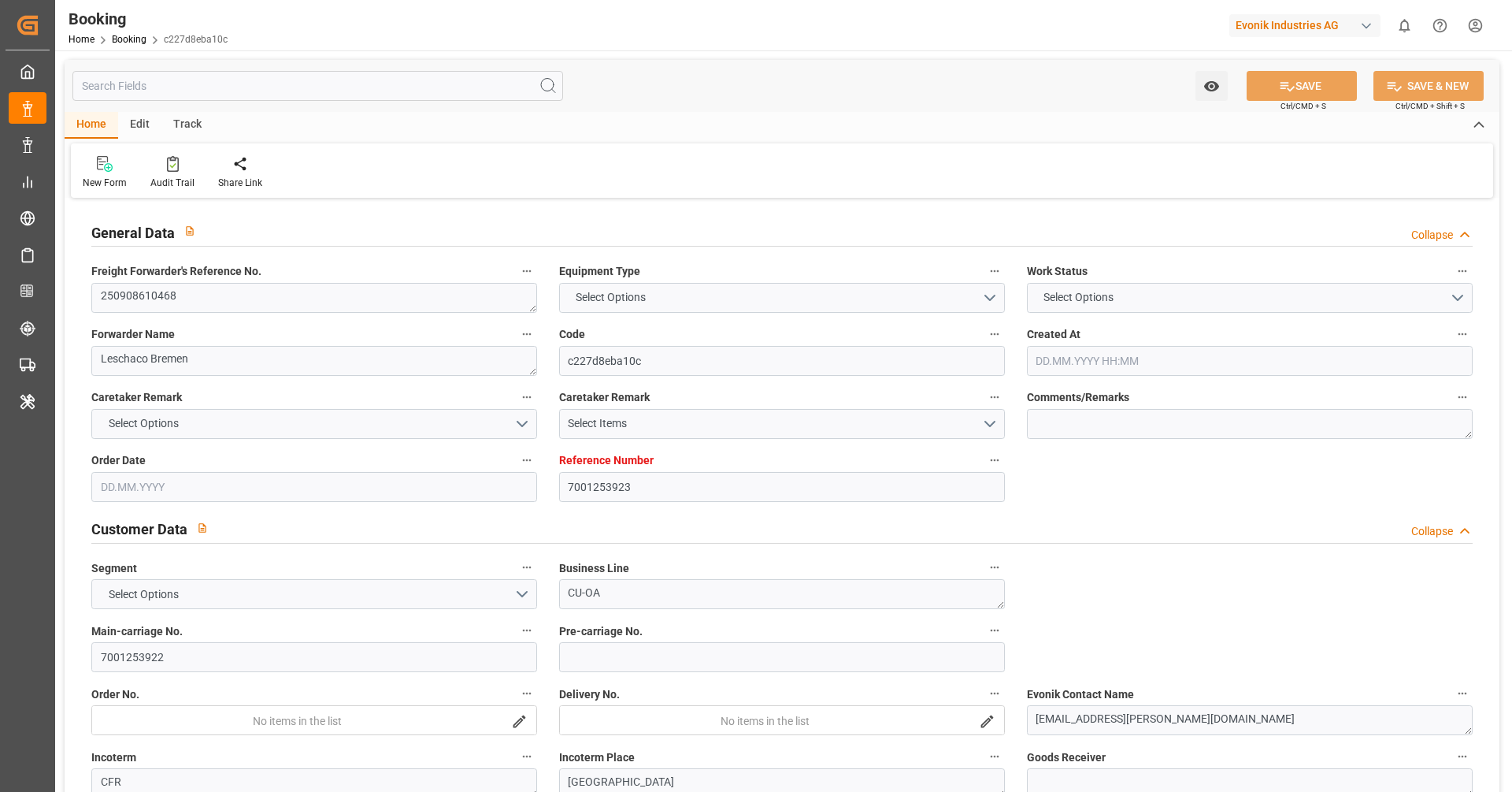
type input "7001253923"
type input "9632131"
type input "Hapag Lloyd"
type input "Hapag Lloyd Aktiengesellschaft"
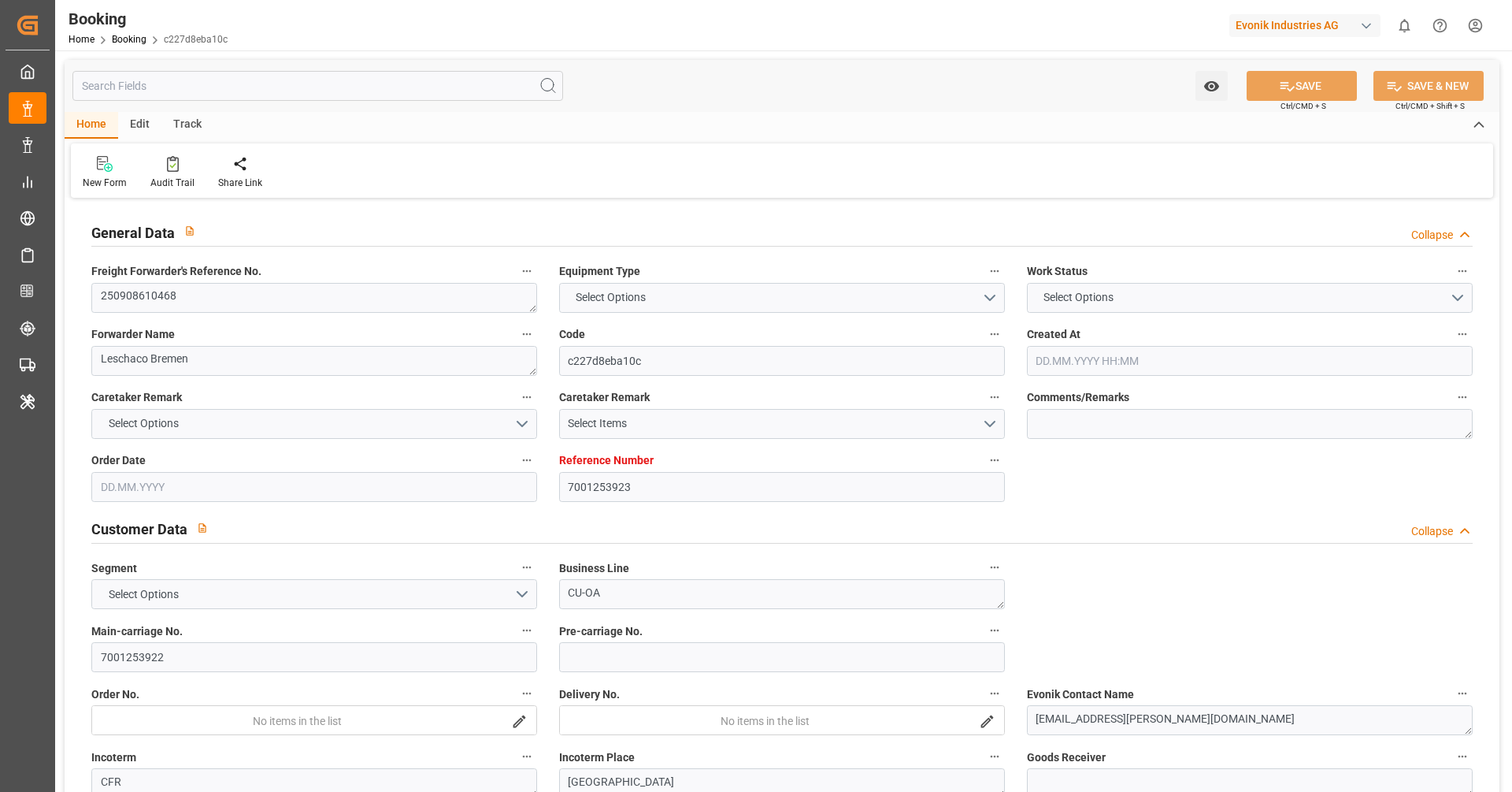
type input "NLRTM"
type input "MACAS"
type input "MAPTM"
type input "NLRTM"
type input "MACAS"
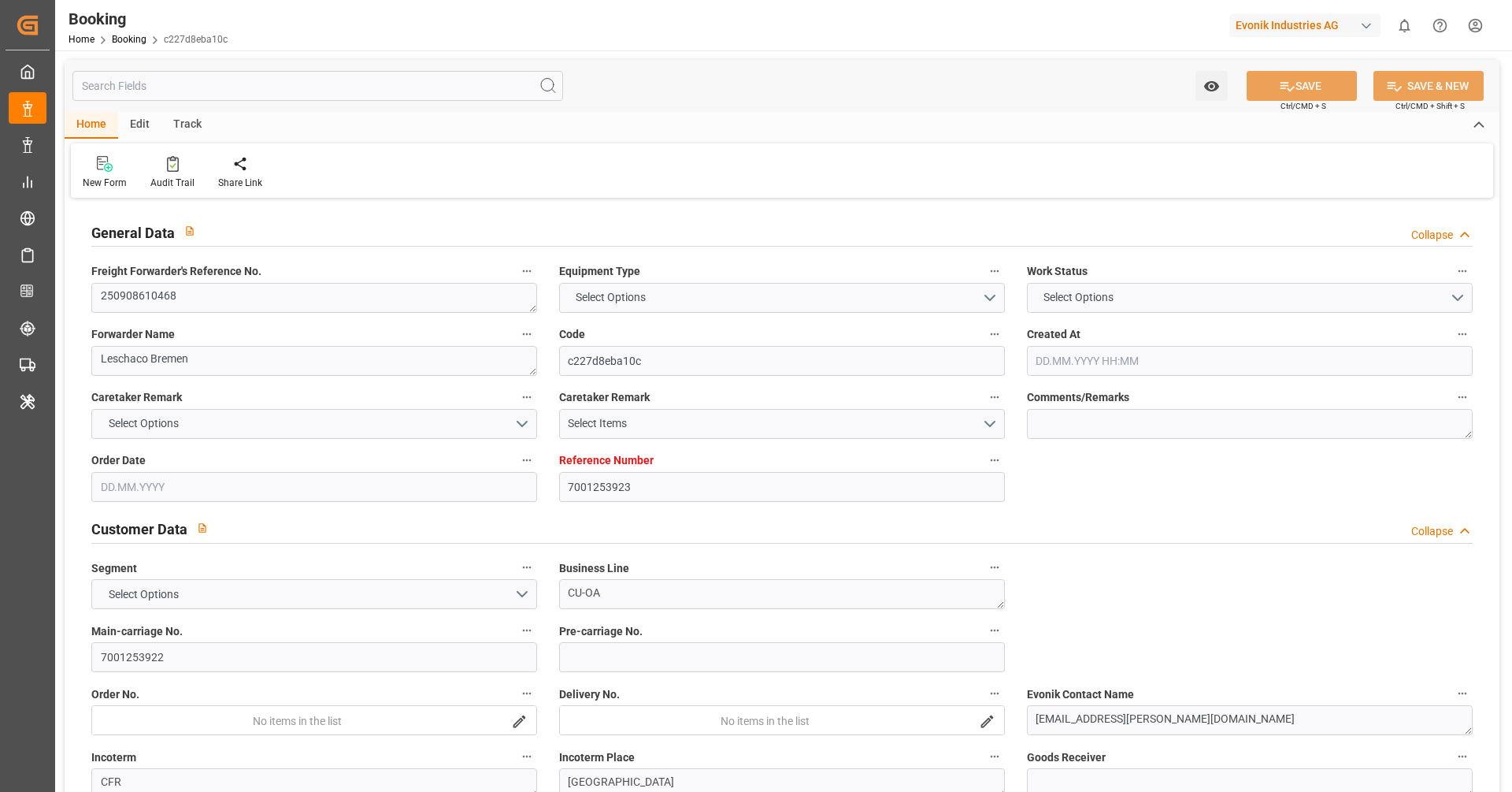
type input "9330903"
type input "20.08.2025 13:41"
type input "20.08.2025"
type input "30.09.2025"
type input "09.09.2025"
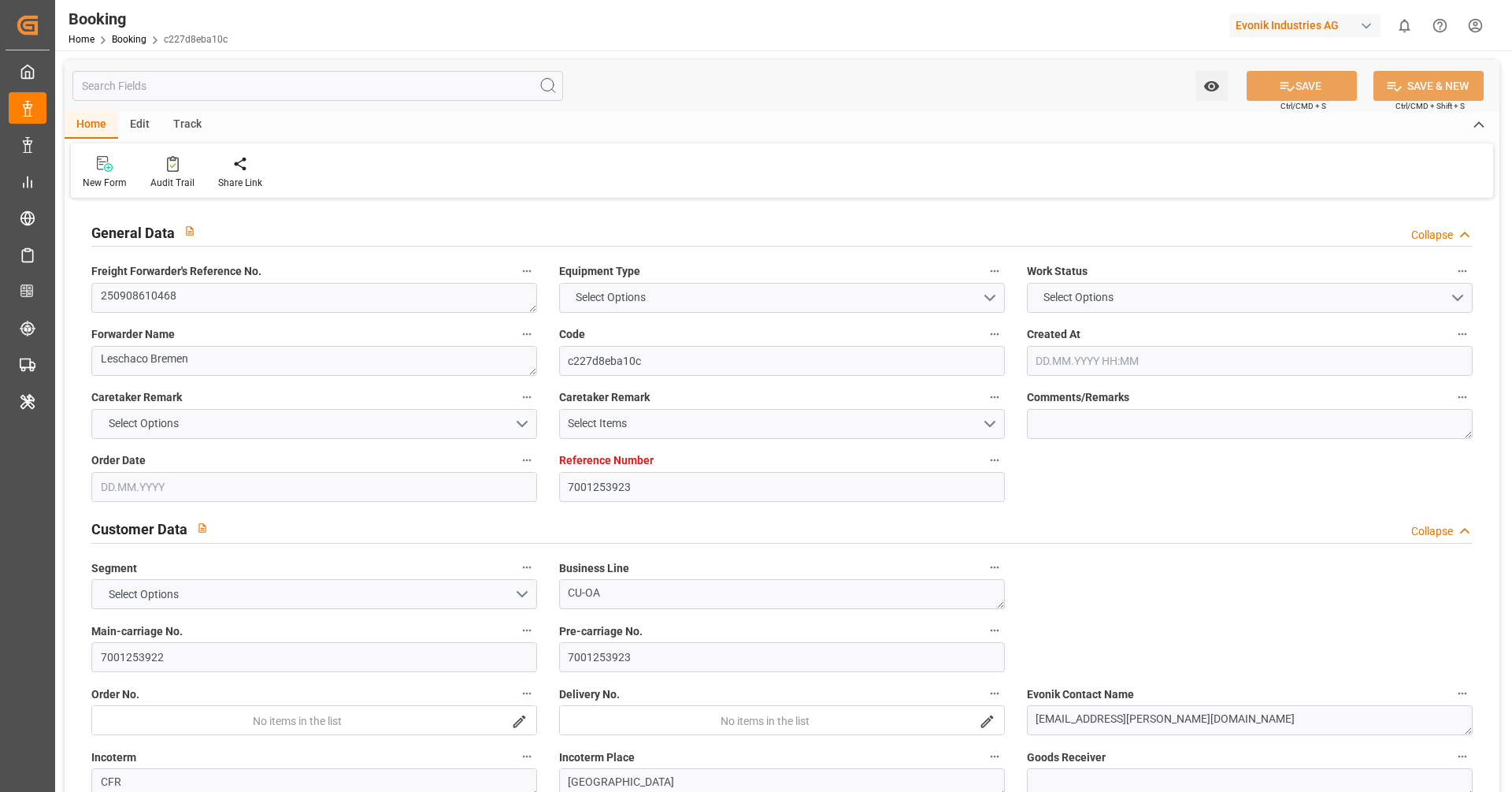
type input "10.09.2025 00:00"
type input "27.08.2025"
type input "15.09.2025"
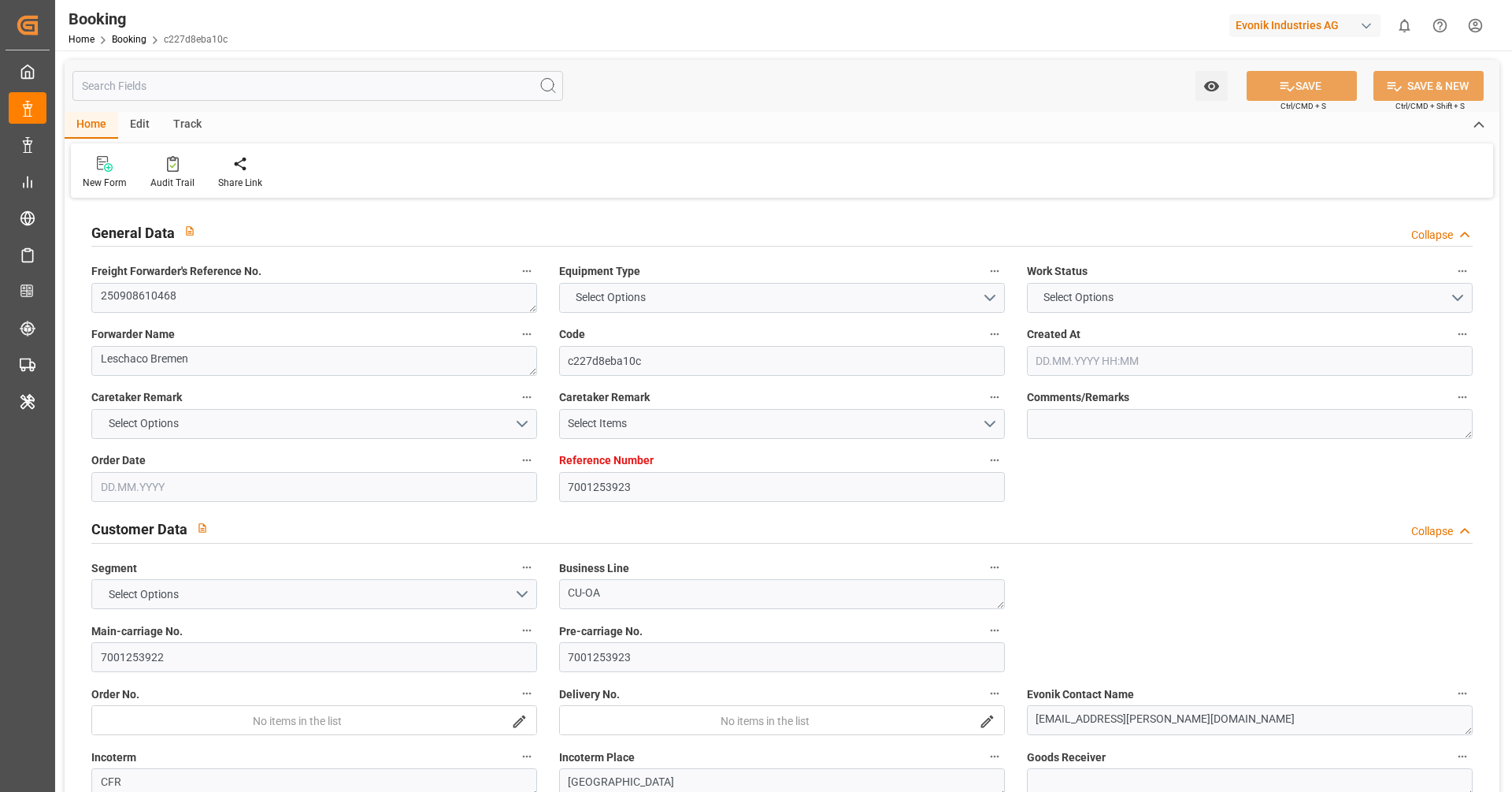
type input "21.09.2025 12:00"
type input "21.09.2025 00:00"
type input "05.10.2025 11:00"
type input "30.09.2025 00:00"
type input "30.09.2025 09:30"
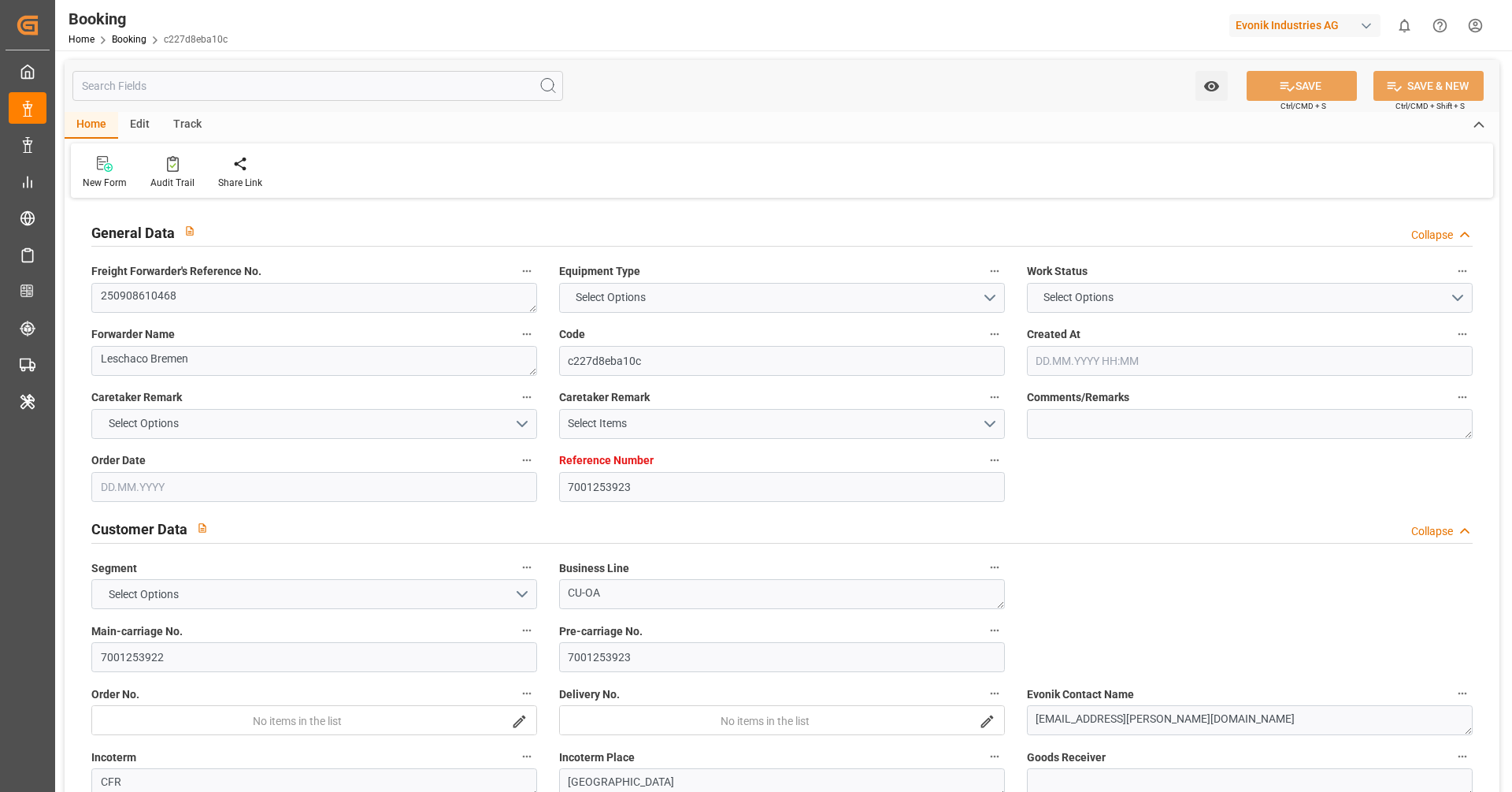
type input "30.09.2025 00:00"
type input "02.10.2025 21:00"
type input "01.10.2025 00:00"
type input "21.08.2025"
type input "15.09.2025 15:30"
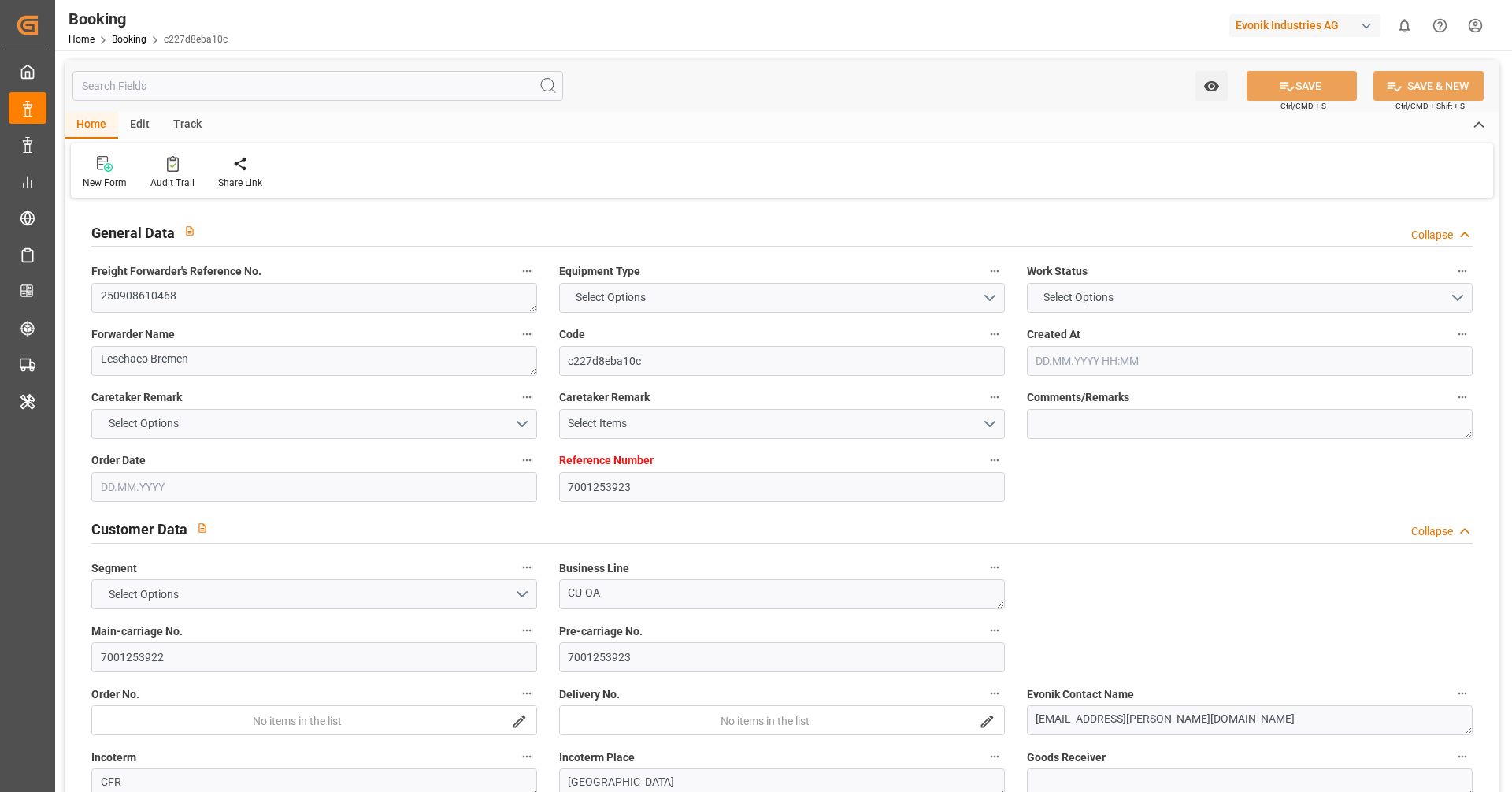
type input "15.09.2025"
type input "19.09.2025 12:00"
type input "21.09.2025 12:00"
type input "30.09.2025 09:30"
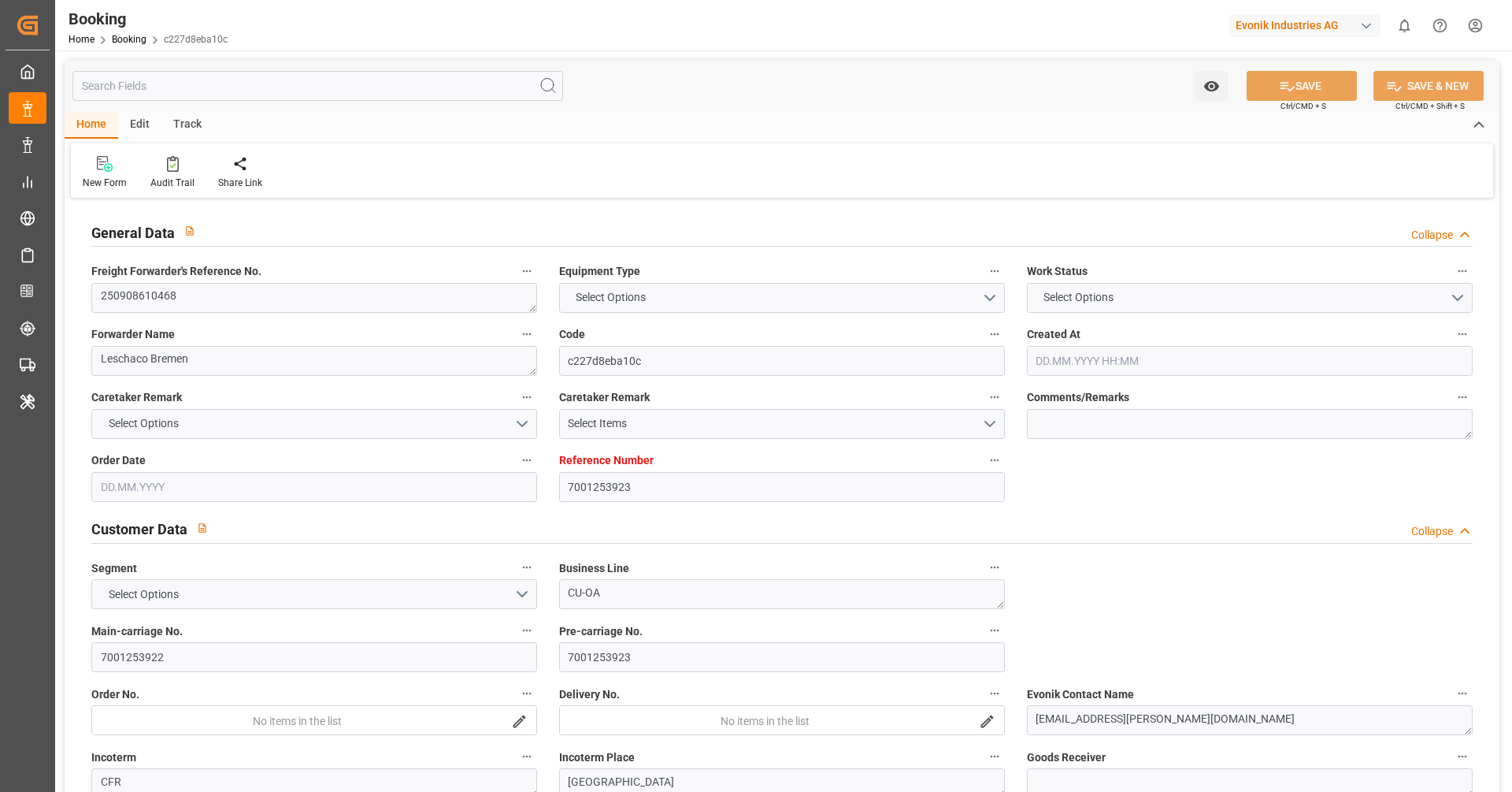
type input "30.09.2025 10:38"
type input "02.10.2025 21:00"
type input "05.10.2025 11:00"
type input "05.10.2025 13:58"
type input "09.10.2025 13:58"
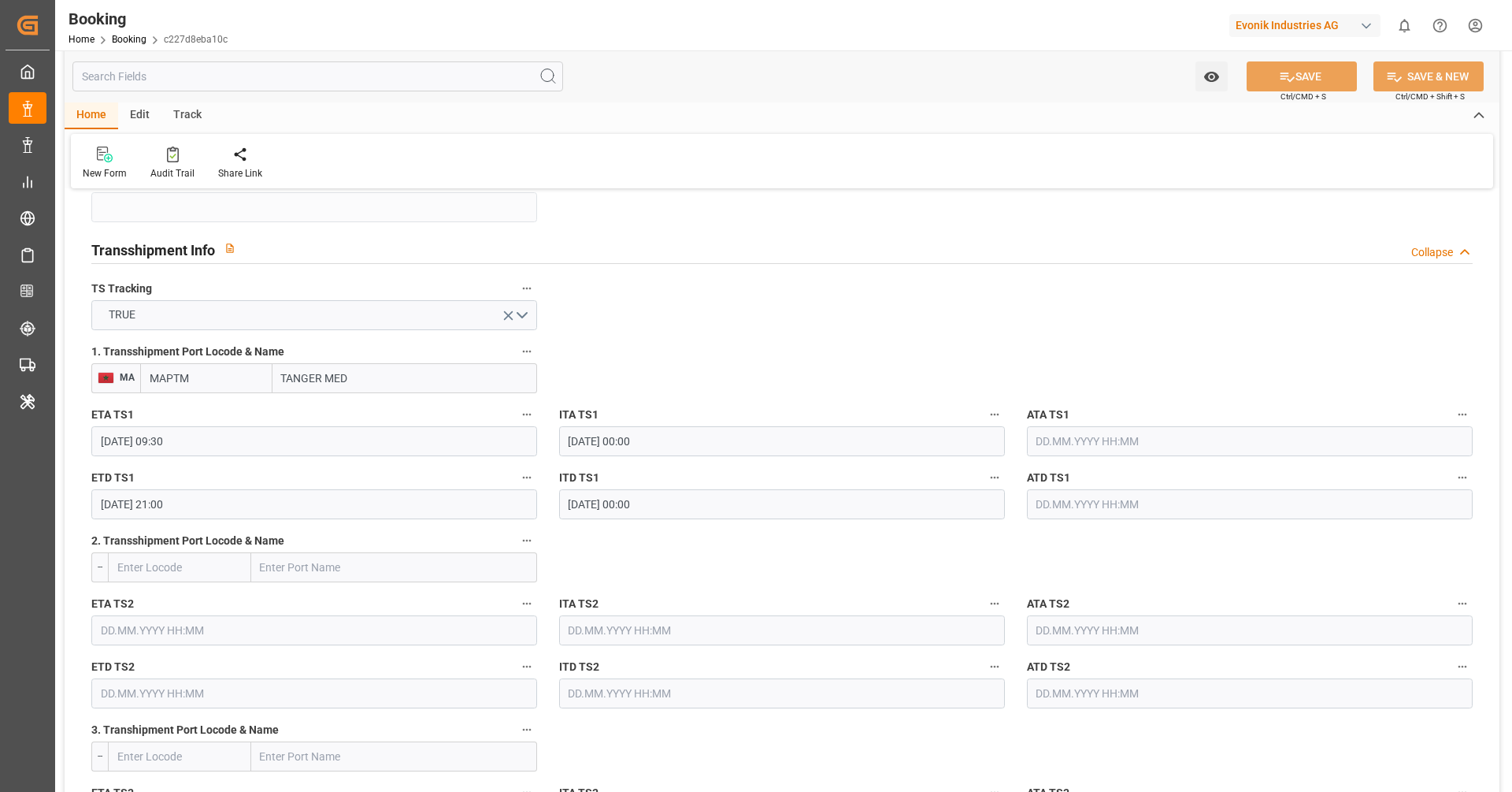
scroll to position [1614, 0]
click at [238, 376] on input "MAPTM" at bounding box center [206, 374] width 132 height 30
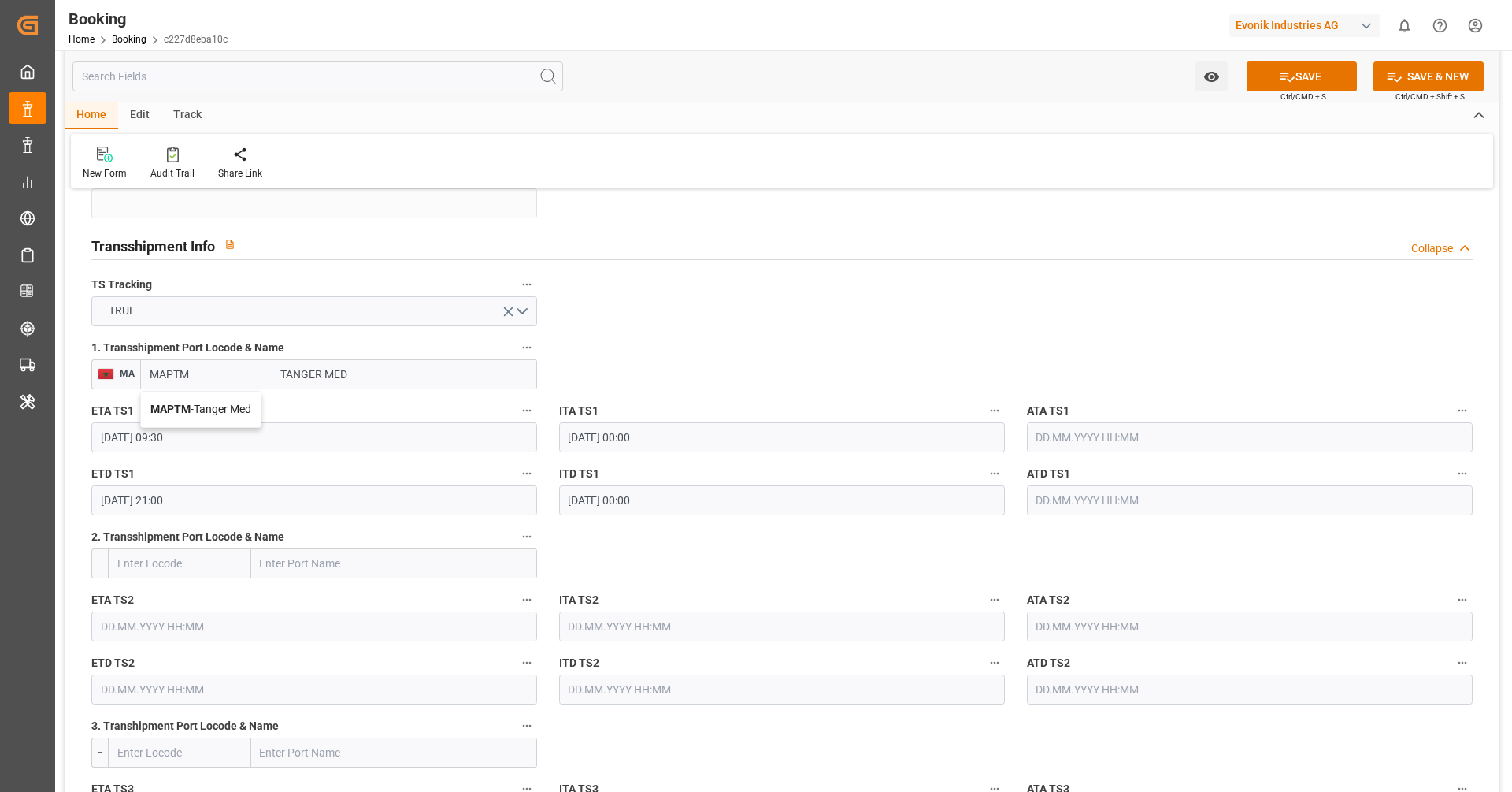
click at [221, 404] on span "MAPTM - Tanger Med" at bounding box center [201, 409] width 101 height 12
type input "MAPTM"
type input "Tanger Med"
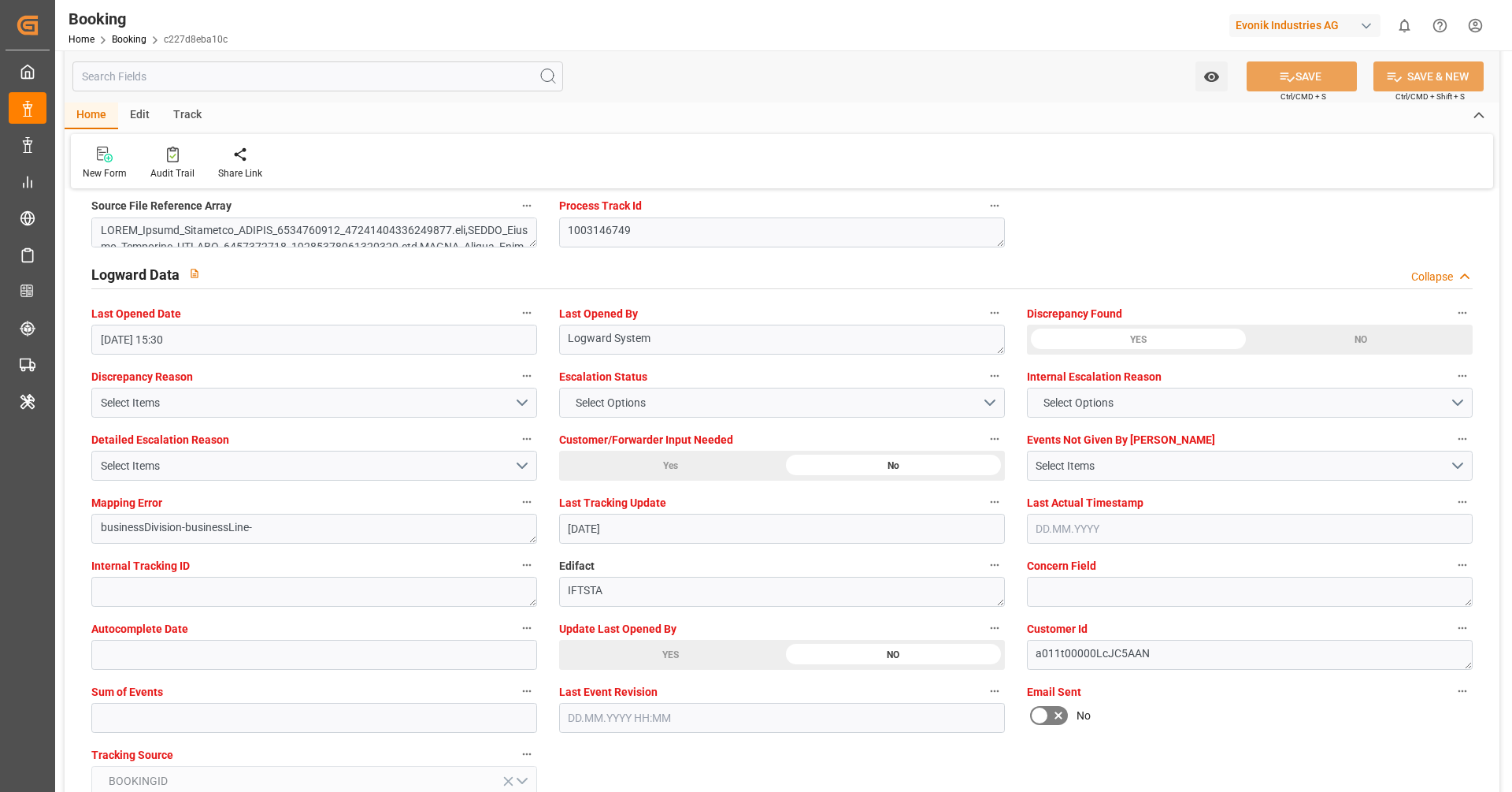
scroll to position [2816, 0]
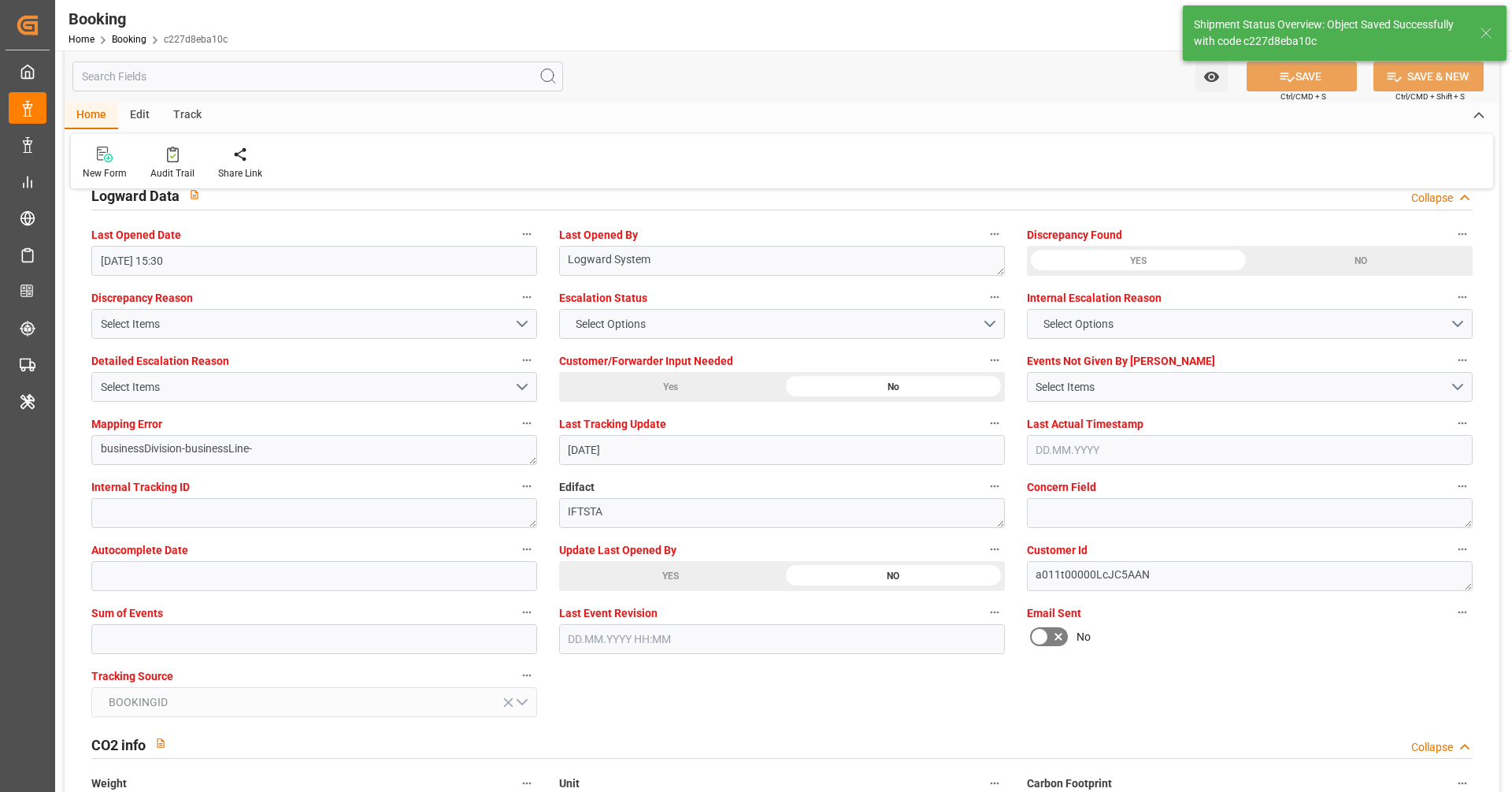
type textarea "[PERSON_NAME]"
type input "16.09.2025 10:40"
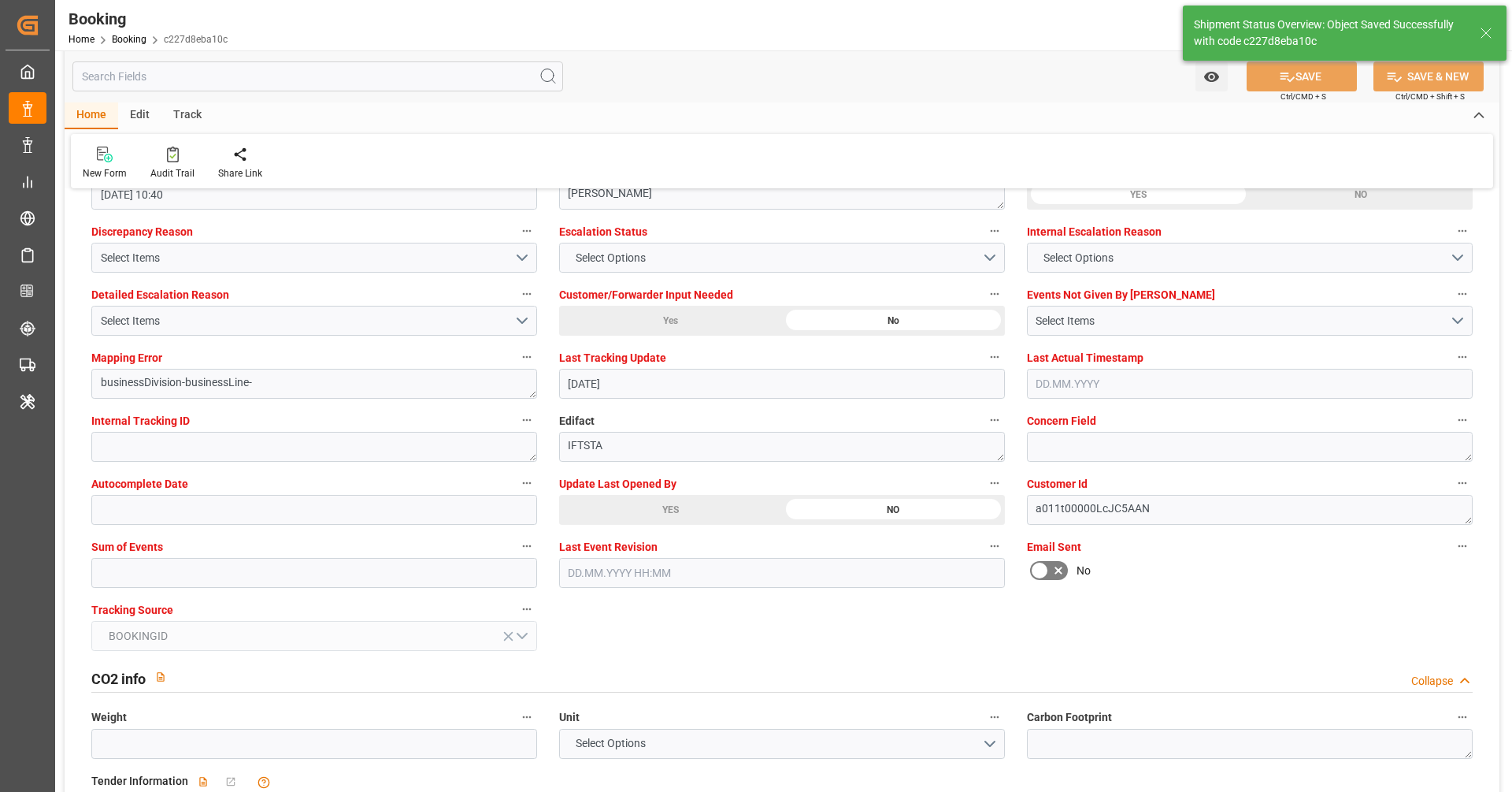
scroll to position [2942, 0]
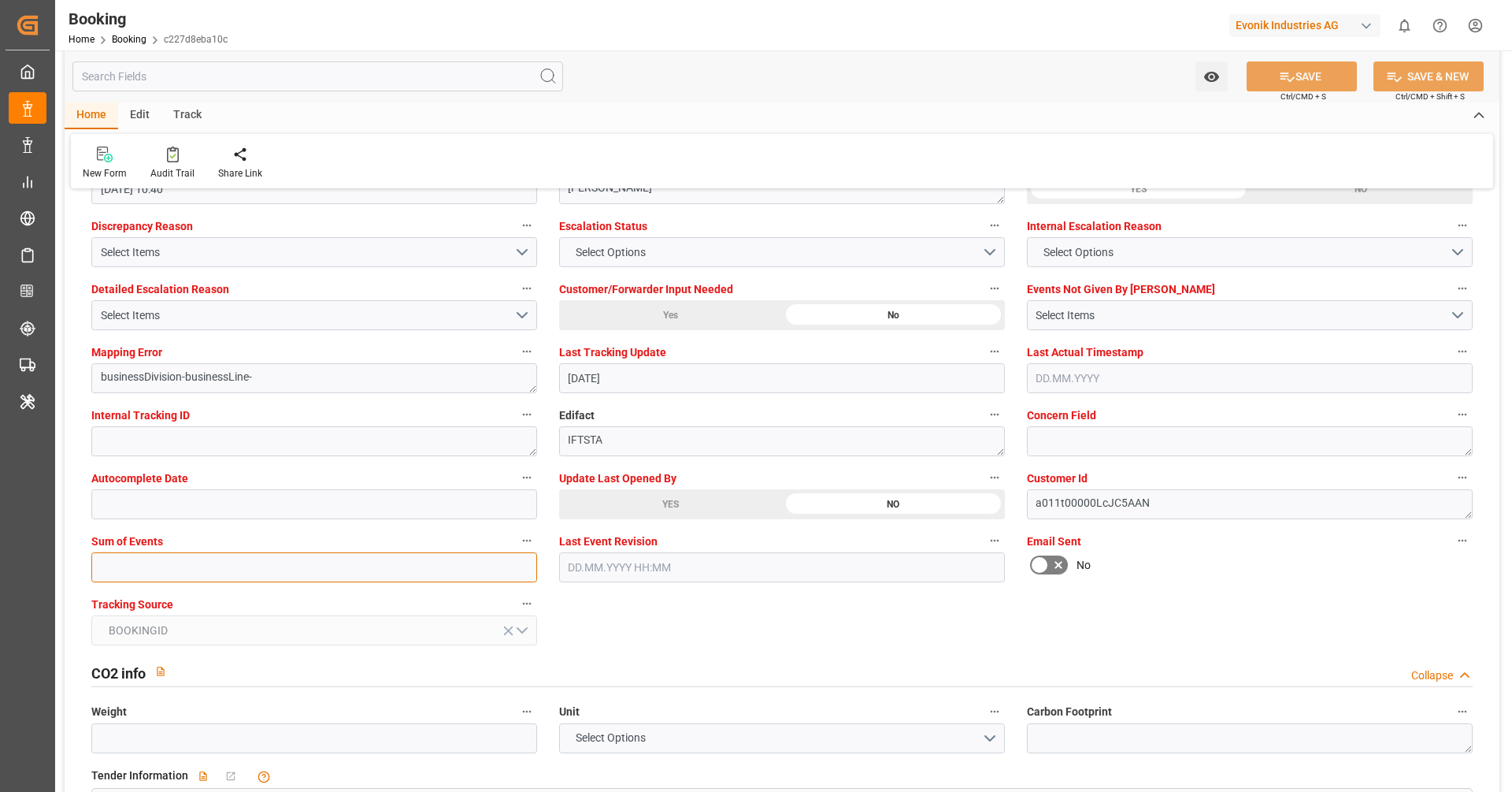
click at [418, 564] on input "text" at bounding box center [314, 567] width 445 height 30
type input "0"
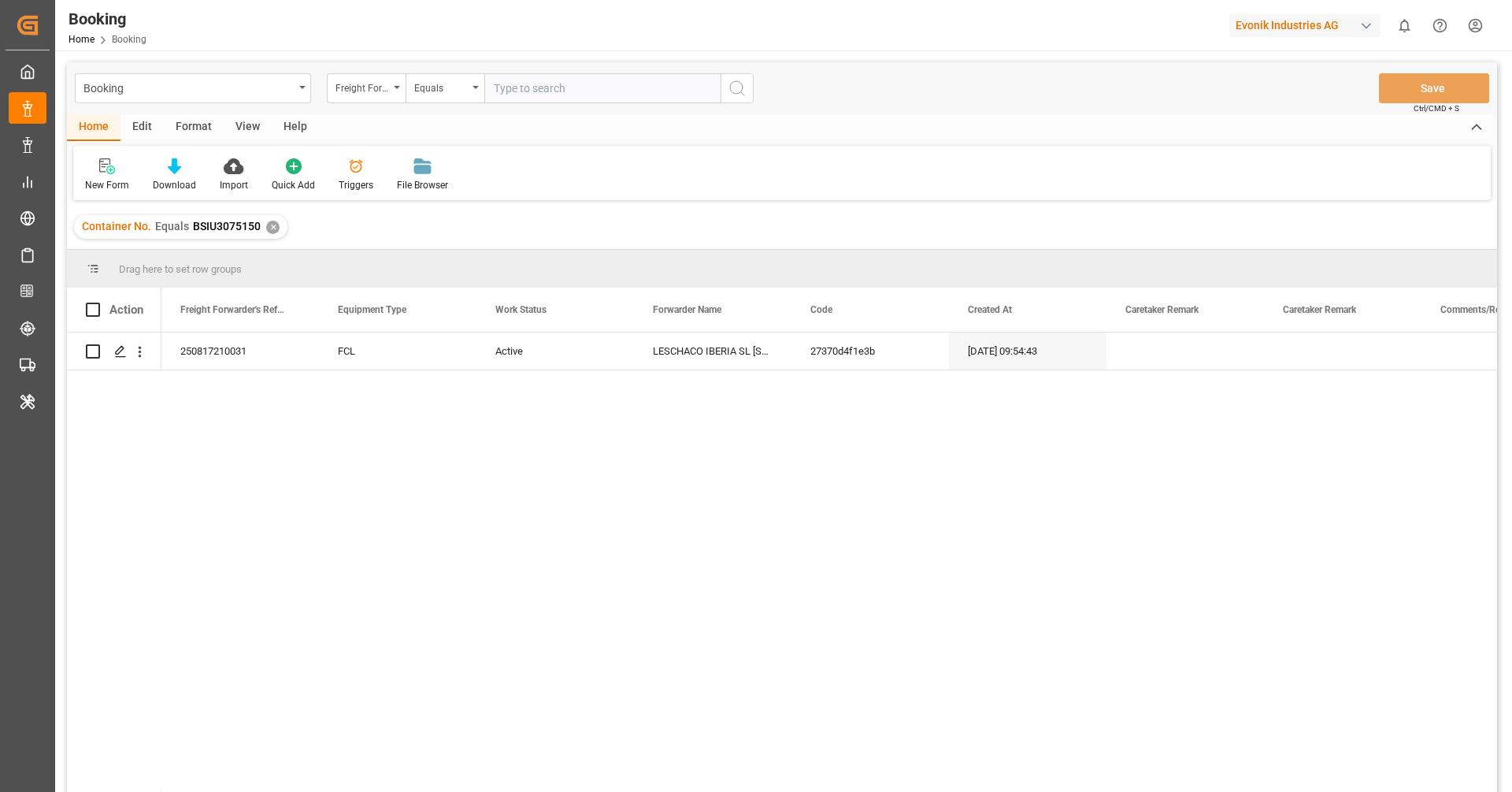
click at [374, 92] on div "Freight Forwarder's Reference No." at bounding box center [363, 86] width 54 height 18
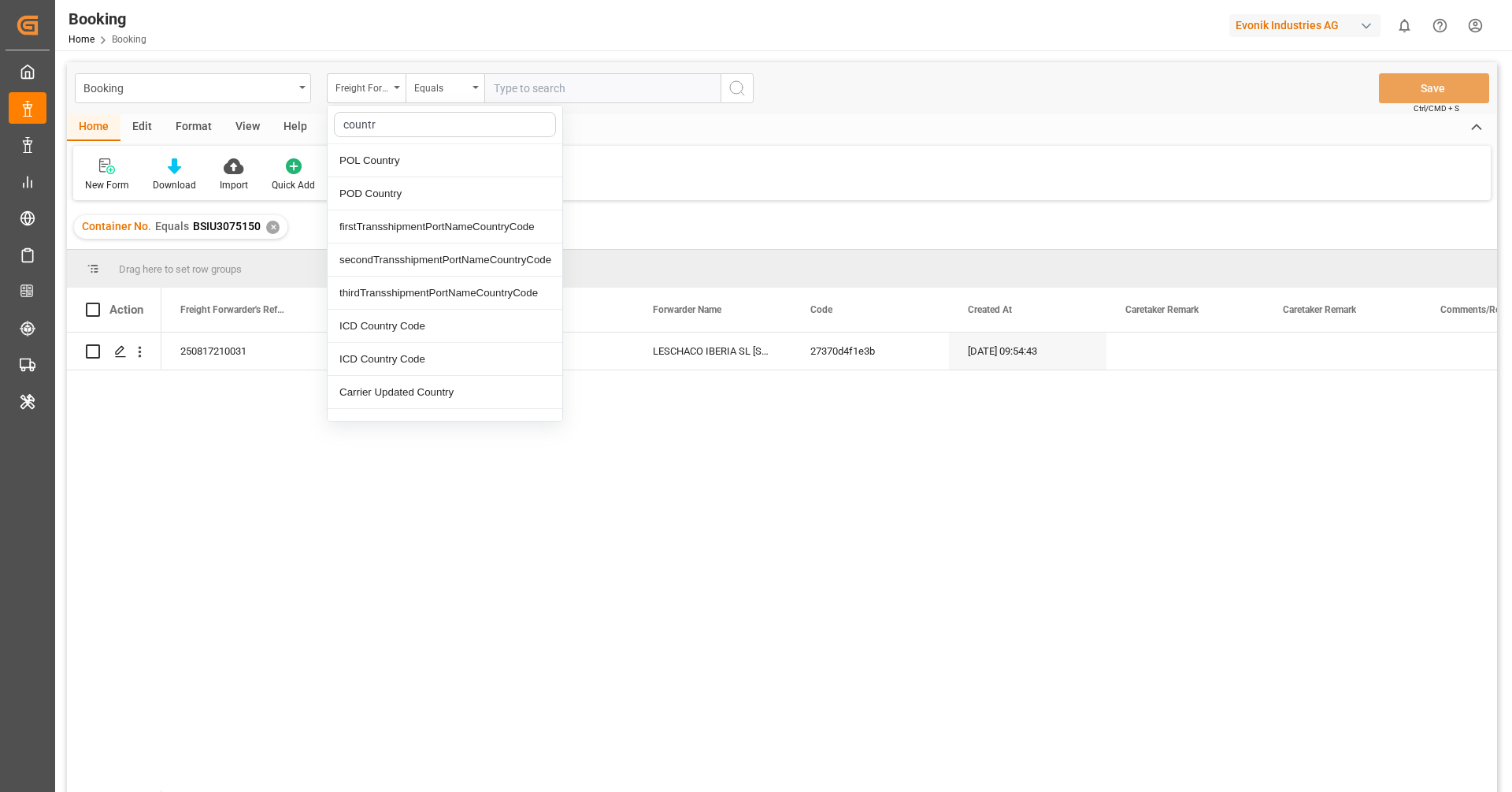
type input "country"
click at [411, 163] on div "POL Country" at bounding box center [445, 161] width 235 height 33
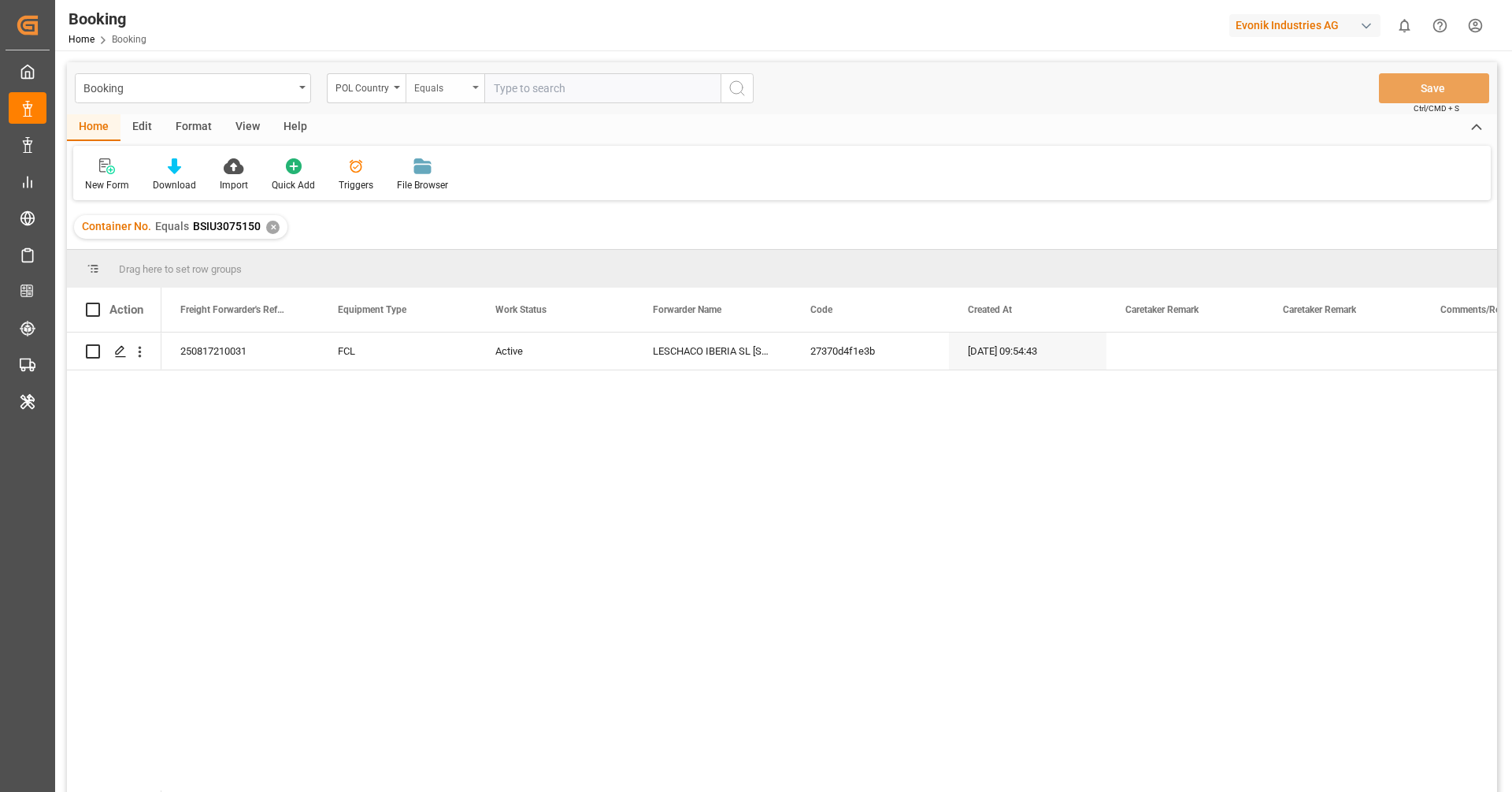
click at [453, 92] on div "Equals" at bounding box center [441, 86] width 54 height 18
click at [460, 262] on div "Starts with" at bounding box center [524, 260] width 235 height 33
type input "GE"
click at [733, 95] on icon "search button" at bounding box center [738, 89] width 19 height 19
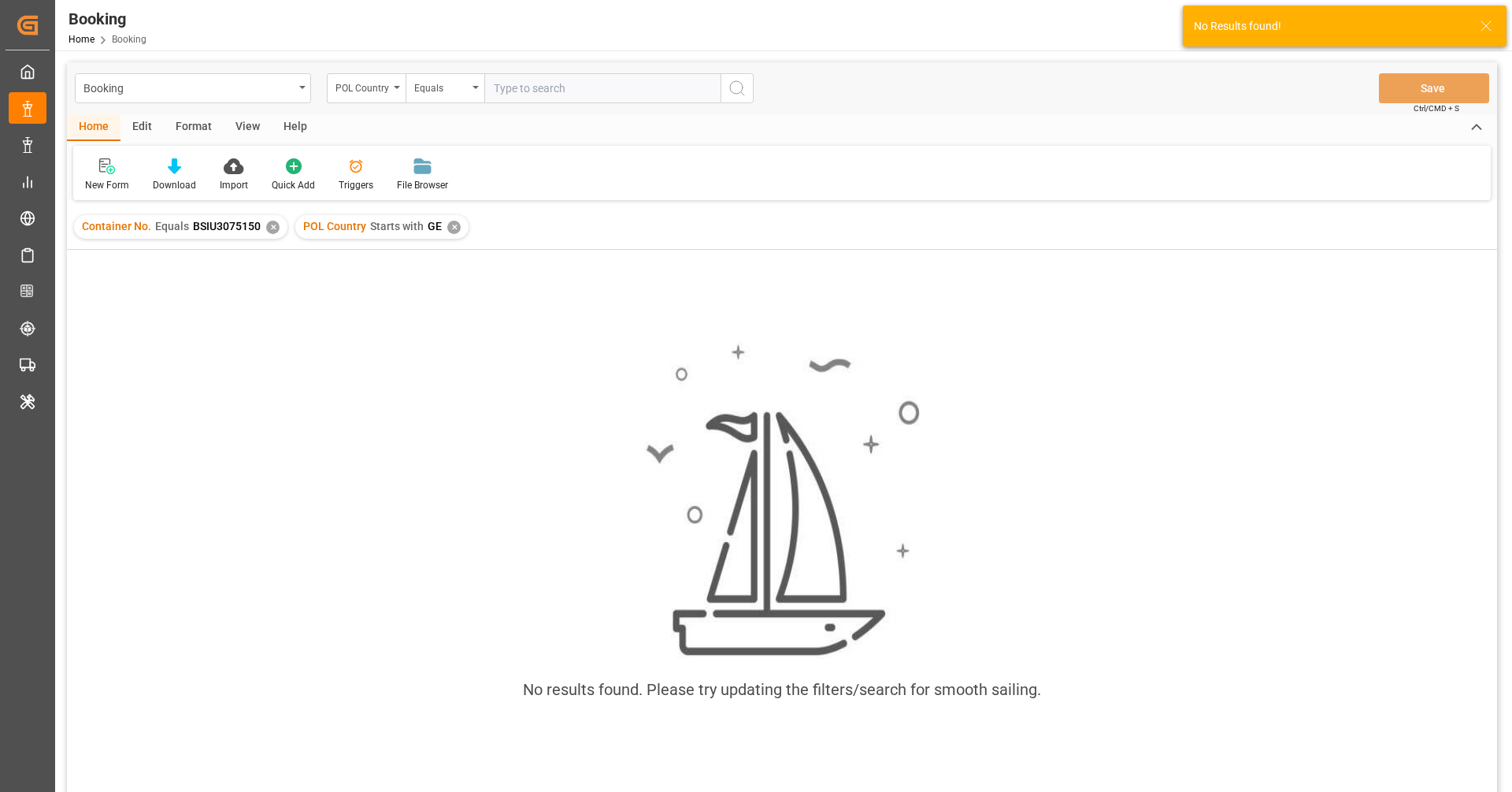
click at [271, 230] on div "✕" at bounding box center [272, 227] width 13 height 13
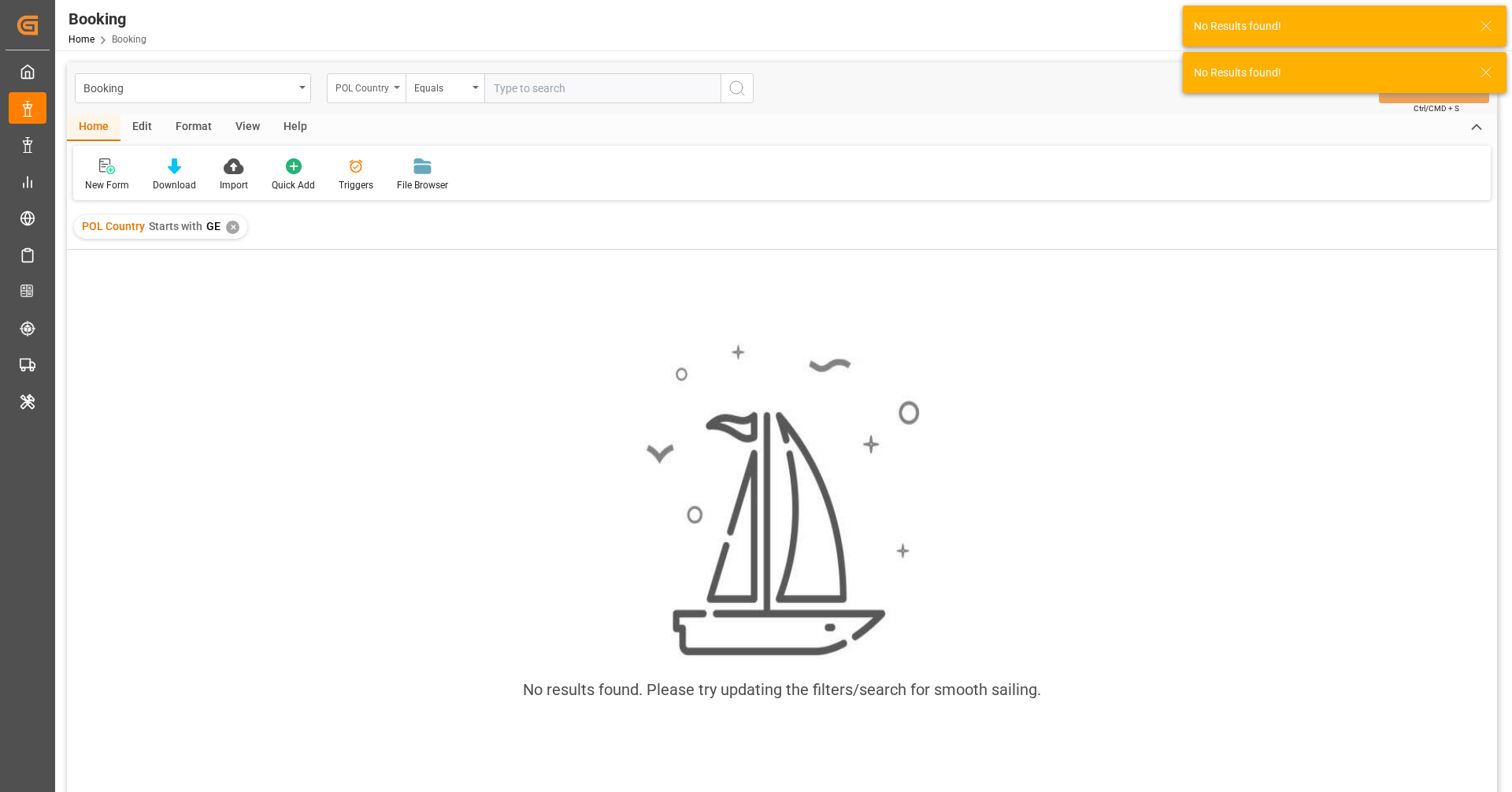
click at [376, 92] on div "POL Country" at bounding box center [363, 86] width 54 height 18
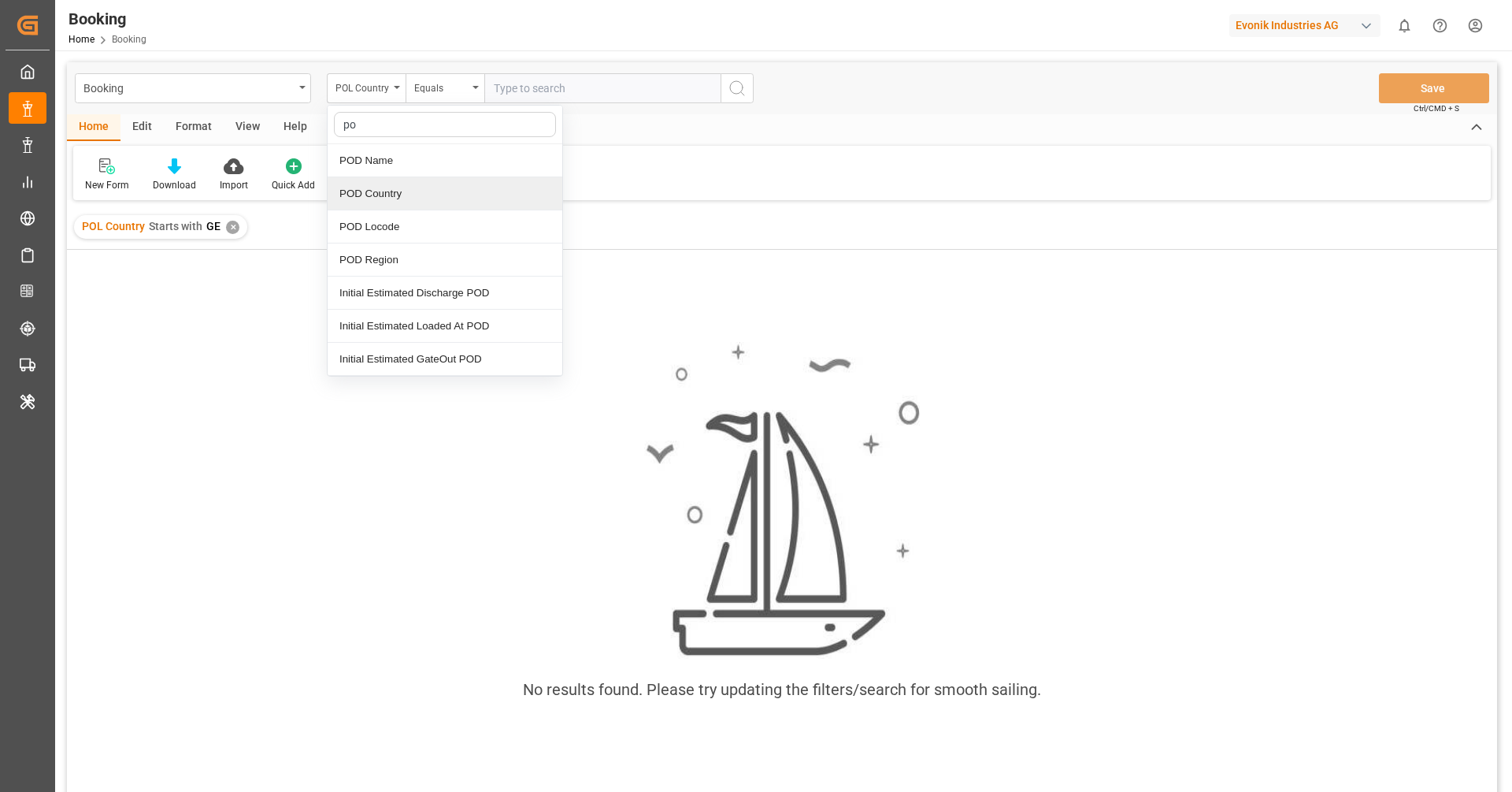
type input "p"
type input "countr"
click at [408, 196] on div "POD Country" at bounding box center [445, 194] width 235 height 33
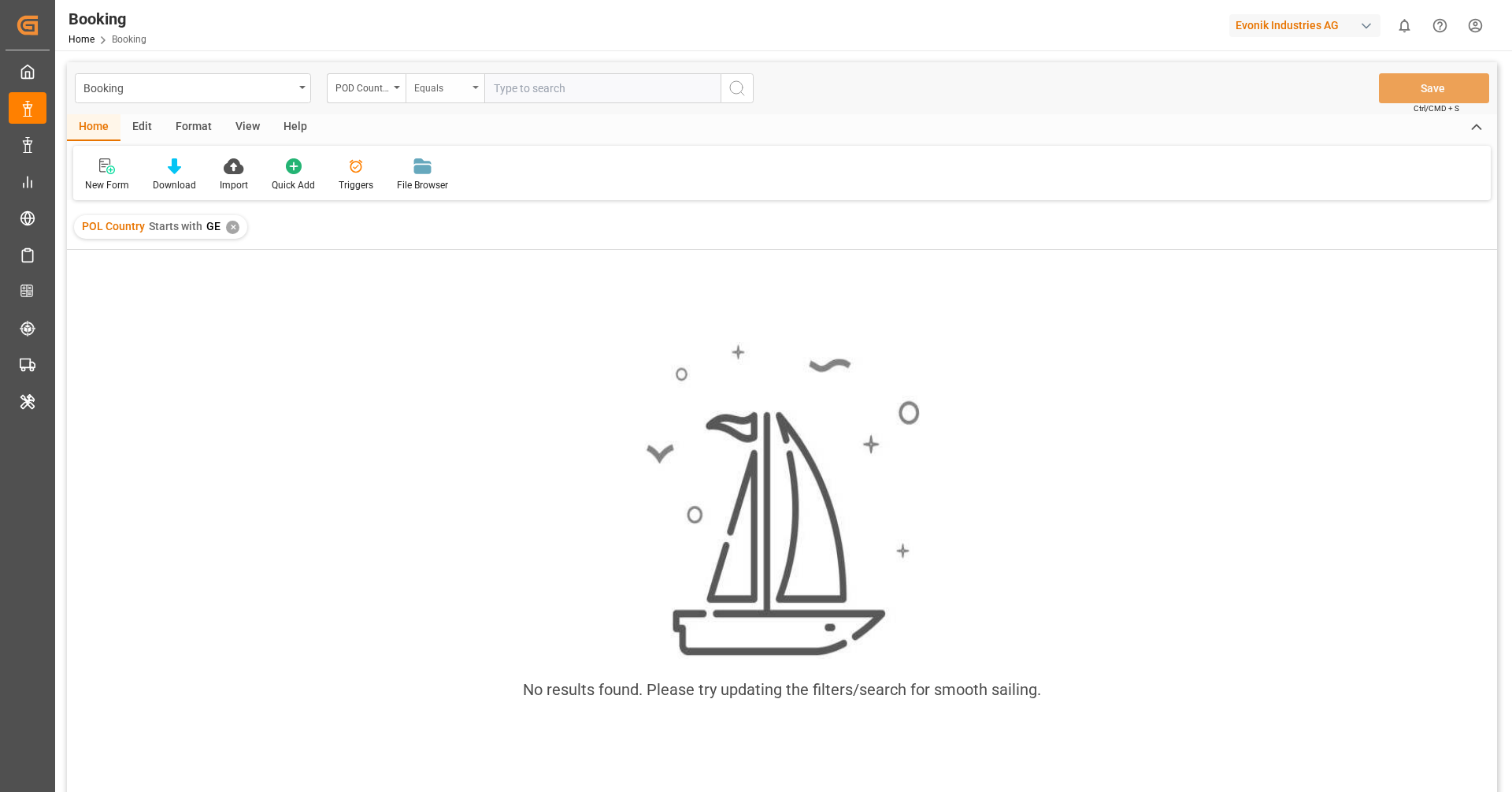
click at [423, 91] on div "Equals" at bounding box center [441, 86] width 54 height 18
click at [465, 263] on div "Starts with" at bounding box center [524, 260] width 235 height 33
type input "GE"
click at [728, 91] on icon "search button" at bounding box center [738, 89] width 19 height 19
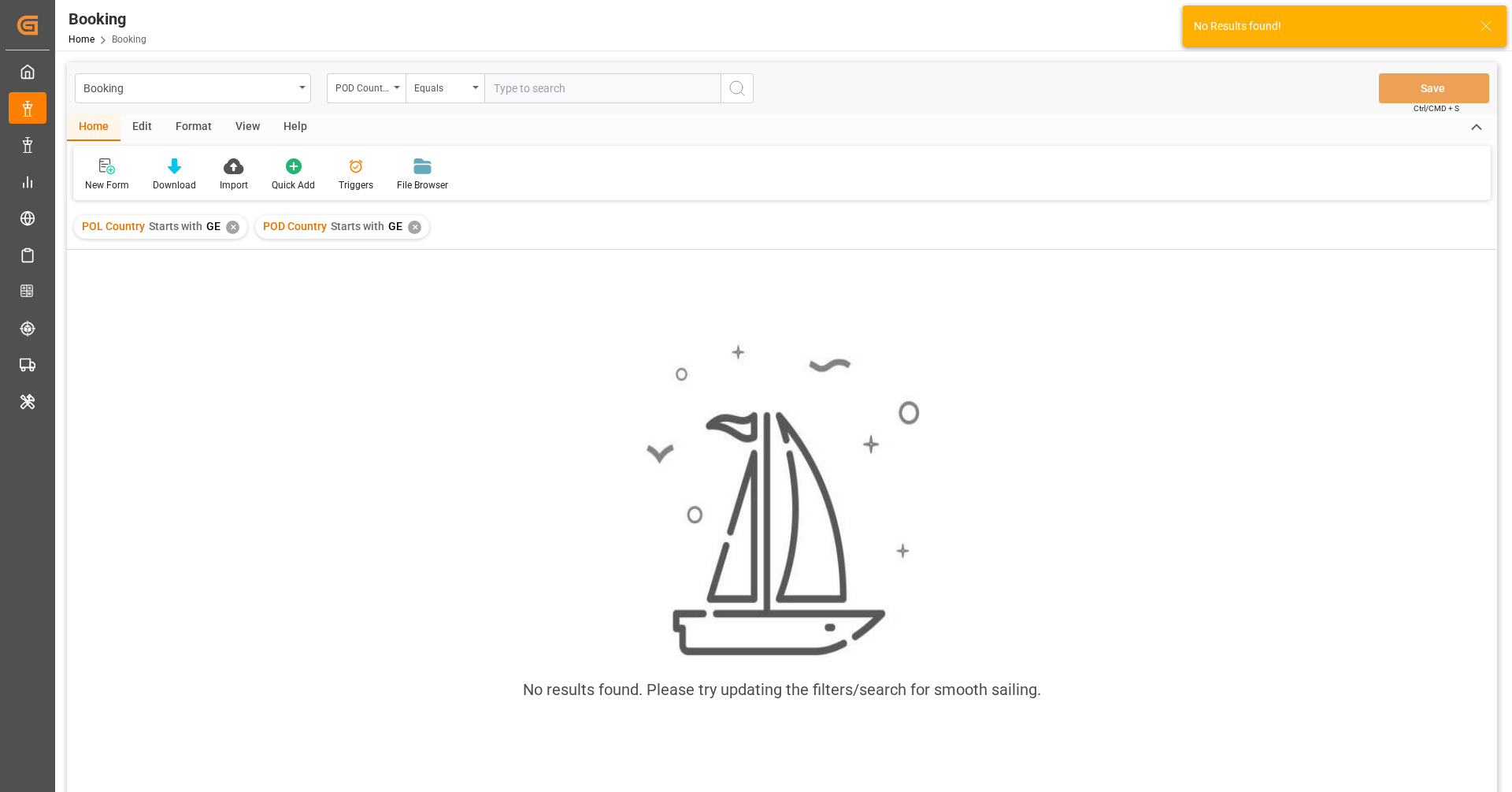
click at [231, 228] on div "✕" at bounding box center [232, 227] width 13 height 13
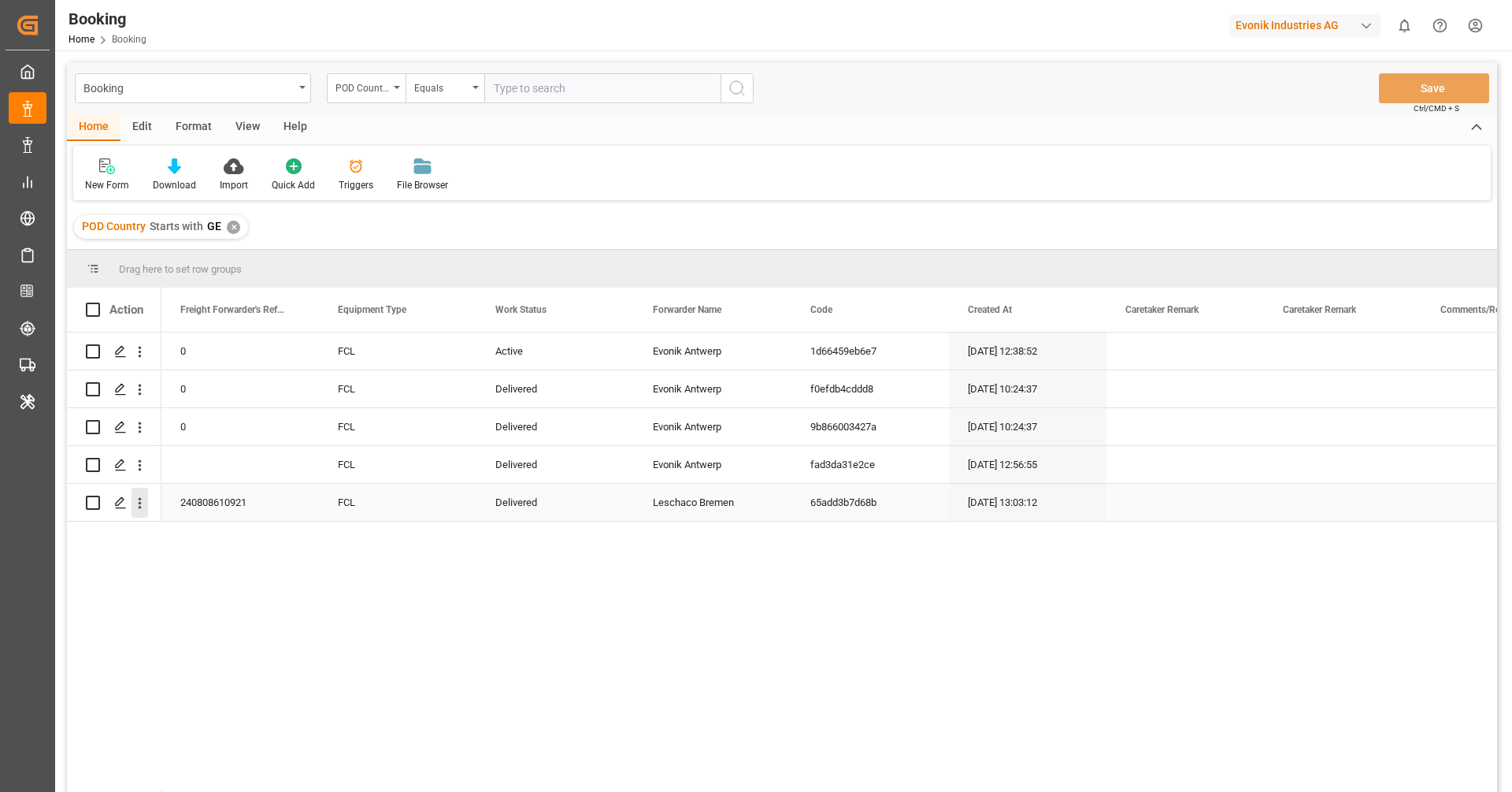
click at [144, 509] on icon "open menu" at bounding box center [139, 503] width 17 height 17
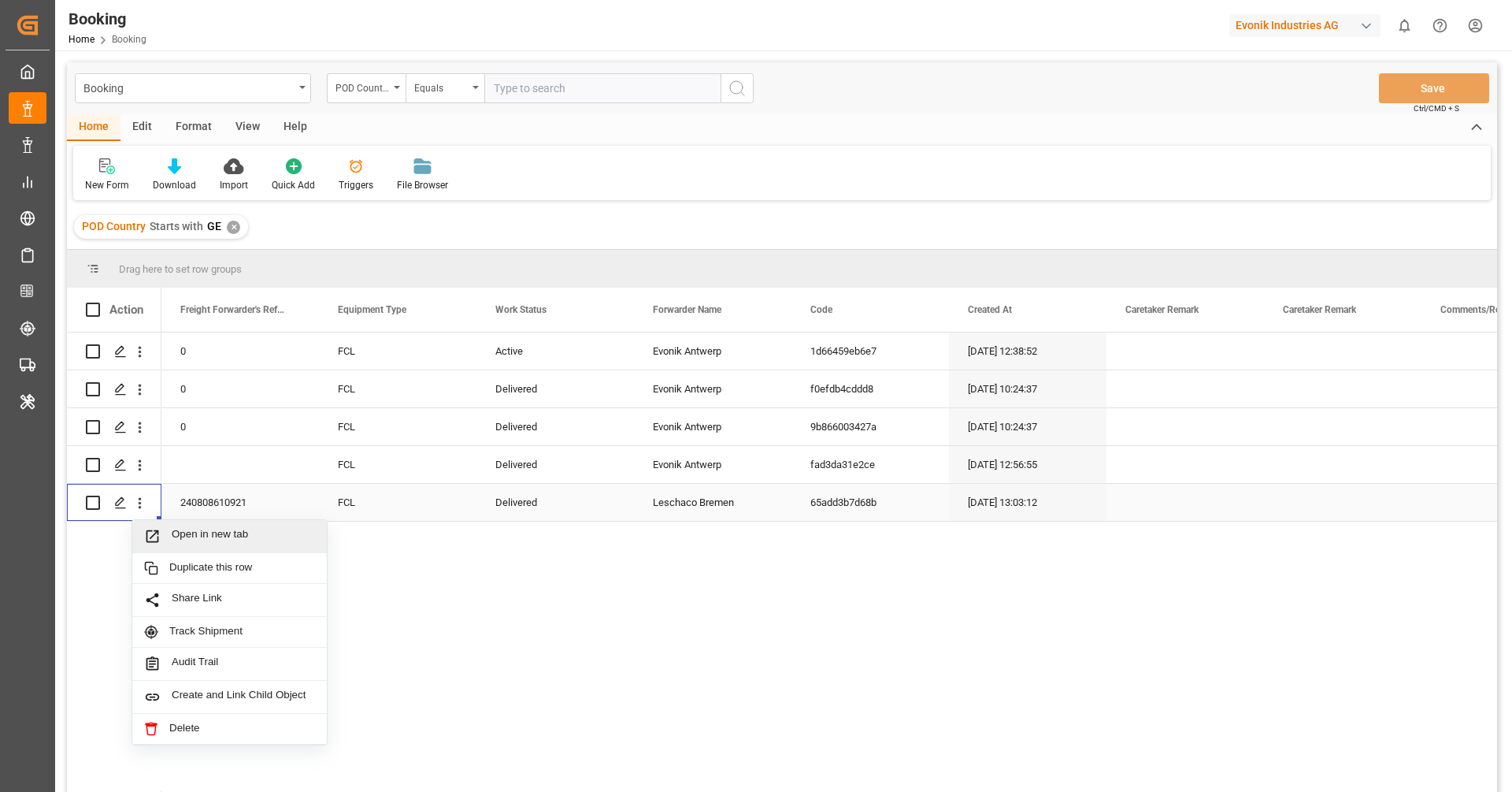
click at [195, 531] on span "Open in new tab" at bounding box center [243, 536] width 144 height 17
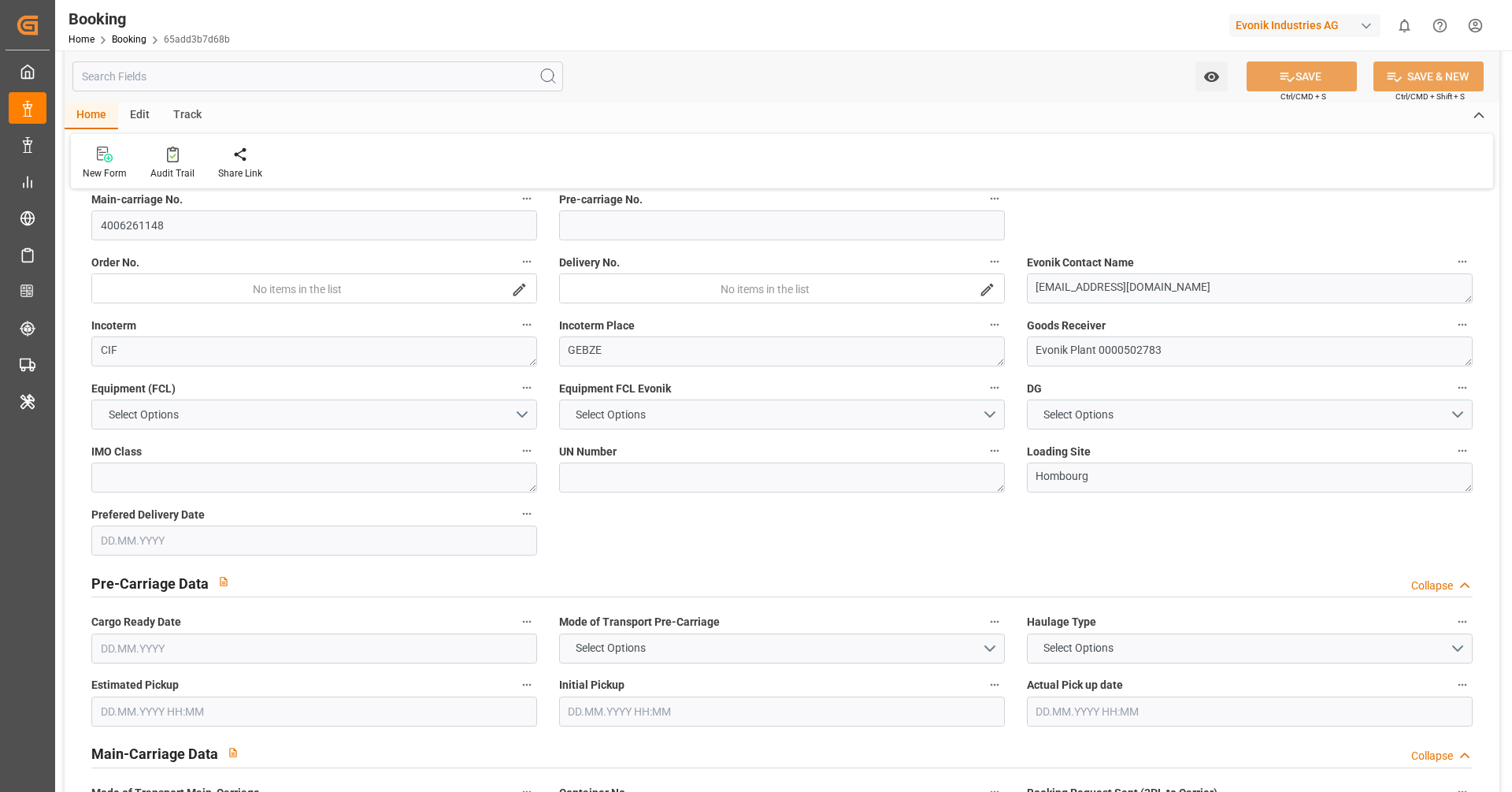
type input "9448786"
type input "9215311"
type input "OOCL"
type input "Orient Overseas Container Line Ltd"
type input "DEHAM"
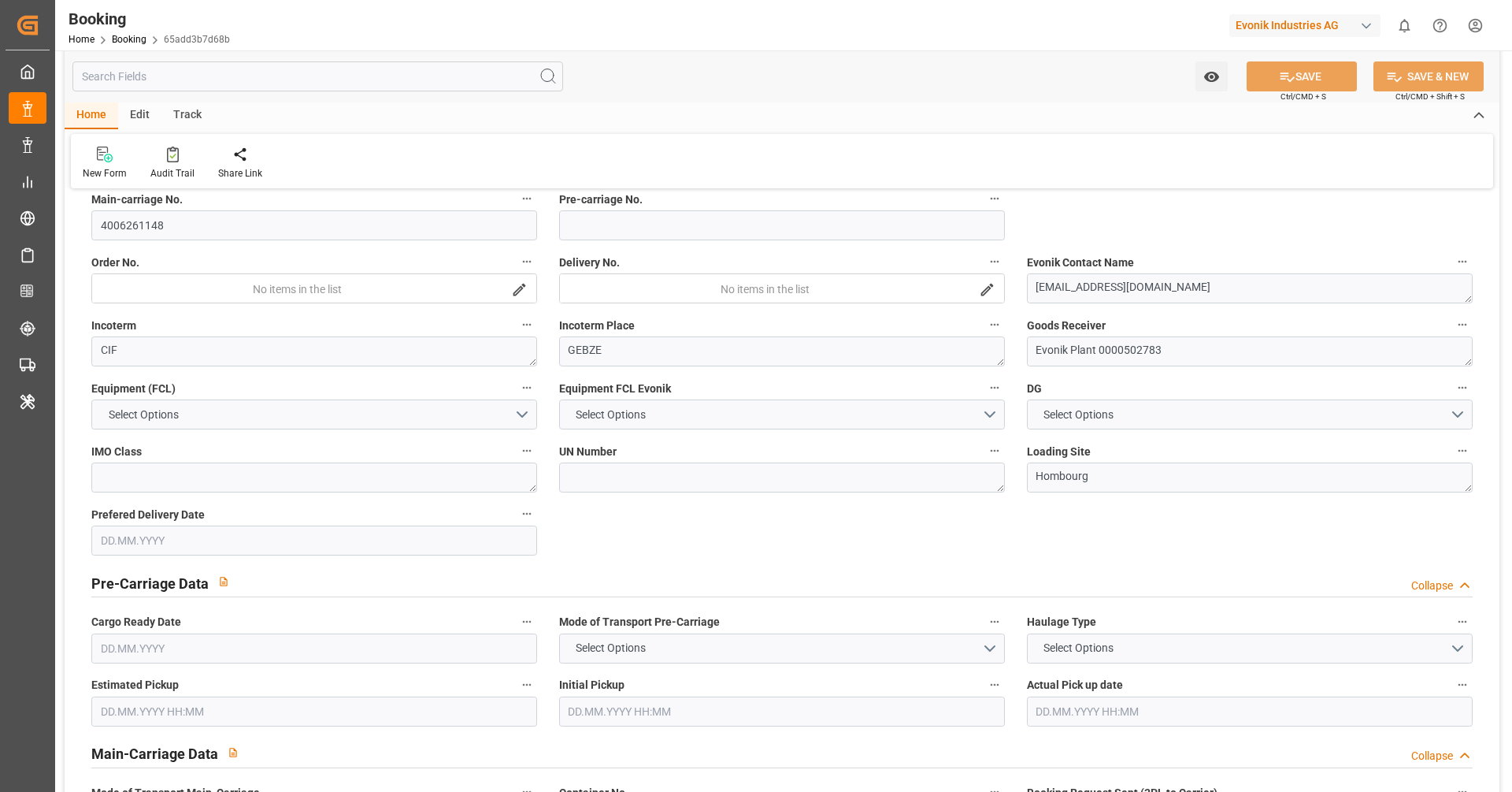
type input "TRGEB"
type input "16"
type input "11"
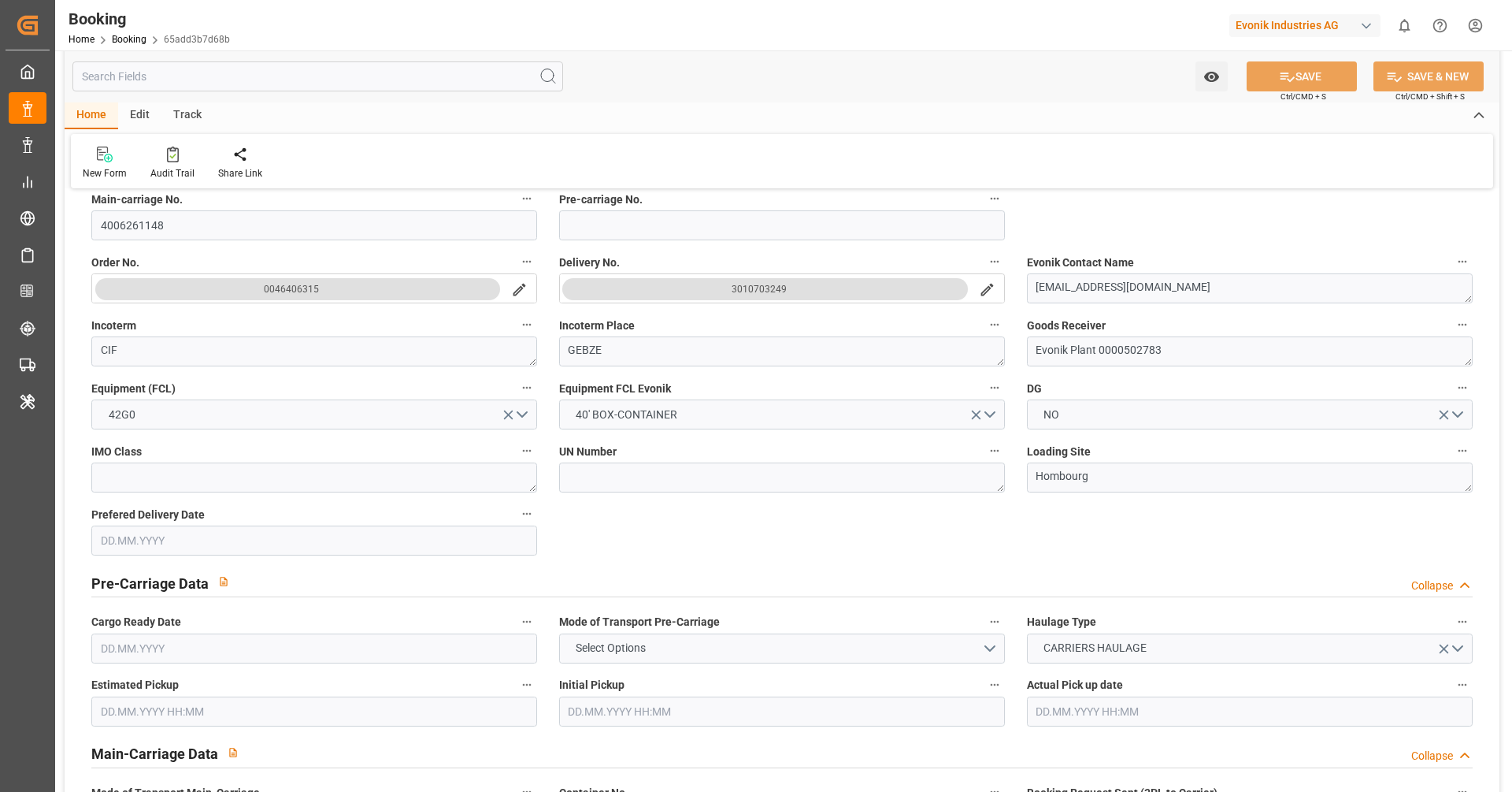
type input "[DATE] 13:03"
type input "[DATE]"
type input "[DATE] 00:00"
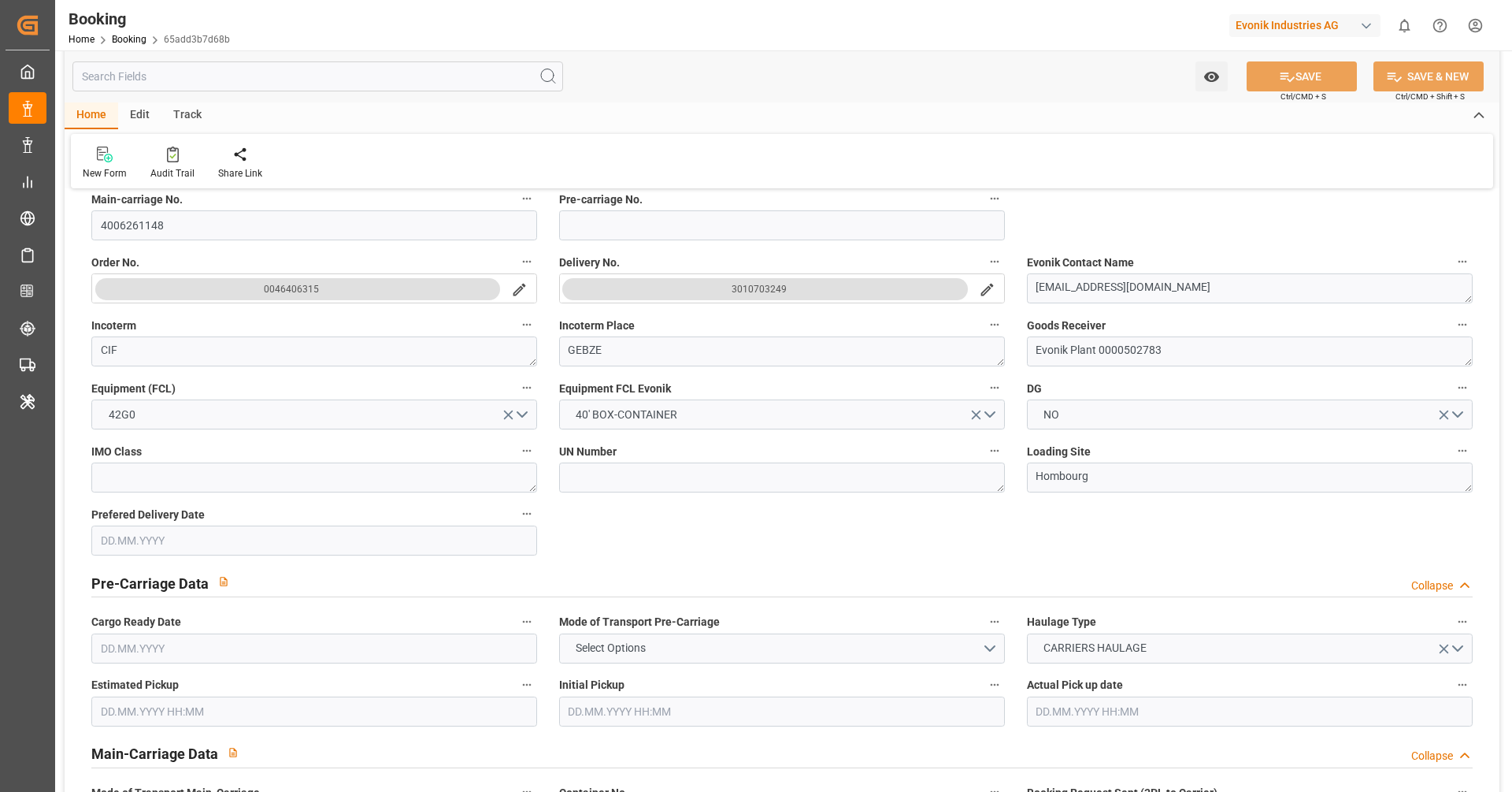
type input "[DATE] 04:00"
type input "[DATE] 04:01"
type input "[DATE] 08:31"
type input "[DATE] 22:00"
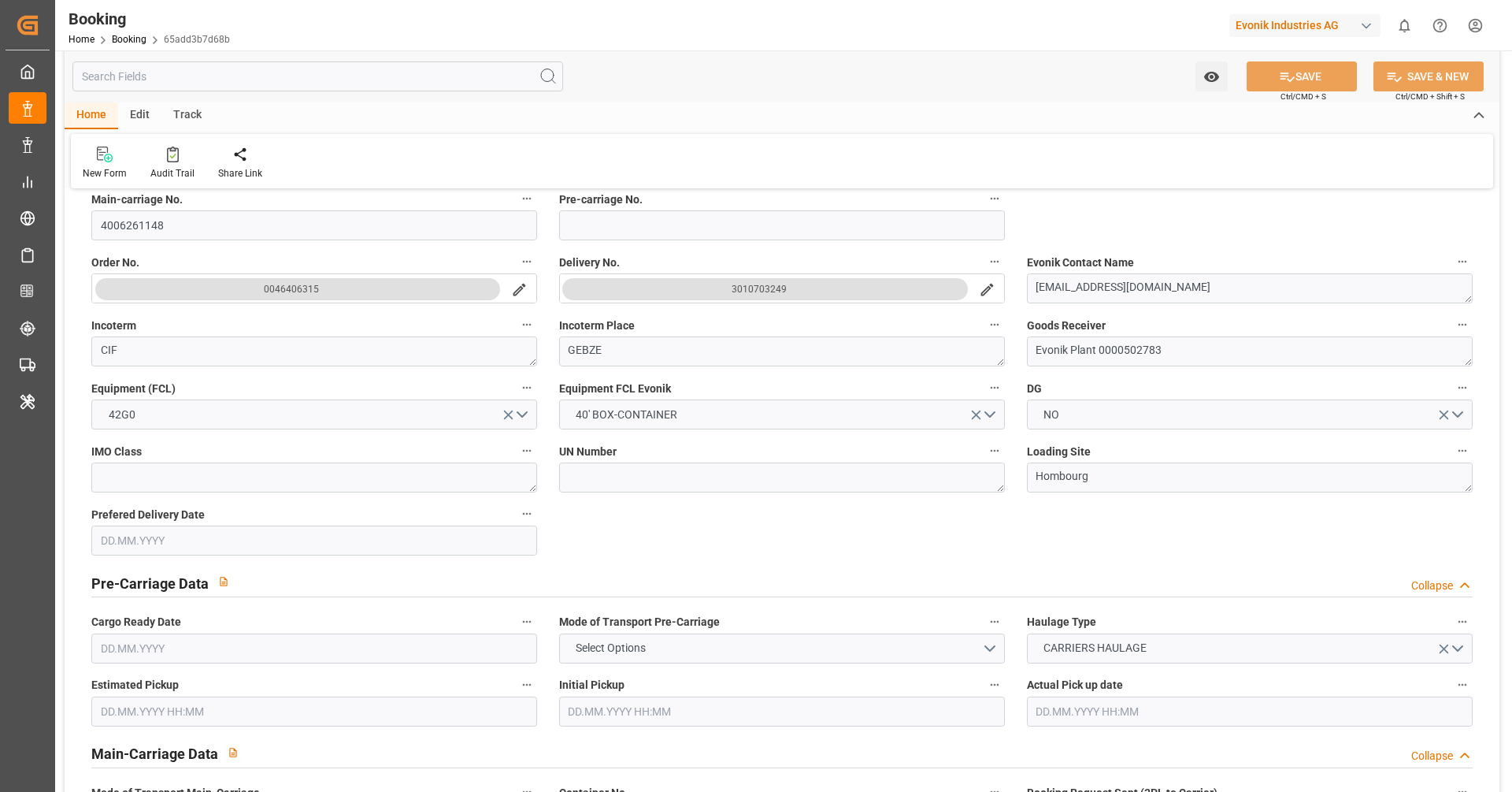
type input "[DATE] 22:00"
type input "[DATE] 12:27"
type input "[DATE] 11:27"
type input "[DATE] 13:55"
type input "[DATE]"
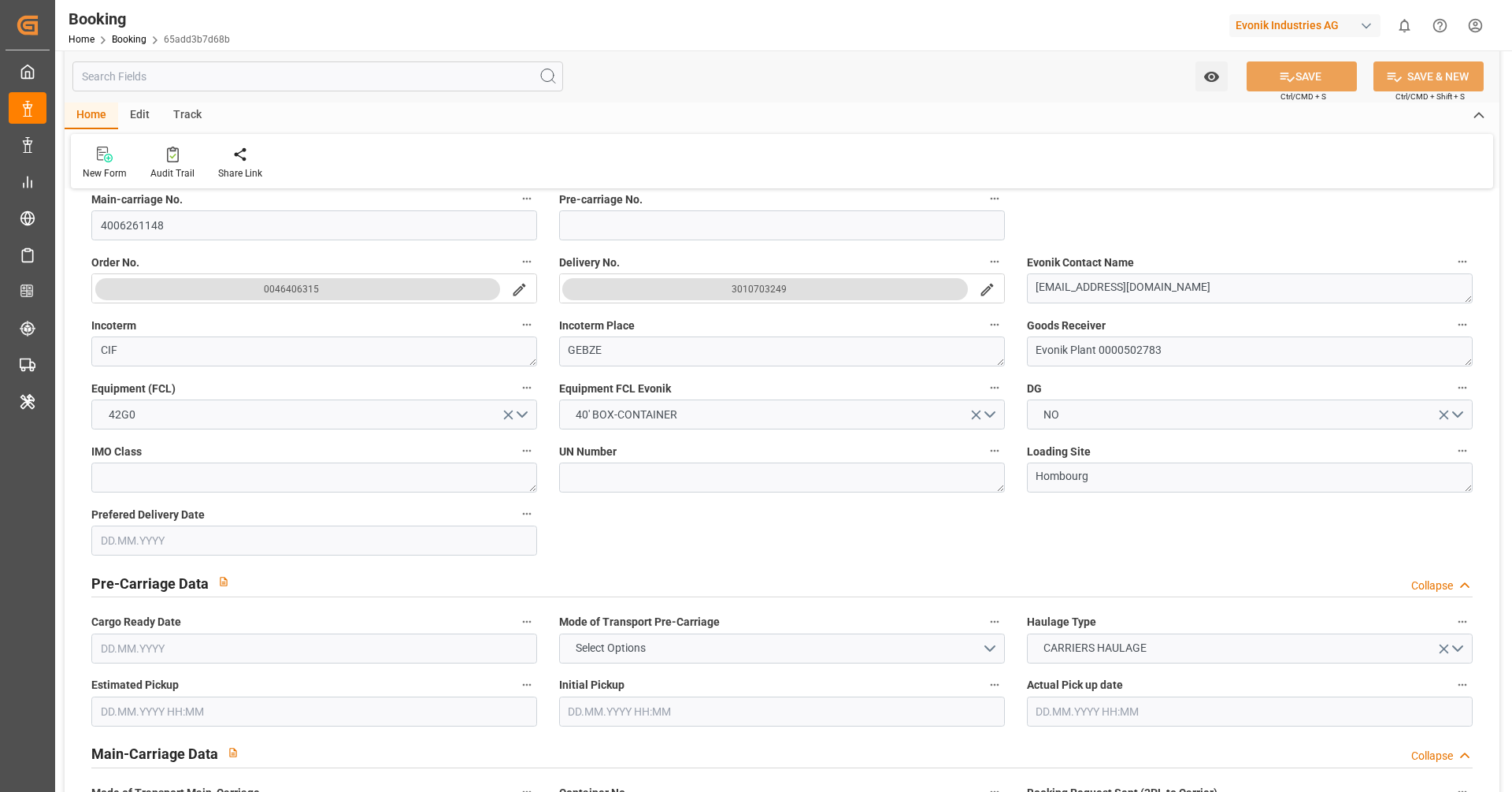
type input "[DATE] 14:07"
type input "[DATE]"
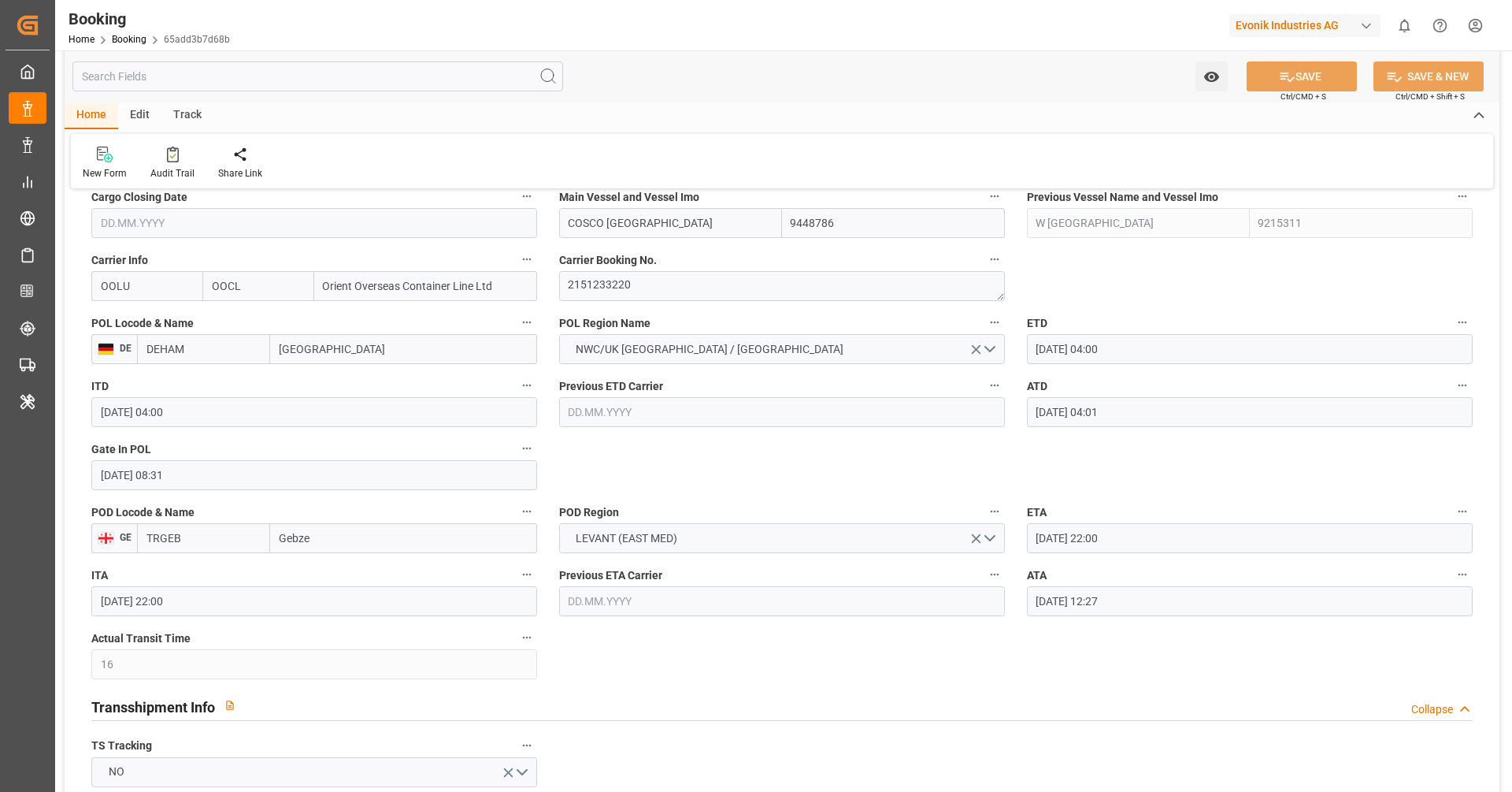
scroll to position [1149, 0]
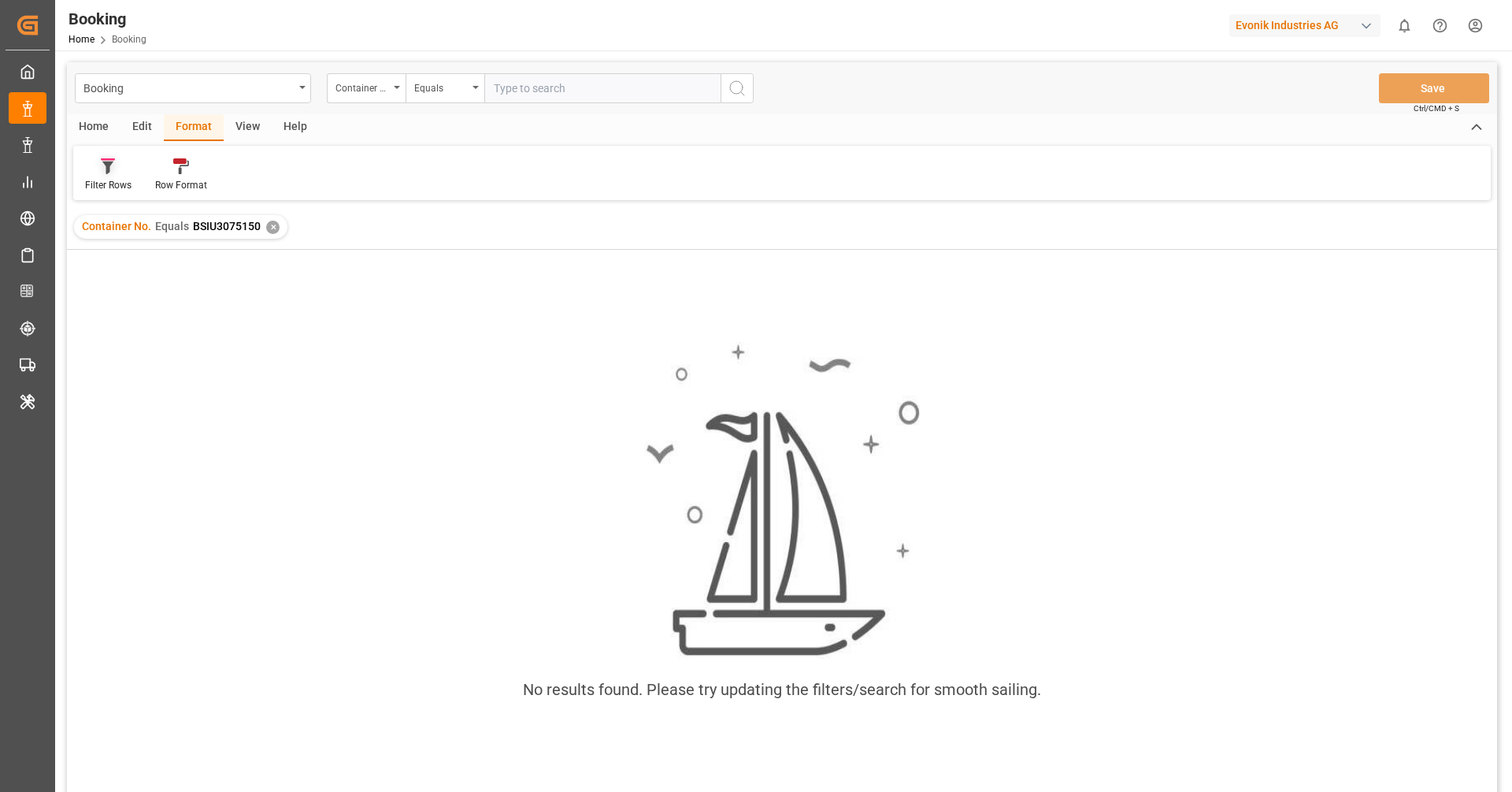
click at [120, 190] on div "Filter Rows" at bounding box center [108, 185] width 46 height 14
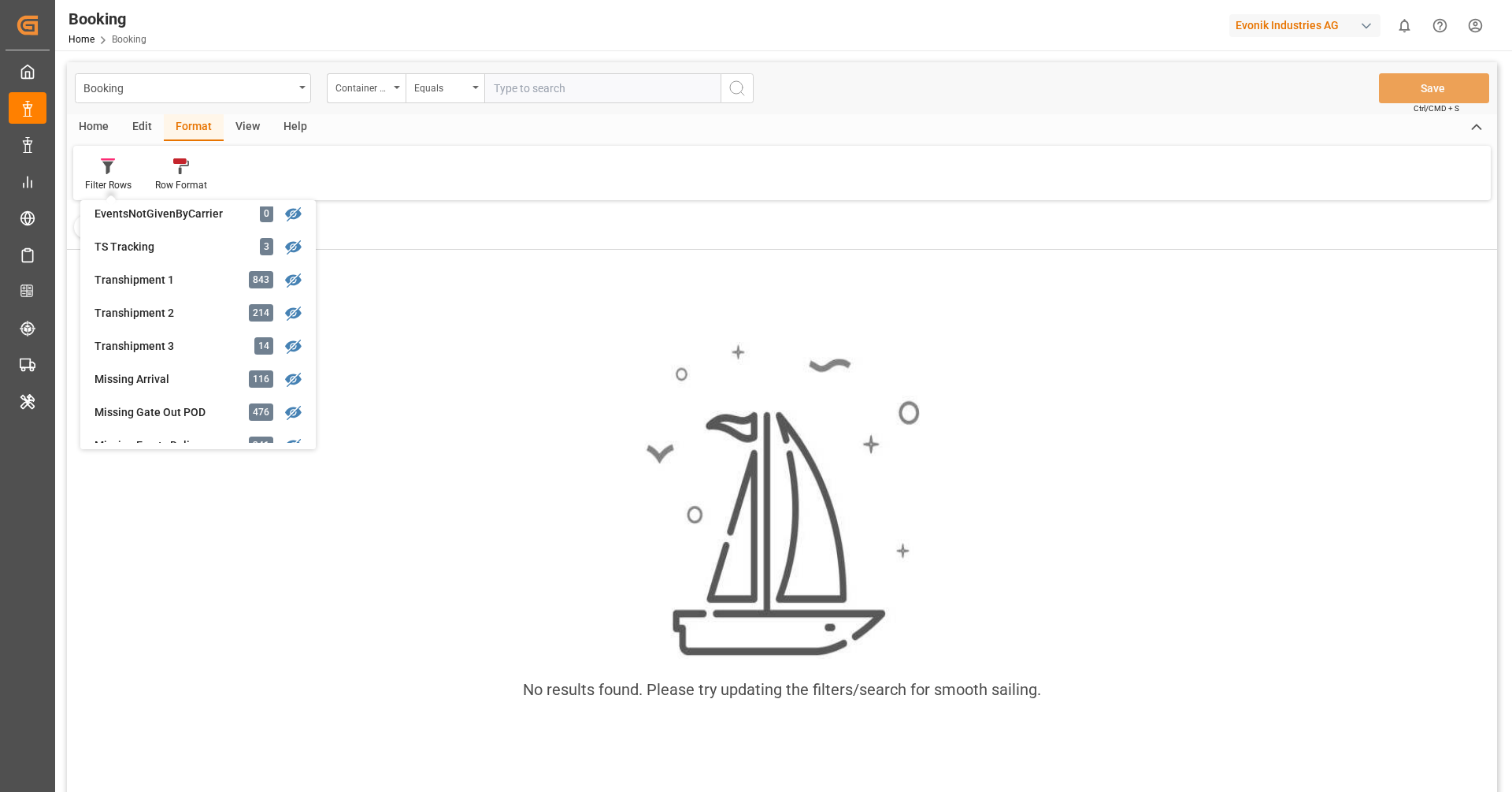
scroll to position [480, 0]
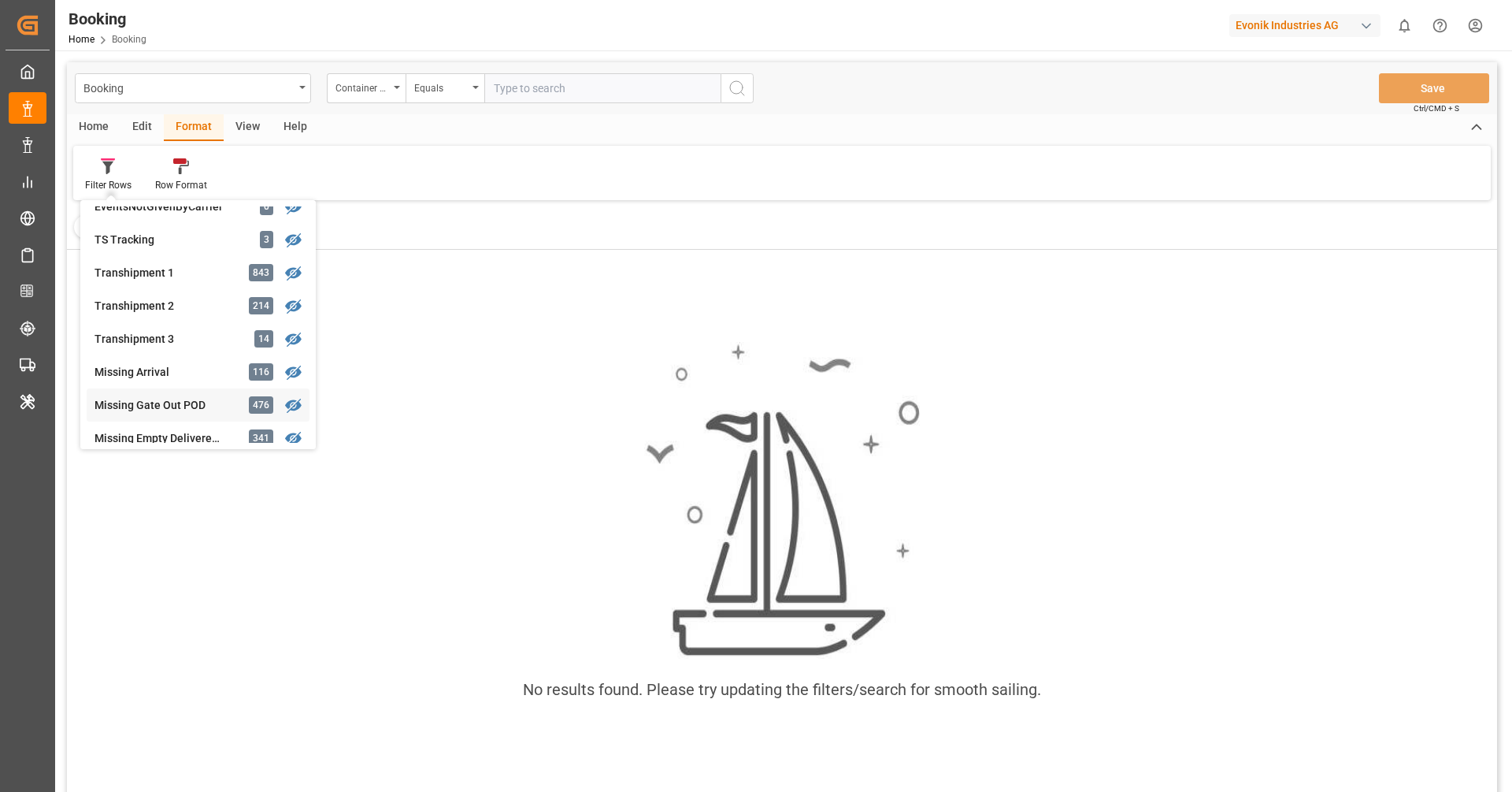
click at [173, 404] on div "Missing Gate Out POD" at bounding box center [164, 405] width 137 height 17
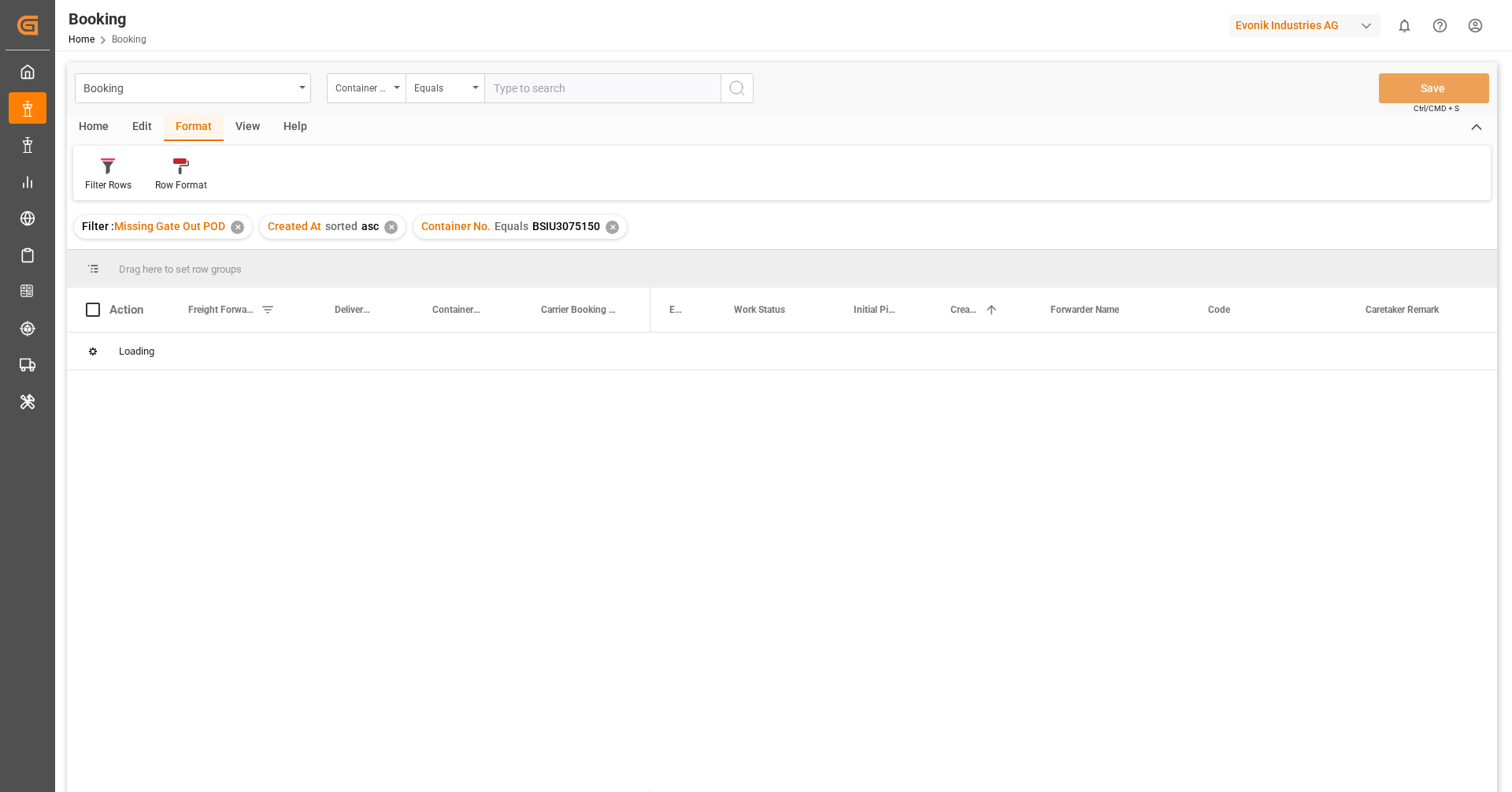
click at [611, 227] on div "✕" at bounding box center [612, 227] width 13 height 13
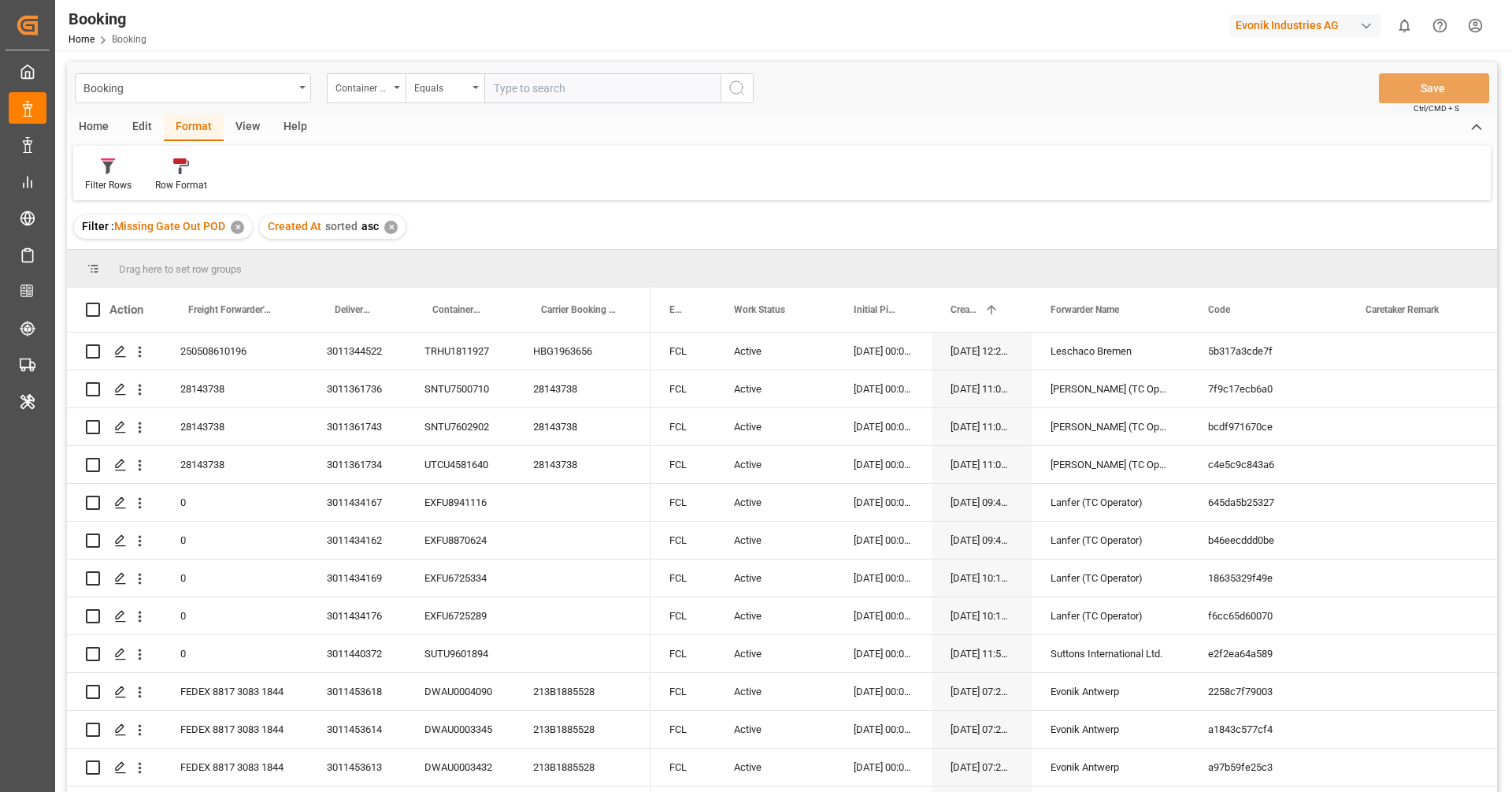
click at [636, 213] on div "Filter : Missing Gate Out POD ✕ Created At sorted asc ✕" at bounding box center [782, 226] width 1430 height 44
click at [238, 136] on div "View" at bounding box center [247, 127] width 48 height 27
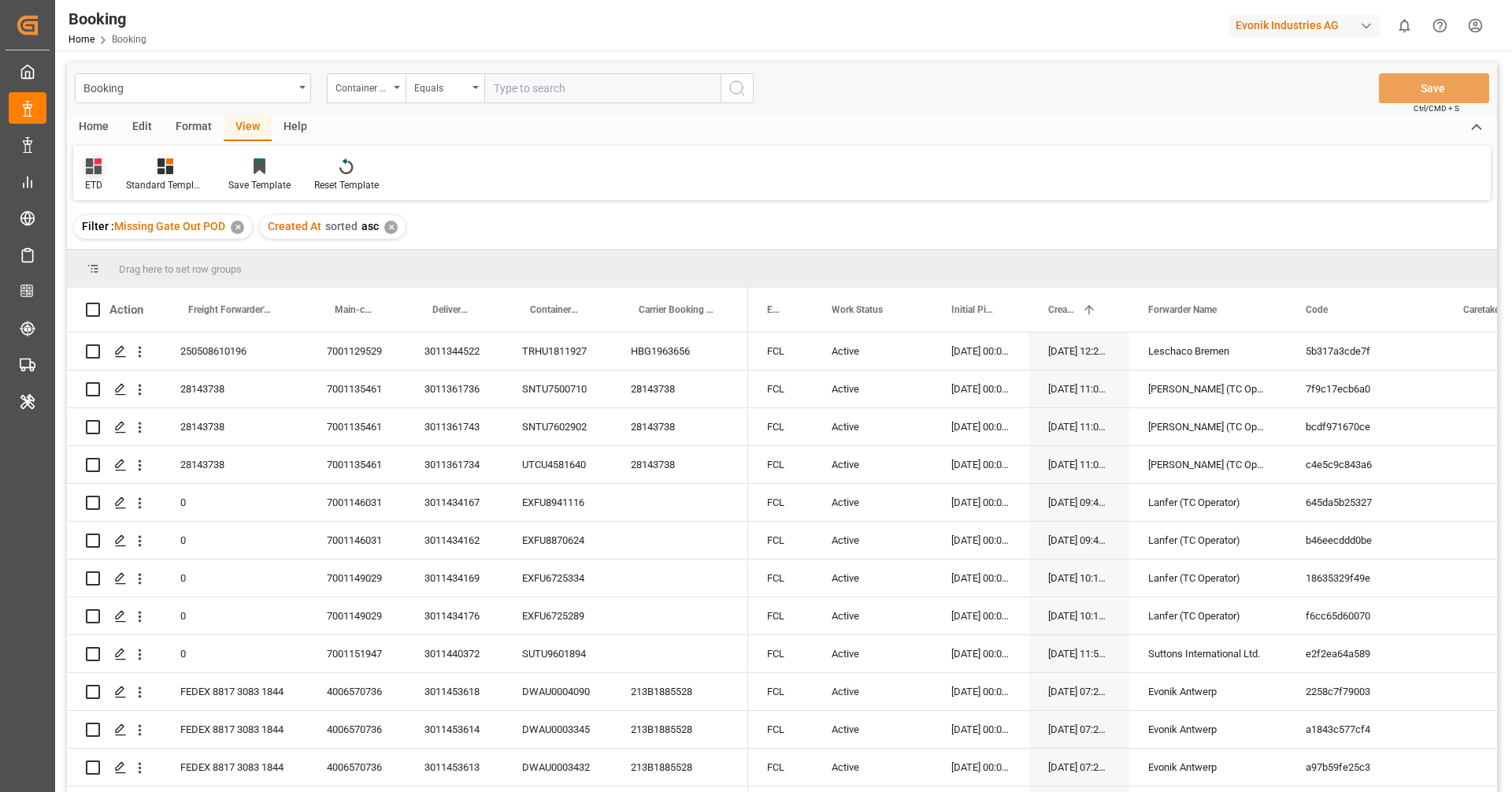
click at [101, 180] on div "ETD" at bounding box center [94, 185] width 17 height 14
click at [133, 245] on div "F right" at bounding box center [170, 254] width 172 height 32
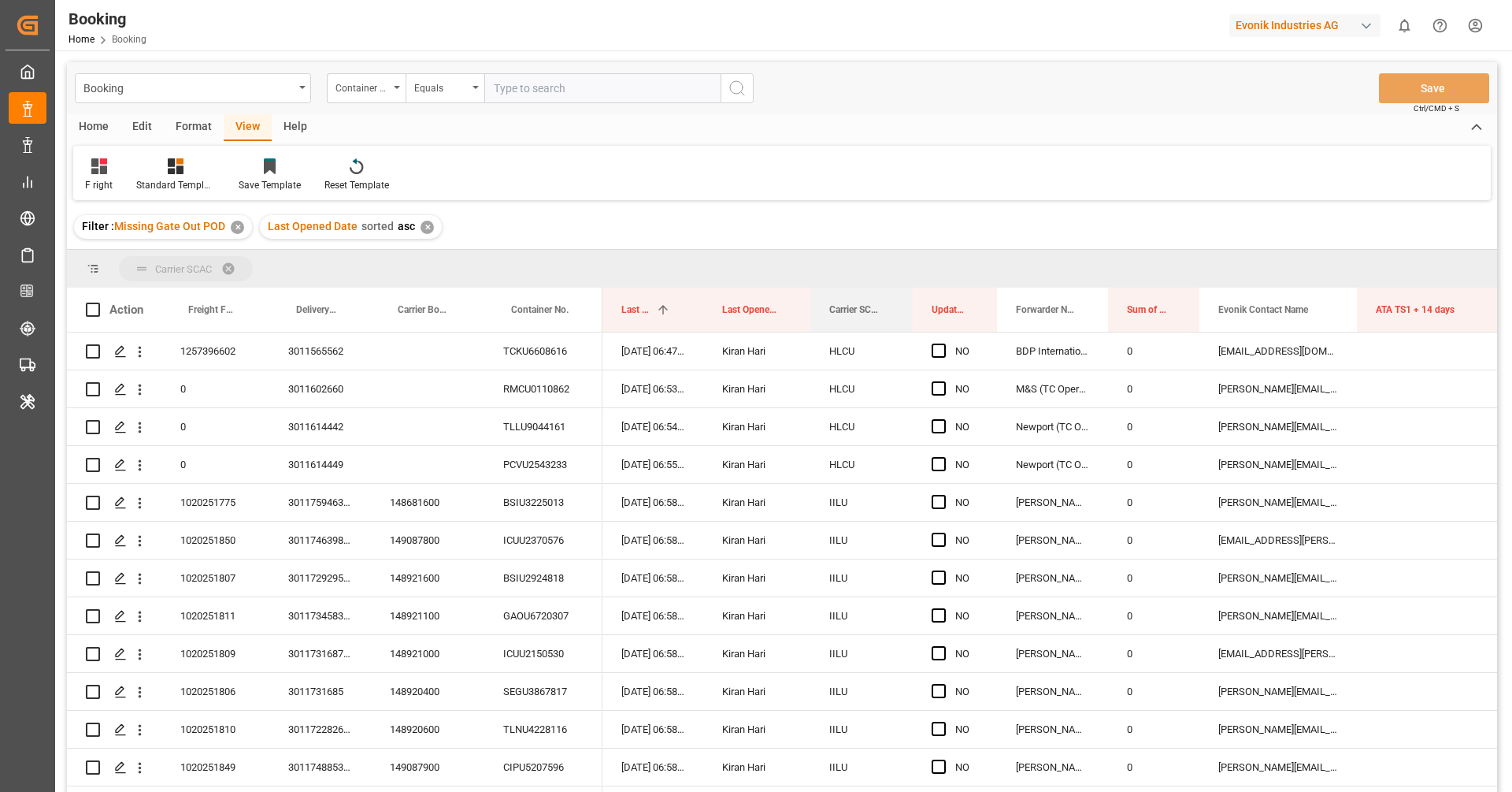
drag, startPoint x: 841, startPoint y: 303, endPoint x: 831, endPoint y: 271, distance: 33.5
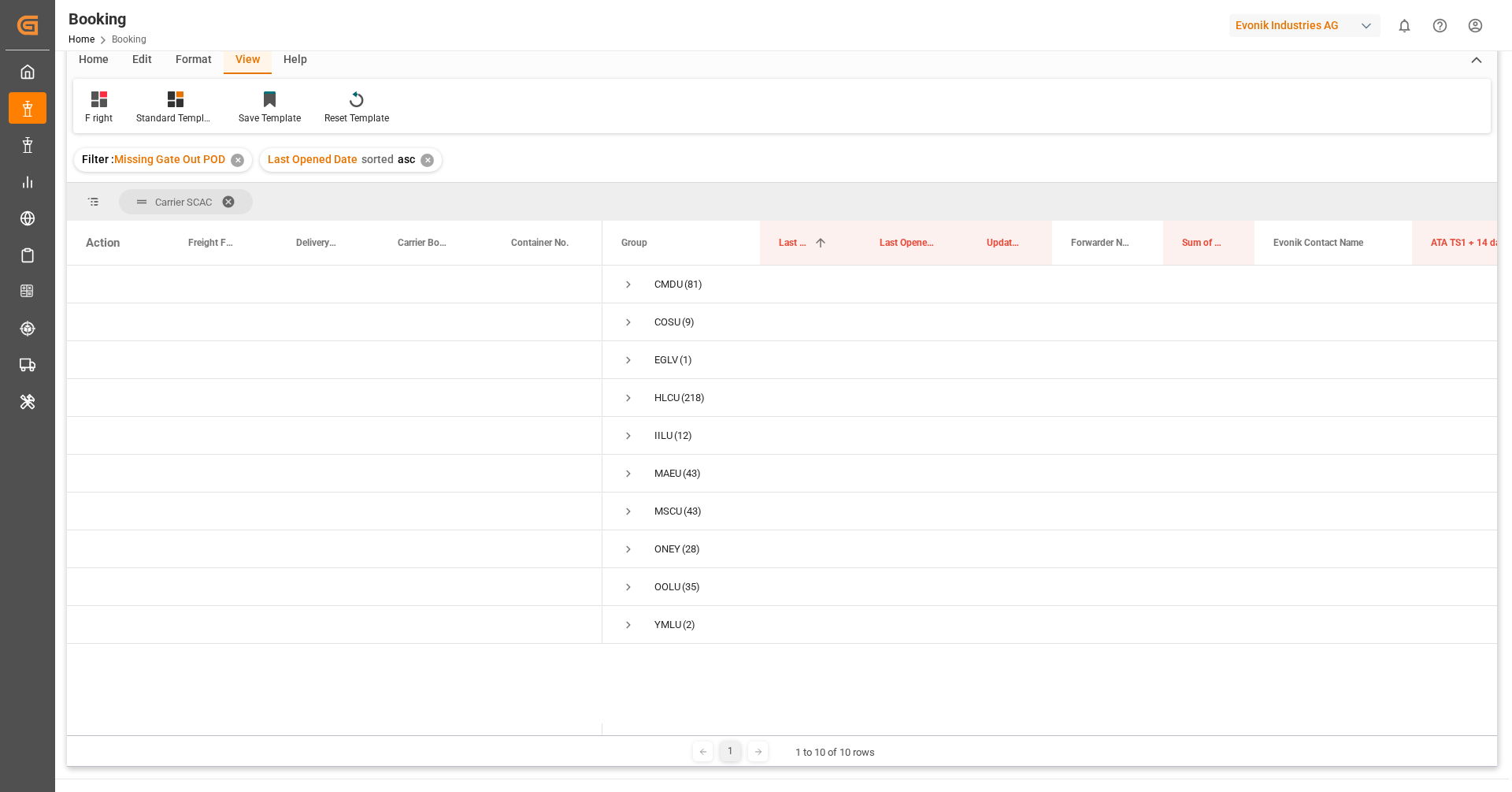
scroll to position [17, 0]
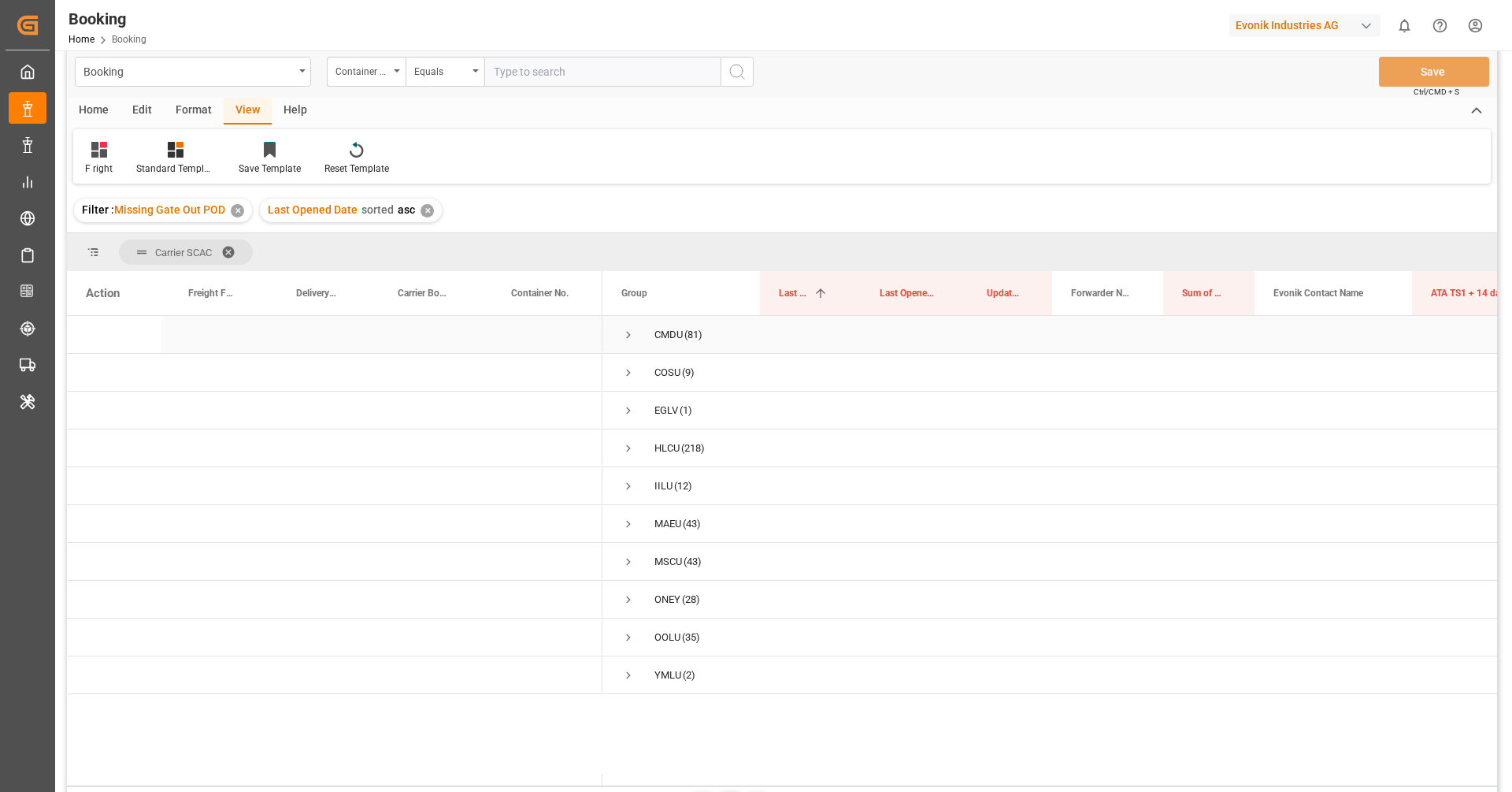
click at [679, 344] on div "CMDU" at bounding box center [668, 335] width 29 height 37
click at [1268, 31] on div "Evonik Industries AG" at bounding box center [1305, 25] width 151 height 23
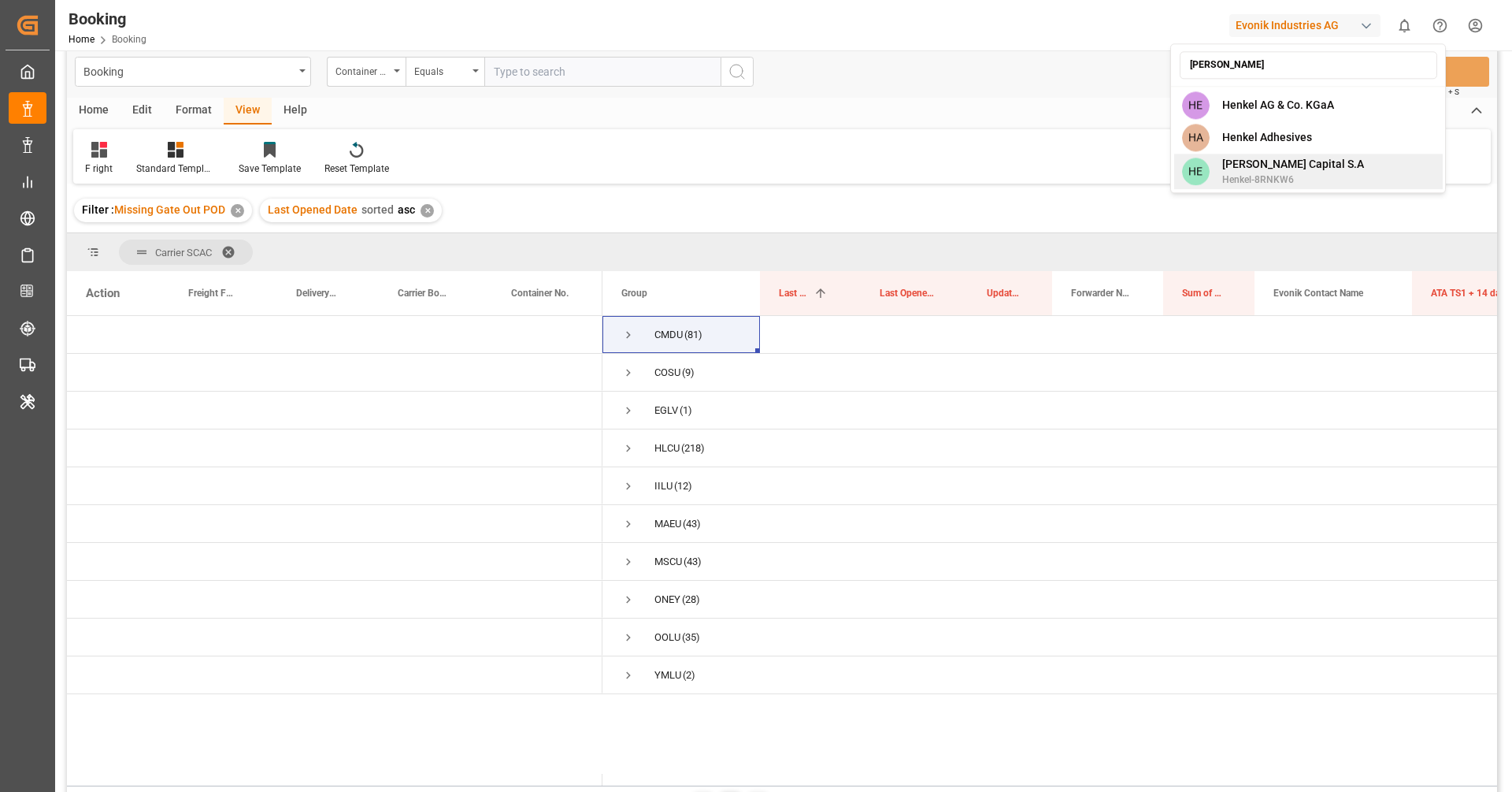
type input "henkel"
click at [1279, 178] on span "Henkel-8RNKW6" at bounding box center [1293, 179] width 142 height 14
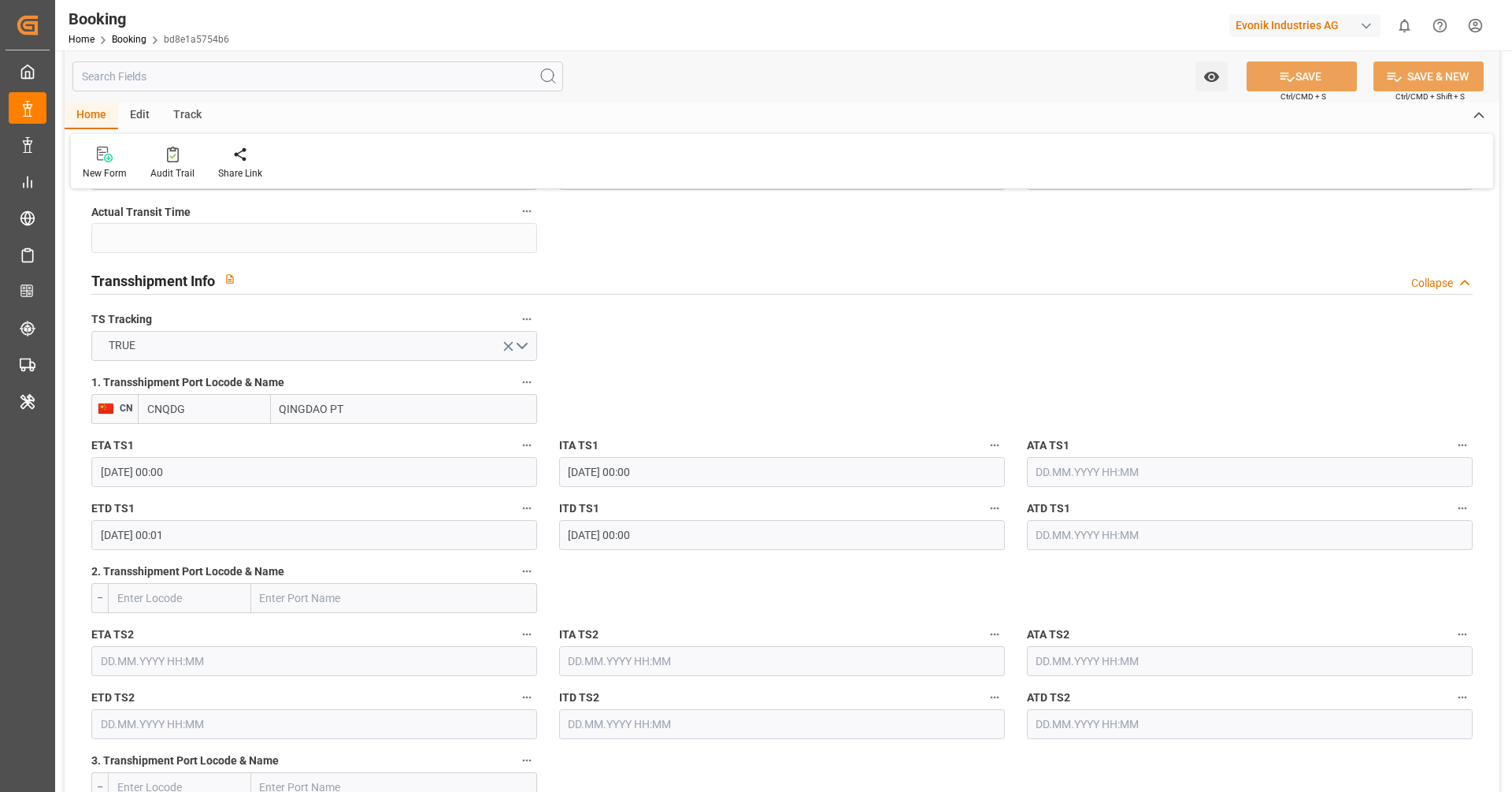
scroll to position [1623, 0]
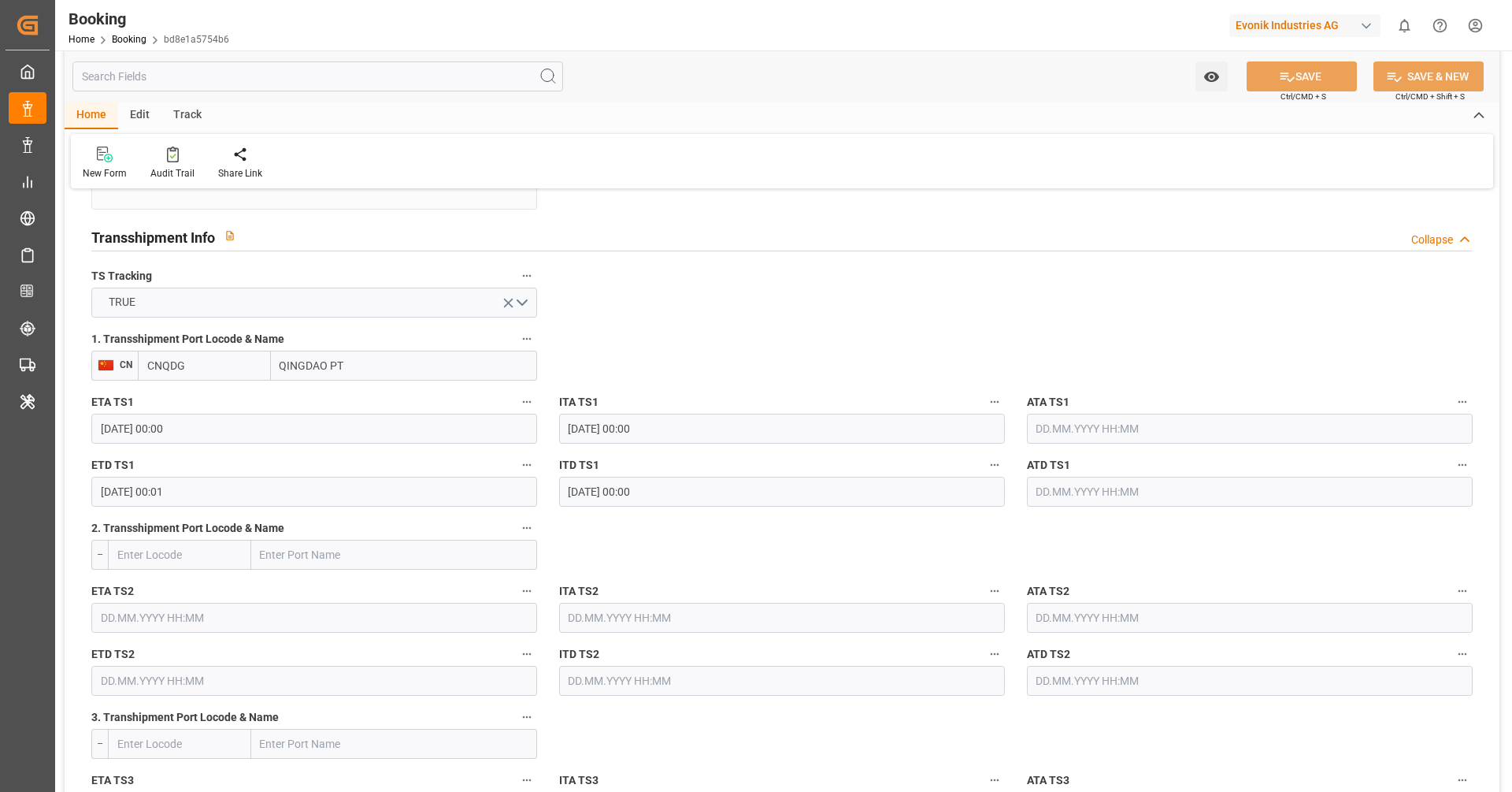
click at [354, 426] on input "24.10.2025 00:00" at bounding box center [314, 428] width 445 height 30
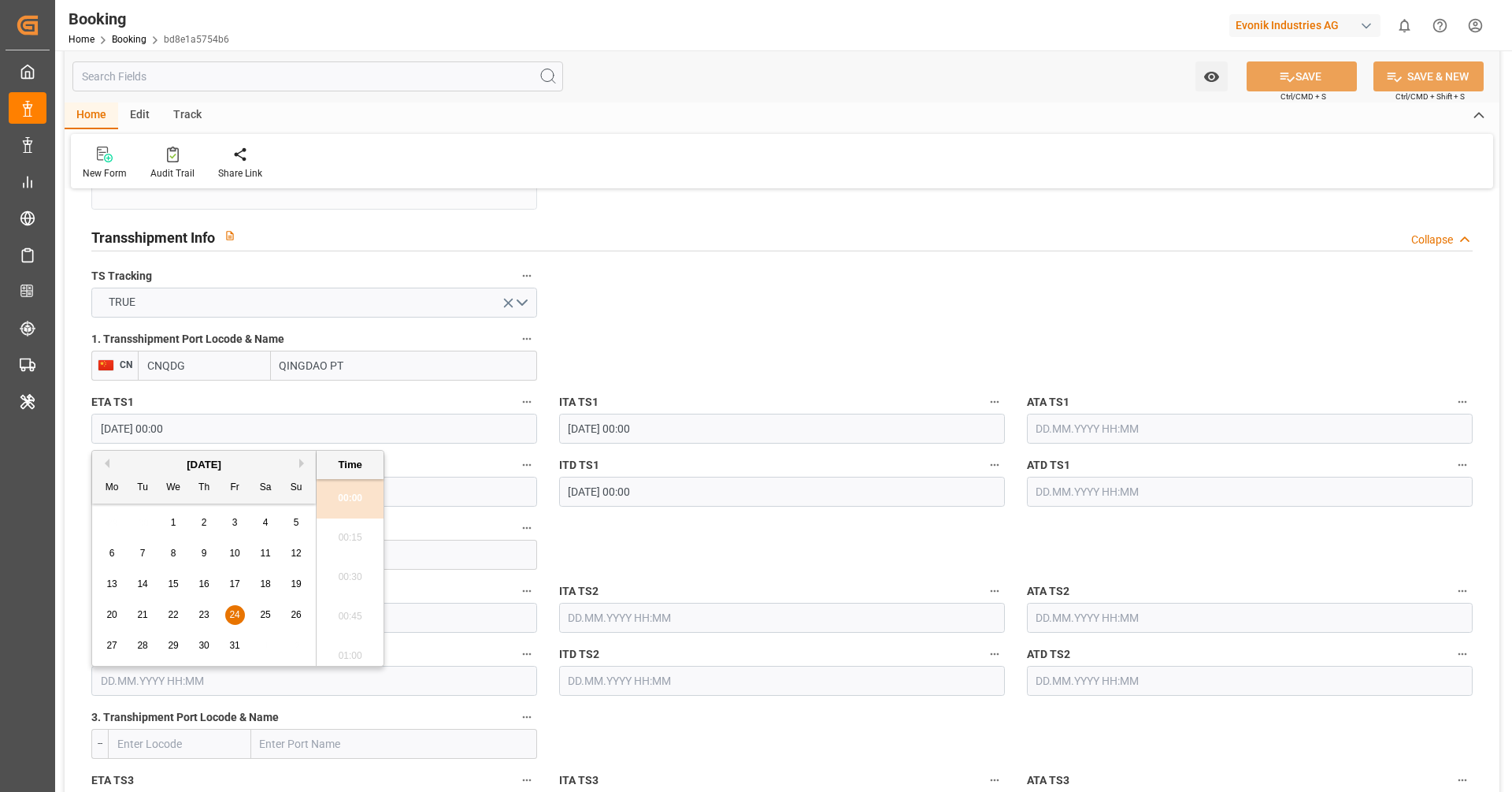
click at [229, 647] on span "31" at bounding box center [234, 645] width 10 height 11
type input "31.10.2025 00:00"
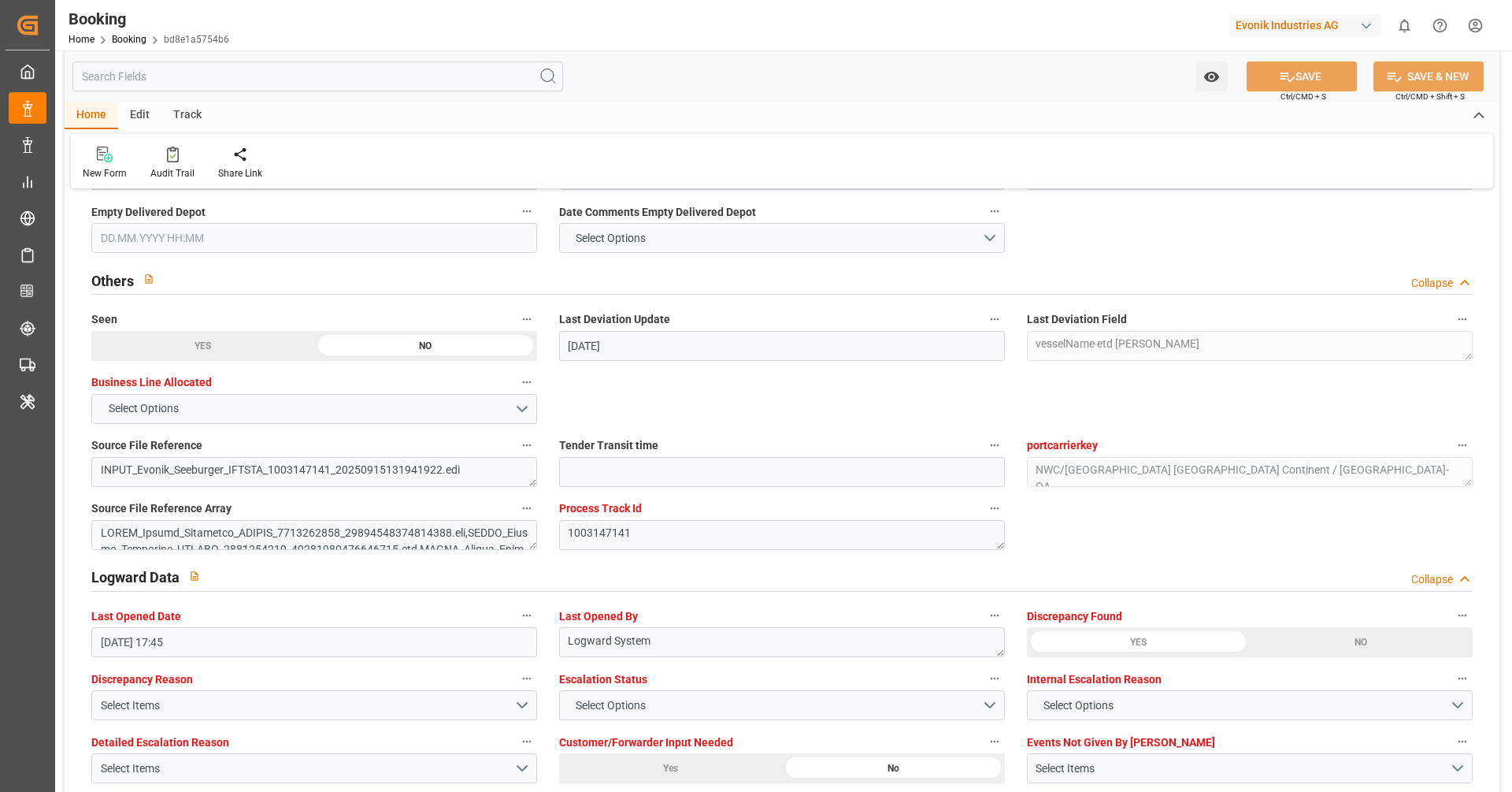
scroll to position [2365, 0]
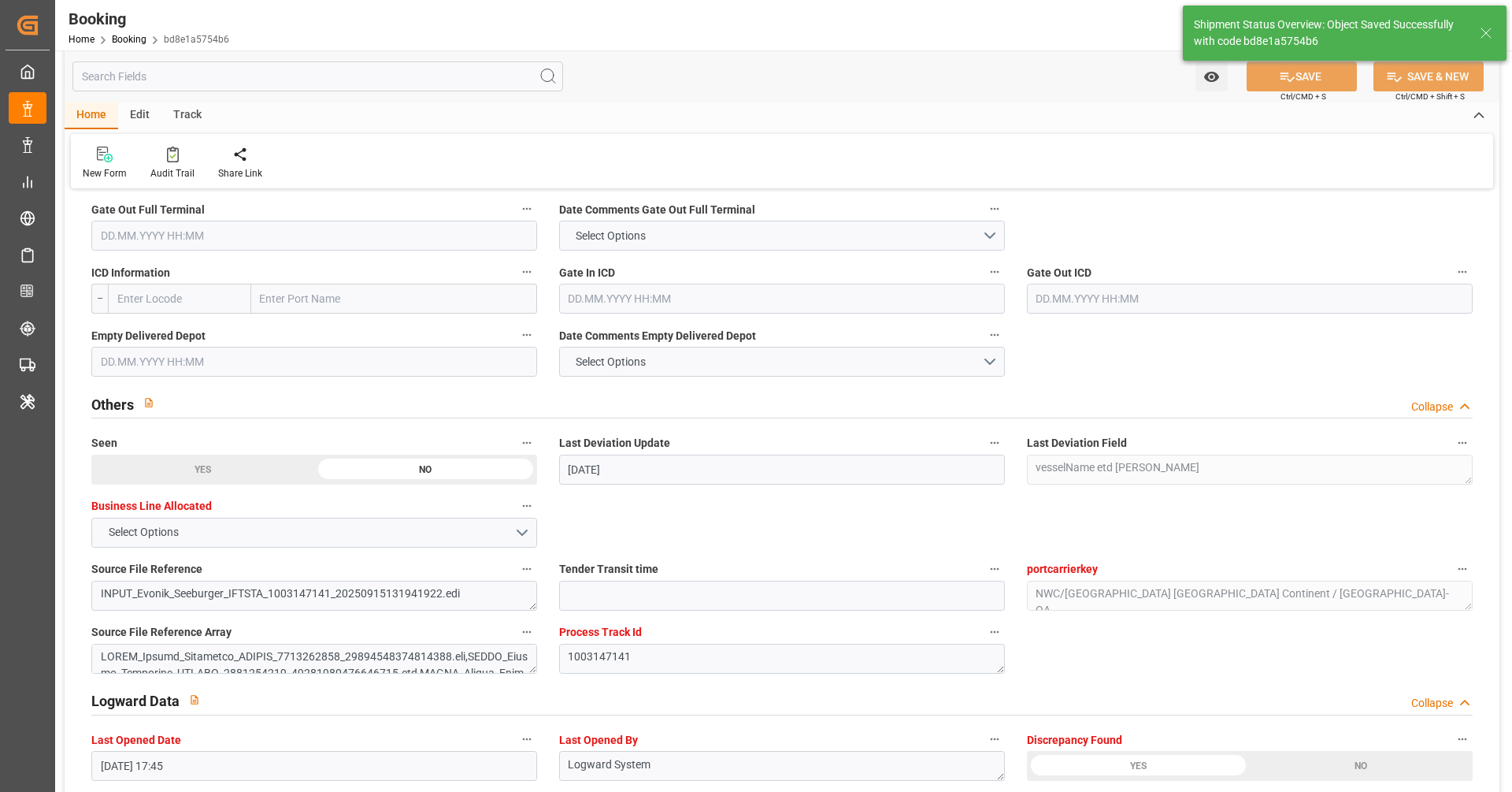
type textarea "[PERSON_NAME]"
type input "16.09.2025 10:51"
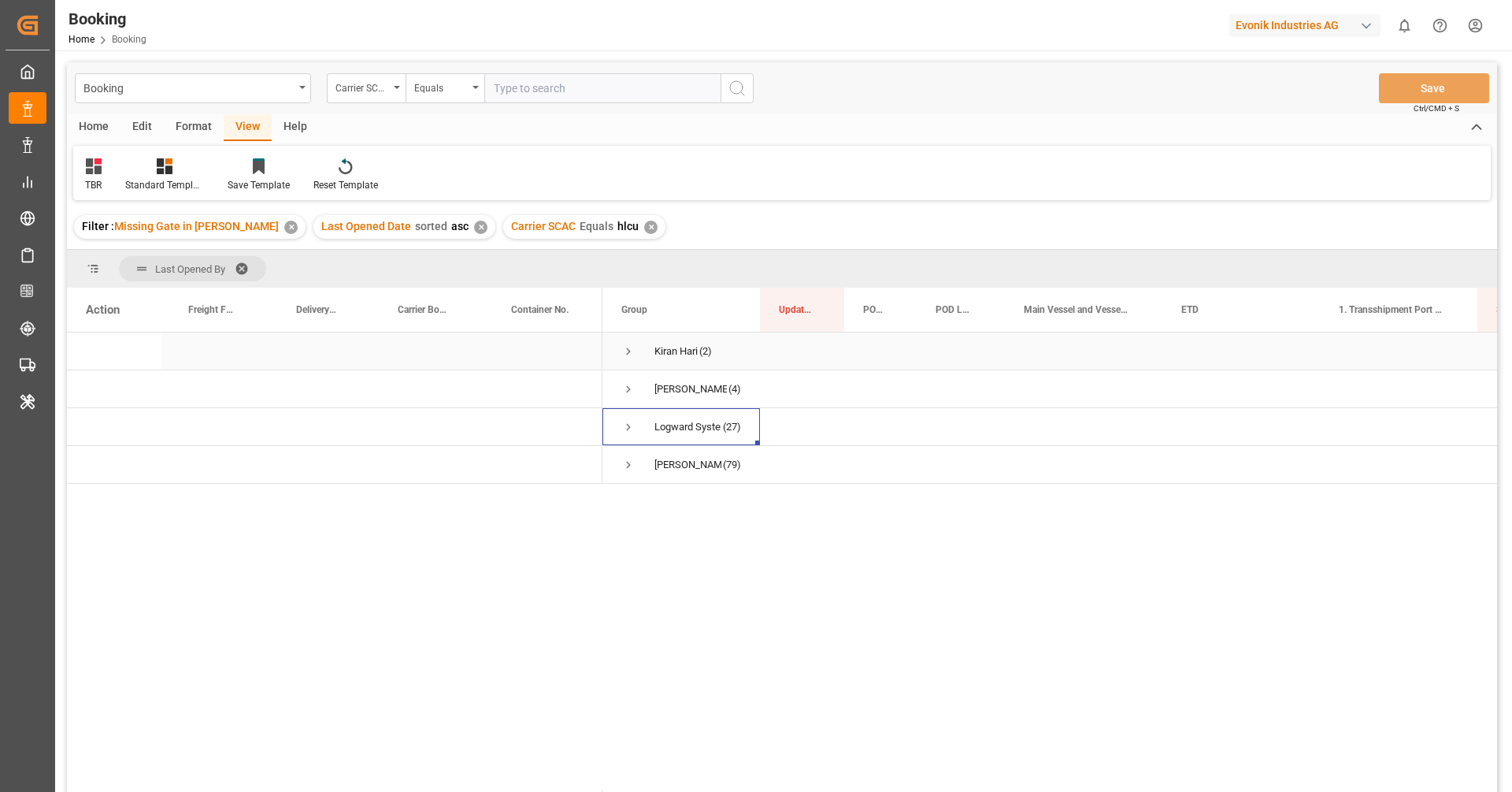
scroll to position [232, 0]
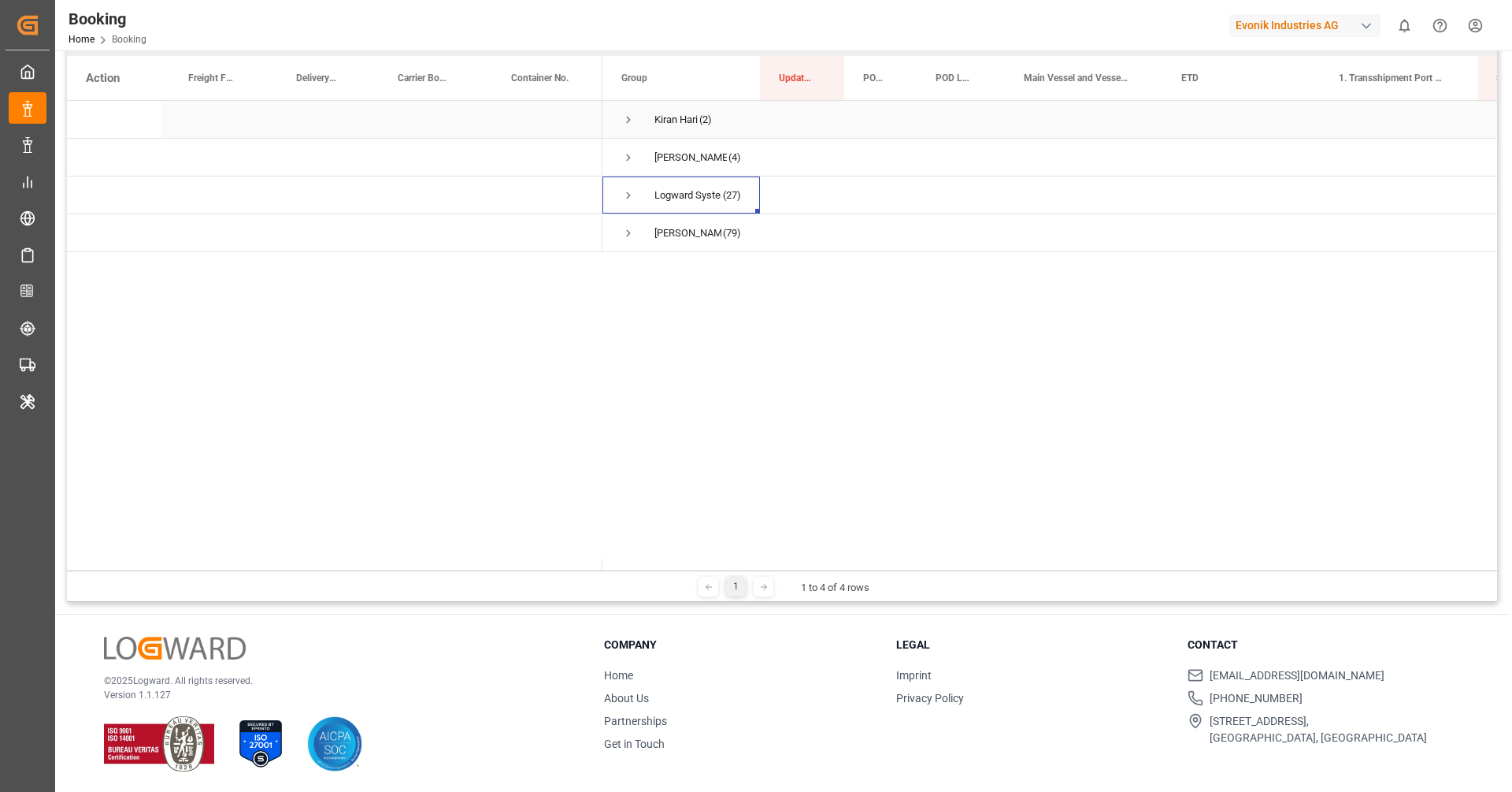
click at [627, 125] on span "Press SPACE to select this row." at bounding box center [628, 119] width 14 height 14
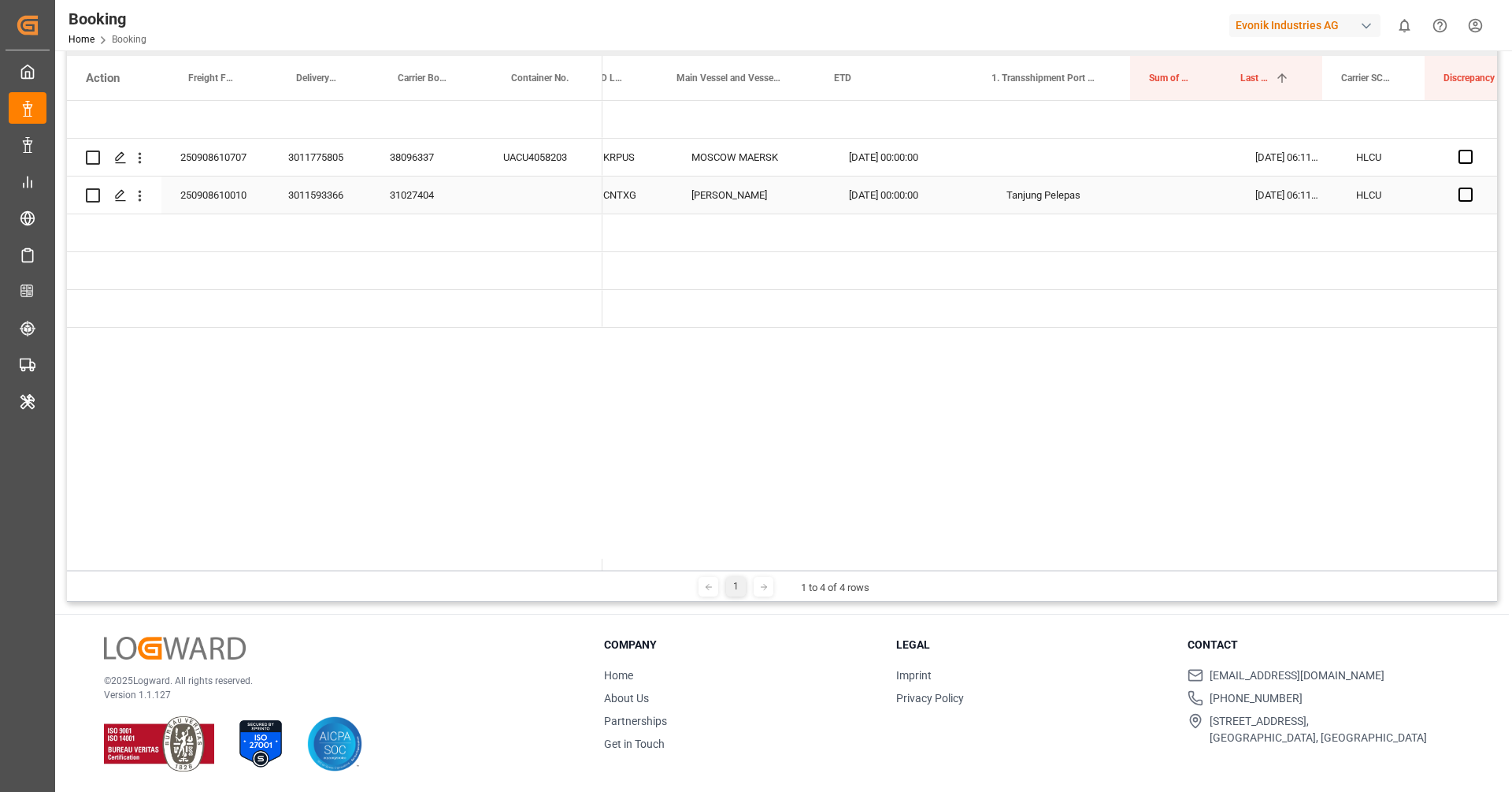
scroll to position [0, 0]
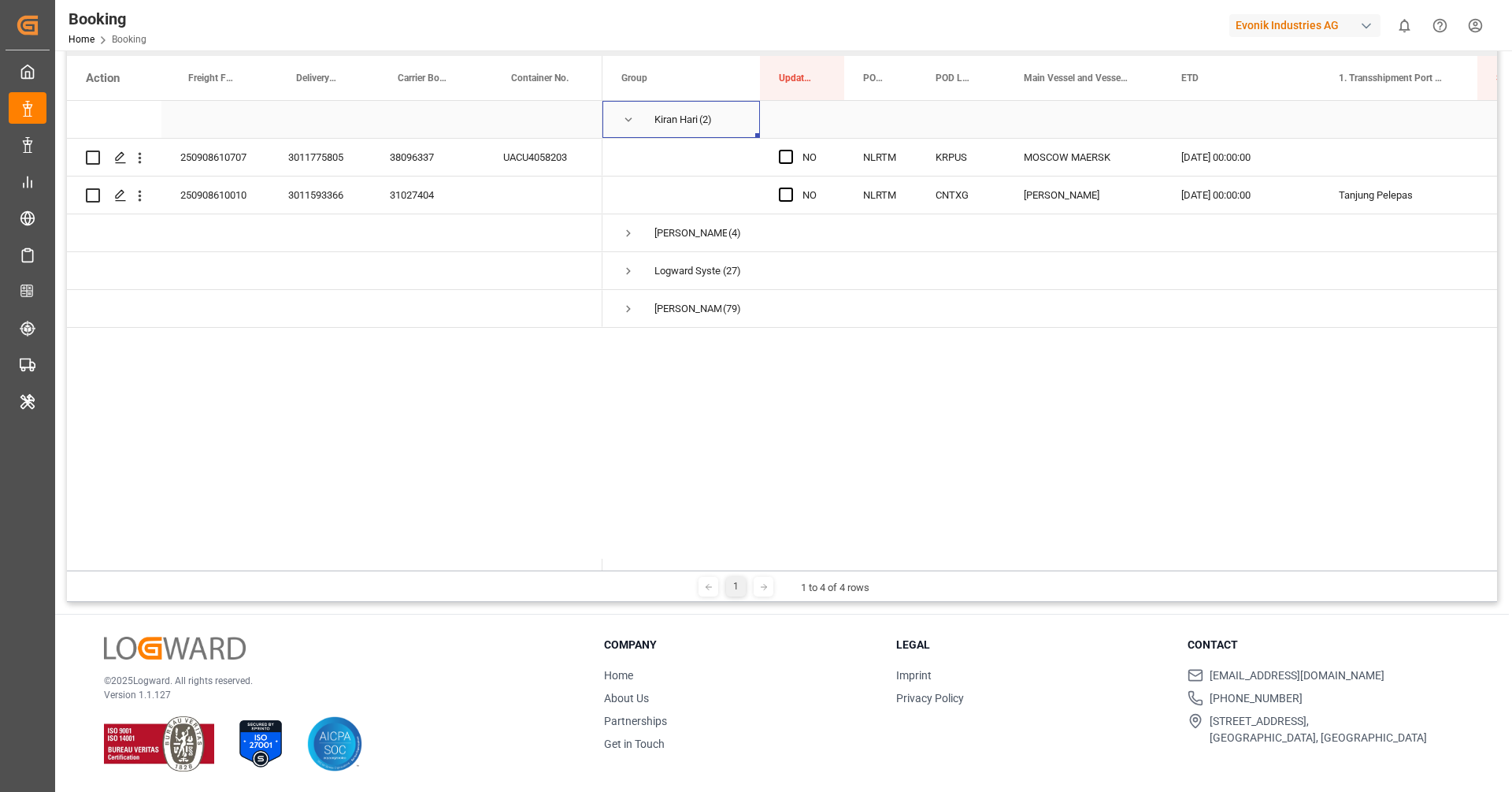
click at [631, 124] on span "Press SPACE to select this row." at bounding box center [628, 119] width 14 height 14
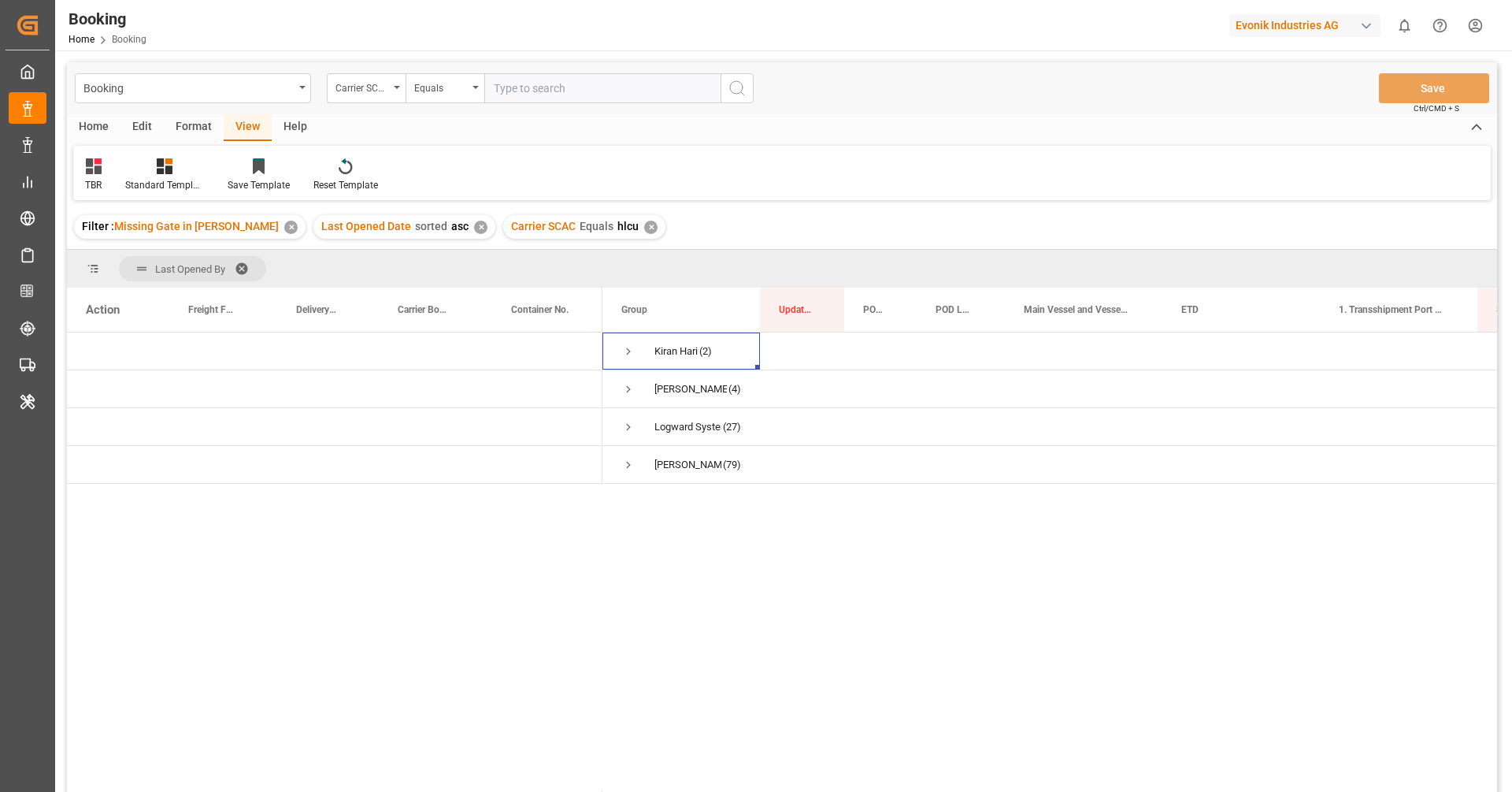
click at [645, 226] on div "✕" at bounding box center [651, 227] width 13 height 13
click at [243, 267] on span at bounding box center [247, 269] width 25 height 14
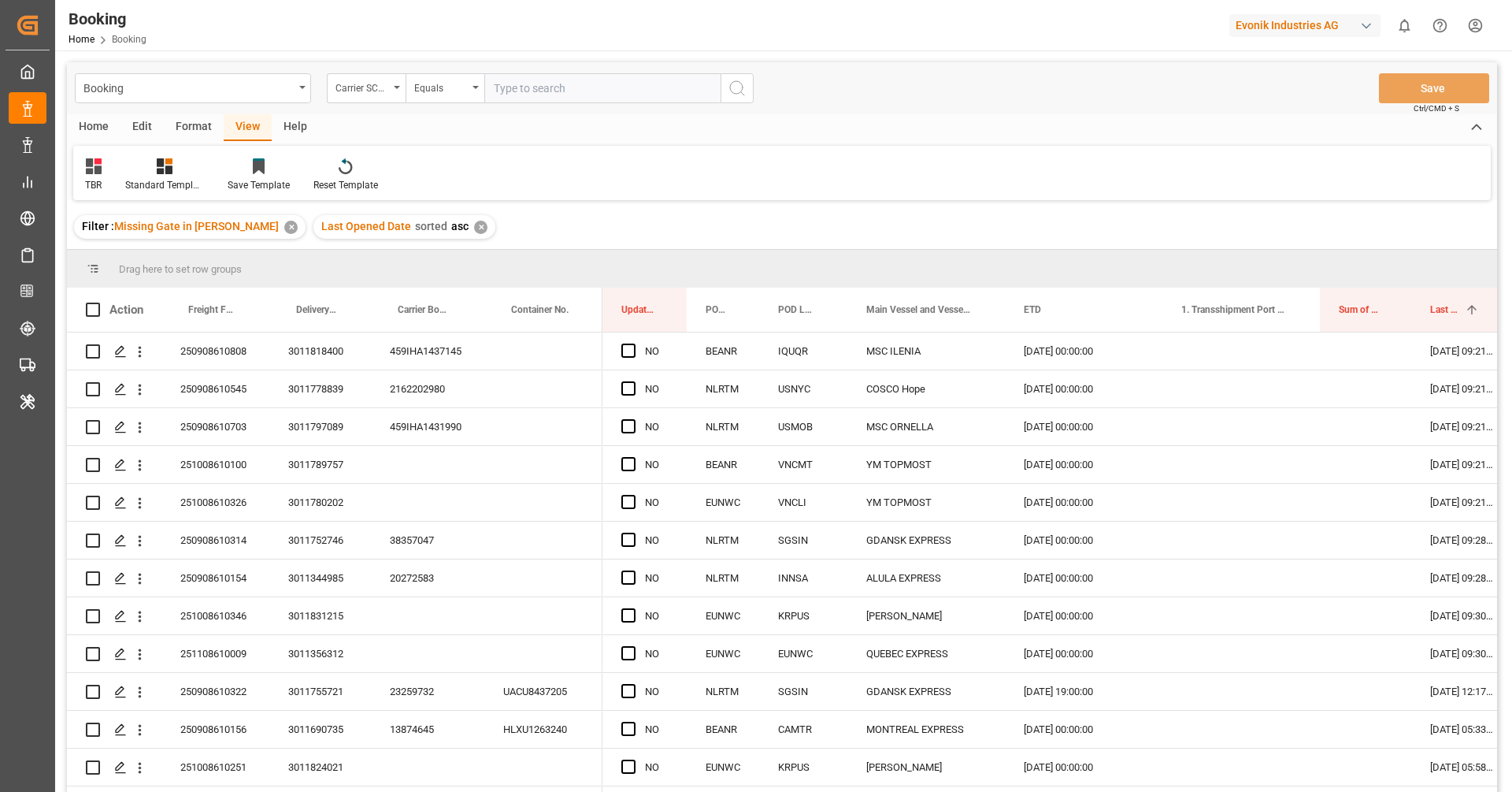
click at [197, 138] on div "Format" at bounding box center [193, 127] width 60 height 27
click at [124, 170] on div at bounding box center [108, 165] width 46 height 17
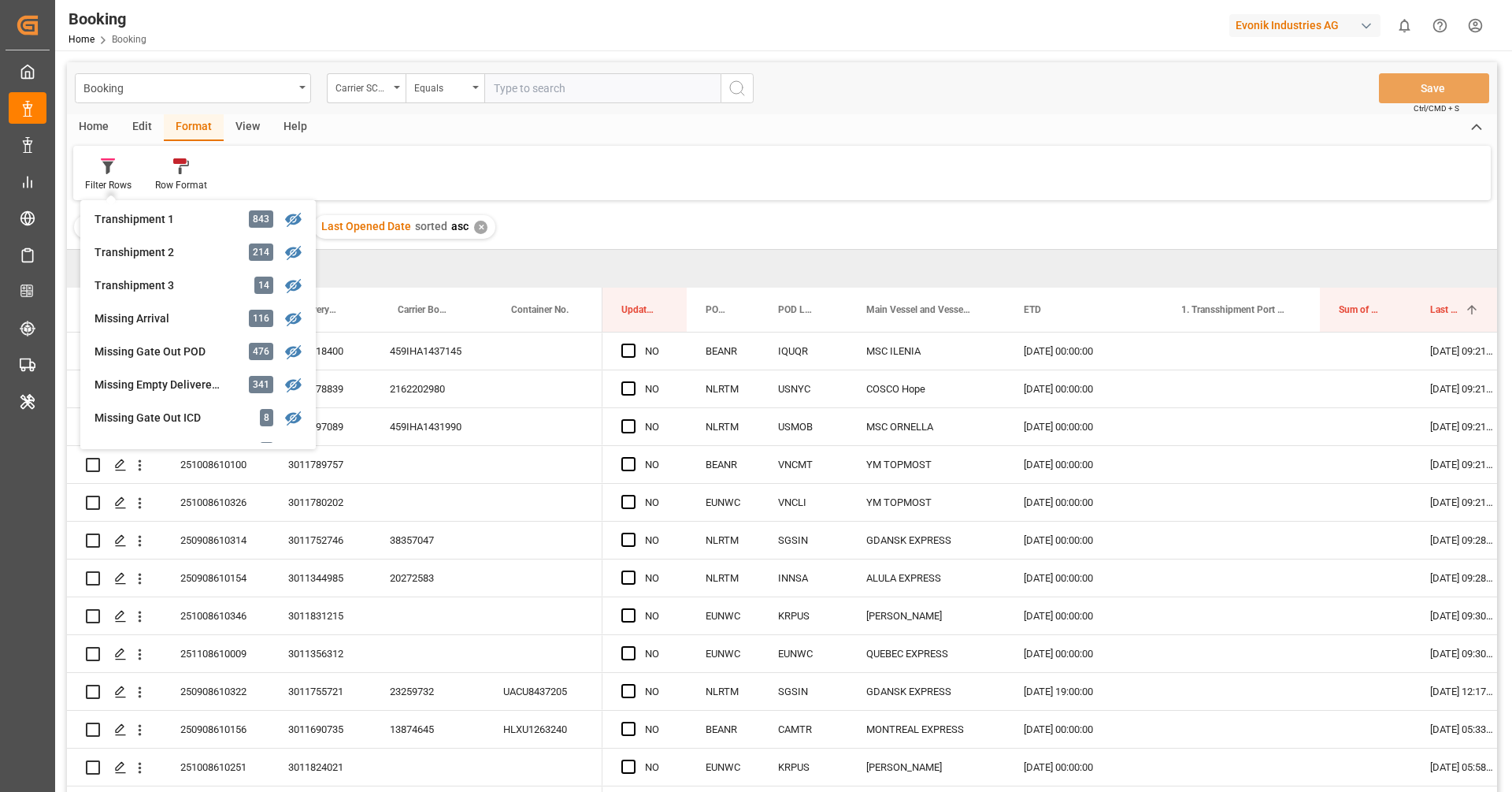
scroll to position [534, 0]
click at [165, 354] on div "Missing Gate Out POD" at bounding box center [164, 351] width 137 height 17
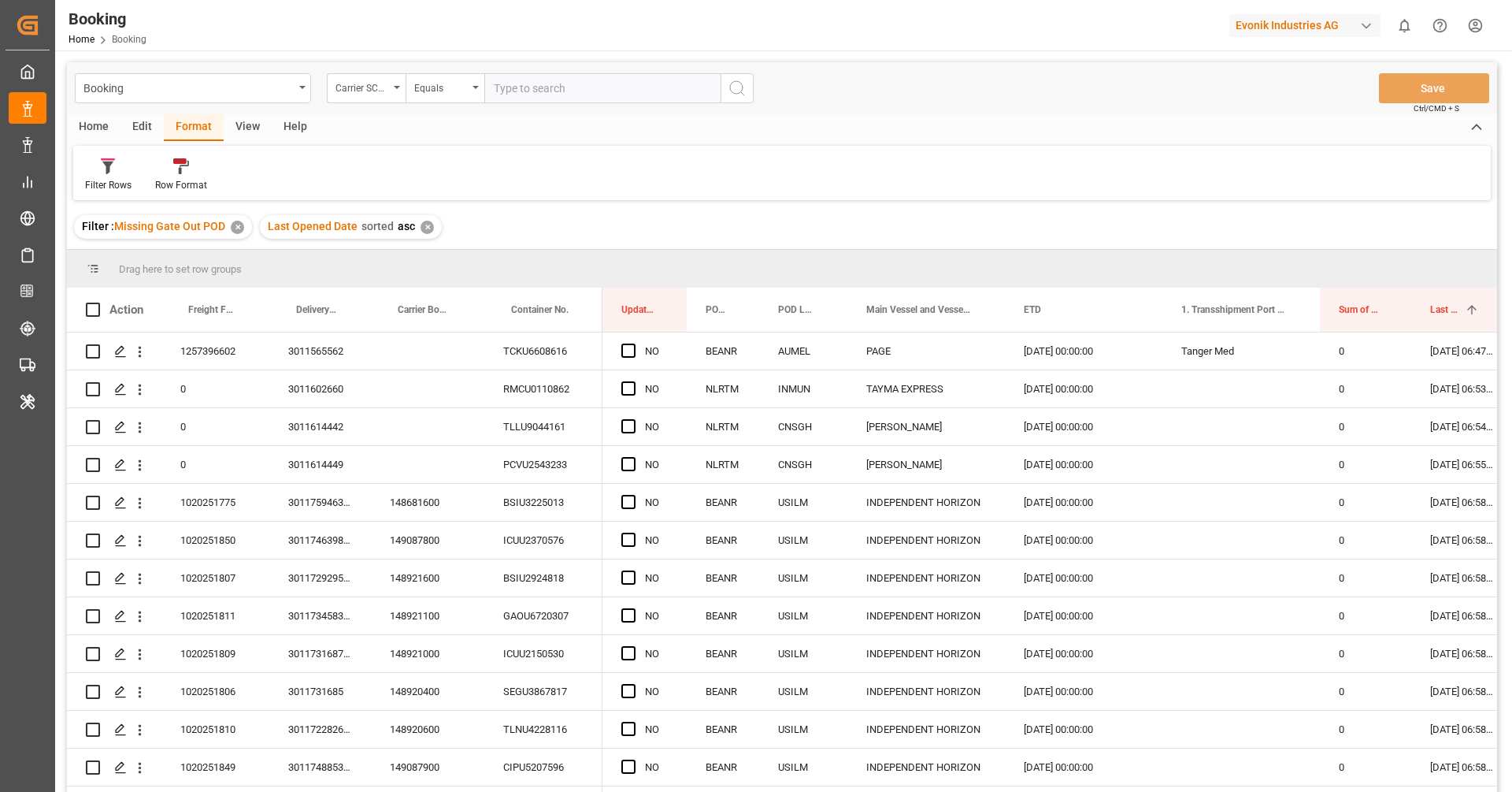
click at [586, 197] on div "Filter Rows Row Format" at bounding box center [782, 172] width 1418 height 54
click at [570, 97] on input "text" at bounding box center [603, 88] width 237 height 30
paste input "CMDU"
type input "CMDU"
click at [737, 90] on icon "search button" at bounding box center [738, 89] width 19 height 19
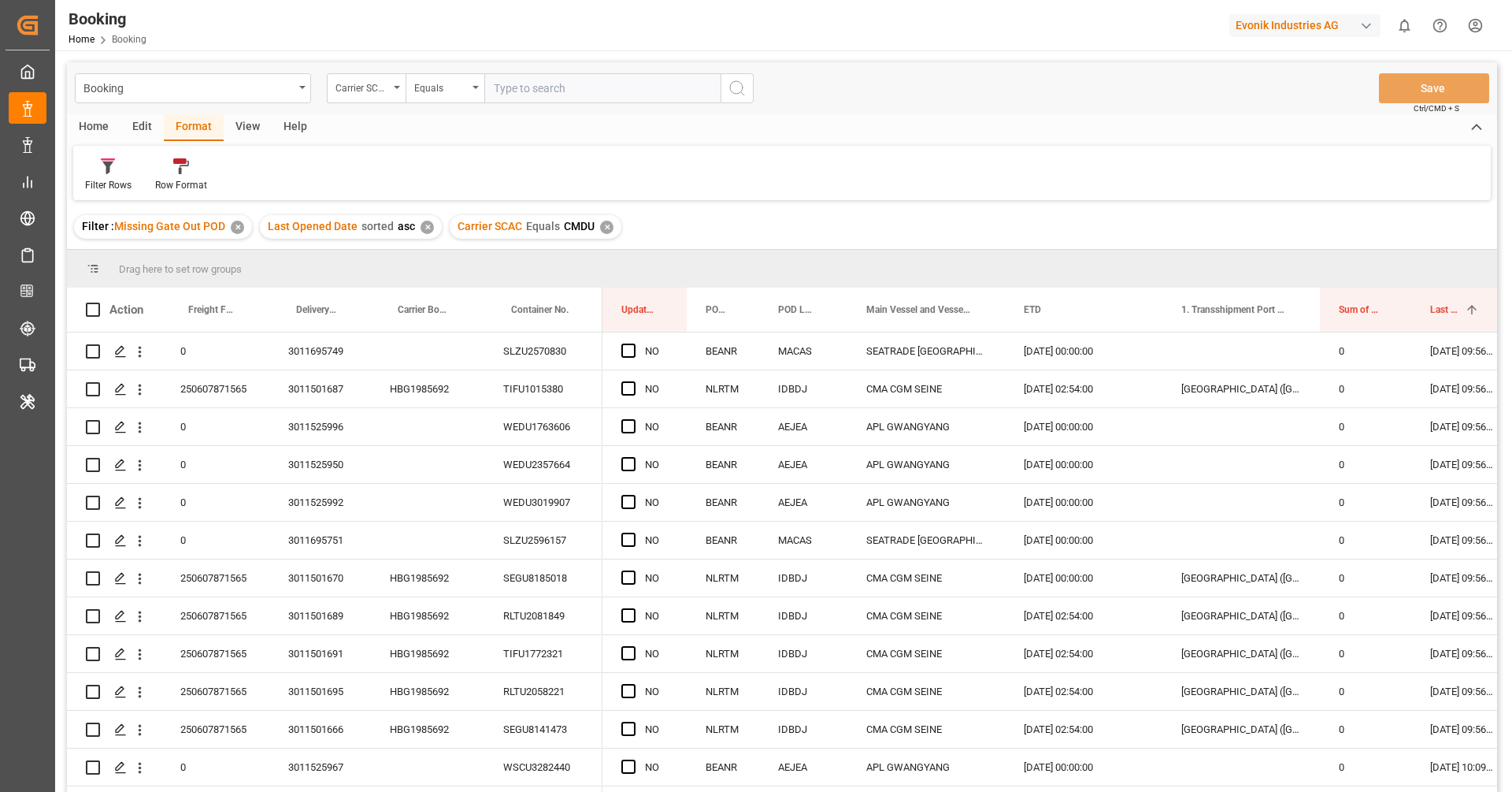
click at [248, 130] on div "View" at bounding box center [247, 127] width 48 height 27
click at [91, 167] on icon at bounding box center [94, 166] width 16 height 16
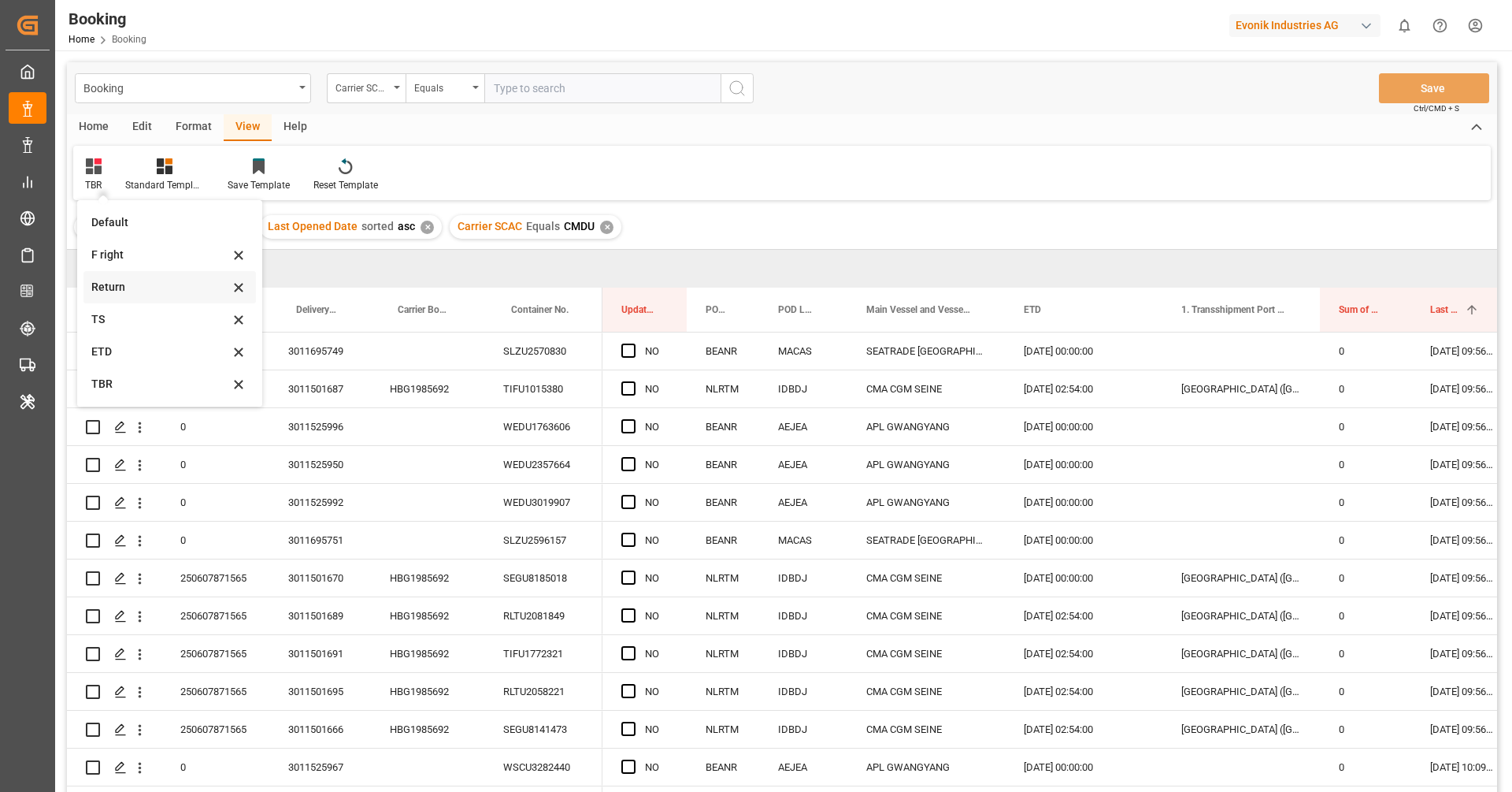
click at [129, 283] on div "Return" at bounding box center [160, 286] width 137 height 17
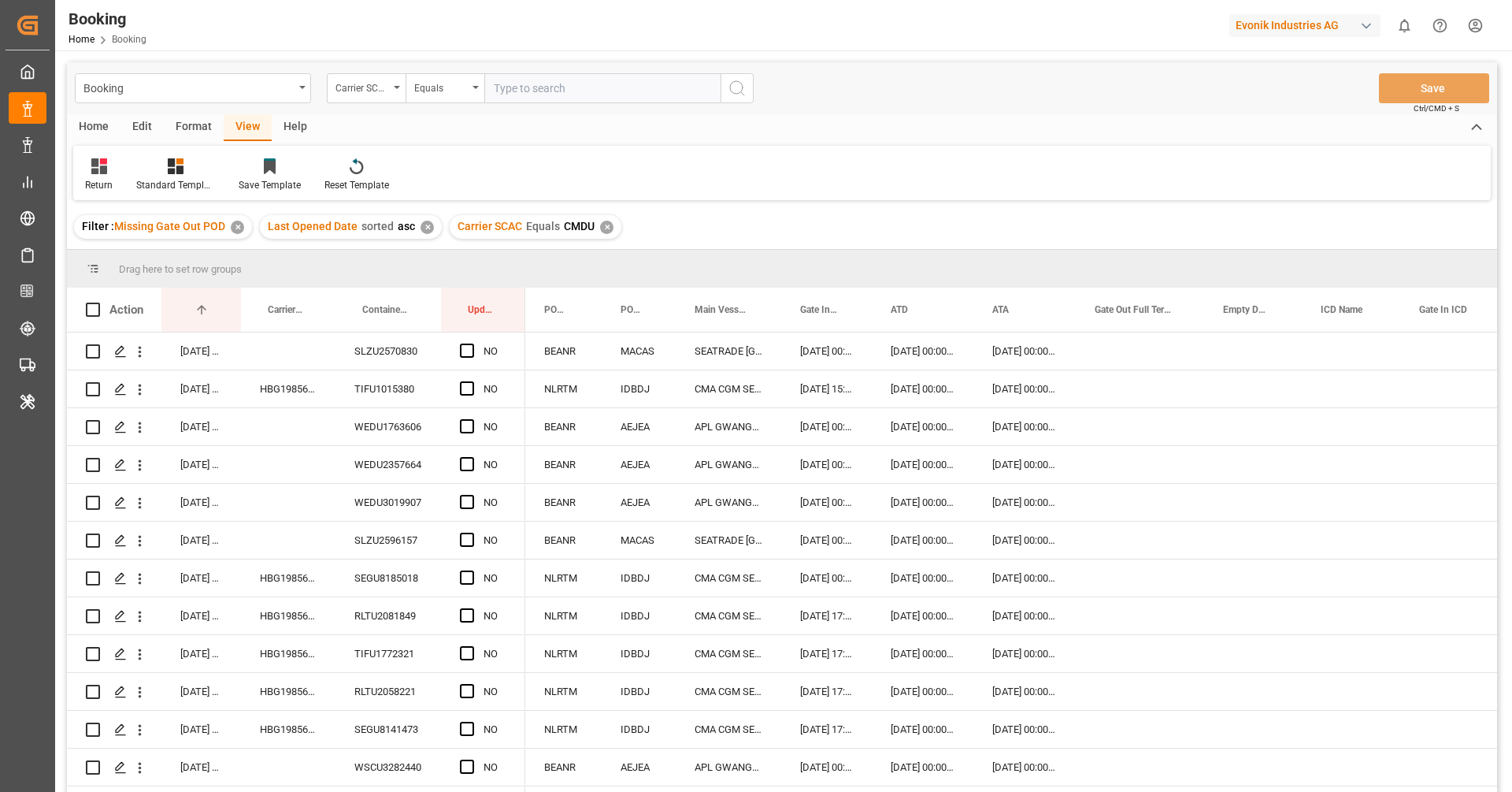
click at [789, 205] on div "Filter : Missing Gate Out POD ✕ Last Opened Date sorted asc ✕ Carrier SCAC Equa…" at bounding box center [782, 226] width 1430 height 44
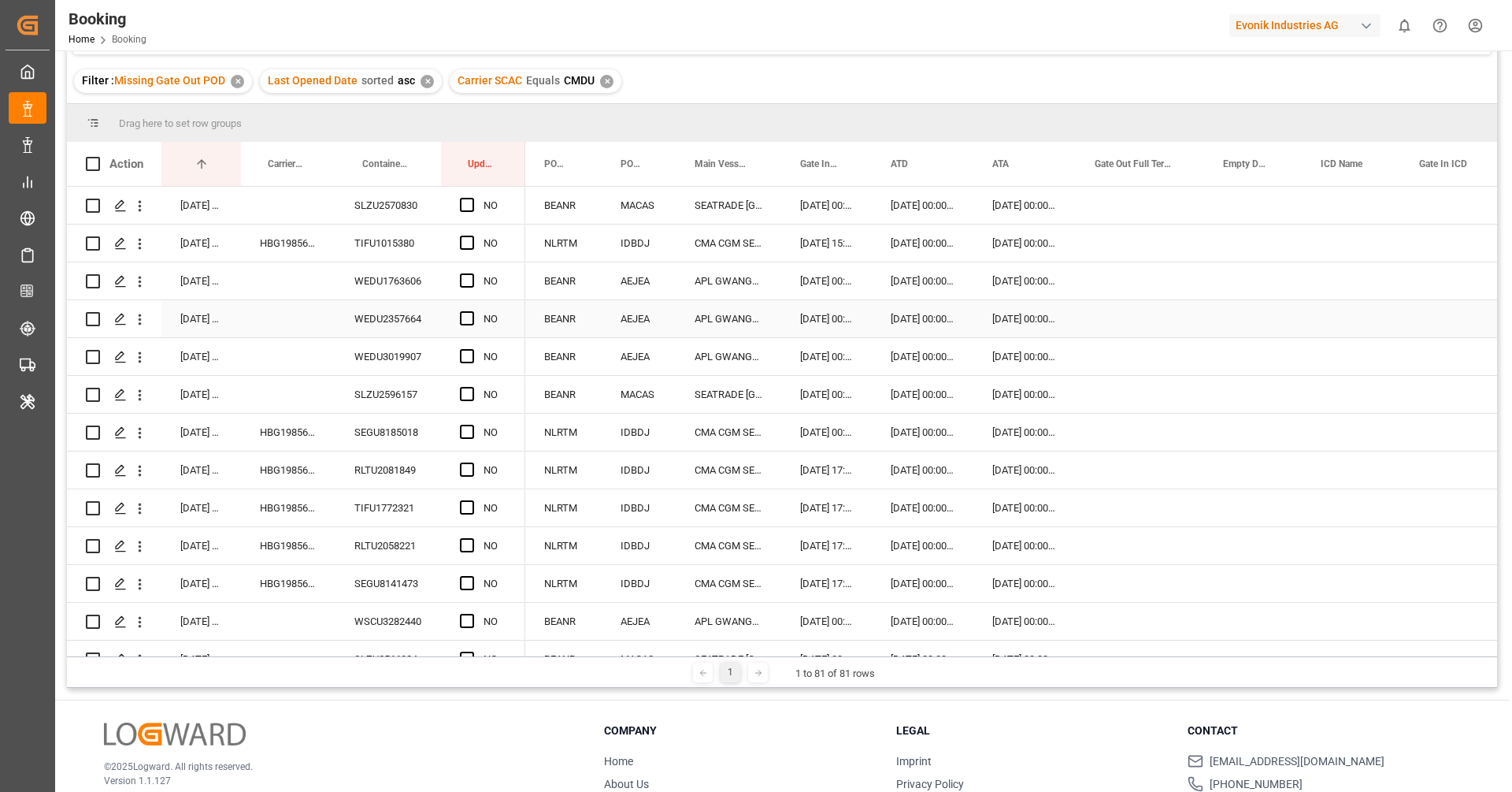
scroll to position [139, 0]
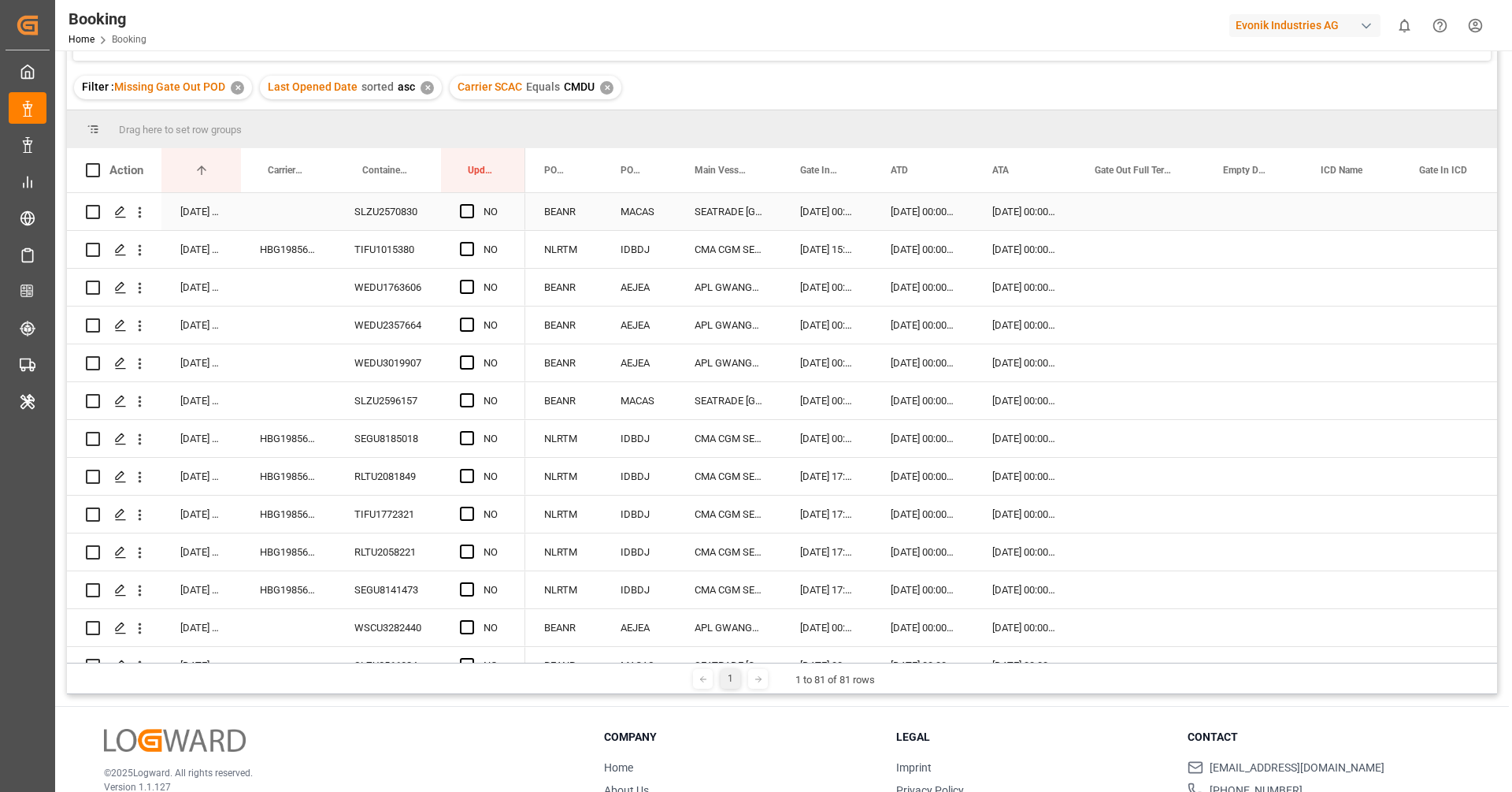
click at [415, 210] on div "SLZU2570830" at bounding box center [388, 211] width 105 height 37
click at [283, 250] on div "HBG1985692" at bounding box center [288, 249] width 95 height 37
click at [466, 214] on span "Press SPACE to select this row." at bounding box center [467, 211] width 14 height 14
click at [472, 204] on input "Press SPACE to select this row." at bounding box center [472, 204] width 0 height 0
click at [241, 251] on div "HBG1985692" at bounding box center [288, 249] width 95 height 37
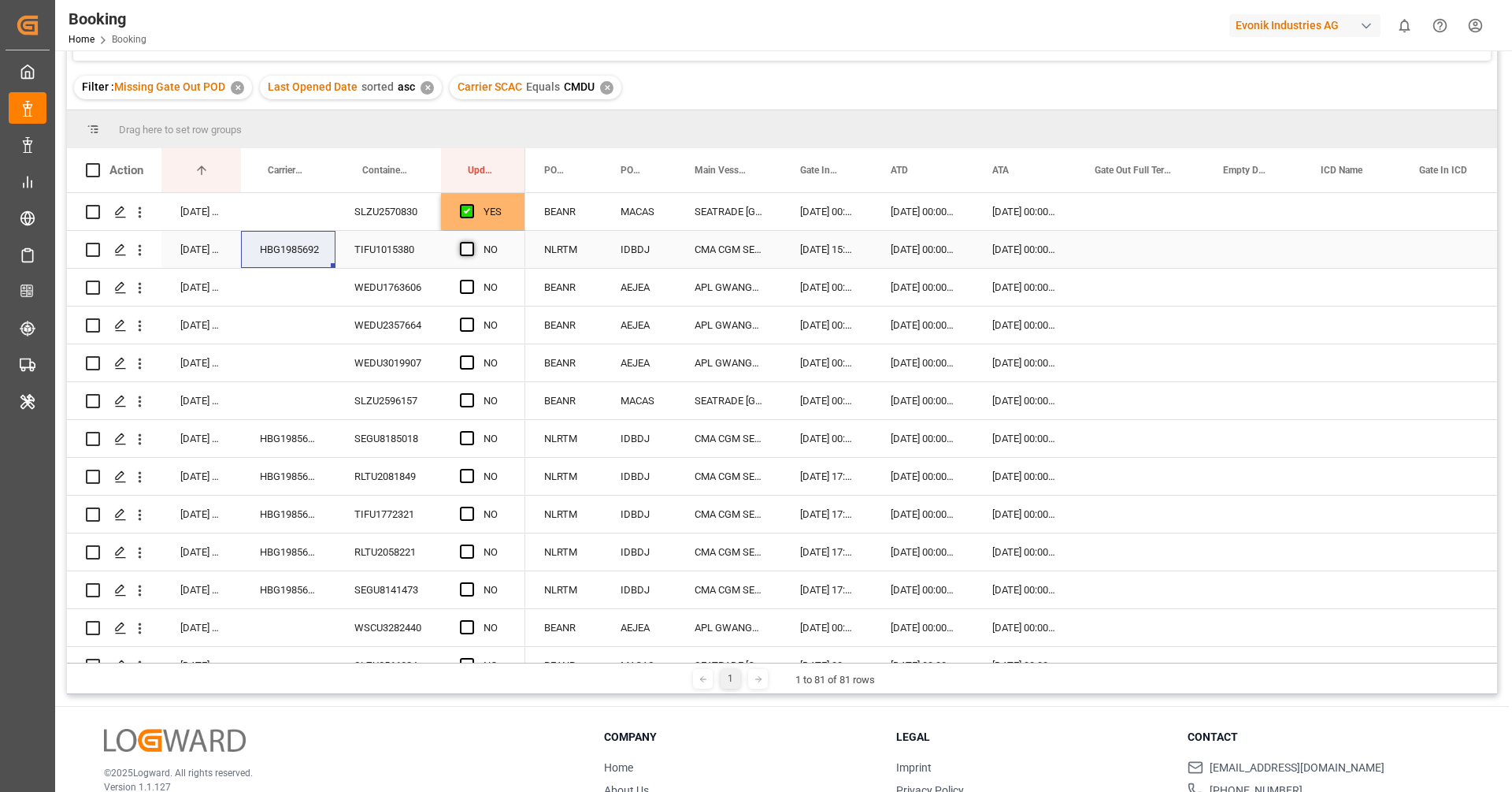
click at [469, 249] on span "Press SPACE to select this row." at bounding box center [467, 249] width 14 height 14
click at [472, 242] on input "Press SPACE to select this row." at bounding box center [472, 242] width 0 height 0
click at [463, 436] on span "Press SPACE to select this row." at bounding box center [467, 438] width 14 height 14
click at [472, 431] on input "Press SPACE to select this row." at bounding box center [472, 431] width 0 height 0
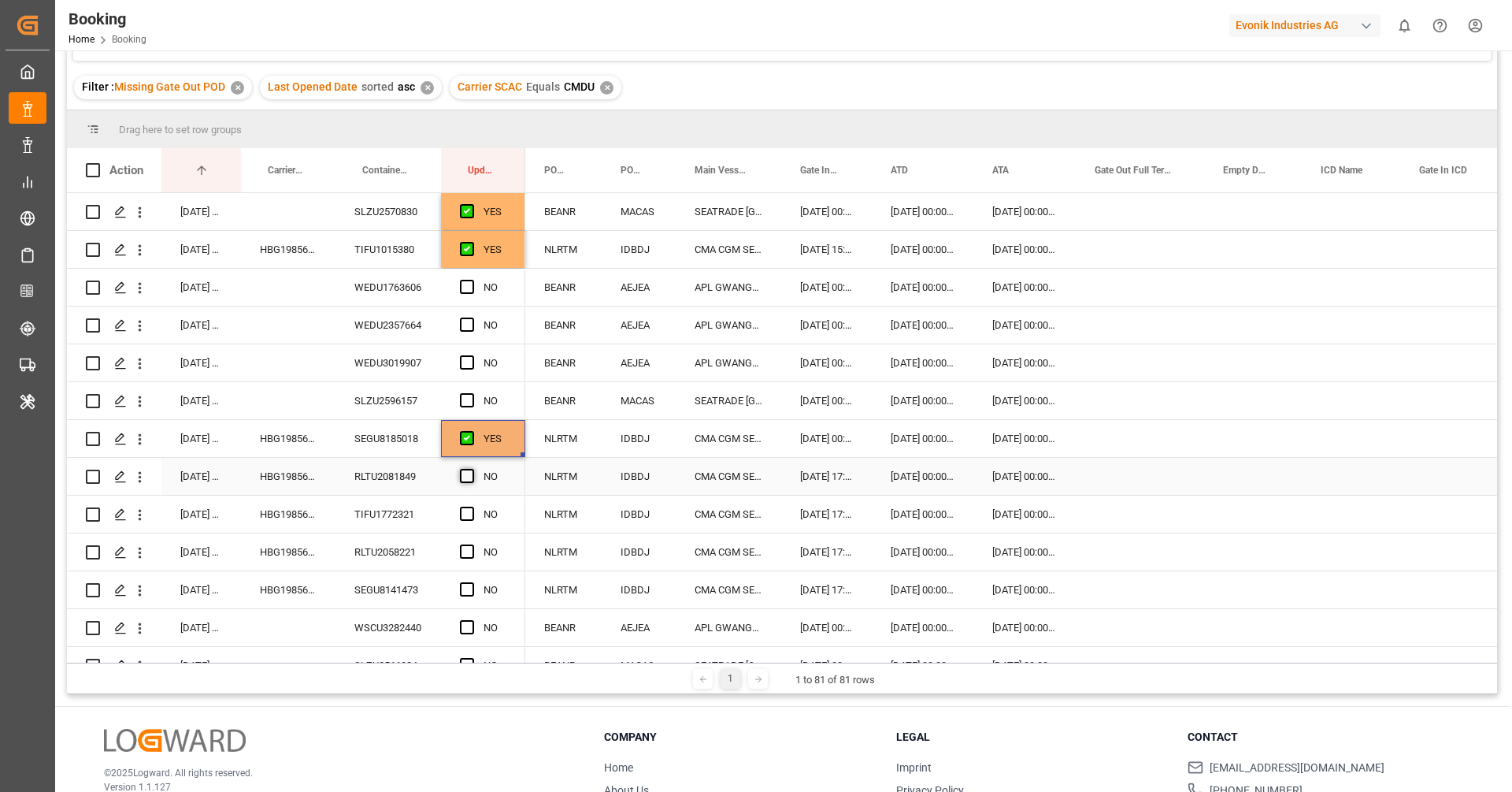
click at [471, 473] on span "Press SPACE to select this row." at bounding box center [467, 476] width 14 height 14
click at [472, 469] on input "Press SPACE to select this row." at bounding box center [472, 469] width 0 height 0
click at [469, 515] on span "Press SPACE to select this row." at bounding box center [467, 513] width 14 height 14
click at [472, 507] on input "Press SPACE to select this row." at bounding box center [472, 507] width 0 height 0
click at [466, 551] on span "Press SPACE to select this row." at bounding box center [467, 552] width 14 height 14
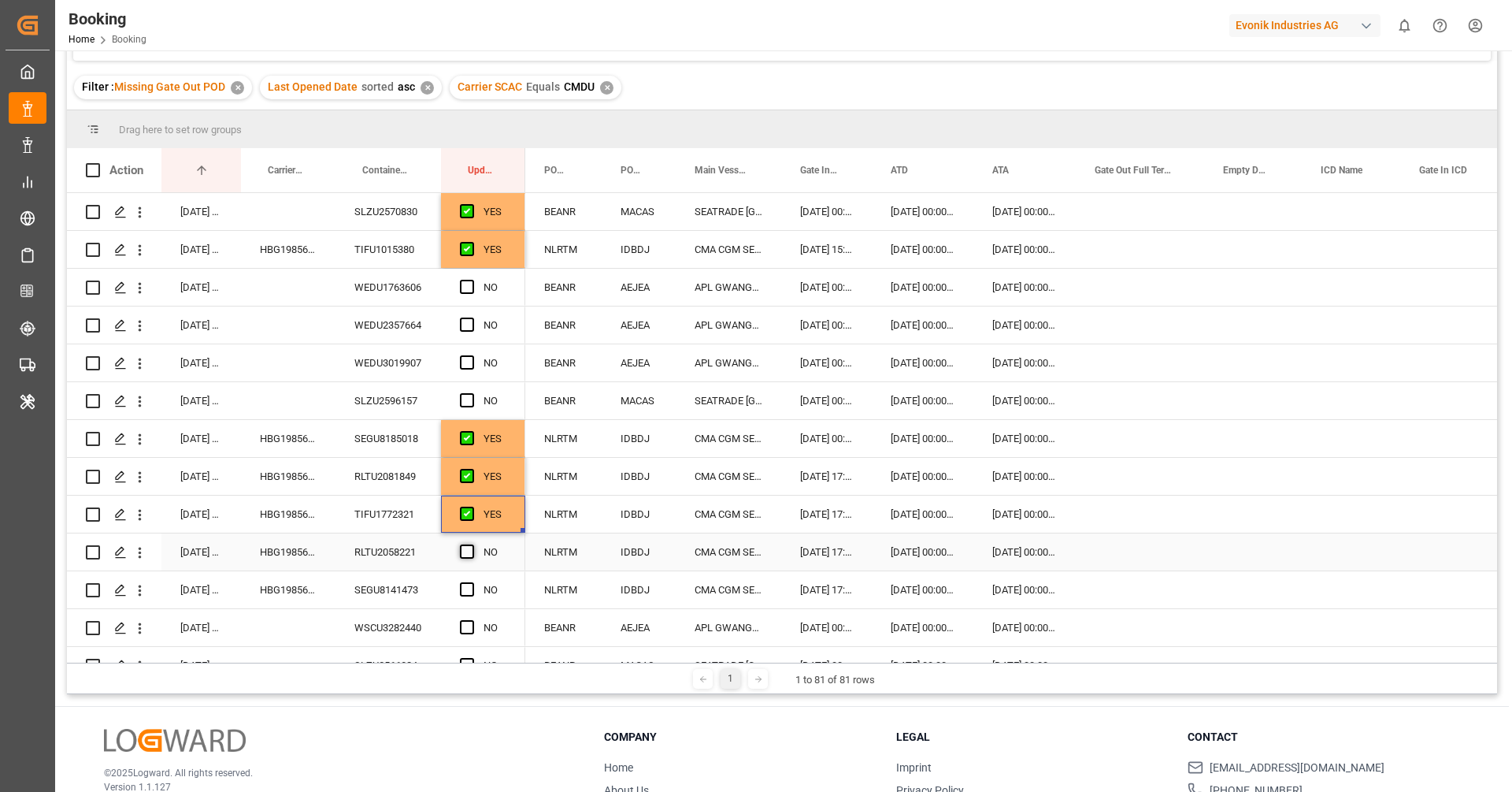
click at [472, 545] on input "Press SPACE to select this row." at bounding box center [472, 545] width 0 height 0
click at [465, 591] on span "Press SPACE to select this row." at bounding box center [467, 589] width 14 height 14
click at [472, 582] on input "Press SPACE to select this row." at bounding box center [472, 582] width 0 height 0
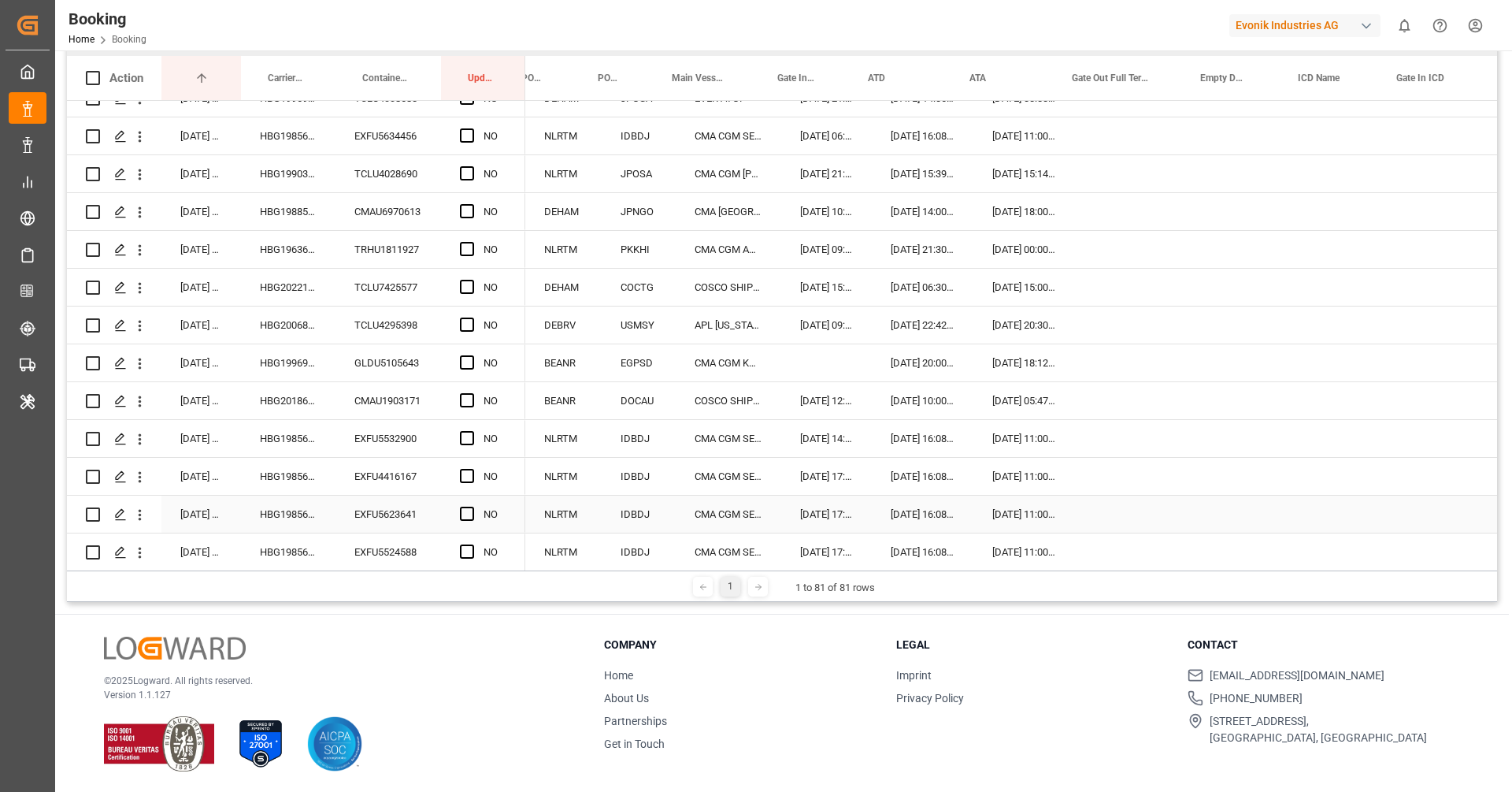
scroll to position [0, 0]
click at [464, 439] on span "Press SPACE to select this row." at bounding box center [467, 438] width 14 height 14
click at [472, 431] on input "Press SPACE to select this row." at bounding box center [472, 431] width 0 height 0
click at [467, 474] on span "Press SPACE to select this row." at bounding box center [467, 476] width 14 height 14
click at [472, 469] on input "Press SPACE to select this row." at bounding box center [472, 469] width 0 height 0
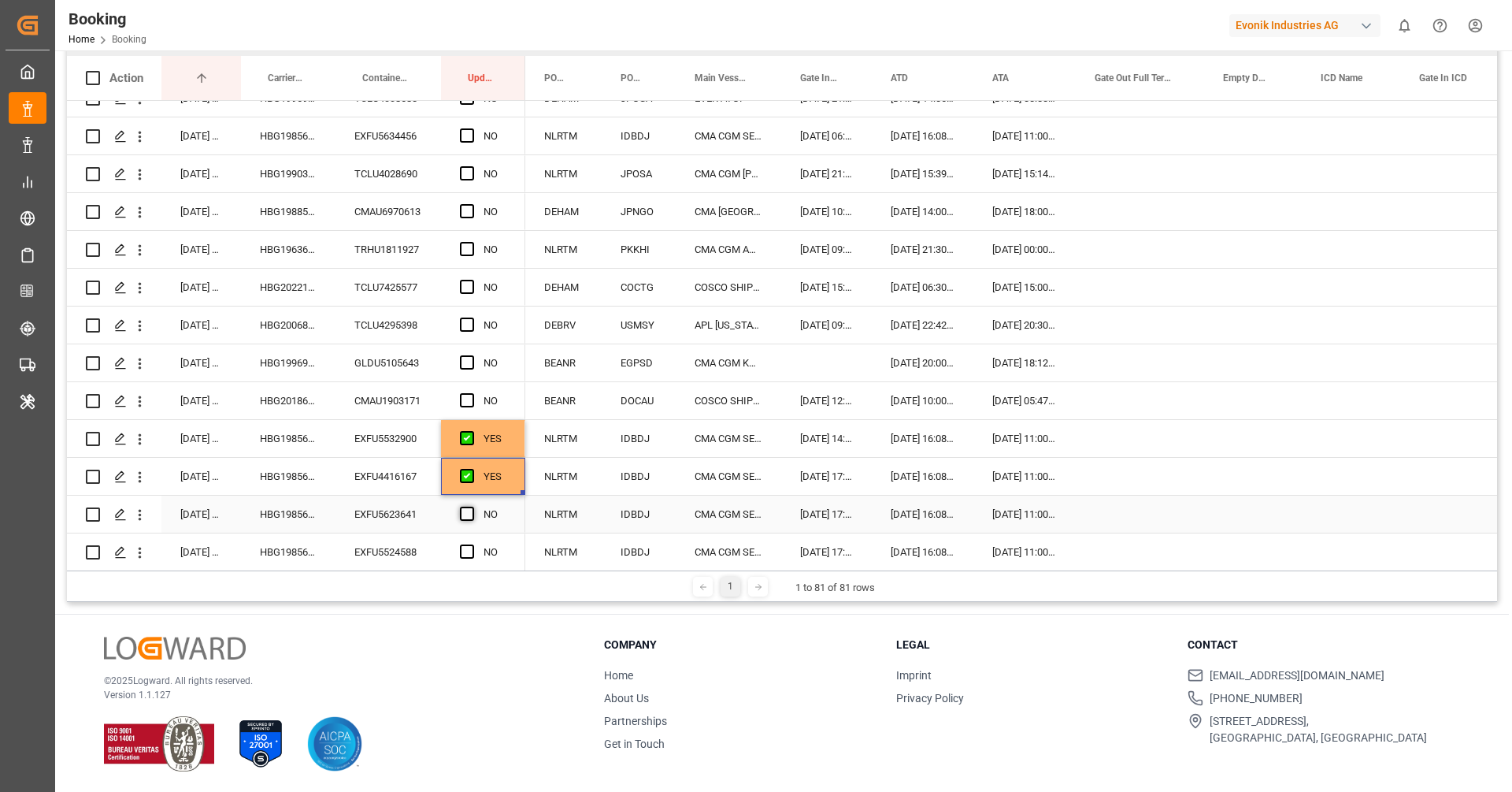
click at [465, 513] on span "Press SPACE to select this row." at bounding box center [467, 513] width 14 height 14
click at [472, 507] on input "Press SPACE to select this row." at bounding box center [472, 507] width 0 height 0
click at [468, 548] on span "Press SPACE to select this row." at bounding box center [467, 552] width 14 height 14
click at [472, 545] on input "Press SPACE to select this row." at bounding box center [472, 545] width 0 height 0
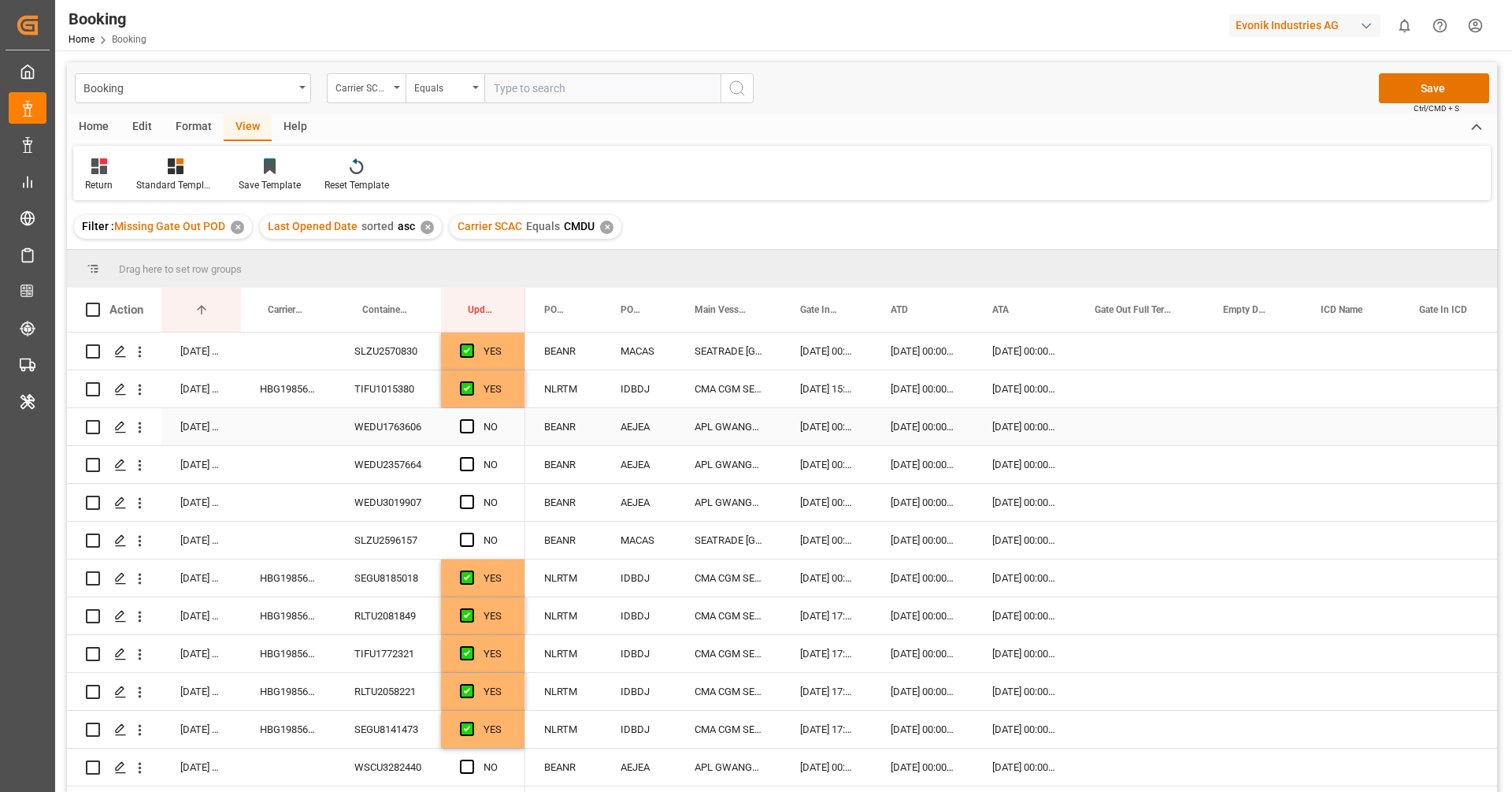
click at [371, 429] on div "WEDU1763606" at bounding box center [388, 426] width 105 height 37
click at [467, 426] on span "Press SPACE to select this row." at bounding box center [467, 426] width 14 height 14
click at [472, 419] on input "Press SPACE to select this row." at bounding box center [472, 419] width 0 height 0
click at [375, 480] on div "WEDU2357664" at bounding box center [388, 464] width 105 height 37
click at [468, 460] on span "Press SPACE to select this row." at bounding box center [467, 464] width 14 height 14
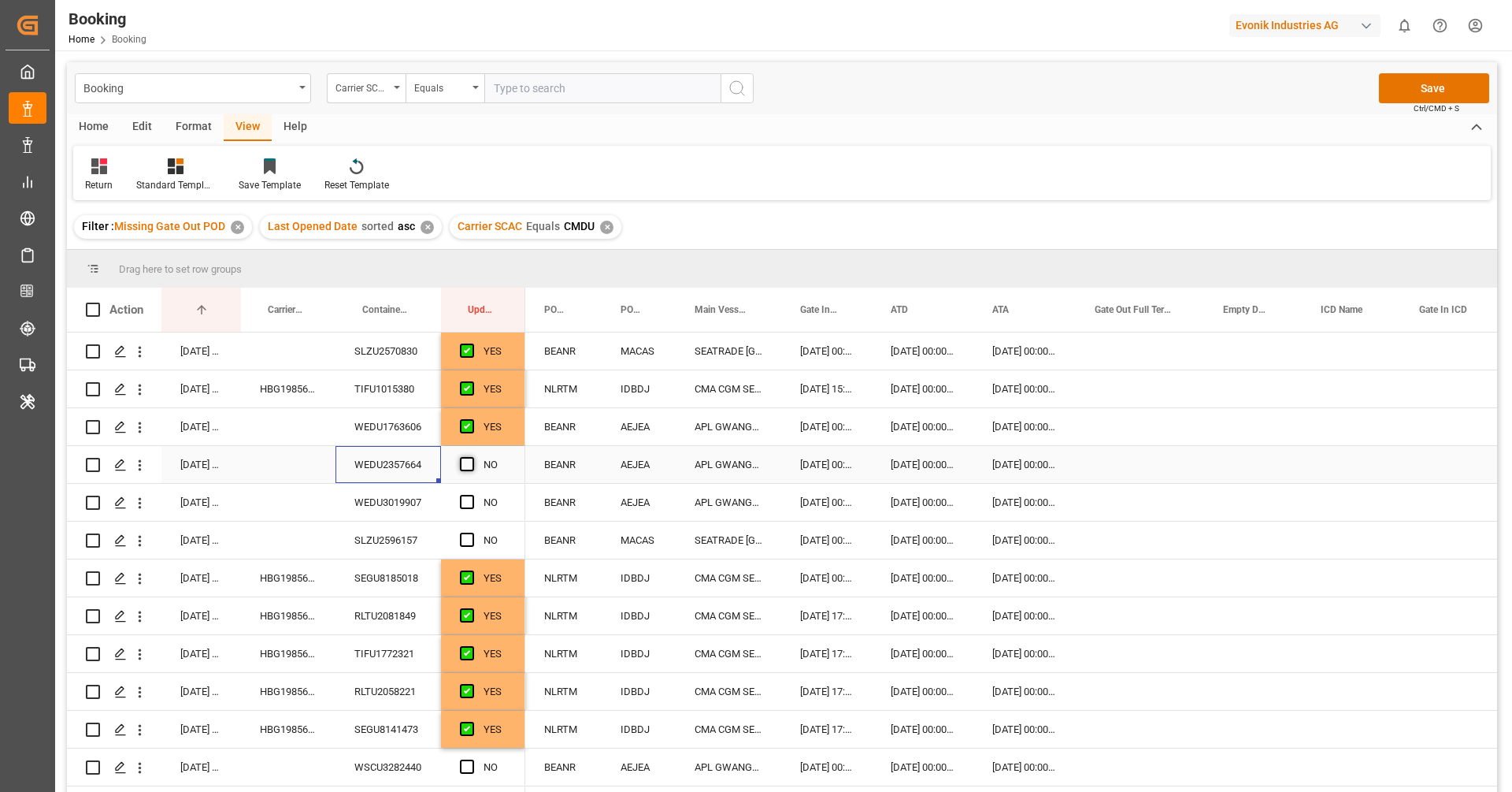
click at [472, 457] on input "Press SPACE to select this row." at bounding box center [472, 457] width 0 height 0
click at [403, 501] on div "WEDU3019907" at bounding box center [388, 502] width 105 height 37
click at [469, 505] on span "Press SPACE to select this row." at bounding box center [467, 502] width 14 height 14
click at [472, 495] on input "Press SPACE to select this row." at bounding box center [472, 495] width 0 height 0
click at [411, 538] on div "SLZU2596157" at bounding box center [388, 540] width 105 height 37
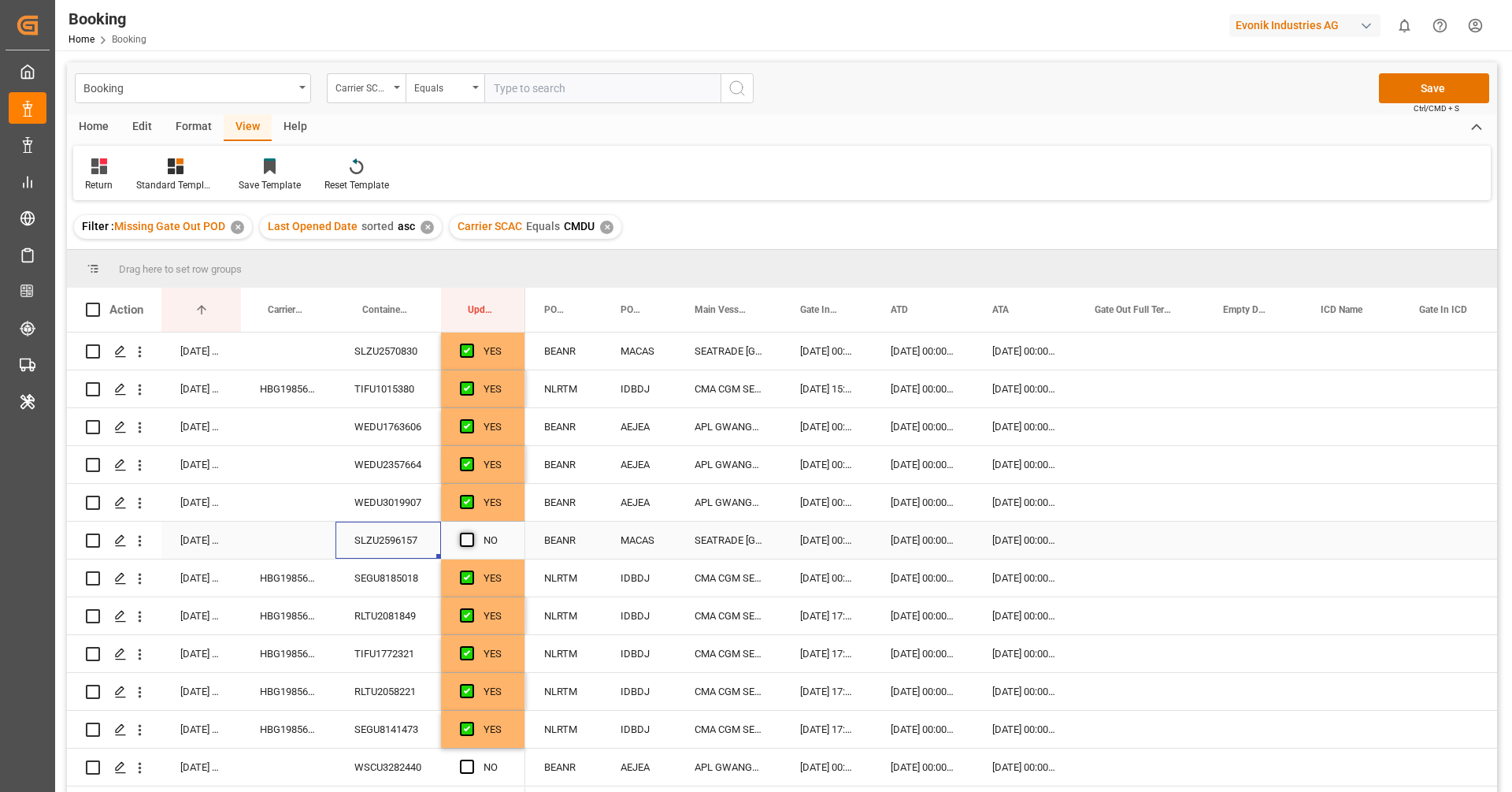
click at [469, 543] on span "Press SPACE to select this row." at bounding box center [467, 540] width 14 height 14
click at [472, 533] on input "Press SPACE to select this row." at bounding box center [472, 533] width 0 height 0
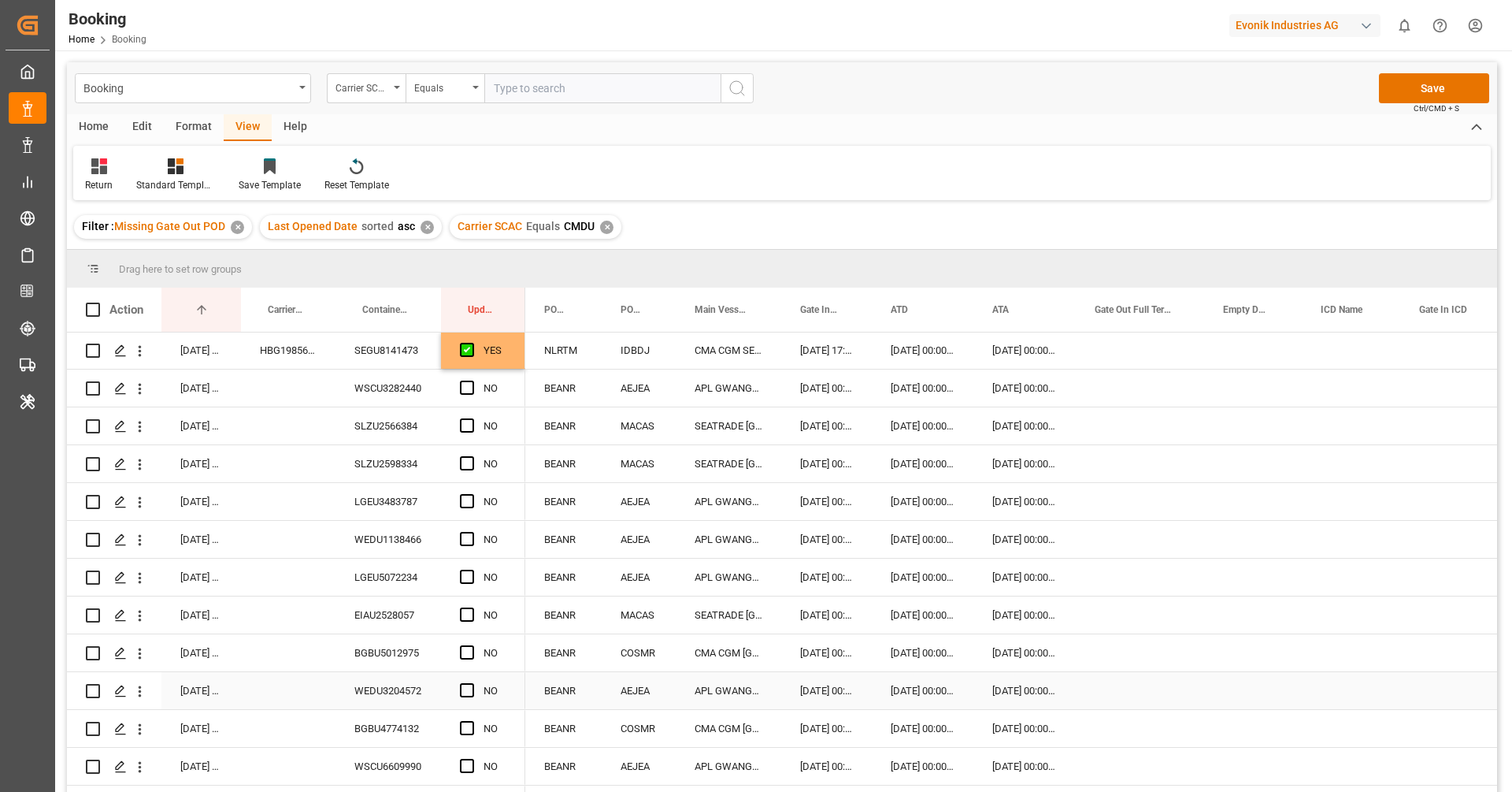
scroll to position [370, 0]
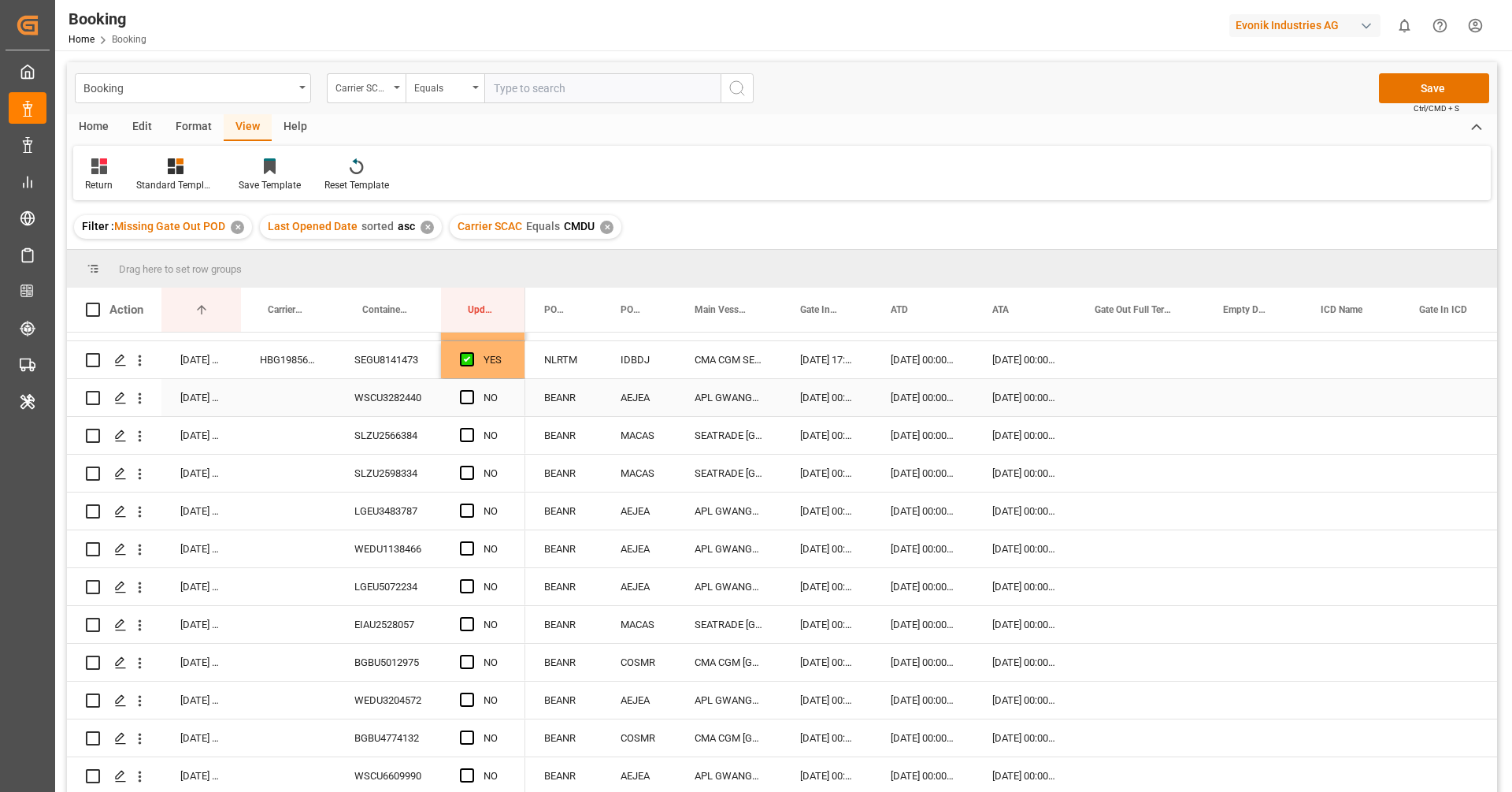
click at [385, 397] on div "WSCU3282440" at bounding box center [388, 397] width 105 height 37
click at [461, 399] on span "Press SPACE to select this row." at bounding box center [467, 397] width 14 height 14
click at [472, 390] on input "Press SPACE to select this row." at bounding box center [472, 390] width 0 height 0
click at [387, 445] on div "SLZU2566384" at bounding box center [388, 435] width 105 height 37
click at [470, 437] on span "Press SPACE to select this row." at bounding box center [467, 435] width 14 height 14
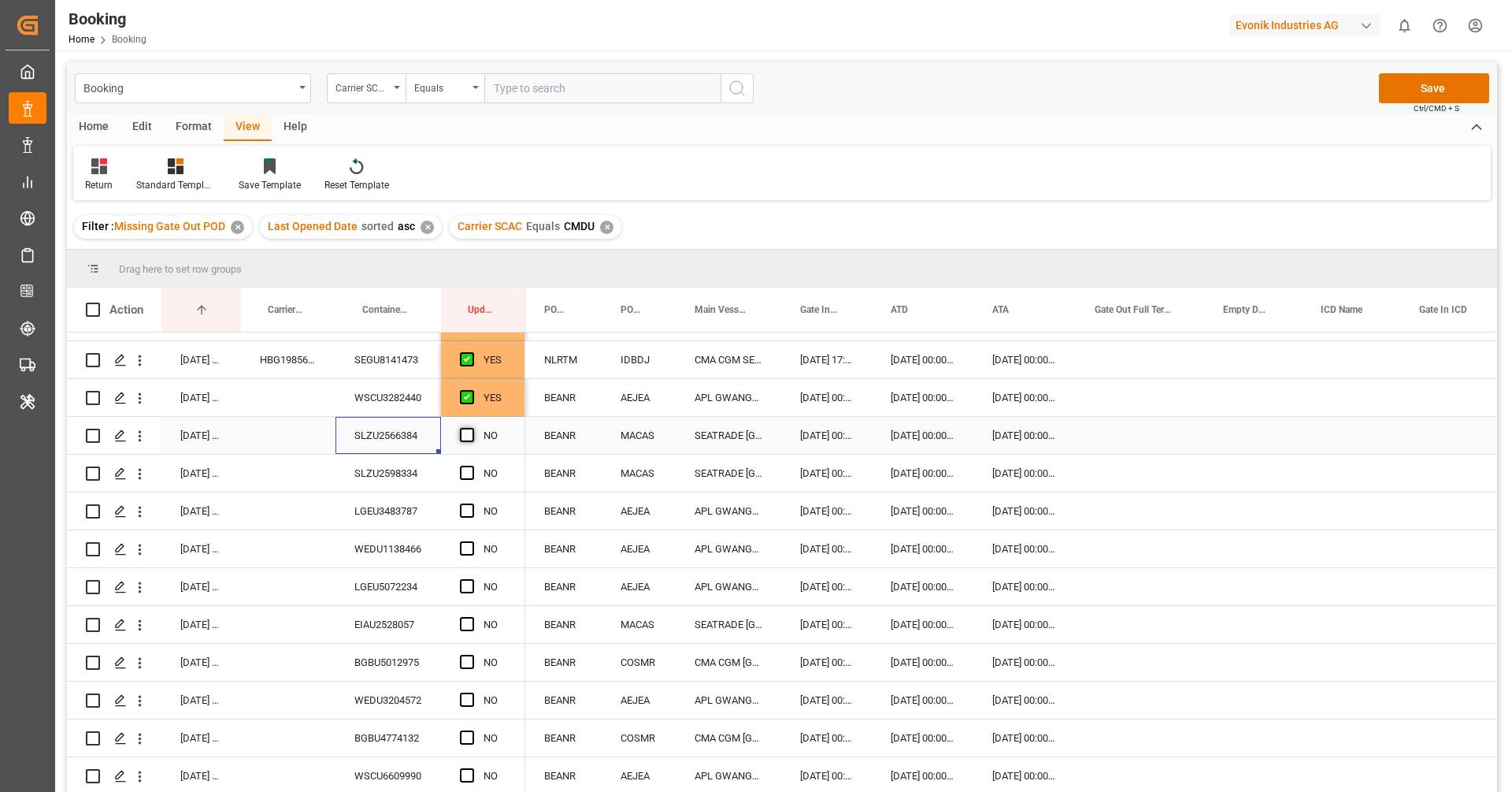
click at [472, 428] on input "Press SPACE to select this row." at bounding box center [472, 428] width 0 height 0
click at [391, 466] on div "SLZU2598334" at bounding box center [388, 473] width 105 height 37
click at [469, 467] on span "Press SPACE to select this row." at bounding box center [467, 473] width 14 height 14
click at [472, 466] on input "Press SPACE to select this row." at bounding box center [472, 466] width 0 height 0
click at [379, 495] on div "LGEU3483787" at bounding box center [388, 511] width 105 height 37
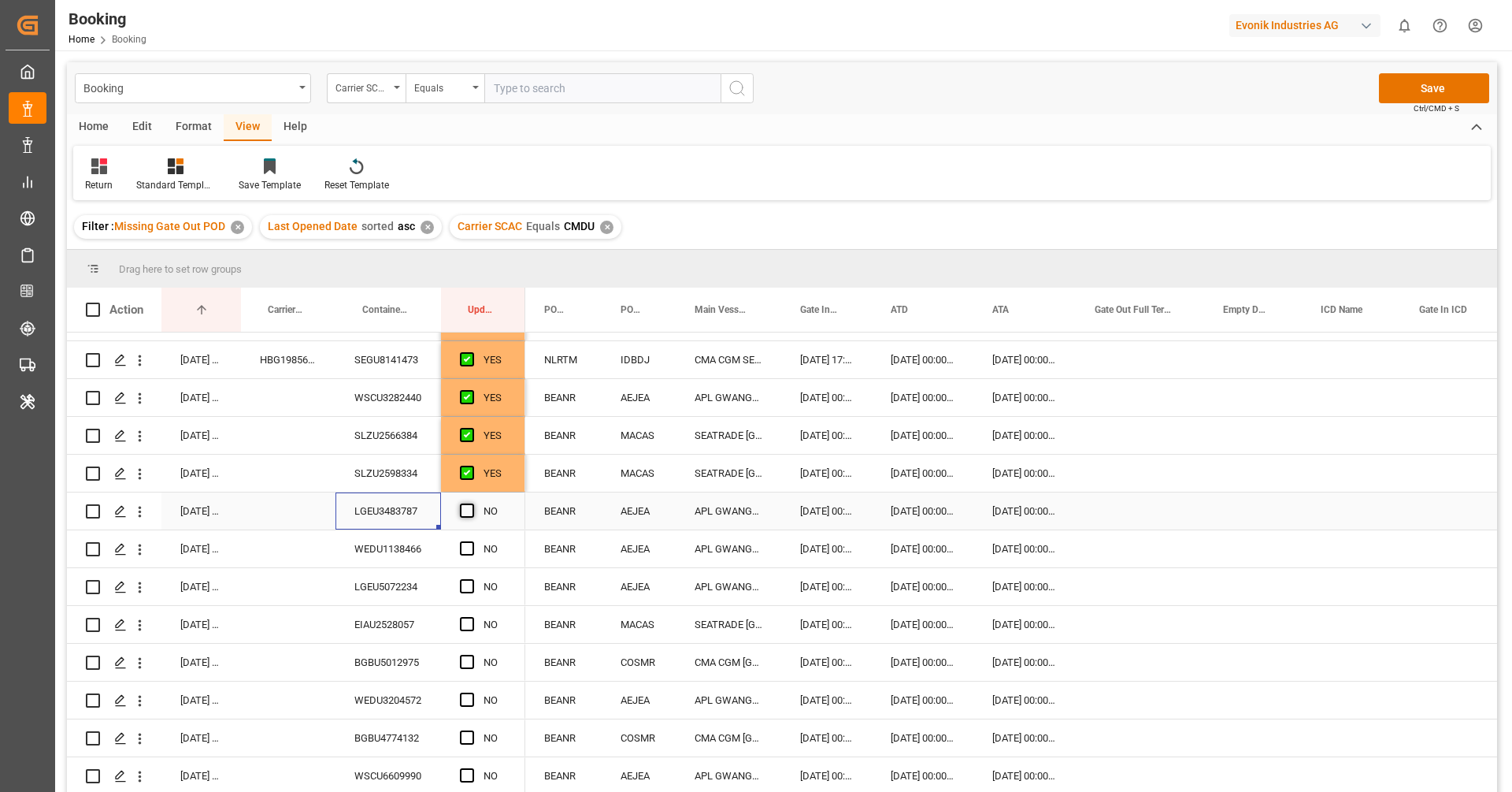
click at [472, 511] on span "Press SPACE to select this row." at bounding box center [467, 511] width 14 height 14
click at [472, 504] on input "Press SPACE to select this row." at bounding box center [472, 504] width 0 height 0
click at [413, 550] on div "WEDU1138466" at bounding box center [388, 548] width 105 height 37
click at [466, 547] on span "Press SPACE to select this row." at bounding box center [467, 548] width 14 height 14
click at [472, 541] on input "Press SPACE to select this row." at bounding box center [472, 541] width 0 height 0
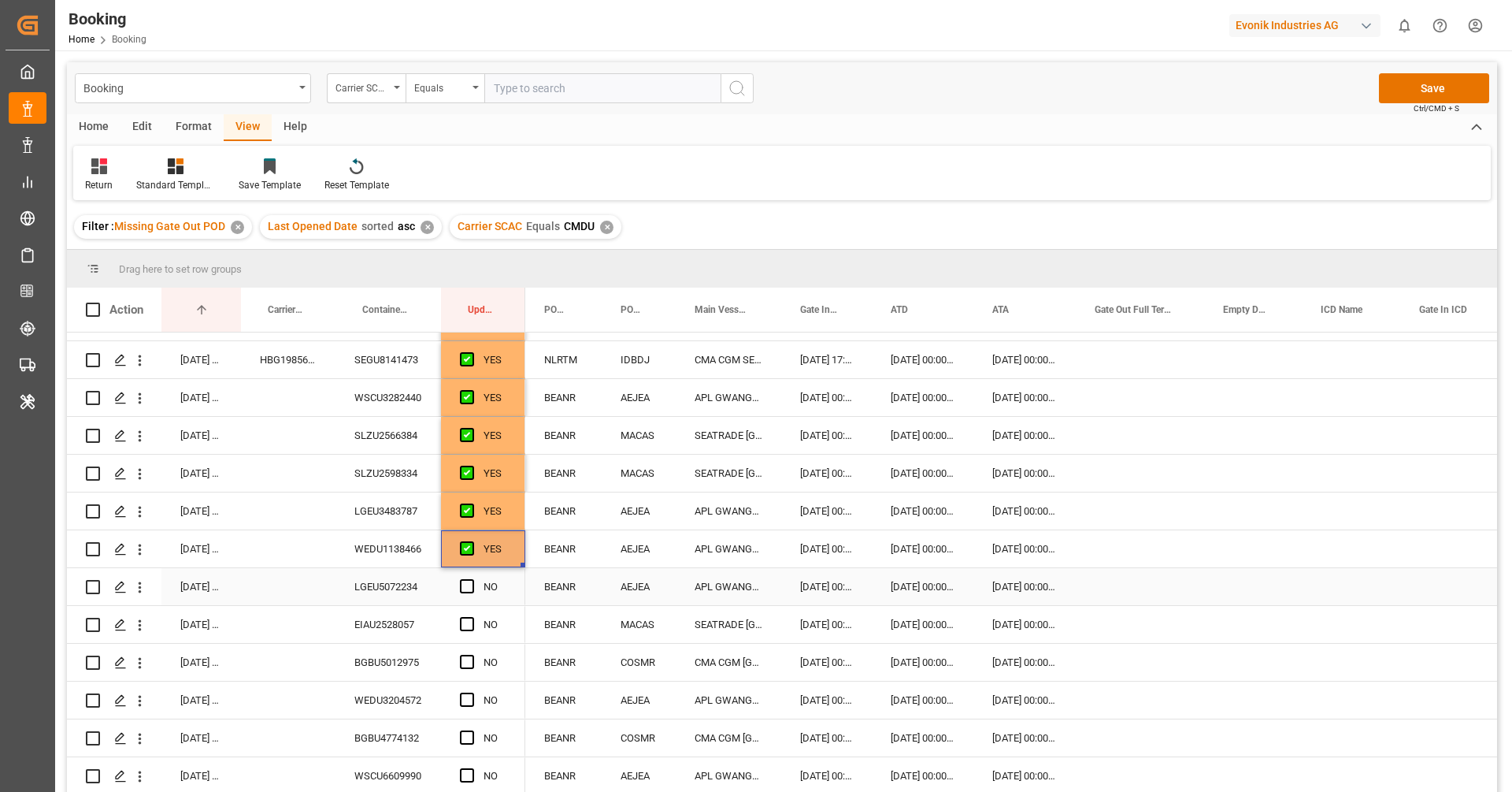
click at [382, 594] on div "LGEU5072234" at bounding box center [388, 587] width 105 height 37
click at [469, 587] on span "Press SPACE to select this row." at bounding box center [467, 586] width 14 height 14
click at [472, 579] on input "Press SPACE to select this row." at bounding box center [472, 579] width 0 height 0
click at [403, 622] on div "EIAU2528057" at bounding box center [388, 624] width 105 height 37
click at [474, 621] on div "Press SPACE to select this row." at bounding box center [472, 625] width 23 height 37
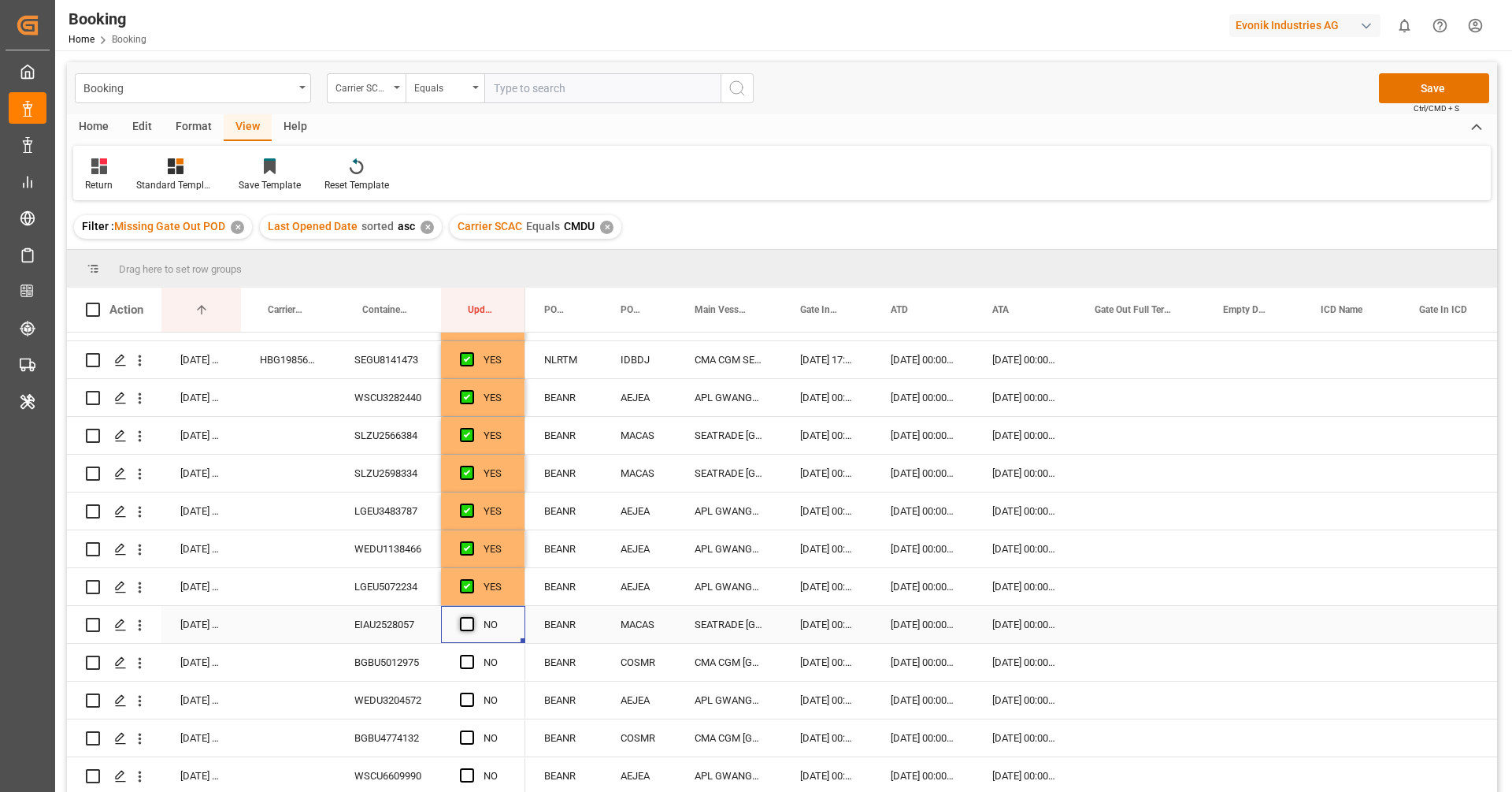
click at [469, 621] on span "Press SPACE to select this row." at bounding box center [467, 624] width 14 height 14
click at [472, 617] on input "Press SPACE to select this row." at bounding box center [472, 617] width 0 height 0
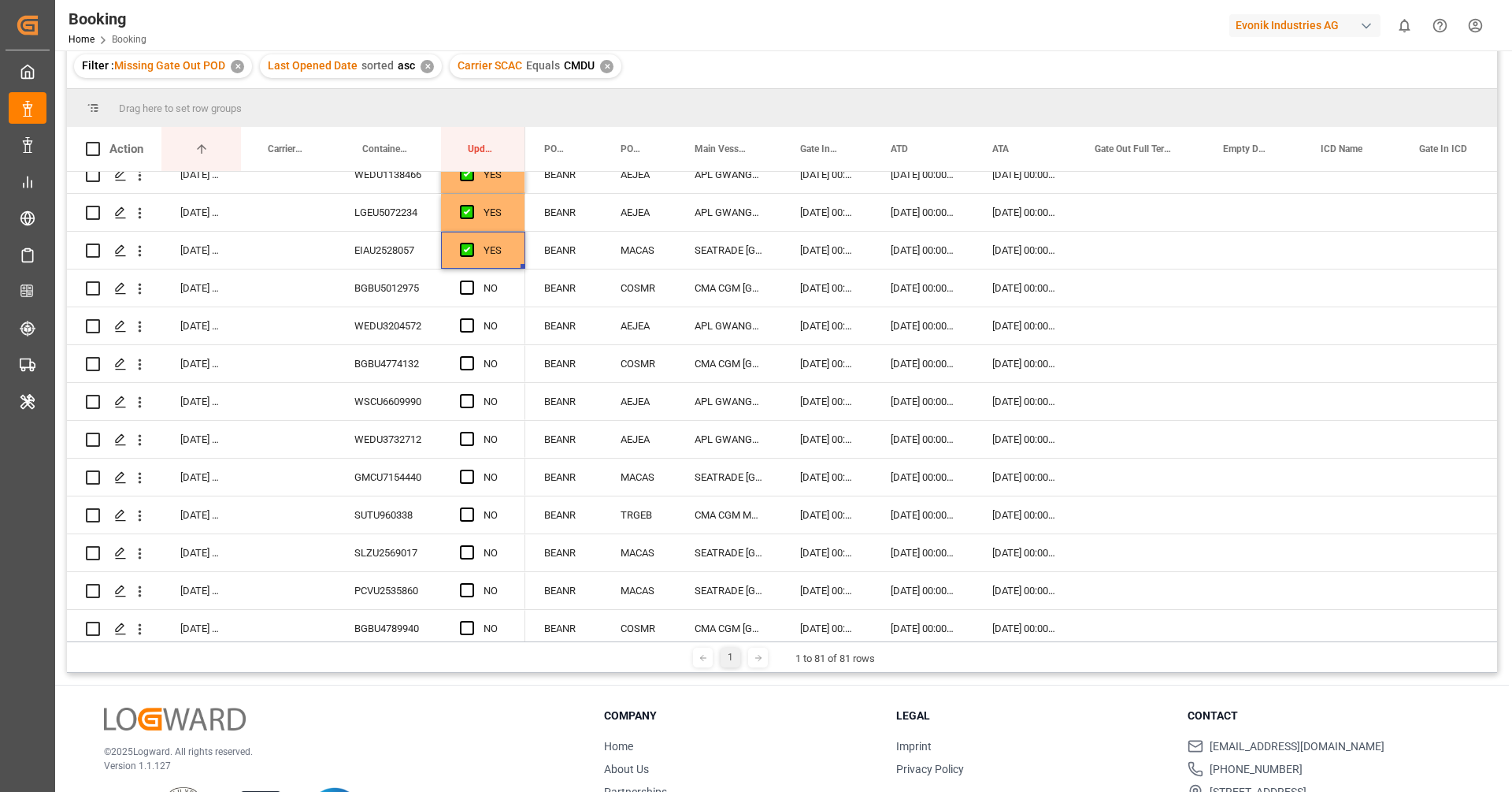
scroll to position [232, 0]
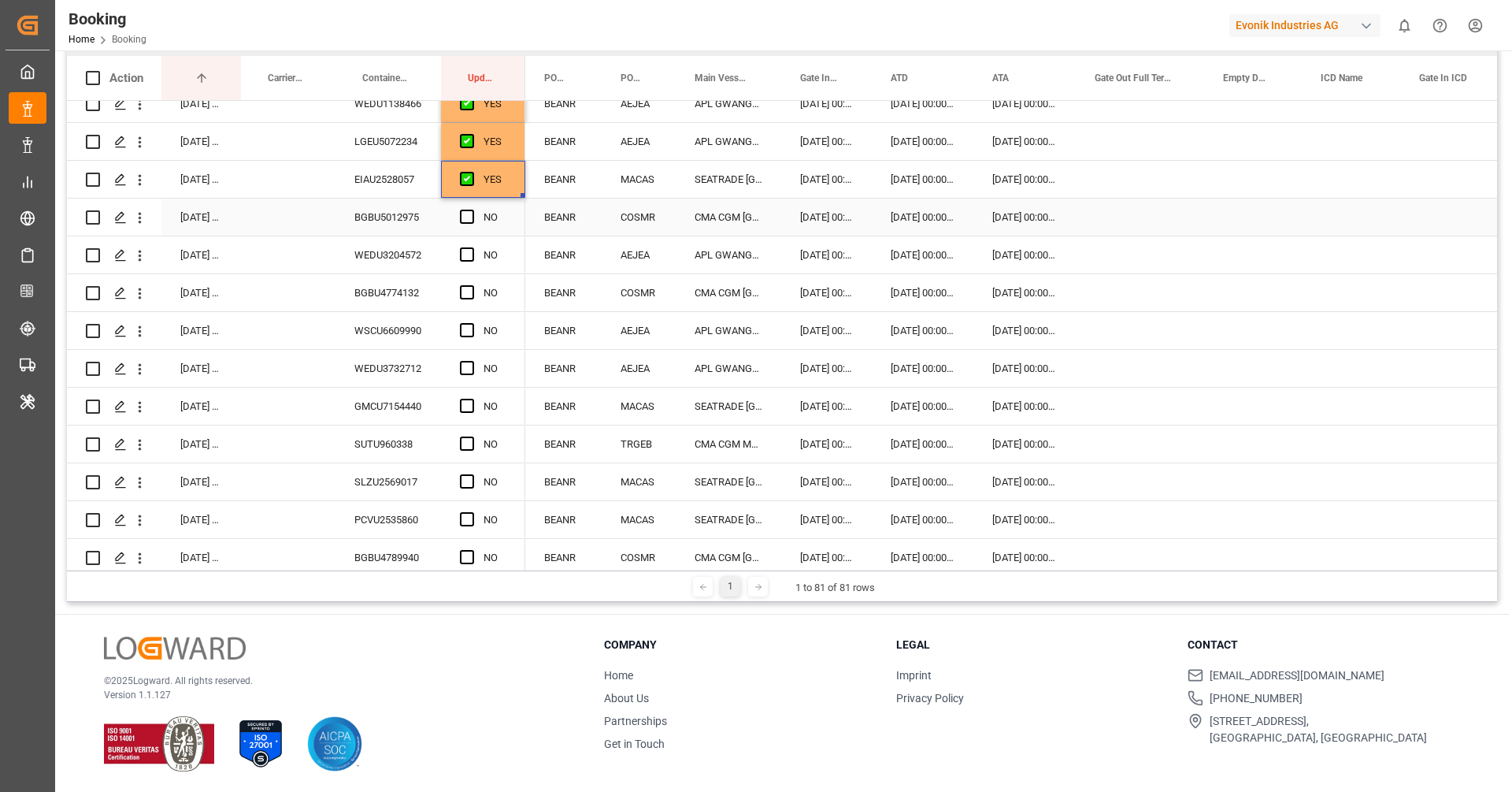
click at [391, 221] on div "BGBU5012975" at bounding box center [388, 217] width 105 height 37
click at [465, 217] on span "Press SPACE to select this row." at bounding box center [467, 217] width 14 height 14
click at [472, 210] on input "Press SPACE to select this row." at bounding box center [472, 210] width 0 height 0
click at [383, 241] on div "WEDU3204572" at bounding box center [388, 255] width 105 height 37
click at [471, 250] on span "Press SPACE to select this row." at bounding box center [467, 254] width 14 height 14
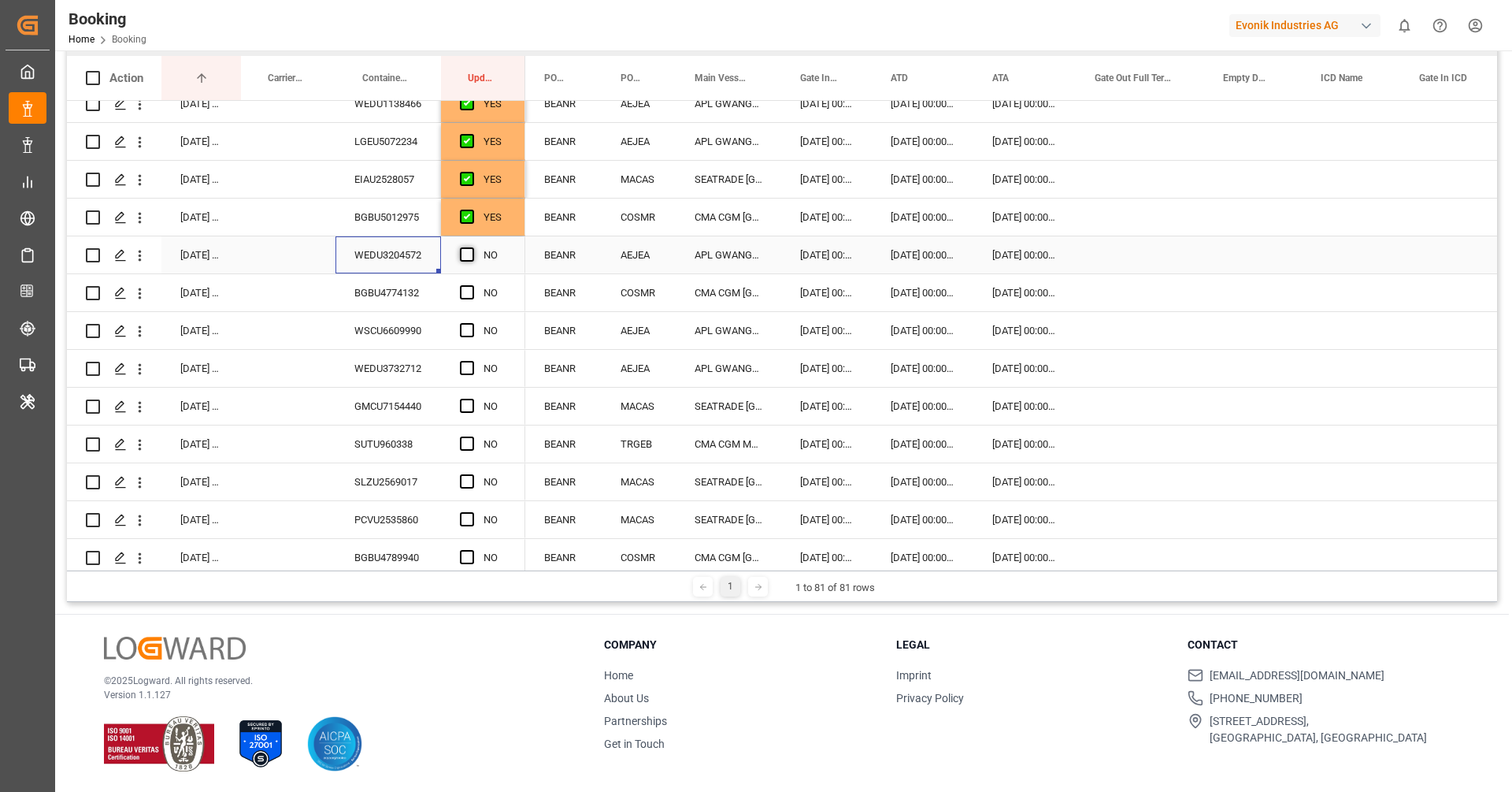
click at [472, 247] on input "Press SPACE to select this row." at bounding box center [472, 247] width 0 height 0
click at [398, 279] on div "BGBU4774132" at bounding box center [388, 292] width 105 height 37
click at [470, 288] on span "Press SPACE to select this row." at bounding box center [467, 292] width 14 height 14
click at [472, 285] on input "Press SPACE to select this row." at bounding box center [472, 285] width 0 height 0
click at [394, 329] on div "WSCU6609990" at bounding box center [388, 331] width 105 height 37
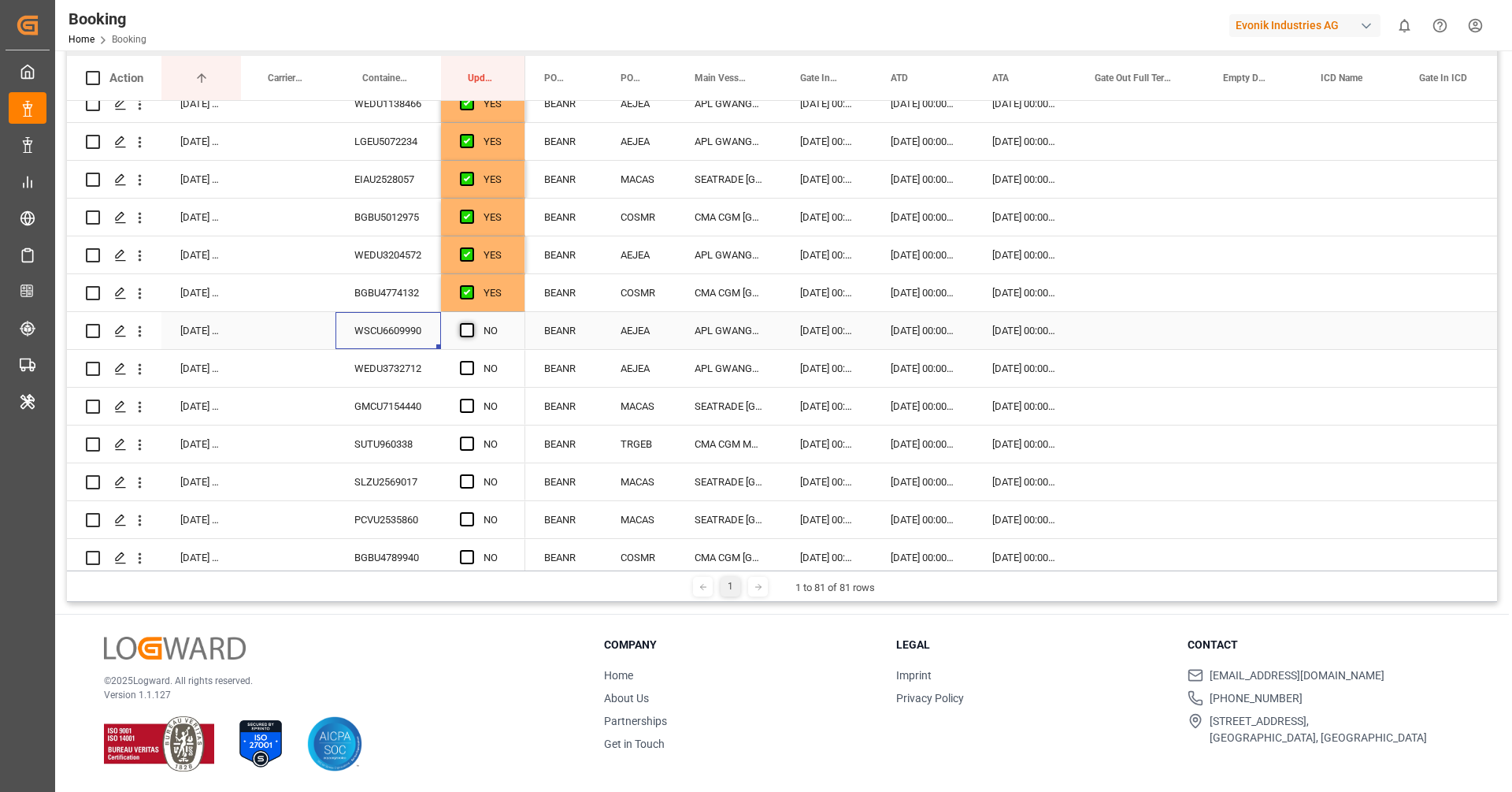
click at [465, 332] on span "Press SPACE to select this row." at bounding box center [467, 330] width 14 height 14
click at [472, 323] on input "Press SPACE to select this row." at bounding box center [472, 323] width 0 height 0
click at [400, 363] on div "WEDU3732712" at bounding box center [388, 368] width 105 height 37
click at [464, 372] on span "Press SPACE to select this row." at bounding box center [467, 368] width 14 height 14
click at [472, 361] on input "Press SPACE to select this row." at bounding box center [472, 361] width 0 height 0
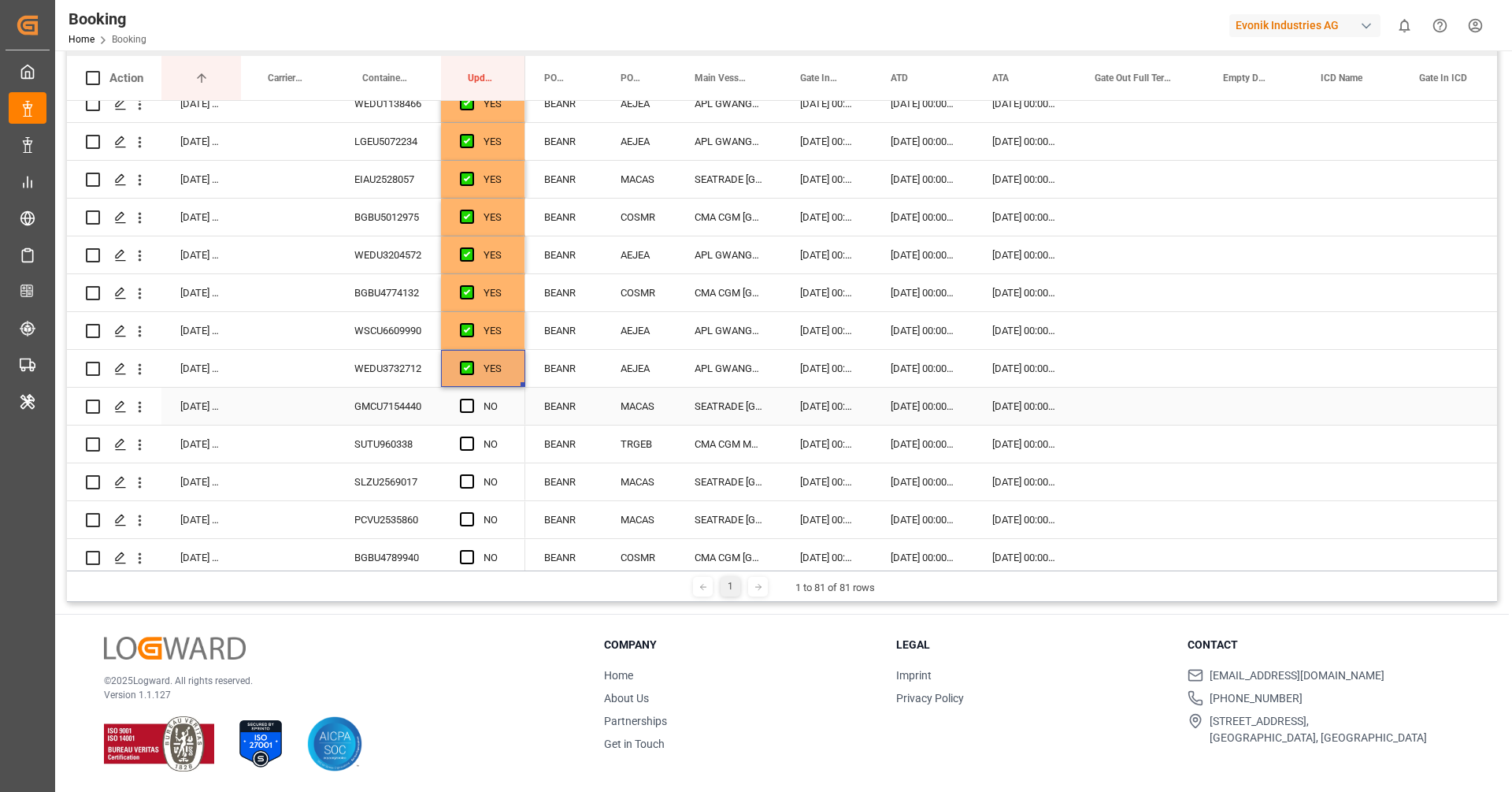
click at [403, 420] on div "GMCU7154440" at bounding box center [388, 406] width 105 height 37
click at [467, 401] on span "Press SPACE to select this row." at bounding box center [467, 406] width 14 height 14
click at [472, 399] on input "Press SPACE to select this row." at bounding box center [472, 399] width 0 height 0
click at [393, 439] on div "SUTU960338" at bounding box center [388, 444] width 105 height 37
click at [463, 442] on span "Press SPACE to select this row." at bounding box center [467, 444] width 14 height 14
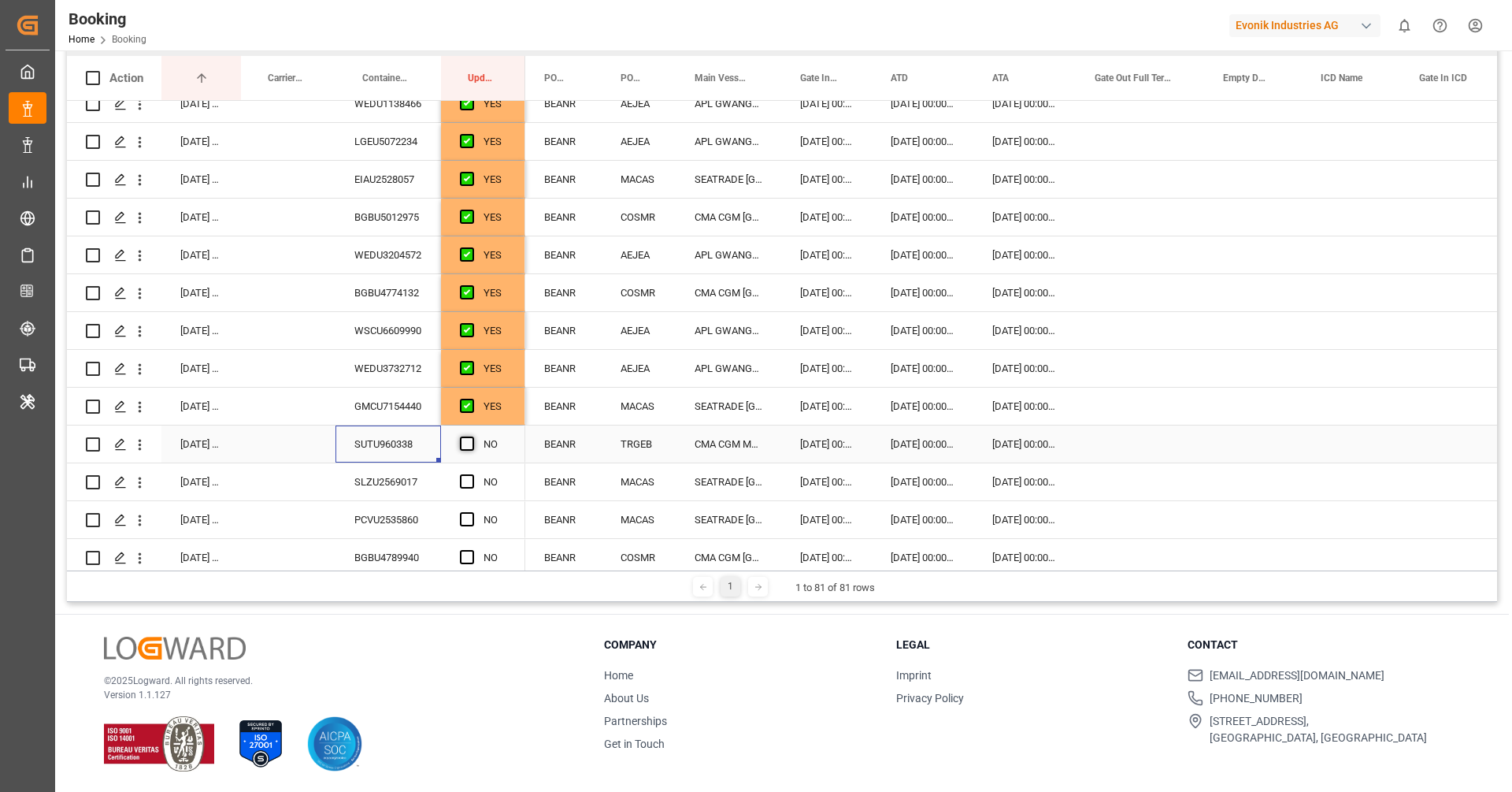
click at [472, 437] on input "Press SPACE to select this row." at bounding box center [472, 437] width 0 height 0
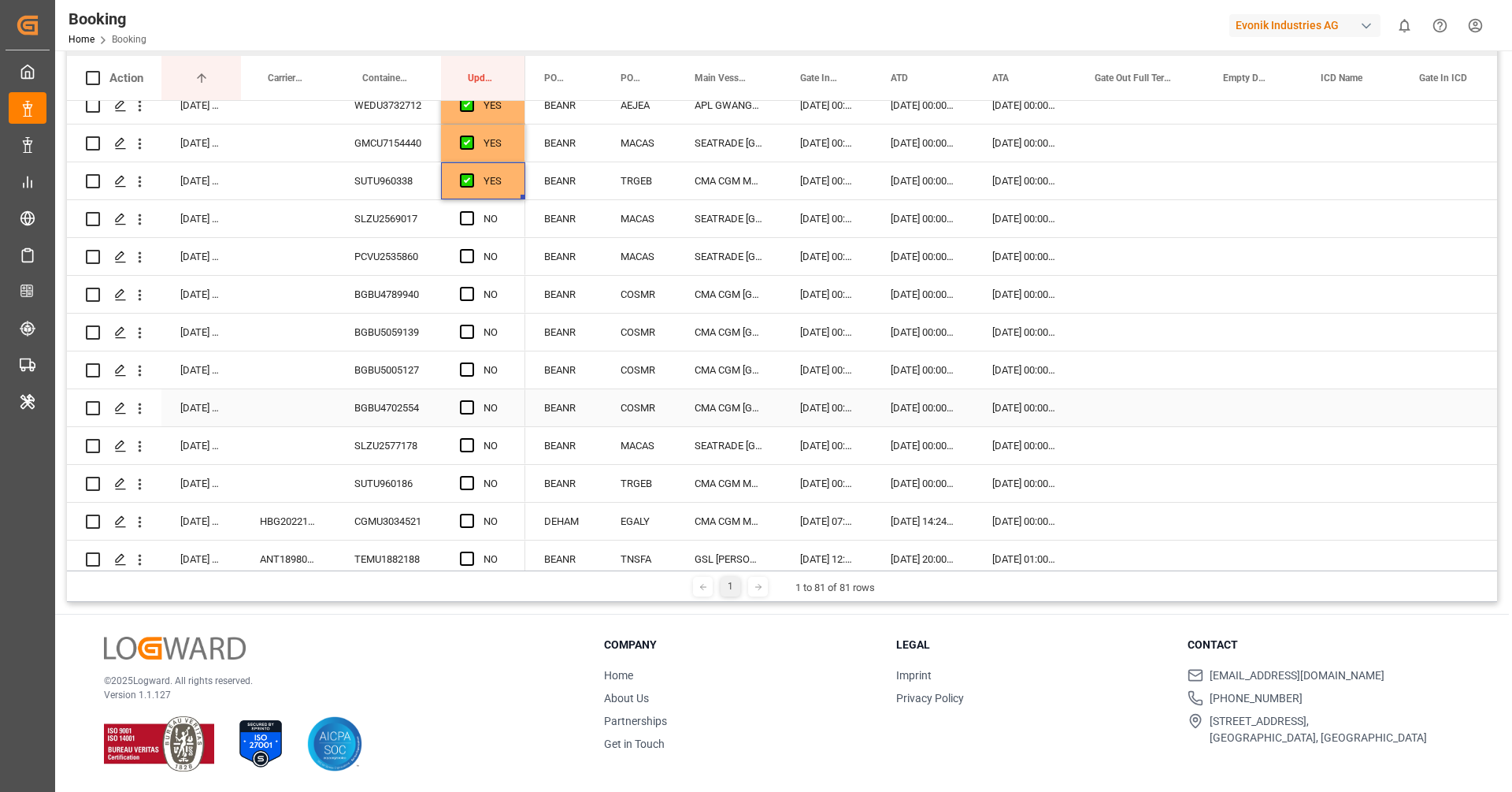
scroll to position [868, 0]
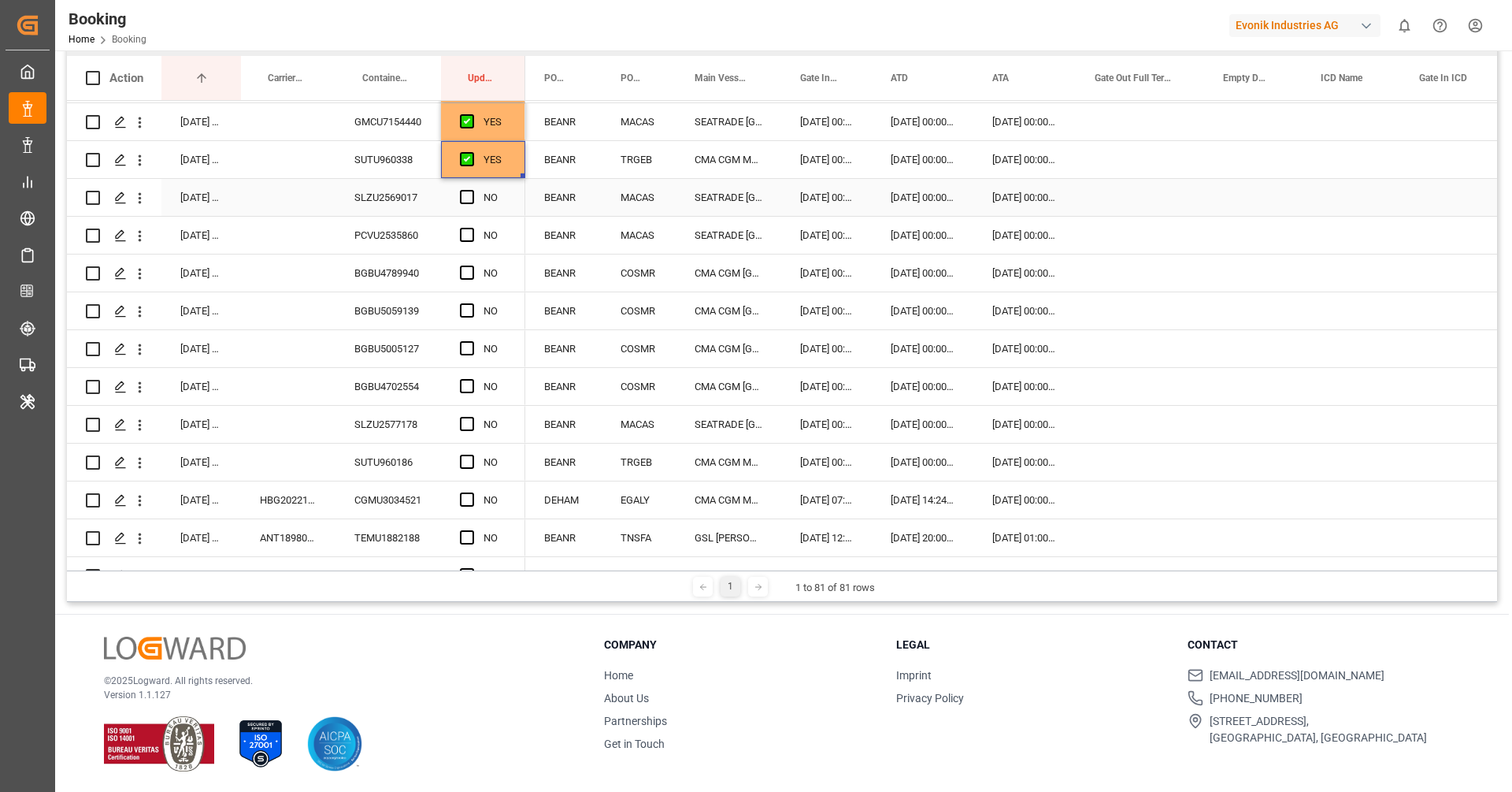
click at [397, 204] on div "SLZU2569017" at bounding box center [388, 198] width 105 height 37
click at [466, 190] on span "Press SPACE to select this row." at bounding box center [467, 197] width 14 height 14
click at [472, 190] on input "Press SPACE to select this row." at bounding box center [472, 190] width 0 height 0
click at [387, 238] on div "PCVU2535860" at bounding box center [388, 235] width 105 height 37
click at [465, 232] on span "Press SPACE to select this row." at bounding box center [467, 235] width 14 height 14
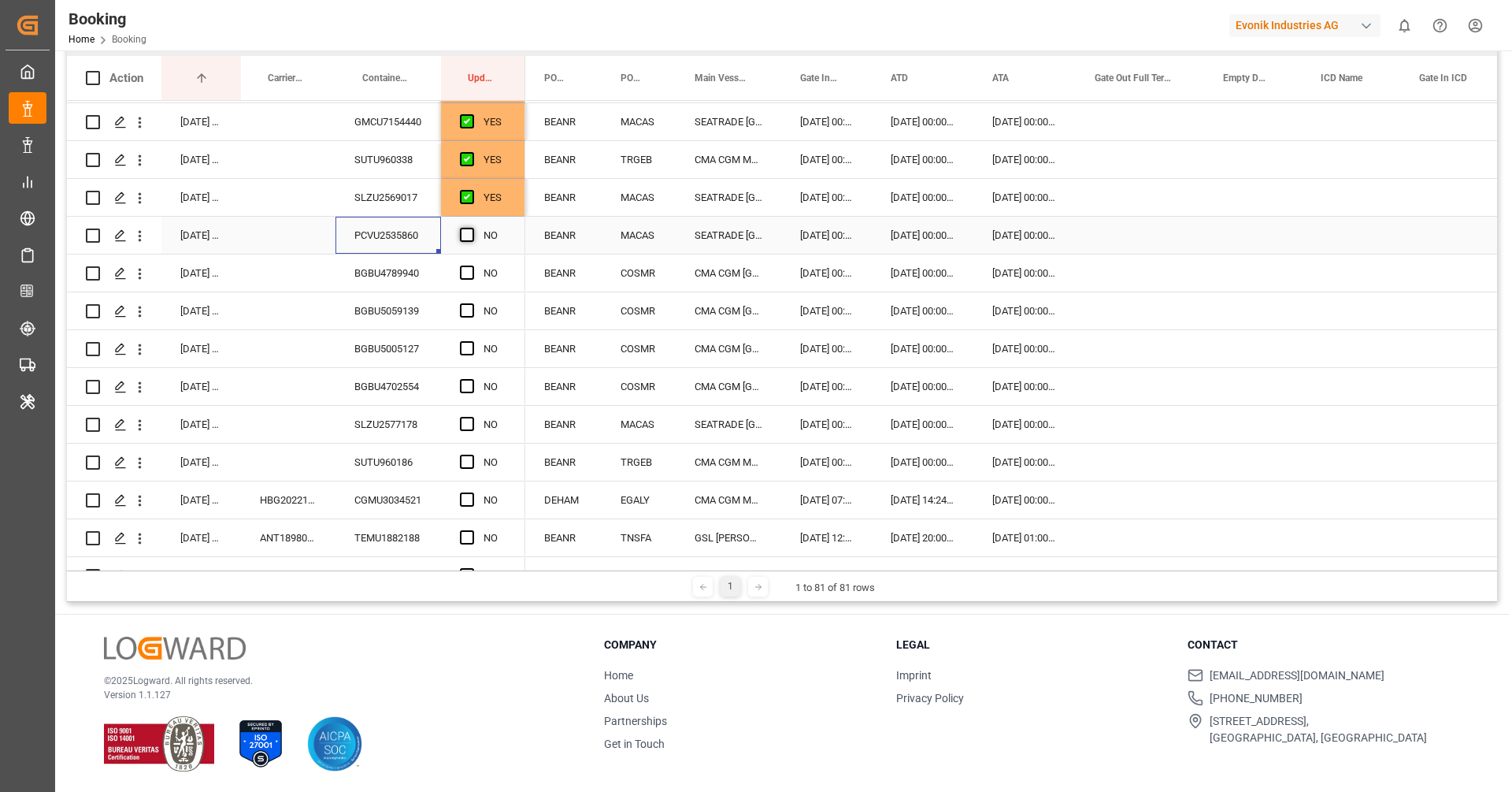
click at [472, 228] on input "Press SPACE to select this row." at bounding box center [472, 228] width 0 height 0
click at [411, 259] on div "BGBU4789940" at bounding box center [388, 272] width 105 height 37
click at [467, 268] on span "Press SPACE to select this row." at bounding box center [467, 272] width 14 height 14
click at [472, 265] on input "Press SPACE to select this row." at bounding box center [472, 265] width 0 height 0
click at [374, 312] on div "BGBU5059139" at bounding box center [388, 311] width 105 height 37
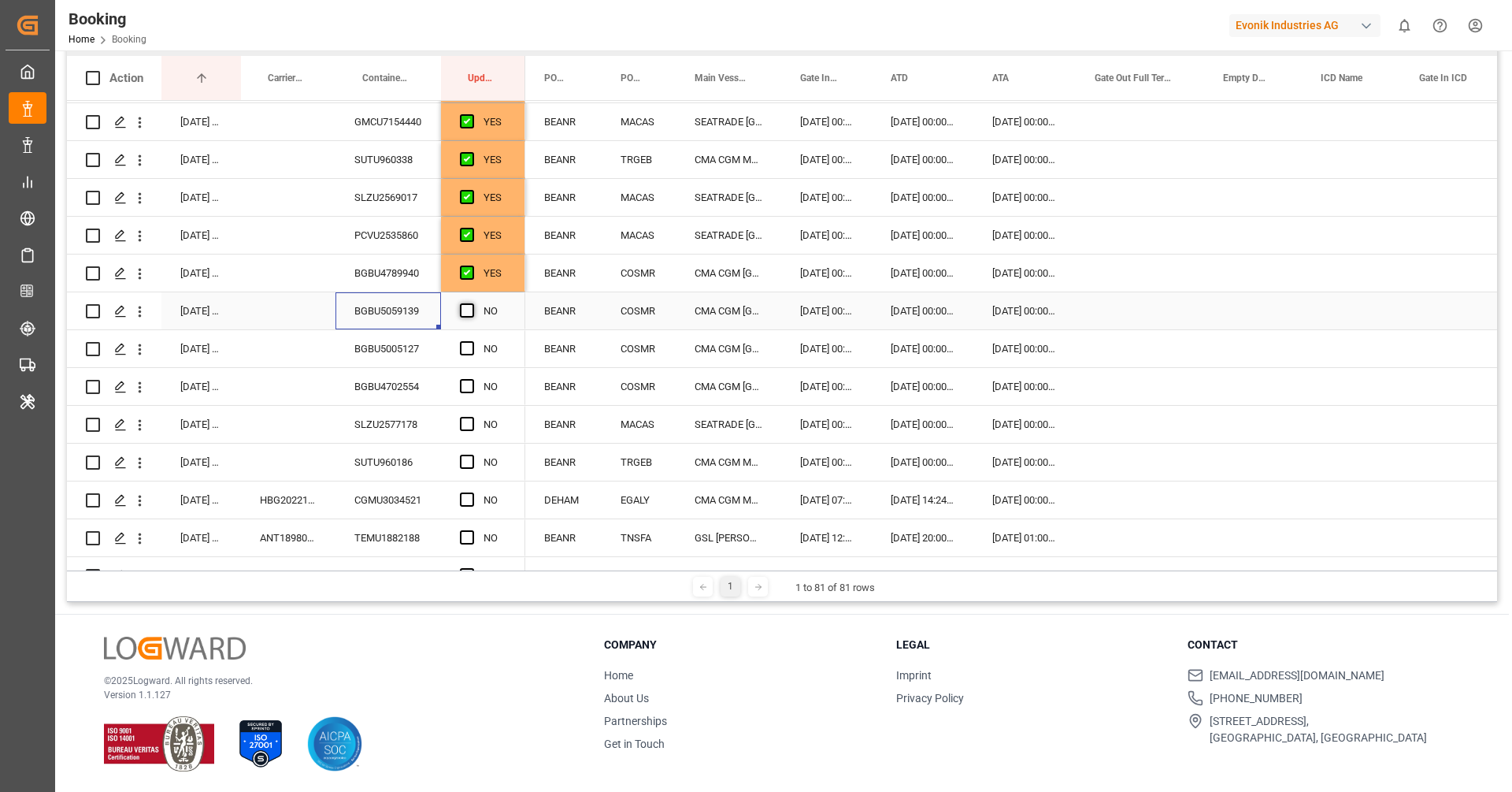
click at [466, 312] on span "Press SPACE to select this row." at bounding box center [467, 311] width 14 height 14
click at [472, 304] on input "Press SPACE to select this row." at bounding box center [472, 304] width 0 height 0
click at [393, 353] on div "BGBU5005127" at bounding box center [388, 348] width 105 height 37
click at [466, 346] on span "Press SPACE to select this row." at bounding box center [467, 348] width 14 height 14
click at [472, 341] on input "Press SPACE to select this row." at bounding box center [472, 341] width 0 height 0
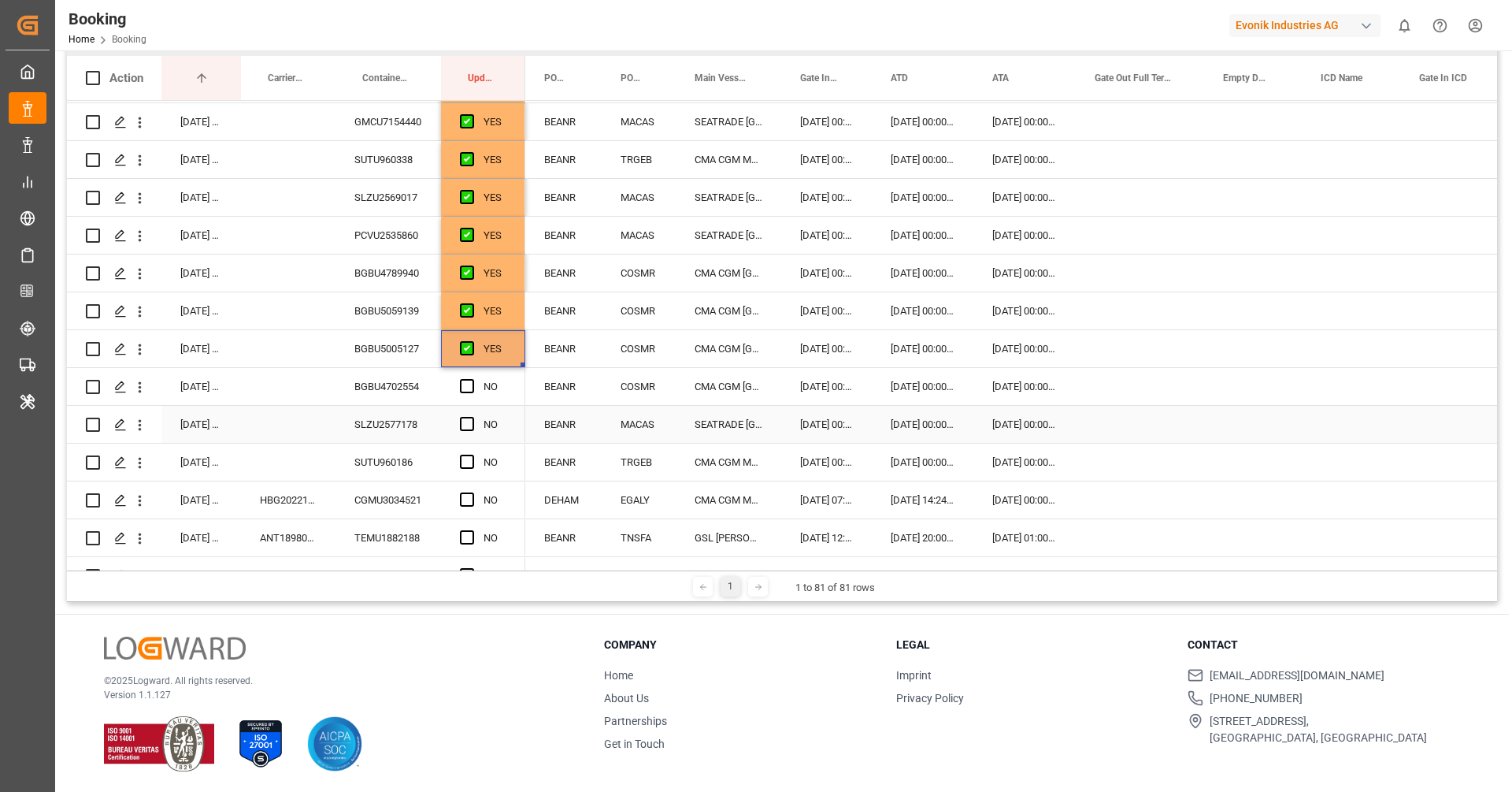
click at [397, 406] on div "SLZU2577178" at bounding box center [388, 424] width 105 height 37
click at [389, 388] on div "BGBU4702554" at bounding box center [388, 386] width 105 height 37
click at [461, 388] on span "Press SPACE to select this row." at bounding box center [467, 386] width 14 height 14
click at [472, 379] on input "Press SPACE to select this row." at bounding box center [472, 379] width 0 height 0
click at [418, 410] on div "SLZU2577178" at bounding box center [388, 424] width 105 height 37
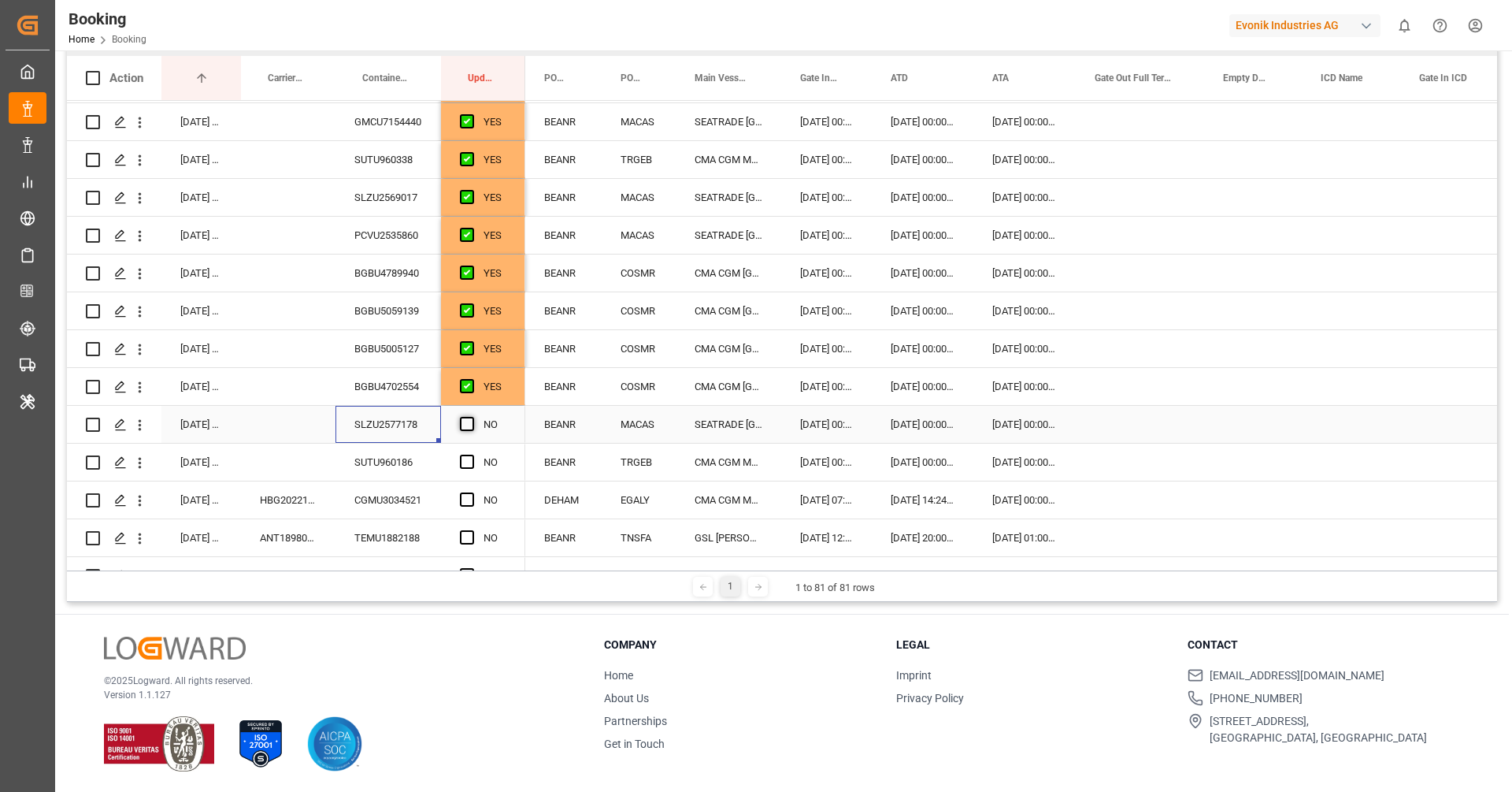
click at [470, 418] on span "Press SPACE to select this row." at bounding box center [467, 424] width 14 height 14
click at [472, 417] on input "Press SPACE to select this row." at bounding box center [472, 417] width 0 height 0
click at [378, 478] on div "SUTU960186" at bounding box center [388, 462] width 105 height 37
click at [466, 462] on span "Press SPACE to select this row." at bounding box center [467, 461] width 14 height 14
click at [472, 454] on input "Press SPACE to select this row." at bounding box center [472, 454] width 0 height 0
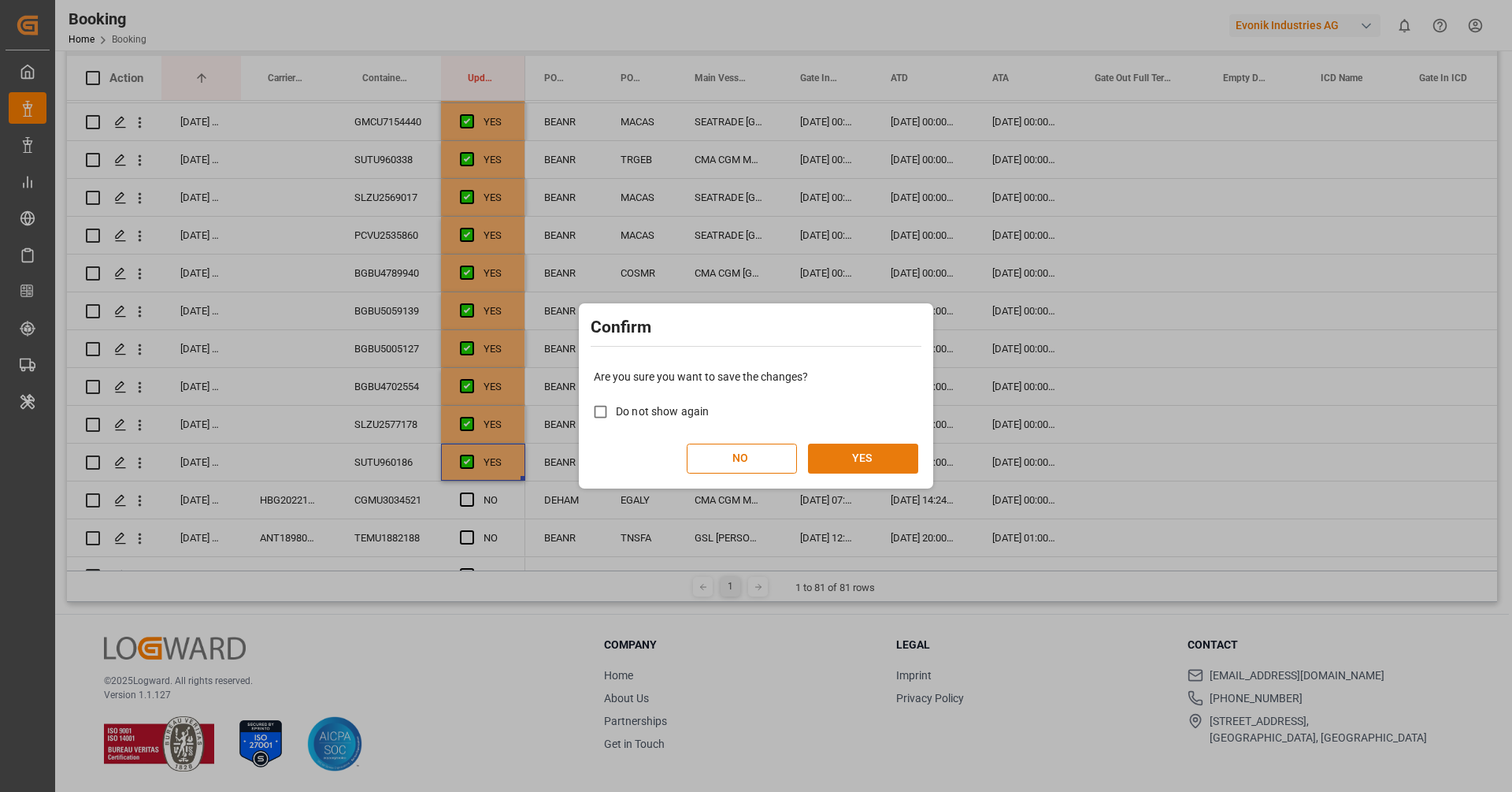
click at [880, 457] on button "YES" at bounding box center [863, 459] width 110 height 30
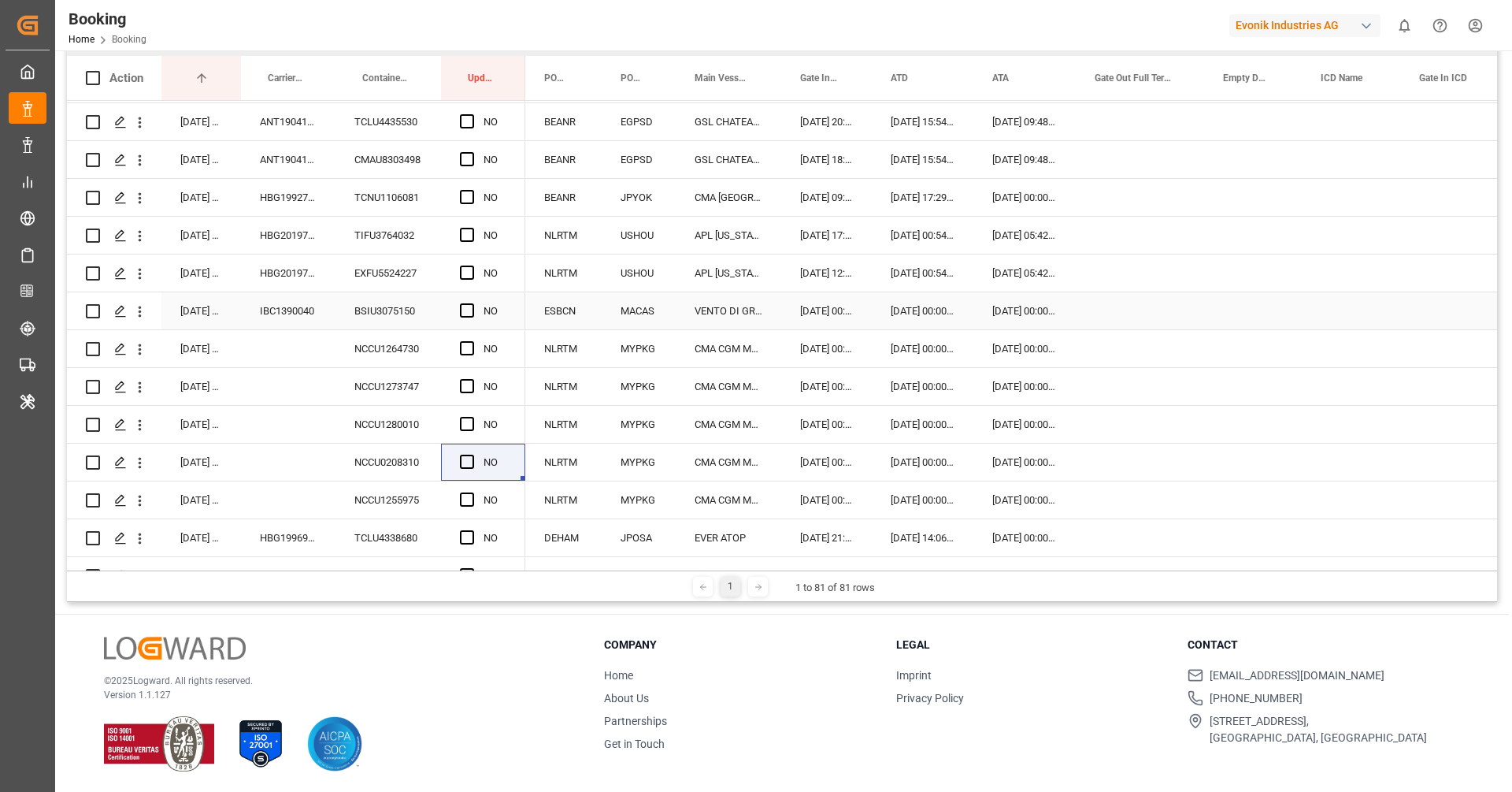
scroll to position [0, 0]
click at [291, 122] on div "ANT1898018" at bounding box center [288, 119] width 95 height 37
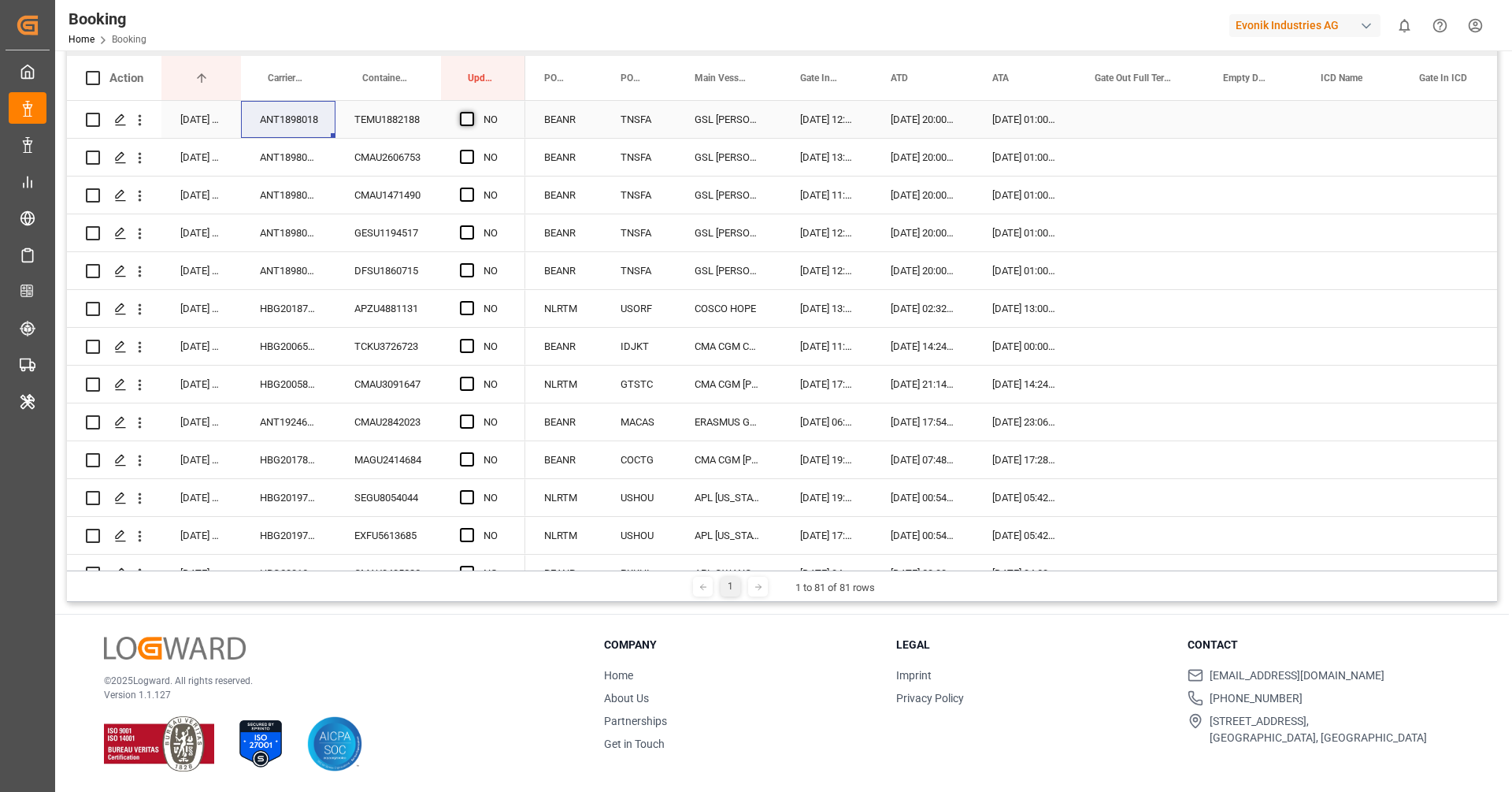
click at [466, 114] on span "Press SPACE to select this row." at bounding box center [467, 119] width 14 height 14
click at [472, 112] on input "Press SPACE to select this row." at bounding box center [472, 112] width 0 height 0
click at [467, 151] on span "Press SPACE to select this row." at bounding box center [467, 157] width 14 height 14
click at [472, 150] on input "Press SPACE to select this row." at bounding box center [472, 150] width 0 height 0
click at [465, 194] on span "Press SPACE to select this row." at bounding box center [467, 194] width 14 height 14
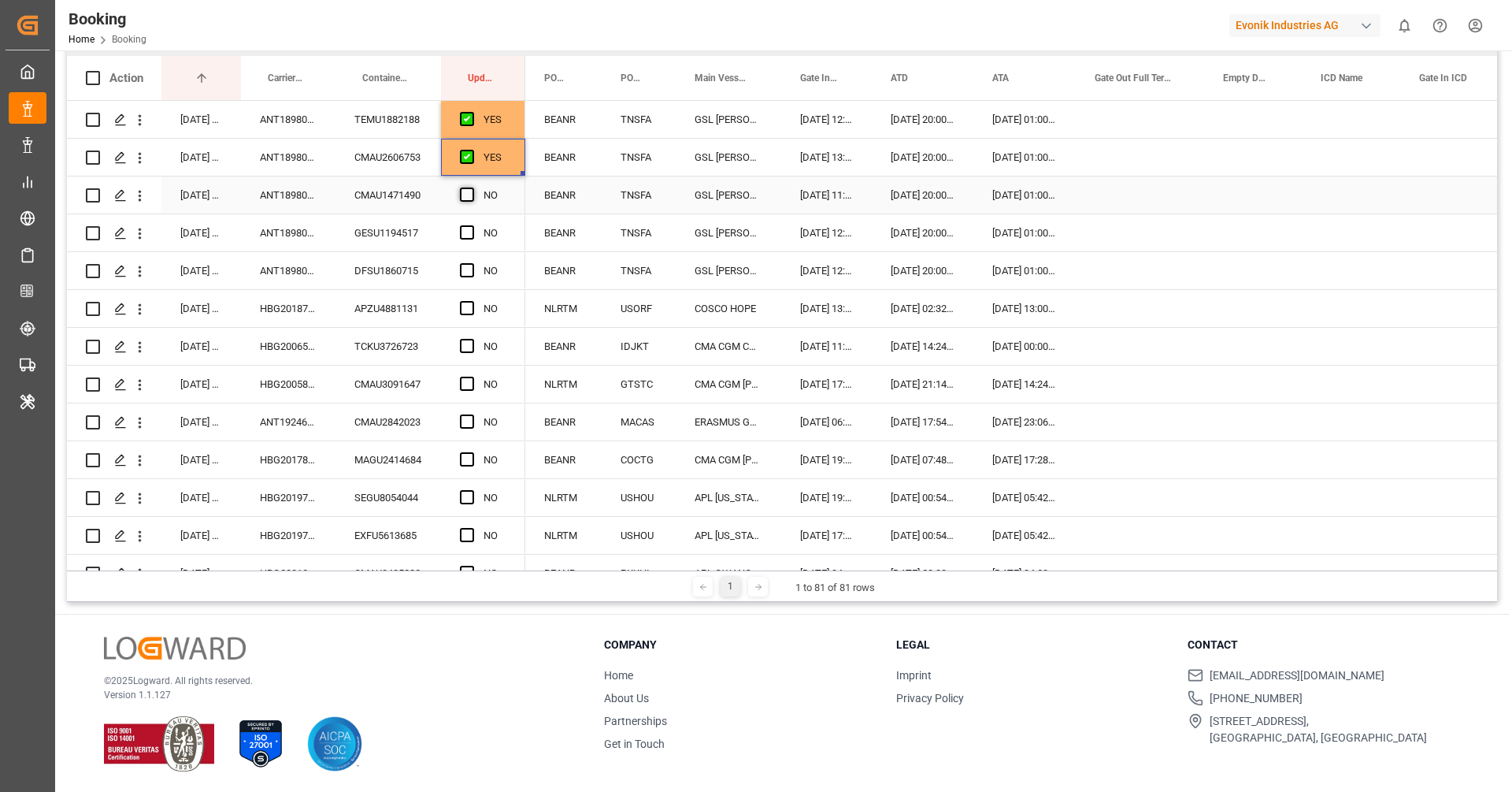
click at [472, 187] on input "Press SPACE to select this row." at bounding box center [472, 187] width 0 height 0
click at [465, 229] on span "Press SPACE to select this row." at bounding box center [467, 232] width 14 height 14
click at [472, 225] on input "Press SPACE to select this row." at bounding box center [472, 225] width 0 height 0
click at [465, 267] on span "Press SPACE to select this row." at bounding box center [467, 270] width 14 height 14
click at [472, 263] on input "Press SPACE to select this row." at bounding box center [472, 263] width 0 height 0
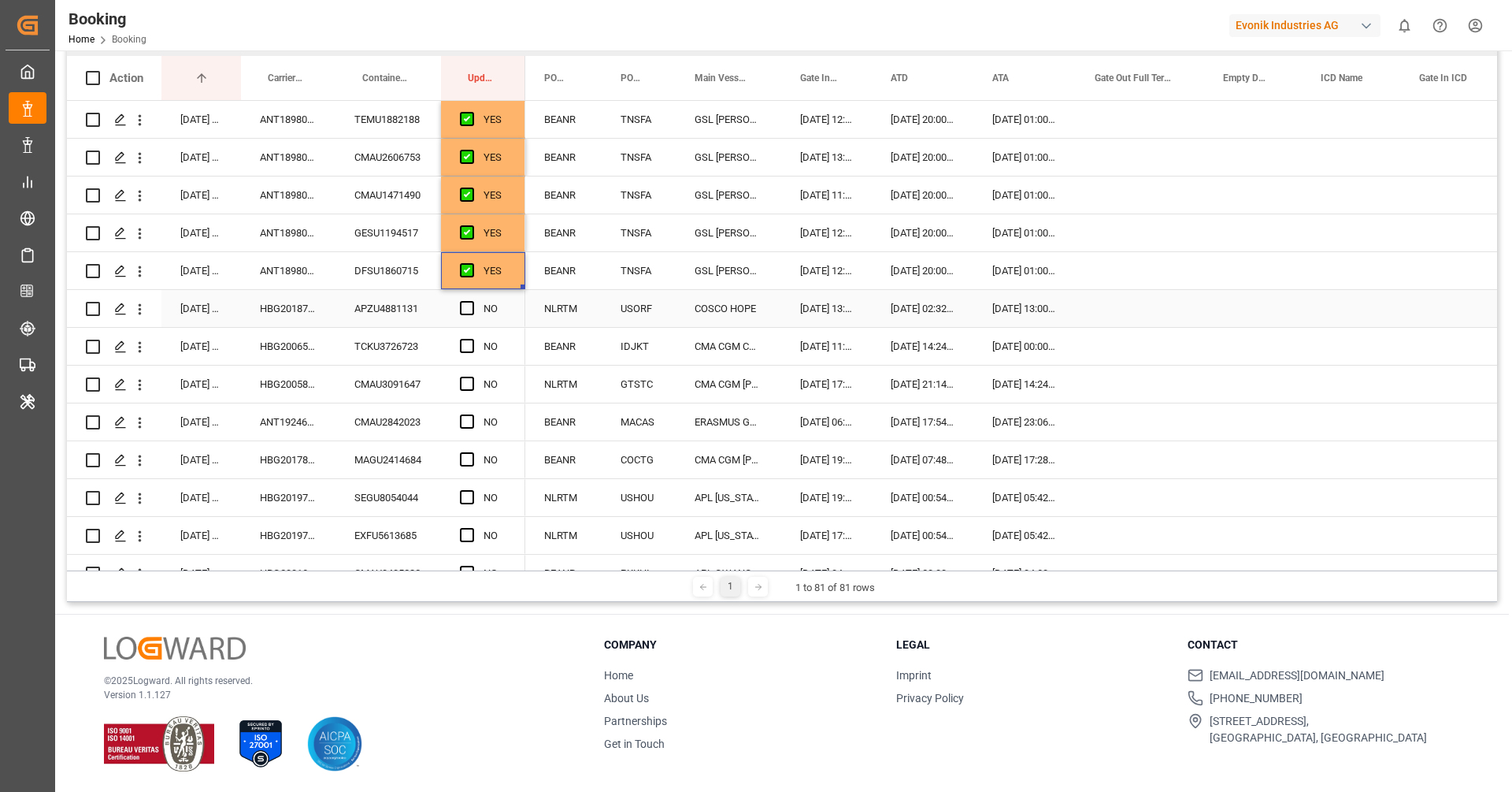
click at [280, 313] on div "HBG2018786" at bounding box center [288, 308] width 95 height 37
click at [466, 304] on span "Press SPACE to select this row." at bounding box center [467, 308] width 14 height 14
click at [472, 301] on input "Press SPACE to select this row." at bounding box center [472, 301] width 0 height 0
click at [279, 355] on div "HBG2006560" at bounding box center [288, 346] width 95 height 37
click at [464, 346] on span "Press SPACE to select this row." at bounding box center [467, 346] width 14 height 14
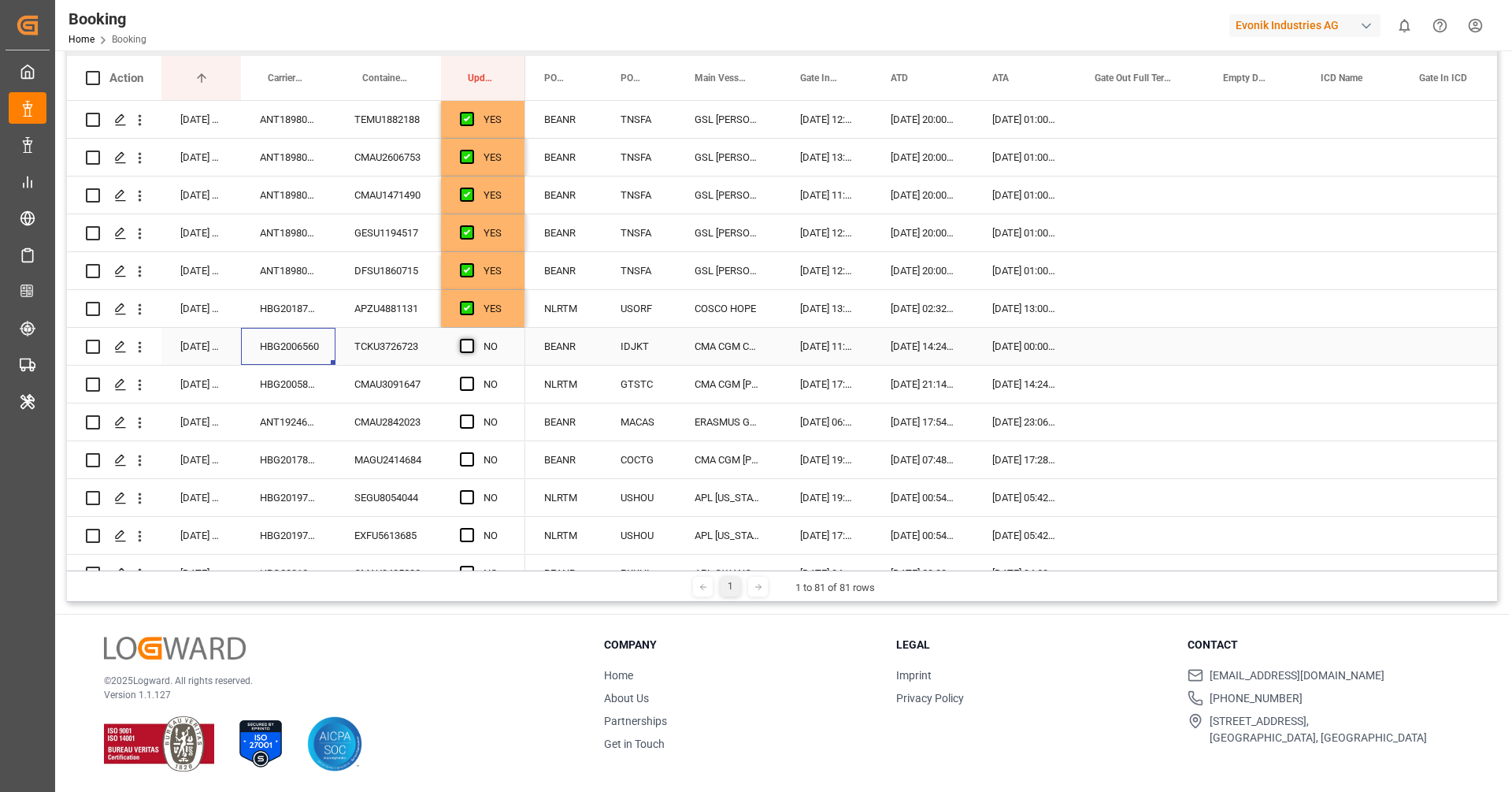
click at [472, 339] on input "Press SPACE to select this row." at bounding box center [472, 339] width 0 height 0
click at [312, 383] on div "HBG2005895" at bounding box center [288, 384] width 95 height 37
click at [465, 379] on span "Press SPACE to select this row." at bounding box center [467, 384] width 14 height 14
click at [472, 377] on input "Press SPACE to select this row." at bounding box center [472, 377] width 0 height 0
click at [300, 420] on div "ANT1924685" at bounding box center [288, 422] width 95 height 37
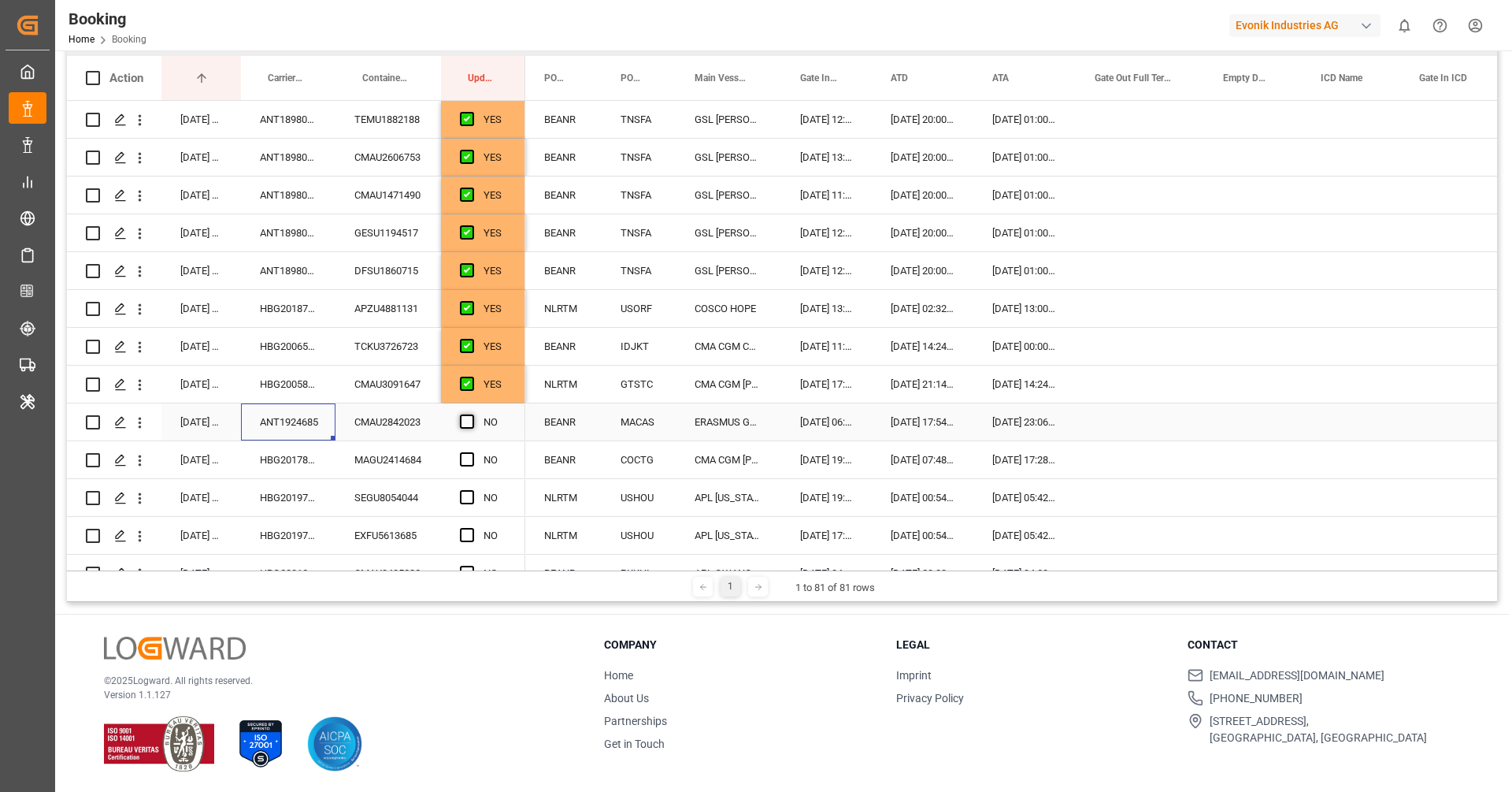
click at [465, 420] on span "Press SPACE to select this row." at bounding box center [467, 421] width 14 height 14
click at [472, 414] on input "Press SPACE to select this row." at bounding box center [472, 414] width 0 height 0
click at [311, 463] on div "HBG2017892" at bounding box center [288, 460] width 95 height 37
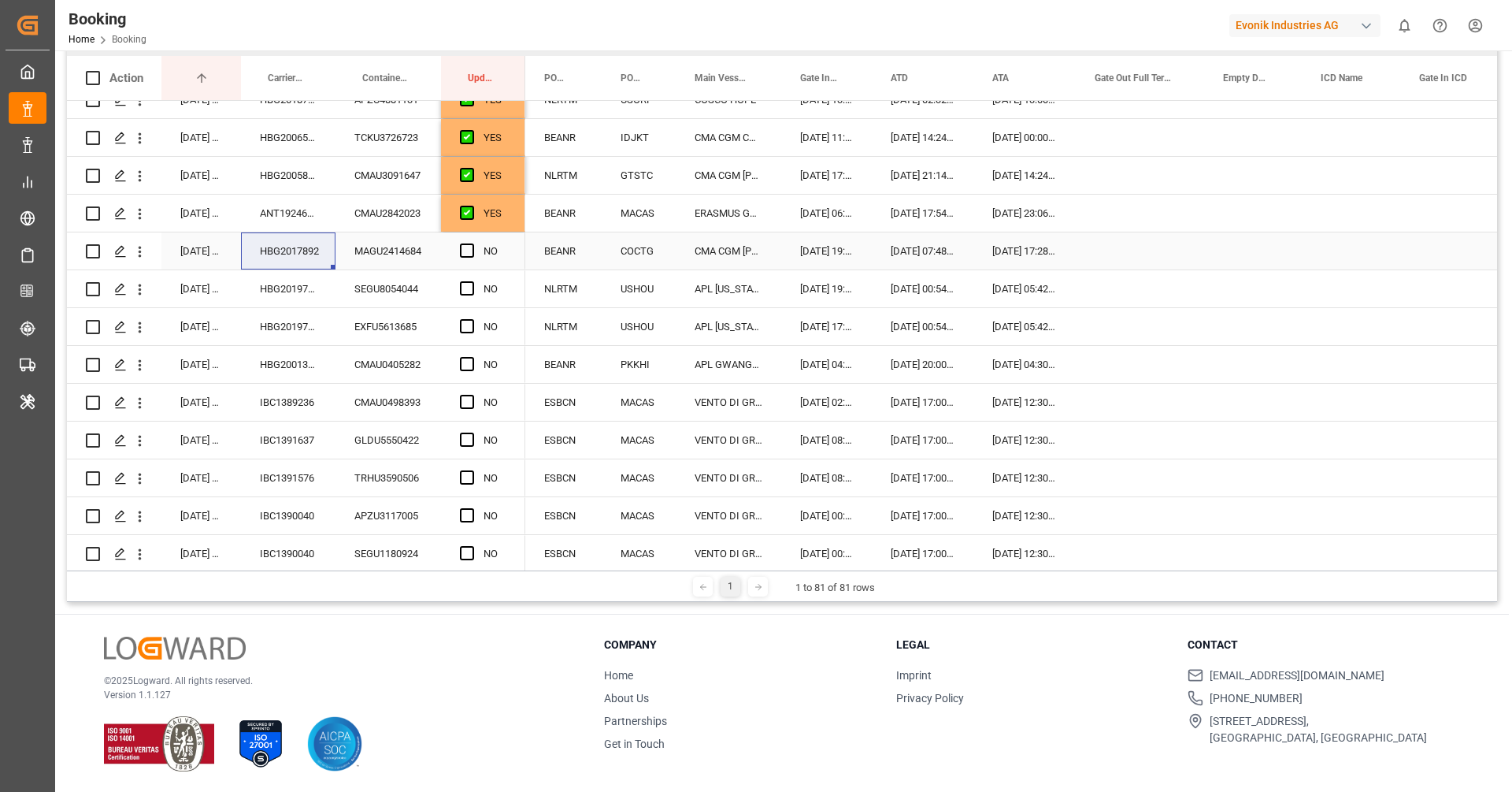
scroll to position [206, 0]
click at [471, 254] on span "Press SPACE to select this row." at bounding box center [467, 252] width 14 height 14
click at [472, 245] on input "Press SPACE to select this row." at bounding box center [472, 245] width 0 height 0
click at [322, 287] on div "HBG2019717" at bounding box center [288, 291] width 95 height 37
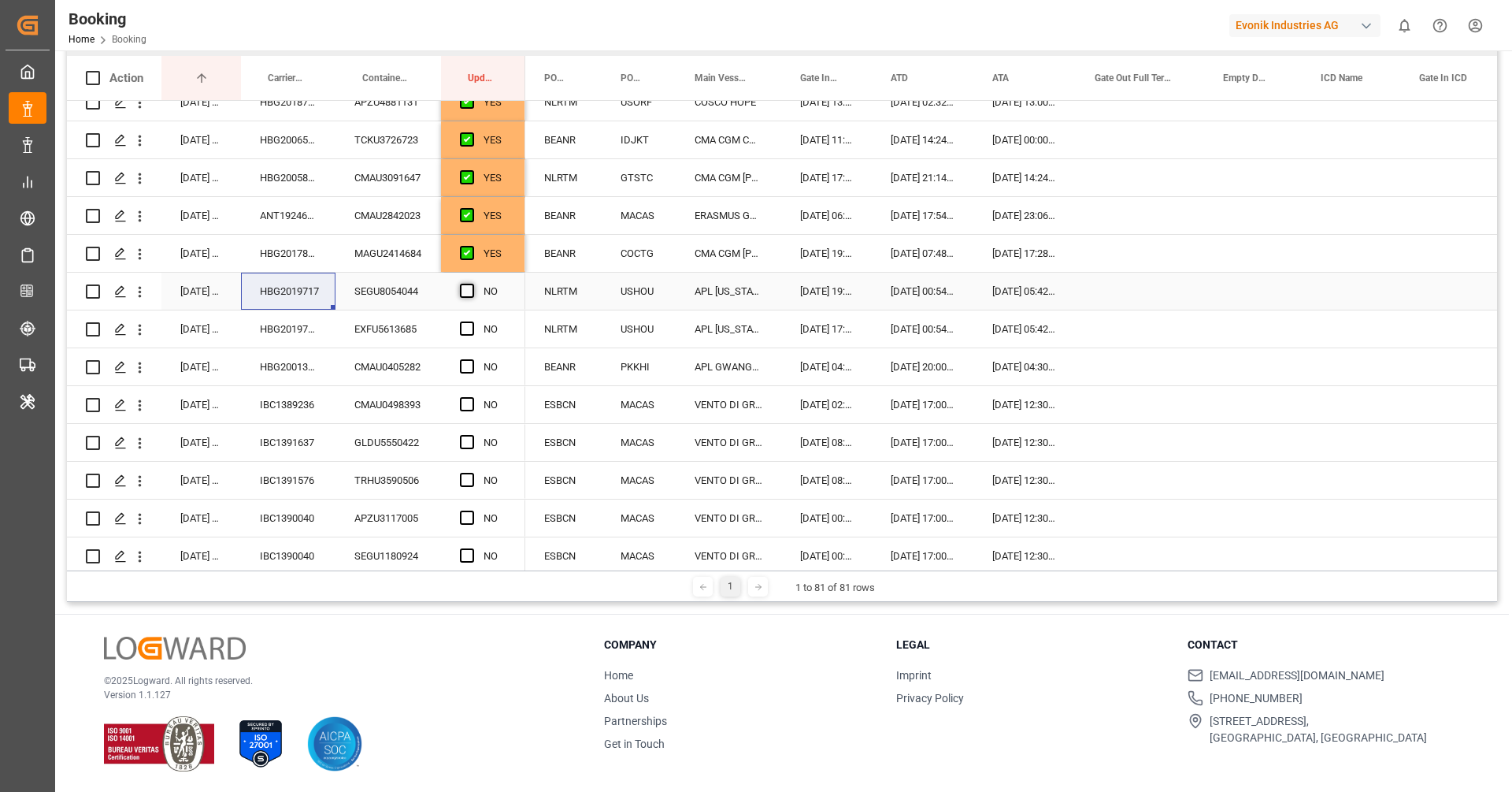
click at [463, 292] on span "Press SPACE to select this row." at bounding box center [467, 291] width 14 height 14
click at [472, 284] on input "Press SPACE to select this row." at bounding box center [472, 284] width 0 height 0
click at [465, 336] on div "Press SPACE to select this row." at bounding box center [472, 330] width 23 height 37
click at [466, 330] on span "Press SPACE to select this row." at bounding box center [467, 328] width 14 height 14
click at [472, 321] on input "Press SPACE to select this row." at bounding box center [472, 321] width 0 height 0
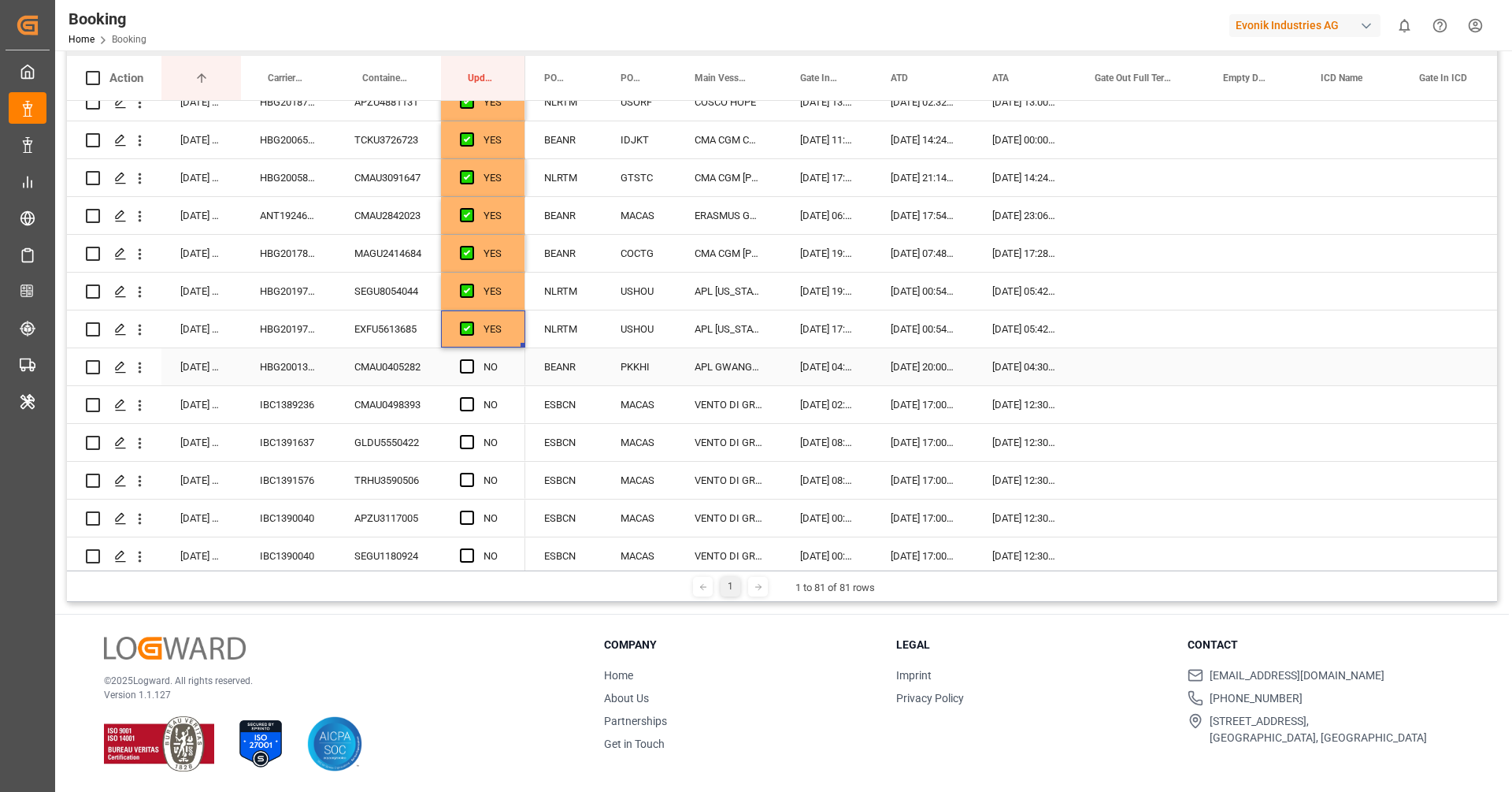
click at [314, 376] on div "HBG2001362" at bounding box center [288, 366] width 95 height 37
click at [464, 364] on span "Press SPACE to select this row." at bounding box center [467, 366] width 14 height 14
click at [472, 359] on input "Press SPACE to select this row." at bounding box center [472, 359] width 0 height 0
click at [304, 397] on div "IBC1389236" at bounding box center [288, 405] width 95 height 37
click at [462, 406] on span "Press SPACE to select this row." at bounding box center [467, 404] width 14 height 14
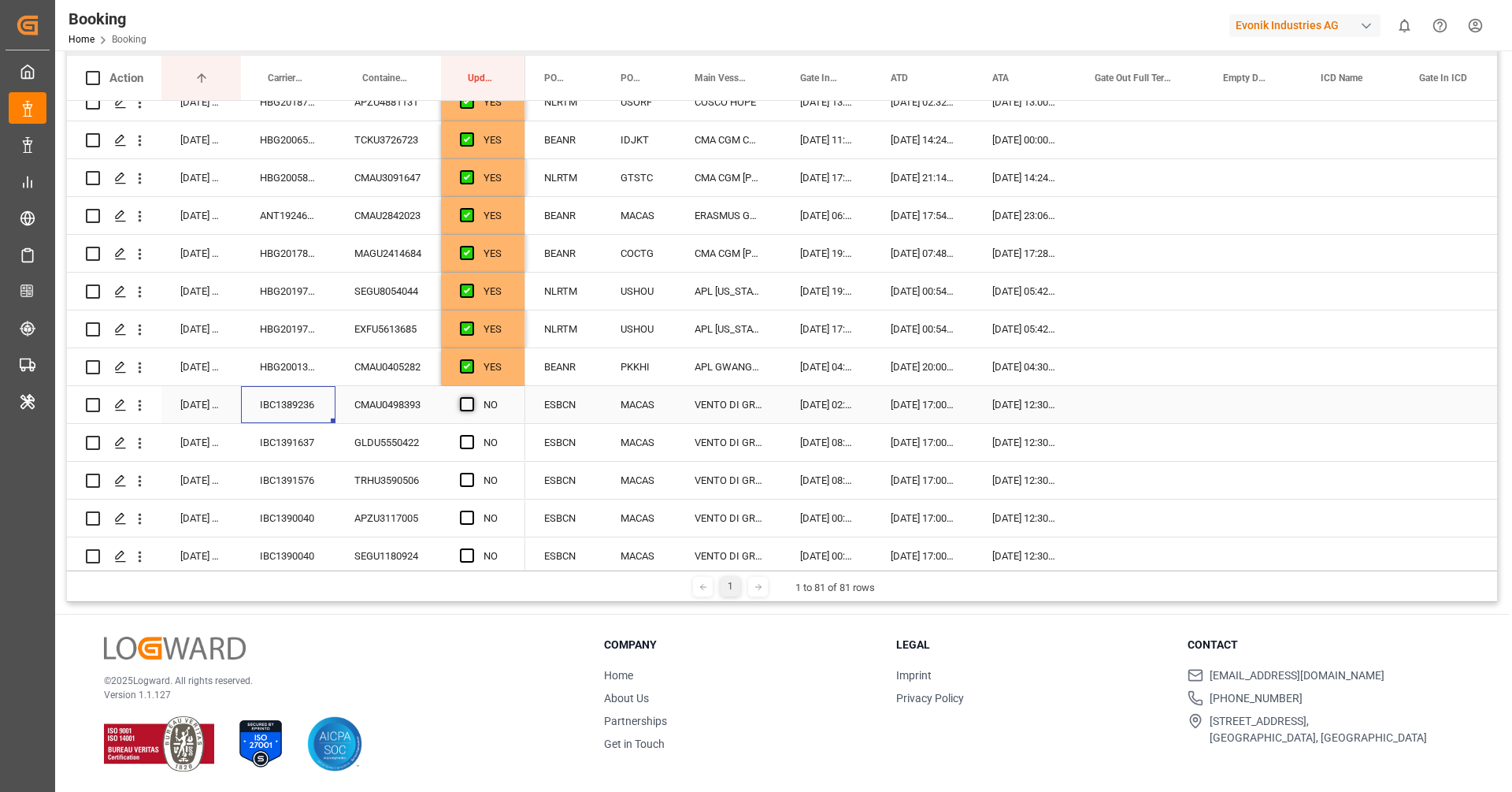
click at [472, 397] on input "Press SPACE to select this row." at bounding box center [472, 397] width 0 height 0
click at [293, 433] on div "IBC1391637" at bounding box center [288, 442] width 95 height 37
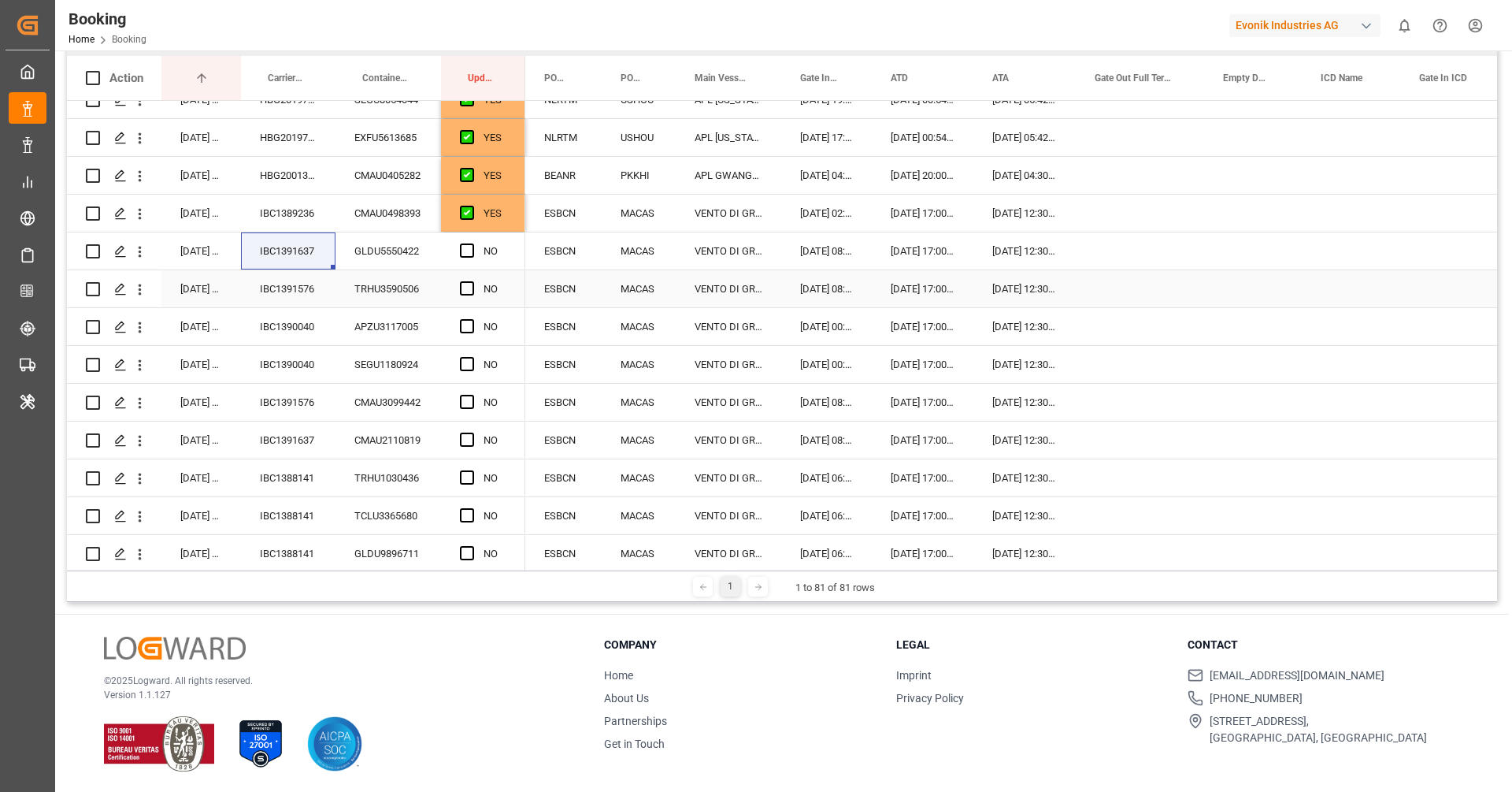
scroll to position [404, 0]
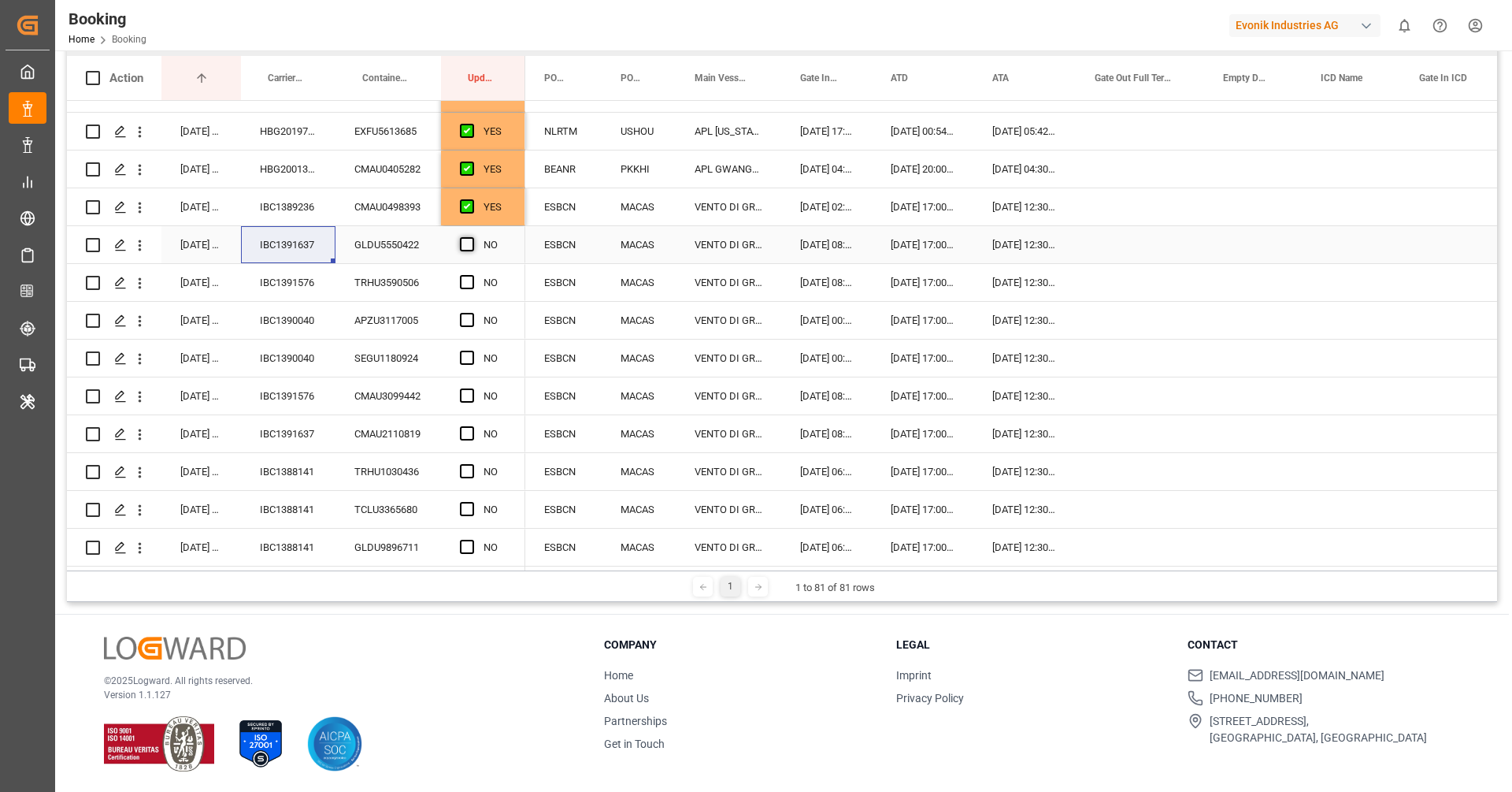
click at [466, 238] on span "Press SPACE to select this row." at bounding box center [467, 245] width 14 height 14
click at [472, 238] on input "Press SPACE to select this row." at bounding box center [472, 238] width 0 height 0
click at [468, 431] on span "Press SPACE to select this row." at bounding box center [467, 433] width 14 height 14
click at [472, 426] on input "Press SPACE to select this row." at bounding box center [472, 426] width 0 height 0
click at [279, 287] on div "IBC1391576" at bounding box center [288, 282] width 95 height 37
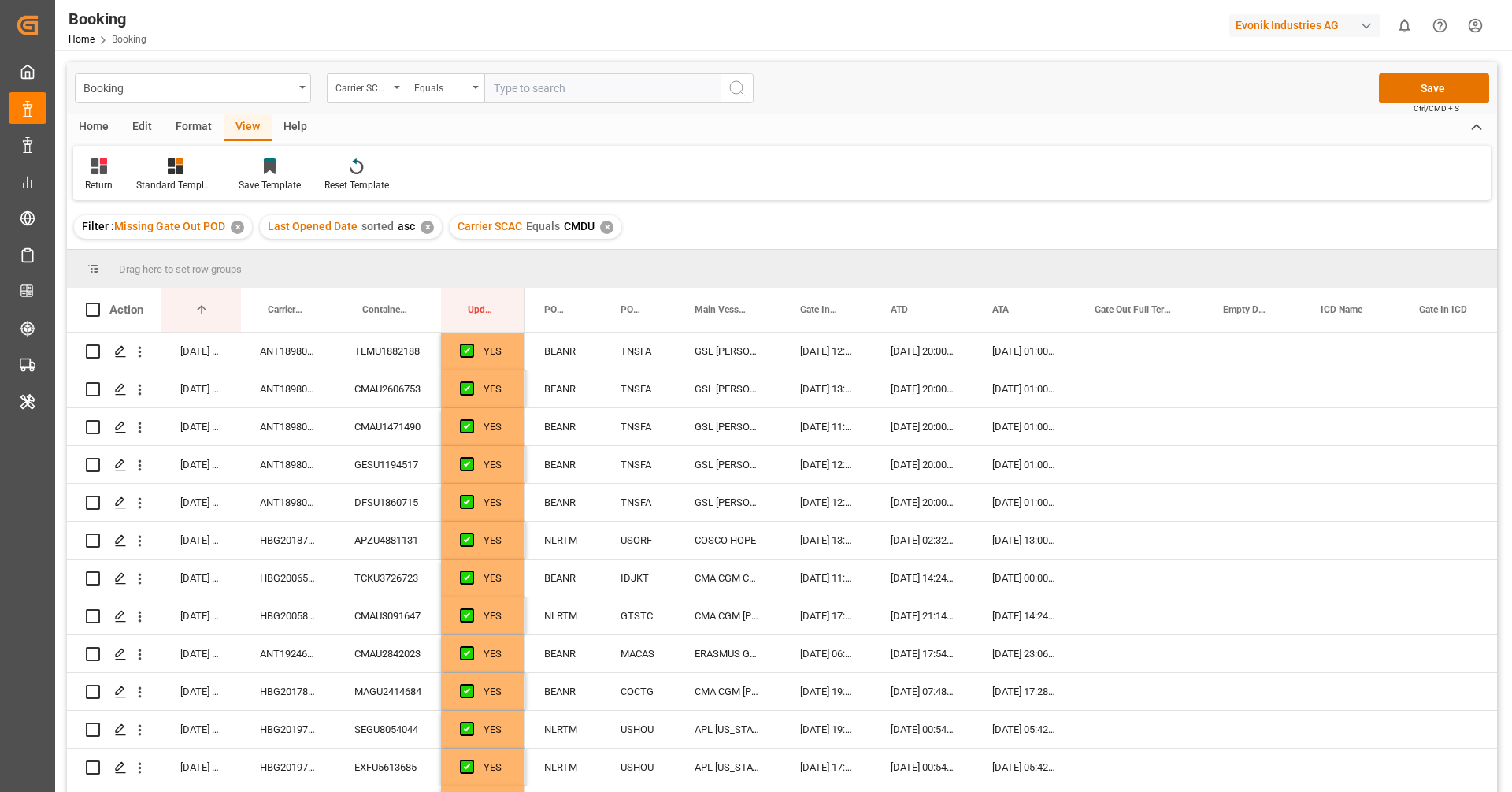
scroll to position [404, 0]
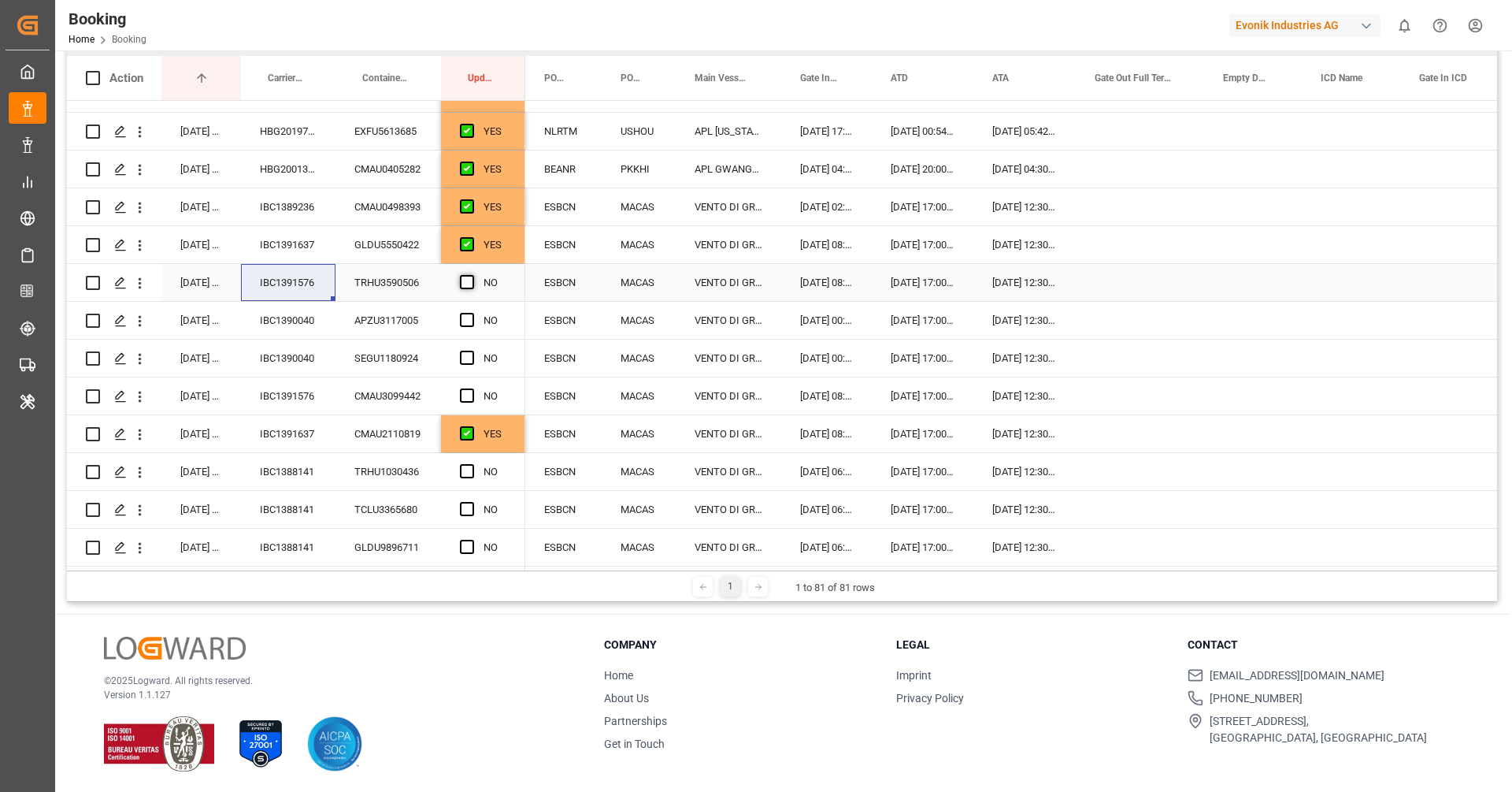
click at [467, 279] on span "Press SPACE to select this row." at bounding box center [467, 282] width 14 height 14
click at [472, 275] on input "Press SPACE to select this row." at bounding box center [472, 275] width 0 height 0
click at [470, 396] on span "Press SPACE to select this row." at bounding box center [467, 395] width 14 height 14
click at [472, 388] on input "Press SPACE to select this row." at bounding box center [472, 388] width 0 height 0
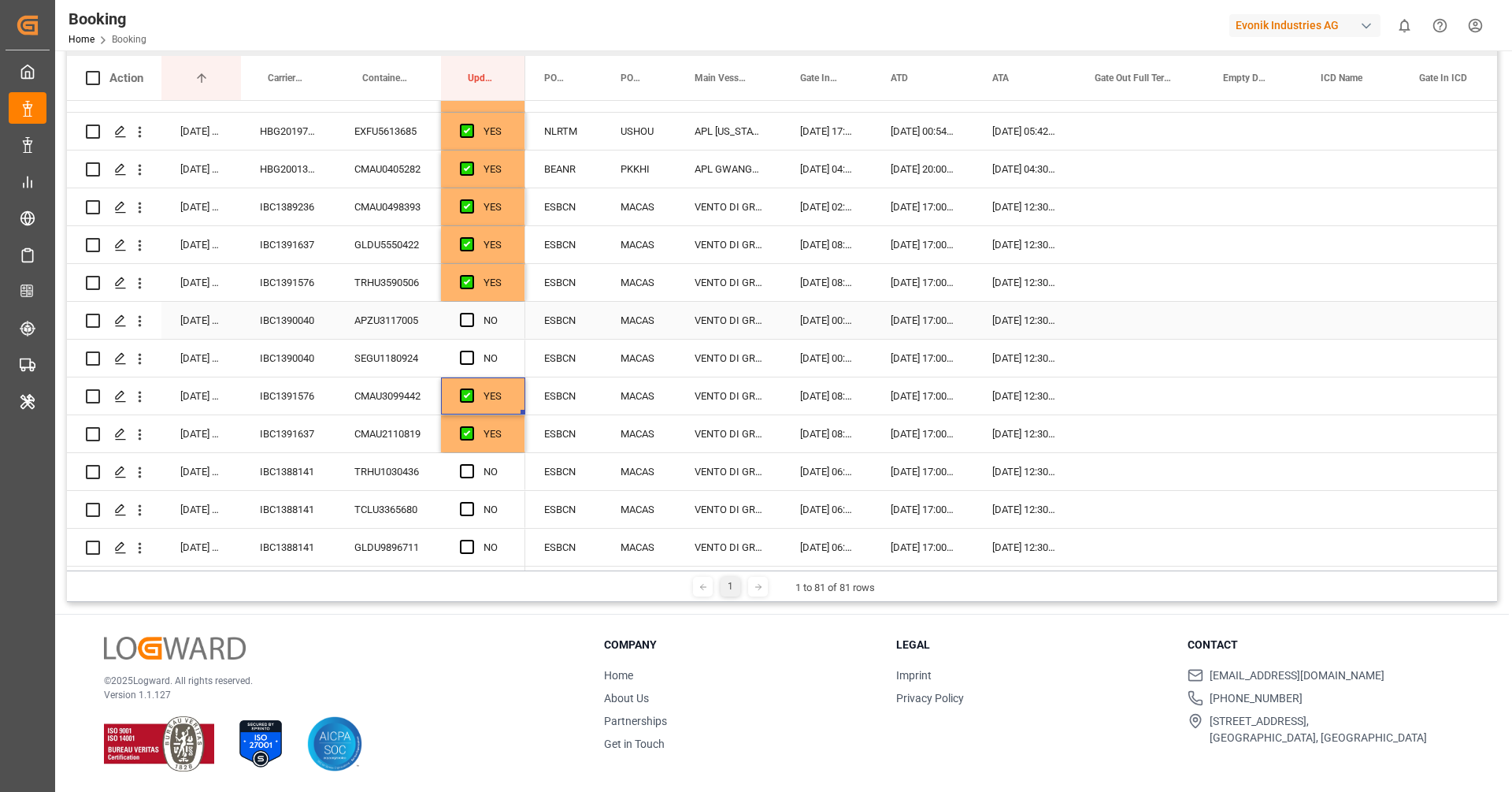
click at [290, 335] on div "IBC1390040" at bounding box center [288, 320] width 95 height 37
click at [465, 321] on span "Press SPACE to select this row." at bounding box center [467, 319] width 14 height 14
click at [472, 312] on input "Press SPACE to select this row." at bounding box center [472, 312] width 0 height 0
click at [468, 354] on span "Press SPACE to select this row." at bounding box center [467, 358] width 14 height 14
click at [472, 351] on input "Press SPACE to select this row." at bounding box center [472, 351] width 0 height 0
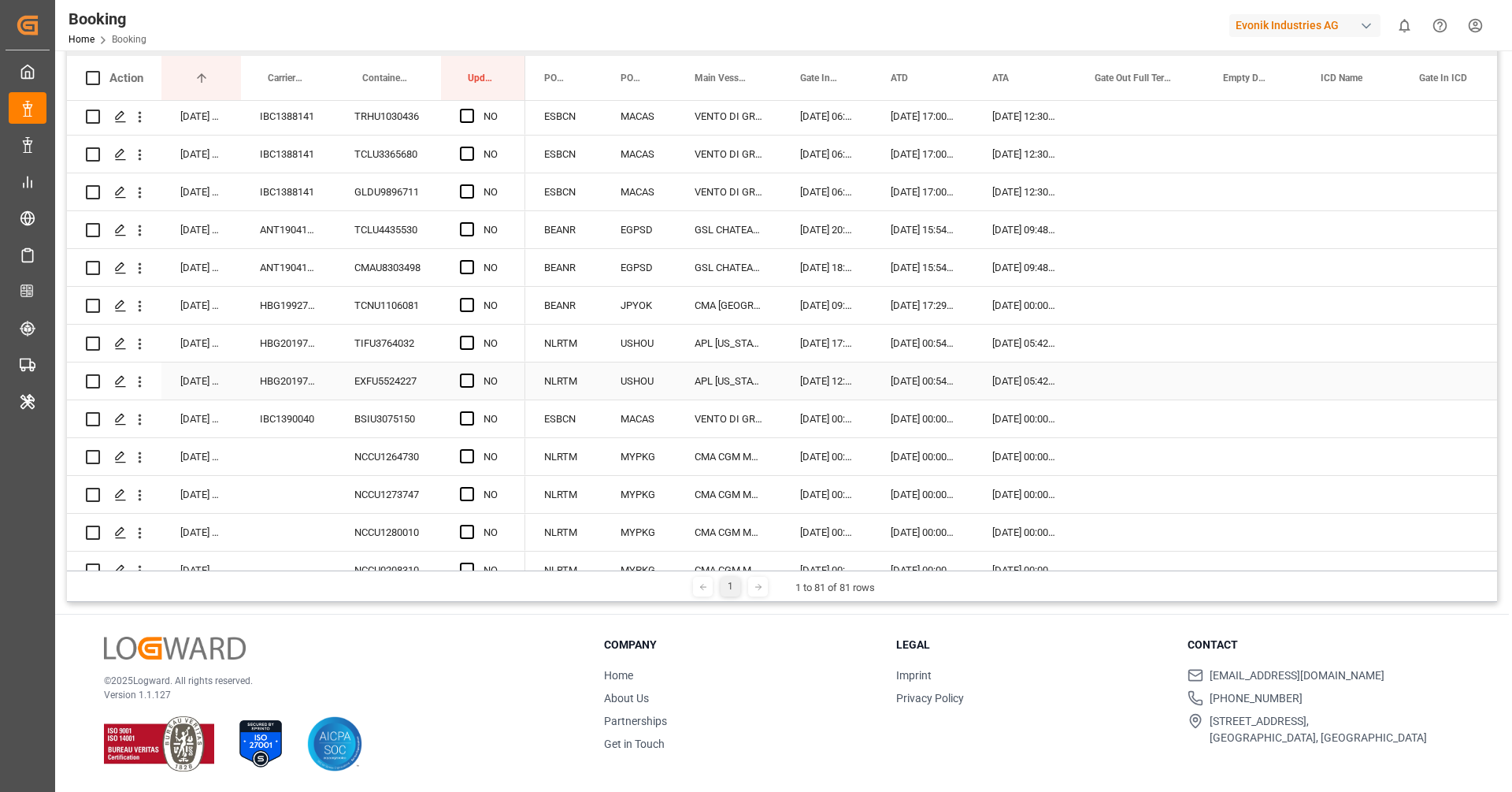
scroll to position [763, 0]
click at [468, 409] on span "Press SPACE to select this row." at bounding box center [467, 414] width 14 height 14
click at [472, 407] on input "Press SPACE to select this row." at bounding box center [472, 407] width 0 height 0
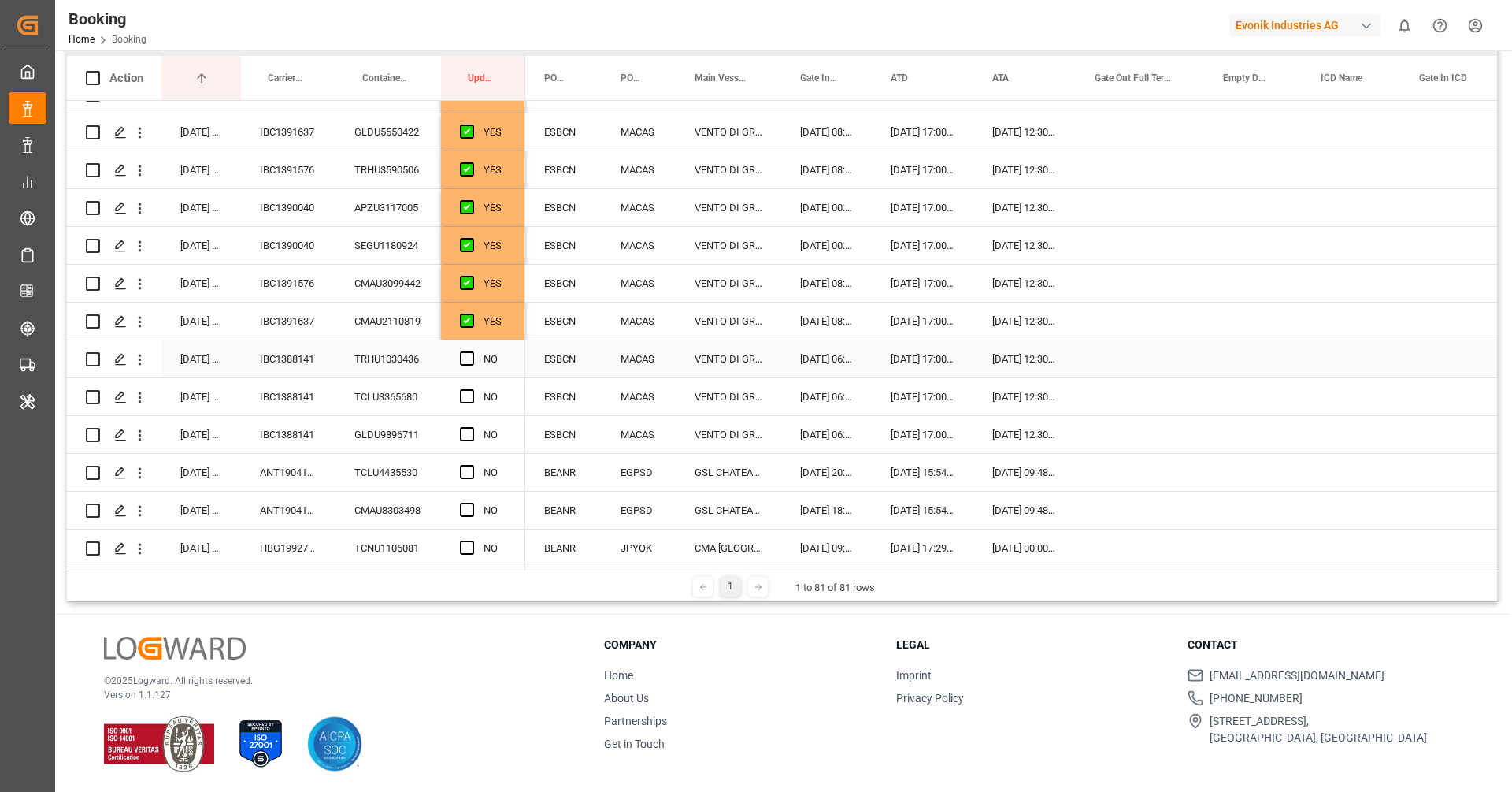
scroll to position [546, 0]
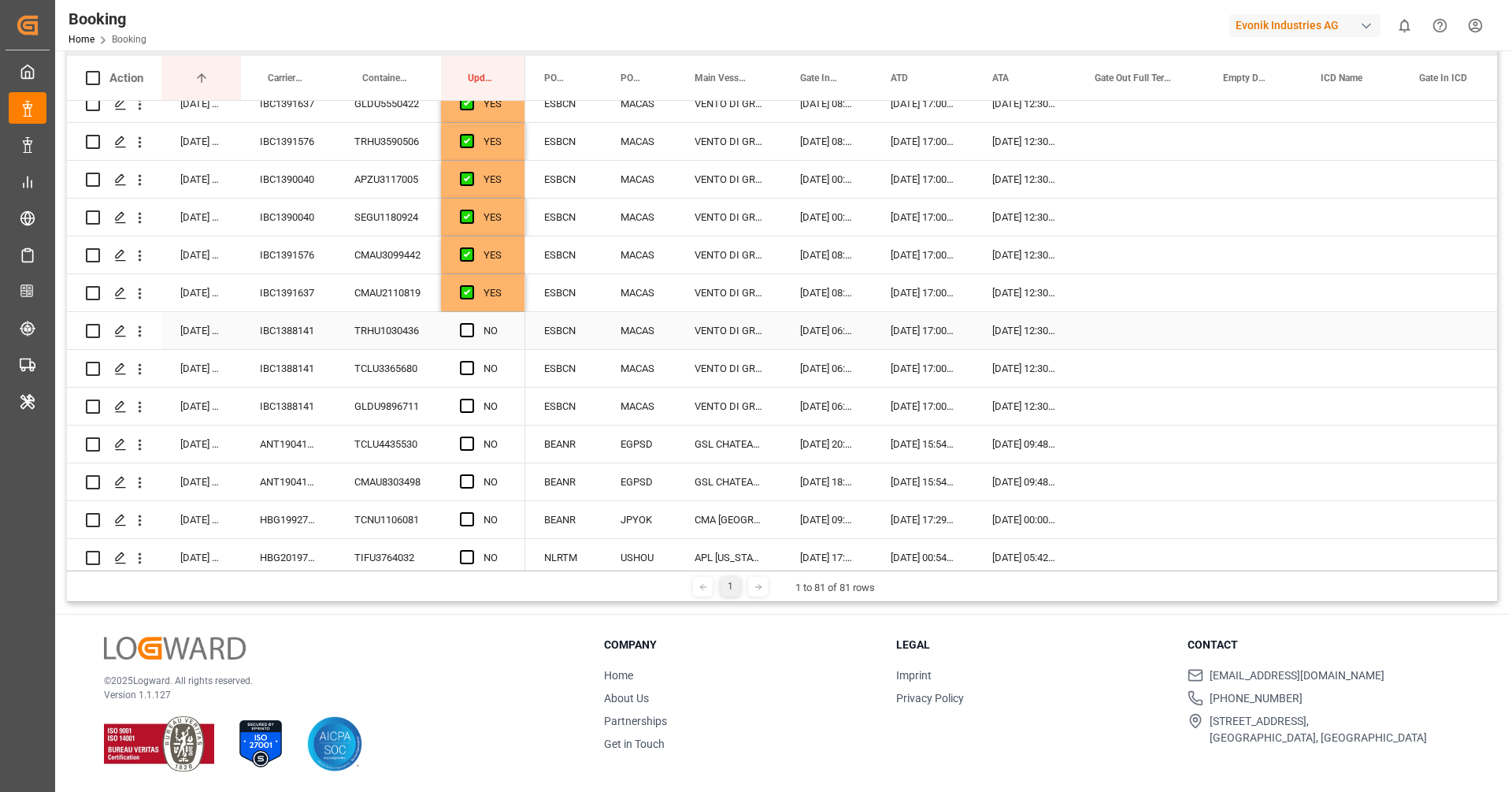
click at [320, 335] on div "IBC1388141" at bounding box center [288, 331] width 95 height 37
click at [471, 332] on span "Press SPACE to select this row." at bounding box center [467, 330] width 14 height 14
click at [472, 323] on input "Press SPACE to select this row." at bounding box center [472, 323] width 0 height 0
click at [471, 365] on span "Press SPACE to select this row." at bounding box center [467, 368] width 14 height 14
click at [472, 361] on input "Press SPACE to select this row." at bounding box center [472, 361] width 0 height 0
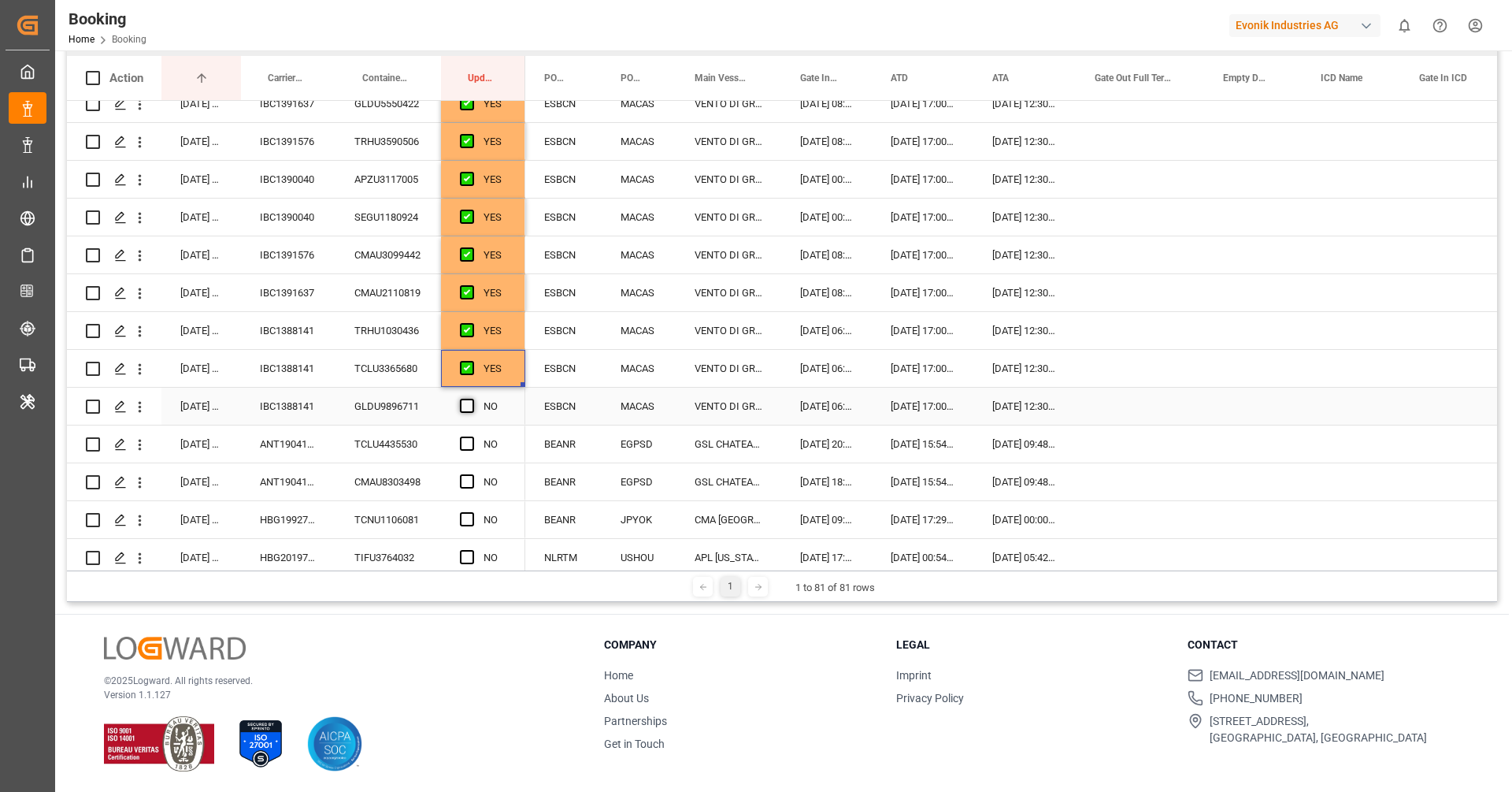
click at [471, 400] on span "Press SPACE to select this row." at bounding box center [467, 406] width 14 height 14
click at [472, 399] on input "Press SPACE to select this row." at bounding box center [472, 399] width 0 height 0
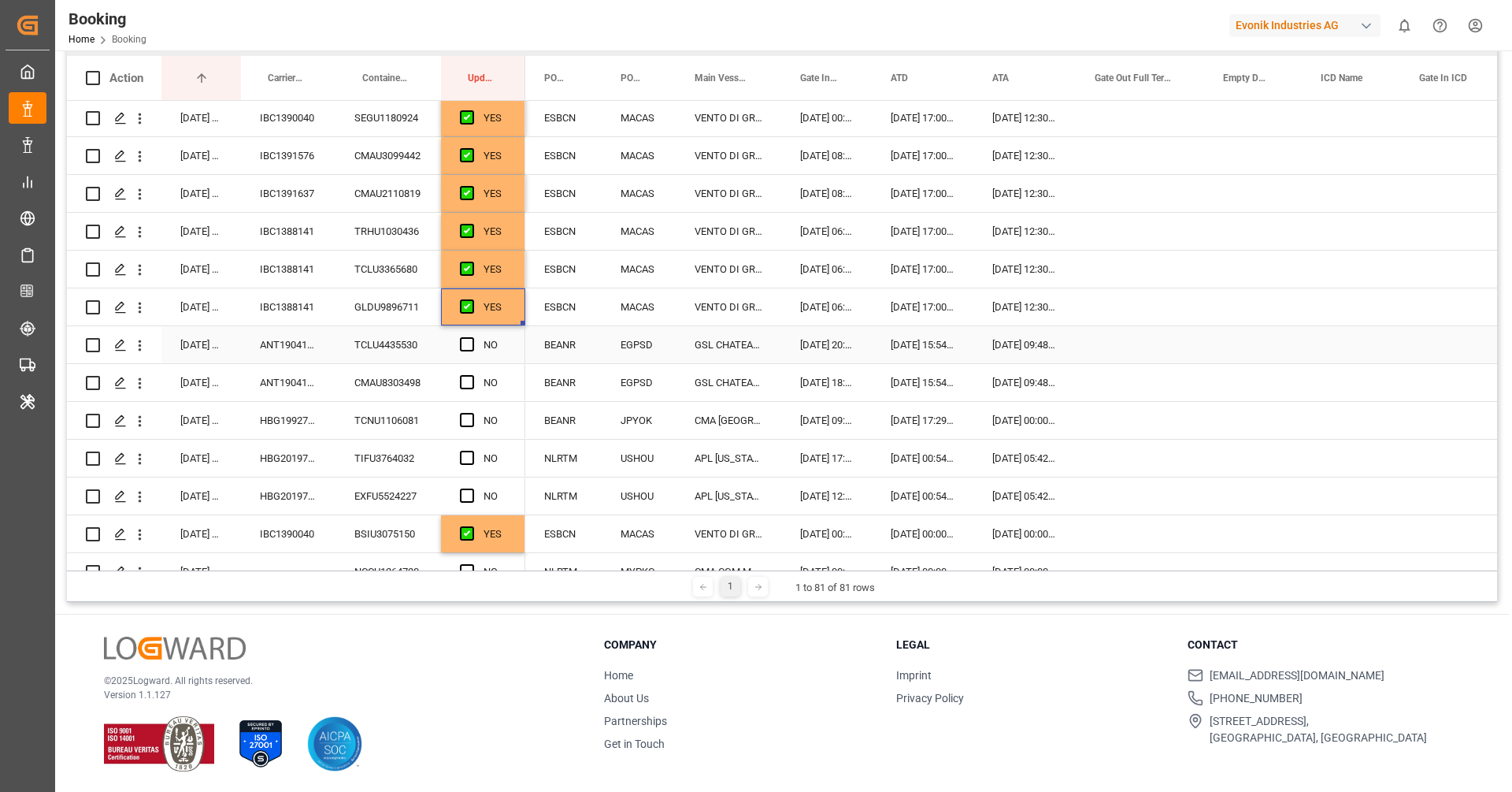
scroll to position [667, 0]
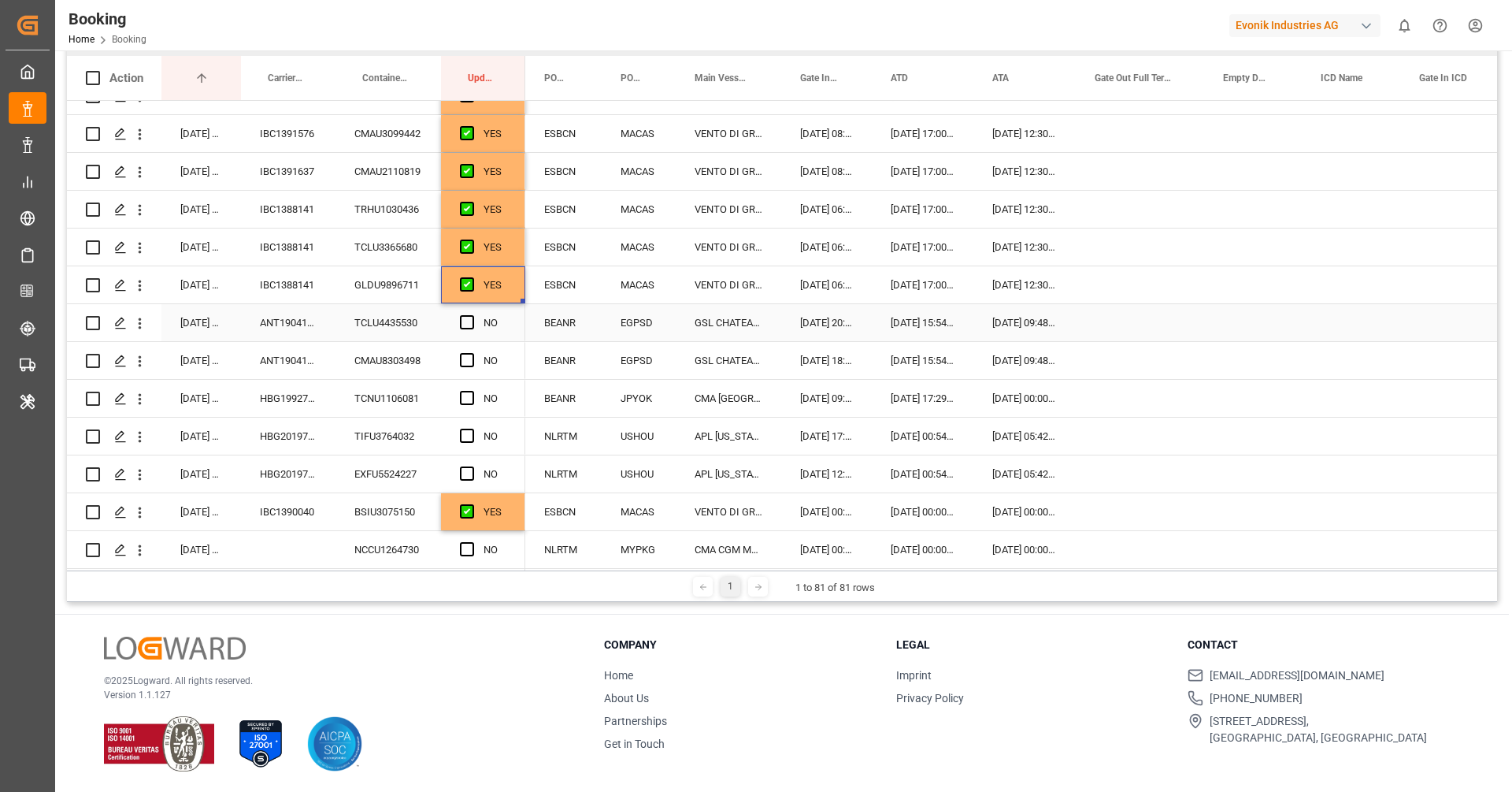
click at [285, 337] on div "ANT1904121" at bounding box center [288, 322] width 95 height 37
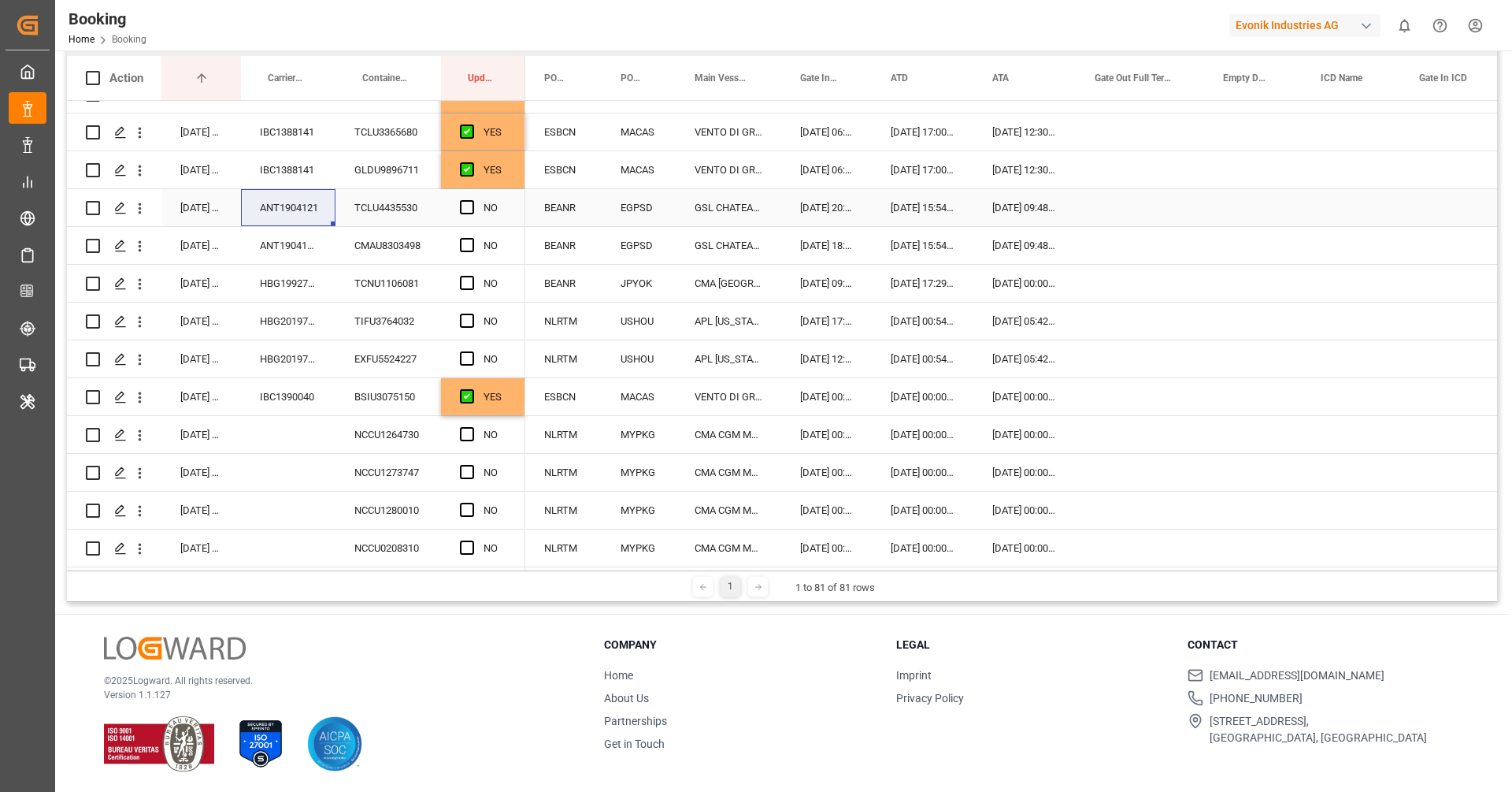
scroll to position [775, 0]
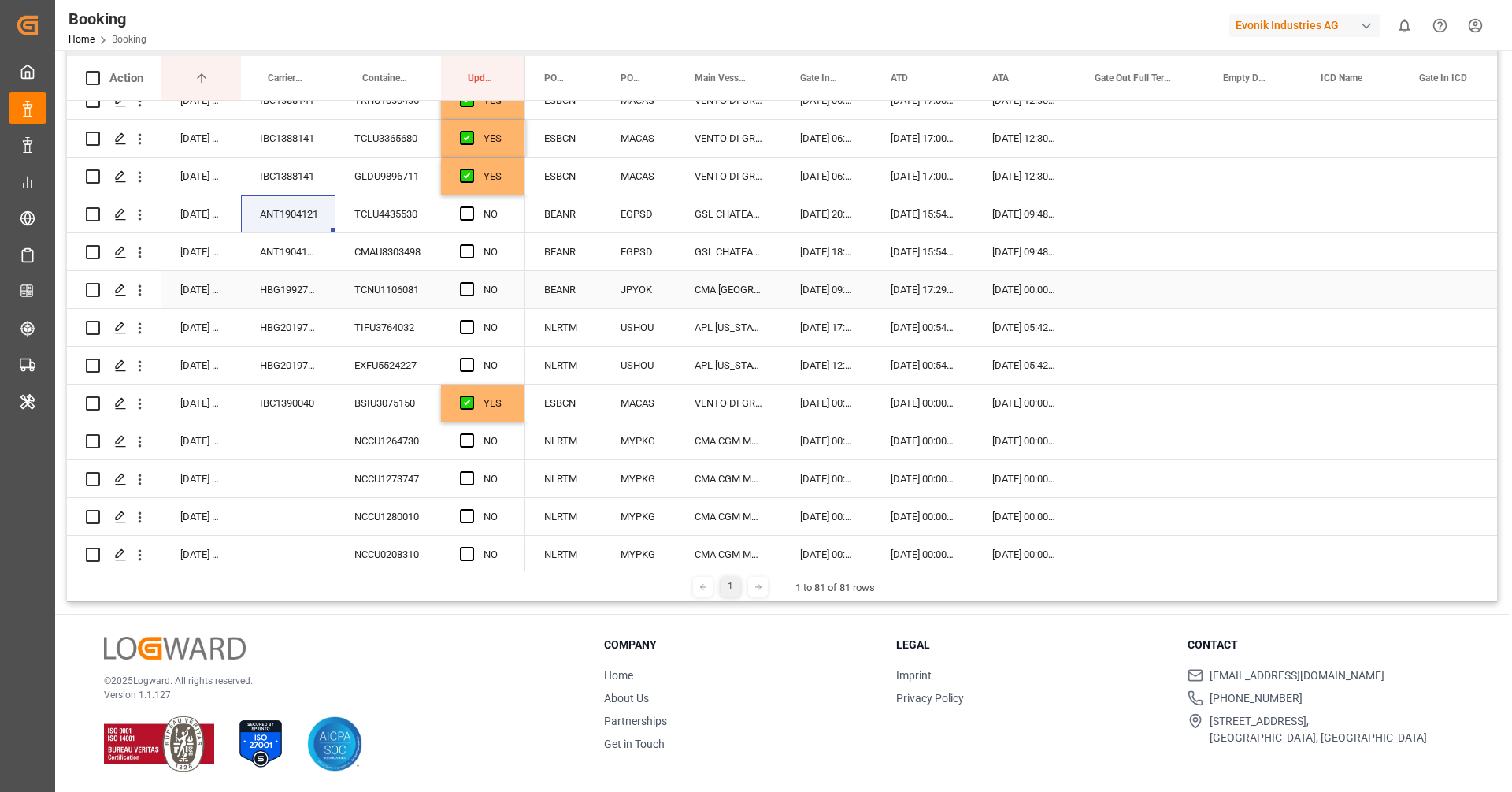
click at [300, 299] on div "HBG1992740" at bounding box center [288, 289] width 95 height 37
click at [467, 285] on span "Press SPACE to select this row." at bounding box center [467, 289] width 14 height 14
click at [472, 282] on input "Press SPACE to select this row." at bounding box center [472, 282] width 0 height 0
click at [302, 333] on div "HBG2019754" at bounding box center [288, 327] width 95 height 37
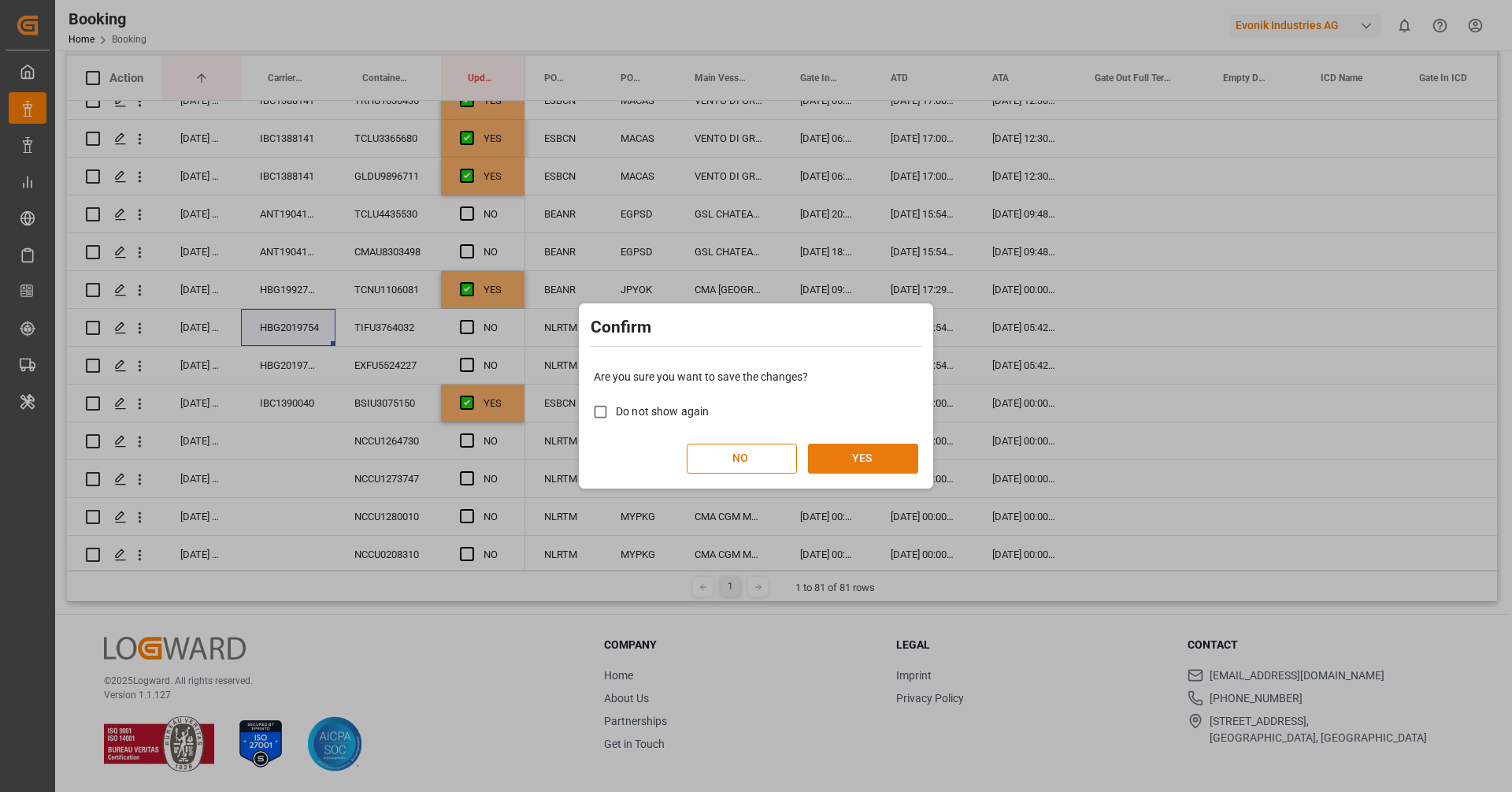
click at [820, 458] on button "YES" at bounding box center [863, 459] width 110 height 30
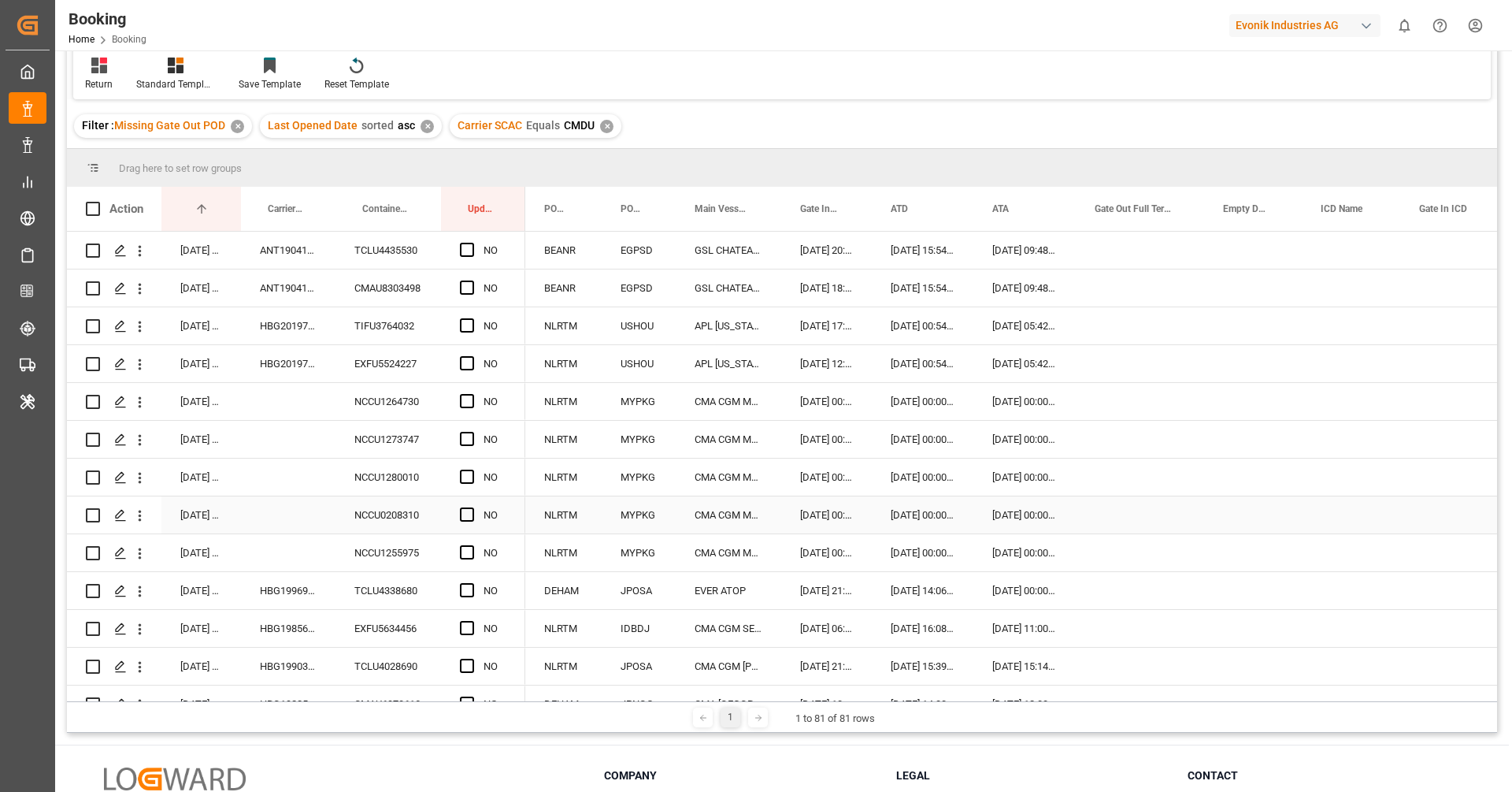
scroll to position [0, 0]
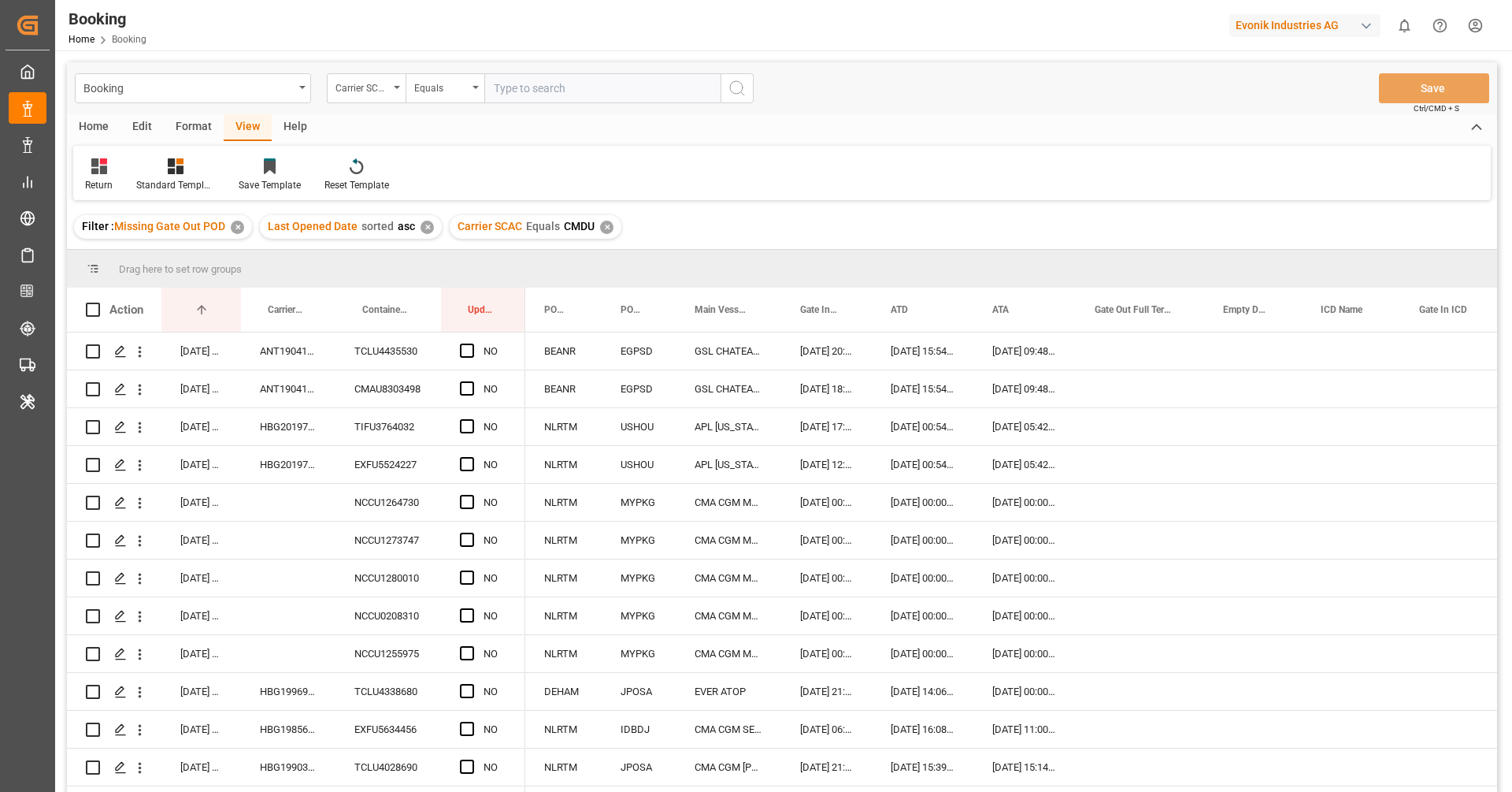
click at [604, 228] on div "✕" at bounding box center [606, 227] width 13 height 13
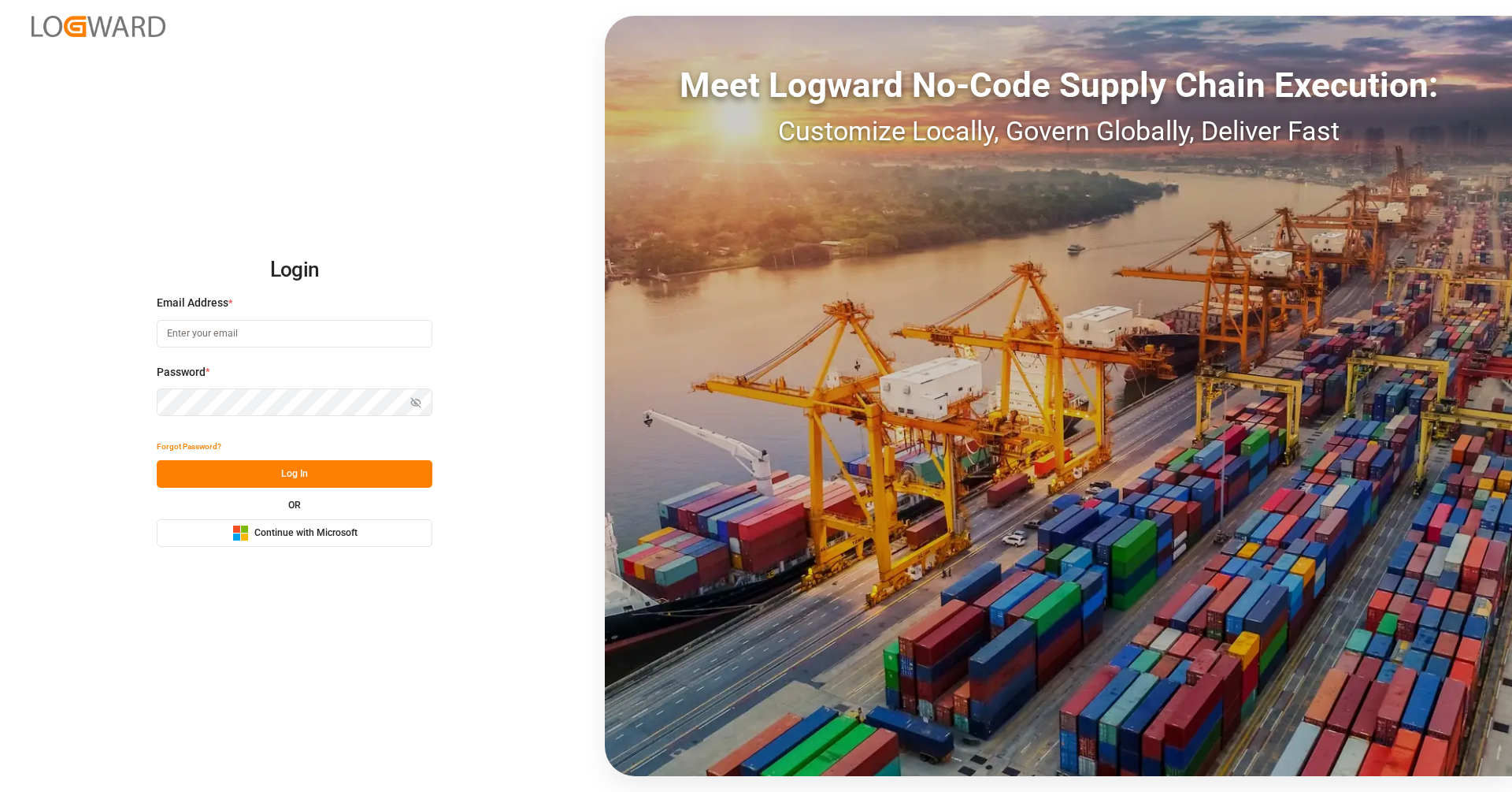
click at [296, 546] on button "Microsoft Logo Continue with Microsoft" at bounding box center [294, 534] width 276 height 28
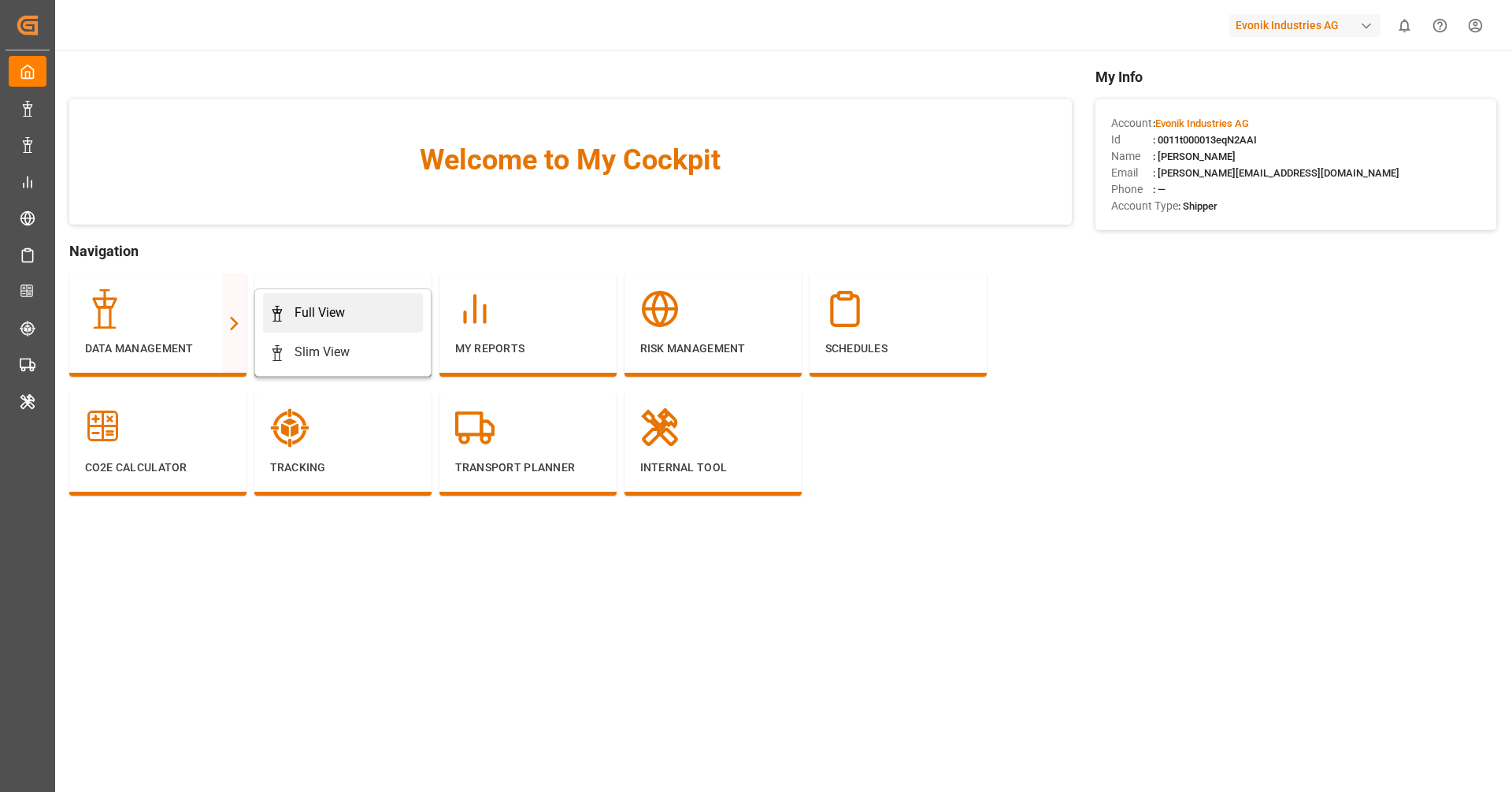
click at [298, 312] on div "Full View" at bounding box center [320, 313] width 50 height 19
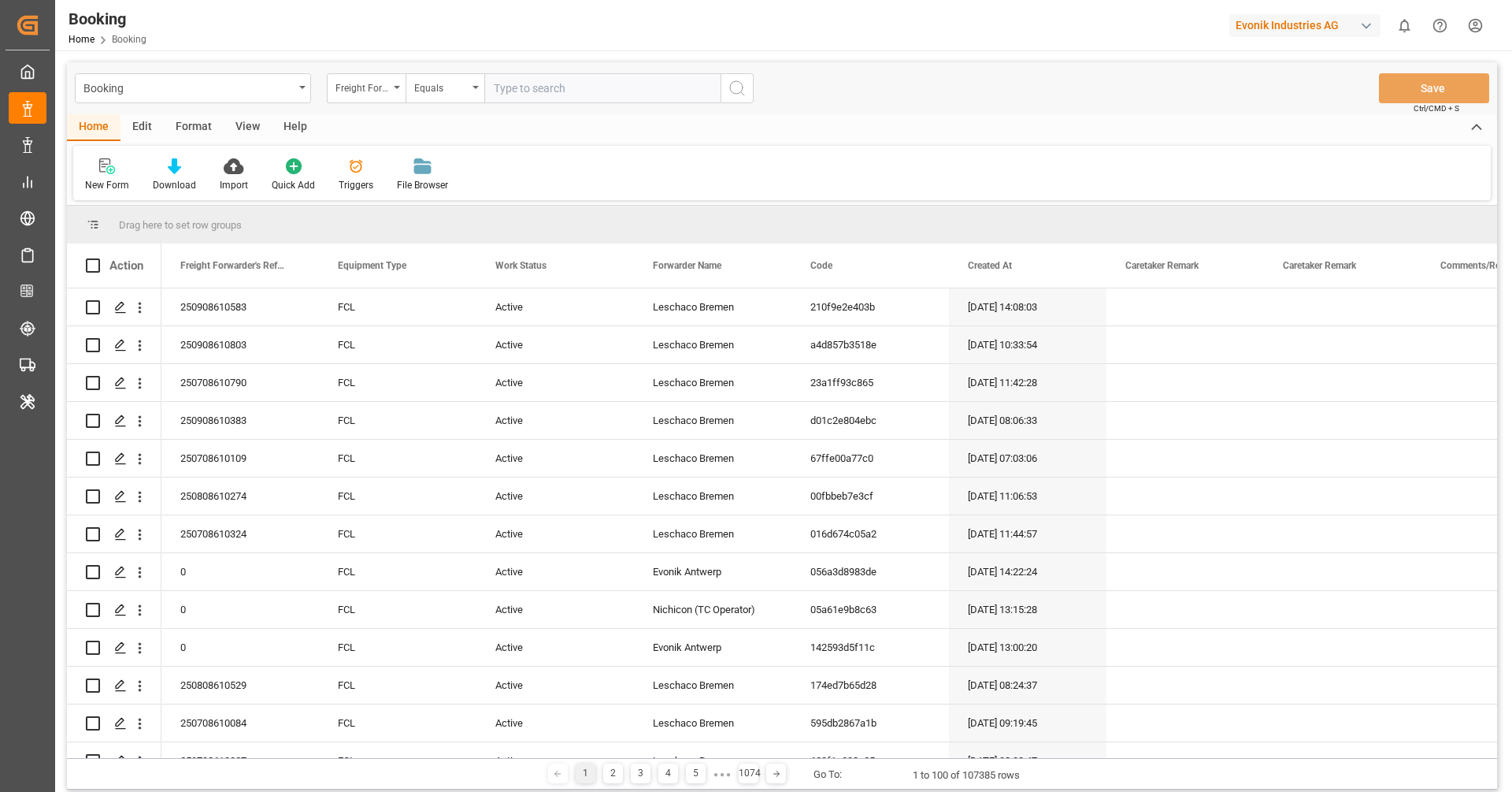
click at [200, 124] on div "Format" at bounding box center [193, 127] width 60 height 27
click at [99, 165] on div at bounding box center [108, 165] width 46 height 17
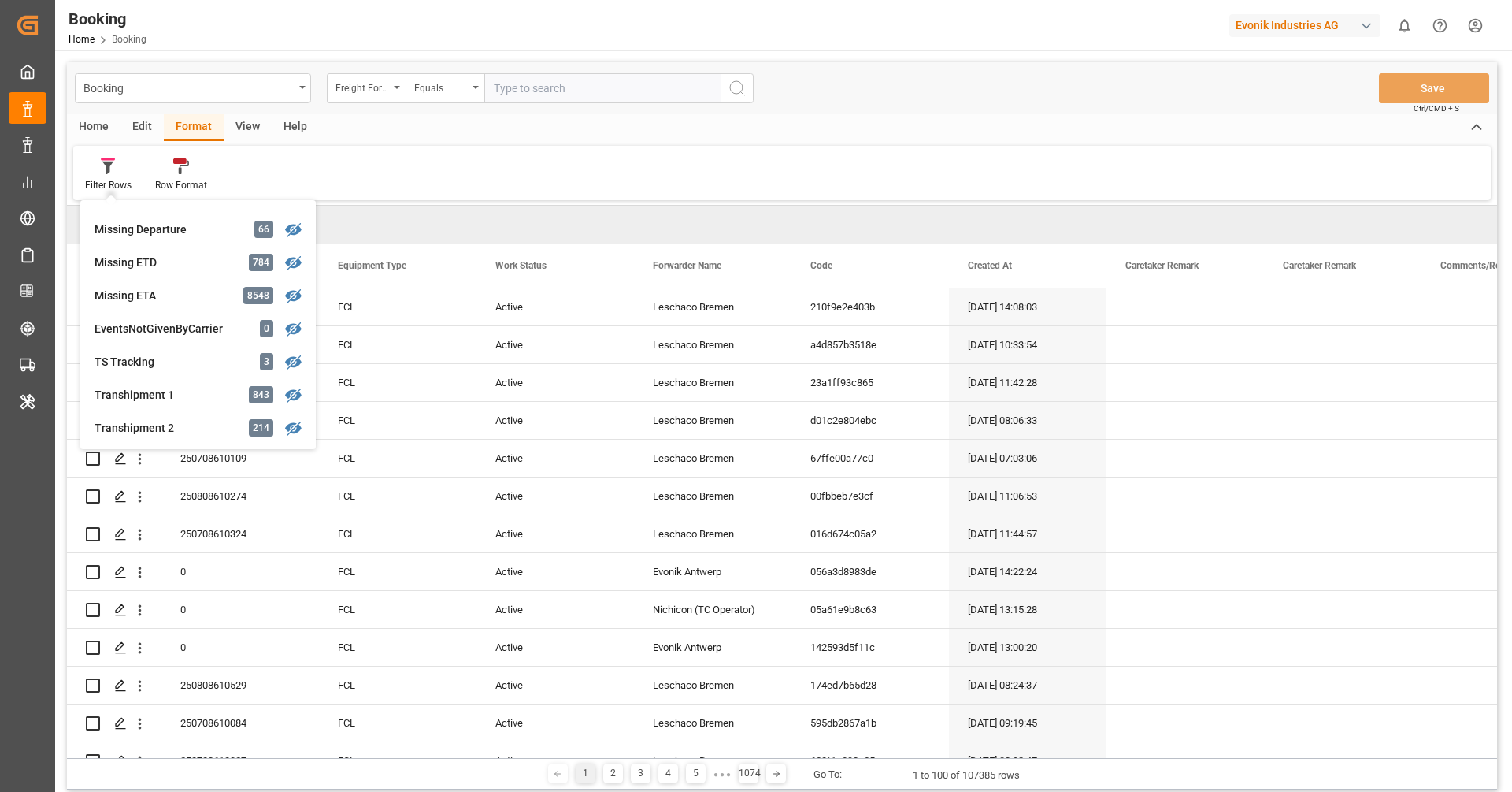
scroll to position [356, 0]
click at [165, 263] on div "Booking Freight Forwarder's Reference No. Equals Save Ctrl/CMD + S Home Edit Fo…" at bounding box center [782, 426] width 1430 height 728
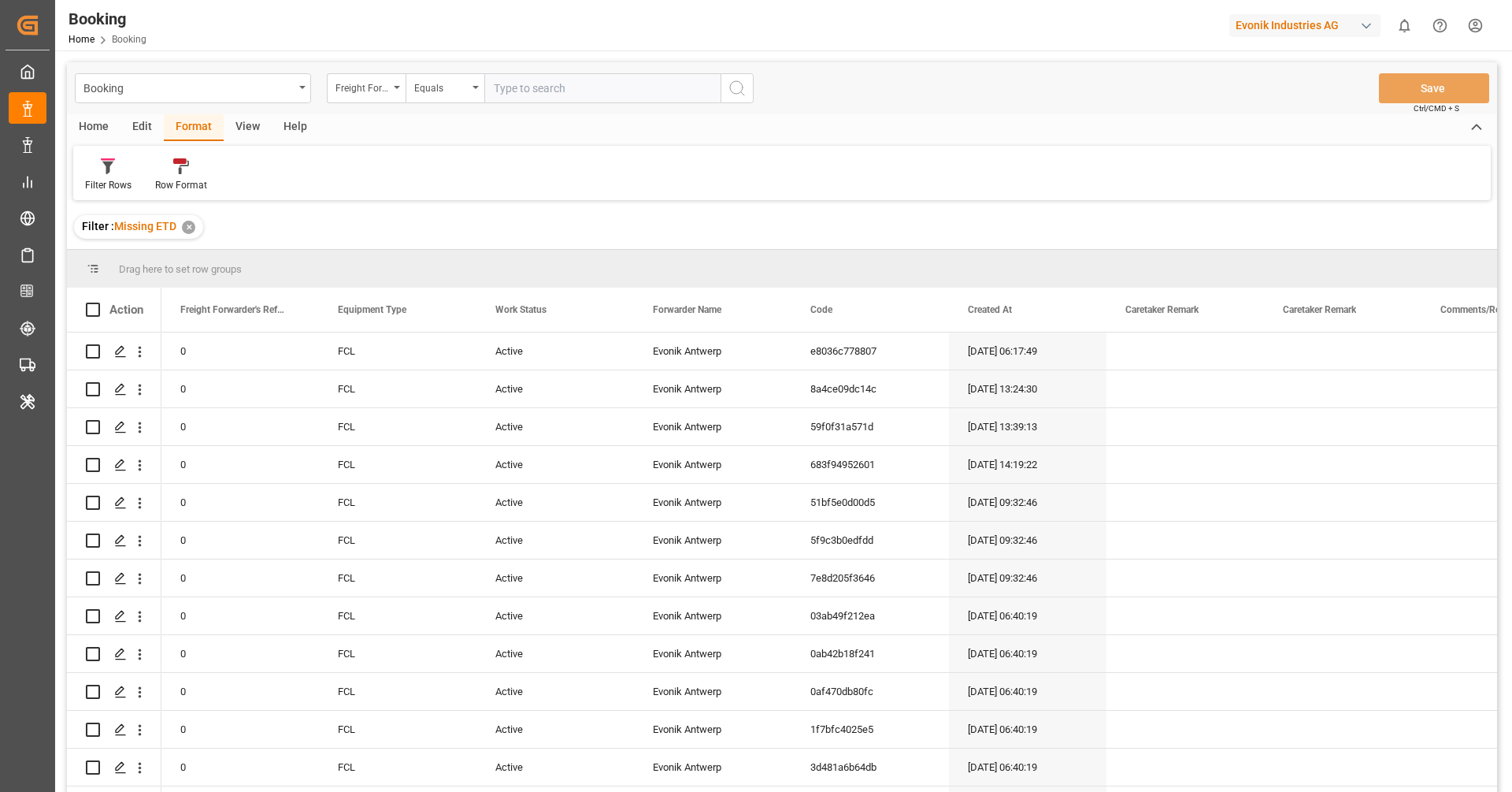
click at [250, 132] on div "View" at bounding box center [247, 127] width 48 height 27
click at [97, 179] on div "Default" at bounding box center [100, 185] width 30 height 14
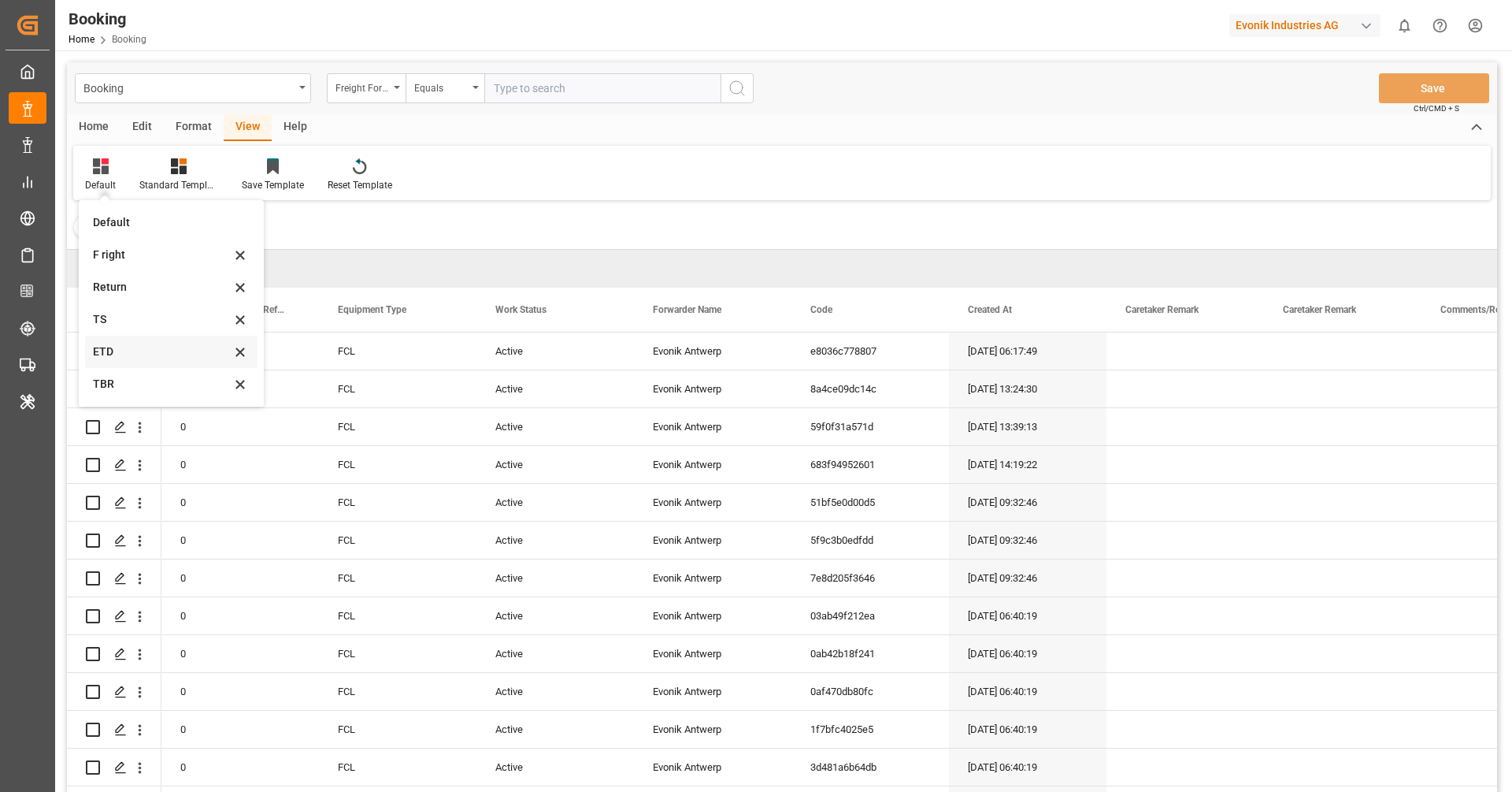
click at [134, 354] on div "ETD" at bounding box center [162, 352] width 137 height 17
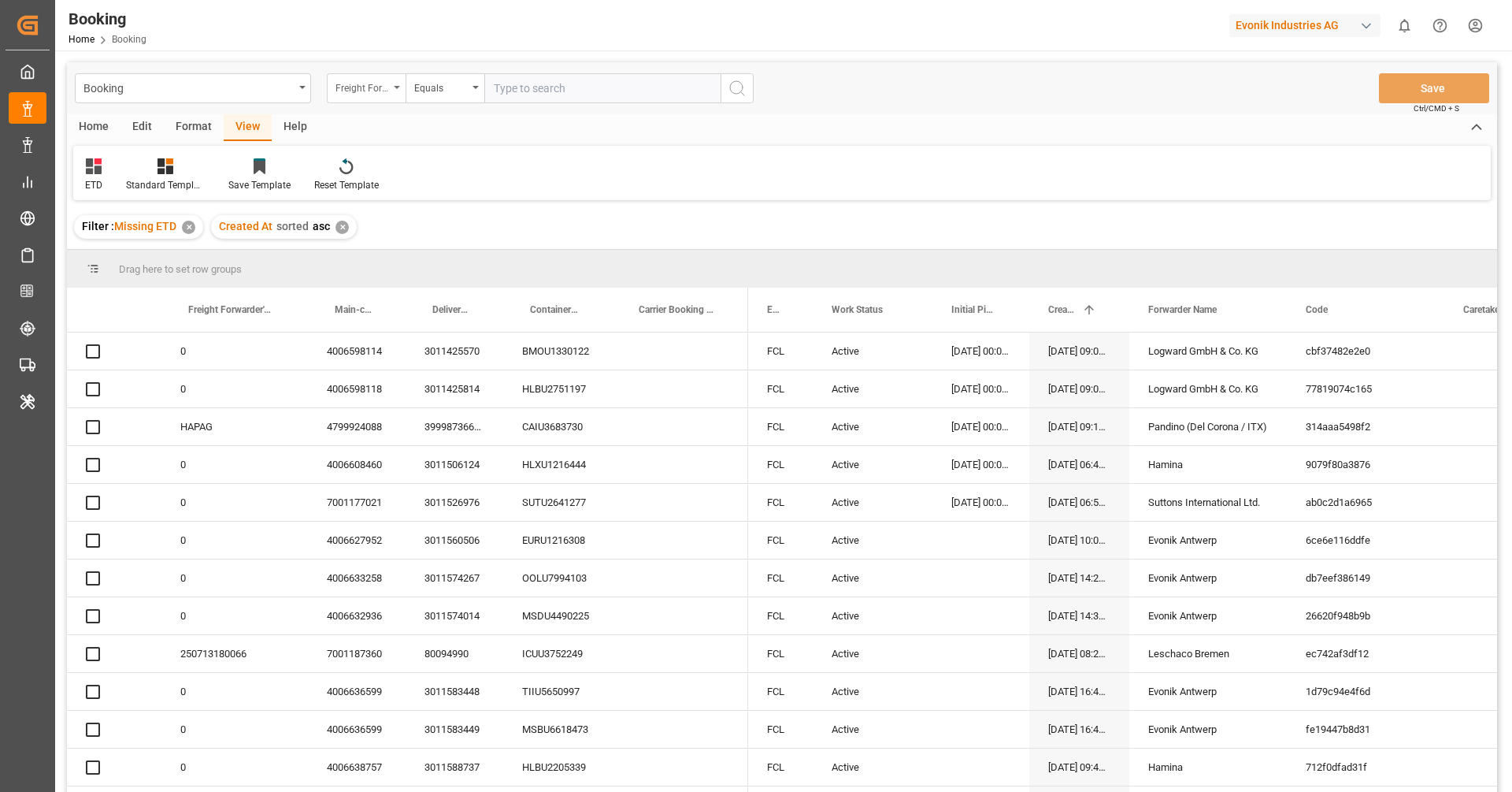
click at [384, 95] on div "Freight Forwarder's Reference No." at bounding box center [366, 88] width 79 height 30
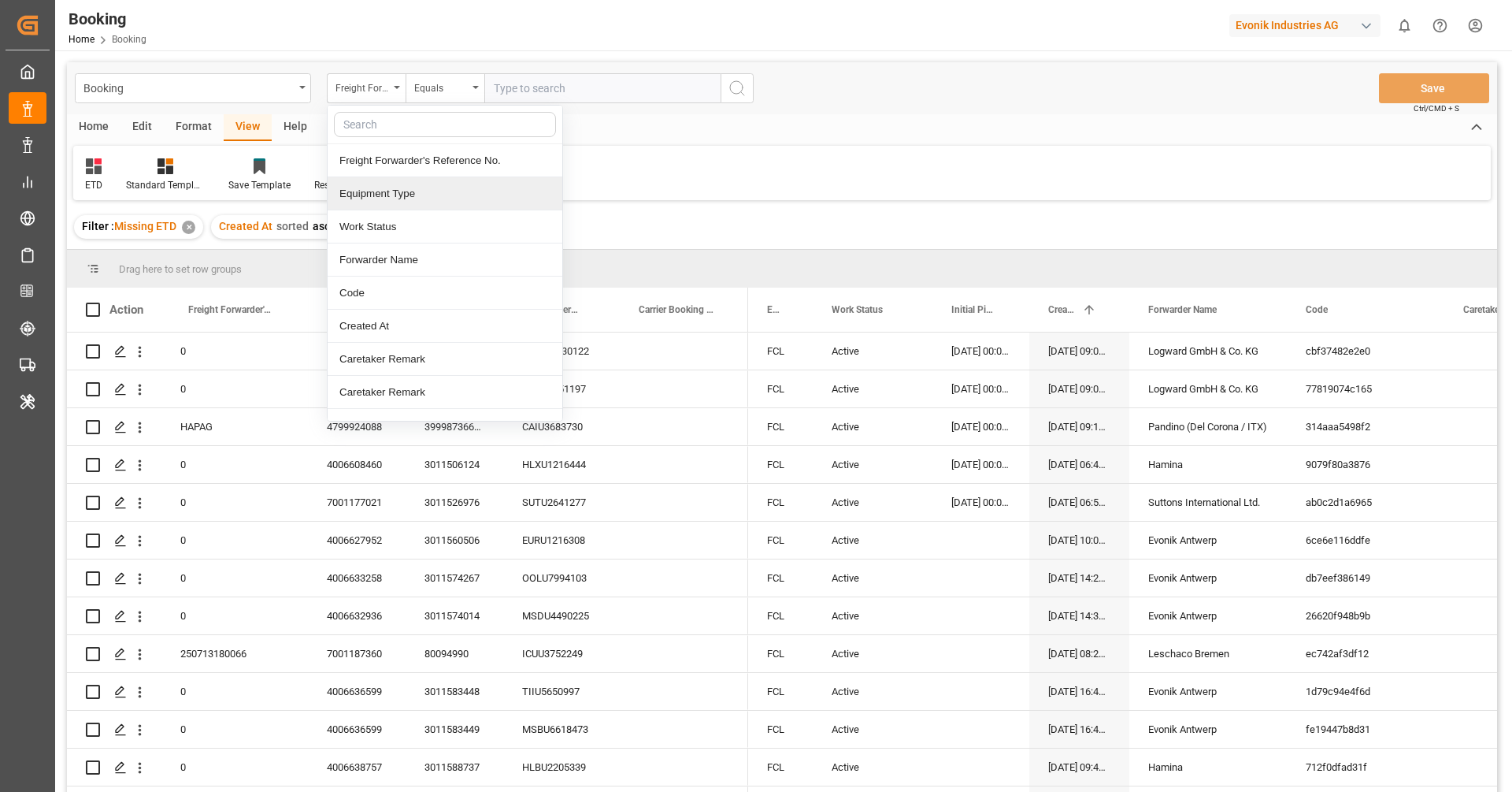
click at [851, 188] on div "ETD Standard Templates Save Template Reset Template" at bounding box center [782, 172] width 1418 height 54
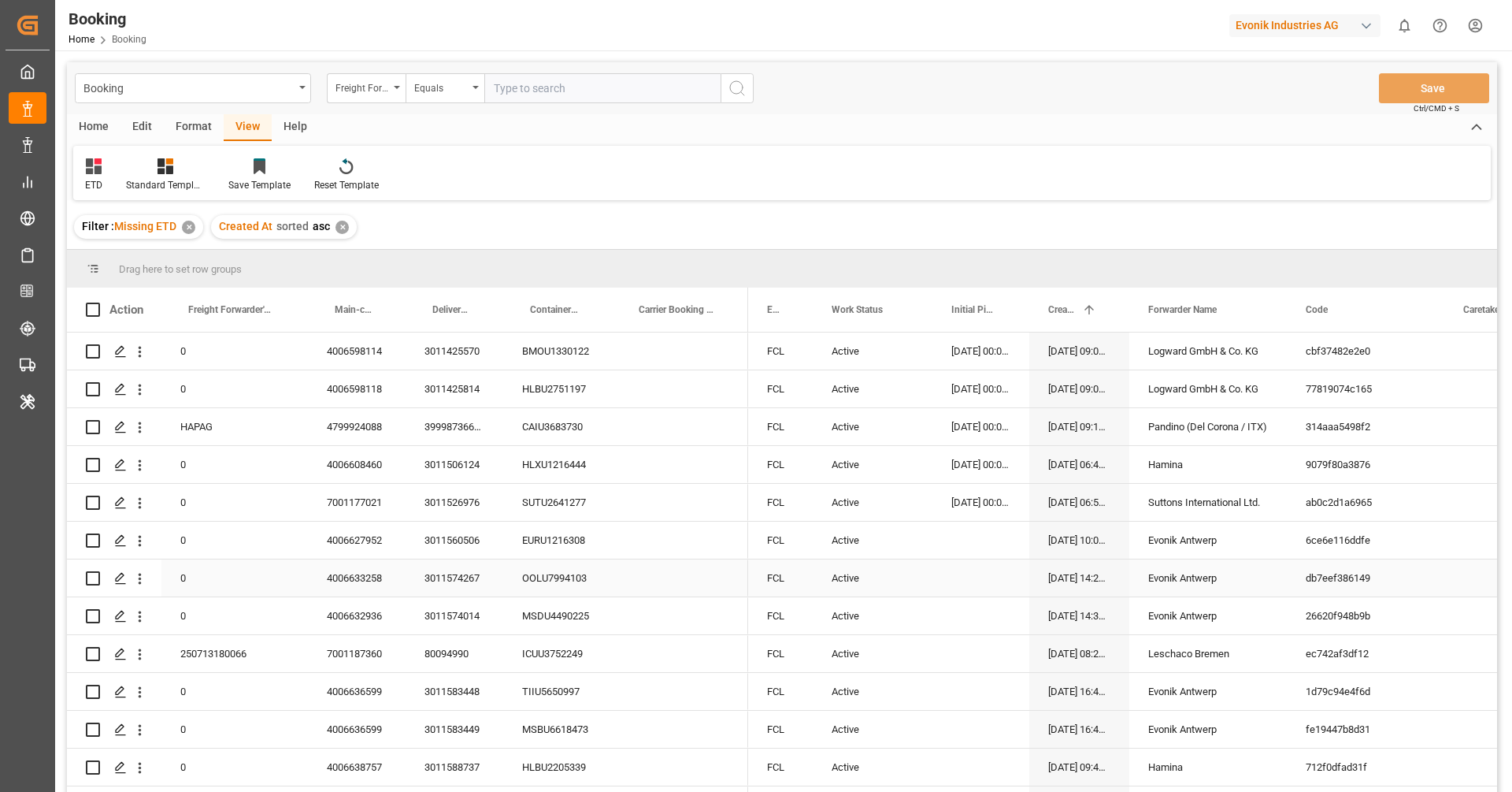
click at [1186, 581] on div "Evonik Antwerp" at bounding box center [1208, 578] width 157 height 37
click at [372, 87] on div "Freight Forwarder's Reference No." at bounding box center [363, 86] width 54 height 18
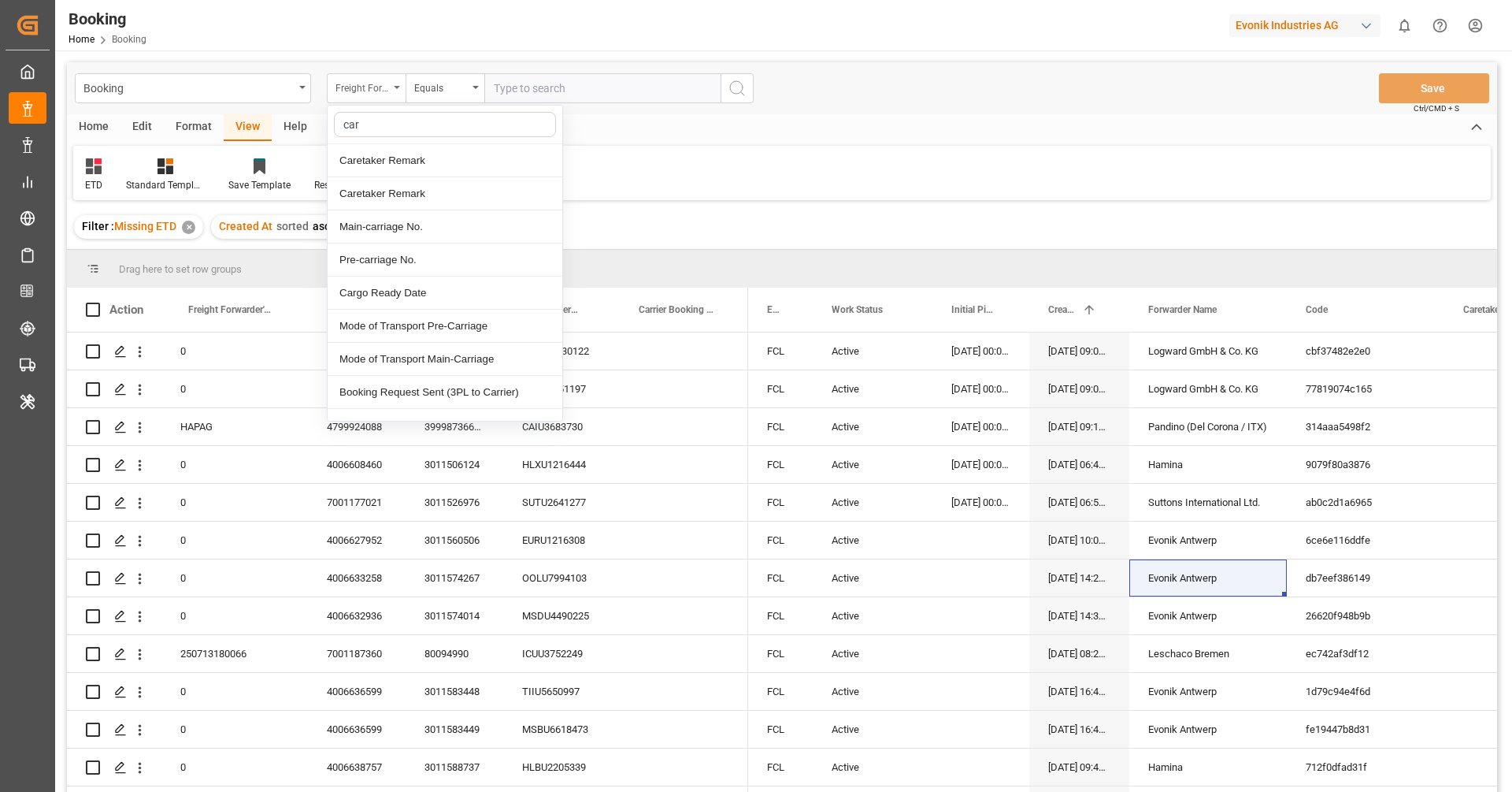
type input "carr"
click at [453, 334] on div "Carrier SCAC" at bounding box center [445, 326] width 235 height 33
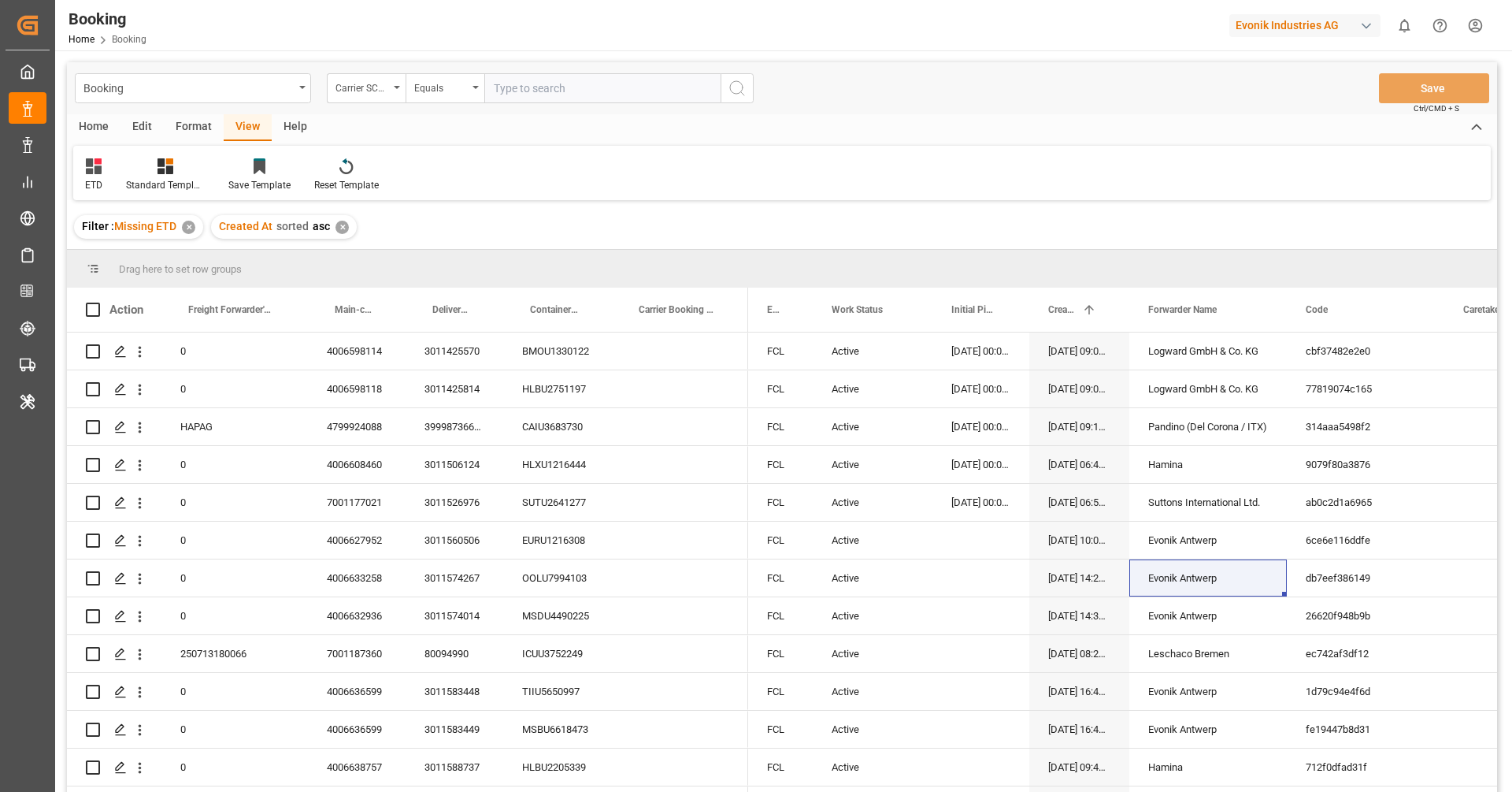
click at [553, 91] on input "text" at bounding box center [603, 88] width 237 height 30
paste input "Evonik Antwerp"
type input "Evonik Antwerp"
click at [739, 89] on icon "search button" at bounding box center [738, 89] width 19 height 19
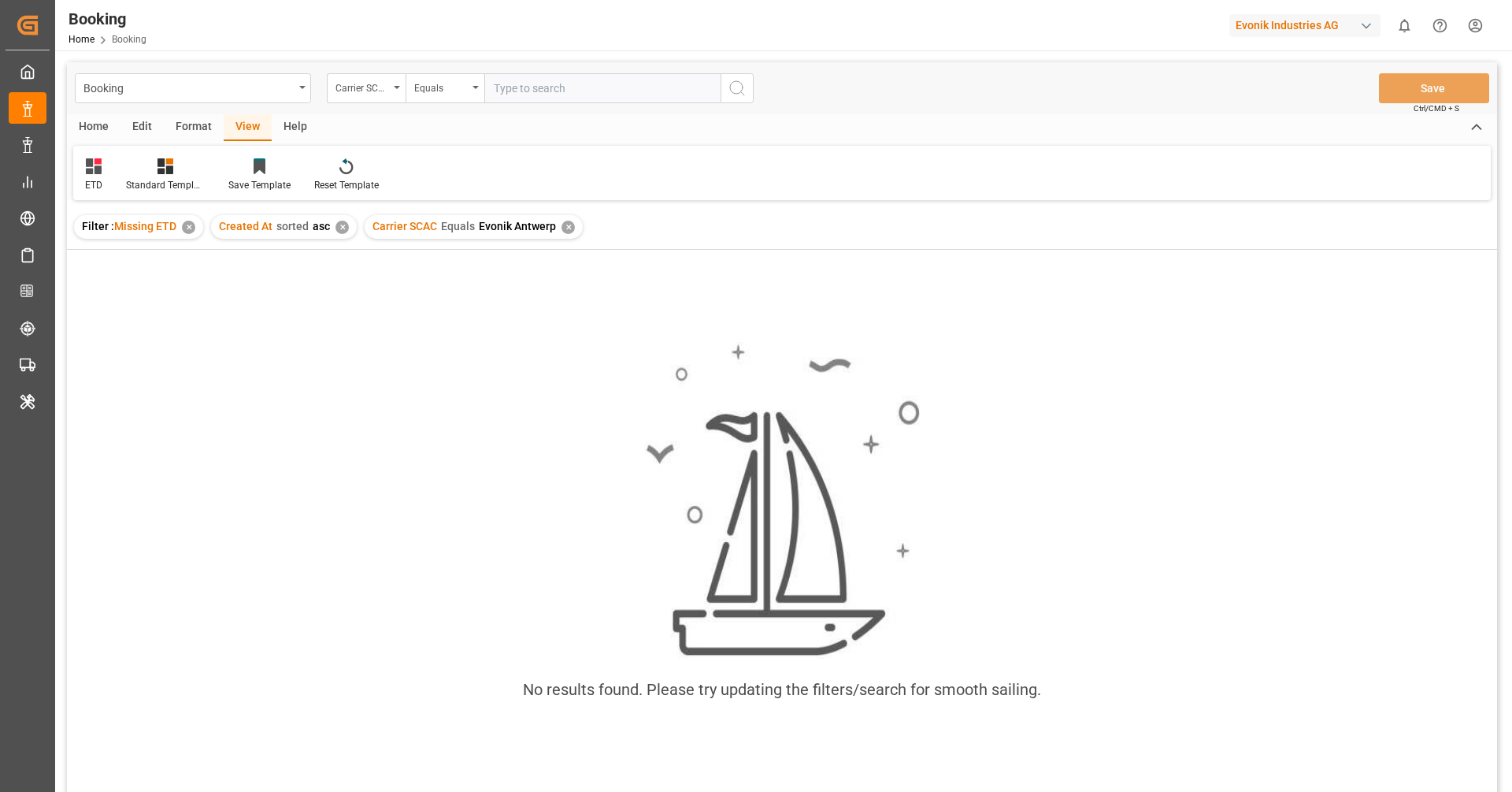
click at [571, 224] on div "✕" at bounding box center [568, 227] width 13 height 13
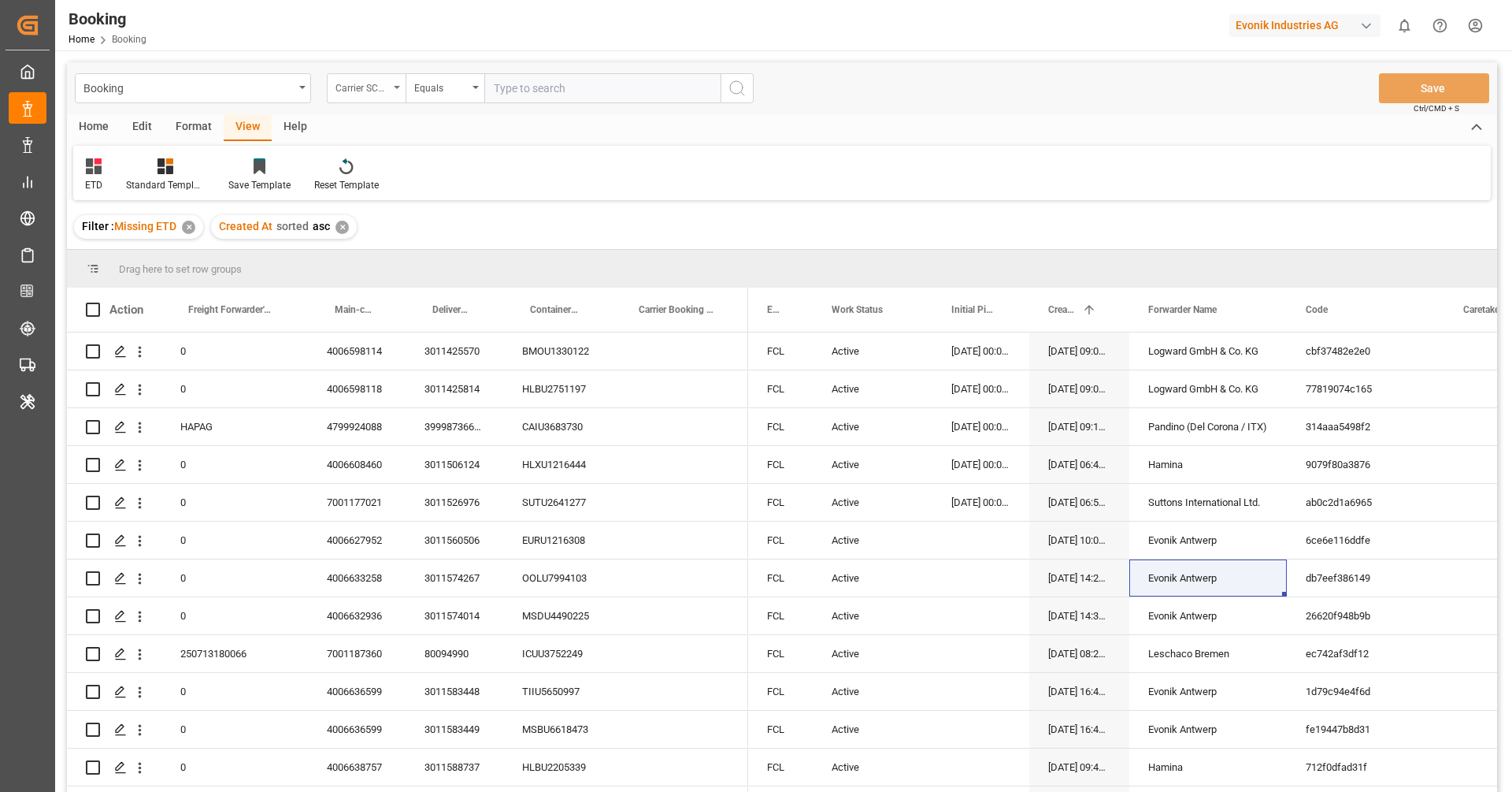
click at [375, 95] on div "Carrier SCAC" at bounding box center [366, 88] width 79 height 30
type input "for"
click at [437, 185] on div "Forwarder Name" at bounding box center [445, 194] width 235 height 33
click at [514, 89] on input "text" at bounding box center [603, 88] width 237 height 30
paste input "Evonik Antwerp"
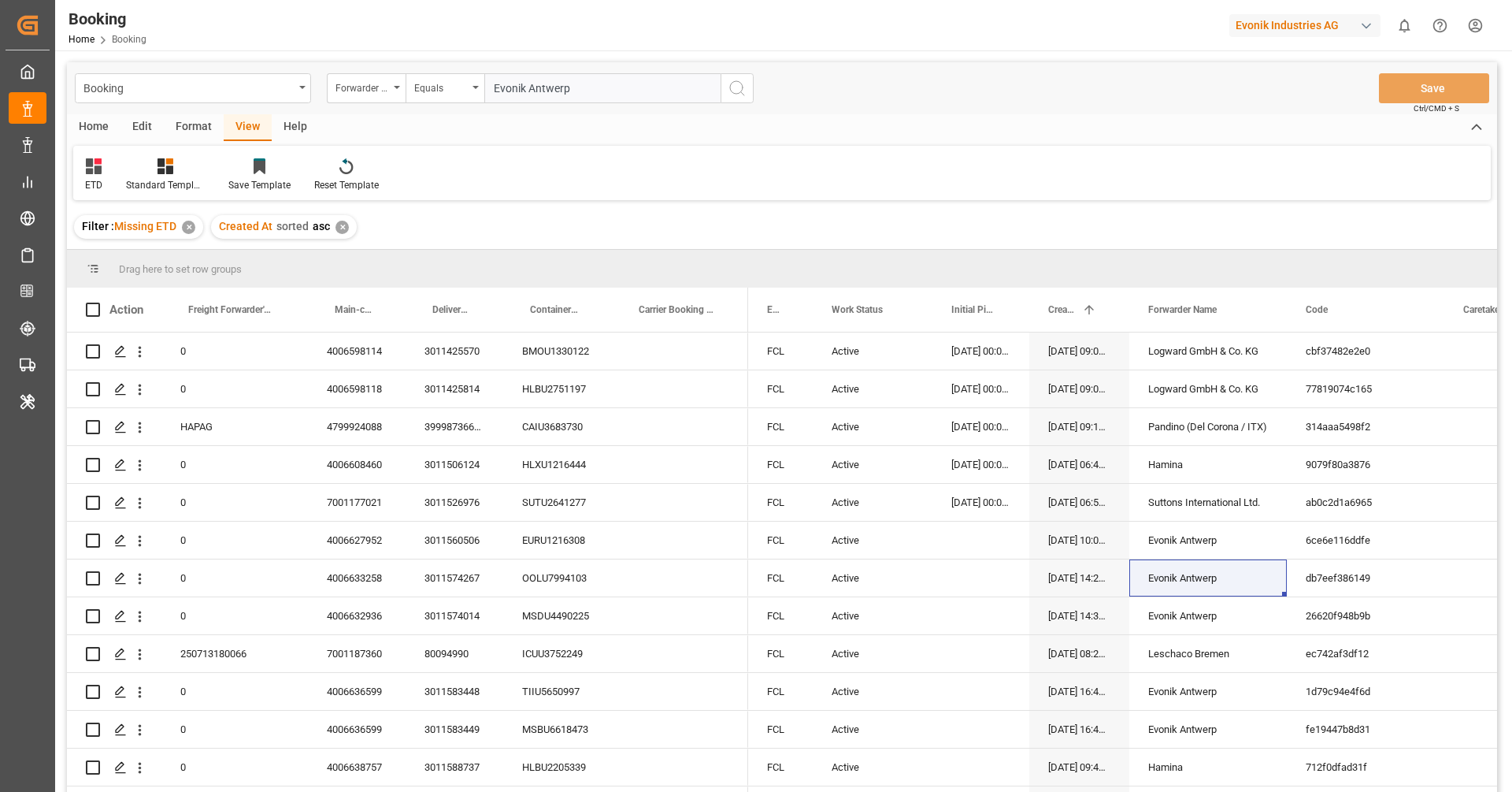
type input "Evonik Antwerp"
click at [739, 87] on icon "search button" at bounding box center [738, 89] width 19 height 19
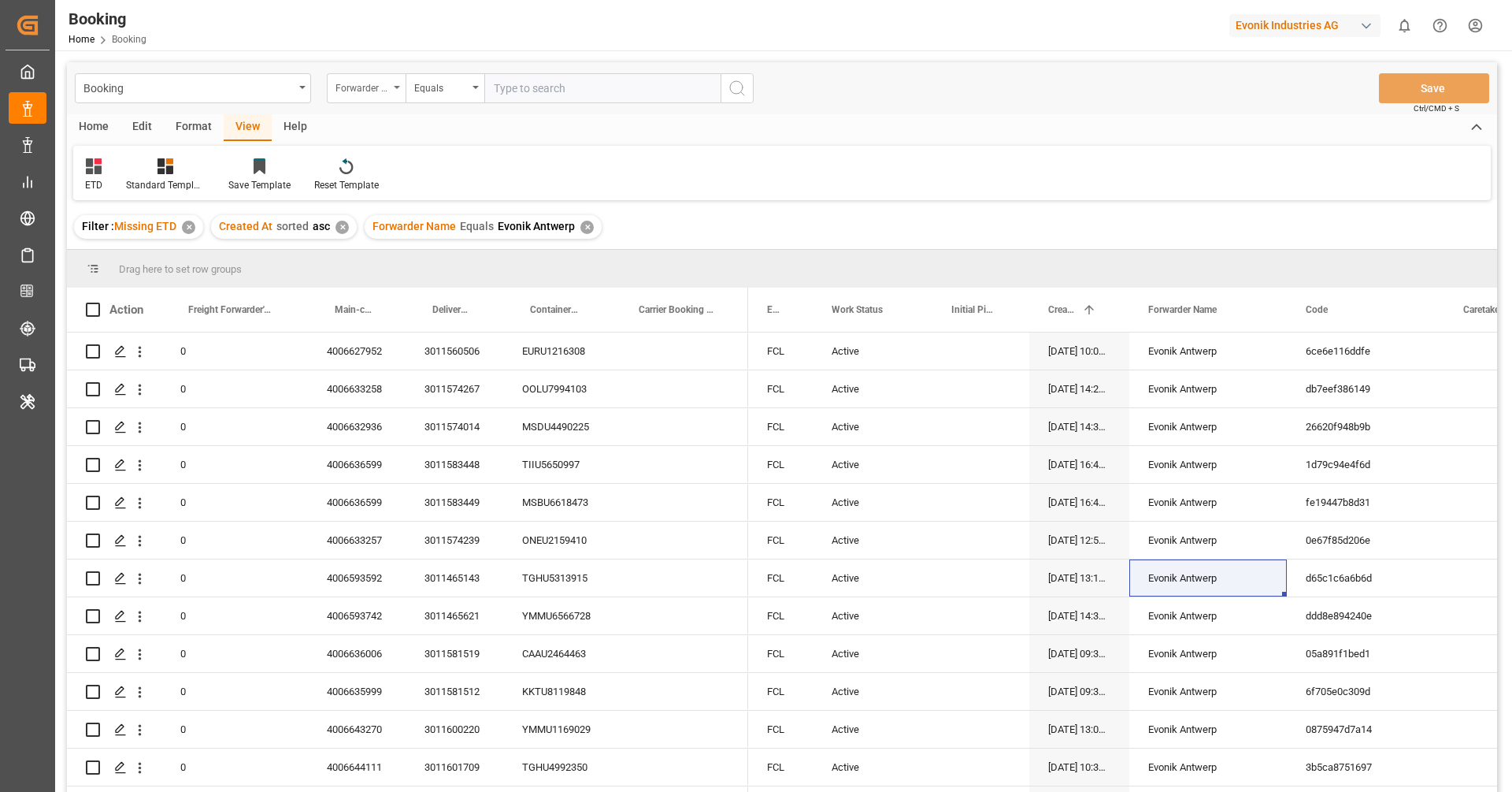
click at [371, 89] on div "Forwarder Name" at bounding box center [363, 86] width 54 height 18
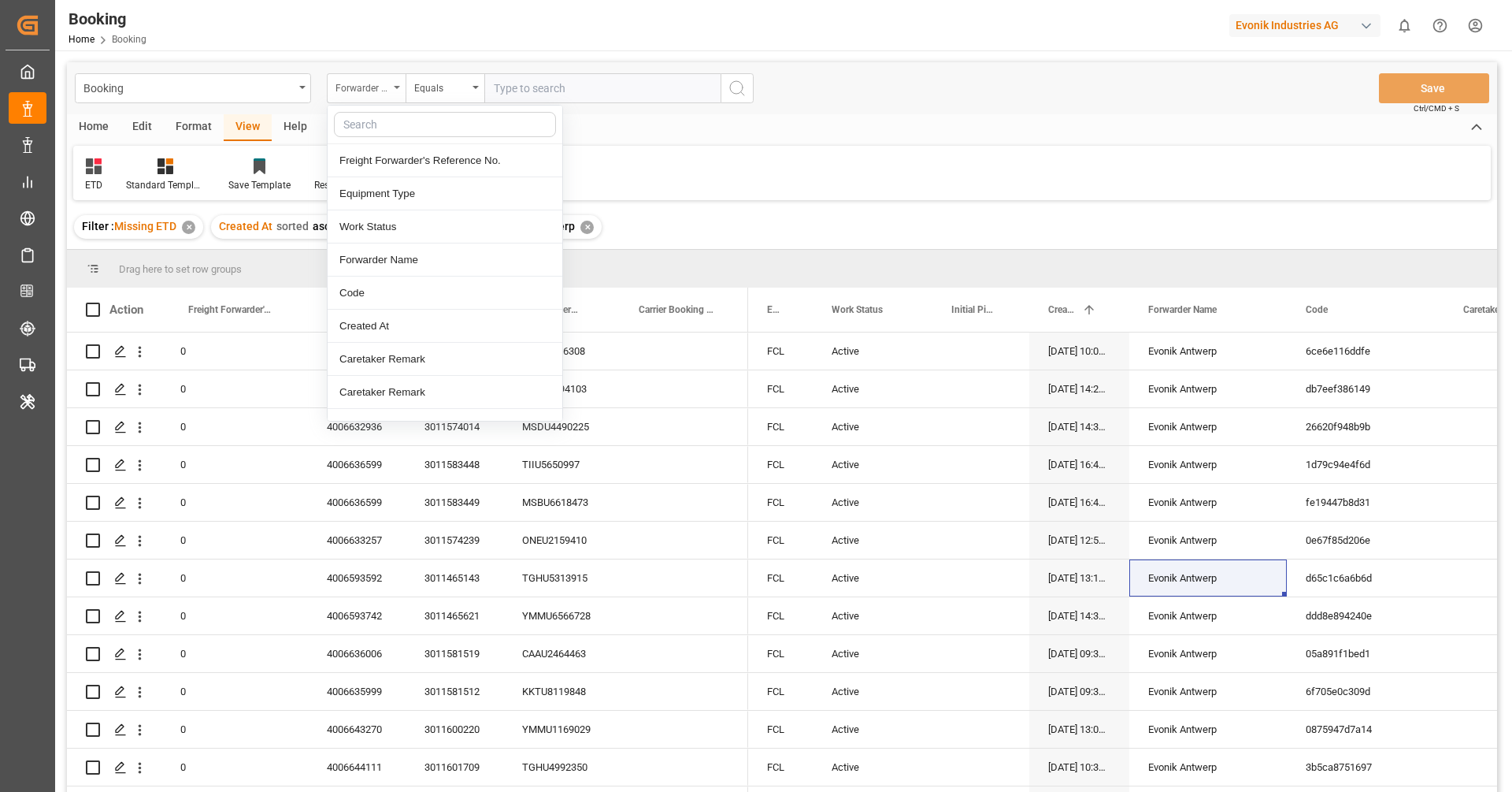
type input "a"
type input "carr"
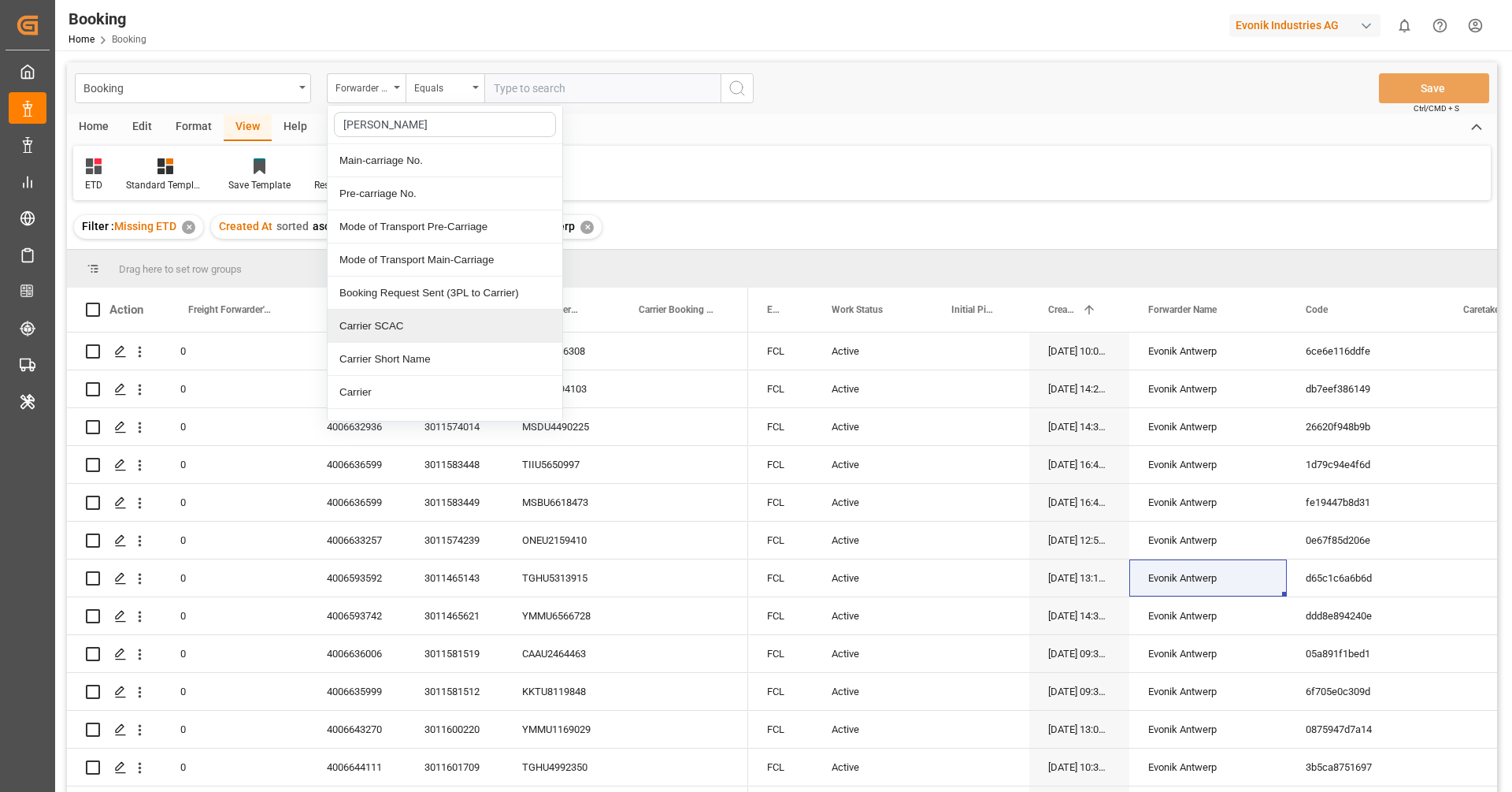
click at [393, 326] on div "Carrier SCAC" at bounding box center [445, 326] width 235 height 33
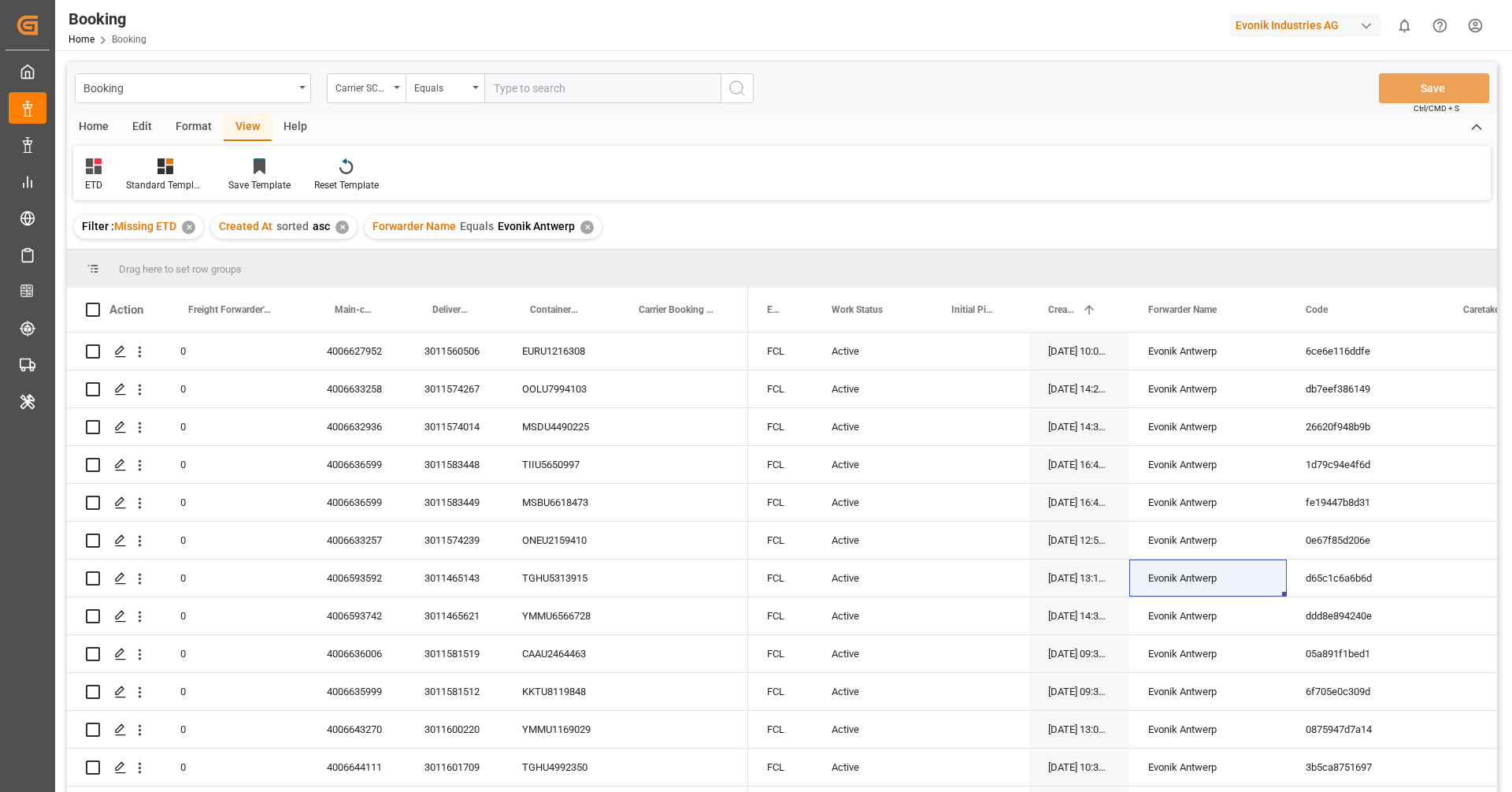
click at [552, 93] on input "text" at bounding box center [603, 88] width 237 height 30
type input "ymlu"
click at [736, 80] on icon "search button" at bounding box center [738, 89] width 19 height 19
click at [881, 214] on div "Filter : Missing ETD ✕ Created At sorted asc ✕ Forwarder Name Equals Evonik Ant…" at bounding box center [782, 226] width 1430 height 44
drag, startPoint x: 342, startPoint y: 313, endPoint x: 332, endPoint y: 267, distance: 47.1
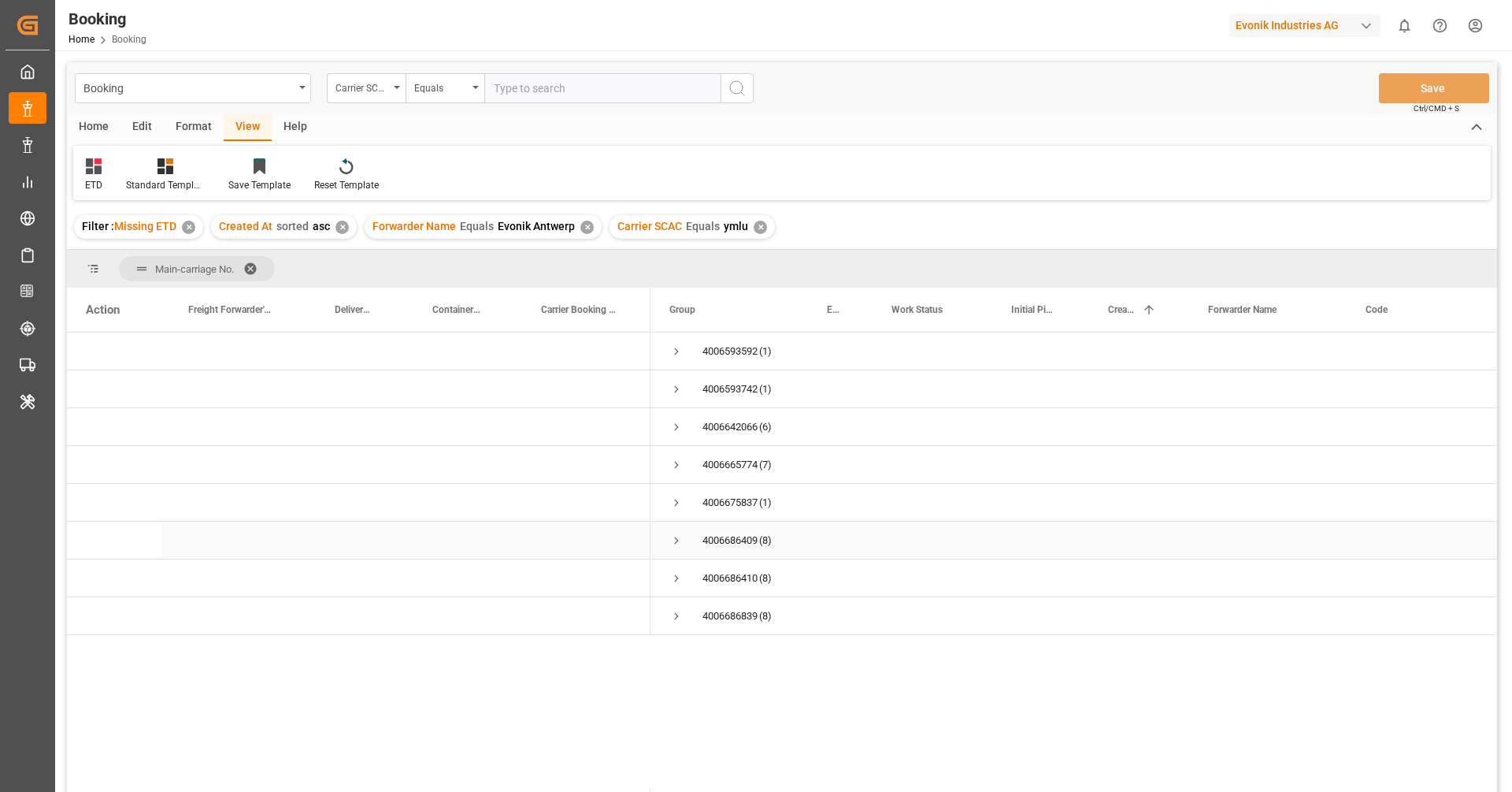
click at [678, 540] on span "Press SPACE to select this row." at bounding box center [677, 540] width 14 height 14
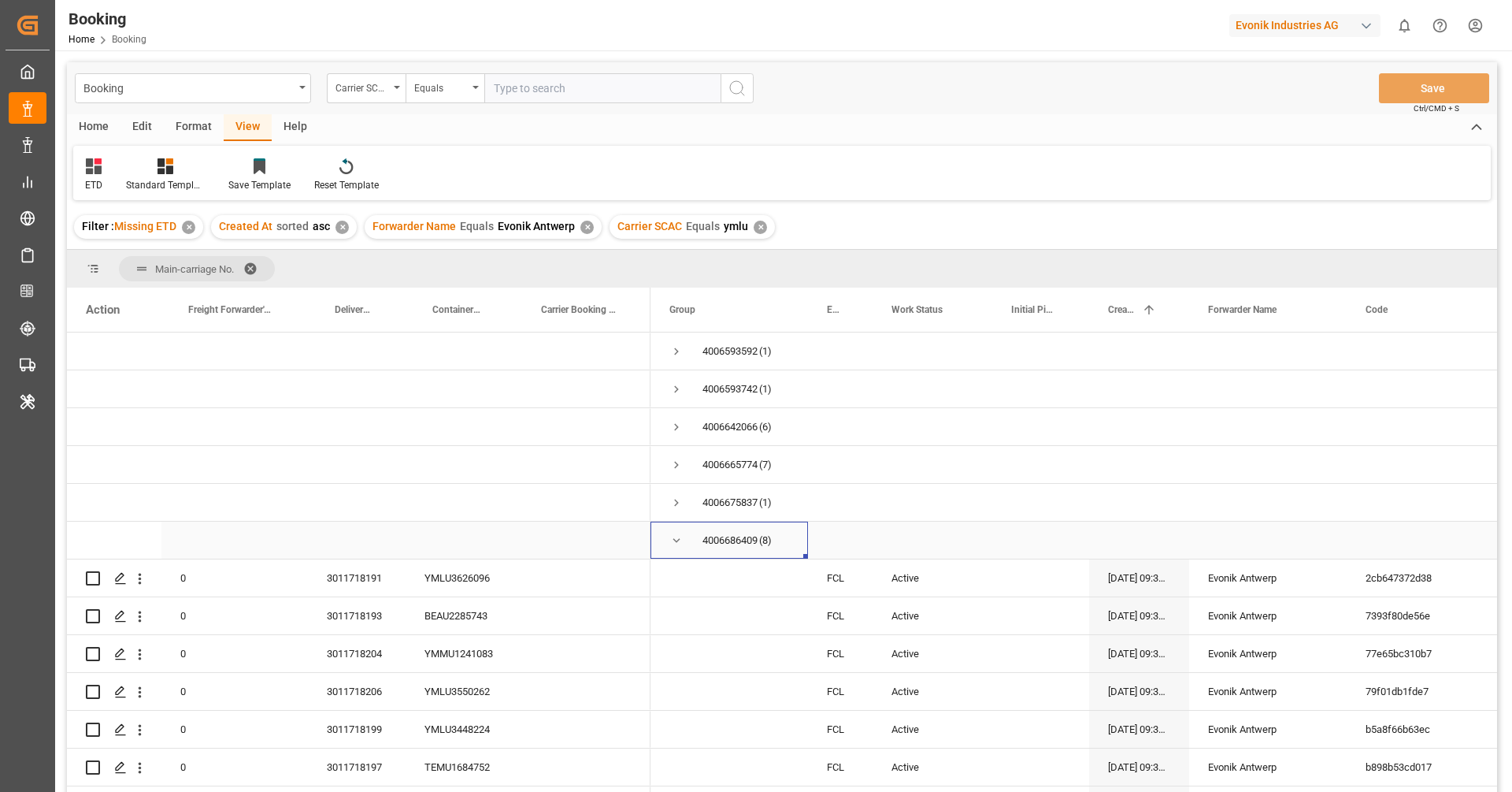
click at [678, 540] on span "Press SPACE to select this row." at bounding box center [677, 540] width 14 height 14
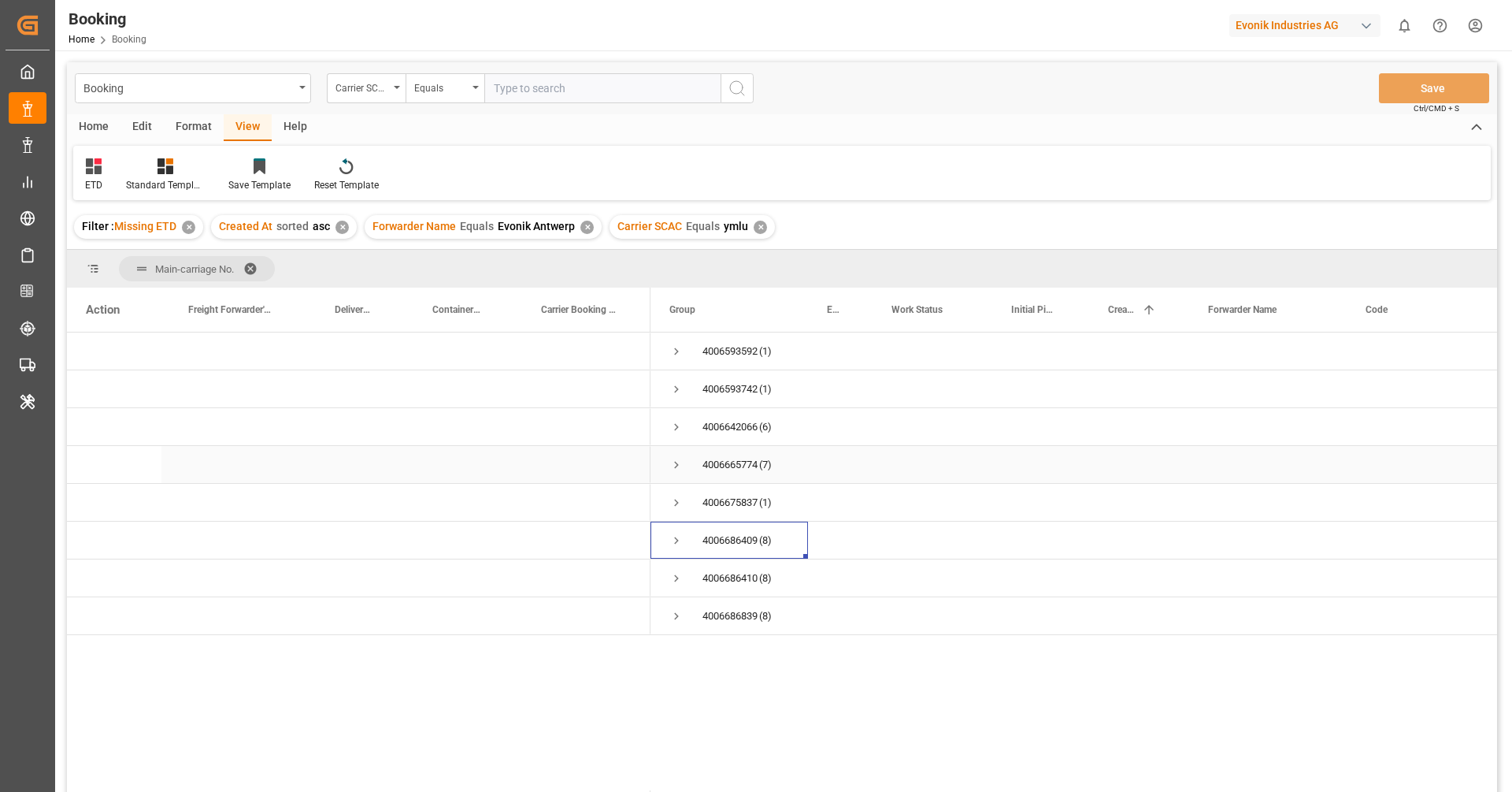
click at [675, 471] on span "Press SPACE to select this row." at bounding box center [677, 465] width 14 height 14
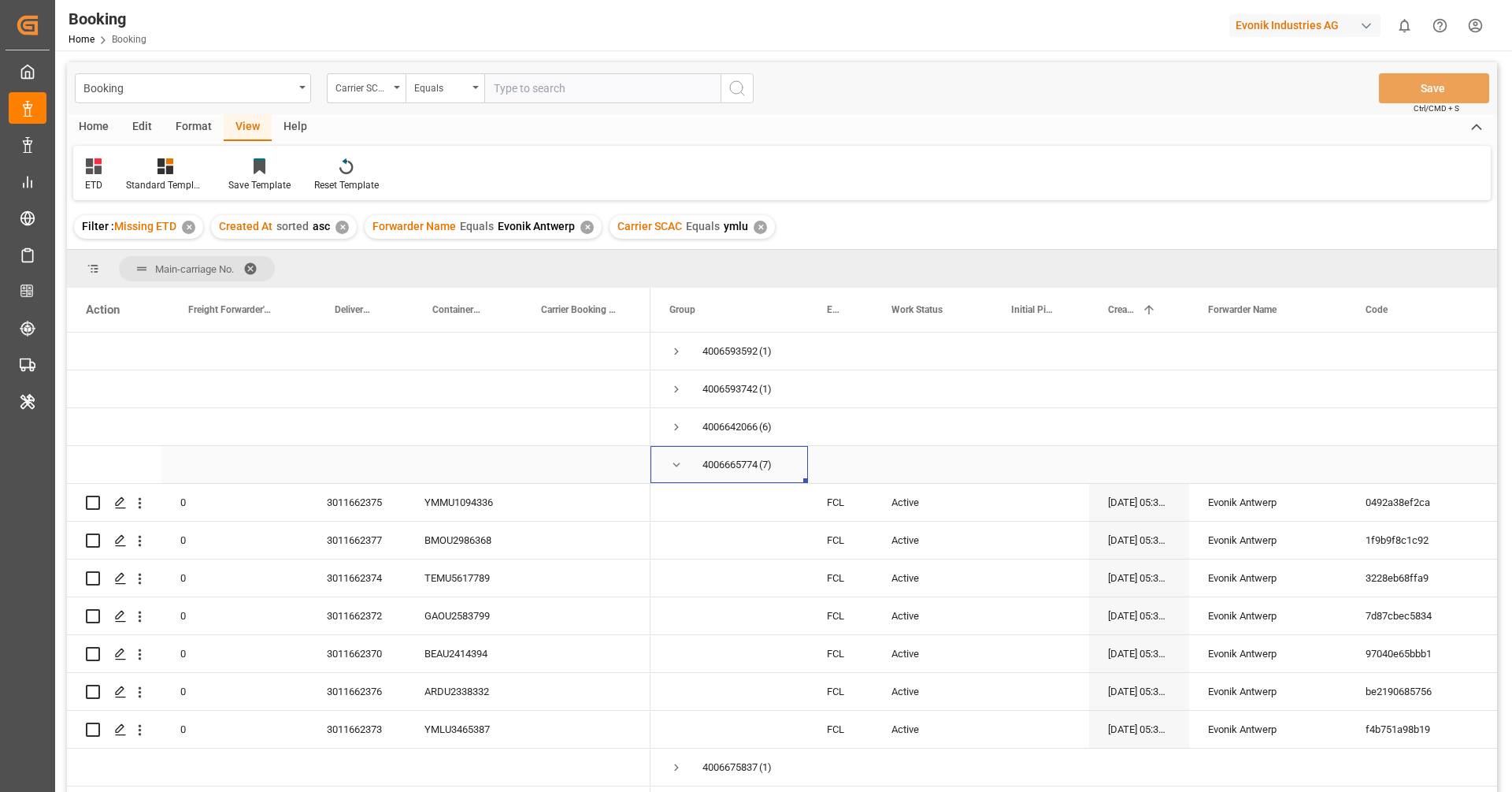
click at [719, 470] on div "4006665774" at bounding box center [730, 465] width 55 height 37
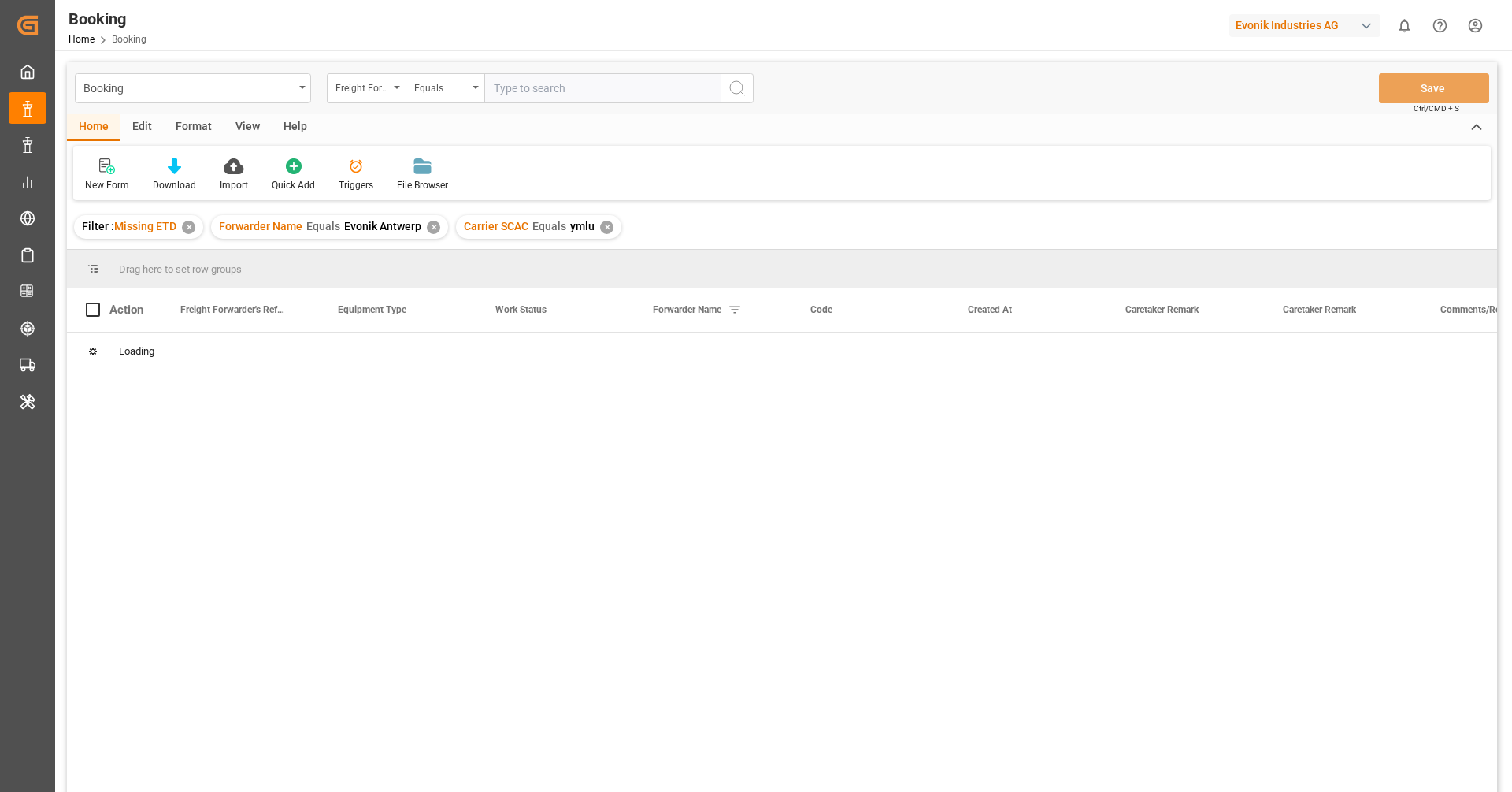
click at [189, 231] on div "✕" at bounding box center [188, 227] width 13 height 13
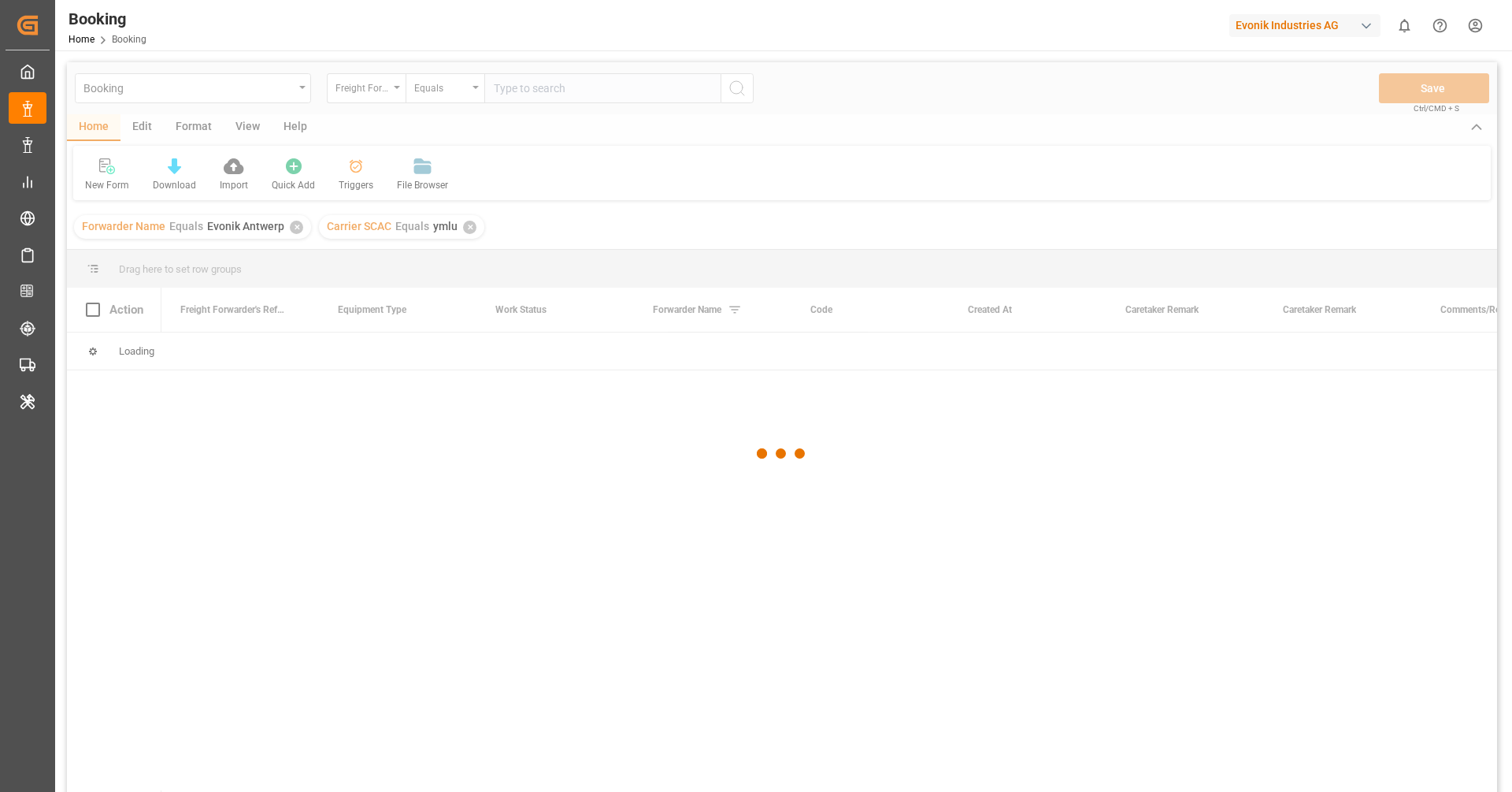
click at [293, 229] on div at bounding box center [782, 453] width 1430 height 782
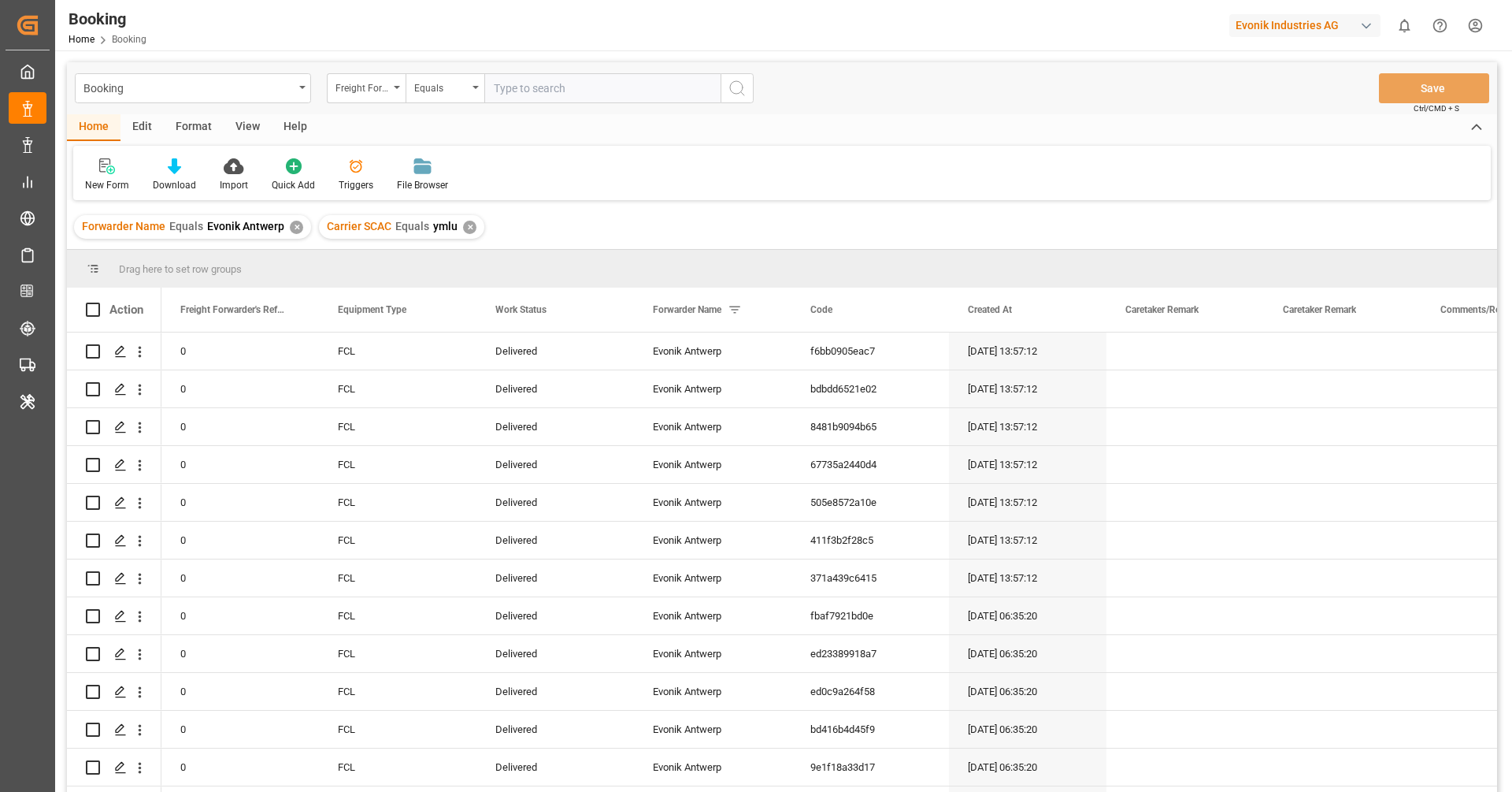
click at [293, 229] on div "✕" at bounding box center [296, 227] width 13 height 13
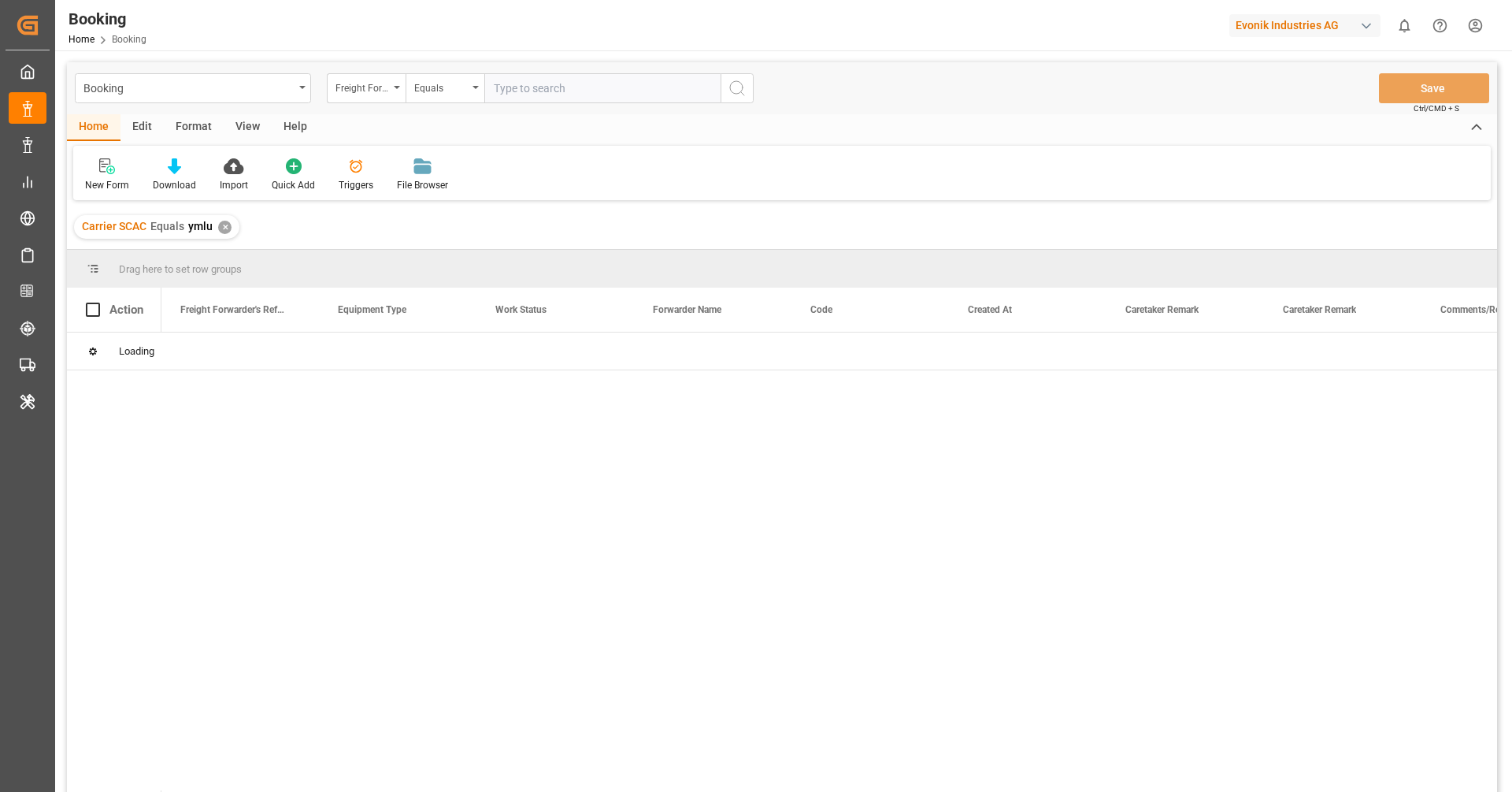
click at [224, 227] on div "✕" at bounding box center [224, 227] width 13 height 13
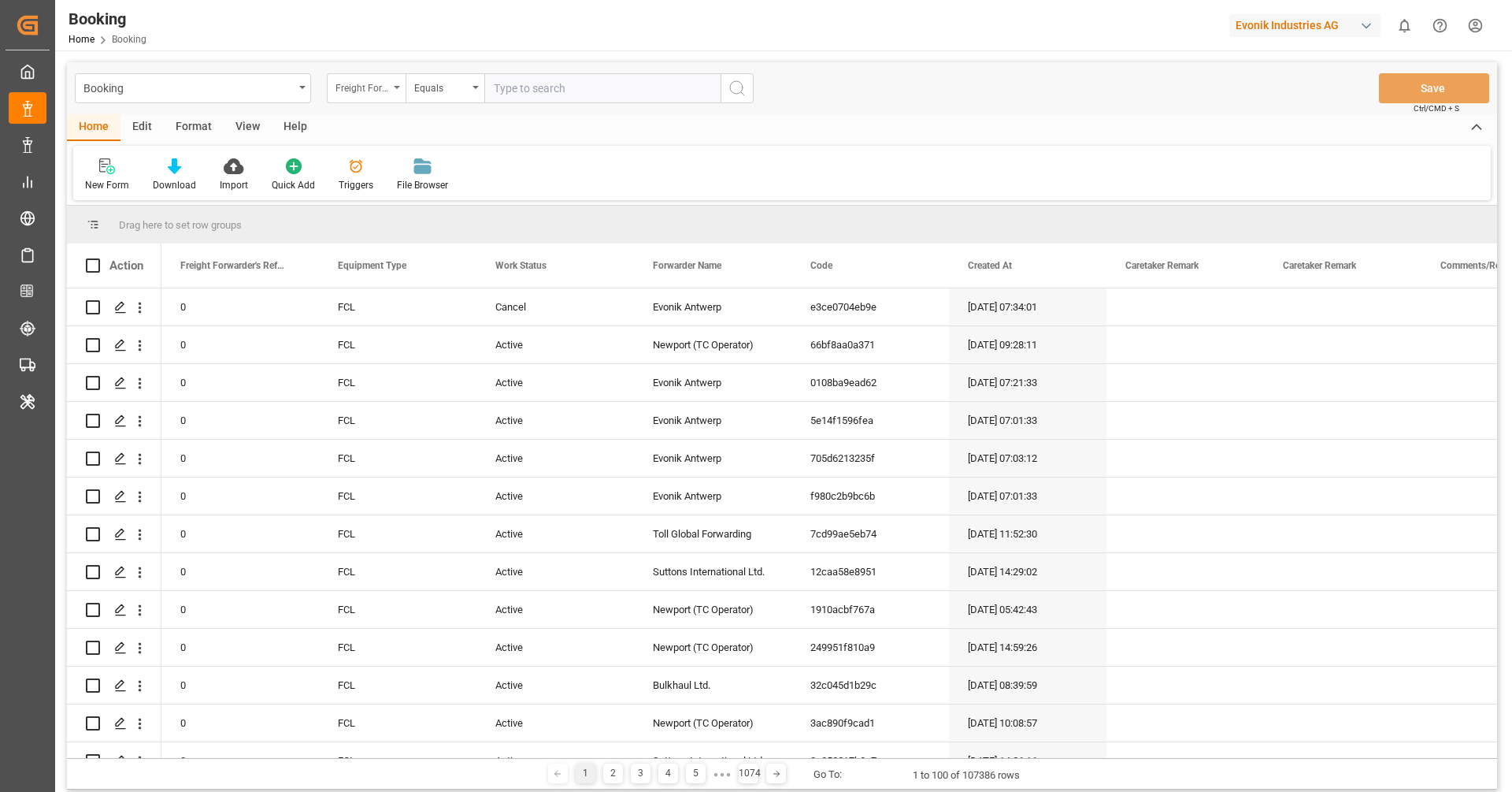
click at [382, 100] on div "Freight Forwarder's Reference No." at bounding box center [366, 88] width 79 height 30
type input "main"
click at [401, 163] on div "Main-carriage No." at bounding box center [445, 161] width 235 height 33
click at [505, 96] on input "text" at bounding box center [603, 88] width 237 height 30
paste input "4006665774"
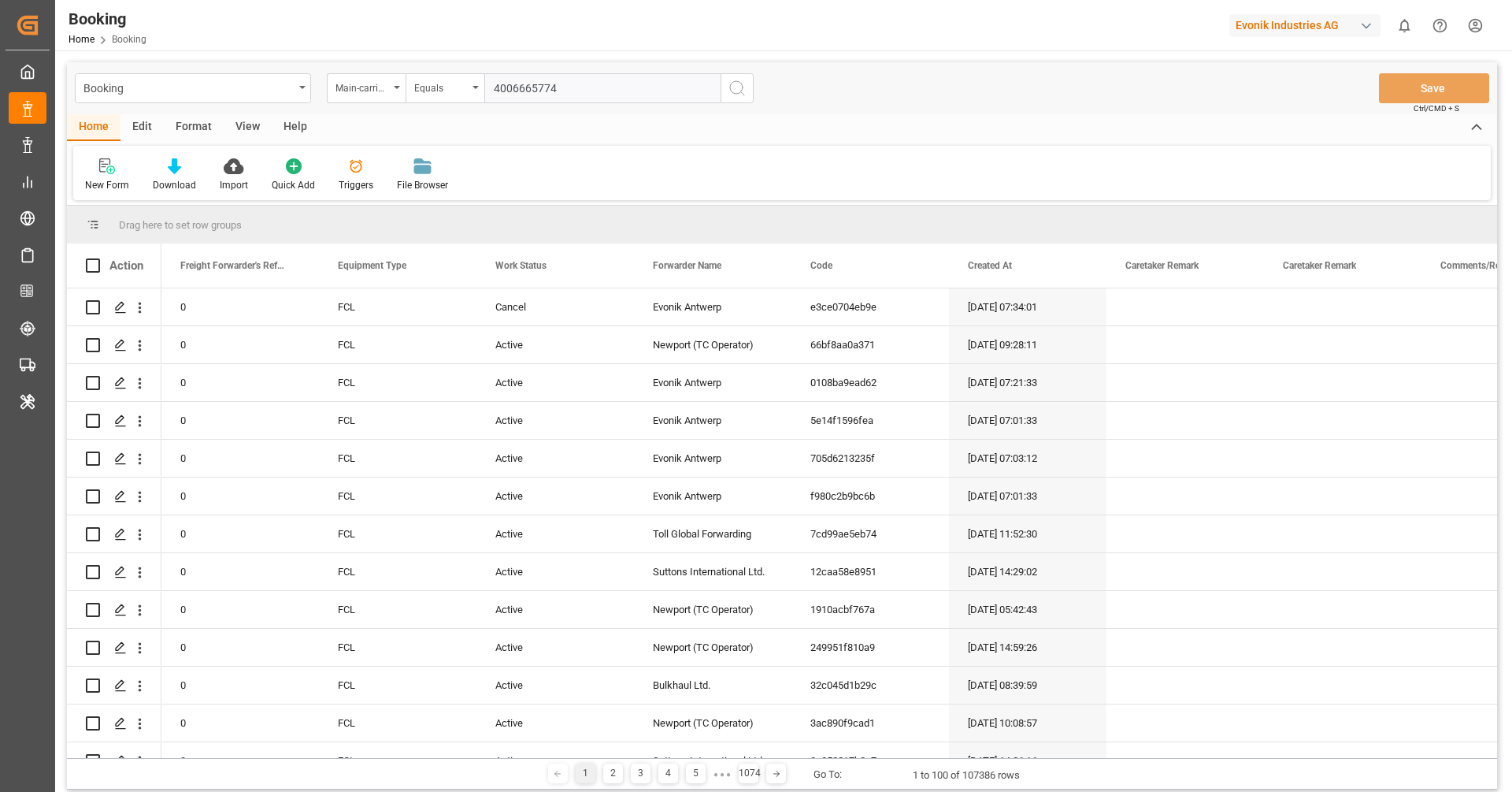
type input "4006665774"
click at [736, 99] on button "search button" at bounding box center [737, 88] width 33 height 30
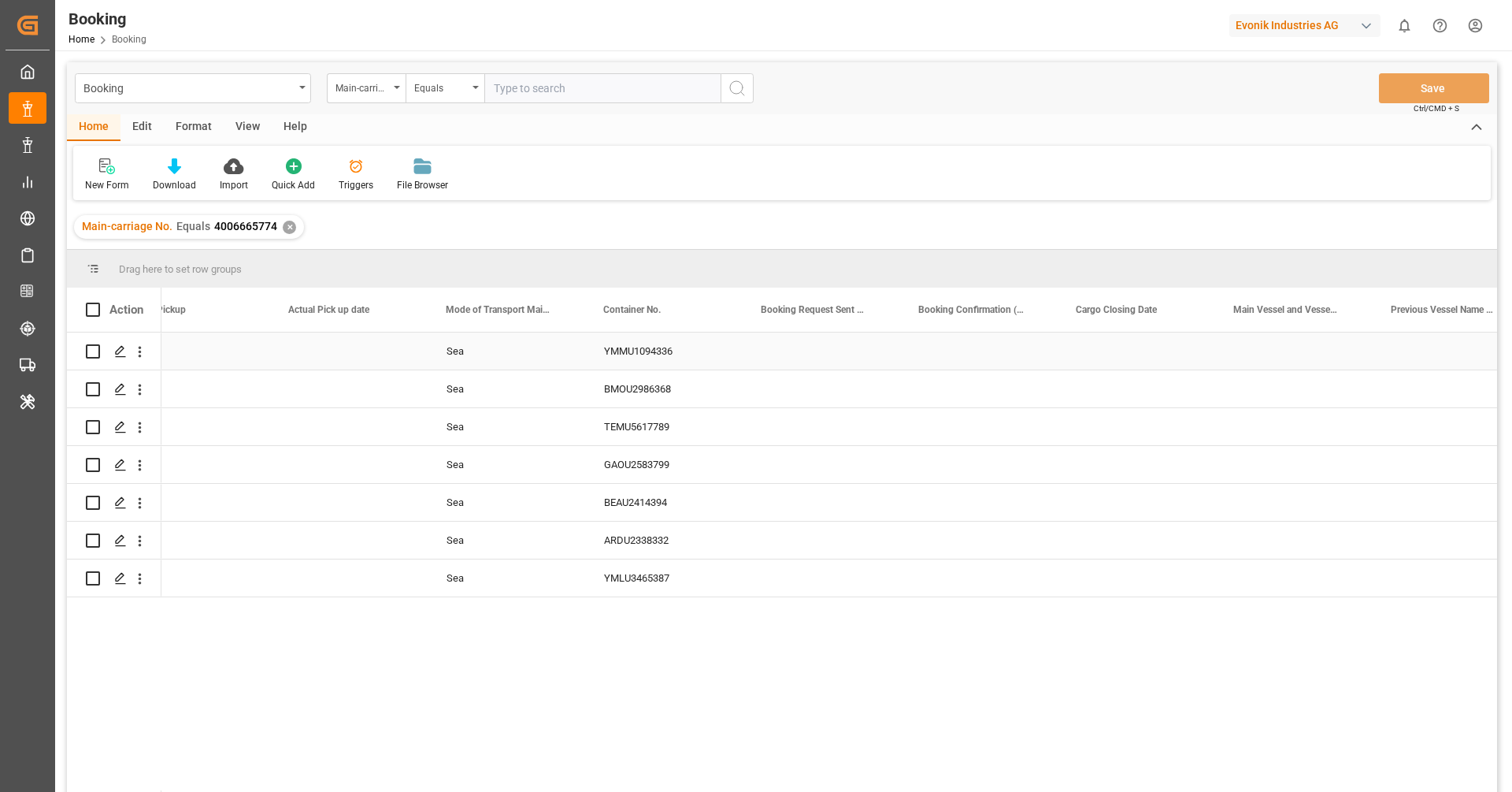
click at [623, 356] on div "YMMU1094336" at bounding box center [664, 351] width 157 height 37
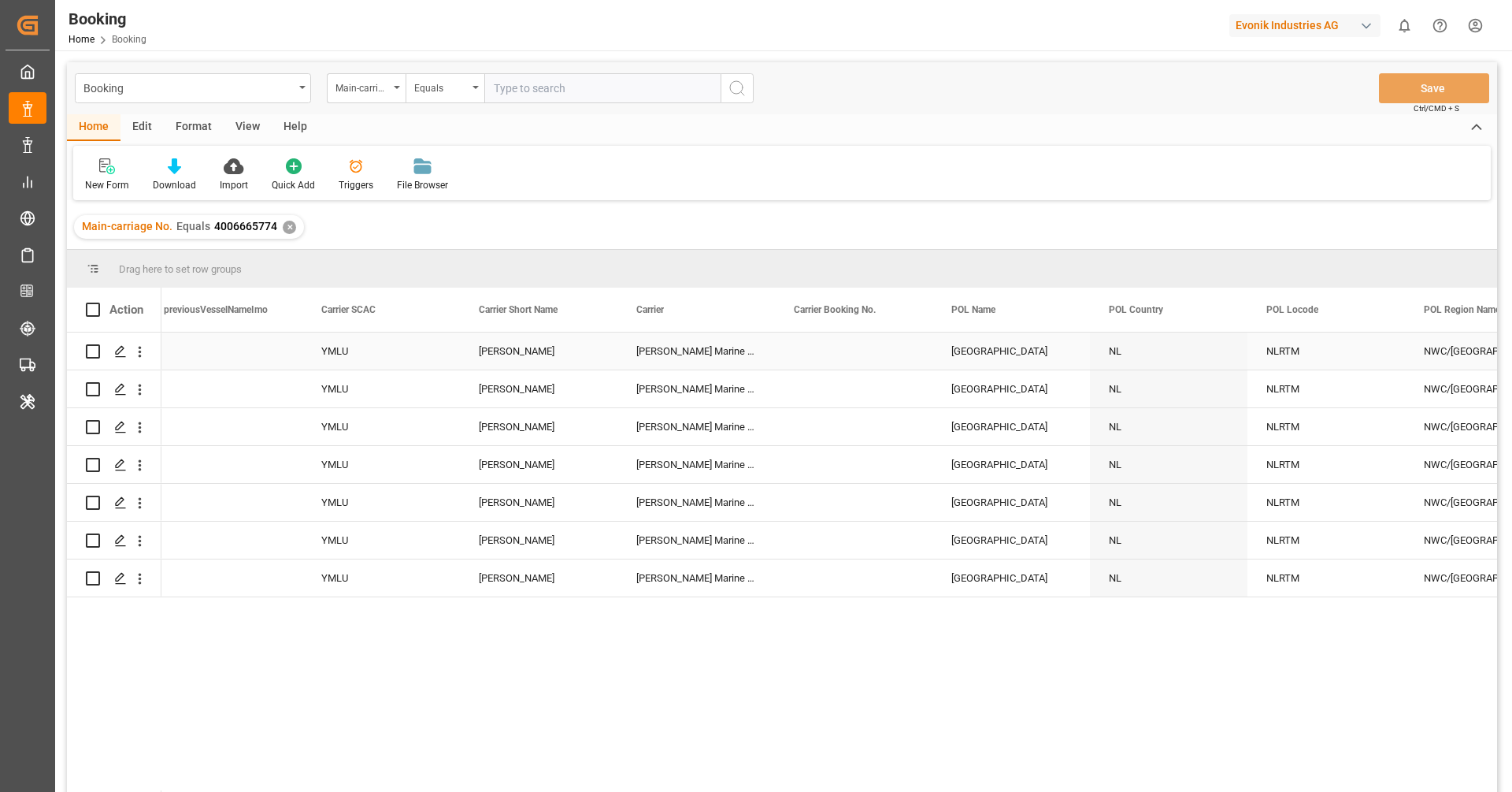
click at [849, 355] on div "Press SPACE to select this row." at bounding box center [853, 351] width 157 height 37
click at [846, 402] on div "Press SPACE to select this row." at bounding box center [853, 389] width 157 height 37
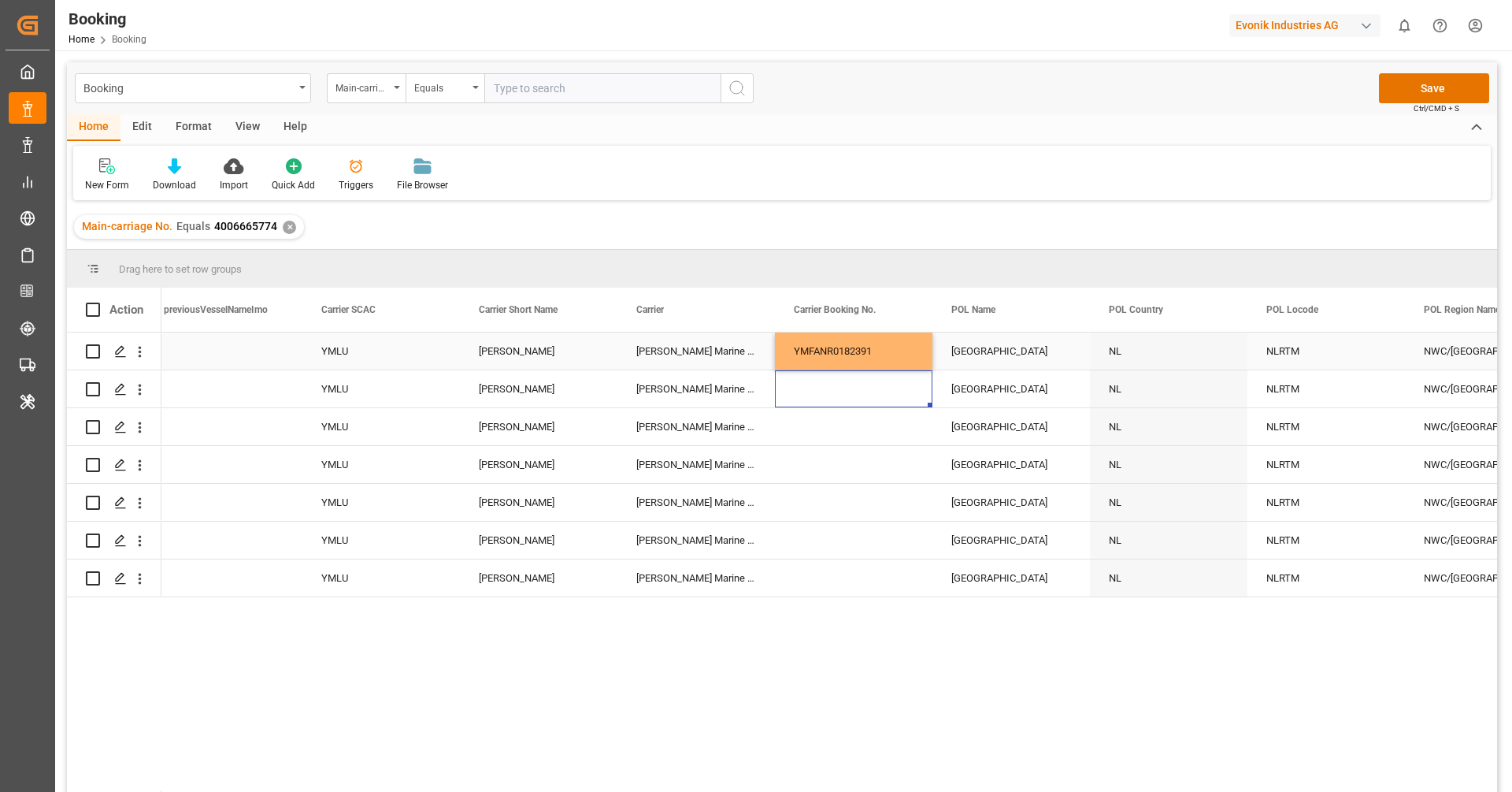
click at [870, 353] on div "YMFANR0182391" at bounding box center [853, 351] width 157 height 37
drag, startPoint x: 929, startPoint y: 367, endPoint x: 932, endPoint y: 578, distance: 211.0
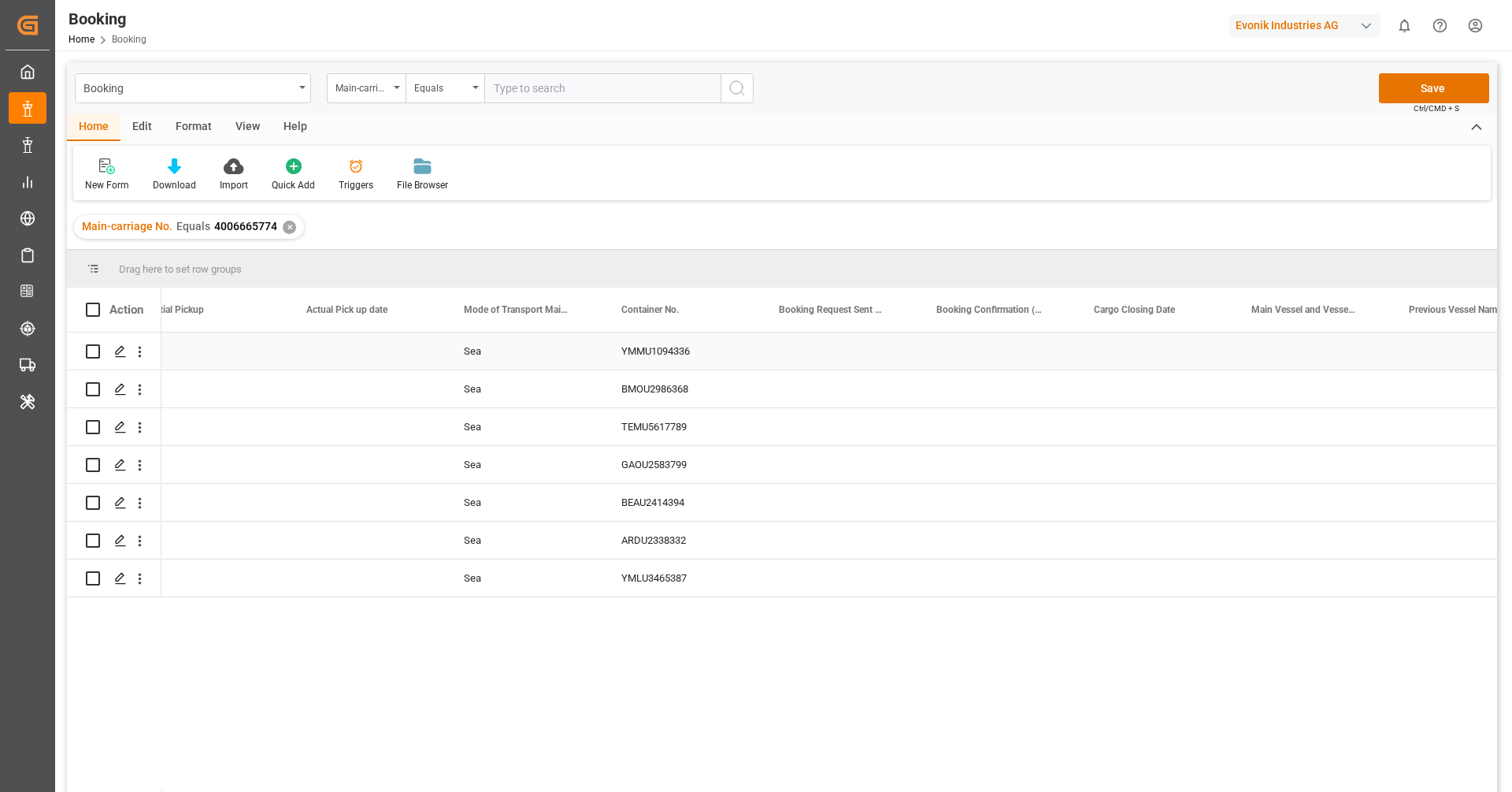
click at [677, 351] on div "YMMU1094336" at bounding box center [681, 351] width 157 height 37
click at [696, 408] on div "TEMU5617789" at bounding box center [681, 426] width 157 height 37
click at [685, 390] on div "BMOU2986368" at bounding box center [681, 389] width 157 height 37
click at [639, 440] on div "TEMU5617789" at bounding box center [681, 426] width 157 height 37
click at [663, 473] on div "GAOU2583799" at bounding box center [681, 464] width 157 height 37
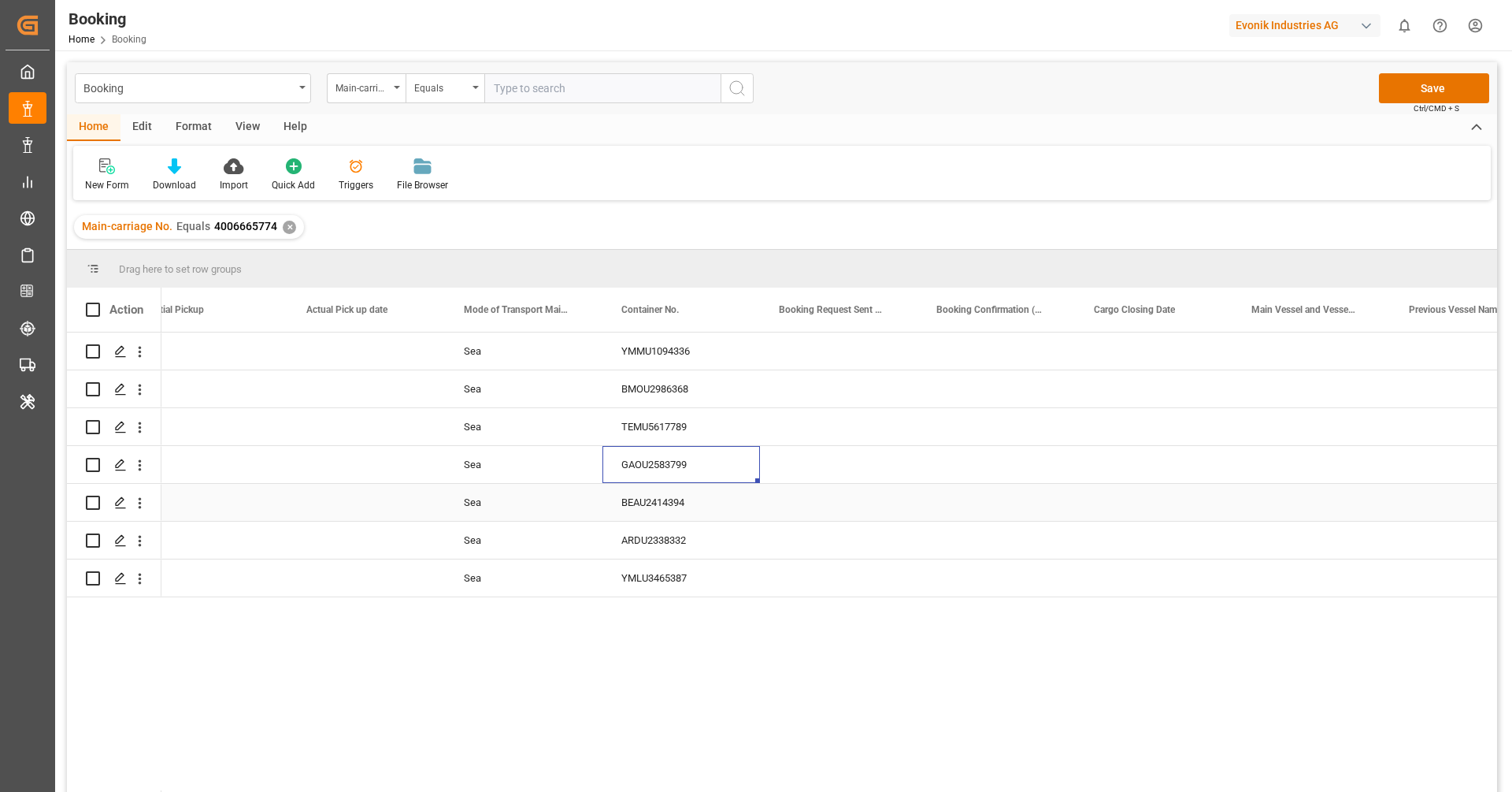
click at [640, 495] on div "BEAU2414394" at bounding box center [681, 502] width 157 height 37
click at [670, 534] on div "ARDU2338332" at bounding box center [681, 540] width 157 height 37
click at [685, 564] on div "YMLU3465387" at bounding box center [681, 578] width 157 height 37
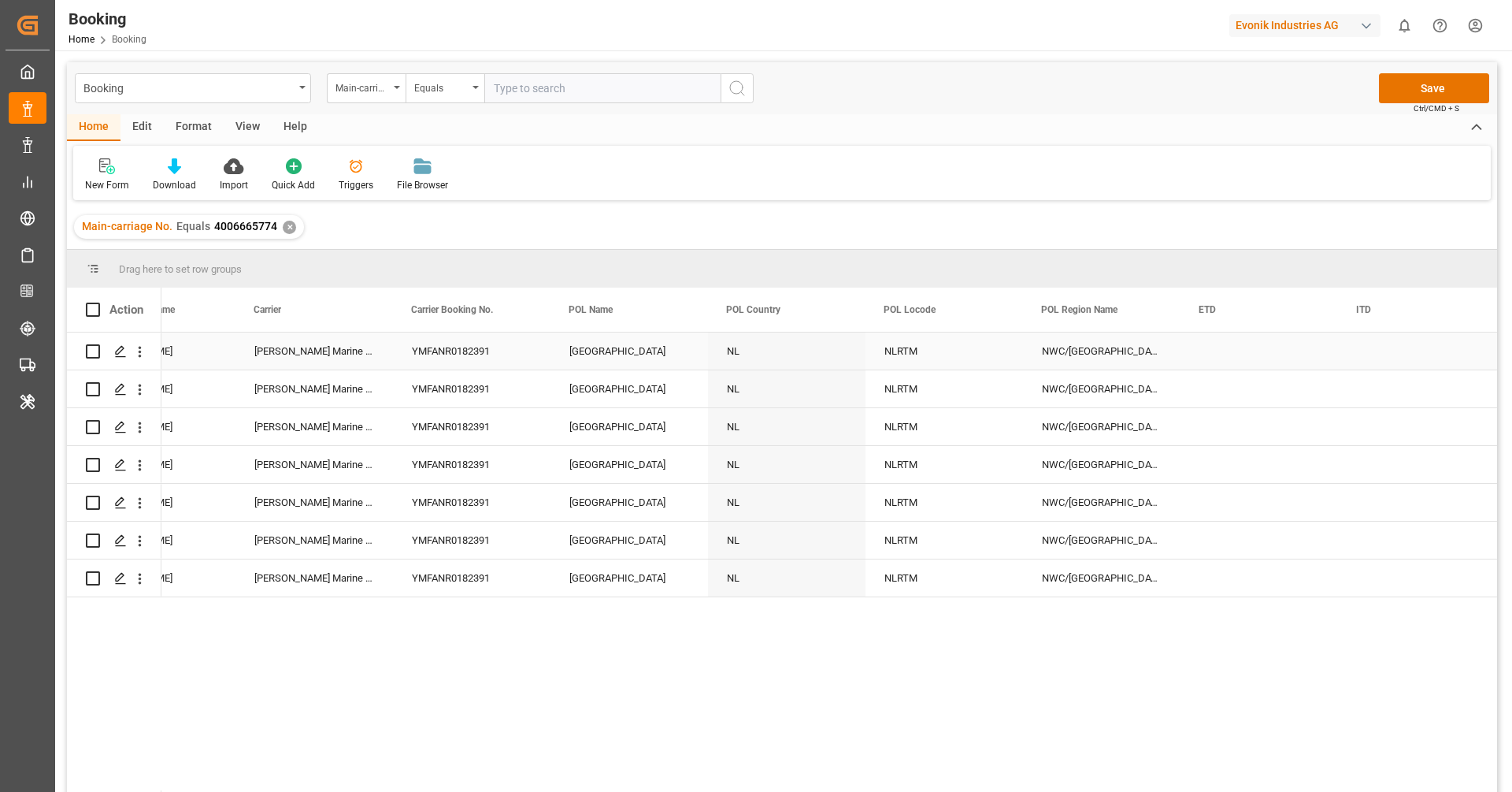
click at [600, 366] on div "[GEOGRAPHIC_DATA]" at bounding box center [629, 351] width 157 height 37
type input "Rotterdam - NLRTM"
click at [661, 358] on icon "Press SPACE to select this row." at bounding box center [663, 359] width 17 height 17
click at [625, 363] on input "Press SPACE to select this row." at bounding box center [629, 360] width 132 height 30
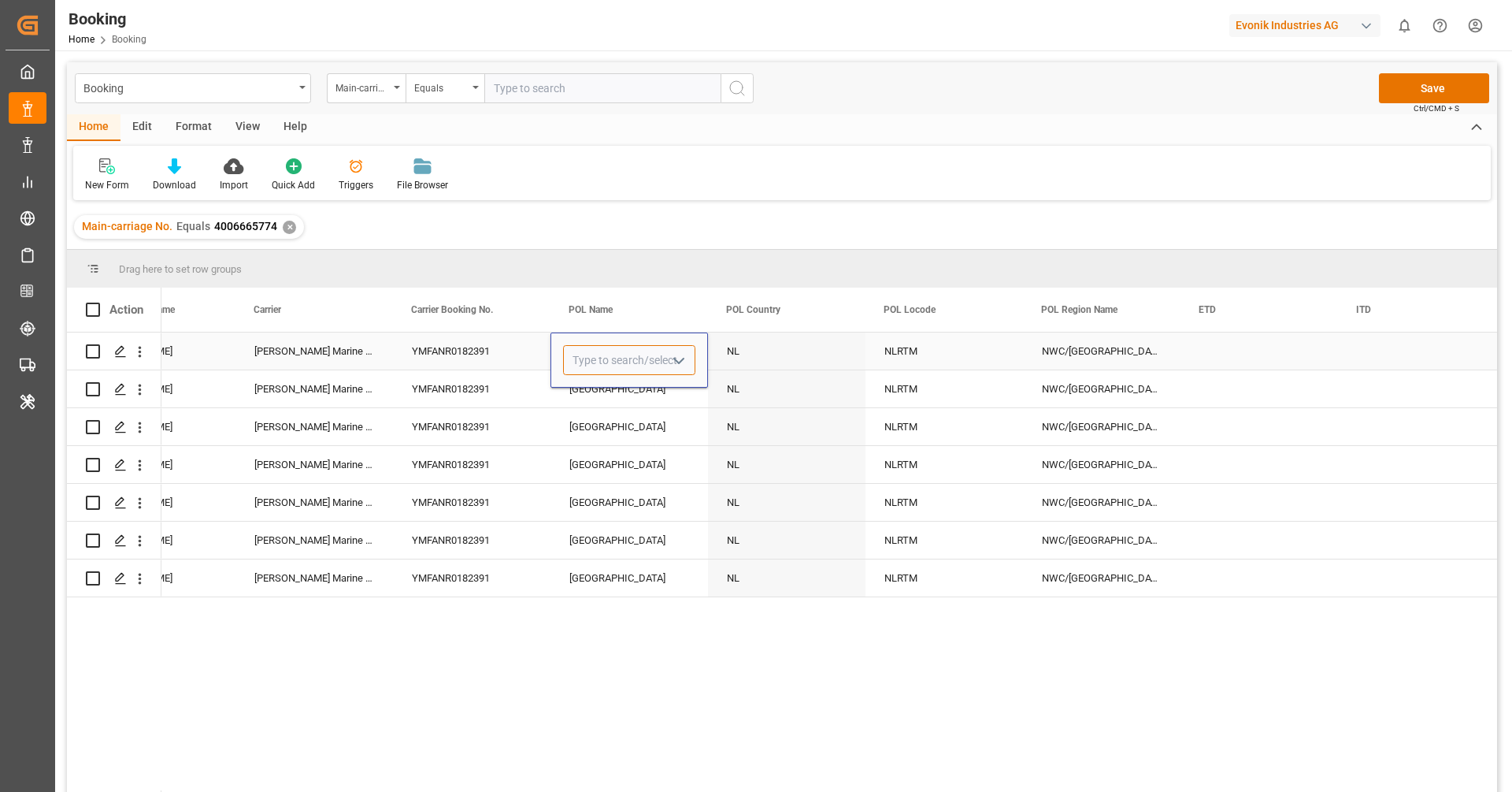
paste input "ANTWERPEN"
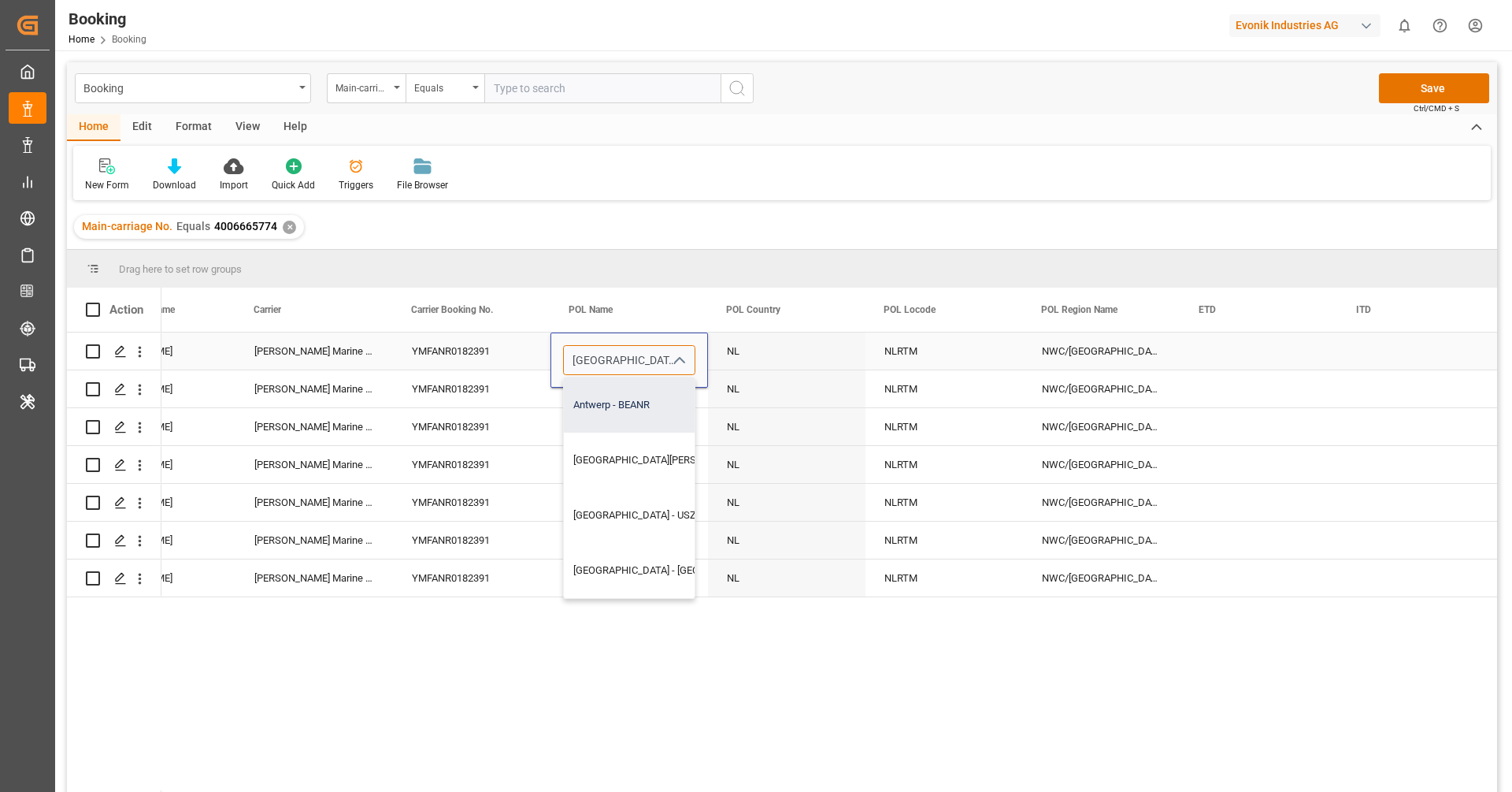
click at [613, 404] on div "Antwerp - BEANR" at bounding box center [700, 405] width 274 height 55
type input "Antwerp - BEANR"
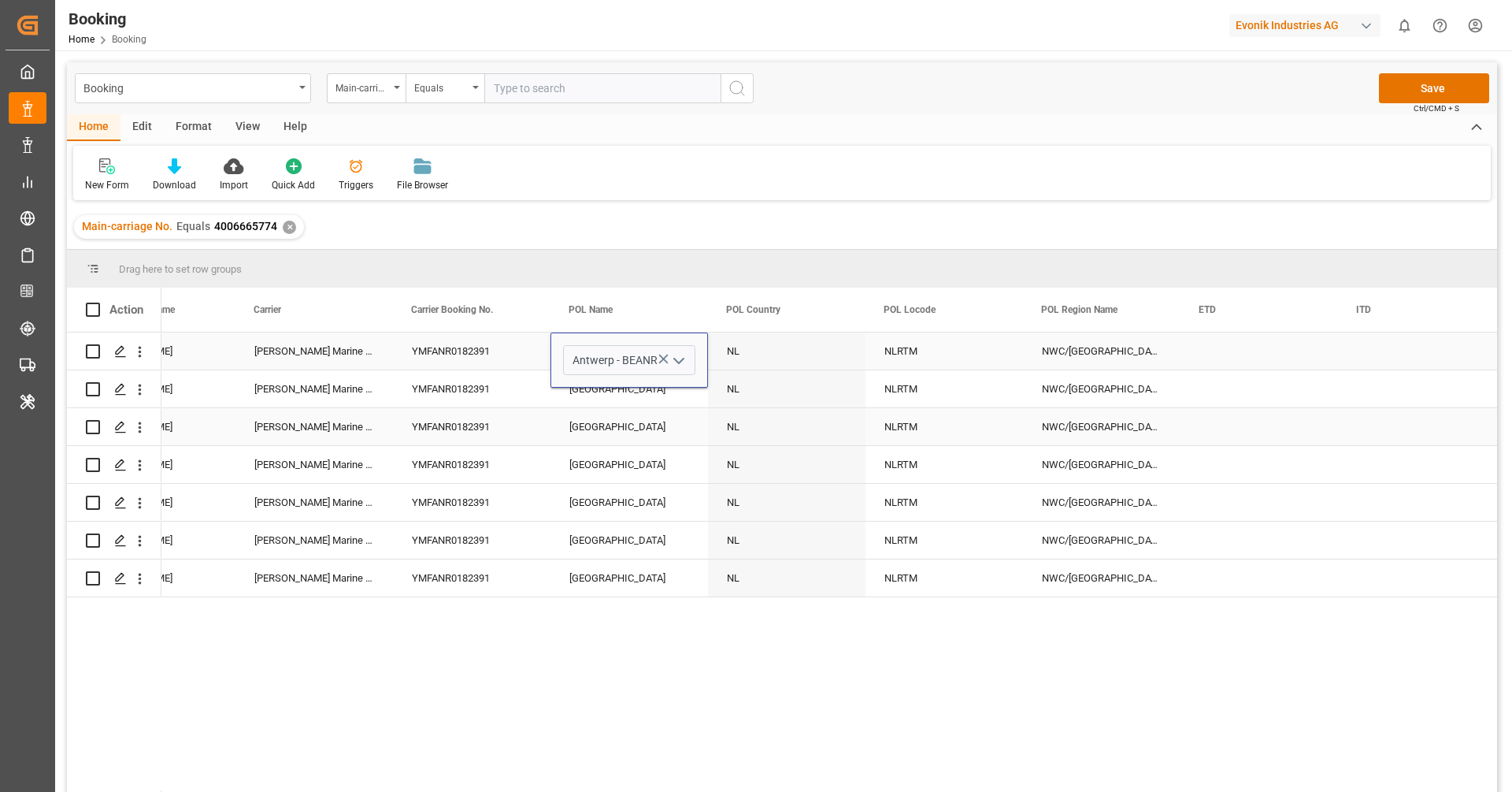
click at [612, 419] on div "[GEOGRAPHIC_DATA]" at bounding box center [629, 426] width 157 height 37
click at [630, 355] on div "[GEOGRAPHIC_DATA]" at bounding box center [629, 351] width 157 height 37
drag, startPoint x: 703, startPoint y: 368, endPoint x: 685, endPoint y: 576, distance: 208.8
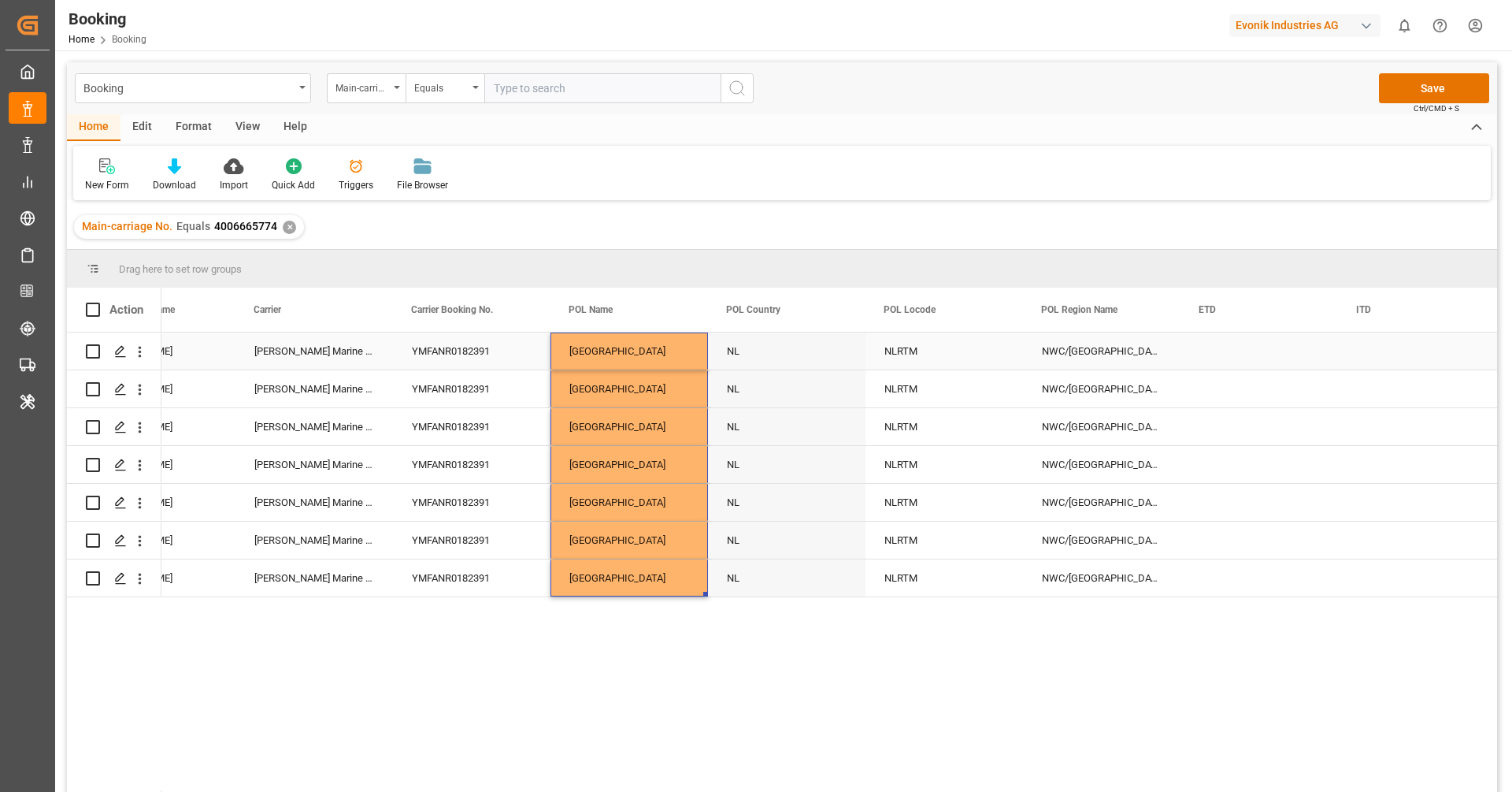
click at [913, 363] on div "NLRTM" at bounding box center [944, 351] width 157 height 37
click at [976, 358] on icon "Press SPACE to select this row." at bounding box center [978, 359] width 17 height 17
click at [945, 371] on input "Press SPACE to select this row." at bounding box center [944, 360] width 132 height 30
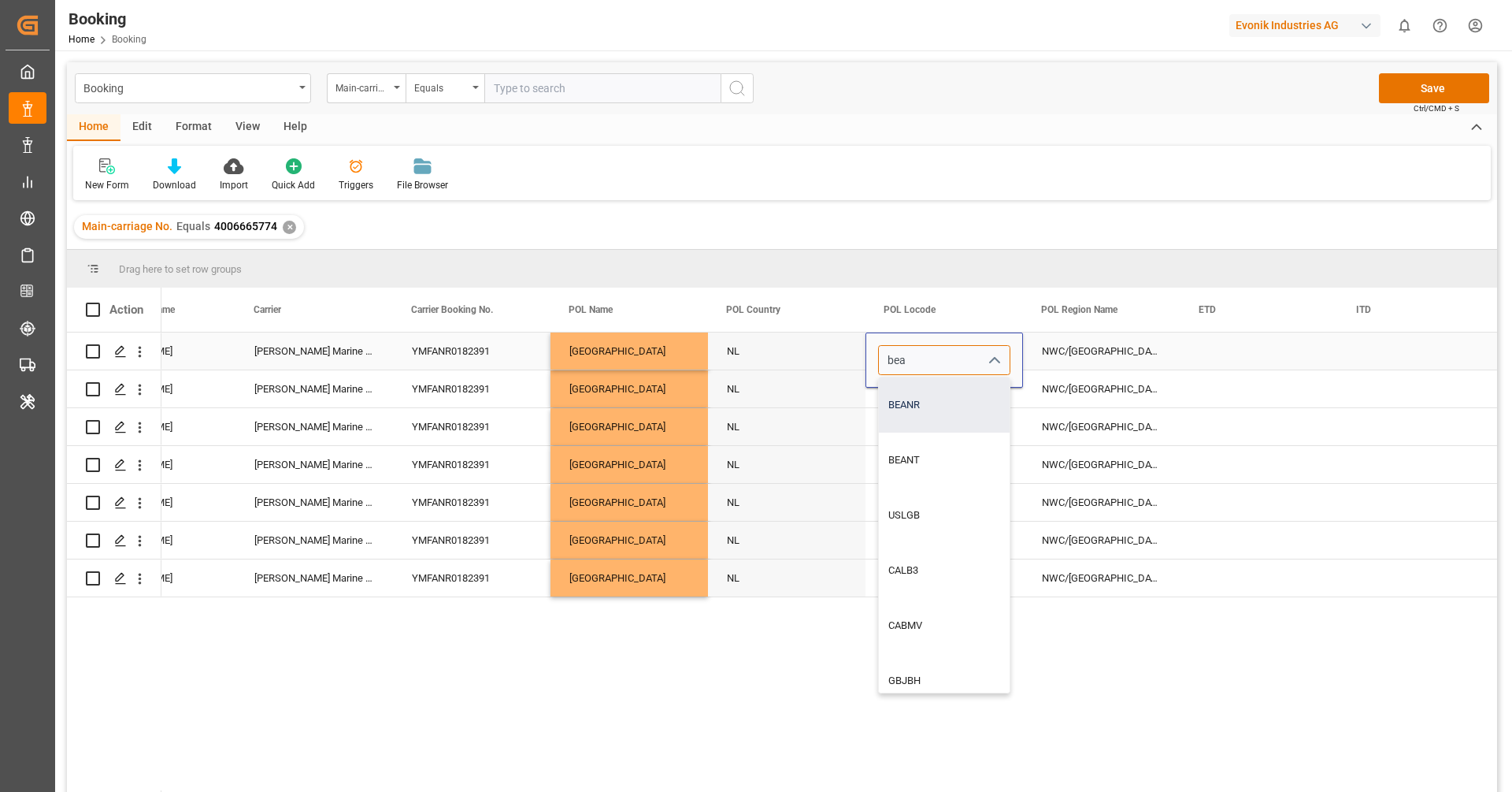
click at [943, 401] on div "BEANR" at bounding box center [944, 405] width 130 height 55
type input "BEANR"
click at [933, 422] on div "NLRTM" at bounding box center [944, 426] width 157 height 37
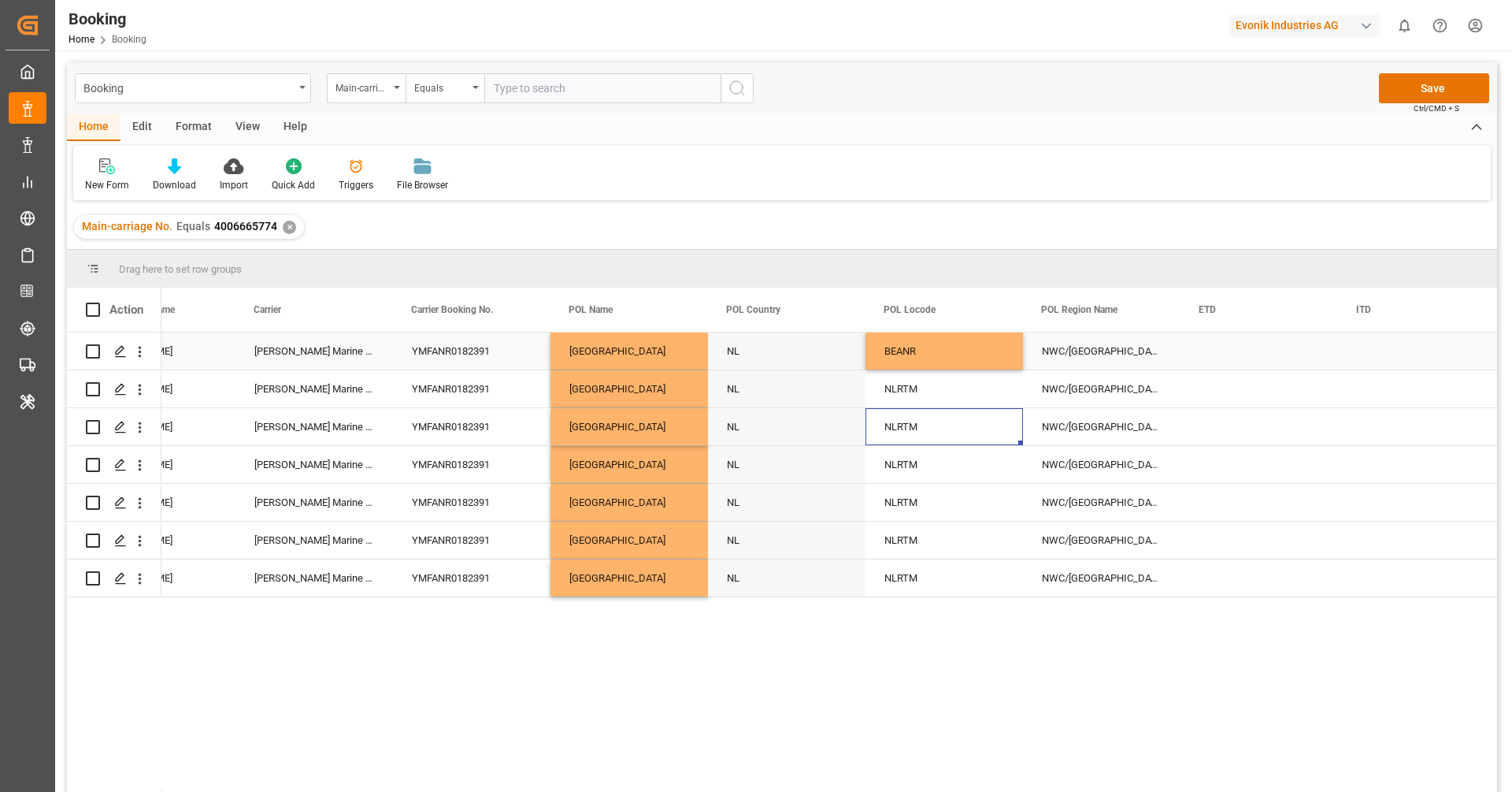
click at [951, 357] on div "BEANR" at bounding box center [944, 351] width 157 height 37
drag, startPoint x: 1020, startPoint y: 367, endPoint x: 994, endPoint y: 587, distance: 221.5
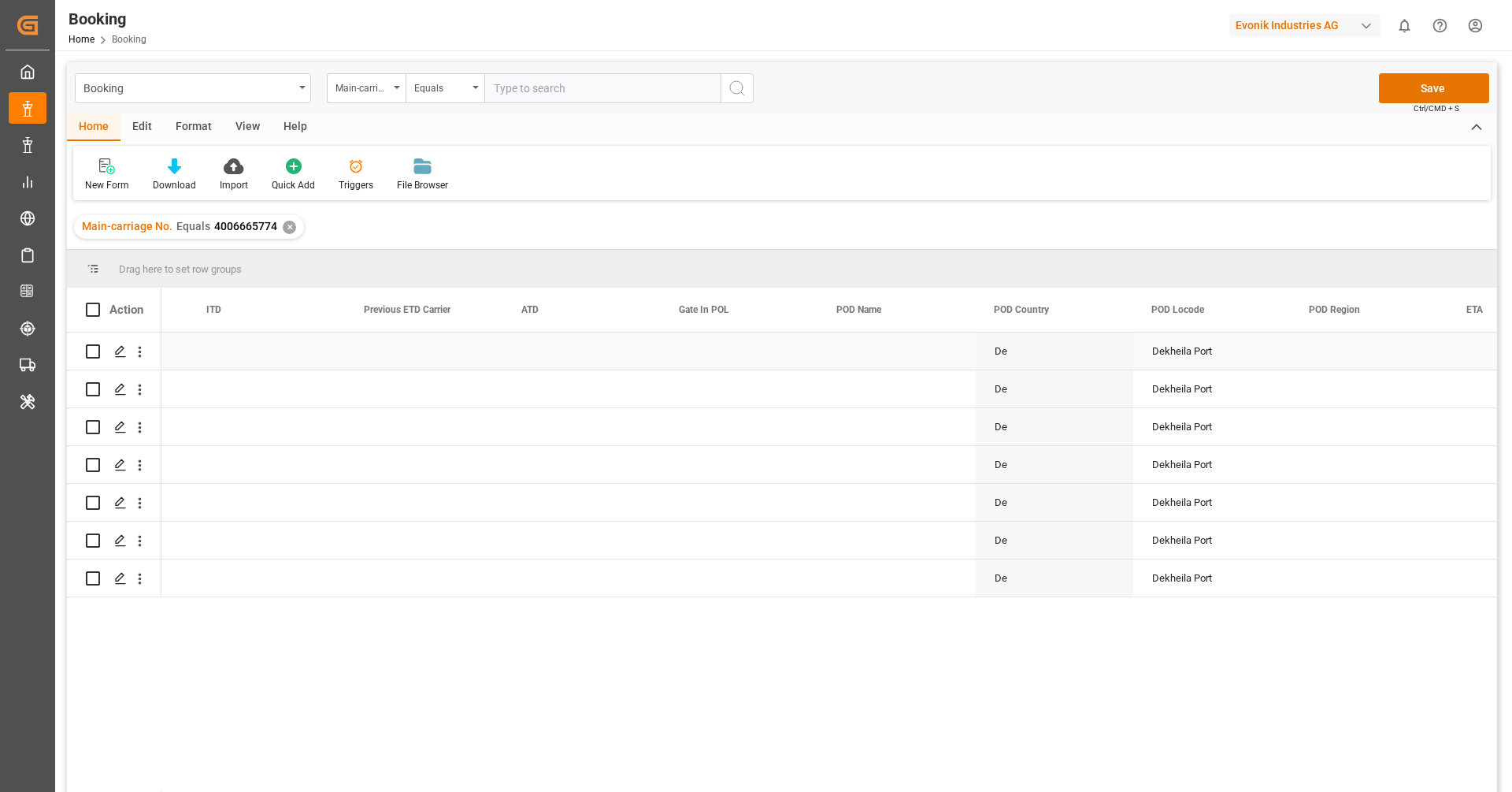
click at [878, 350] on div "Press SPACE to select this row." at bounding box center [897, 351] width 157 height 37
click at [892, 404] on div "El Dekheila - EGEDK" at bounding box center [897, 405] width 130 height 55
type input "El Dekheila - EGEDK"
click at [890, 437] on div "Press SPACE to select this row." at bounding box center [897, 426] width 157 height 37
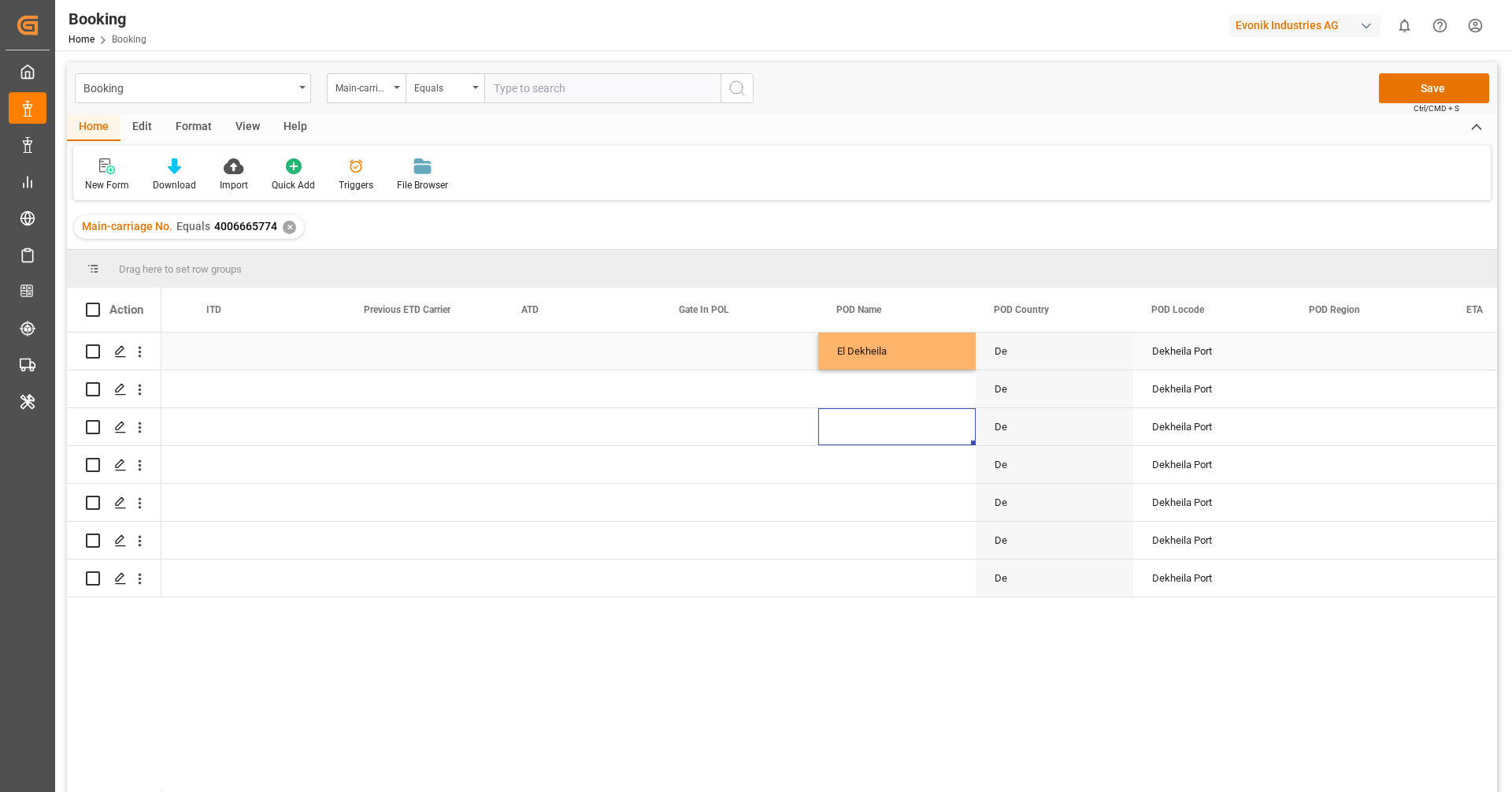
click at [900, 358] on div "El Dekheila" at bounding box center [897, 351] width 157 height 37
type input "El Dekheila - EGEDK"
click at [900, 358] on input "El Dekheila - EGEDK" at bounding box center [897, 360] width 132 height 30
click at [884, 430] on div "Press SPACE to select this row." at bounding box center [897, 426] width 157 height 37
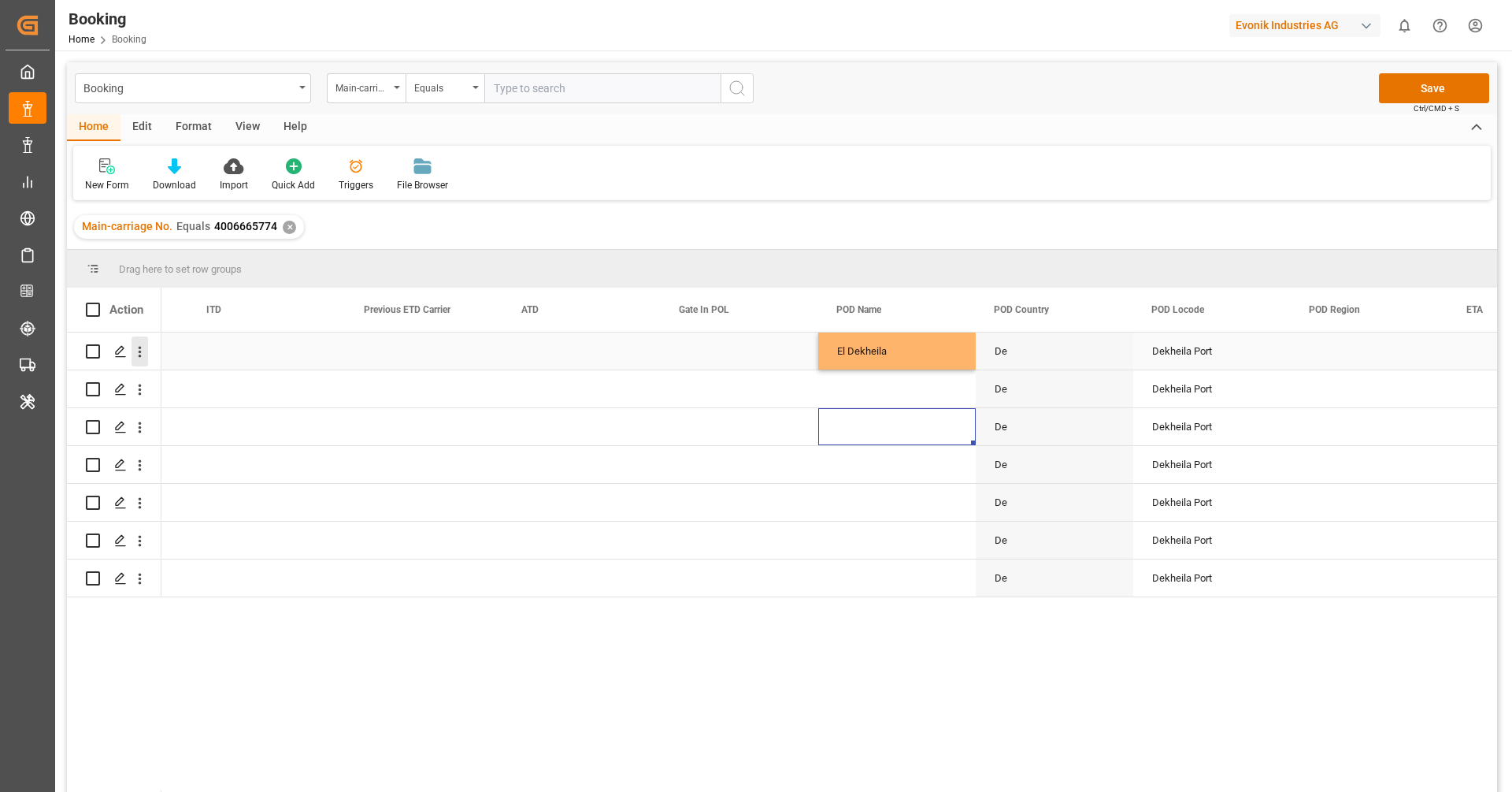
click at [142, 359] on icon "open menu" at bounding box center [139, 352] width 17 height 17
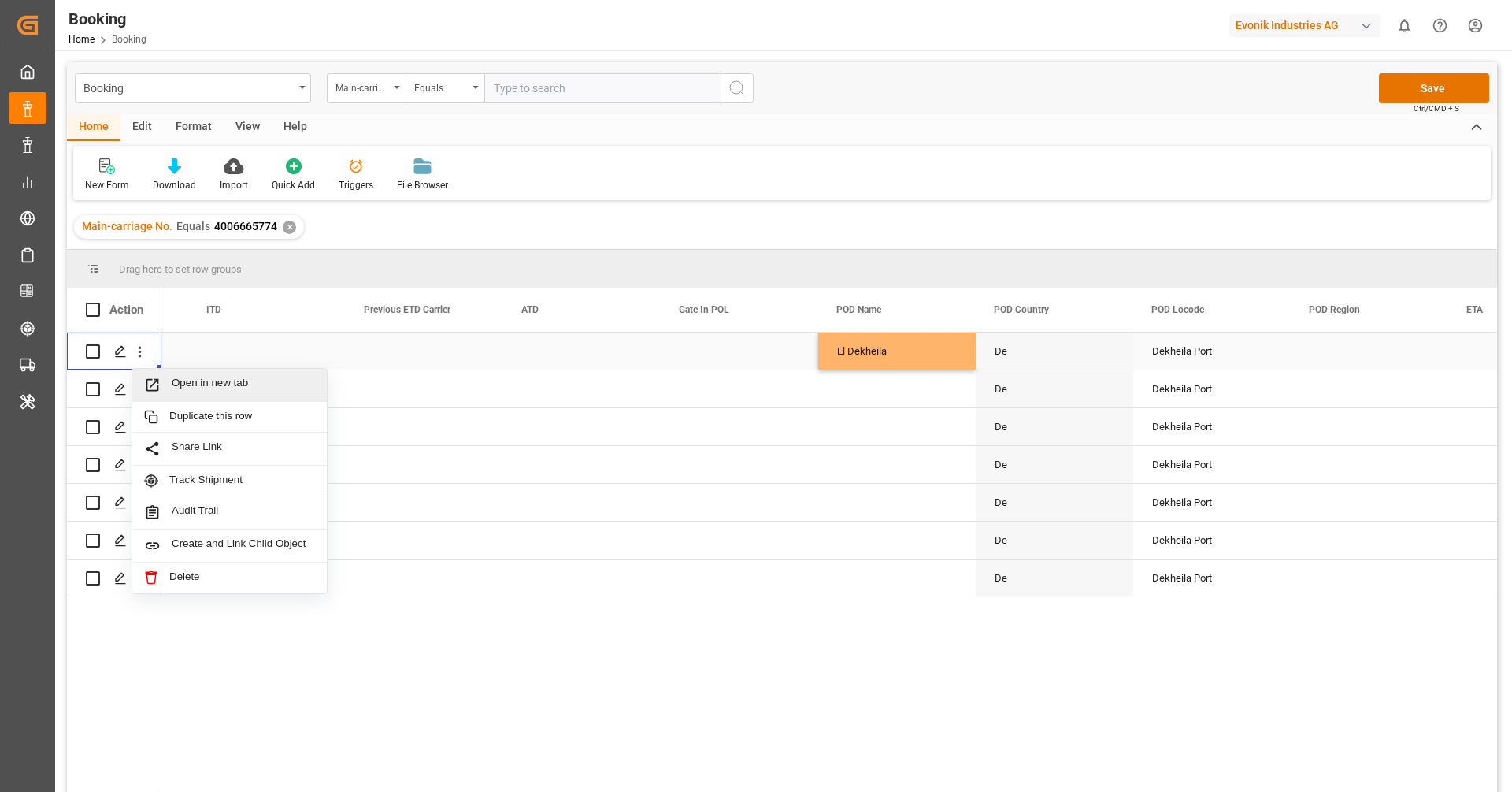
click at [168, 375] on div "Open in new tab" at bounding box center [230, 386] width 195 height 33
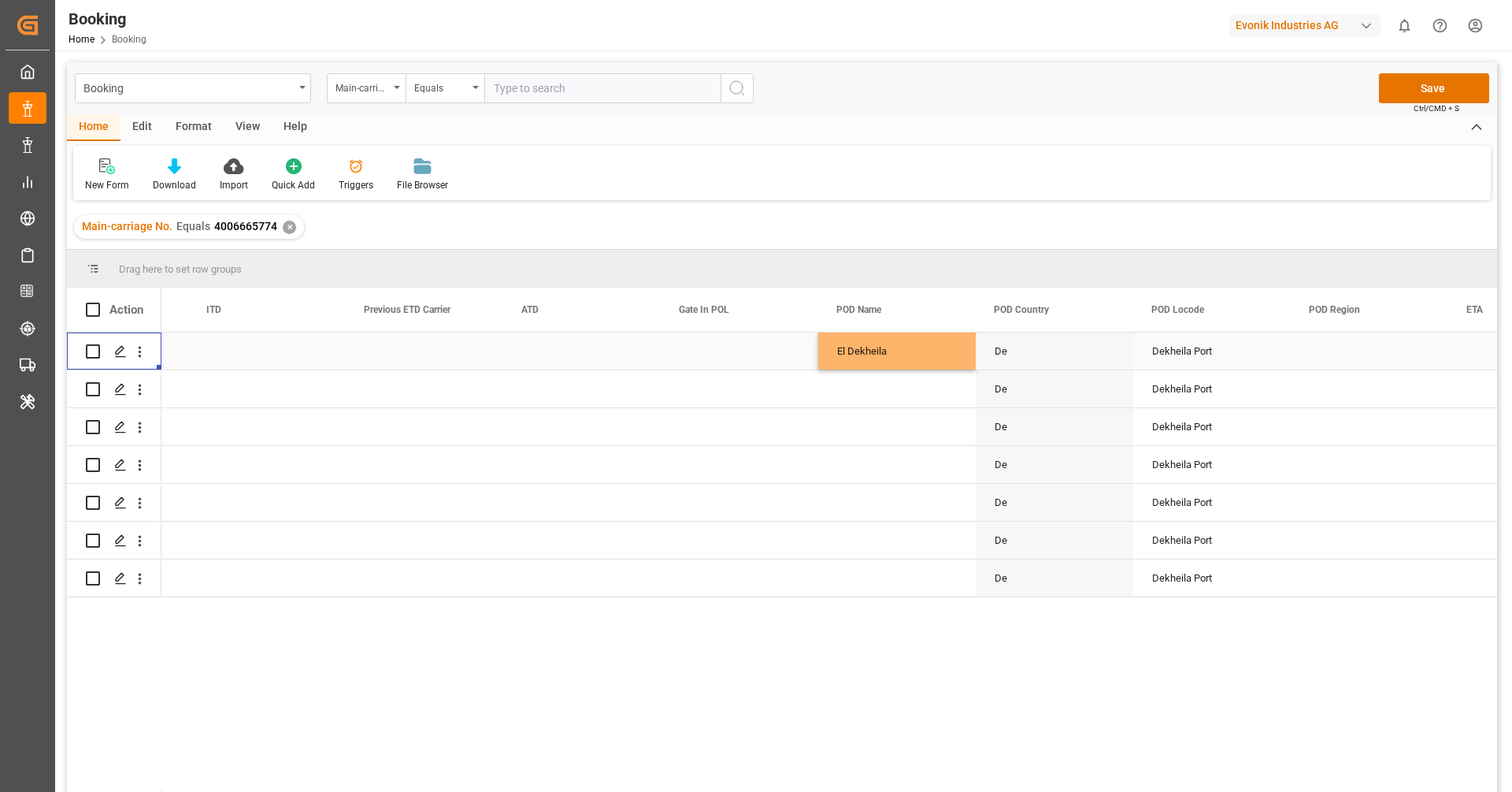
click at [912, 358] on div "El Dekheila" at bounding box center [897, 351] width 157 height 37
drag, startPoint x: 974, startPoint y: 366, endPoint x: 920, endPoint y: 629, distance: 268.5
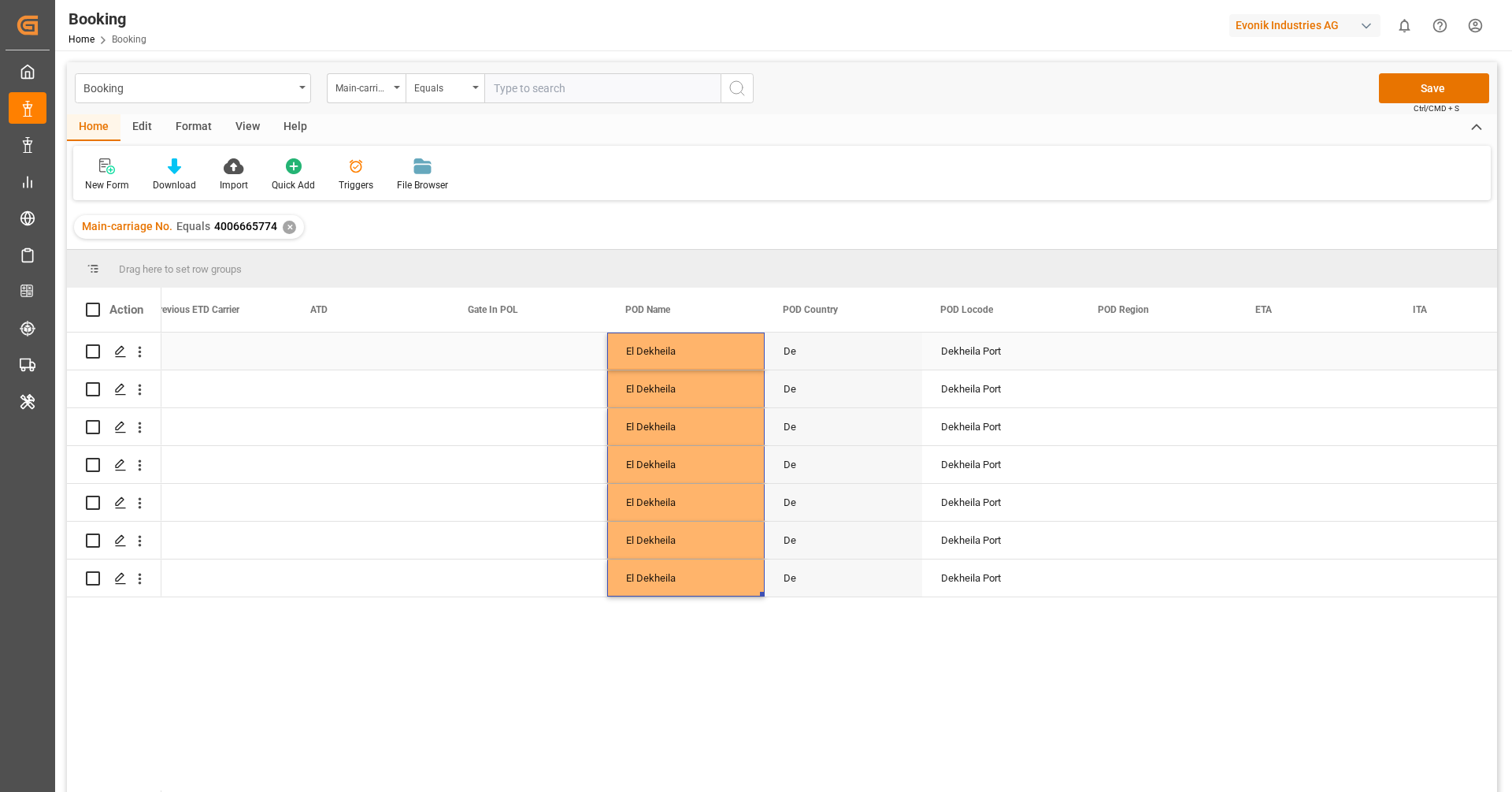
click at [970, 346] on div "Dekheila Port" at bounding box center [1000, 351] width 157 height 37
click at [1039, 359] on icon "Press SPACE to select this row." at bounding box center [1035, 359] width 17 height 17
click at [978, 358] on input "Press SPACE to select this row." at bounding box center [1001, 360] width 132 height 30
paste input "EL DEKHEILA"
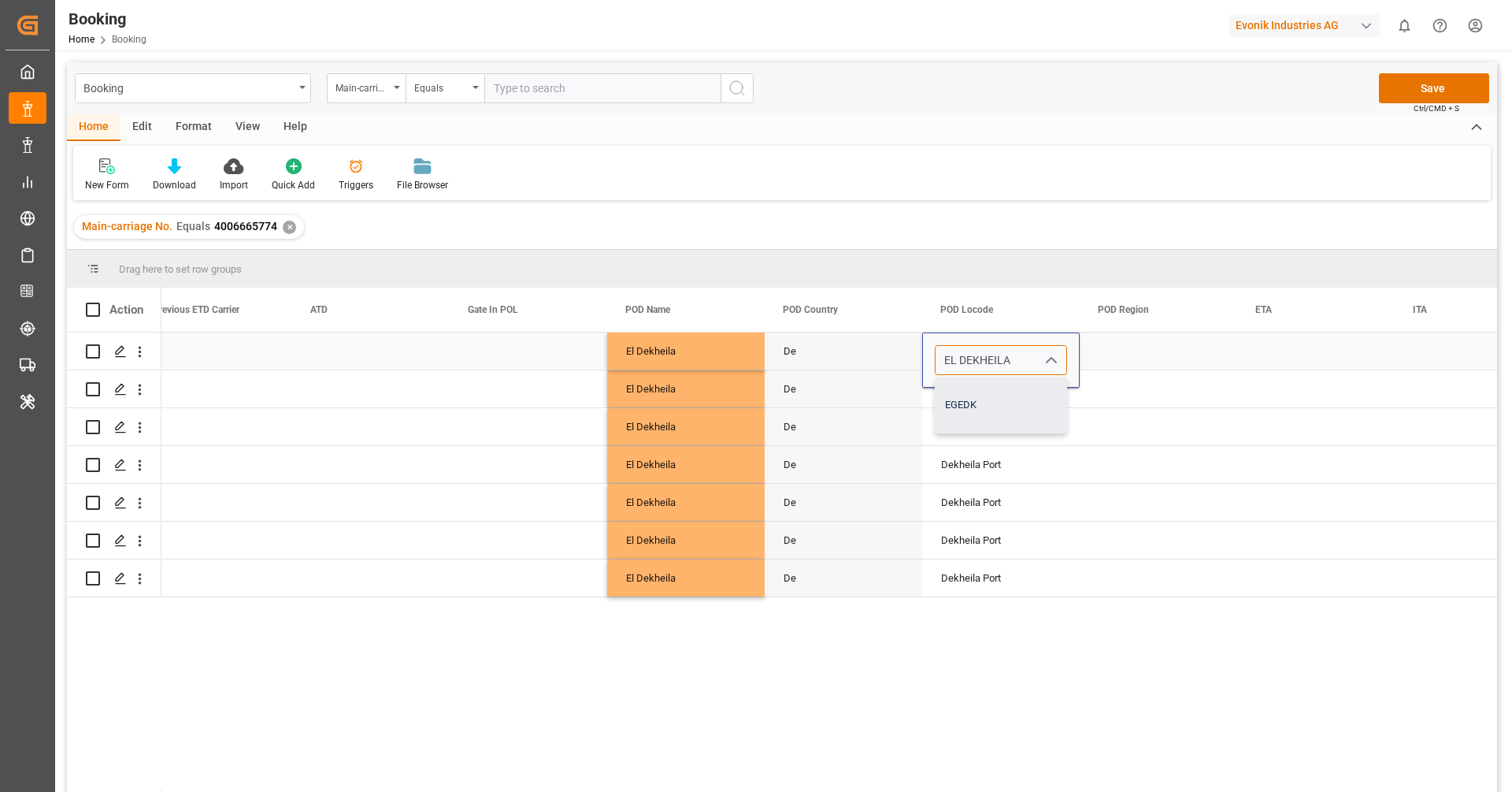
click at [983, 413] on div "EGEDK" at bounding box center [1001, 405] width 130 height 55
type input "EGEDK"
click at [975, 440] on div "Dekheila Port" at bounding box center [1000, 426] width 157 height 37
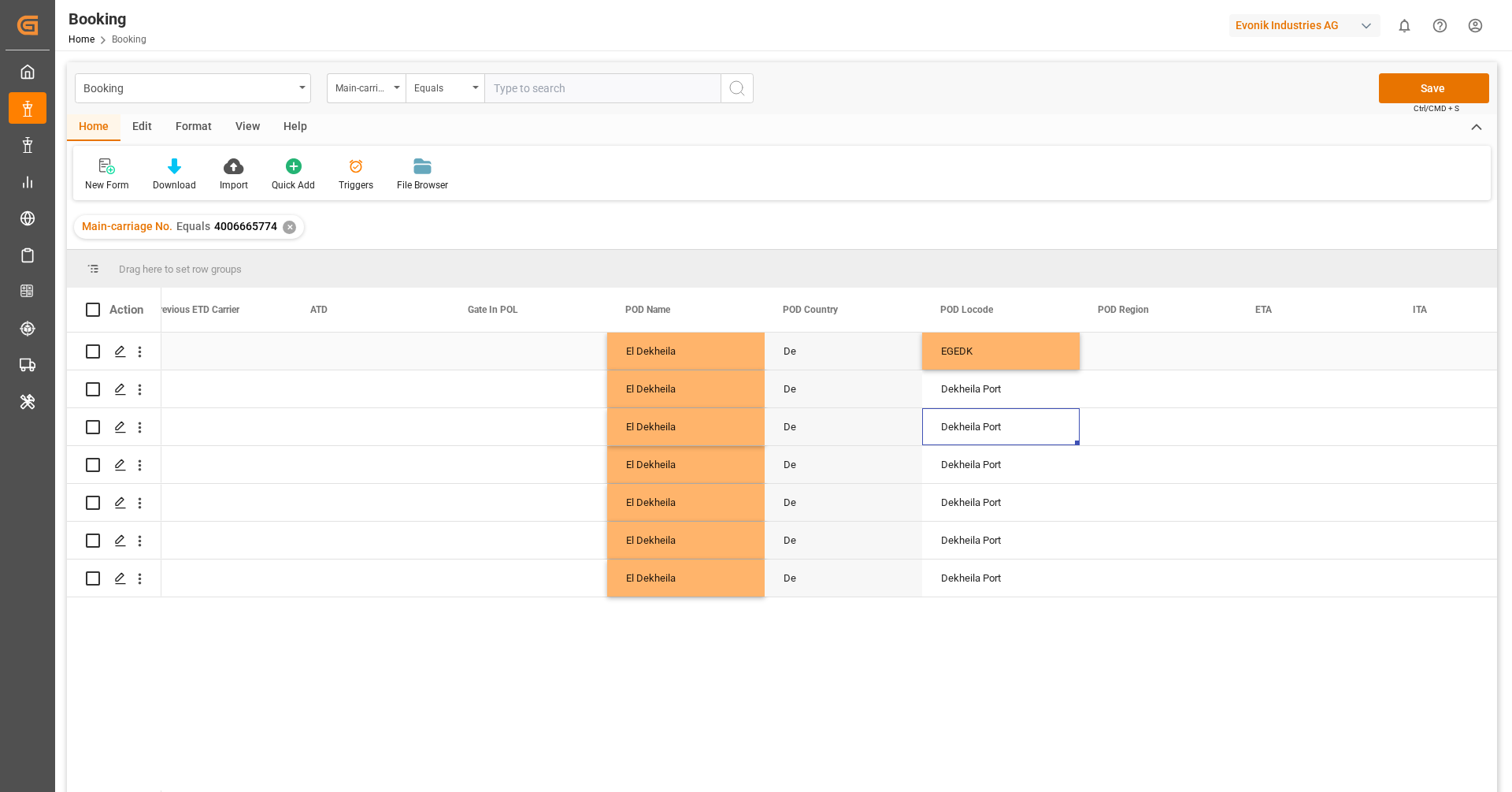
click at [993, 357] on div "EGEDK" at bounding box center [1000, 351] width 157 height 37
drag, startPoint x: 1078, startPoint y: 367, endPoint x: 1027, endPoint y: 595, distance: 233.6
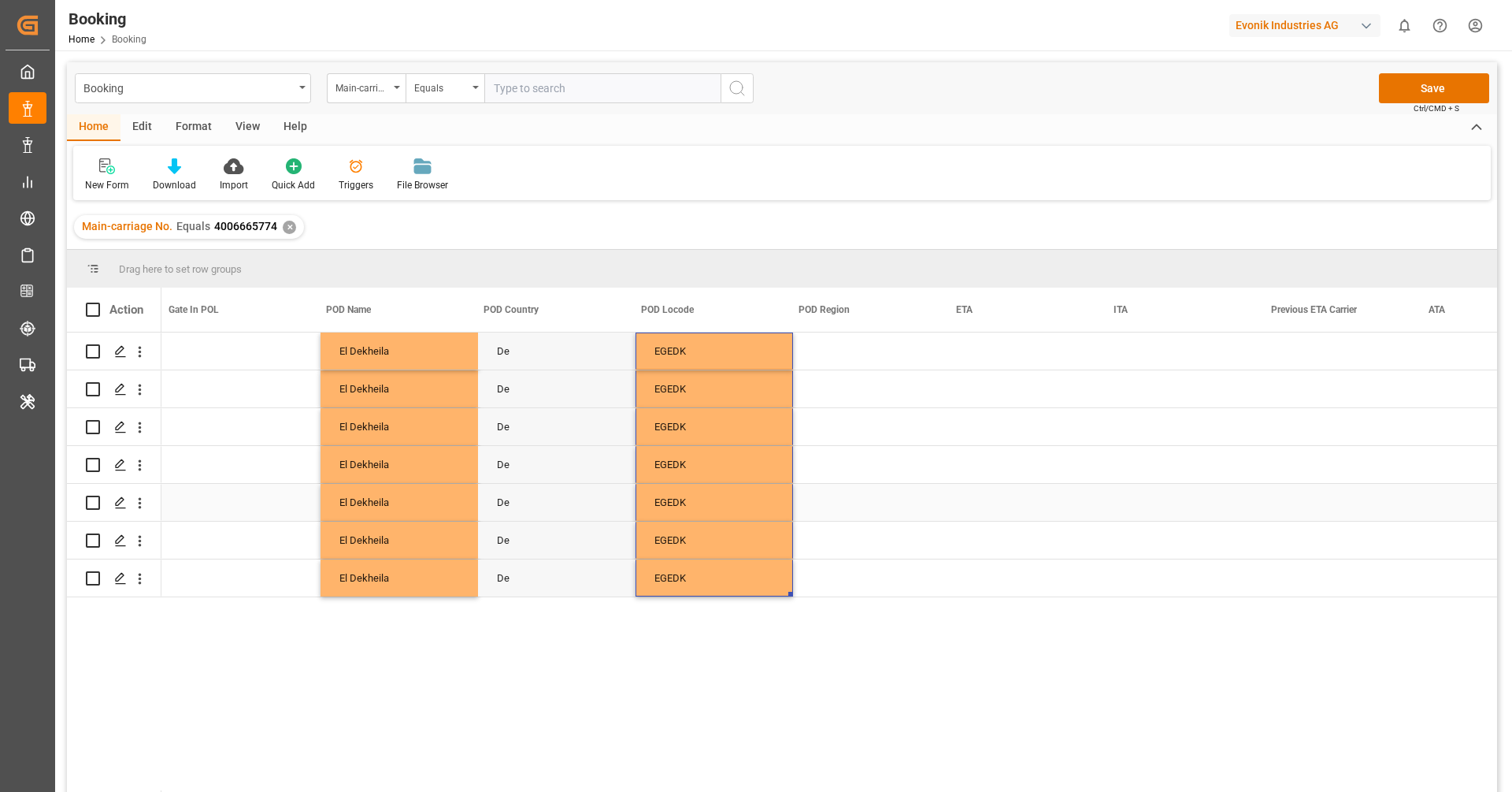
scroll to position [0, 8676]
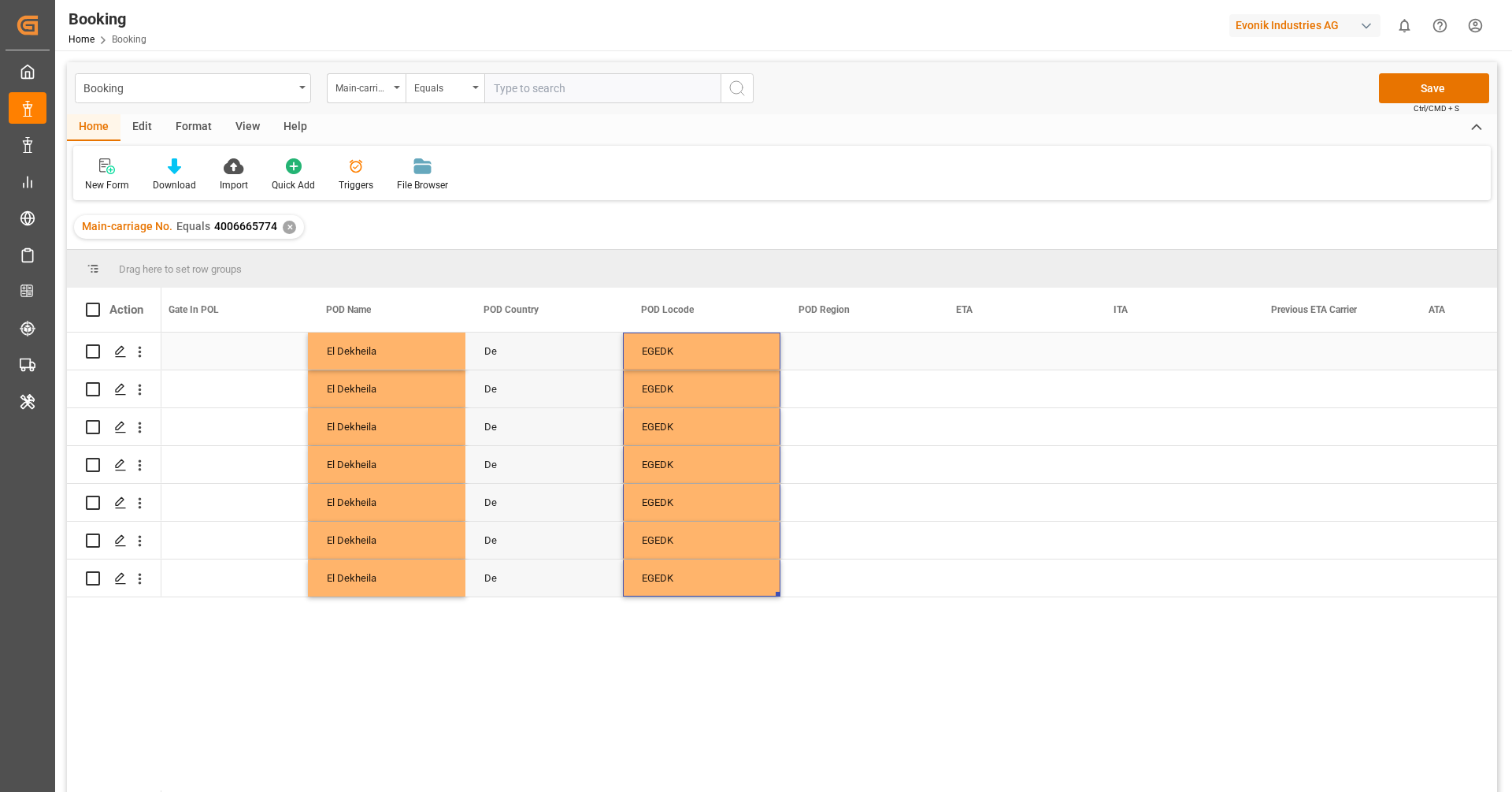
click at [832, 355] on div "Press SPACE to select this row." at bounding box center [859, 351] width 157 height 37
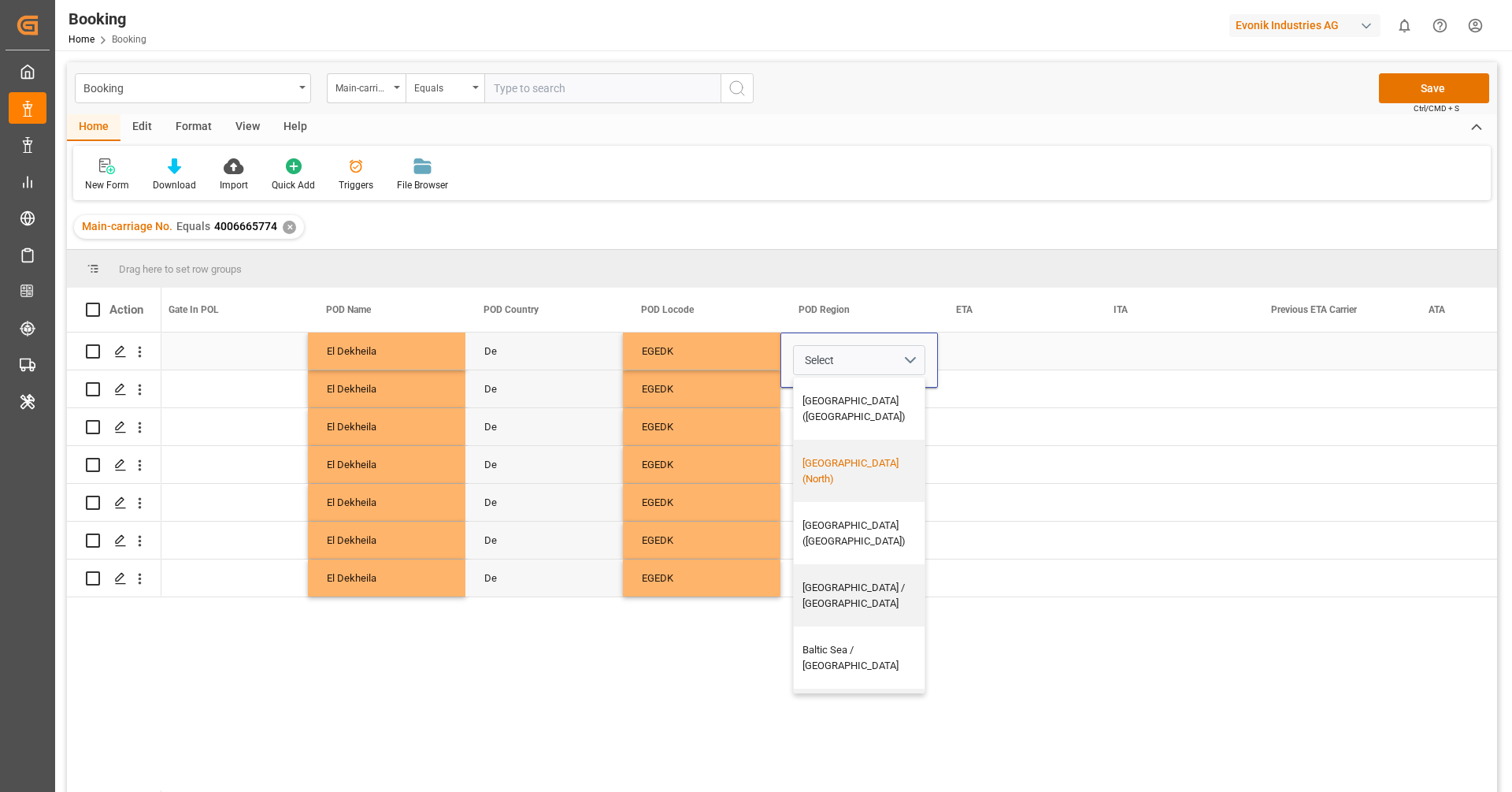
click at [846, 455] on div "Africa (North)" at bounding box center [866, 470] width 125 height 30
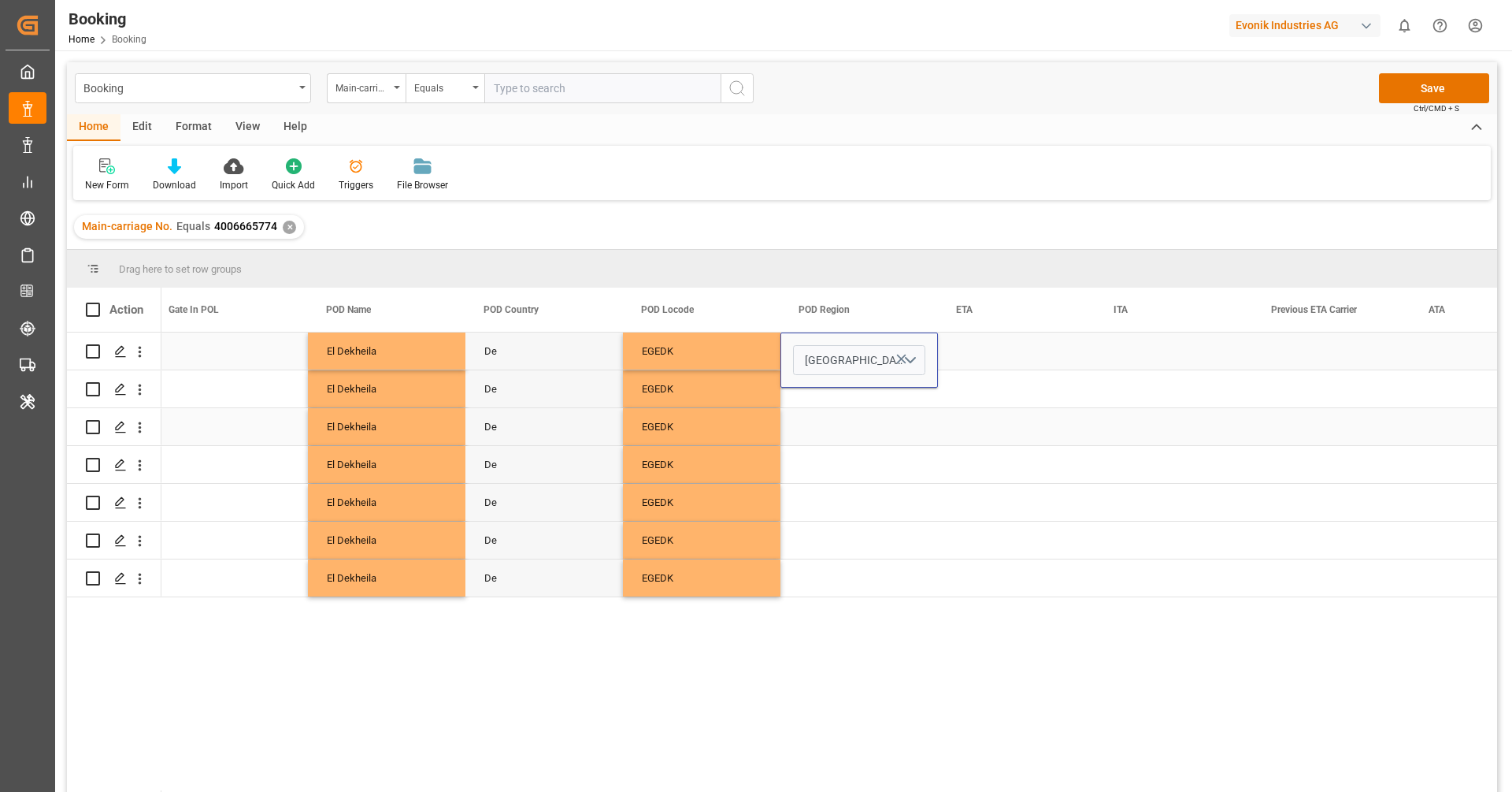
click at [846, 439] on div "Press SPACE to select this row." at bounding box center [859, 426] width 157 height 37
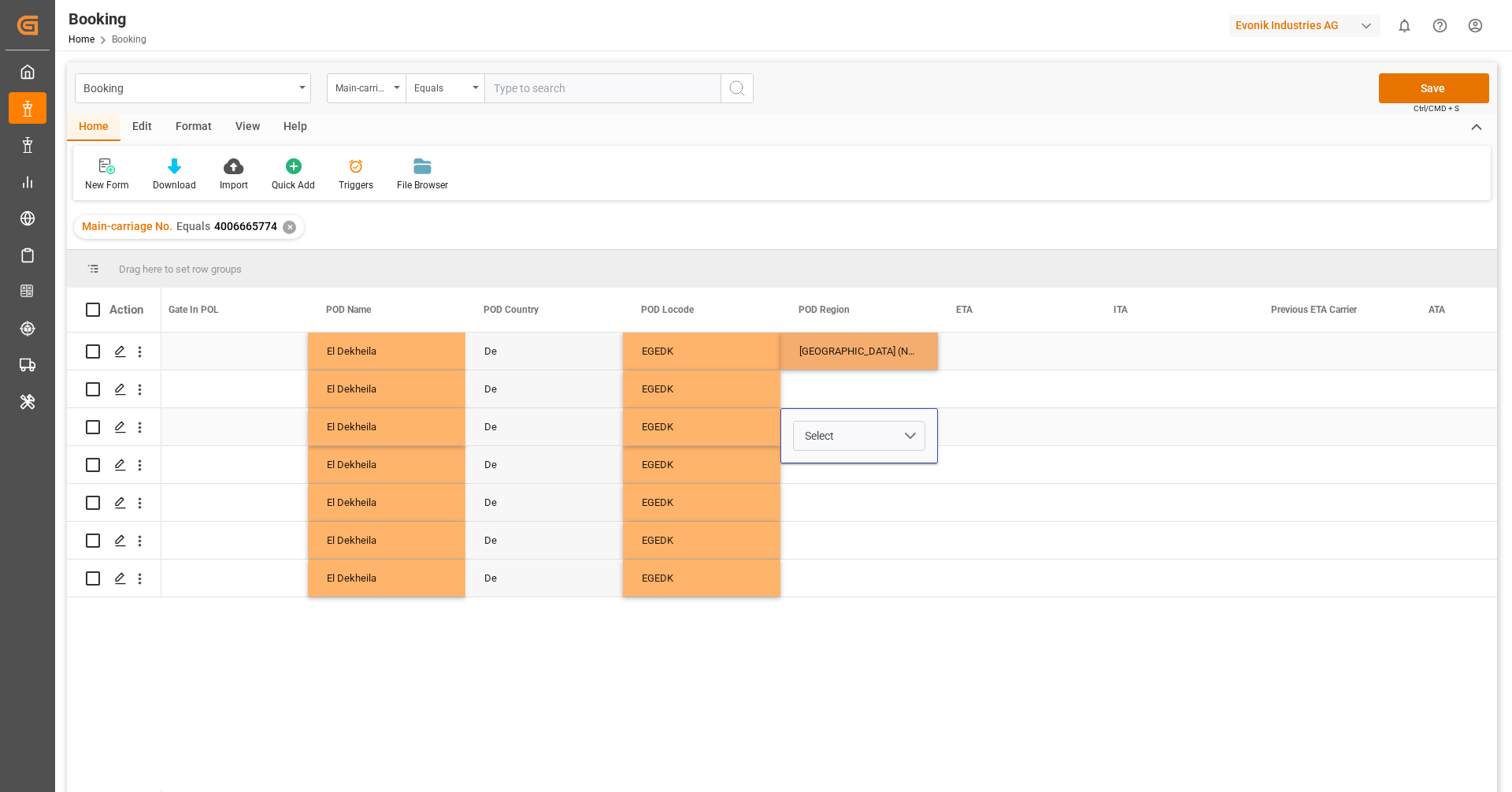
click at [846, 439] on button "Select" at bounding box center [860, 435] width 132 height 30
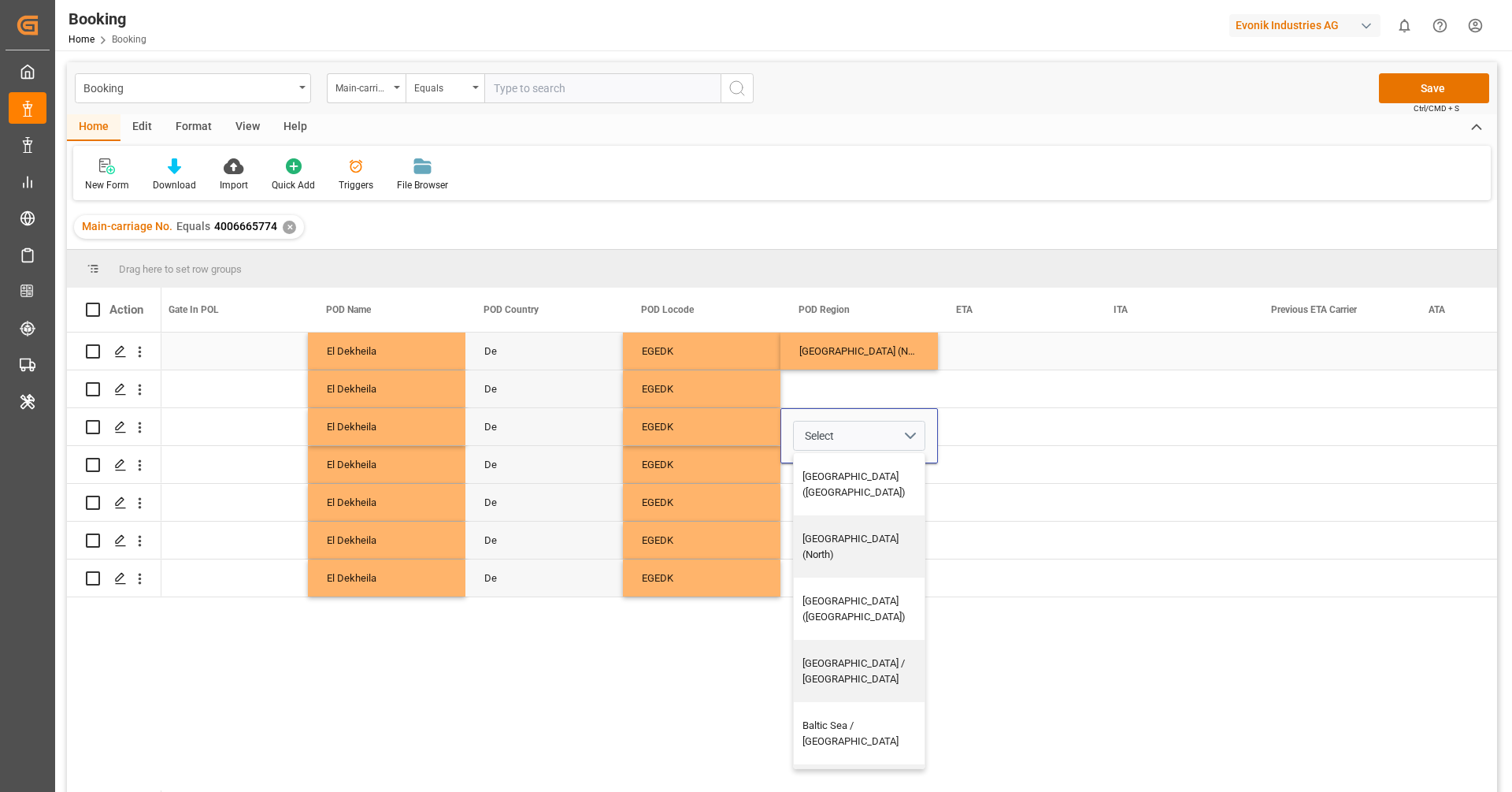
click at [876, 359] on div "Africa (North)" at bounding box center [859, 351] width 157 height 37
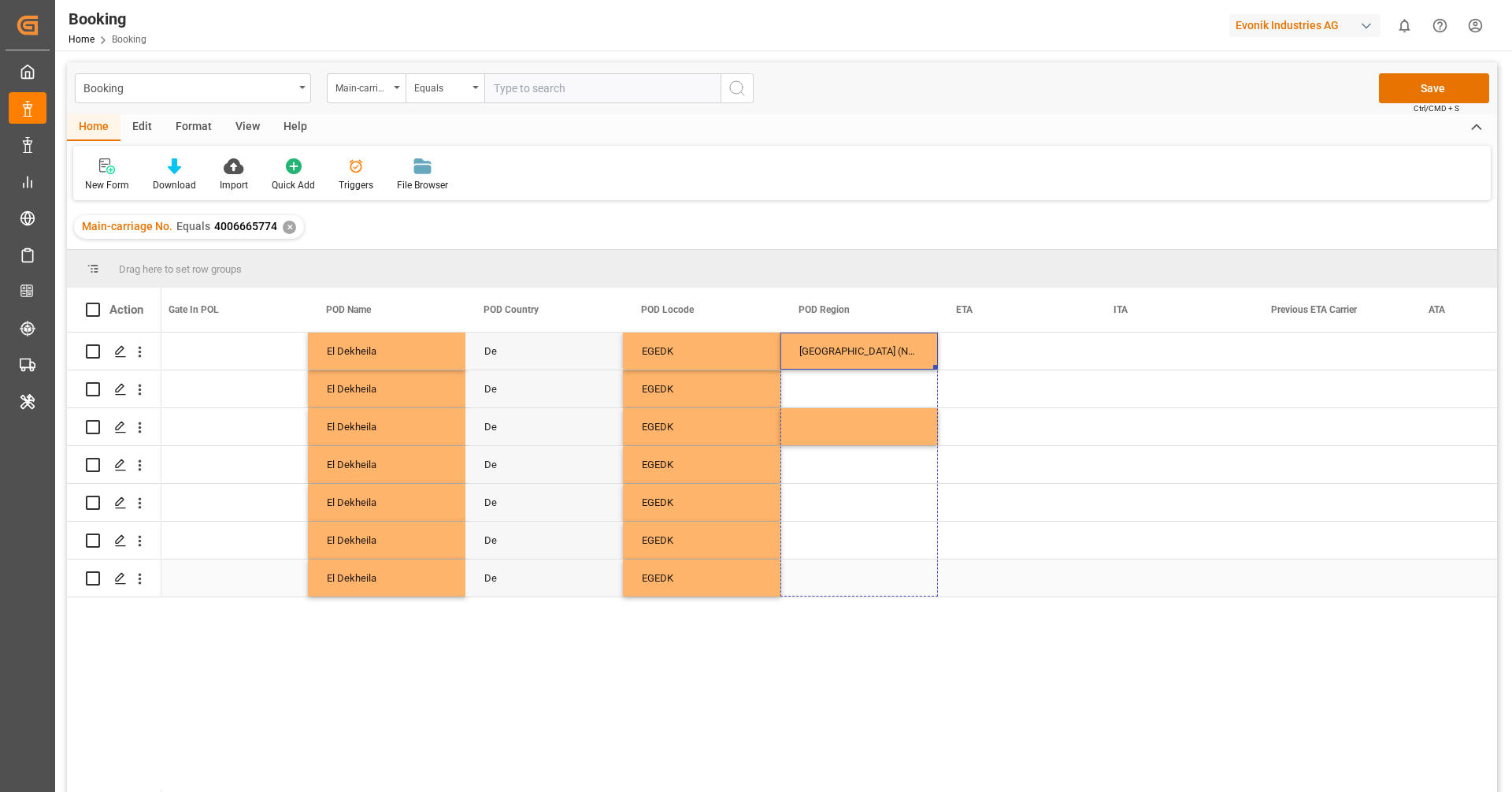
drag, startPoint x: 936, startPoint y: 366, endPoint x: 918, endPoint y: 562, distance: 196.8
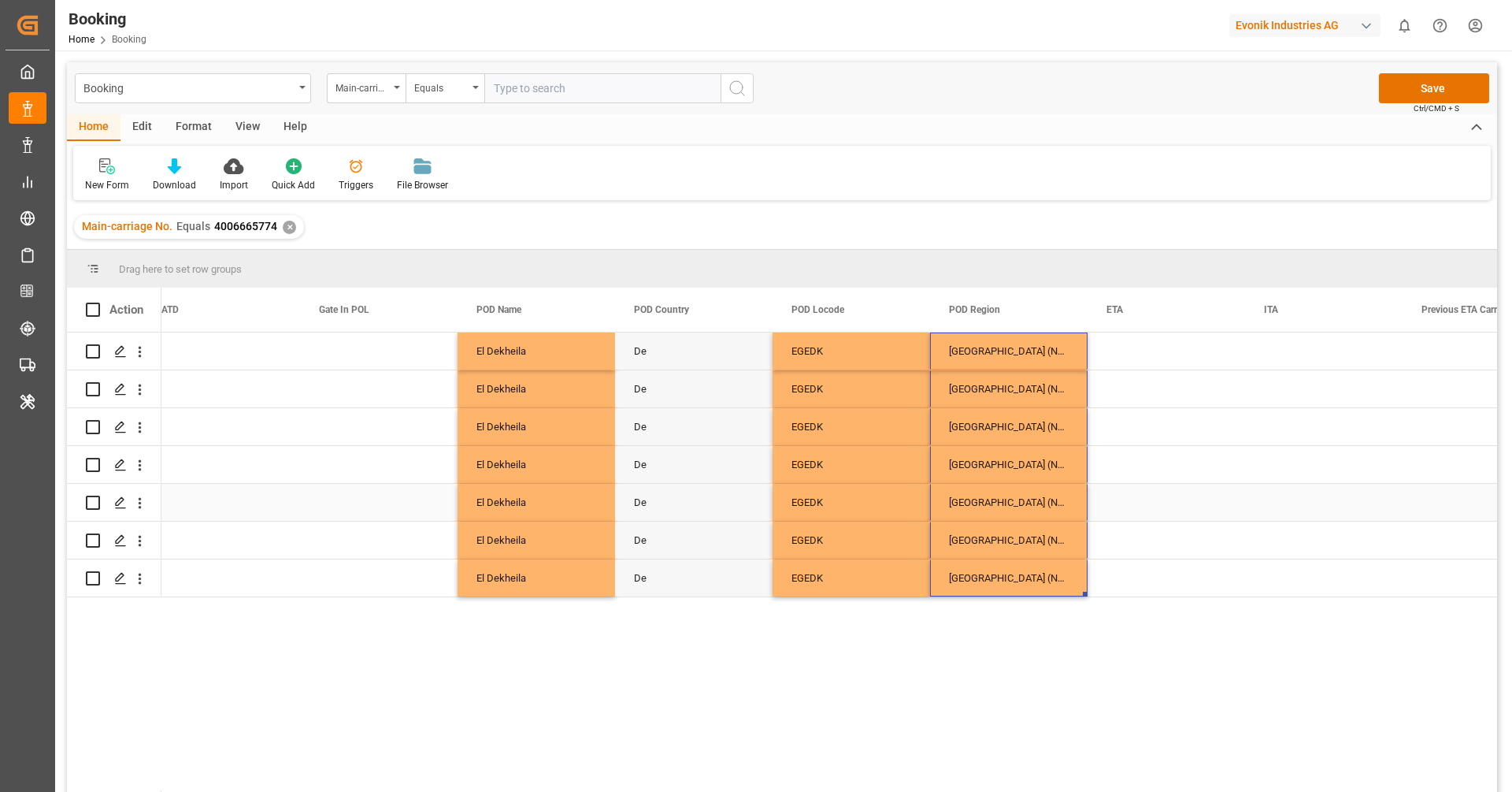
scroll to position [0, 8502]
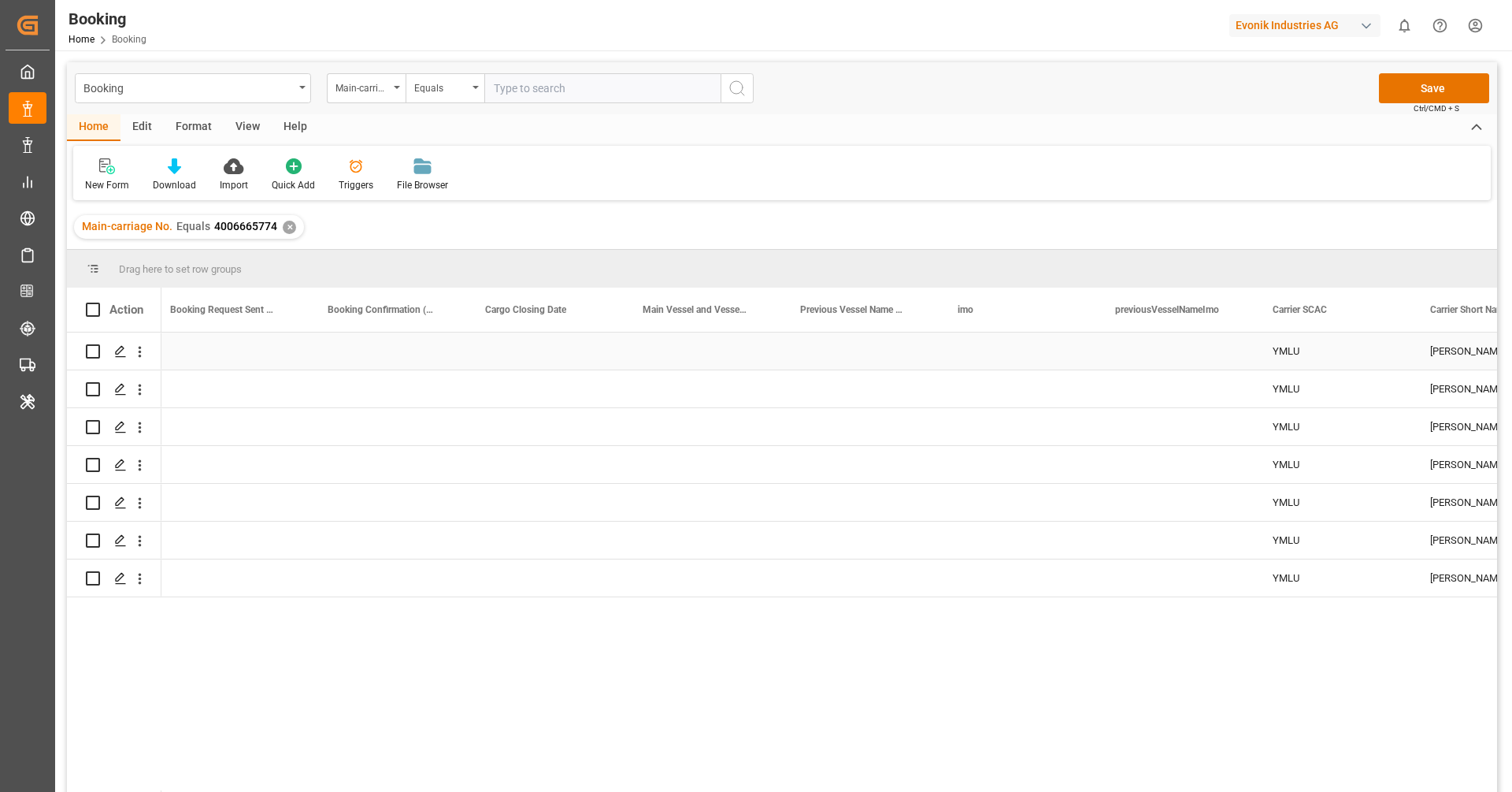
click at [682, 355] on div "Press SPACE to select this row." at bounding box center [702, 351] width 157 height 37
click at [682, 355] on input "Press SPACE to select this row." at bounding box center [703, 360] width 132 height 30
paste input "[PERSON_NAME]"
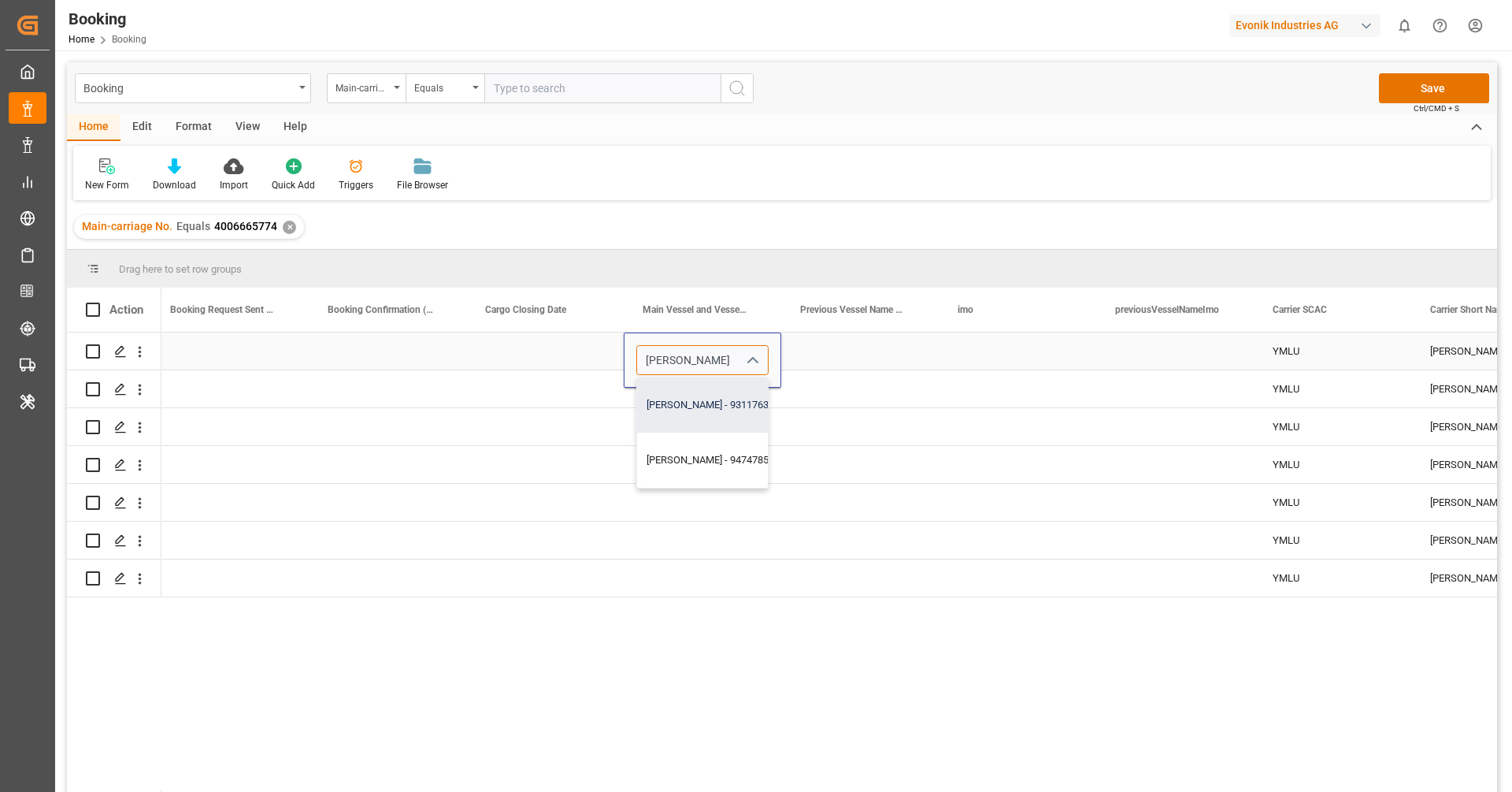
click at [703, 399] on div "LORRAINE - 9311763" at bounding box center [707, 405] width 141 height 55
type input "LORRAINE - 9311763"
click at [709, 444] on div "Press SPACE to select this row." at bounding box center [702, 426] width 157 height 37
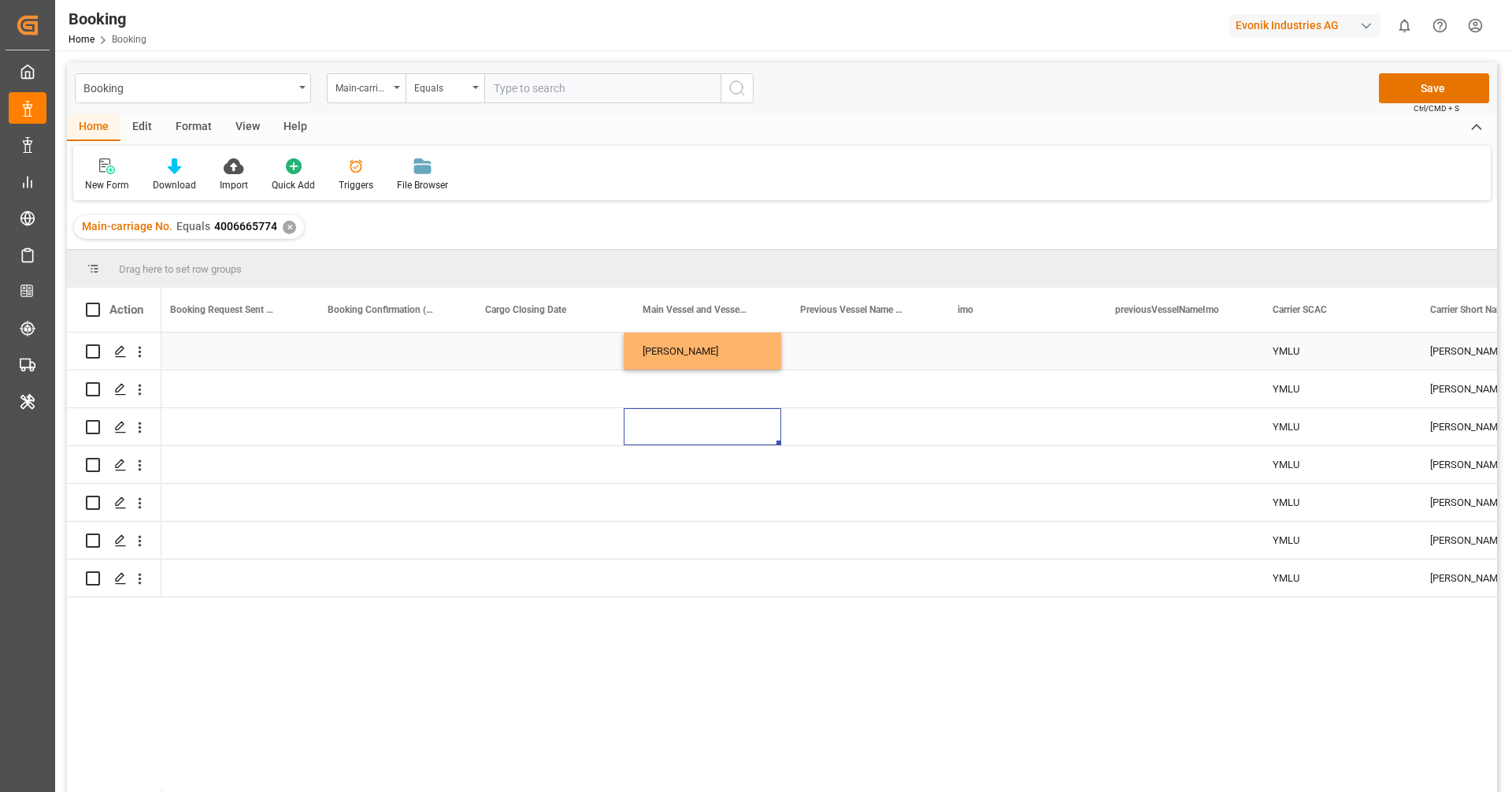
click at [720, 352] on div "[PERSON_NAME]" at bounding box center [702, 351] width 157 height 37
drag, startPoint x: 779, startPoint y: 369, endPoint x: 762, endPoint y: 562, distance: 193.7
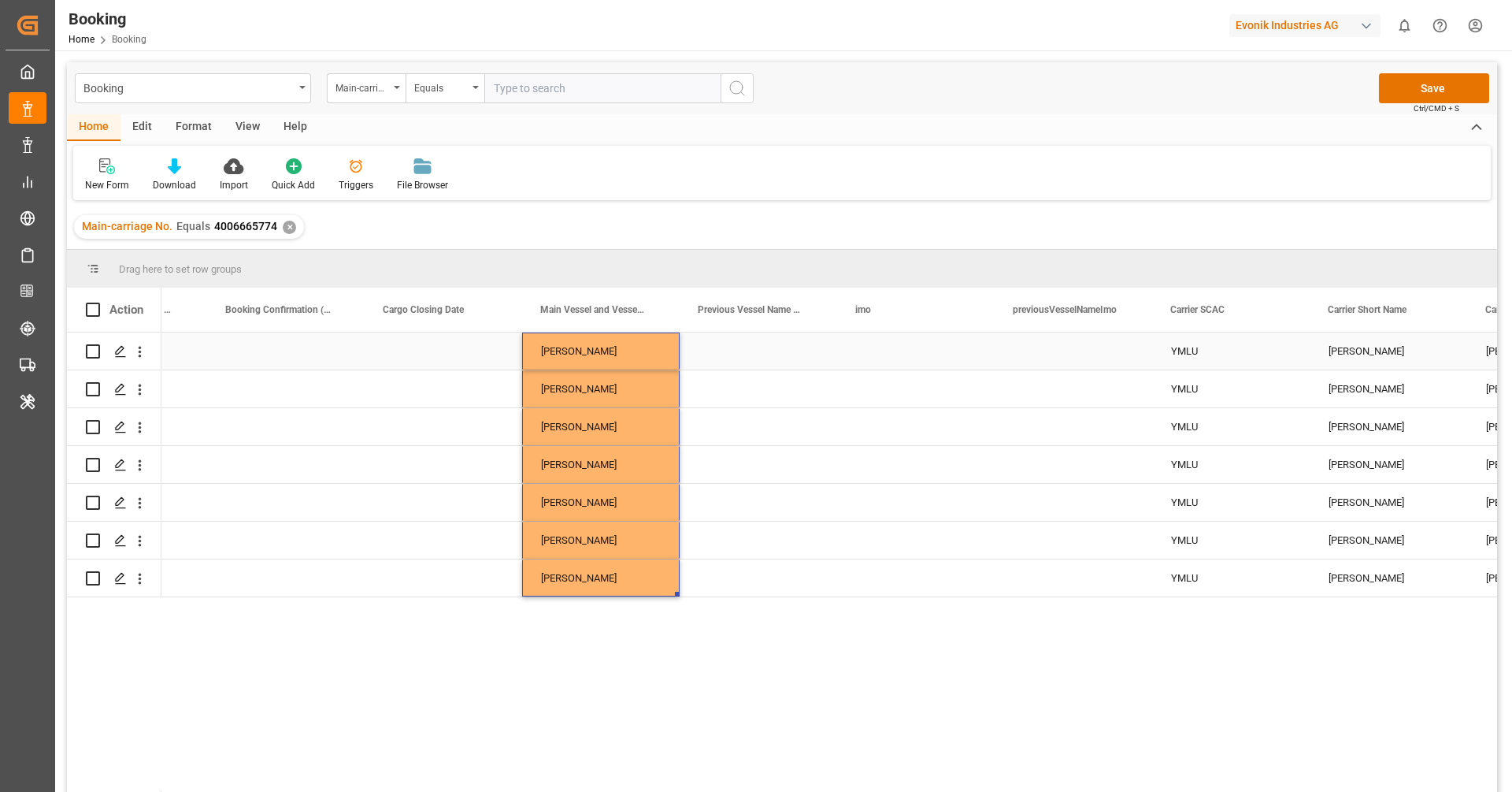
click at [894, 346] on div "Press SPACE to select this row." at bounding box center [915, 351] width 157 height 37
click at [894, 346] on input "Press SPACE to select this row." at bounding box center [916, 360] width 132 height 30
paste input "[PERSON_NAME]"
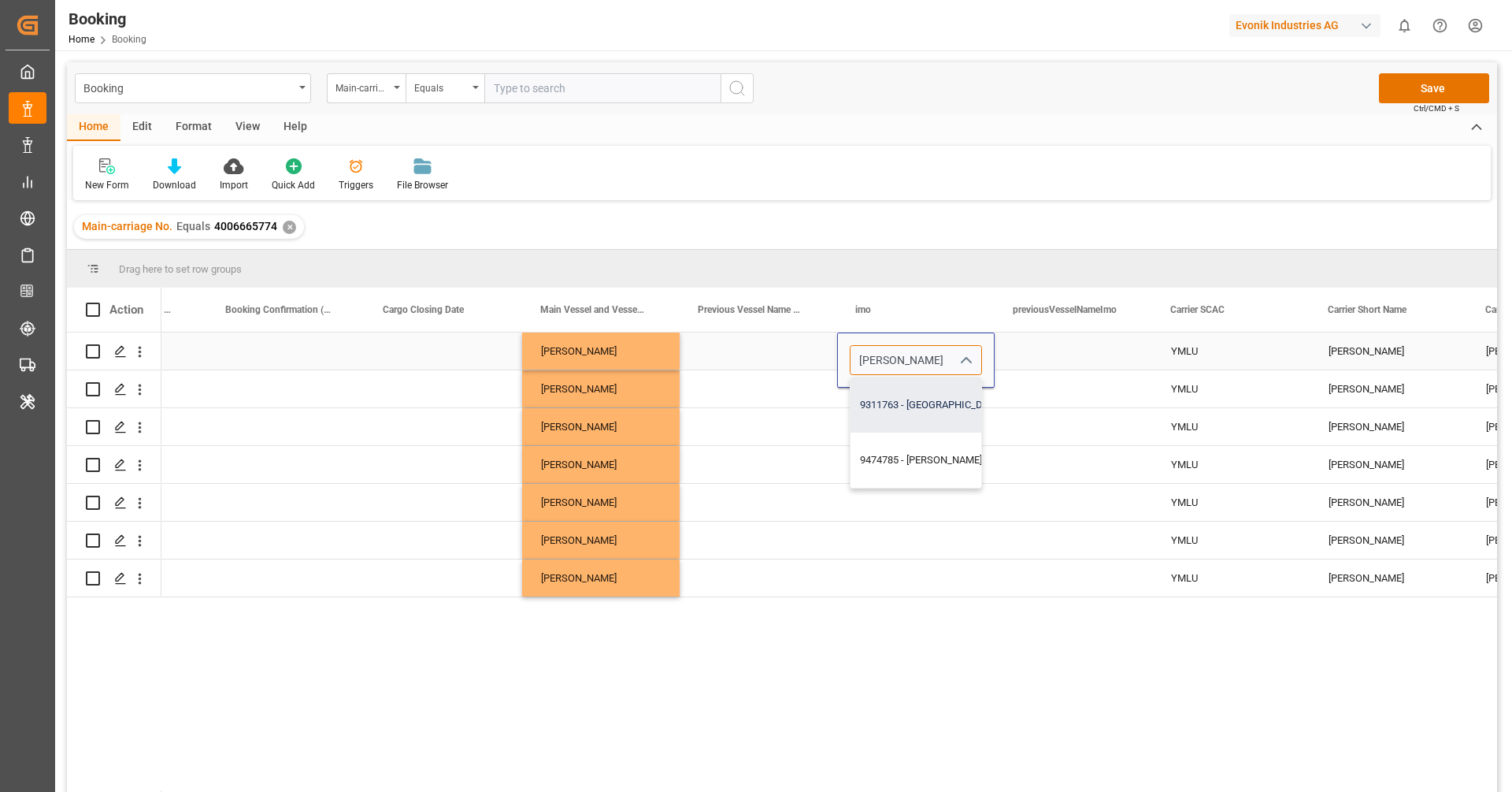
click at [908, 413] on div "9311763 - LORRAINE" at bounding box center [932, 405] width 162 height 55
type input "9311763 - LORRAINE"
click at [910, 446] on div "Press SPACE to select this row." at bounding box center [915, 464] width 157 height 37
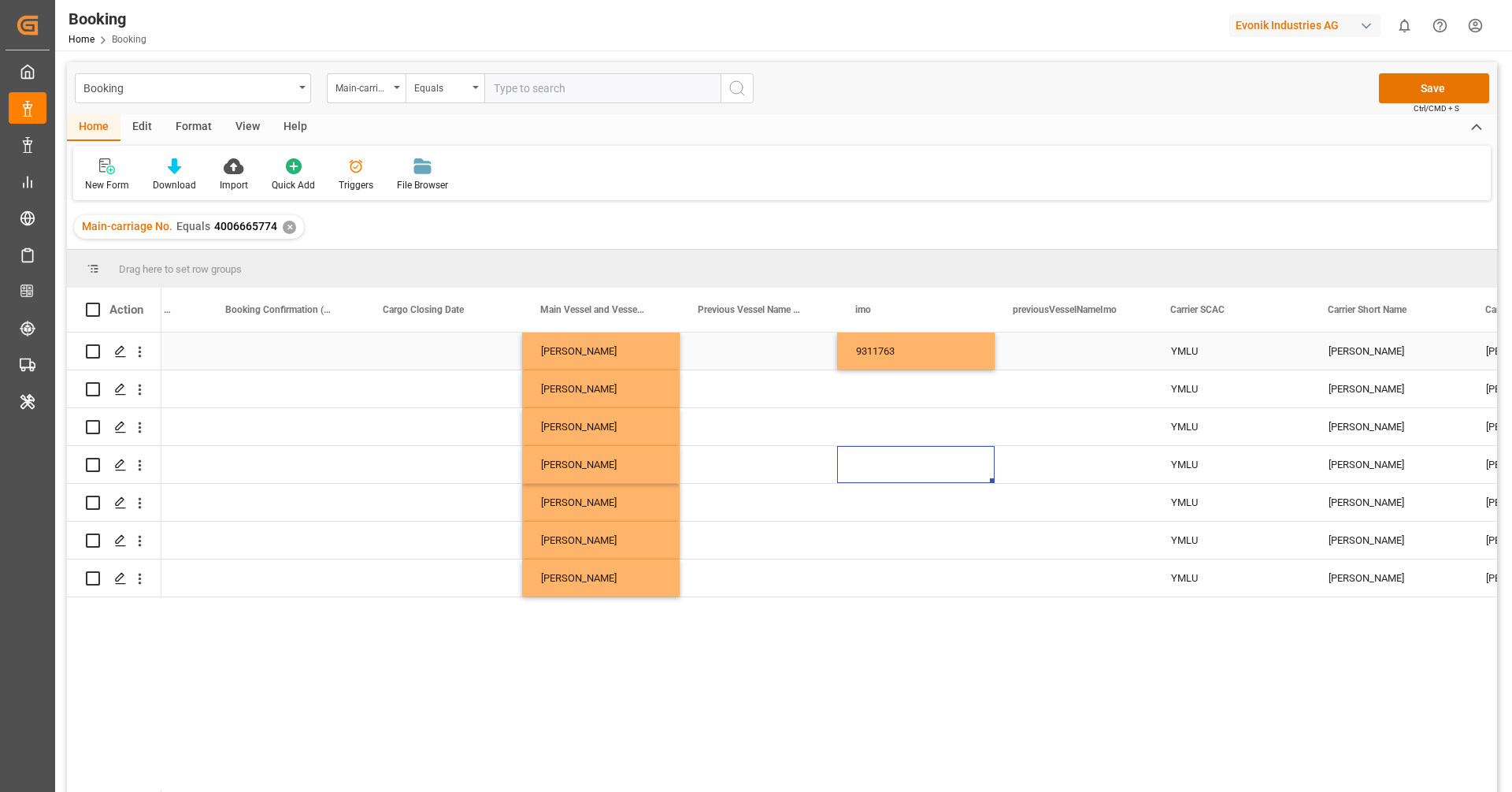
click at [931, 352] on div "9311763" at bounding box center [915, 351] width 157 height 37
drag, startPoint x: 992, startPoint y: 369, endPoint x: 980, endPoint y: 563, distance: 194.4
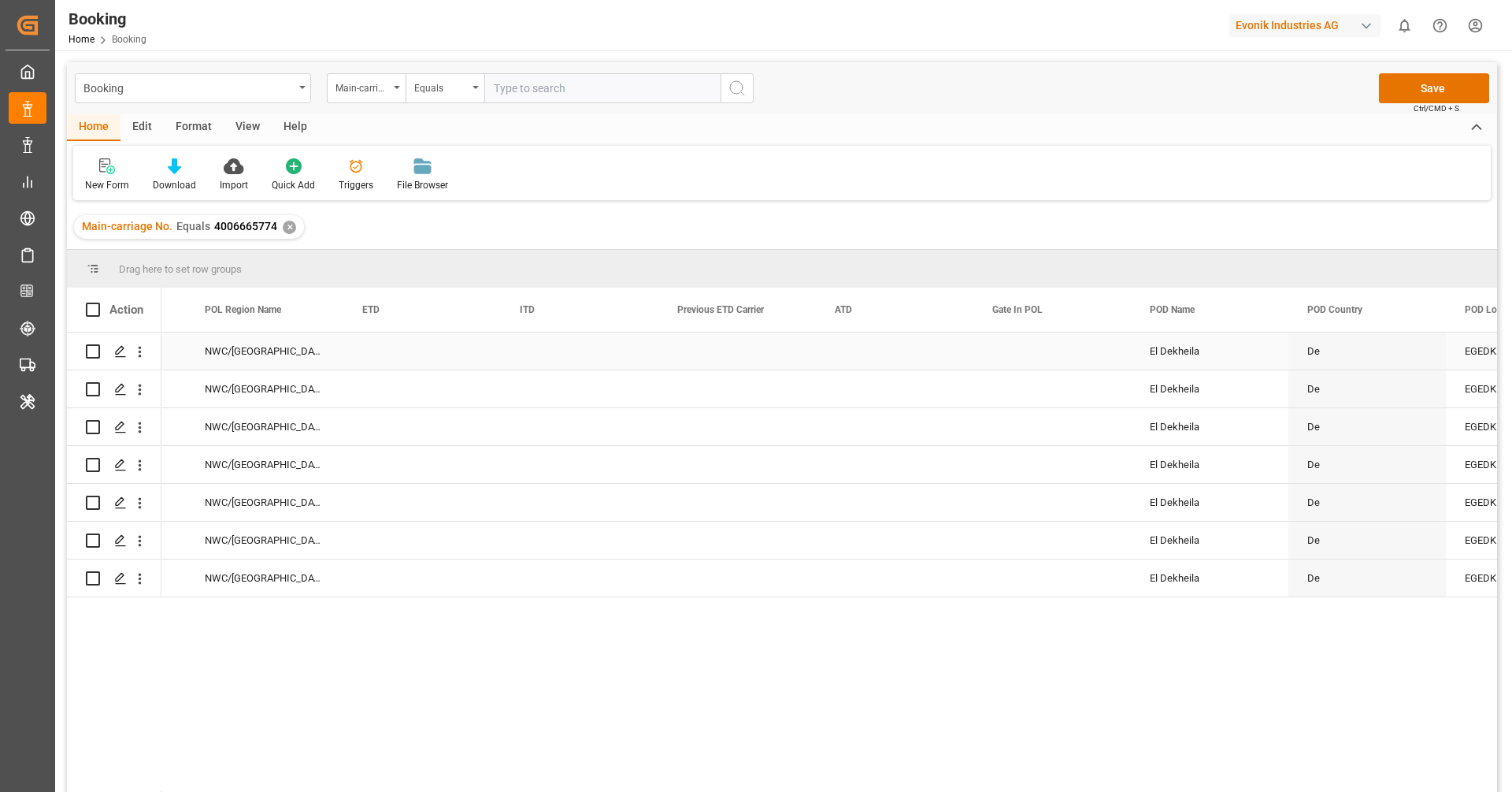
click at [385, 345] on div "Press SPACE to select this row." at bounding box center [422, 351] width 157 height 37
click at [404, 367] on input "Press SPACE to select this row." at bounding box center [422, 362] width 132 height 30
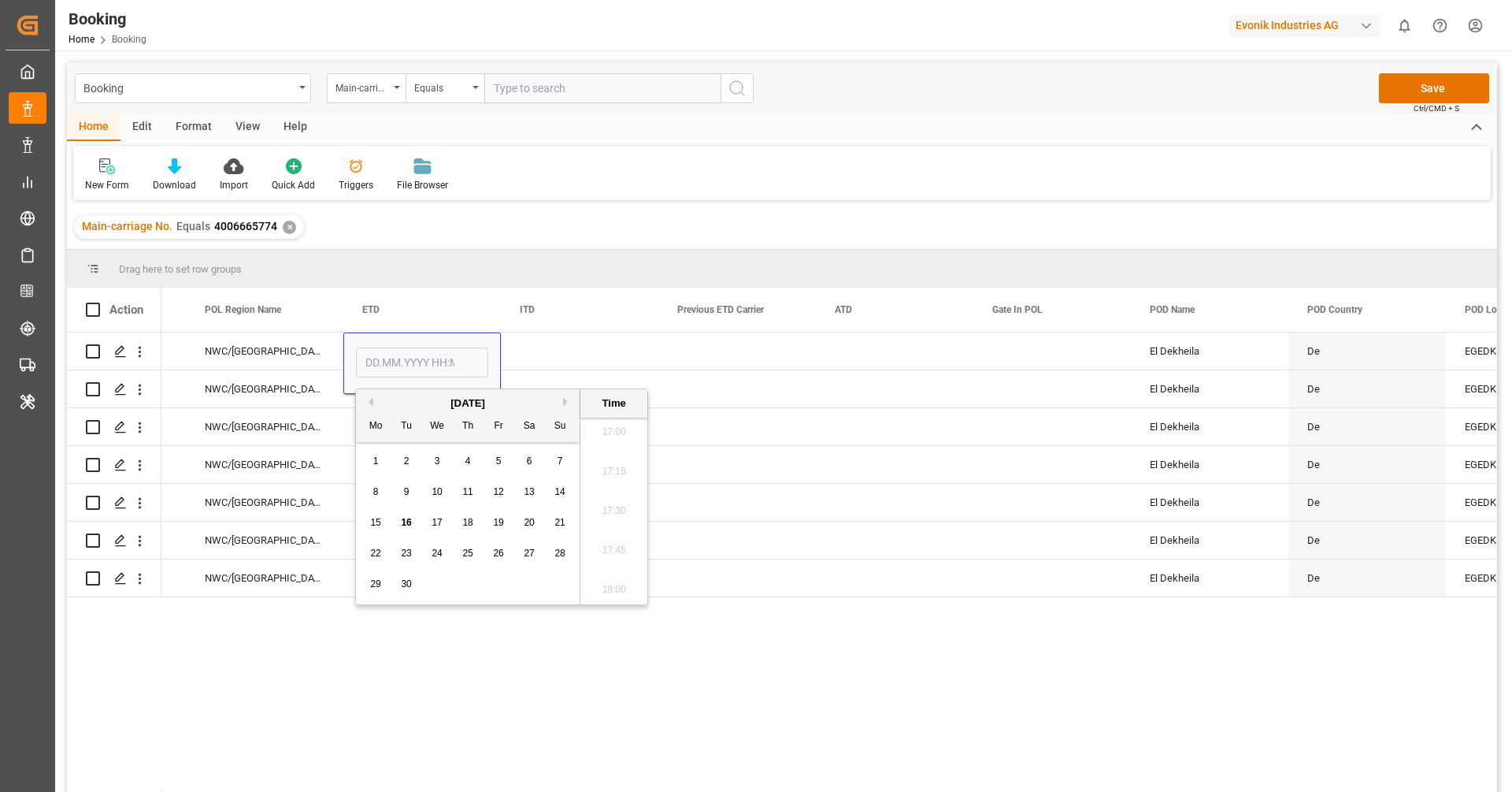
click at [371, 402] on button "Previous Month" at bounding box center [368, 401] width 10 height 10
click at [440, 525] on span "13" at bounding box center [437, 522] width 10 height 11
type input "[DATE] 00:00"
click at [554, 361] on div "Press SPACE to select this row." at bounding box center [579, 351] width 157 height 37
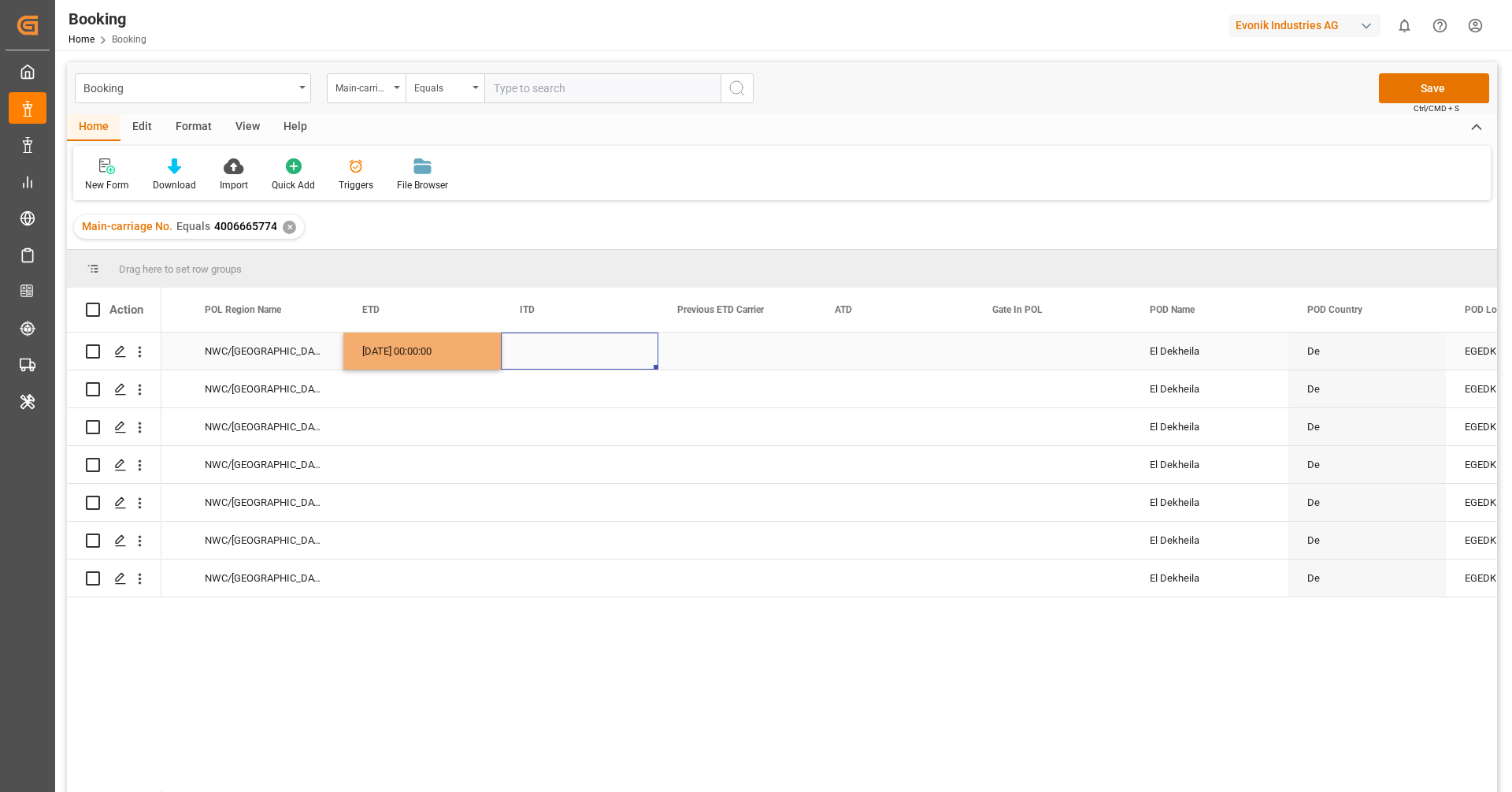
click at [443, 355] on div "13.08.2025 00:00:00" at bounding box center [422, 351] width 157 height 37
drag, startPoint x: 496, startPoint y: 368, endPoint x: 484, endPoint y: 583, distance: 215.3
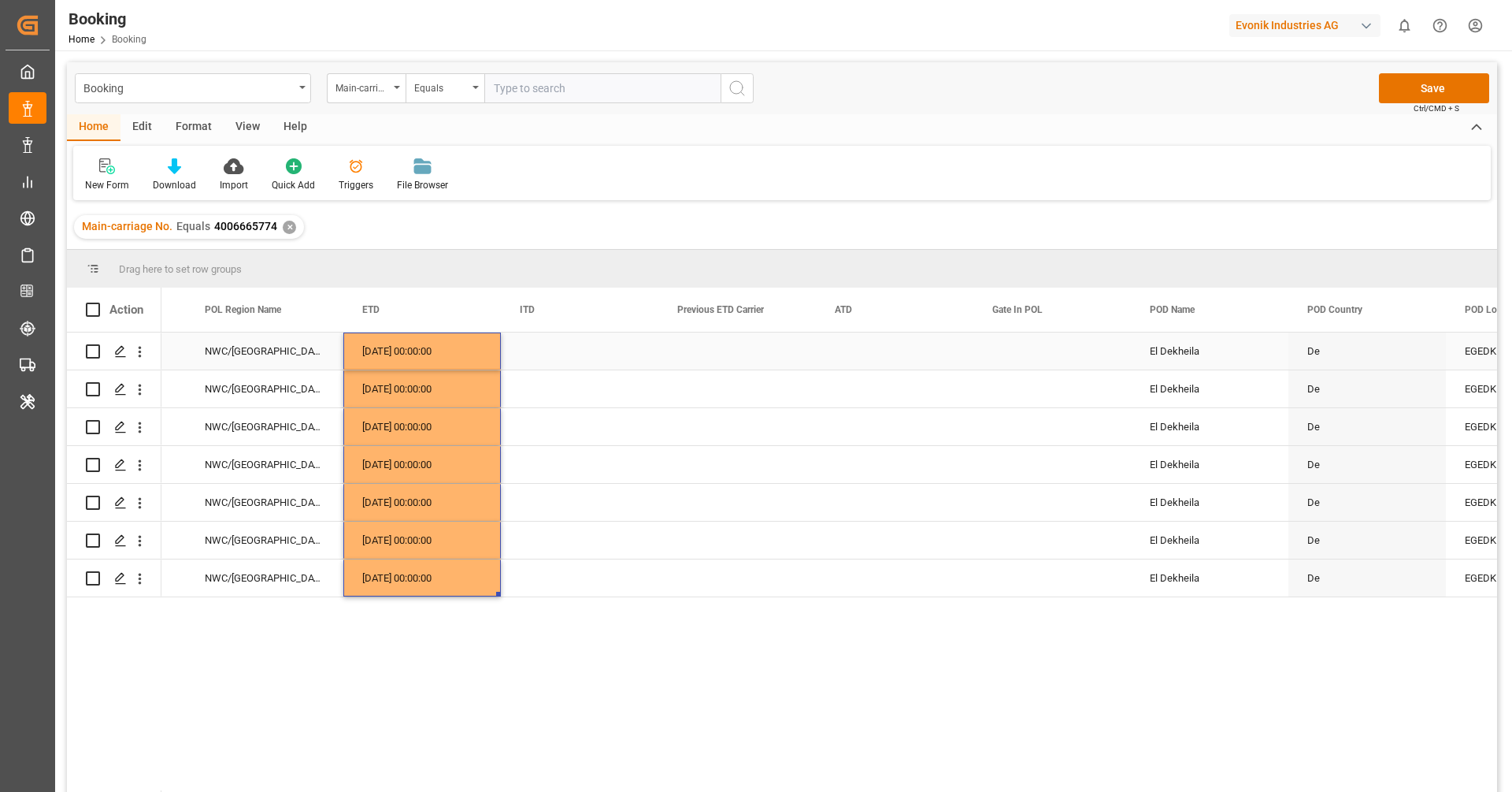
click at [876, 351] on div "Press SPACE to select this row." at bounding box center [894, 351] width 157 height 37
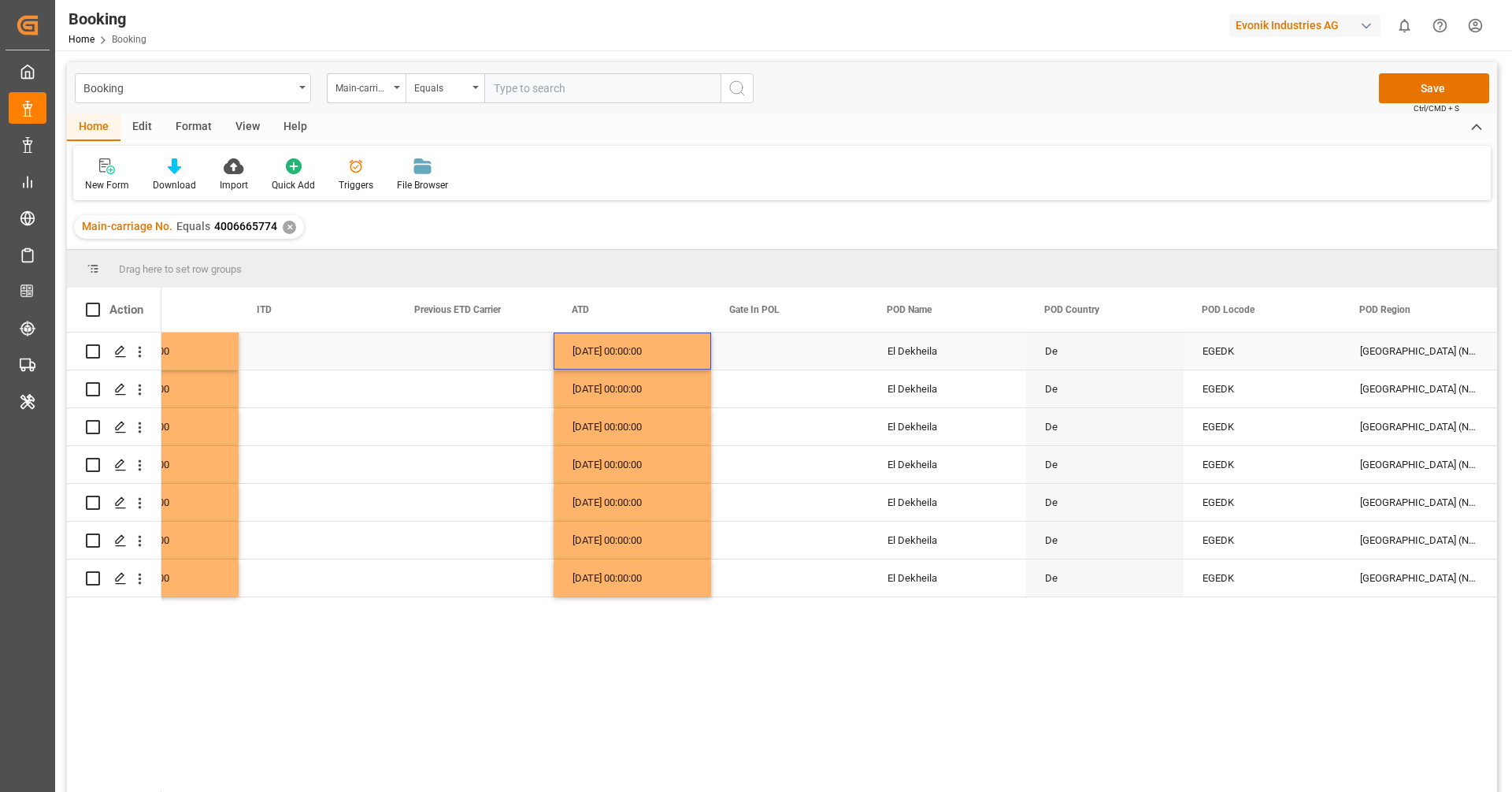
click at [759, 352] on div "Press SPACE to select this row." at bounding box center [790, 351] width 157 height 37
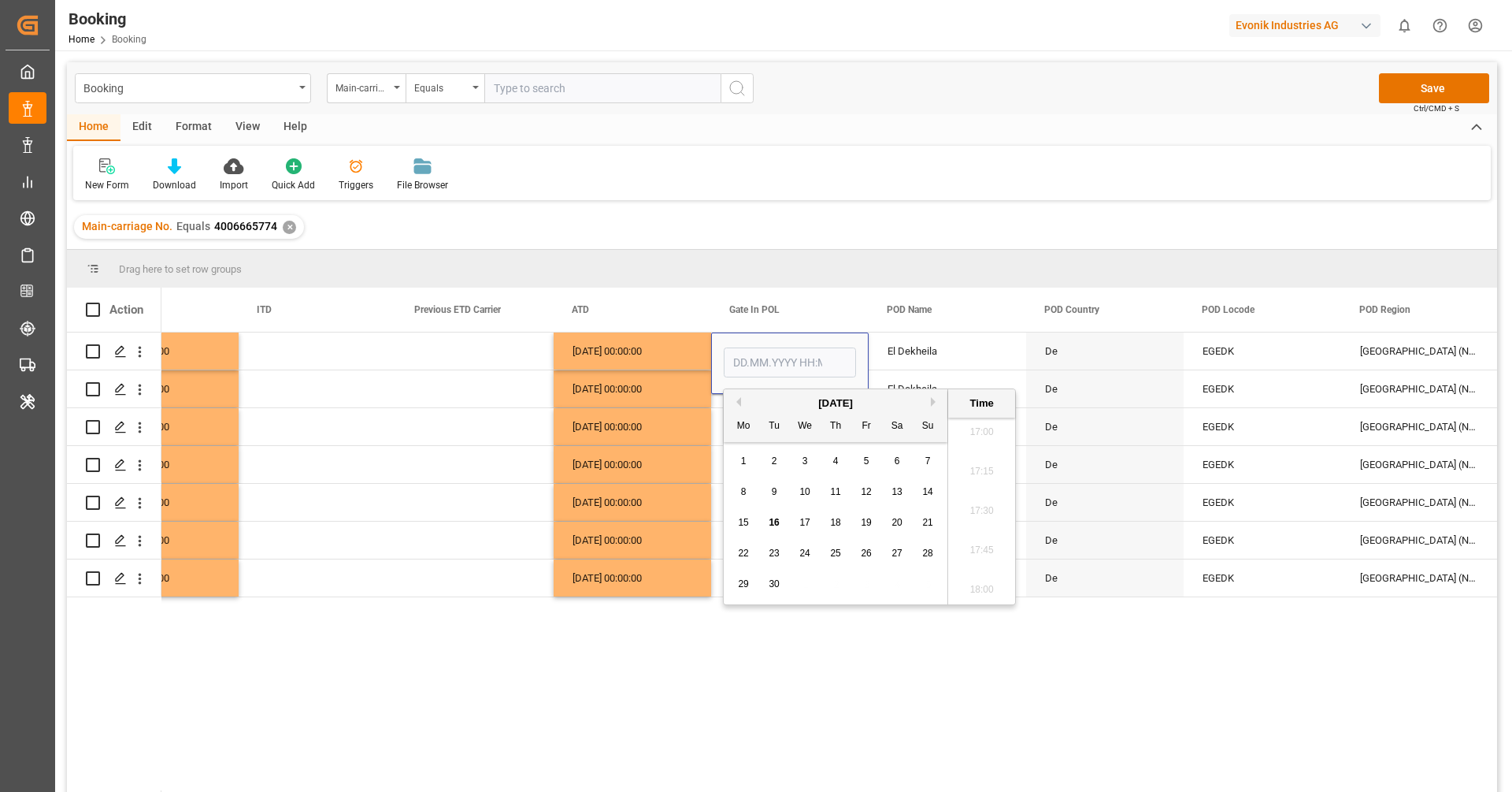
click at [736, 399] on button "Previous Month" at bounding box center [736, 401] width 10 height 10
click at [827, 487] on div "7" at bounding box center [836, 493] width 20 height 19
type input "[DATE] 00:00"
click at [660, 412] on div "13.08.2025 00:00:00" at bounding box center [632, 426] width 157 height 37
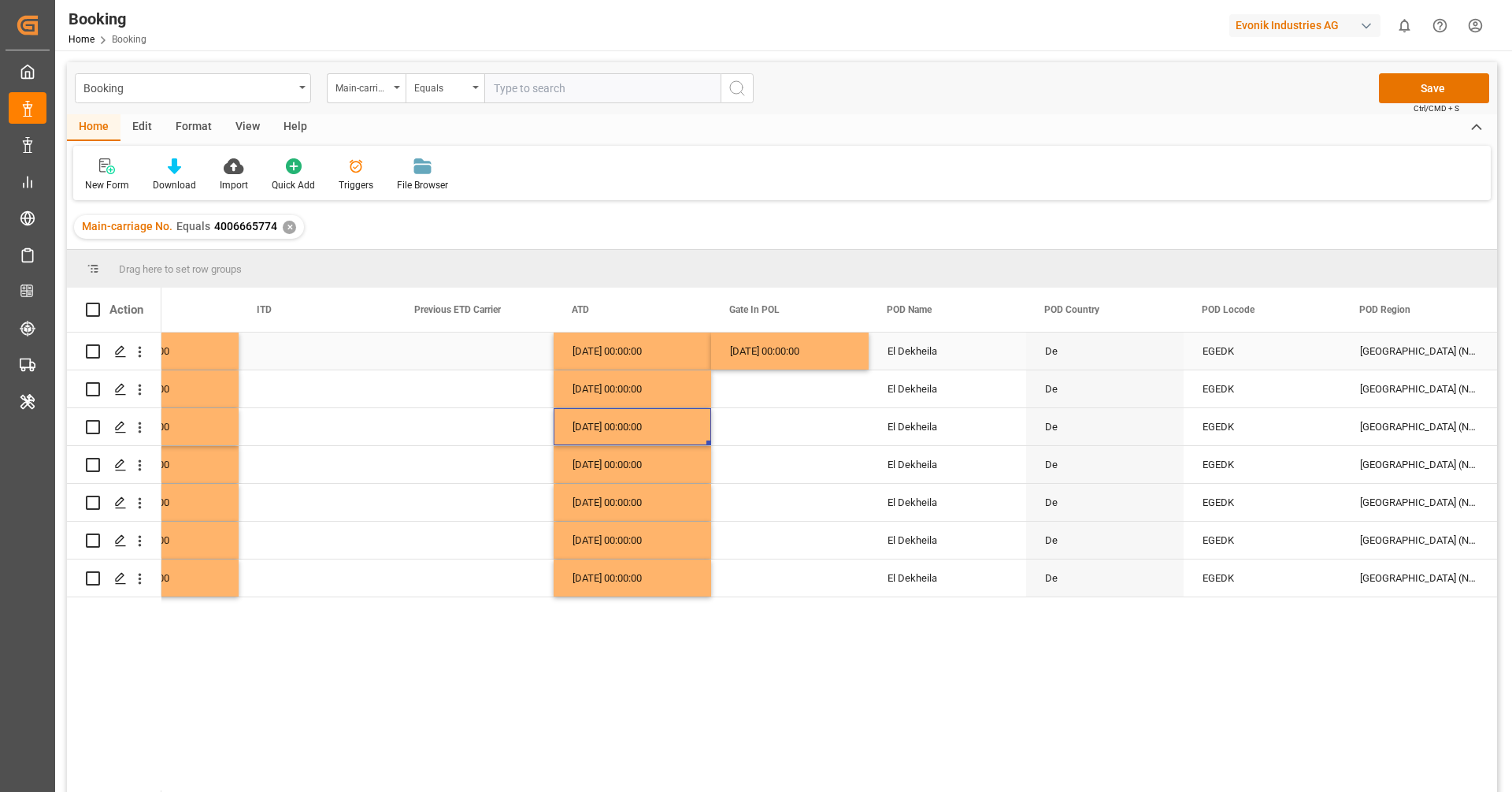
click at [813, 345] on div "07.08.2025 00:00:00" at bounding box center [790, 351] width 157 height 37
drag, startPoint x: 866, startPoint y: 367, endPoint x: 861, endPoint y: 560, distance: 193.1
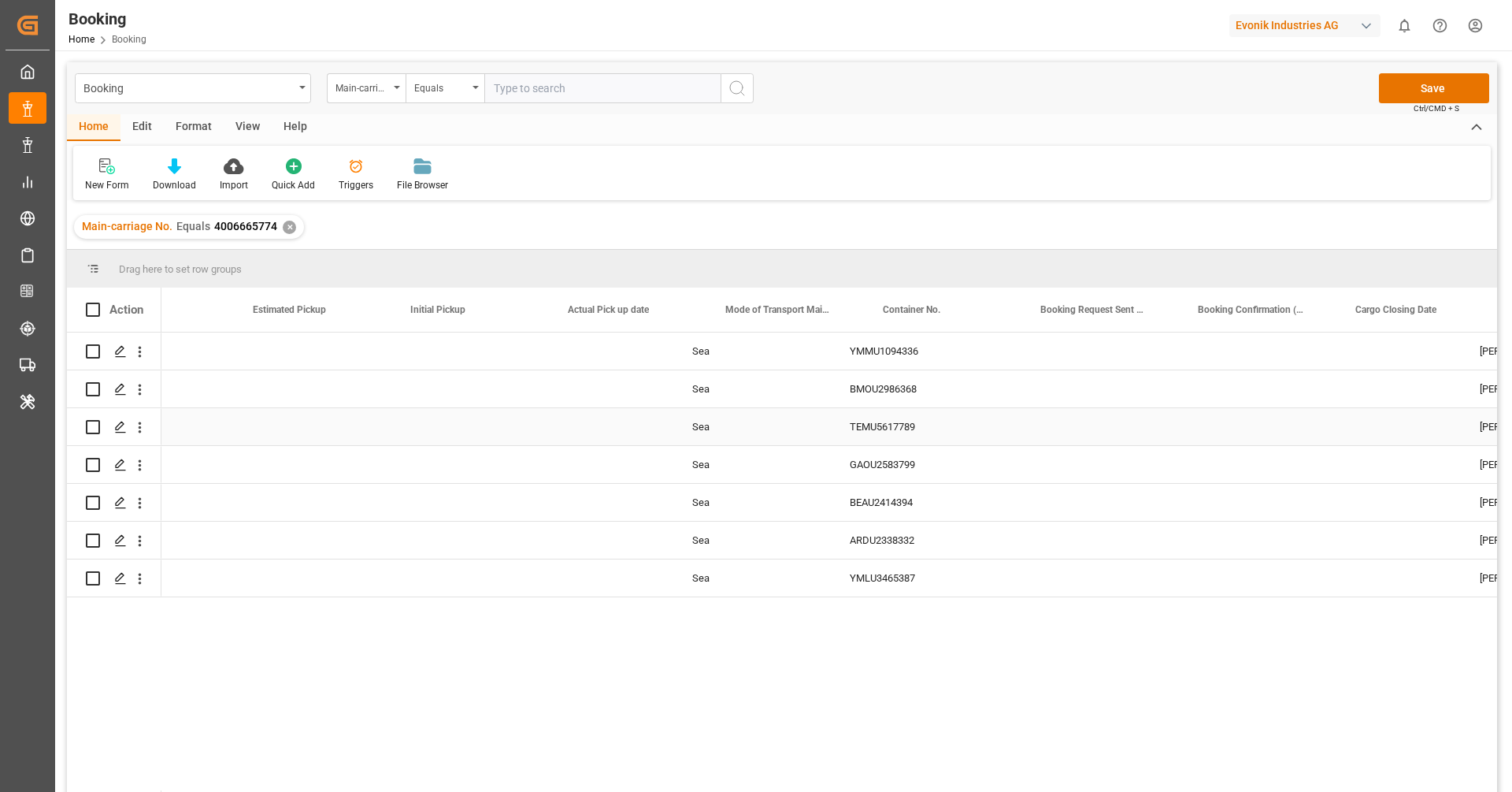
scroll to position [0, 4613]
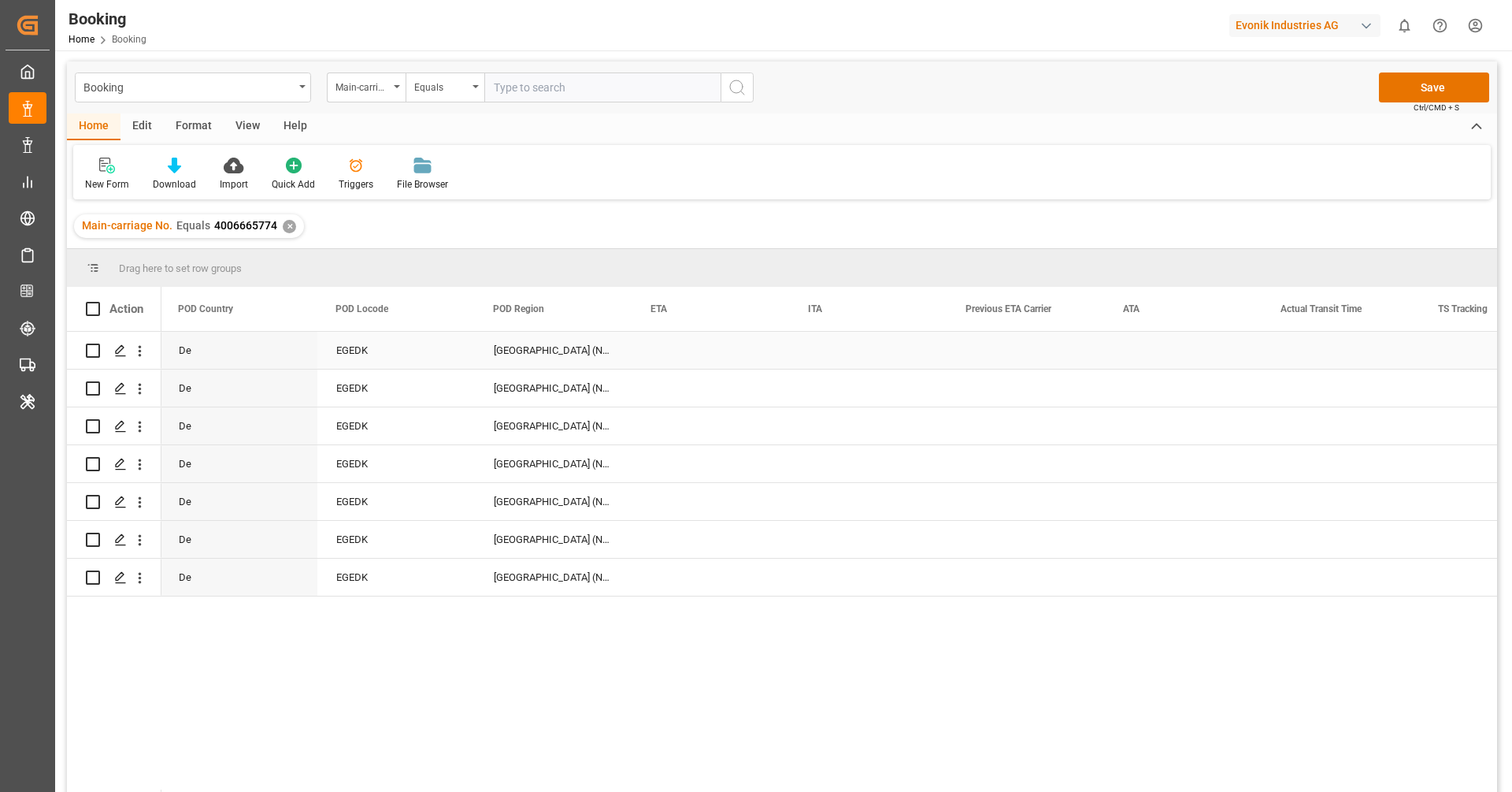
click at [645, 349] on div "Press SPACE to select this row." at bounding box center [711, 350] width 157 height 37
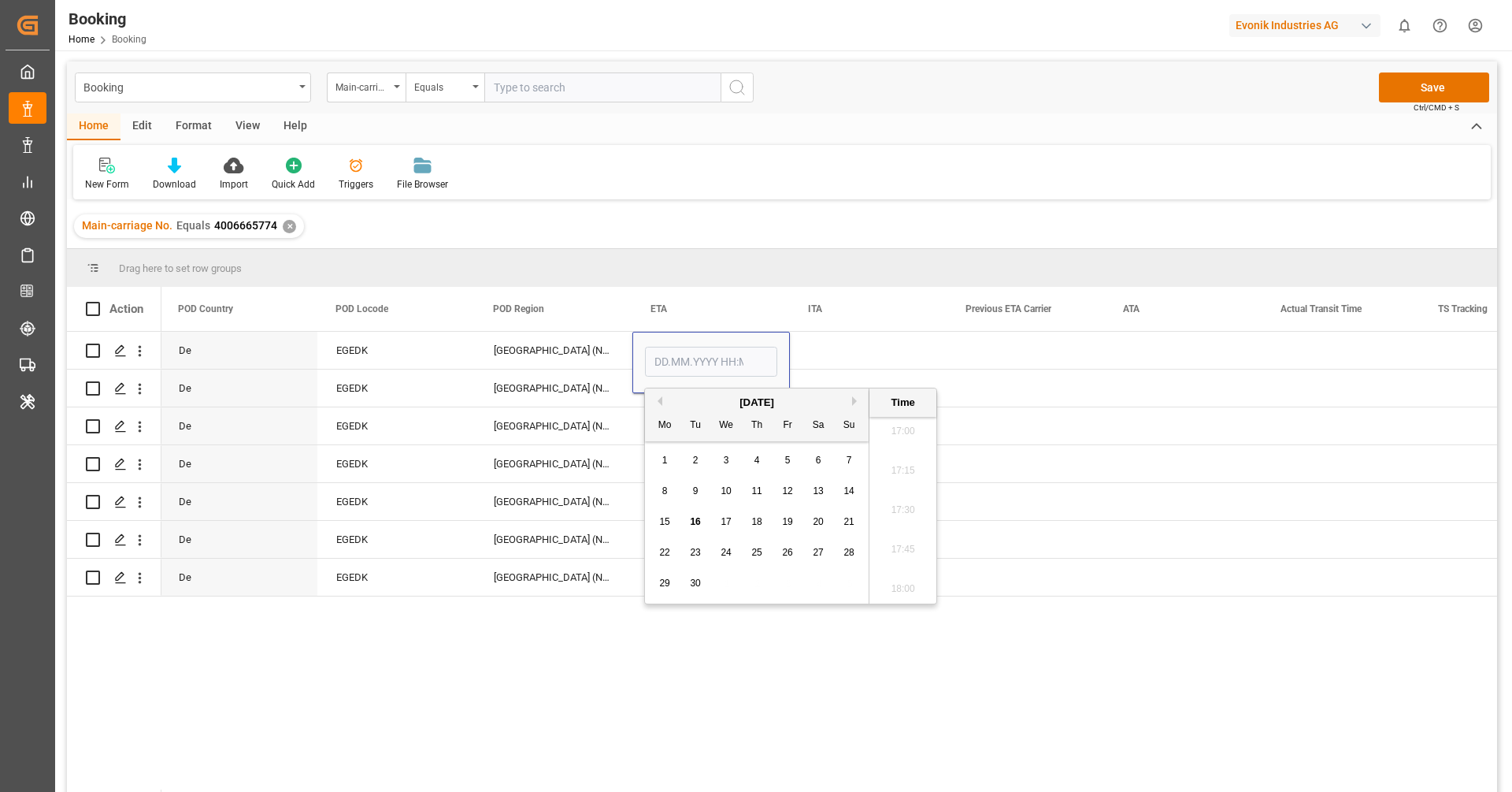
click at [660, 400] on button "Previous Month" at bounding box center [658, 400] width 10 height 10
click at [850, 552] on span "24" at bounding box center [849, 552] width 10 height 11
type input "[DATE] 00:00"
click at [861, 354] on div "Press SPACE to select this row." at bounding box center [868, 350] width 157 height 37
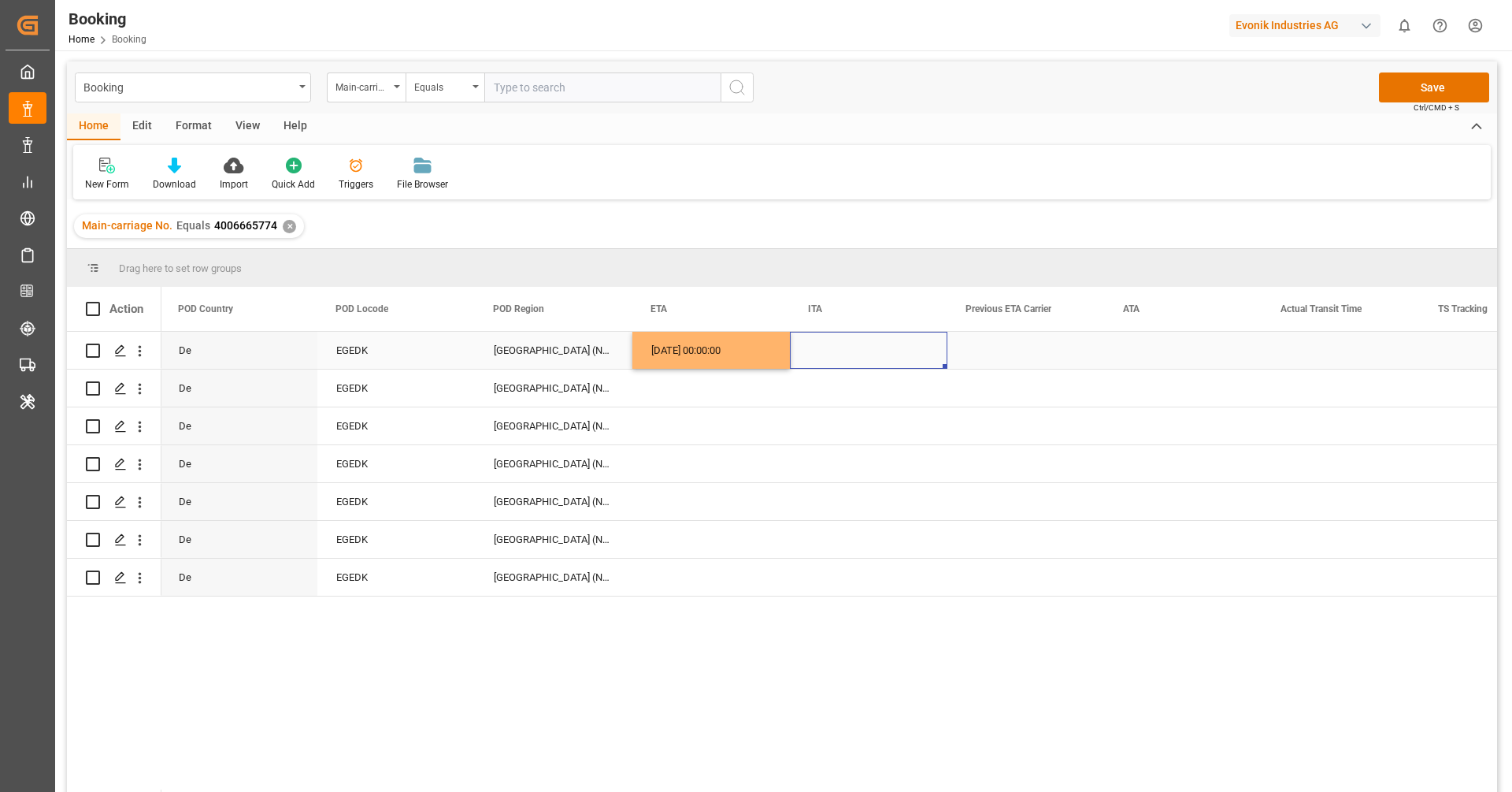
click at [737, 349] on div "24.08.2025 00:00:00" at bounding box center [711, 350] width 157 height 37
drag, startPoint x: 786, startPoint y: 365, endPoint x: 796, endPoint y: 567, distance: 202.2
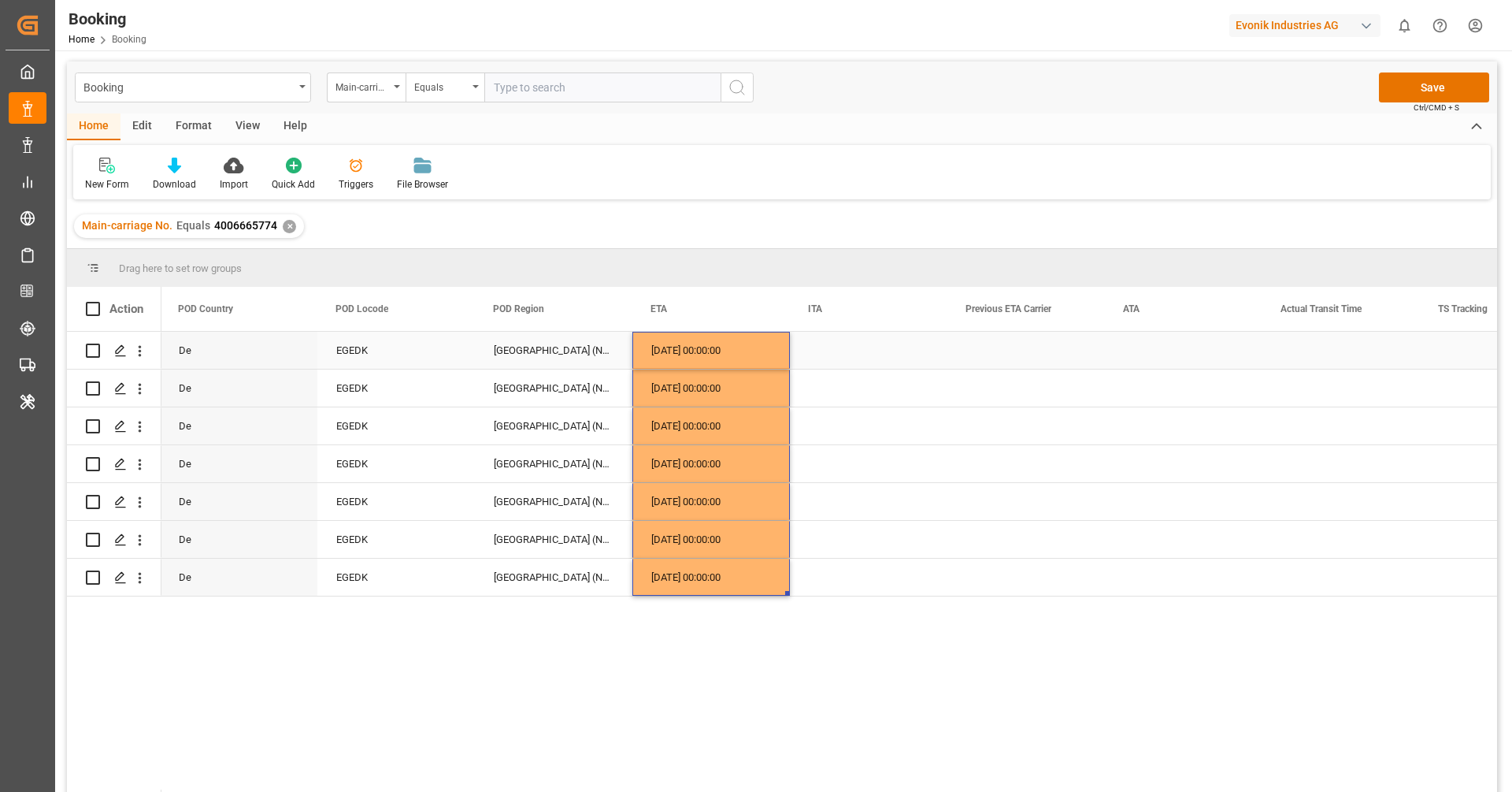
click at [1147, 357] on div "Press SPACE to select this row." at bounding box center [1183, 350] width 157 height 37
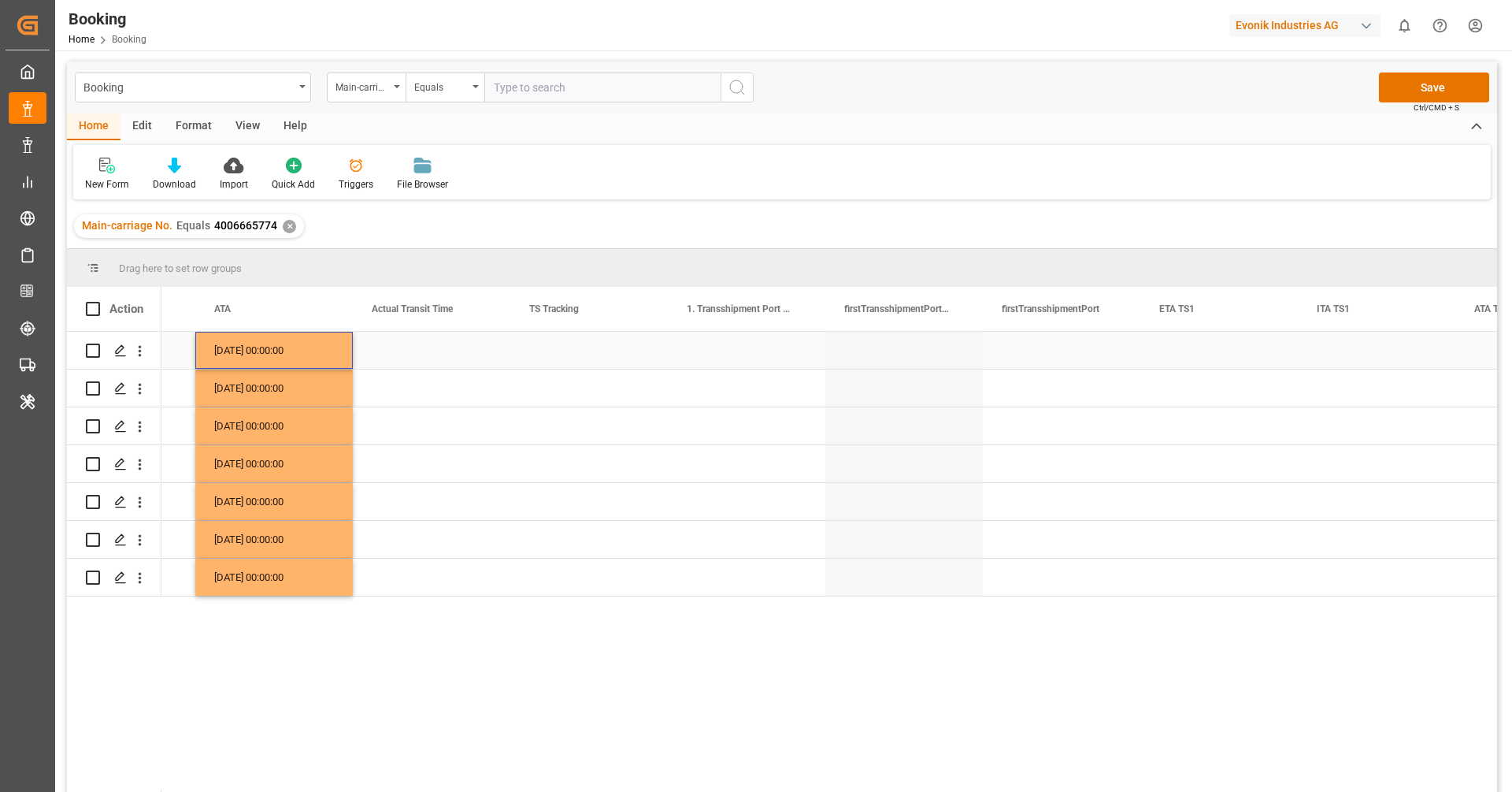
click at [562, 358] on div "Press SPACE to select this row." at bounding box center [589, 350] width 157 height 37
click at [562, 358] on span "Select" at bounding box center [549, 359] width 29 height 17
click at [577, 435] on div "False" at bounding box center [589, 447] width 130 height 47
click at [559, 428] on div "Press SPACE to select this row." at bounding box center [589, 426] width 157 height 37
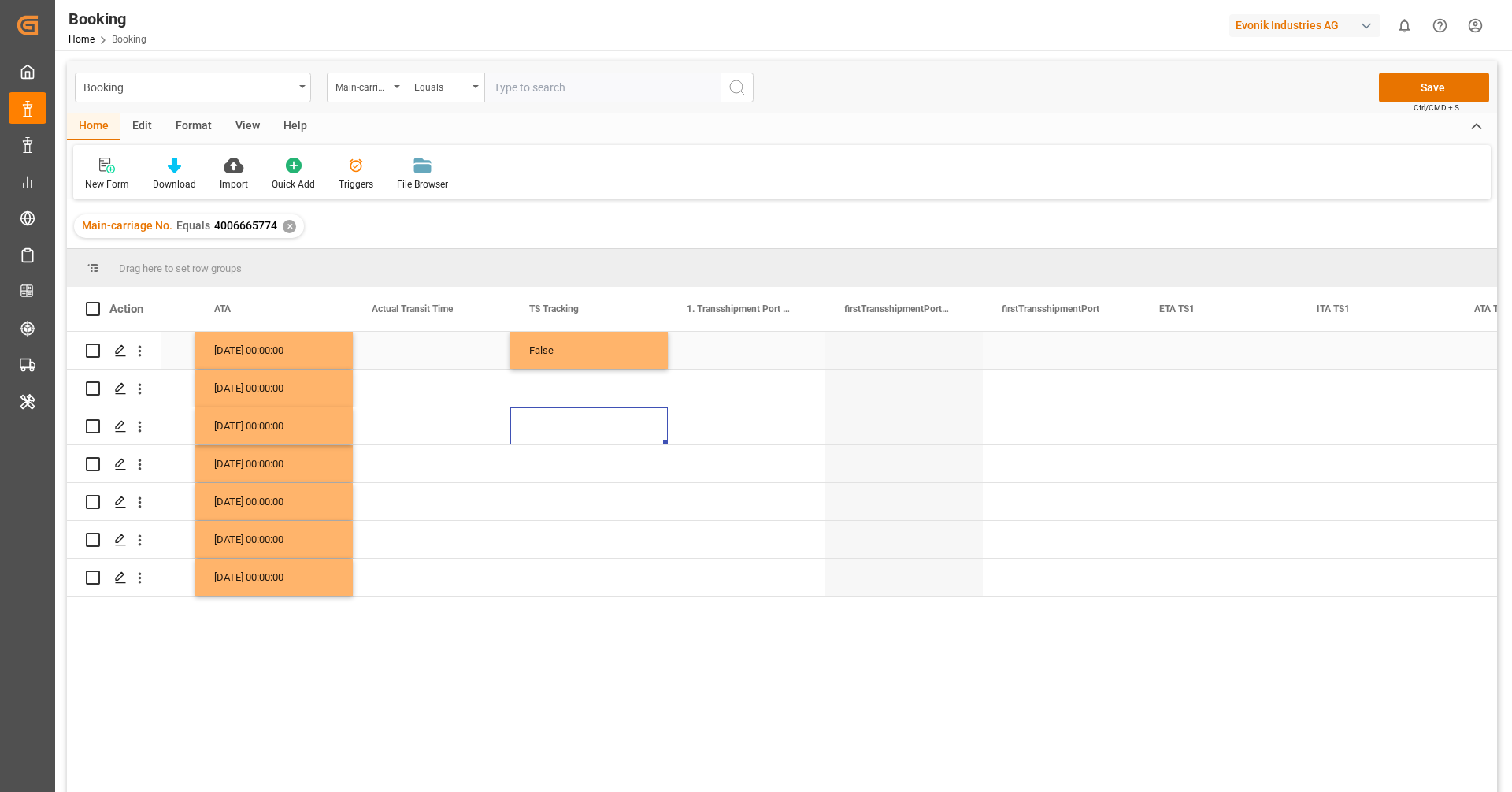
click at [579, 366] on div "False" at bounding box center [589, 350] width 157 height 37
drag, startPoint x: 663, startPoint y: 363, endPoint x: 664, endPoint y: 550, distance: 187.0
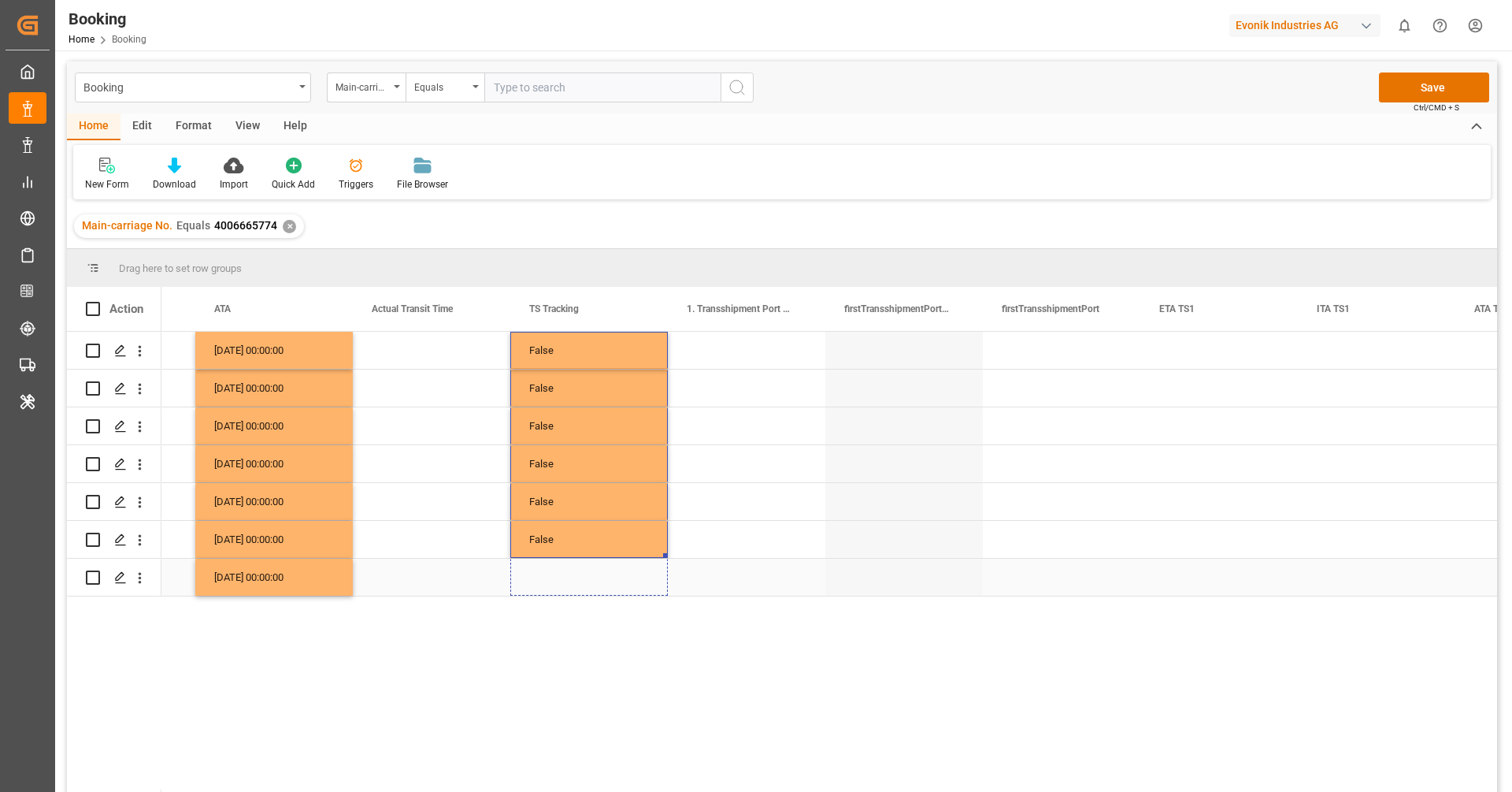
drag, startPoint x: 663, startPoint y: 555, endPoint x: 663, endPoint y: 587, distance: 32.0
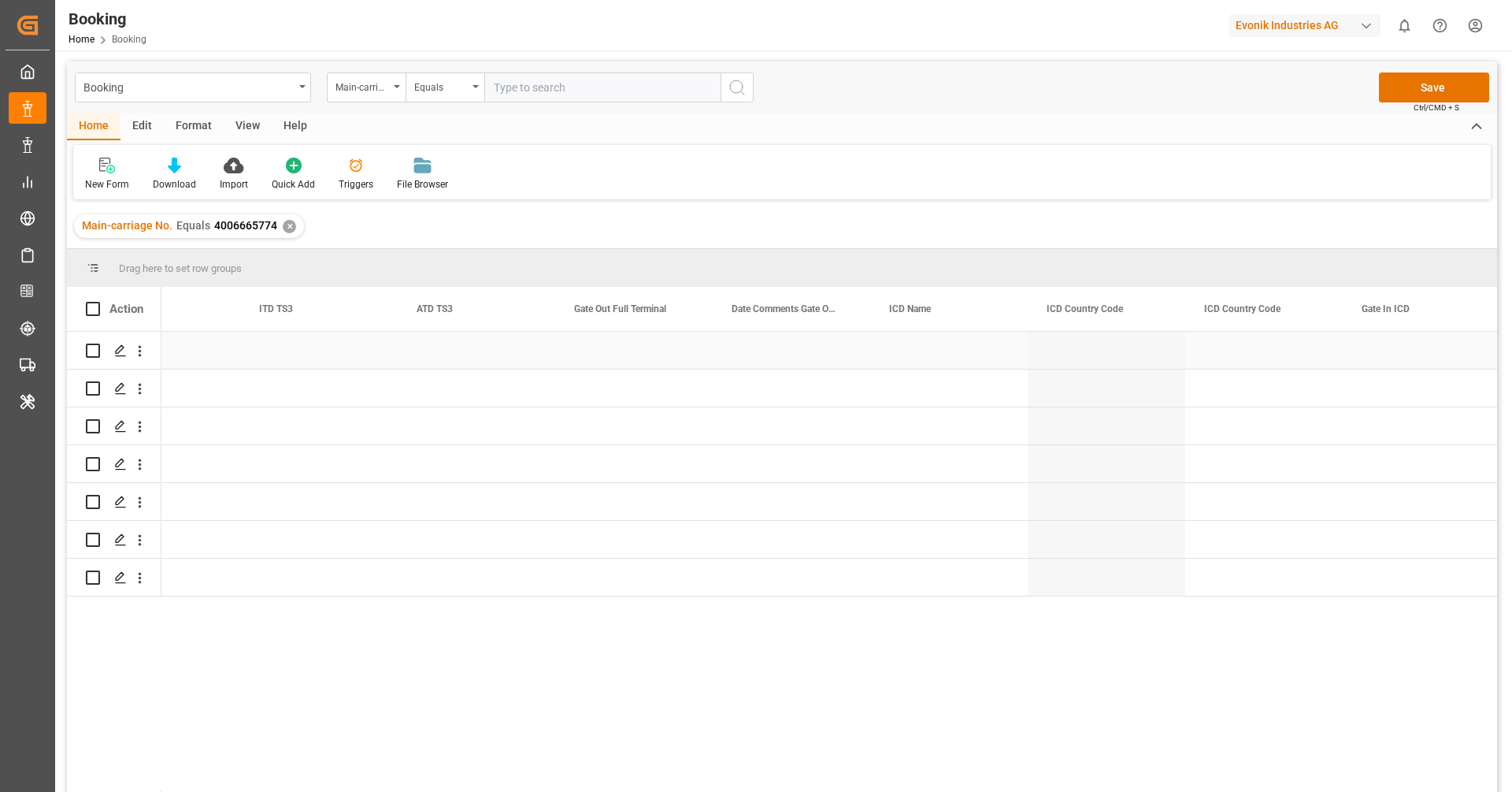
click at [607, 348] on div "Press SPACE to select this row." at bounding box center [633, 350] width 157 height 37
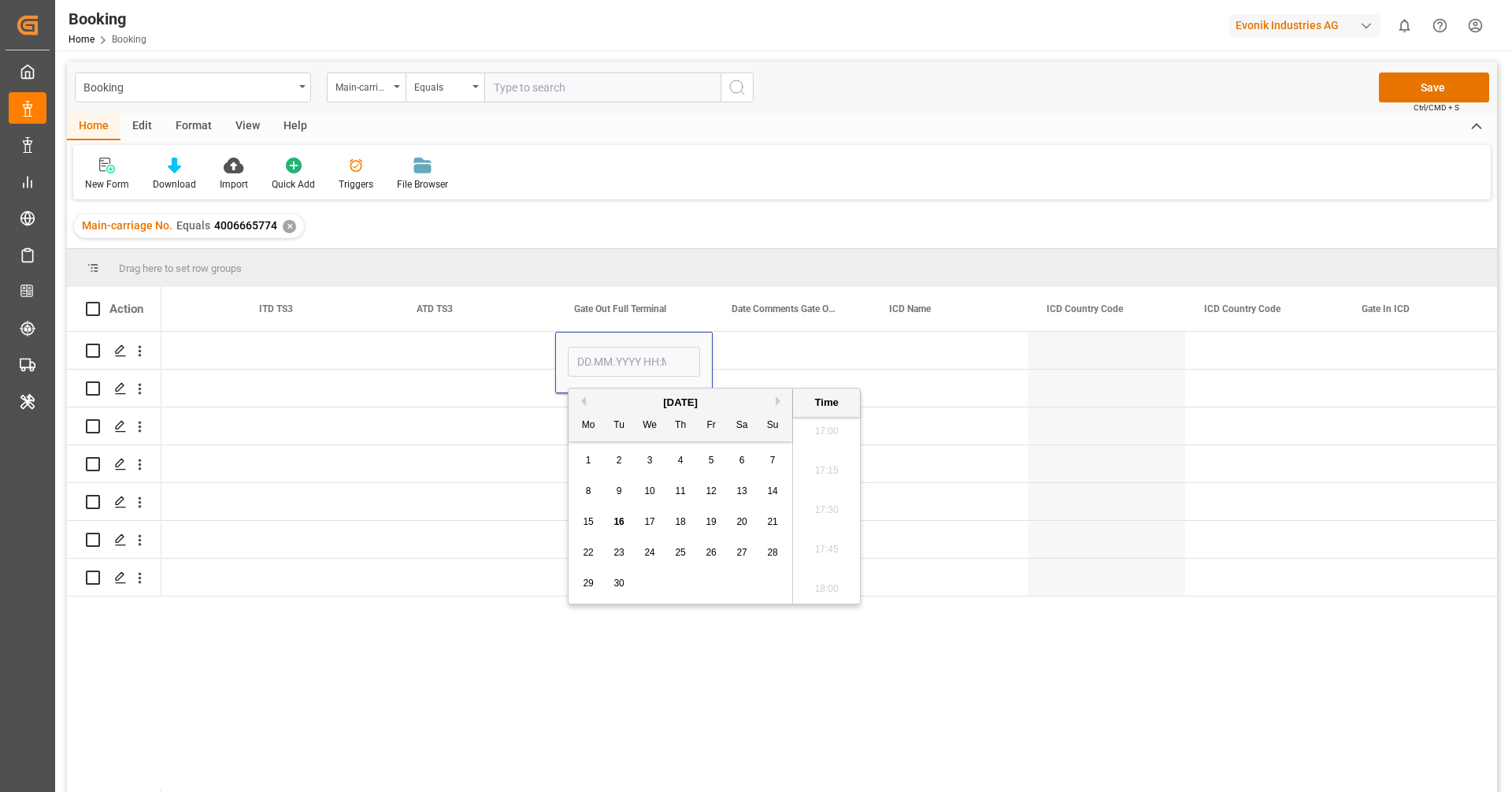
click at [580, 399] on button "Previous Month" at bounding box center [581, 400] width 10 height 10
click at [733, 584] on div "30" at bounding box center [742, 584] width 20 height 19
type input "[DATE] 00:00"
click at [511, 483] on div "Press SPACE to select this row." at bounding box center [476, 501] width 157 height 37
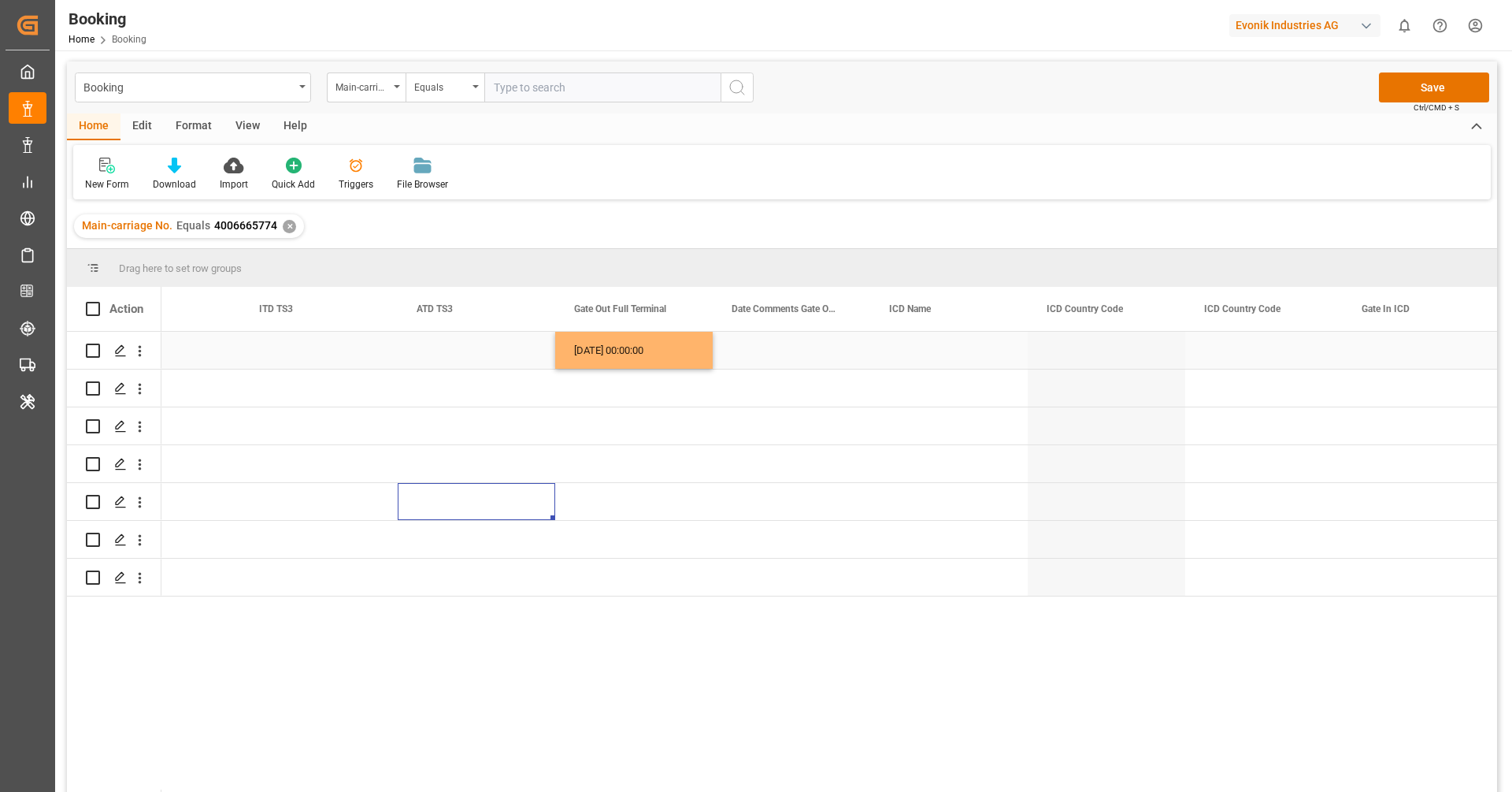
click at [642, 347] on div "30.08.2025 00:00:00" at bounding box center [633, 350] width 157 height 37
drag, startPoint x: 711, startPoint y: 366, endPoint x: 729, endPoint y: 562, distance: 196.8
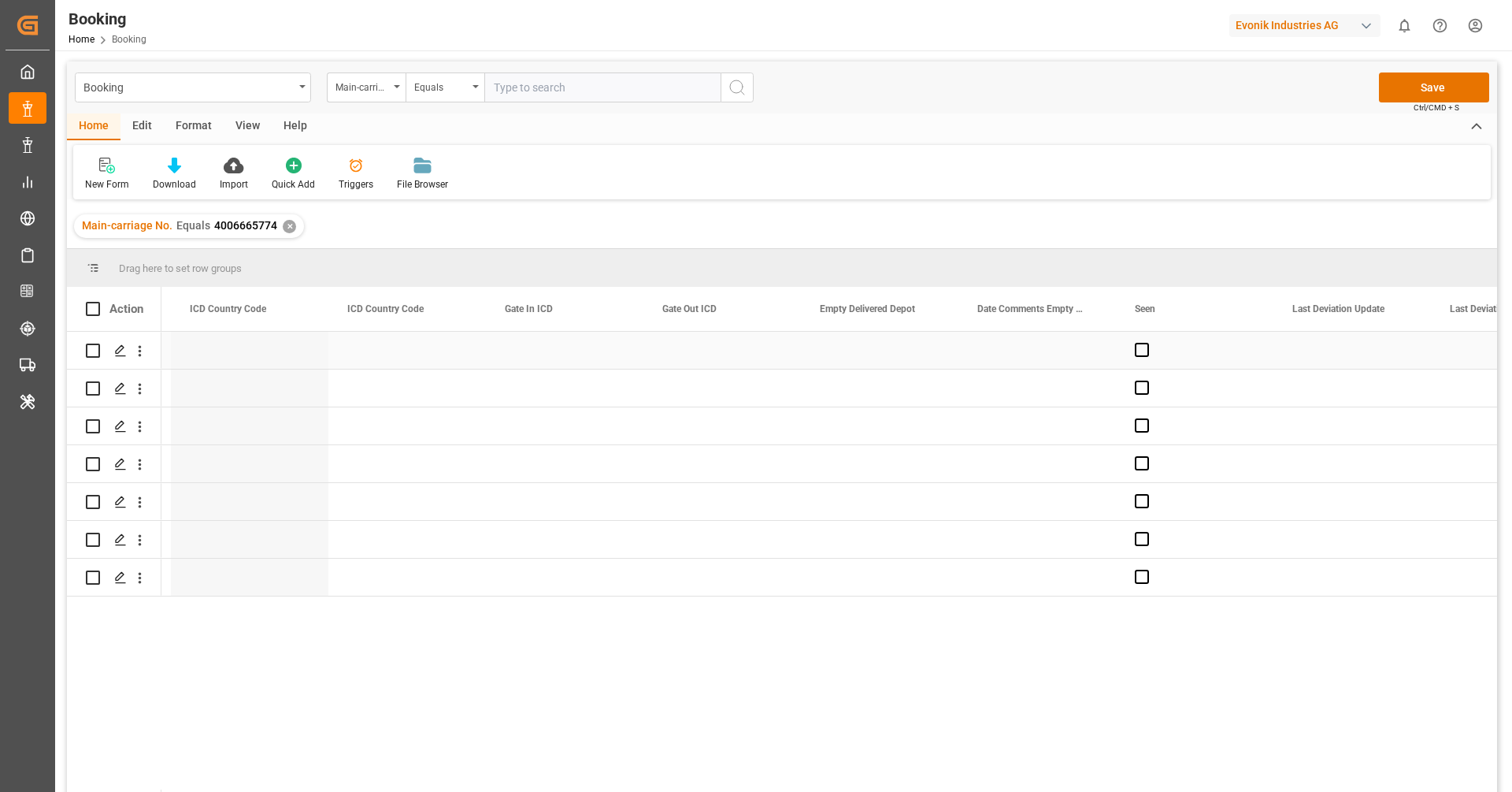
click at [860, 356] on div "Press SPACE to select this row." at bounding box center [880, 350] width 157 height 37
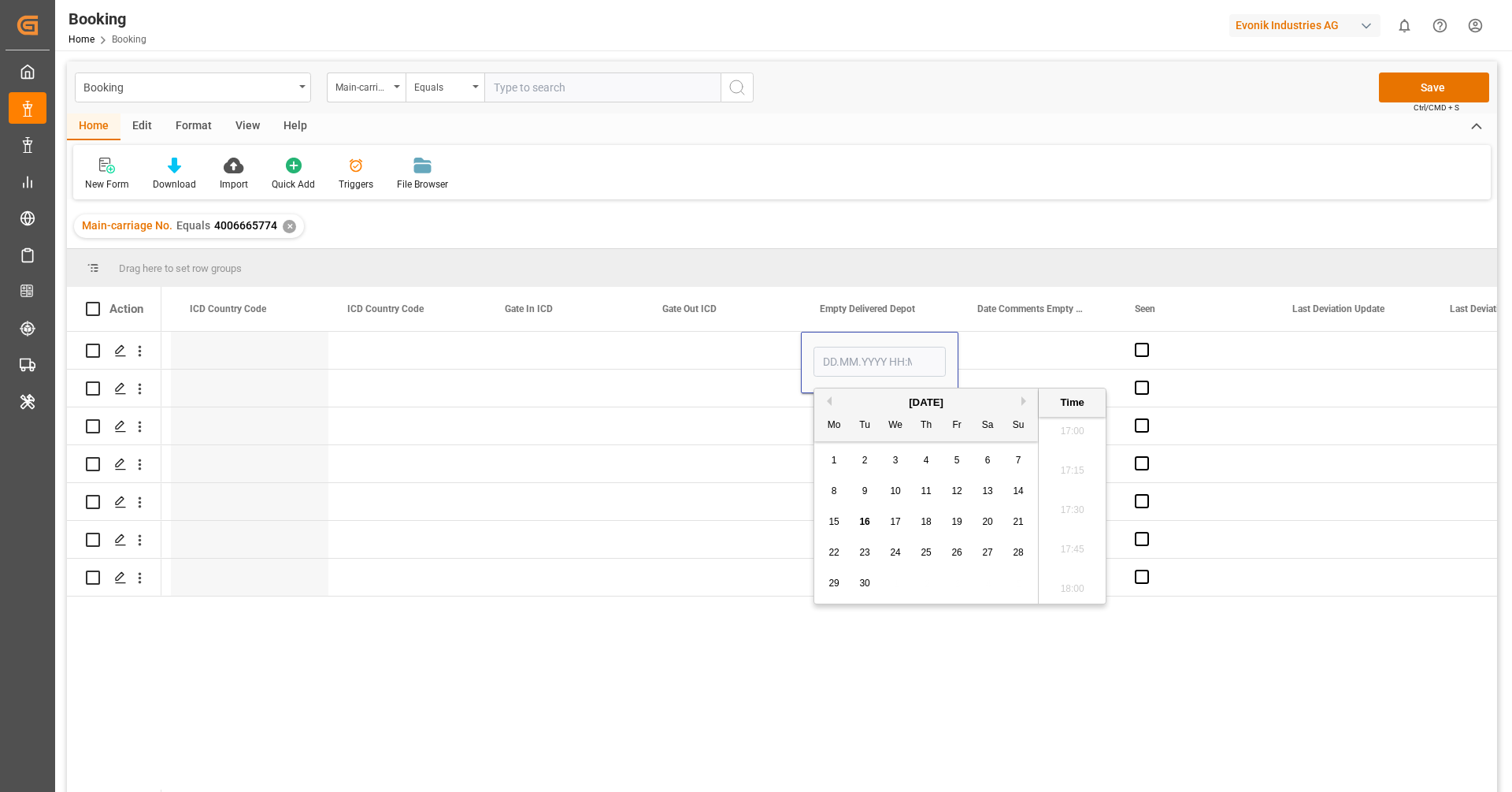
click at [830, 403] on button "Previous Month" at bounding box center [826, 400] width 10 height 10
click at [1015, 587] on span "31" at bounding box center [1018, 583] width 10 height 11
type input "[DATE] 00:00"
click at [708, 478] on div "Press SPACE to select this row." at bounding box center [722, 464] width 157 height 37
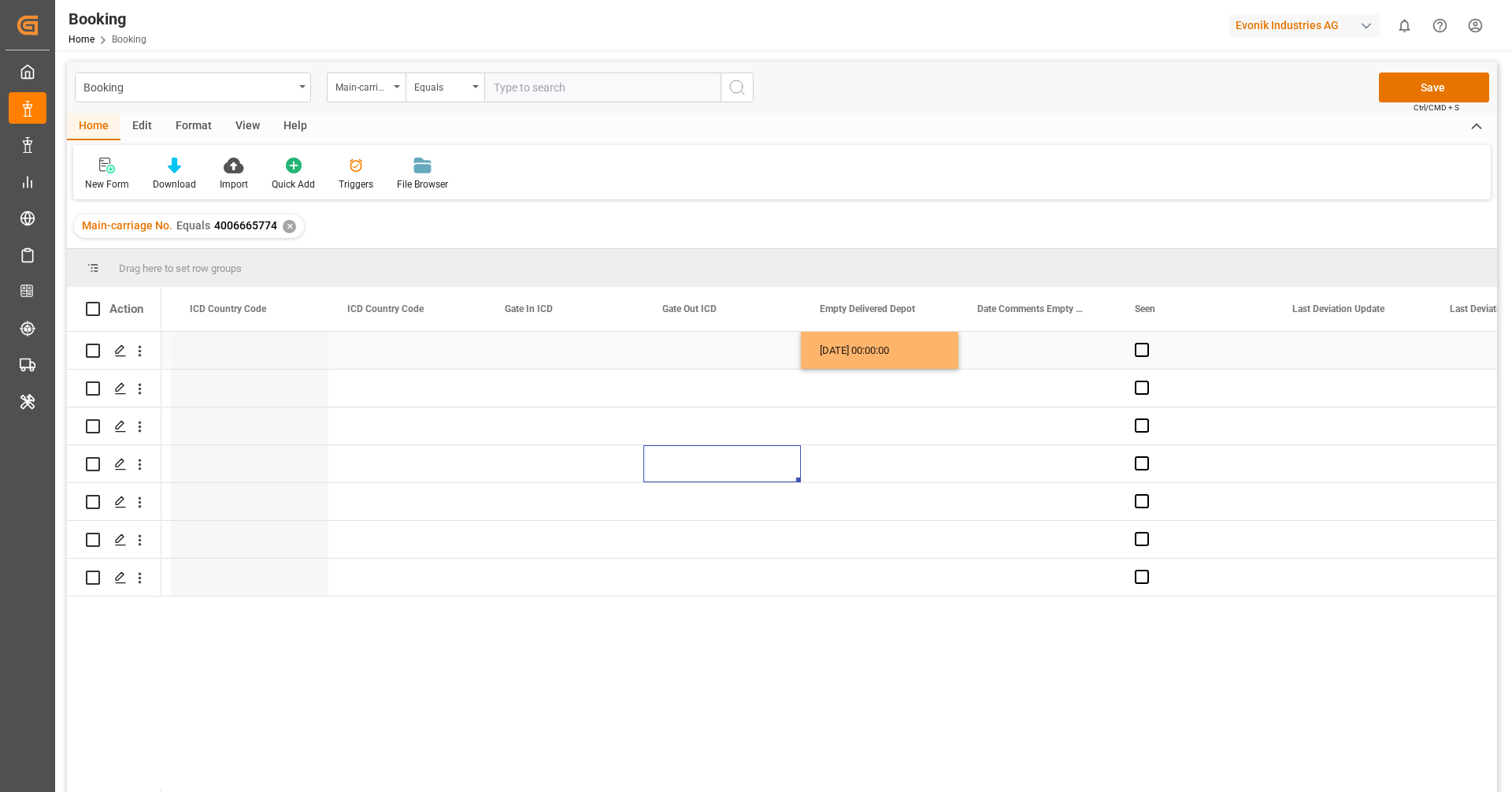
click at [896, 357] on div "31.08.2025 00:00:00" at bounding box center [880, 350] width 157 height 37
drag, startPoint x: 955, startPoint y: 365, endPoint x: 925, endPoint y: 599, distance: 235.9
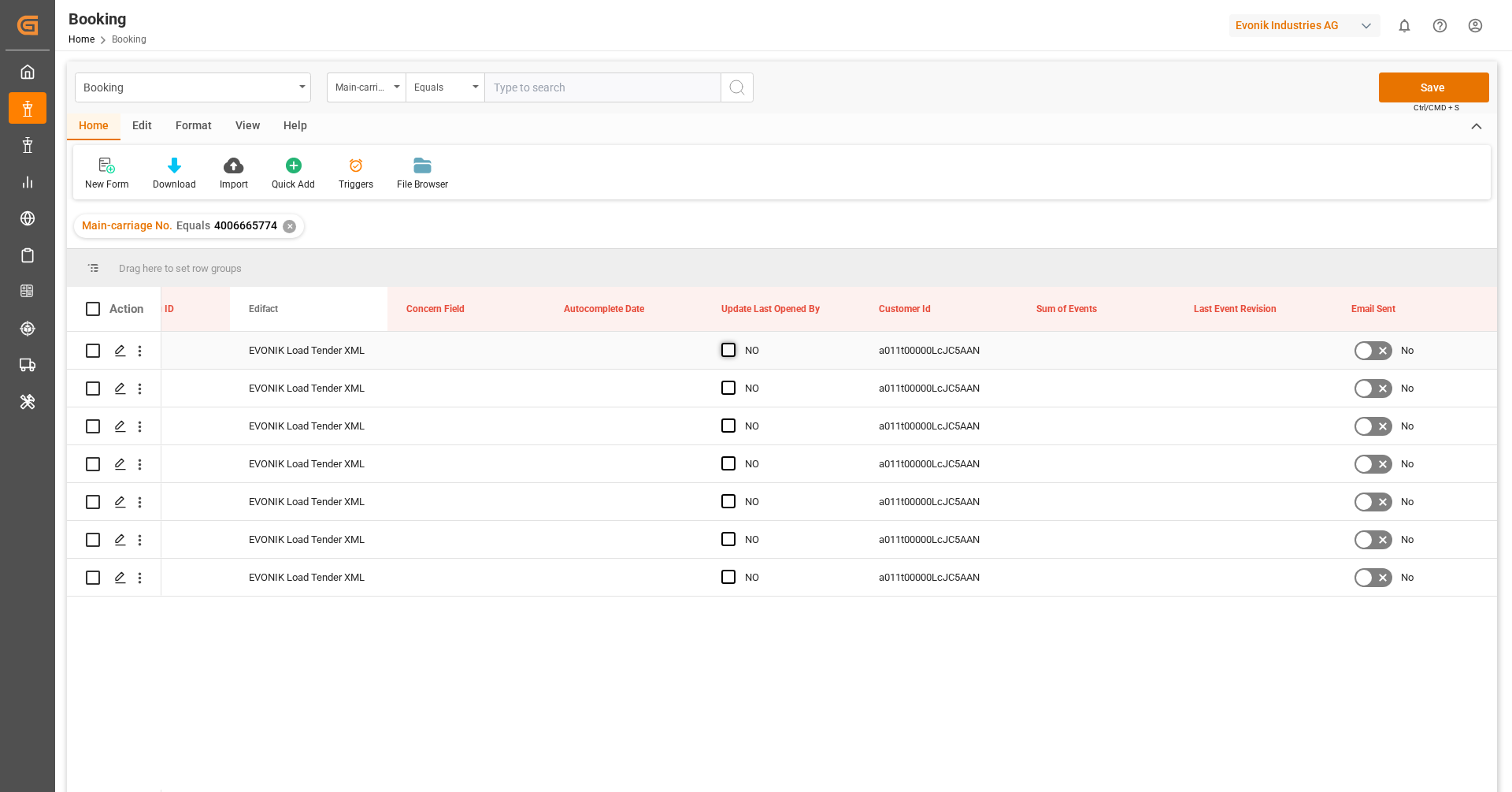
click at [734, 351] on span "Press SPACE to select this row." at bounding box center [728, 350] width 14 height 14
click at [733, 343] on input "Press SPACE to select this row." at bounding box center [733, 343] width 0 height 0
drag, startPoint x: 857, startPoint y: 366, endPoint x: 836, endPoint y: 570, distance: 205.1
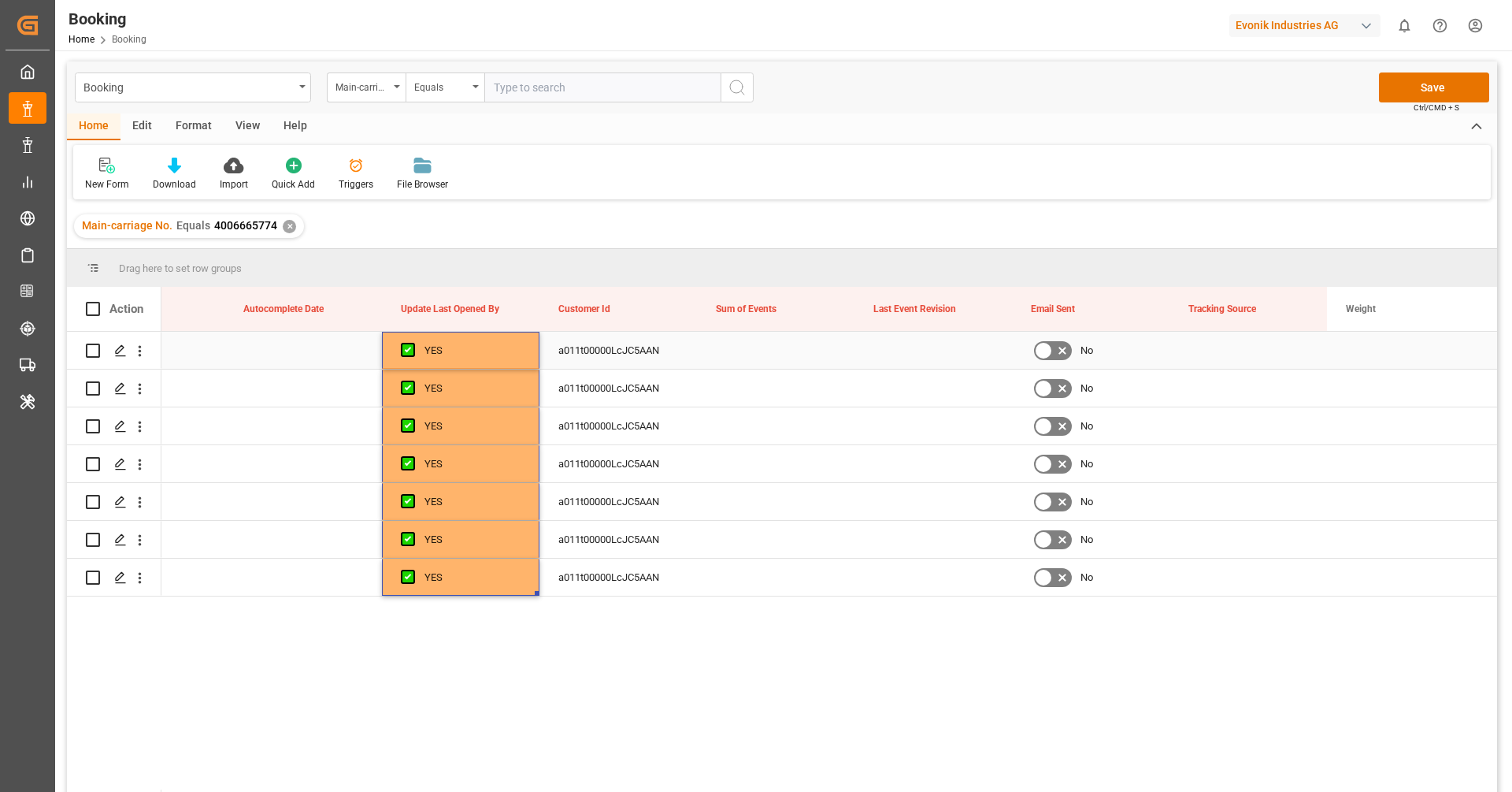
click at [778, 357] on div "Press SPACE to select this row." at bounding box center [775, 350] width 157 height 37
type input "0"
click at [755, 420] on div "Press SPACE to select this row." at bounding box center [775, 426] width 157 height 37
click at [806, 362] on div "0" at bounding box center [775, 350] width 157 height 37
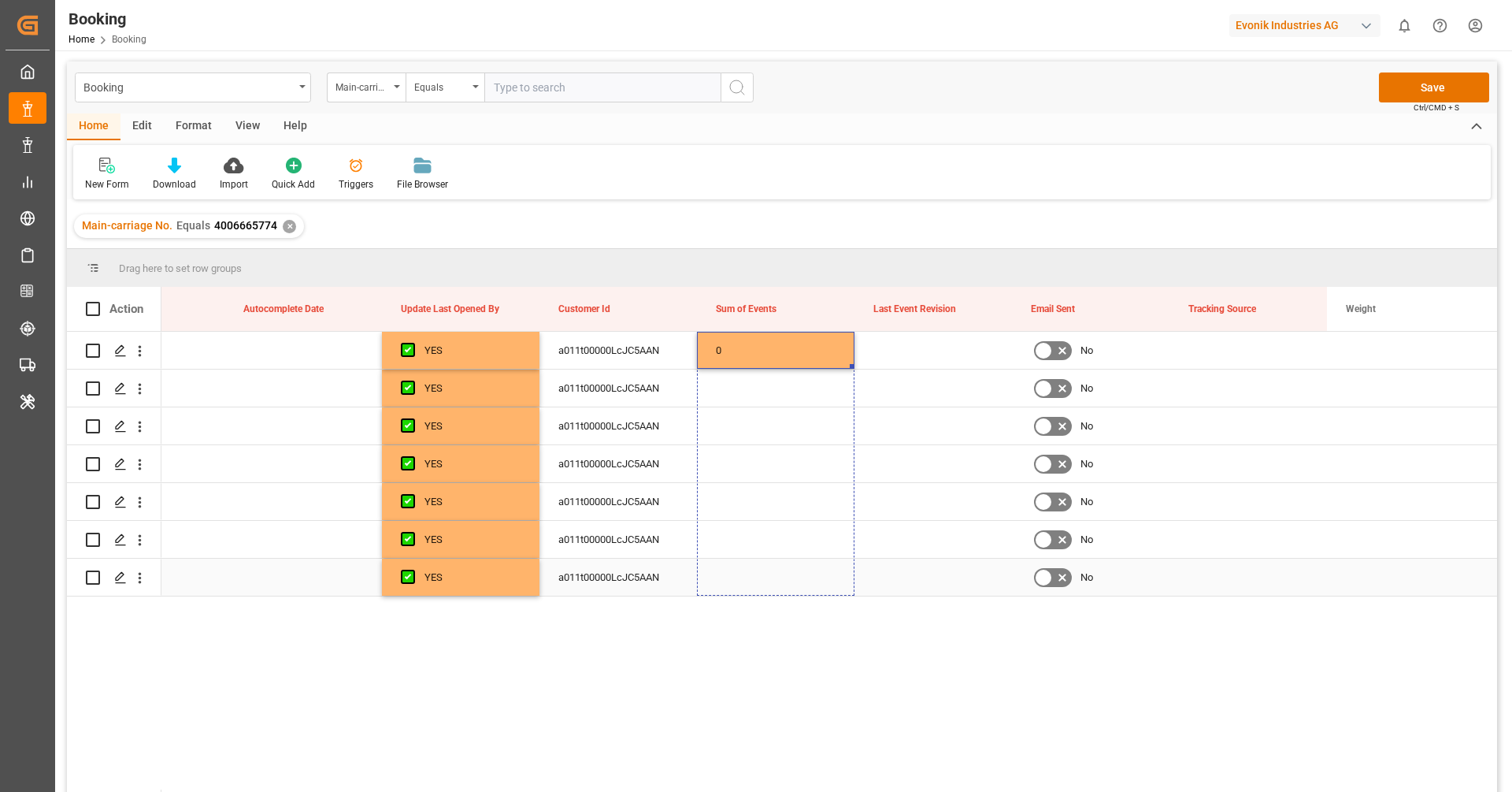
drag, startPoint x: 852, startPoint y: 366, endPoint x: 846, endPoint y: 572, distance: 206.1
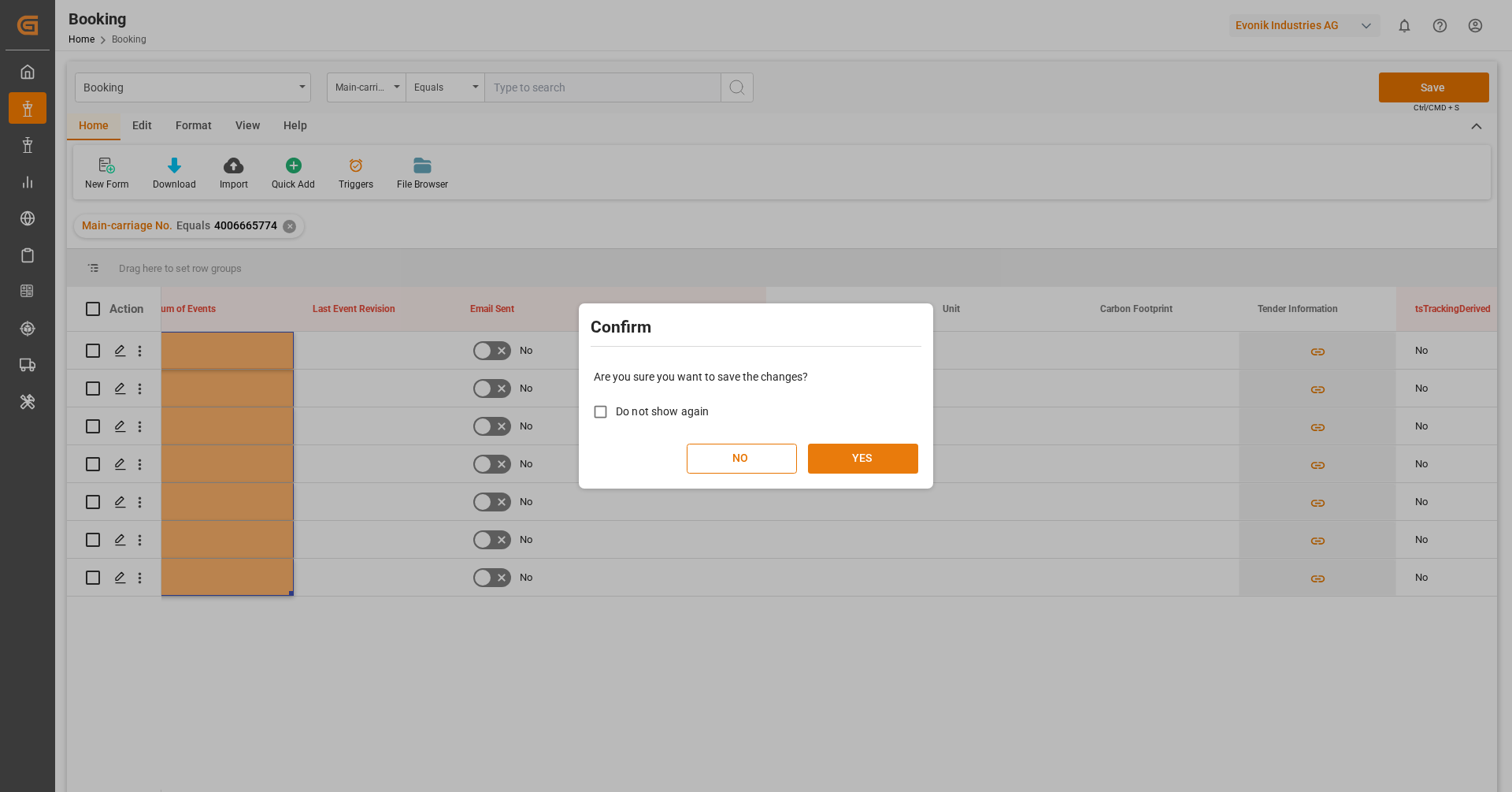
click at [888, 453] on button "YES" at bounding box center [863, 459] width 110 height 30
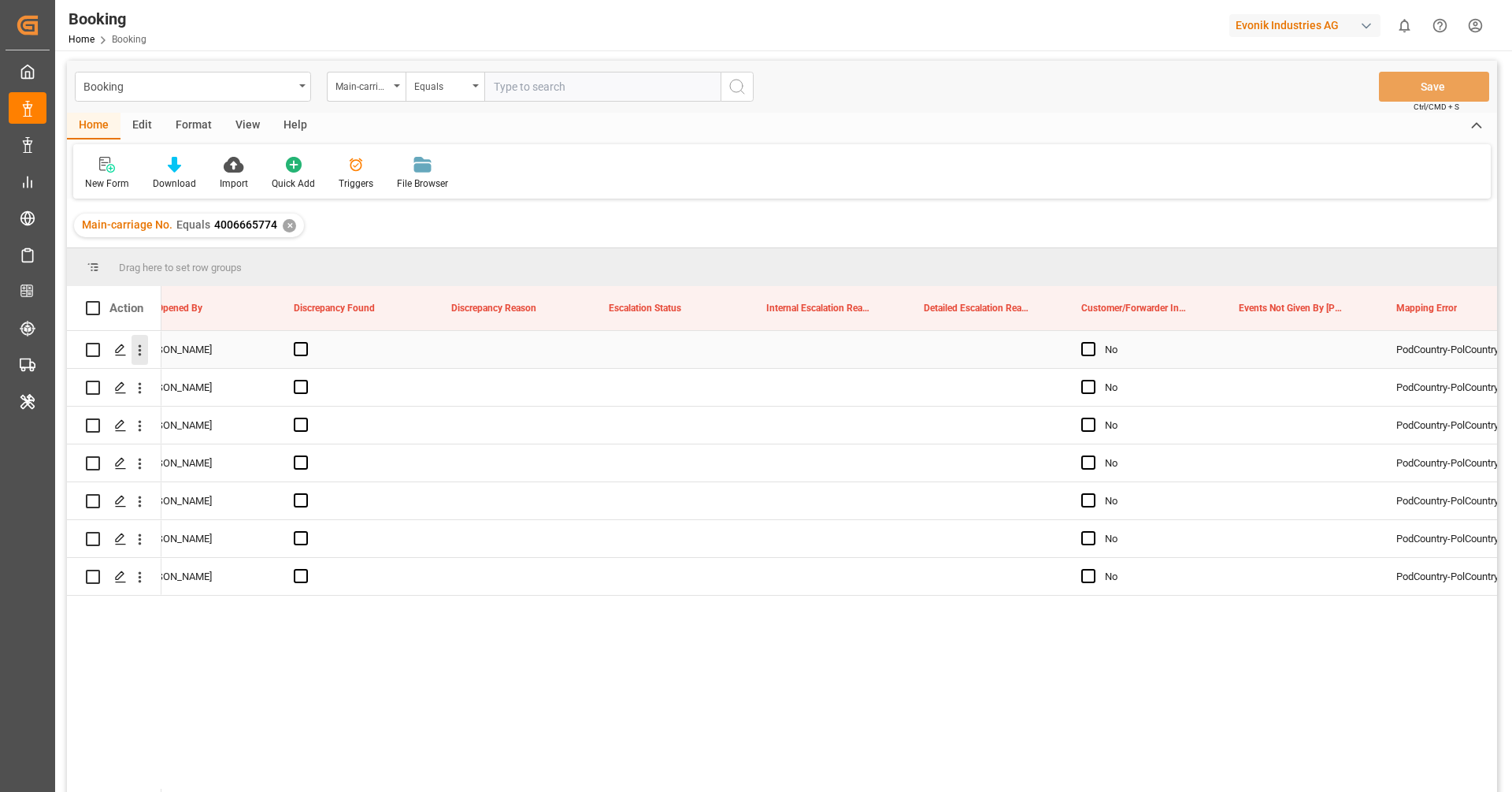
click at [138, 353] on icon "open menu" at bounding box center [140, 351] width 3 height 11
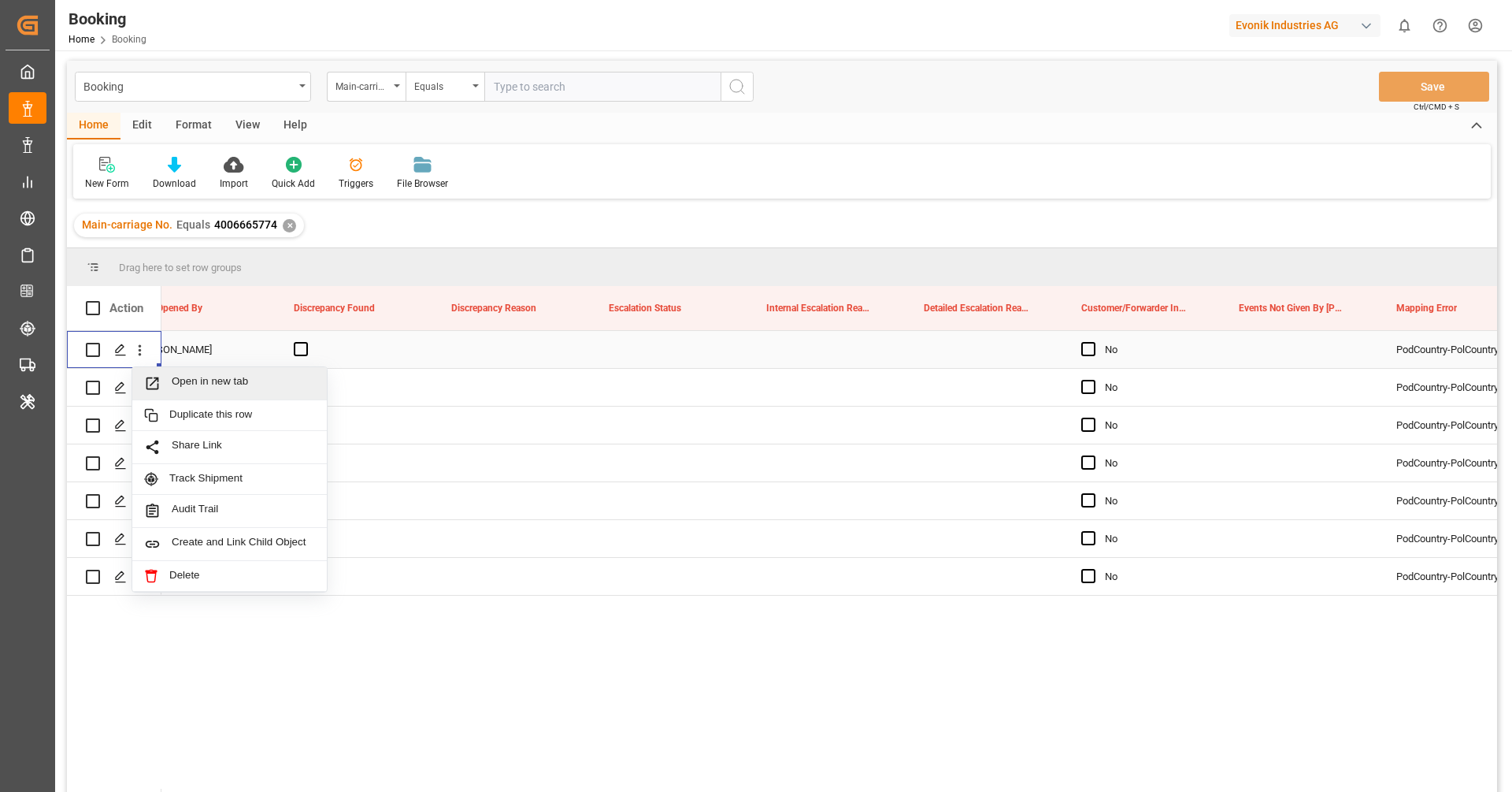
click at [185, 386] on span "Open in new tab" at bounding box center [243, 383] width 144 height 17
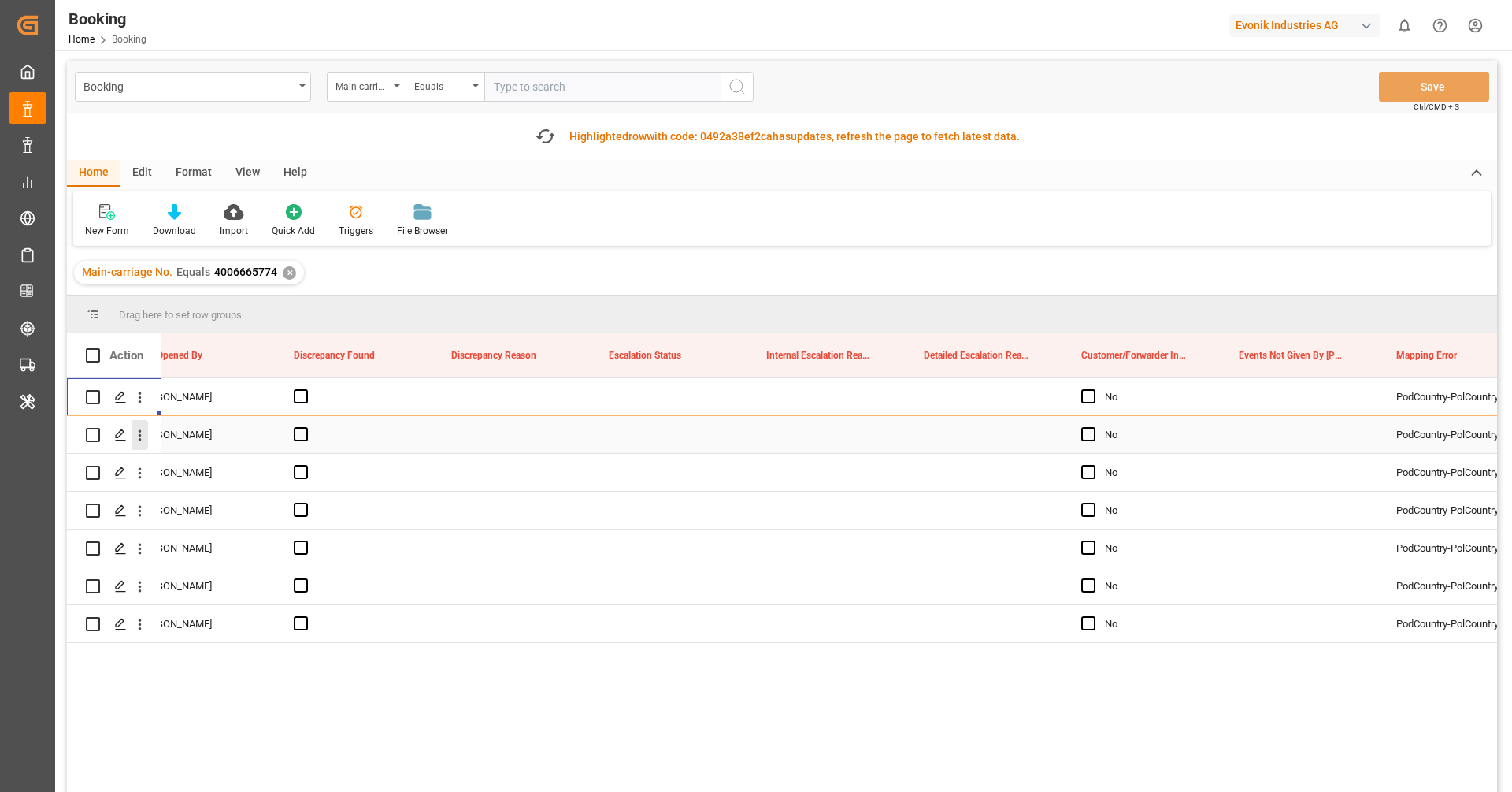
click at [144, 437] on icon "open menu" at bounding box center [139, 435] width 17 height 17
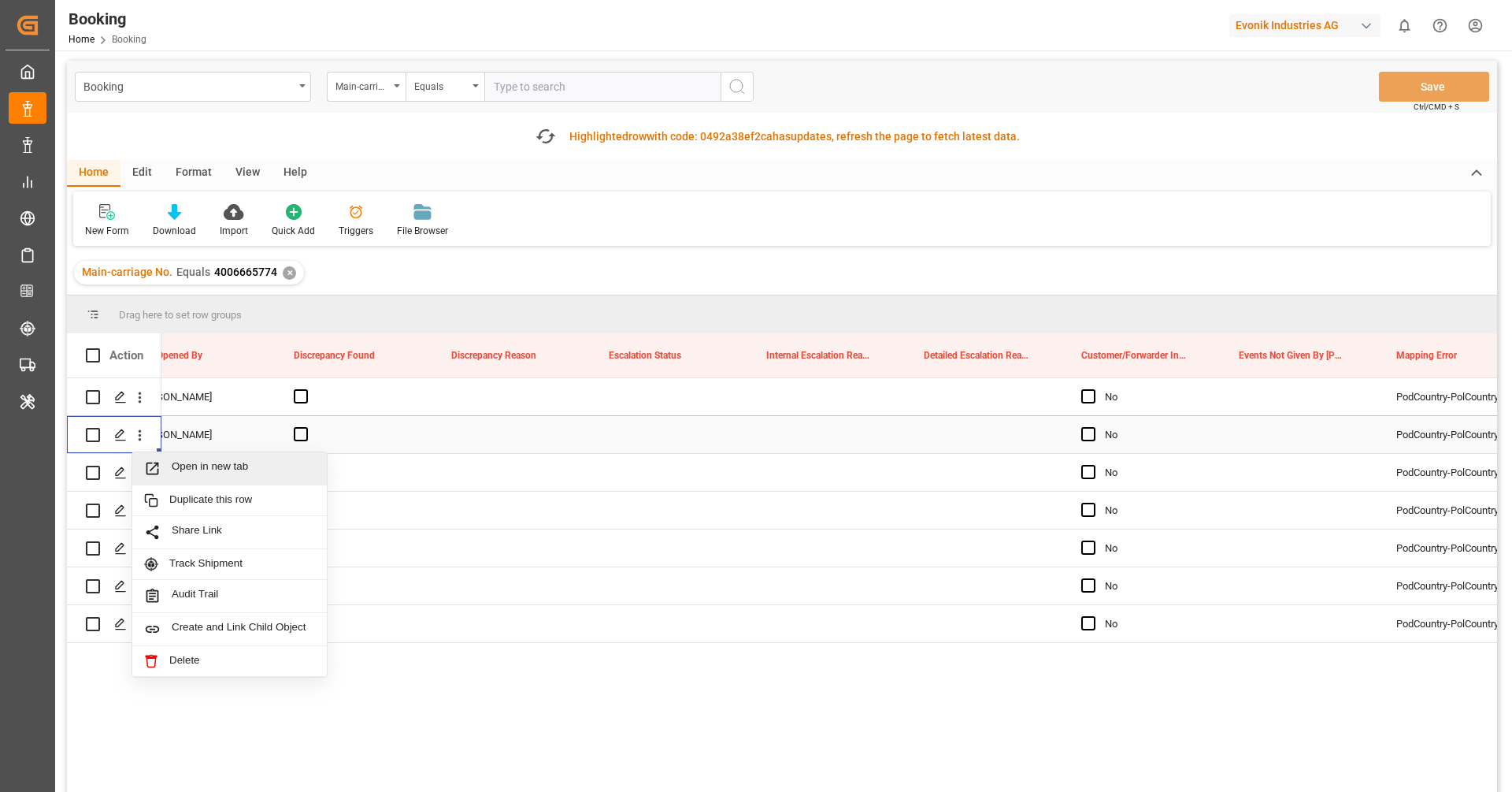
click at [185, 471] on span "Open in new tab" at bounding box center [243, 468] width 144 height 17
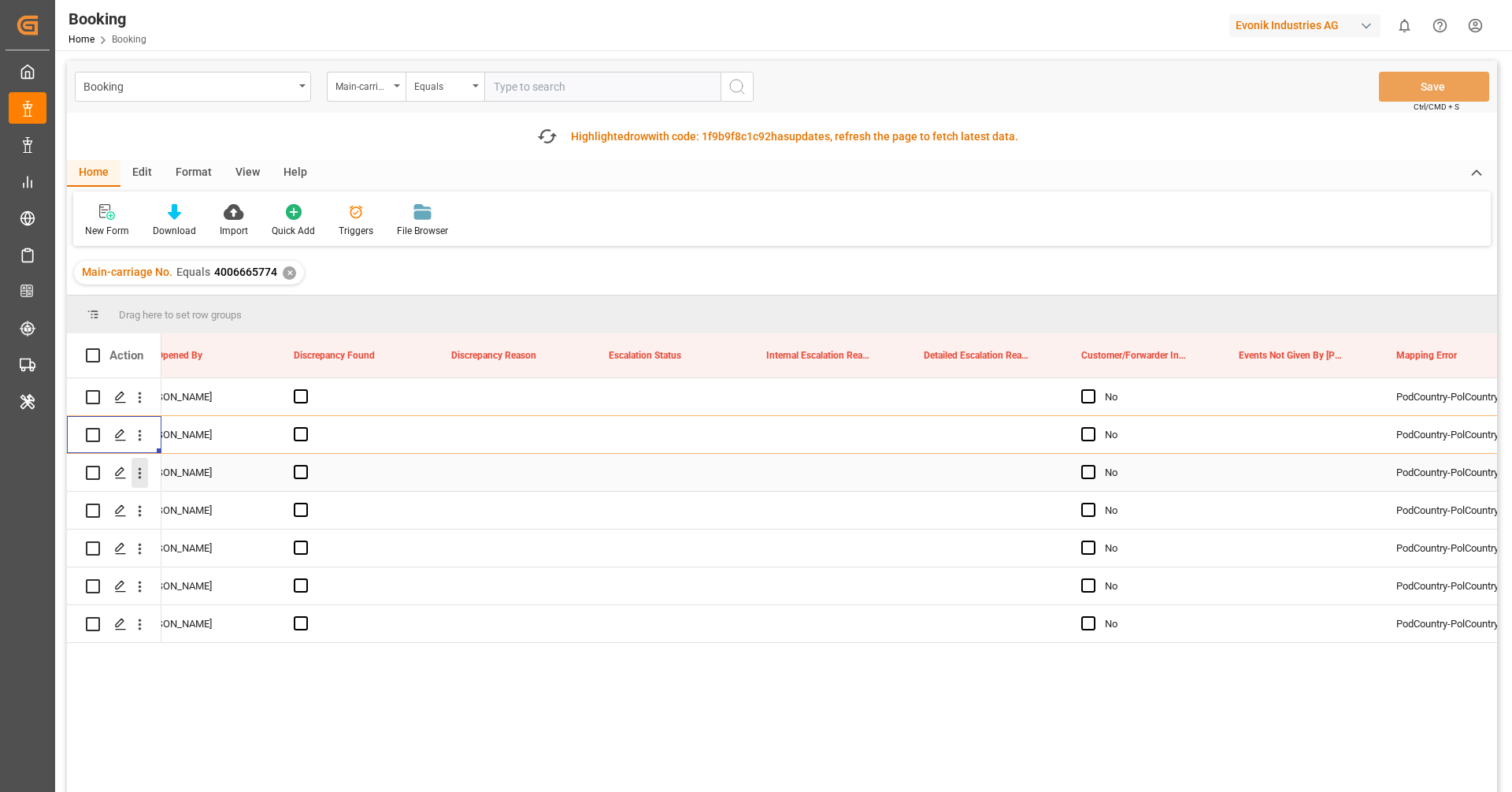
click at [140, 475] on icon "open menu" at bounding box center [139, 473] width 17 height 17
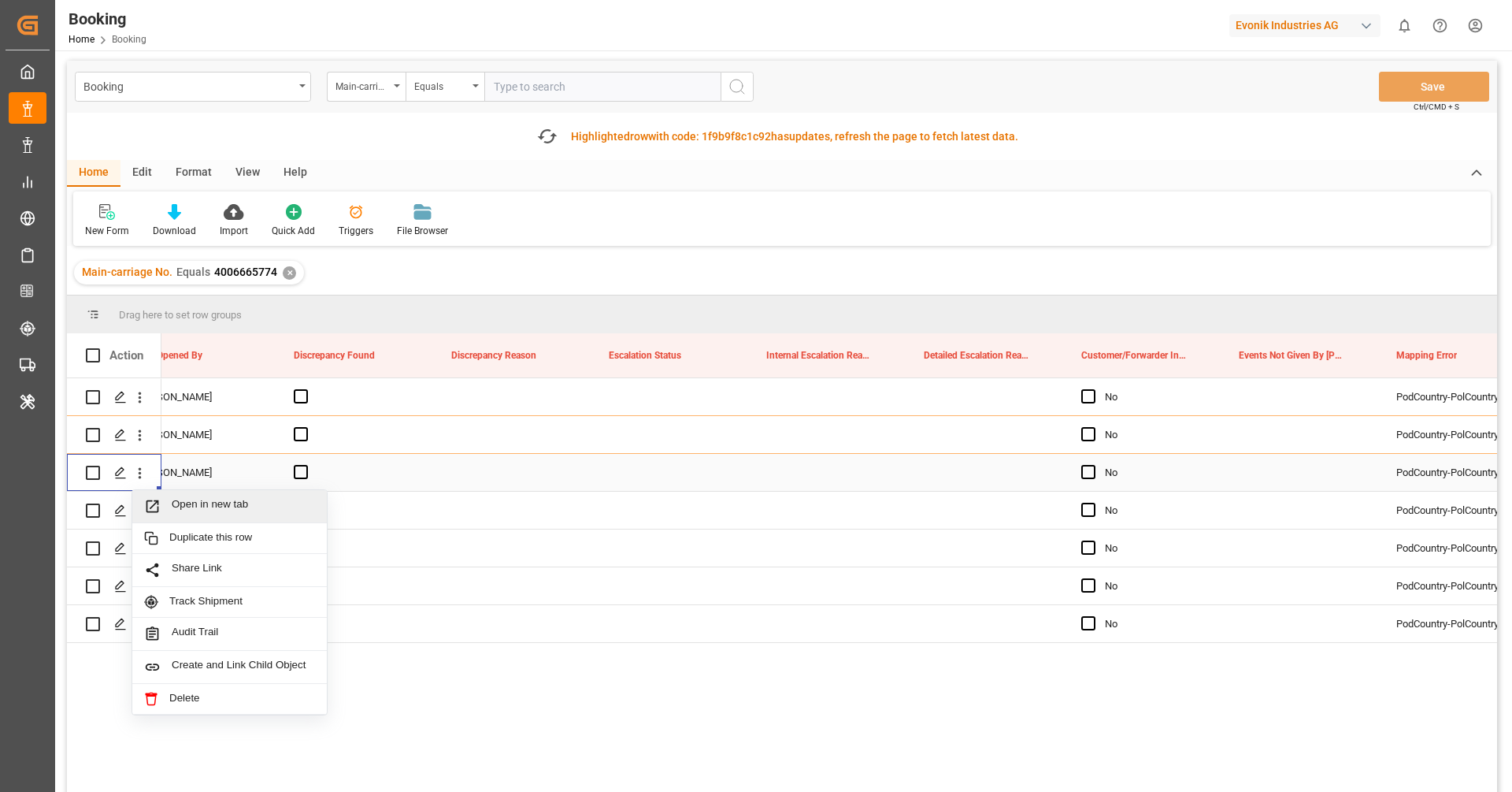
click at [188, 504] on span "Open in new tab" at bounding box center [243, 506] width 144 height 17
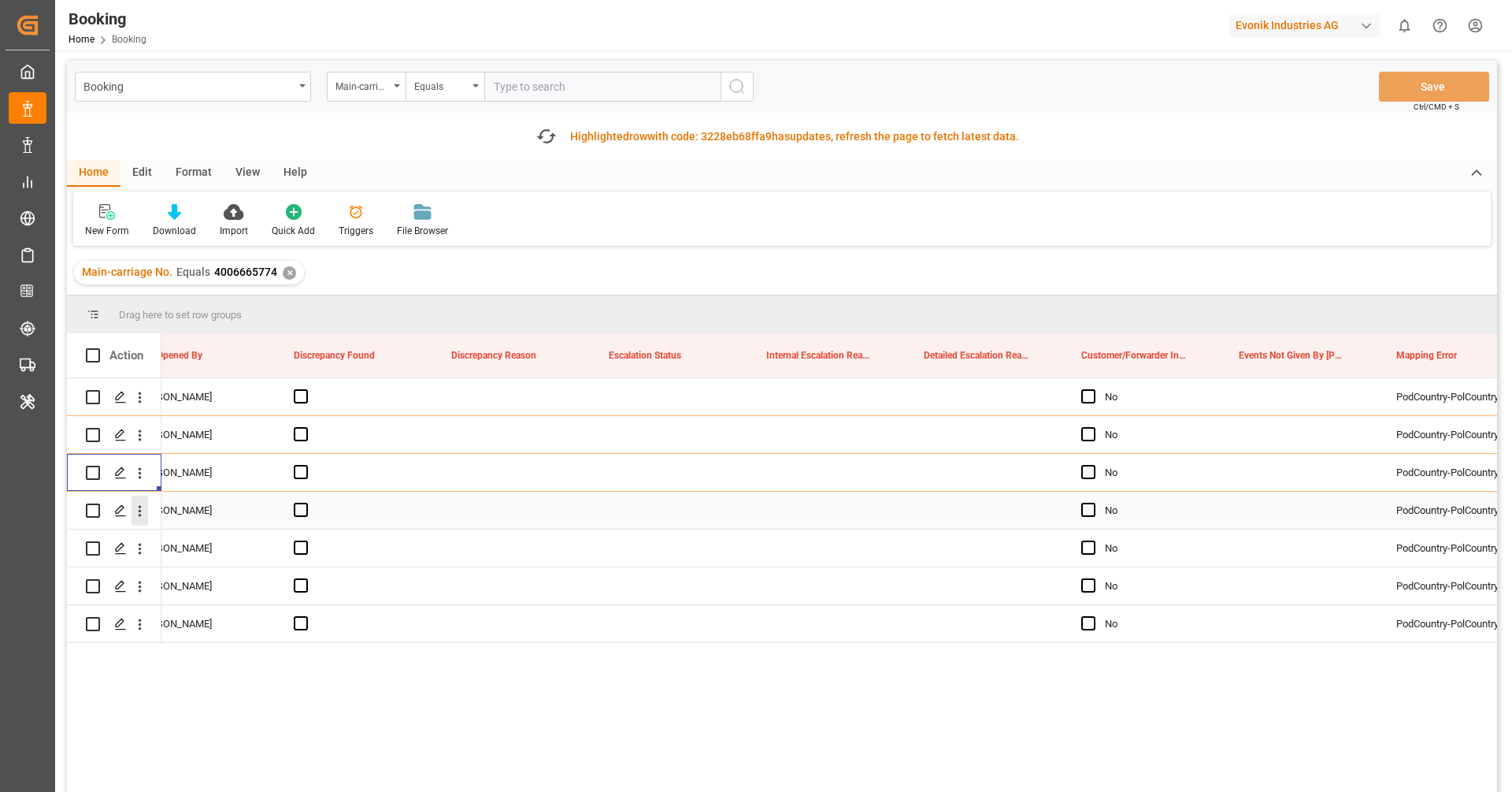
click at [137, 518] on icon "open menu" at bounding box center [139, 511] width 17 height 17
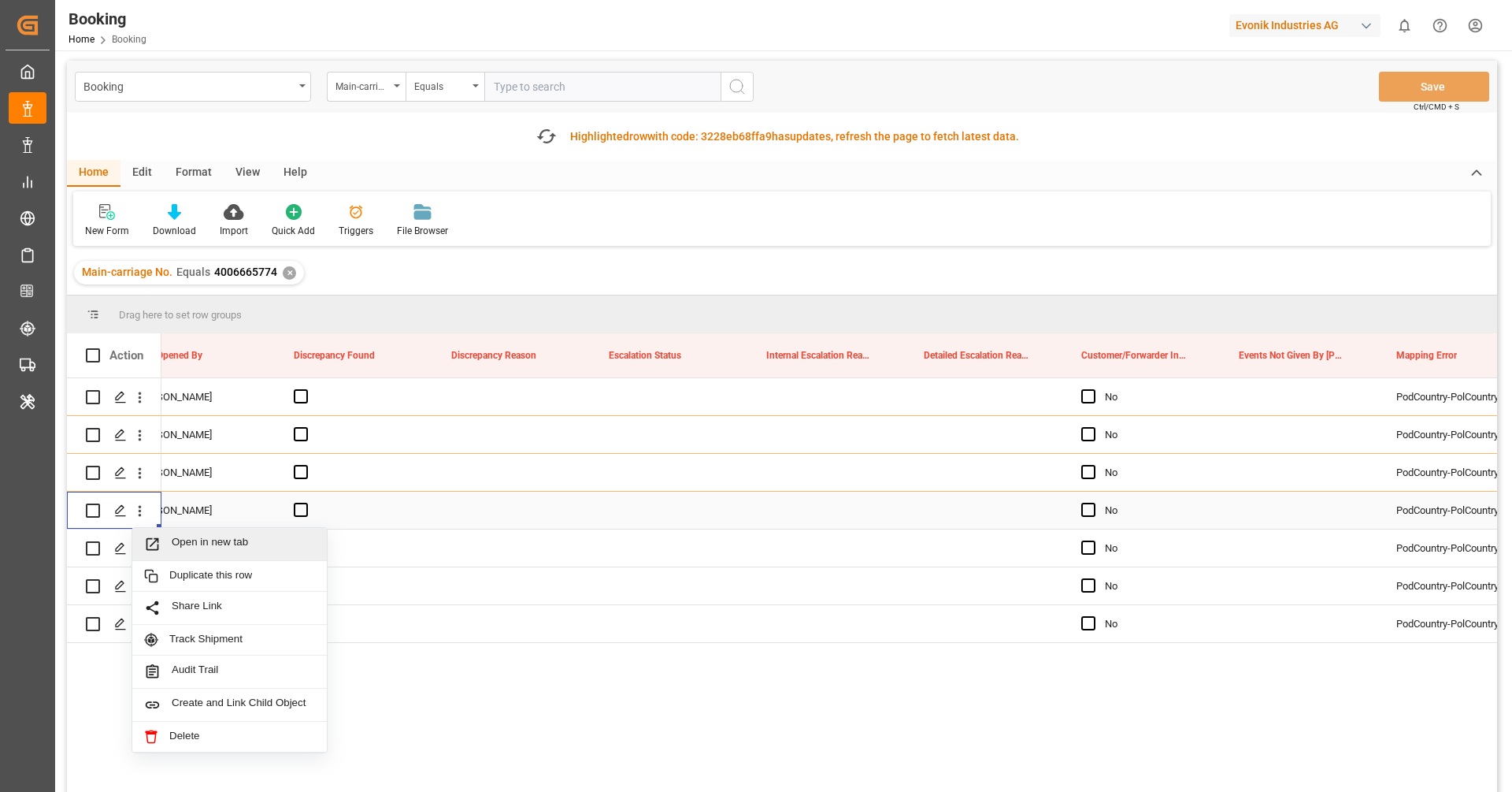
click at [204, 542] on span "Open in new tab" at bounding box center [243, 544] width 144 height 17
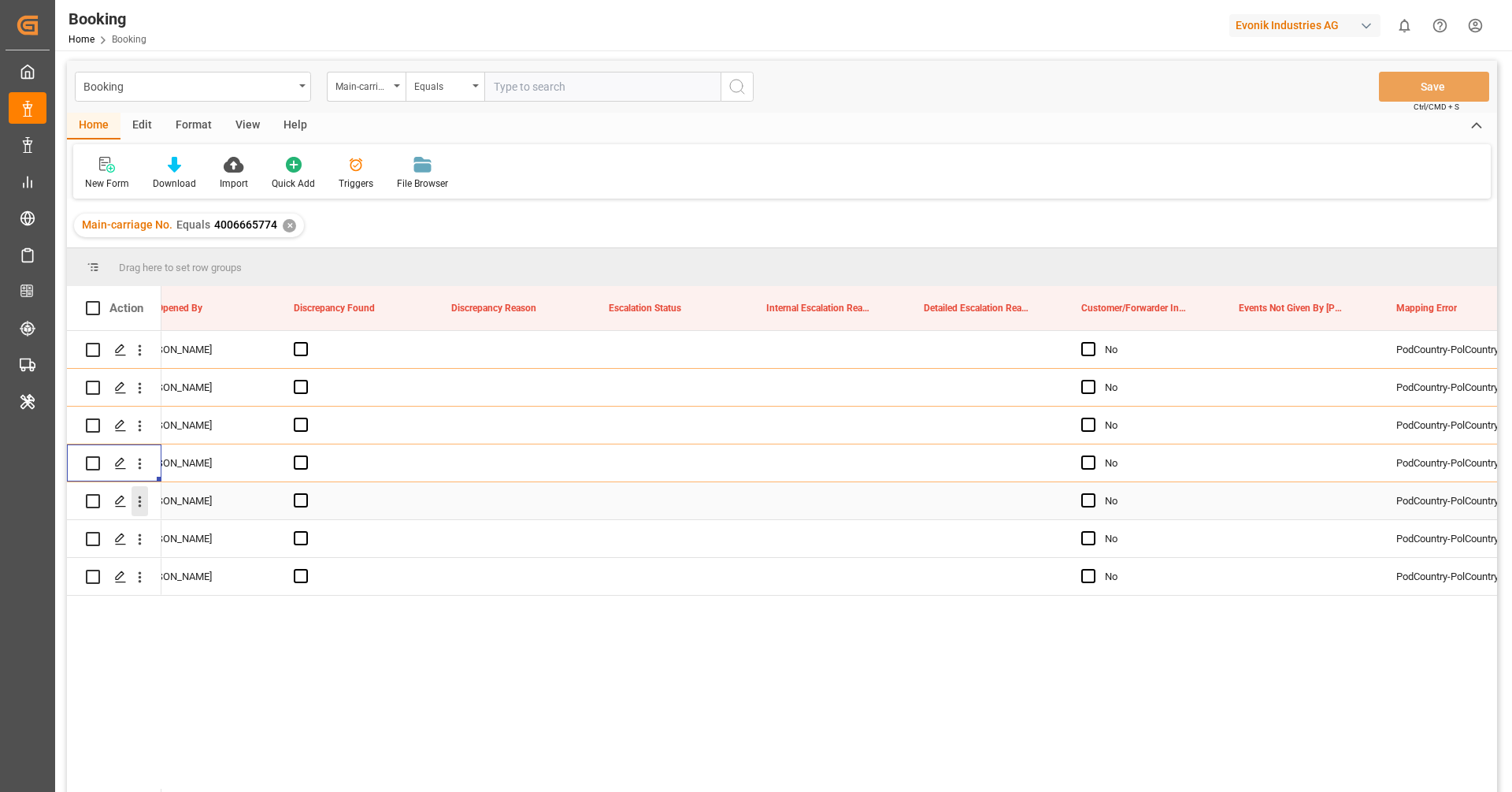
click at [141, 504] on icon "open menu" at bounding box center [139, 501] width 17 height 17
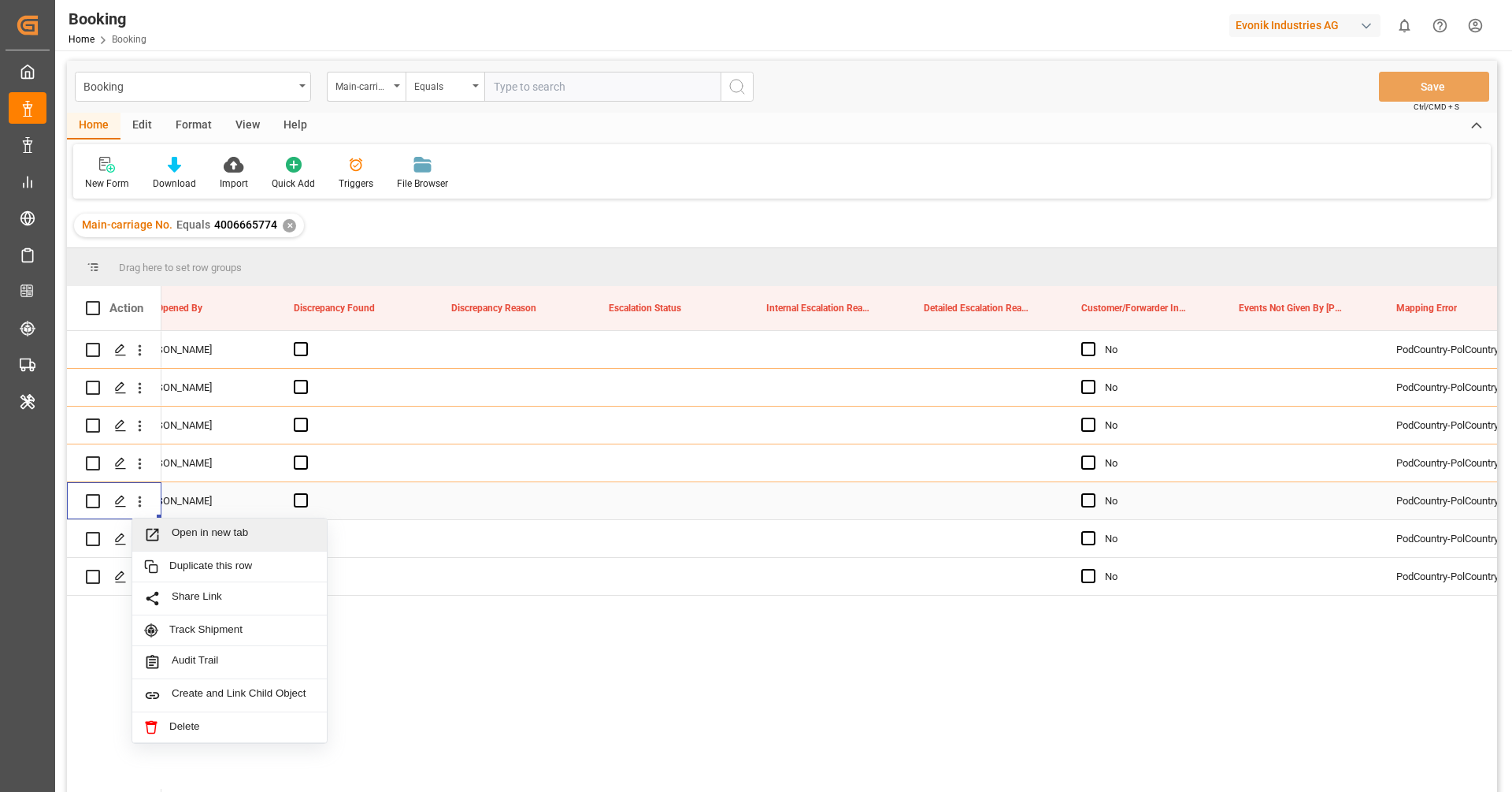
click at [201, 531] on span "Open in new tab" at bounding box center [243, 534] width 144 height 17
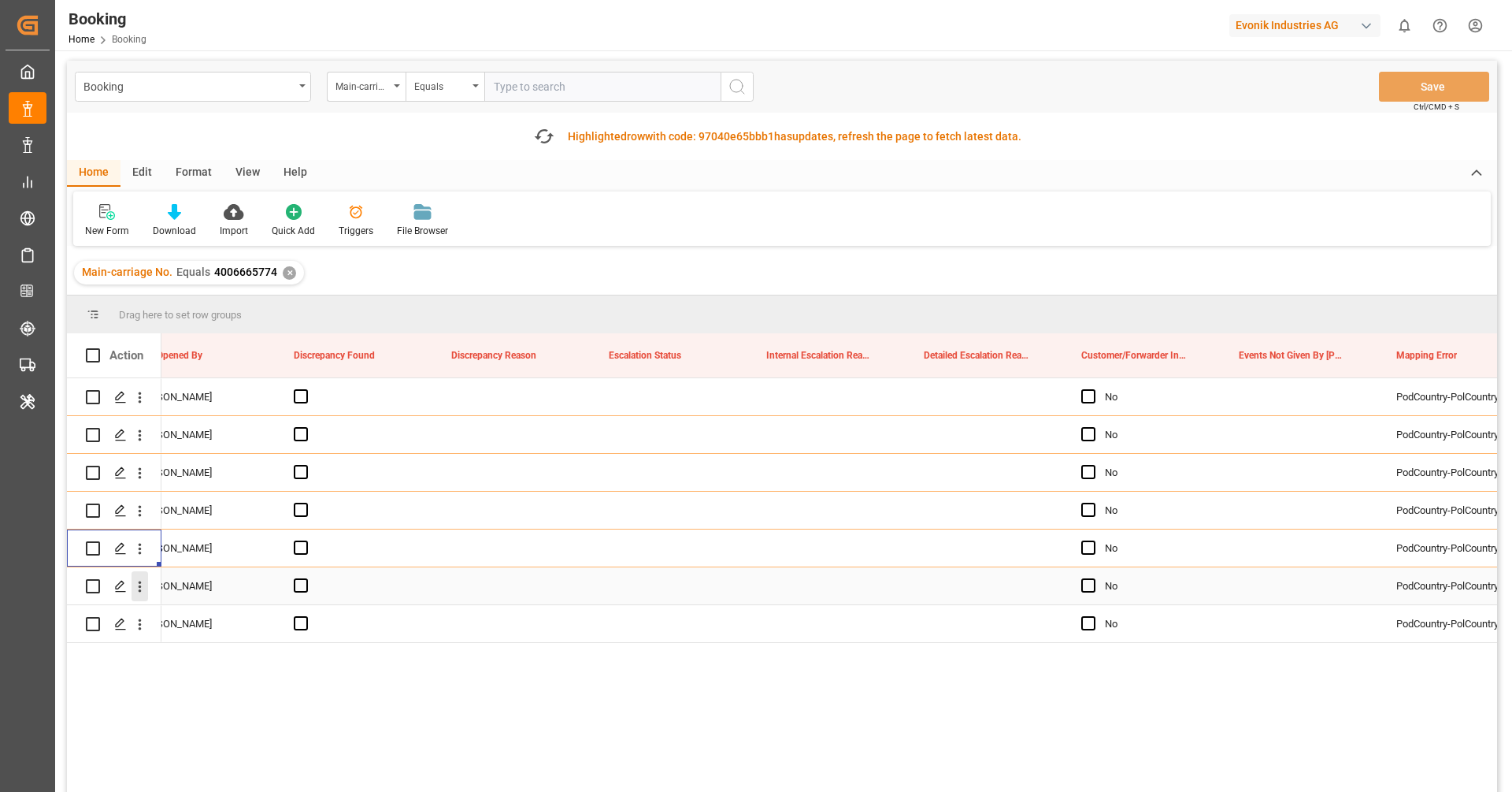
click at [143, 584] on icon "open menu" at bounding box center [139, 587] width 17 height 17
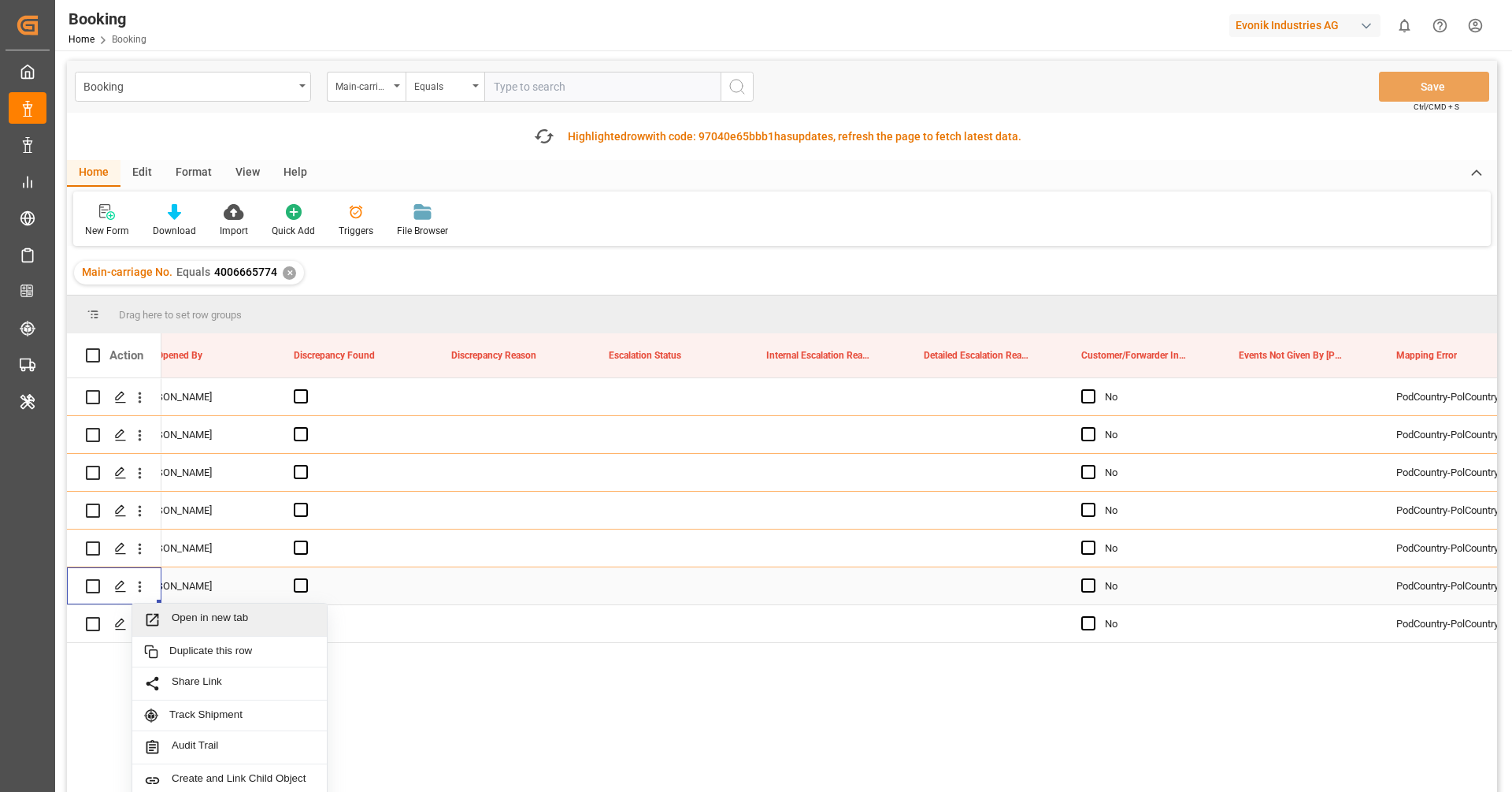
click at [187, 610] on div "Open in new tab" at bounding box center [230, 621] width 195 height 33
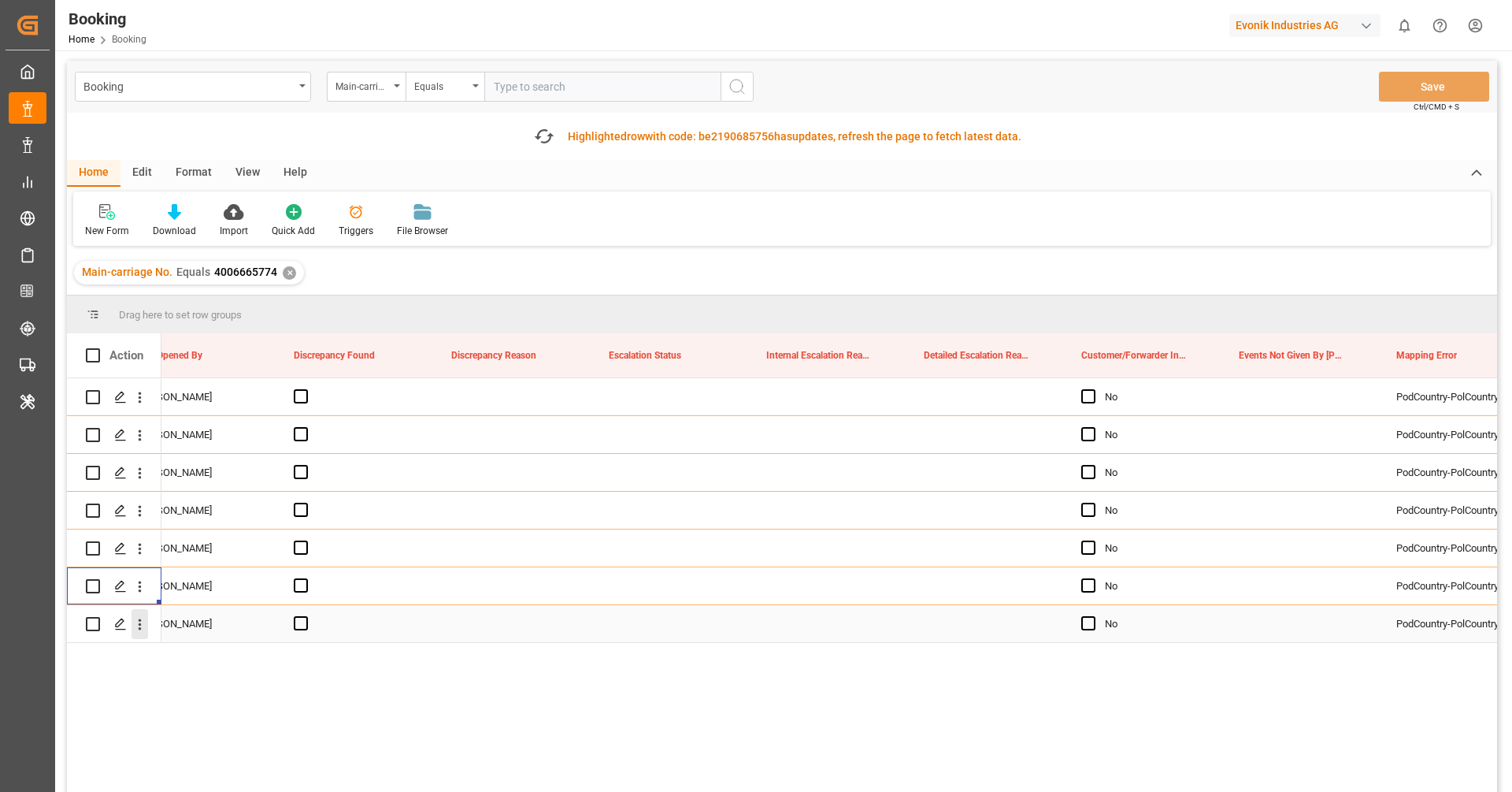
click at [137, 627] on icon "open menu" at bounding box center [139, 624] width 17 height 17
click at [175, 646] on div "Open in new tab" at bounding box center [230, 658] width 195 height 33
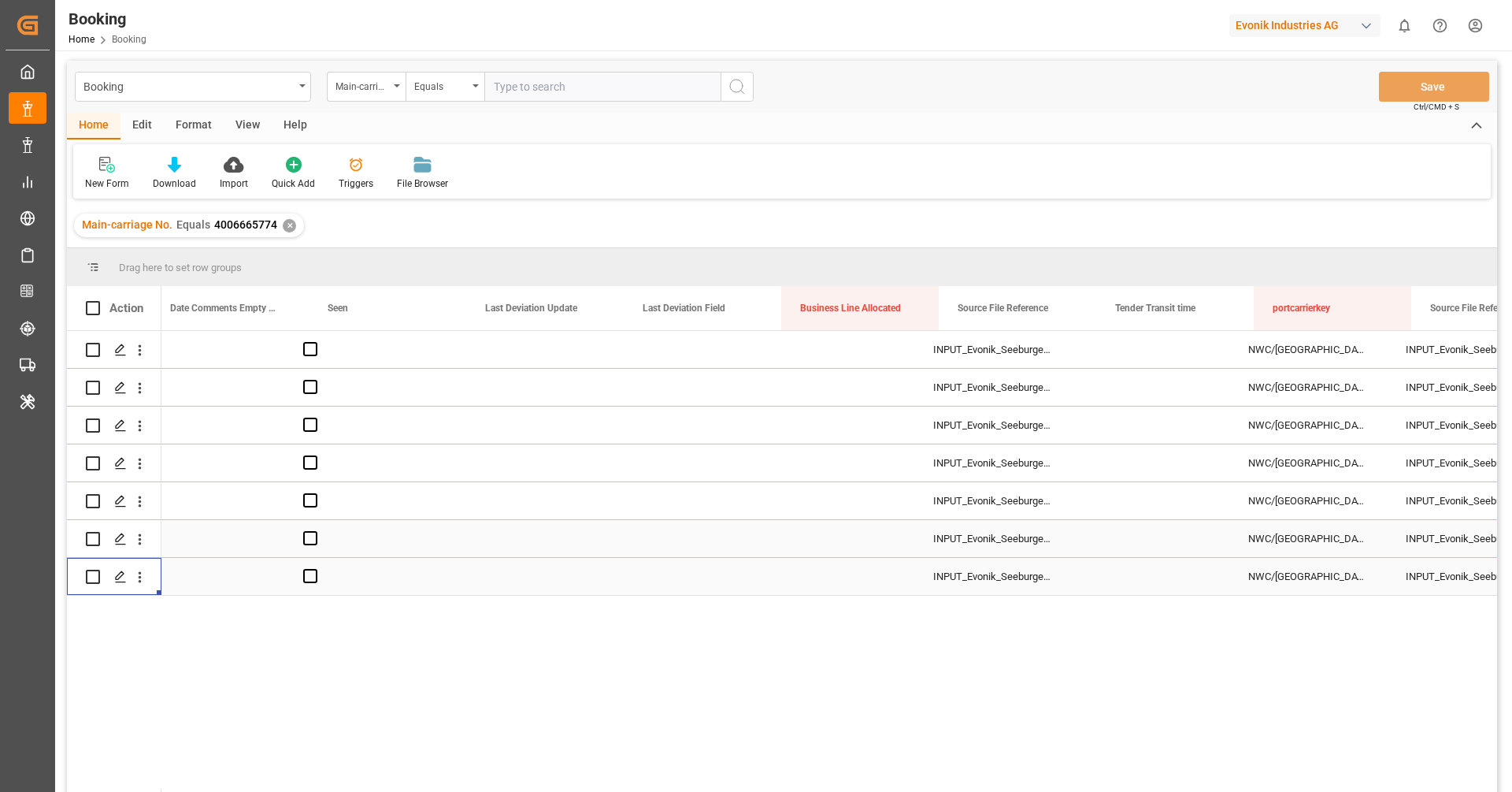
scroll to position [0, 15893]
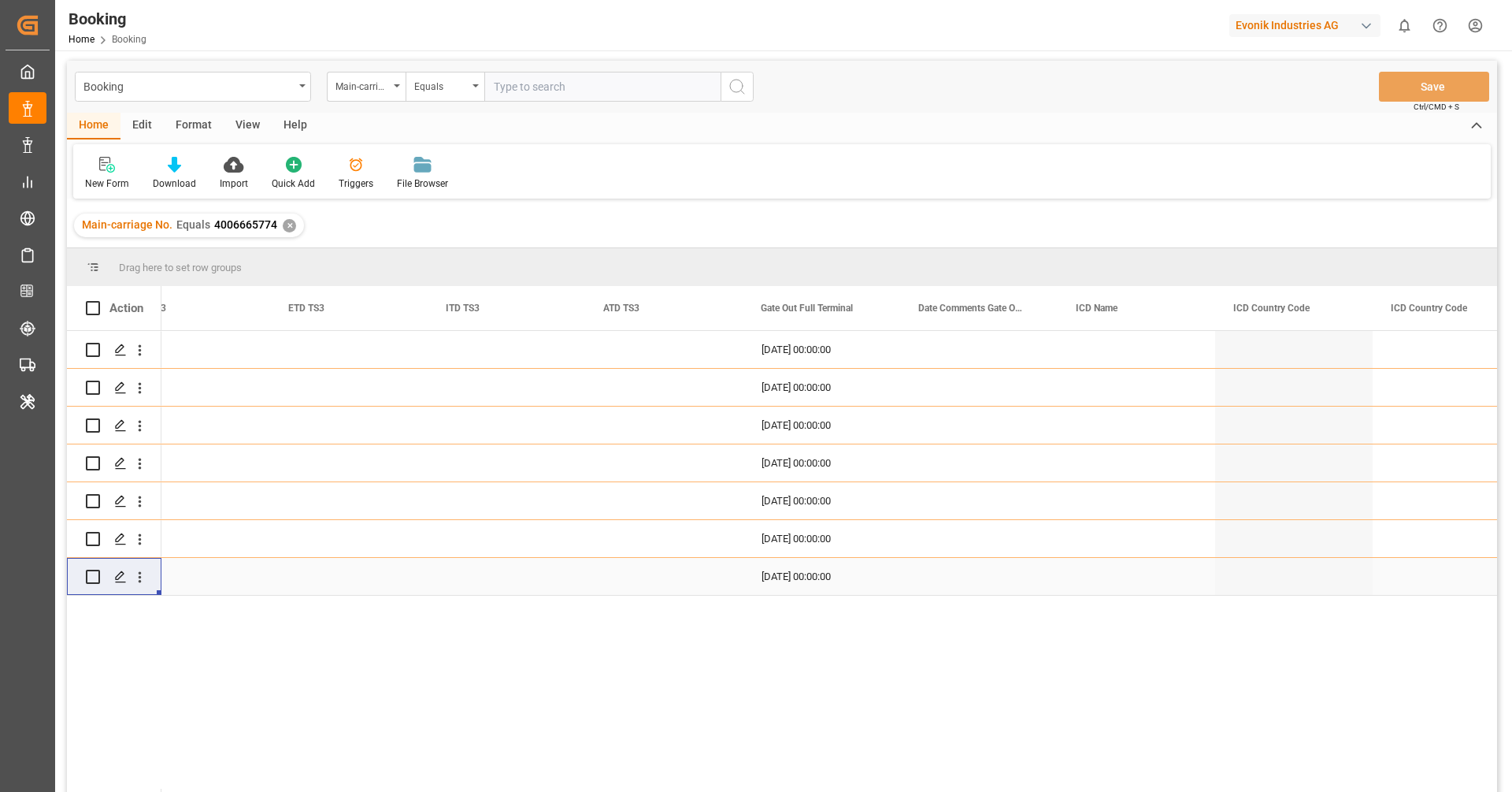
click at [651, 189] on div "New Form Download Import Quick Add Triggers File Browser" at bounding box center [782, 171] width 1418 height 54
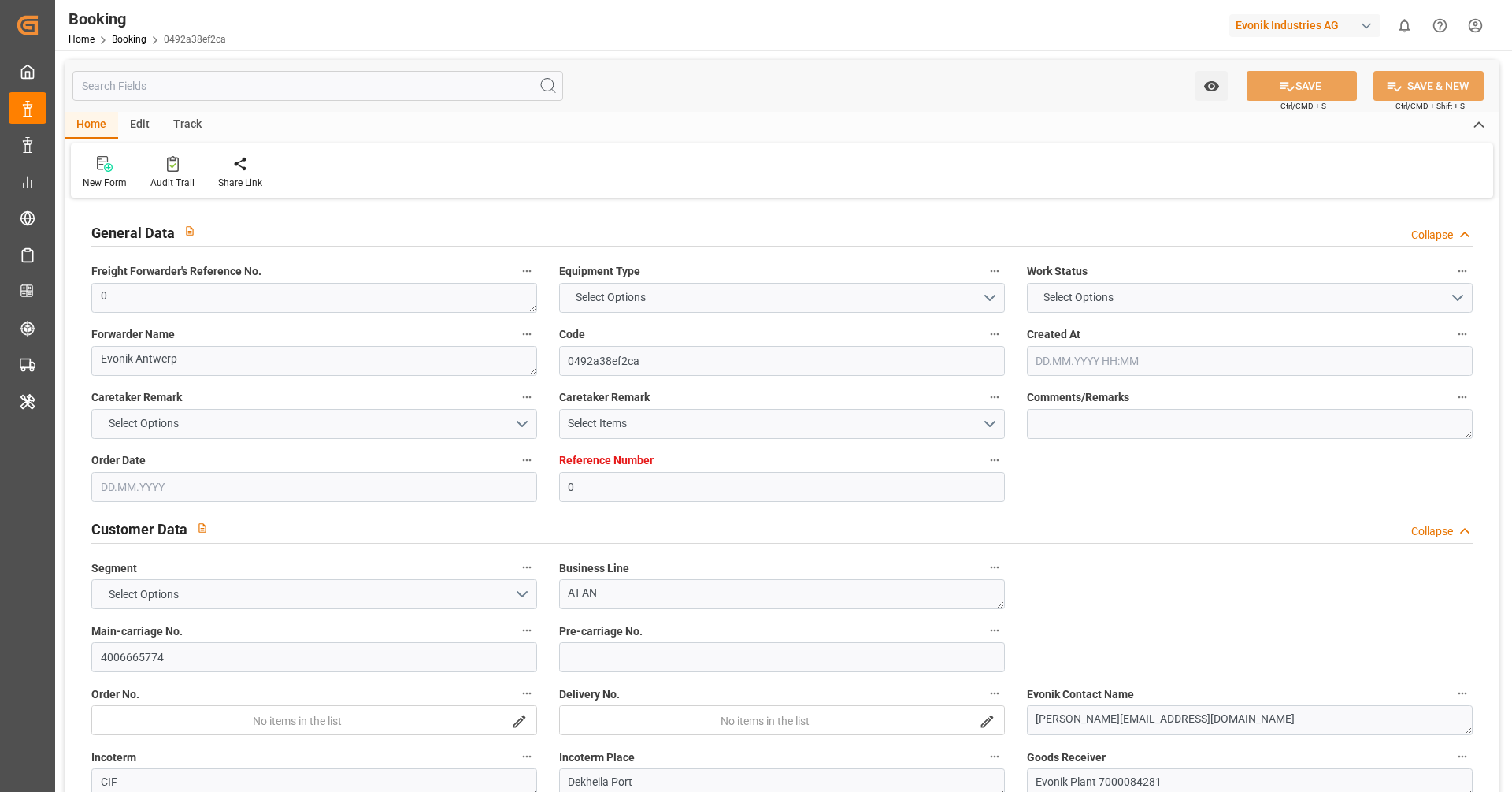
type input "0"
type input "[PERSON_NAME]"
type input "[PERSON_NAME] Marine Transport Corp."
type input "NLRTM"
type input "Dekheila Port"
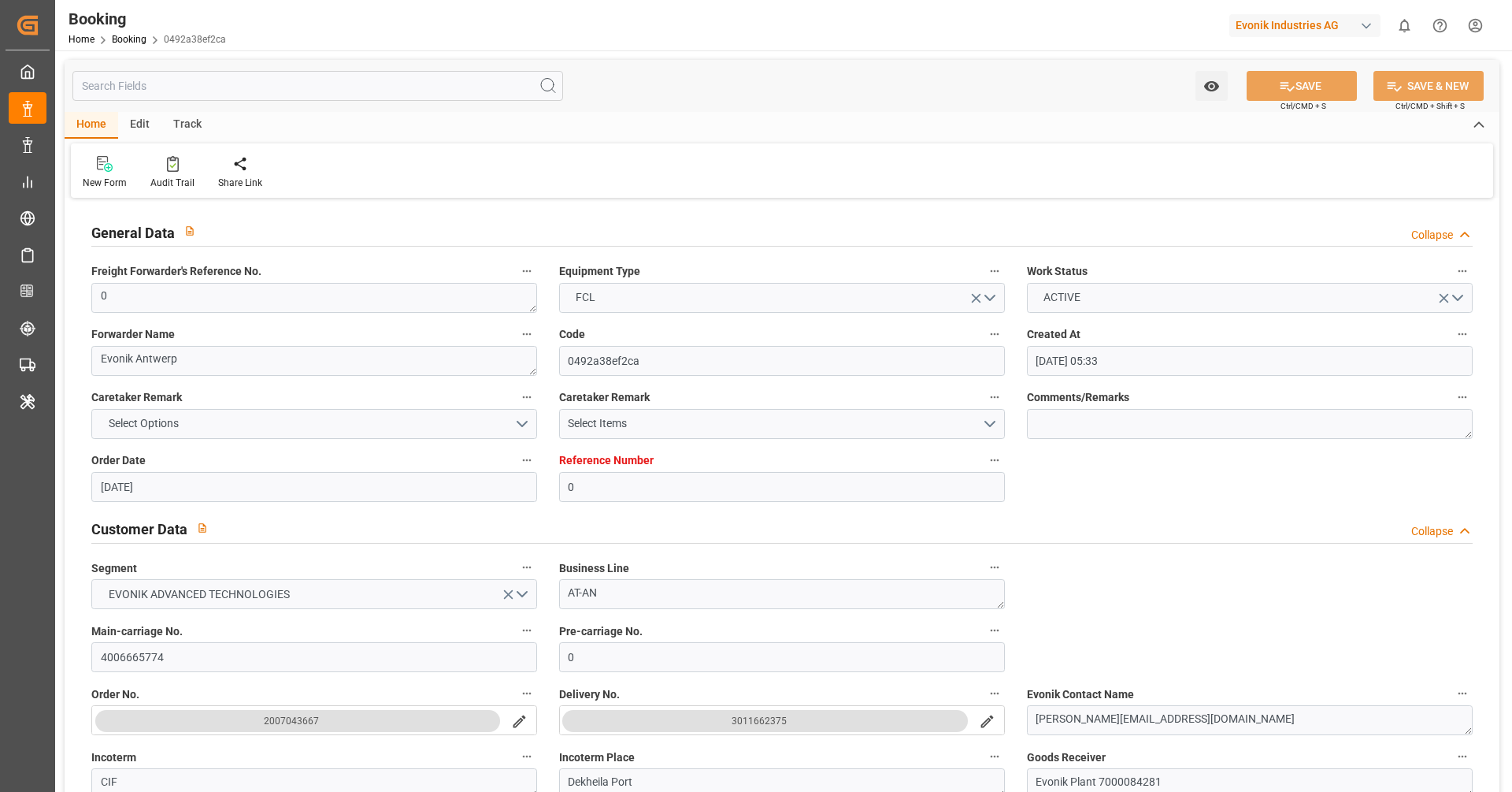
type input "[DATE] 05:33"
type input "[DATE]"
type input "[DATE] 07:29"
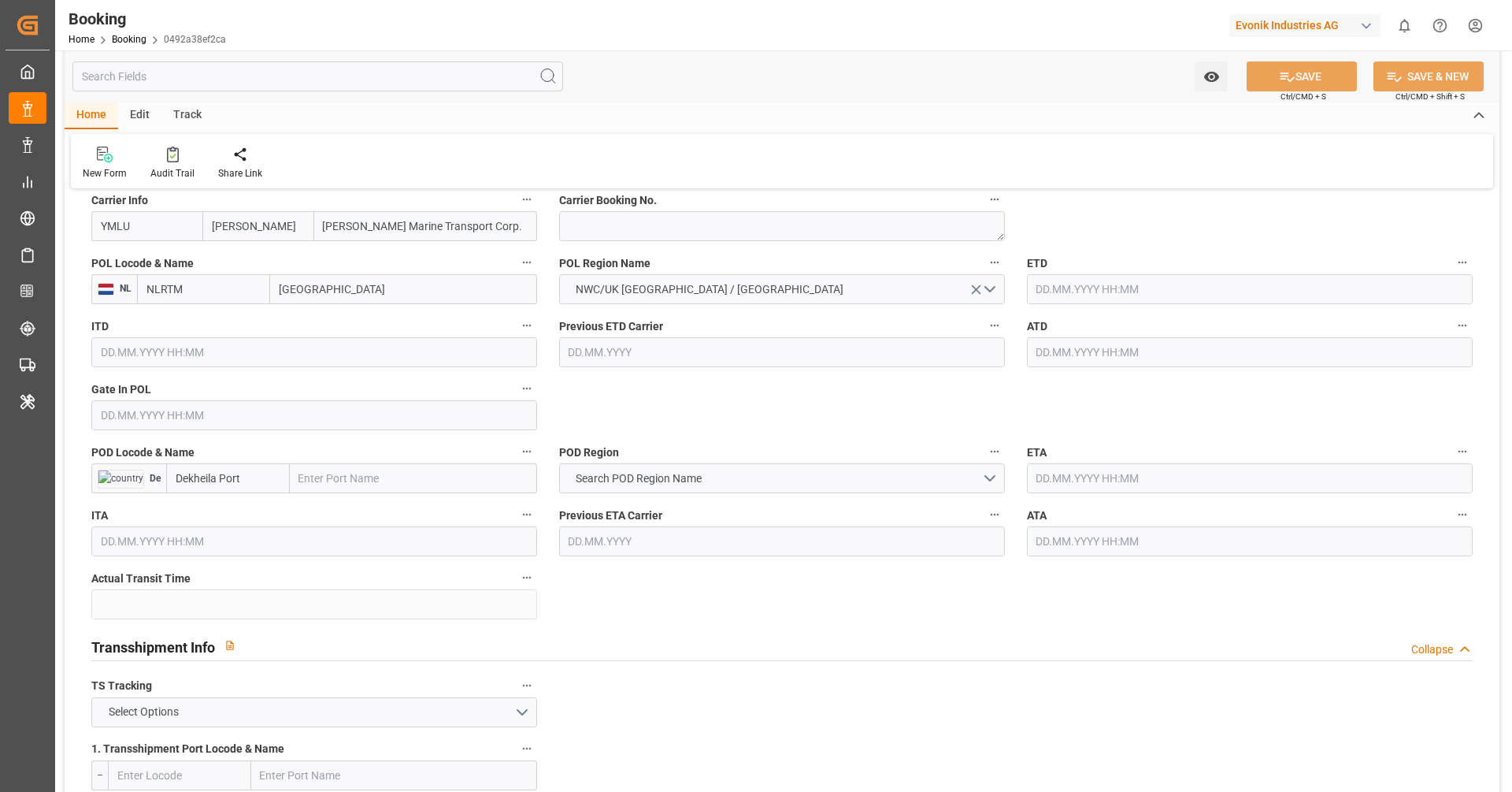
scroll to position [1248, 0]
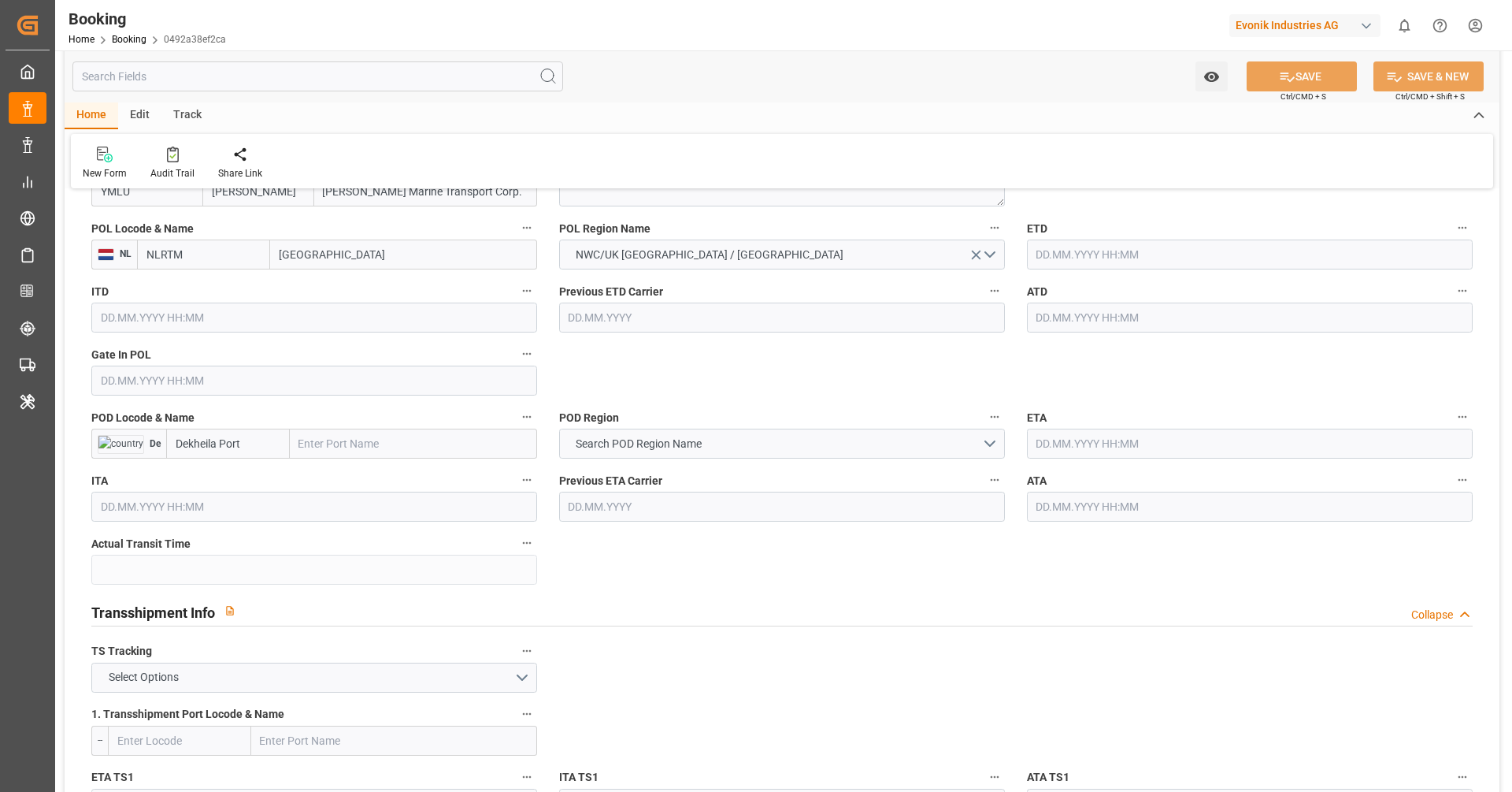
click at [269, 448] on input "Dekheila Port" at bounding box center [228, 444] width 124 height 30
paste input "EL DEKHEILA"
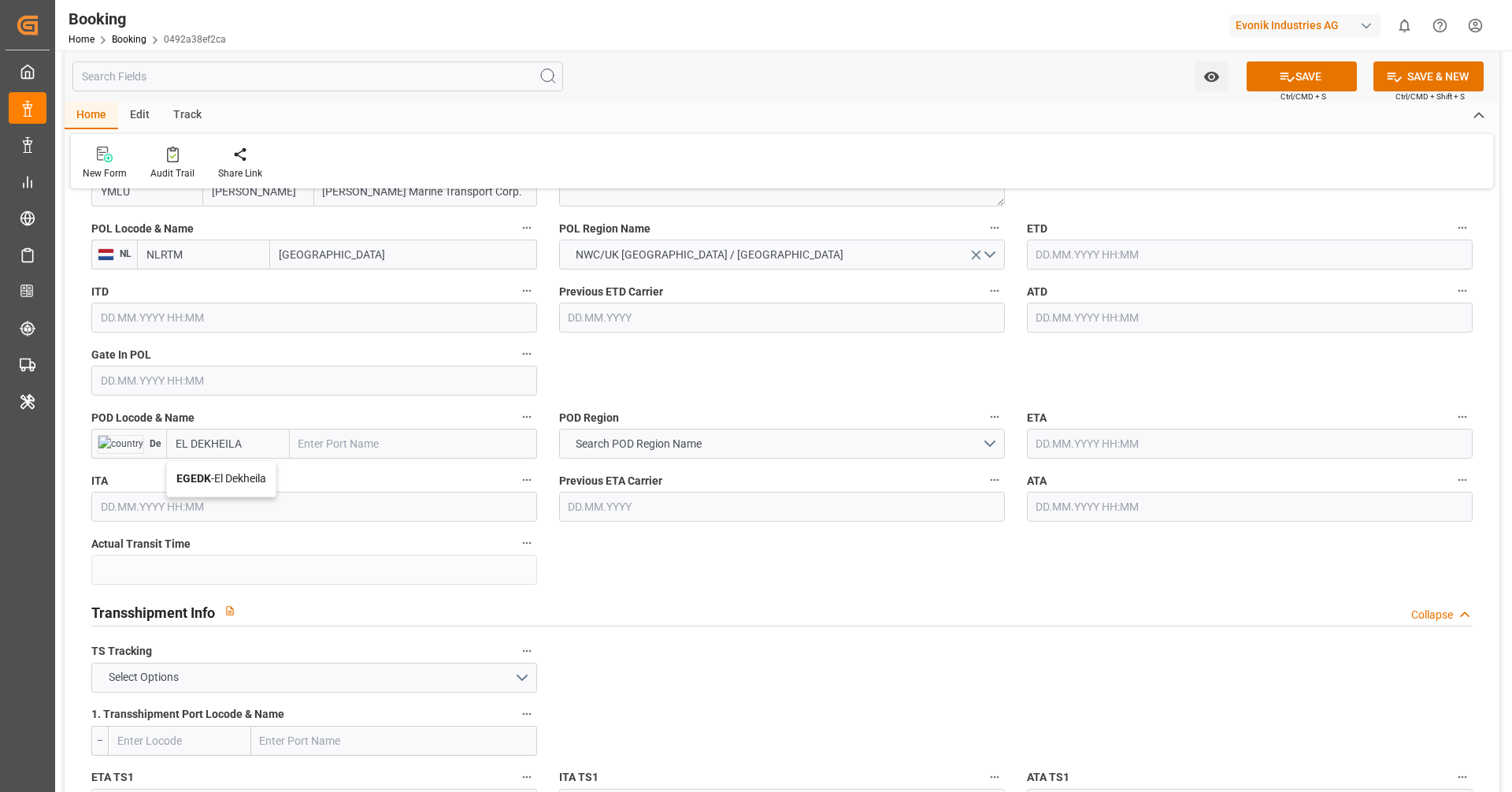
click at [251, 485] on div "EGEDK - [GEOGRAPHIC_DATA]" at bounding box center [221, 479] width 109 height 36
type input "EGEDK"
type input "El Dekheila"
type input "EGEDK"
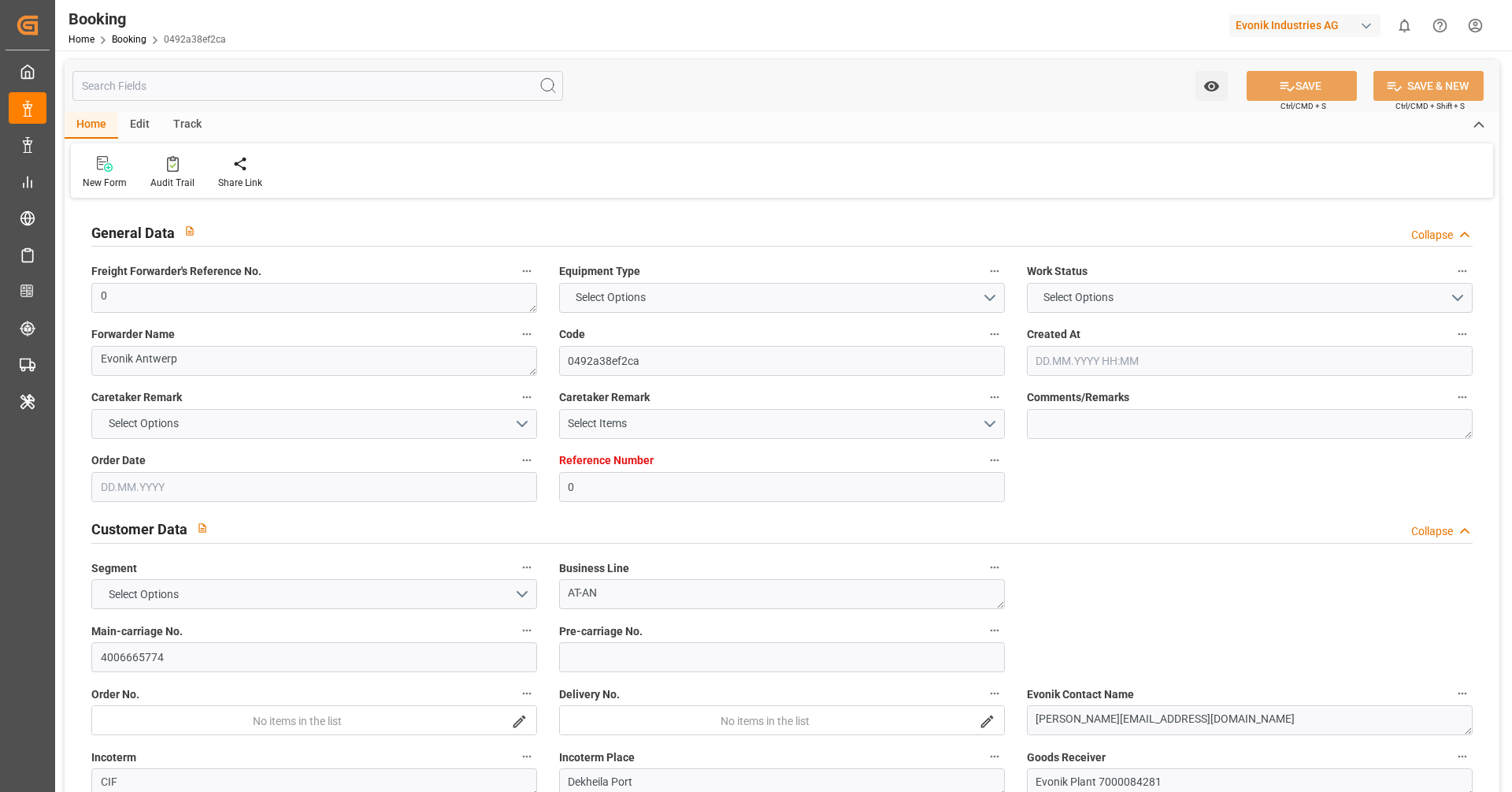
type input "0"
type input "9311763"
type input "[PERSON_NAME]"
type input "[PERSON_NAME] Marine Transport Corp."
type input "BEANR"
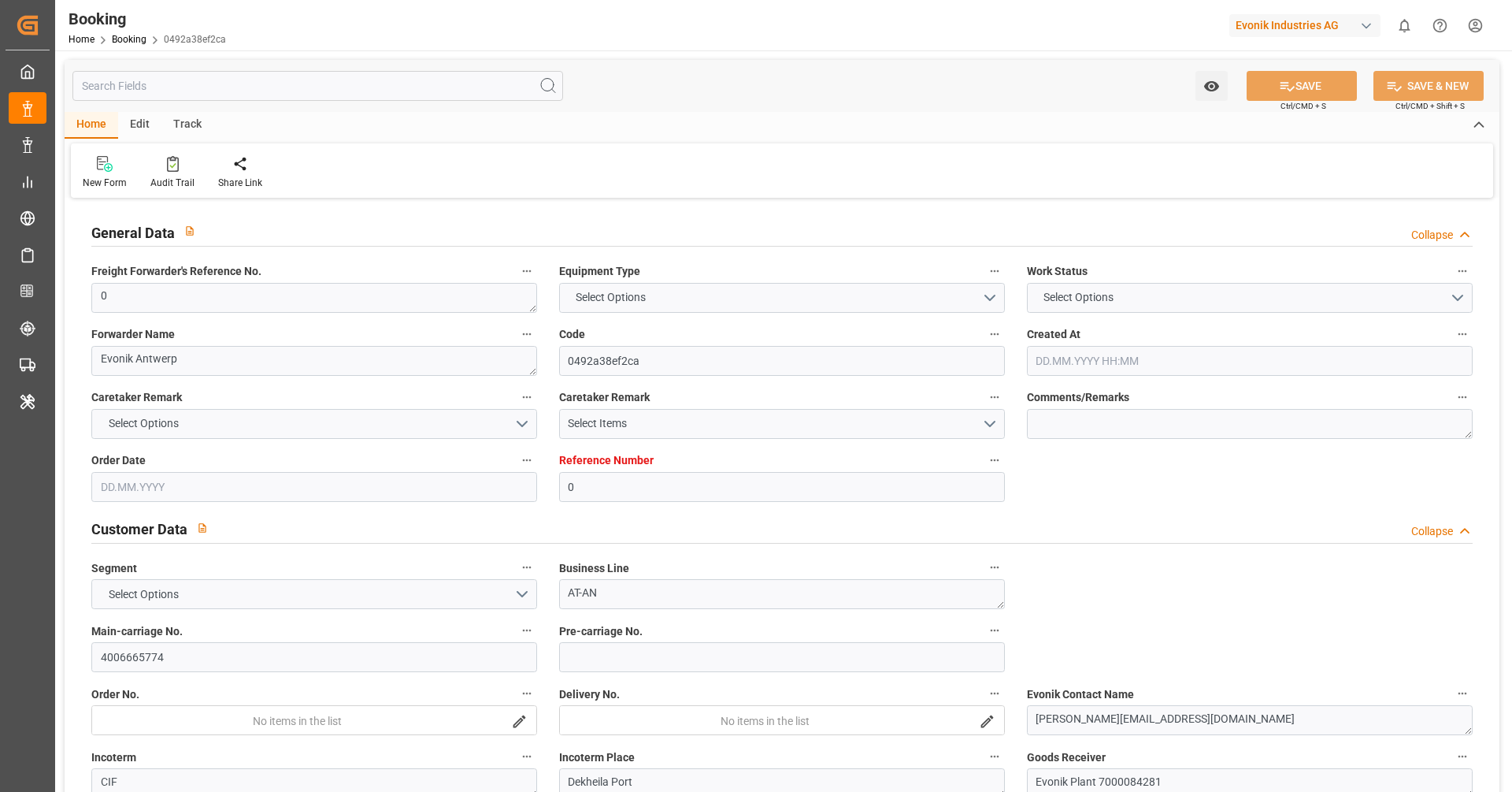
type input "EGEDK"
type input "11"
type input "0"
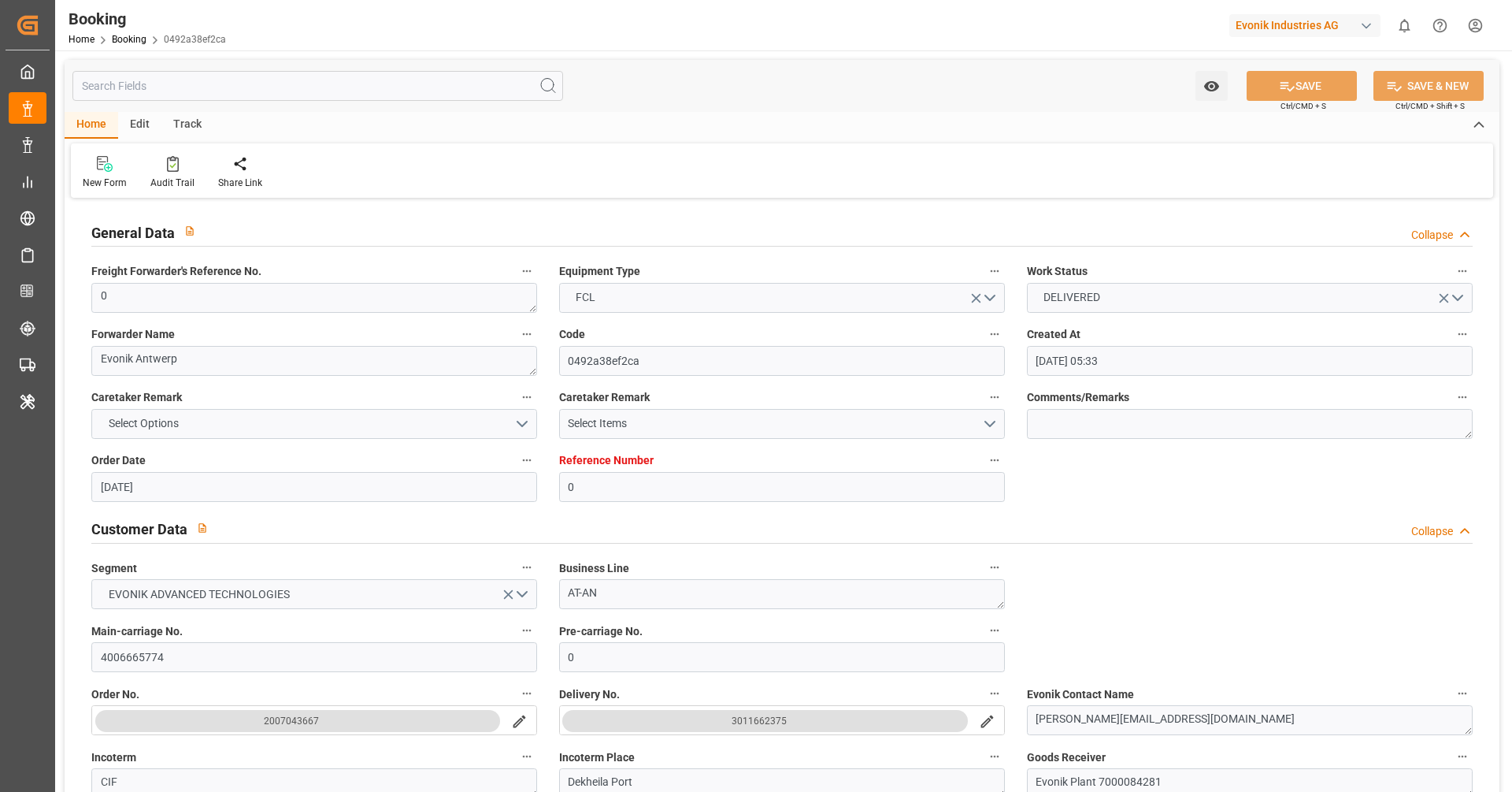
type input "[DATE] 05:33"
type input "[DATE]"
type input "[DATE] 00:00"
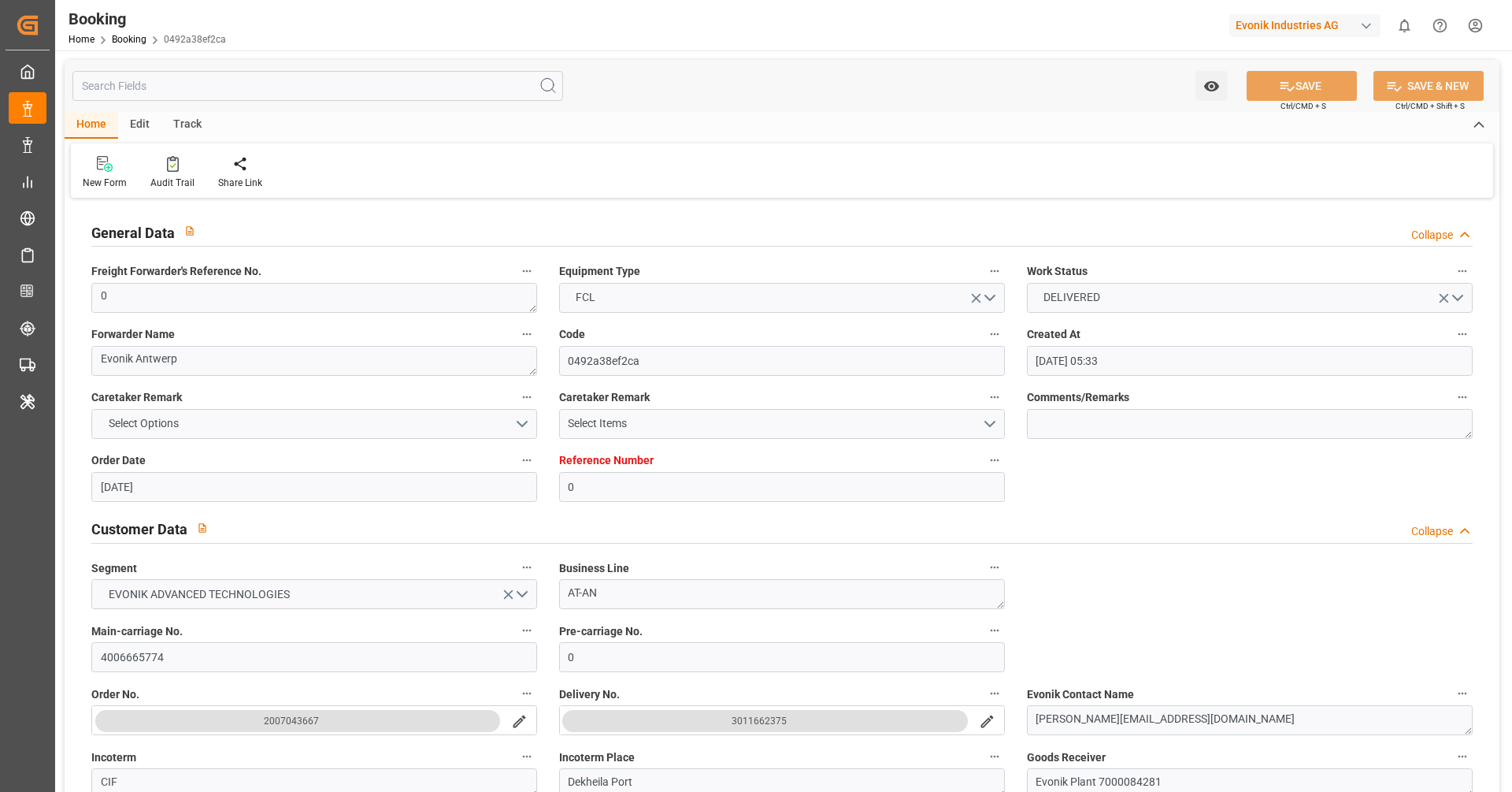
type input "[DATE] 00:00"
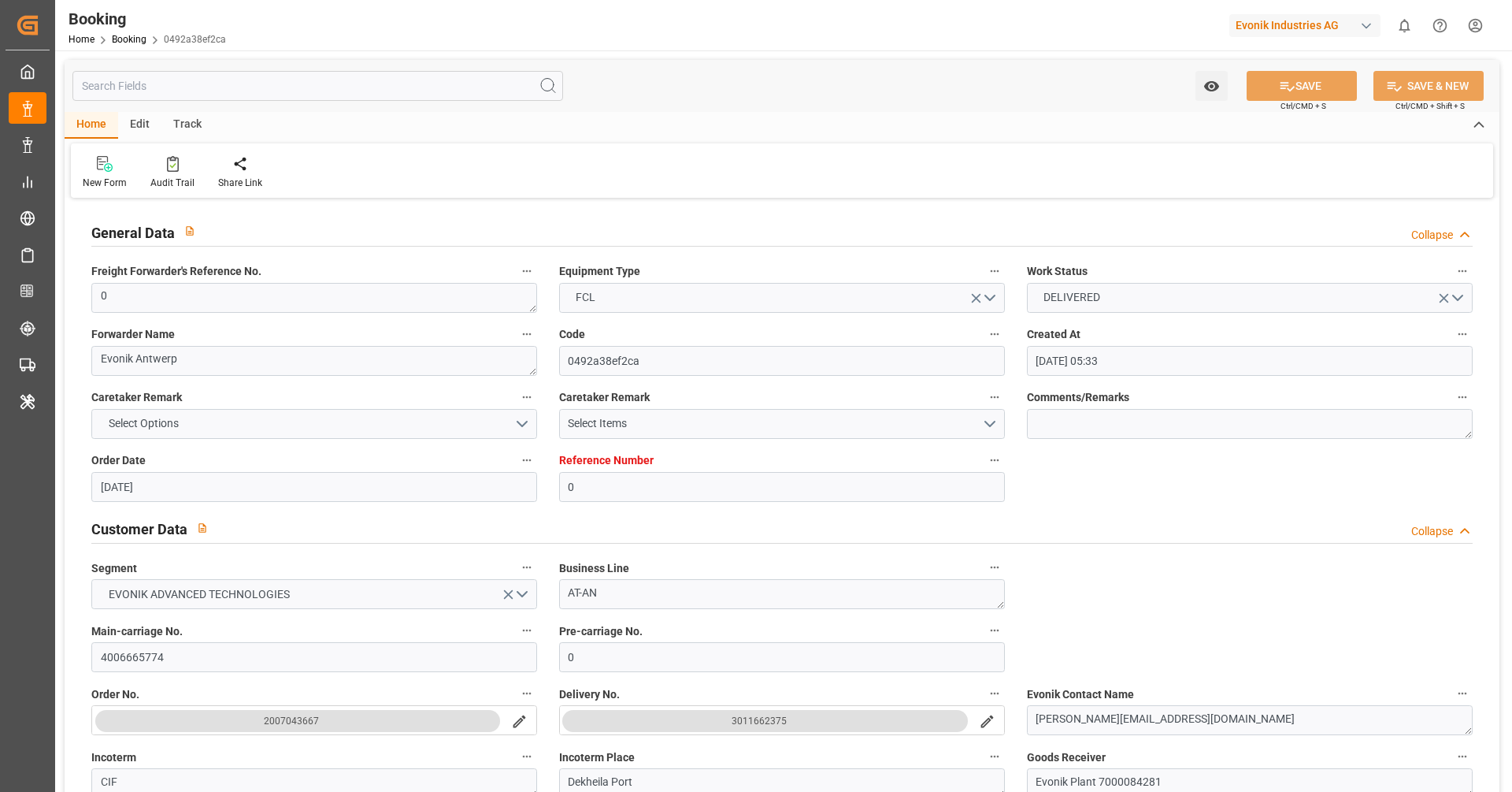
type input "[DATE] 00:00"
type input "[DATE] 12:12"
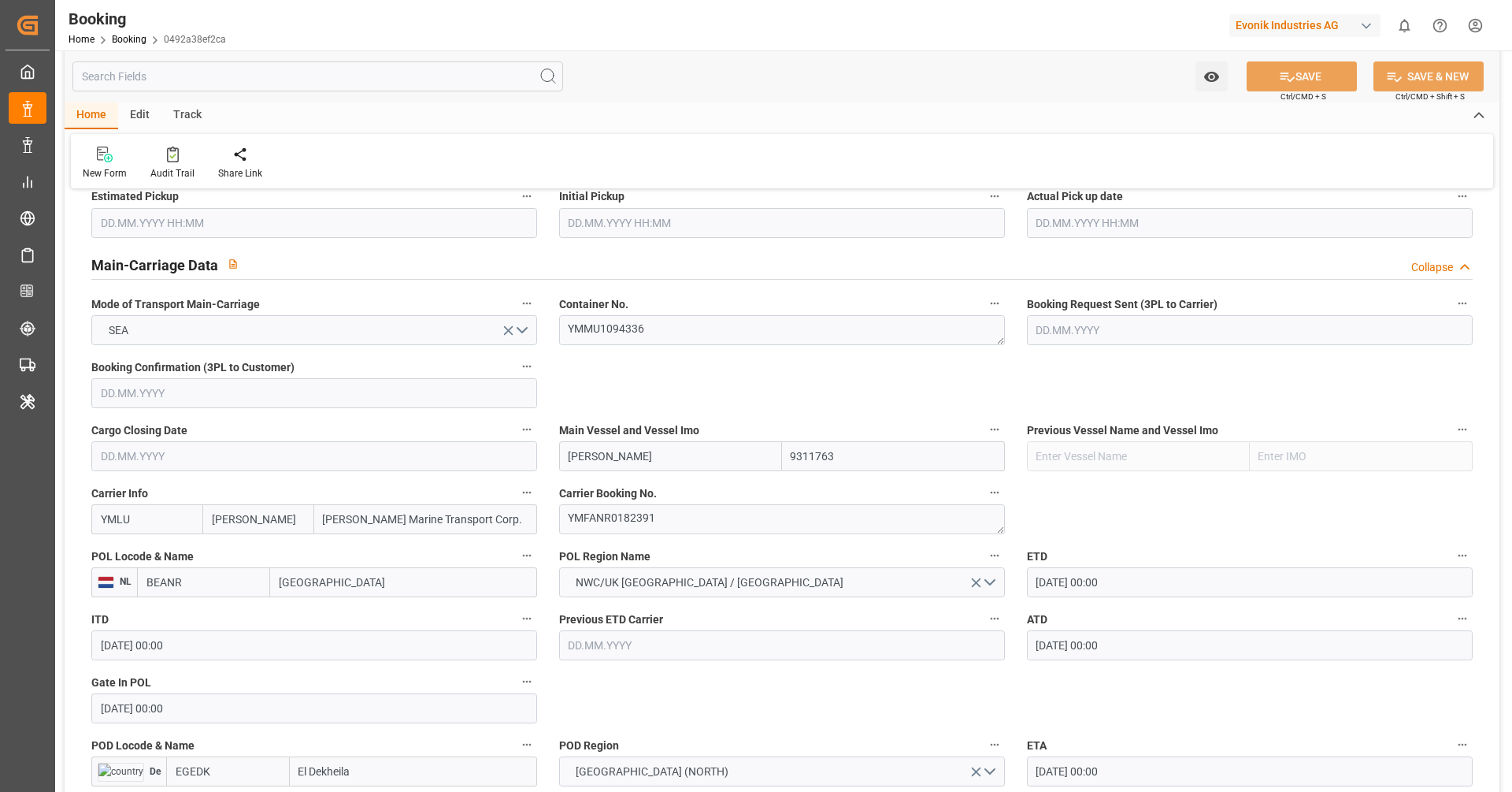
scroll to position [959, 0]
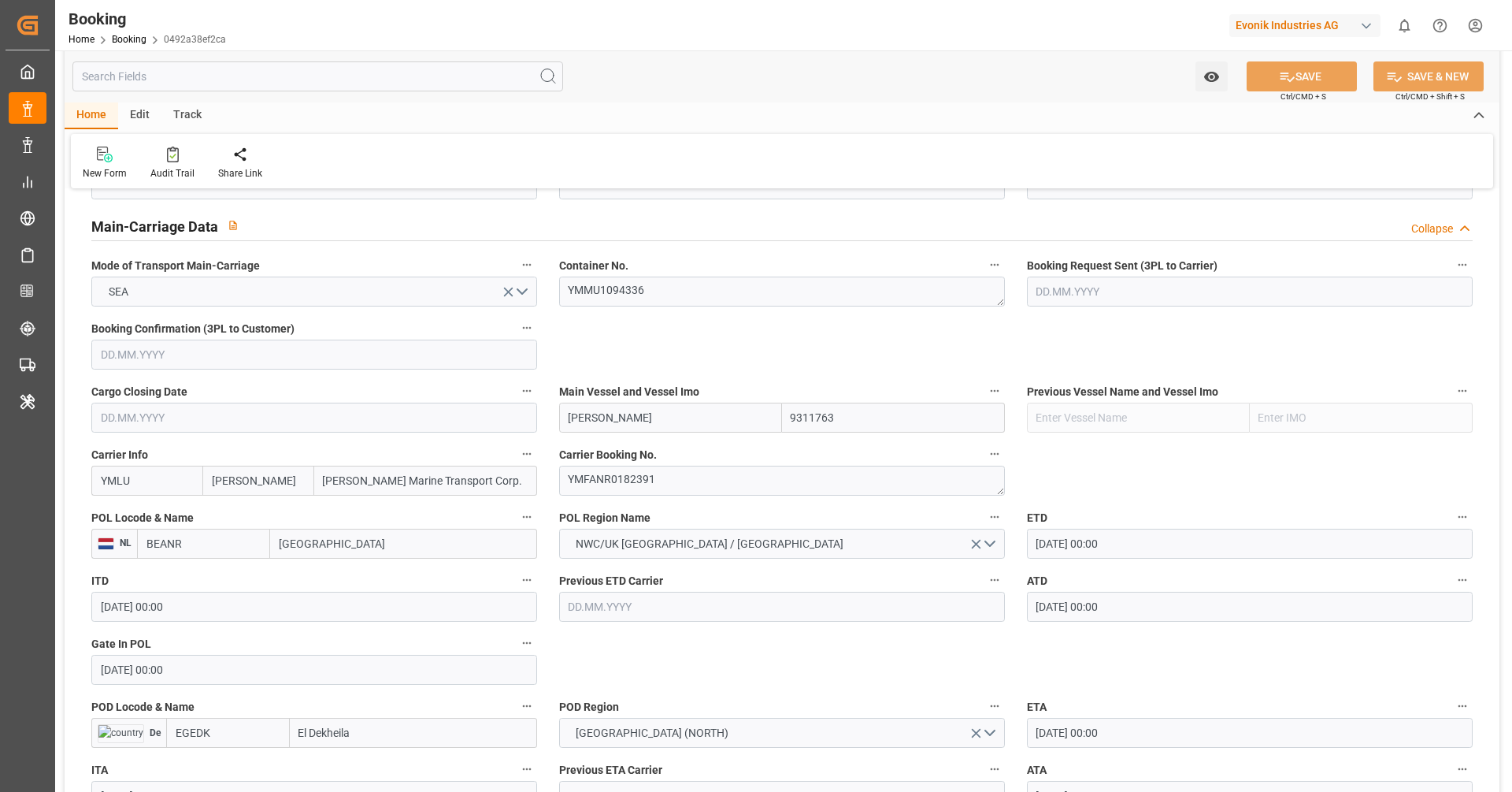
click at [238, 538] on input "BEANR" at bounding box center [204, 543] width 133 height 30
click at [226, 572] on span "BEANR - [GEOGRAPHIC_DATA]" at bounding box center [200, 586] width 106 height 29
type input "BEANR"
click at [245, 734] on input "EGEDK" at bounding box center [228, 733] width 124 height 30
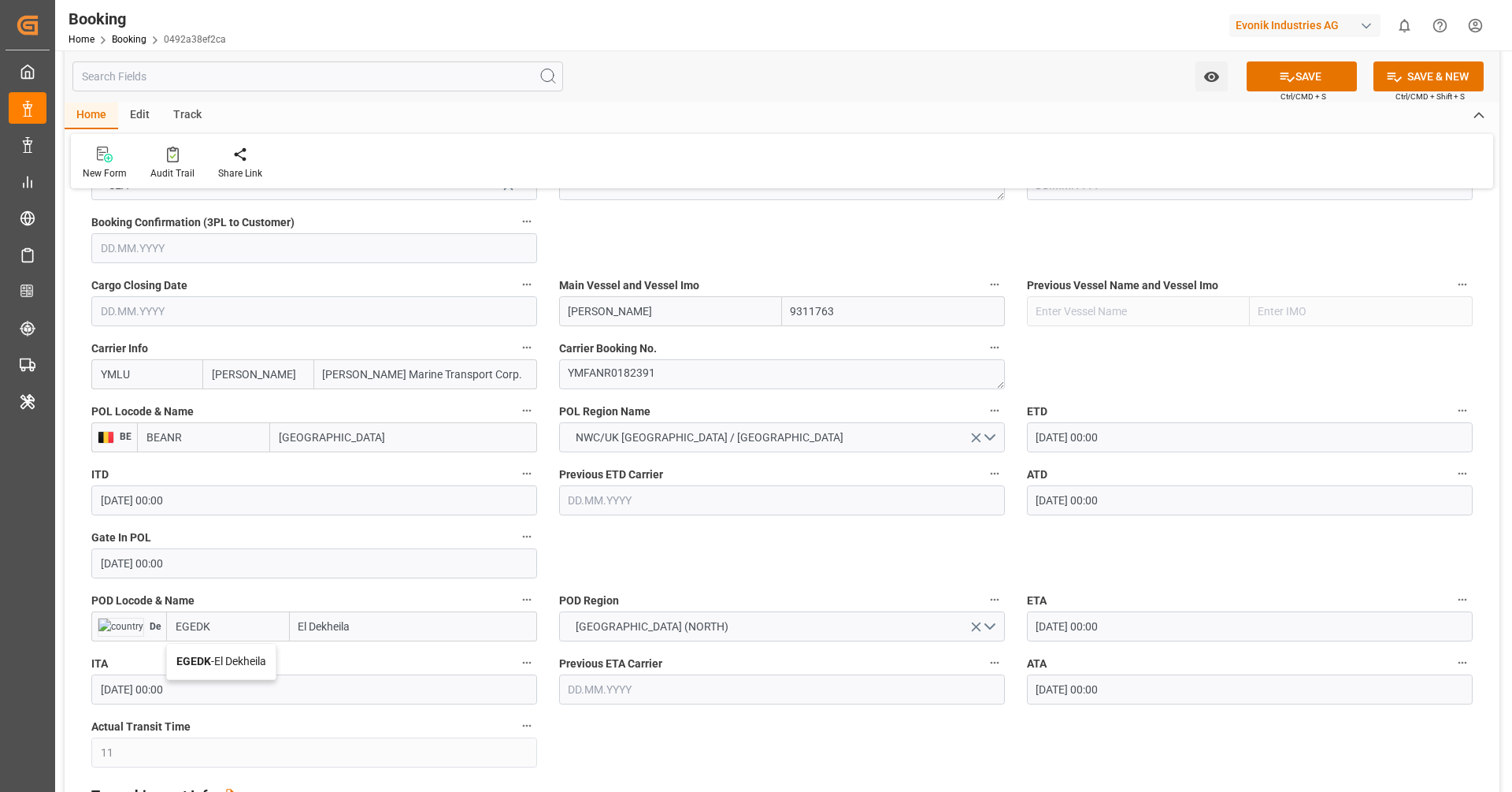
scroll to position [1081, 0]
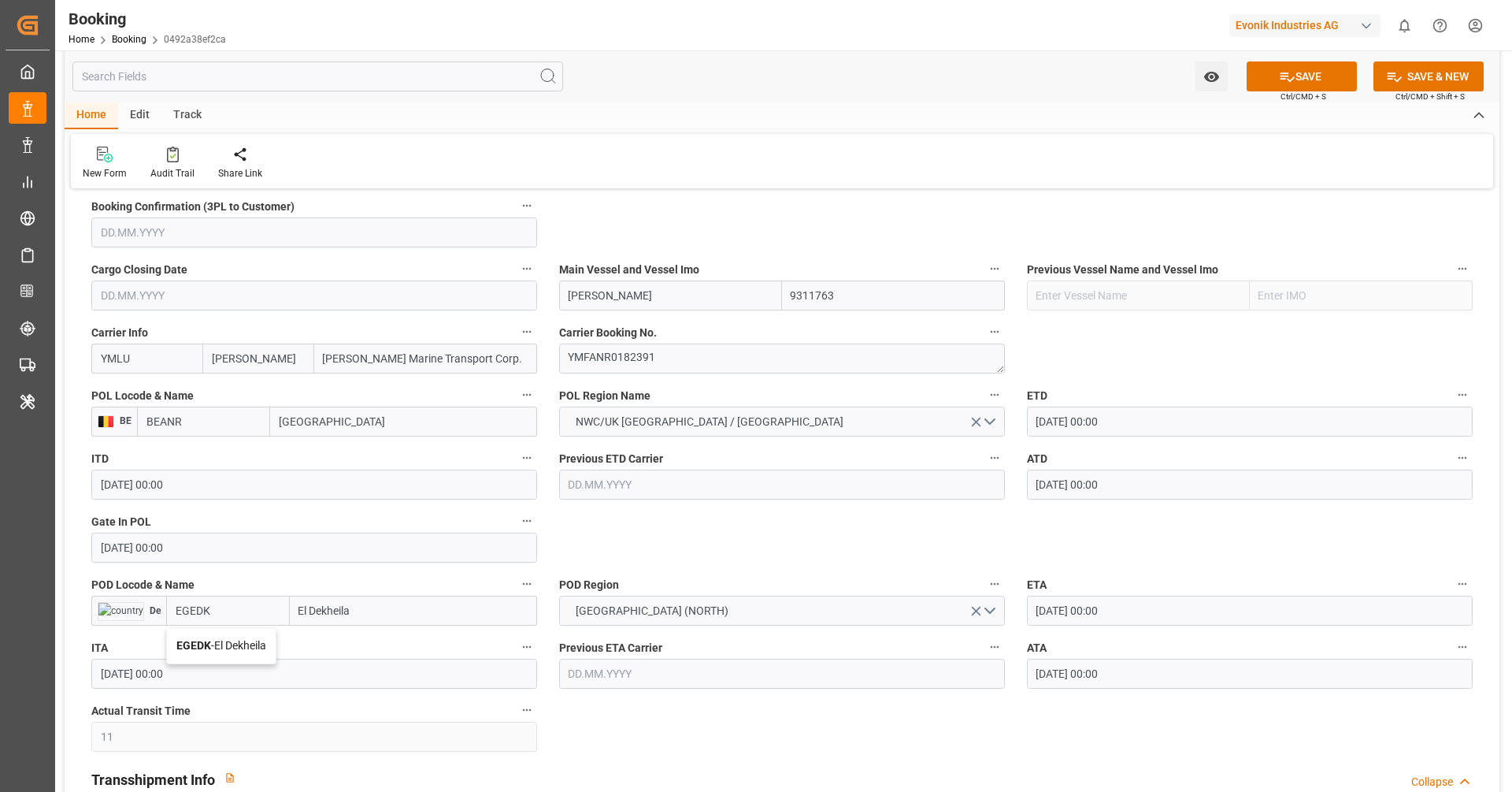
click at [254, 641] on span "EGEDK - [GEOGRAPHIC_DATA]" at bounding box center [221, 645] width 90 height 12
type input "EGEDK"
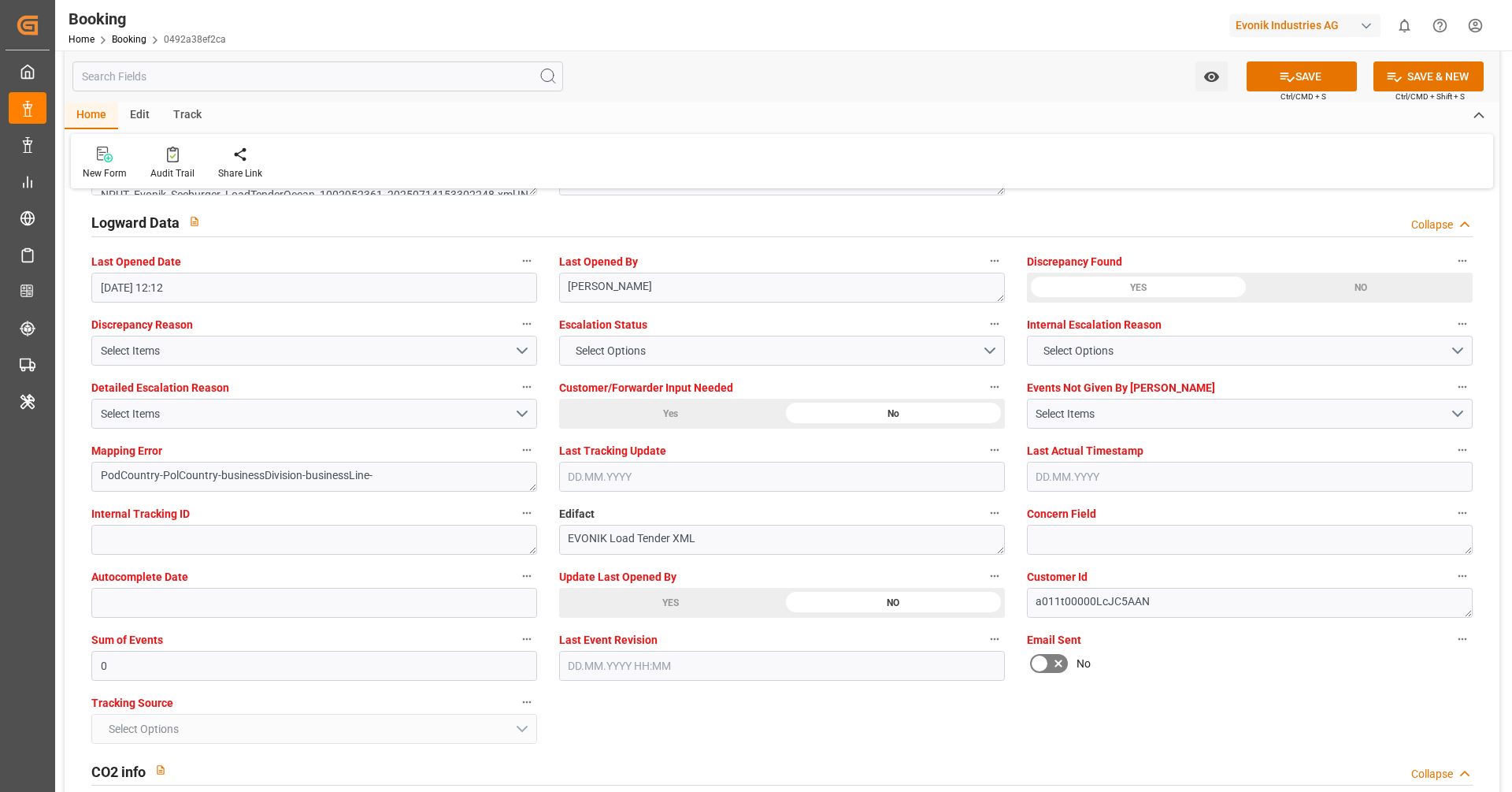
scroll to position [2865, 0]
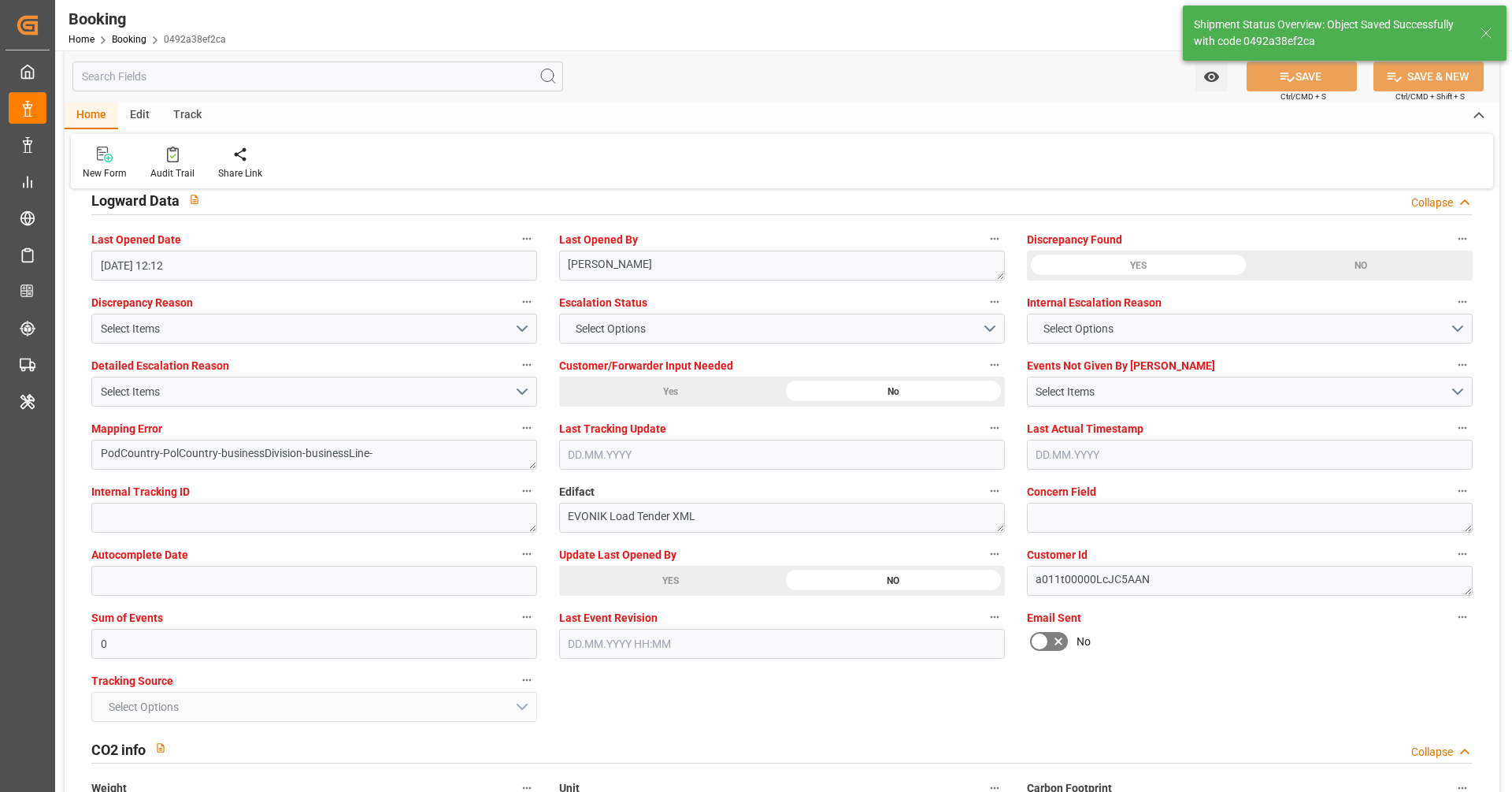
type textarea "businessDivision-businessLine-"
type input "16.09.2025 12:13"
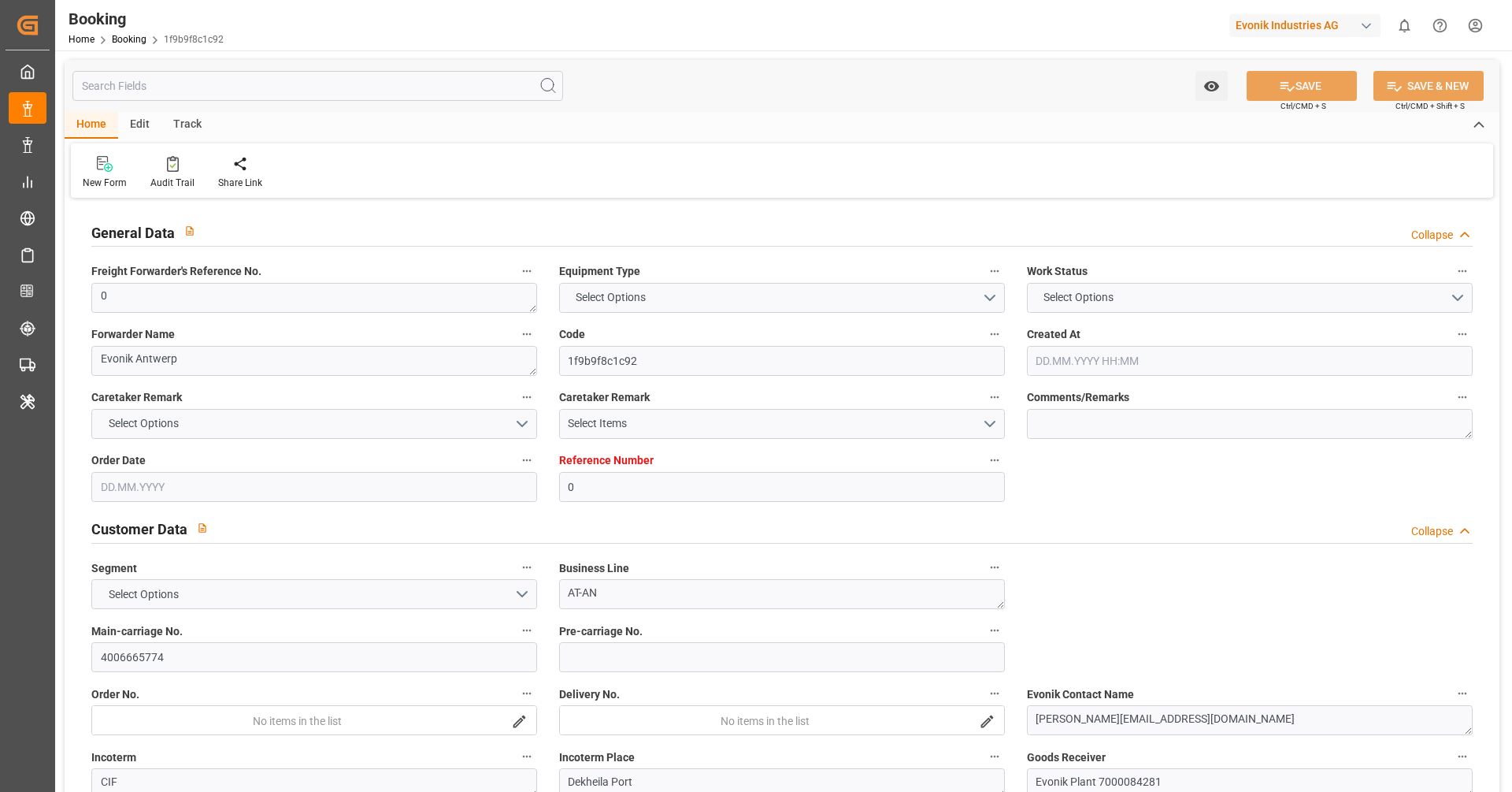
type input "0"
type input "9311763"
type input "[PERSON_NAME]"
type input "[PERSON_NAME] Marine Transport Corp."
type input "BEANR"
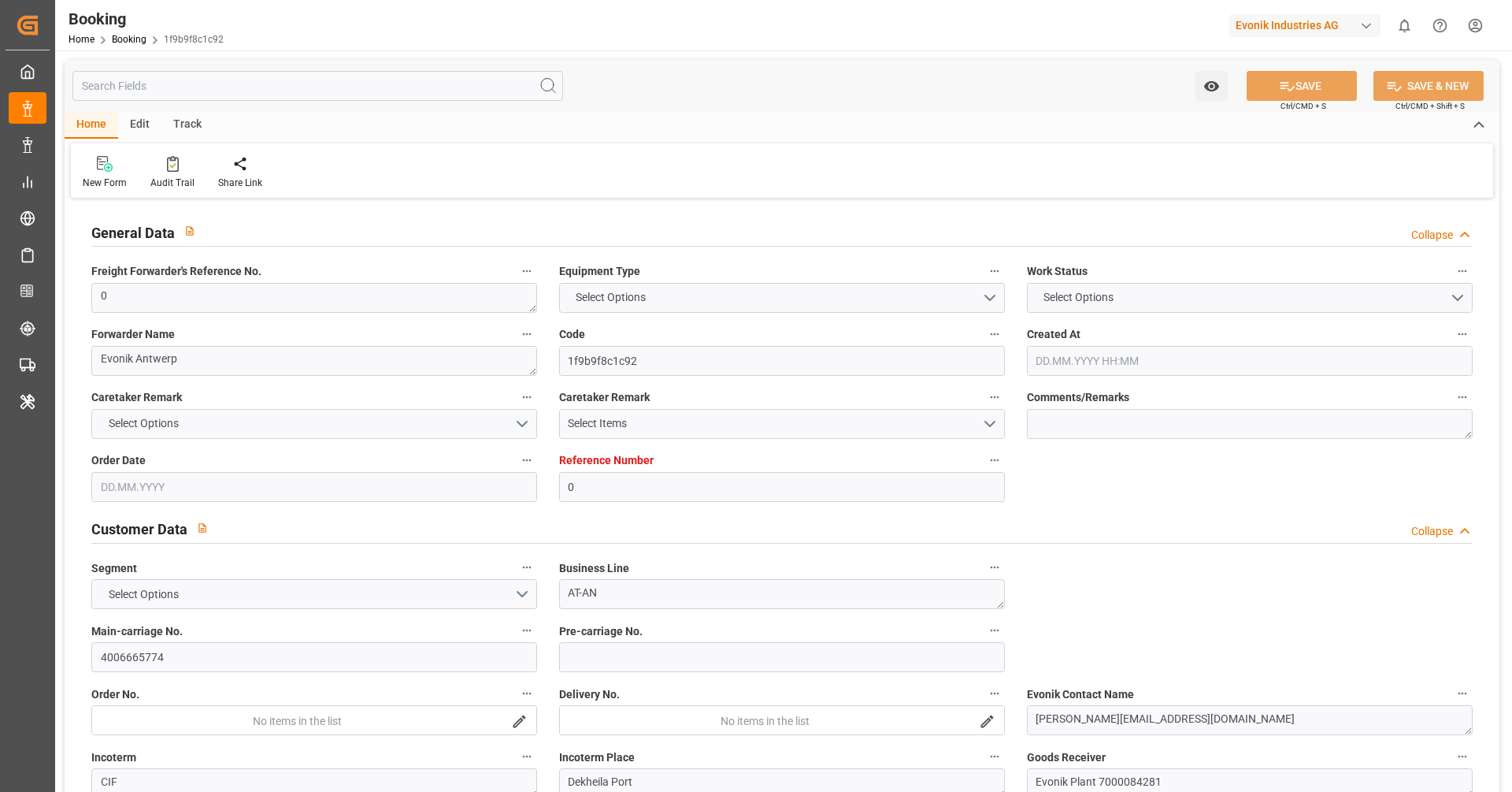
type input "EGEDK"
type input "11"
type input "0"
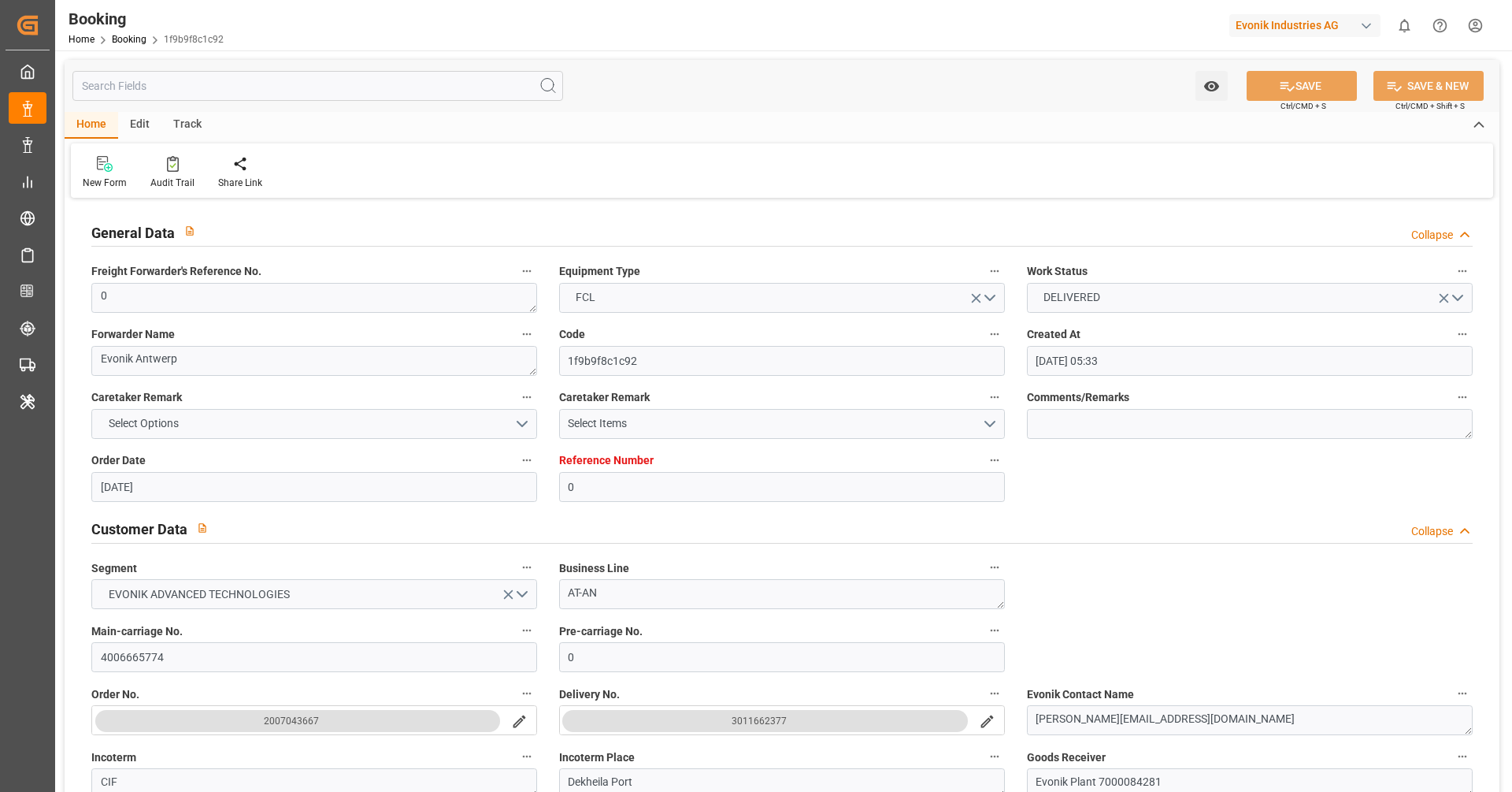
type input "[DATE] 05:33"
type input "[DATE]"
type input "[DATE] 00:00"
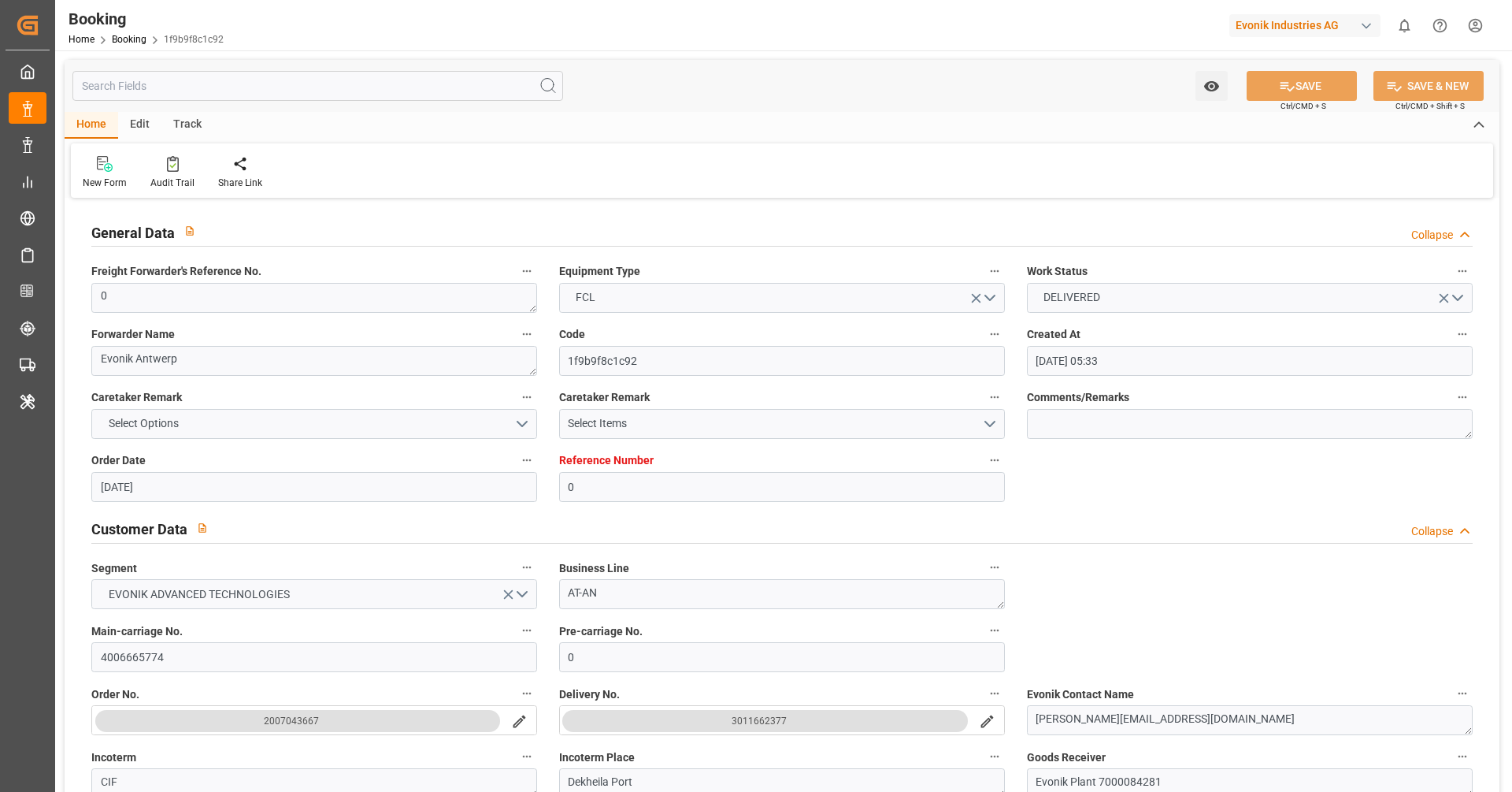
type input "[DATE] 00:00"
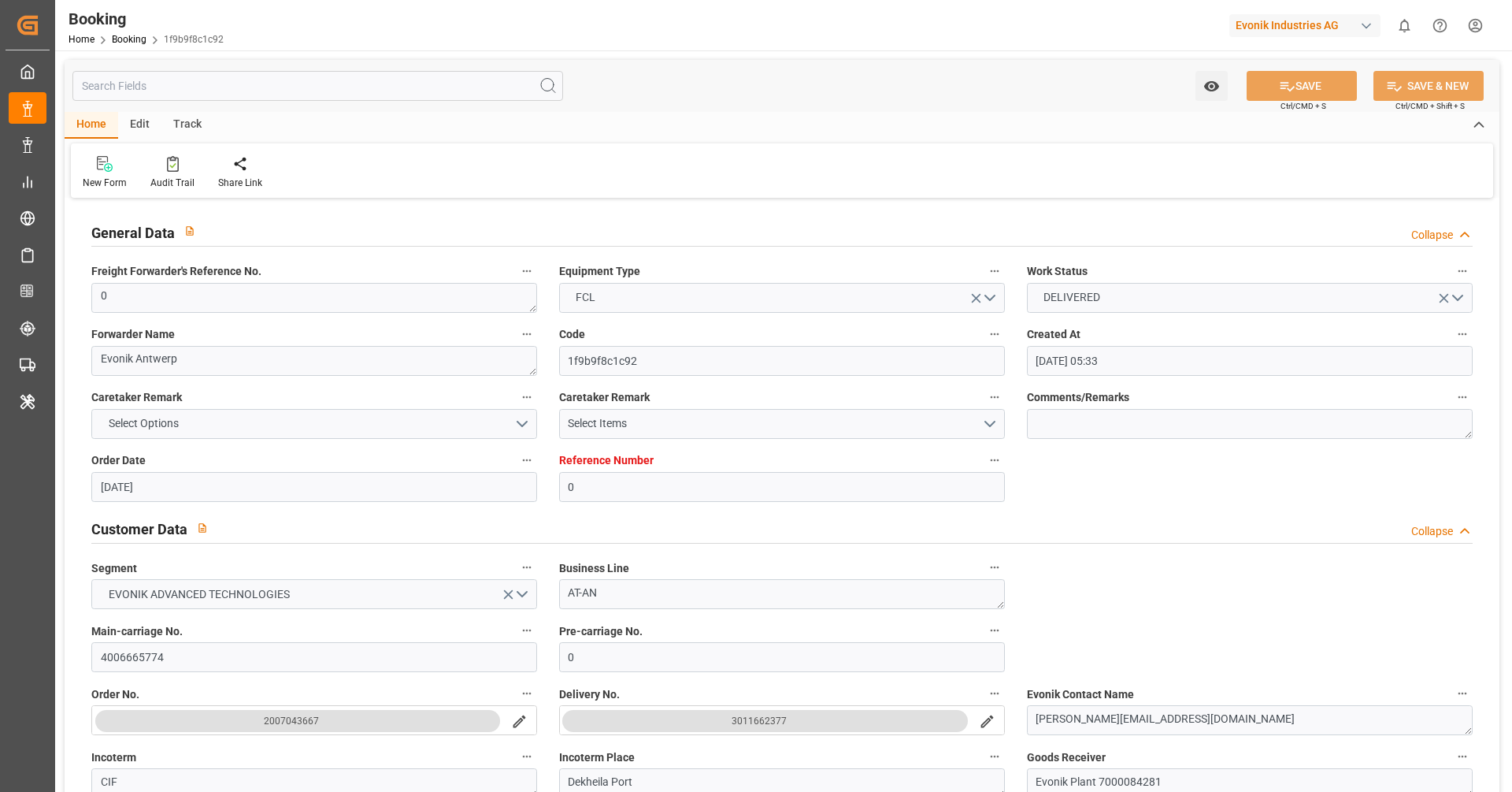
type input "[DATE] 00:00"
type input "[DATE] 12:12"
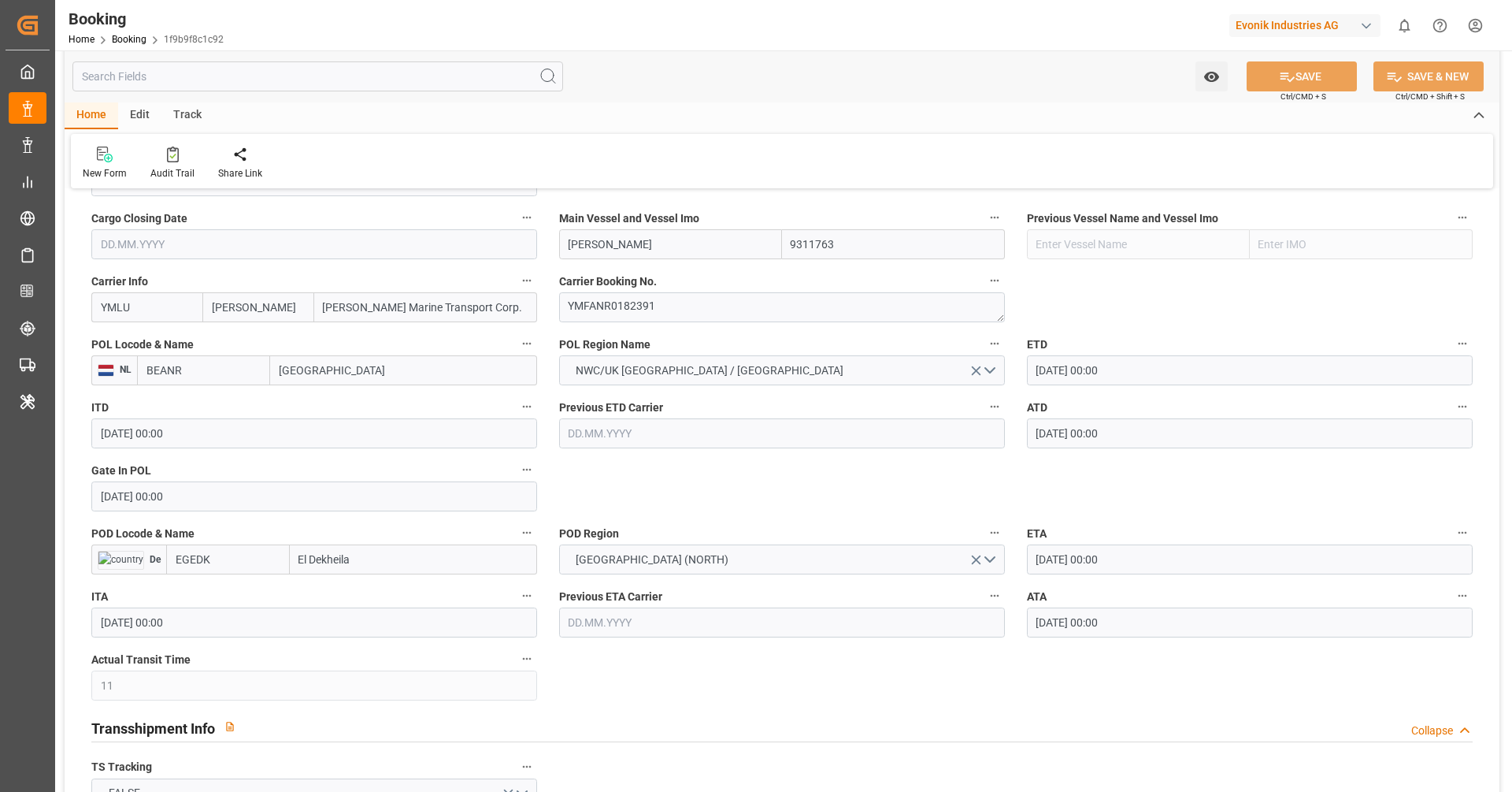
scroll to position [1136, 0]
click at [247, 374] on input "BEANR" at bounding box center [204, 367] width 133 height 30
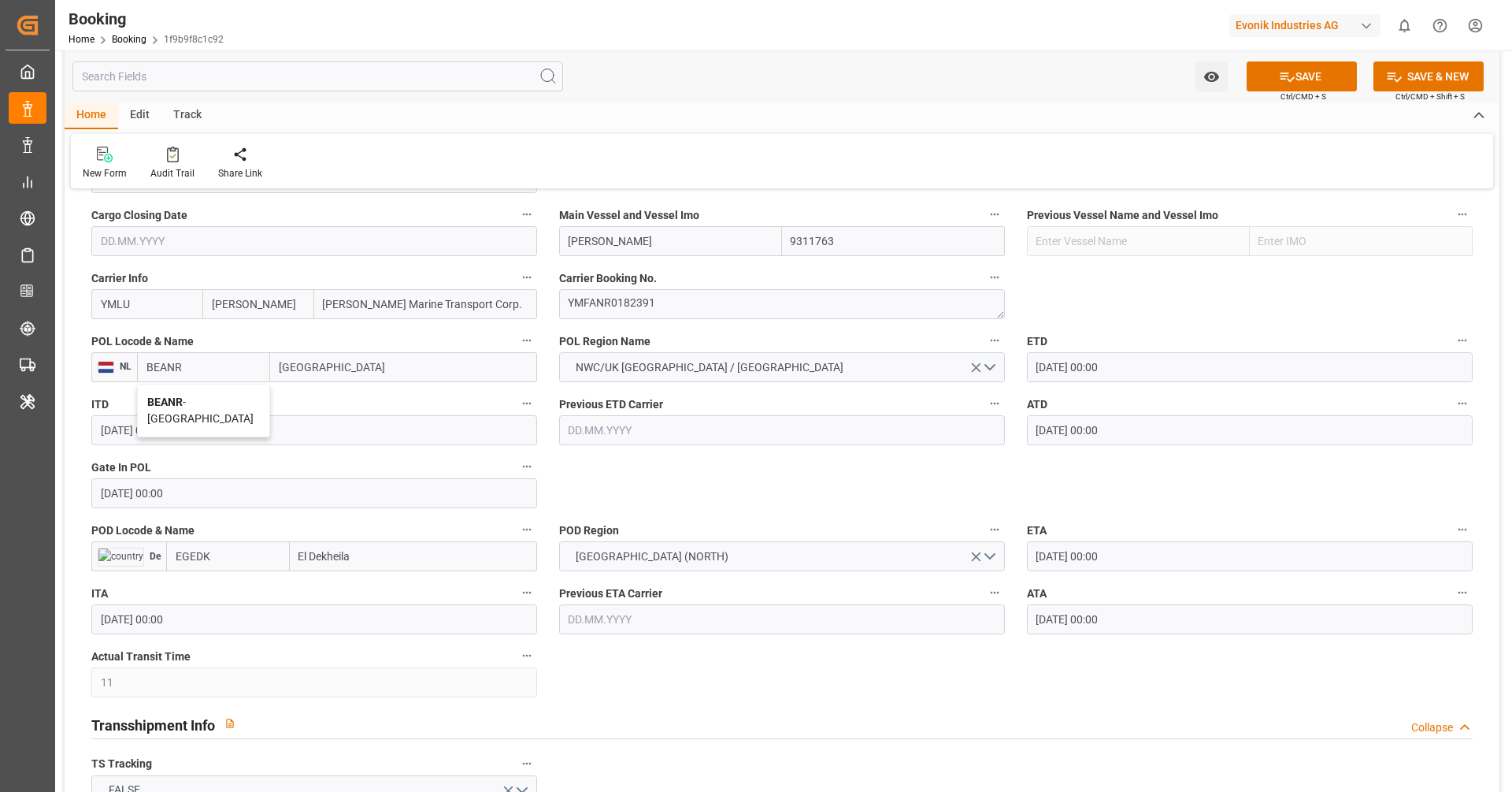
click at [220, 401] on span "BEANR - [GEOGRAPHIC_DATA]" at bounding box center [200, 409] width 106 height 29
type input "BEANR"
click at [241, 554] on input "EGEDK" at bounding box center [228, 556] width 124 height 30
click at [245, 595] on div "EGEDK - [GEOGRAPHIC_DATA]" at bounding box center [221, 591] width 109 height 36
type input "EGEDK"
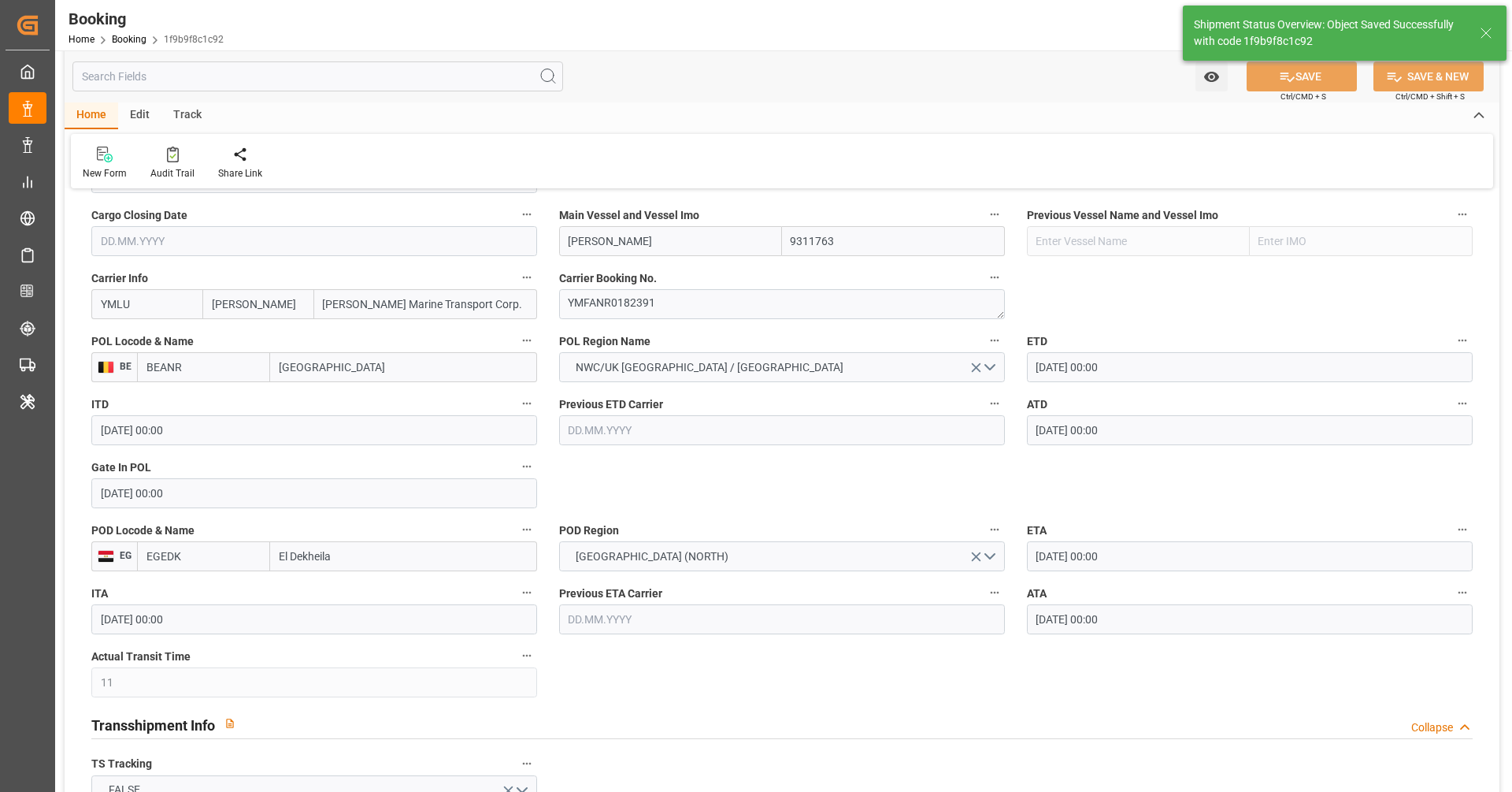
type textarea "businessDivision-businessLine-"
type input "16.09.2025 12:15"
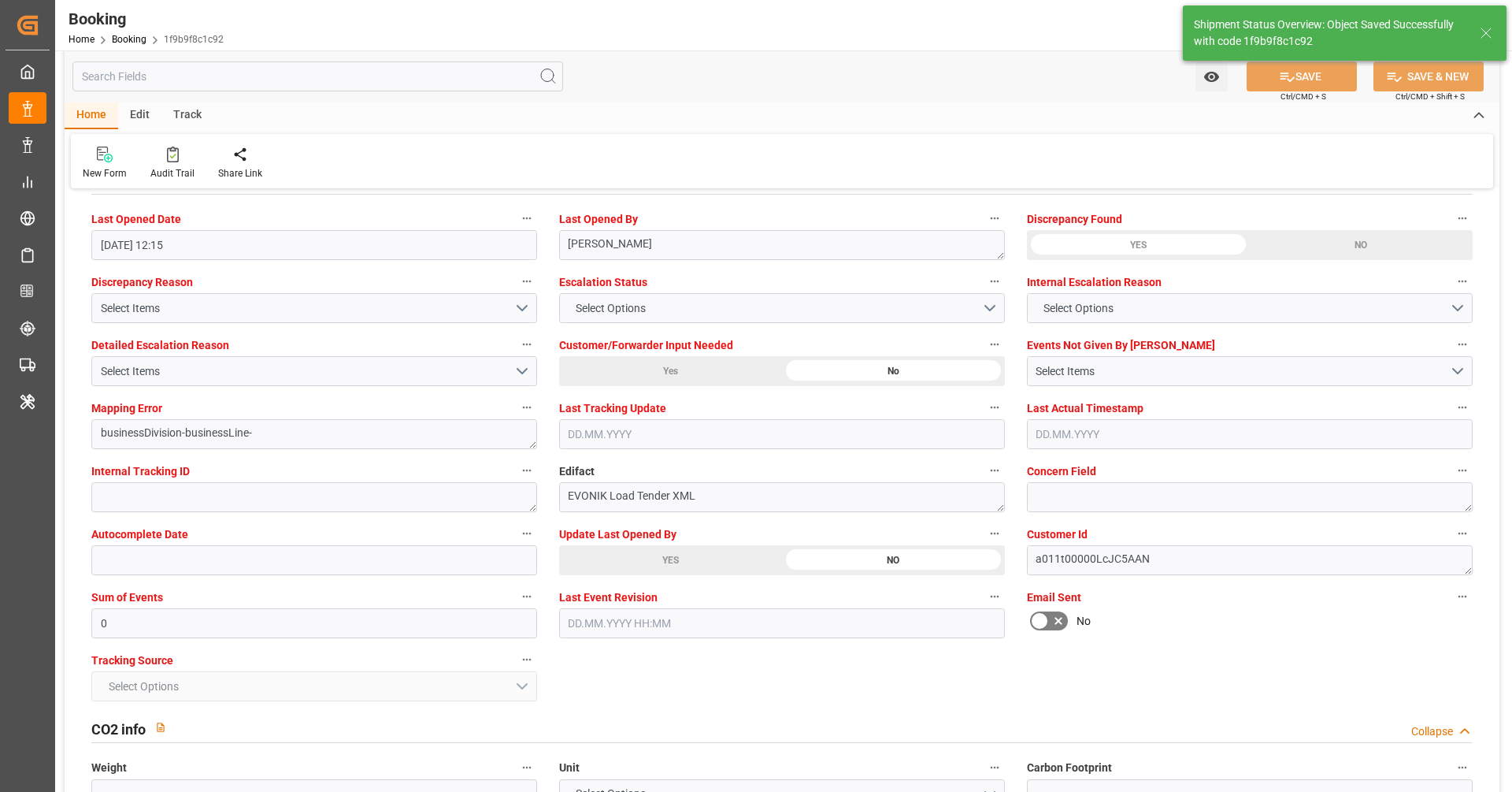
scroll to position [2877, 0]
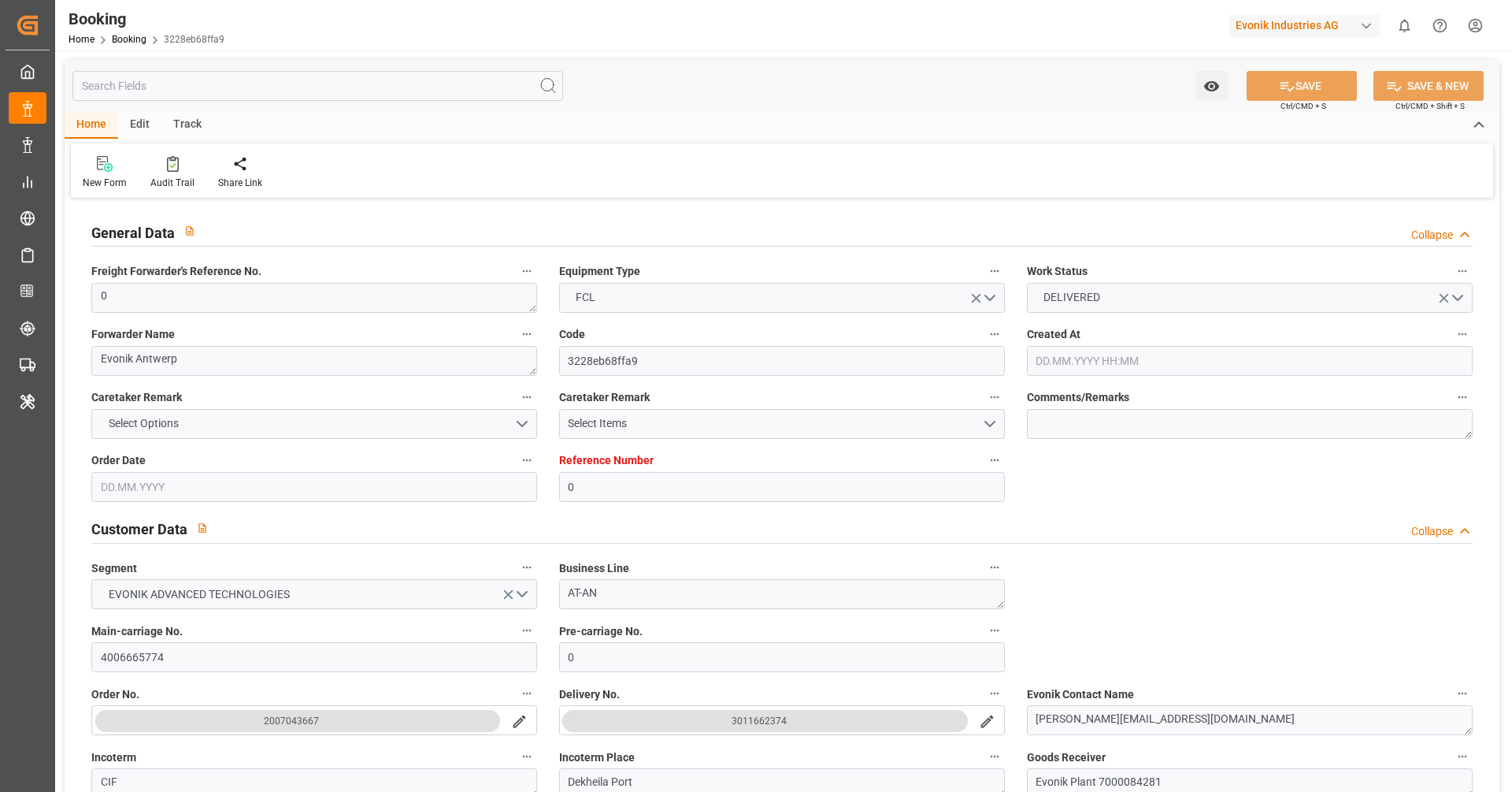
type input "0"
type input "9311763"
type input "[PERSON_NAME]"
type input "[PERSON_NAME] Marine Transport Corp."
type input "BEANR"
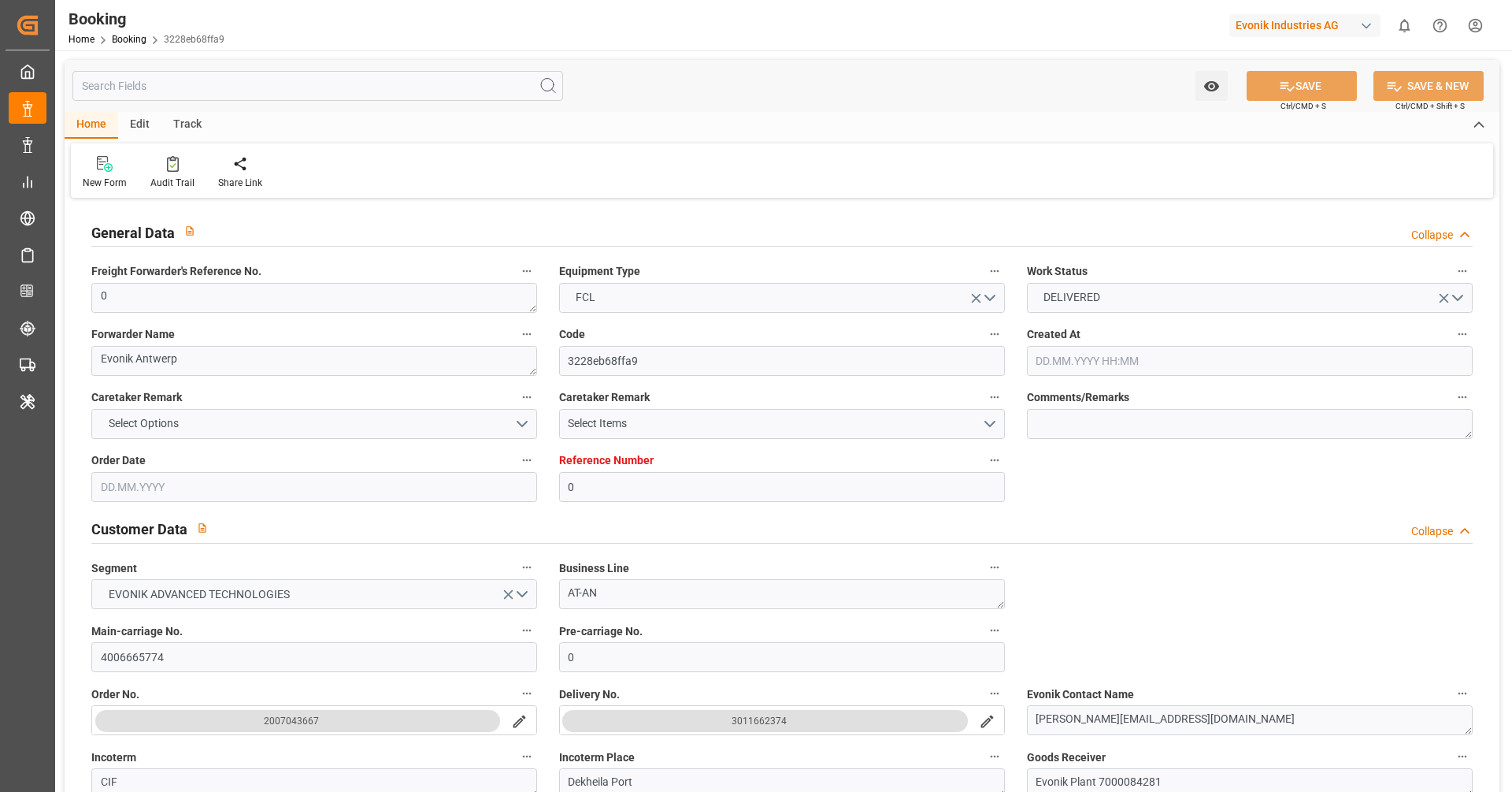
type input "EGEDK"
type input "11"
type input "0"
type input "[DATE] 05:33"
type input "[DATE]"
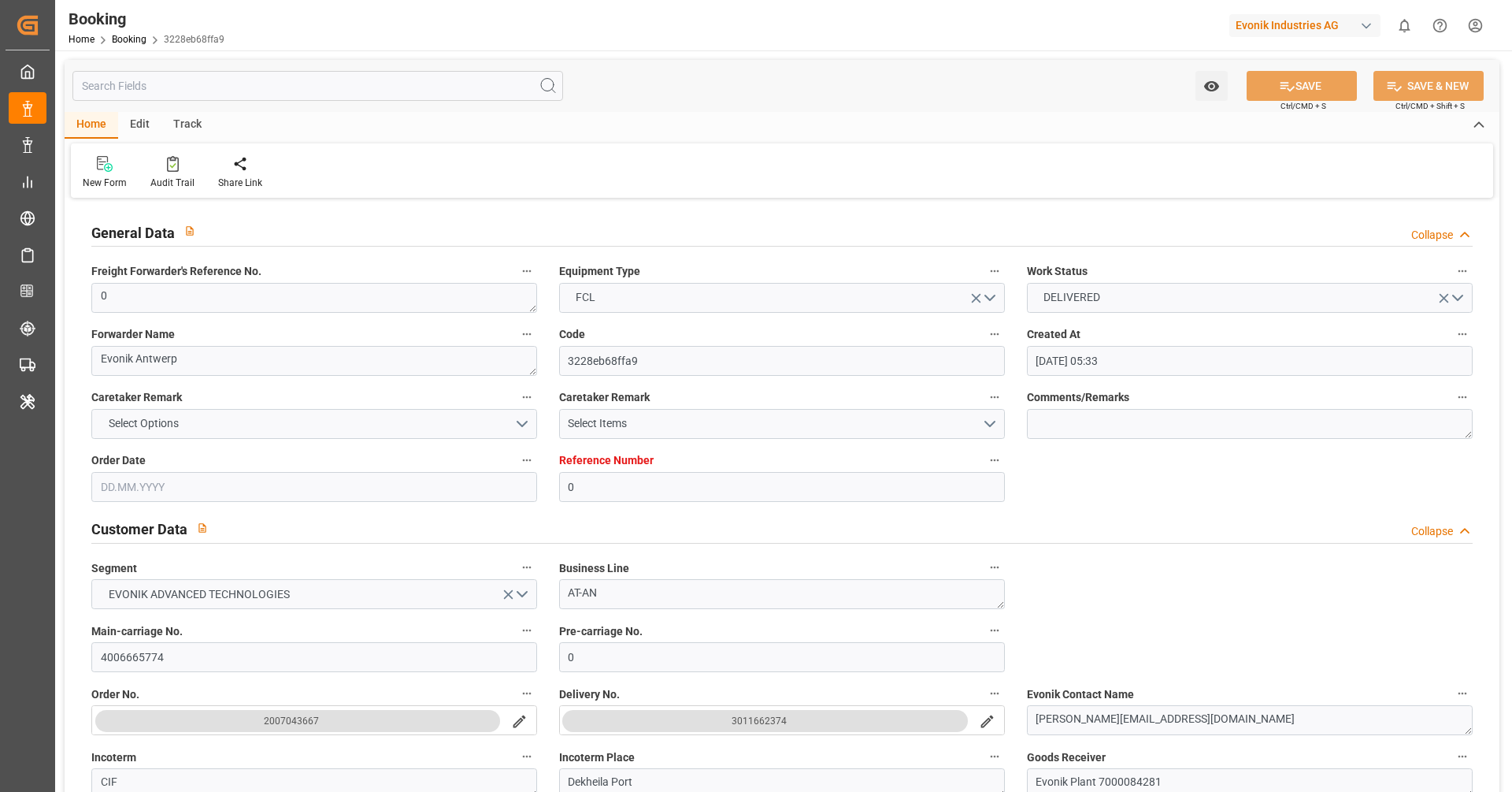
type input "[DATE]"
type input "[DATE] 00:00"
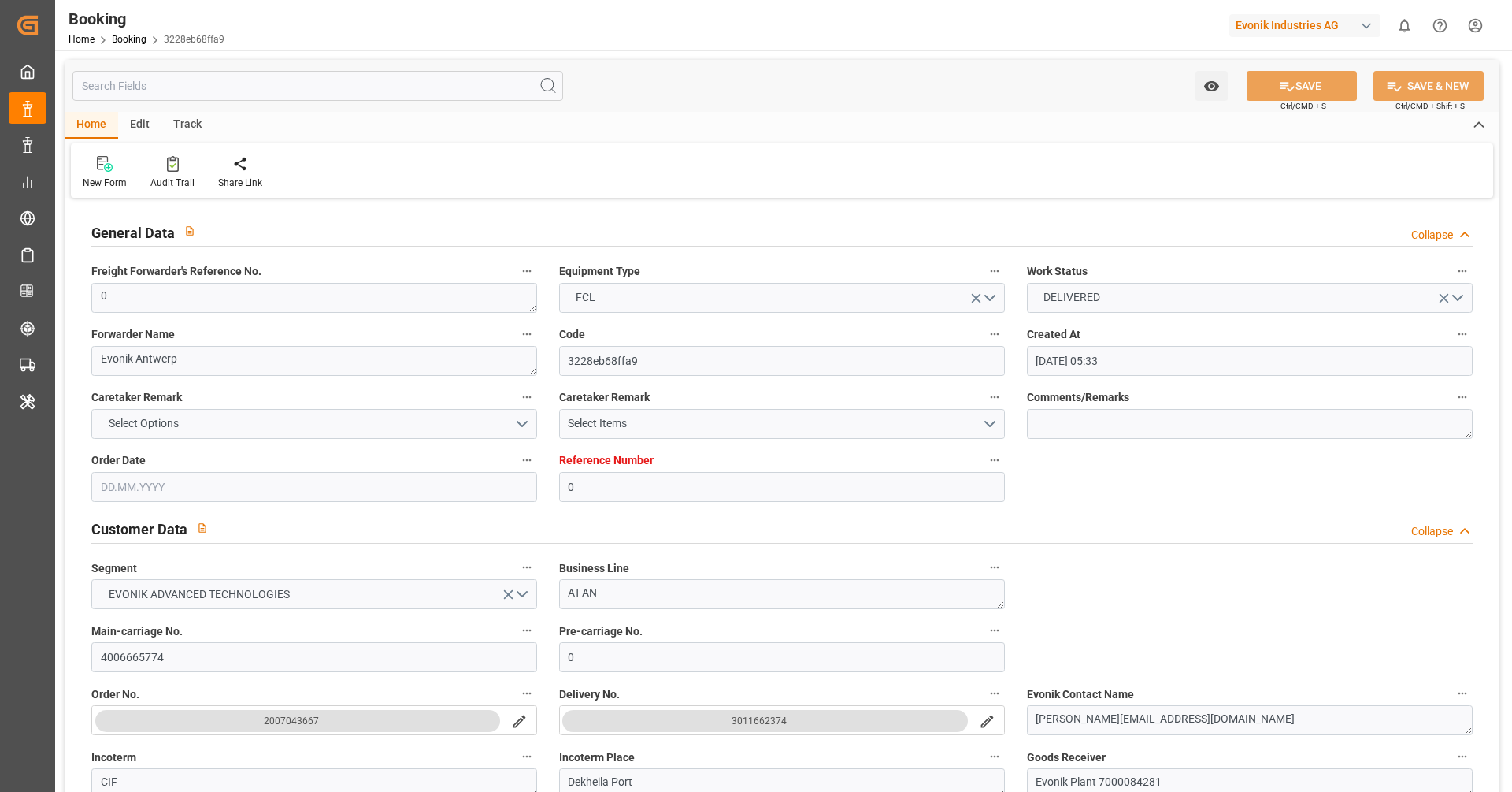
type input "[DATE] 00:00"
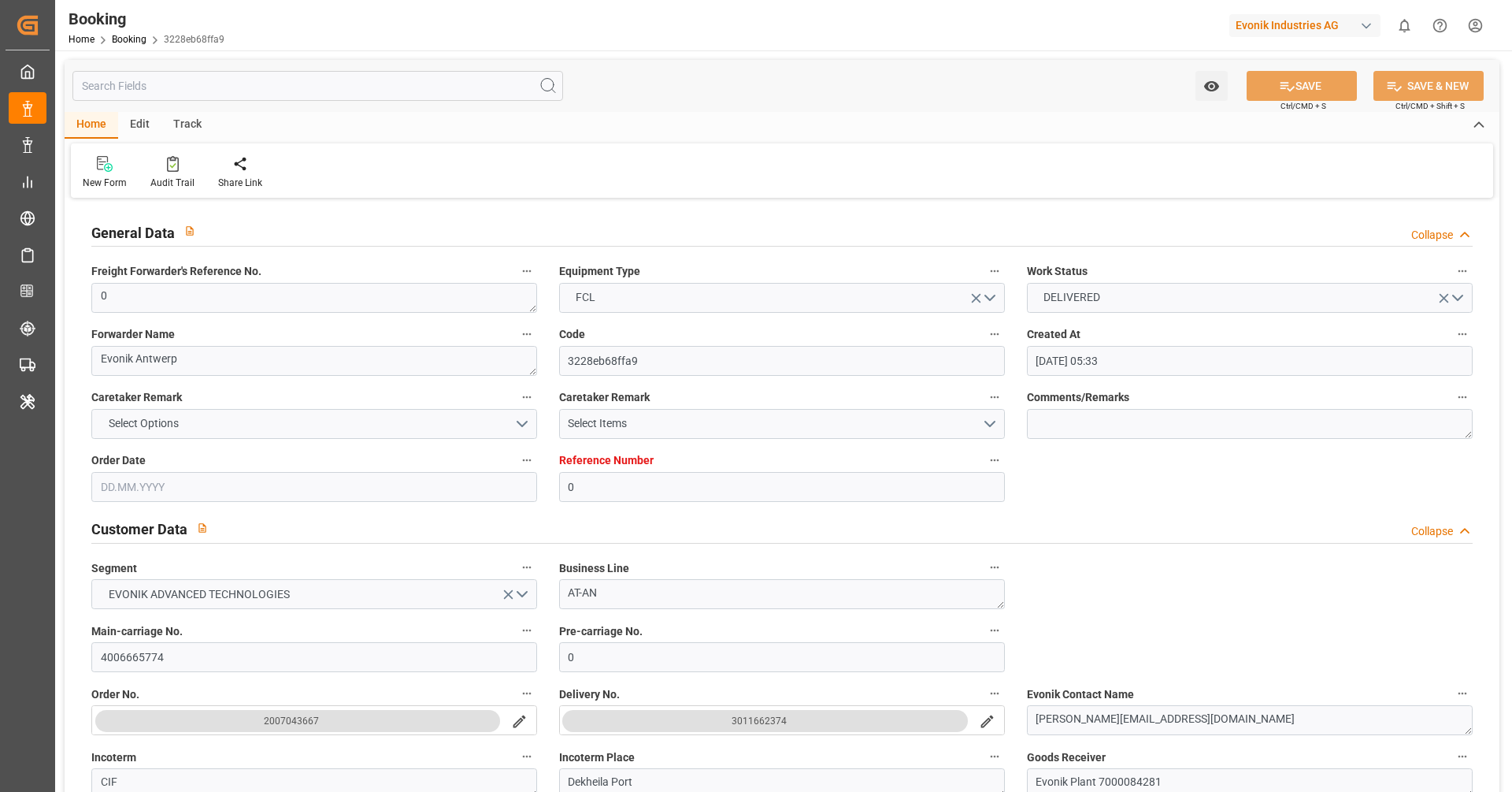
type input "[DATE] 00:00"
type input "[DATE] 12:12"
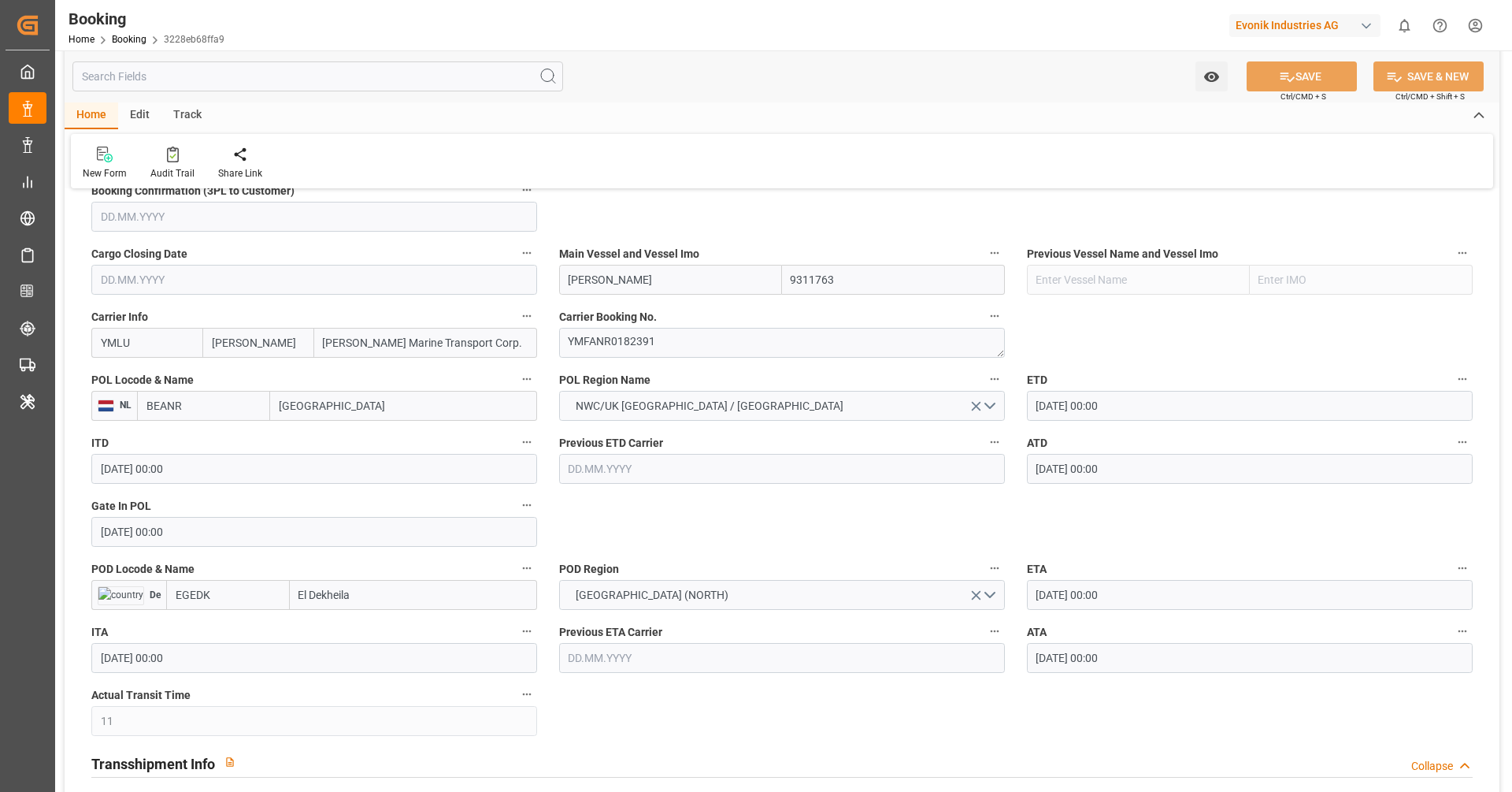
scroll to position [1102, 0]
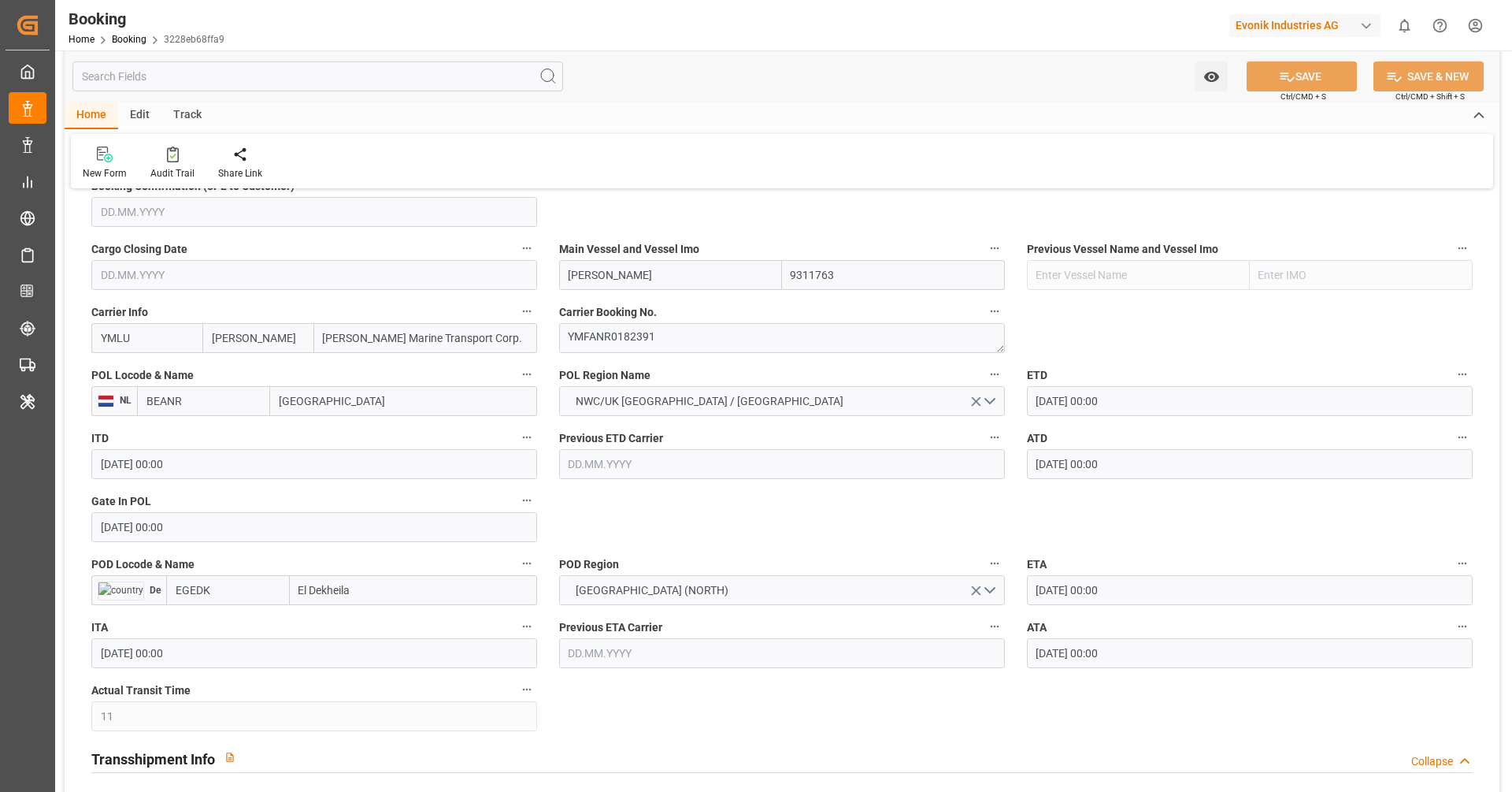
click at [236, 407] on input "BEANR" at bounding box center [204, 401] width 133 height 30
click at [231, 438] on span "BEANR - [GEOGRAPHIC_DATA]" at bounding box center [200, 443] width 106 height 29
type input "BEANR"
click at [254, 592] on input "EGEDK" at bounding box center [228, 590] width 124 height 30
click at [240, 619] on span "EGEDK - [GEOGRAPHIC_DATA]" at bounding box center [221, 625] width 90 height 12
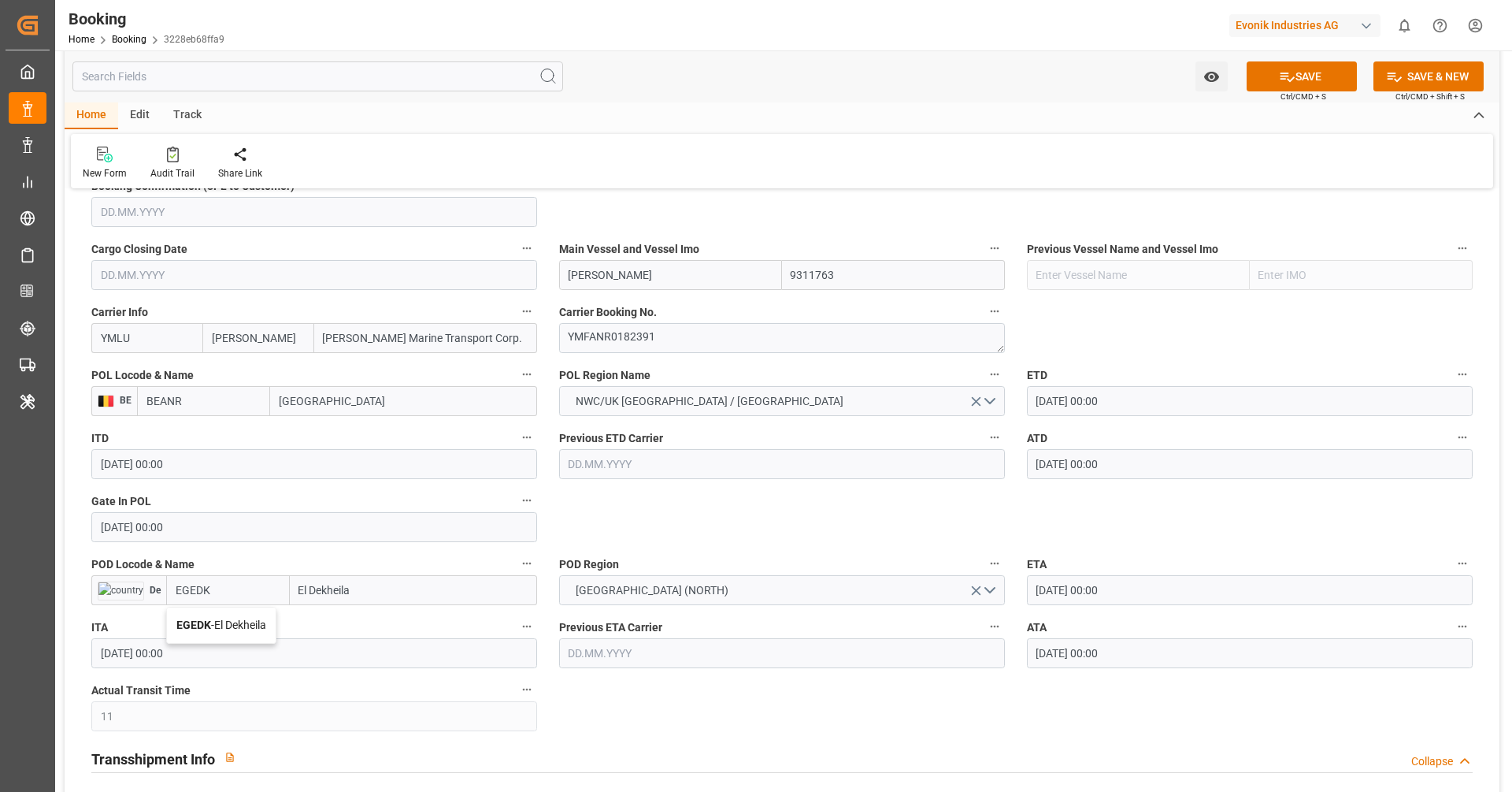
type input "EGEDK"
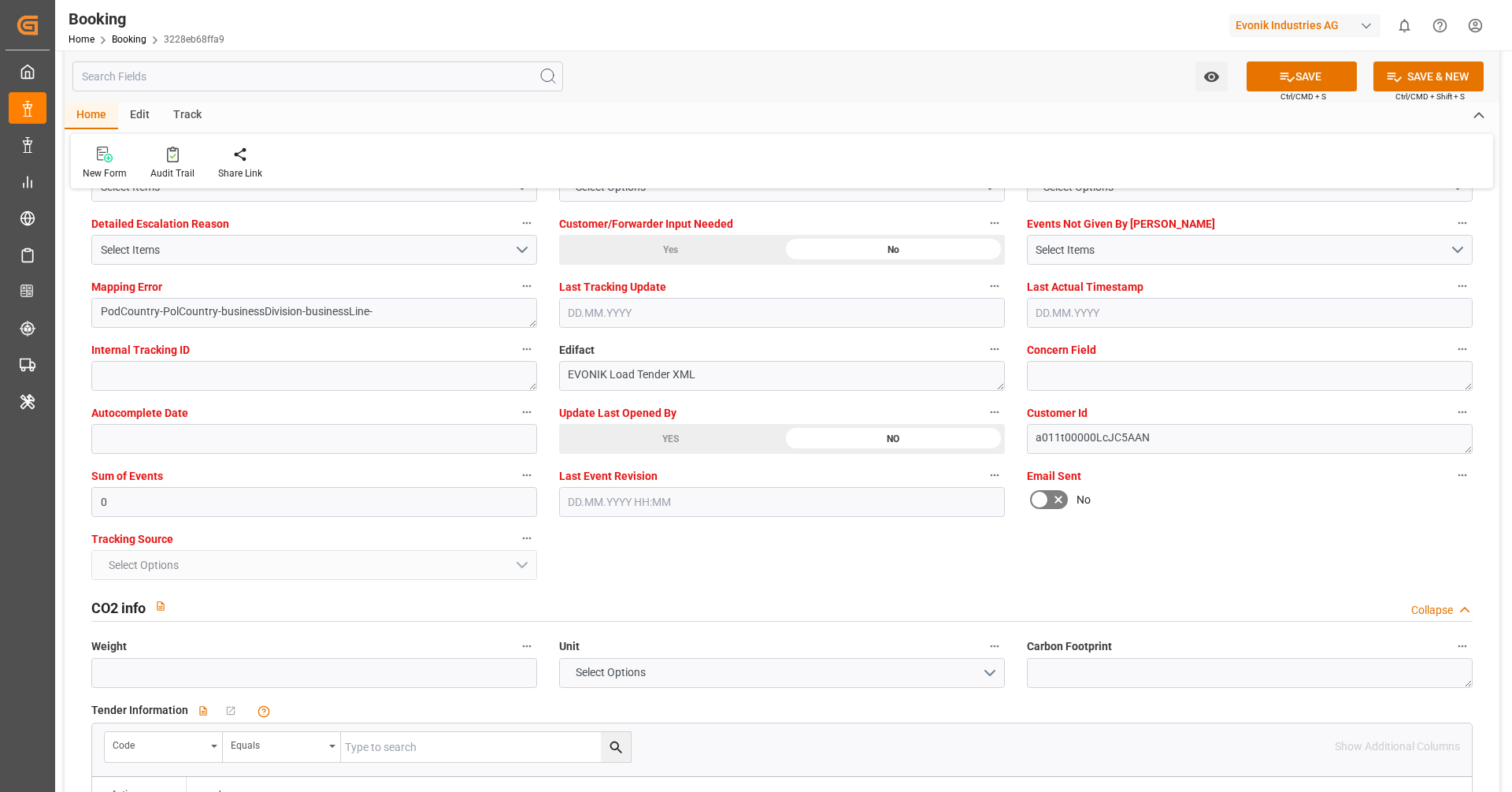
scroll to position [3013, 0]
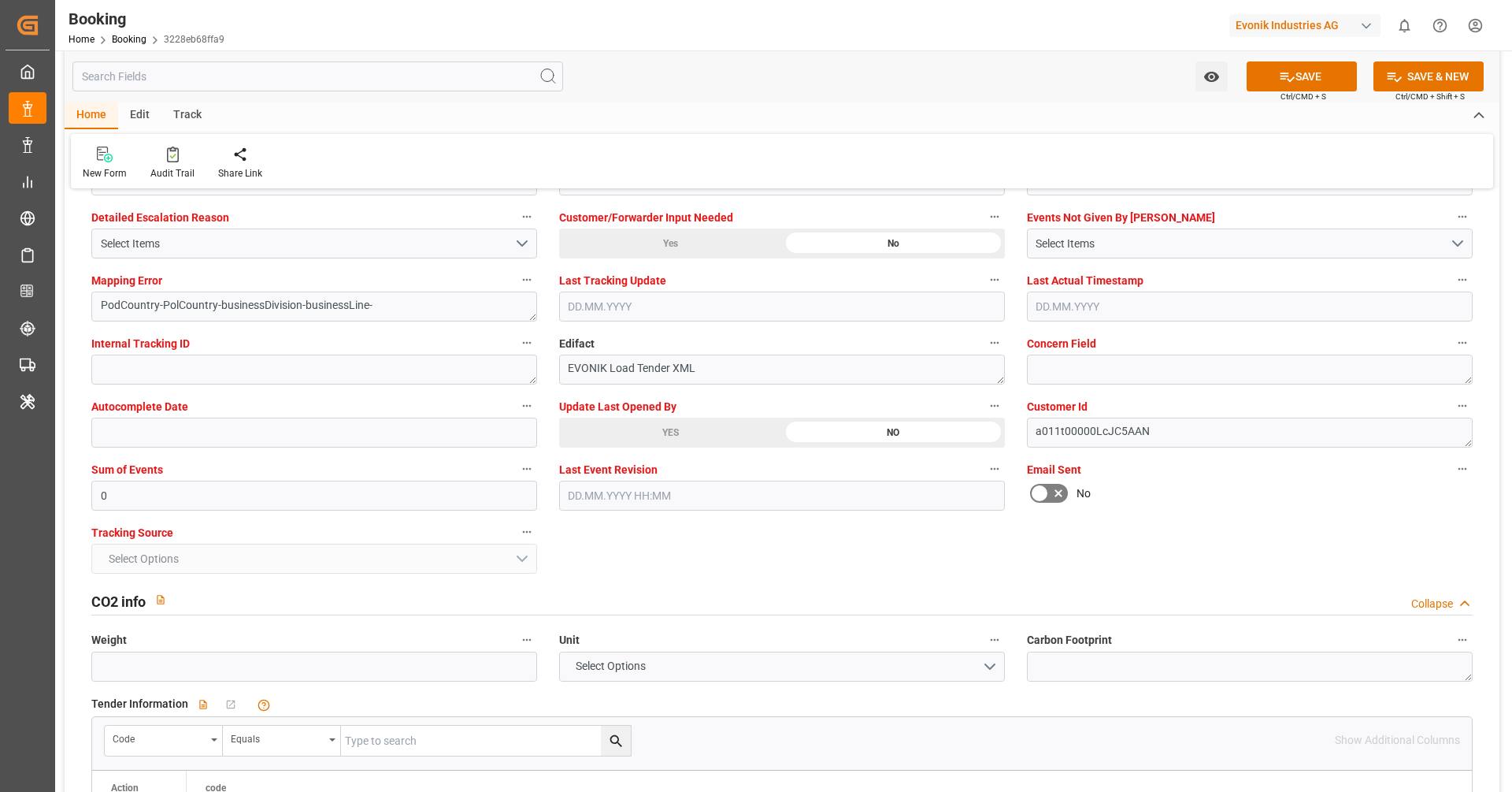
click at [692, 552] on div "General Data Collapse Freight Forwarder's Reference No. 0 Equipment Type FCL Wo…" at bounding box center [782, 694] width 1435 height 7008
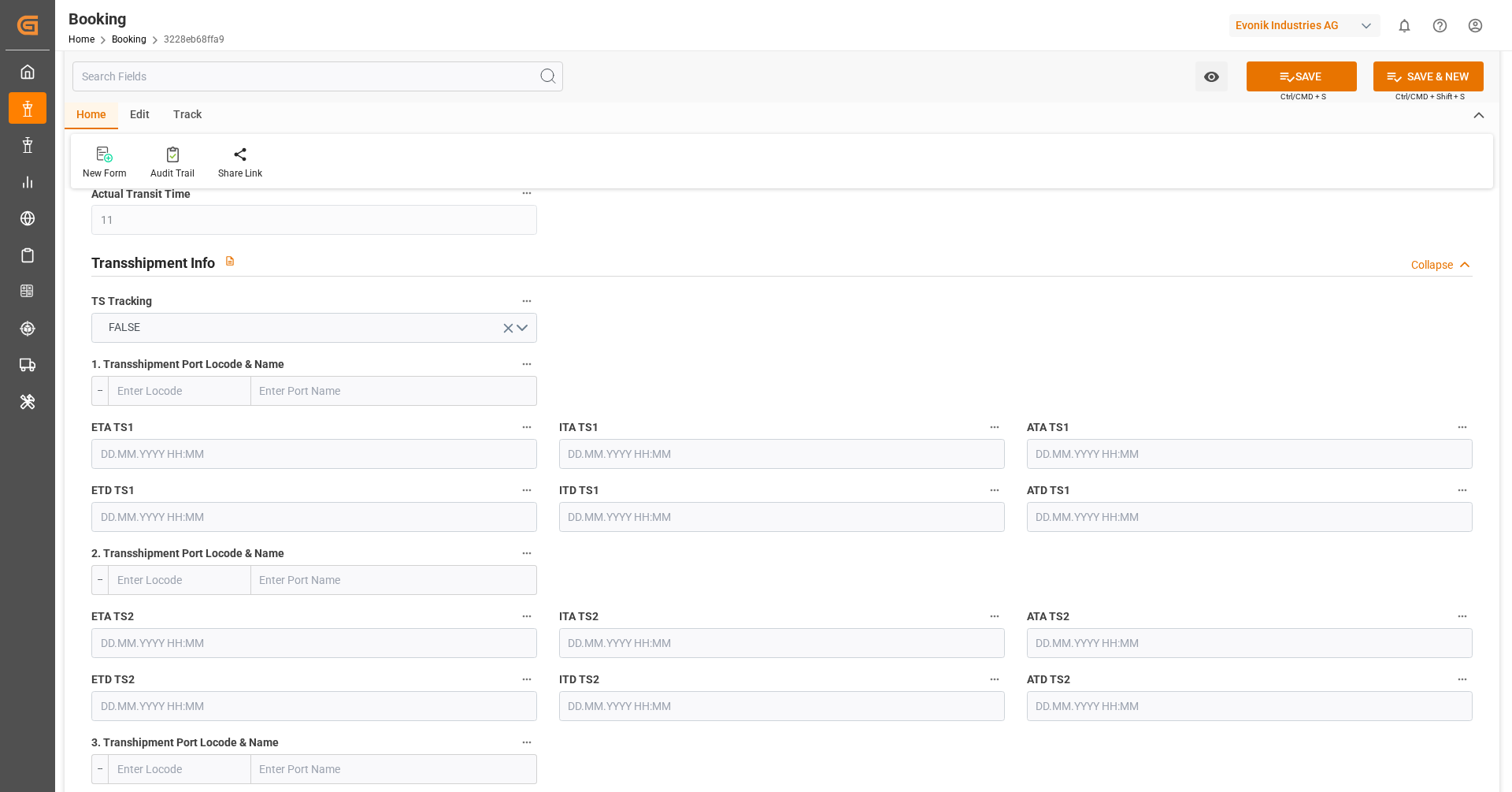
scroll to position [1571, 0]
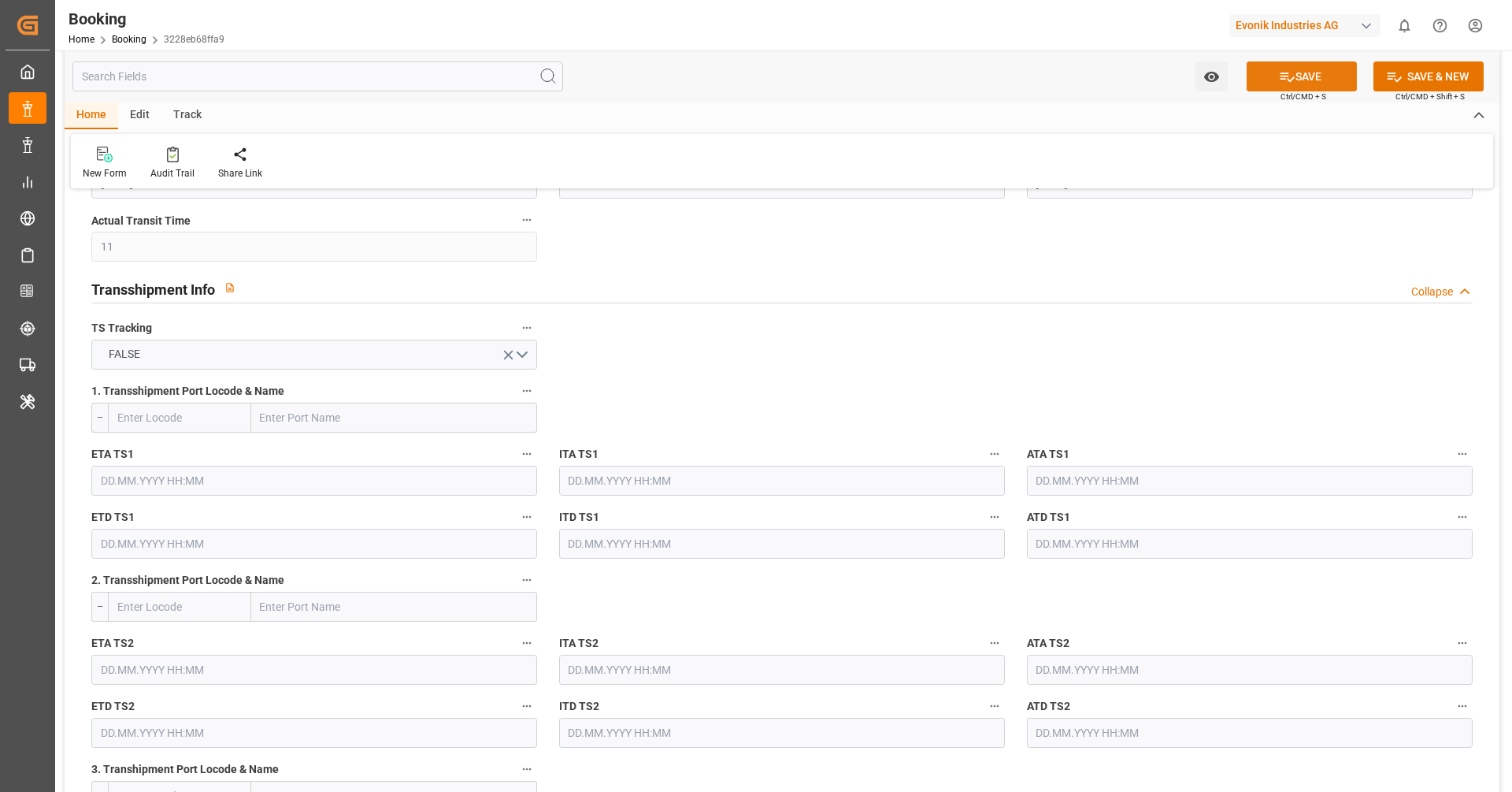
click at [1269, 77] on button "SAVE" at bounding box center [1301, 77] width 110 height 30
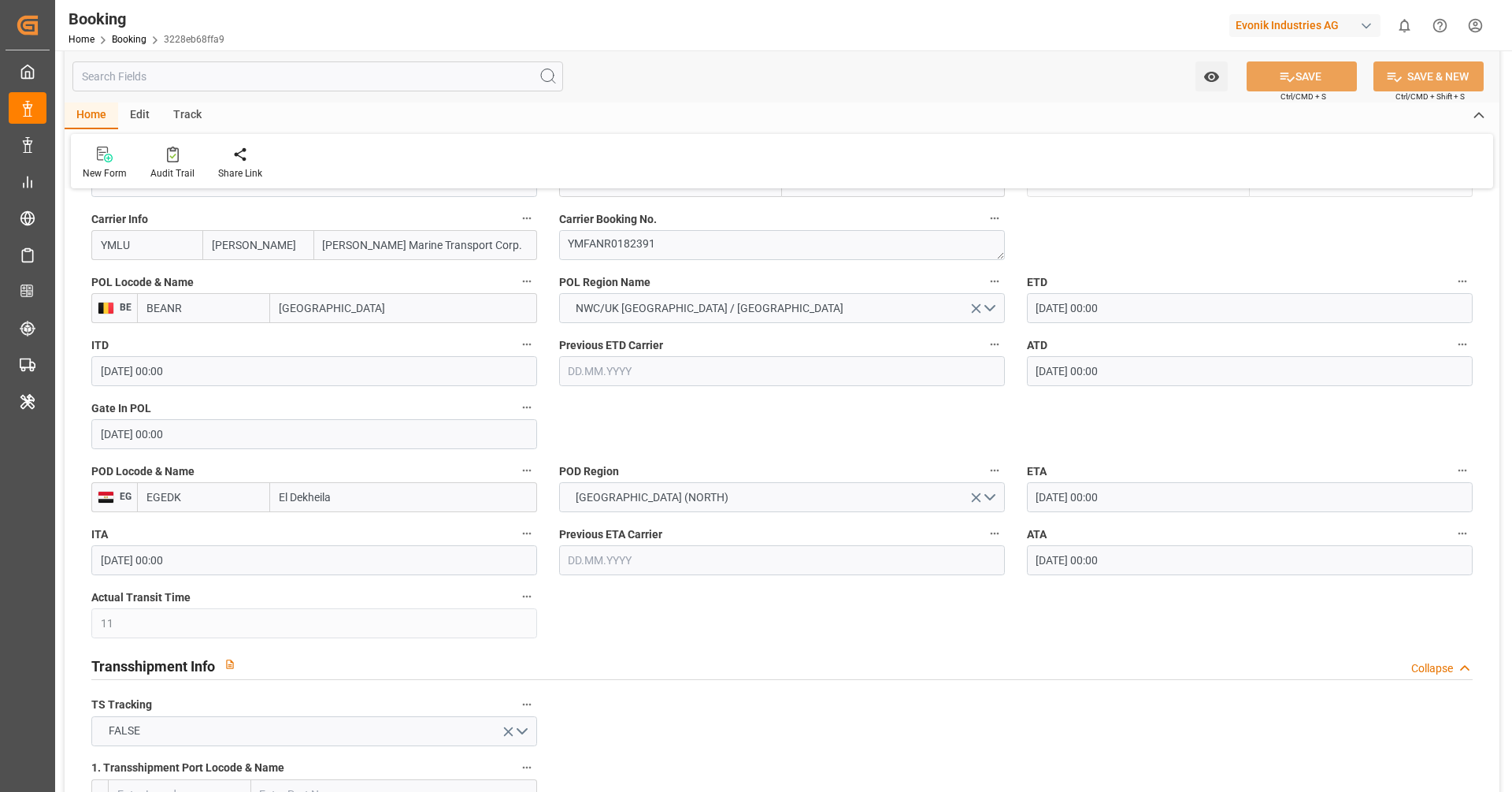
scroll to position [1163, 0]
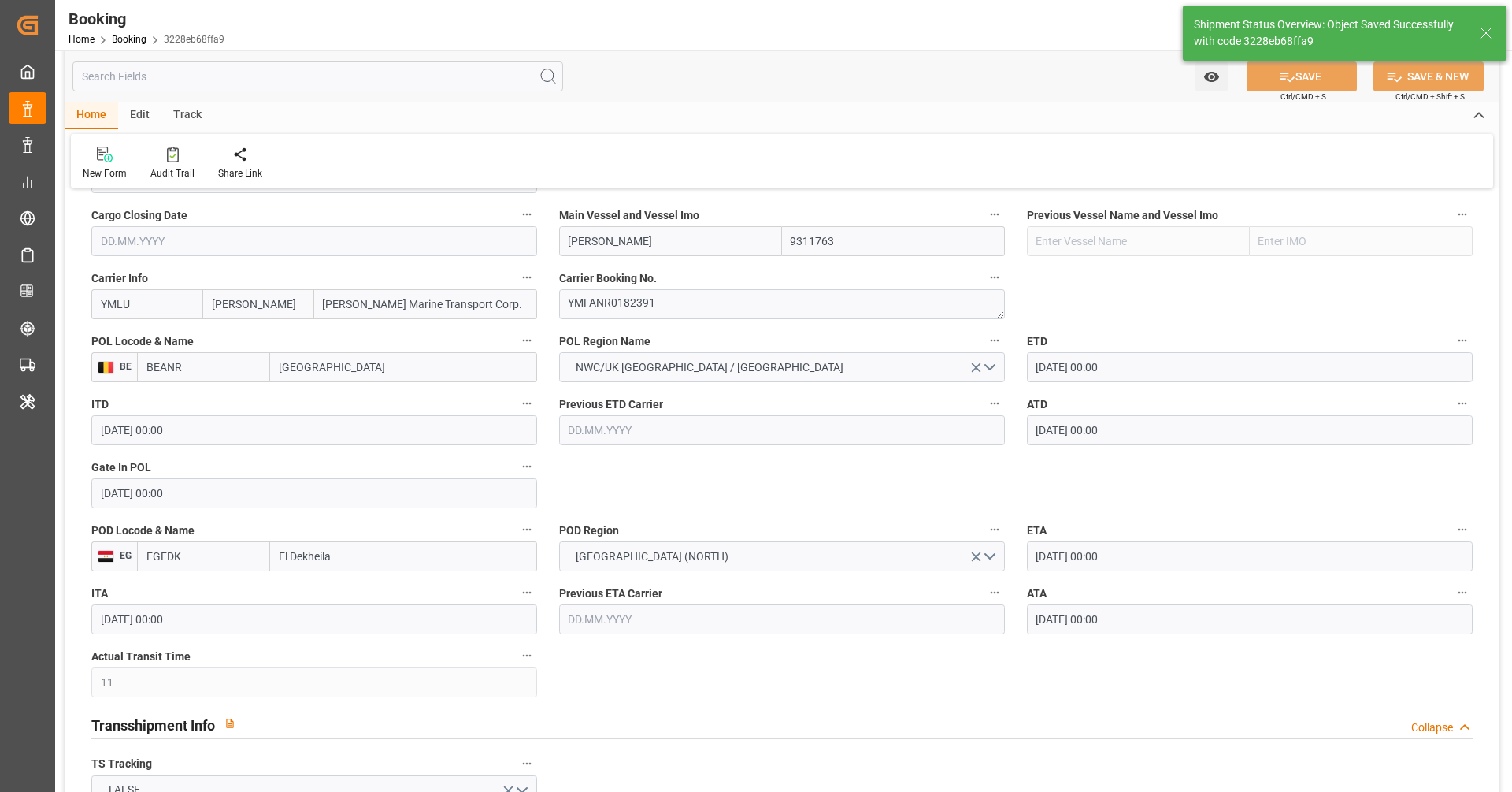
type textarea "businessDivision-businessLine-"
type input "[DATE] 12:21"
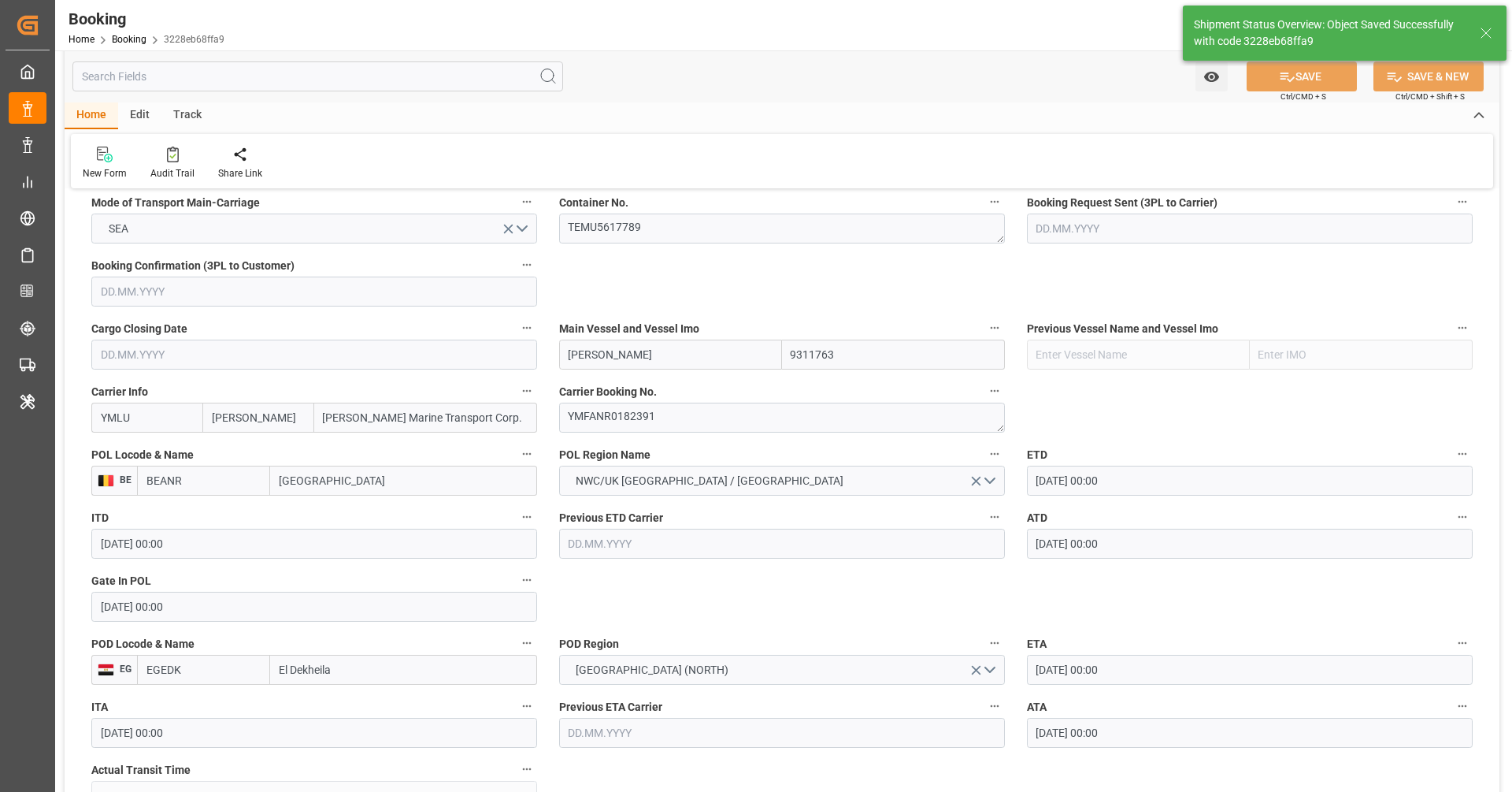
scroll to position [978, 0]
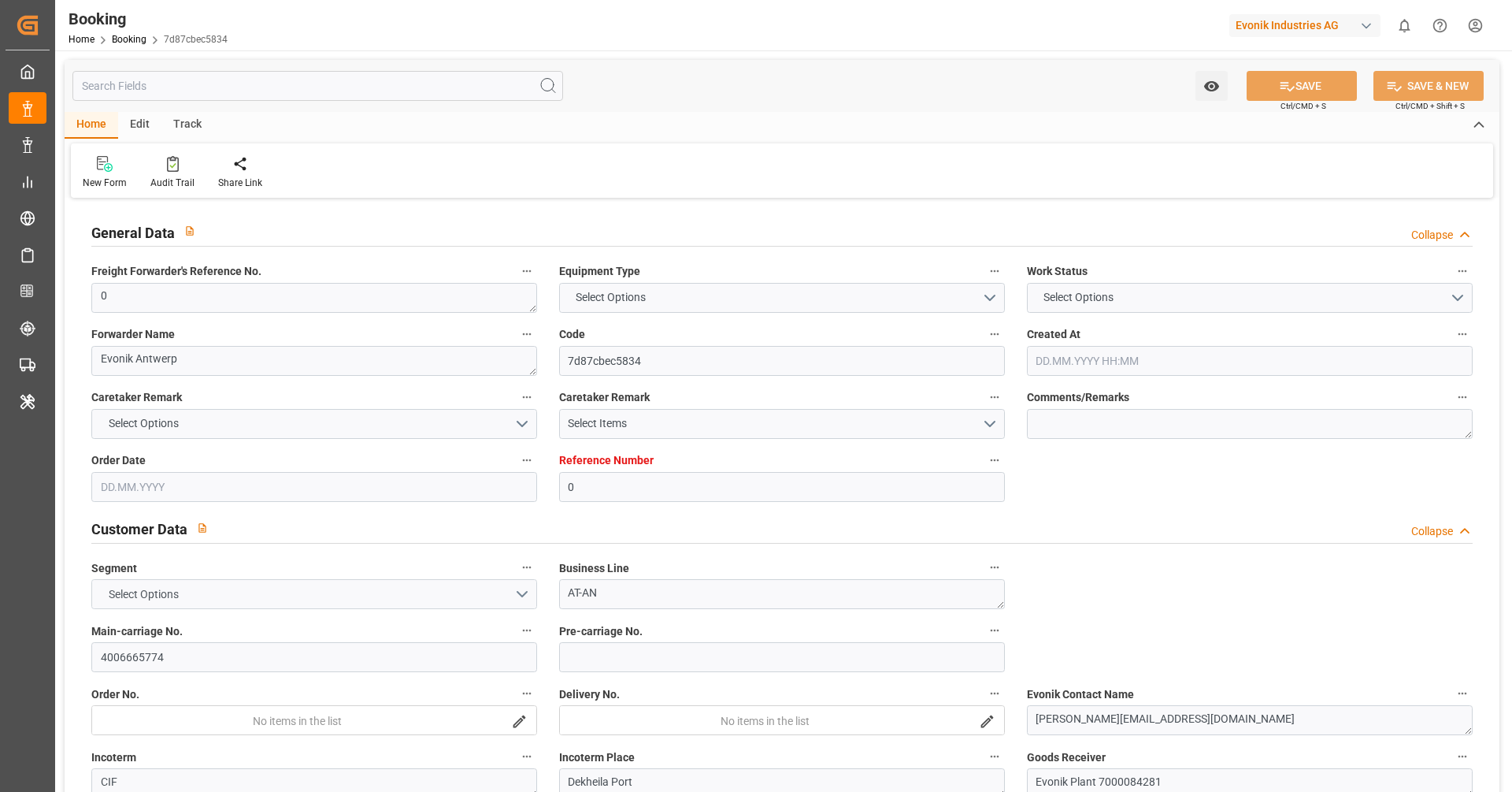
type input "0"
type input "9311763"
type input "[PERSON_NAME]"
type input "[PERSON_NAME] Marine Transport Corp."
type input "BEANR"
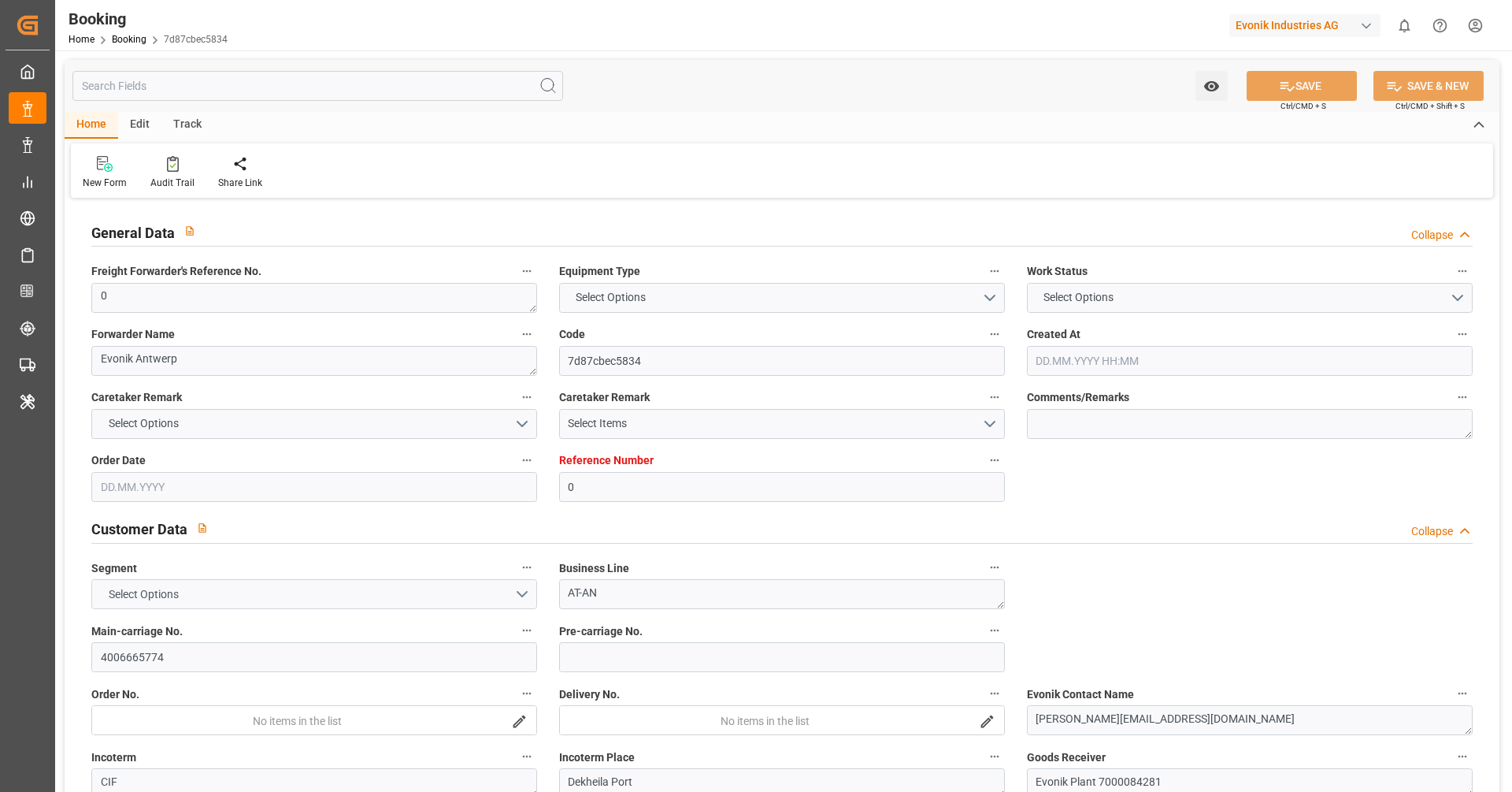
type input "EGEDK"
type input "11"
type input "0"
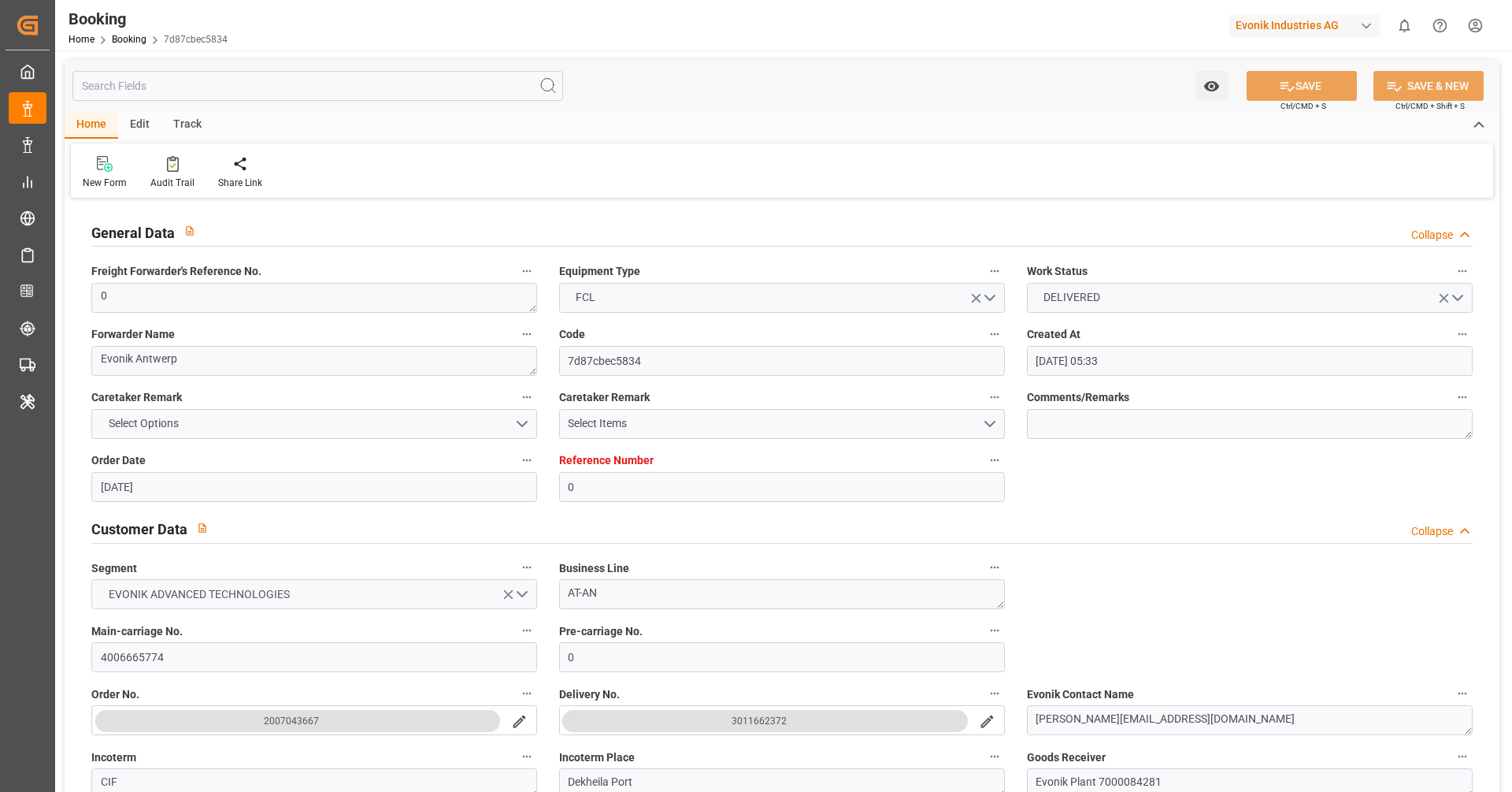
type input "[DATE] 05:33"
type input "[DATE]"
type input "[DATE] 00:00"
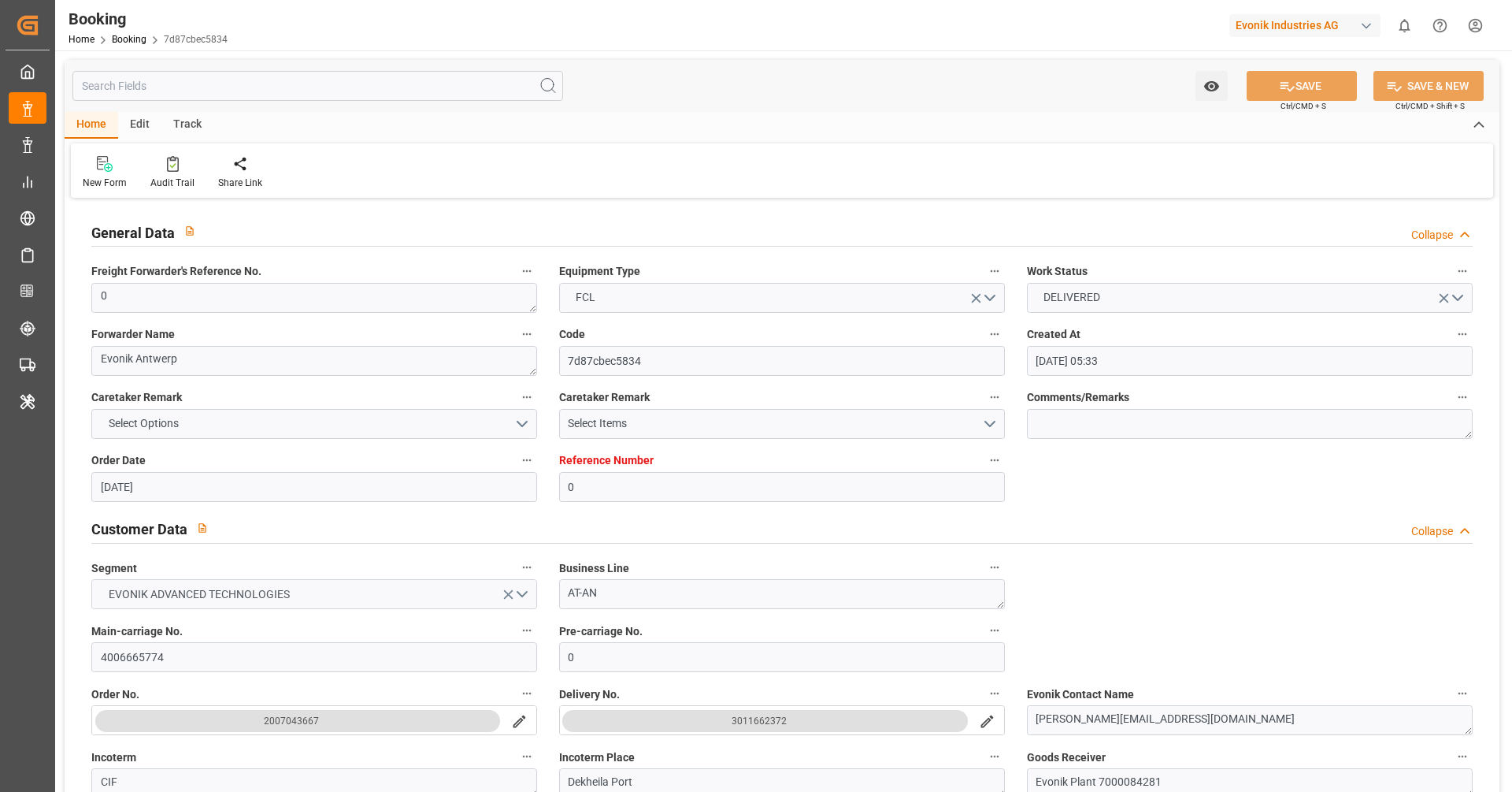
type input "[DATE] 00:00"
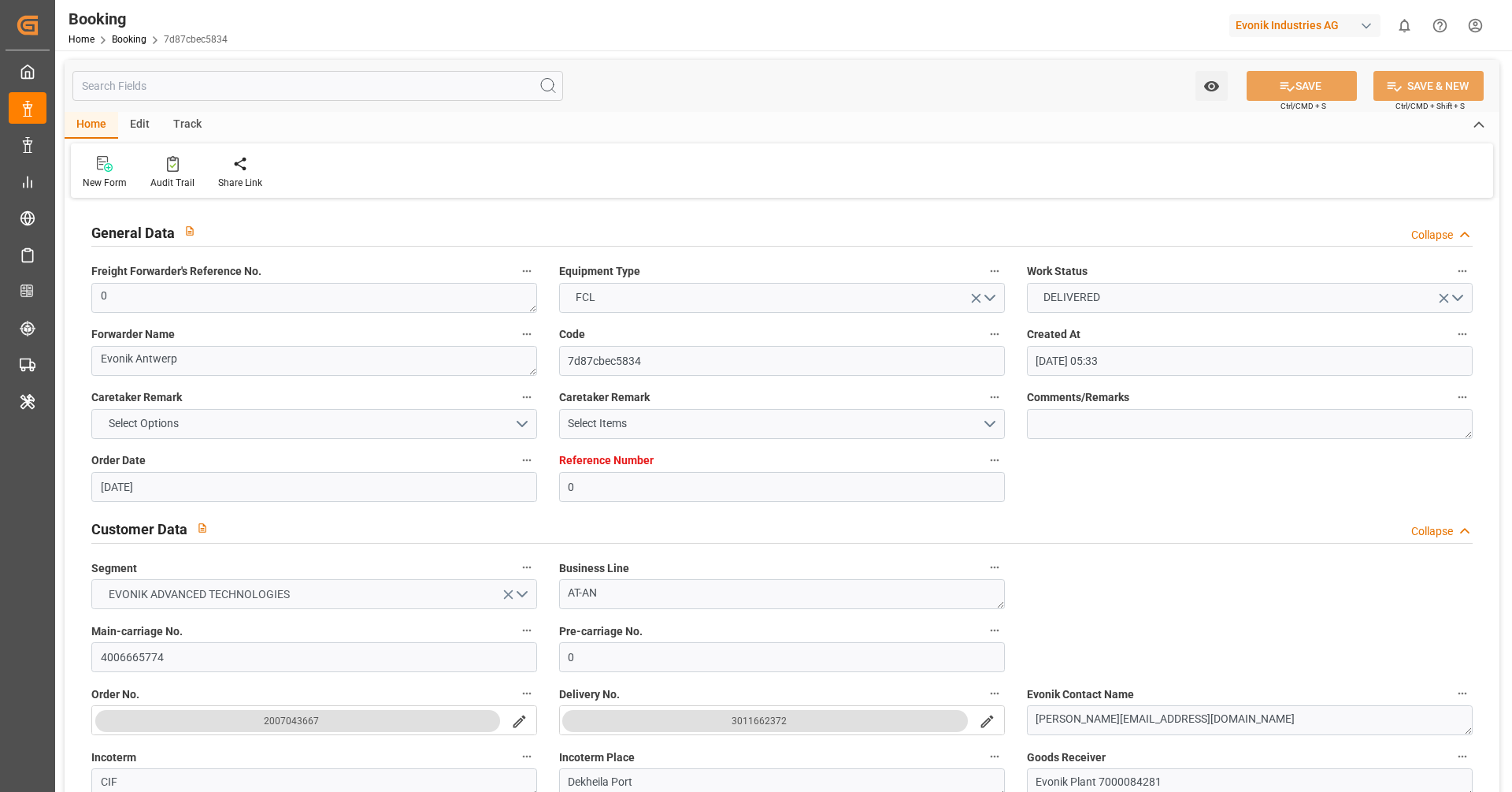
type input "[DATE] 00:00"
type input "[DATE] 12:12"
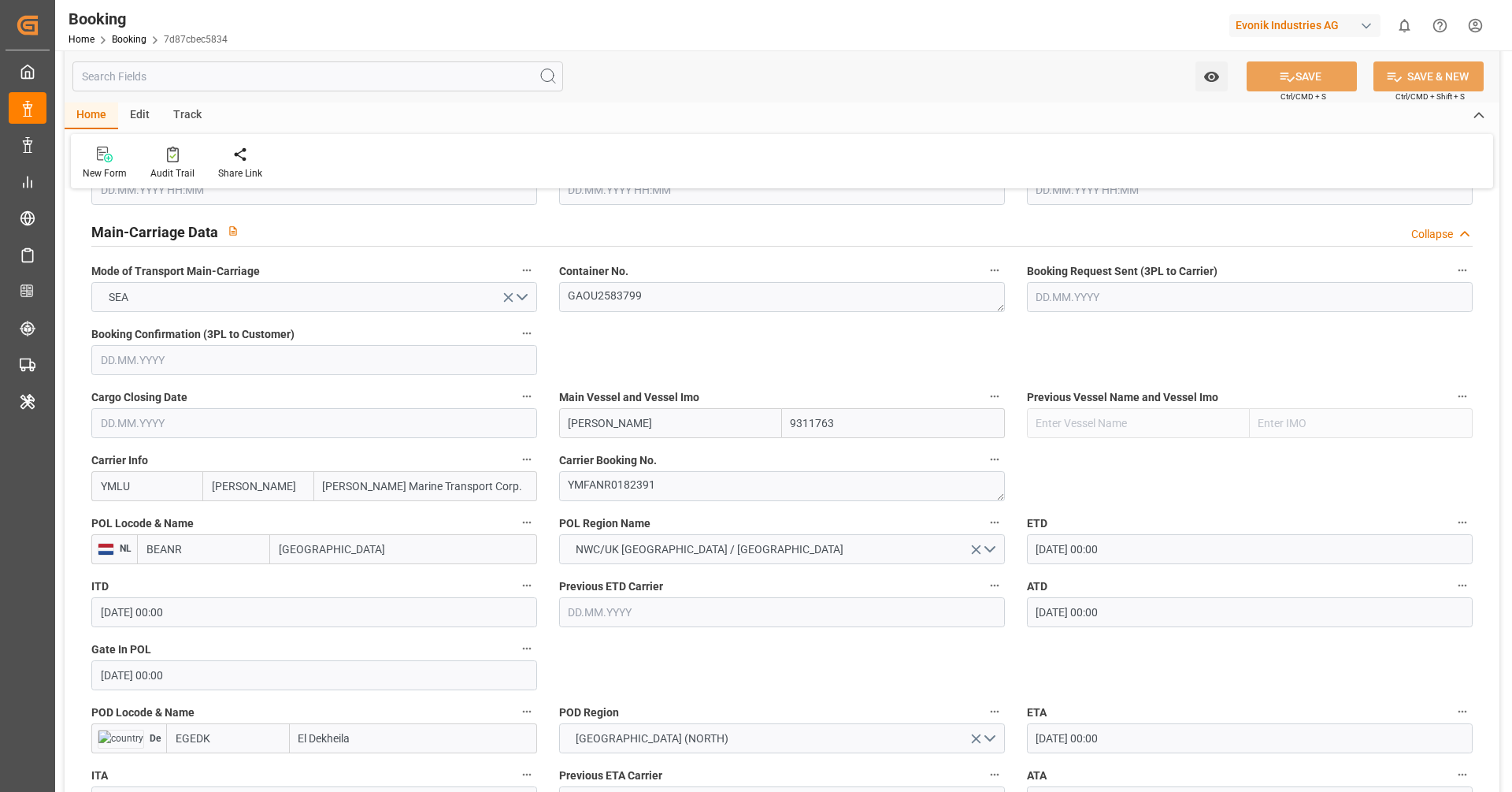
scroll to position [981, 0]
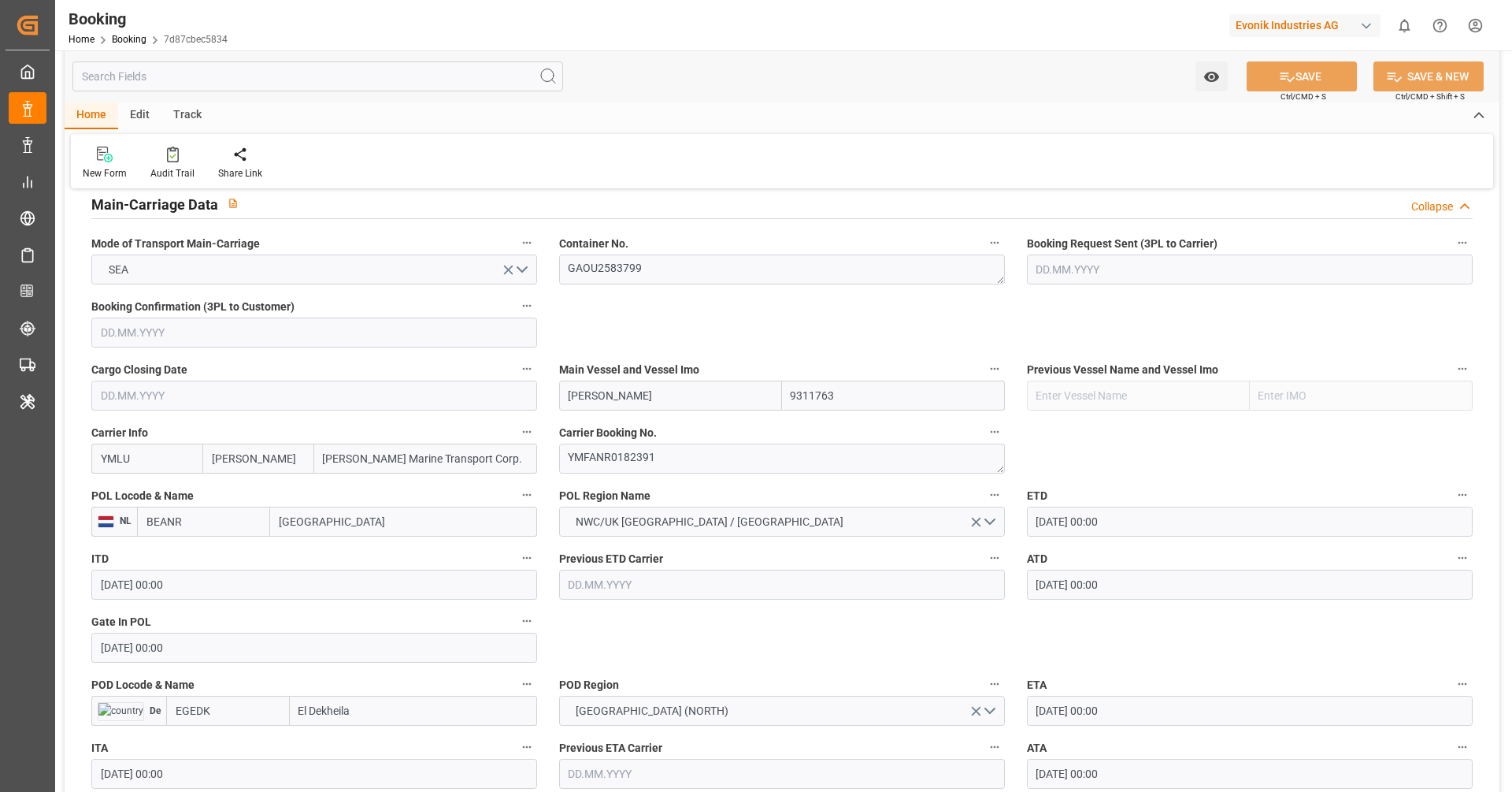
click at [237, 525] on input "BEANR" at bounding box center [204, 521] width 133 height 30
click at [217, 558] on span "BEANR - [GEOGRAPHIC_DATA]" at bounding box center [200, 564] width 106 height 29
type input "BEANR"
click at [243, 695] on input "EGEDK" at bounding box center [228, 710] width 124 height 30
click at [226, 750] on div "EGEDK - [GEOGRAPHIC_DATA]" at bounding box center [221, 746] width 109 height 36
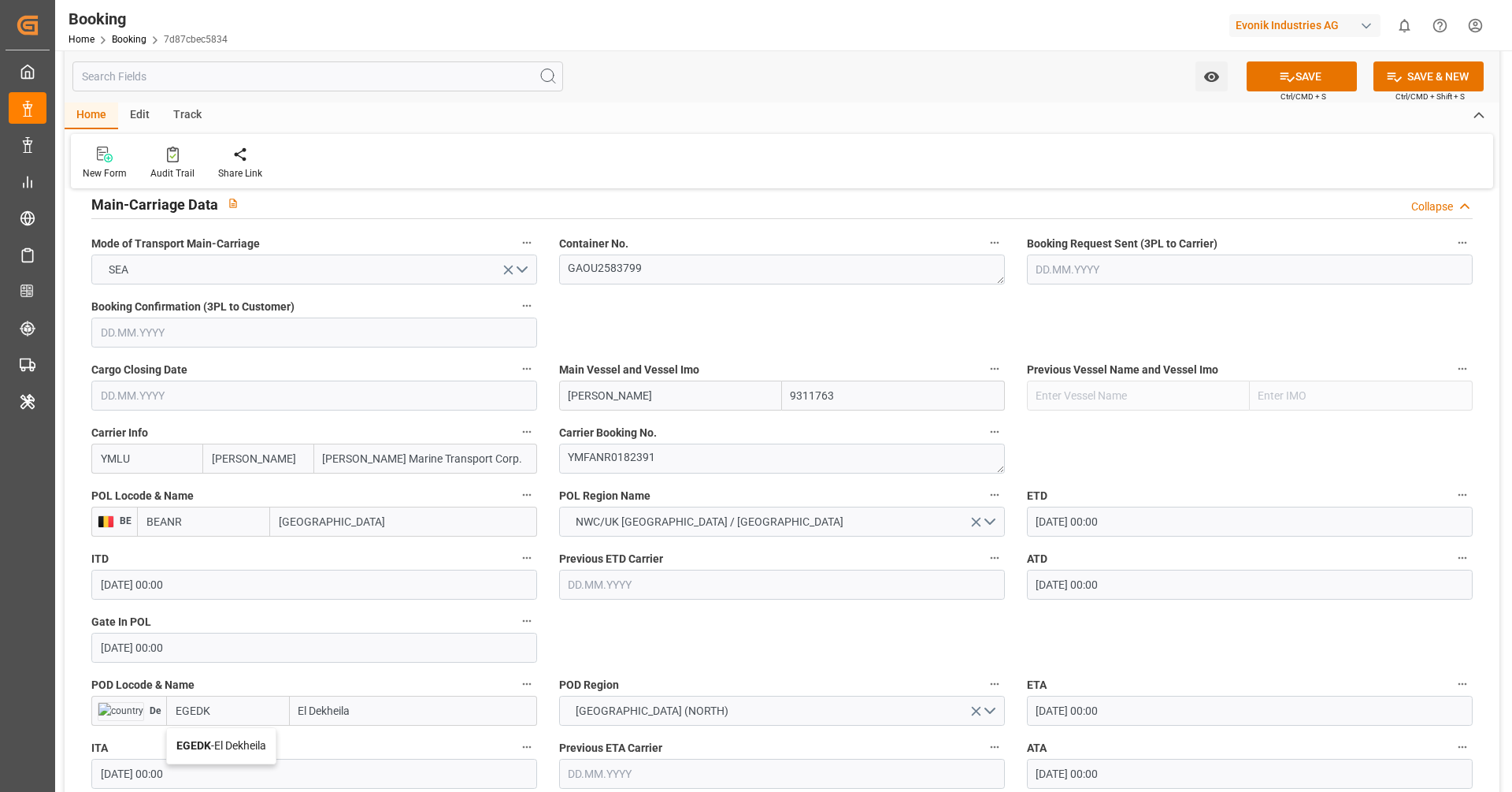
type input "EGEDK"
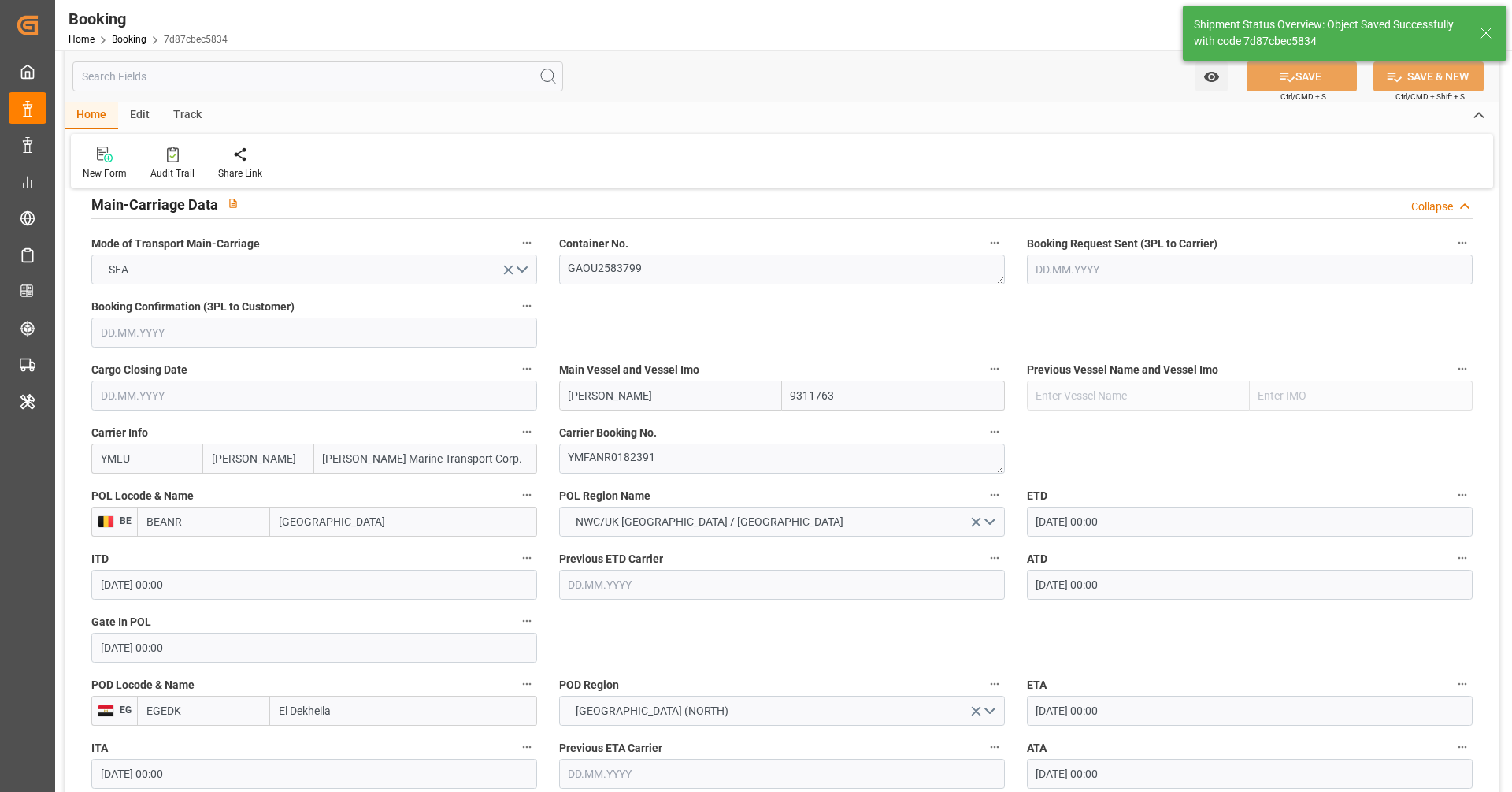
type textarea "businessDivision-businessLine-"
type input "[DATE] 12:22"
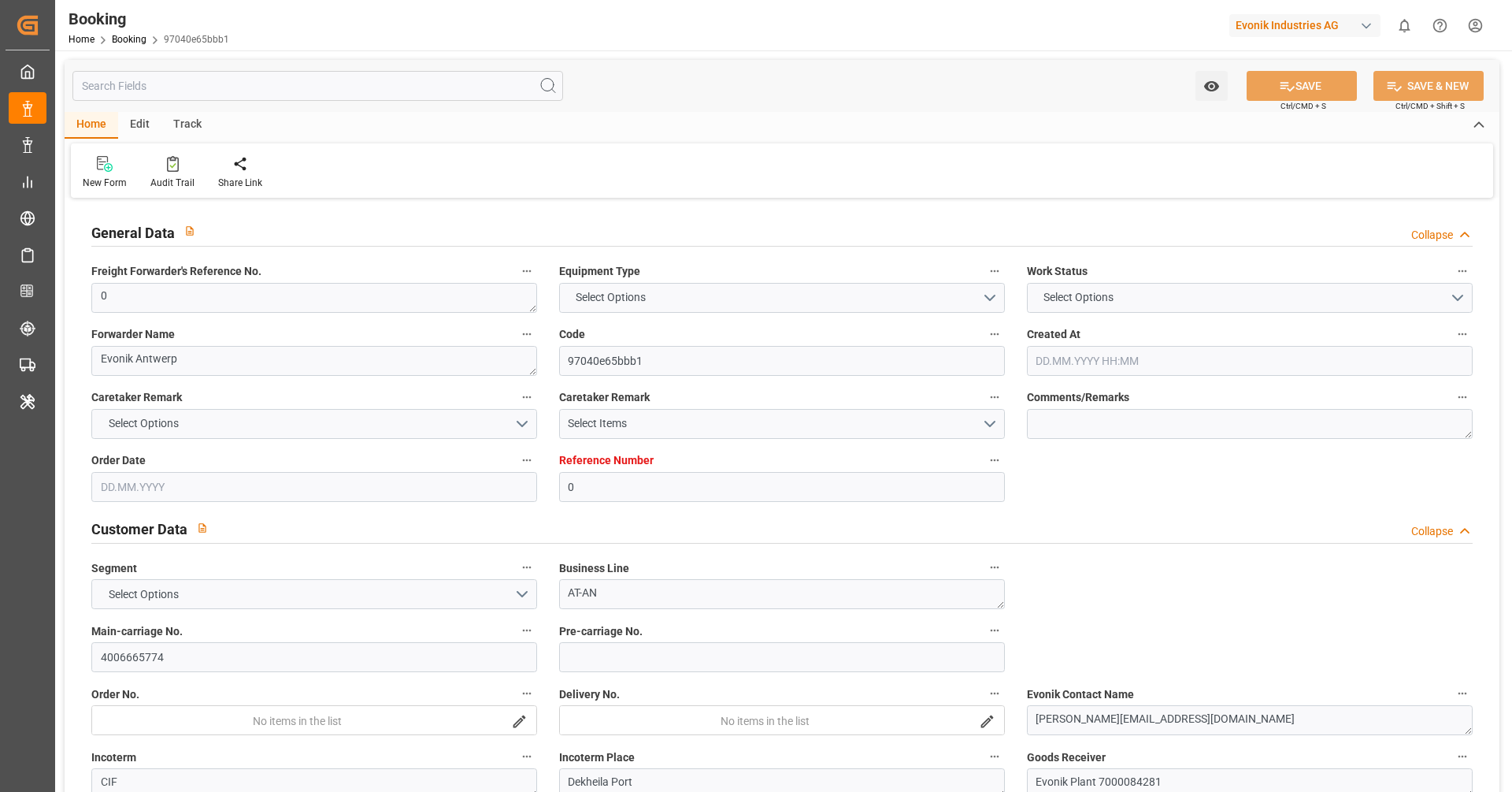
type input "0"
type input "9311763"
type input "[PERSON_NAME]"
type input "[PERSON_NAME] Marine Transport Corp."
type input "BEANR"
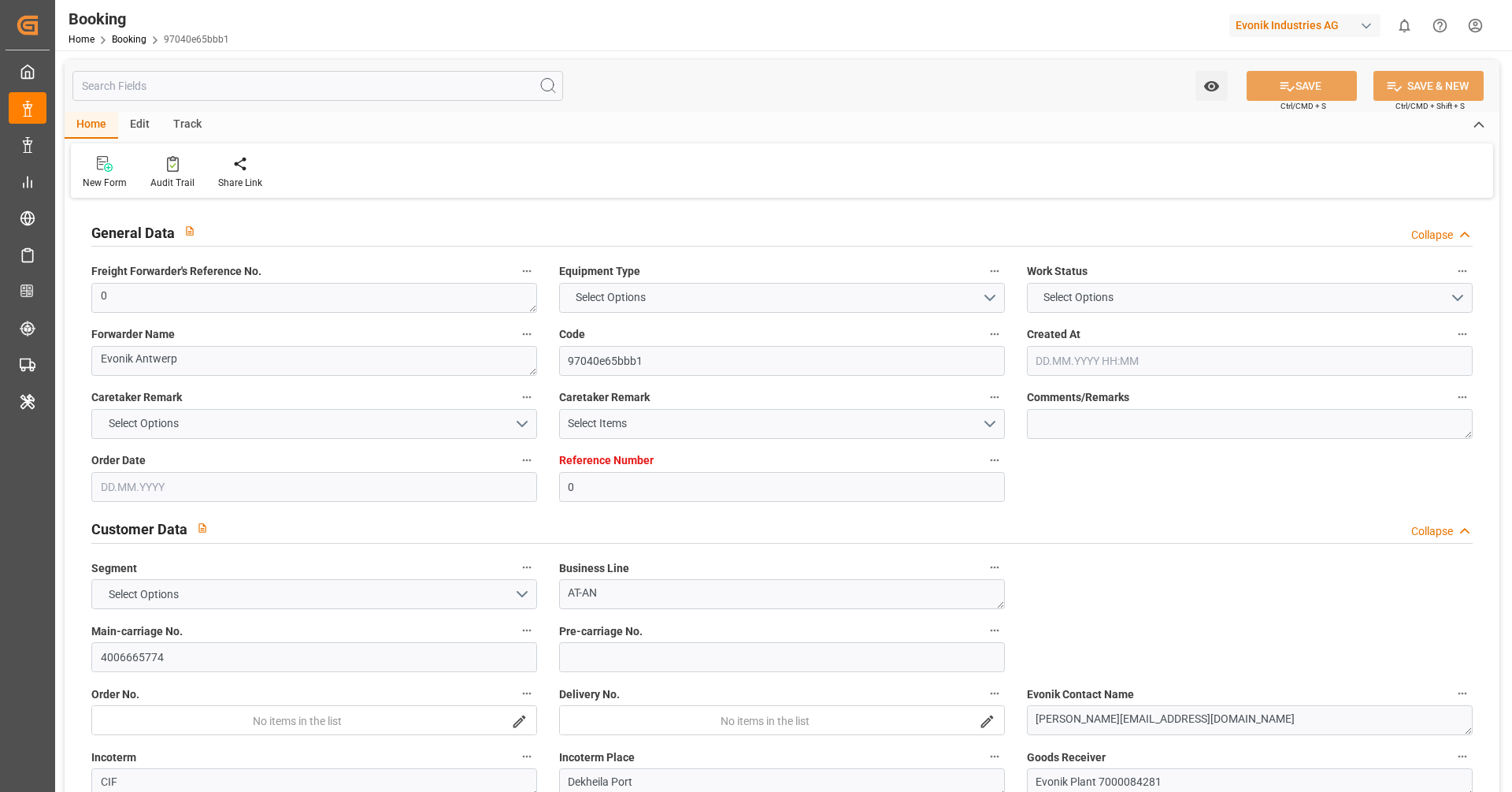
type input "EGEDK"
type input "11"
type input "0"
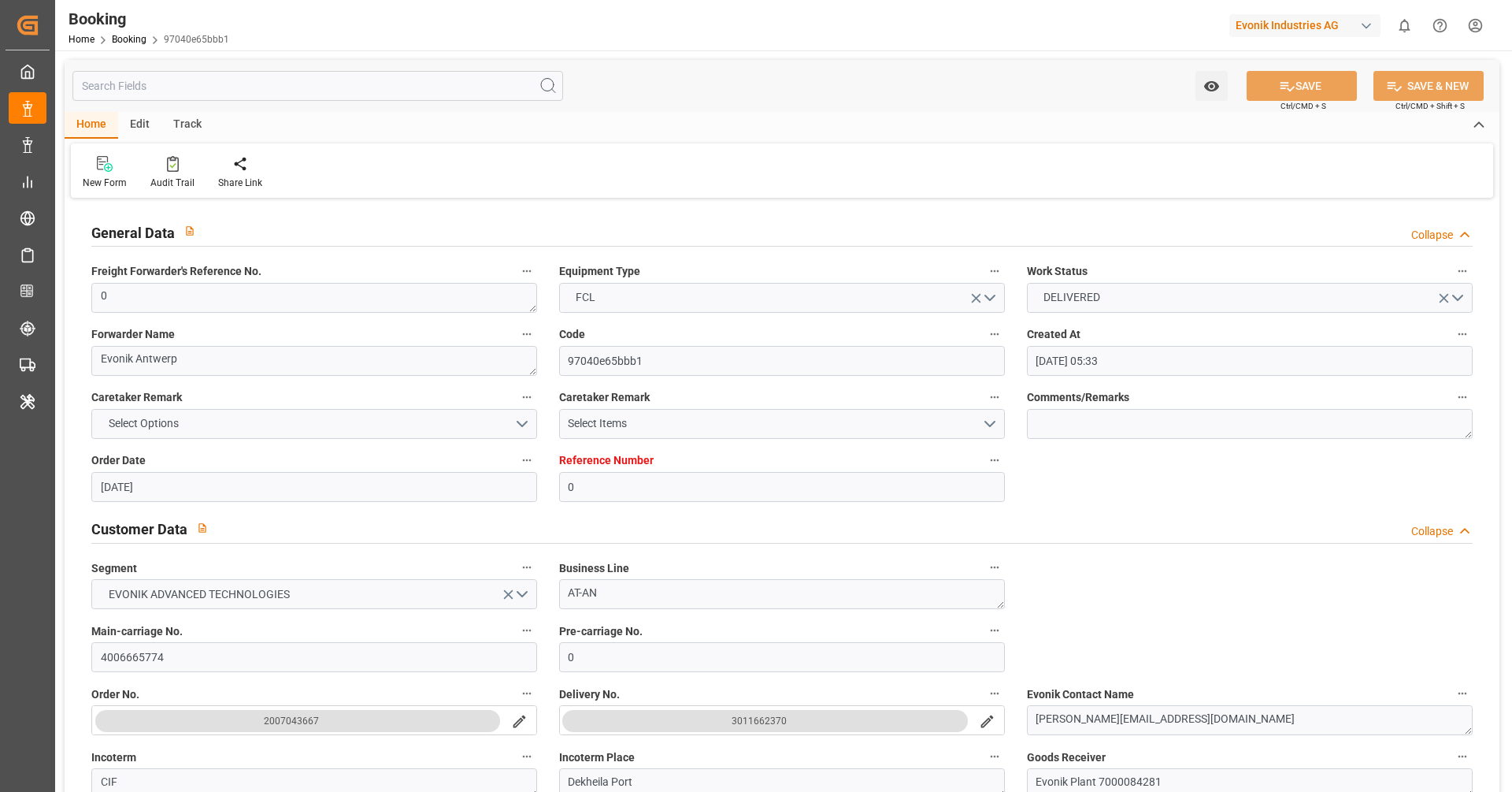
type input "[DATE] 05:33"
type input "[DATE]"
type input "[DATE] 00:00"
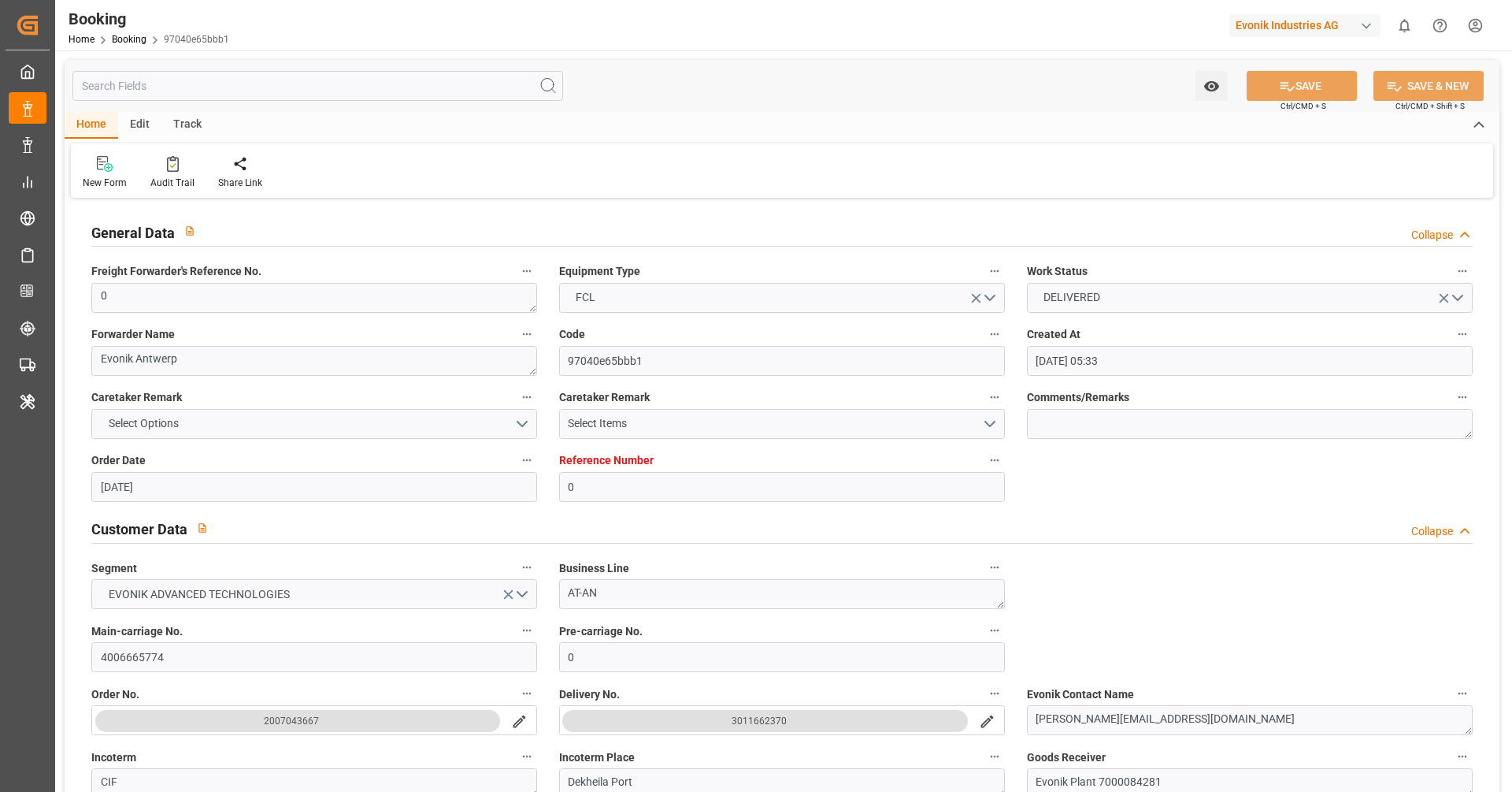
type input "[DATE] 00:00"
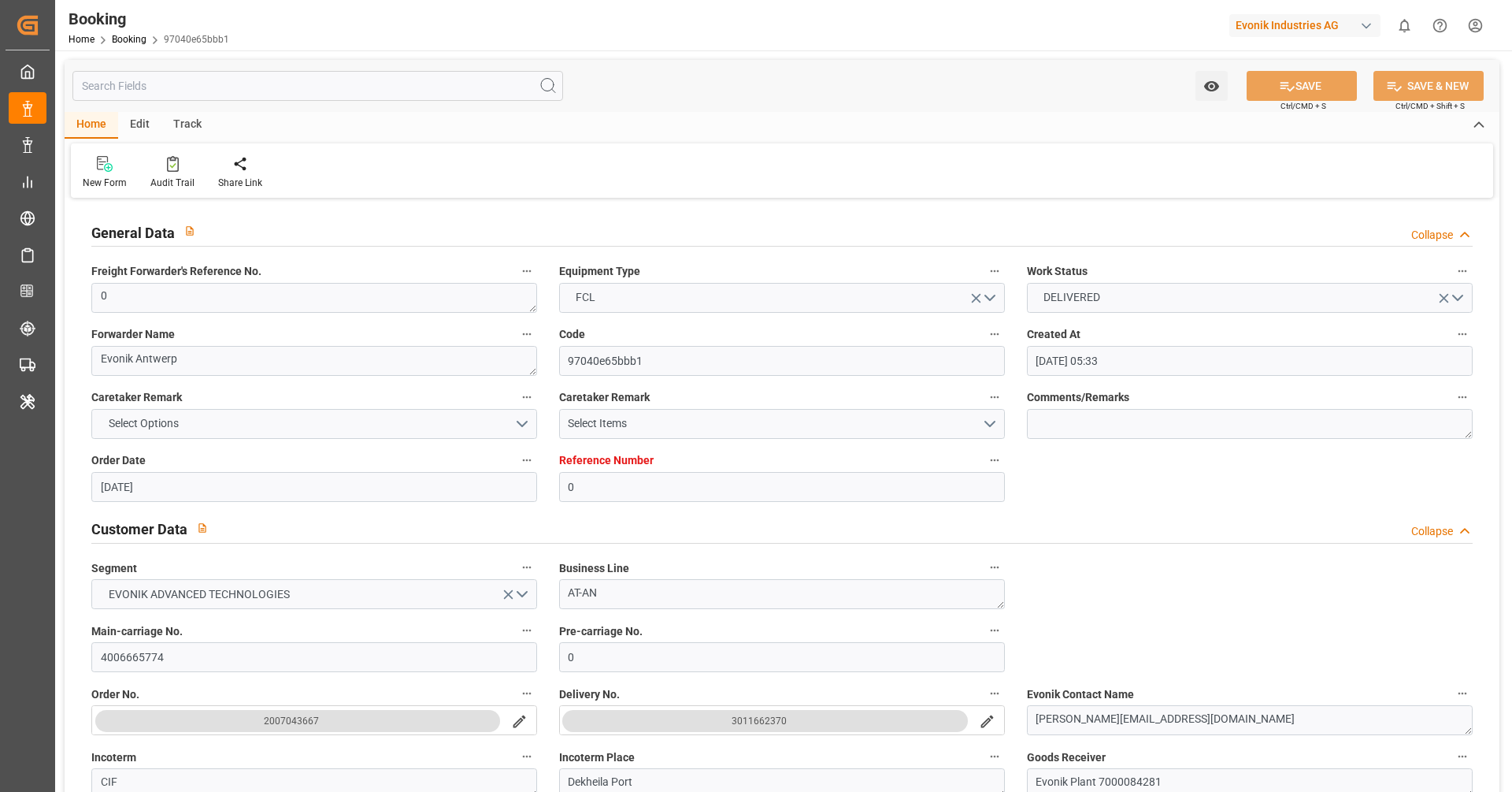
type input "[DATE] 00:00"
type input "[DATE] 12:12"
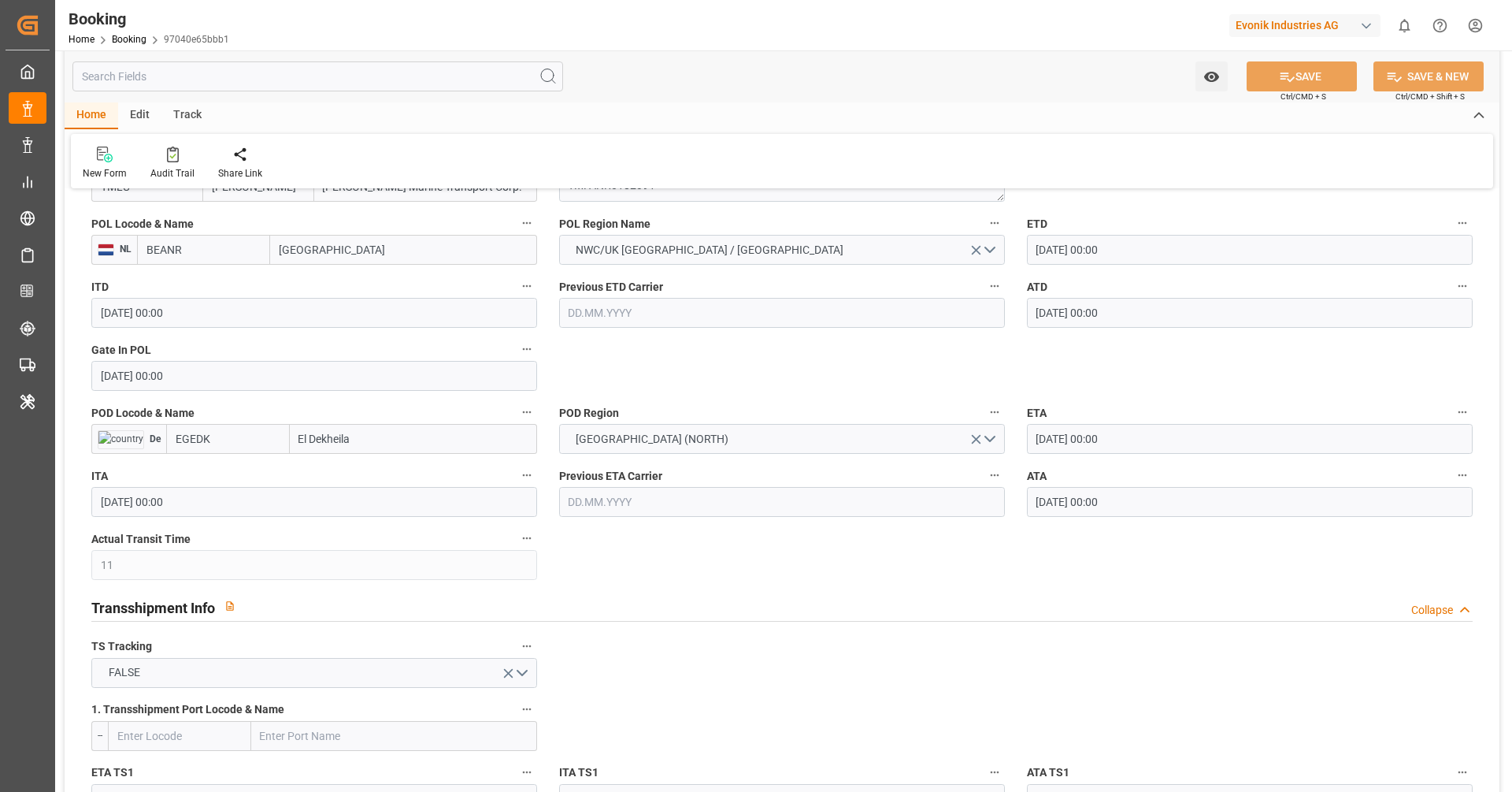
scroll to position [1230, 0]
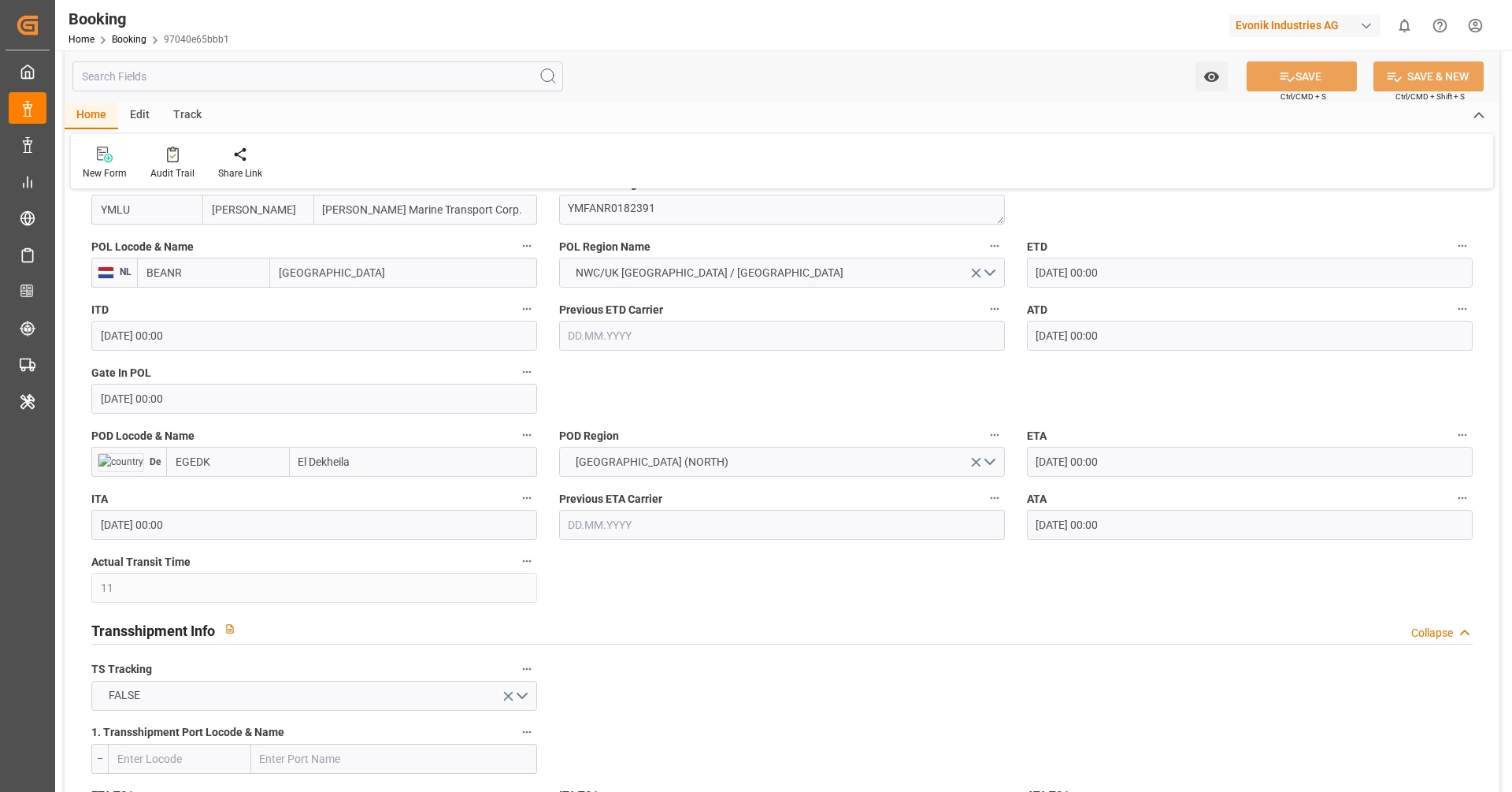
click at [211, 272] on input "BEANR" at bounding box center [204, 272] width 133 height 30
click at [220, 312] on div "BEANR - [GEOGRAPHIC_DATA]" at bounding box center [203, 316] width 131 height 52
type input "BEANR"
click at [267, 464] on input "EGEDK" at bounding box center [228, 461] width 124 height 30
click at [238, 501] on div "EGEDK - [GEOGRAPHIC_DATA]" at bounding box center [221, 496] width 109 height 36
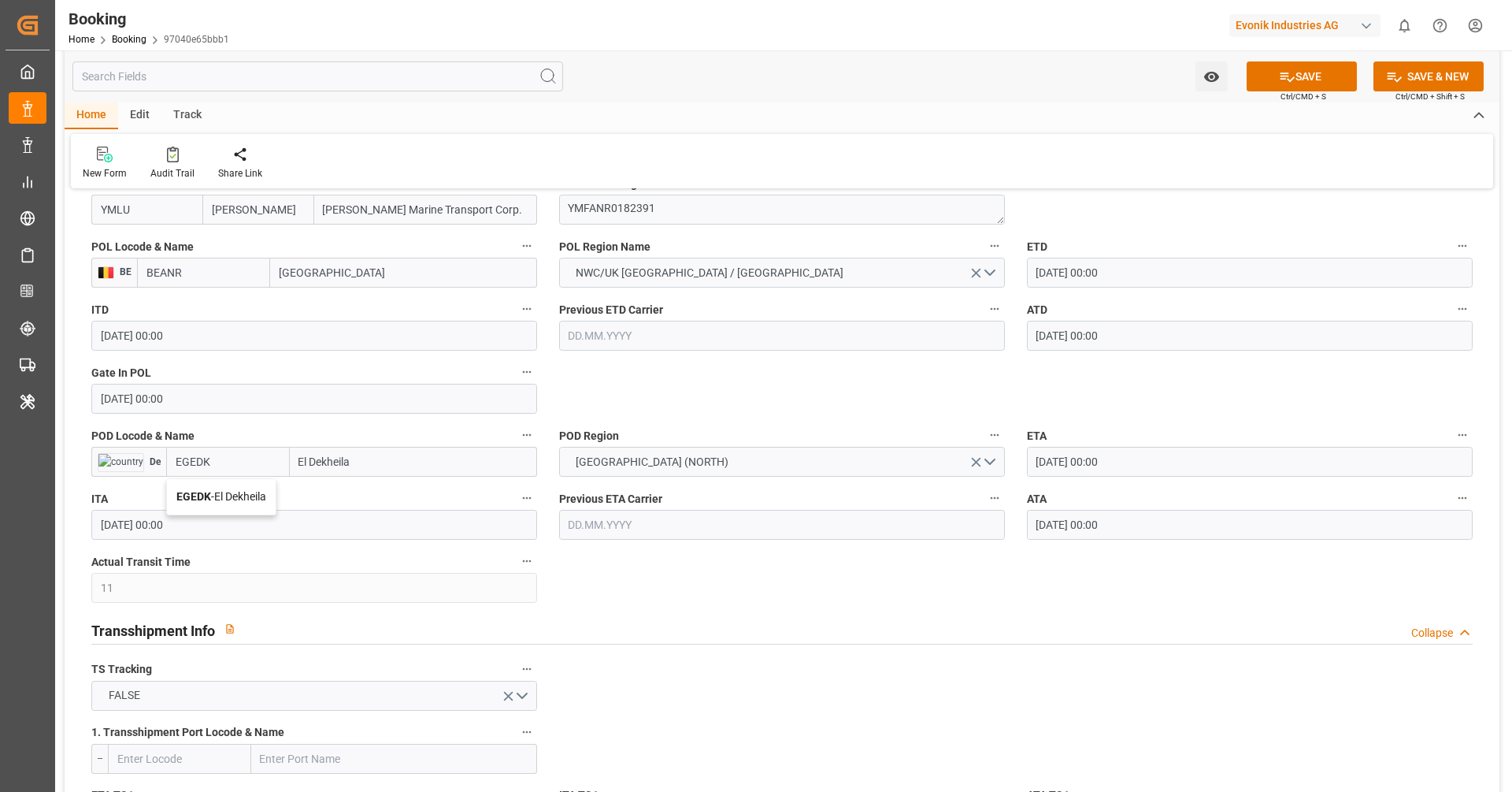
type input "EGEDK"
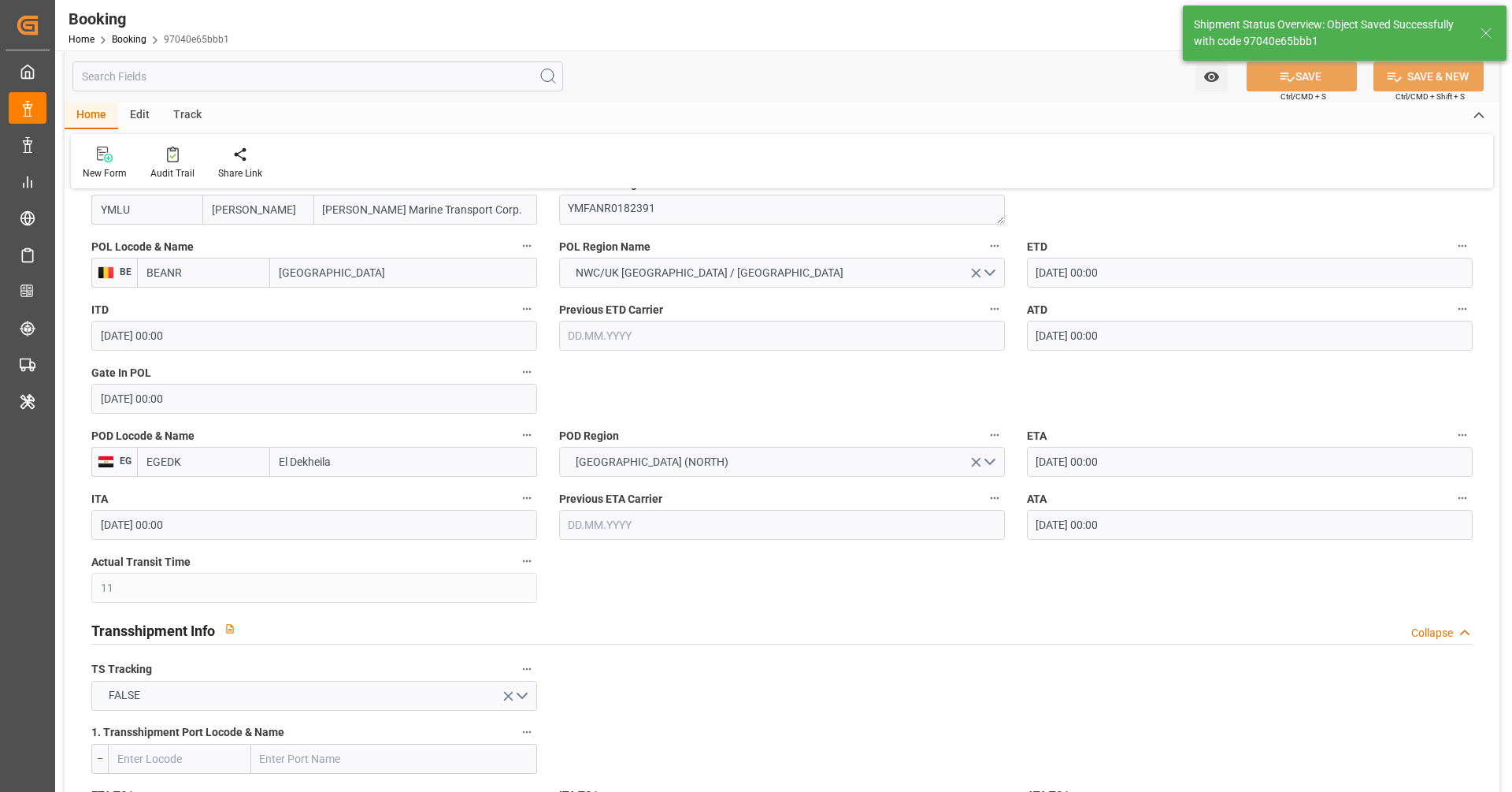
type textarea "businessDivision-businessLine-"
type input "16.09.2025 12:22"
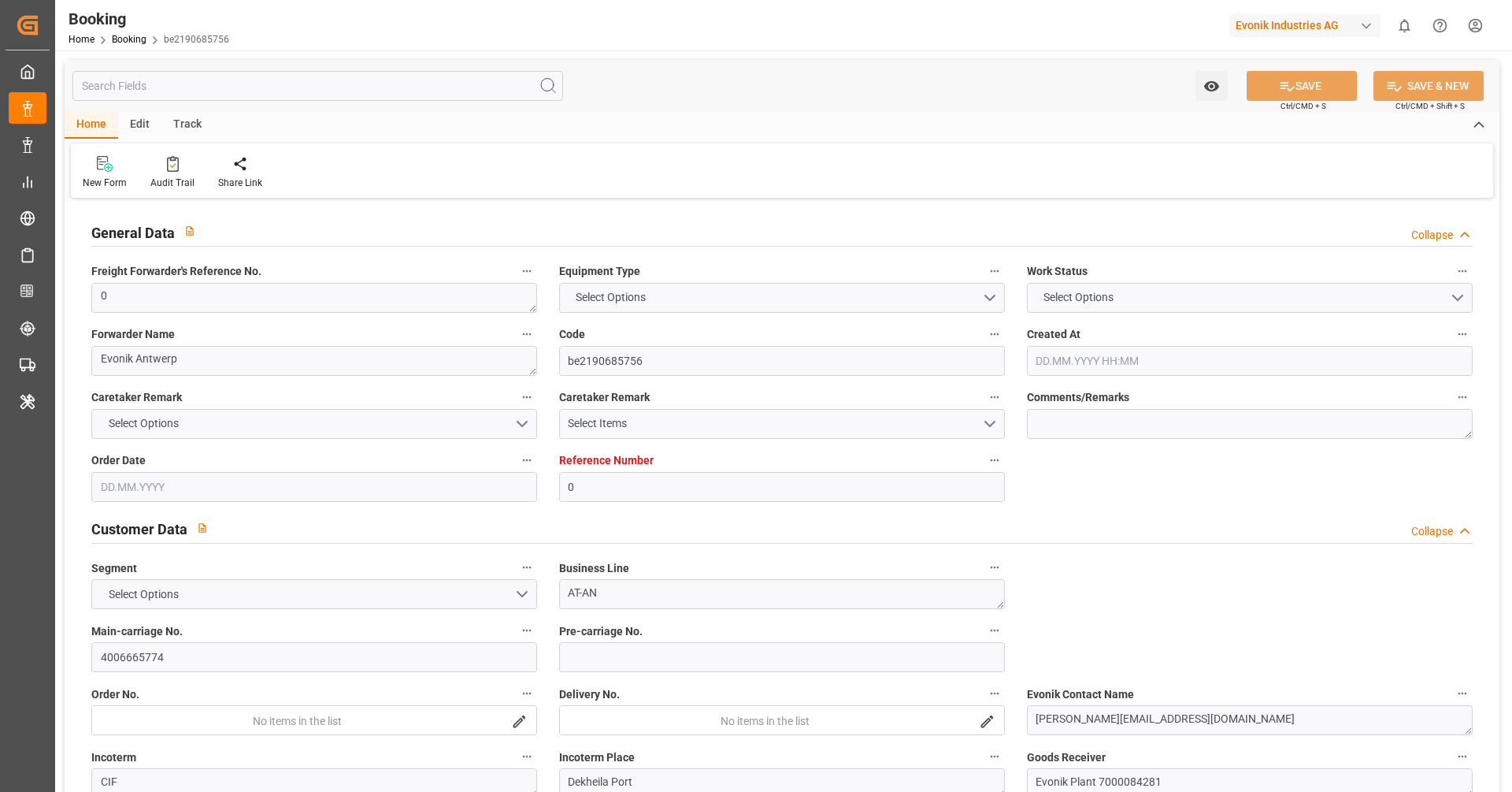
type input "0"
type input "9311763"
type input "[PERSON_NAME]"
type input "[PERSON_NAME] Marine Transport Corp."
type input "BEANR"
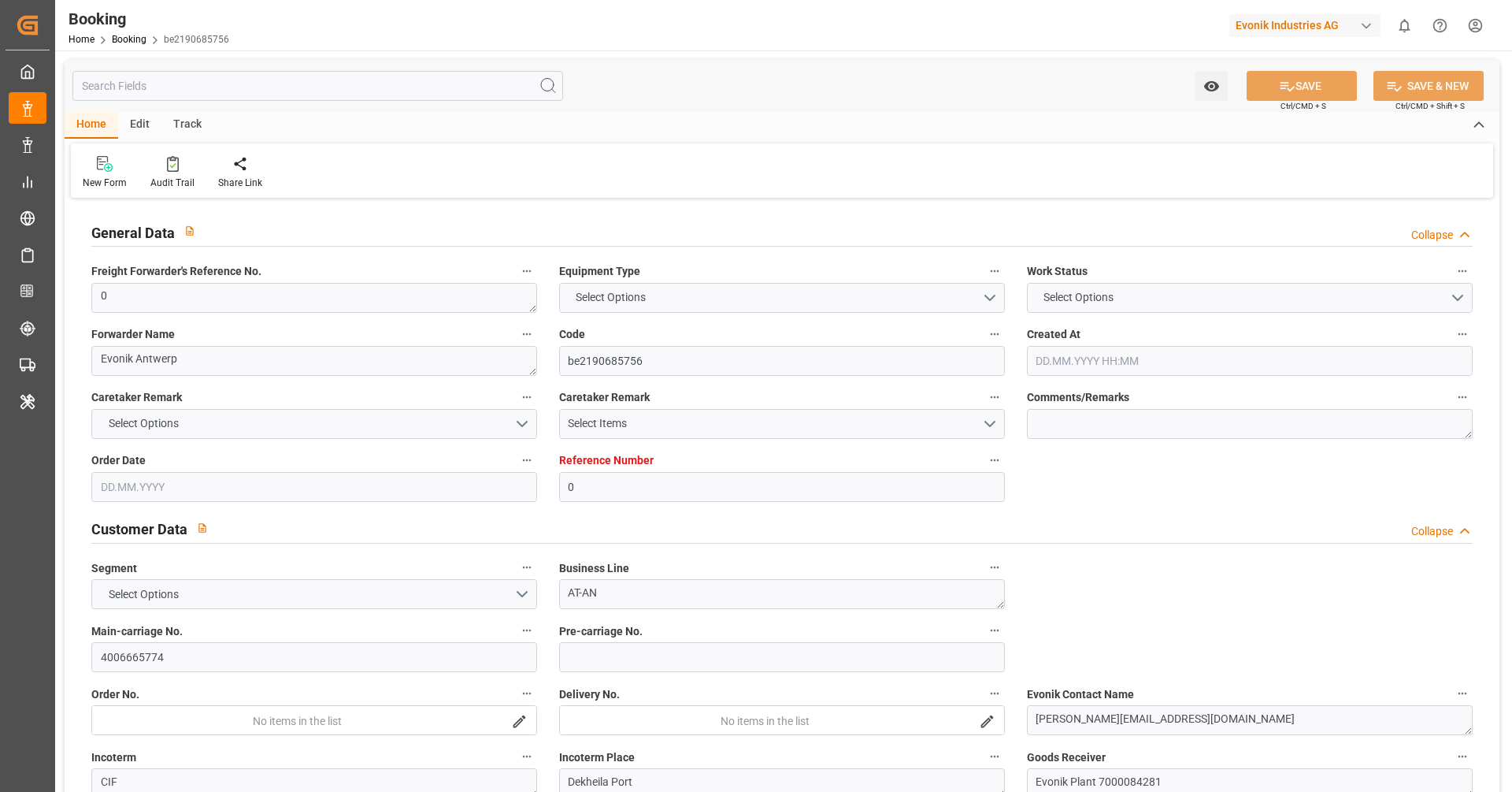
type input "EGEDK"
type input "11"
type input "0"
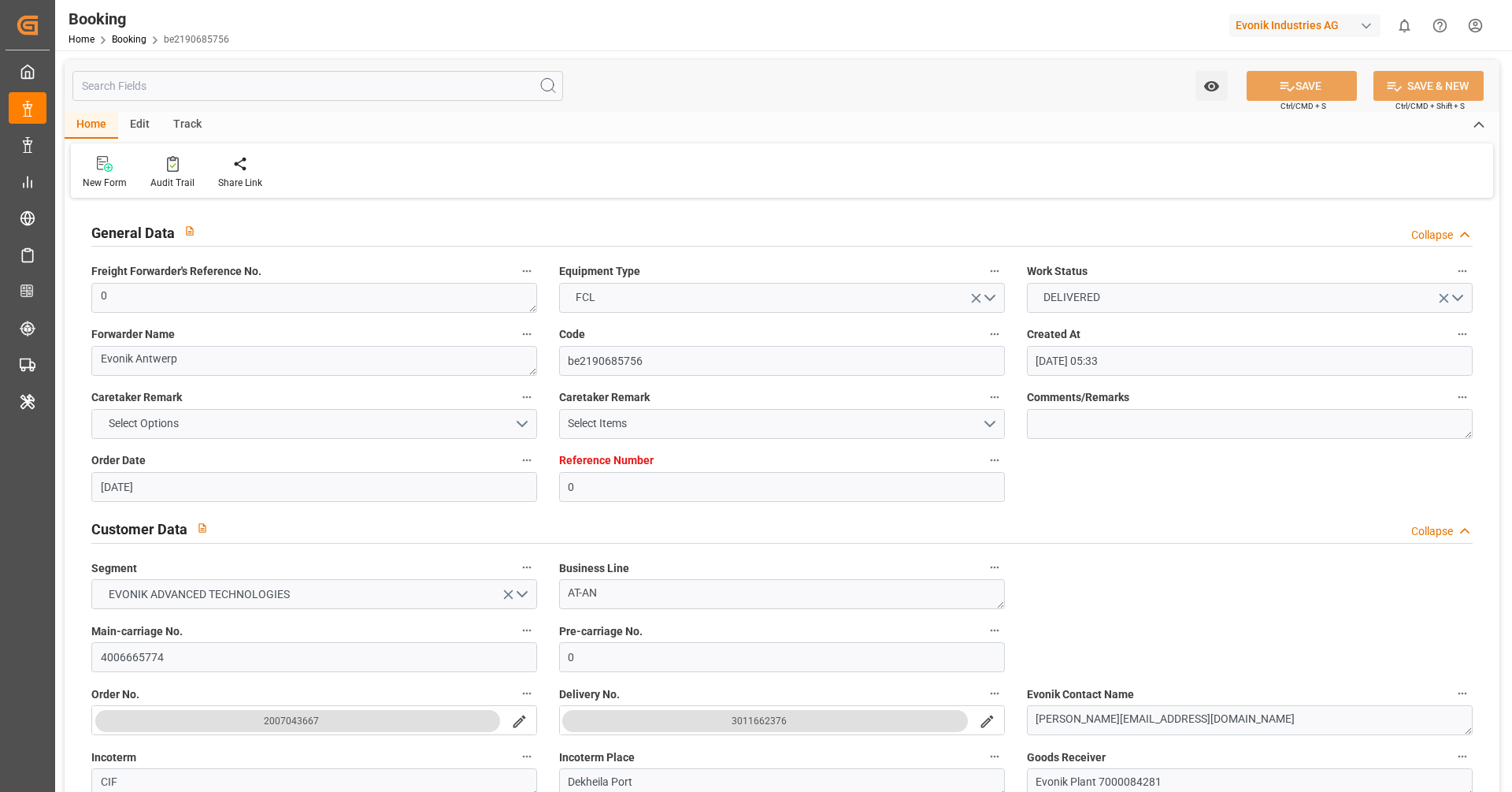
type input "[DATE] 05:33"
type input "[DATE]"
type input "[DATE] 00:00"
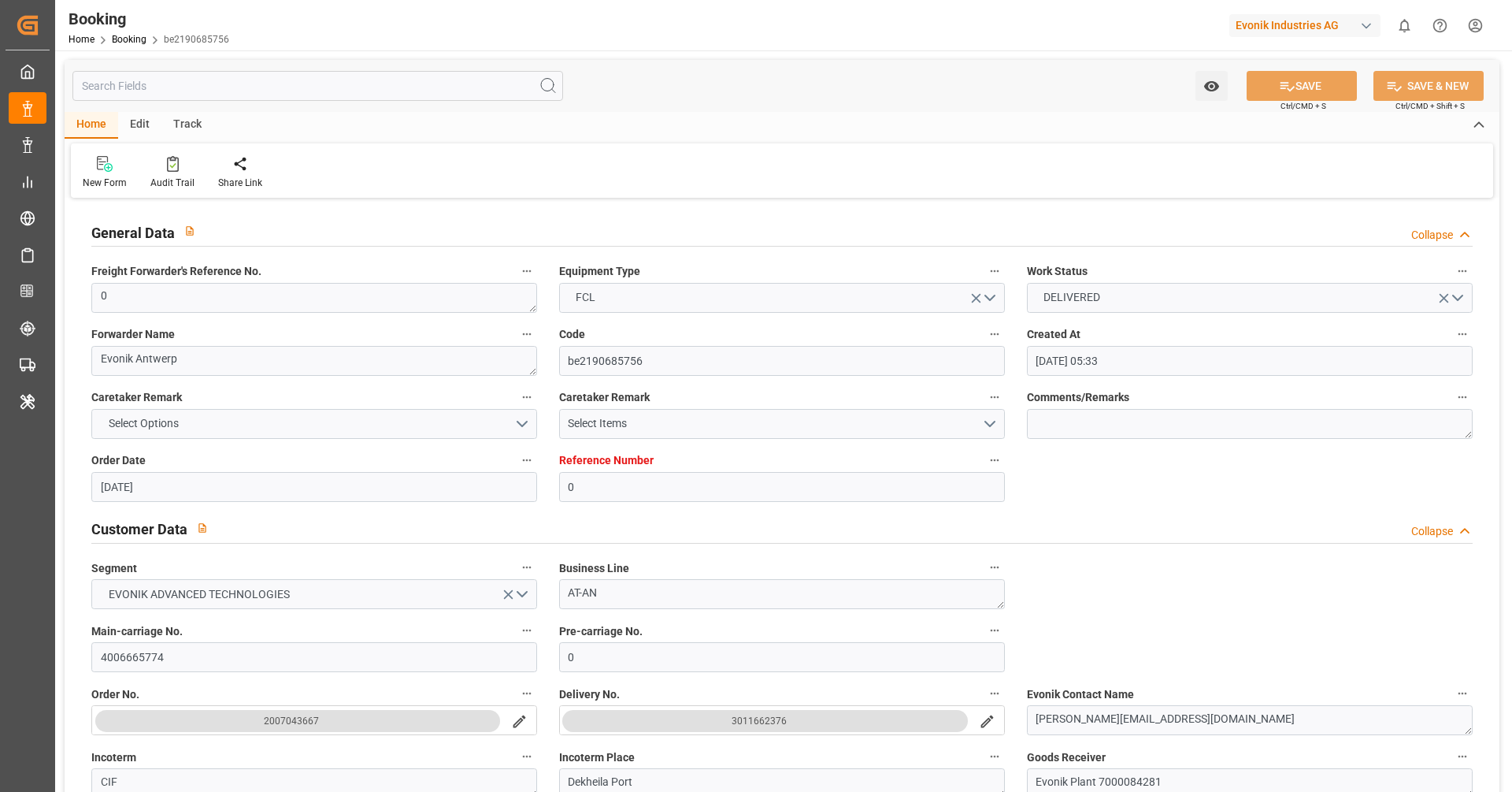
type input "[DATE] 00:00"
type input "24.08.2025 00:00"
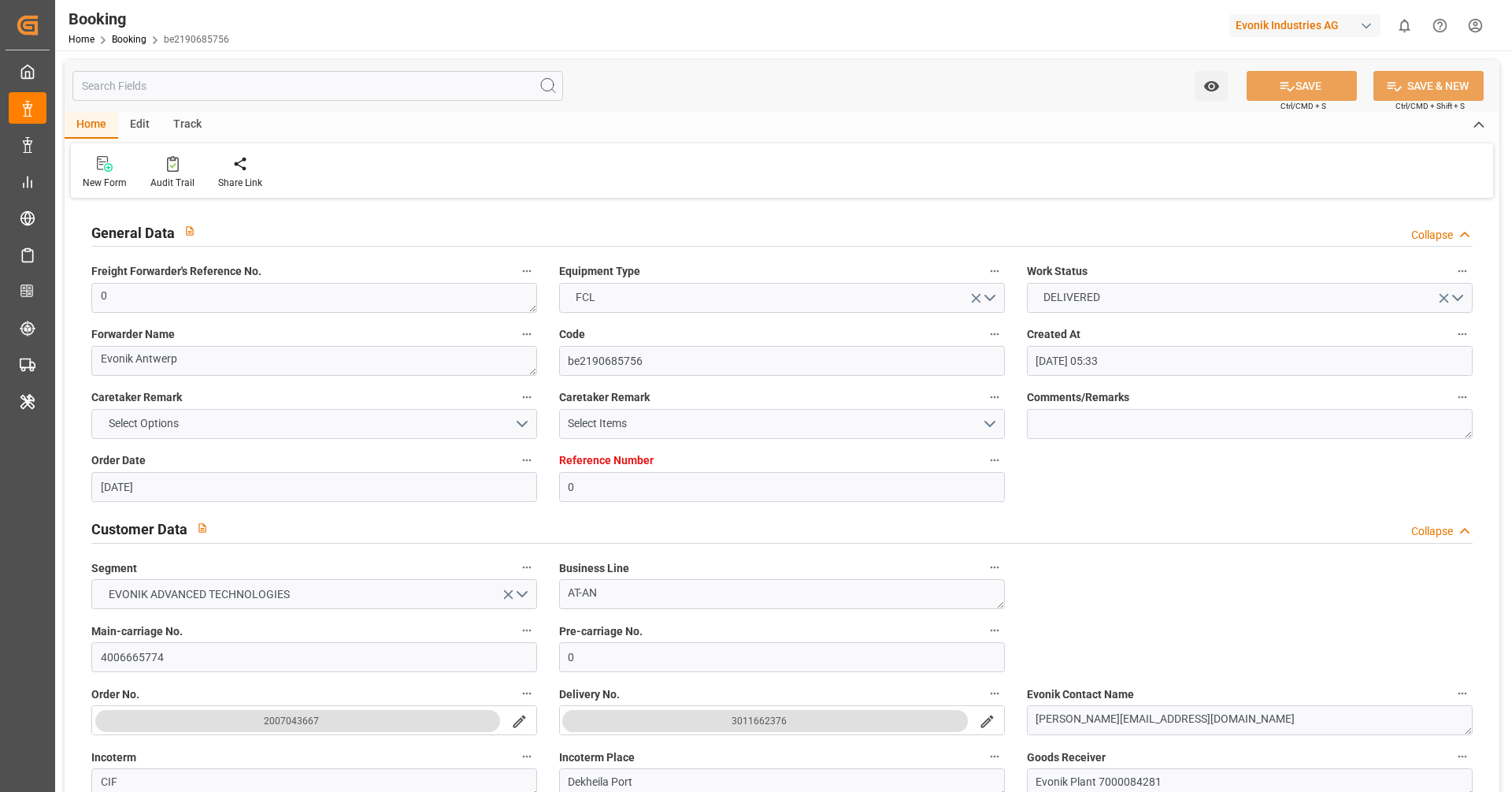
type input "24.08.2025 00:00"
type input "30.08.2025 00:00"
type input "31.08.2025 00:00"
type input "16.09.2025 12:12"
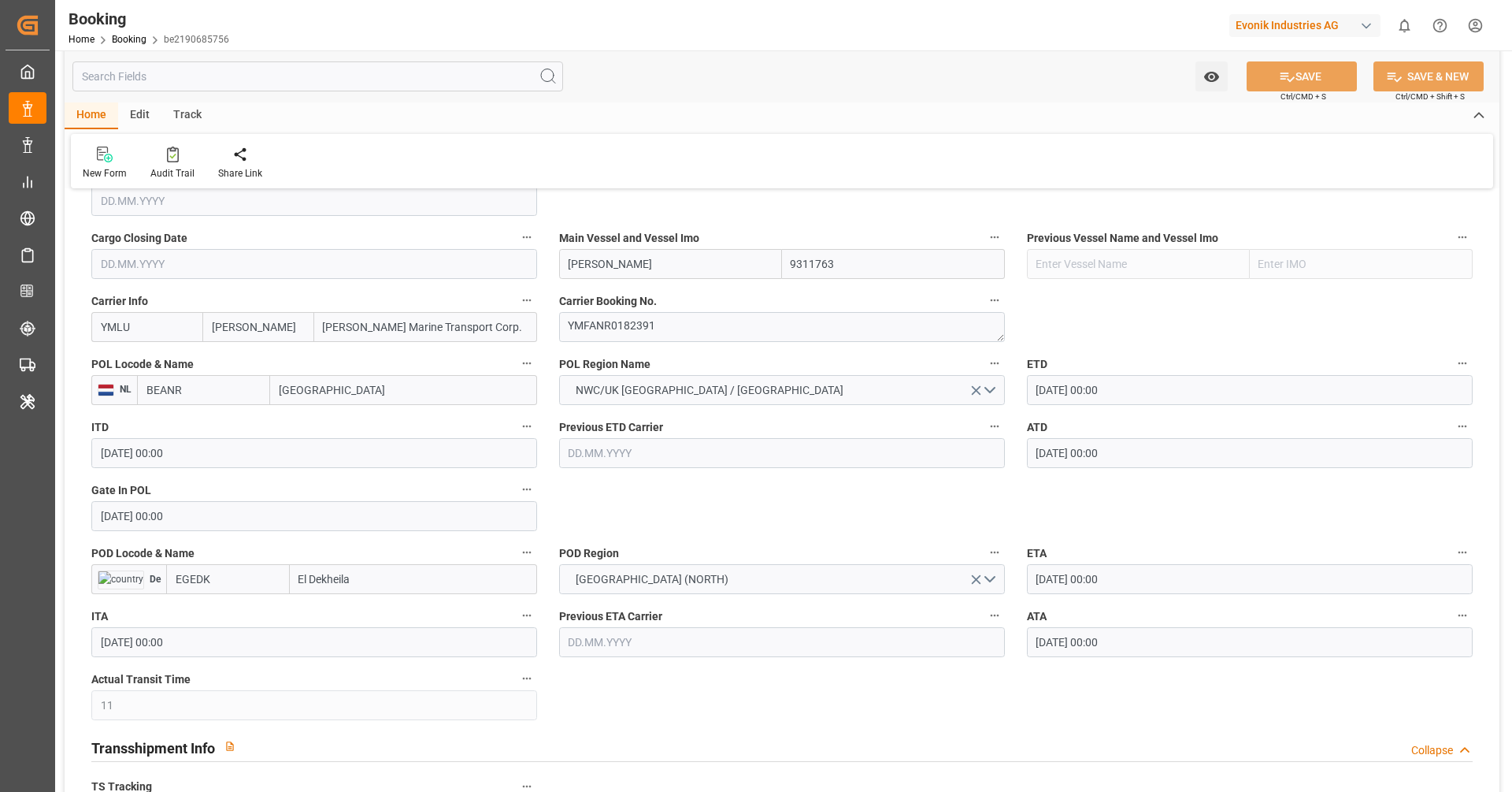
scroll to position [1102, 0]
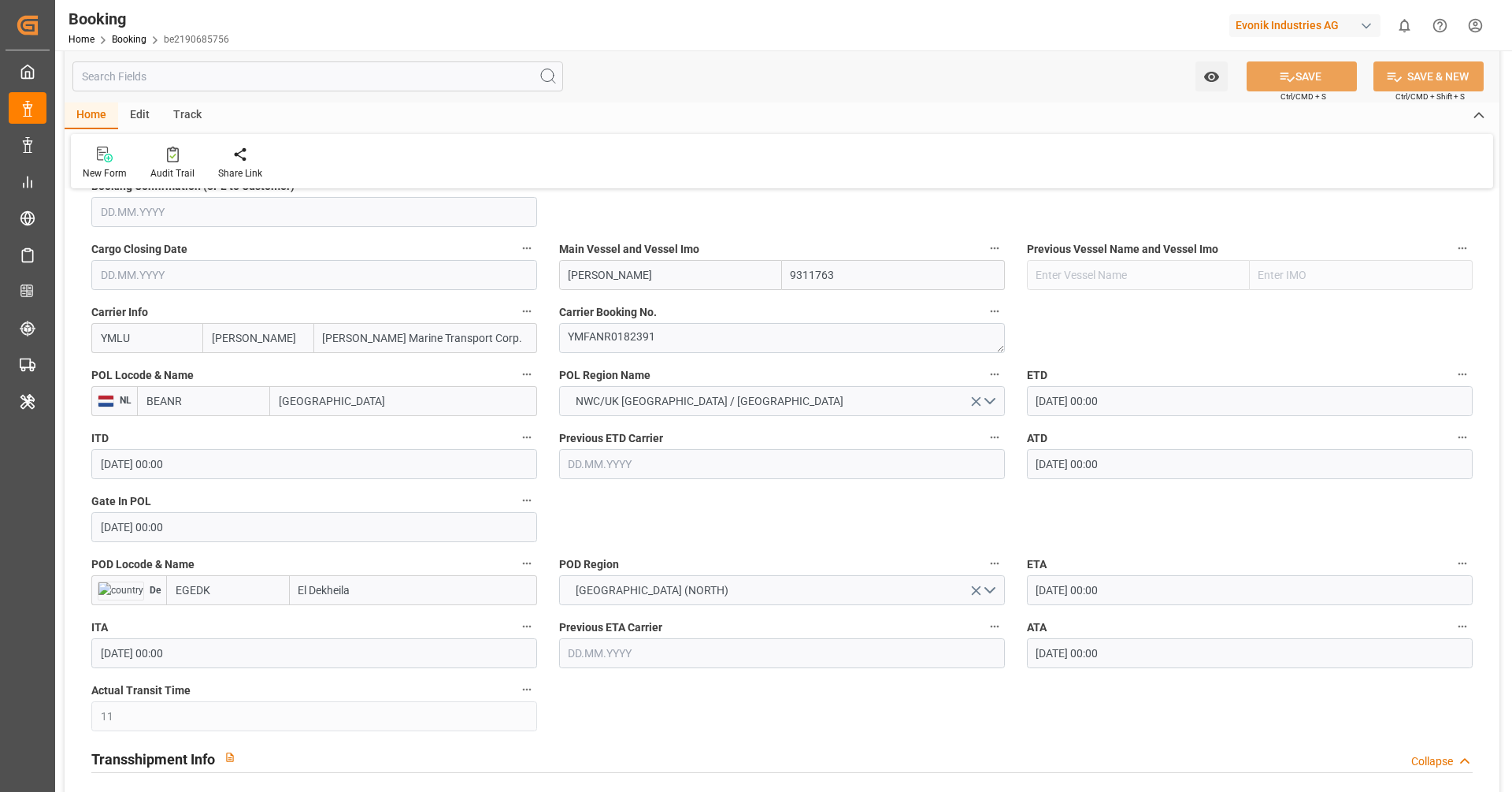
click at [244, 395] on input "BEANR" at bounding box center [204, 401] width 133 height 30
click at [229, 433] on span "BEANR - Antwerp" at bounding box center [200, 443] width 106 height 29
type input "BEANR"
click at [257, 586] on input "EGEDK" at bounding box center [228, 590] width 124 height 30
click at [242, 625] on span "EGEDK - El Dekheila" at bounding box center [221, 625] width 90 height 12
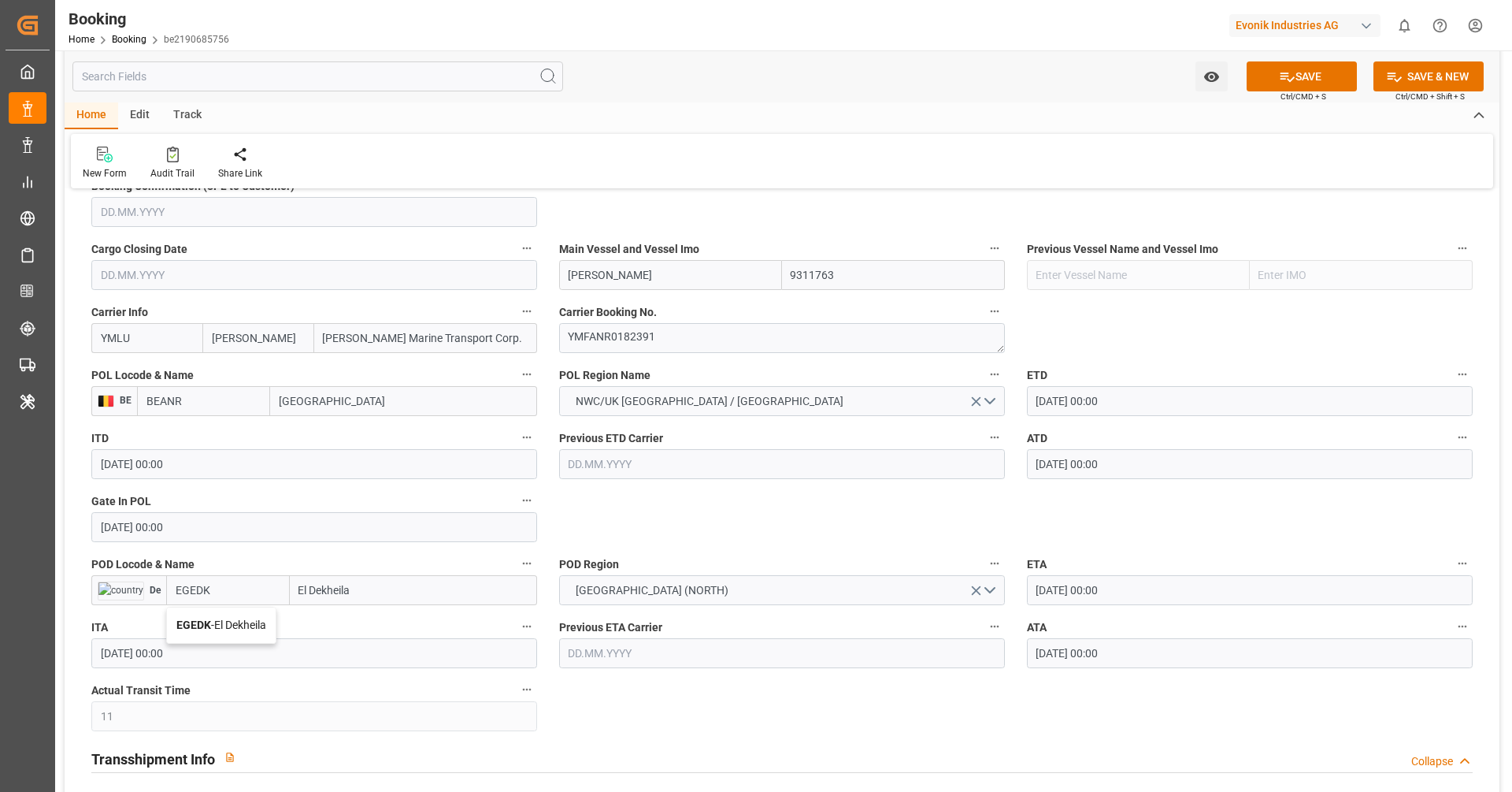
type input "EGEDK"
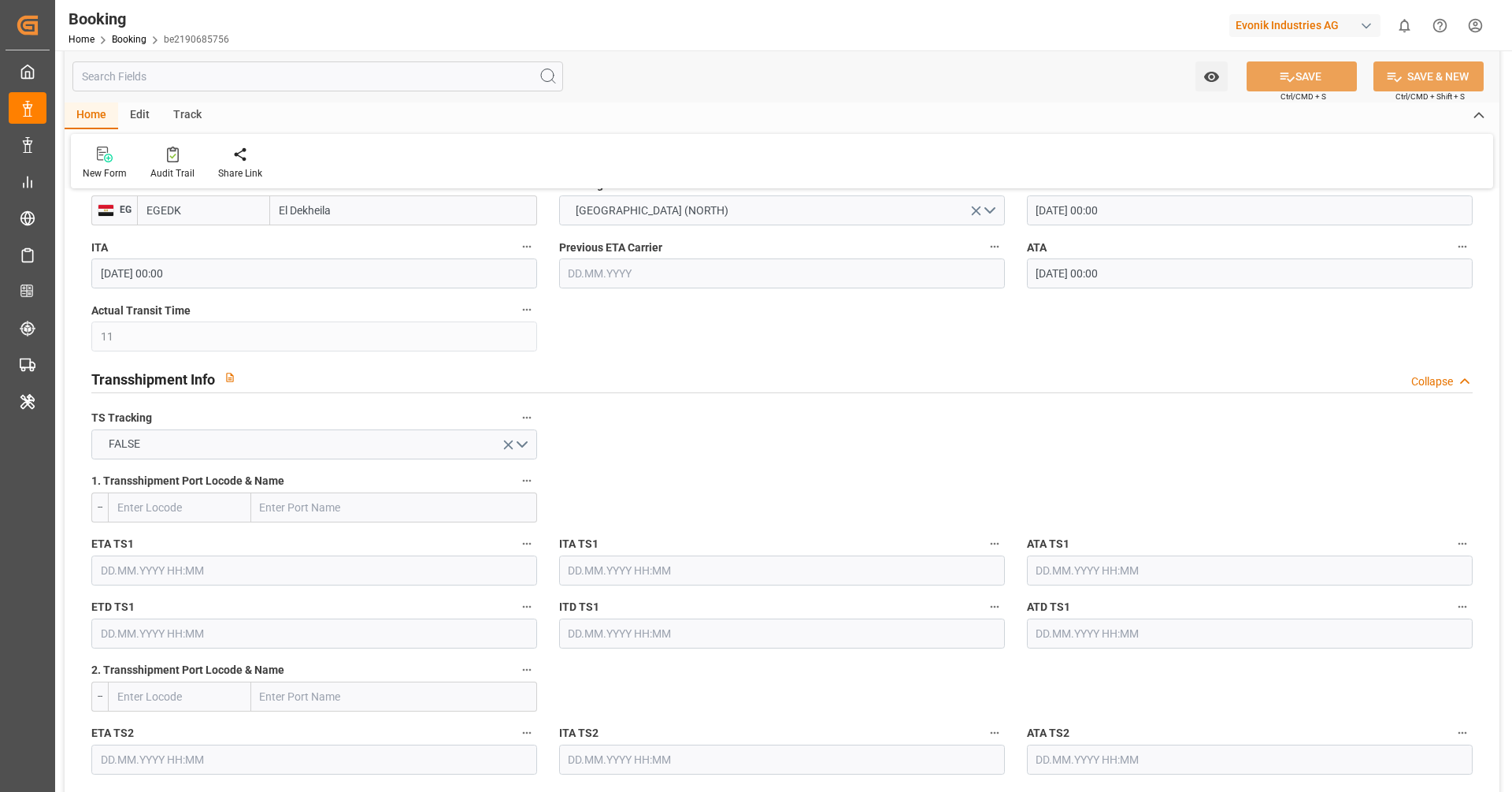
scroll to position [1561, 0]
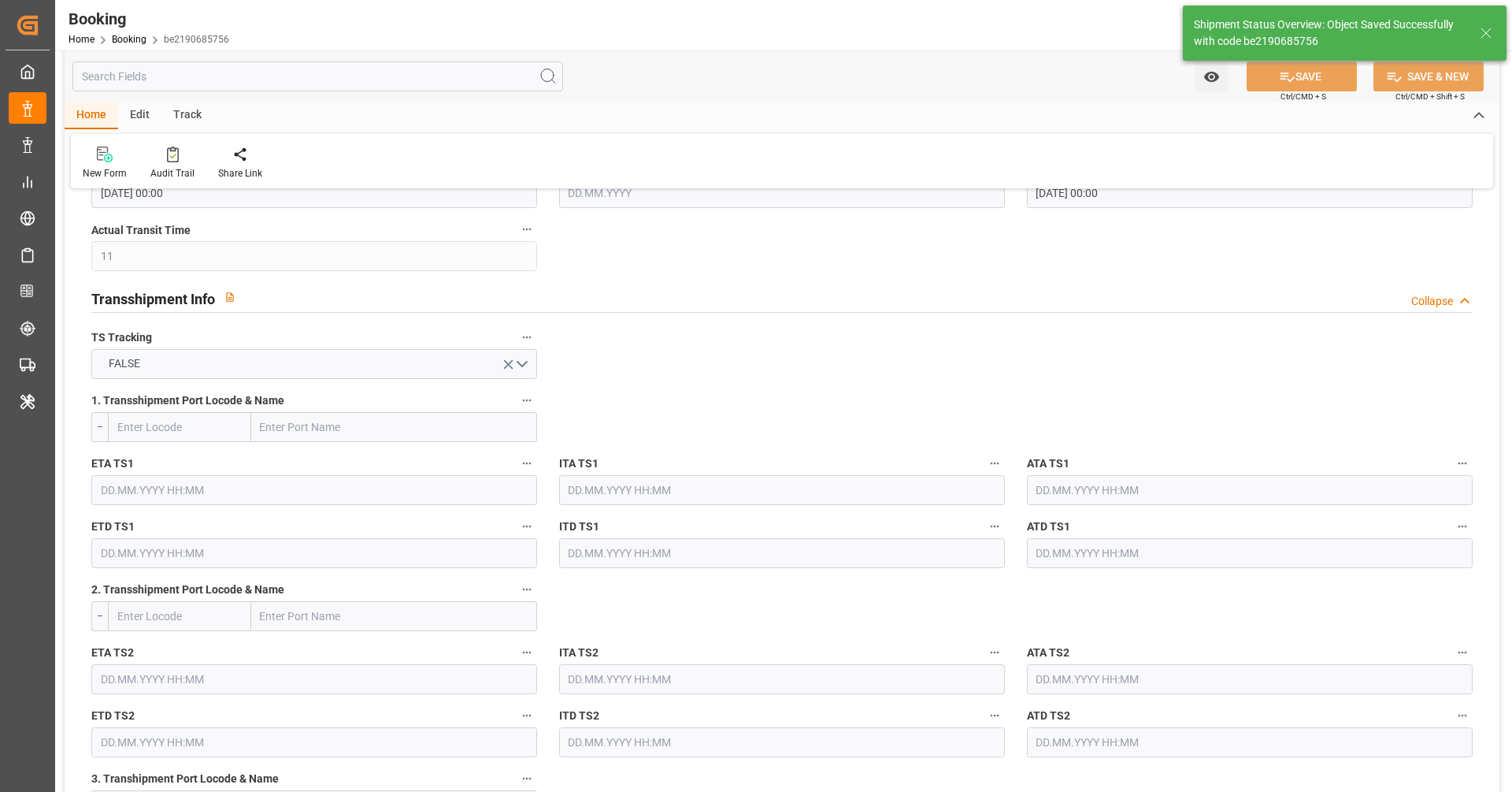
type textarea "businessDivision-businessLine-"
type input "16.09.2025 12:22"
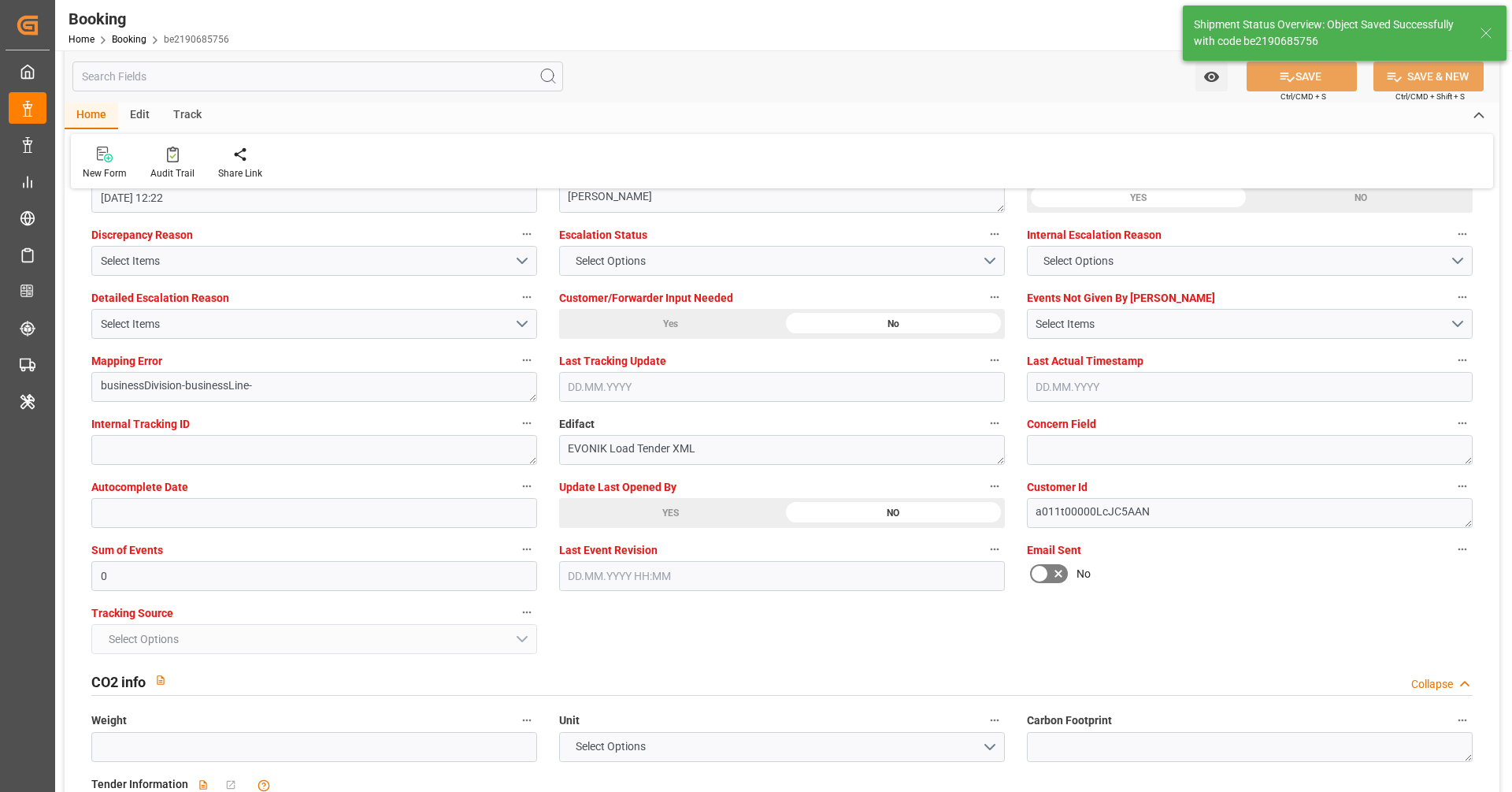
scroll to position [2955, 0]
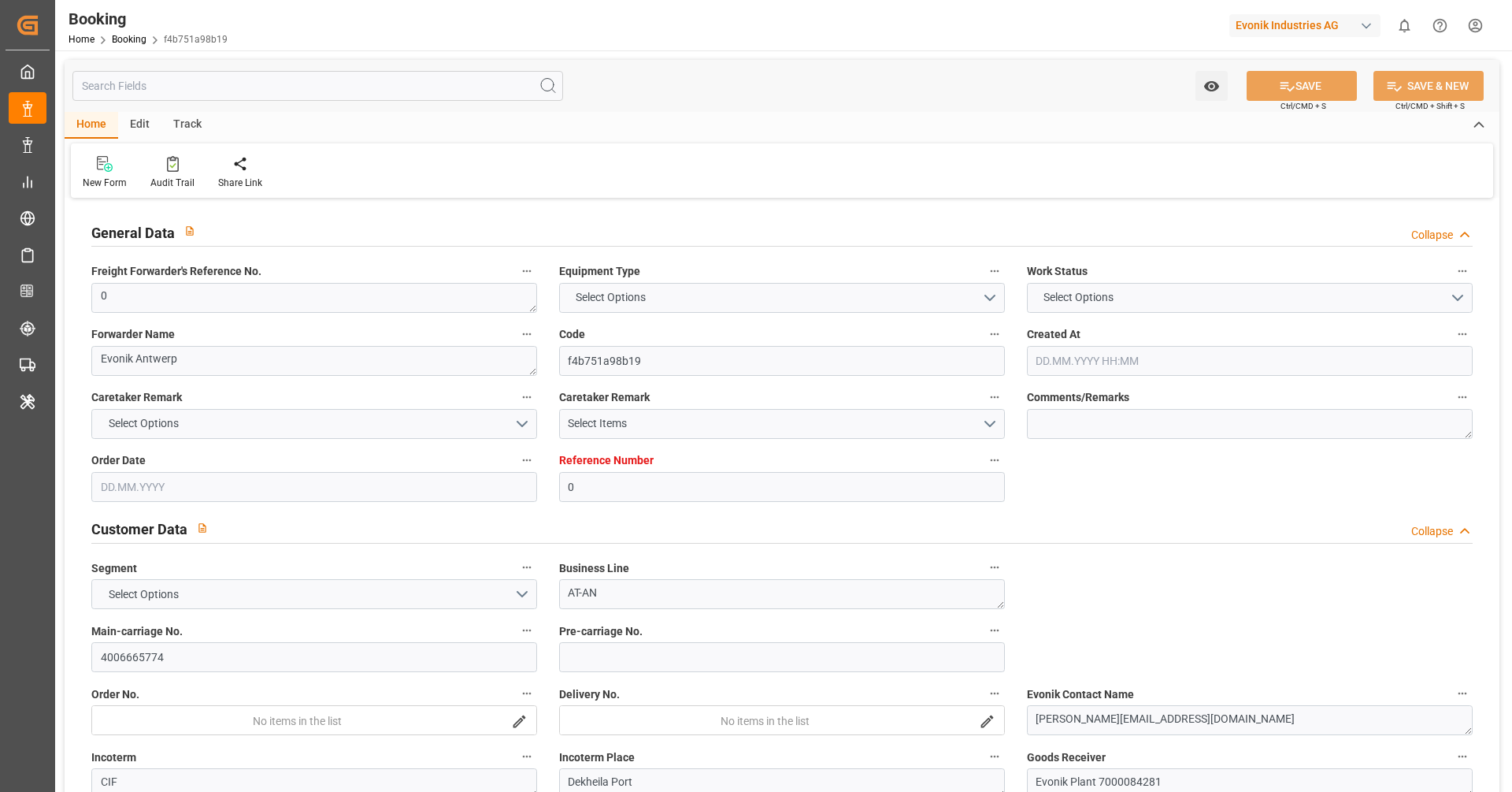
type input "0"
type input "9311763"
type input "[PERSON_NAME]"
type input "[PERSON_NAME] Marine Transport Corp."
type input "BEANR"
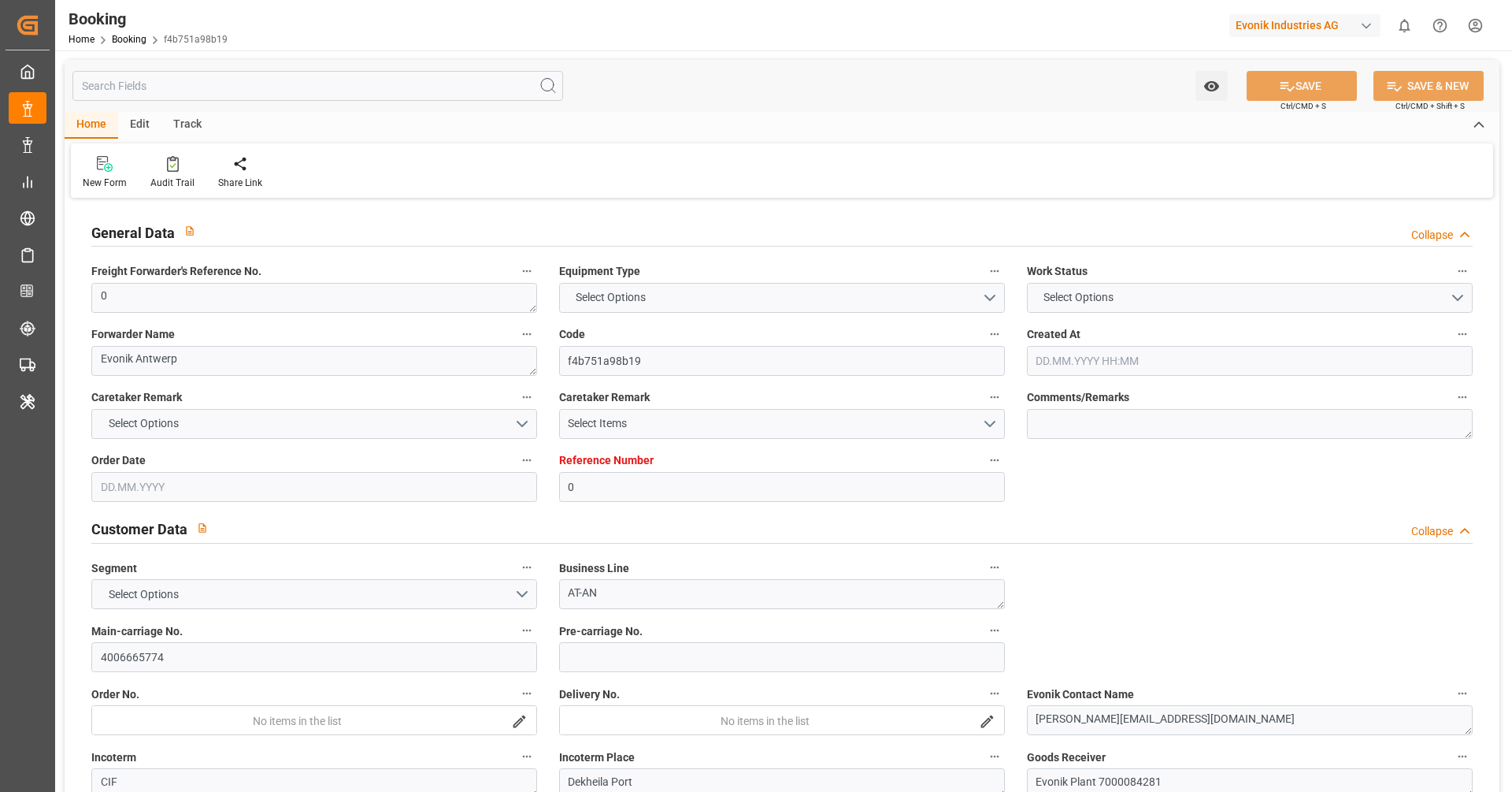
type input "EGEDK"
type input "11"
type input "0"
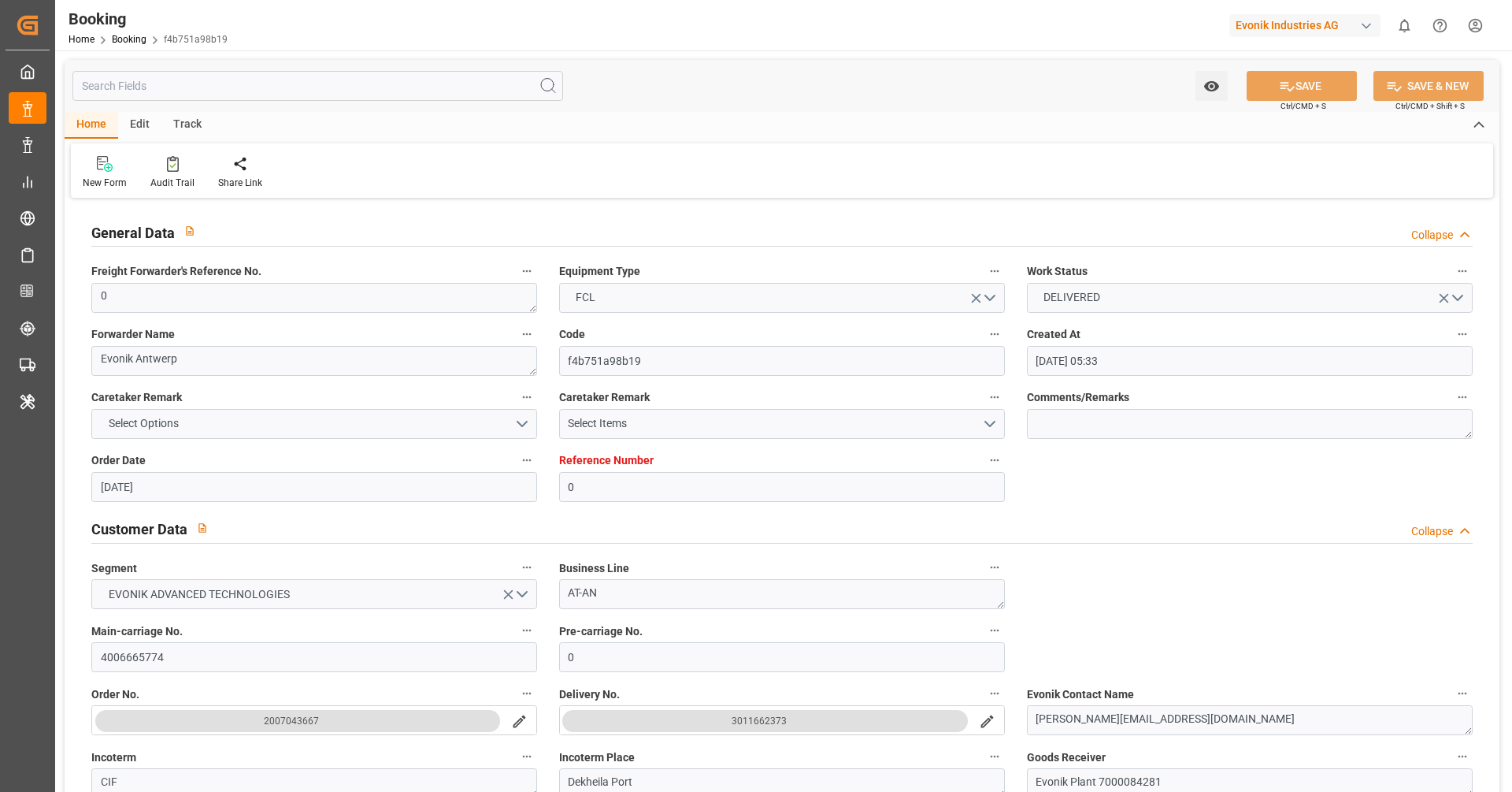
type input "12.07.2025 05:33"
type input "12.07.2025"
type input "01.09.2025"
type input "01.08.2025"
type input "13.08.2025 00:00"
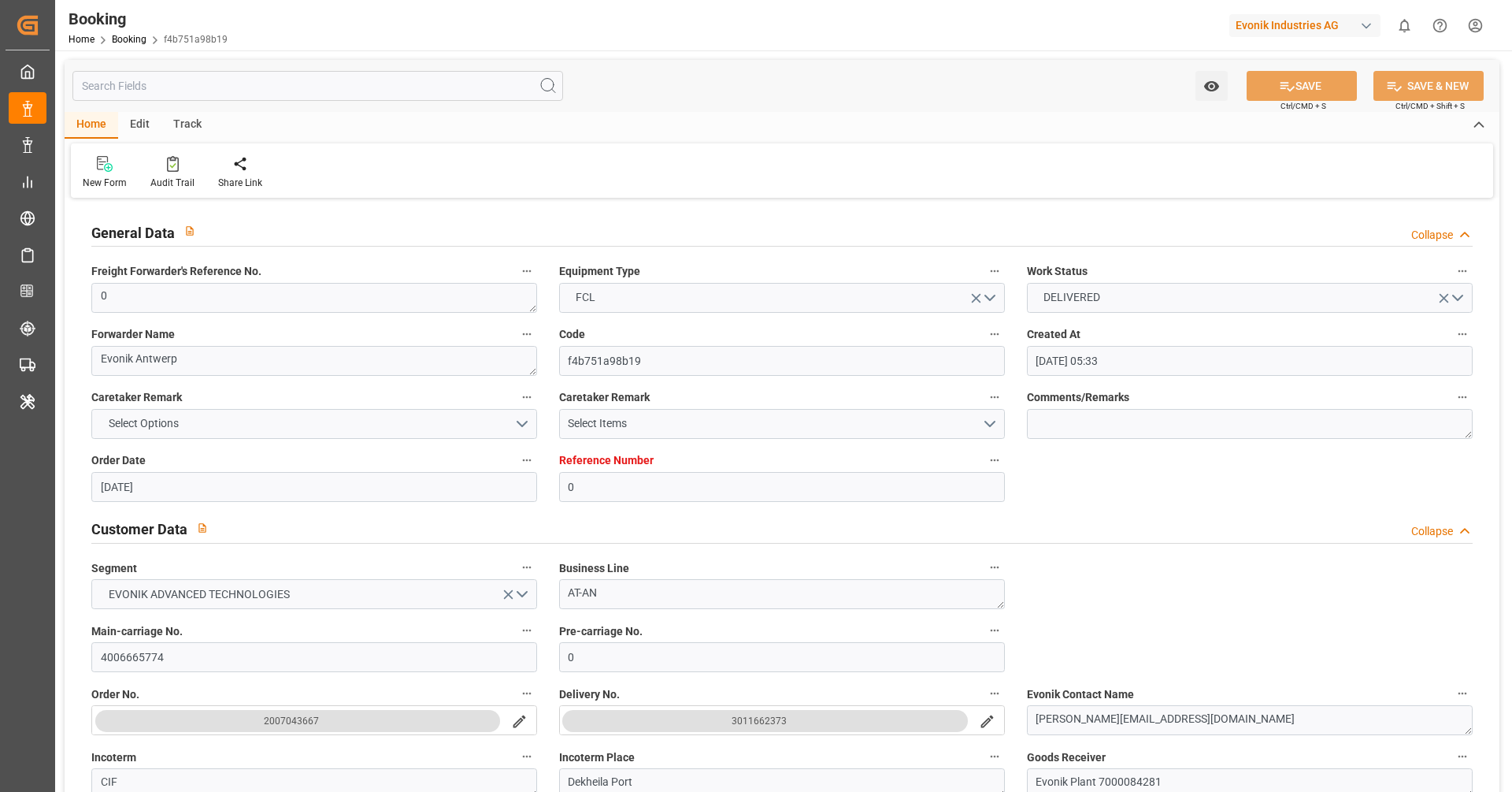
type input "13.08.2025 00:00"
type input "07.08.2025 00:00"
type input "24.08.2025 00:00"
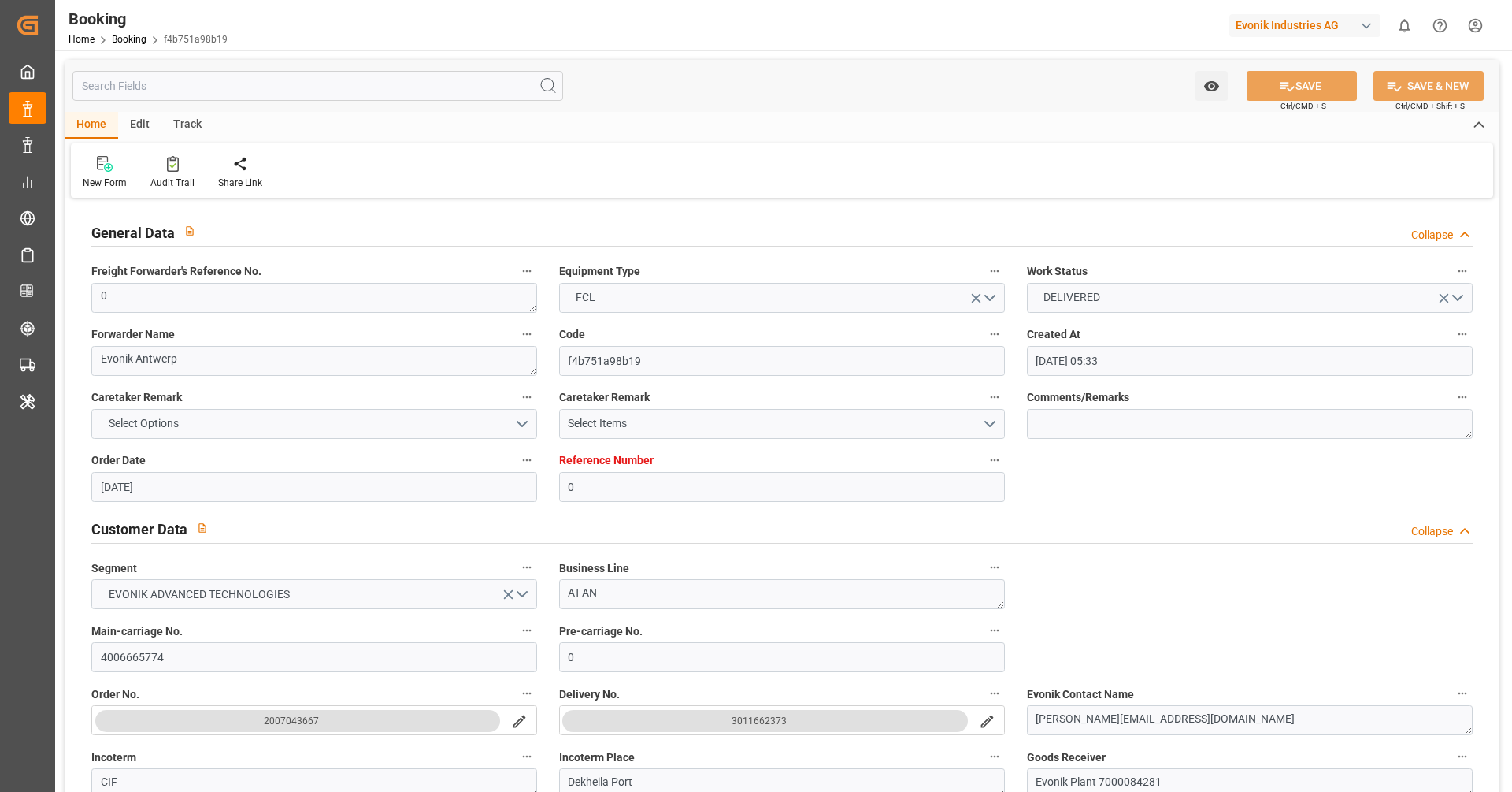
type input "24.08.2025 00:00"
type input "30.08.2025 00:00"
type input "31.08.2025 00:00"
type input "16.09.2025 12:12"
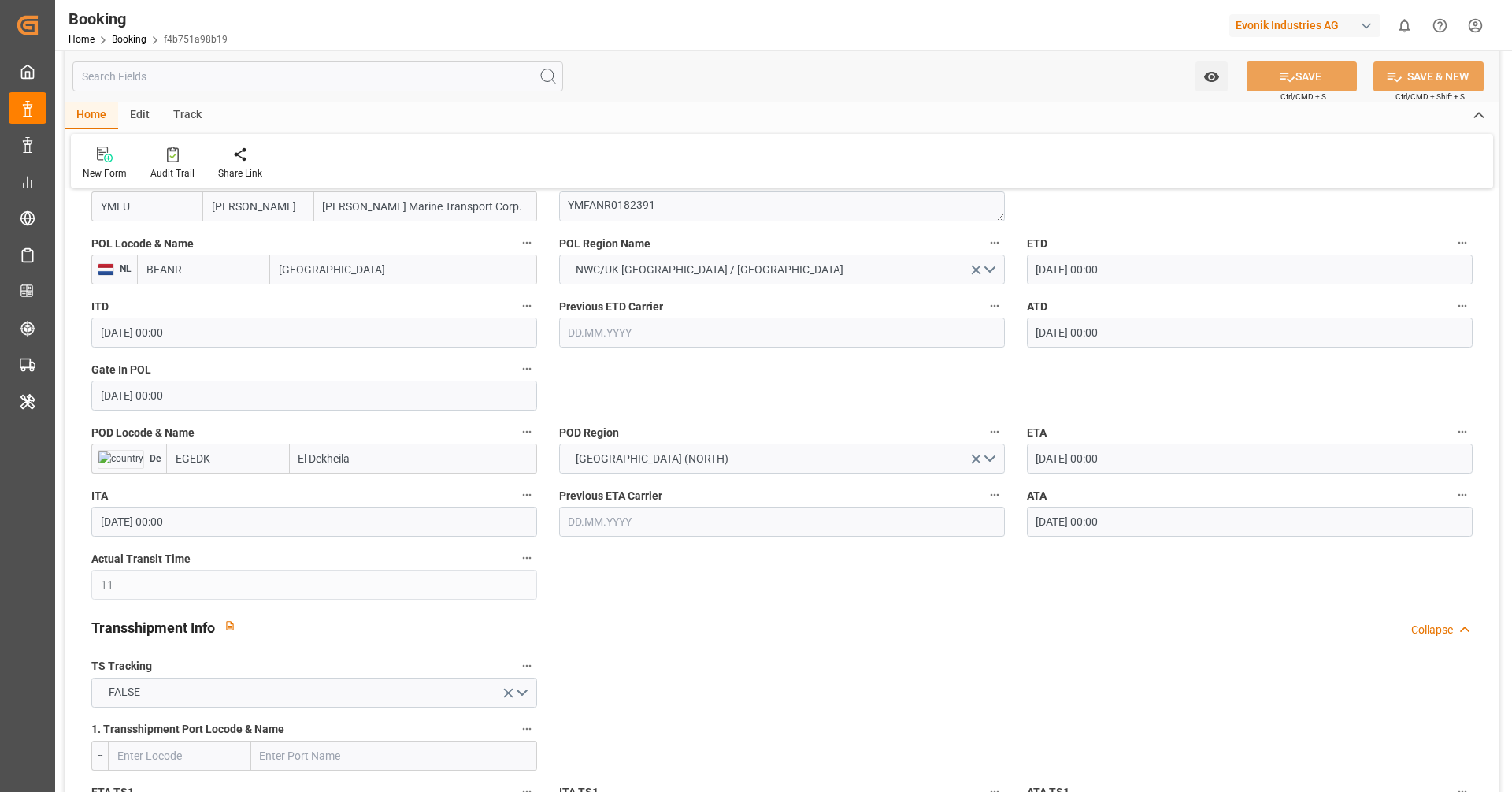
scroll to position [1237, 0]
click at [205, 272] on input "BEANR" at bounding box center [204, 265] width 133 height 30
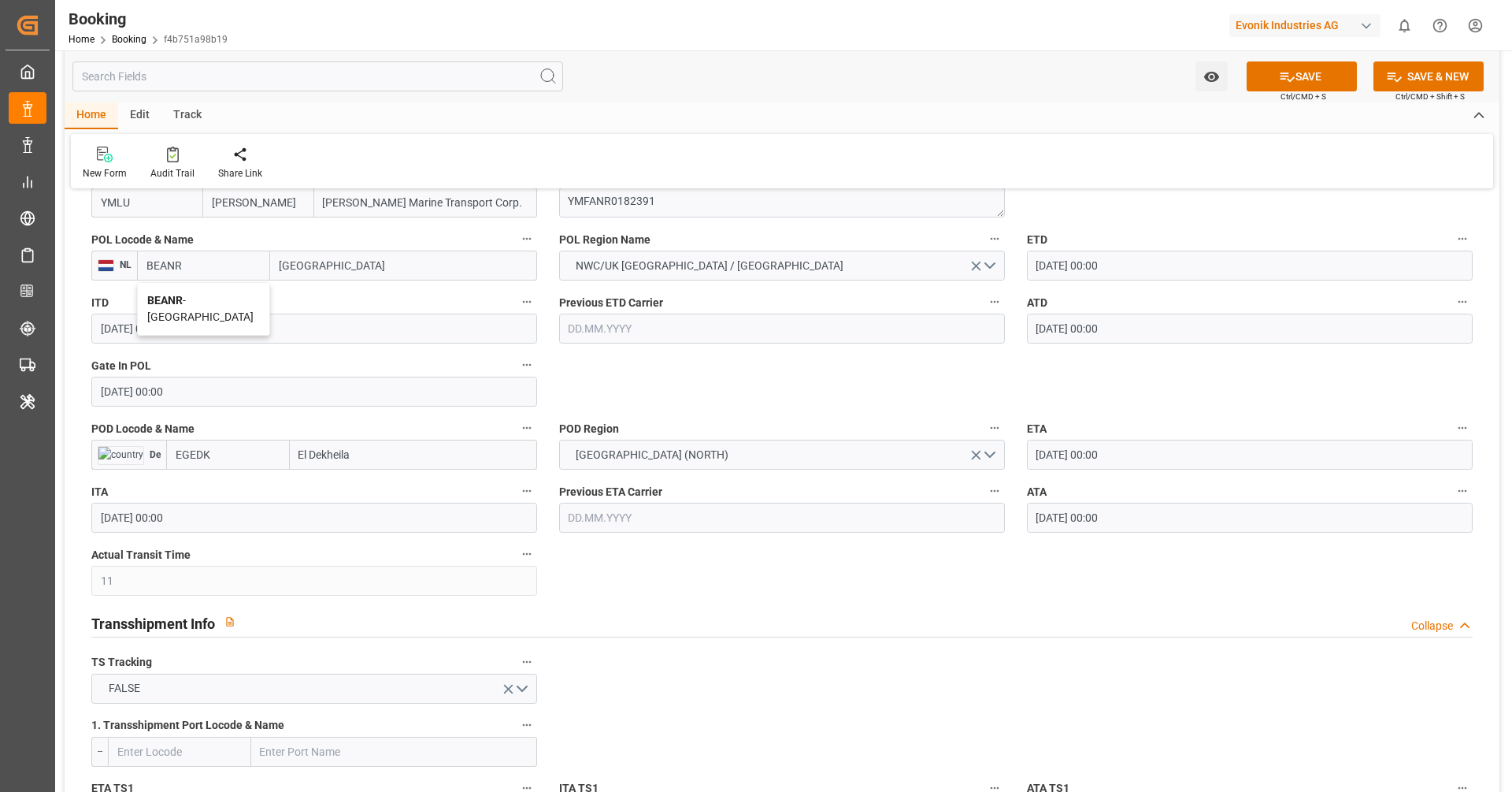
click at [203, 300] on span "BEANR - Antwerp" at bounding box center [200, 308] width 106 height 29
type input "BEANR"
click at [238, 459] on input "EGEDK" at bounding box center [228, 454] width 124 height 30
click at [234, 485] on span "EGEDK - El Dekheila" at bounding box center [221, 489] width 90 height 12
type input "EGEDK"
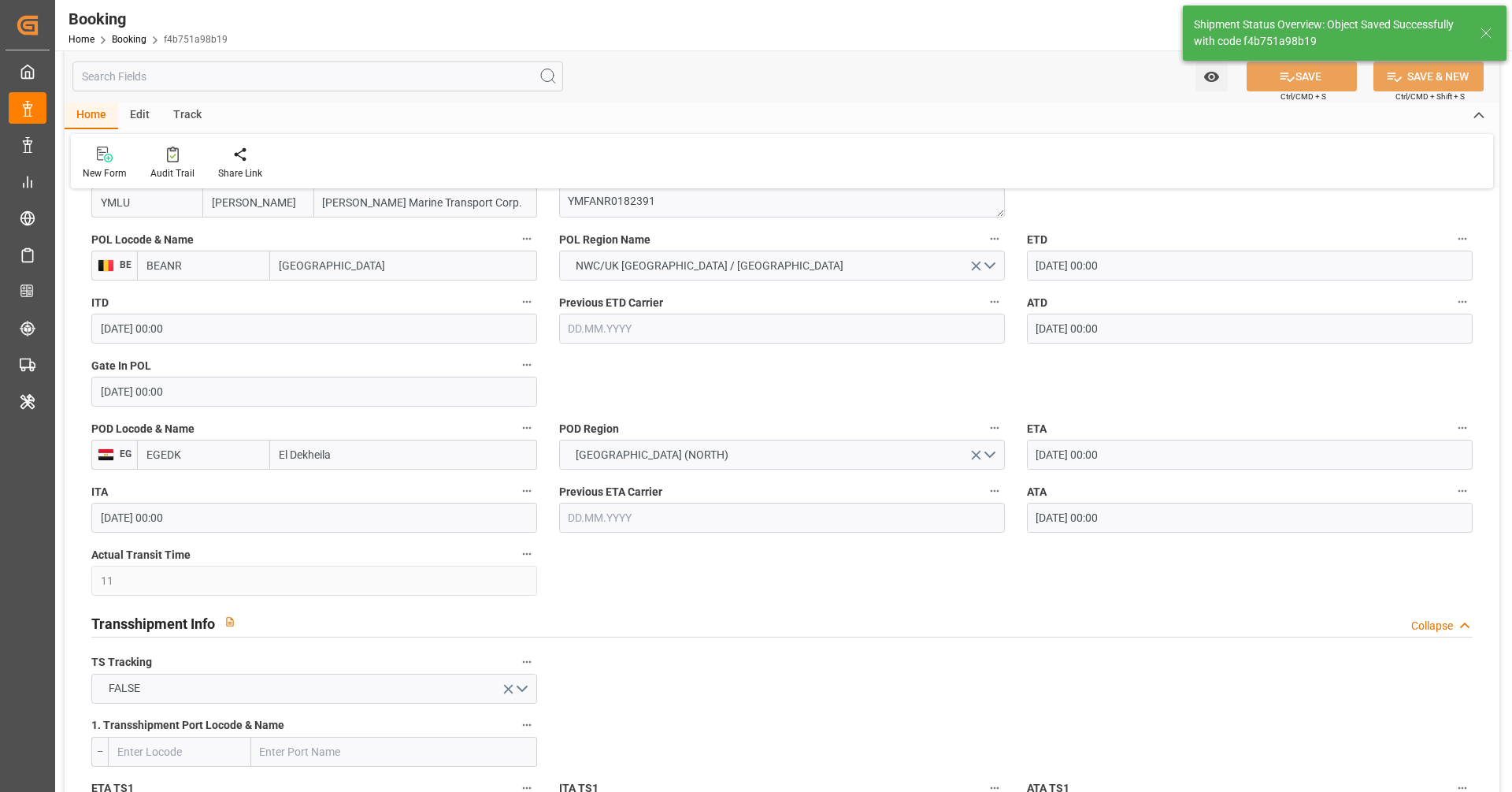
type textarea "businessDivision-businessLine-"
type input "16.09.2025 12:23"
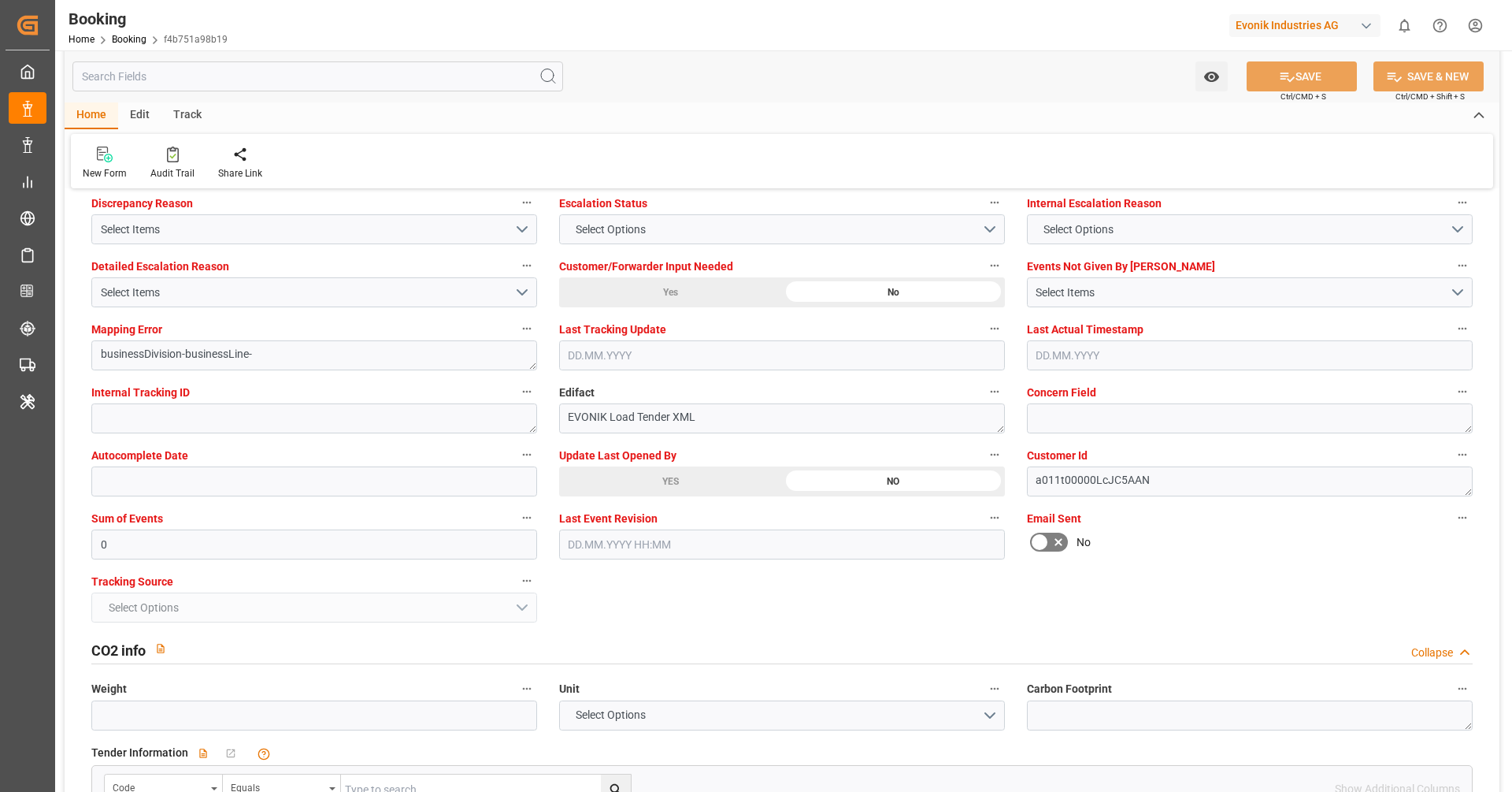
scroll to position [3185, 0]
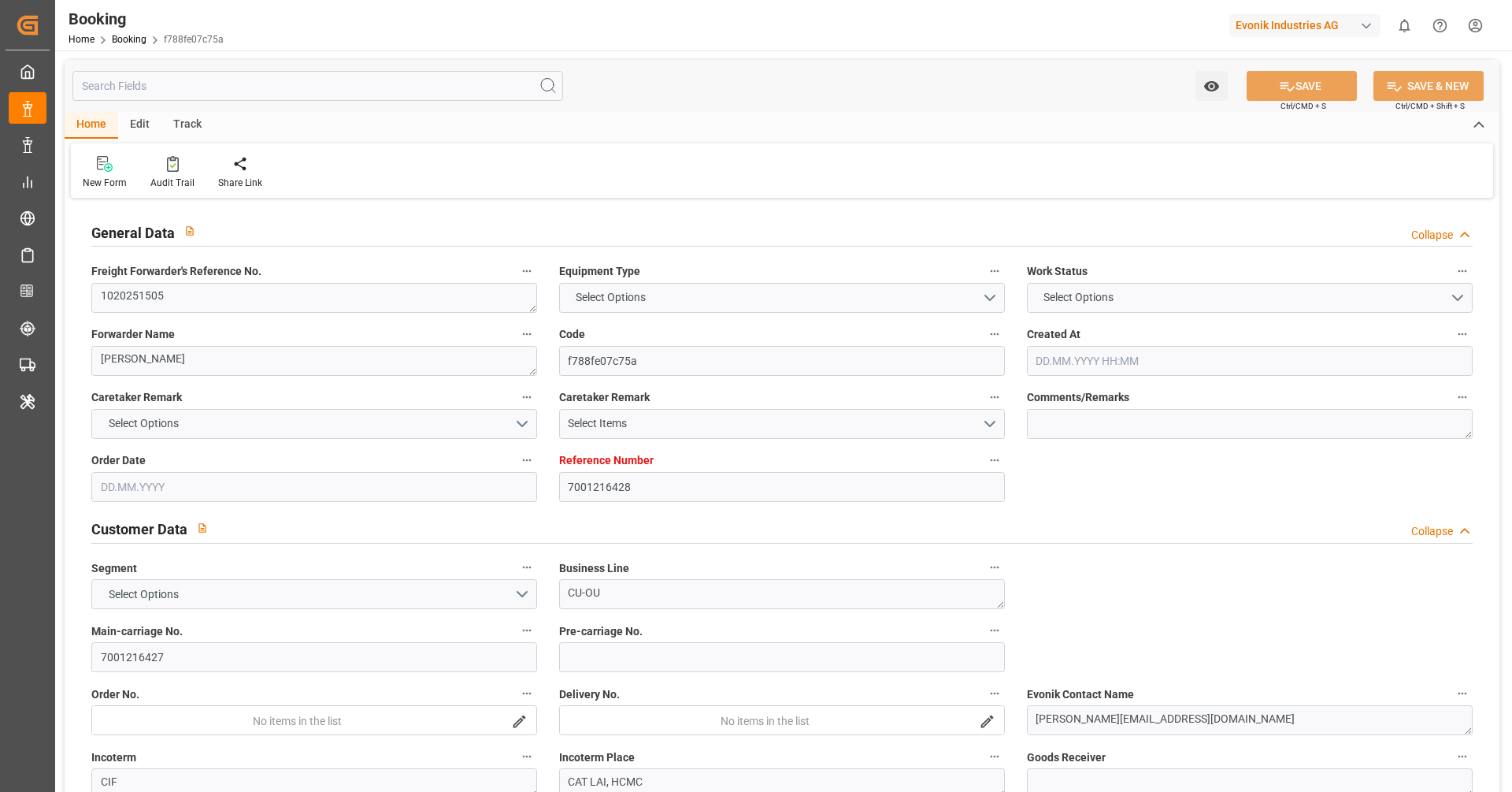
type input "7001216428"
type input "9937347"
type input "[PERSON_NAME]"
type input "[PERSON_NAME] Marine Transport Corp."
type input "BEANR"
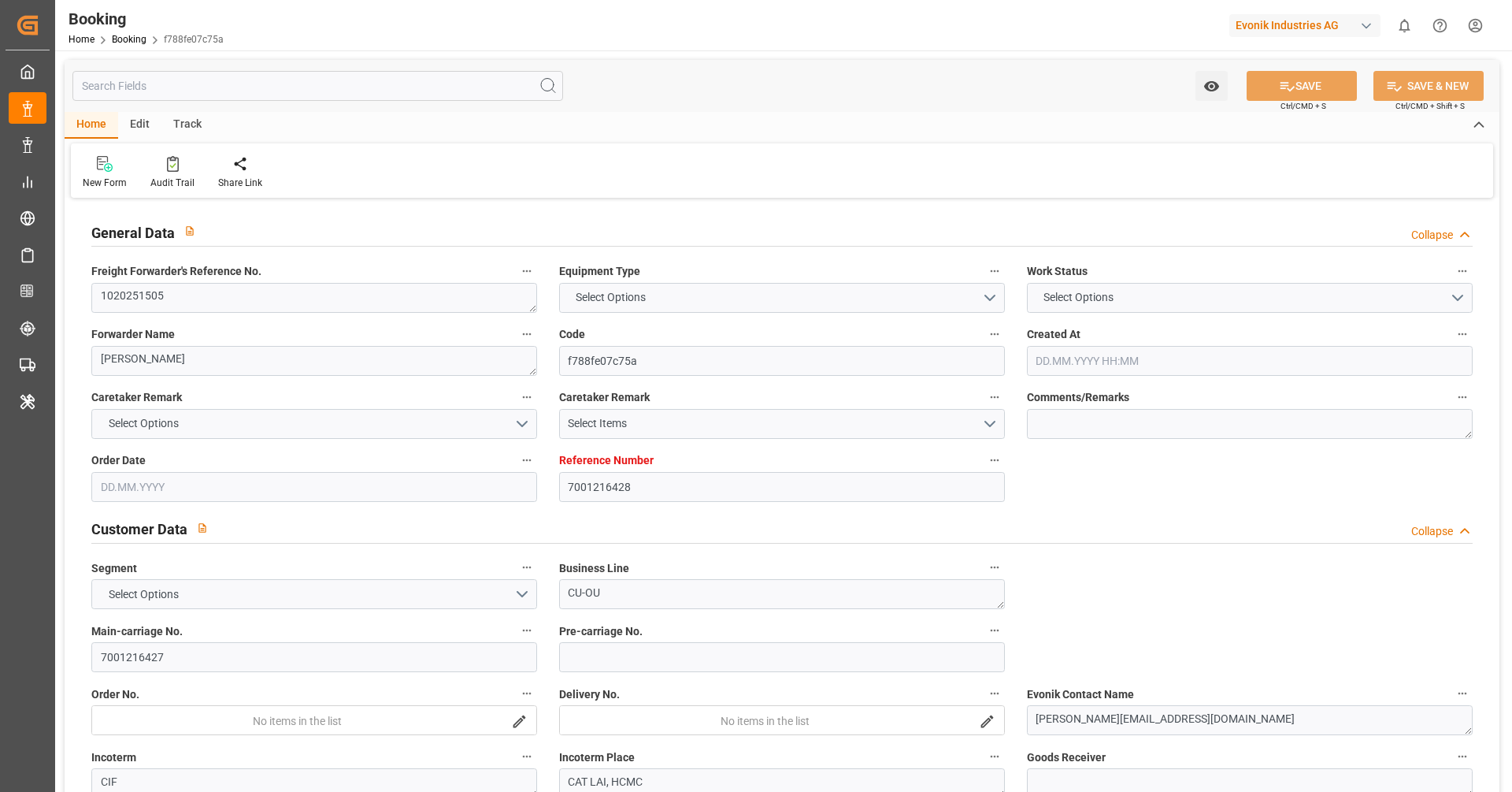
type input "VNCLI"
type input "40"
type input "VNCMT"
type input "0"
type input "BEANR"
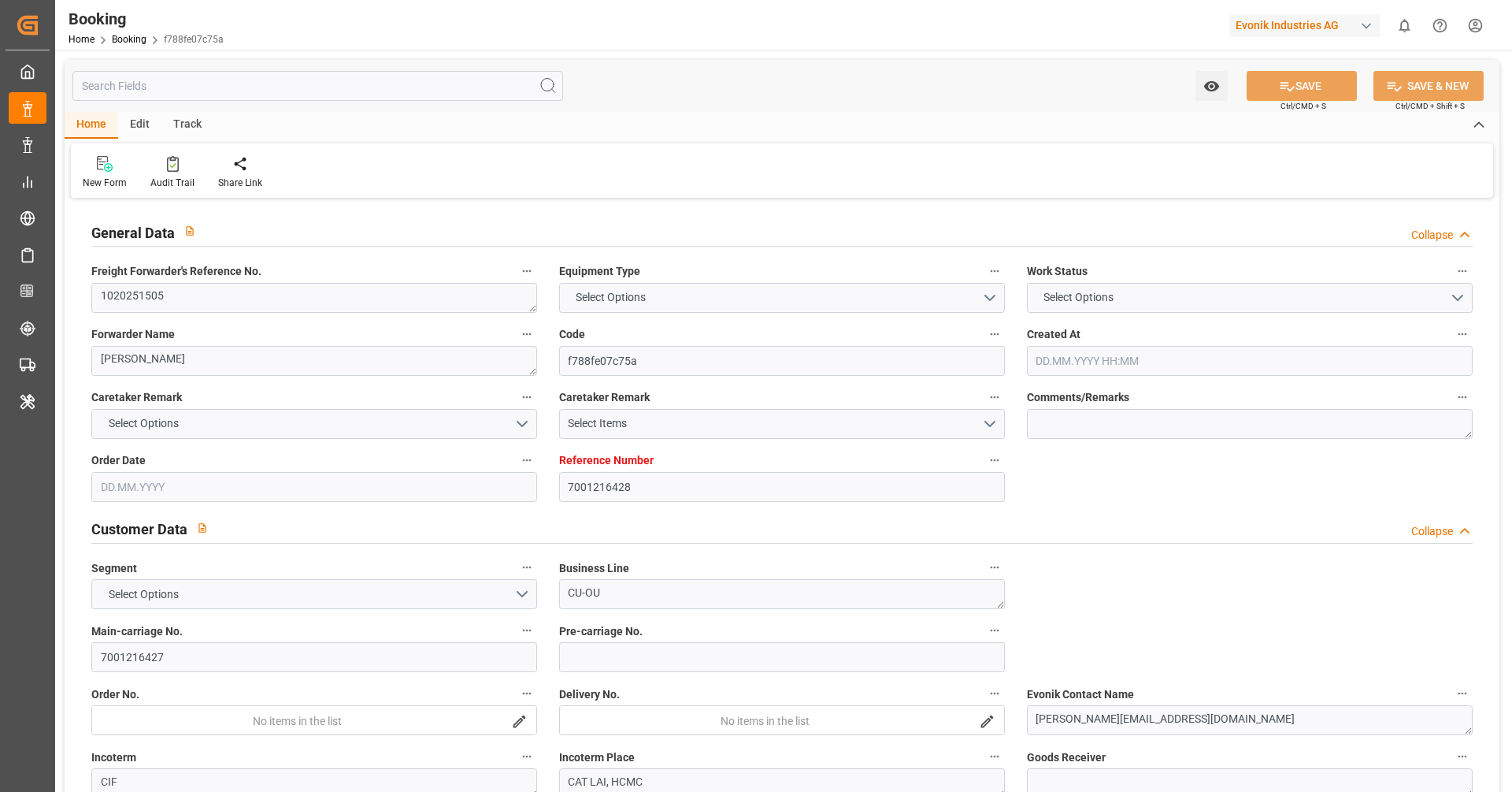
type input "VNCMT"
type input "[DATE] 11:38"
type input "[DATE]"
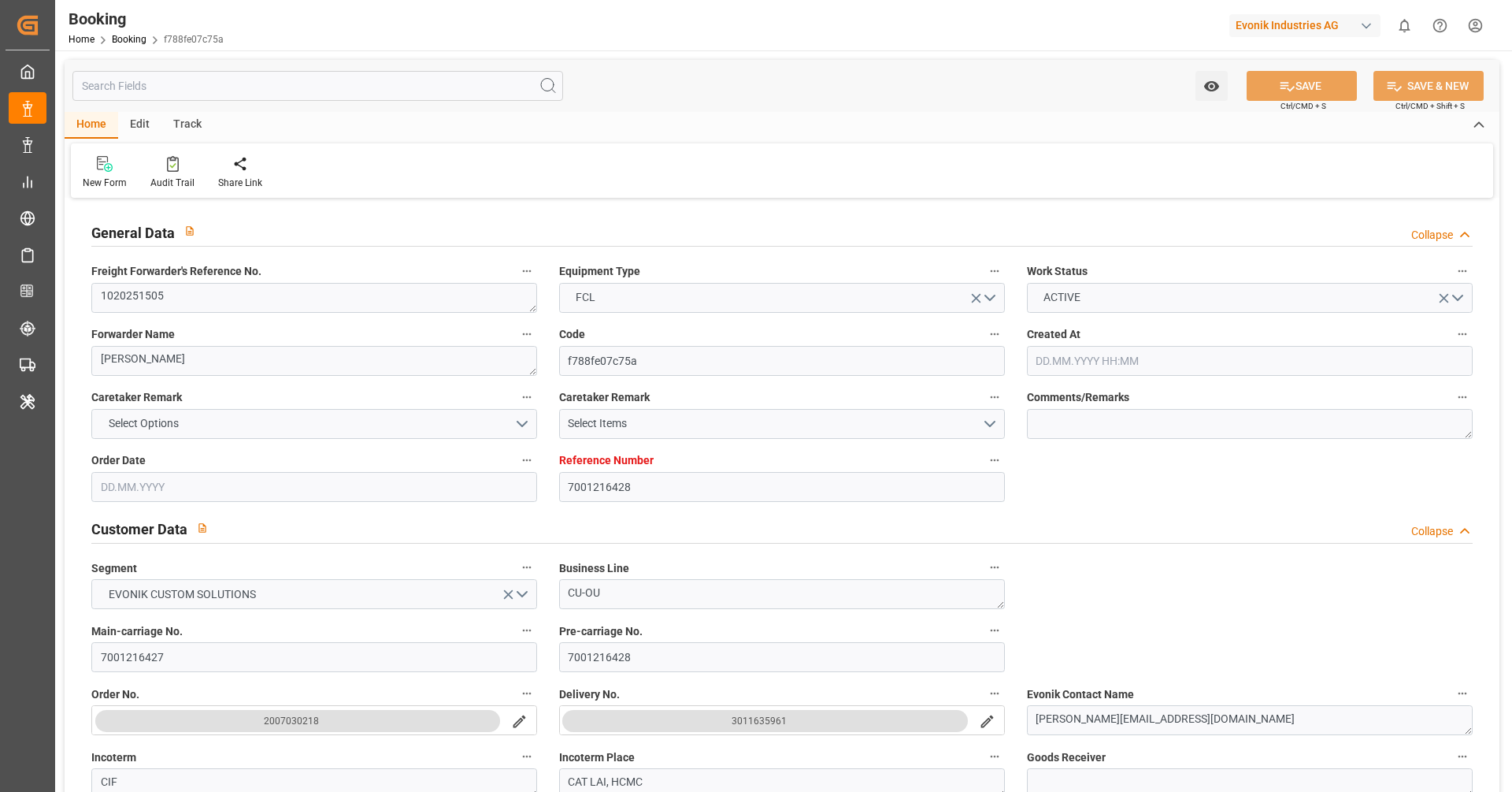
type input "[DATE] 00:00"
type input "[DATE] 05:53"
type input "[DATE] 14:19"
type input "[DATE] 17:30"
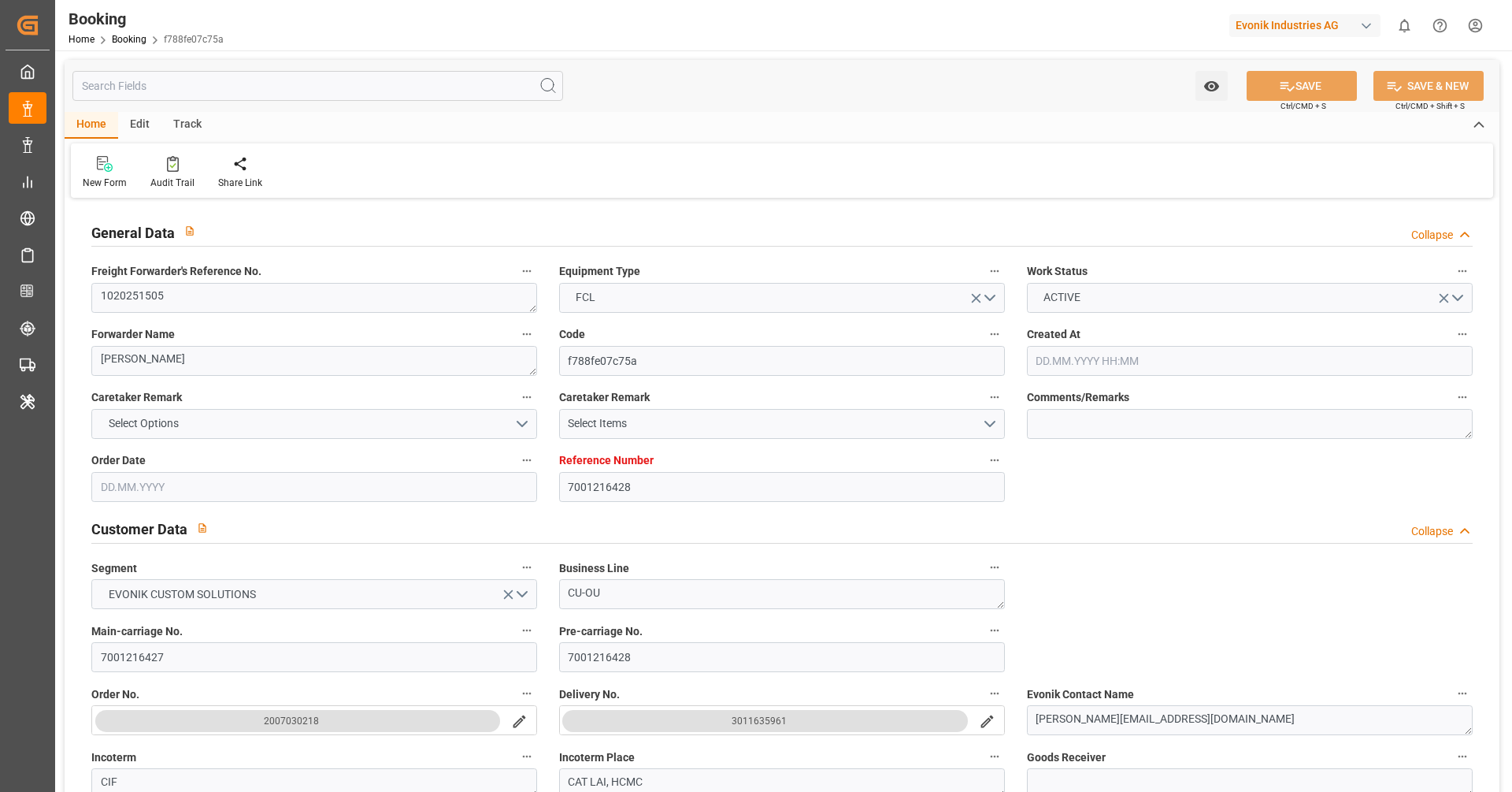
type input "[DATE] 00:00"
type input "[DATE] 00:30"
type input "[DATE] 00:00"
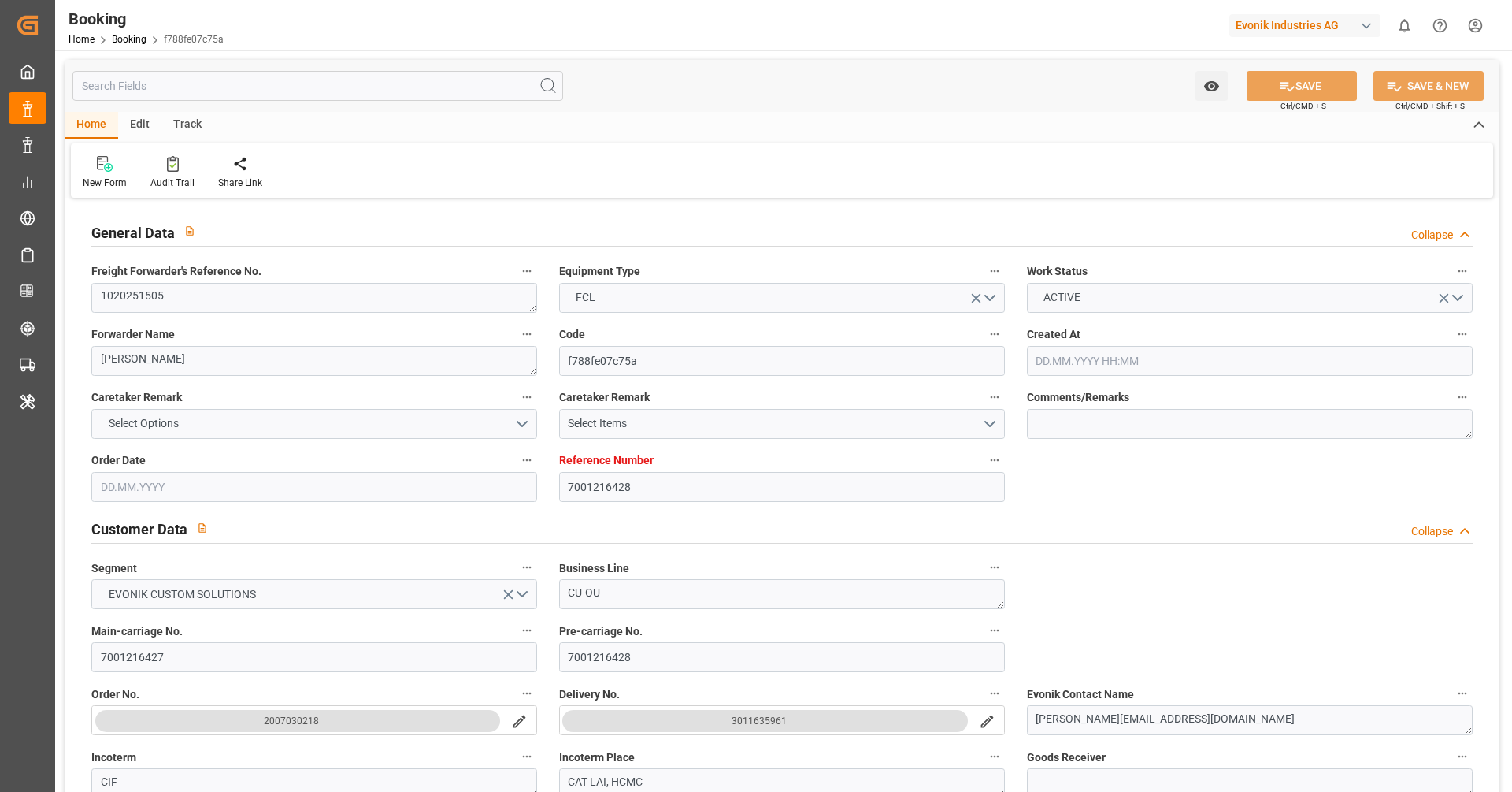
type input "[DATE] 00:00"
type input "[DATE]"
type input "[DATE] 12:08"
type input "15.09.2025"
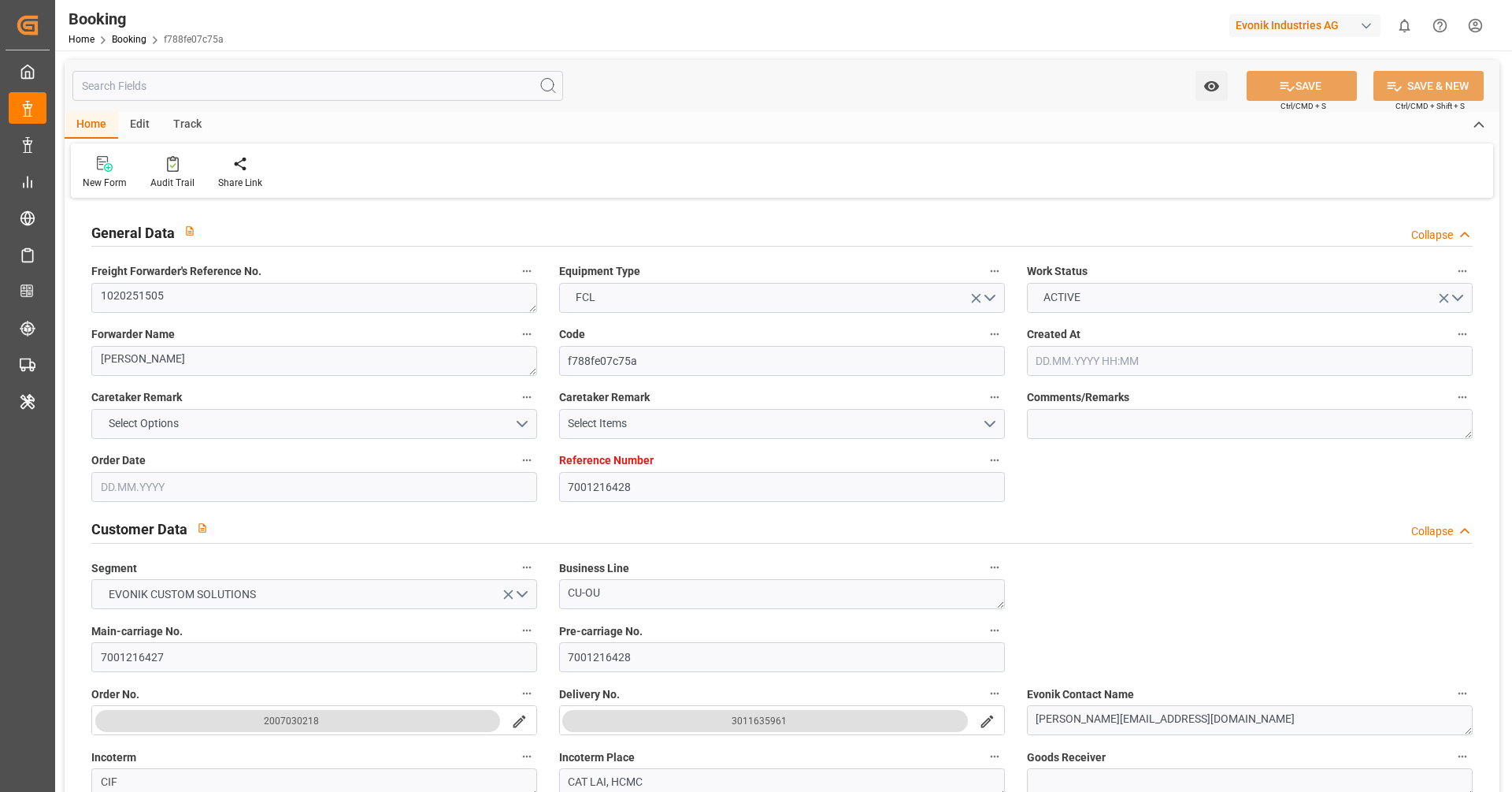
type input "01.08.2025 16:58"
type input "03.08.2025 06:09"
type input "11.09.2025 17:30"
type input "11.09.2025 16:29"
type input "12.09.2025 07:29"
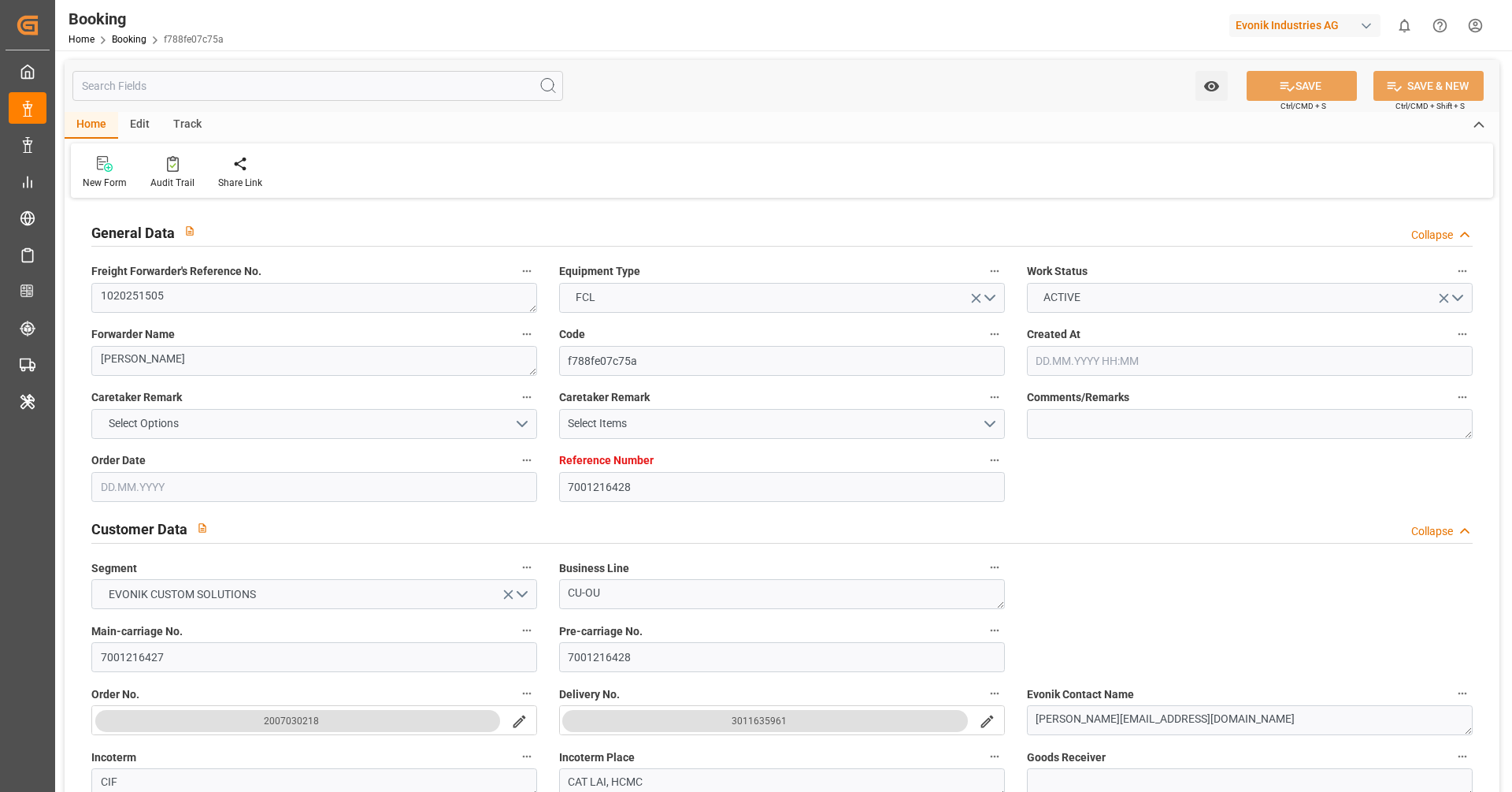
type input "12.09.2025 07:35"
type input "16.09.2025 07:35"
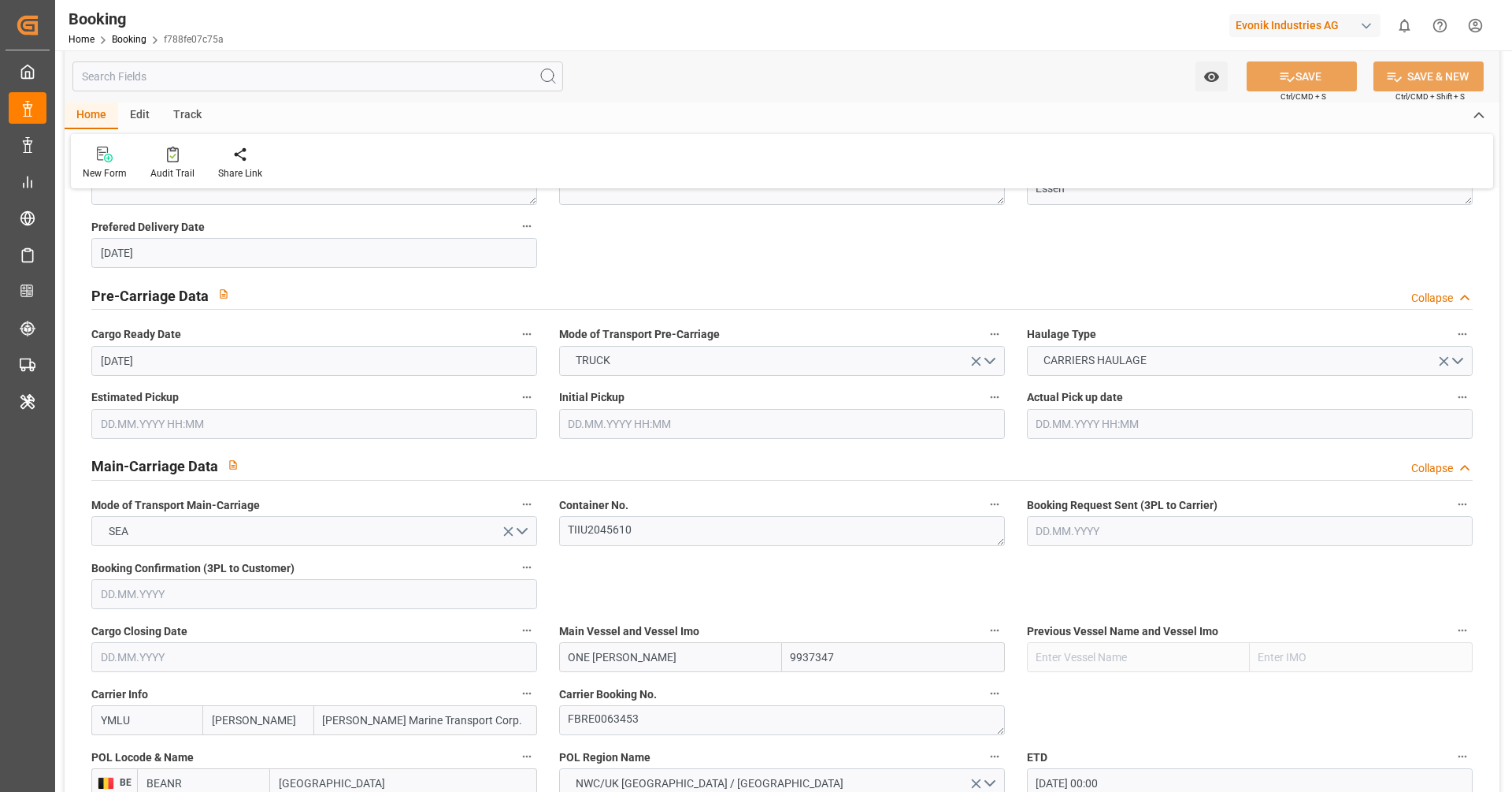
scroll to position [767, 0]
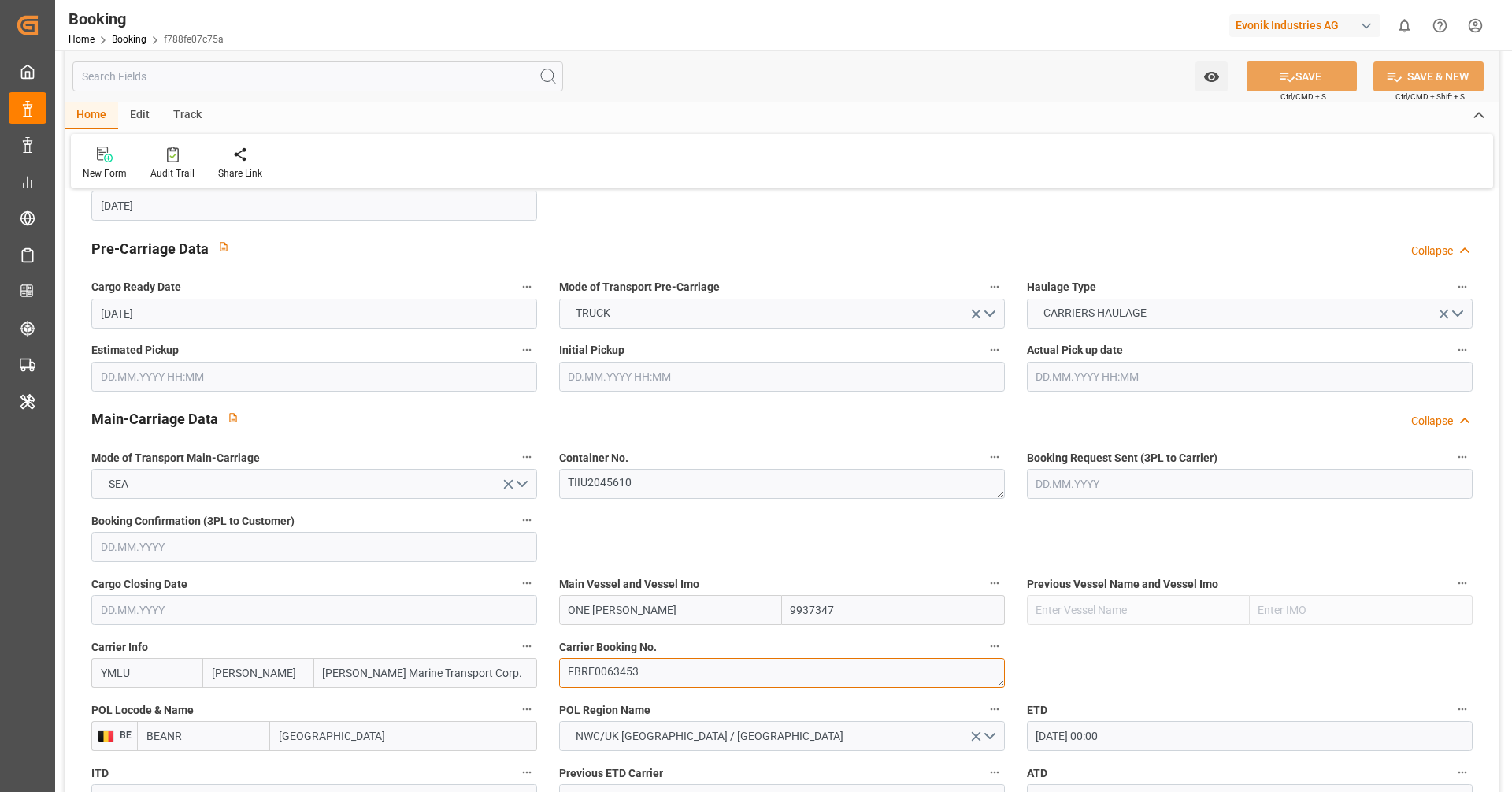
click at [689, 673] on textarea "FBRE0063453" at bounding box center [782, 673] width 445 height 30
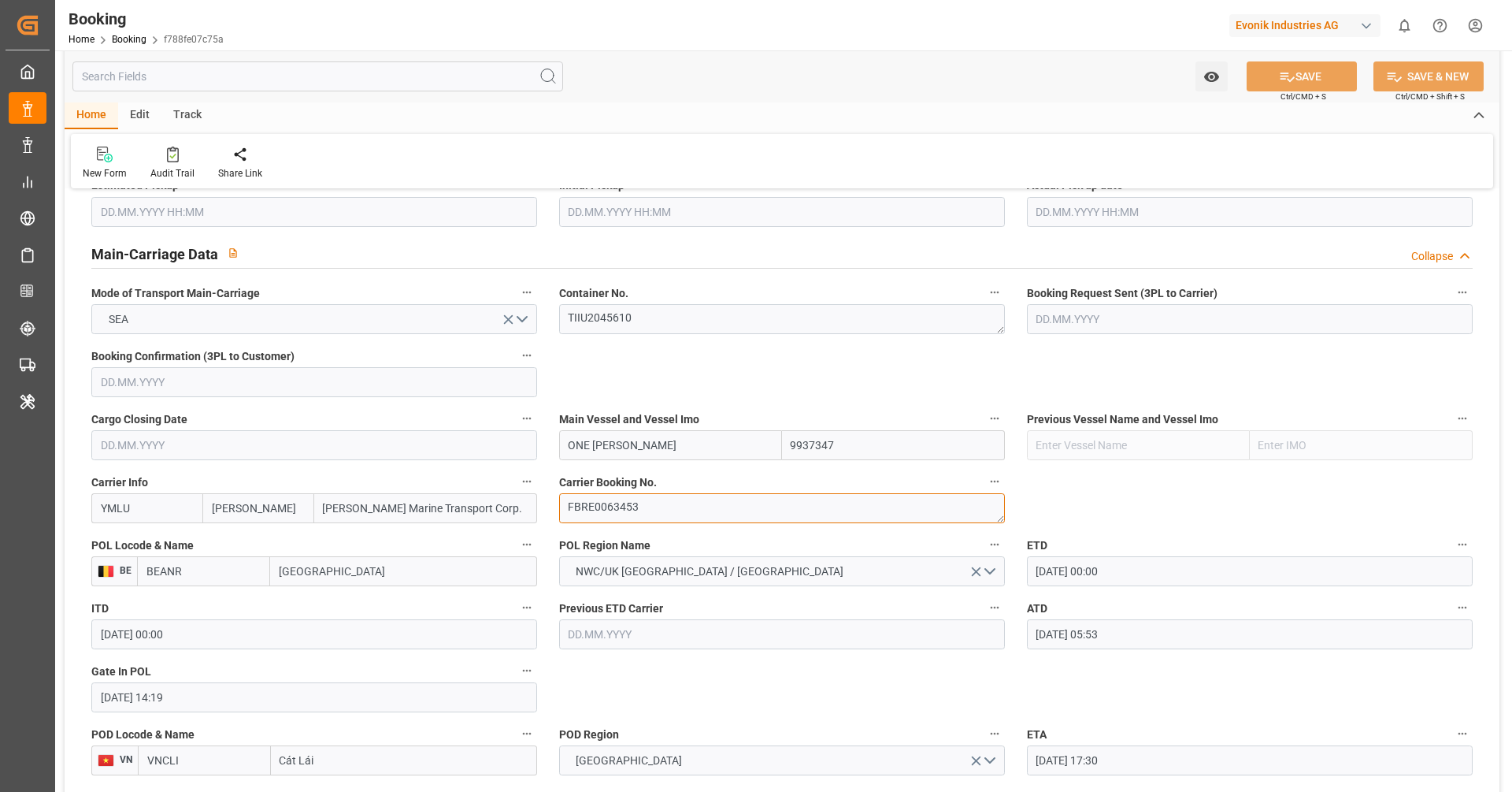
scroll to position [876, 0]
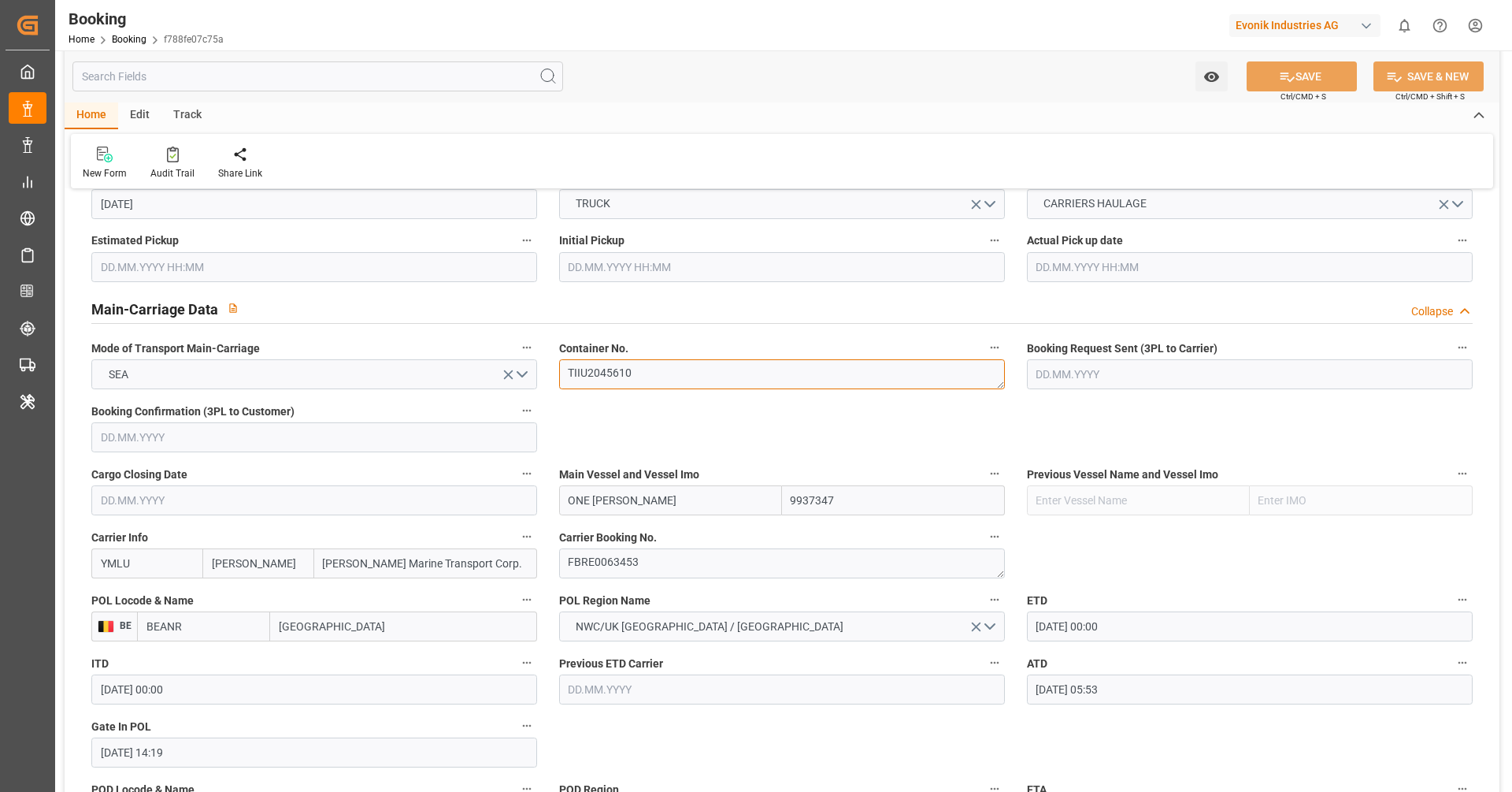
click at [644, 376] on textarea "TIIU2045610" at bounding box center [782, 374] width 445 height 30
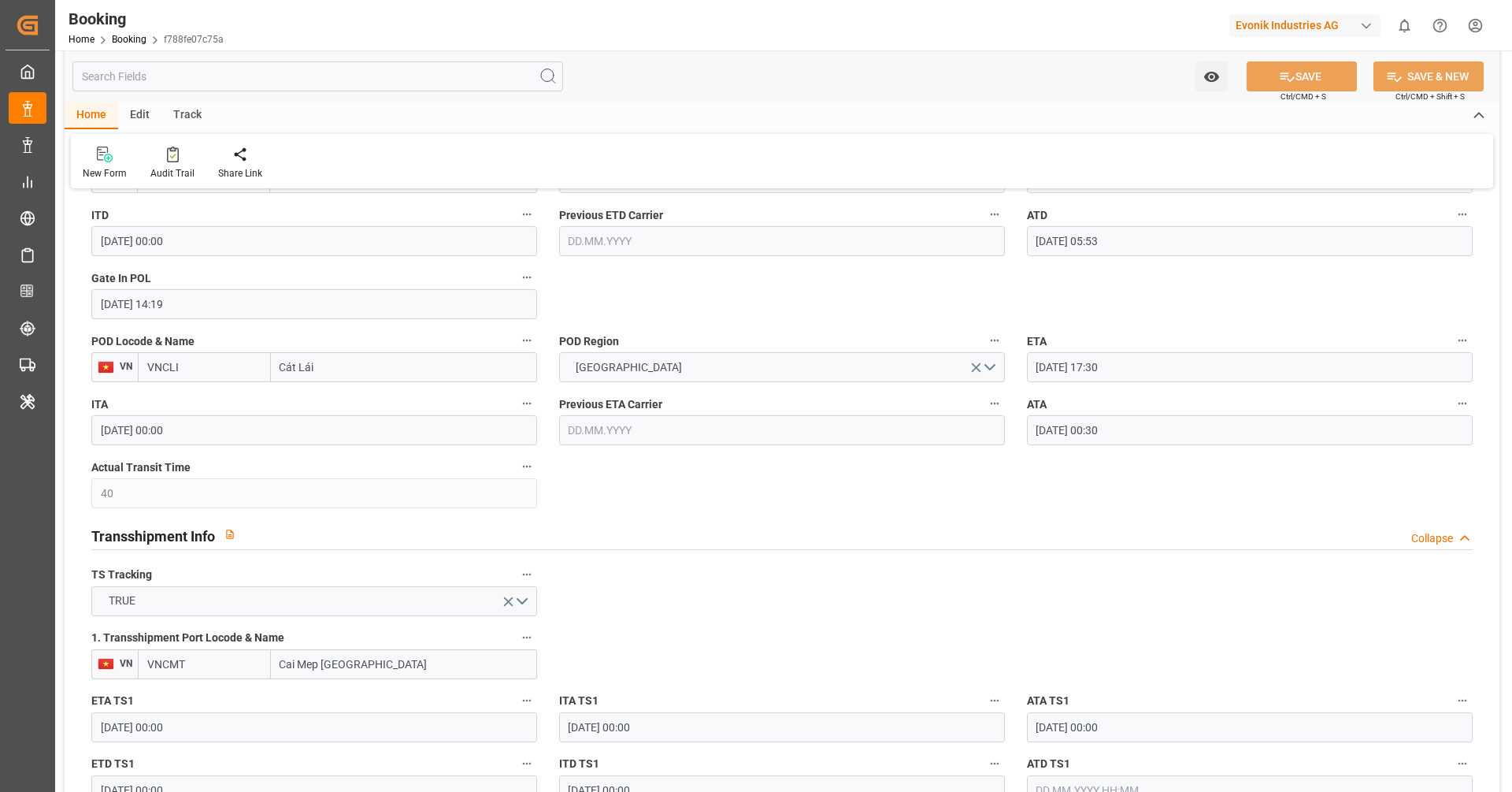
scroll to position [1318, 0]
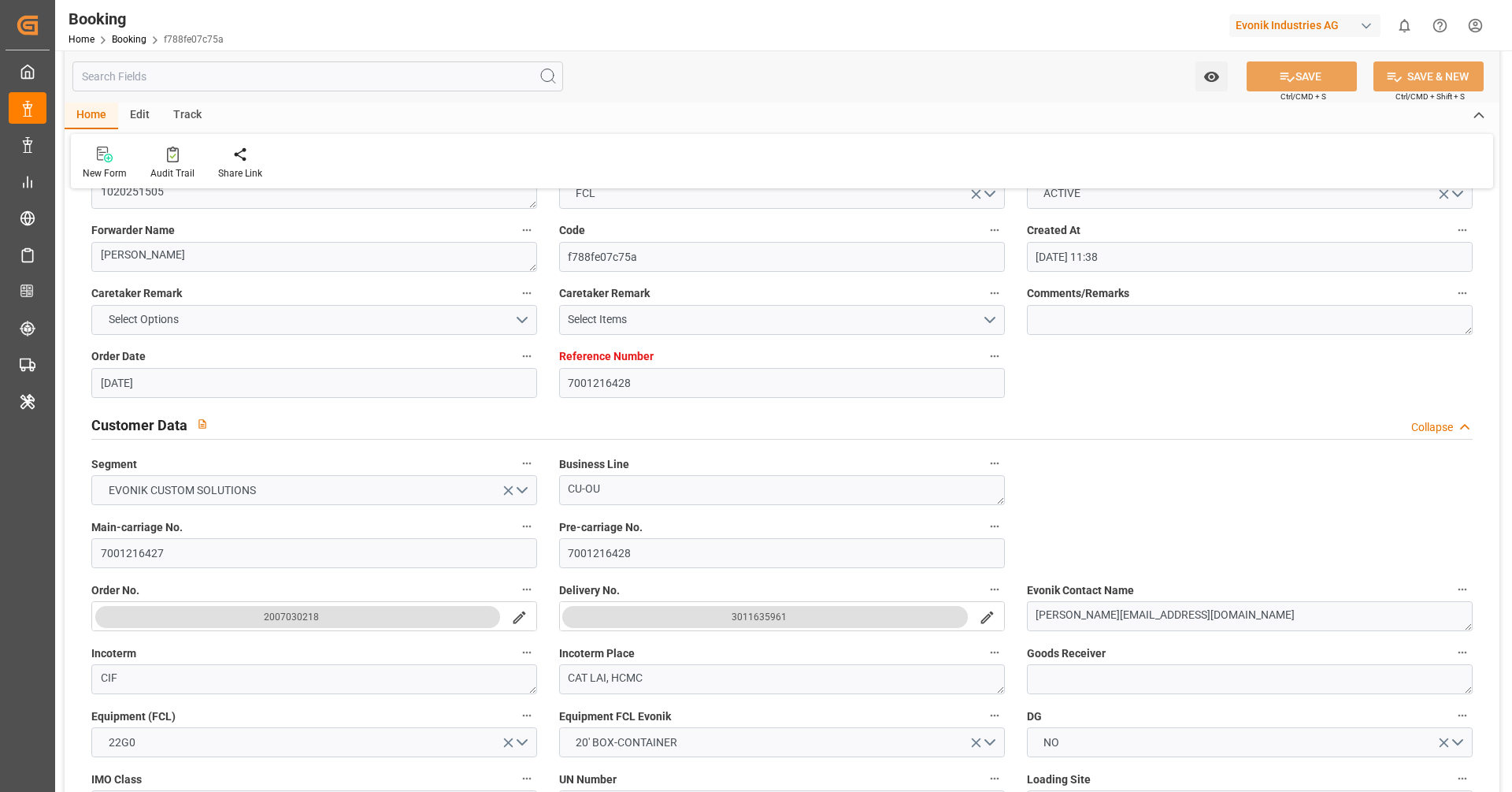
scroll to position [0, 0]
